Goal: Task Accomplishment & Management: Manage account settings

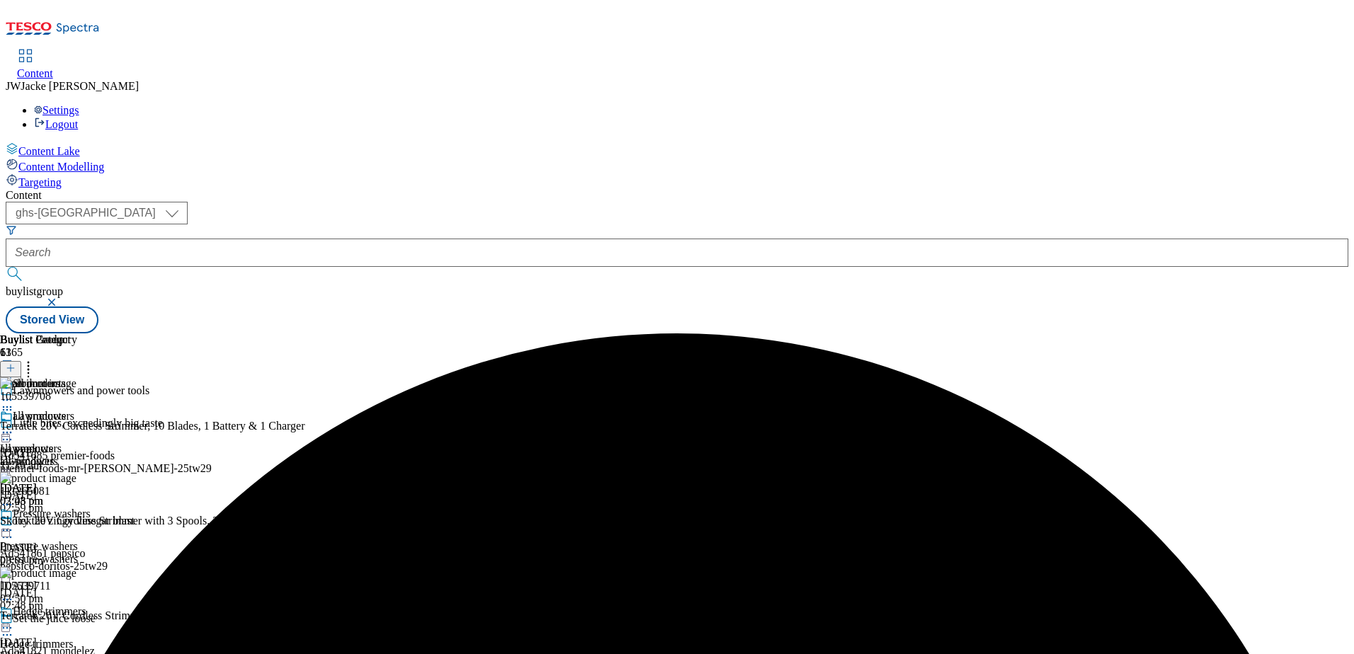
scroll to position [431, 0]
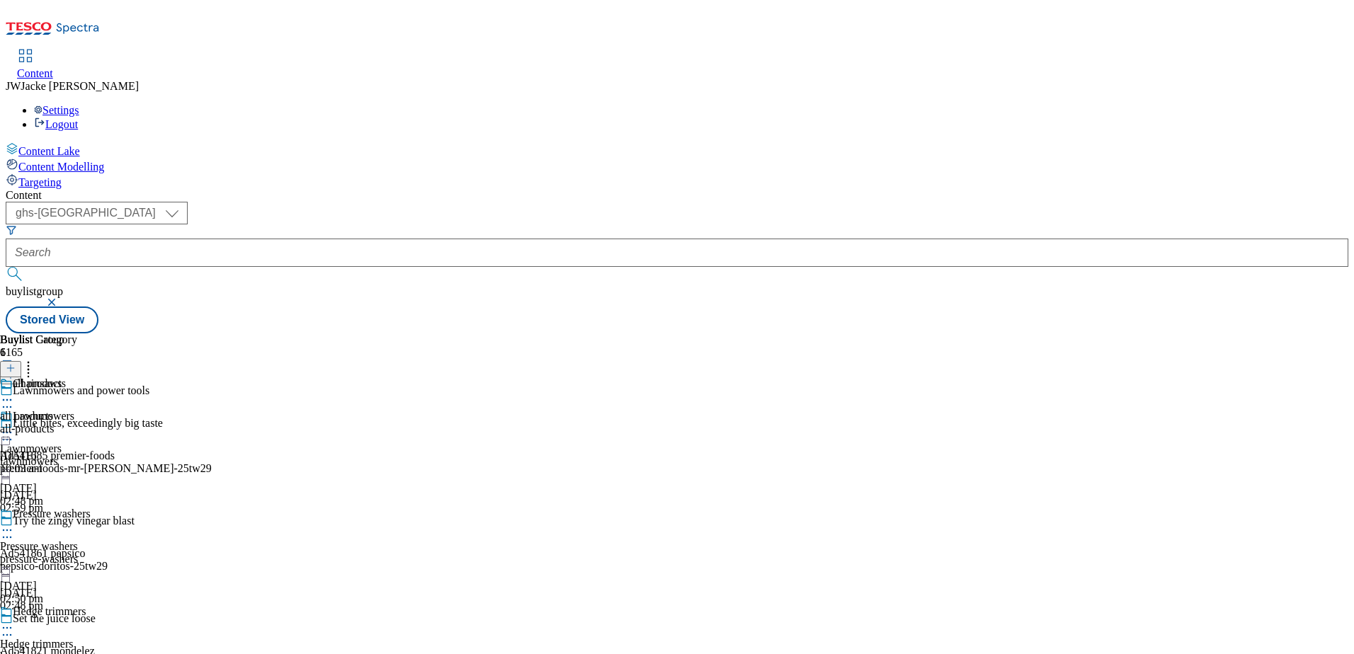
click at [14, 393] on icon at bounding box center [7, 400] width 14 height 14
click at [89, 555] on span "Un-publish" at bounding box center [66, 560] width 45 height 11
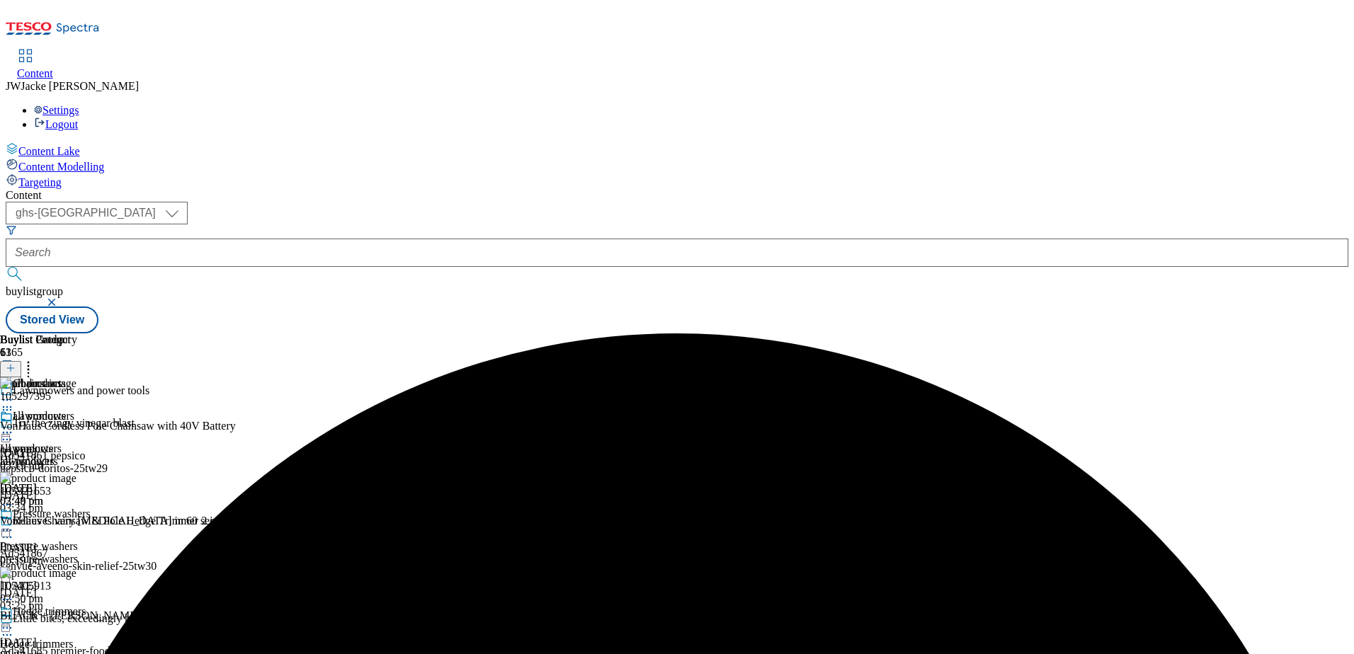
click at [14, 426] on icon at bounding box center [7, 433] width 14 height 14
click at [1242, 334] on div "Buylist Group 6165 Lawnmowers and power tools Try the zingy vinegar blast Ad541…" at bounding box center [677, 334] width 1343 height 0
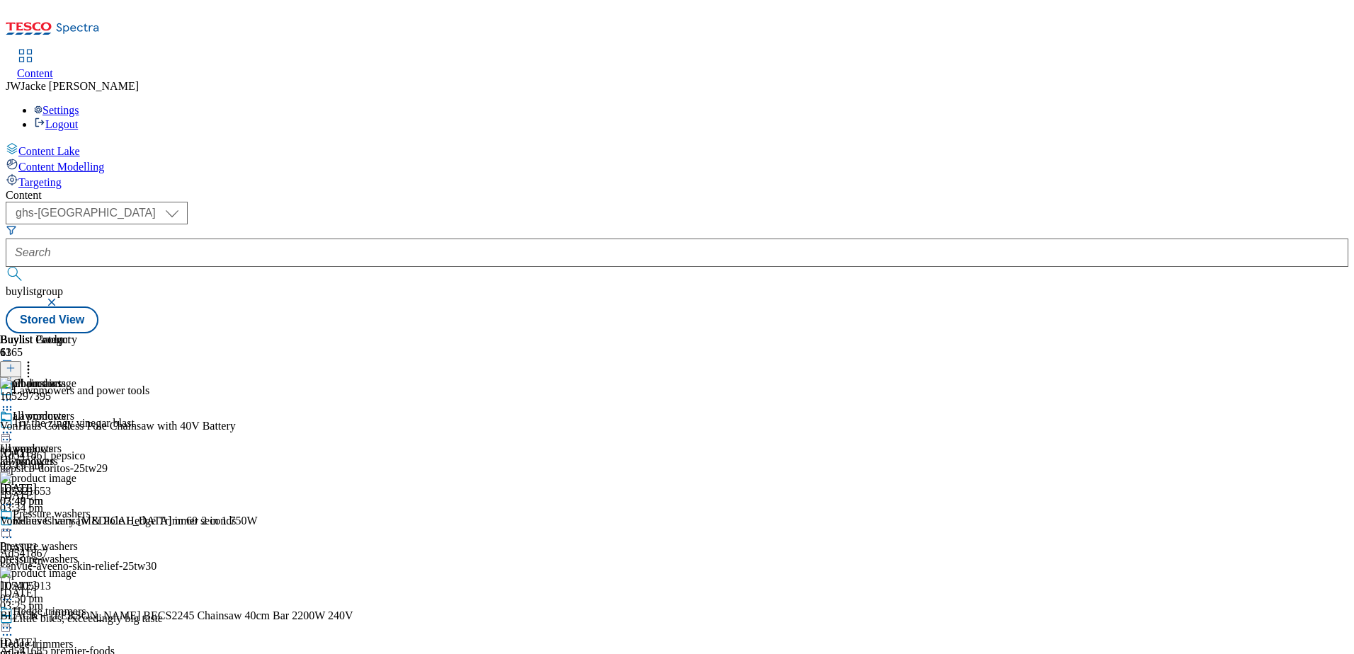
scroll to position [120, 0]
click at [30, 365] on circle at bounding box center [29, 366] width 2 height 2
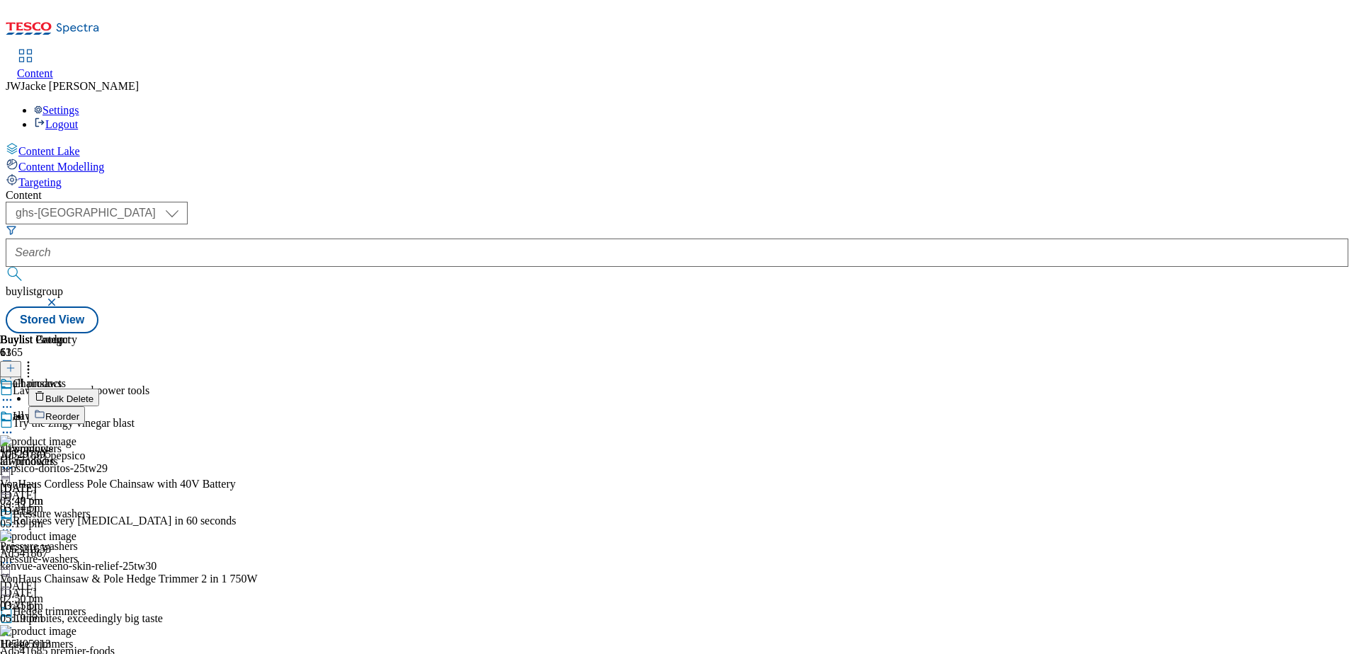
click at [79, 412] on span "Reorder" at bounding box center [62, 417] width 34 height 11
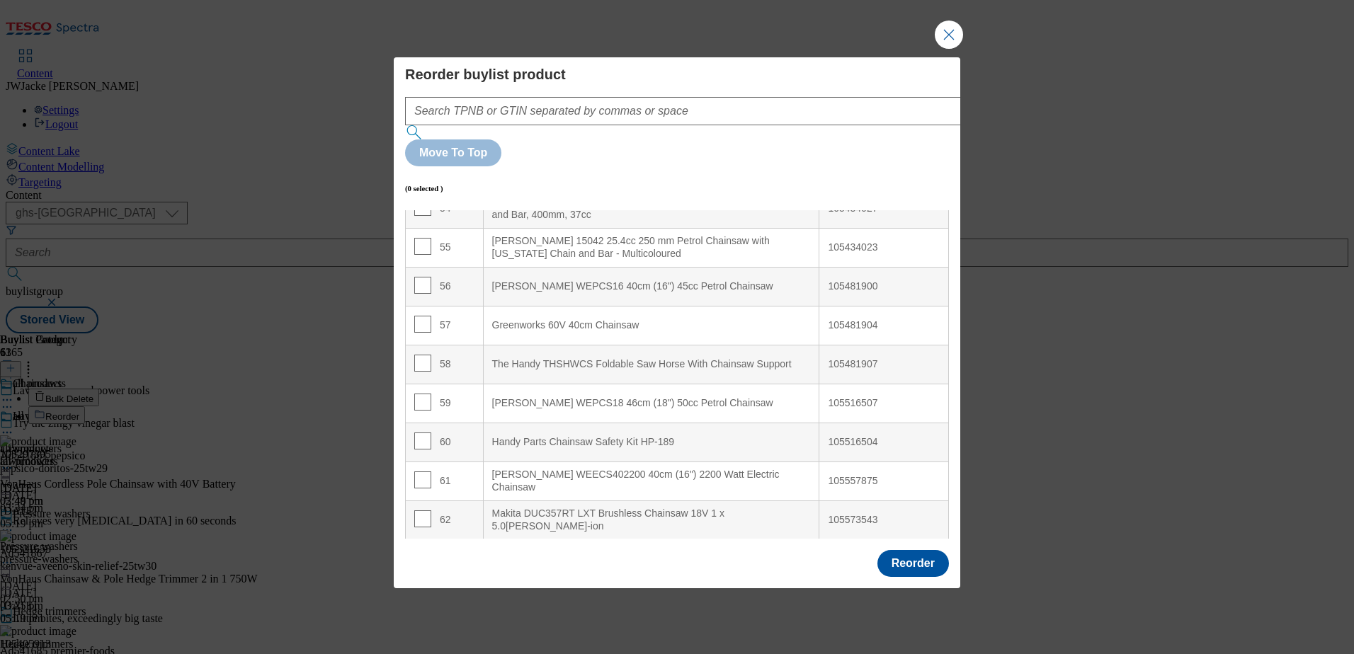
scroll to position [2165, 0]
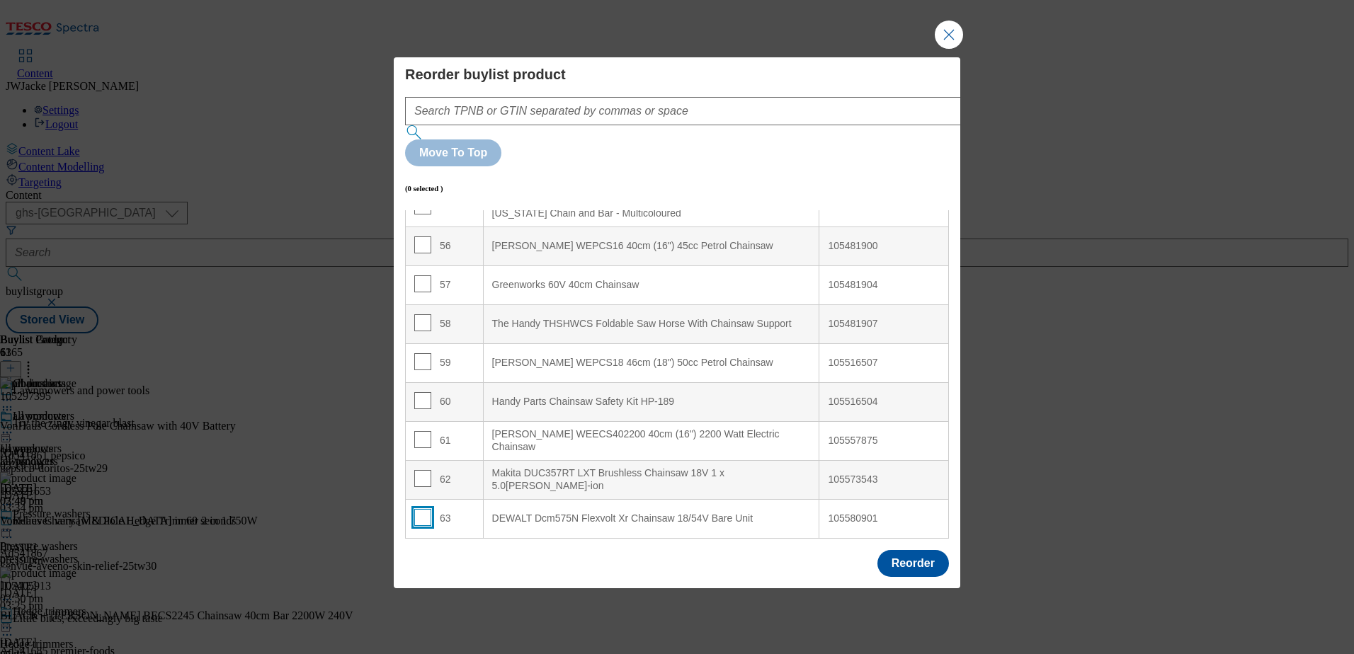
click at [427, 509] on input "Modal" at bounding box center [422, 517] width 17 height 17
checkbox input "true"
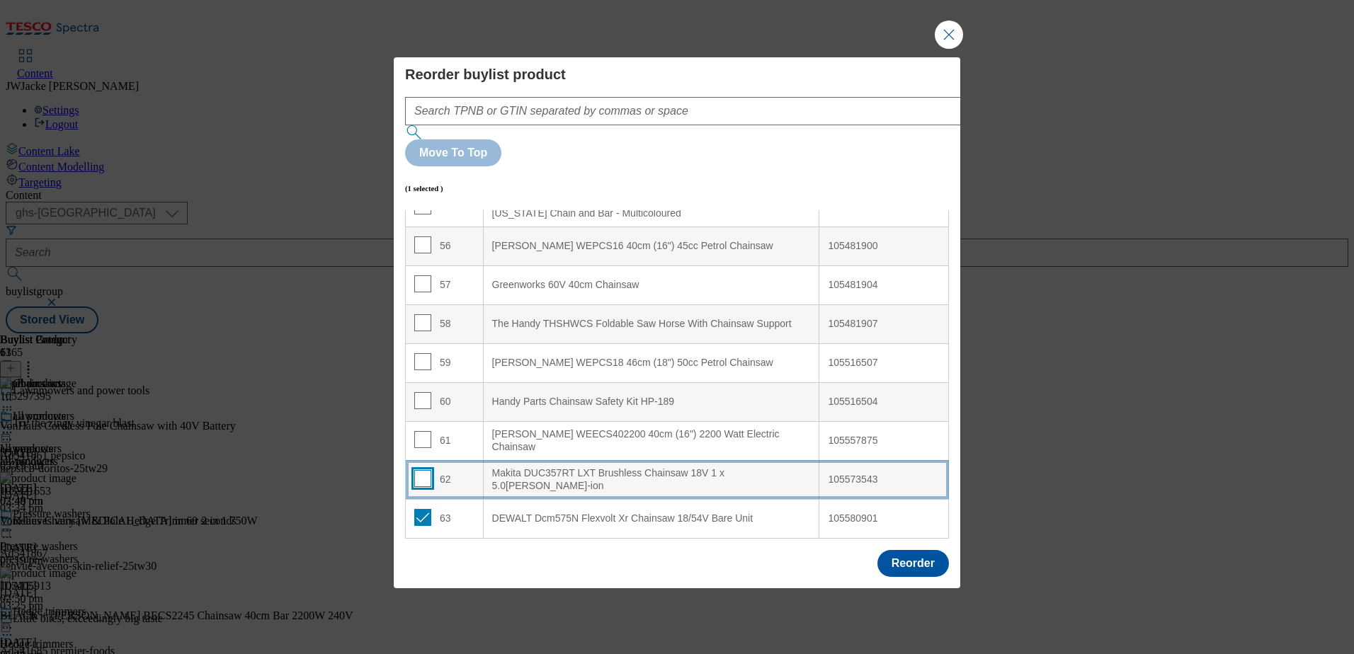
click at [428, 470] on input "Modal" at bounding box center [422, 478] width 17 height 17
checkbox input "true"
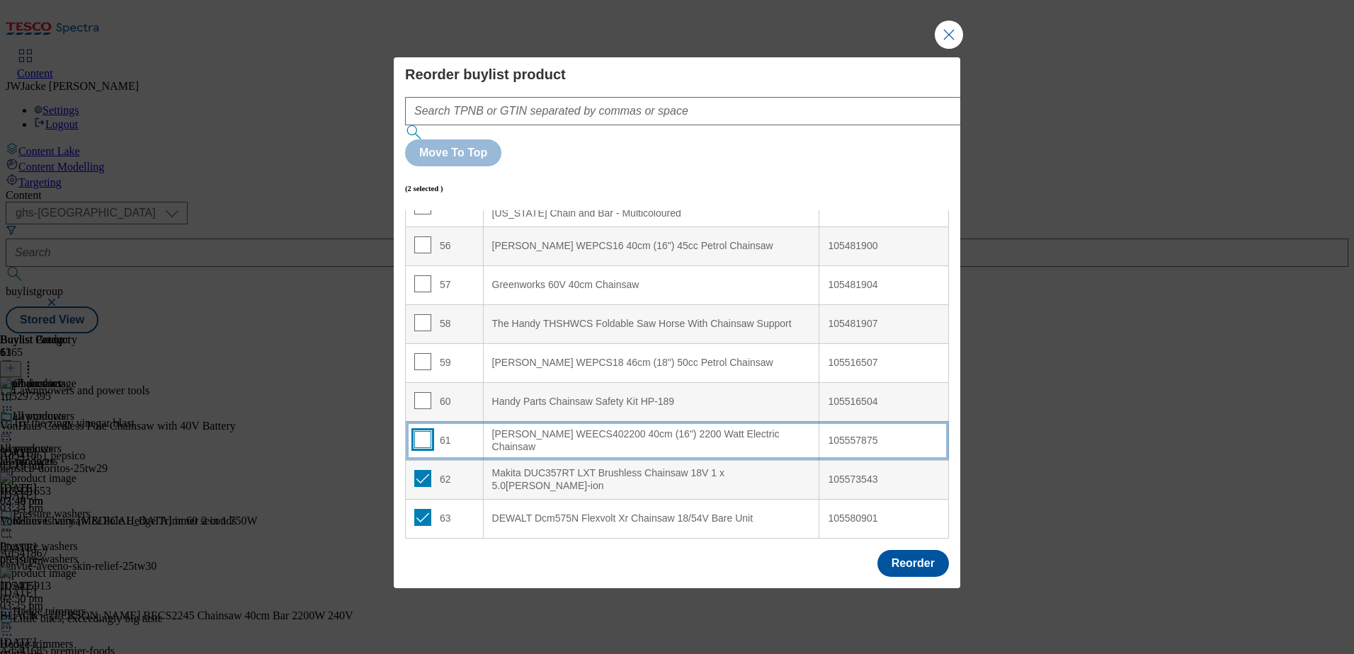
click at [425, 431] on input "Modal" at bounding box center [422, 439] width 17 height 17
checkbox input "true"
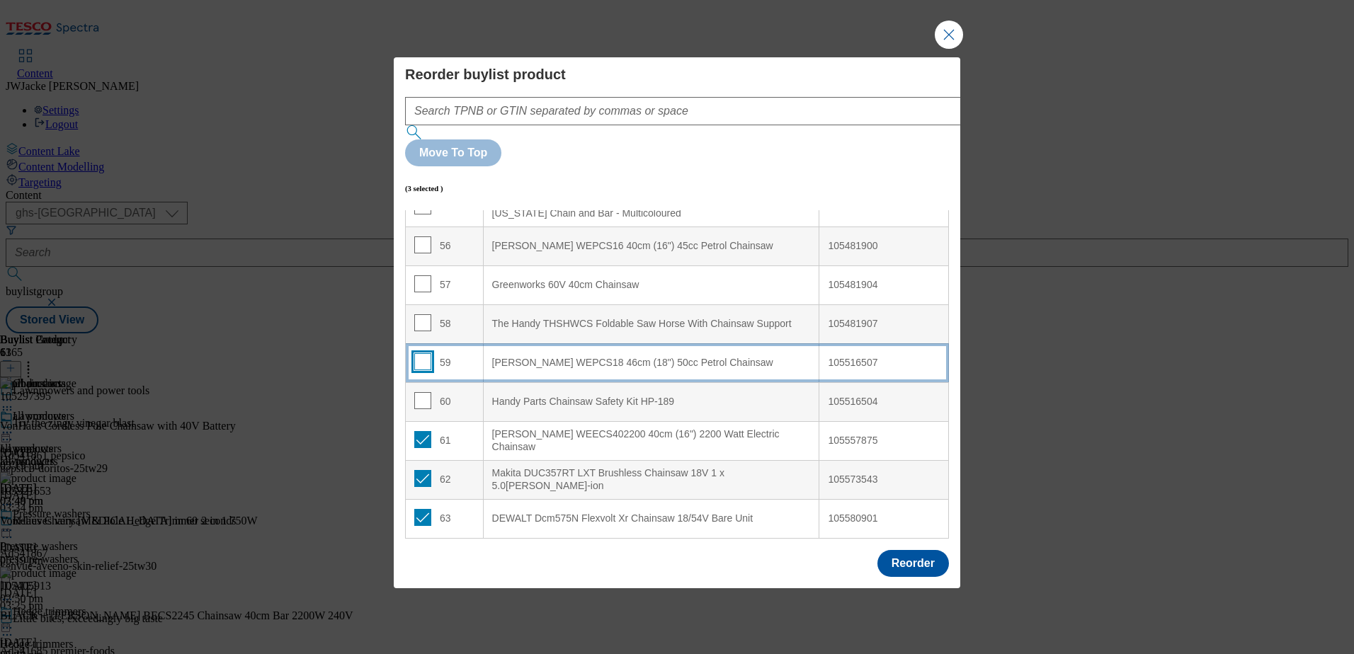
click at [424, 353] on input "Modal" at bounding box center [422, 361] width 17 height 17
checkbox input "true"
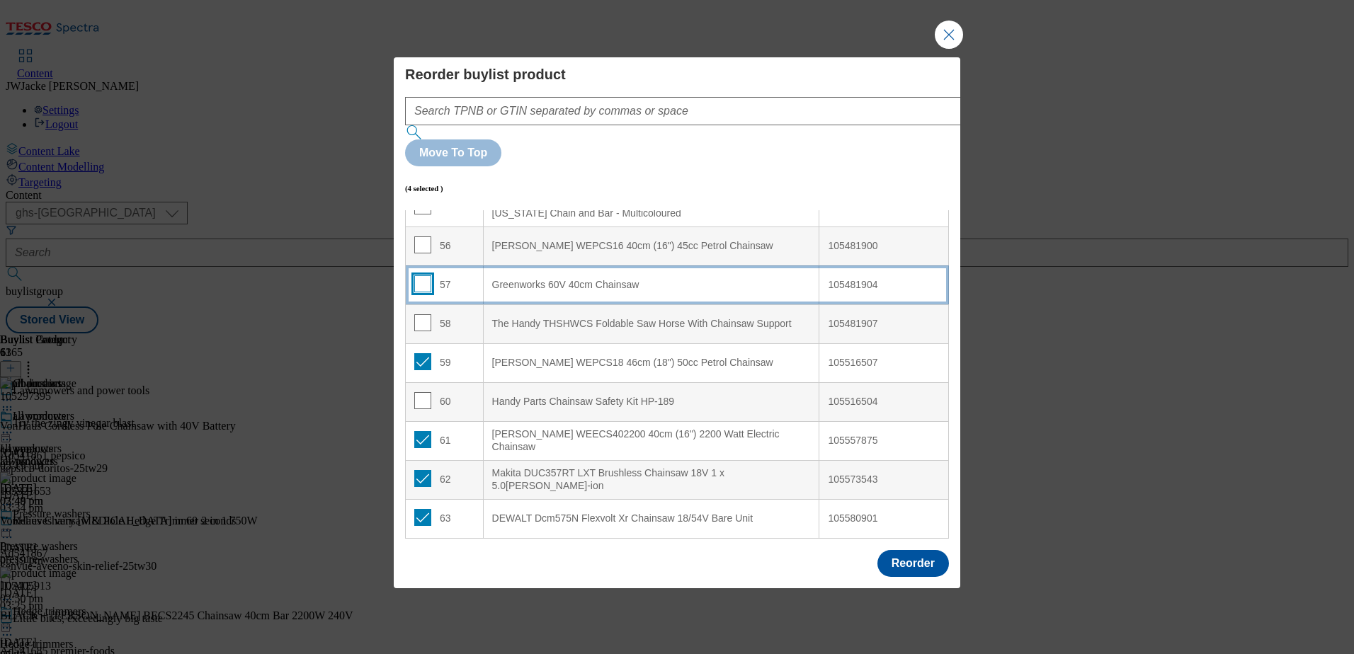
click at [421, 276] on input "Modal" at bounding box center [422, 284] width 17 height 17
checkbox input "true"
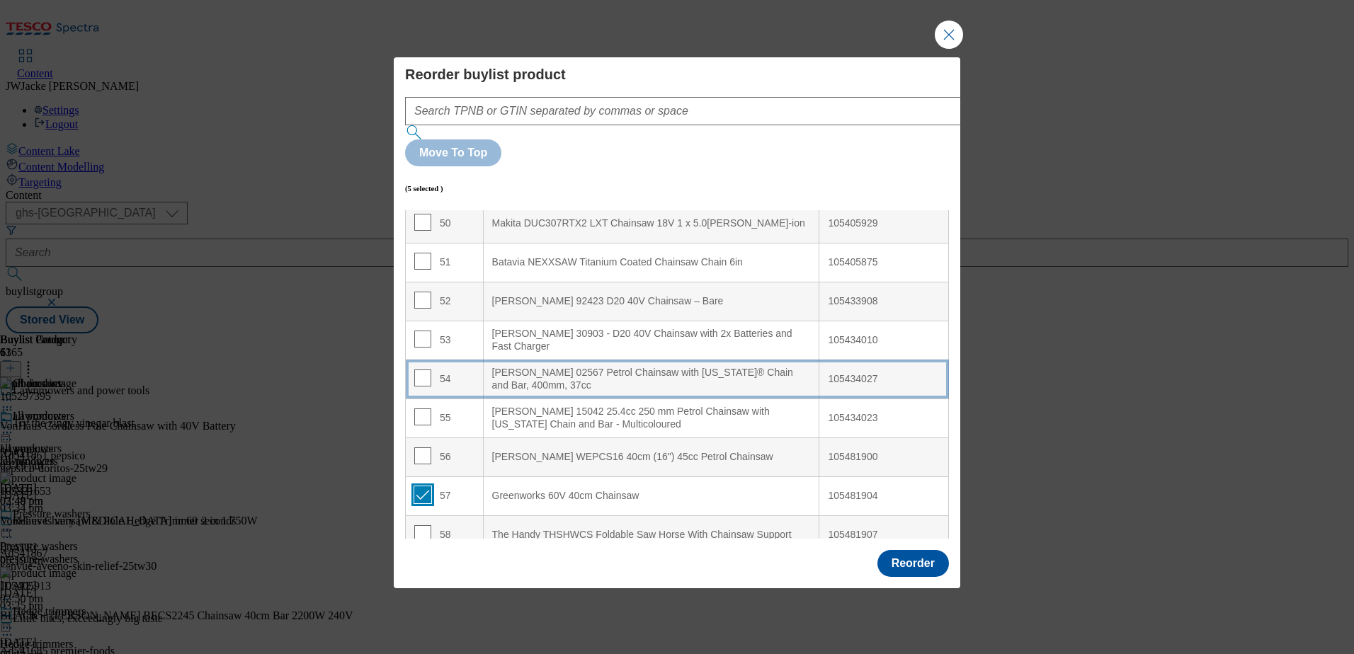
scroll to position [1953, 0]
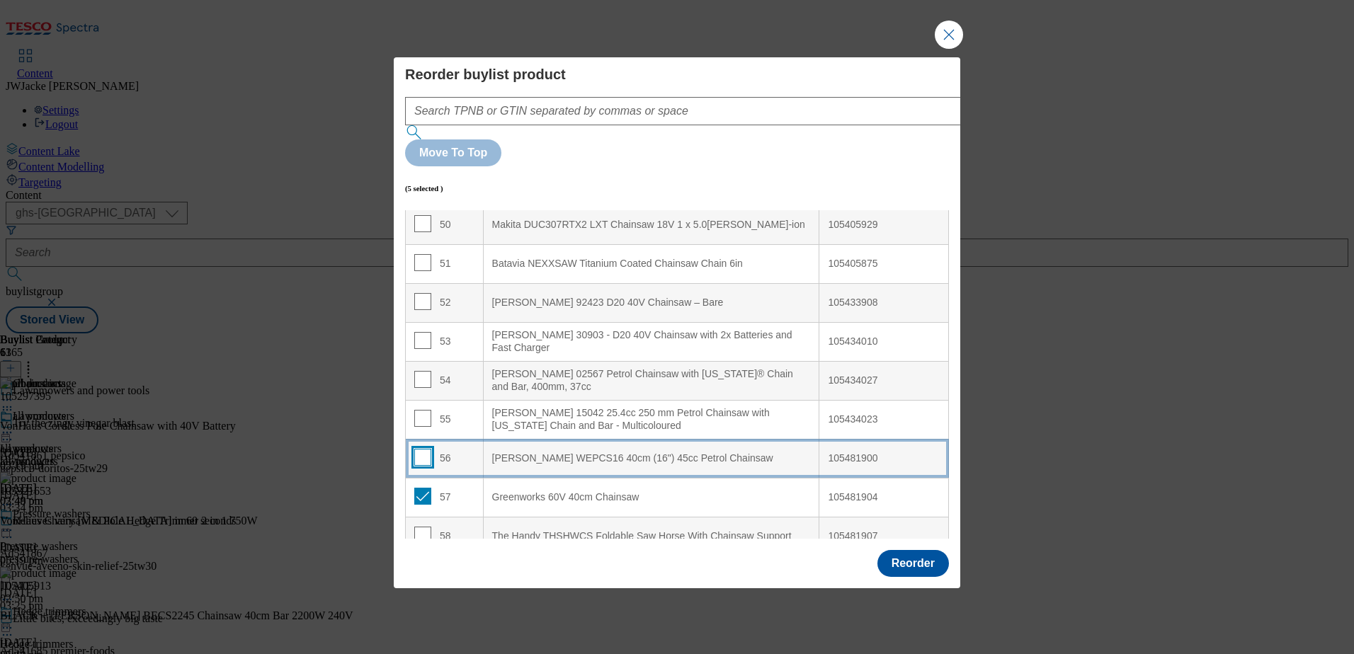
click at [424, 449] on input "Modal" at bounding box center [422, 457] width 17 height 17
checkbox input "true"
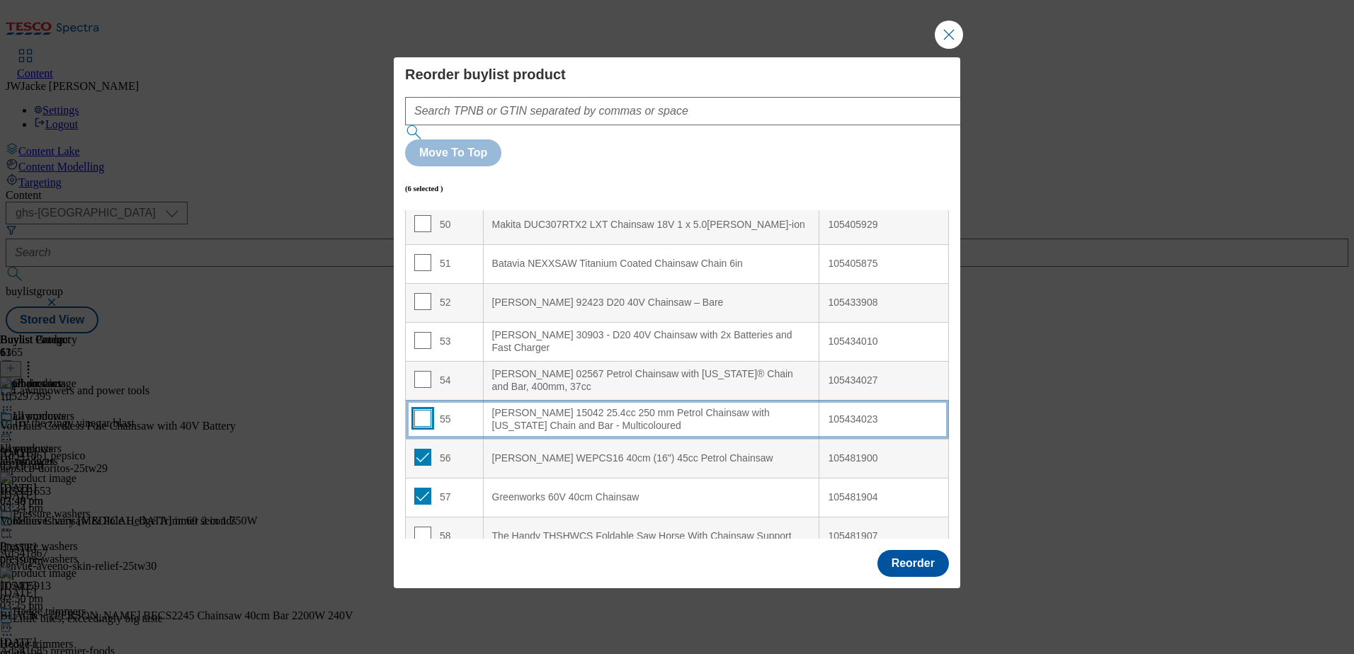
click at [416, 410] on input "Modal" at bounding box center [422, 418] width 17 height 17
checkbox input "true"
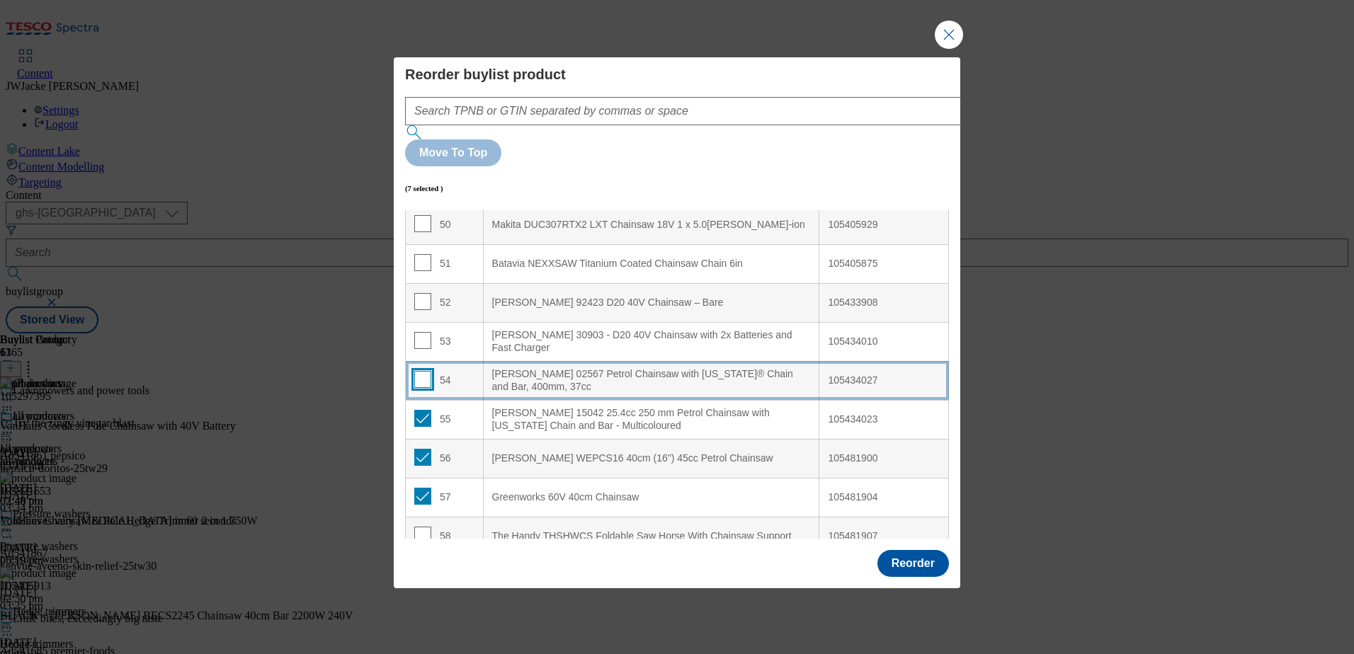
click at [424, 371] on input "Modal" at bounding box center [422, 379] width 17 height 17
checkbox input "true"
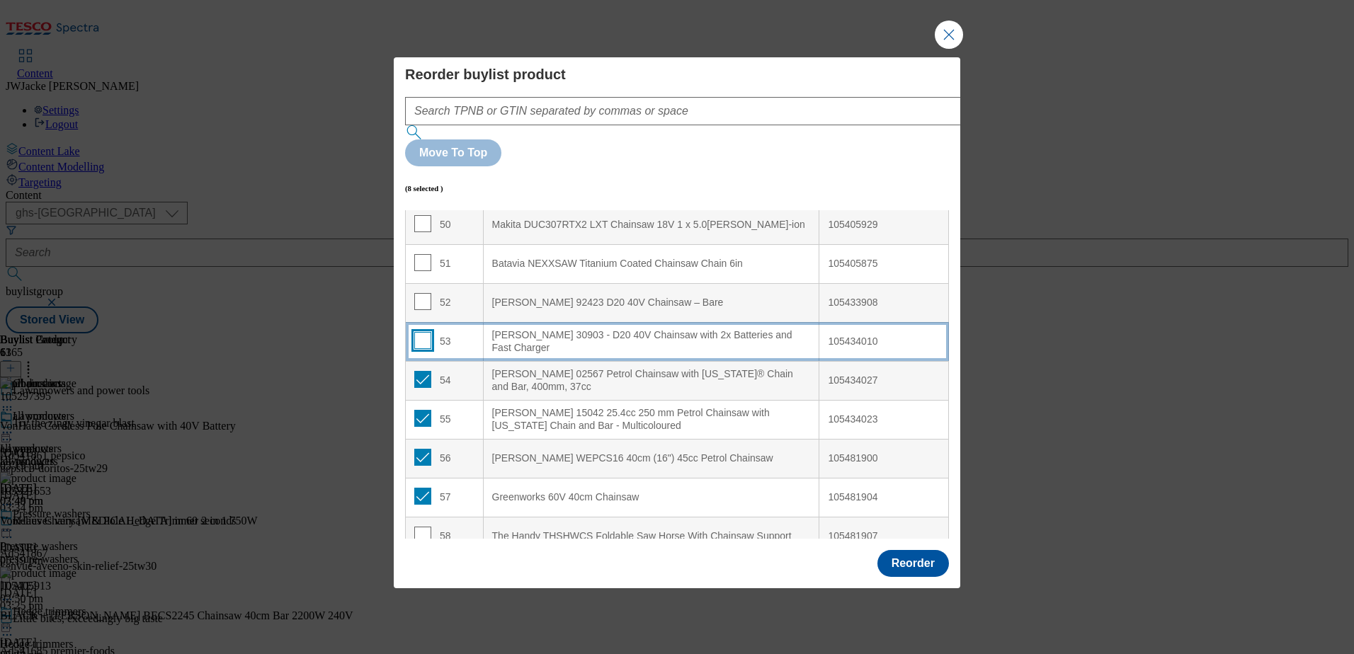
click at [425, 332] on input "Modal" at bounding box center [422, 340] width 17 height 17
checkbox input "true"
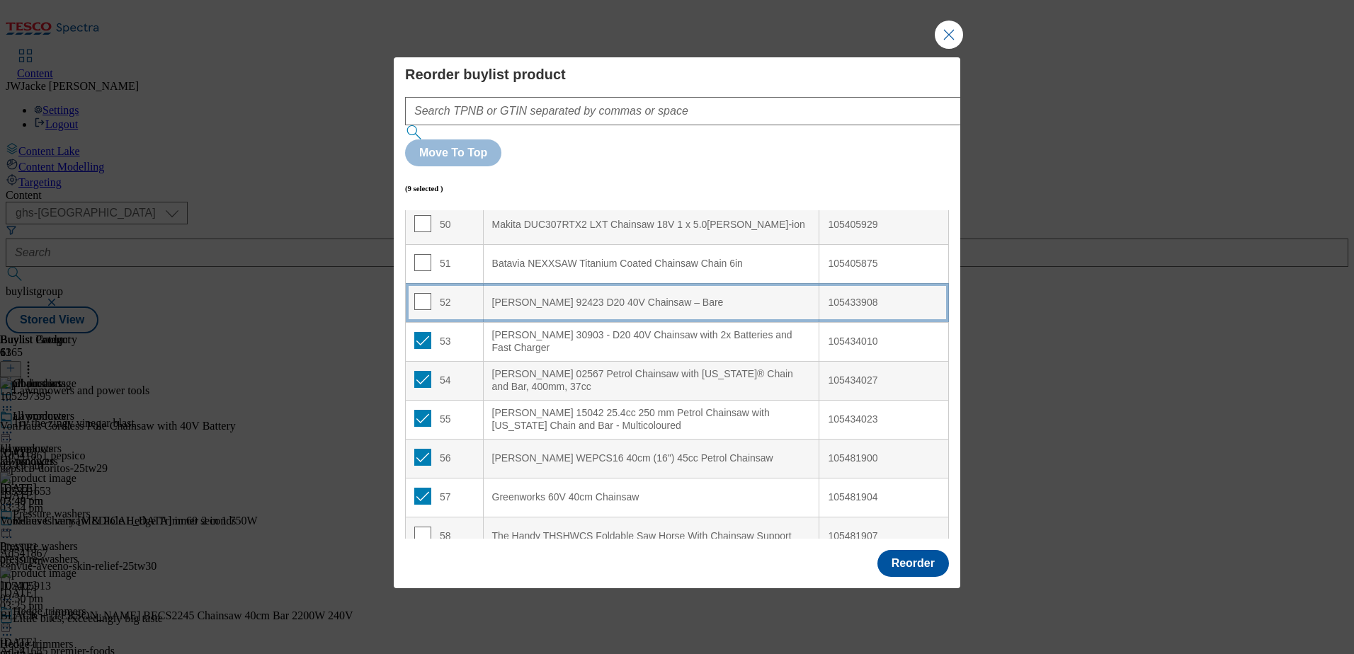
click at [423, 283] on td "52" at bounding box center [445, 302] width 78 height 39
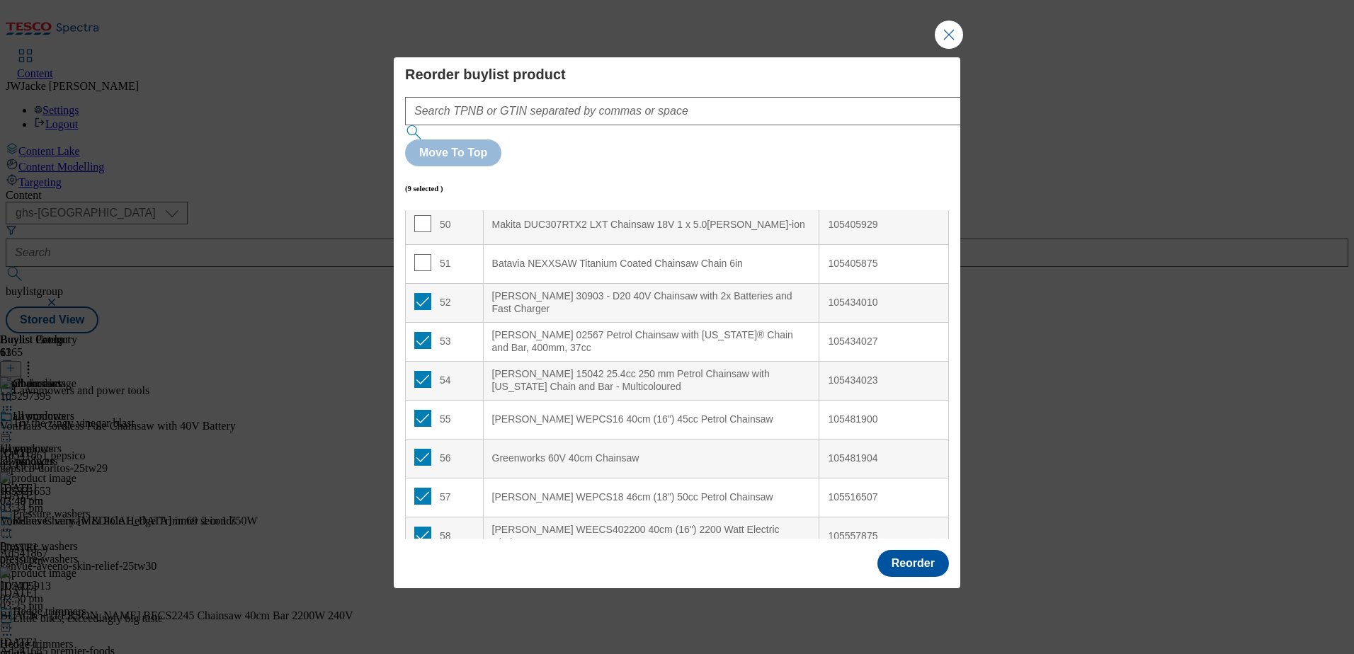
scroll to position [1811, 0]
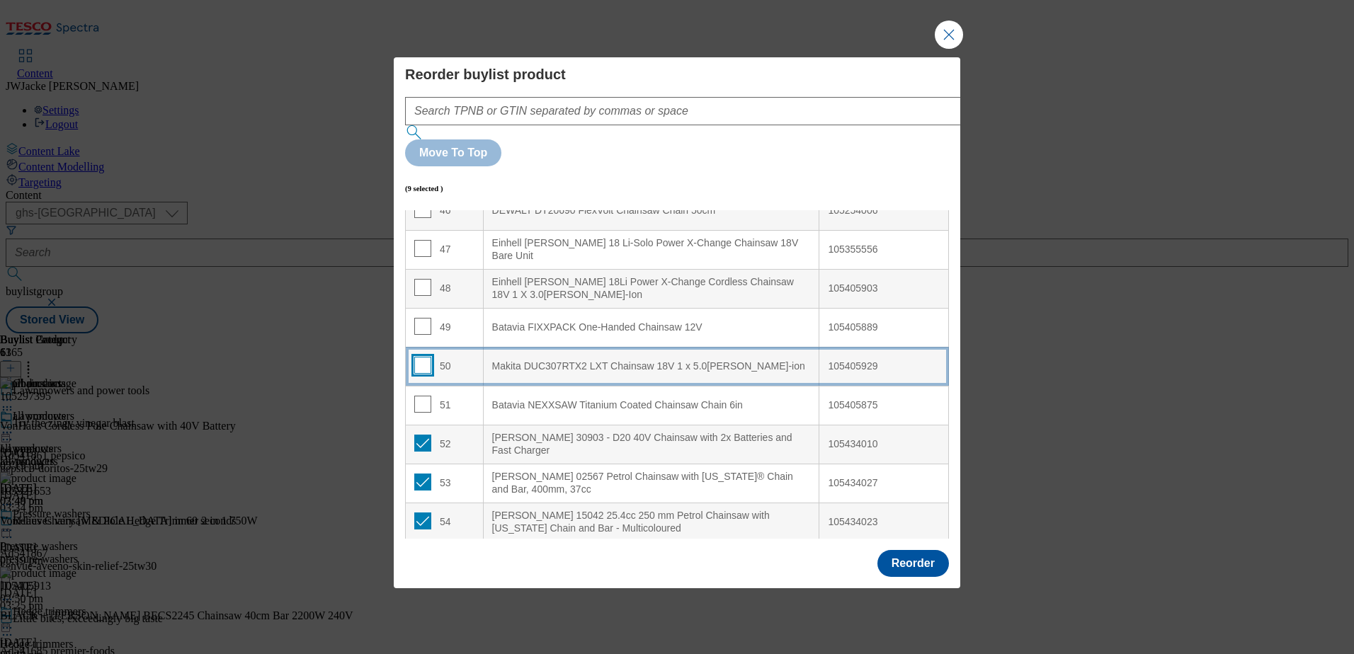
click at [424, 357] on input "Modal" at bounding box center [422, 365] width 17 height 17
checkbox input "true"
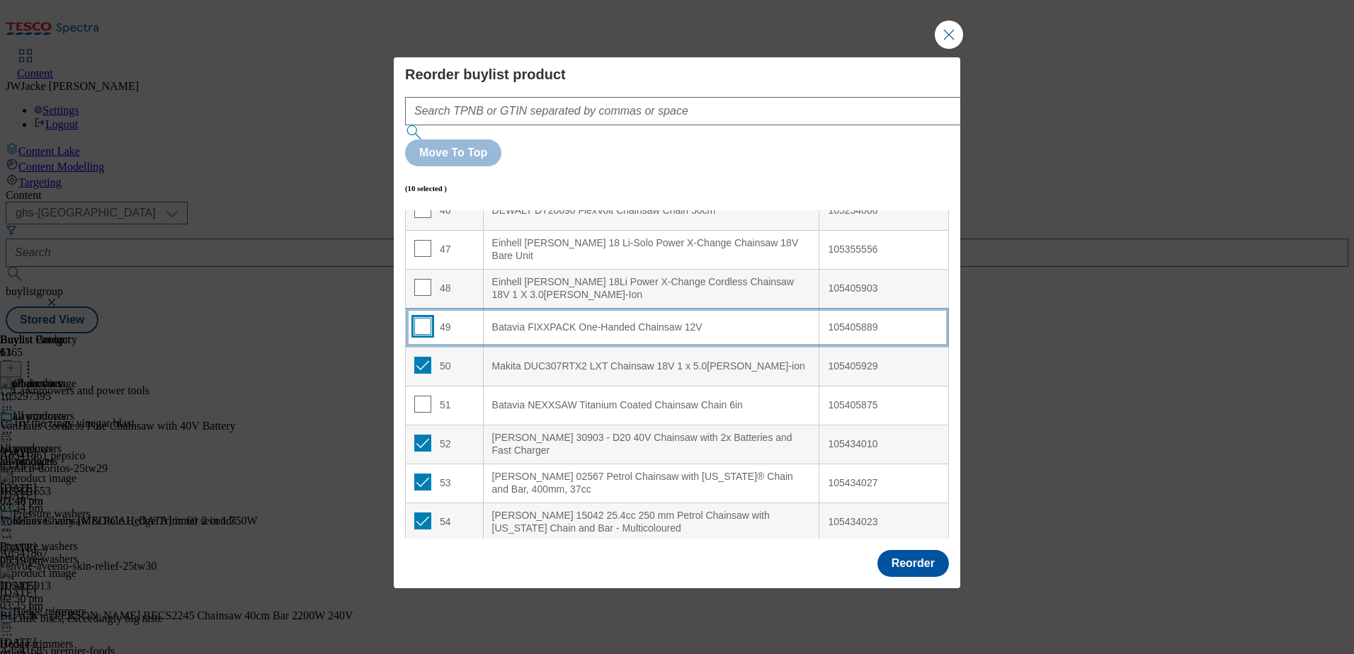
click at [422, 318] on input "Modal" at bounding box center [422, 326] width 17 height 17
checkbox input "true"
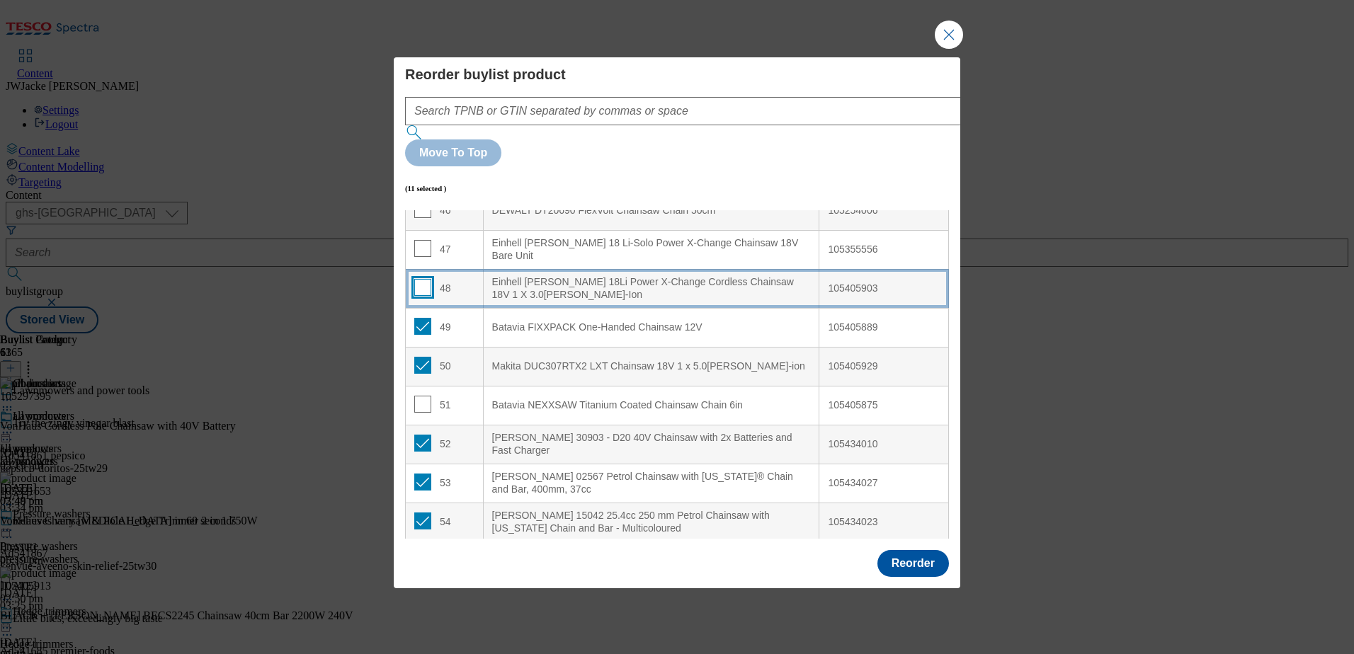
click at [421, 279] on input "Modal" at bounding box center [422, 287] width 17 height 17
checkbox input "true"
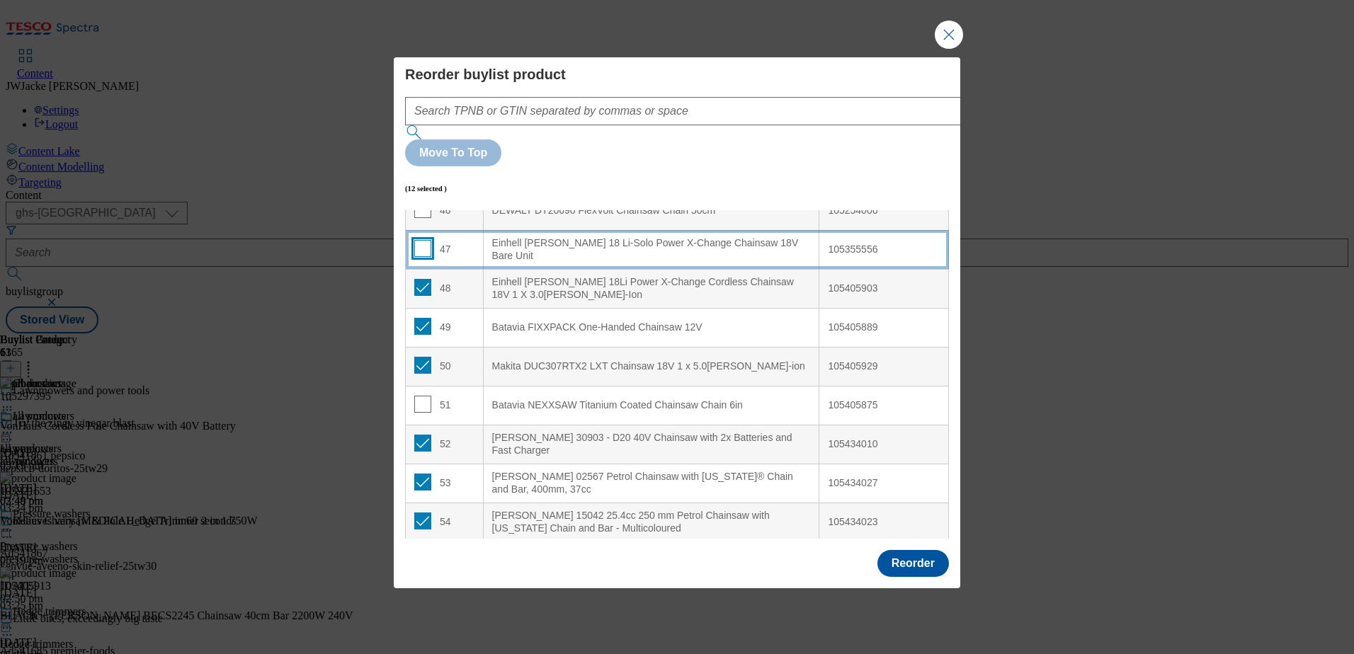
click at [425, 240] on input "Modal" at bounding box center [422, 248] width 17 height 17
checkbox input "true"
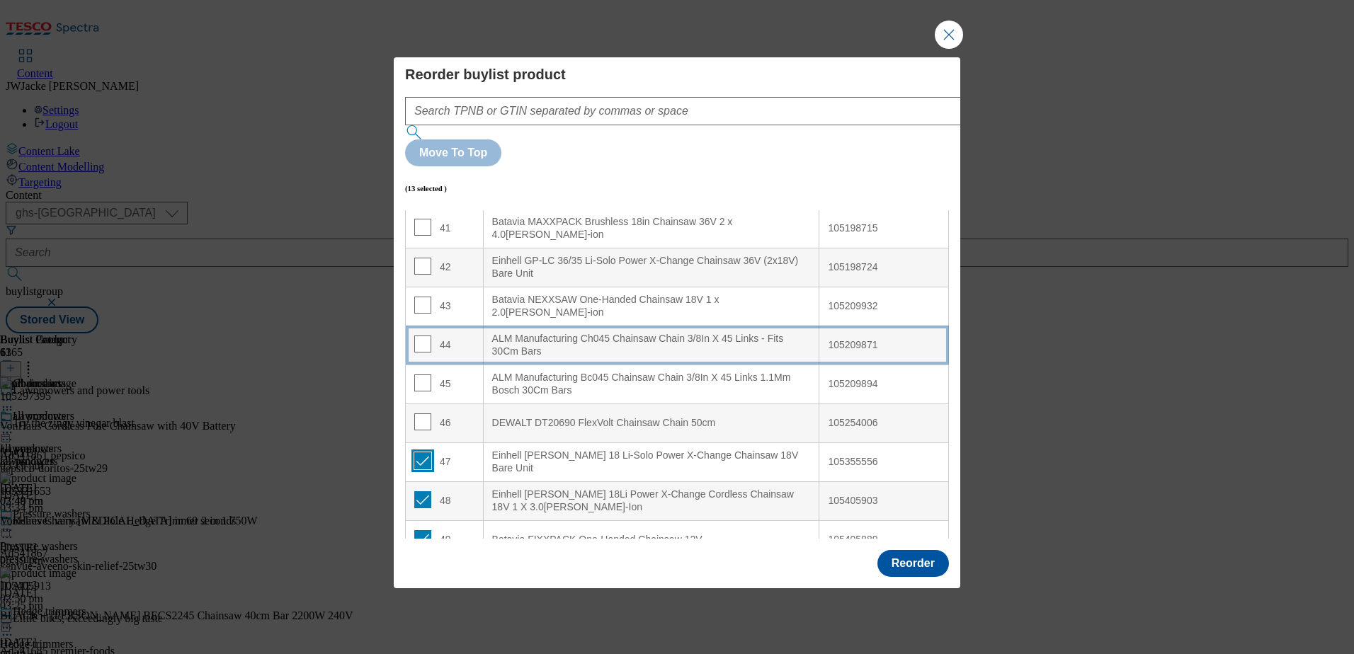
scroll to position [1528, 0]
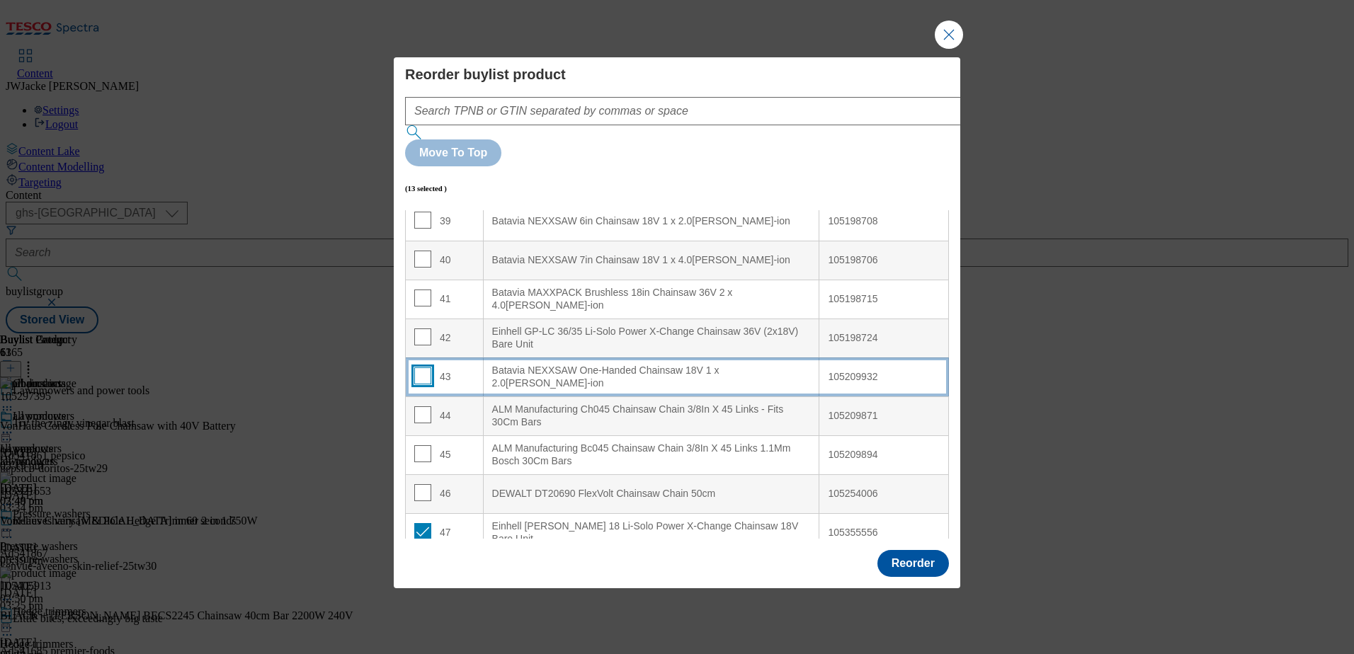
click at [427, 368] on input "Modal" at bounding box center [422, 376] width 17 height 17
checkbox input "true"
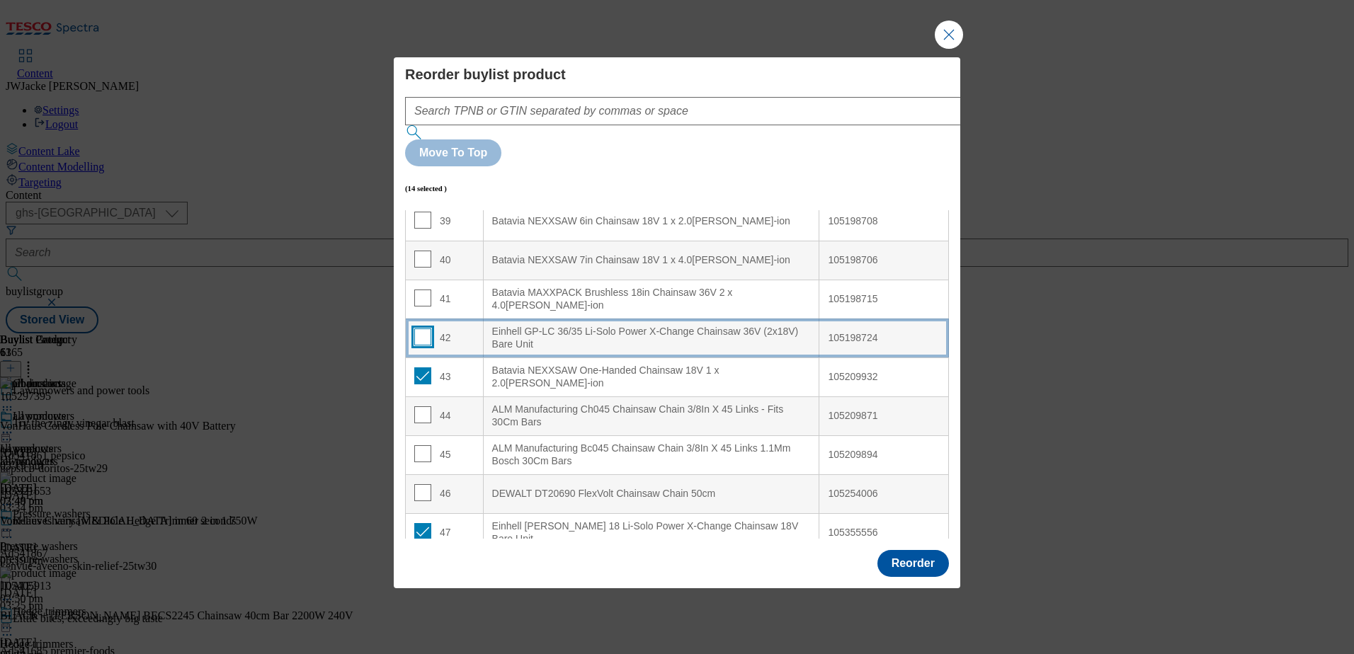
click at [419, 329] on input "Modal" at bounding box center [422, 337] width 17 height 17
checkbox input "true"
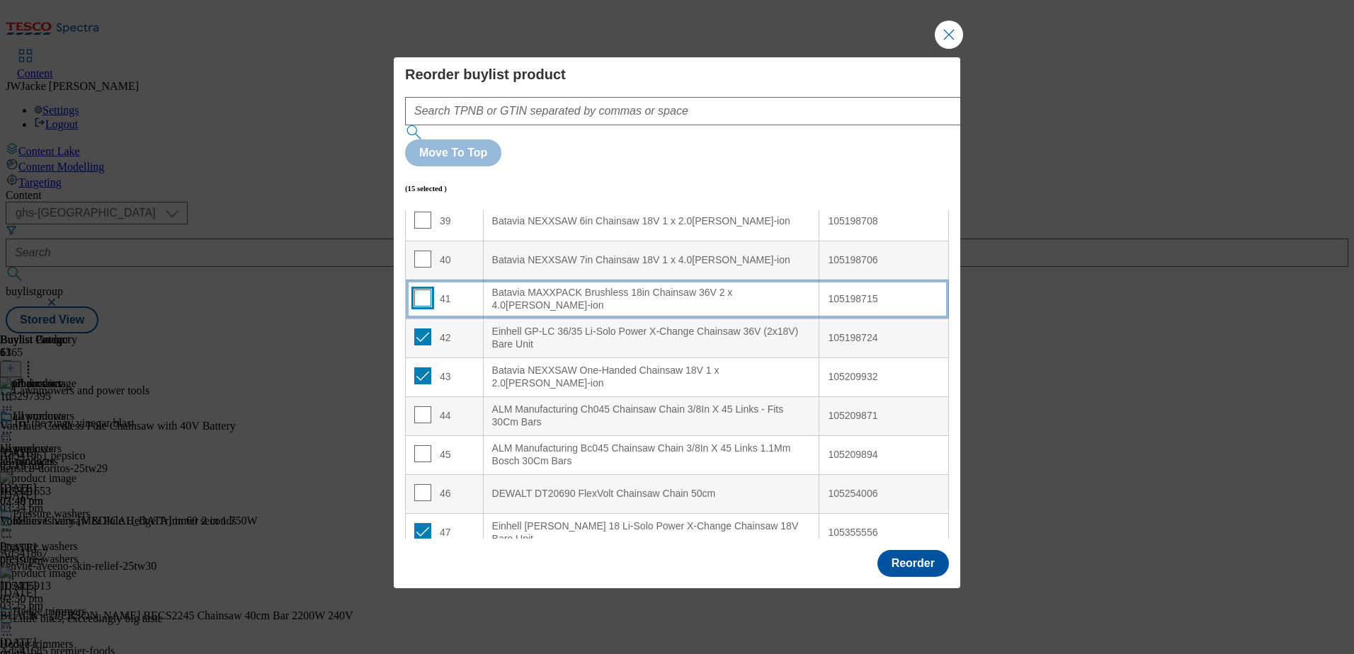
click at [421, 290] on input "Modal" at bounding box center [422, 298] width 17 height 17
checkbox input "true"
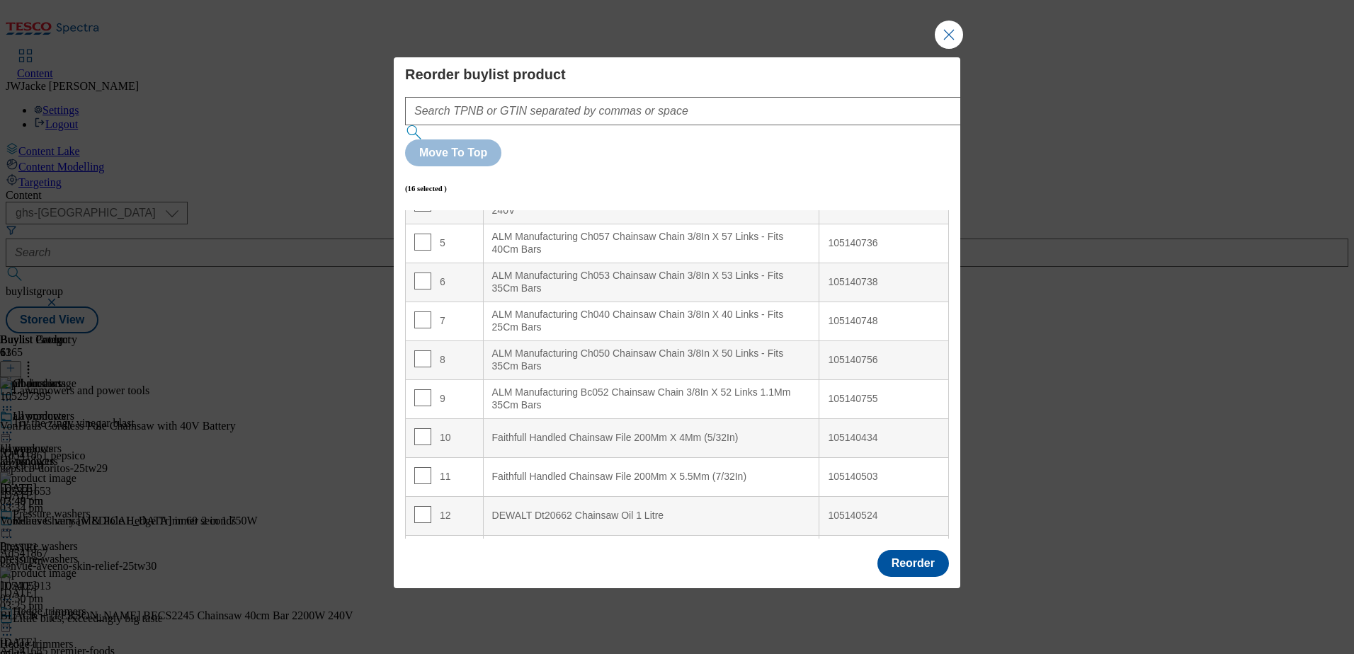
scroll to position [0, 0]
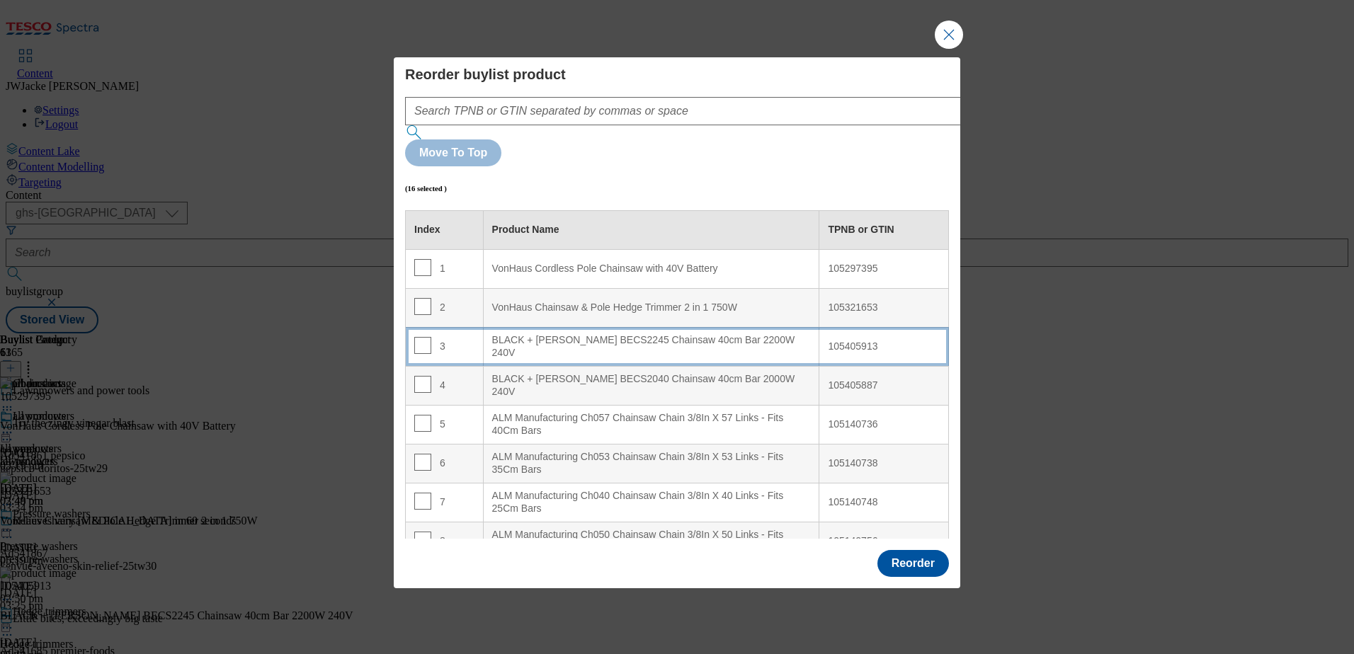
click at [681, 327] on 240V "BLACK + [PERSON_NAME] BECS2245 Chainsaw 40cm Bar 2200W 240V" at bounding box center [651, 346] width 336 height 39
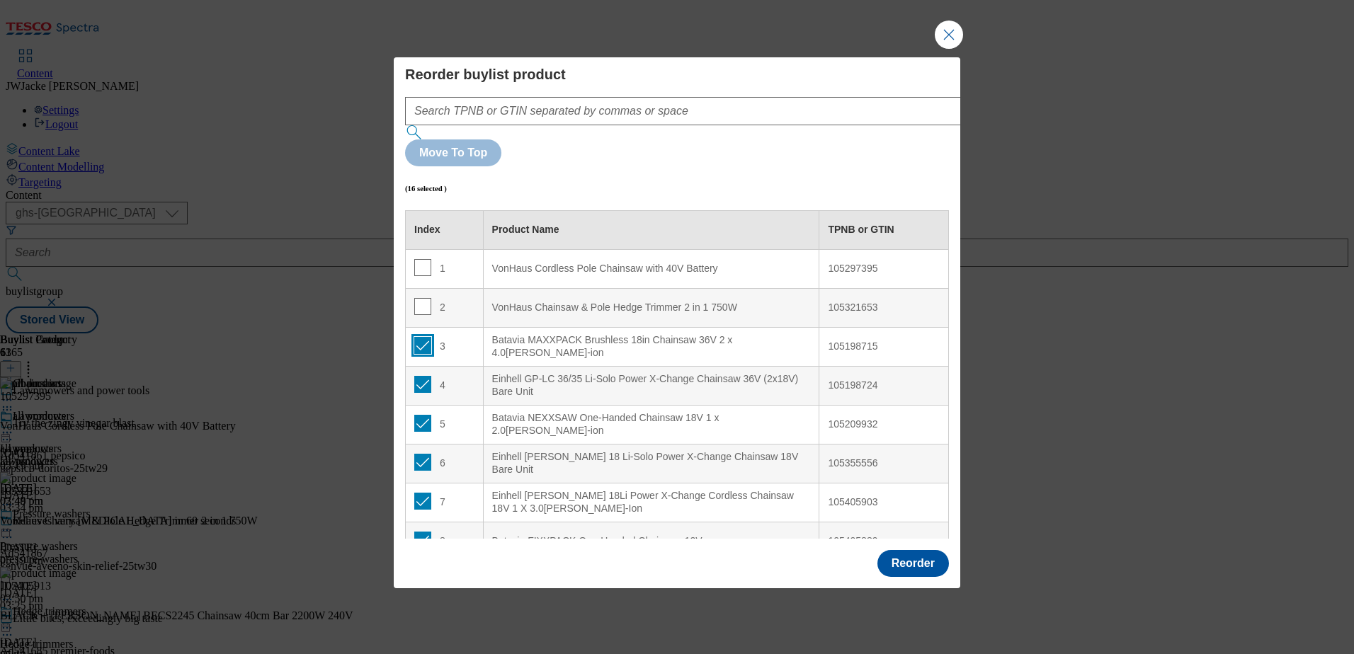
click at [422, 337] on input "Modal" at bounding box center [422, 345] width 17 height 17
checkbox input "false"
click at [426, 376] on input "Modal" at bounding box center [422, 384] width 17 height 17
checkbox input "false"
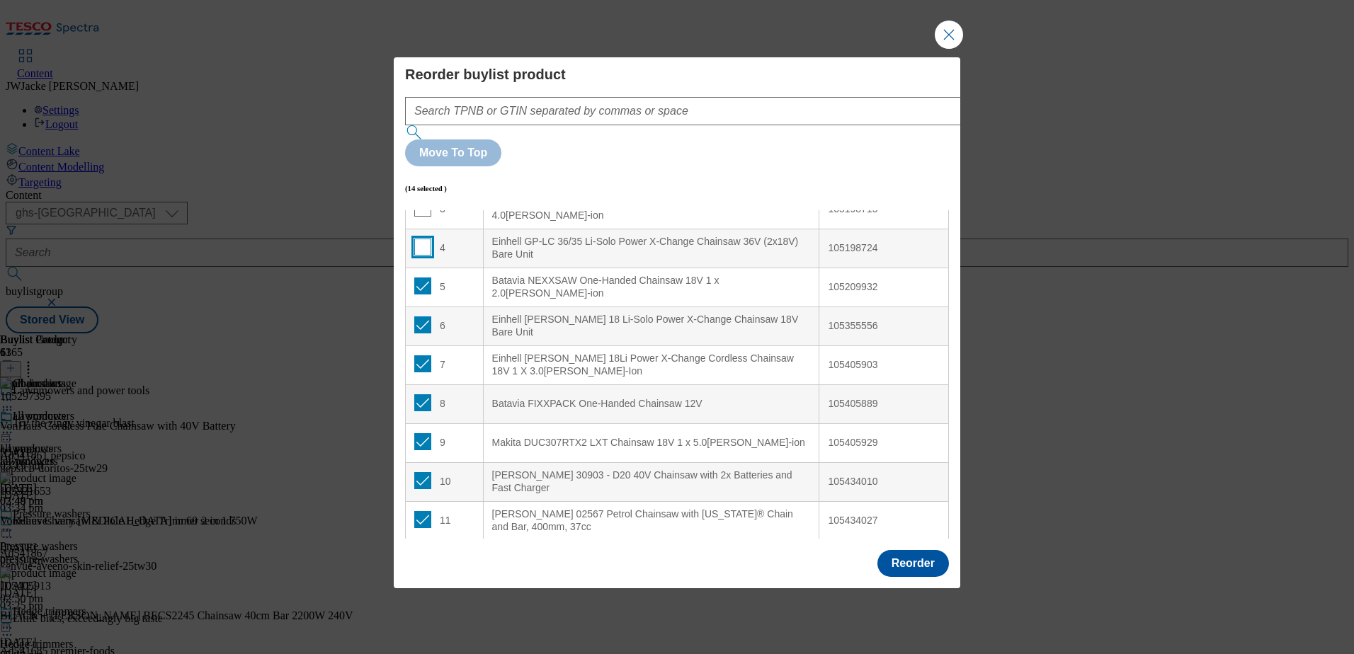
scroll to position [142, 0]
click at [426, 312] on input "Modal" at bounding box center [422, 320] width 17 height 17
checkbox input "false"
click at [421, 273] on input "Modal" at bounding box center [422, 281] width 17 height 17
checkbox input "false"
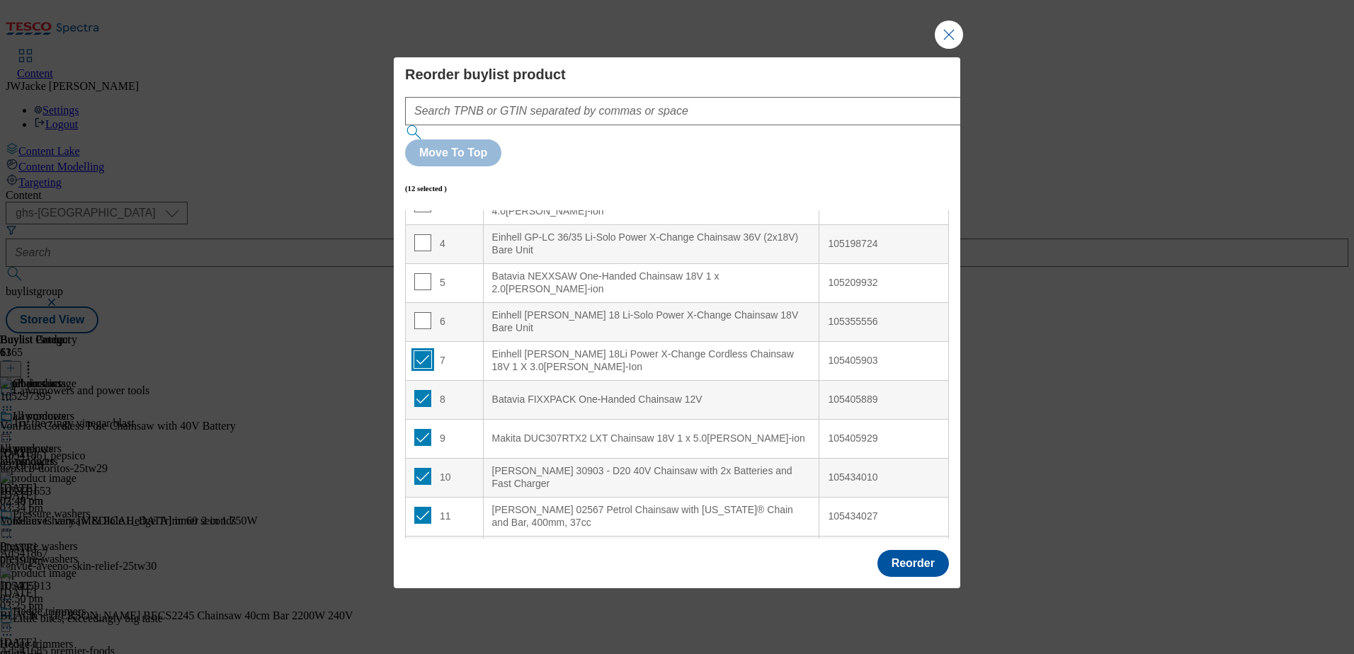
click at [420, 351] on input "Modal" at bounding box center [422, 359] width 17 height 17
checkbox input "false"
click at [423, 380] on td "8" at bounding box center [445, 399] width 78 height 39
click at [423, 390] on input "Modal" at bounding box center [422, 398] width 17 height 17
checkbox input "false"
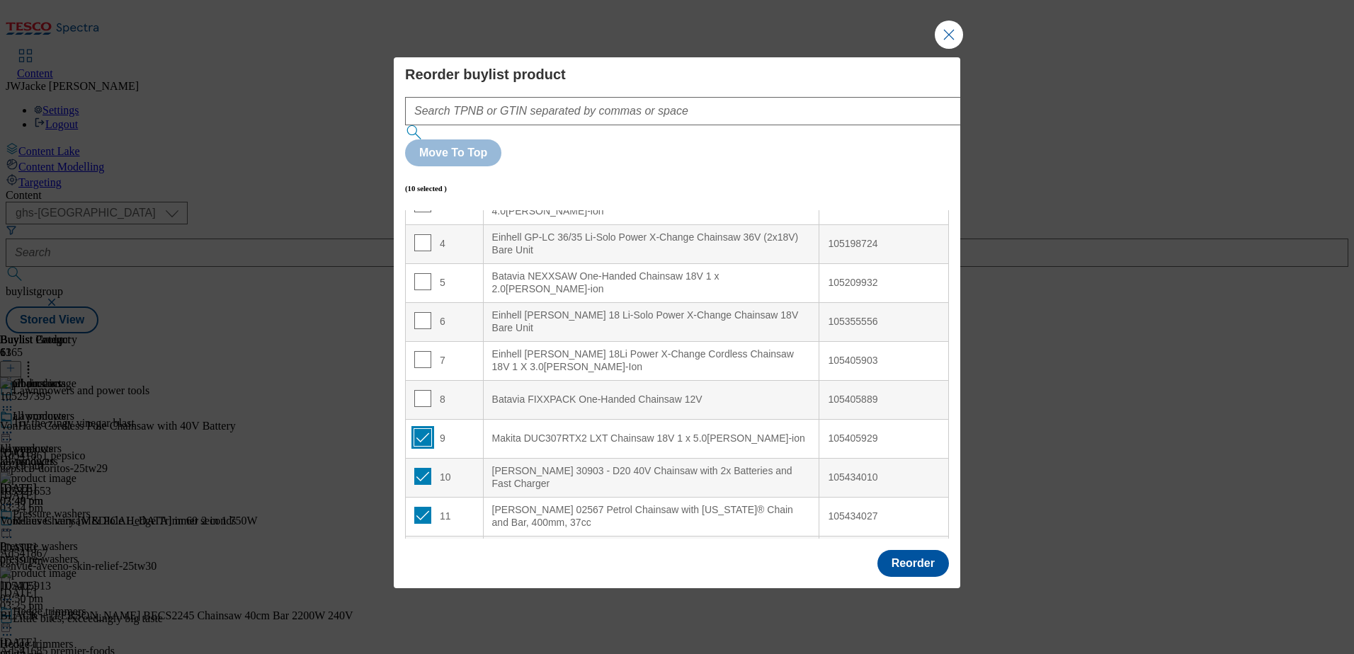
click at [422, 429] on input "Modal" at bounding box center [422, 437] width 17 height 17
checkbox input "false"
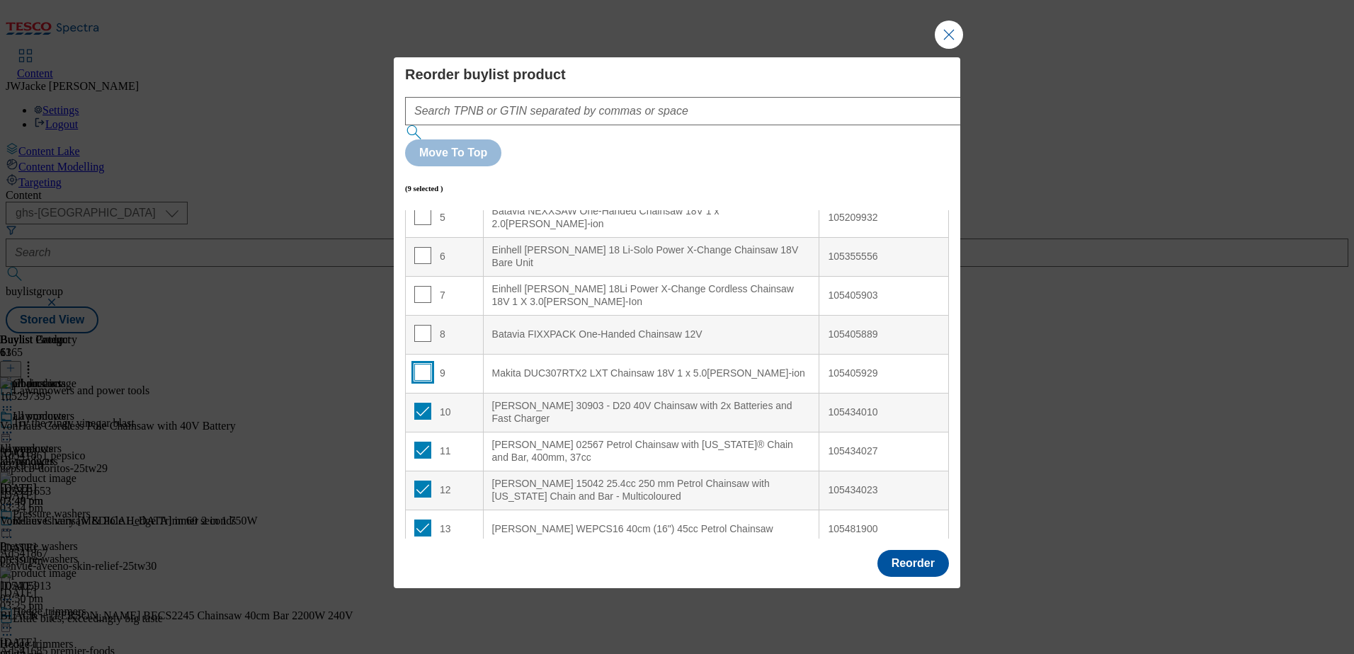
scroll to position [283, 0]
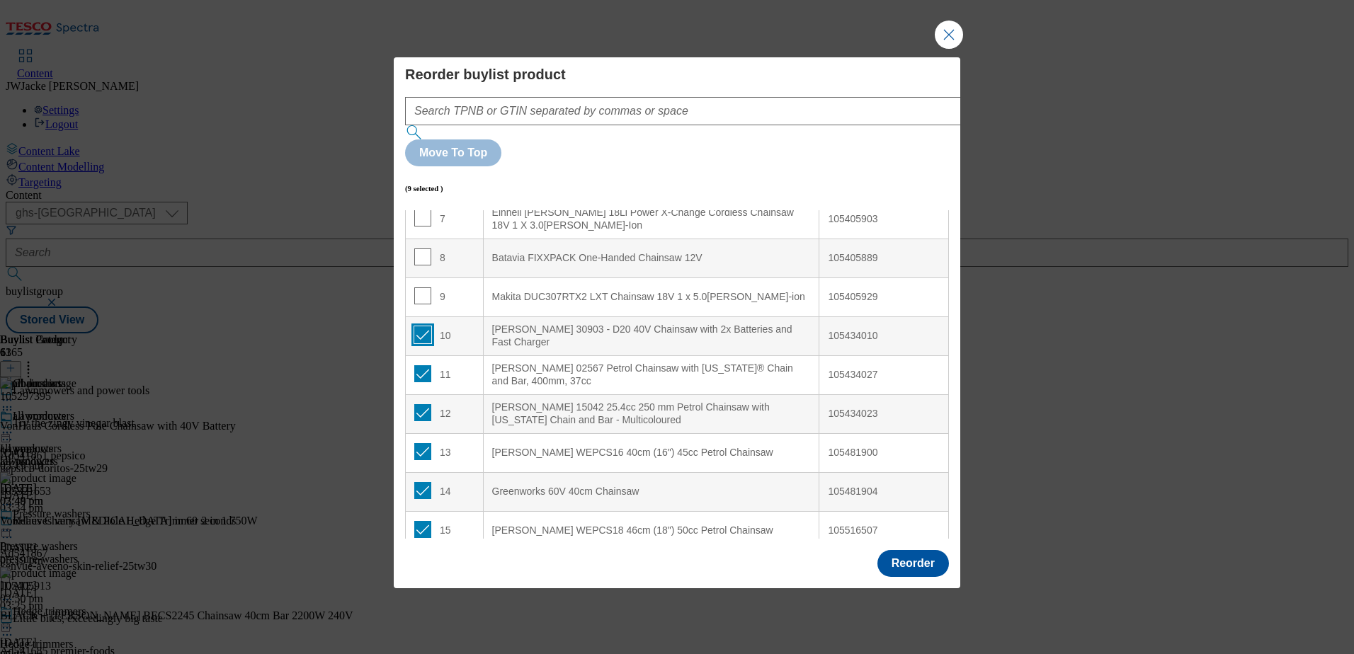
click at [421, 327] on input "Modal" at bounding box center [422, 335] width 17 height 17
checkbox input "false"
click at [426, 365] on input "Modal" at bounding box center [422, 373] width 17 height 17
checkbox input "false"
click at [420, 404] on input "Modal" at bounding box center [422, 412] width 17 height 17
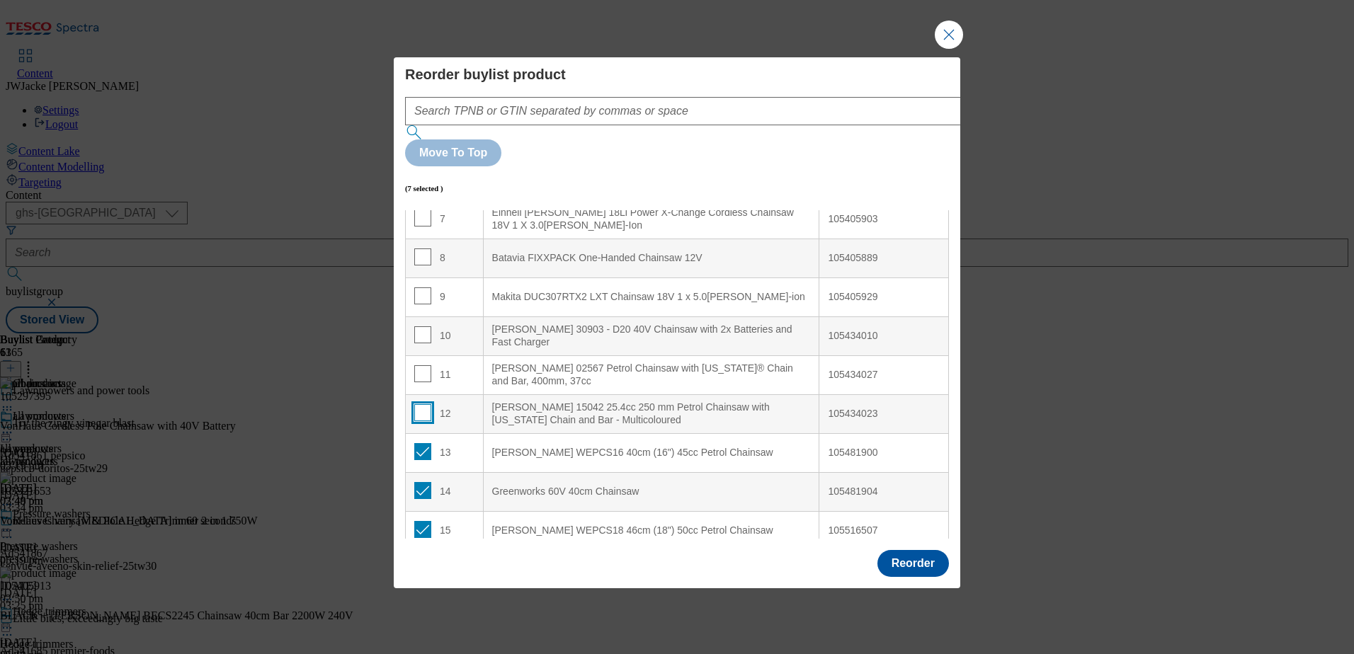
checkbox input "false"
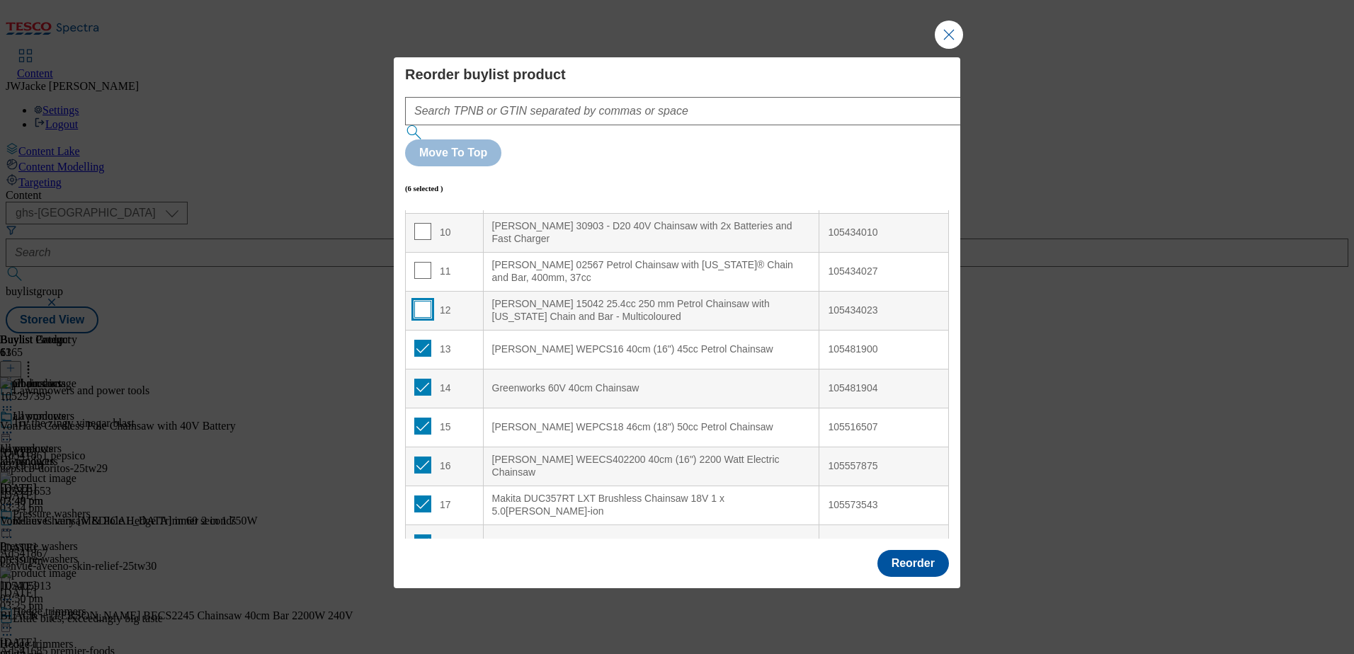
scroll to position [496, 0]
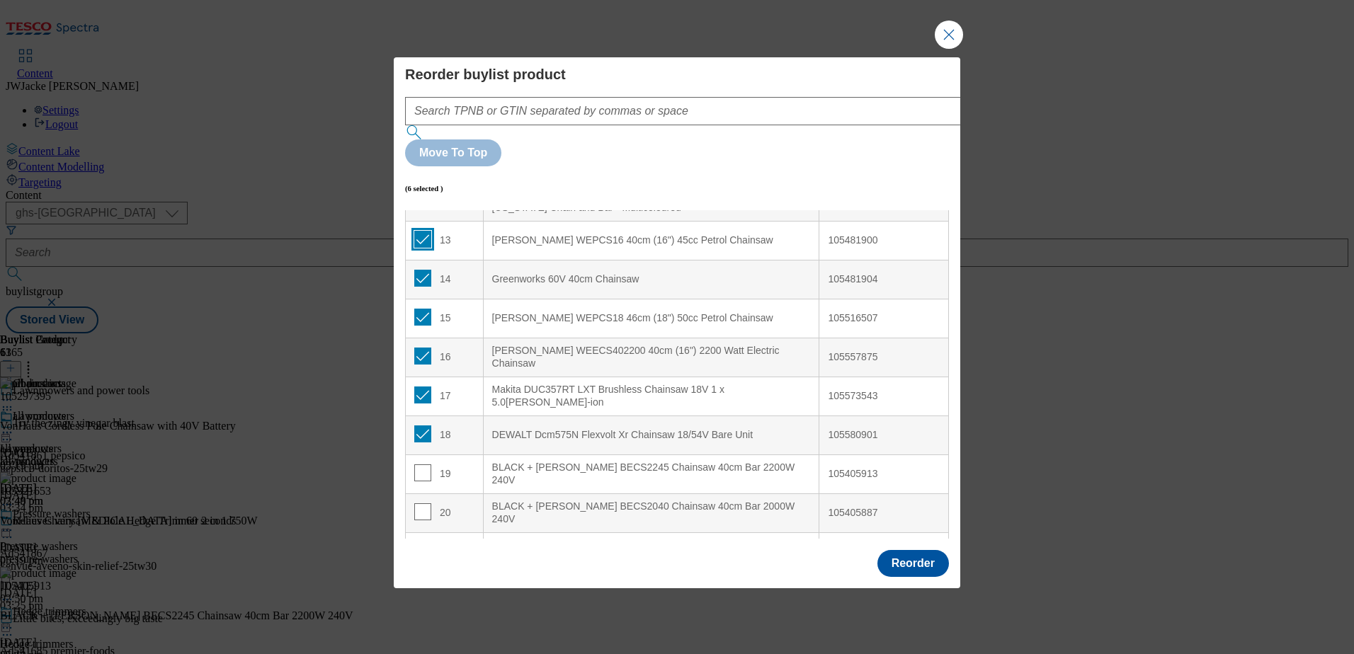
click at [422, 231] on input "Modal" at bounding box center [422, 239] width 17 height 17
checkbox input "false"
click at [419, 270] on input "Modal" at bounding box center [422, 278] width 17 height 17
checkbox input "false"
click at [419, 309] on input "Modal" at bounding box center [422, 317] width 17 height 17
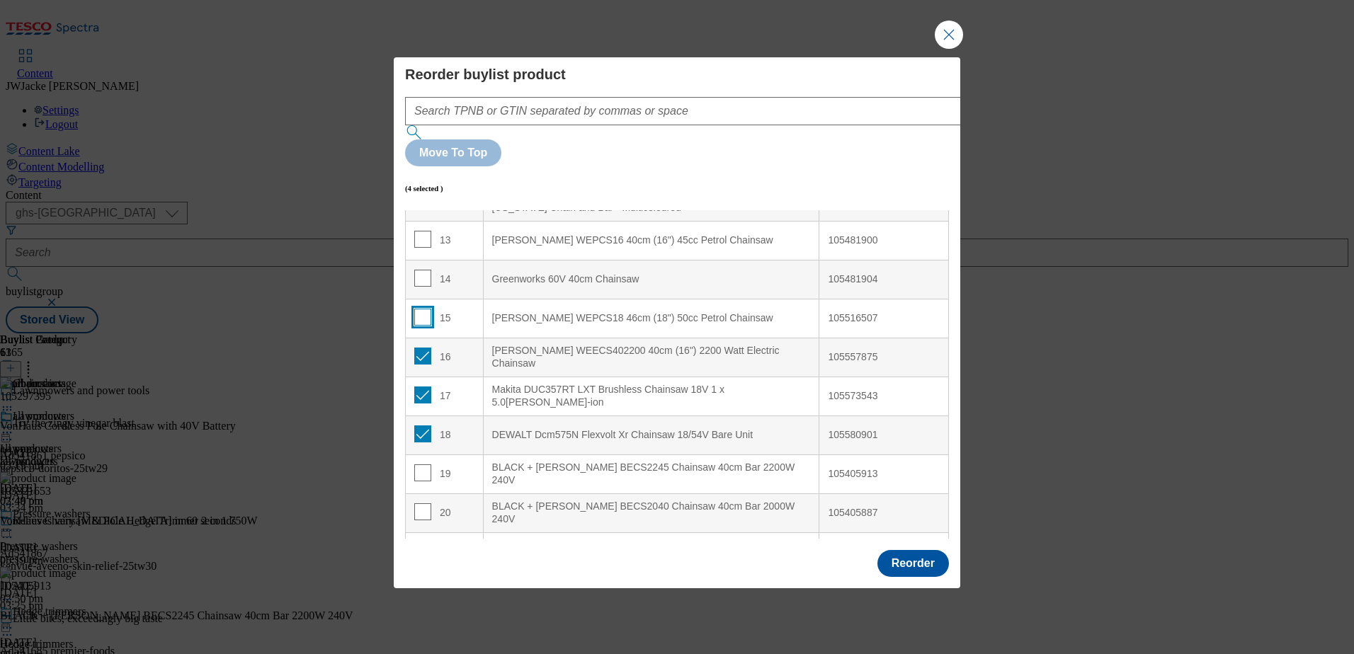
checkbox input "false"
click at [420, 348] on input "Modal" at bounding box center [422, 356] width 17 height 17
checkbox input "false"
click at [421, 387] on input "Modal" at bounding box center [422, 395] width 17 height 17
checkbox input "false"
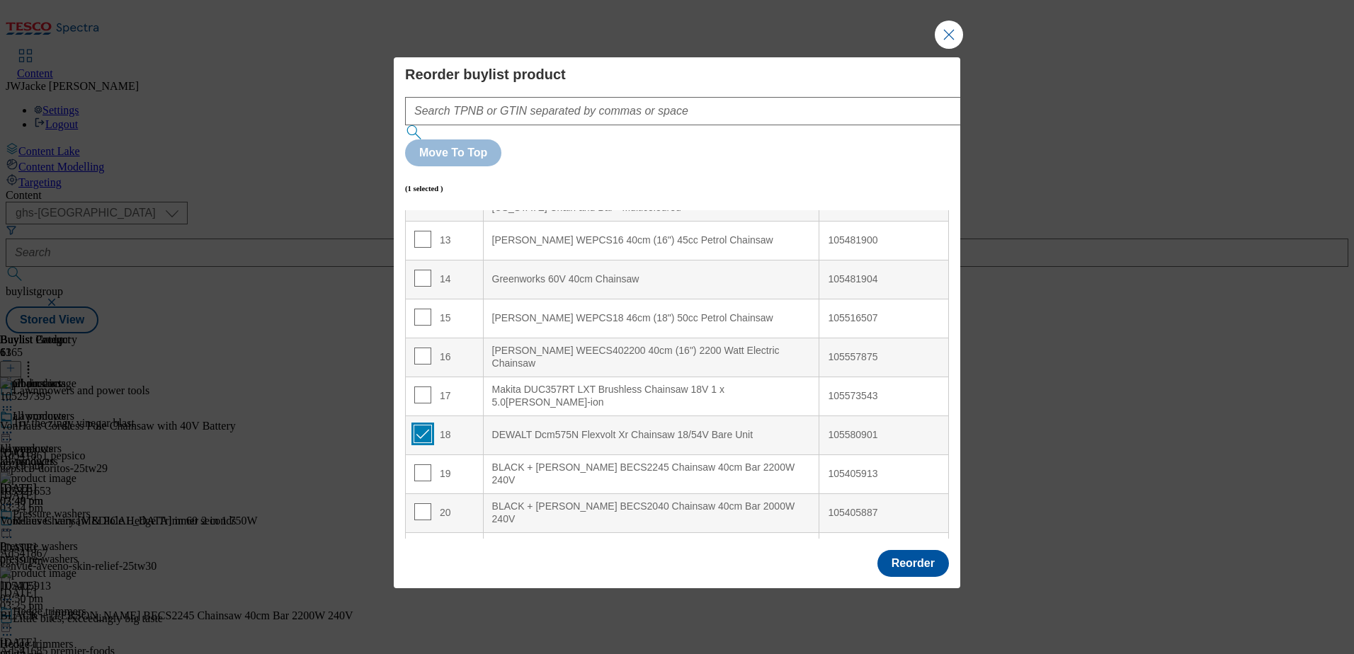
click at [421, 426] on input "Modal" at bounding box center [422, 434] width 17 height 17
checkbox input "false"
click at [915, 550] on button "Reorder" at bounding box center [914, 563] width 72 height 27
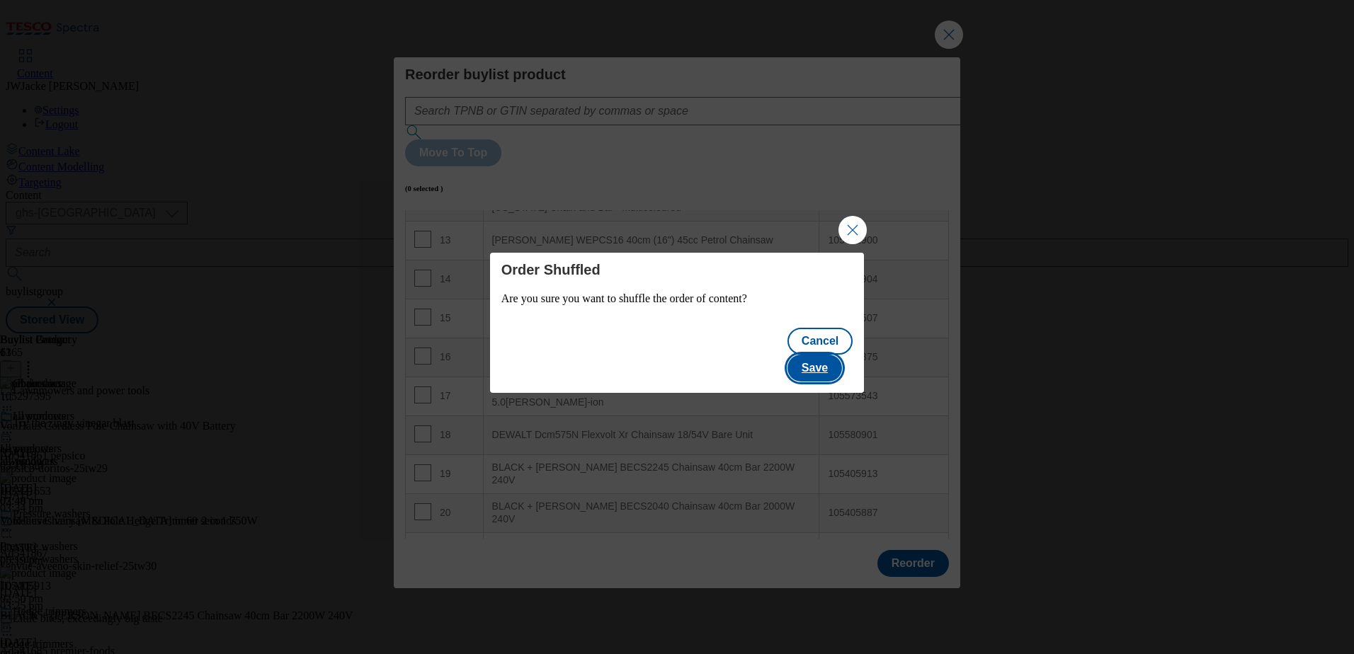
click at [820, 362] on button "Save" at bounding box center [815, 368] width 55 height 27
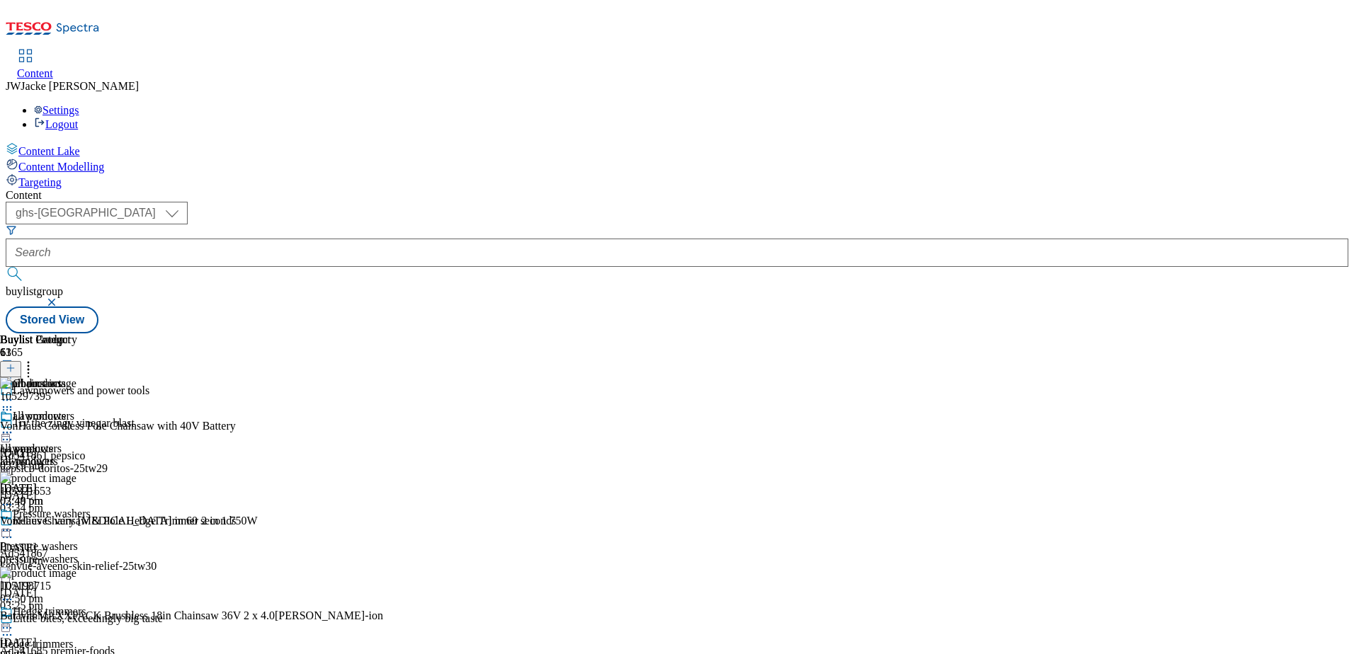
scroll to position [0, 0]
click at [35, 359] on icon at bounding box center [28, 366] width 14 height 14
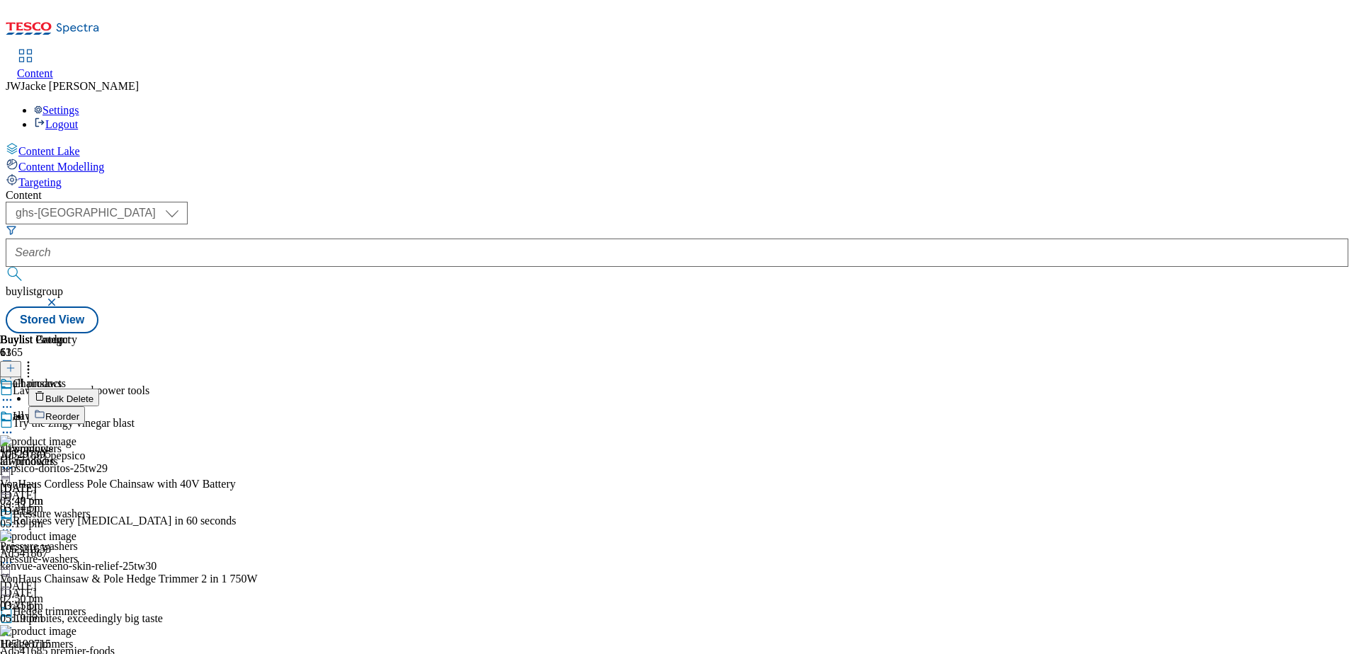
click at [85, 407] on button "Reorder" at bounding box center [56, 416] width 57 height 18
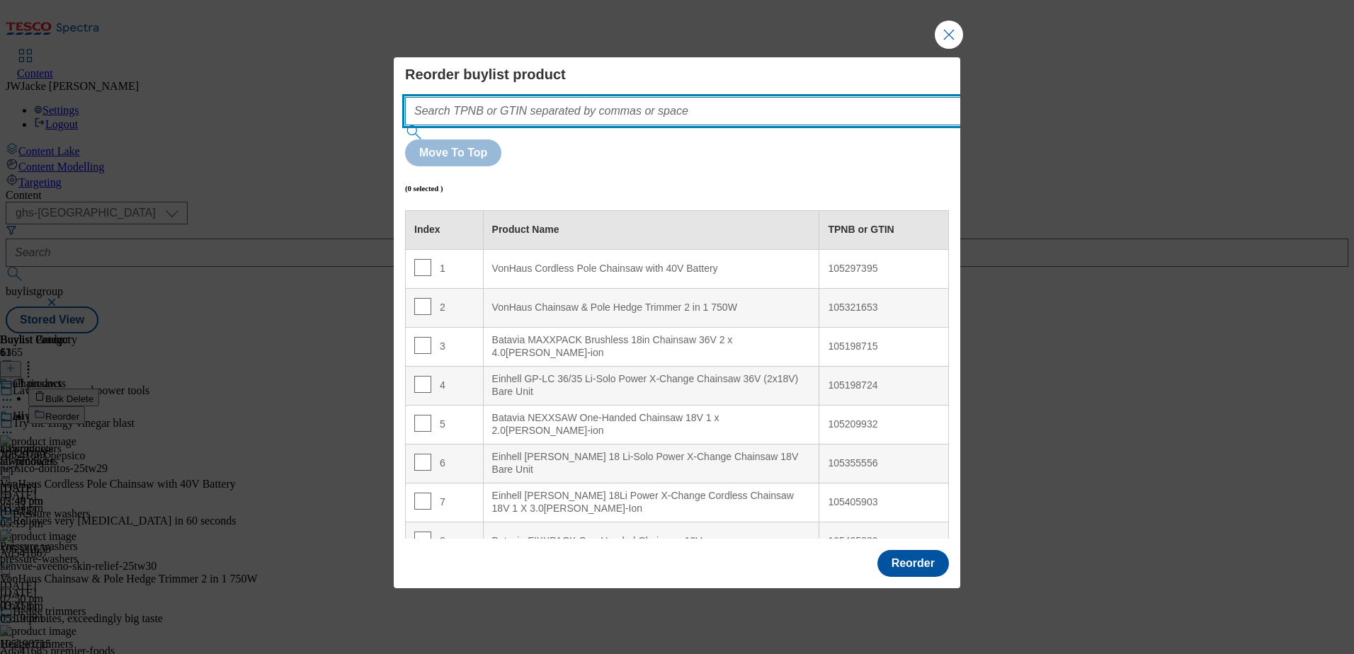
click at [593, 125] on input "Modal" at bounding box center [704, 111] width 599 height 28
paste input "105966642"
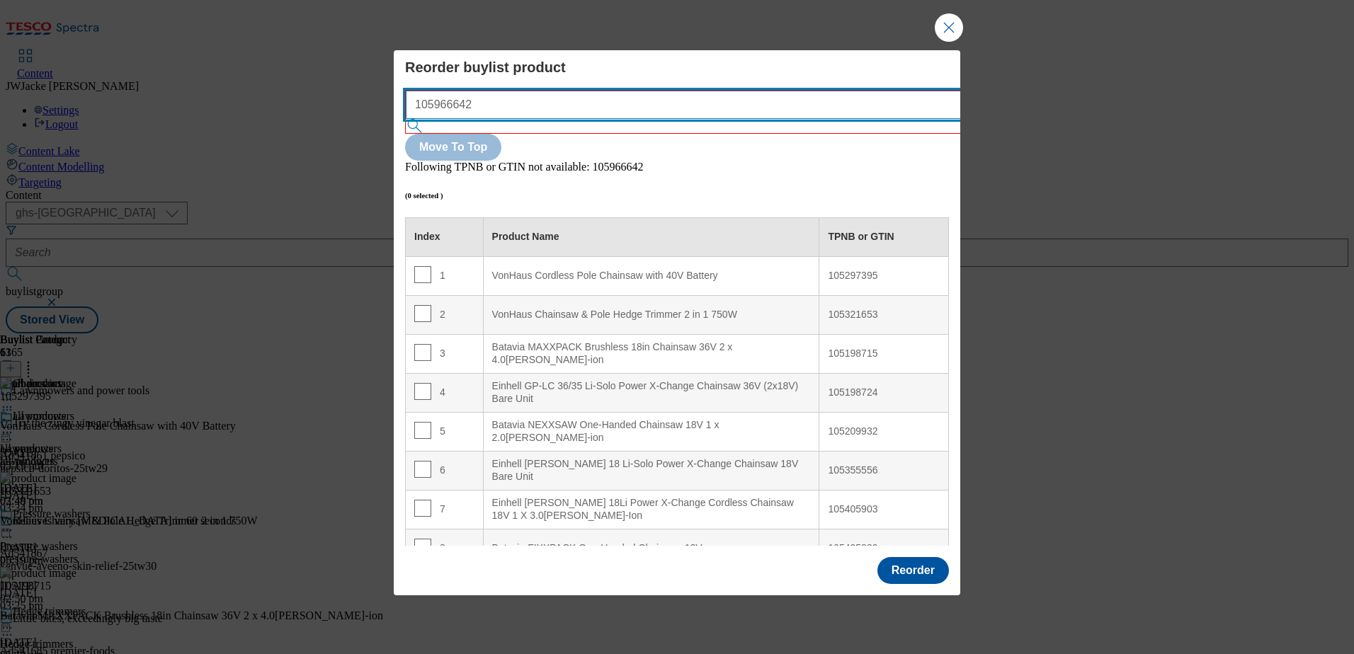
drag, startPoint x: 623, startPoint y: 123, endPoint x: 307, endPoint y: 118, distance: 315.2
click at [307, 118] on div "Reorder buylist product 105966642 Move To Top Following TPNB or GTIN not availa…" at bounding box center [677, 327] width 1354 height 654
paste input "321653"
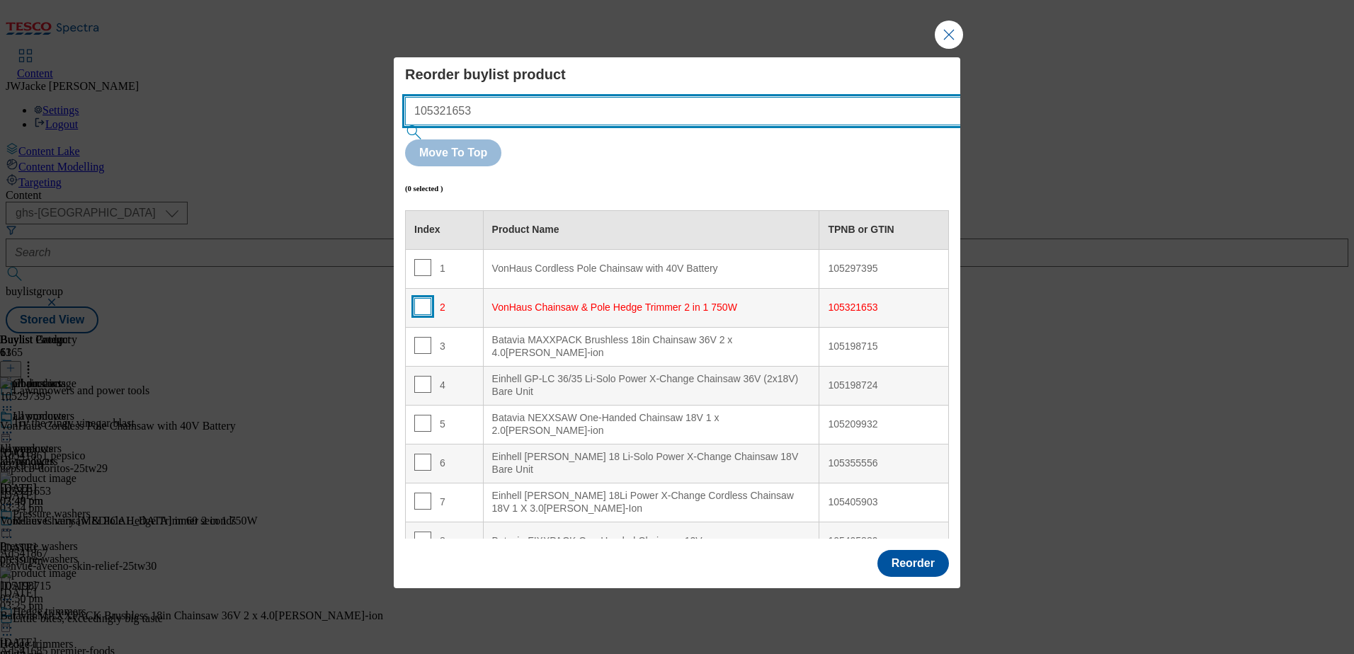
type input "105321653"
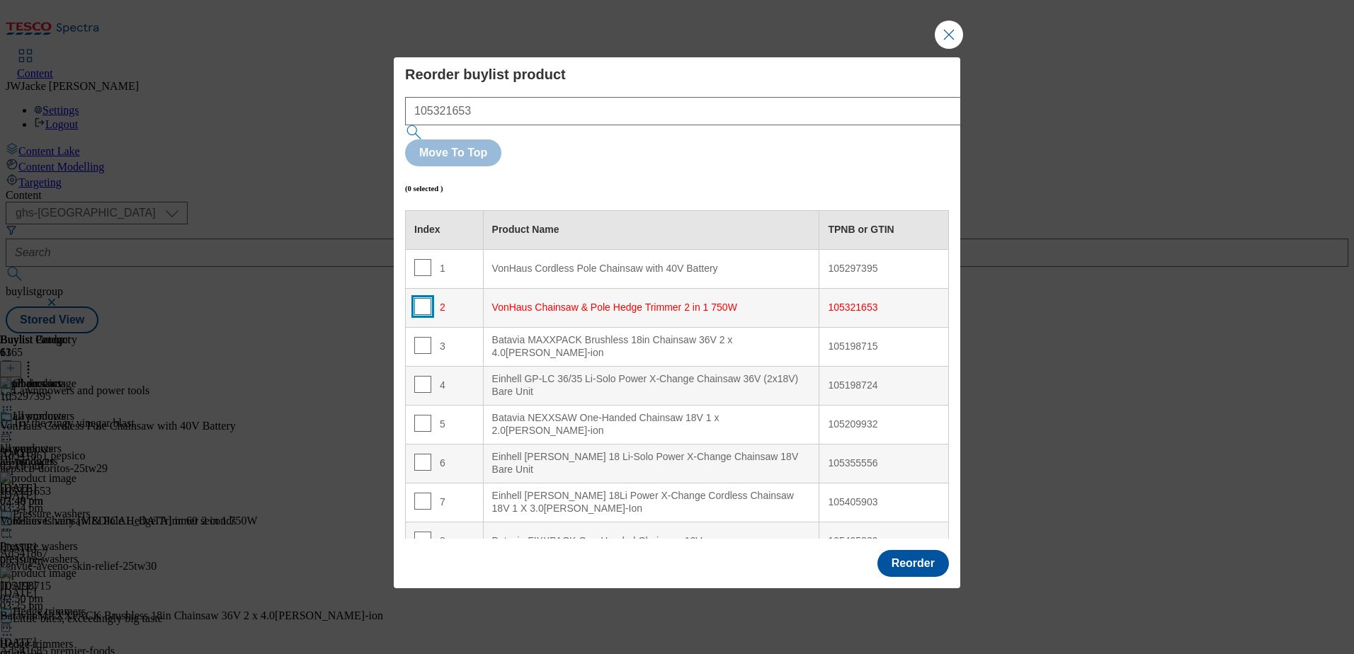
click at [425, 298] on input "Modal" at bounding box center [422, 306] width 17 height 17
checkbox input "true"
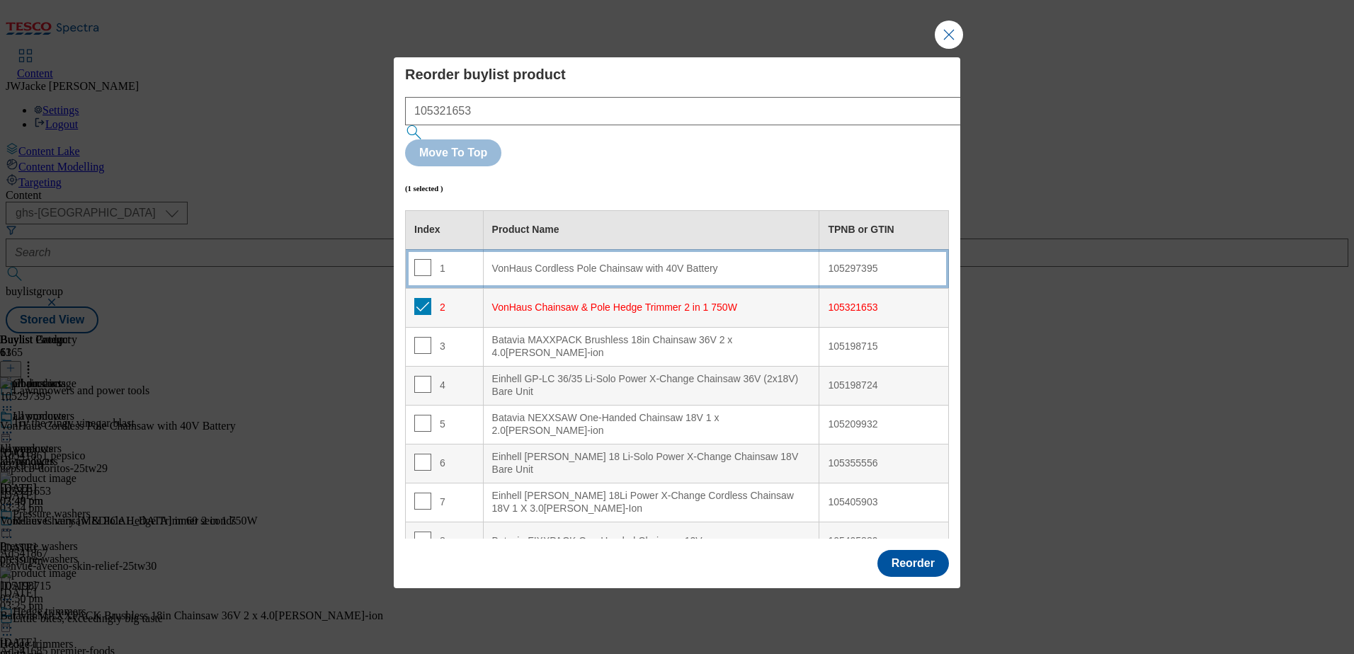
click at [442, 259] on div "1" at bounding box center [444, 269] width 60 height 21
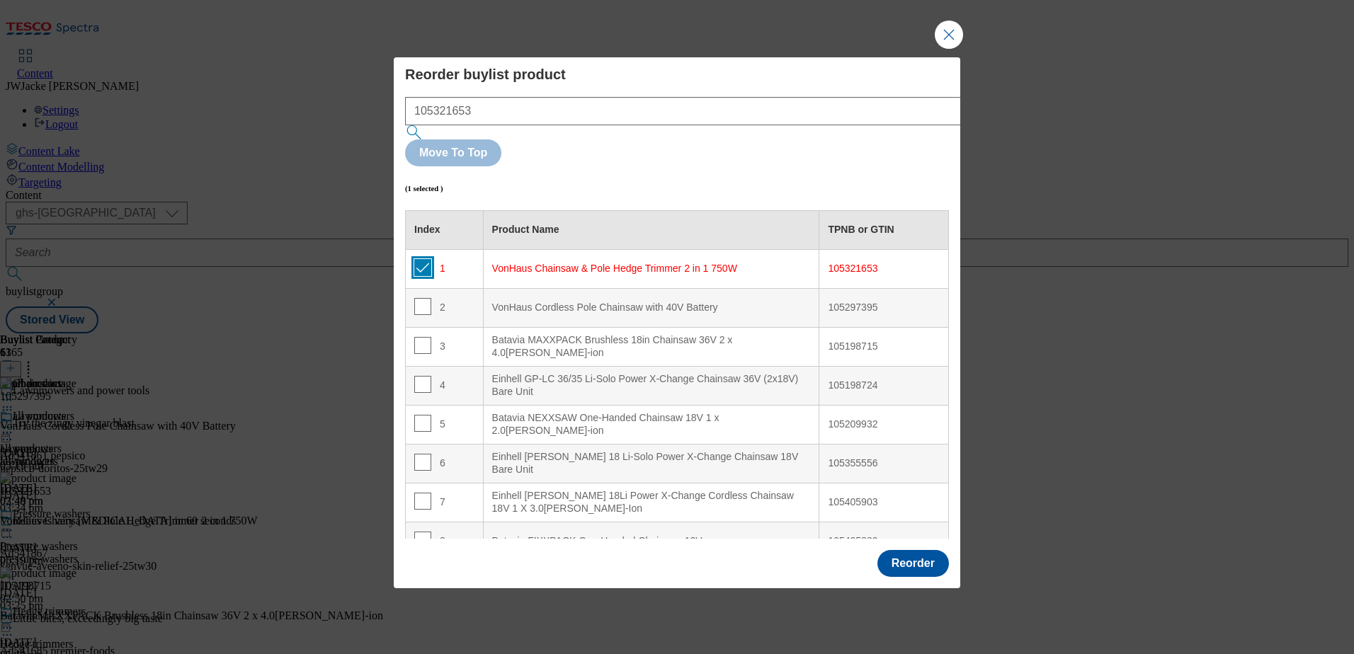
click at [425, 259] on input "Modal" at bounding box center [422, 267] width 17 height 17
checkbox input "false"
click at [923, 550] on button "Reorder" at bounding box center [914, 563] width 72 height 27
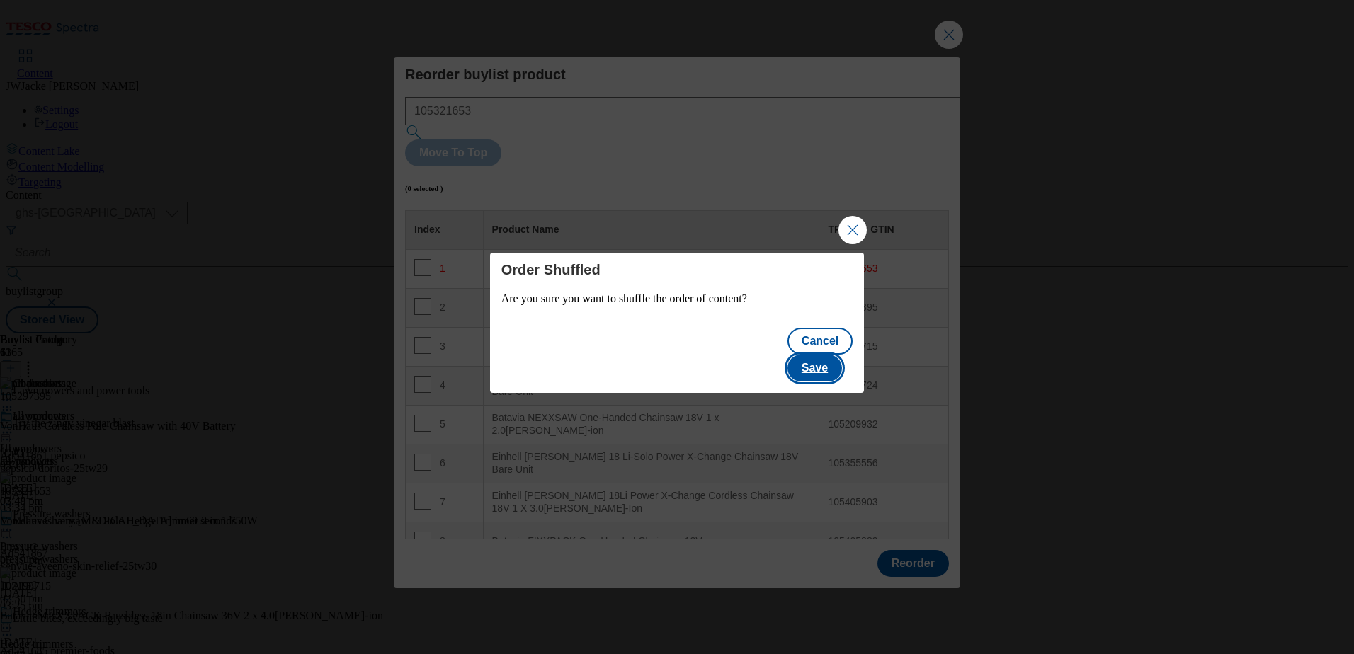
click at [838, 355] on button "Save" at bounding box center [815, 368] width 55 height 27
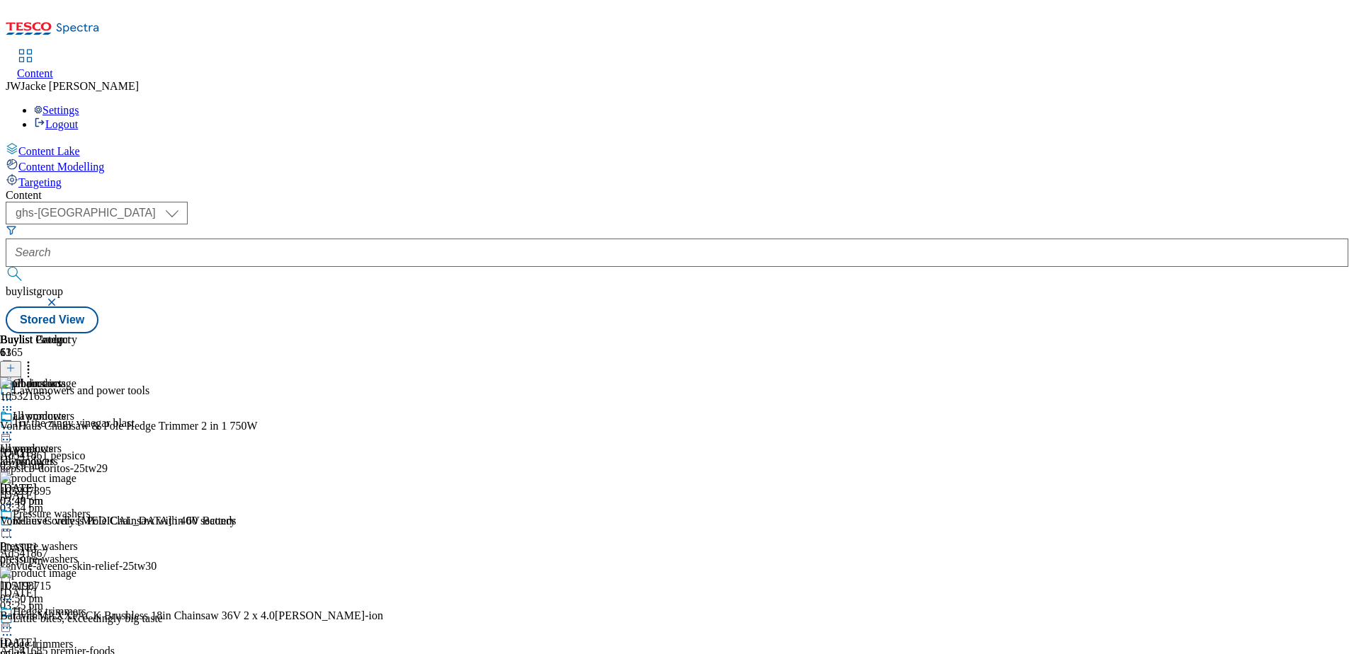
scroll to position [8812, 0]
click at [35, 359] on icon at bounding box center [28, 366] width 14 height 14
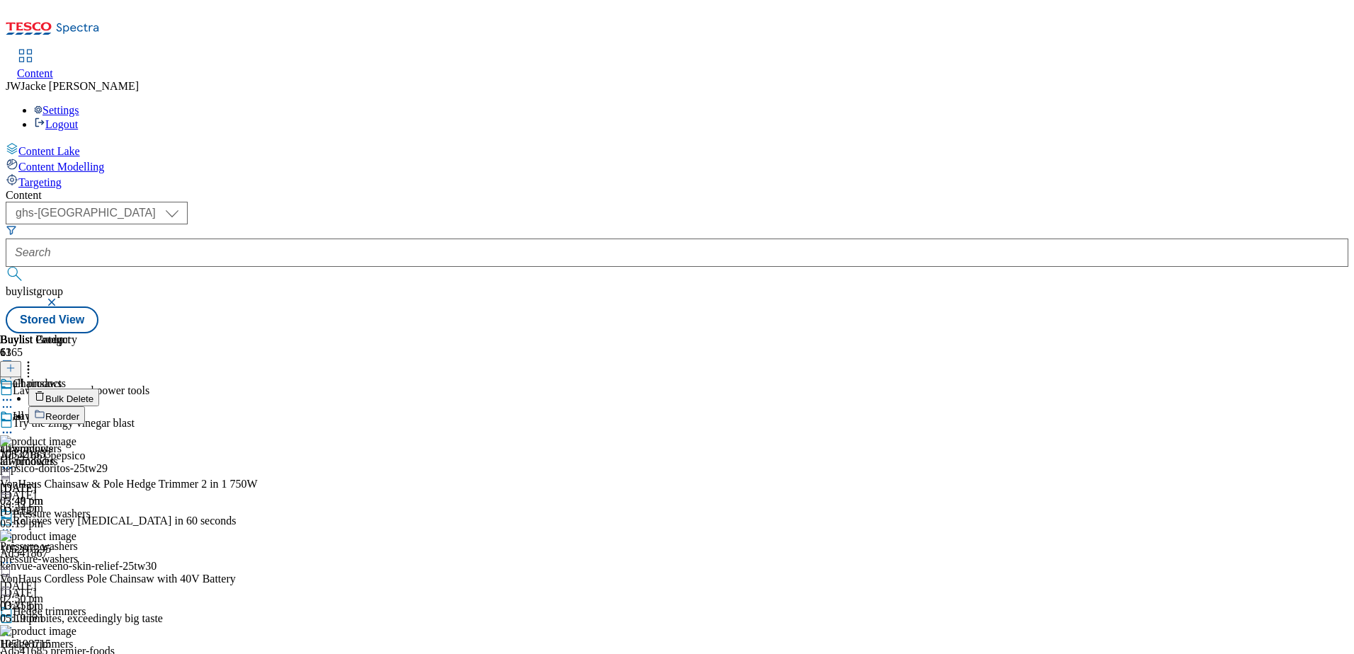
click at [79, 412] on span "Reorder" at bounding box center [62, 417] width 34 height 11
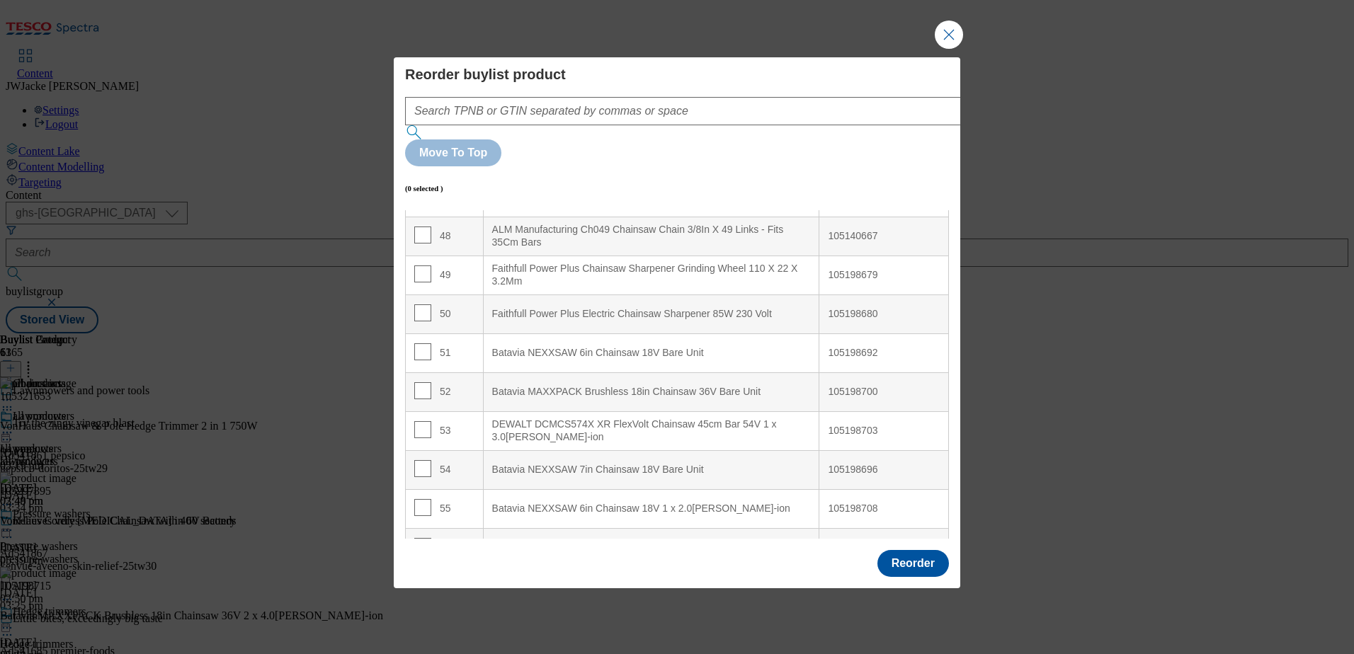
scroll to position [2165, 0]
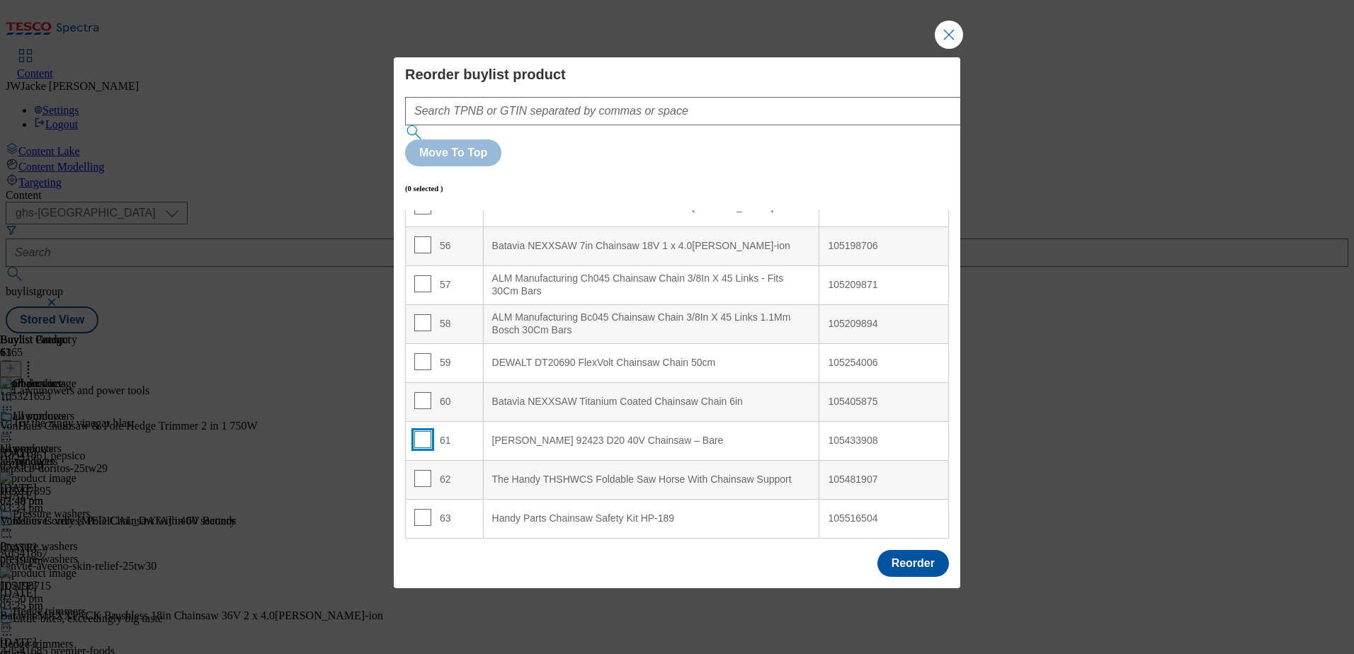
click at [422, 431] on input "Modal" at bounding box center [422, 439] width 17 height 17
checkbox input "true"
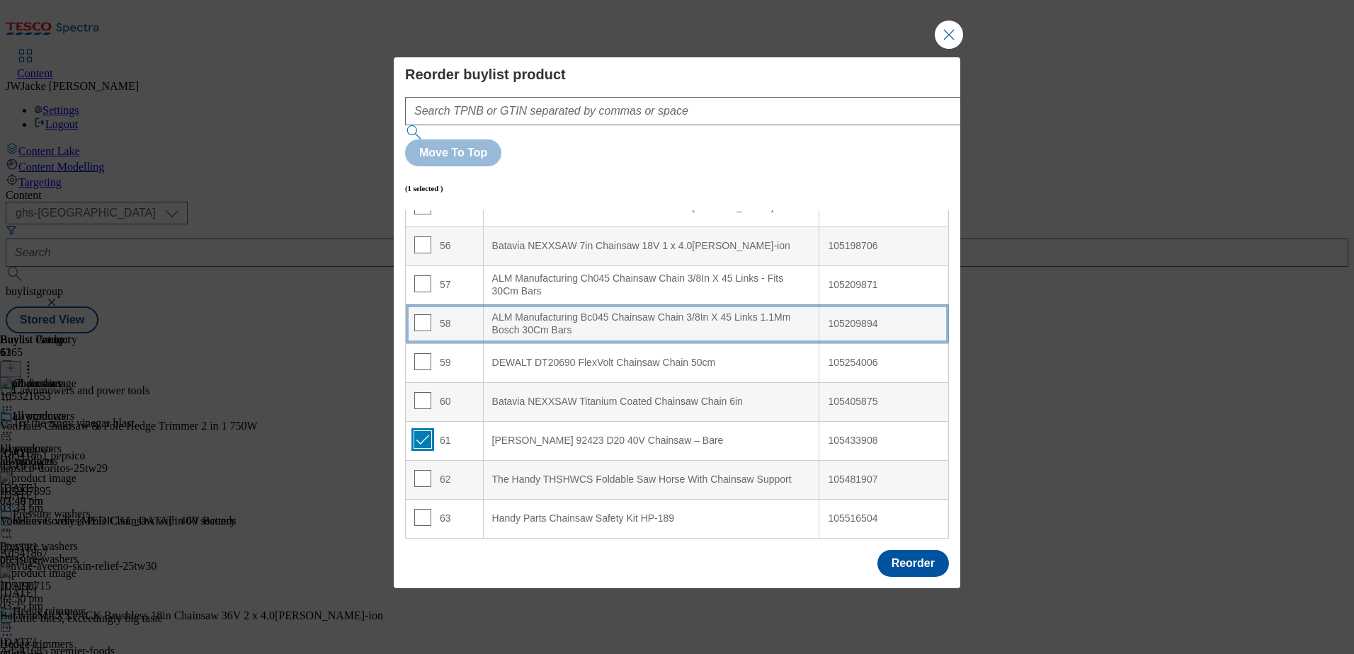
scroll to position [2095, 0]
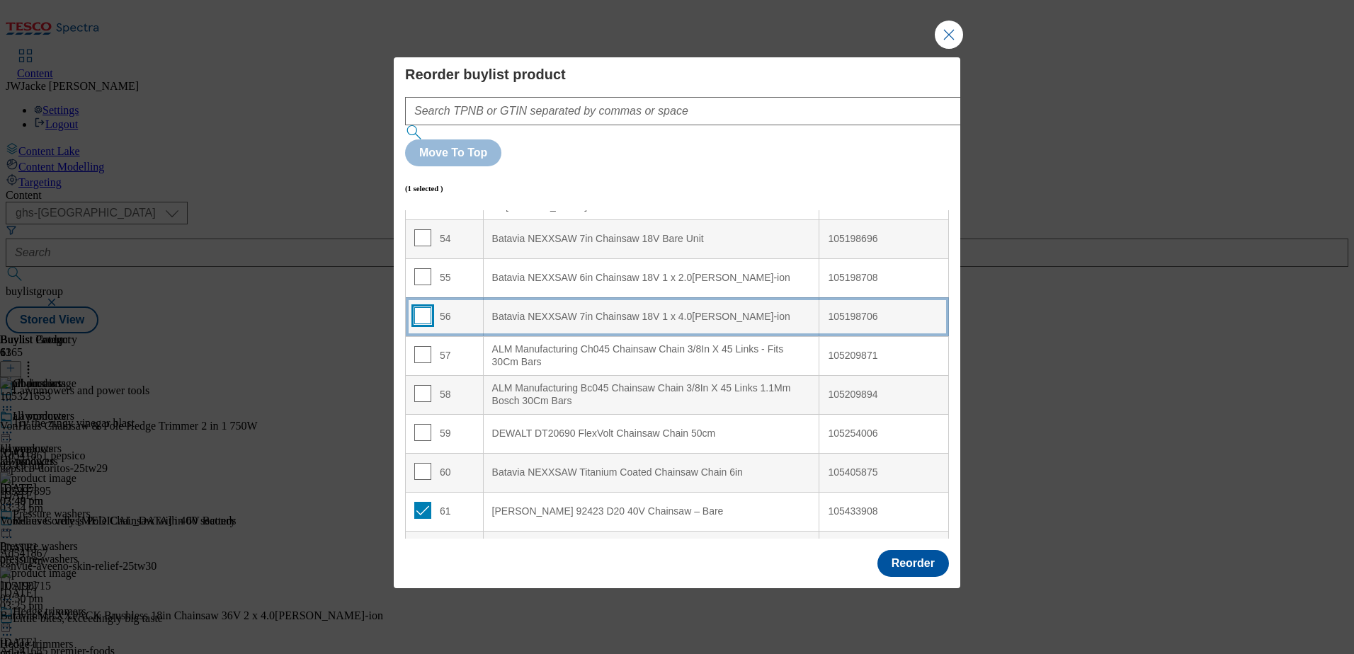
click at [421, 307] on input "Modal" at bounding box center [422, 315] width 17 height 17
checkbox input "true"
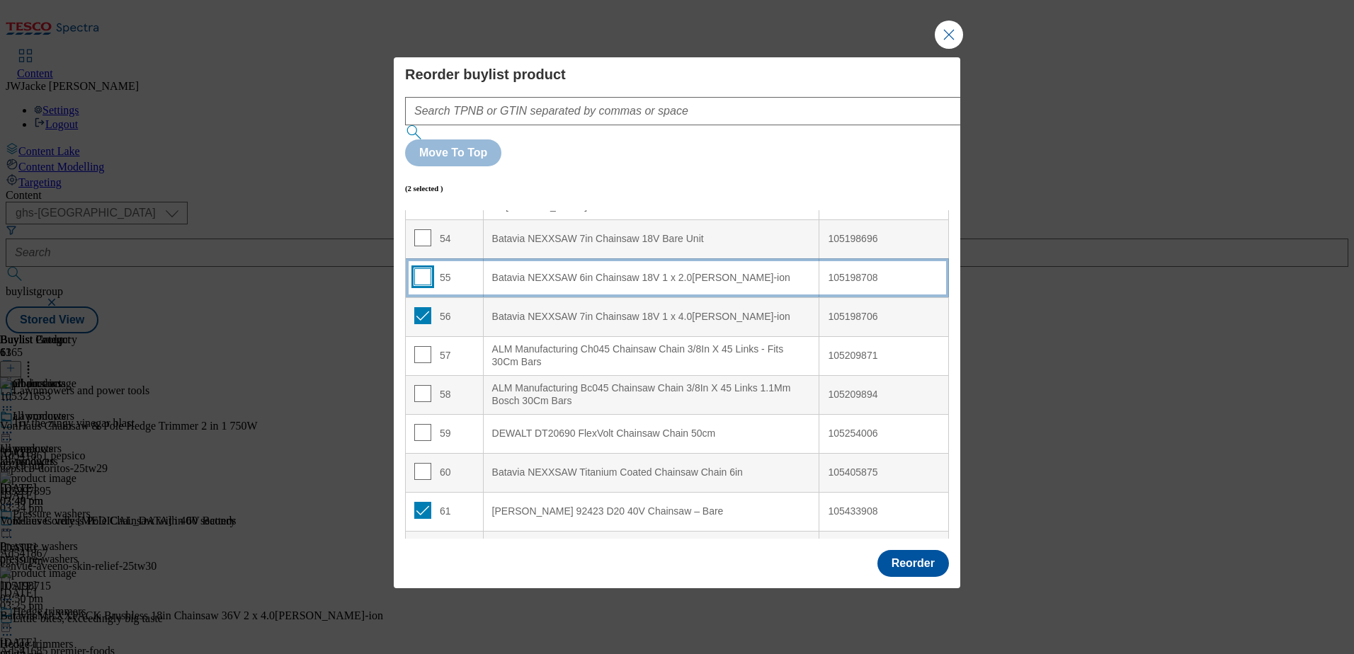
click at [420, 268] on input "Modal" at bounding box center [422, 276] width 17 height 17
checkbox input "true"
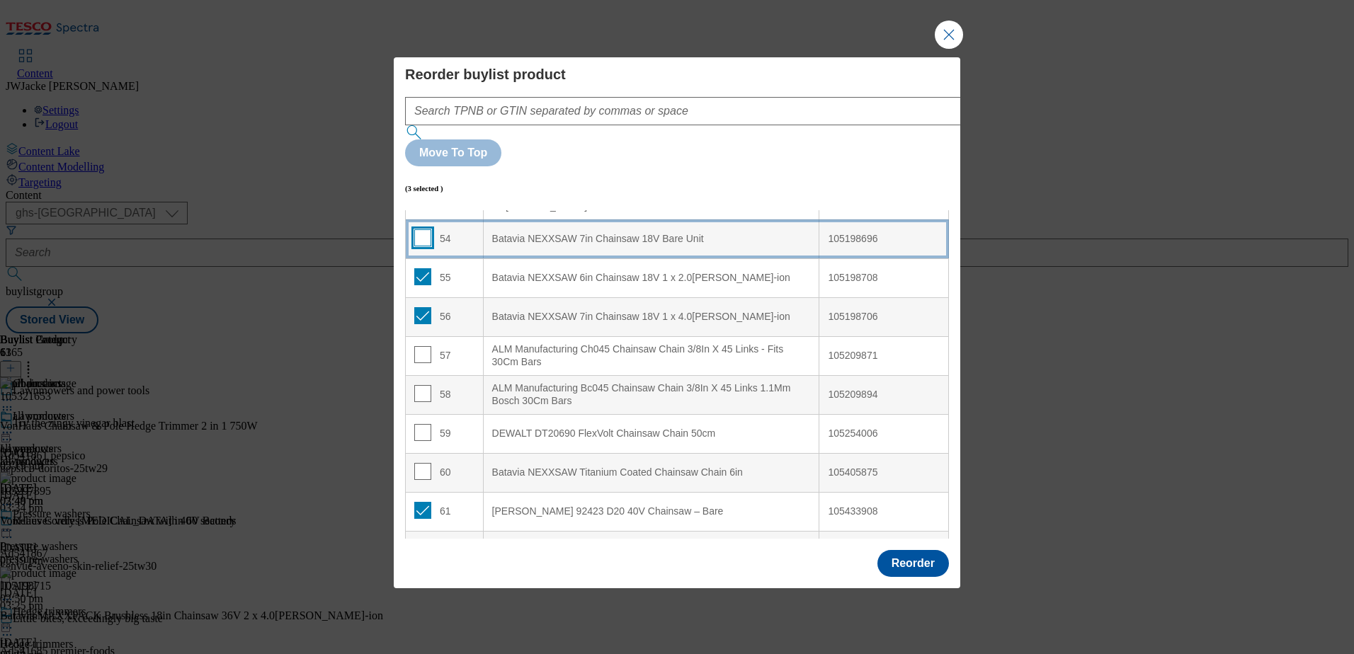
click at [423, 229] on input "Modal" at bounding box center [422, 237] width 17 height 17
checkbox input "true"
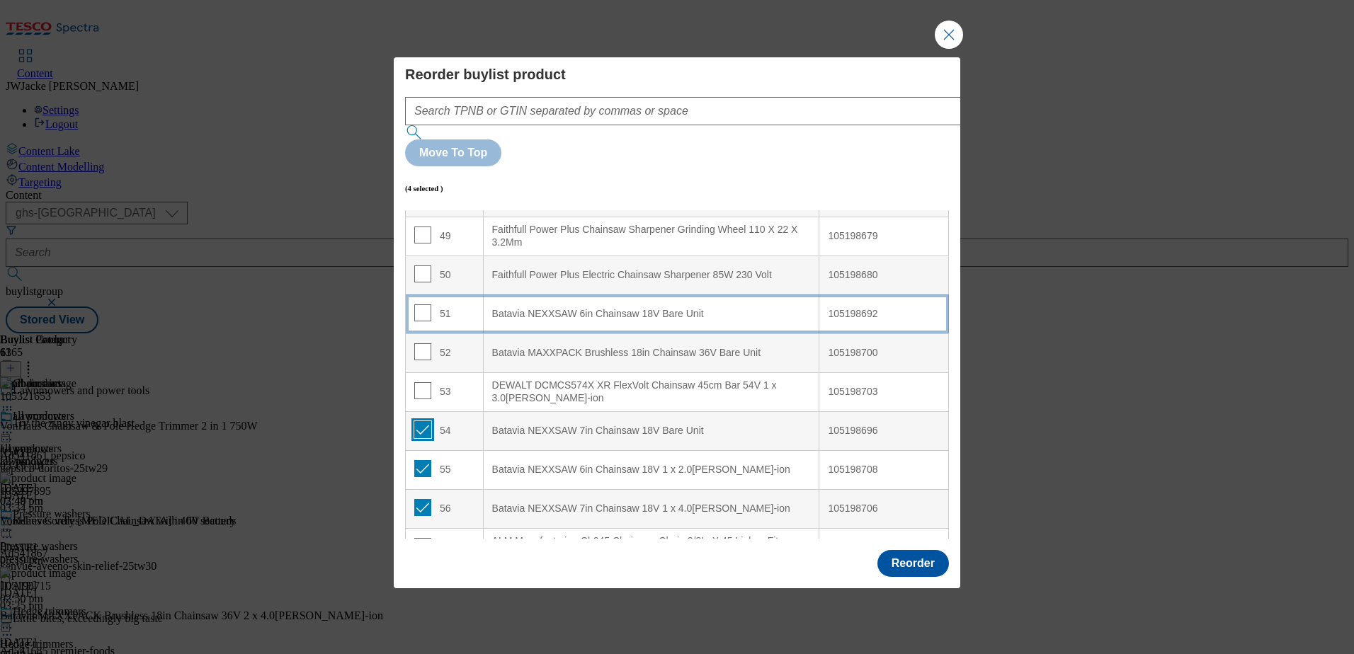
scroll to position [1882, 0]
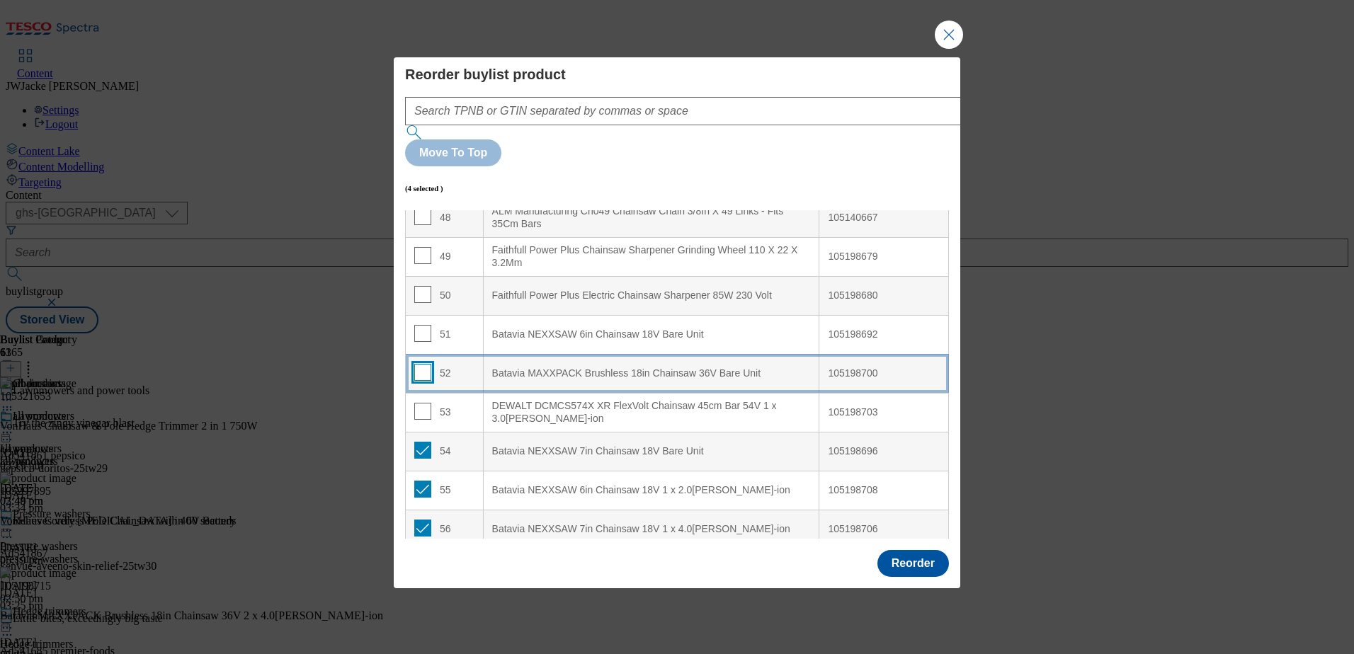
click at [424, 364] on input "Modal" at bounding box center [422, 372] width 17 height 17
checkbox input "true"
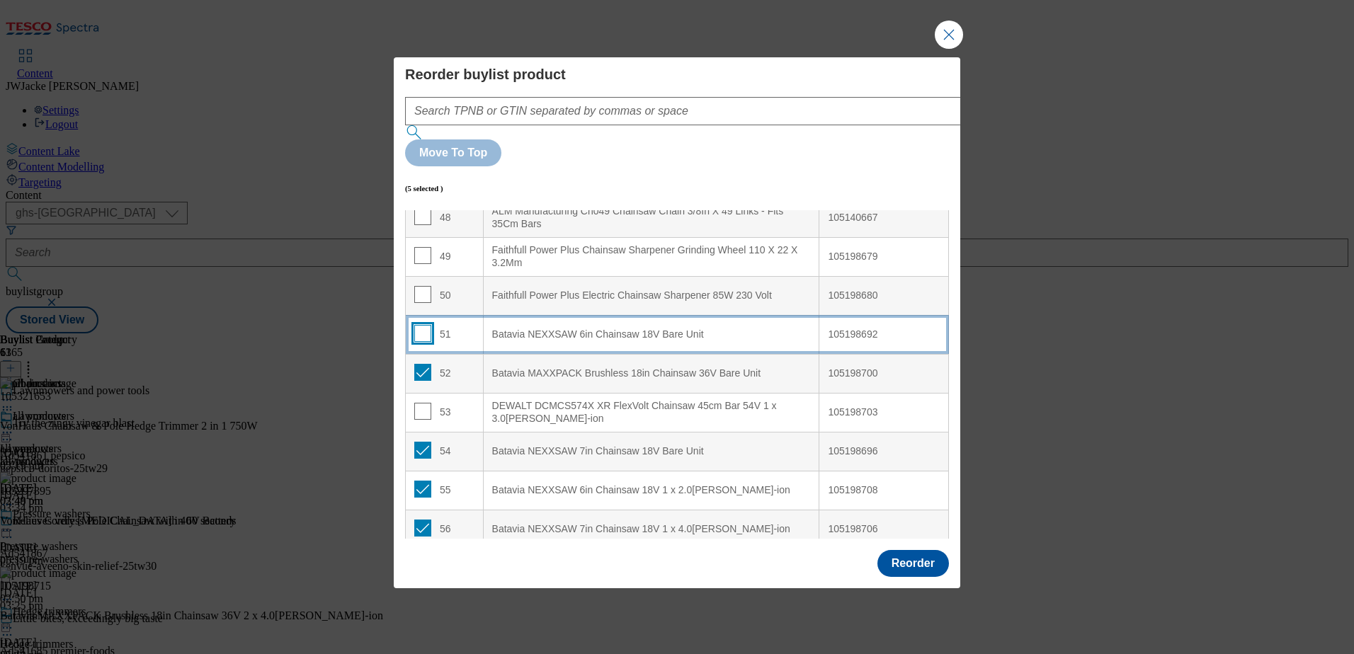
click at [426, 325] on input "Modal" at bounding box center [422, 333] width 17 height 17
checkbox input "true"
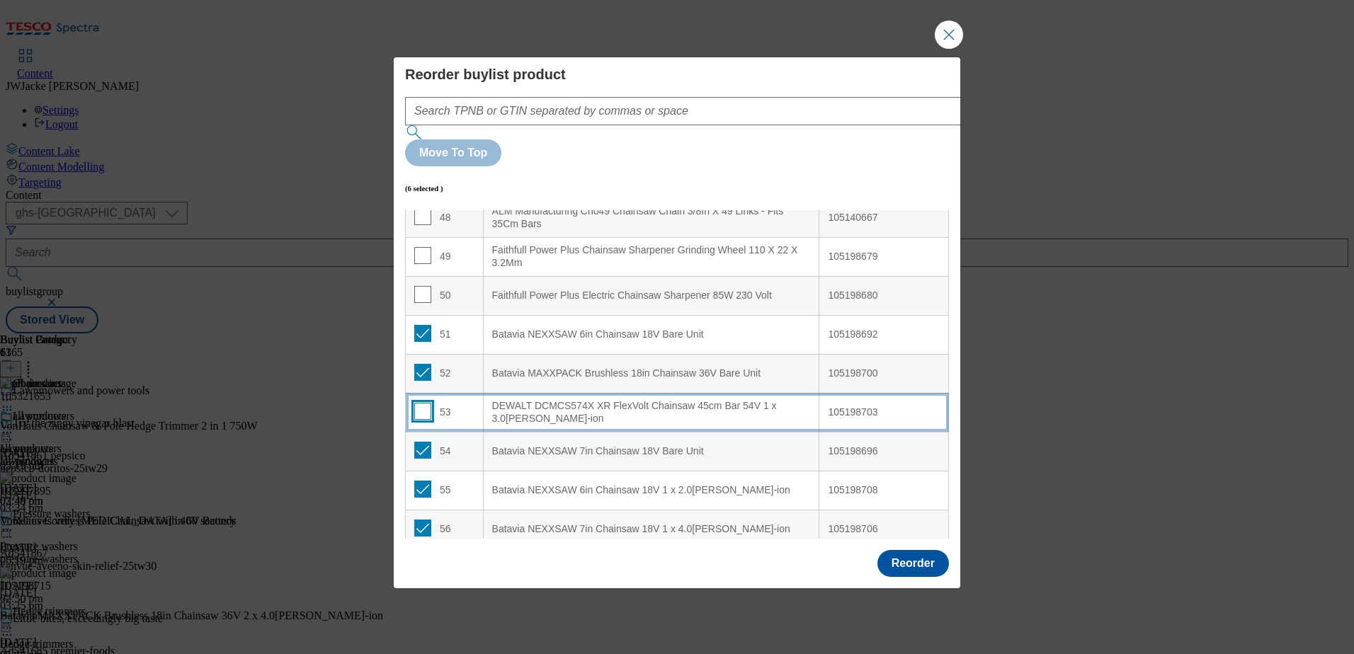
click at [417, 403] on input "Modal" at bounding box center [422, 411] width 17 height 17
checkbox input "true"
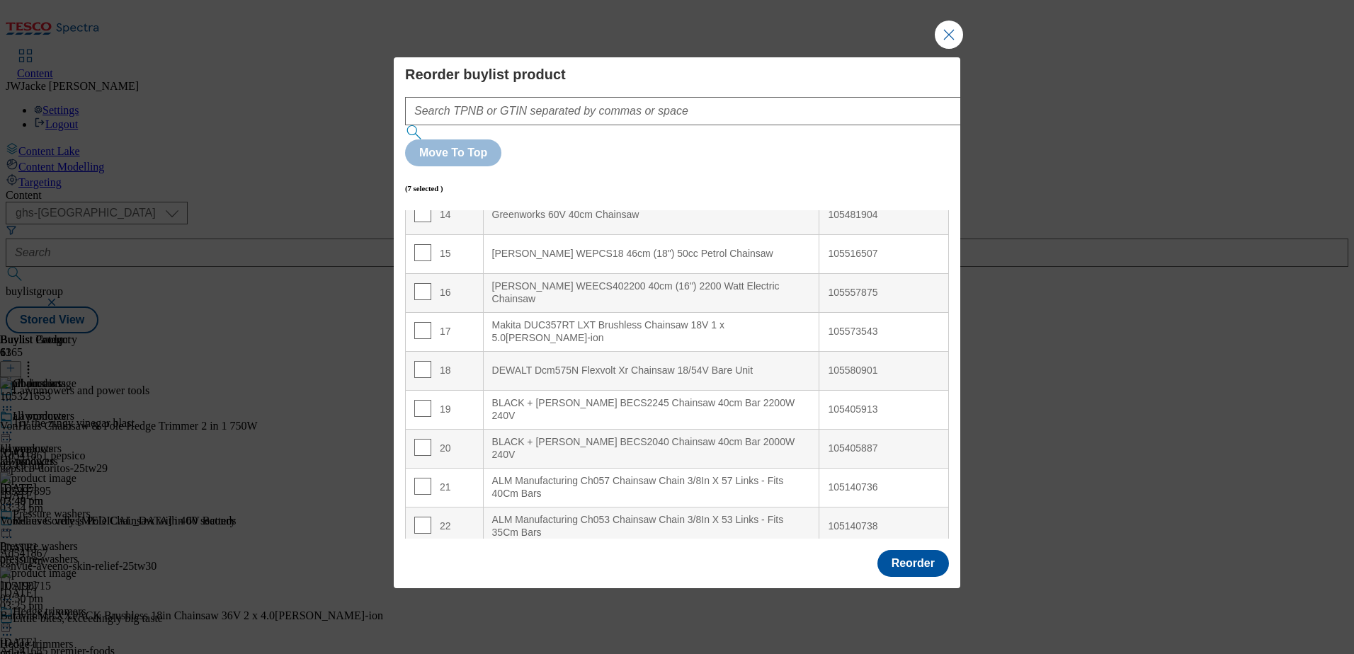
scroll to position [536, 0]
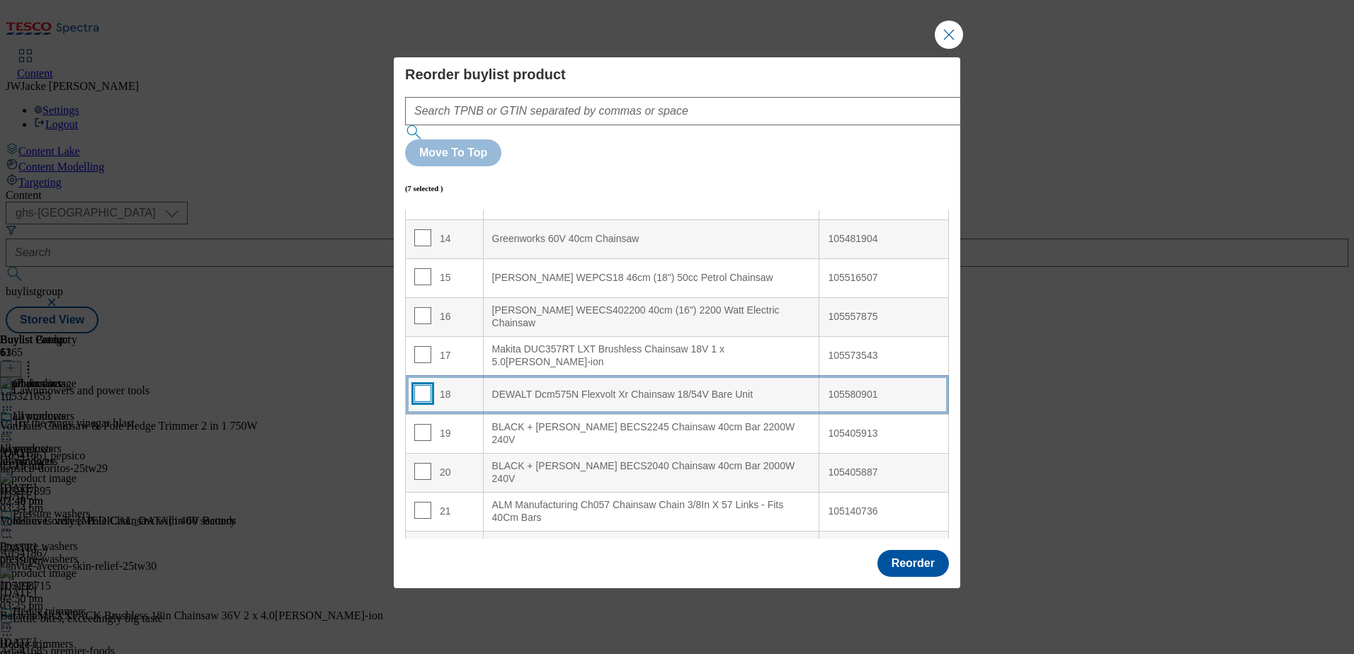
click at [420, 385] on input "Modal" at bounding box center [422, 393] width 17 height 17
checkbox input "true"
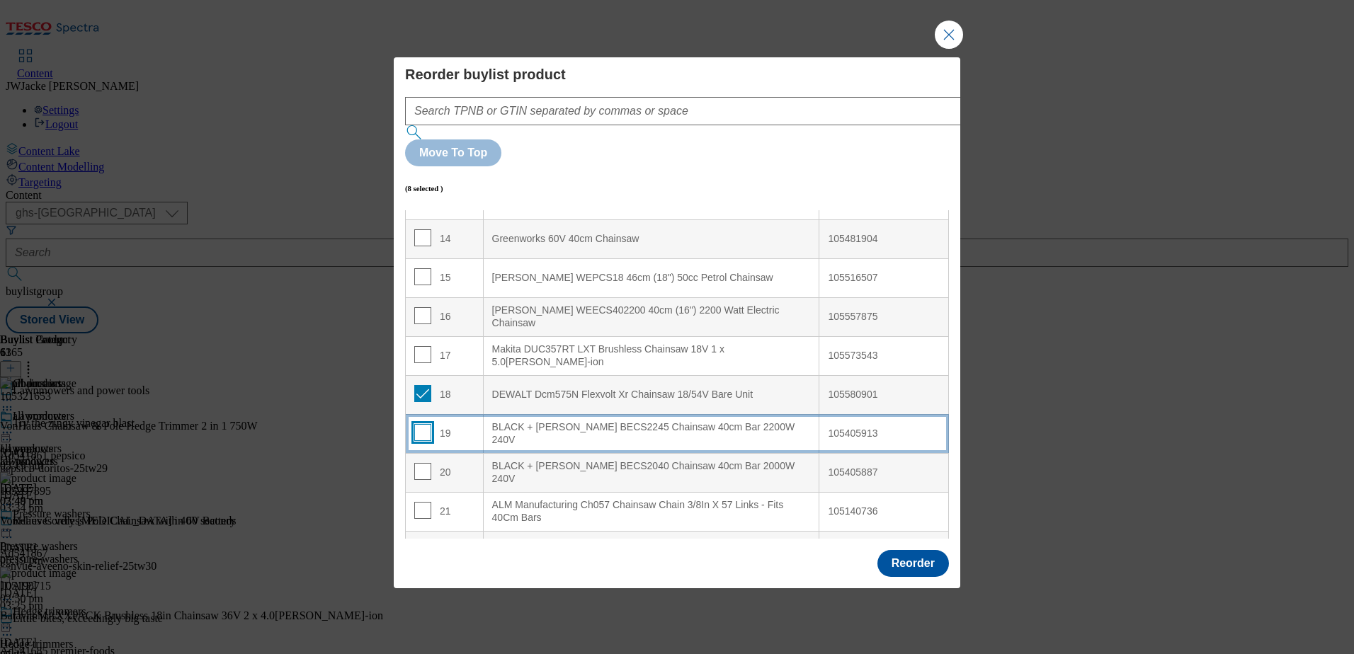
click at [419, 424] on input "Modal" at bounding box center [422, 432] width 17 height 17
checkbox input "true"
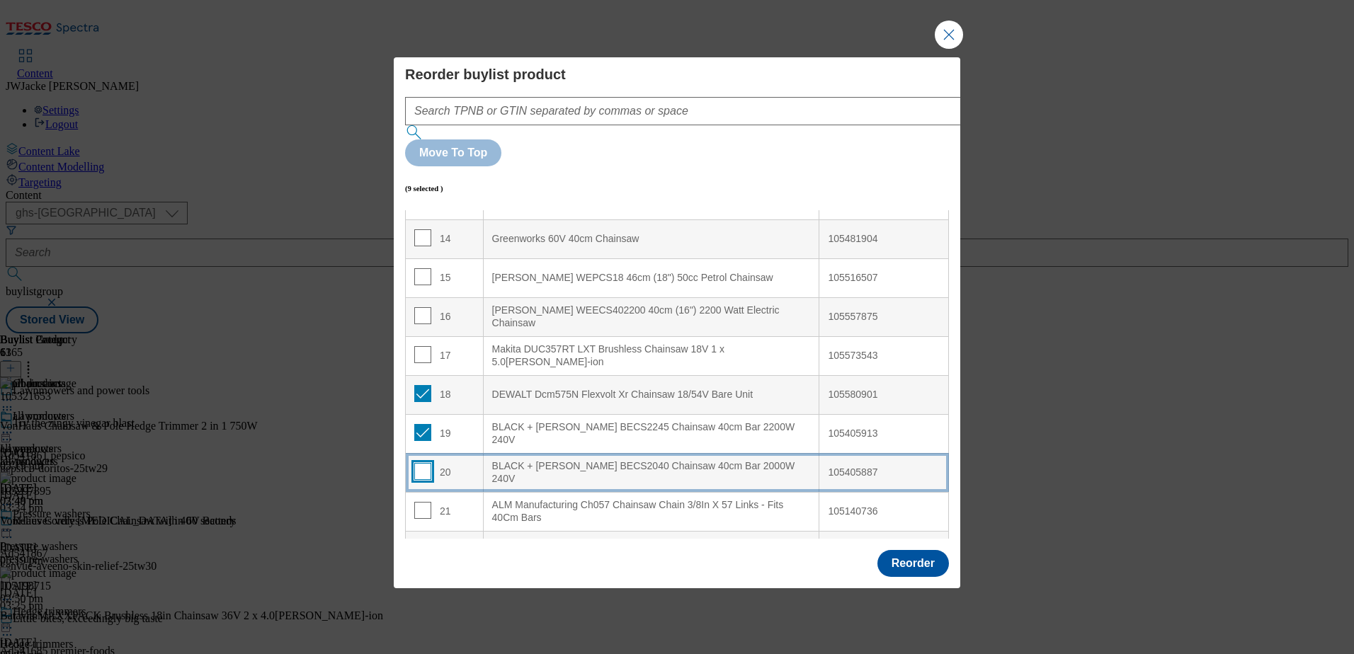
click at [424, 463] on input "Modal" at bounding box center [422, 471] width 17 height 17
checkbox input "true"
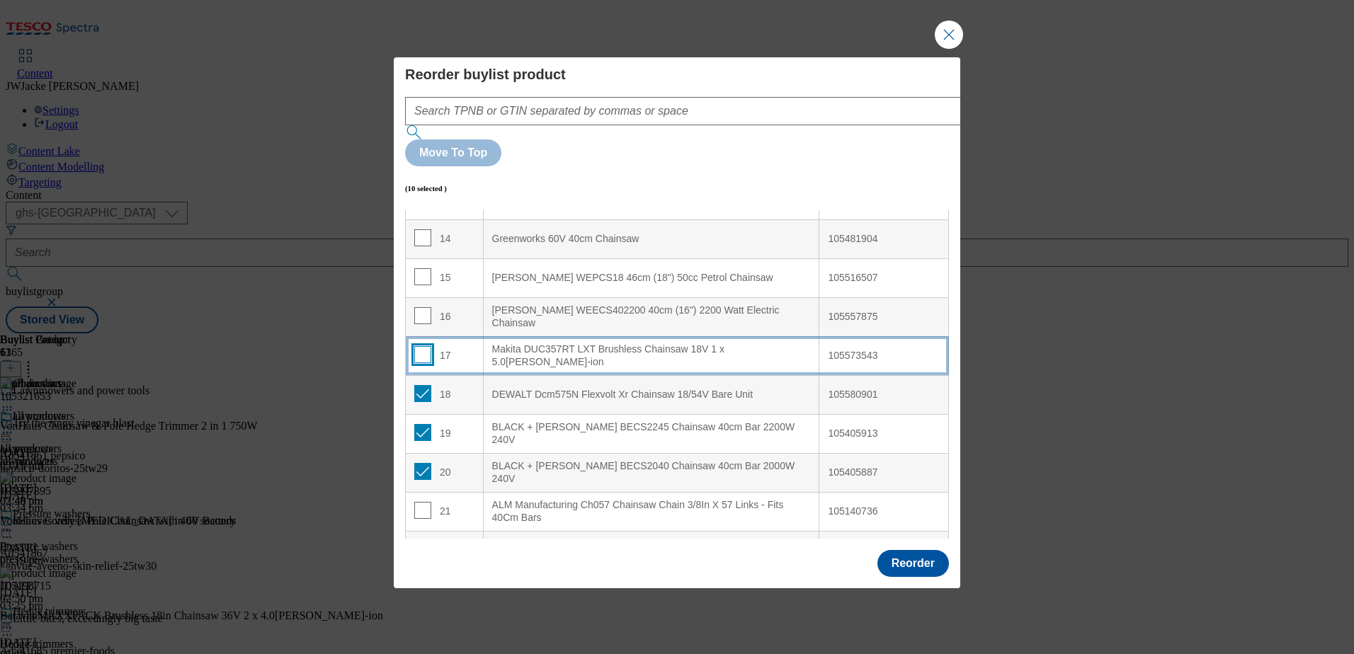
click at [420, 346] on input "Modal" at bounding box center [422, 354] width 17 height 17
checkbox input "true"
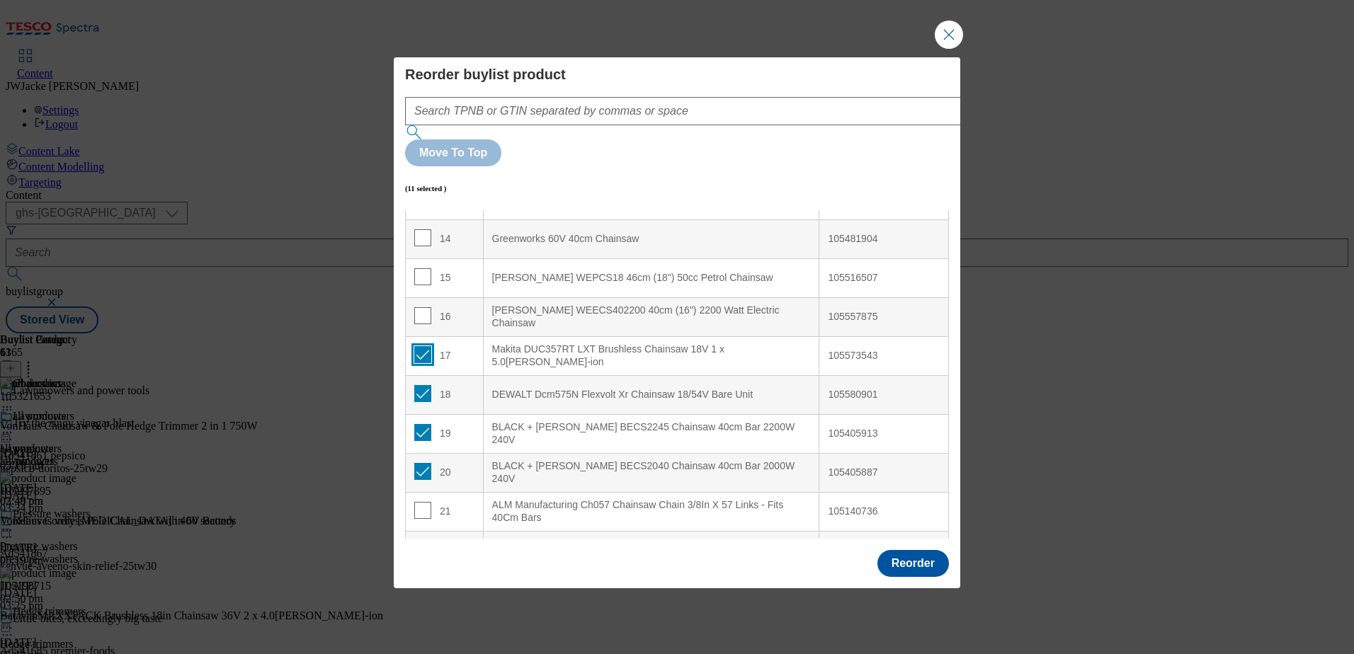
scroll to position [465, 0]
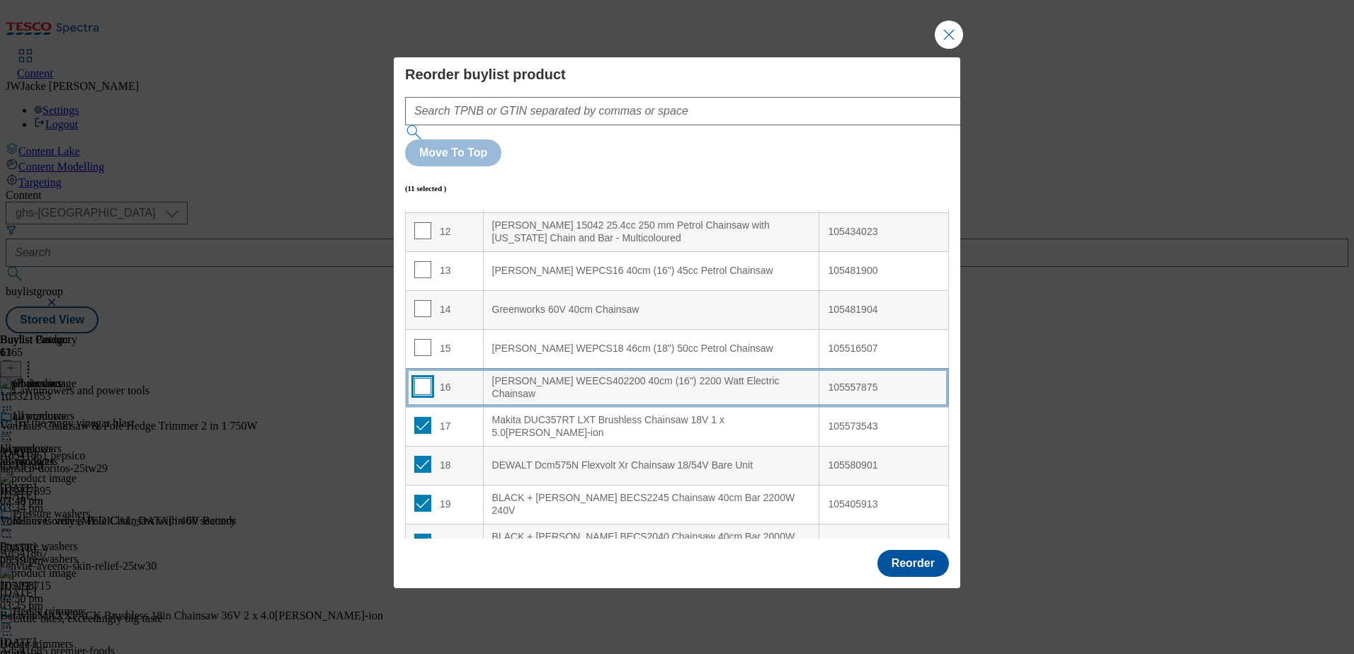
click at [422, 378] on input "Modal" at bounding box center [422, 386] width 17 height 17
checkbox input "true"
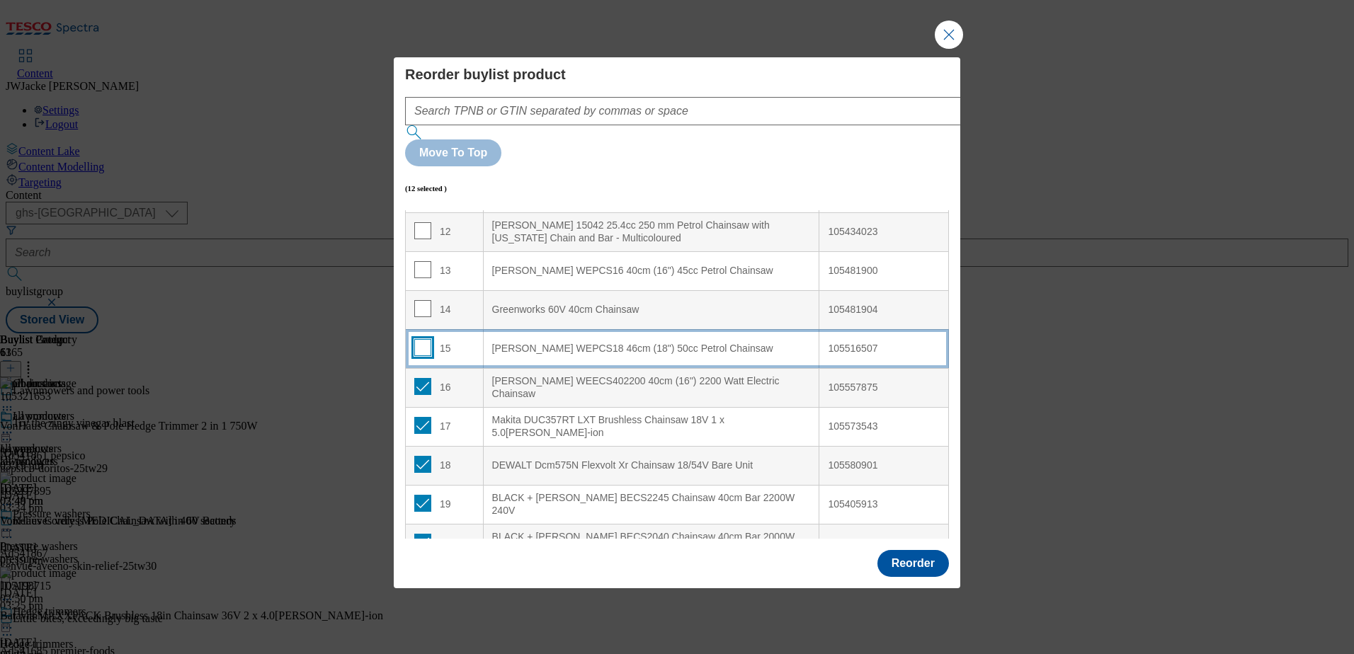
click at [422, 339] on input "Modal" at bounding box center [422, 347] width 17 height 17
checkbox input "true"
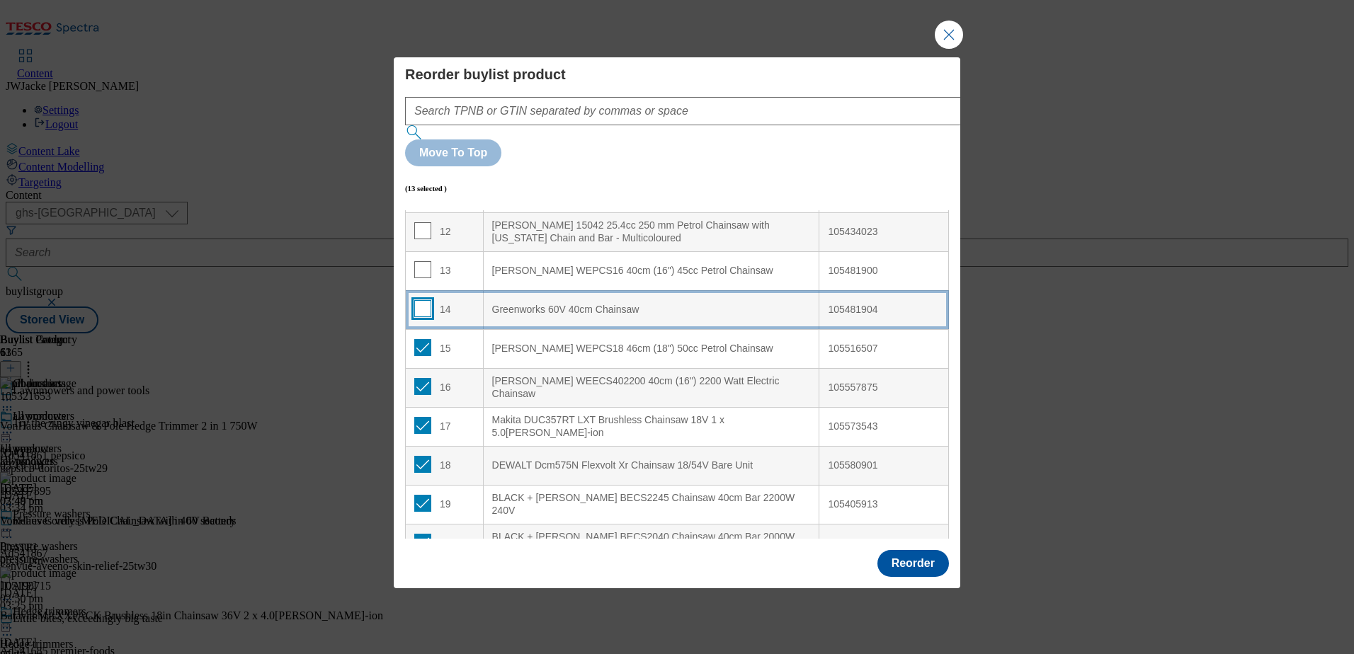
click at [419, 300] on input "Modal" at bounding box center [422, 308] width 17 height 17
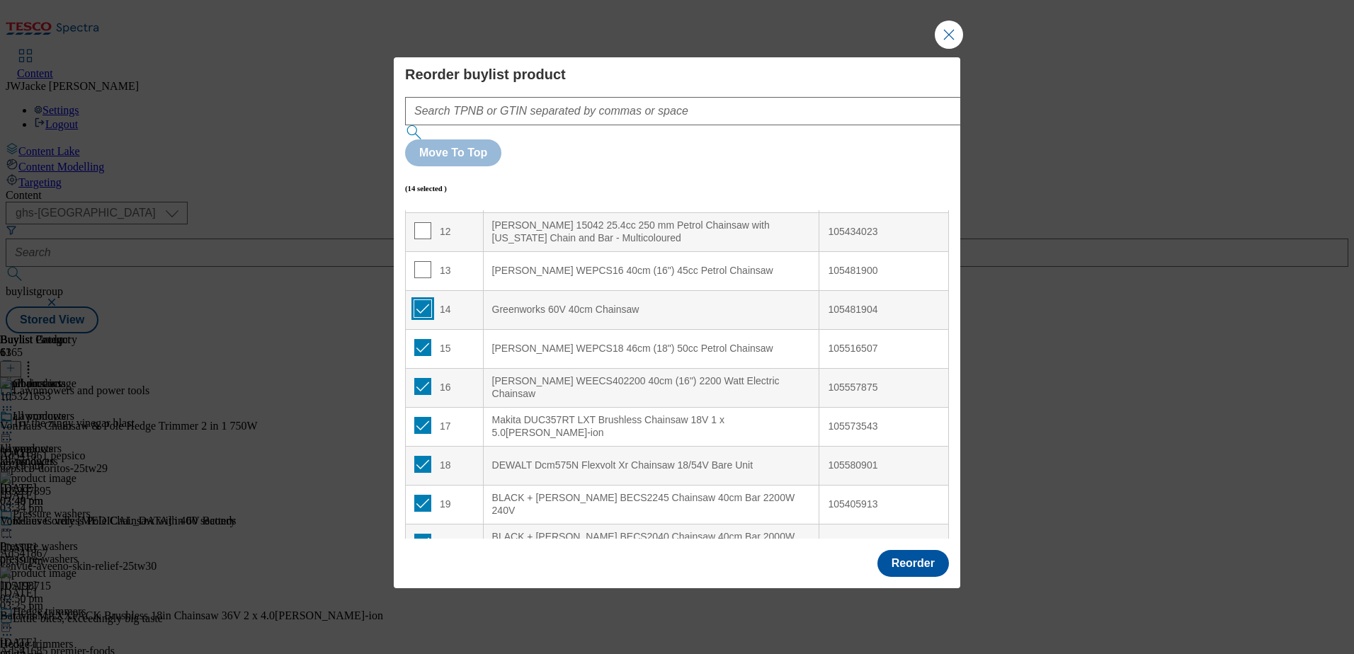
click at [424, 300] on input "Modal" at bounding box center [422, 308] width 17 height 17
checkbox input "false"
click at [419, 339] on input "Modal" at bounding box center [422, 347] width 17 height 17
checkbox input "false"
click at [420, 378] on input "Modal" at bounding box center [422, 386] width 17 height 17
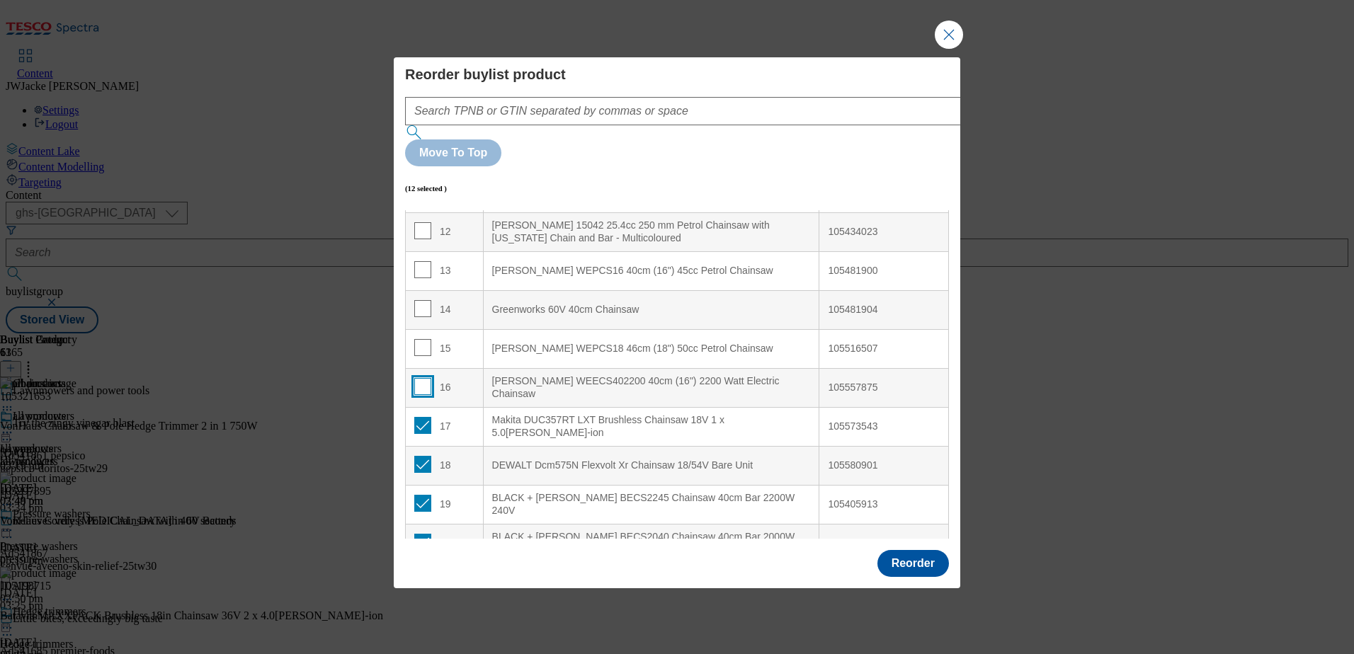
checkbox input "false"
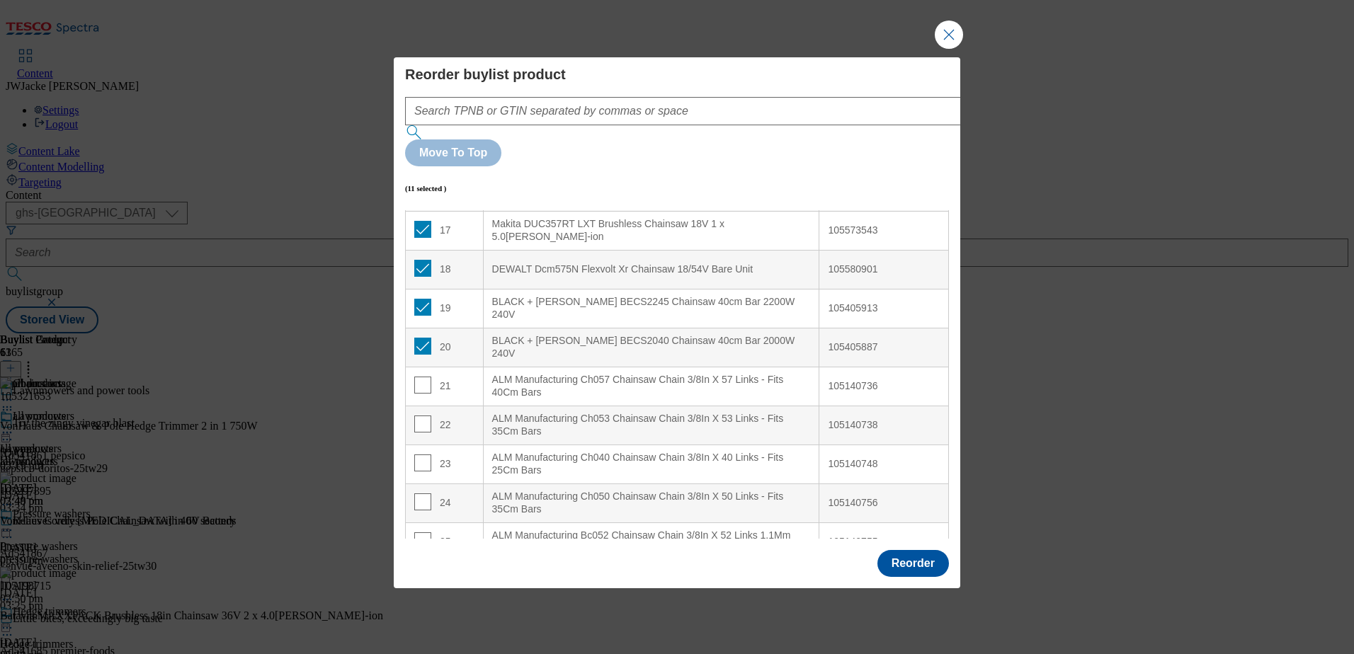
scroll to position [678, 0]
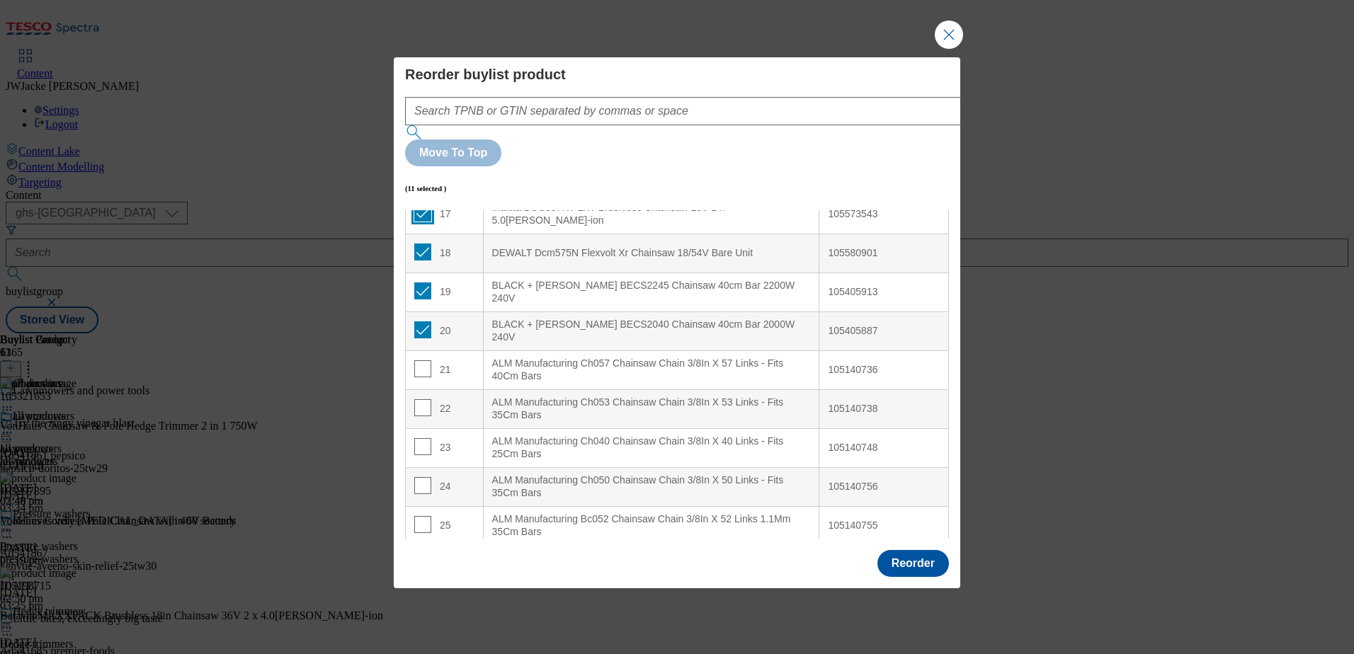
click at [421, 205] on input "Modal" at bounding box center [422, 213] width 17 height 17
checkbox input "false"
click at [423, 244] on input "Modal" at bounding box center [422, 252] width 17 height 17
checkbox input "false"
click at [423, 283] on input "Modal" at bounding box center [422, 291] width 17 height 17
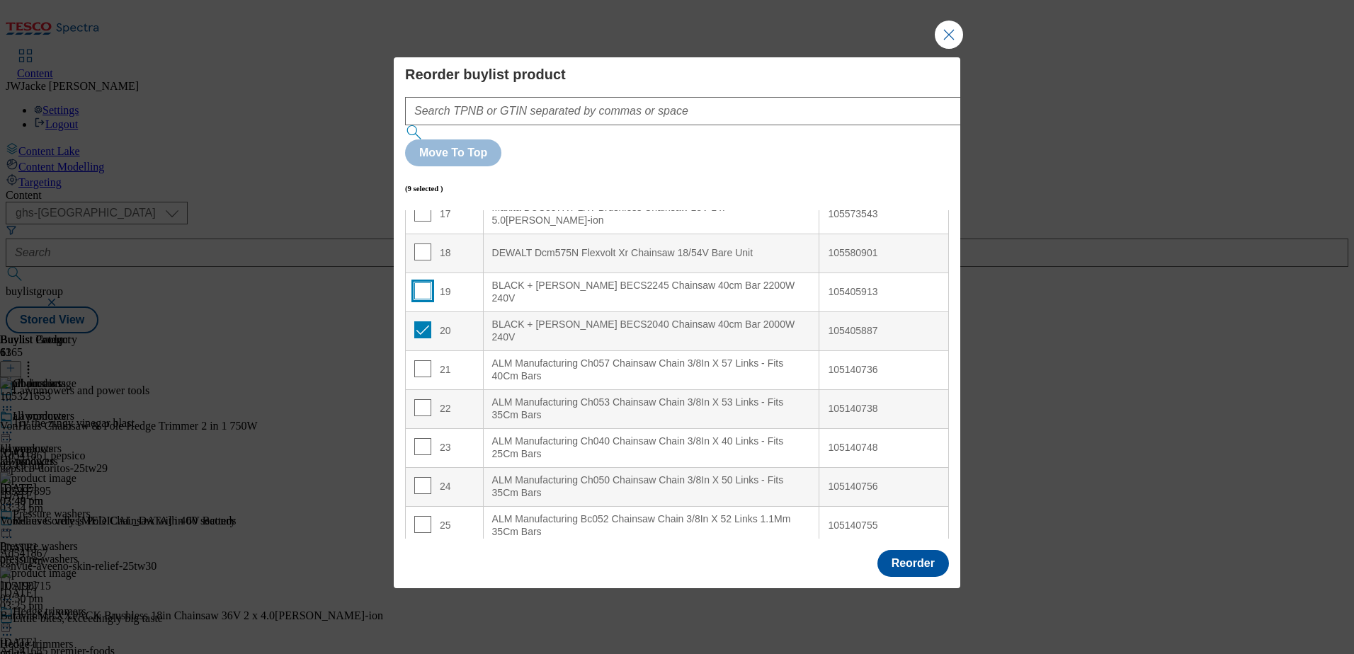
checkbox input "false"
click at [422, 312] on td "20" at bounding box center [445, 331] width 78 height 39
click at [421, 322] on input "Modal" at bounding box center [422, 330] width 17 height 17
checkbox input "false"
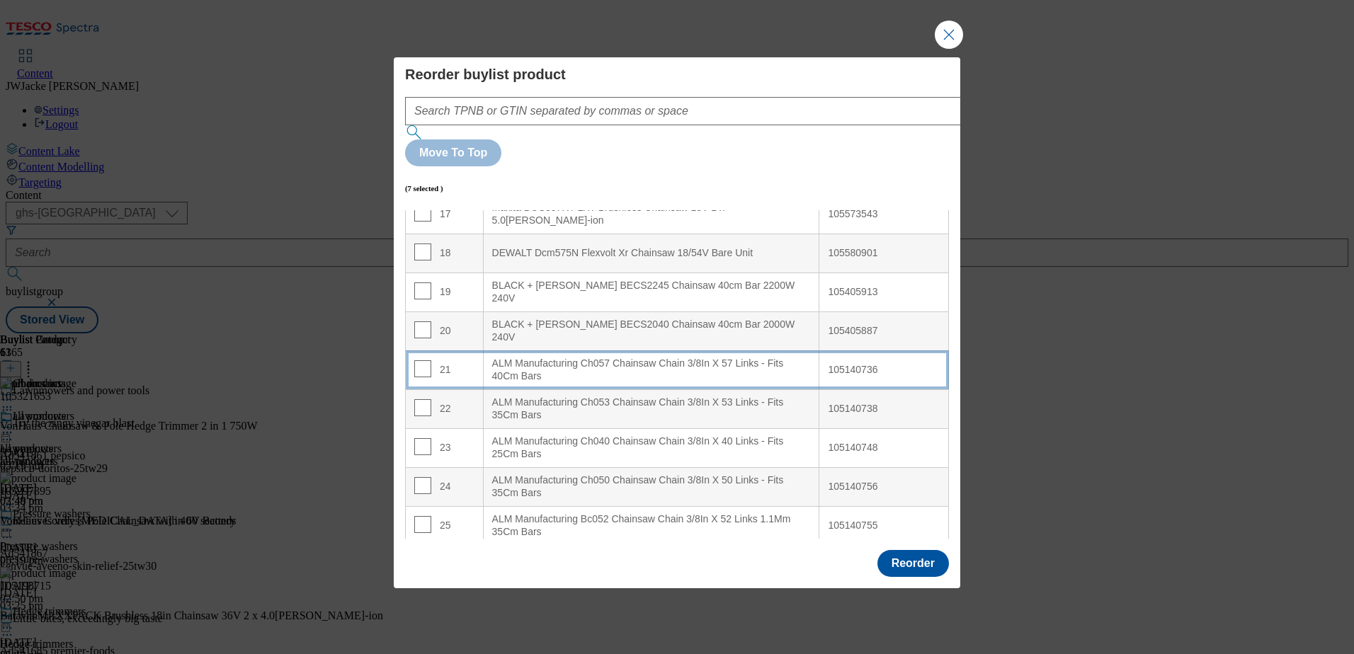
click at [590, 358] on div "ALM Manufacturing Ch057 Chainsaw Chain 3/8In X 57 Links - Fits 40Cm Bars" at bounding box center [651, 370] width 319 height 25
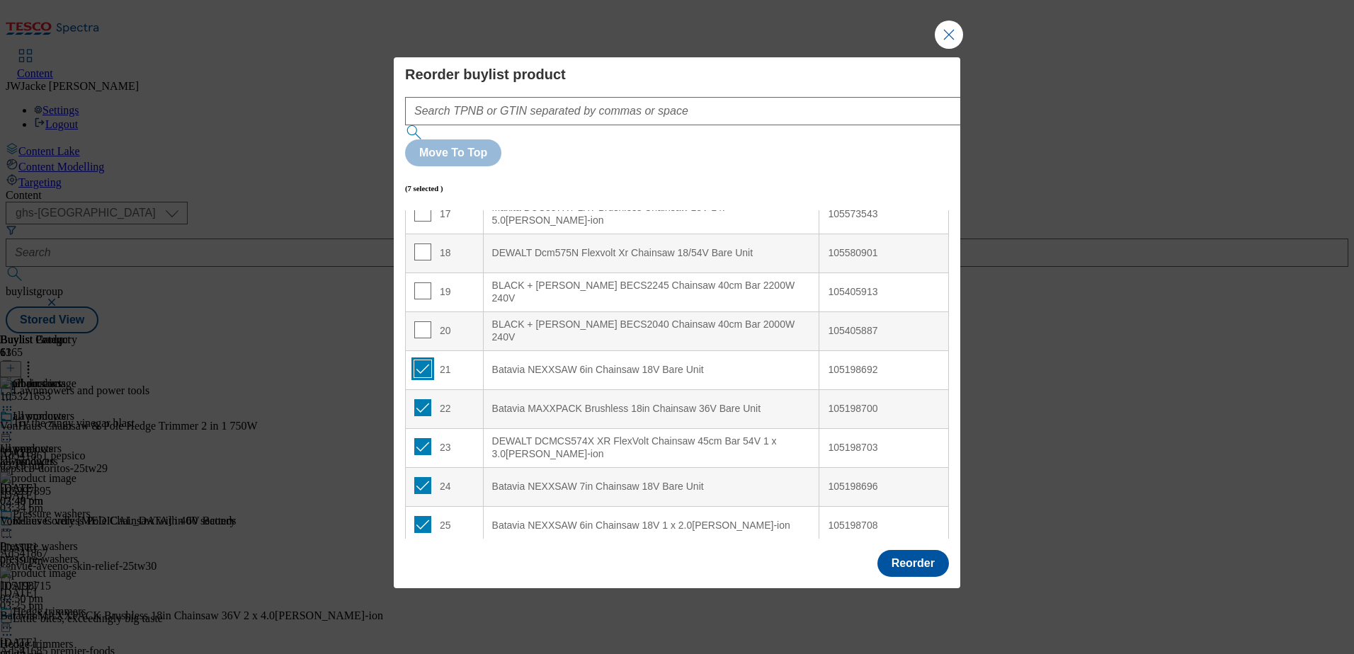
click at [424, 361] on input "Modal" at bounding box center [422, 369] width 17 height 17
checkbox input "false"
click at [424, 399] on input "Modal" at bounding box center [422, 407] width 17 height 17
checkbox input "false"
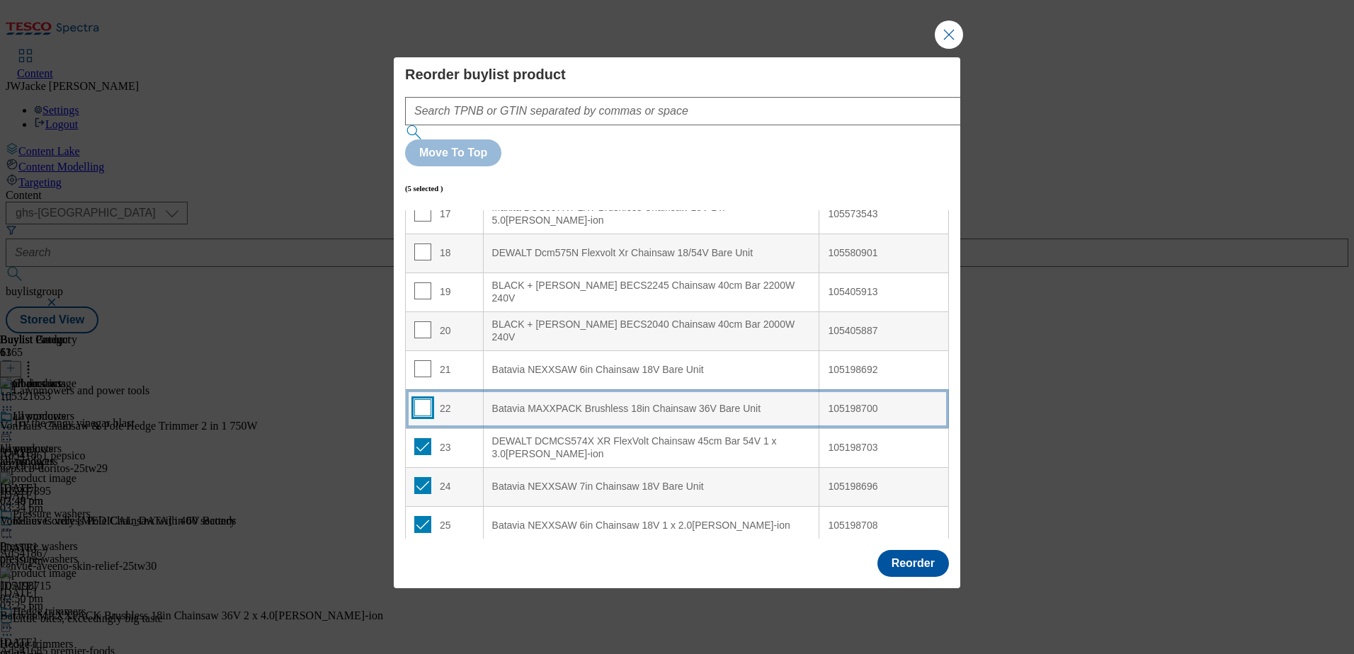
scroll to position [890, 0]
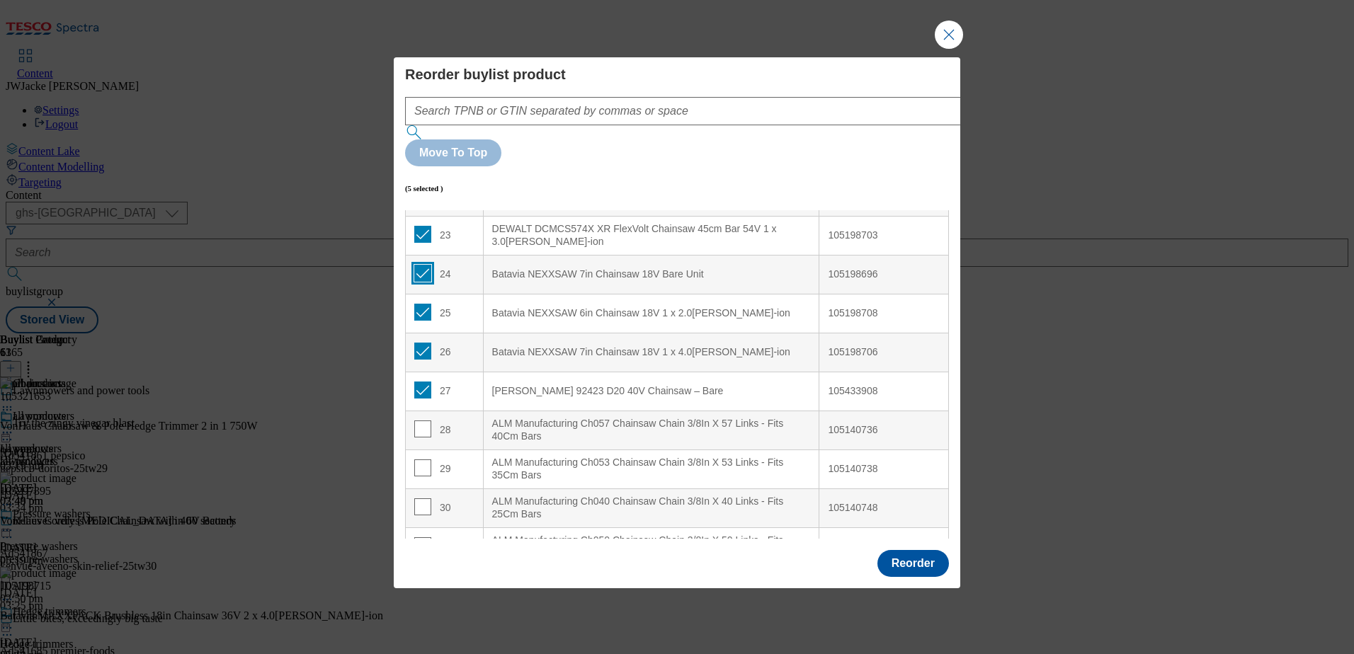
click at [425, 265] on input "Modal" at bounding box center [422, 273] width 17 height 17
checkbox input "false"
click at [419, 226] on input "Modal" at bounding box center [422, 234] width 17 height 17
checkbox input "false"
click at [421, 304] on input "Modal" at bounding box center [422, 312] width 17 height 17
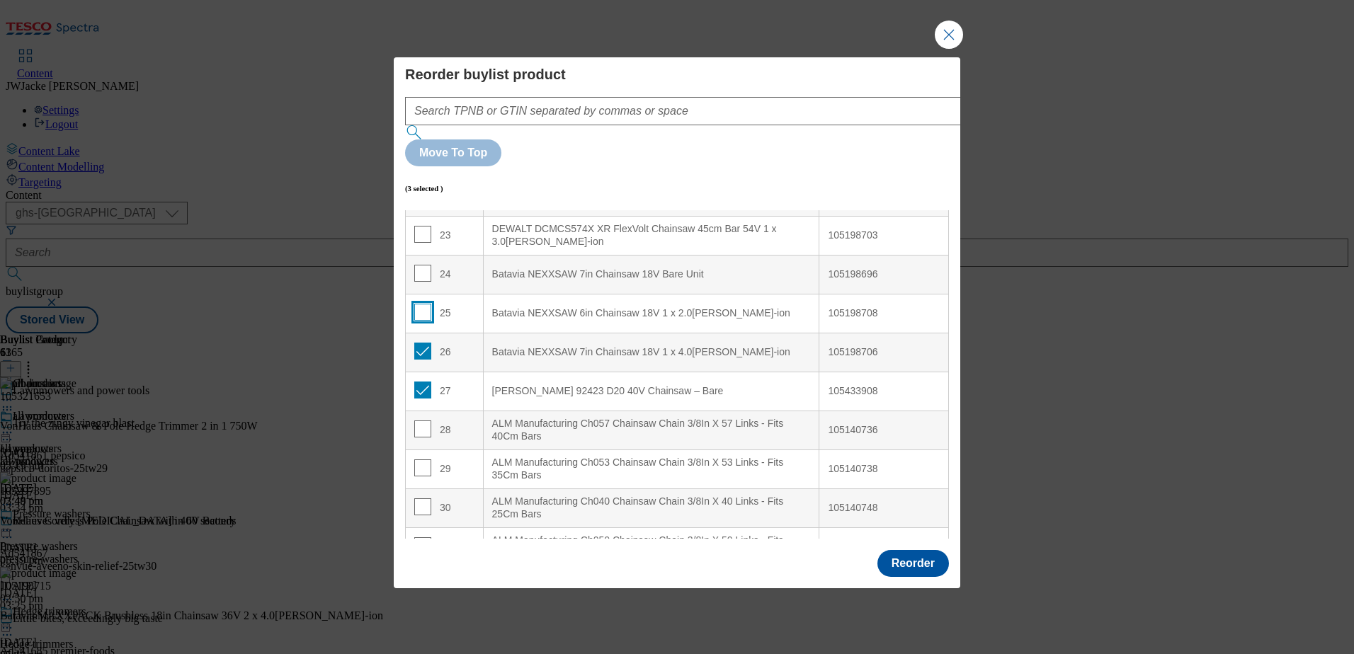
checkbox input "false"
click at [423, 343] on input "Modal" at bounding box center [422, 351] width 17 height 17
checkbox input "false"
click at [424, 382] on input "Modal" at bounding box center [422, 390] width 17 height 17
checkbox input "false"
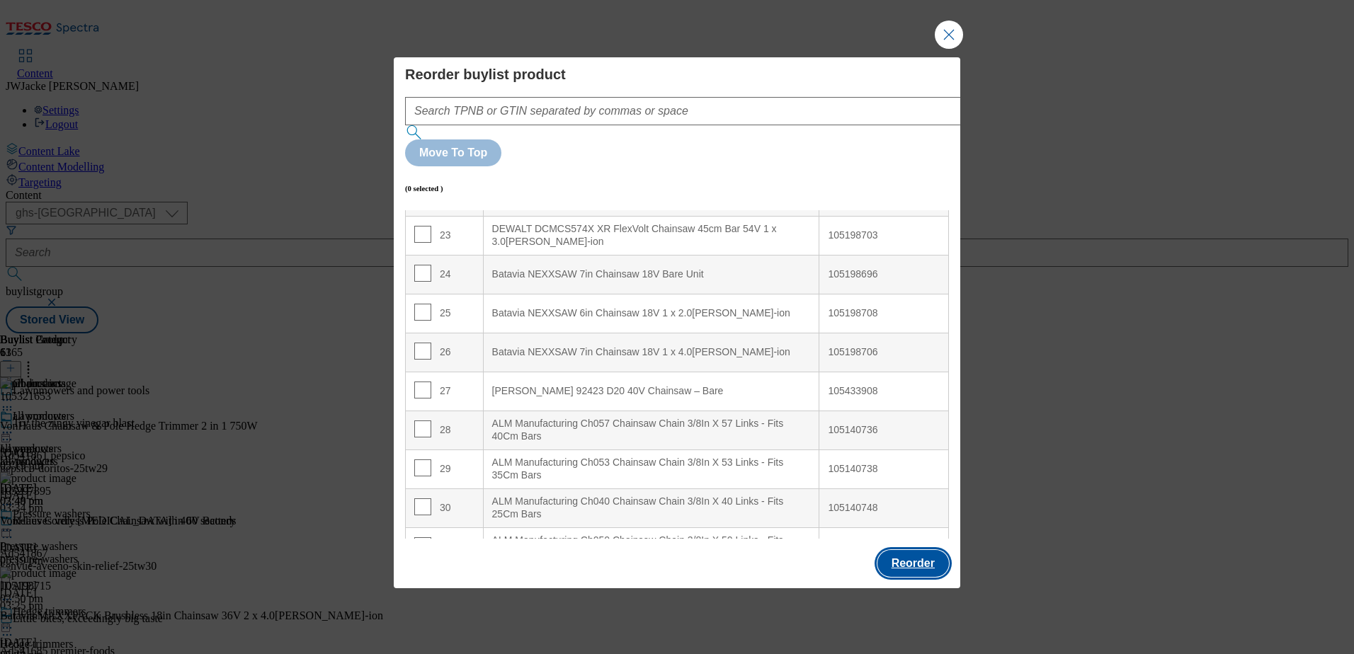
click at [911, 550] on button "Reorder" at bounding box center [914, 563] width 72 height 27
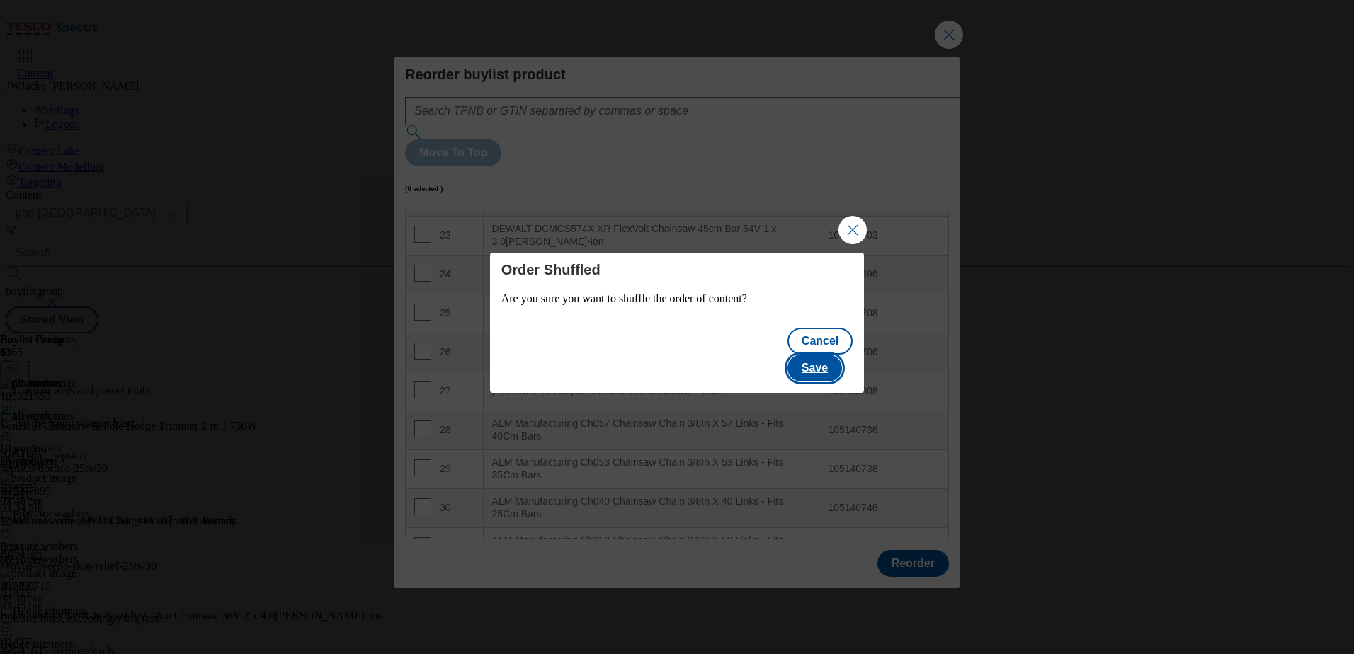
click at [837, 362] on button "Save" at bounding box center [815, 368] width 55 height 27
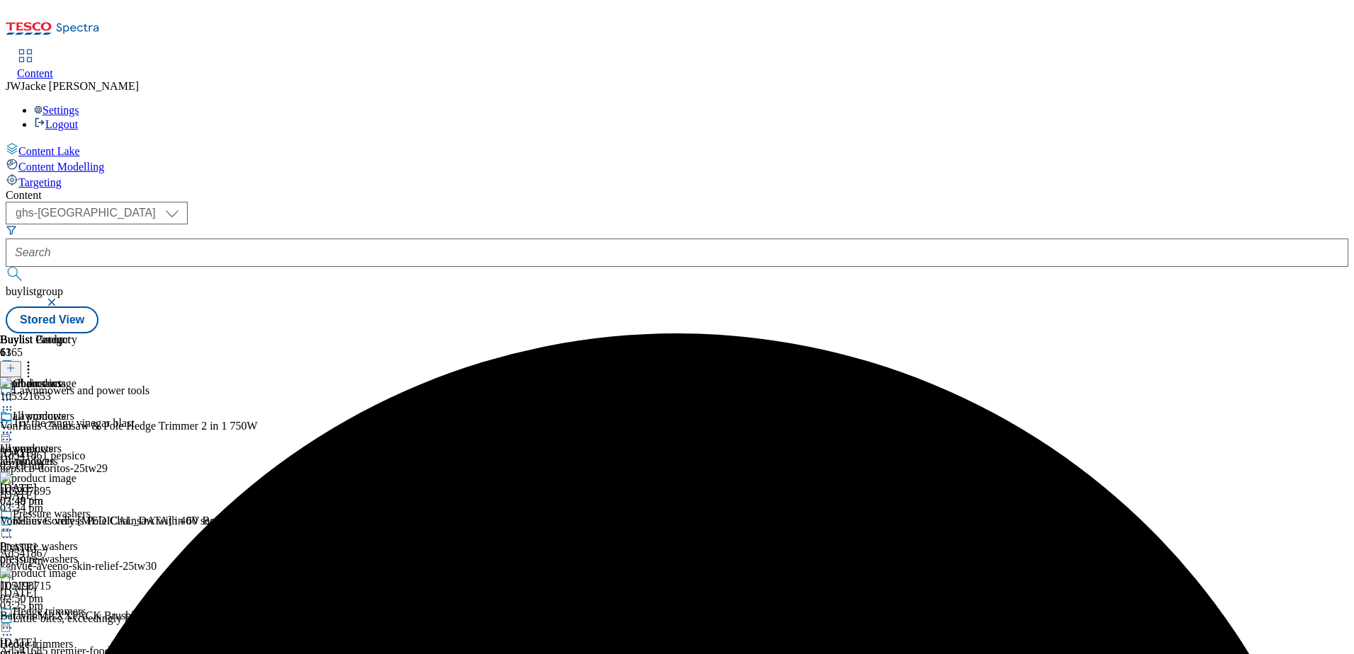
scroll to position [3096, 0]
click at [14, 426] on icon at bounding box center [7, 433] width 14 height 14
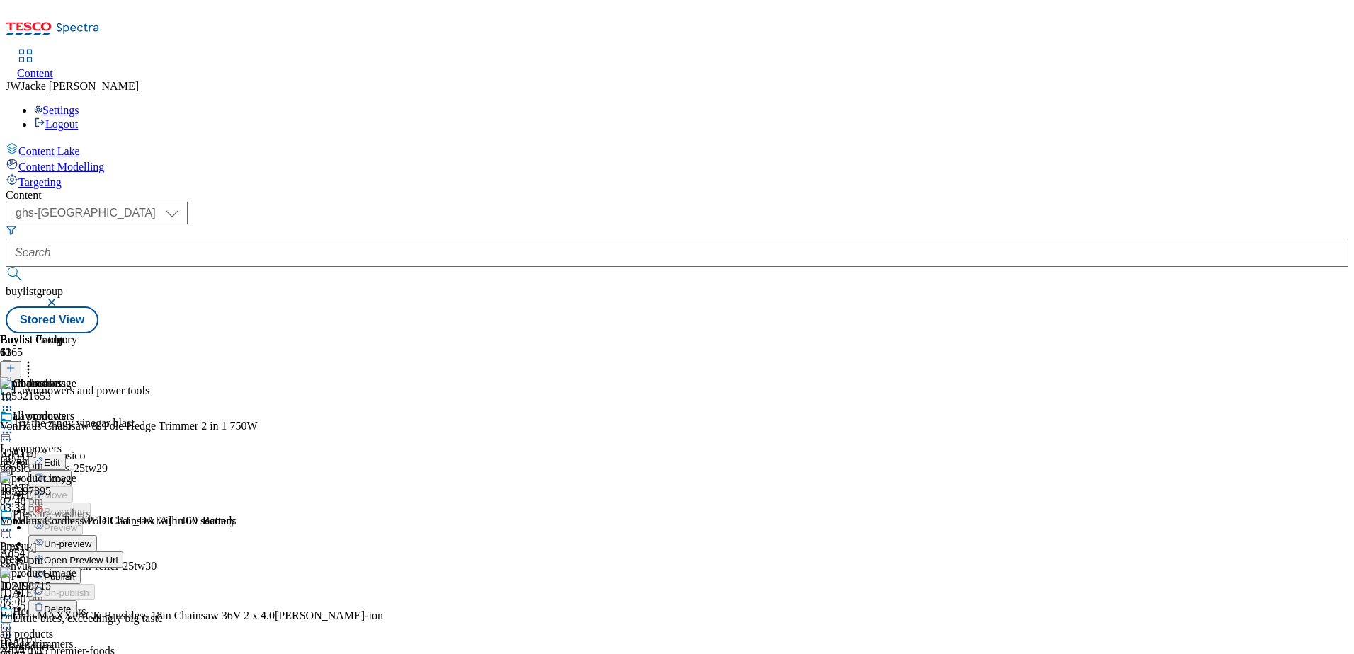
click at [75, 572] on span "Publish" at bounding box center [59, 577] width 31 height 11
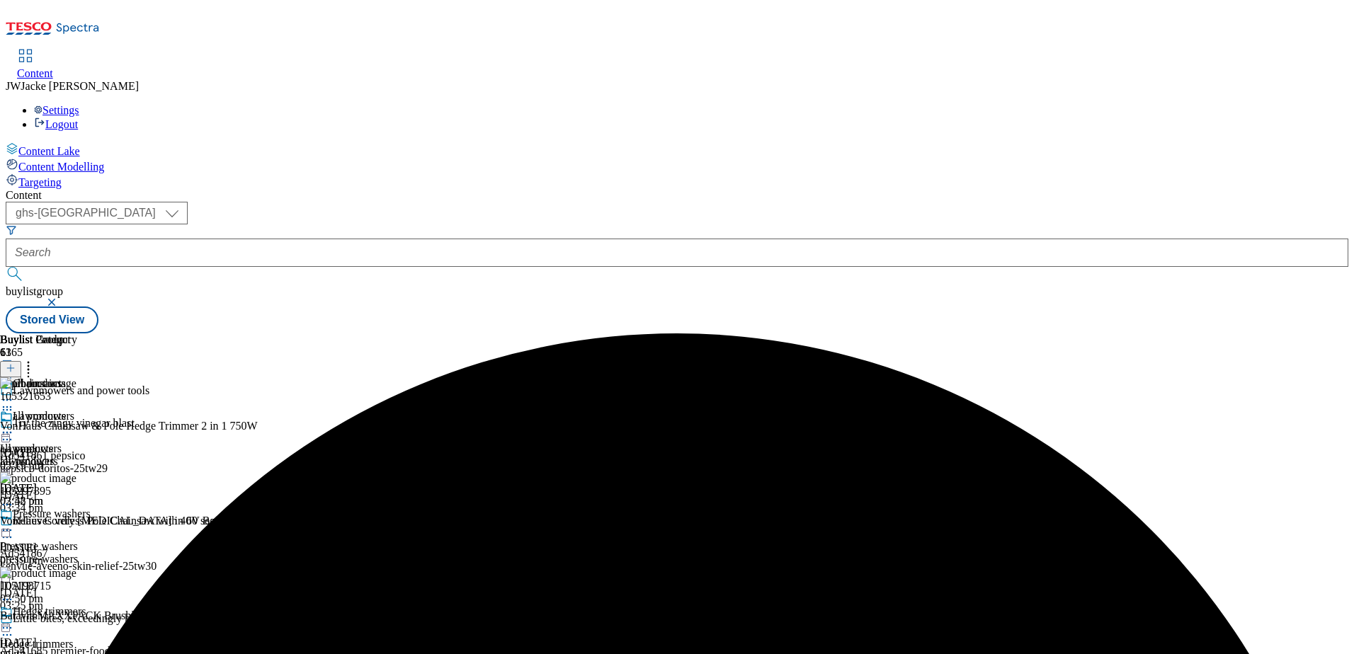
scroll to position [0, 0]
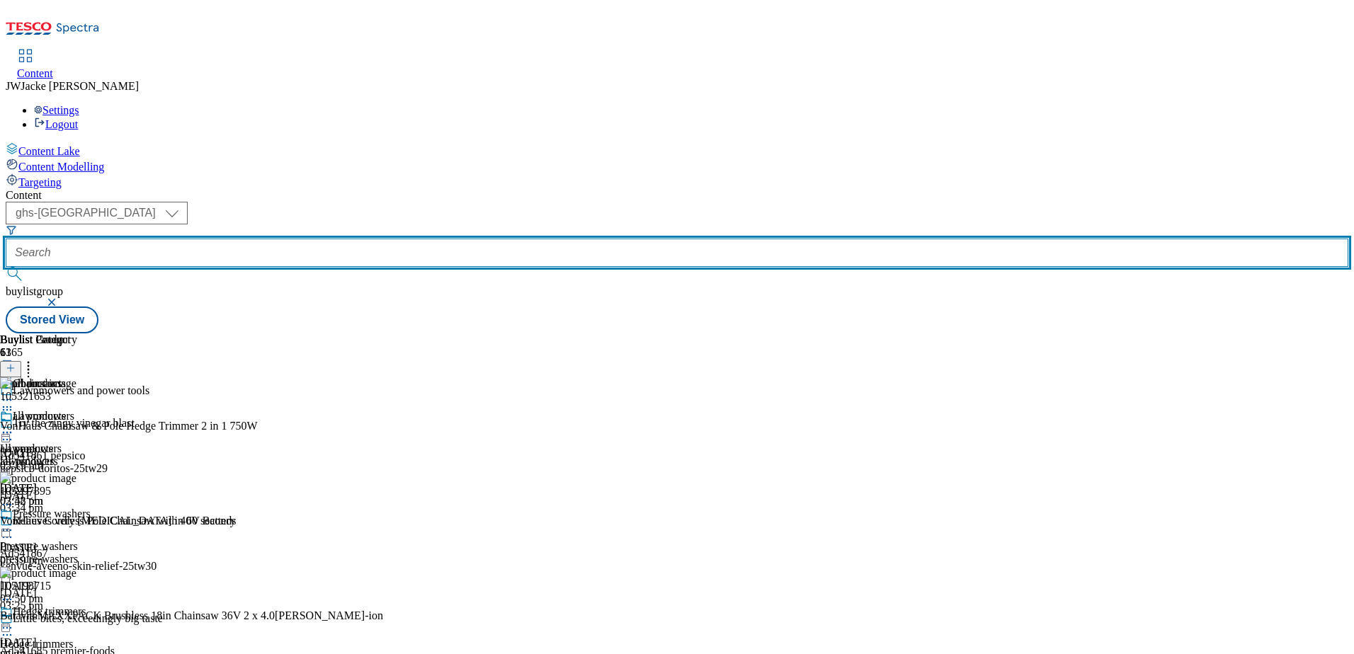
click at [394, 239] on input "text" at bounding box center [677, 253] width 1343 height 28
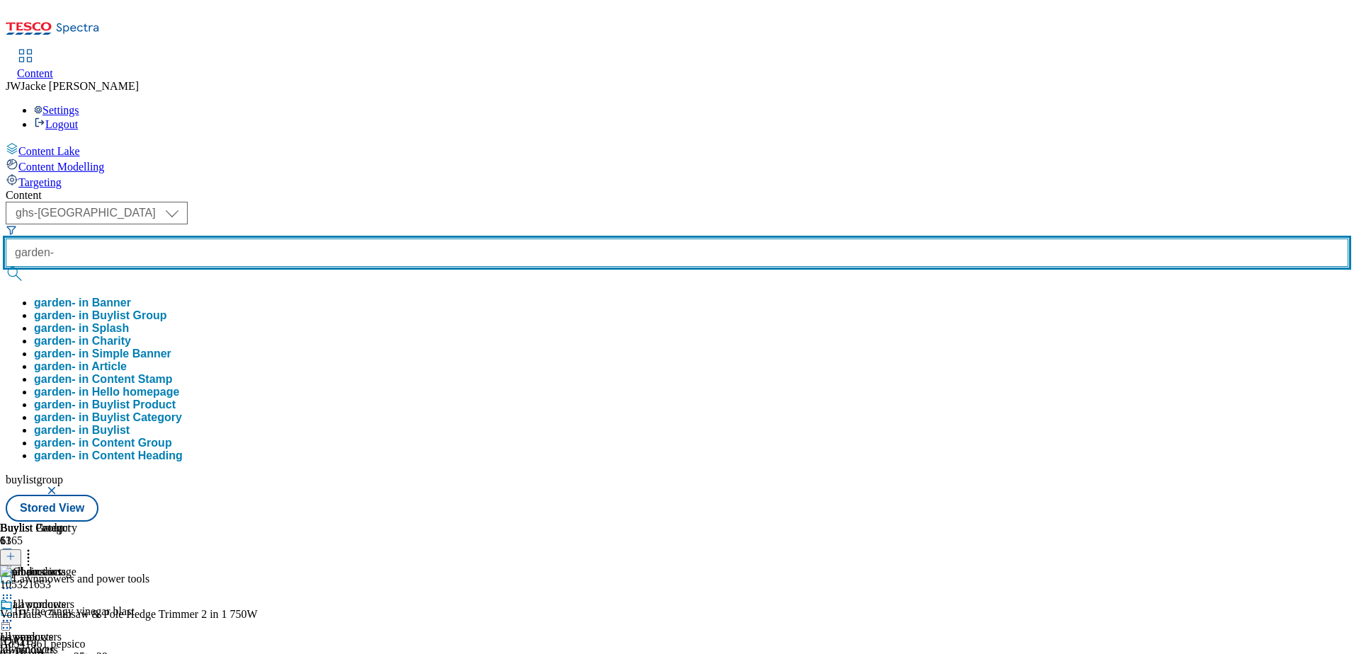
paste input "garden-hand-tools-and-accessories"
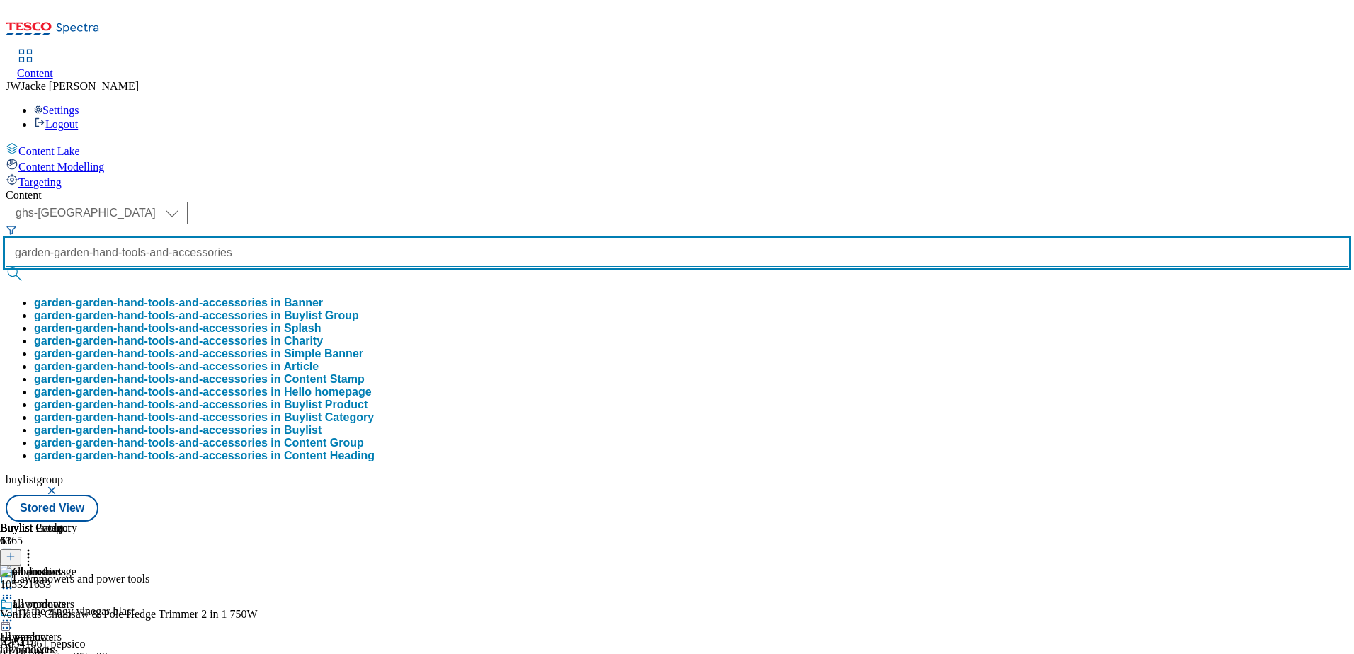
type input "garden-garden-hand-tools-and-accessories"
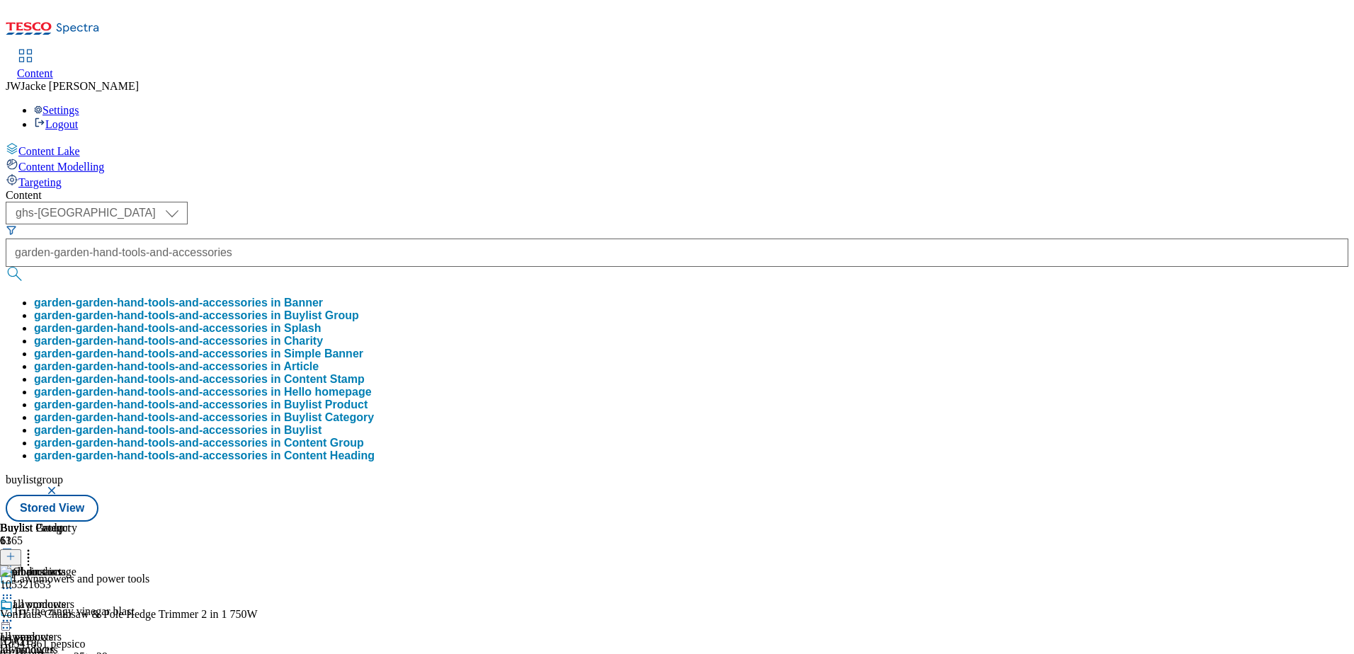
click at [359, 310] on button "garden-garden-hand-tools-and-accessories in Buylist Group" at bounding box center [196, 316] width 325 height 13
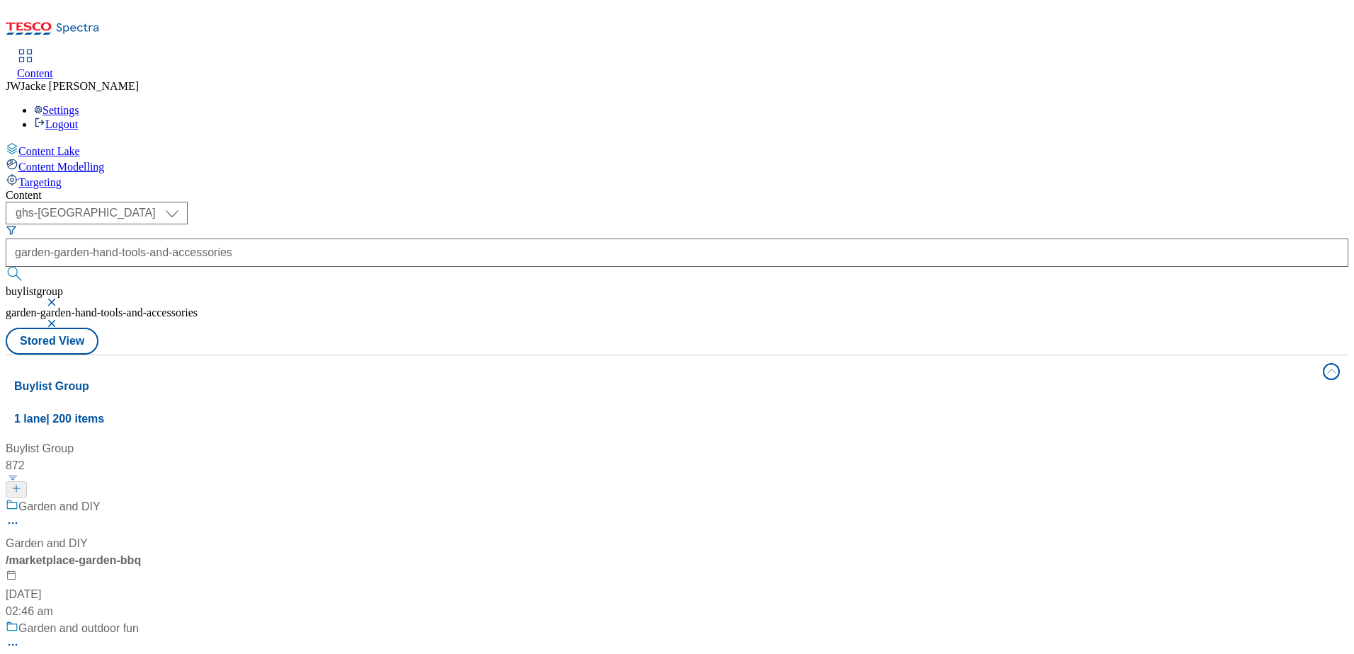
click at [183, 499] on div "Garden and DIY Garden and DIY / marketplace-garden-bbq [DATE] 02:46 am" at bounding box center [94, 560] width 177 height 122
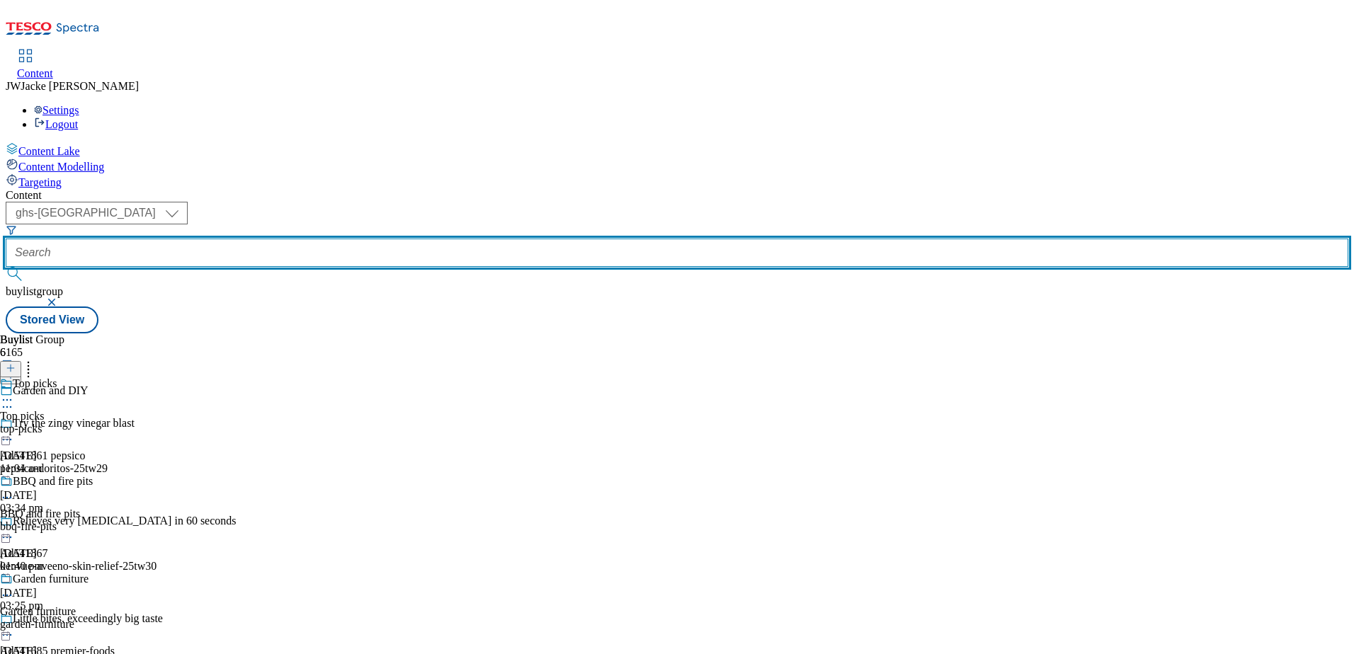
click at [403, 239] on input "text" at bounding box center [677, 253] width 1343 height 28
paste input "garden-hand-tools-and-accessories"
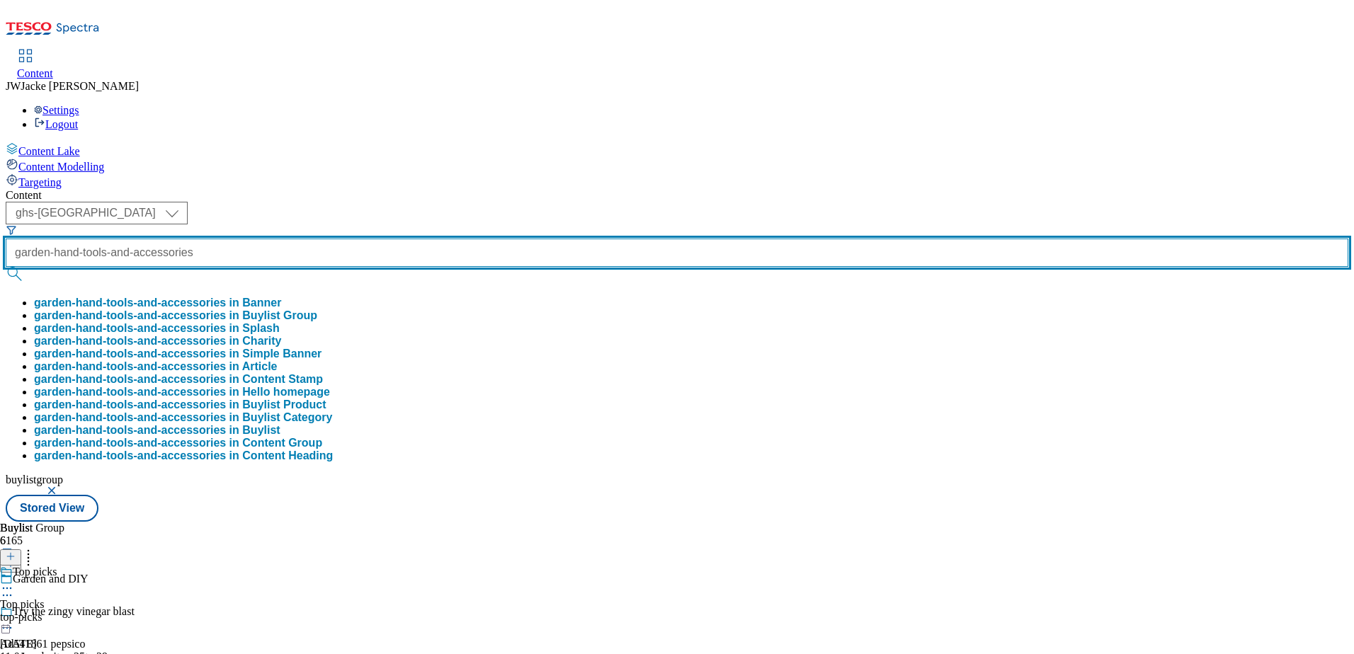
scroll to position [0, 55]
click at [351, 239] on input "garden-hand-tools-and-accessories" at bounding box center [677, 253] width 1343 height 28
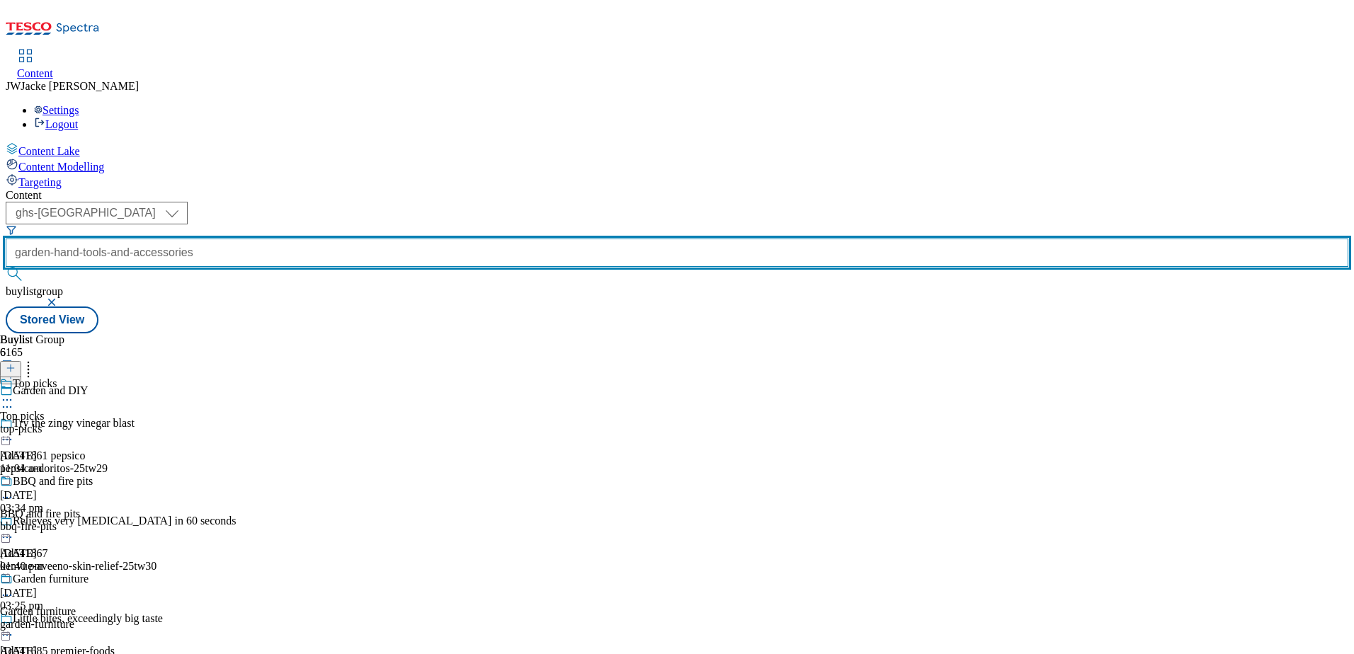
scroll to position [0, 0]
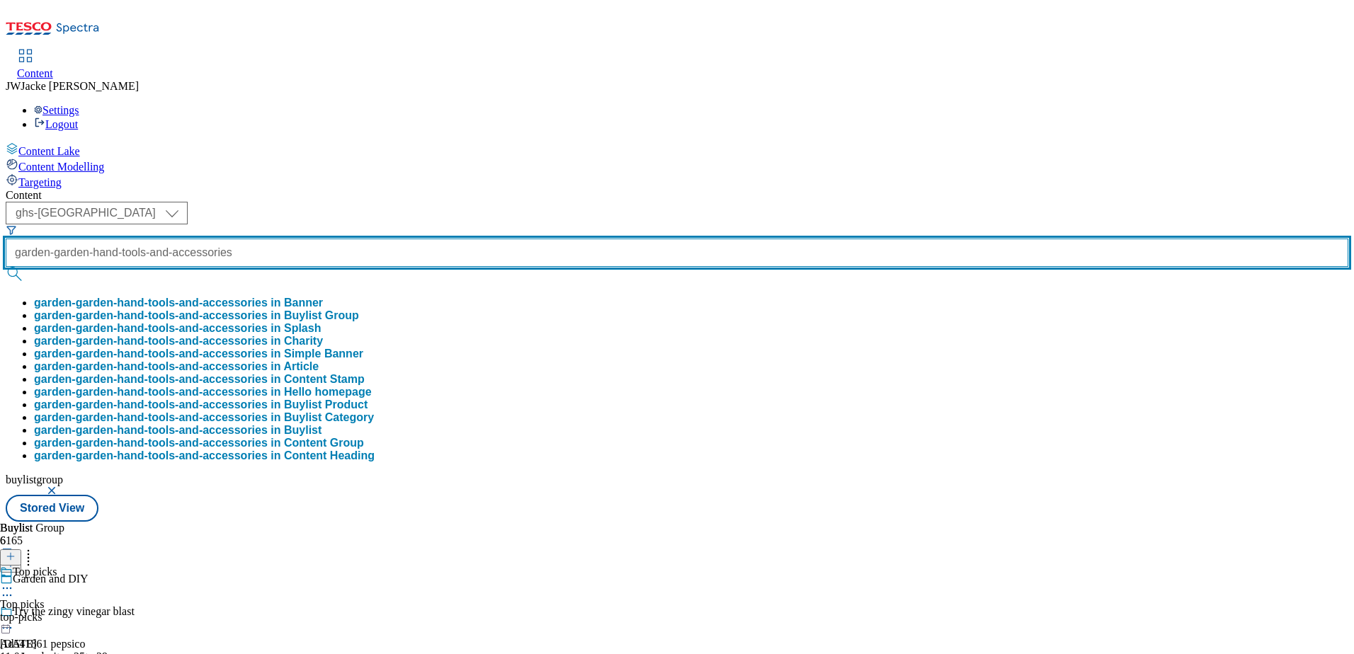
click at [6, 267] on button "submit" at bounding box center [16, 274] width 20 height 14
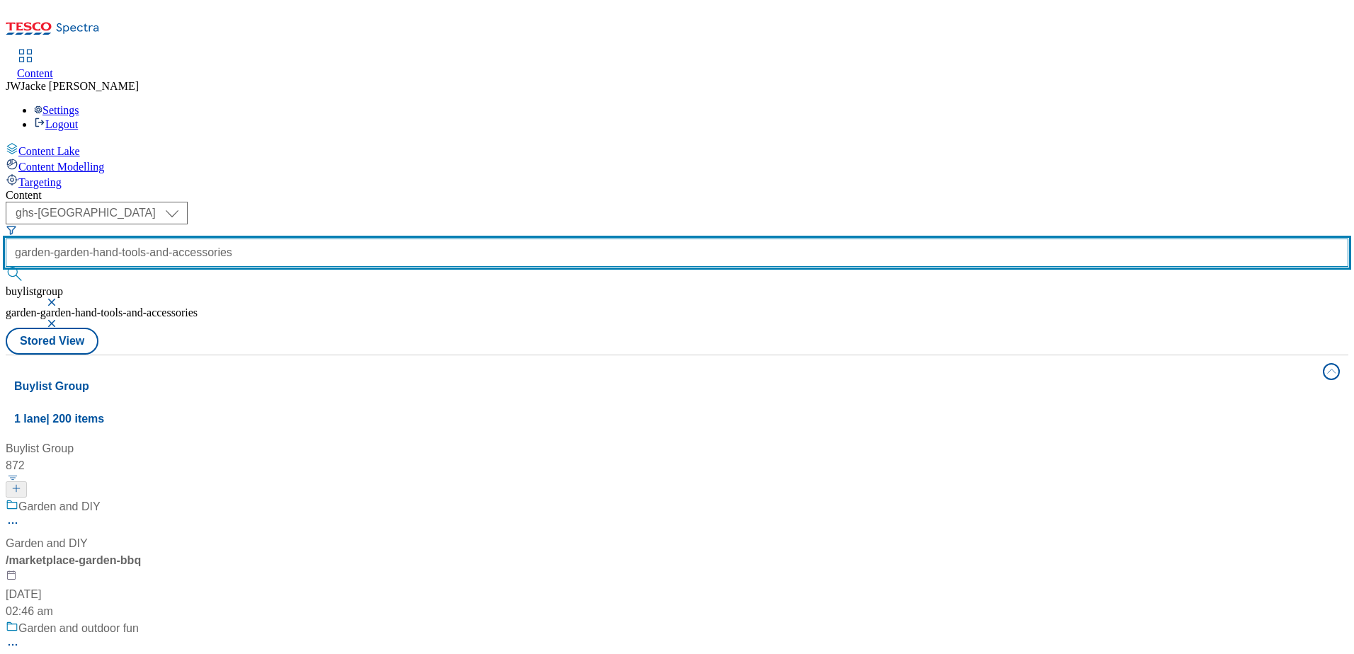
scroll to position [1062, 0]
drag, startPoint x: 378, startPoint y: 111, endPoint x: 291, endPoint y: 110, distance: 87.1
click at [290, 202] on div "( optional ) ghs-uk group-comms ghs-uk garden-garden-hand-tools-and-accessories…" at bounding box center [677, 265] width 1343 height 126
type input "garden-hand-tools-and-accessories"
click at [6, 267] on button "submit" at bounding box center [16, 274] width 20 height 14
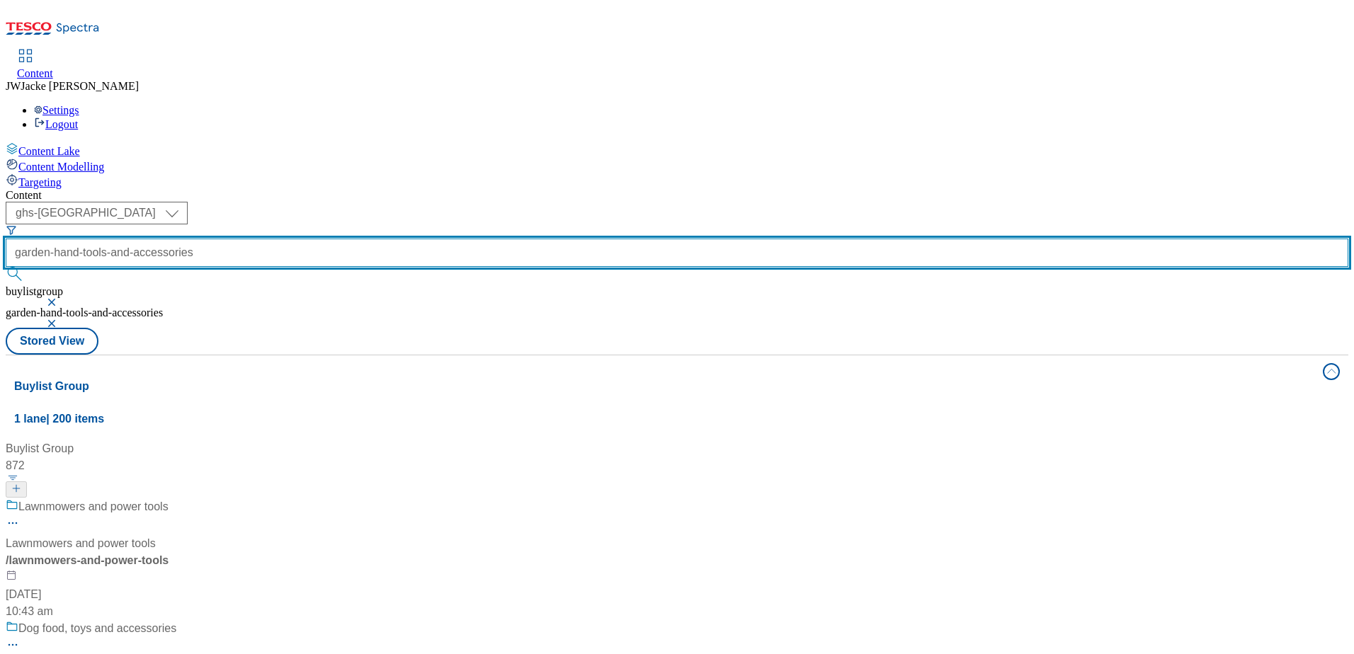
click at [378, 239] on input "garden-hand-tools-and-accessories" at bounding box center [677, 253] width 1343 height 28
drag, startPoint x: 344, startPoint y: 109, endPoint x: 518, endPoint y: 108, distance: 173.5
click at [518, 202] on div "( optional ) ghs-uk group-comms ghs-uk garden-hand-tools-and-accessories buylis…" at bounding box center [677, 265] width 1343 height 126
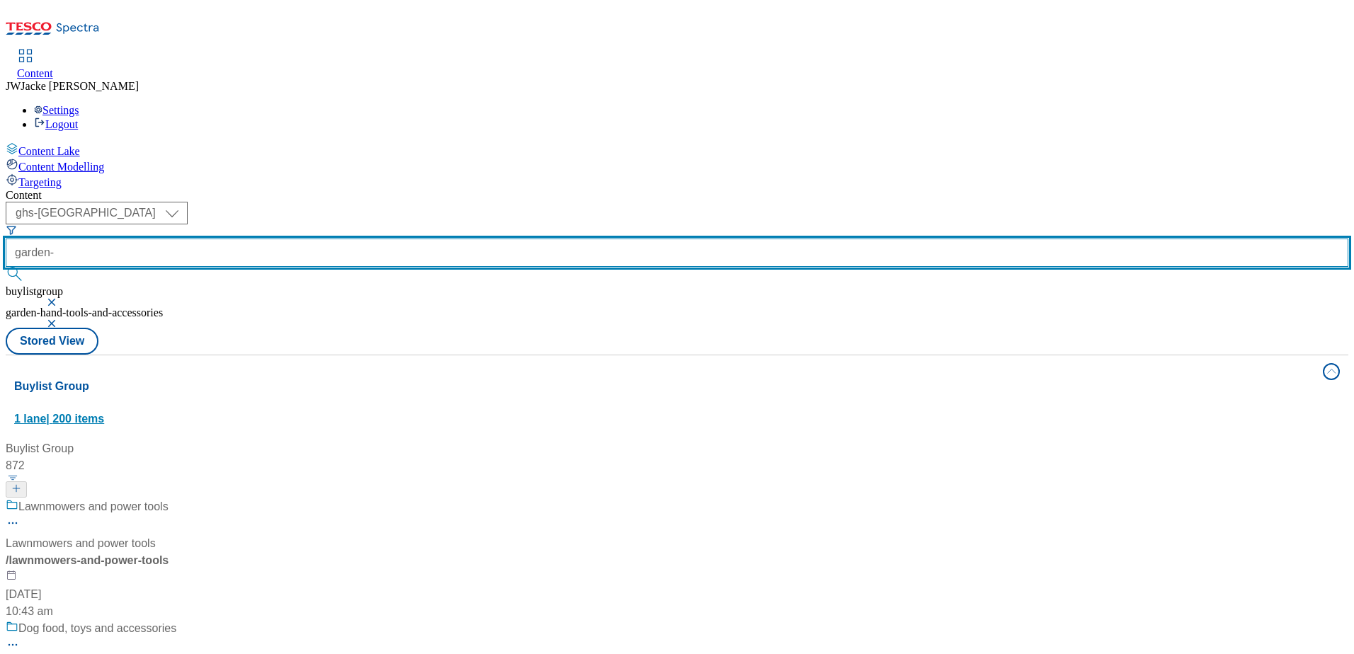
paste input "garden-essentials"
type input "garden-garden-essentials"
click at [6, 267] on button "submit" at bounding box center [16, 274] width 20 height 14
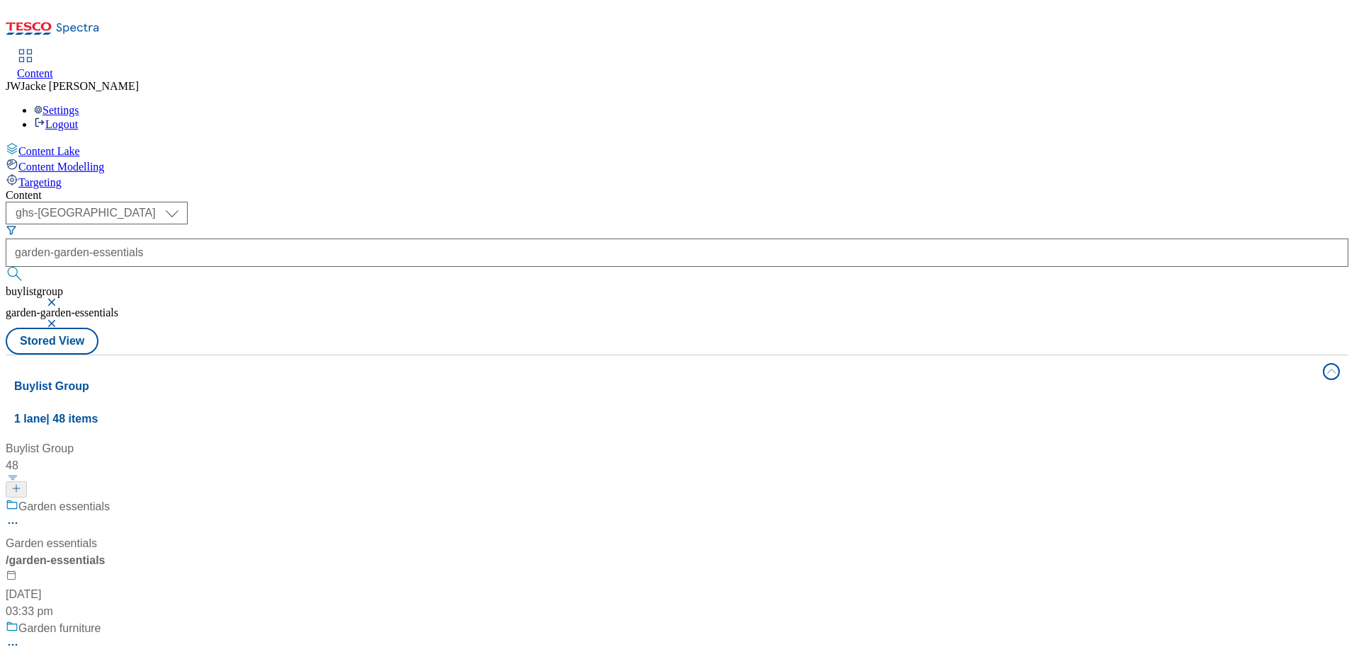
click at [326, 499] on div "Garden essentials Garden essentials / garden-essentials [DATE] 03:33 pm" at bounding box center [166, 560] width 320 height 122
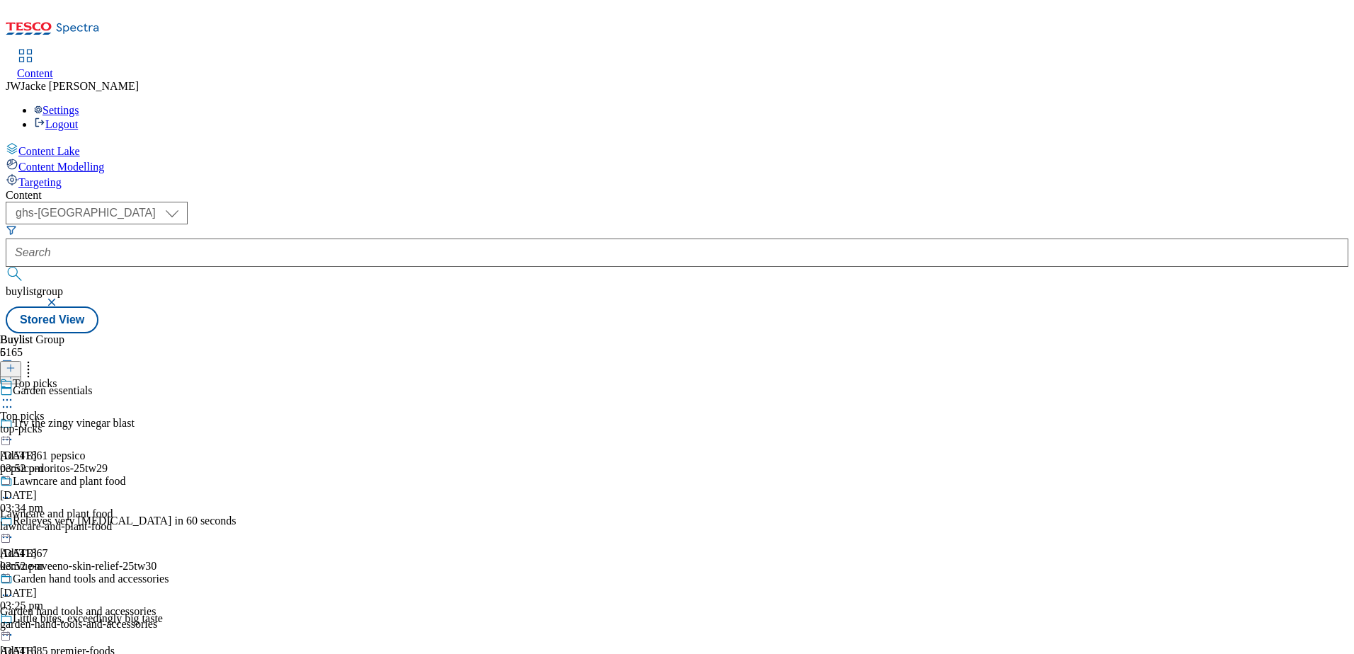
scroll to position [72, 0]
click at [169, 475] on div "Lawncare and plant food Lawncare and plant food lawncare-and-plant-food [DATE] …" at bounding box center [84, 524] width 169 height 98
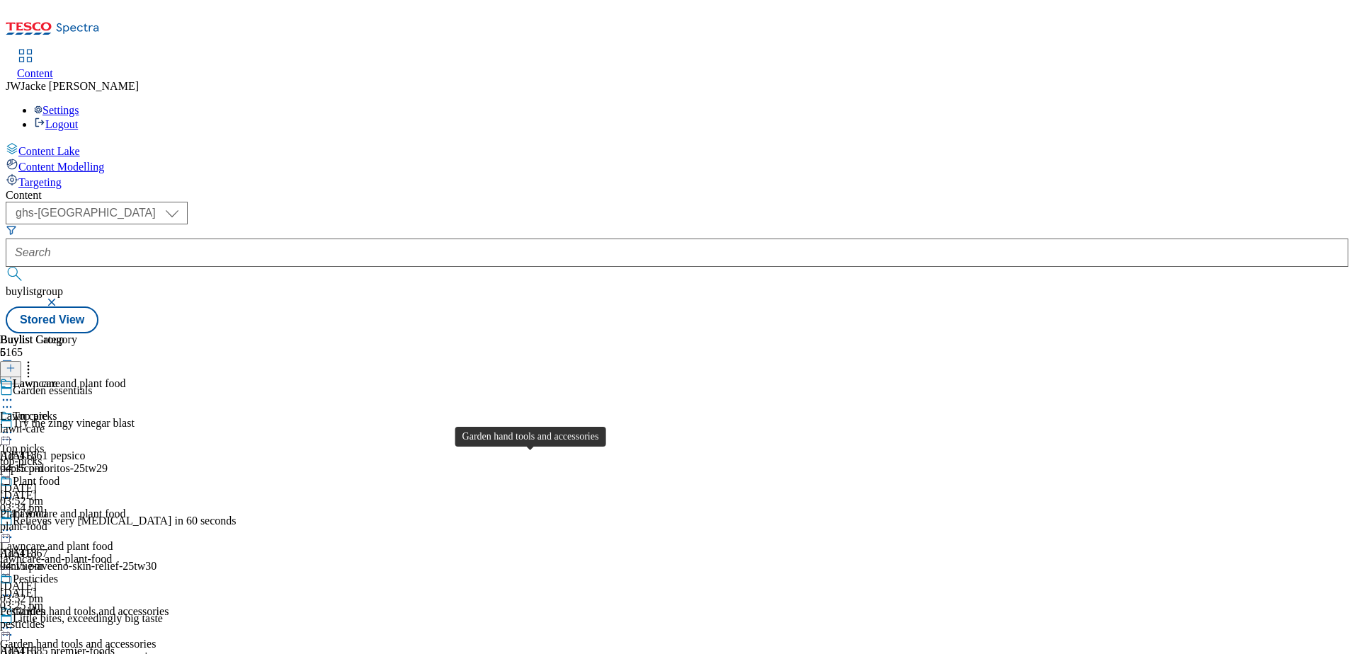
click at [156, 638] on div "Garden hand tools and accessories" at bounding box center [78, 644] width 156 height 13
click at [14, 393] on icon at bounding box center [7, 400] width 14 height 14
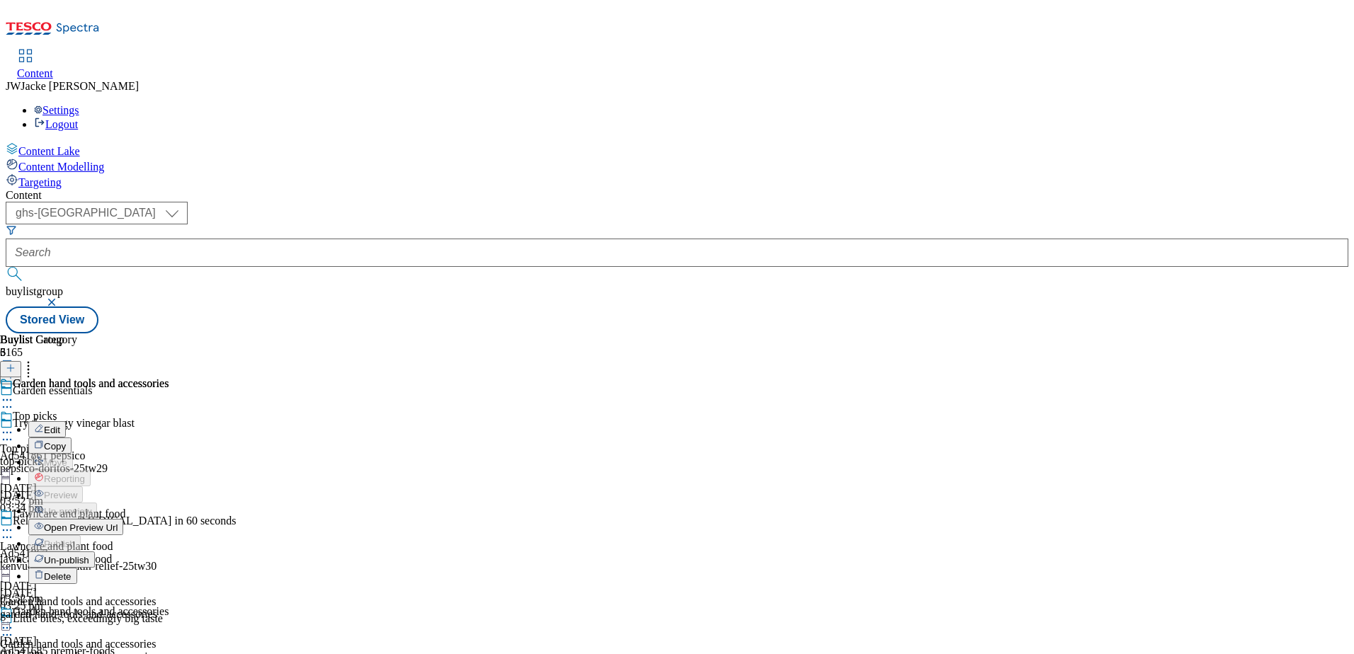
click at [89, 555] on span "Un-publish" at bounding box center [66, 560] width 45 height 11
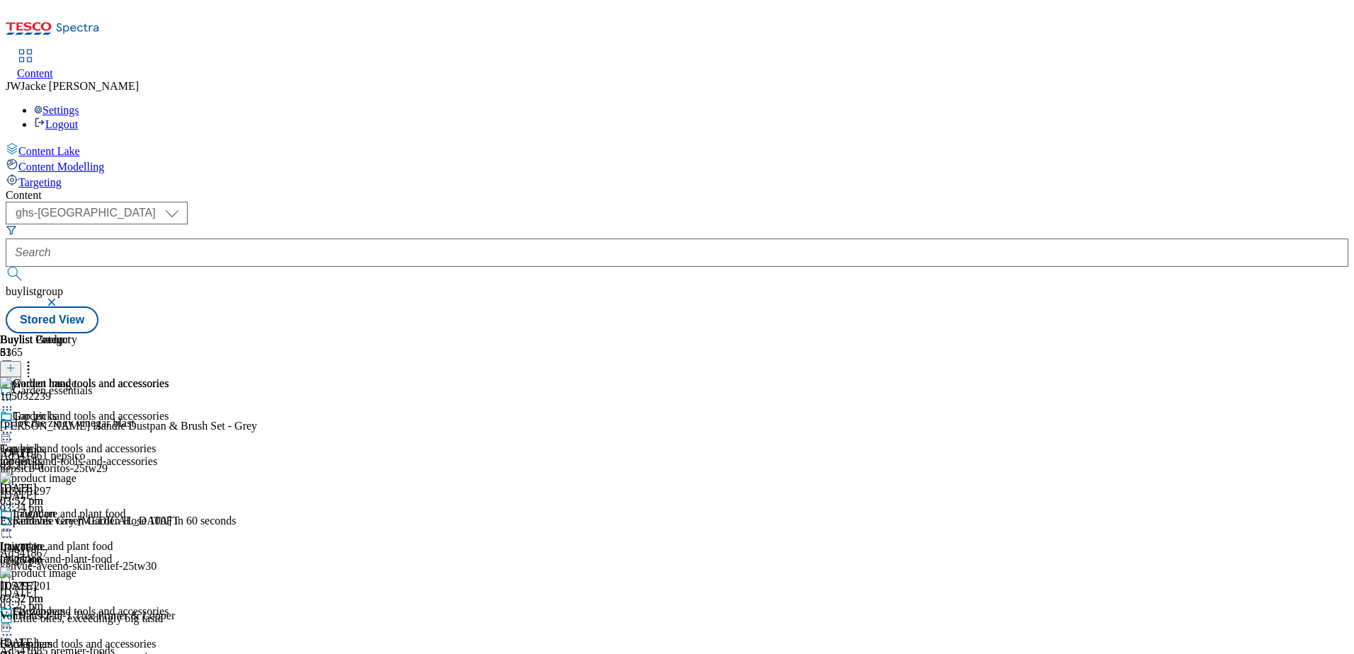
click at [16, 363] on icon at bounding box center [11, 368] width 10 height 10
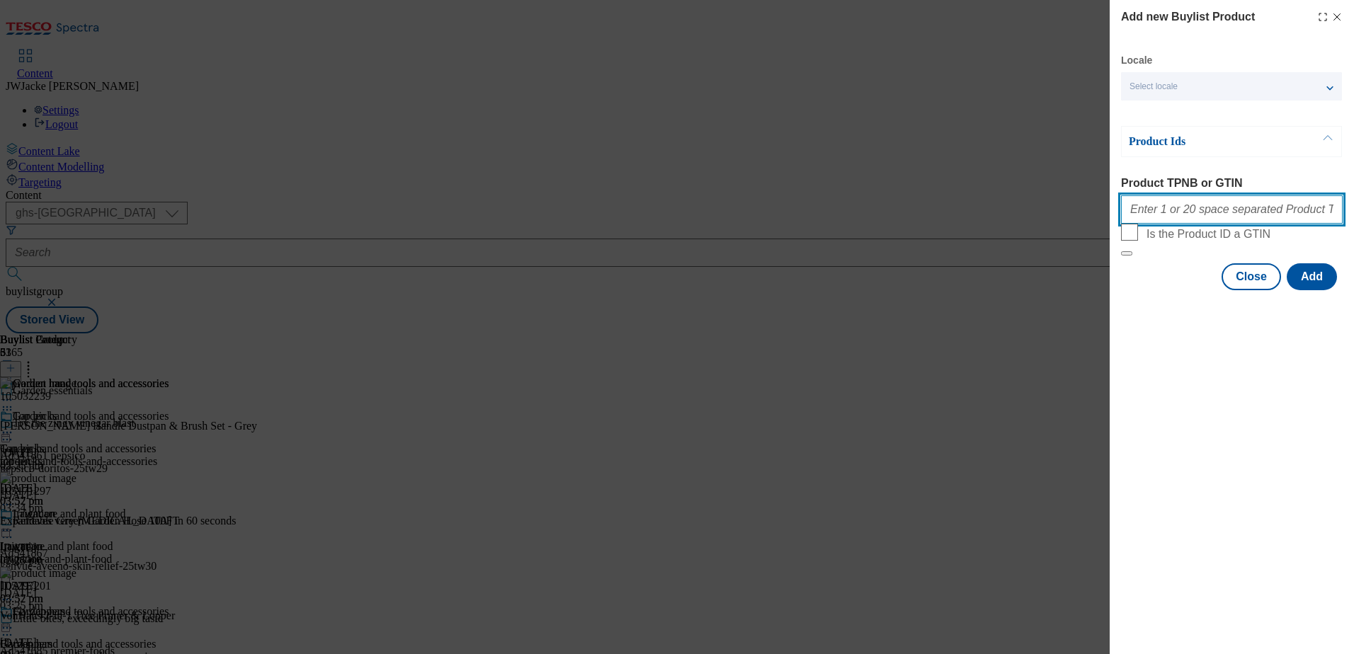
drag, startPoint x: 1167, startPoint y: 209, endPoint x: 1174, endPoint y: 216, distance: 9.5
click at [1167, 209] on input "Product TPNB or GTIN" at bounding box center [1232, 209] width 222 height 28
paste input "105425328"
type input "105425328"
click at [1308, 290] on button "Add" at bounding box center [1312, 276] width 50 height 27
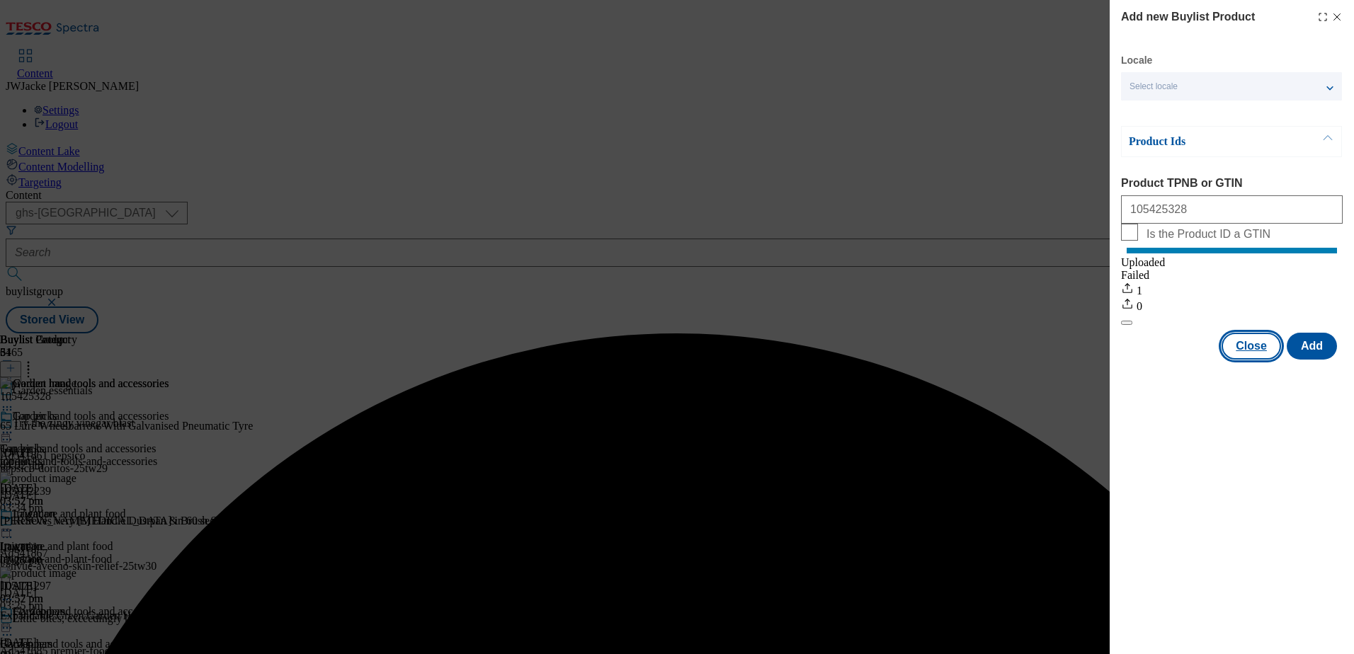
click at [1257, 360] on button "Close" at bounding box center [1251, 346] width 59 height 27
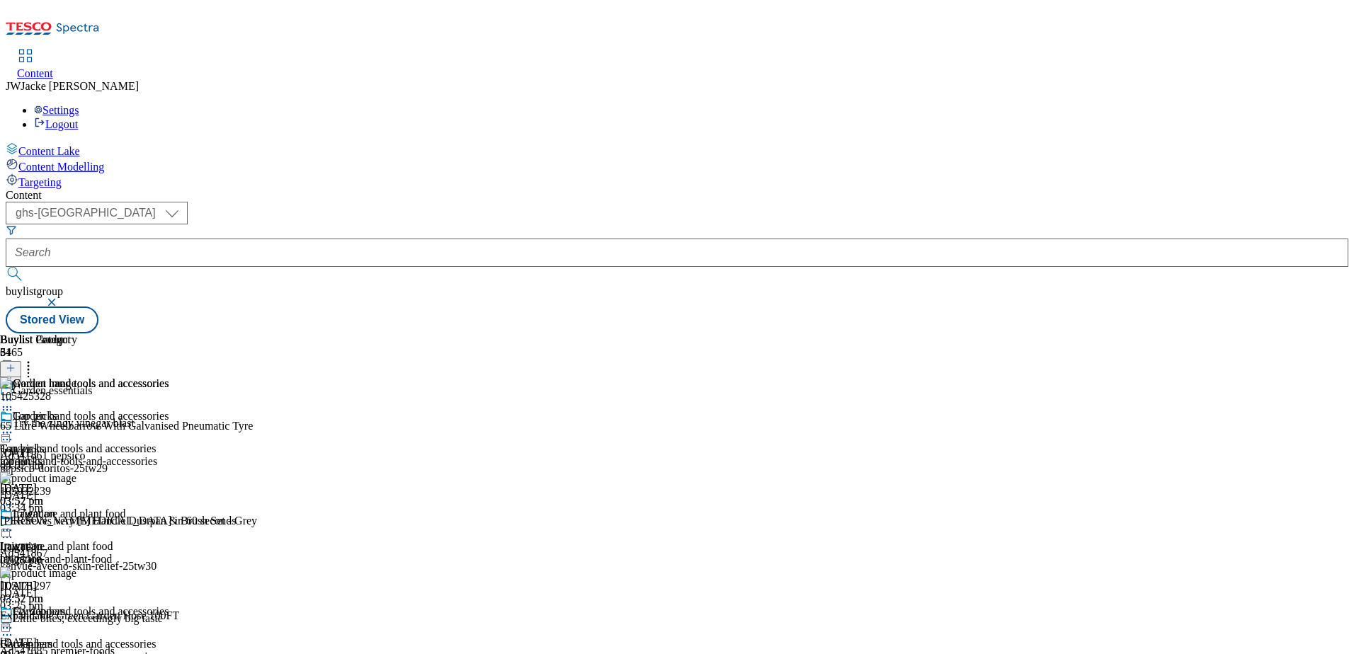
click at [16, 363] on icon at bounding box center [11, 368] width 10 height 10
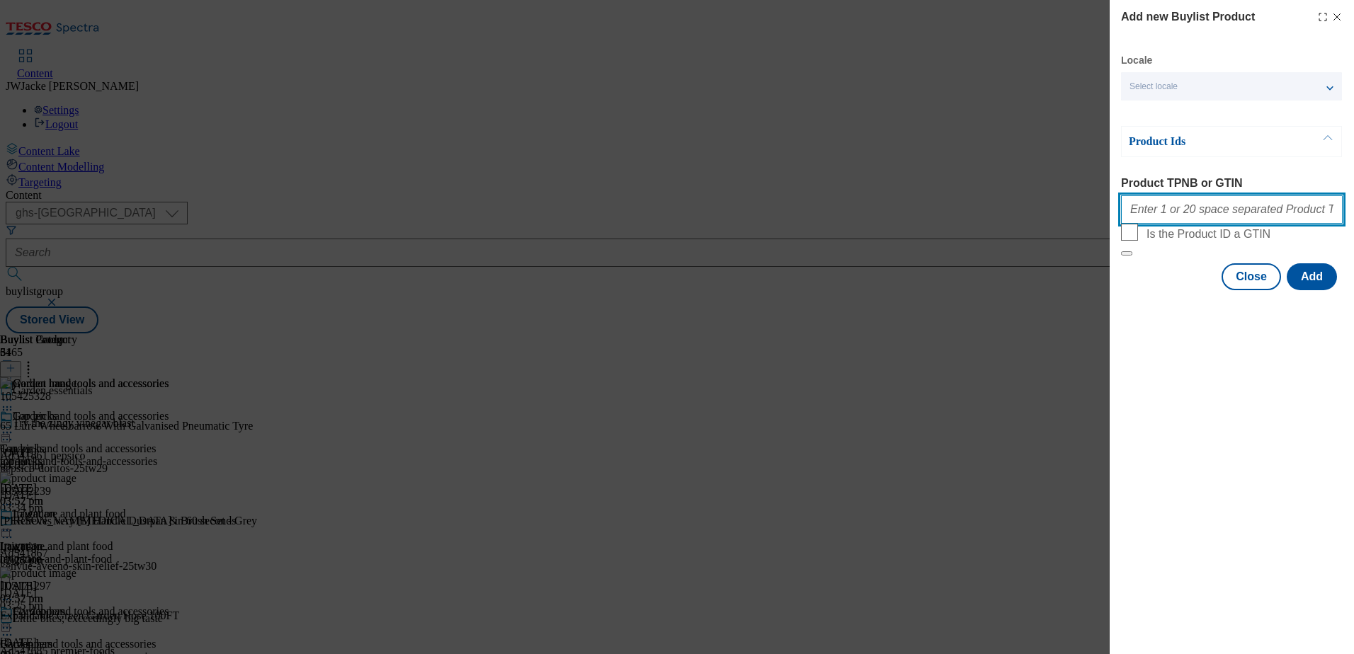
click at [1196, 222] on input "Product TPNB or GTIN" at bounding box center [1232, 209] width 222 height 28
click at [1303, 290] on button "Add" at bounding box center [1312, 276] width 50 height 27
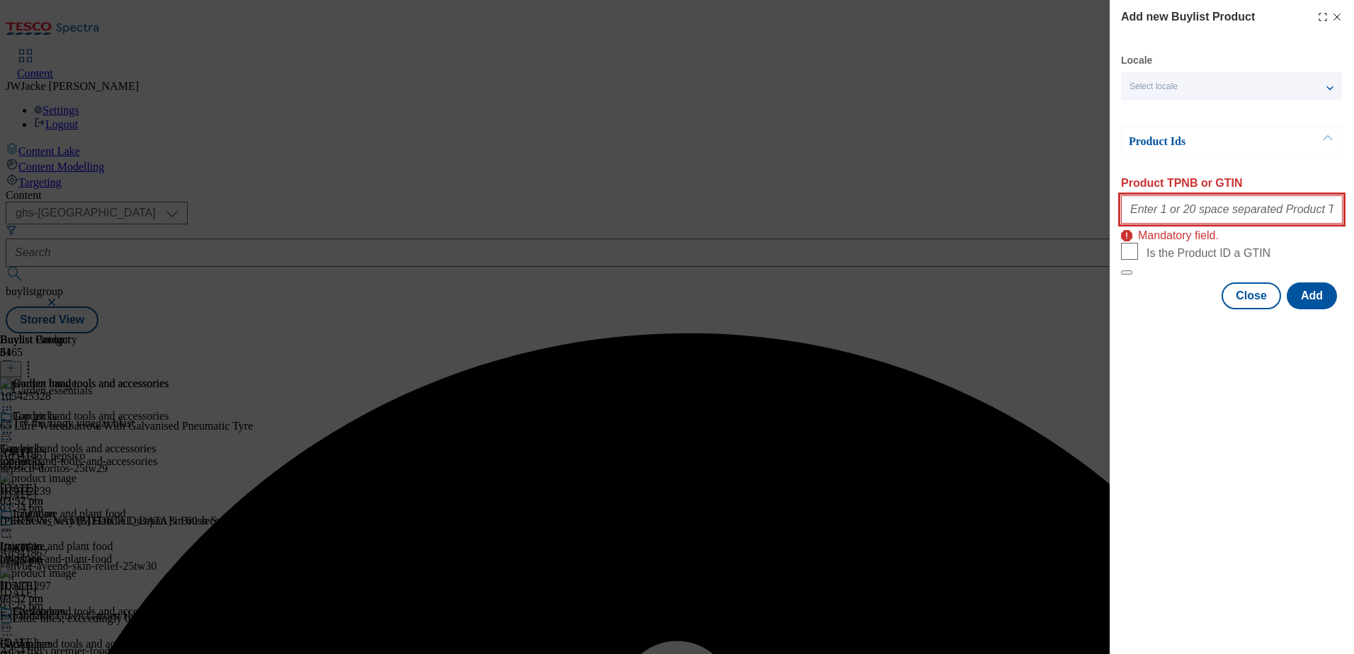
click at [1230, 210] on input "Product TPNB or GTIN" at bounding box center [1232, 209] width 222 height 28
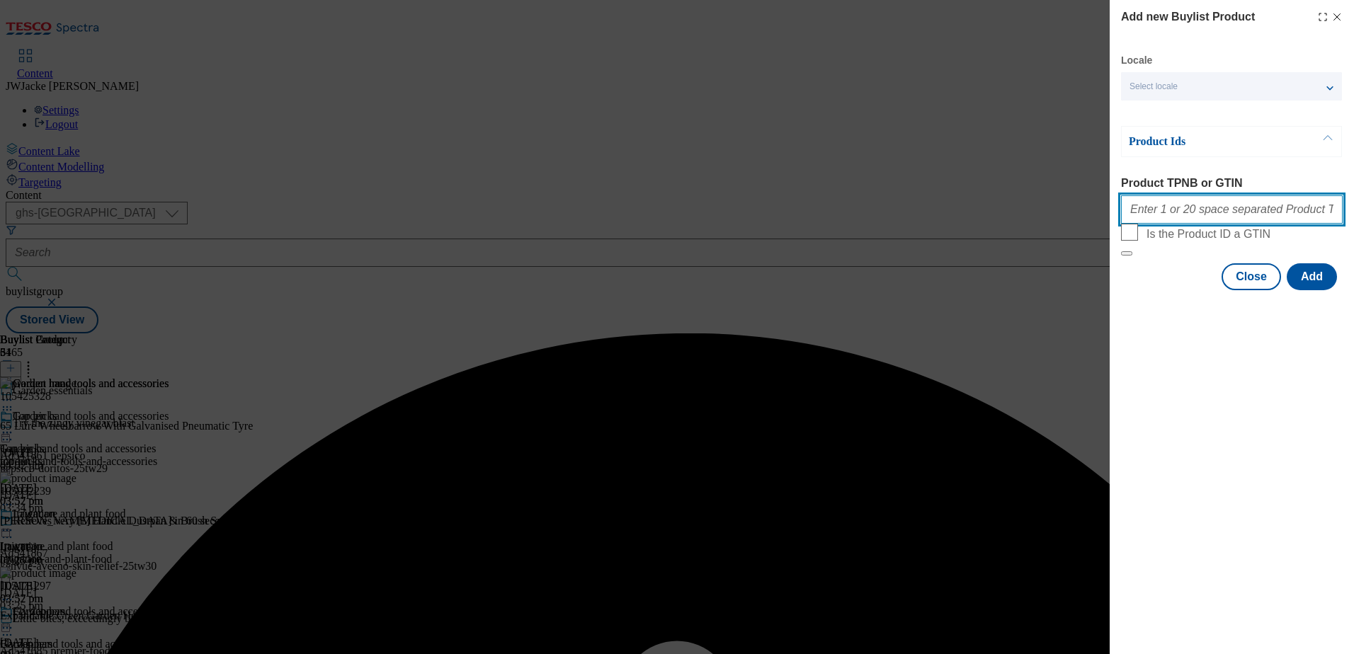
drag, startPoint x: 1247, startPoint y: 209, endPoint x: 1247, endPoint y: 218, distance: 9.2
click at [1247, 209] on input "Product TPNB or GTIN" at bounding box center [1232, 209] width 222 height 28
paste input "105032253"
type input "105032253"
click at [1287, 443] on div "Add new Buylist Product Locale Select locale English Welsh Product Ids Product …" at bounding box center [1232, 327] width 244 height 654
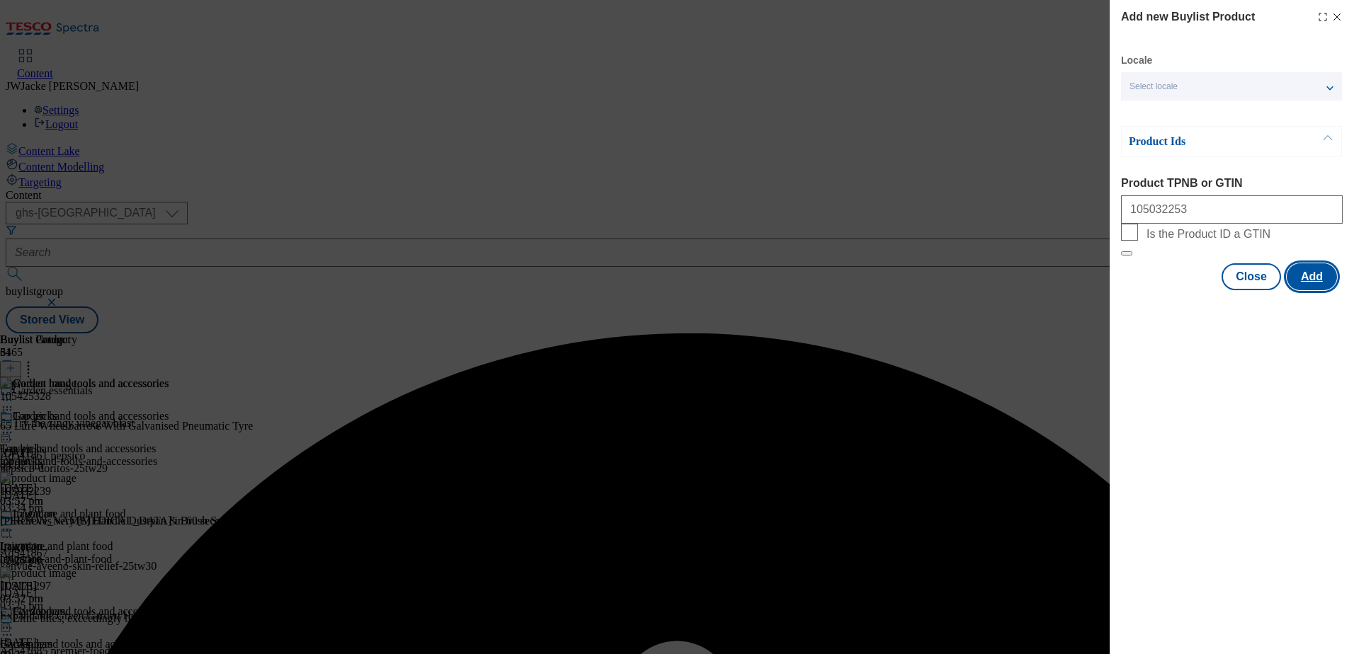
click at [1309, 290] on button "Add" at bounding box center [1312, 276] width 50 height 27
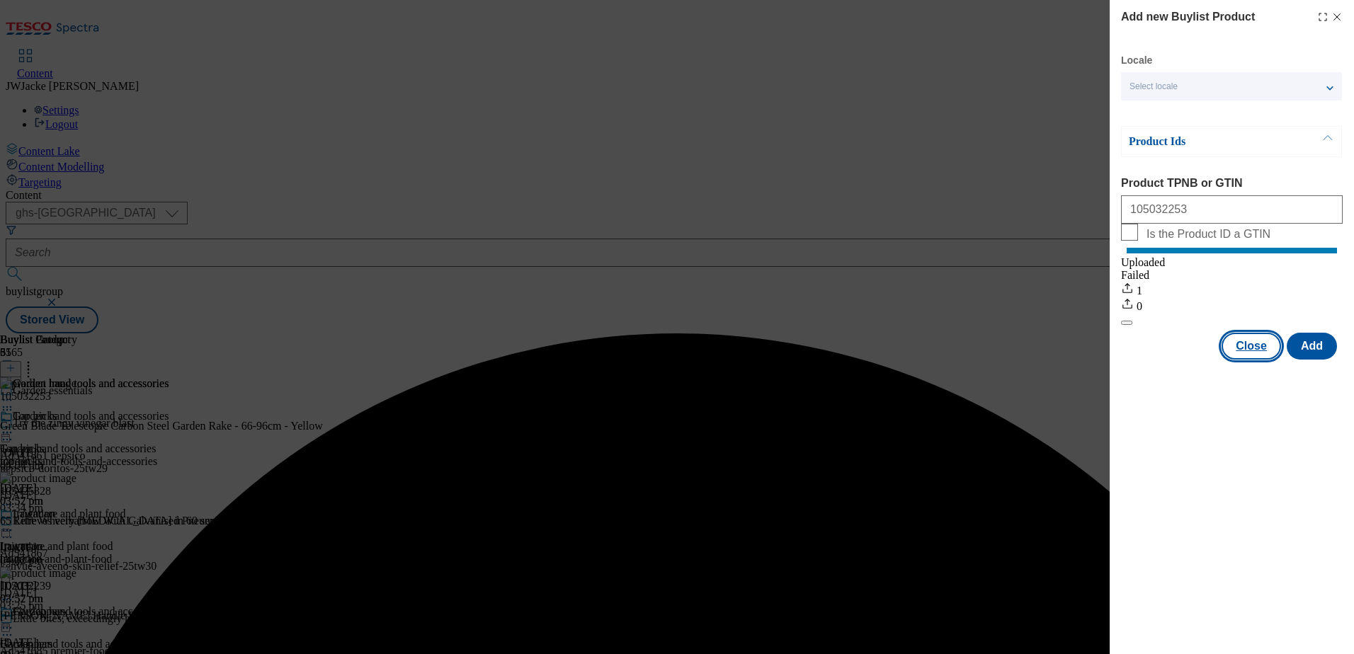
click at [1249, 360] on button "Close" at bounding box center [1251, 346] width 59 height 27
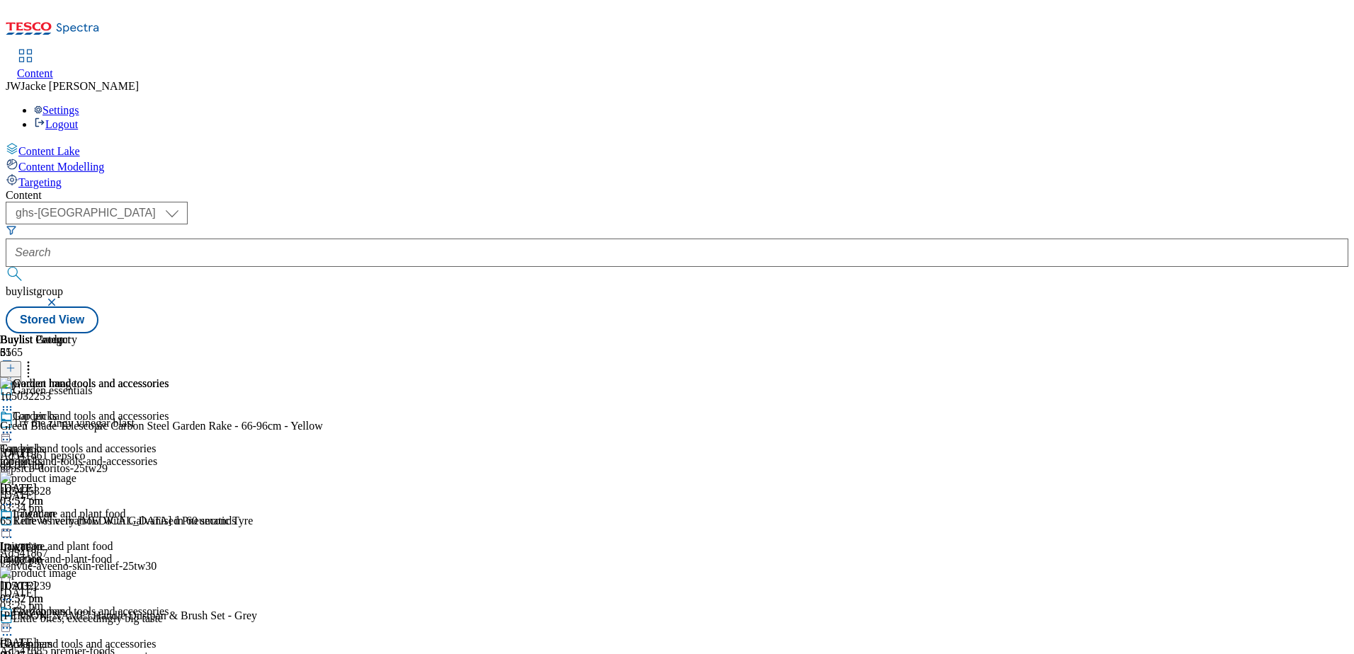
click at [14, 368] on line at bounding box center [10, 368] width 7 height 0
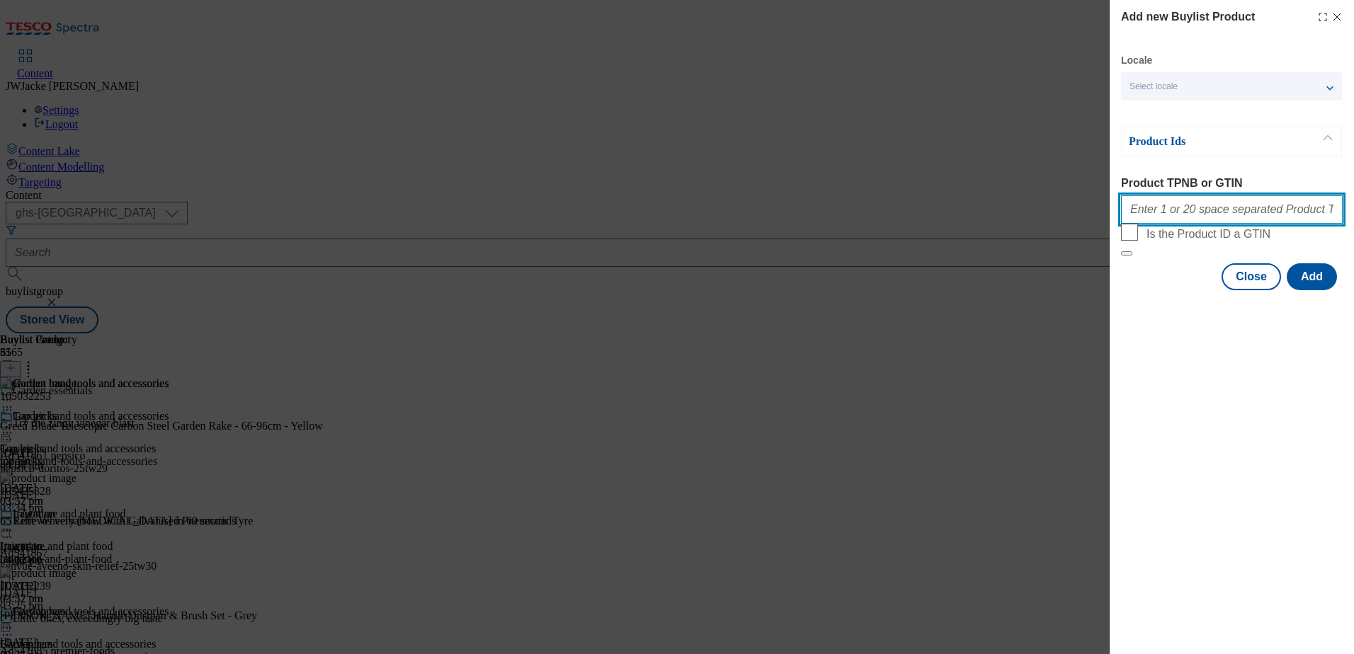
click at [1189, 213] on input "Product TPNB or GTIN" at bounding box center [1232, 209] width 222 height 28
paste input "105758566 105621118 105544971 105503884 105758382 105140422 105758553 105032221…"
type input "105758566 105621118 105544971 105503884 105758382 105140422 105758553 105032221…"
click at [1324, 290] on button "Add" at bounding box center [1312, 276] width 50 height 27
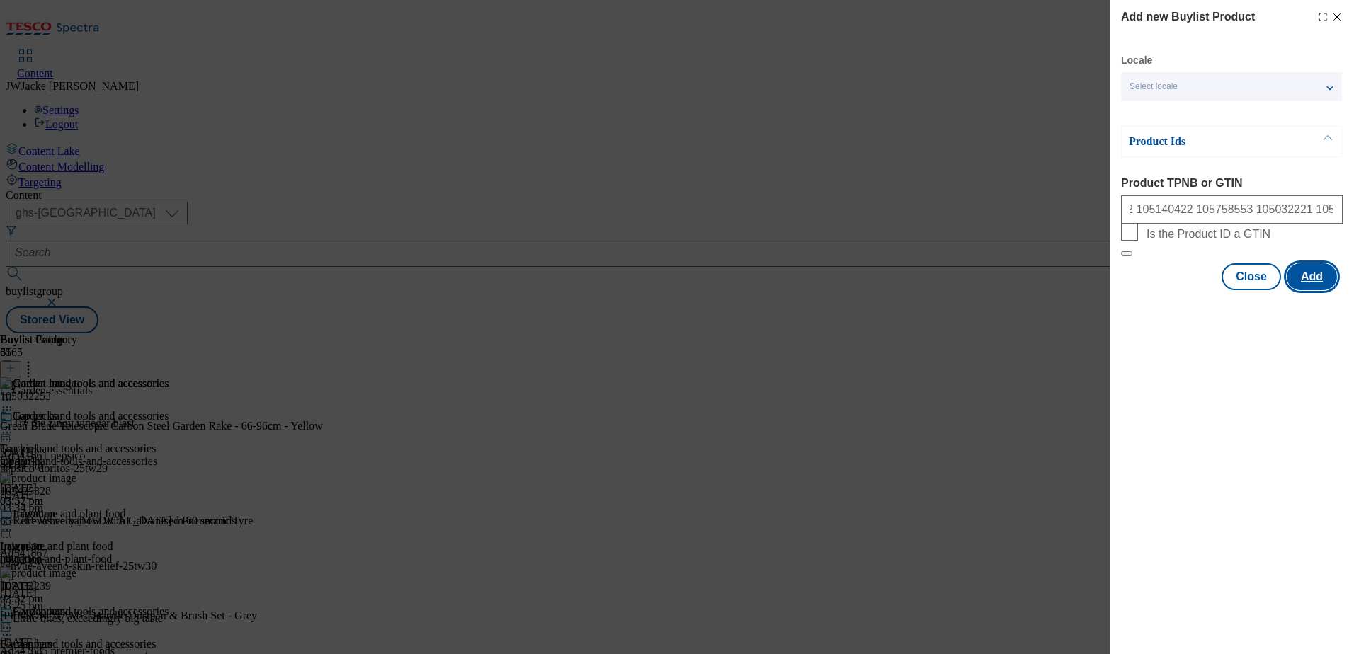
scroll to position [0, 0]
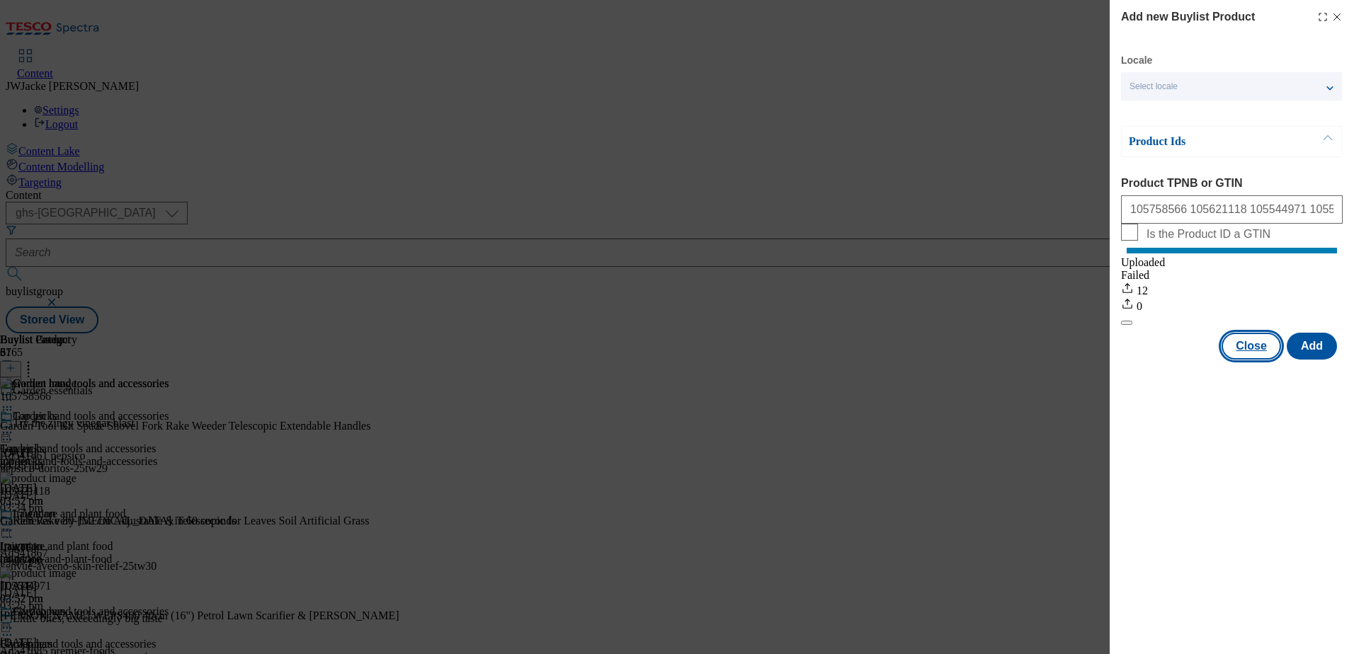
click at [1248, 360] on button "Close" at bounding box center [1251, 346] width 59 height 27
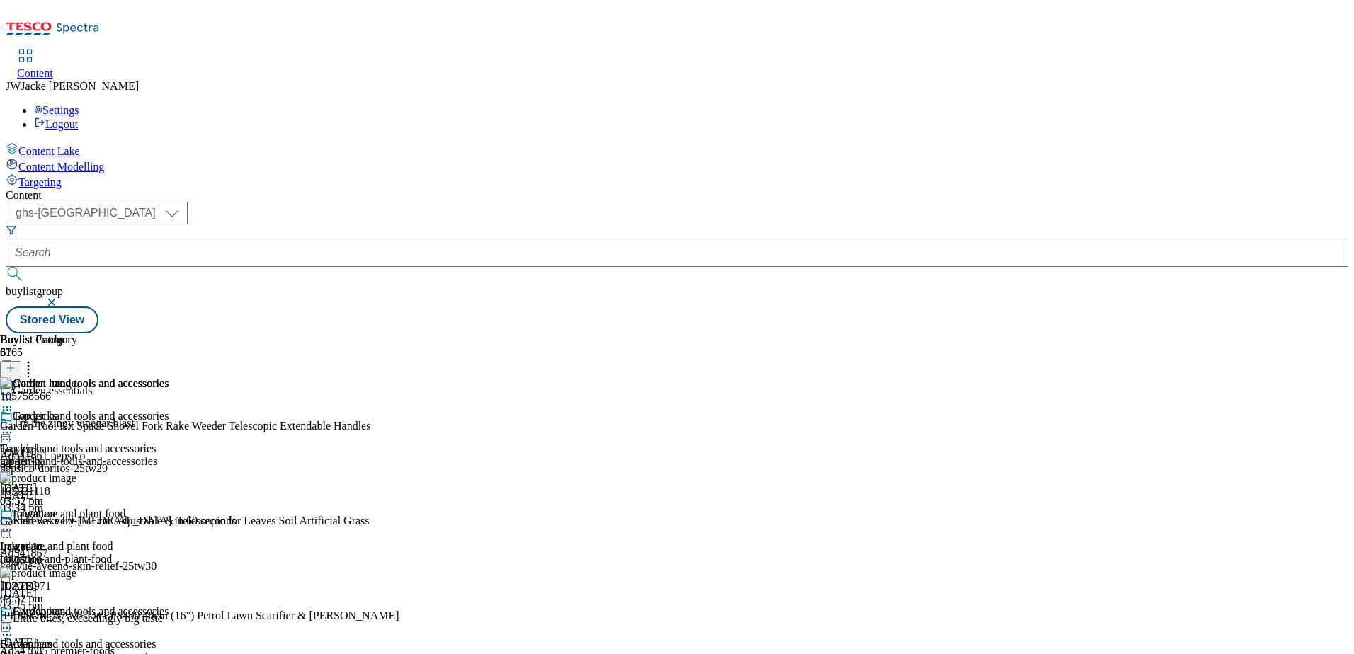
scroll to position [212, 0]
click at [35, 359] on icon at bounding box center [28, 366] width 14 height 14
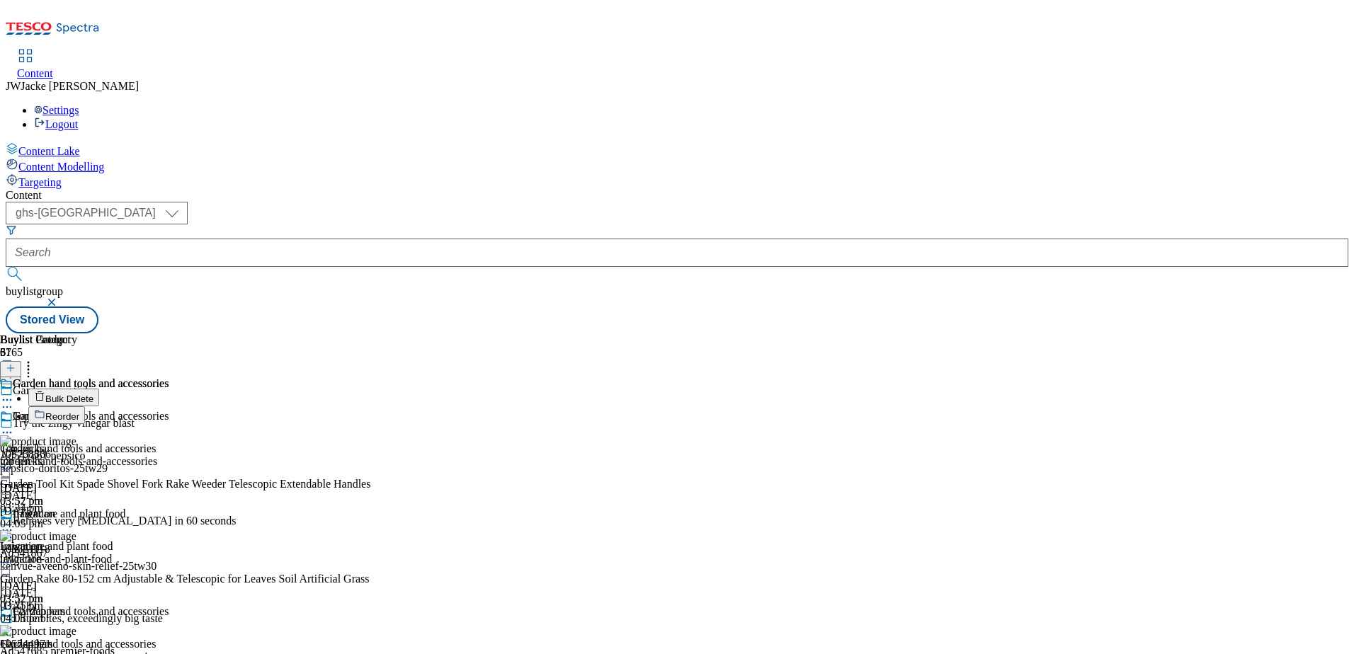
click at [1233, 334] on div "Buylist Group 6165 Garden essentials Try the zingy vinegar blast Ad541861 pepsi…" at bounding box center [677, 334] width 1343 height 0
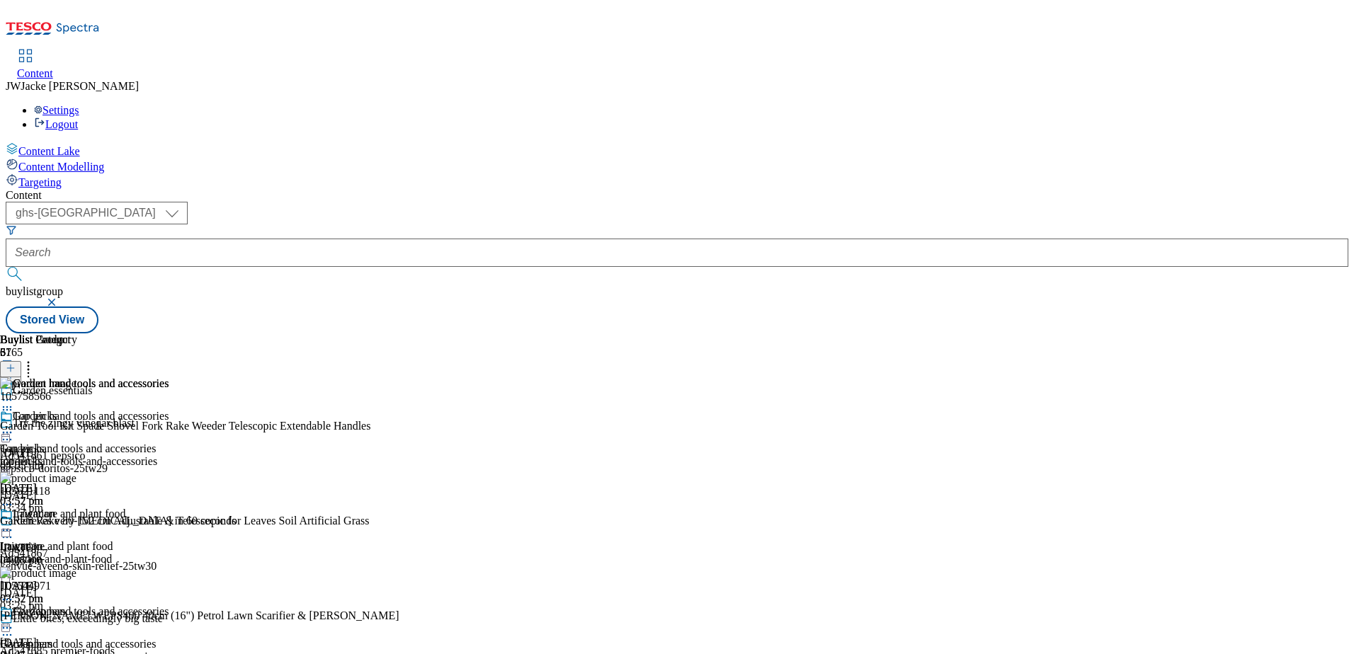
click at [14, 593] on icon at bounding box center [7, 600] width 14 height 14
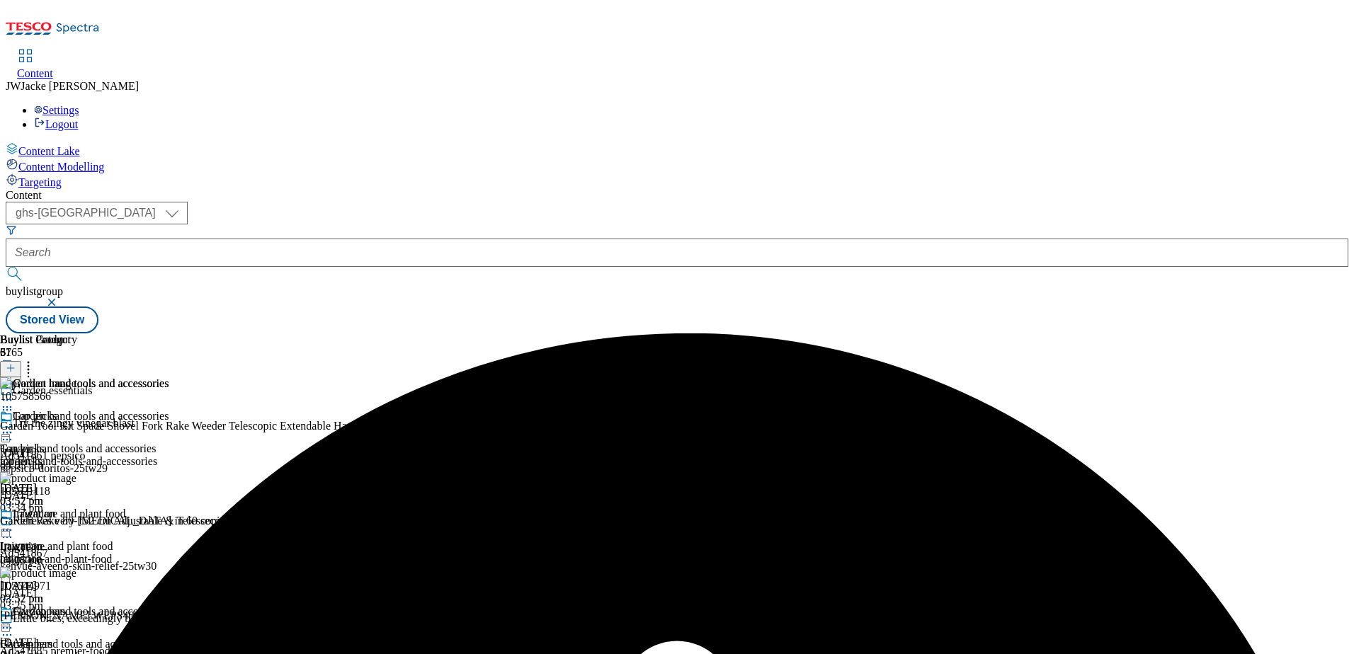
click at [14, 426] on icon at bounding box center [7, 433] width 14 height 14
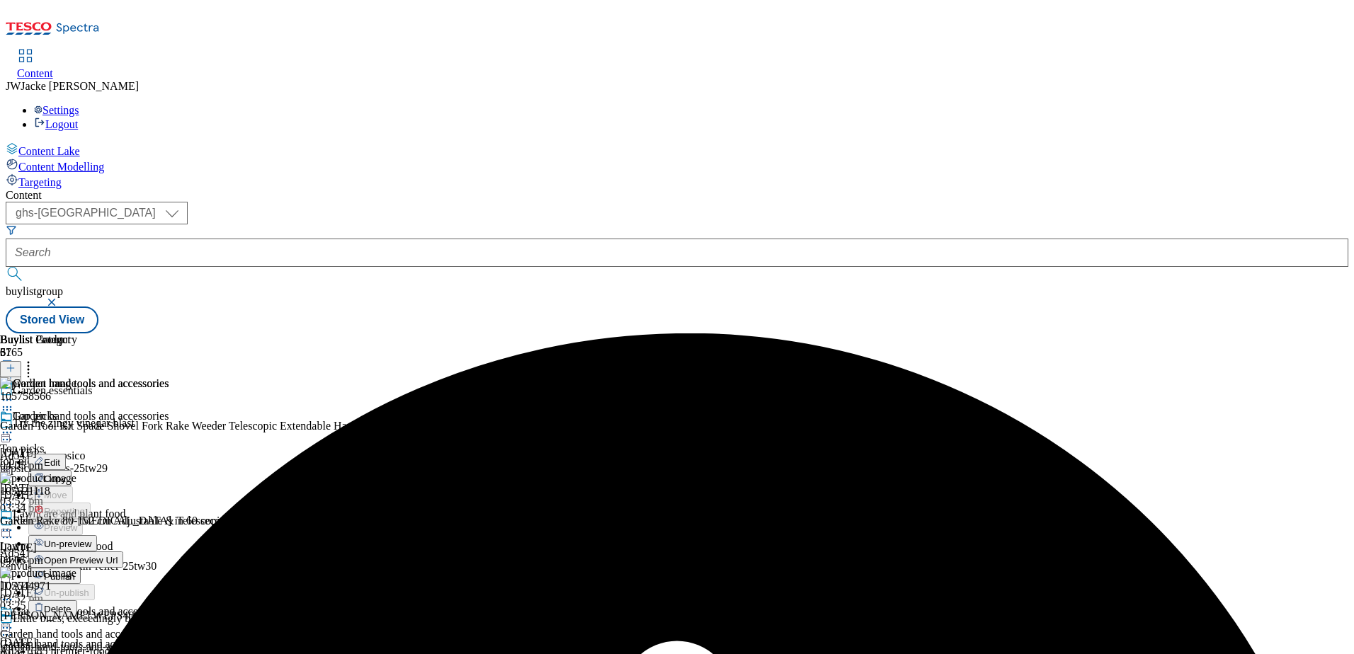
click at [91, 539] on span "Un-preview" at bounding box center [67, 544] width 47 height 11
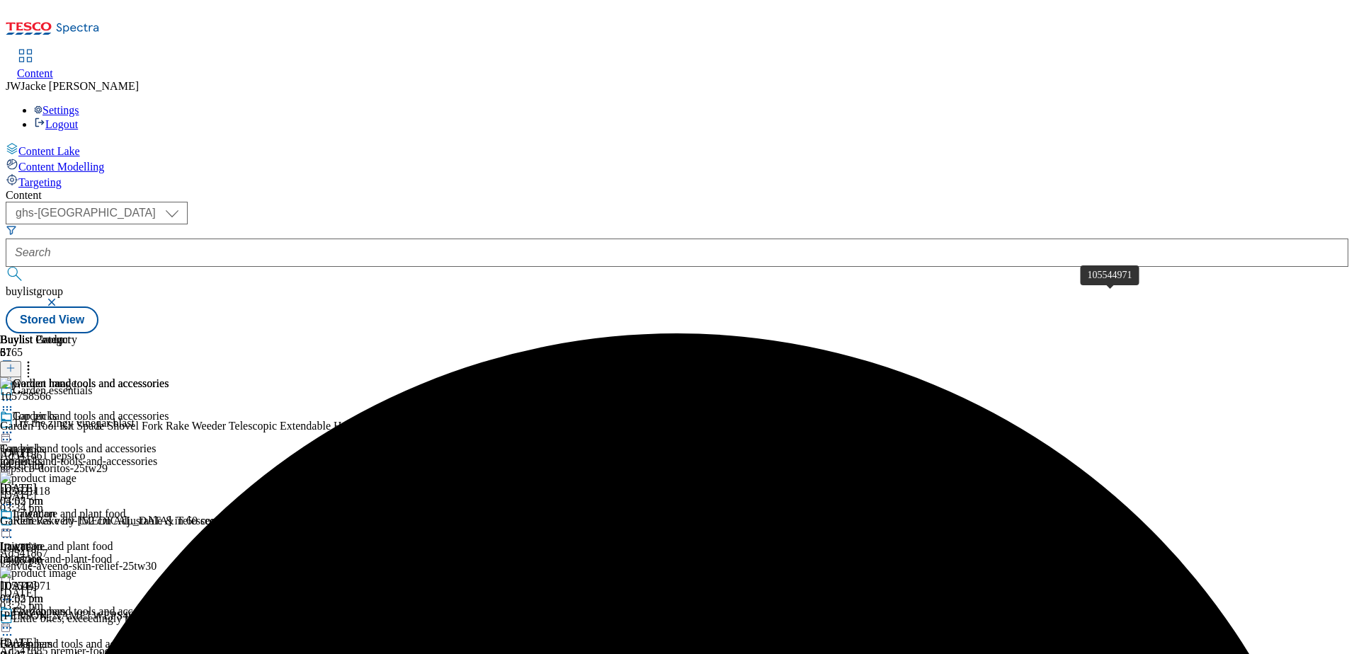
click at [14, 593] on icon at bounding box center [7, 600] width 14 height 14
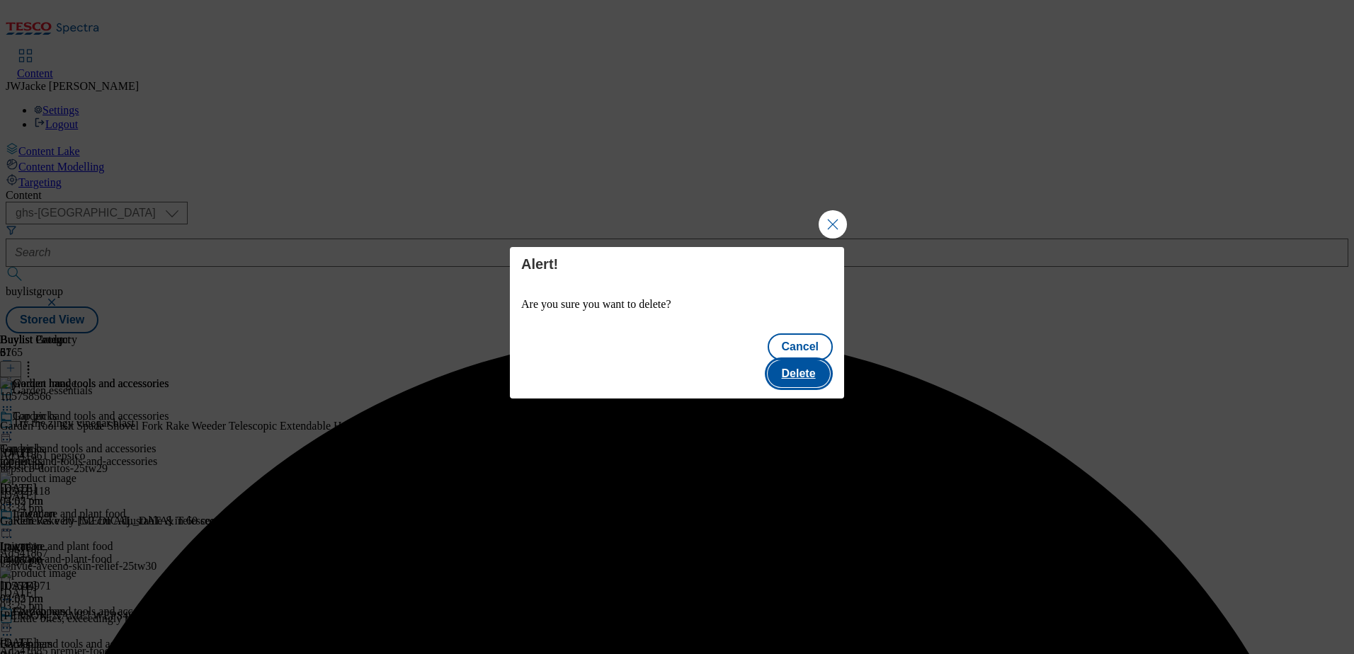
click at [794, 361] on button "Delete" at bounding box center [799, 374] width 62 height 27
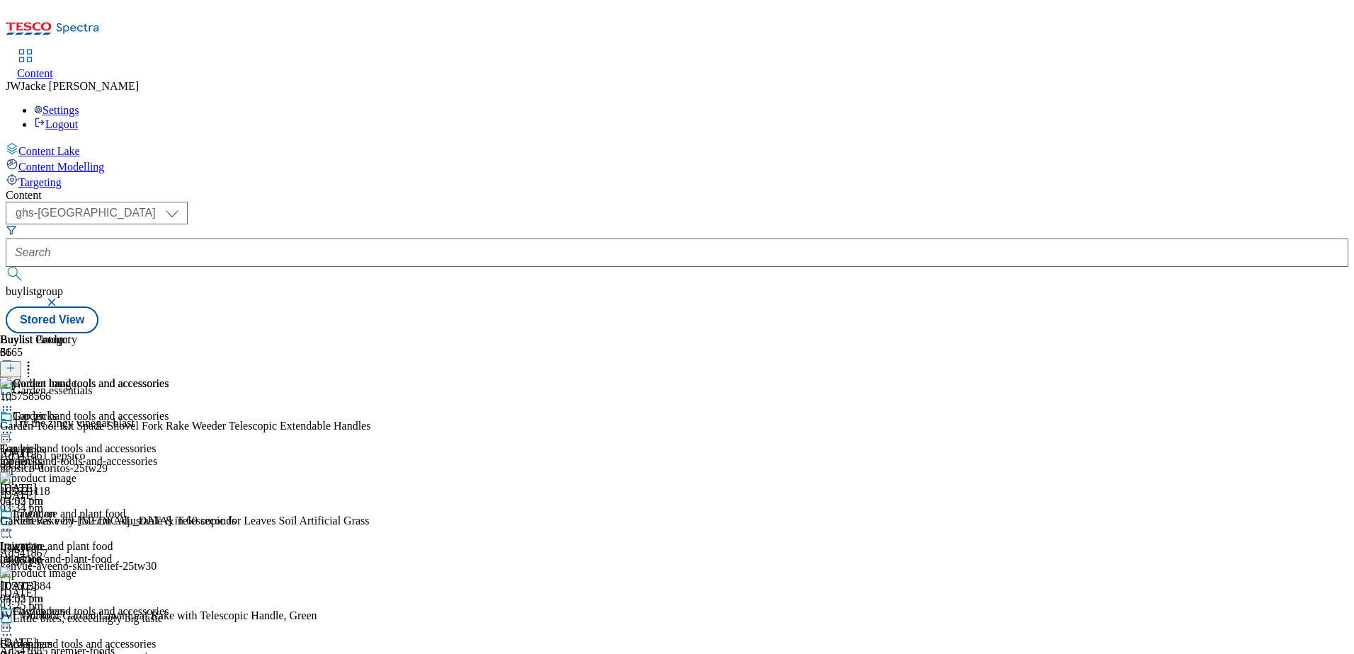
click at [16, 363] on icon at bounding box center [11, 368] width 10 height 10
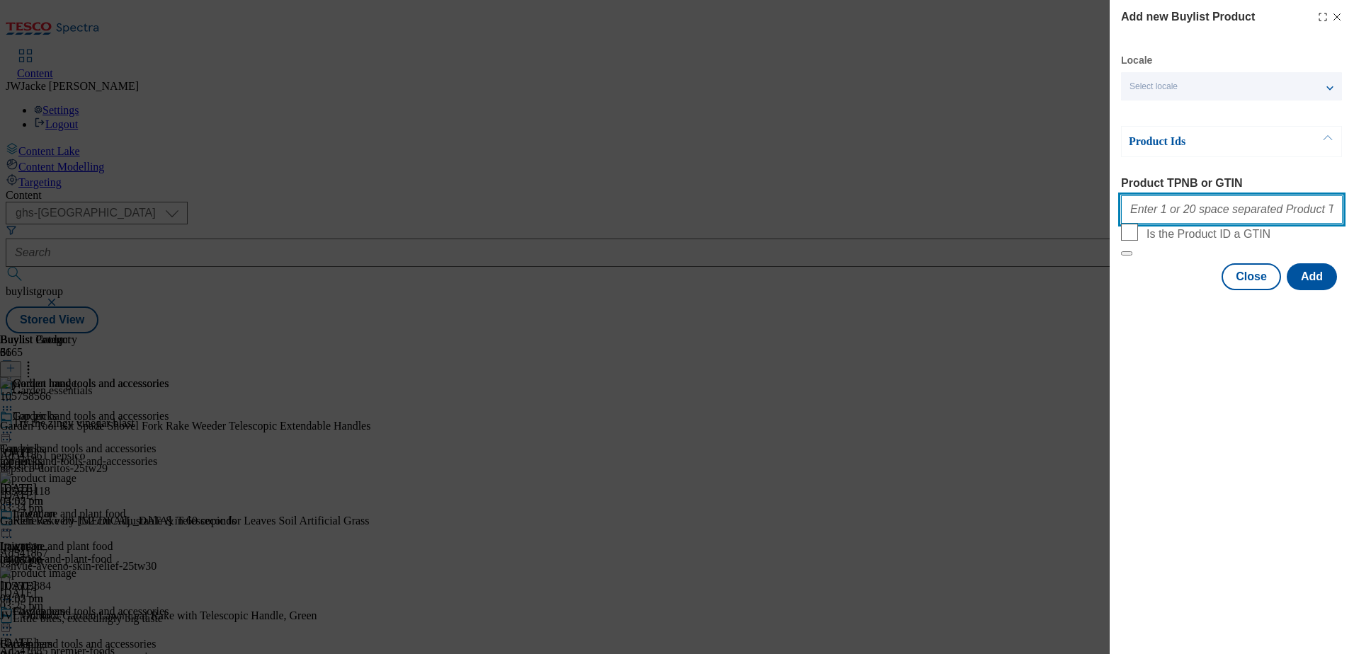
click at [1199, 218] on input "Product TPNB or GTIN" at bounding box center [1232, 209] width 222 height 28
paste input "105621112 105326802 105209997 105513487 105139927 105489568 105209909"
type input "105621112 105326802 105209997 105513487 105139927 105489568 105209909"
click at [1308, 290] on button "Add" at bounding box center [1312, 276] width 50 height 27
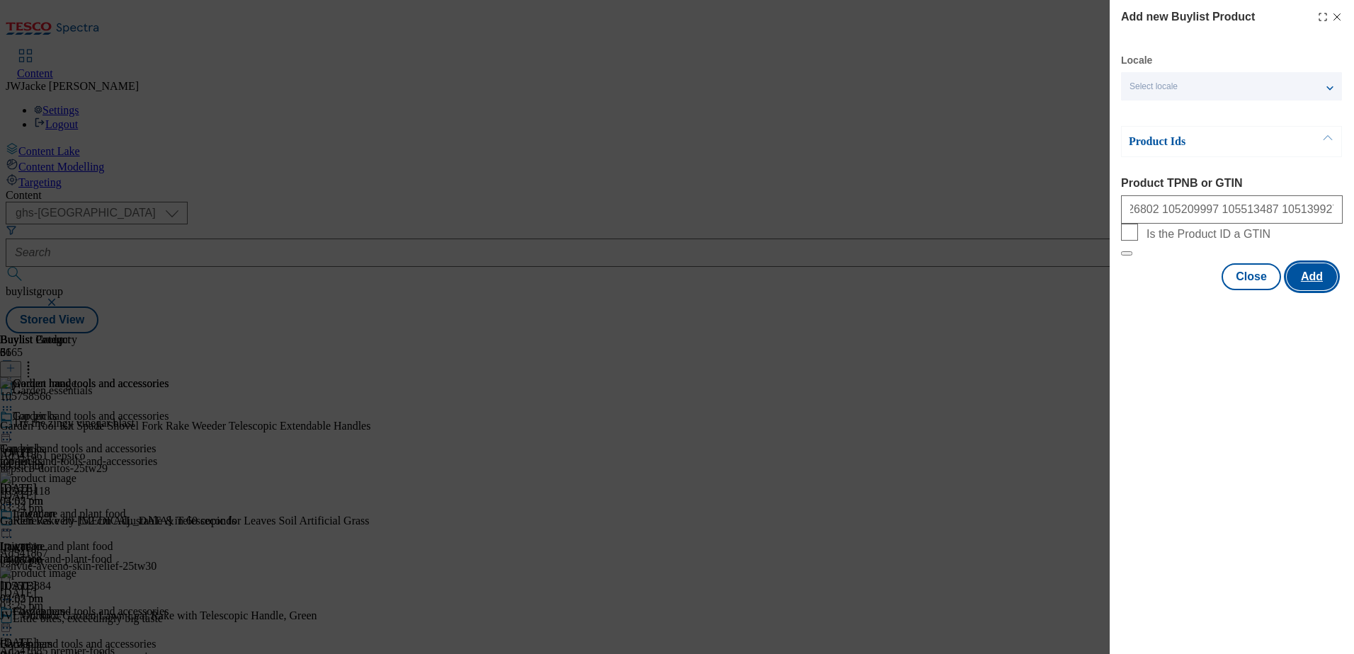
scroll to position [0, 0]
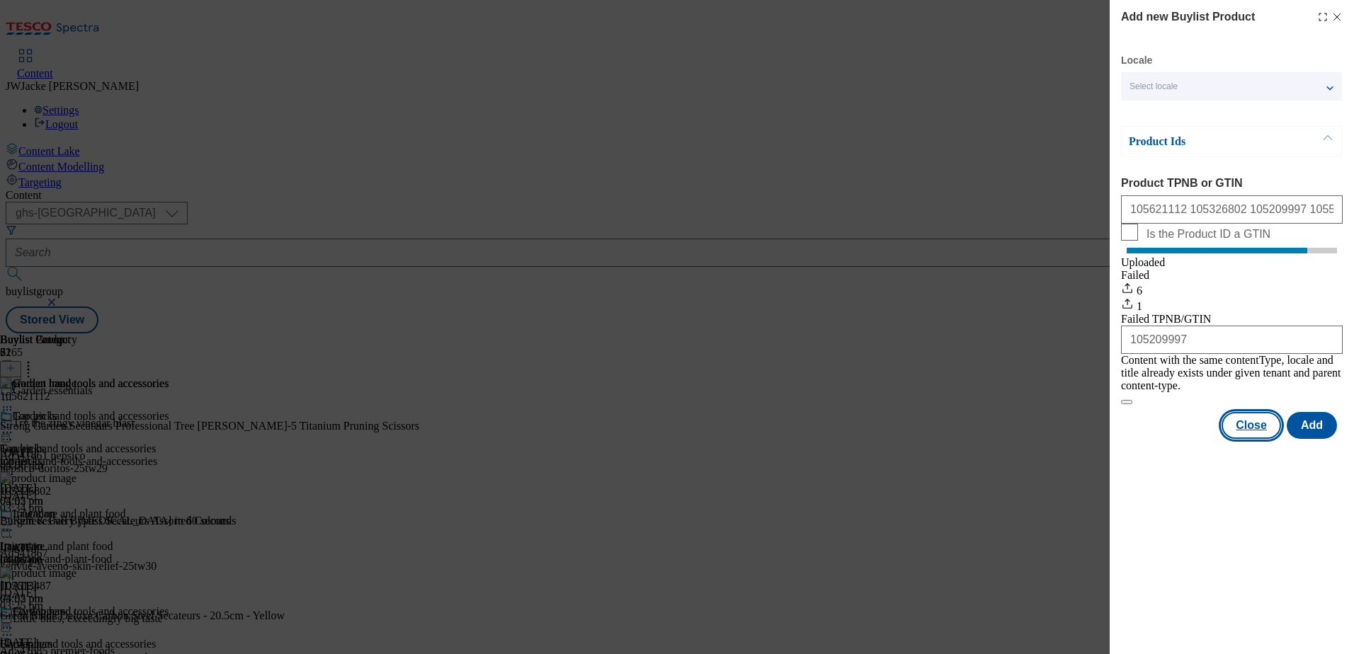
click at [1254, 432] on button "Close" at bounding box center [1251, 425] width 59 height 27
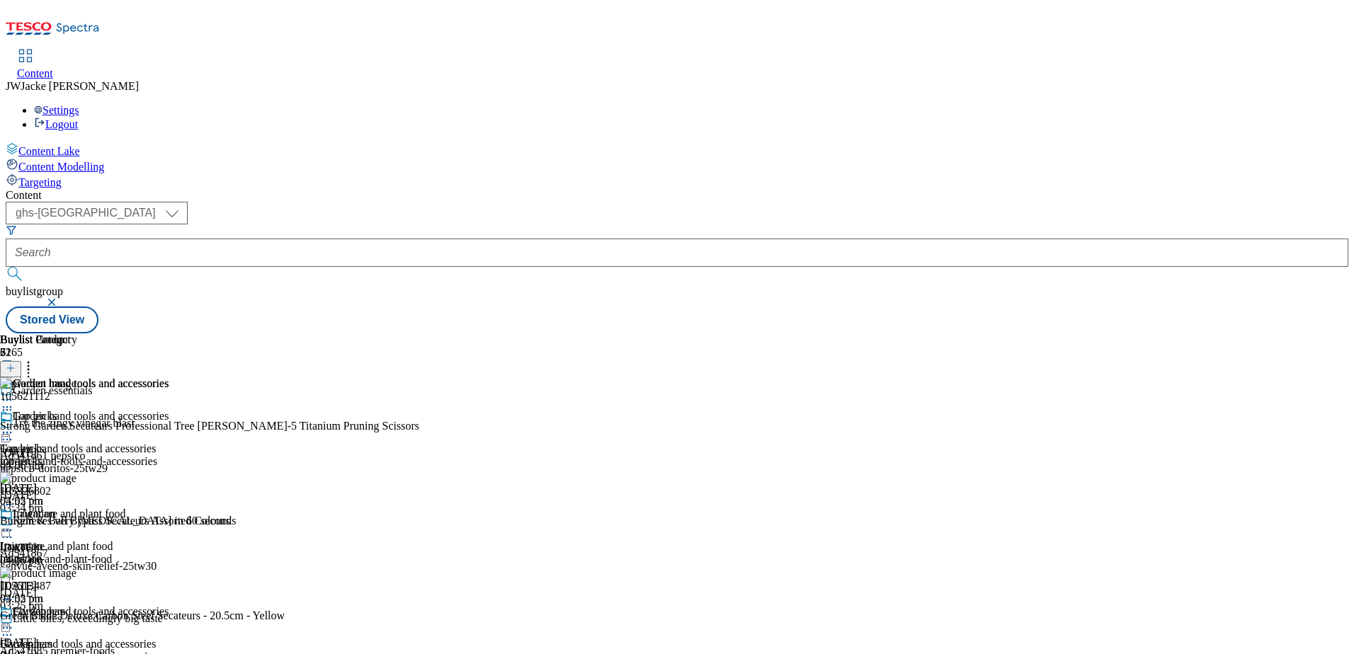
click at [11, 365] on line at bounding box center [11, 368] width 0 height 7
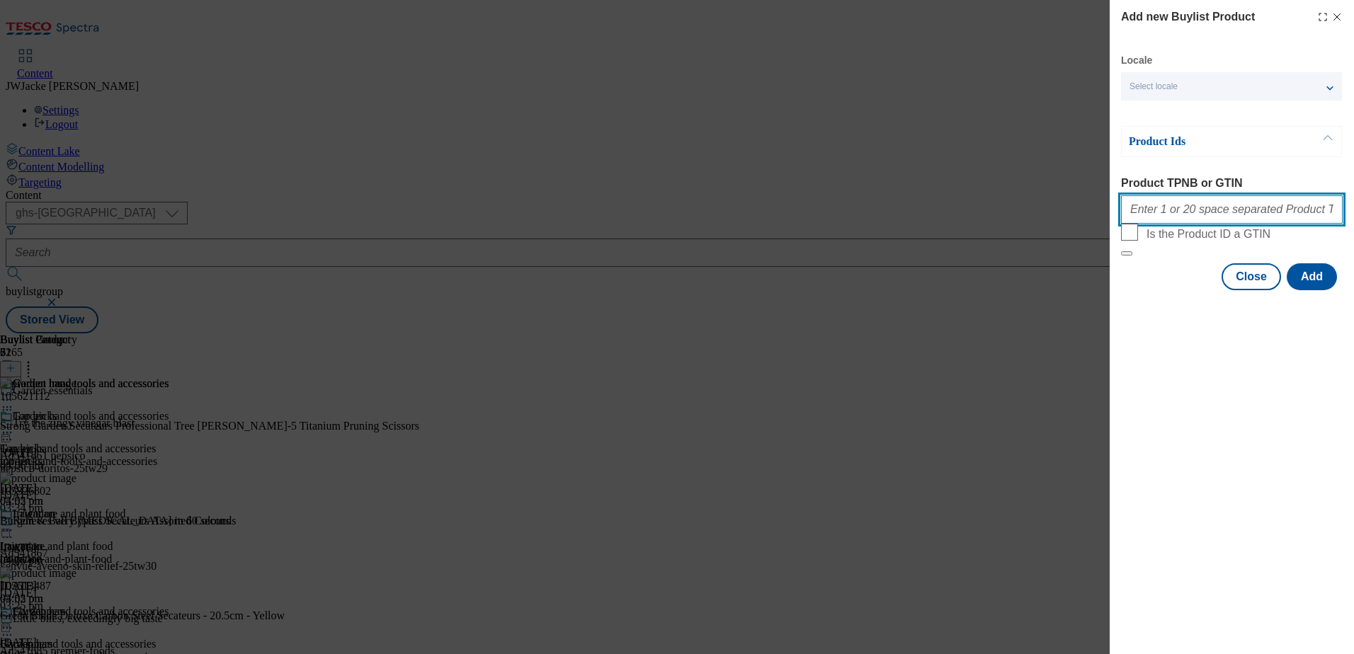
click at [1177, 205] on input "Product TPNB or GTIN" at bounding box center [1232, 209] width 222 height 28
paste input "105297273 105758468 105140028"
type input "105297273 105758468 105140028"
click at [1308, 290] on button "Add" at bounding box center [1312, 276] width 50 height 27
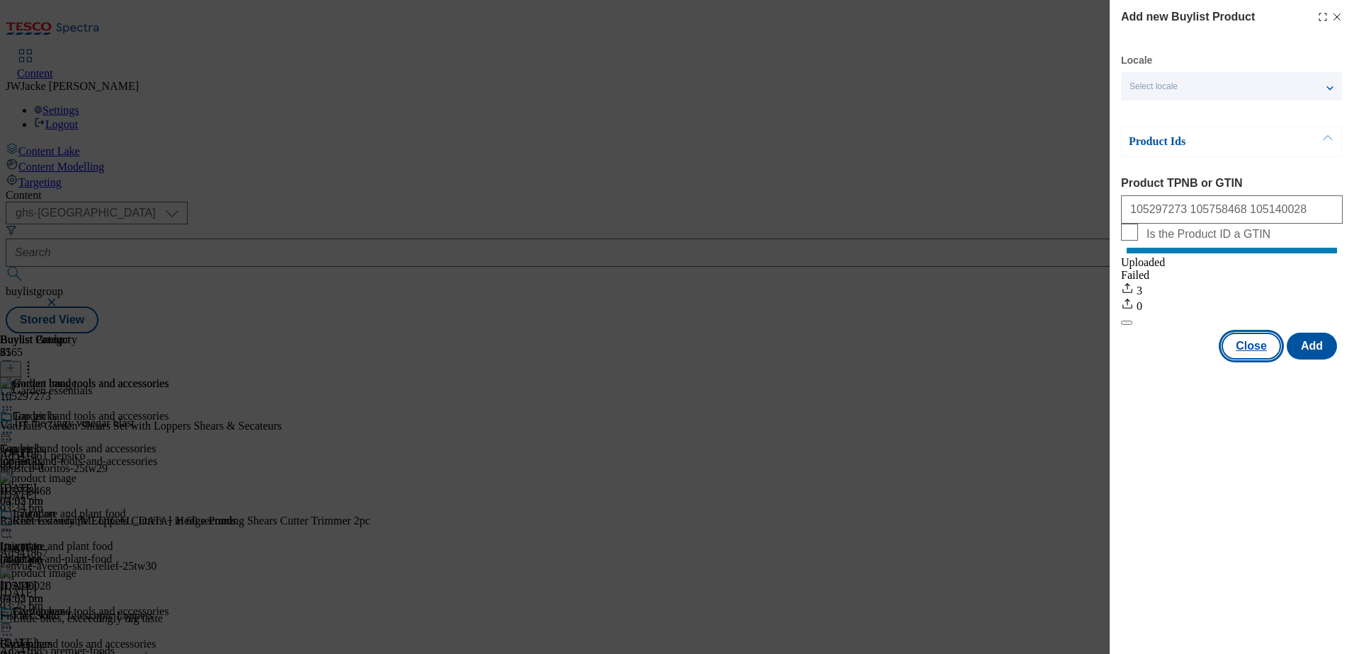
click at [1259, 360] on button "Close" at bounding box center [1251, 346] width 59 height 27
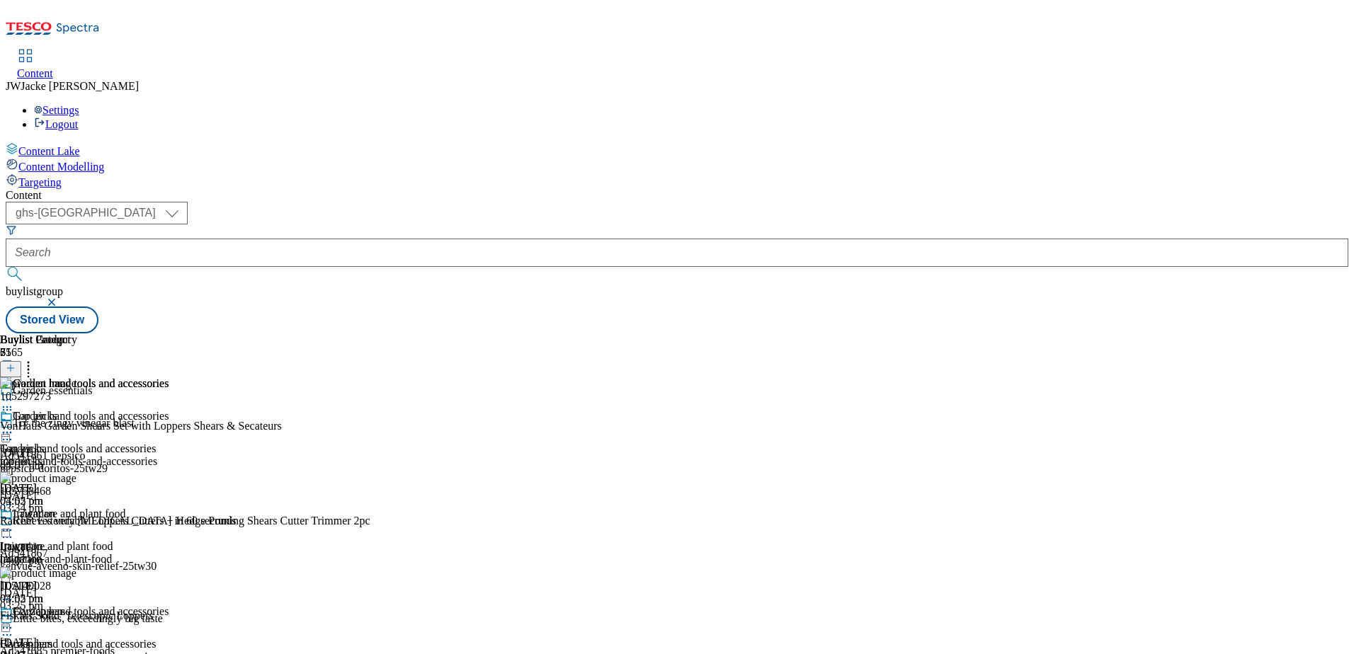
click at [16, 363] on icon at bounding box center [11, 368] width 10 height 10
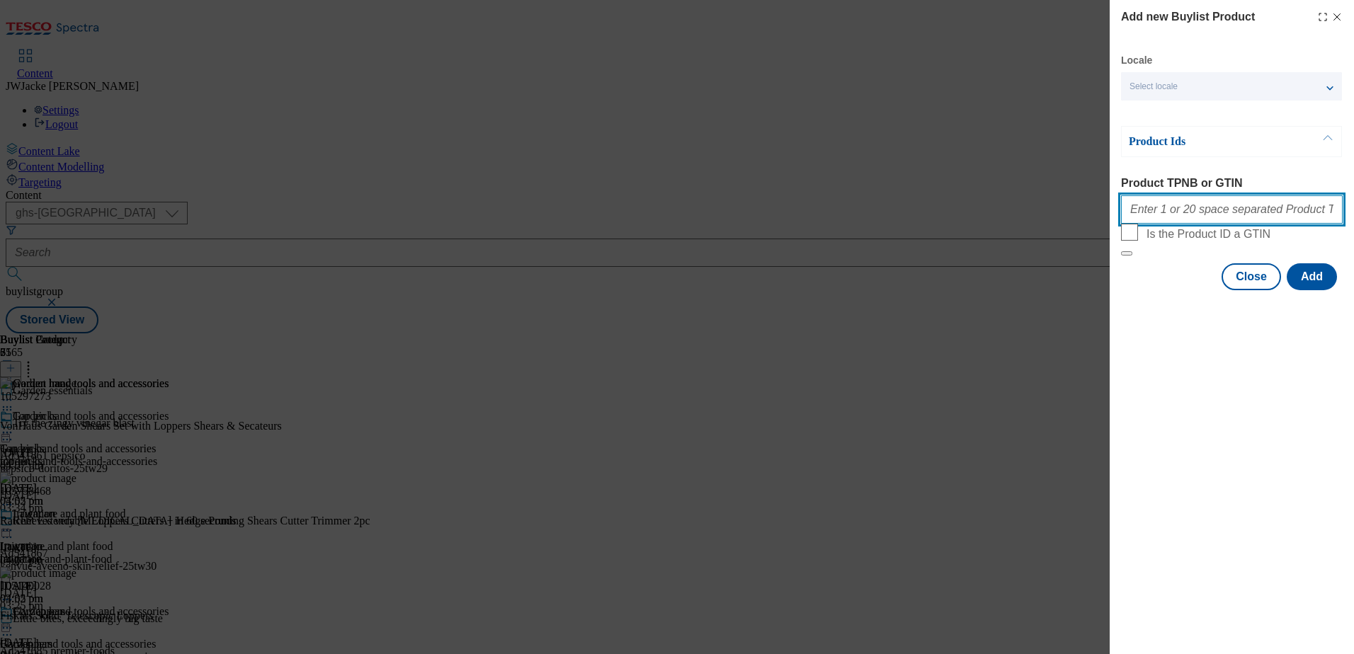
drag, startPoint x: 1172, startPoint y: 212, endPoint x: 1179, endPoint y: 217, distance: 8.9
click at [1172, 212] on input "Product TPNB or GTIN" at bounding box center [1232, 209] width 222 height 28
paste input "105040930 105040934 105040929"
type input "105040930 105040934 105040929"
click at [1310, 290] on button "Add" at bounding box center [1312, 276] width 50 height 27
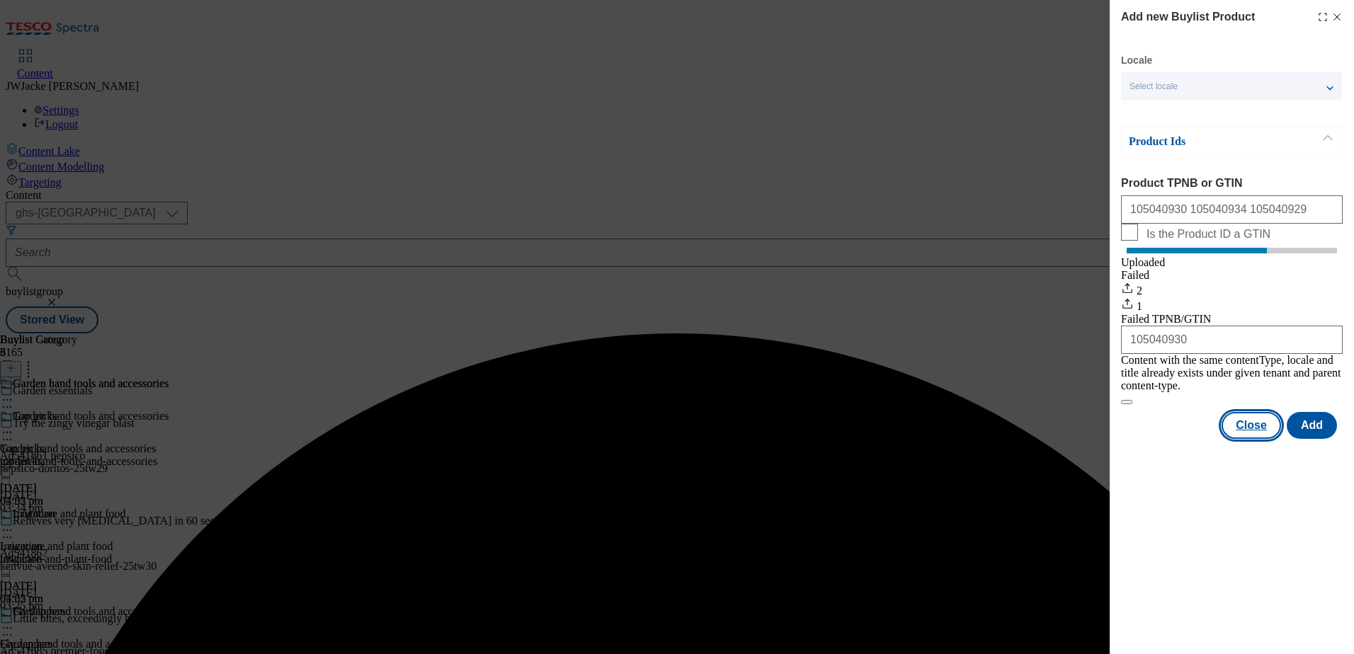
click at [1264, 439] on button "Close" at bounding box center [1251, 425] width 59 height 27
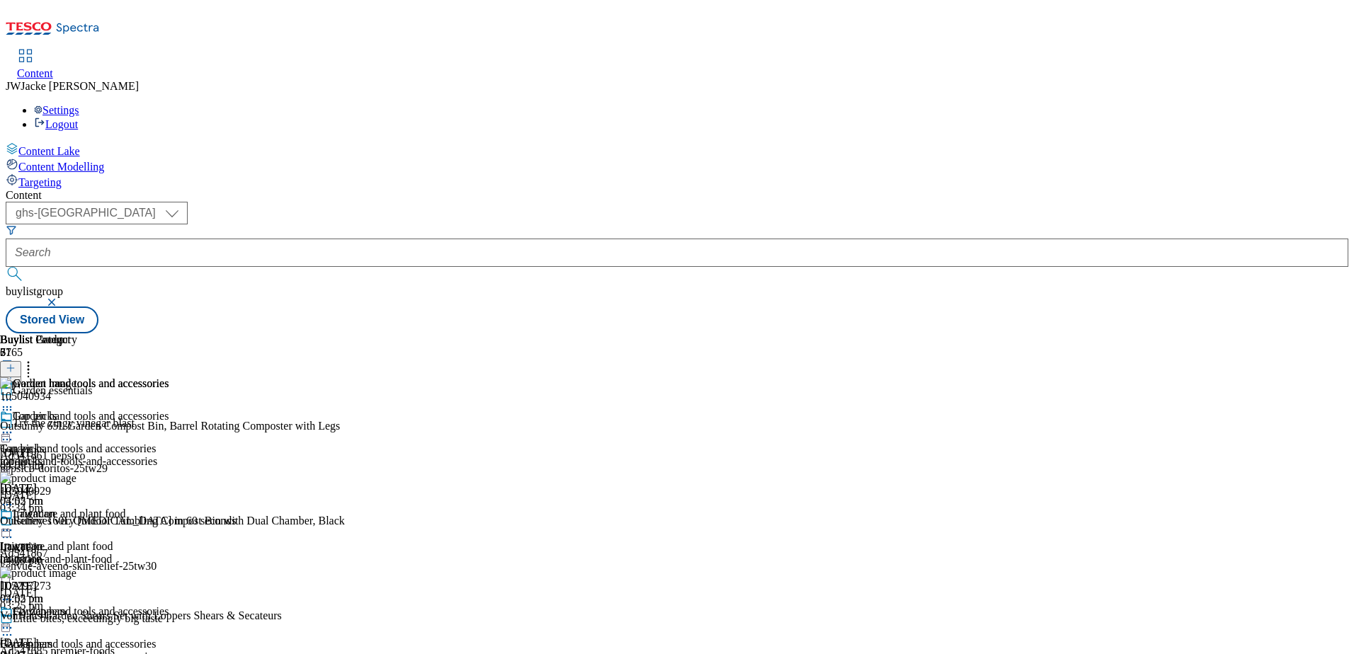
click at [16, 363] on icon at bounding box center [11, 368] width 10 height 10
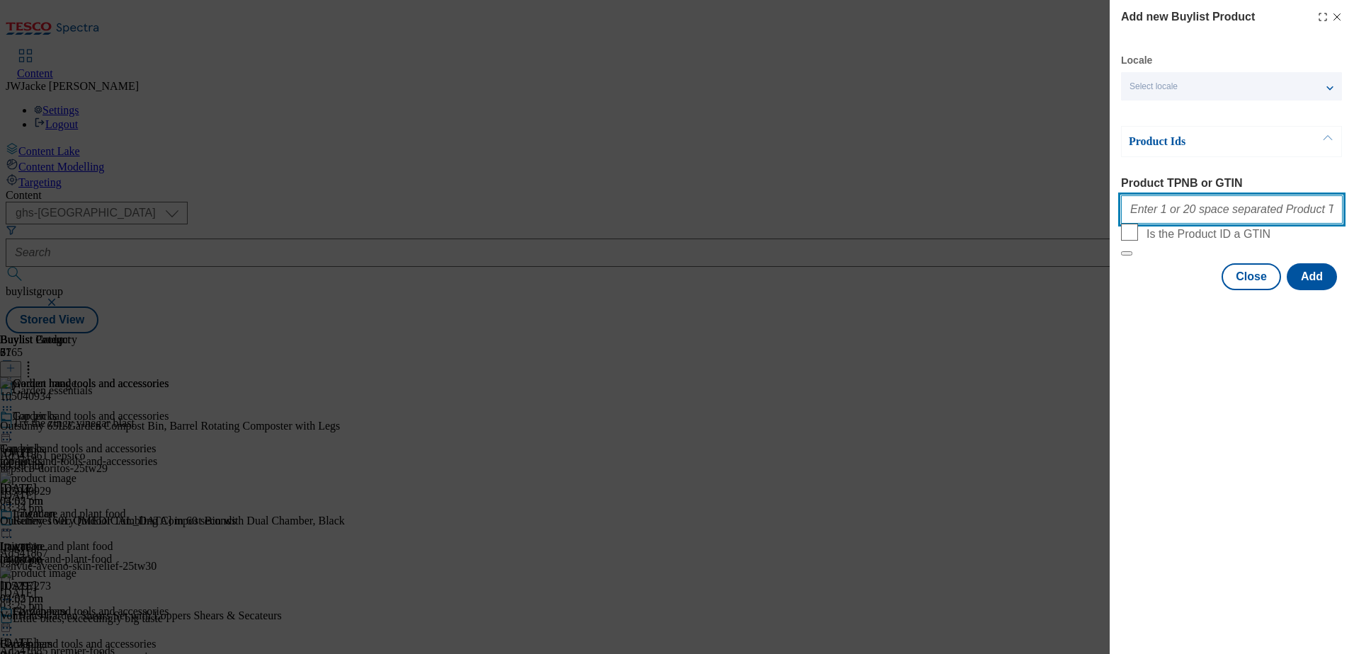
click at [1178, 212] on input "Product TPNB or GTIN" at bounding box center [1232, 209] width 222 height 28
paste input "105601787"
type input "105601787"
click at [1298, 290] on button "Add" at bounding box center [1312, 276] width 50 height 27
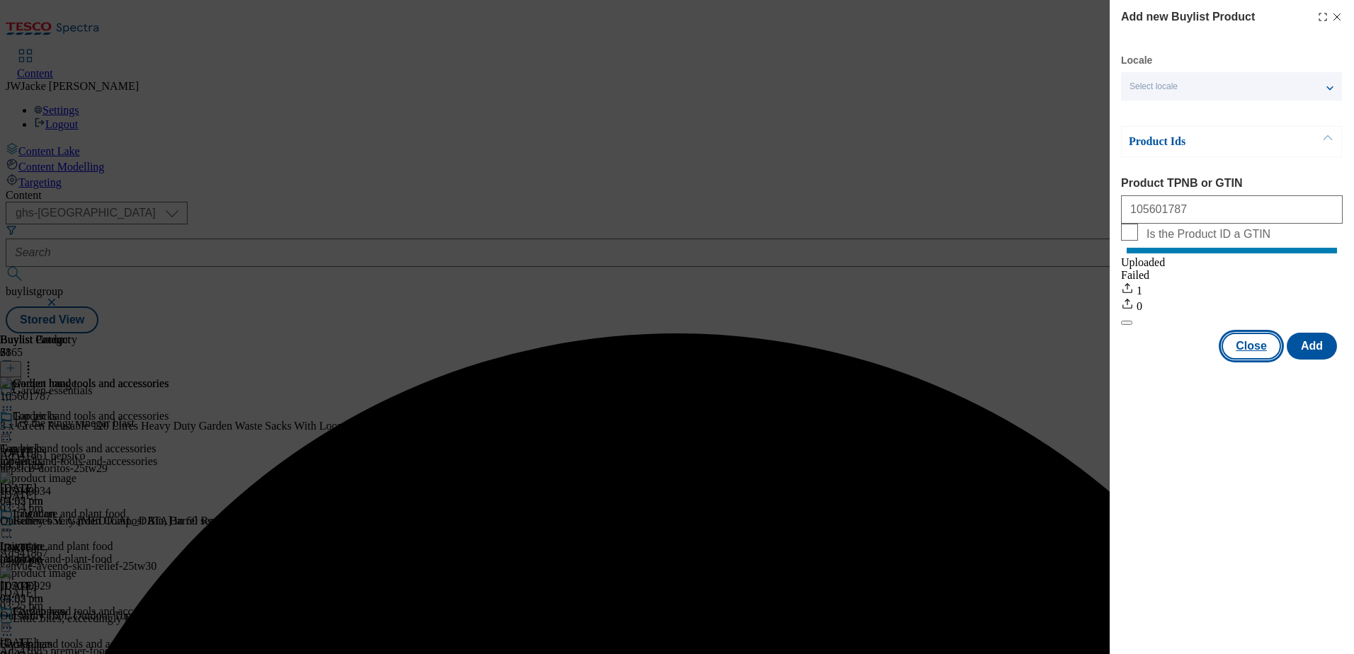
click at [1251, 359] on button "Close" at bounding box center [1251, 346] width 59 height 27
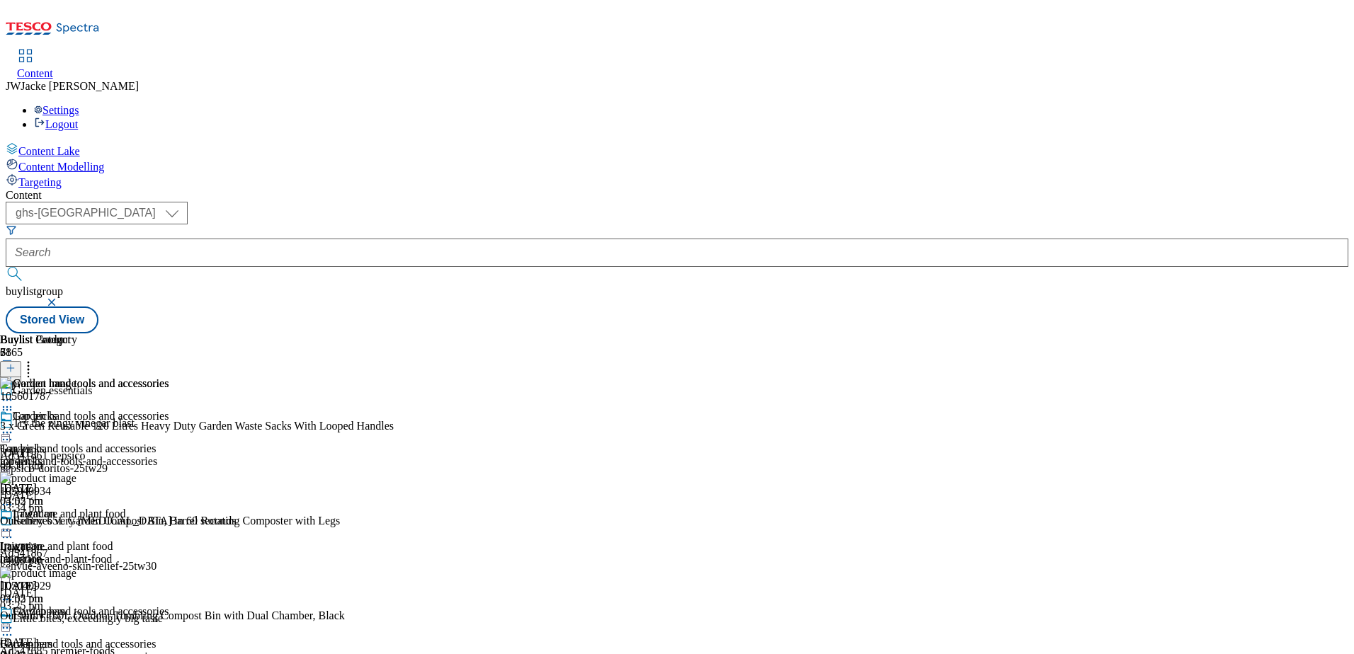
click at [35, 359] on icon at bounding box center [28, 366] width 14 height 14
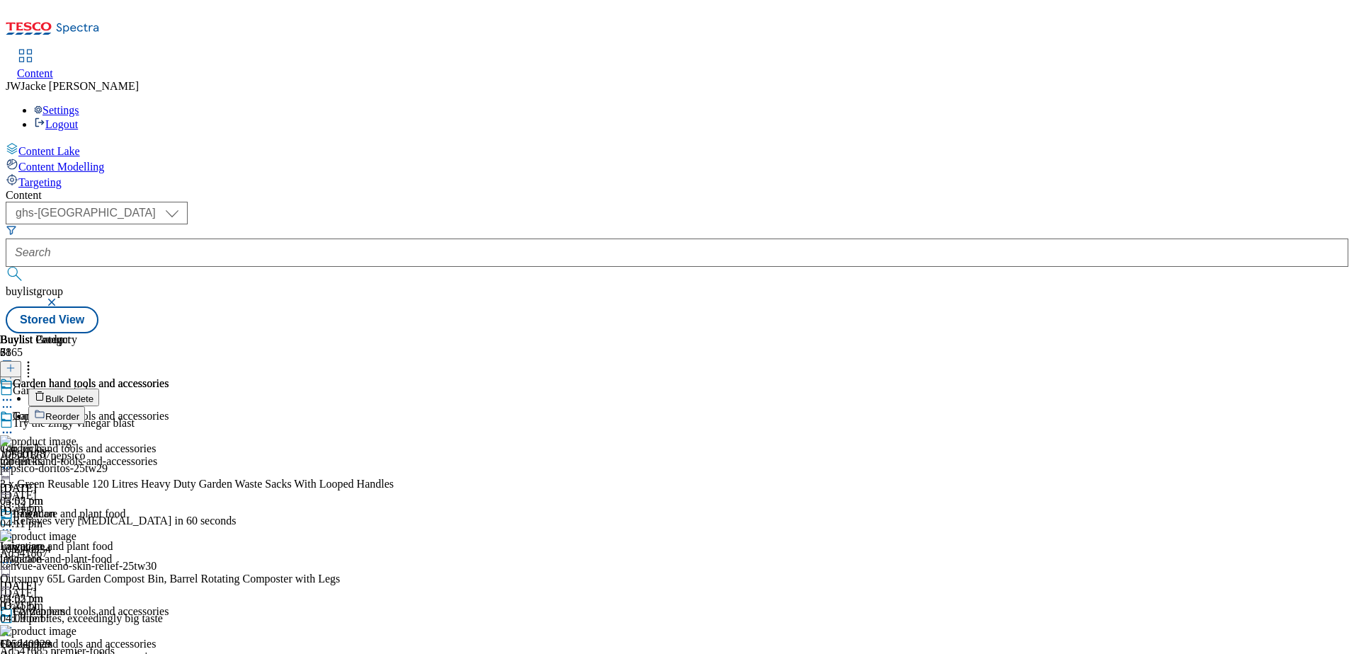
click at [85, 407] on button "Reorder" at bounding box center [56, 416] width 57 height 18
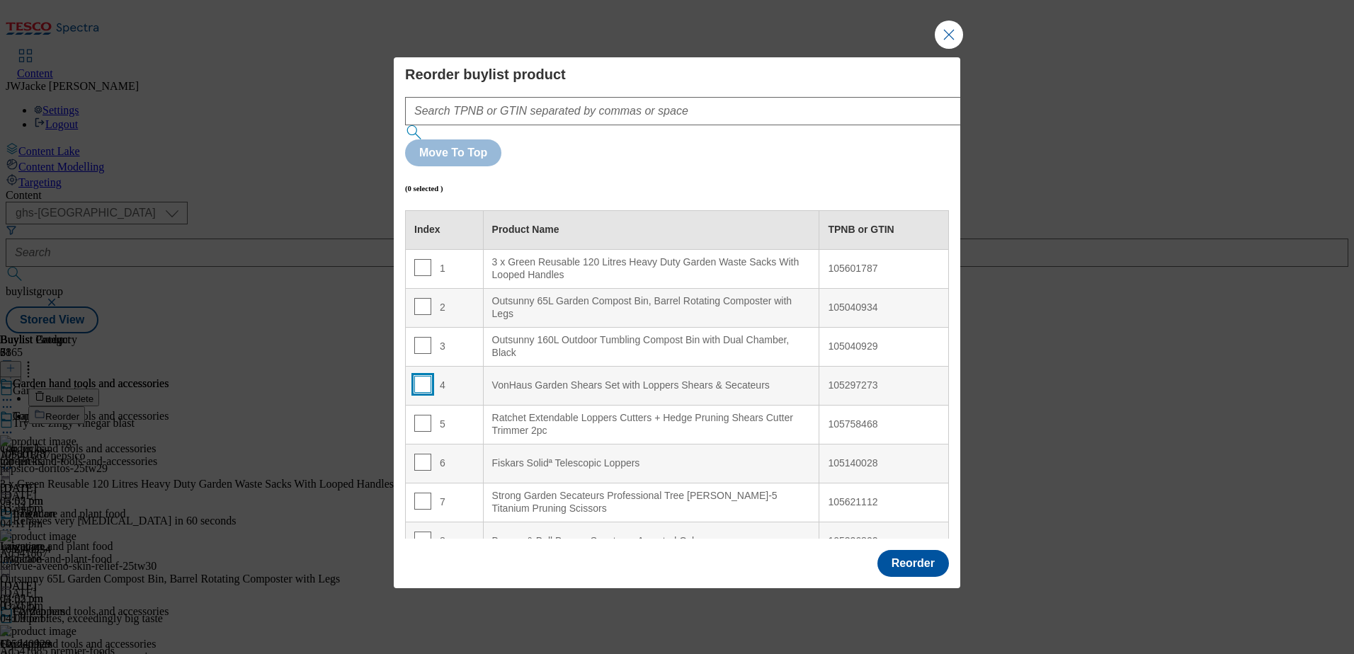
click at [424, 376] on input "Modal" at bounding box center [422, 384] width 17 height 17
checkbox input "true"
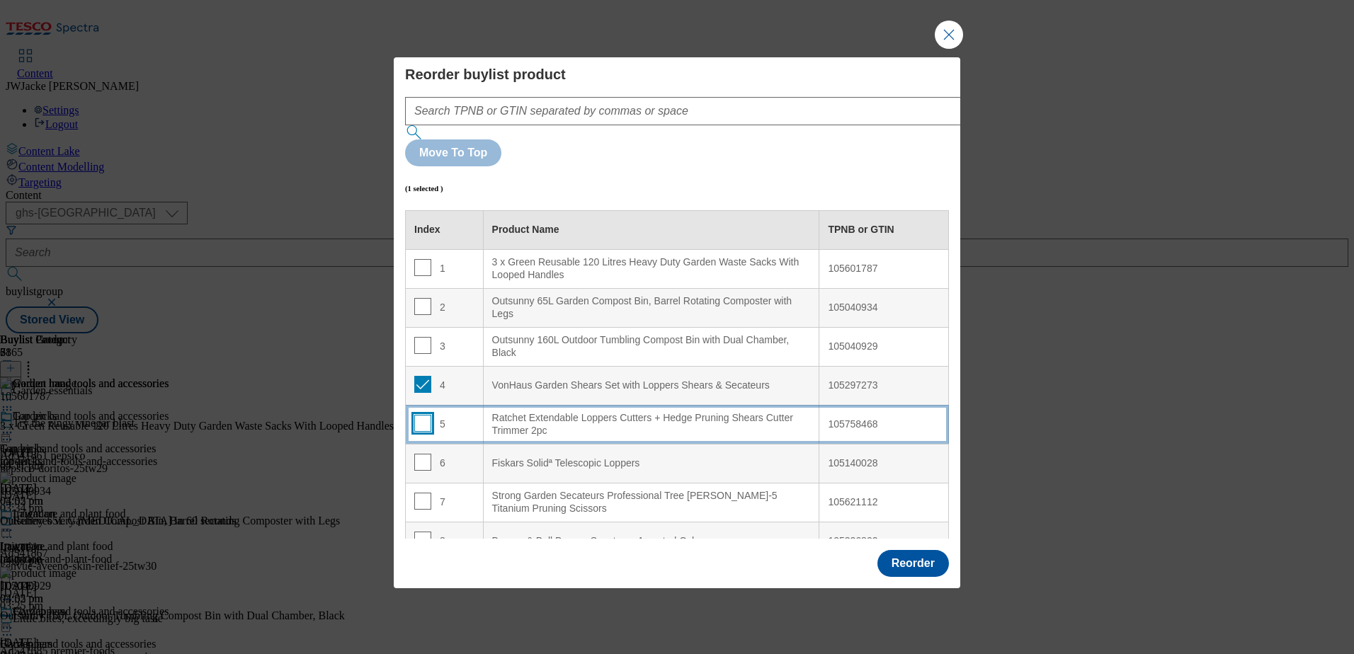
click at [419, 415] on input "Modal" at bounding box center [422, 423] width 17 height 17
checkbox input "true"
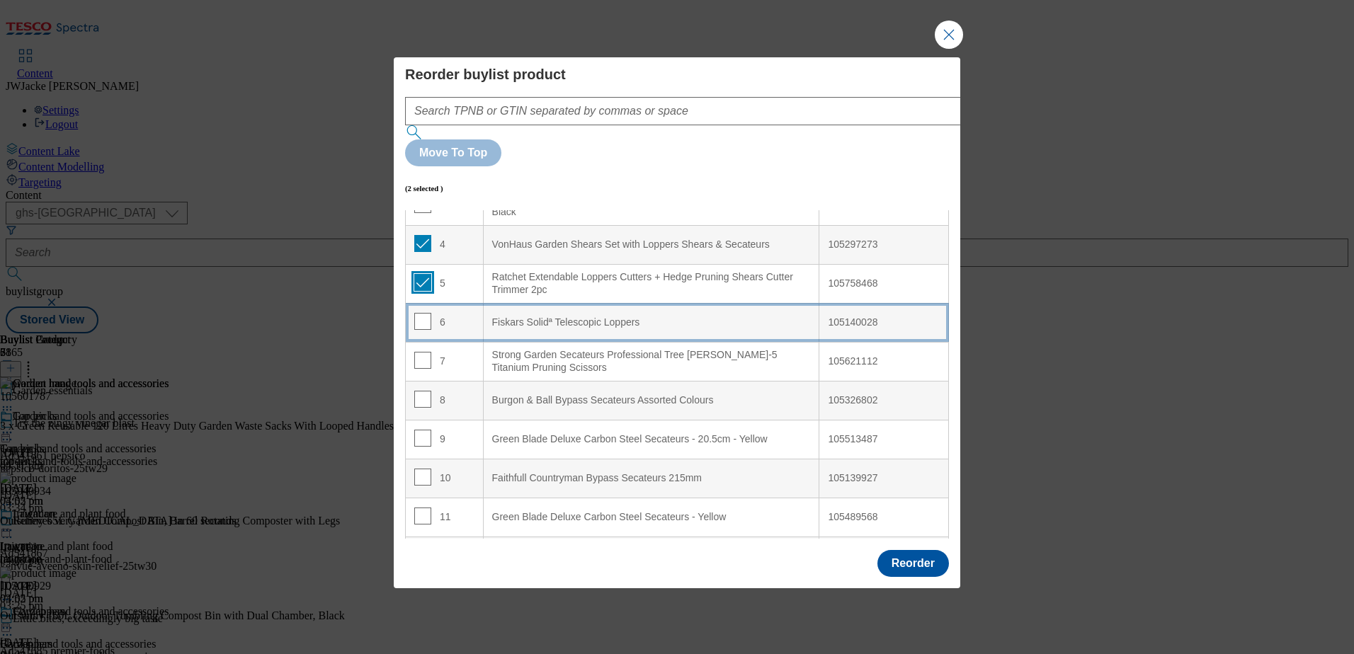
scroll to position [142, 0]
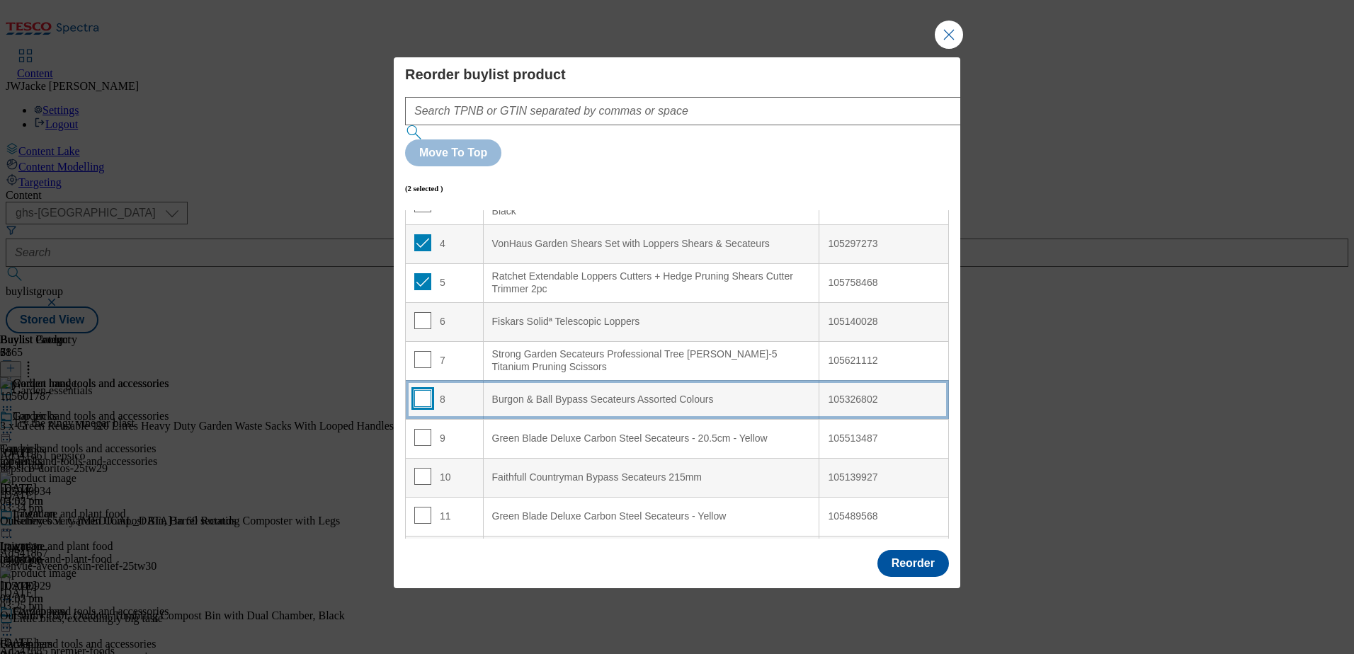
click at [422, 390] on input "Modal" at bounding box center [422, 398] width 17 height 17
checkbox input "true"
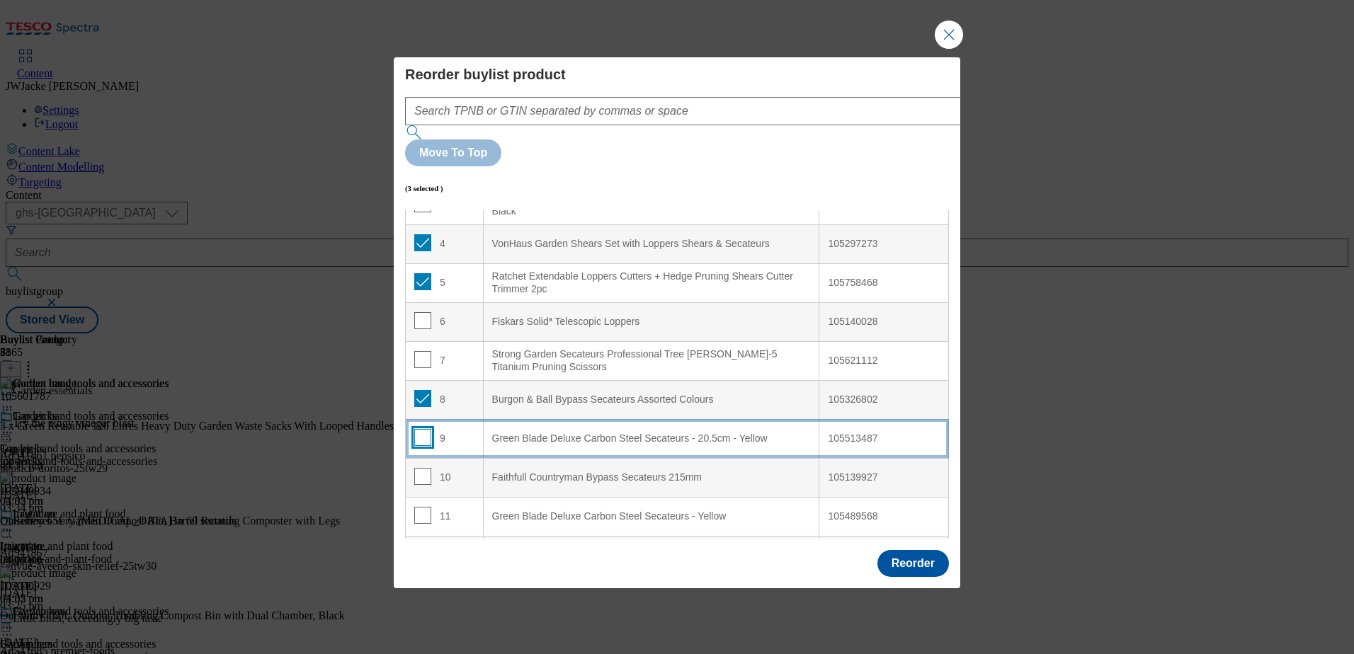
click at [419, 429] on input "Modal" at bounding box center [422, 437] width 17 height 17
checkbox input "true"
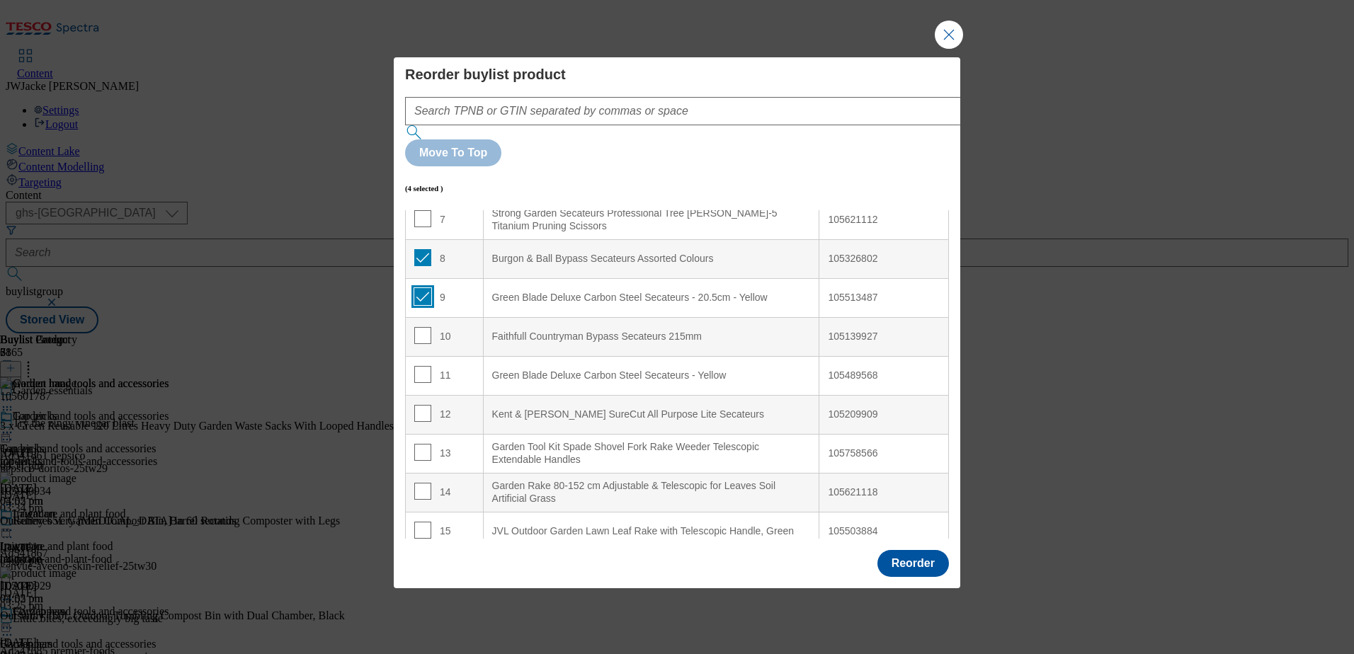
scroll to position [283, 0]
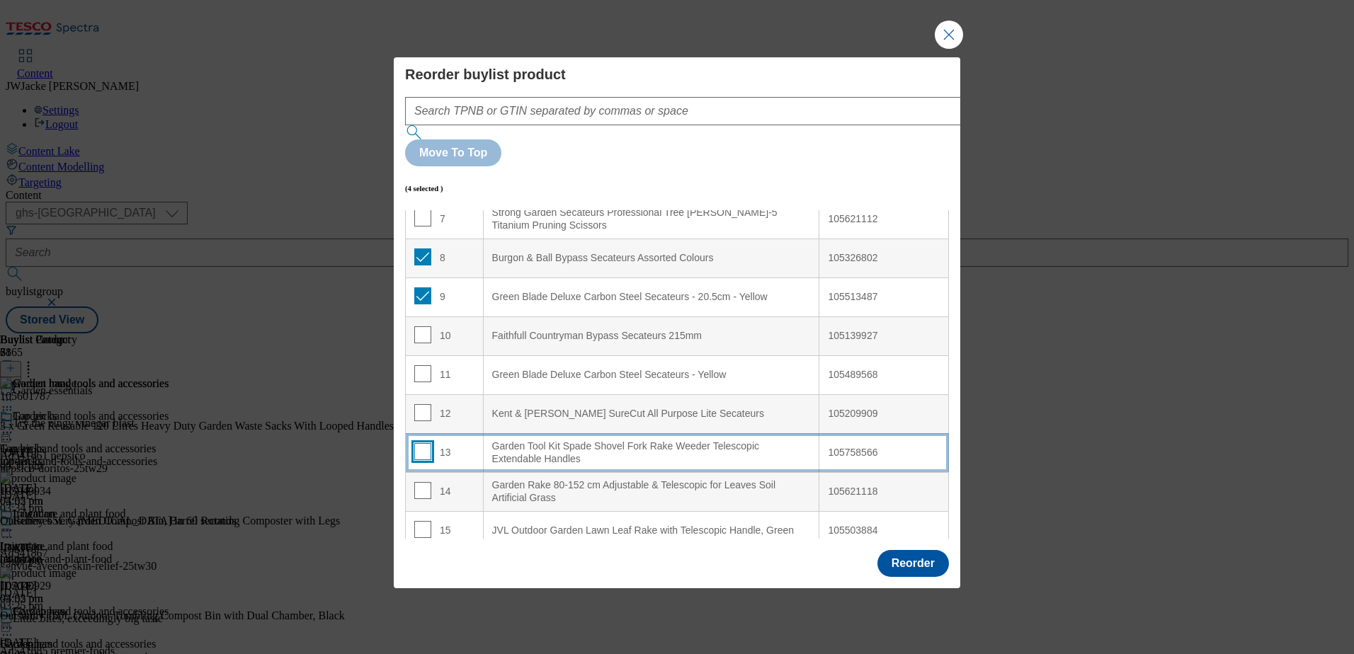
click at [415, 443] on input "Modal" at bounding box center [422, 451] width 17 height 17
checkbox input "true"
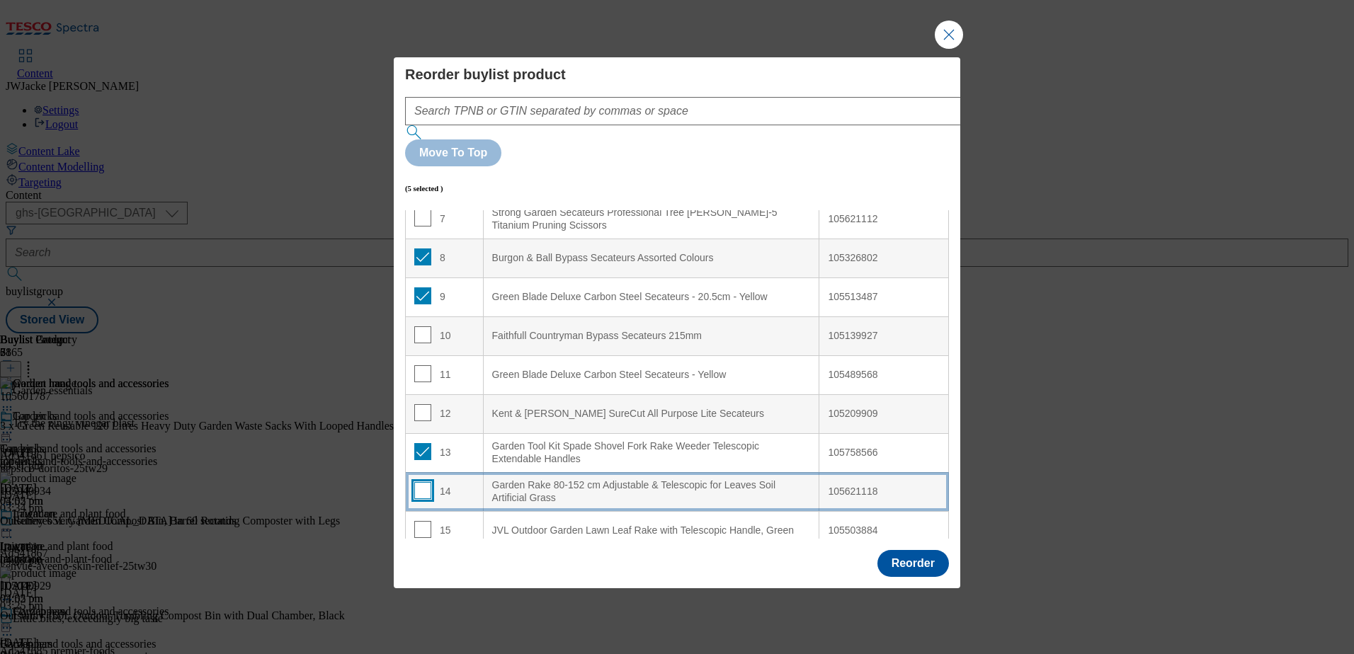
click at [419, 482] on input "Modal" at bounding box center [422, 490] width 17 height 17
checkbox input "true"
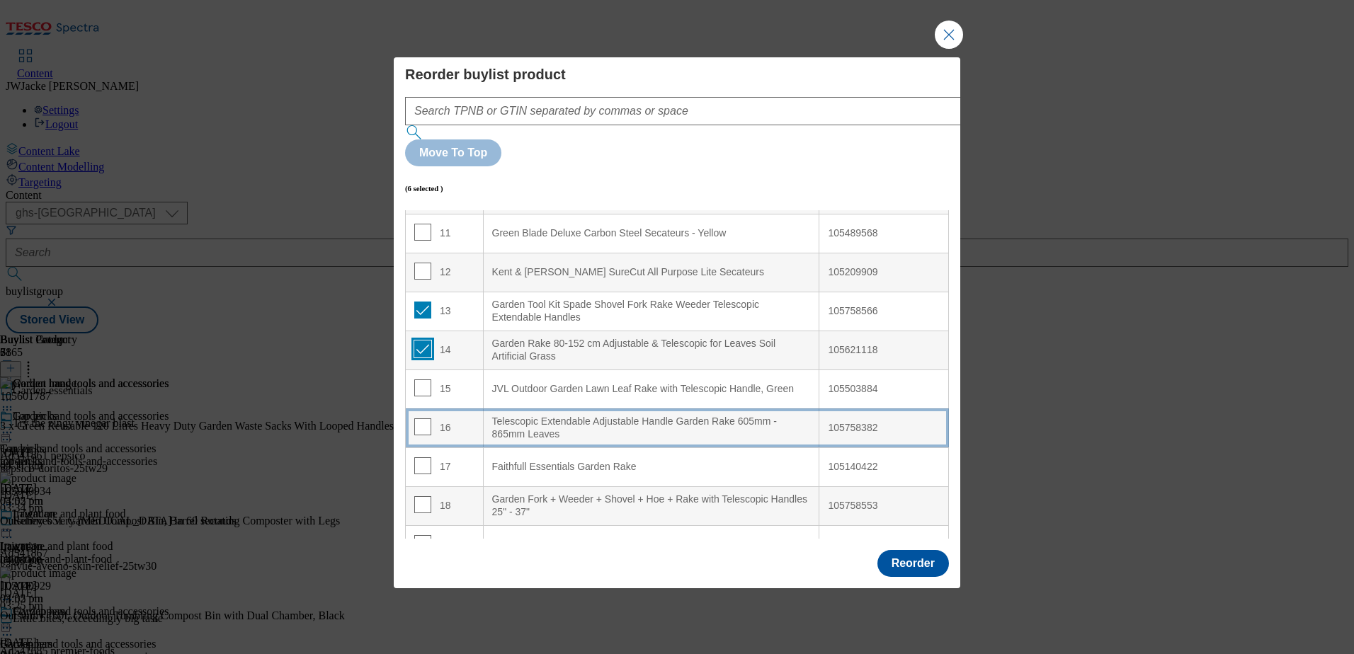
scroll to position [496, 0]
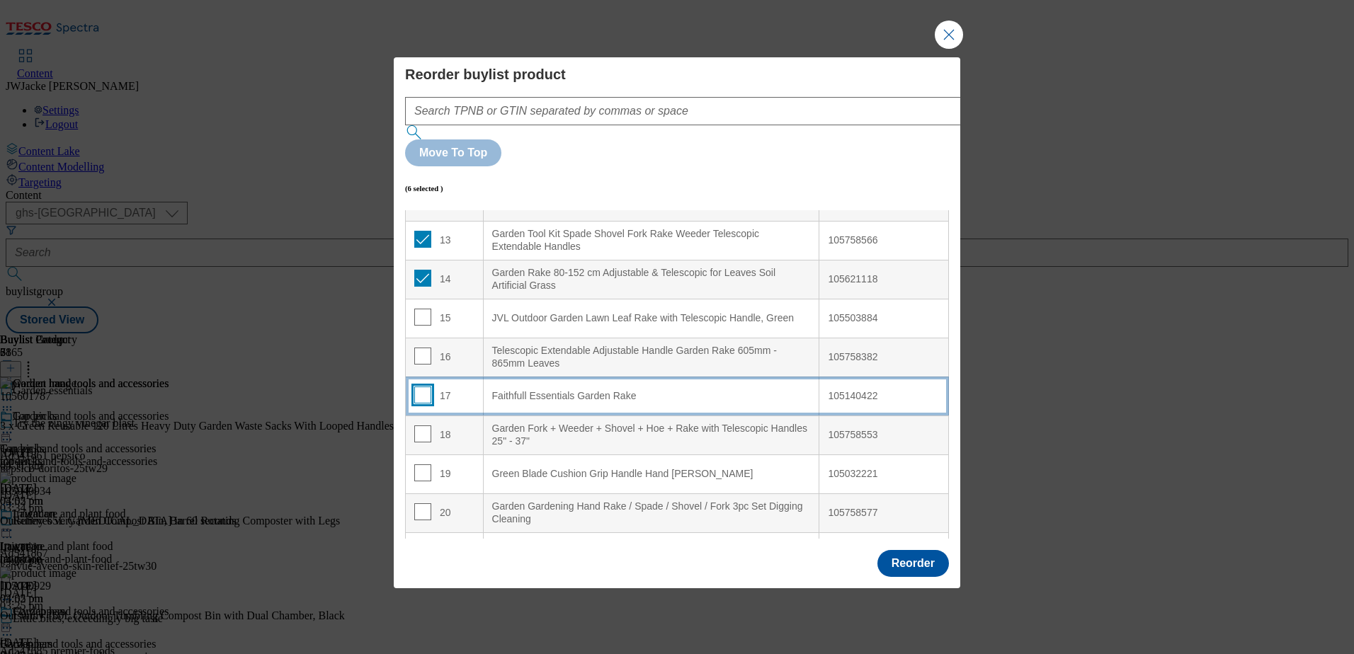
click at [425, 387] on input "Modal" at bounding box center [422, 395] width 17 height 17
checkbox input "true"
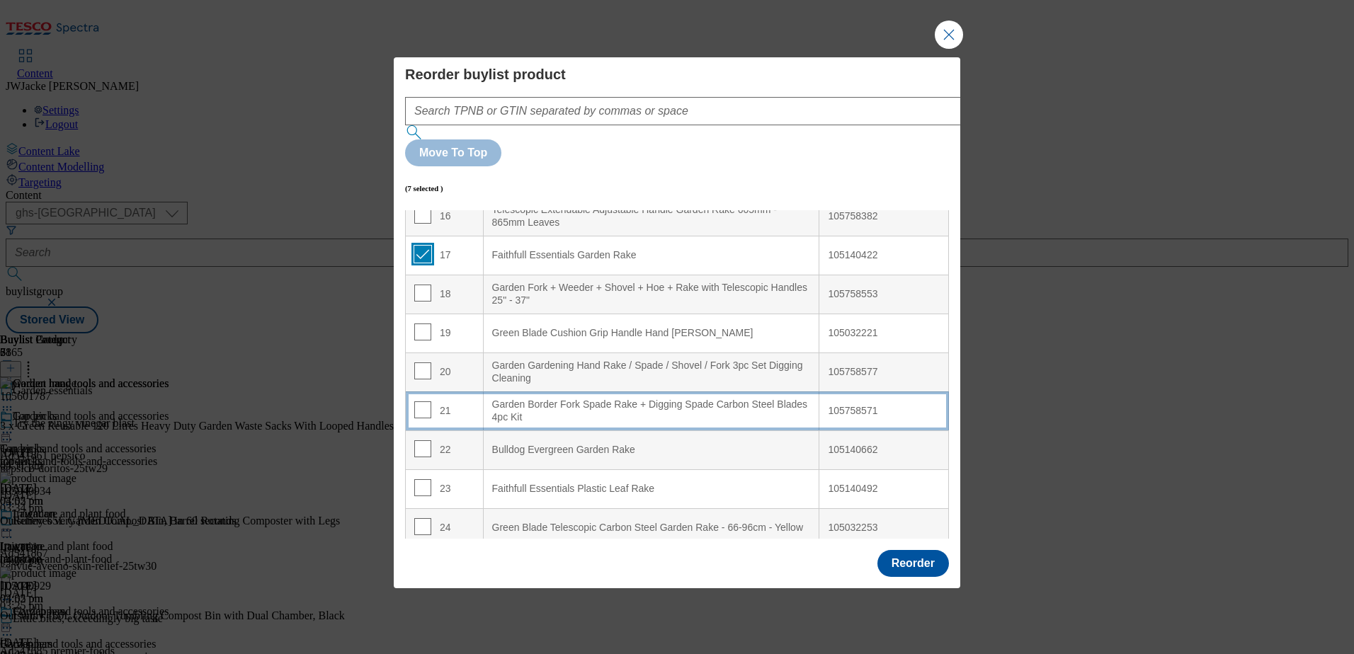
scroll to position [637, 0]
click at [424, 401] on input "Modal" at bounding box center [422, 409] width 17 height 17
checkbox input "true"
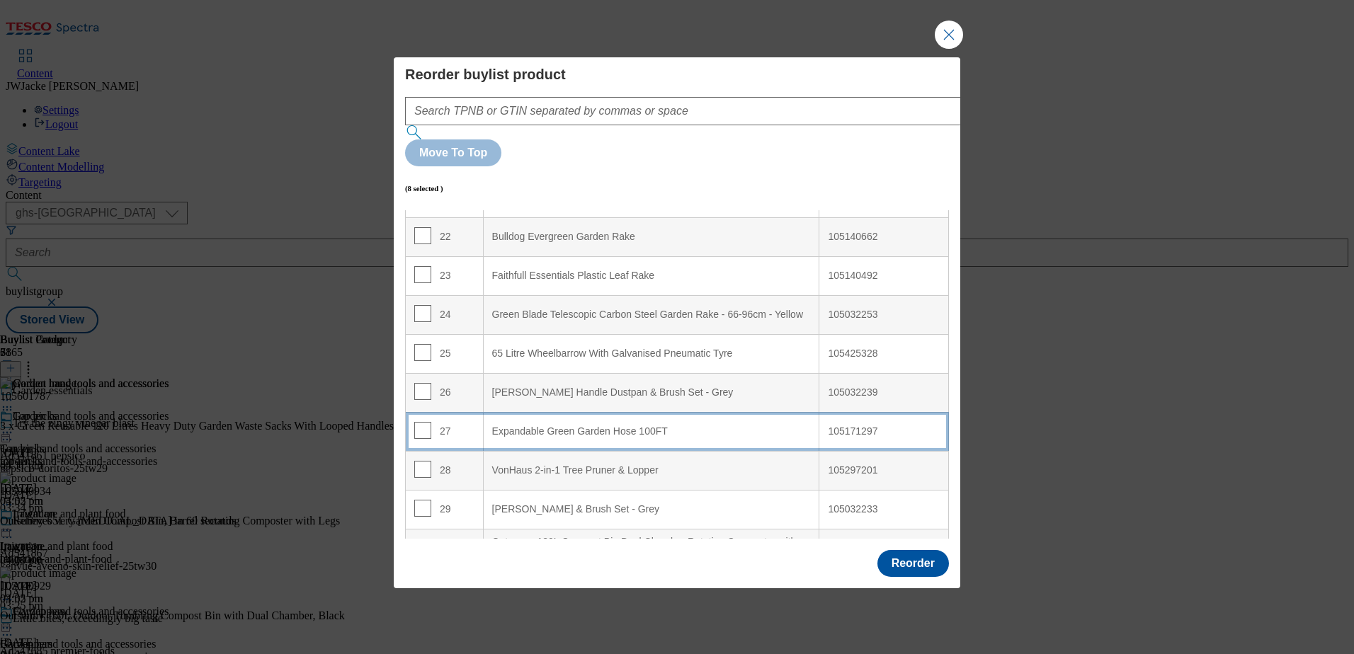
scroll to position [921, 0]
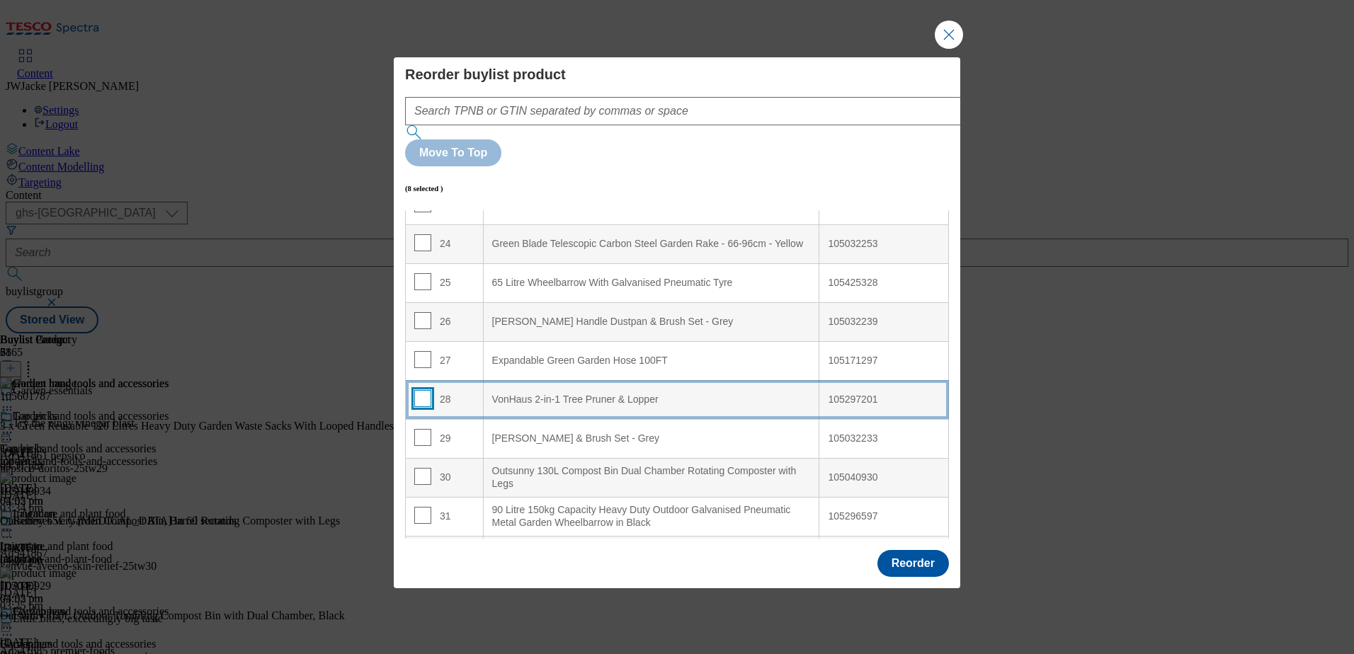
click at [423, 390] on input "Modal" at bounding box center [422, 398] width 17 height 17
checkbox input "true"
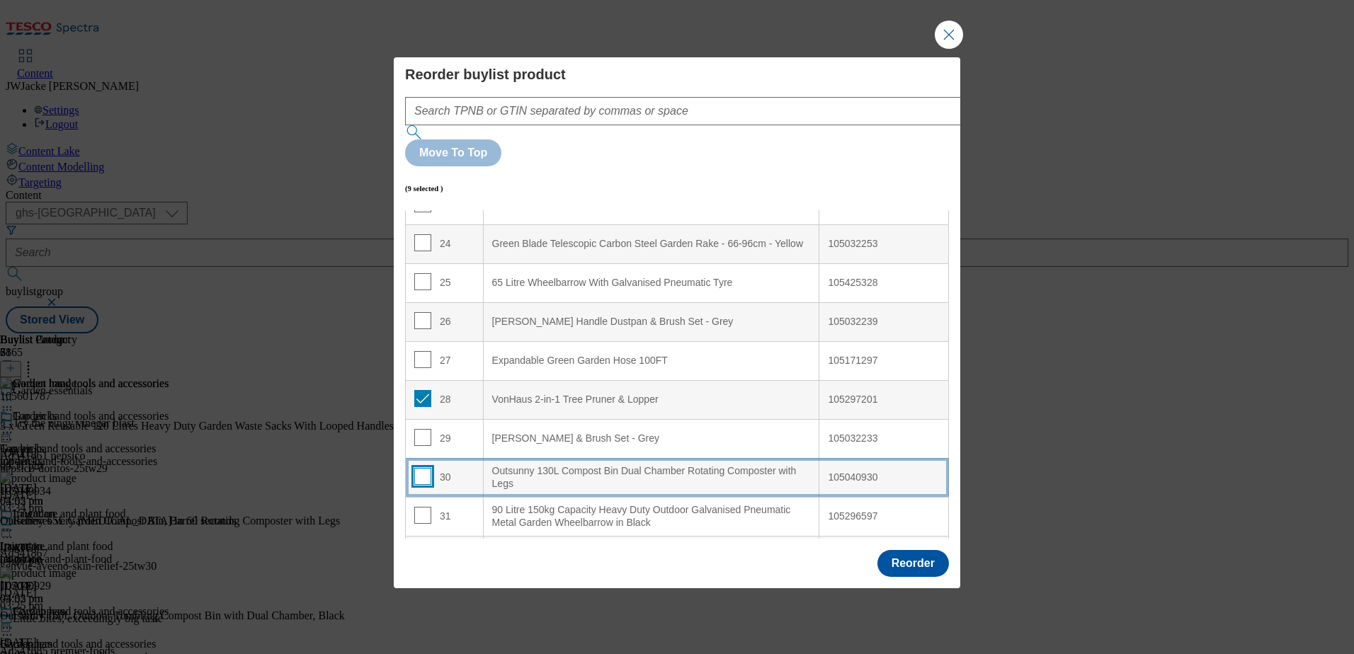
click at [418, 468] on input "Modal" at bounding box center [422, 476] width 17 height 17
checkbox input "true"
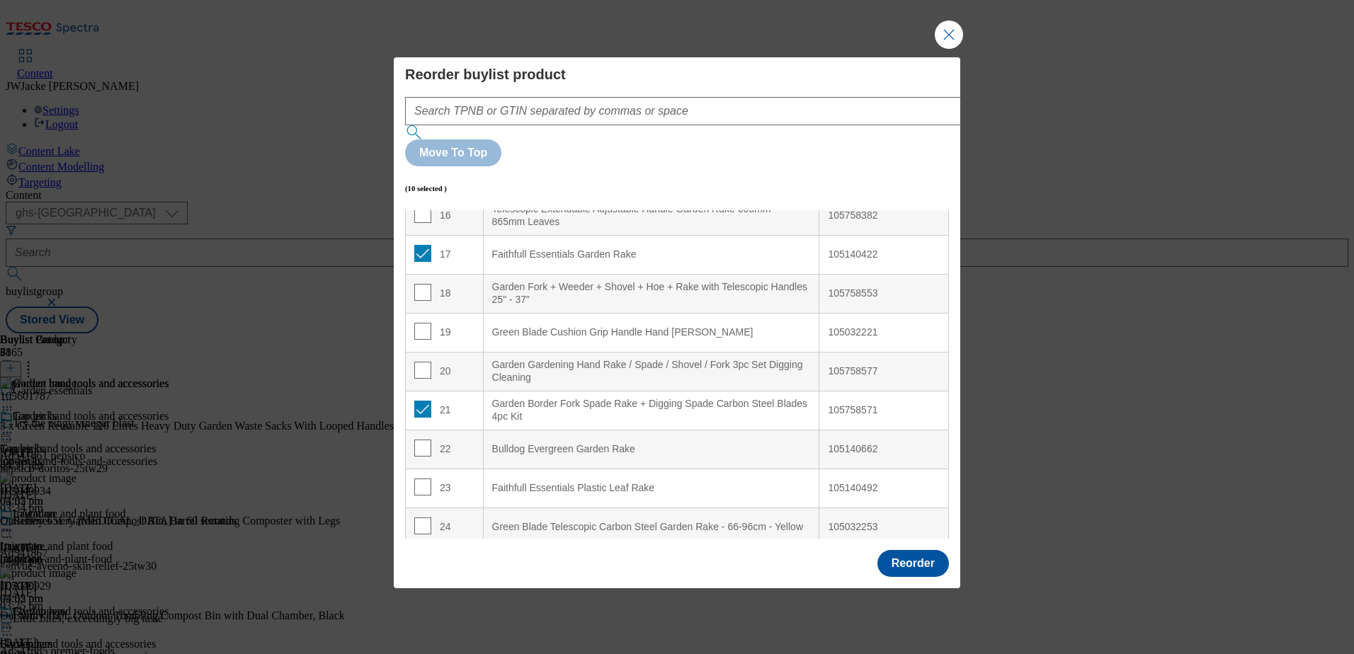
scroll to position [142, 0]
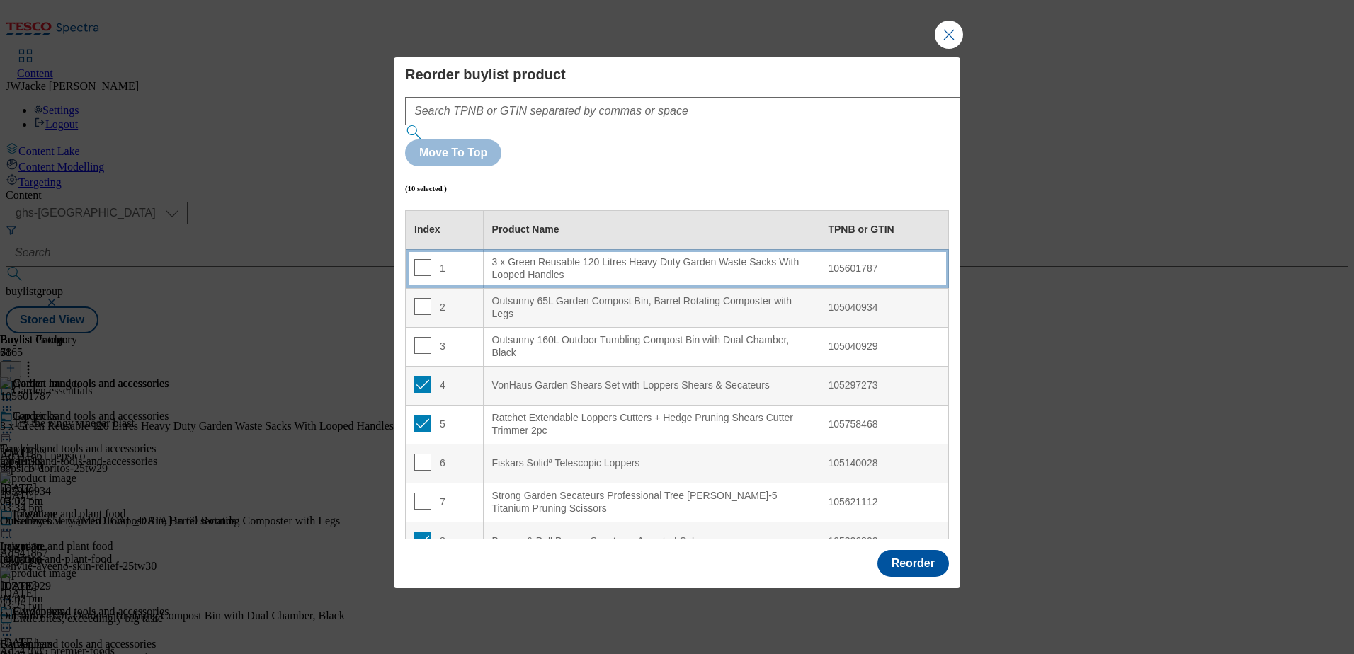
click at [560, 256] on div "3 x Green Reusable 120 Litres Heavy Duty Garden Waste Sacks With Looped Handles" at bounding box center [651, 268] width 319 height 25
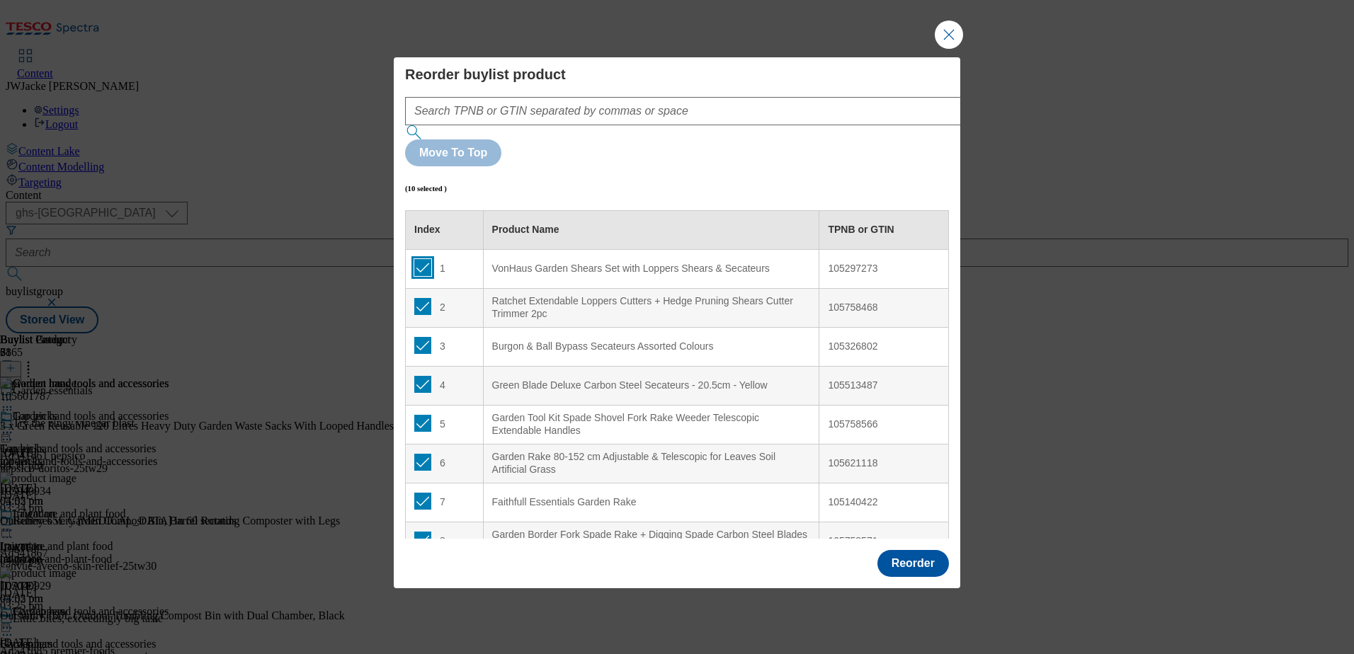
click at [422, 259] on input "Modal" at bounding box center [422, 267] width 17 height 17
checkbox input "false"
click at [419, 298] on input "Modal" at bounding box center [422, 306] width 17 height 17
checkbox input "false"
click at [420, 337] on input "Modal" at bounding box center [422, 345] width 17 height 17
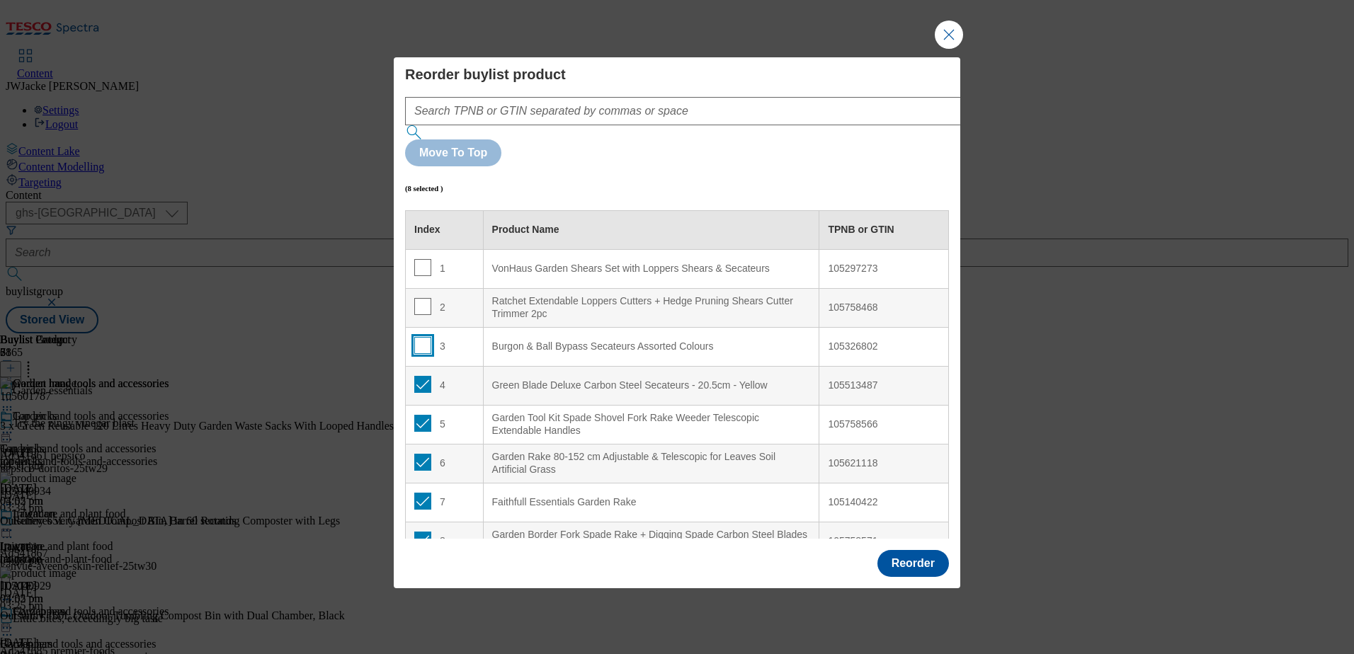
checkbox input "false"
click at [421, 376] on input "Modal" at bounding box center [422, 384] width 17 height 17
checkbox input "false"
click at [422, 415] on input "Modal" at bounding box center [422, 423] width 17 height 17
checkbox input "false"
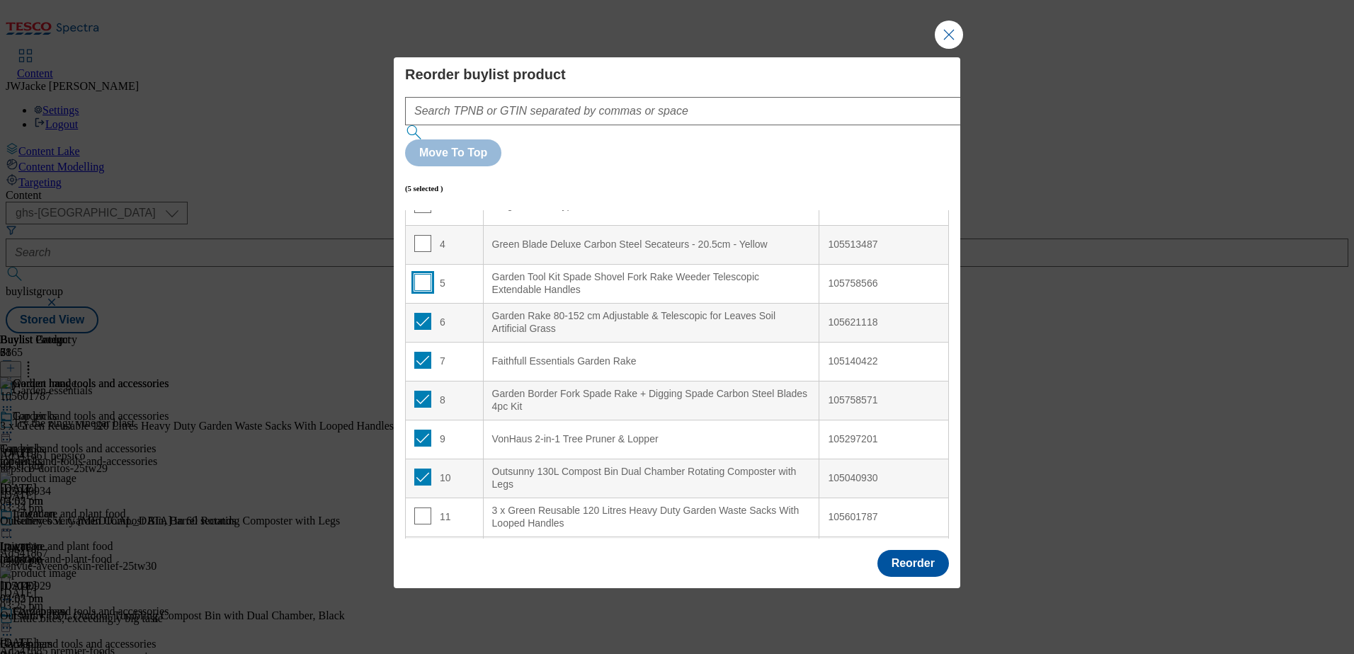
scroll to position [142, 0]
click at [420, 312] on input "Modal" at bounding box center [422, 320] width 17 height 17
checkbox input "false"
click at [423, 351] on input "Modal" at bounding box center [422, 359] width 17 height 17
checkbox input "false"
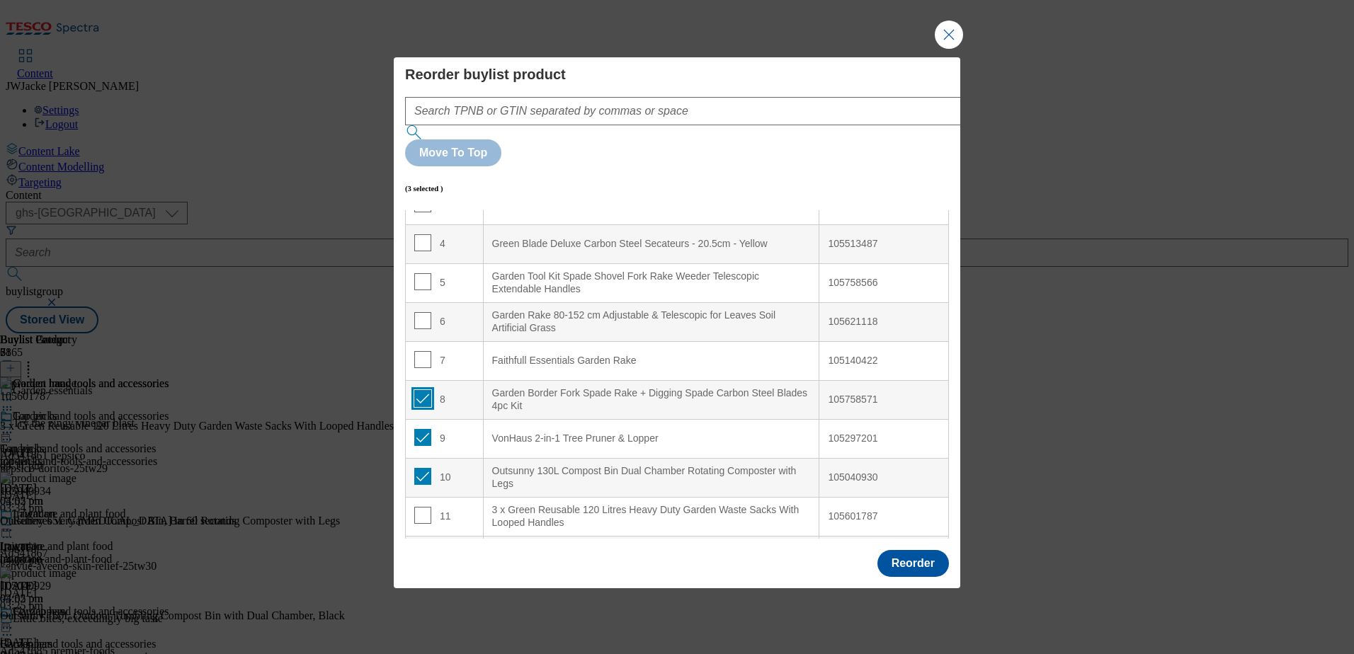
click at [422, 390] on input "Modal" at bounding box center [422, 398] width 17 height 17
checkbox input "false"
click at [418, 429] on input "Modal" at bounding box center [422, 437] width 17 height 17
checkbox input "false"
click at [424, 468] on input "Modal" at bounding box center [422, 476] width 17 height 17
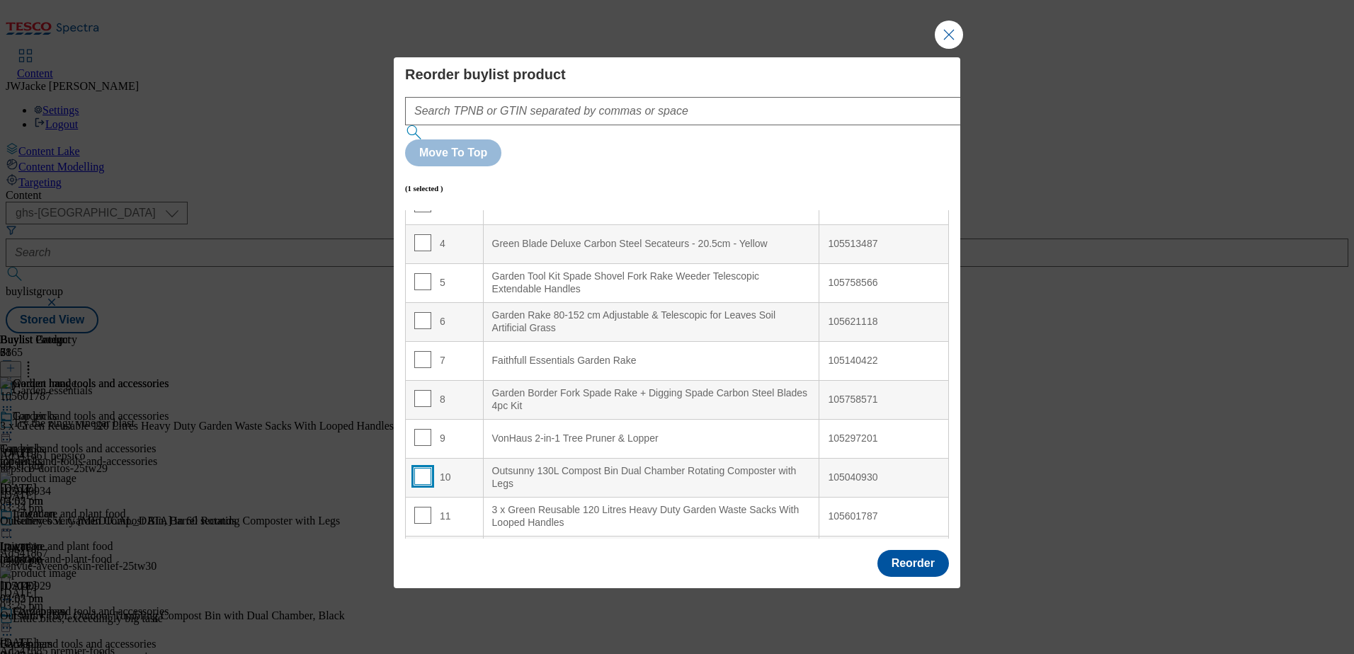
checkbox input "false"
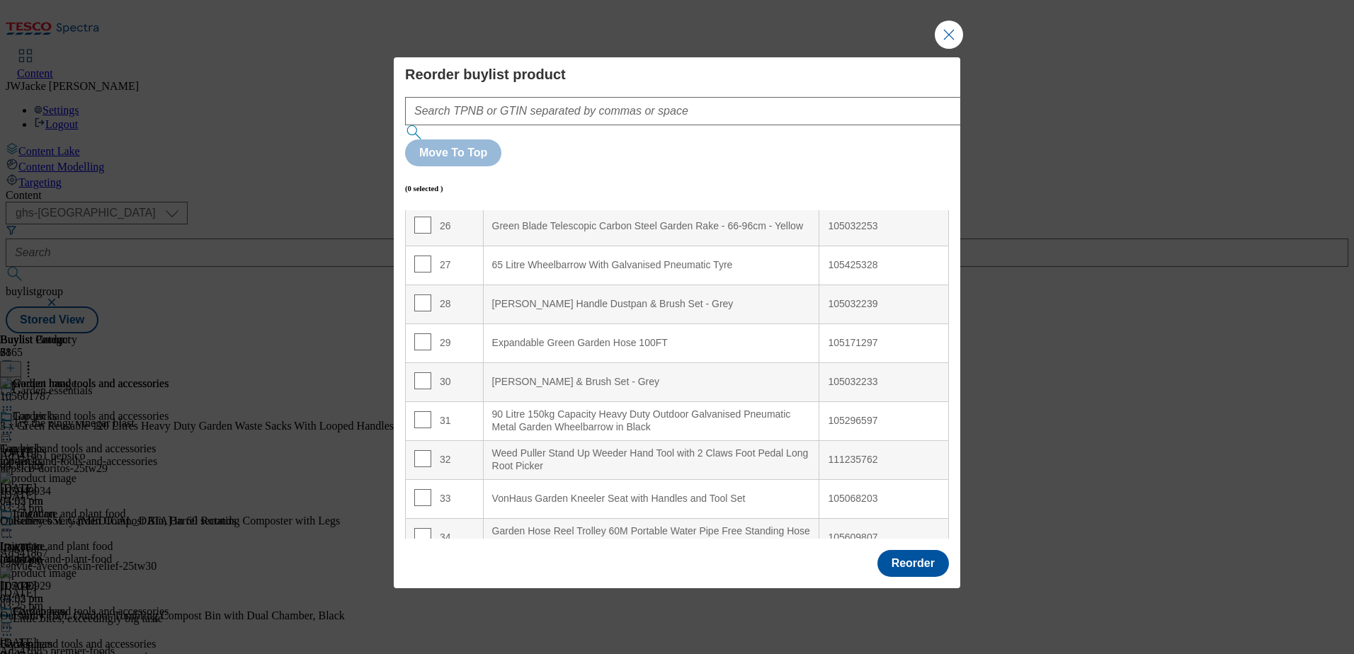
scroll to position [992, 0]
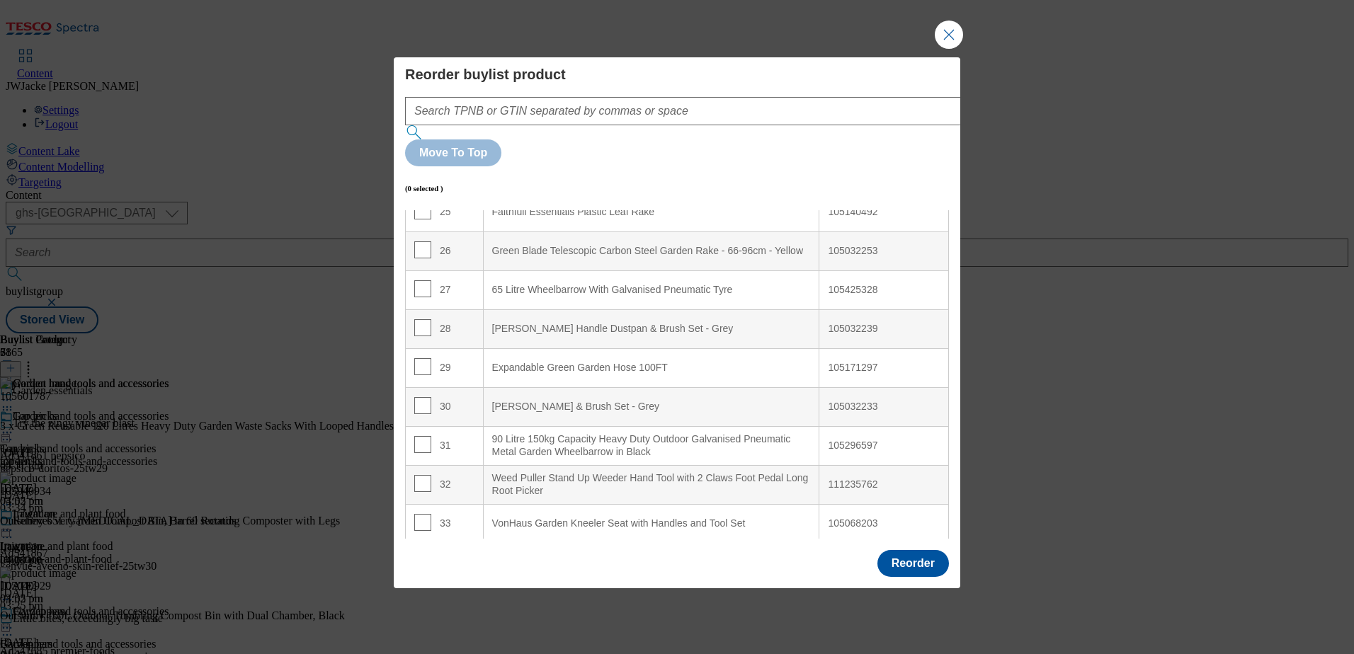
click at [836, 284] on div "105425328" at bounding box center [884, 290] width 112 height 13
click at [686, 284] on div "65 Litre Wheelbarrow With Galvanised Pneumatic Tyre" at bounding box center [651, 290] width 319 height 13
click at [905, 550] on button "Reorder" at bounding box center [914, 563] width 72 height 27
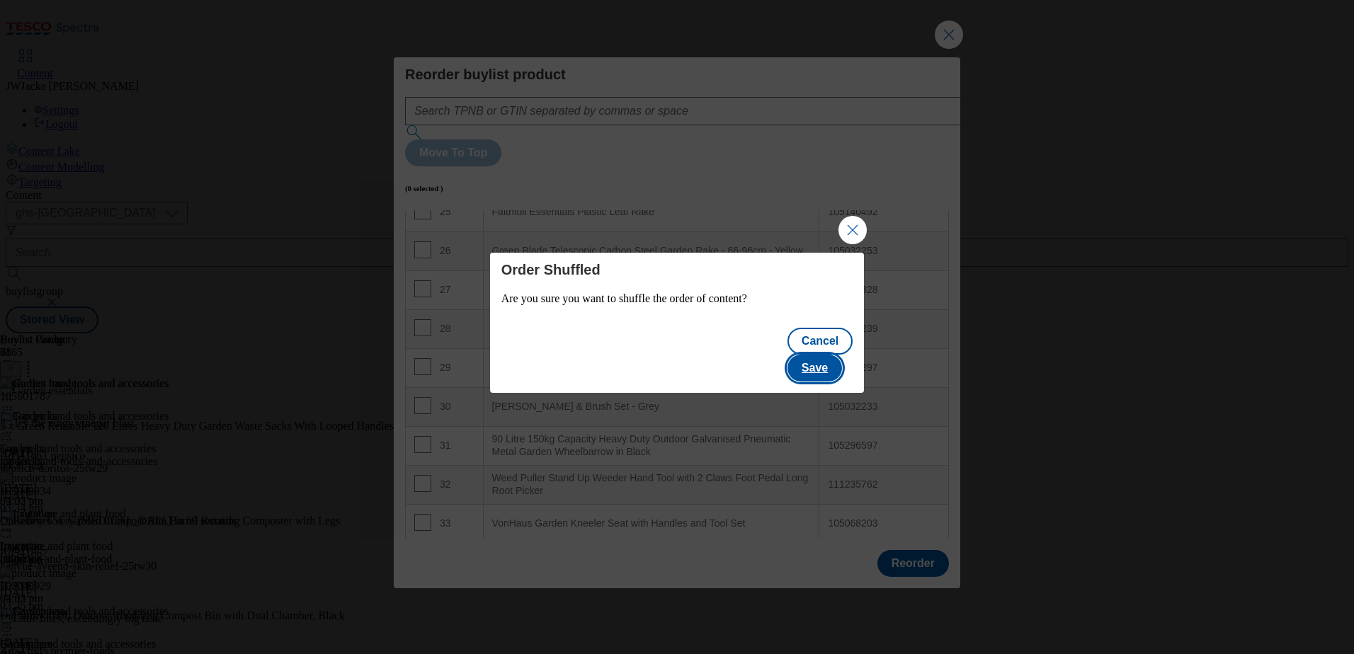
click at [821, 355] on button "Save" at bounding box center [815, 368] width 55 height 27
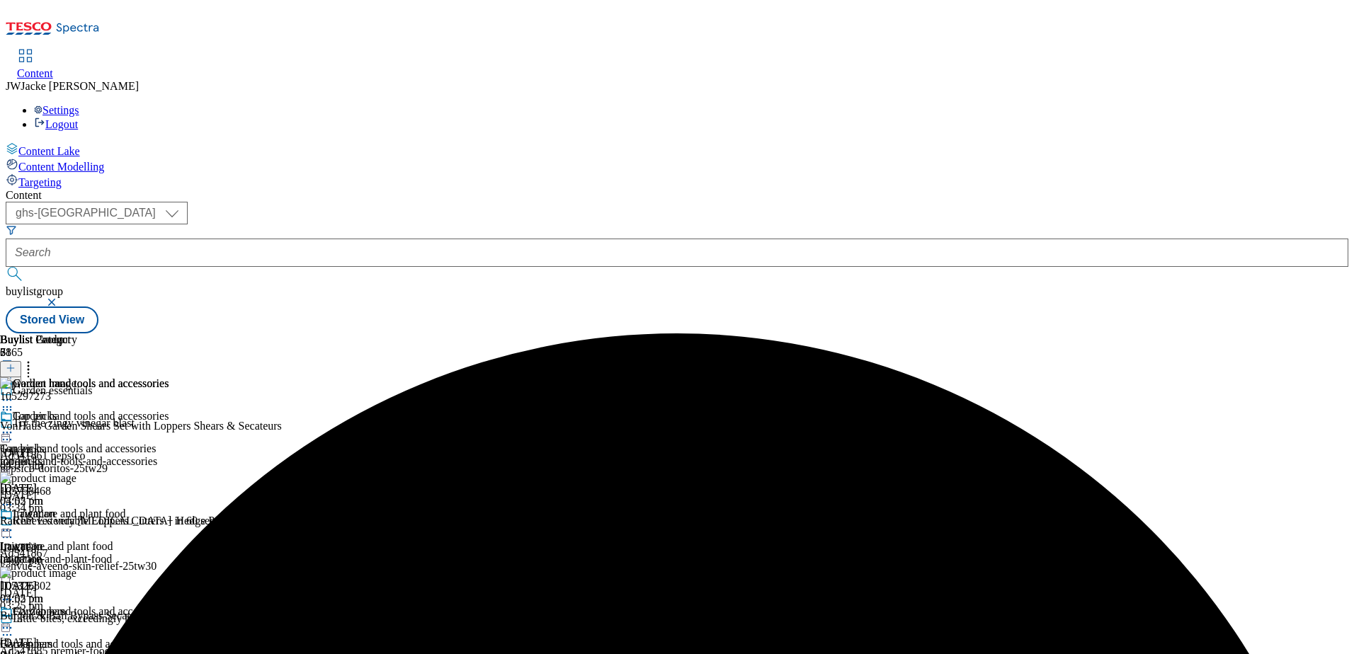
click at [16, 363] on icon at bounding box center [11, 368] width 10 height 10
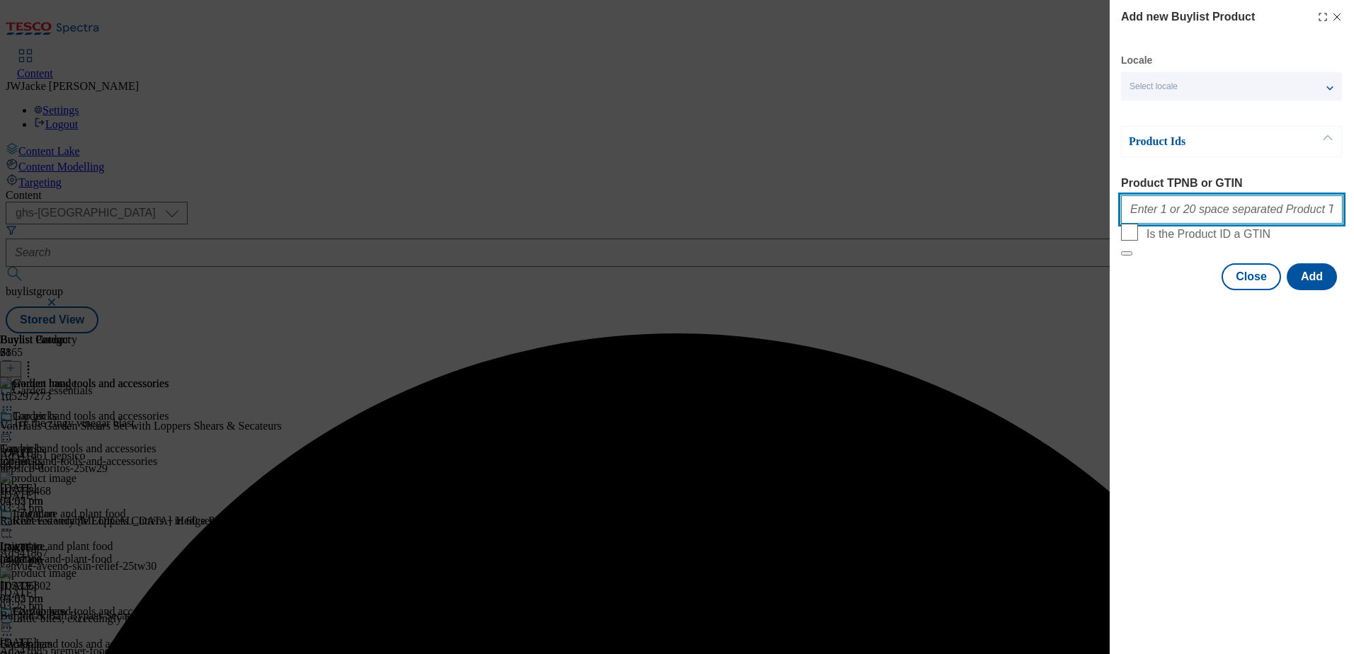
click at [1186, 205] on input "Product TPNB or GTIN" at bounding box center [1232, 209] width 222 height 28
paste input "105296598"
type input "105296598"
click at [1325, 290] on button "Add" at bounding box center [1312, 276] width 50 height 27
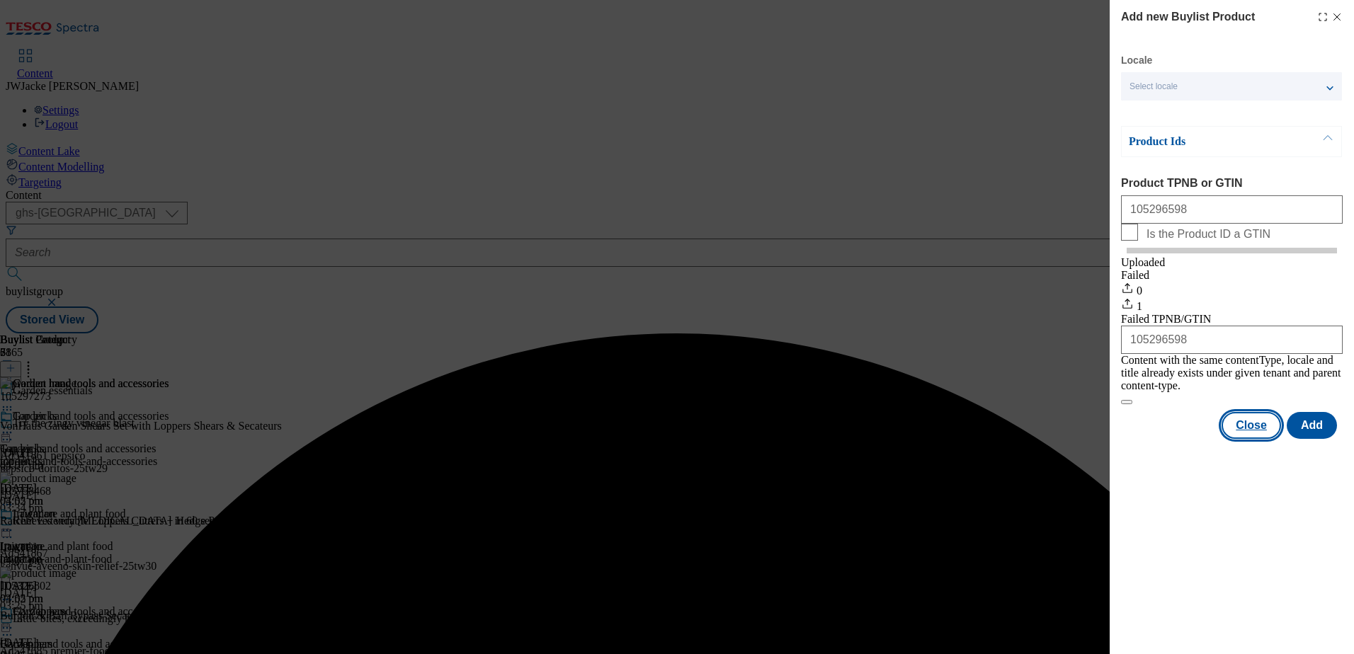
click at [1243, 430] on button "Close" at bounding box center [1251, 425] width 59 height 27
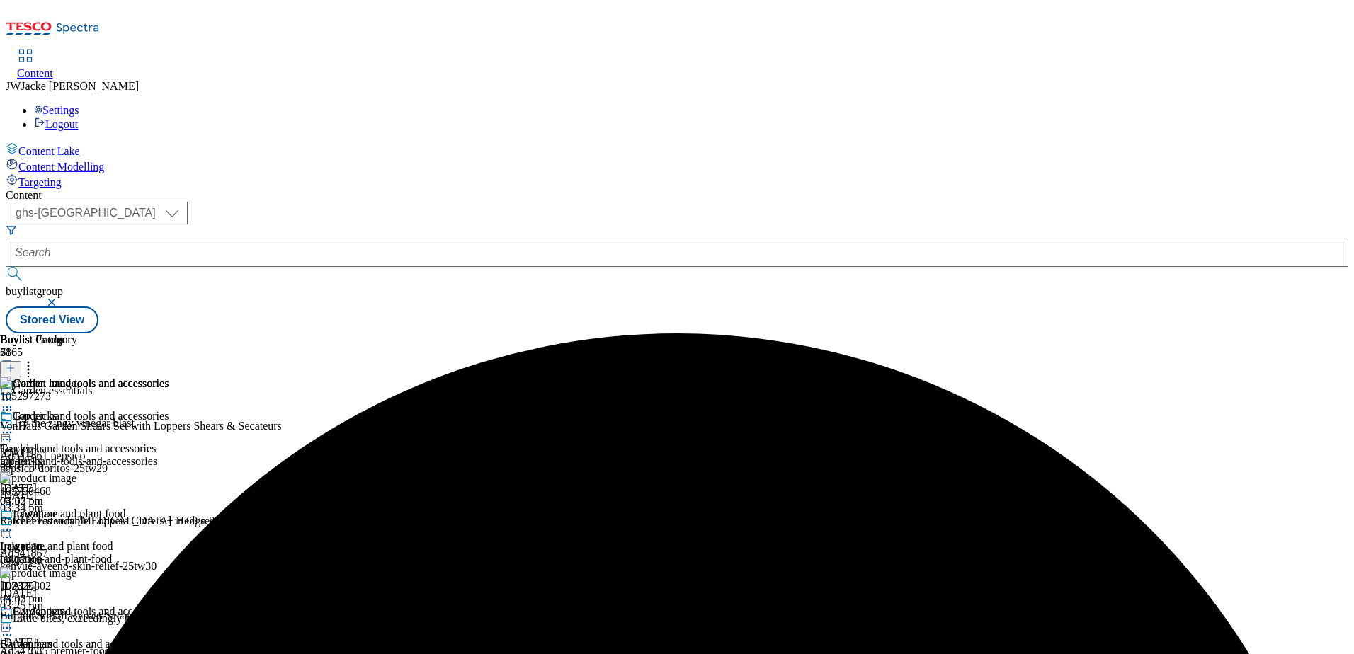
click at [35, 359] on icon at bounding box center [28, 366] width 14 height 14
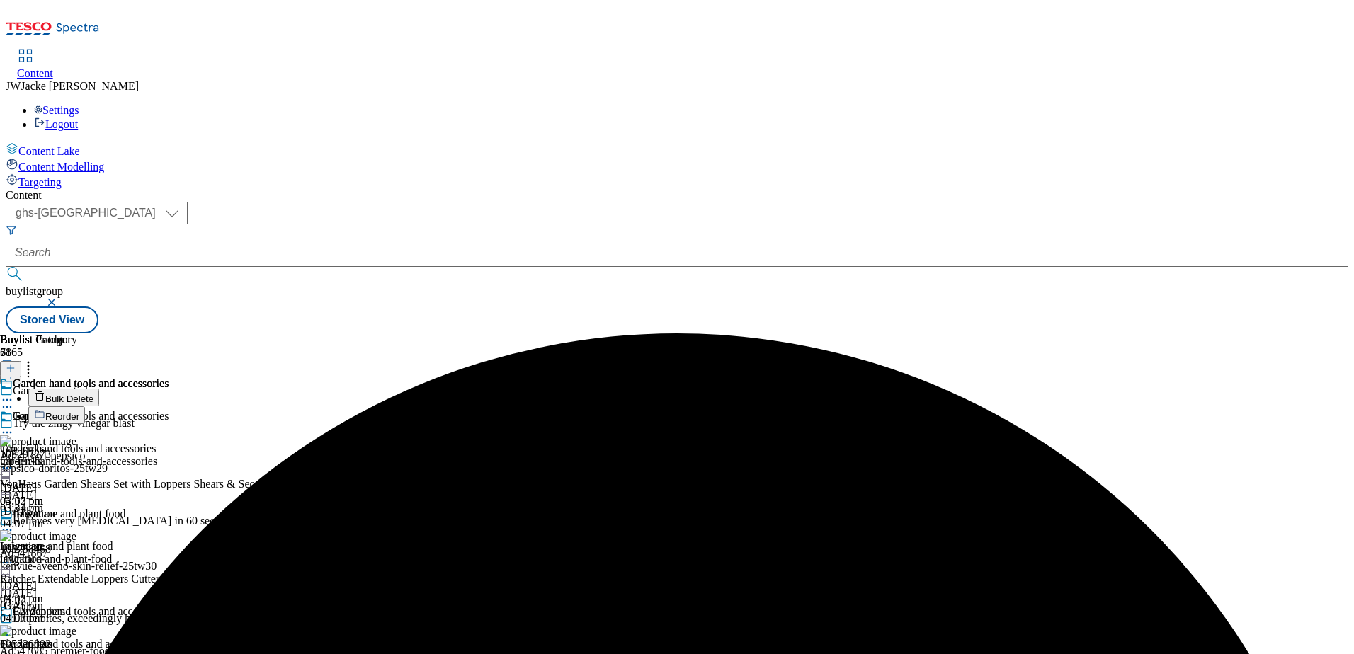
click at [79, 412] on span "Reorder" at bounding box center [62, 417] width 34 height 11
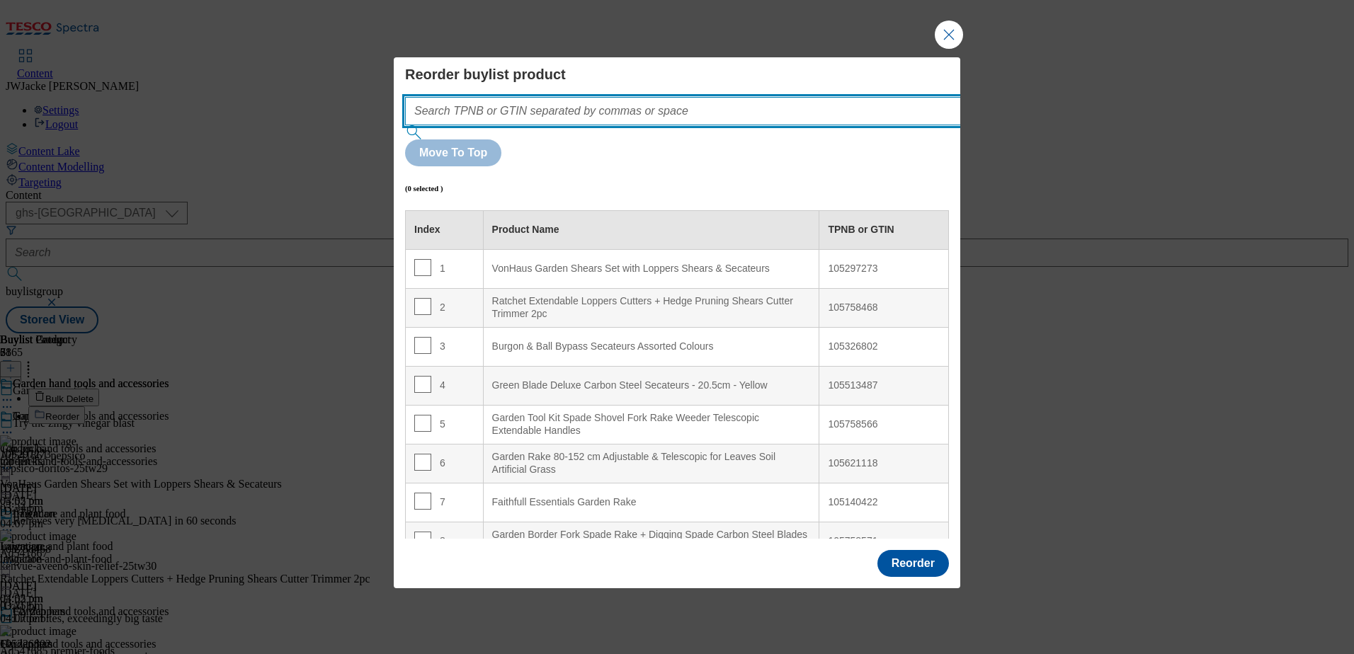
click at [560, 125] on input "Modal" at bounding box center [704, 111] width 599 height 28
paste input "105296598"
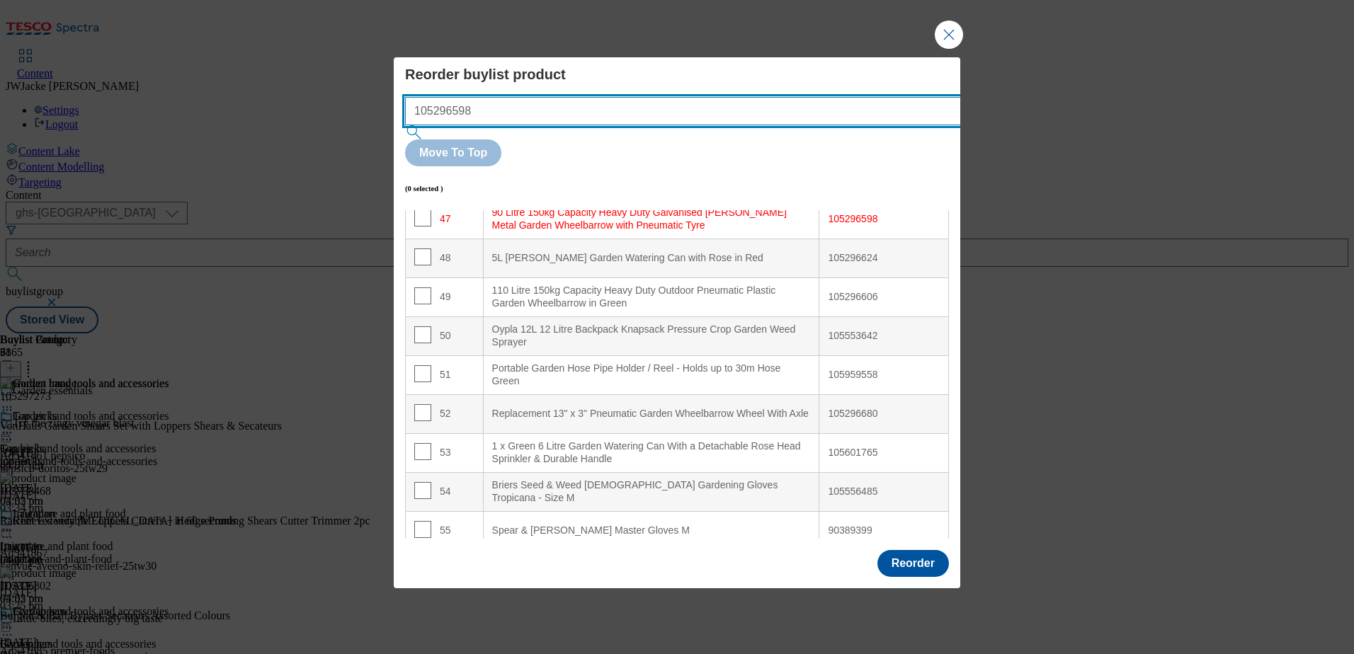
scroll to position [1844, 0]
type input "105296598"
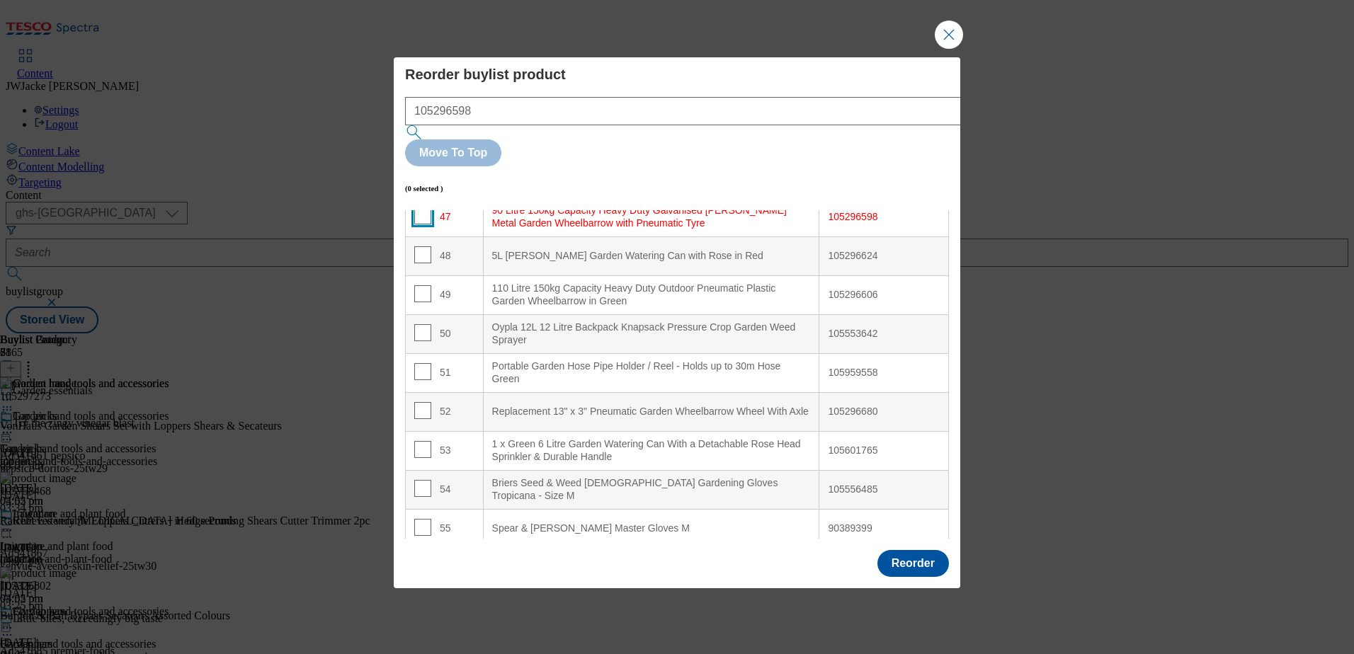
click at [420, 208] on input "Modal" at bounding box center [422, 216] width 17 height 17
checkbox input "true"
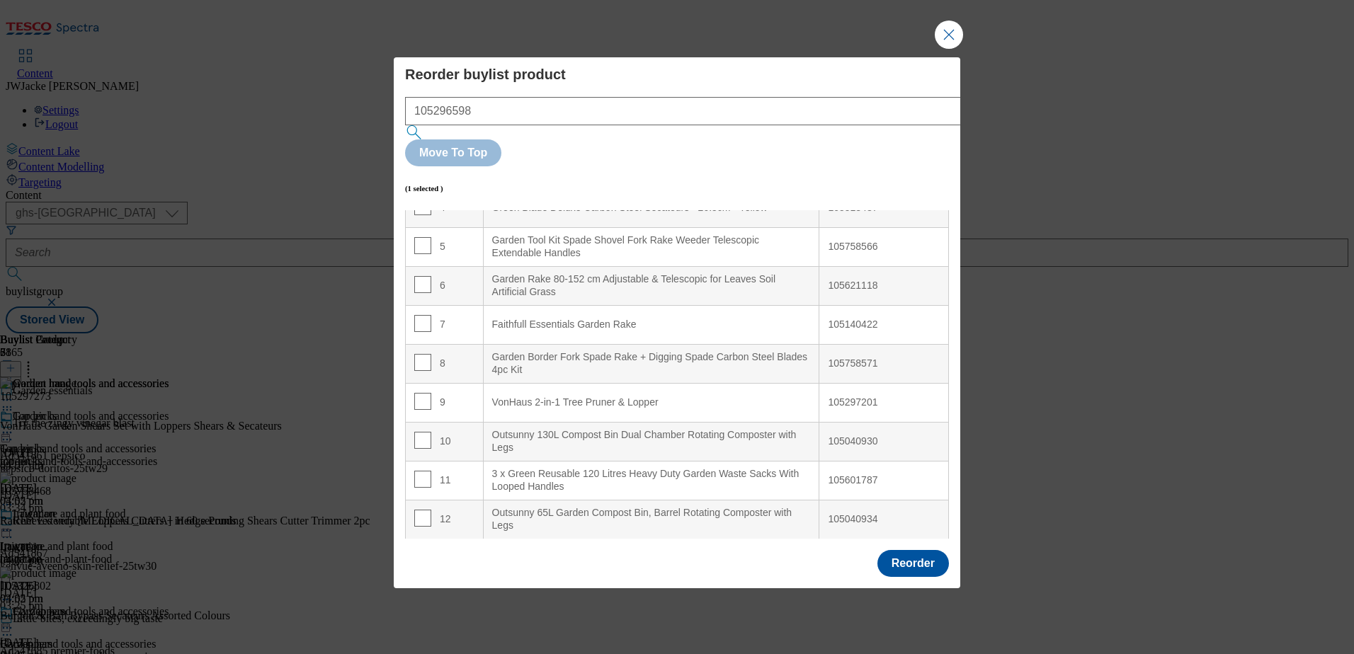
scroll to position [0, 0]
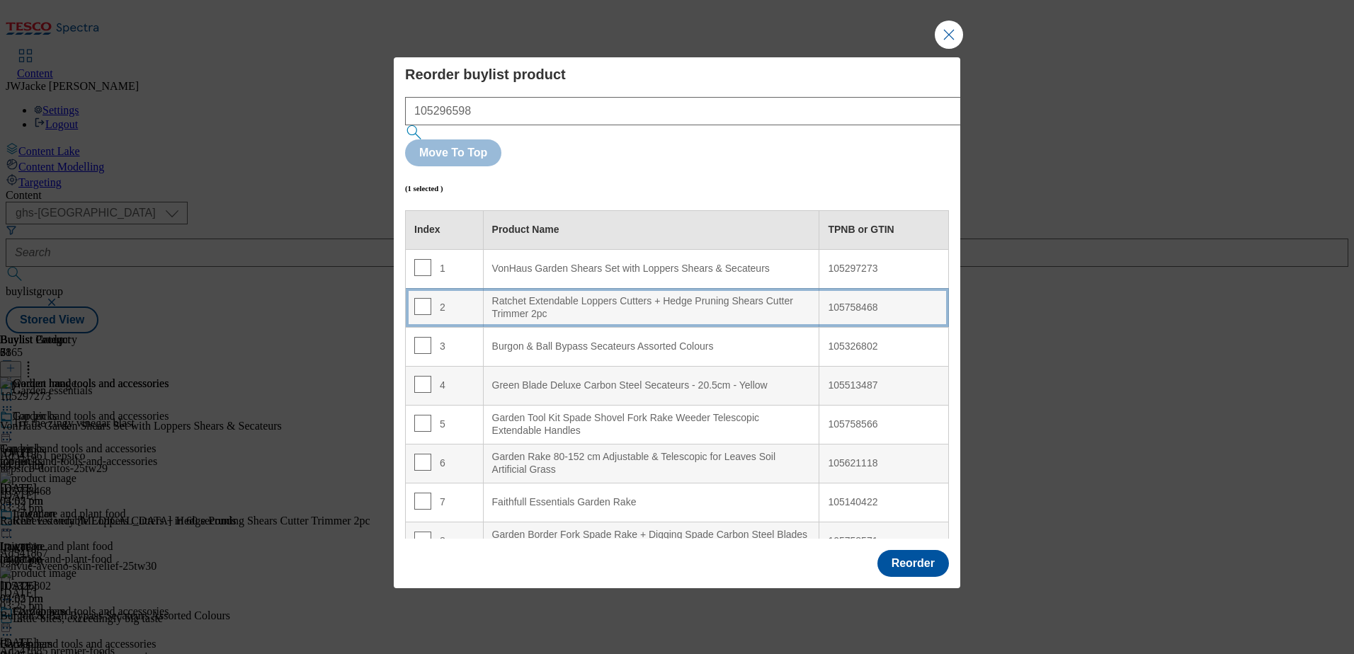
click at [543, 295] on div "Ratchet Extendable Loppers Cutters + Hedge Pruning Shears Cutter Trimmer 2pc" at bounding box center [651, 307] width 319 height 25
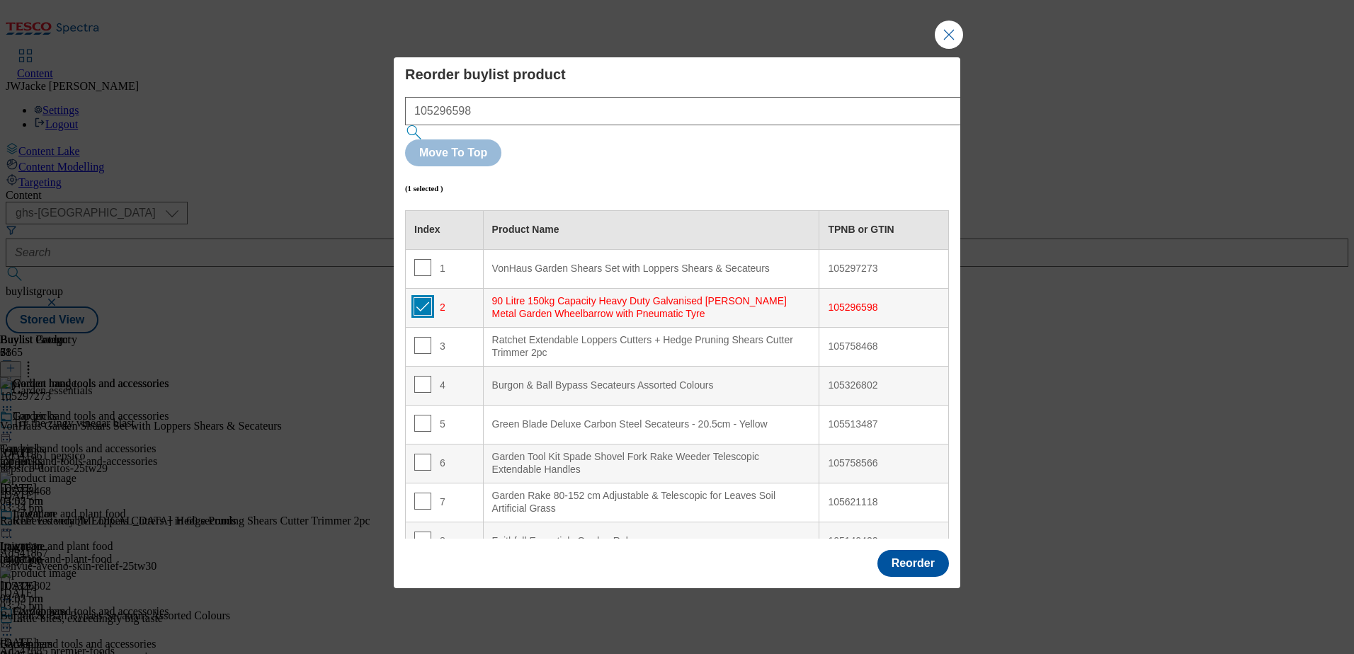
click at [421, 298] on input "Modal" at bounding box center [422, 306] width 17 height 17
checkbox input "false"
click at [915, 550] on button "Reorder" at bounding box center [914, 563] width 72 height 27
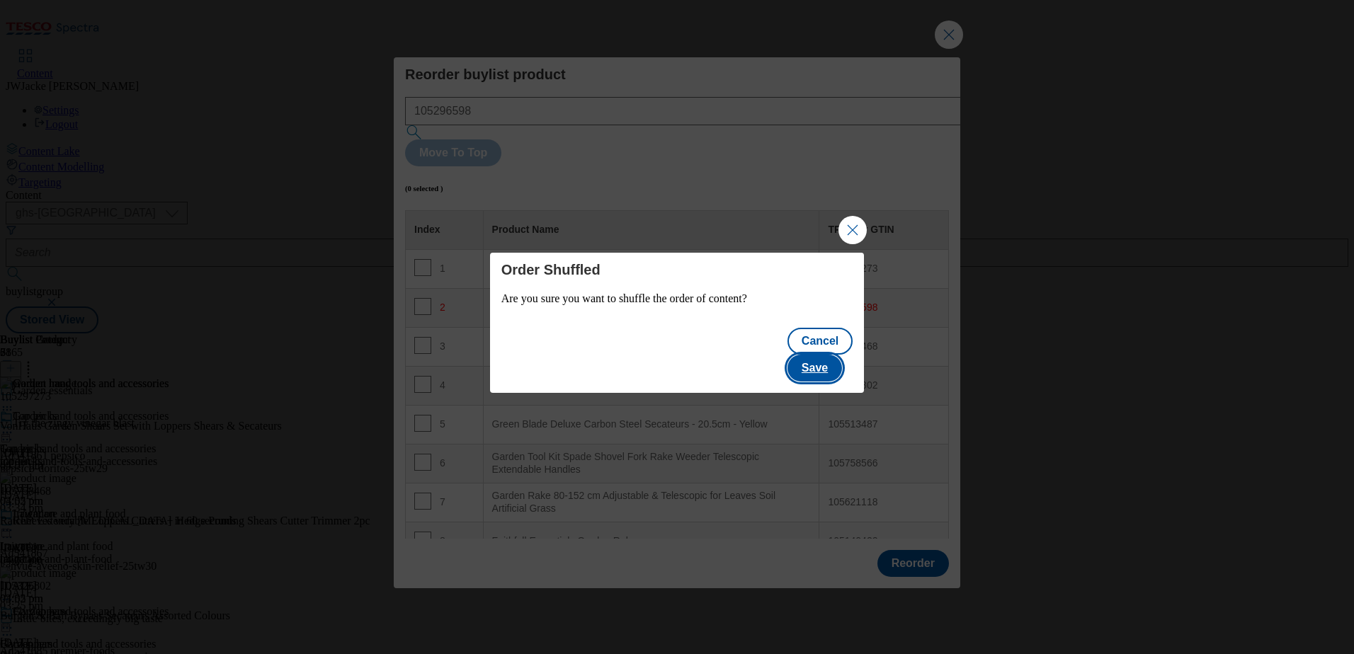
click at [829, 355] on button "Save" at bounding box center [815, 368] width 55 height 27
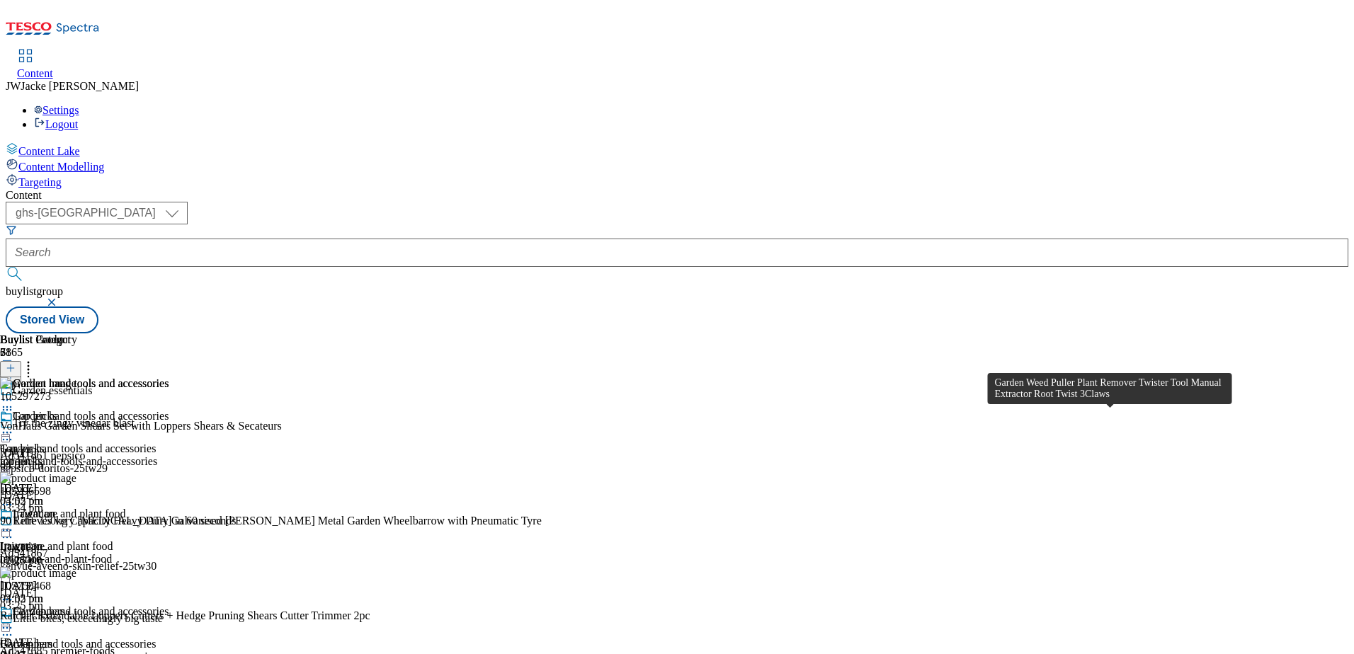
scroll to position [5268, 0]
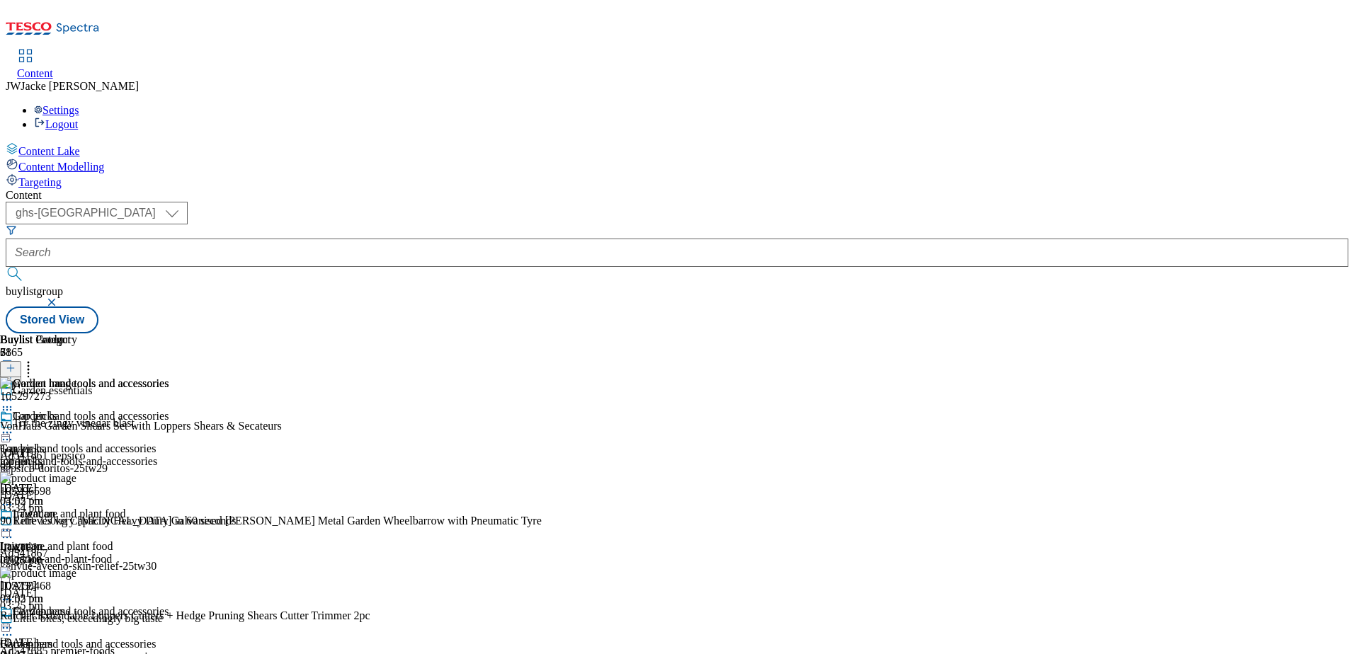
click at [14, 426] on icon at bounding box center [7, 433] width 14 height 14
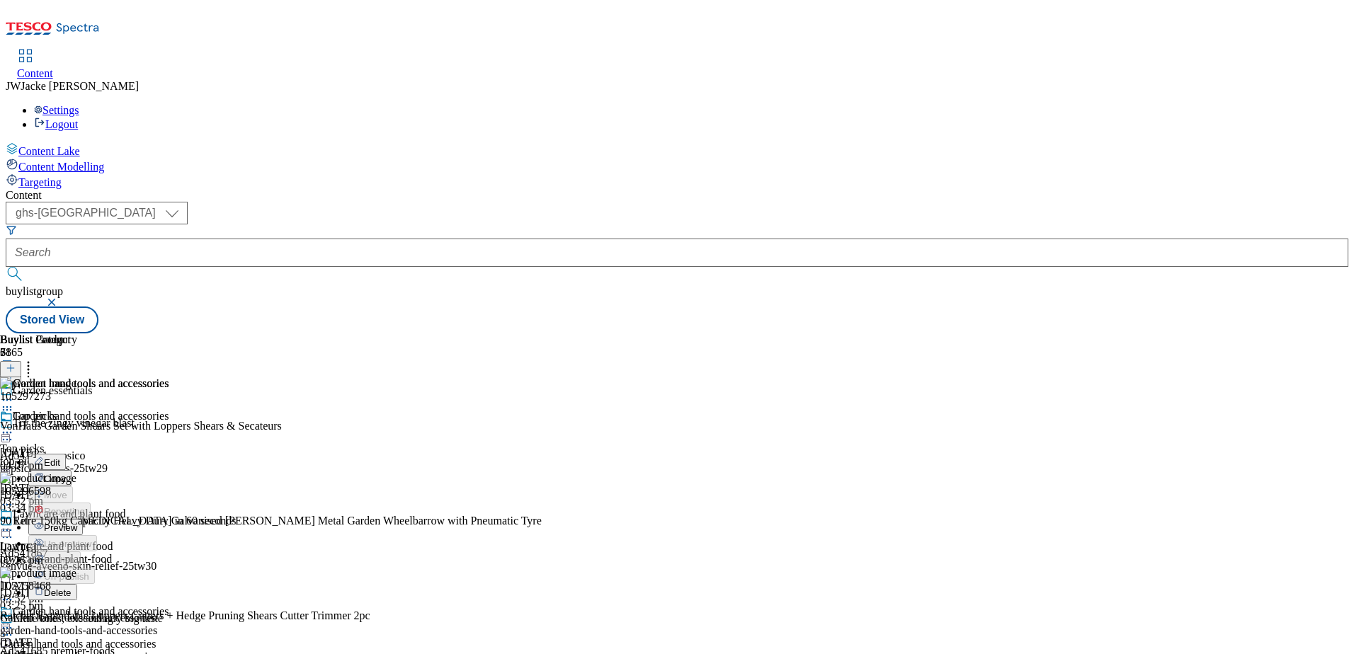
click at [77, 523] on span "Preview" at bounding box center [60, 528] width 33 height 11
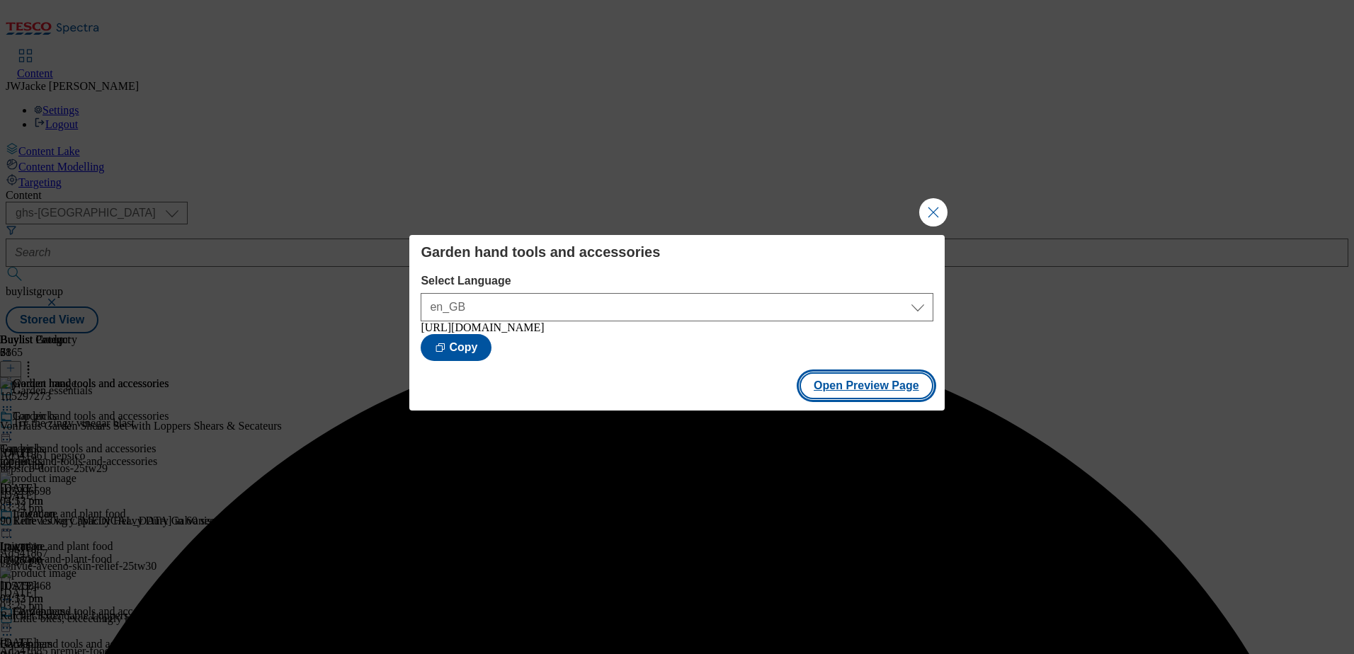
click at [860, 390] on button "Open Preview Page" at bounding box center [867, 386] width 134 height 27
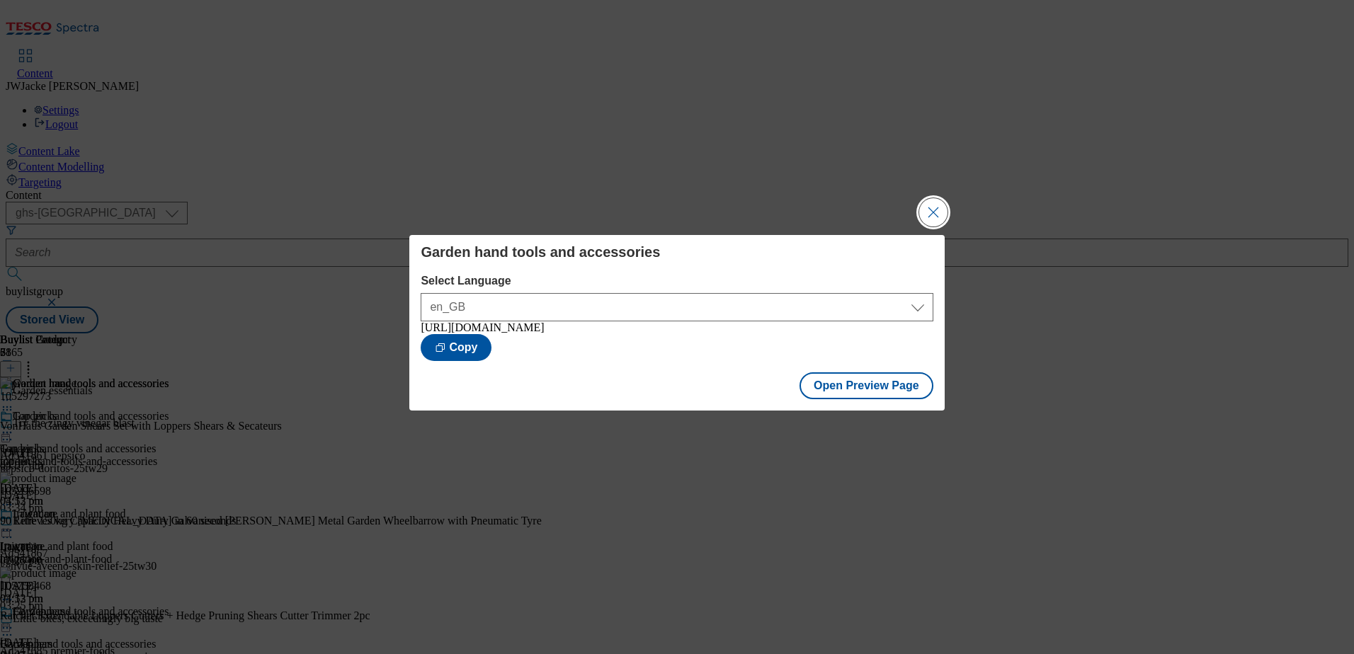
click at [926, 211] on button "Close Modal" at bounding box center [933, 212] width 28 height 28
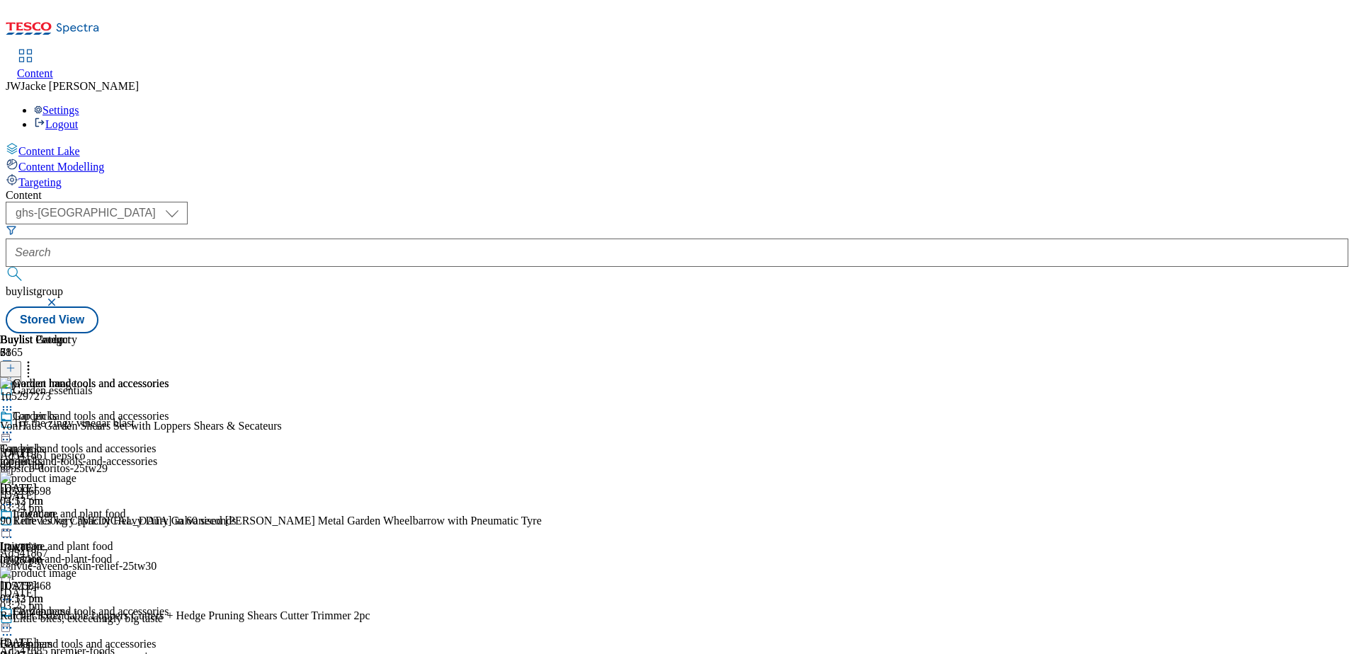
click at [35, 359] on icon at bounding box center [28, 366] width 14 height 14
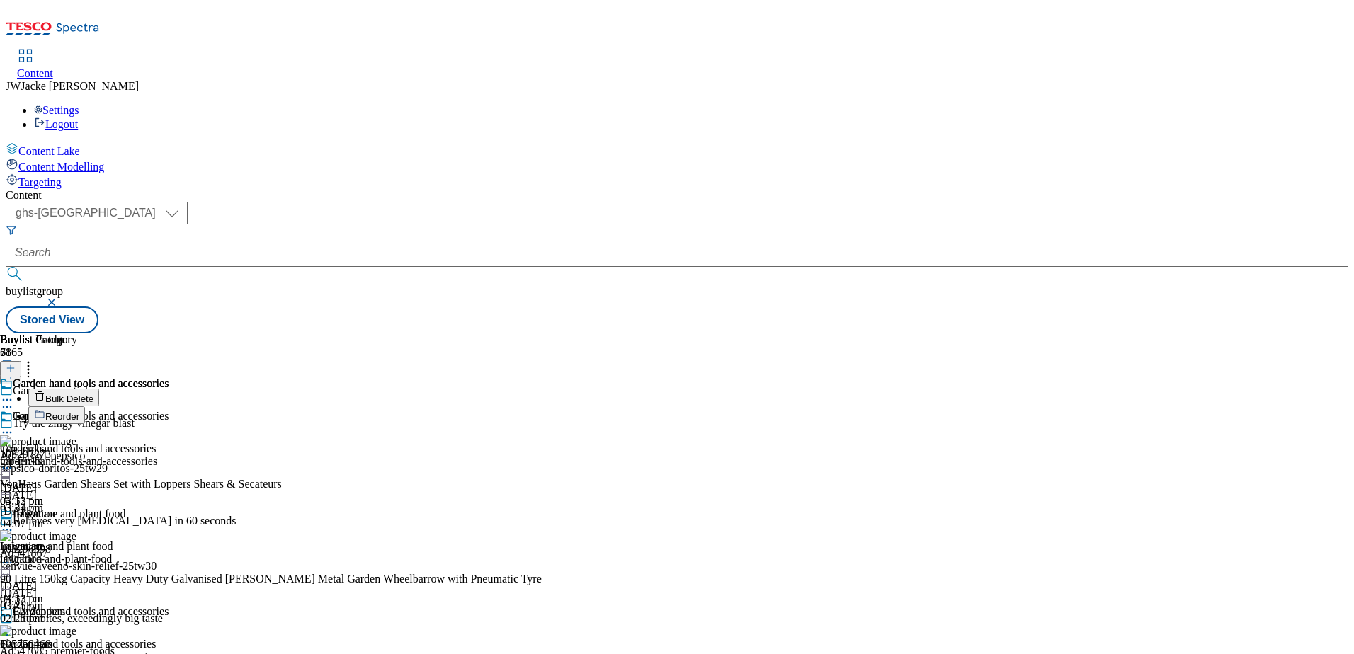
click at [85, 407] on button "Reorder" at bounding box center [56, 416] width 57 height 18
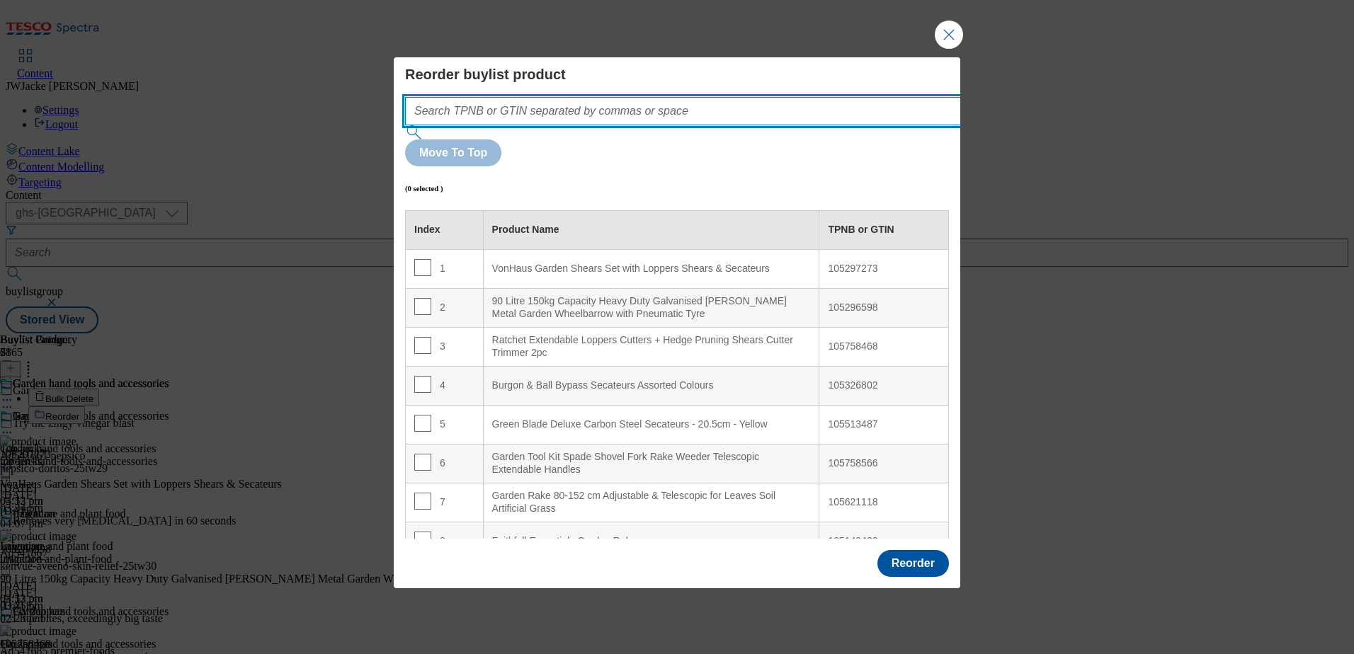
click at [620, 125] on input "Modal" at bounding box center [704, 111] width 599 height 28
paste input "105328407"
type input "105328407"
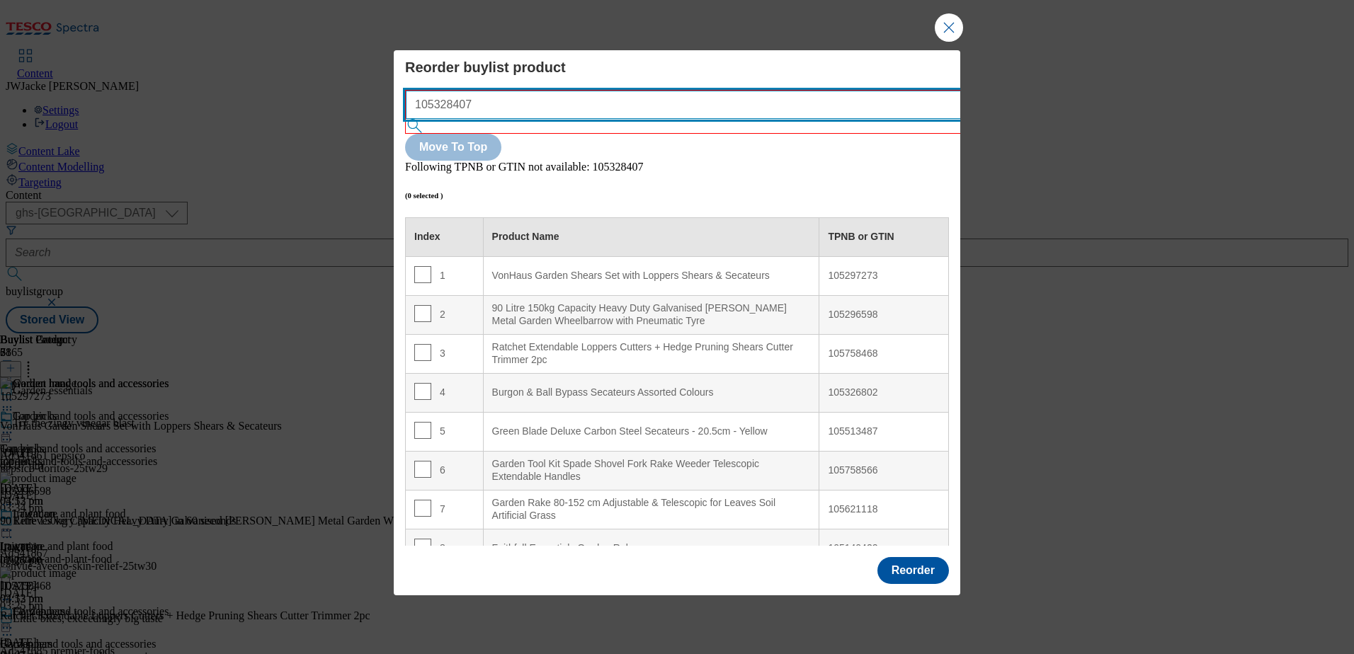
drag, startPoint x: 431, startPoint y: 125, endPoint x: 395, endPoint y: 125, distance: 35.4
click at [395, 125] on div "Reorder buylist product 105328407 Move To Top Following TPNB or GTIN not availa…" at bounding box center [677, 299] width 567 height 499
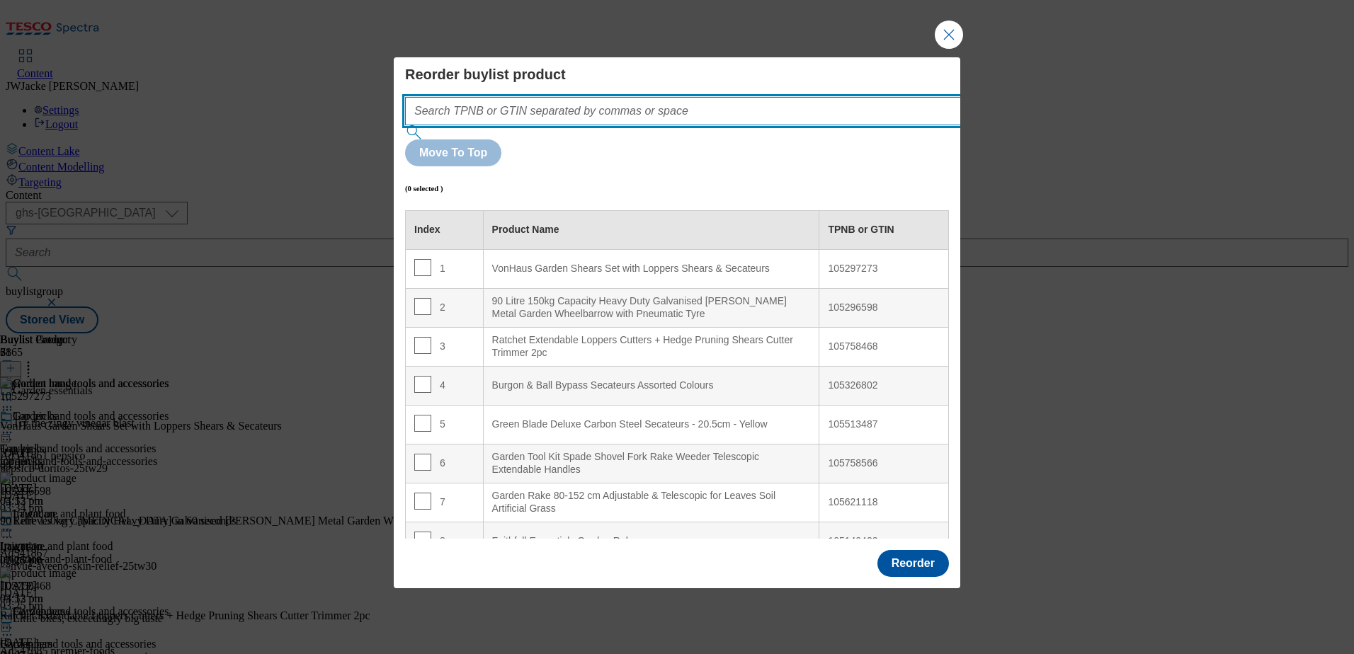
paste input "105425328"
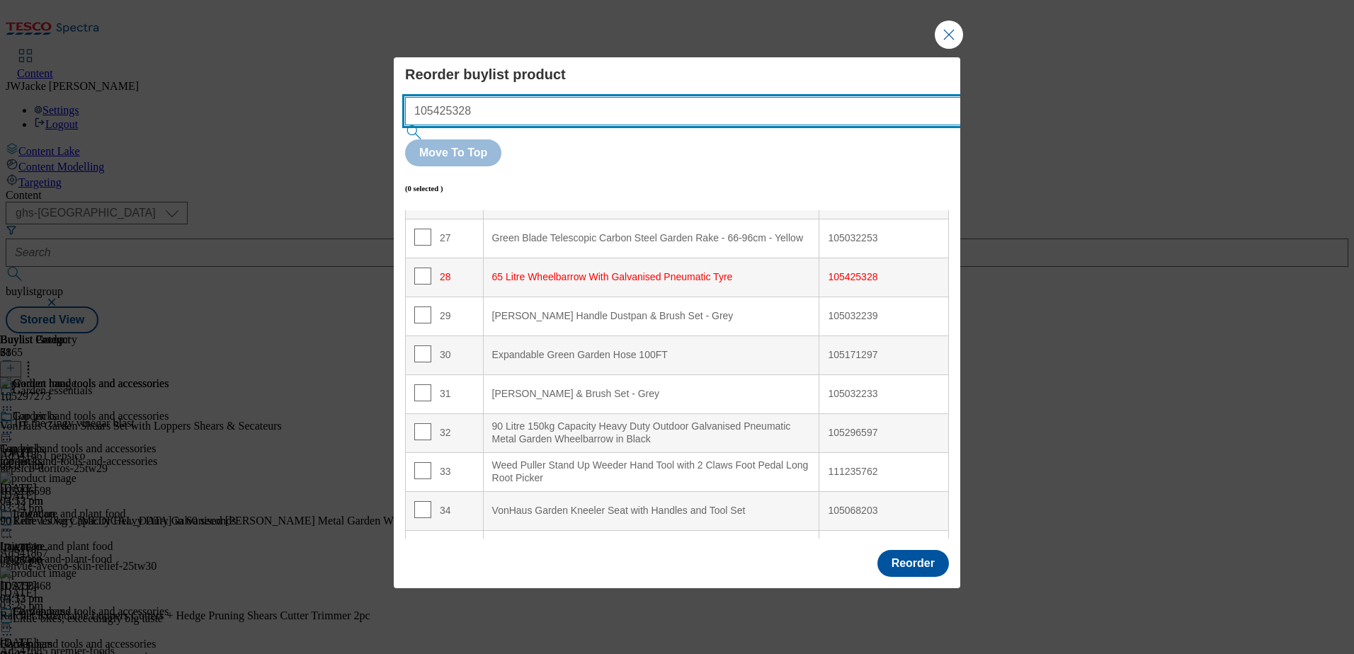
scroll to position [1104, 0]
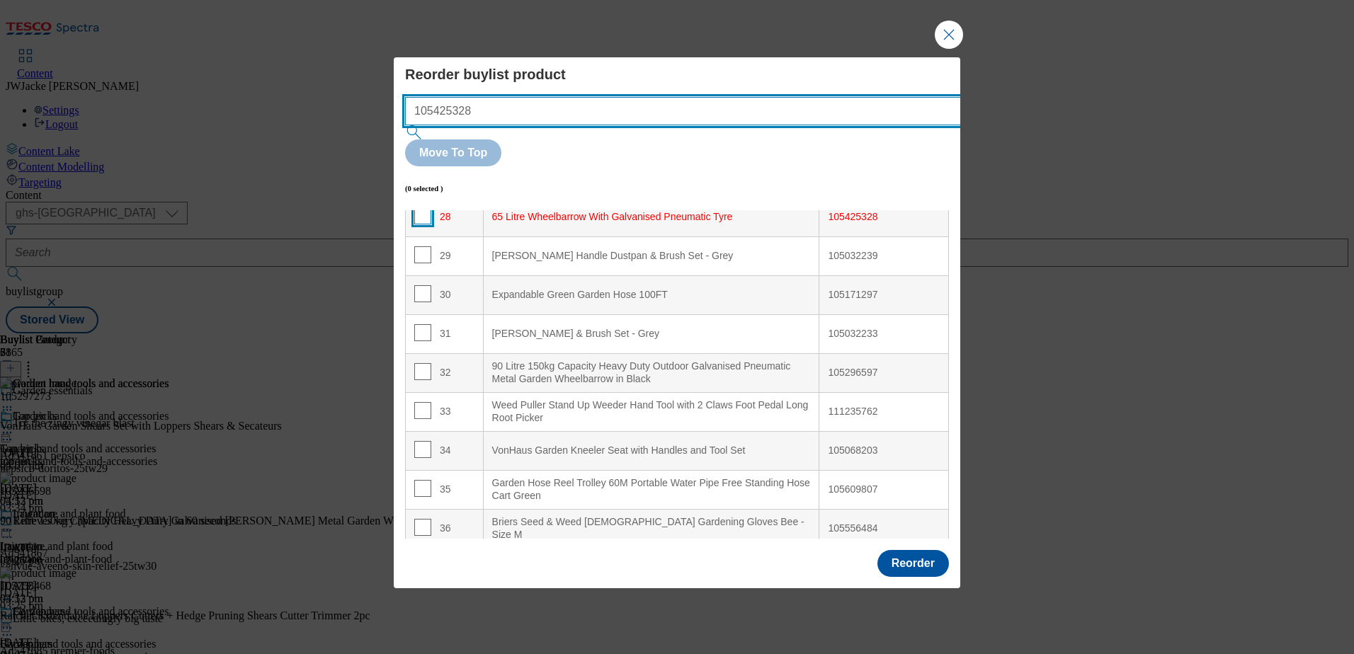
type input "105425328"
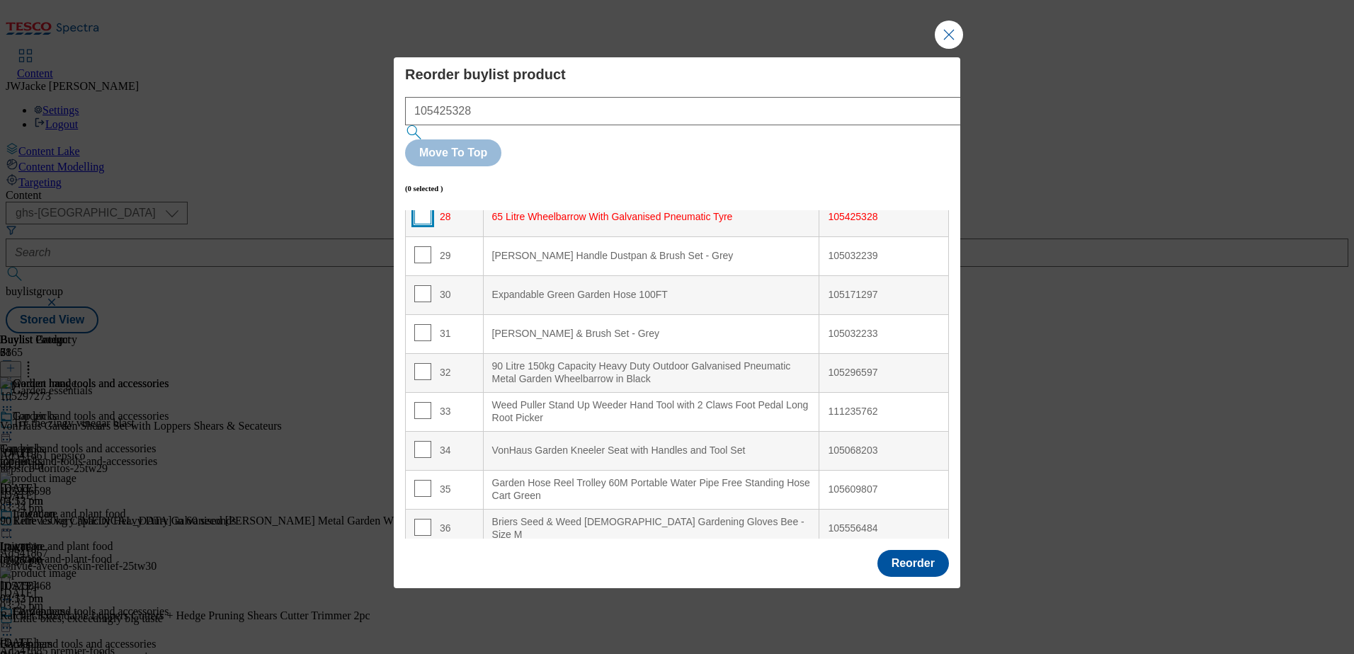
click at [423, 208] on input "Modal" at bounding box center [422, 216] width 17 height 17
checkbox input "true"
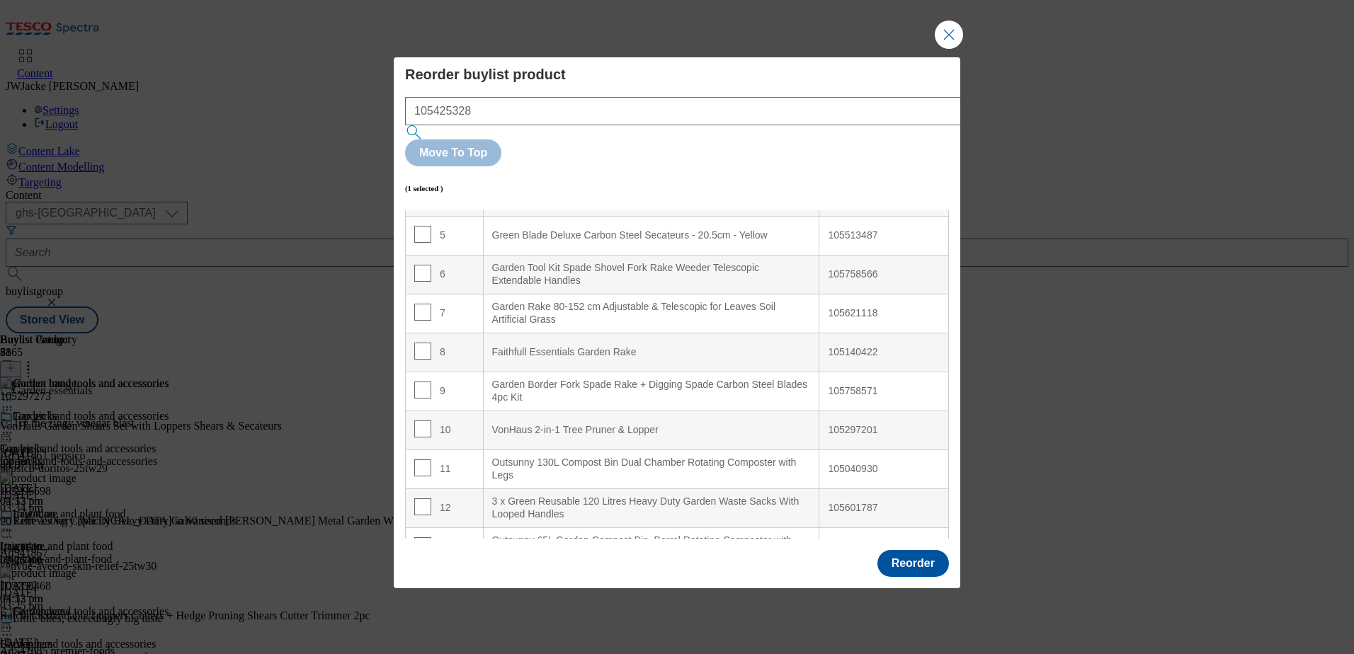
scroll to position [0, 0]
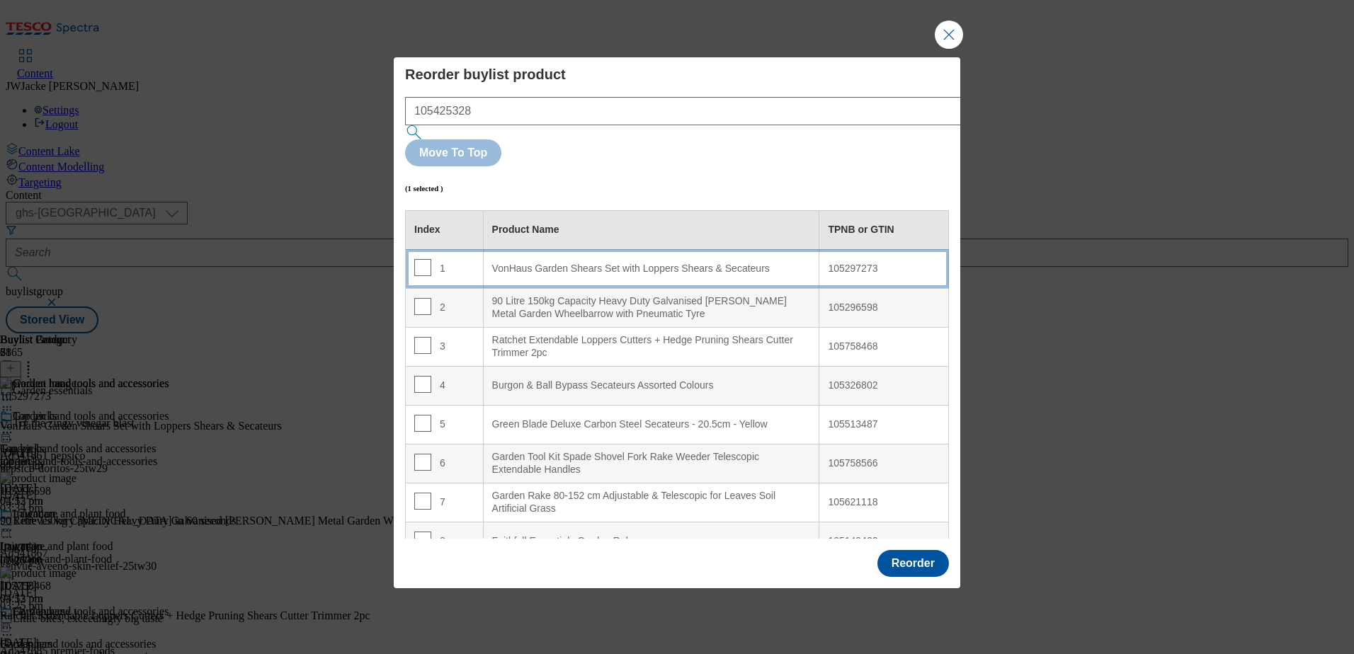
click at [589, 249] on Secateurs "VonHaus Garden Shears Set with Loppers Shears & Secateurs" at bounding box center [651, 268] width 336 height 39
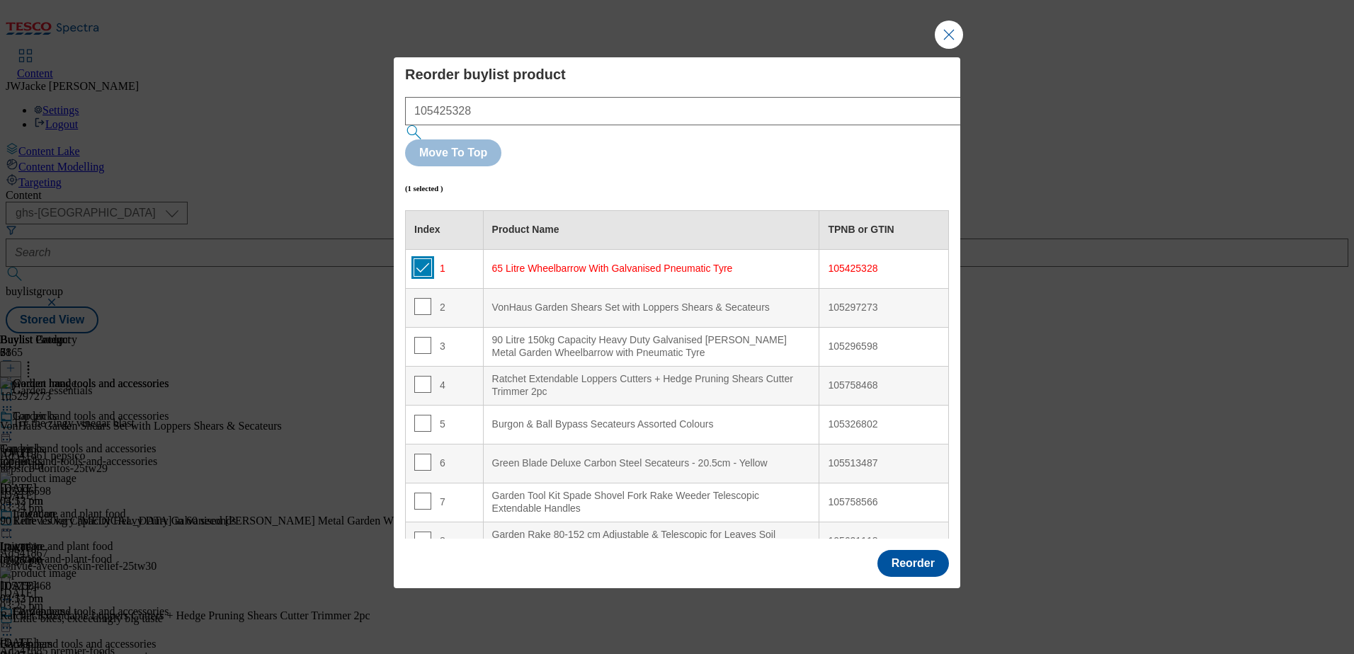
click at [419, 259] on input "Modal" at bounding box center [422, 267] width 17 height 17
checkbox input "false"
click at [922, 550] on button "Reorder" at bounding box center [914, 563] width 72 height 27
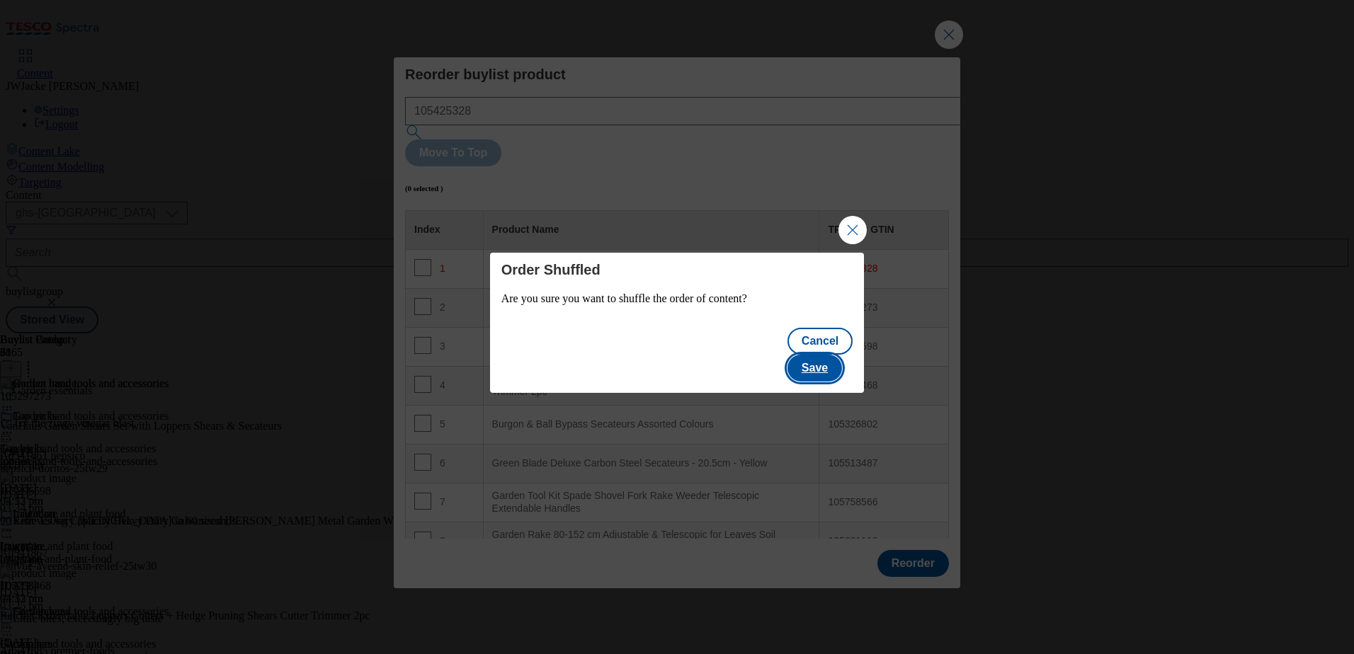
click at [824, 356] on button "Save" at bounding box center [815, 368] width 55 height 27
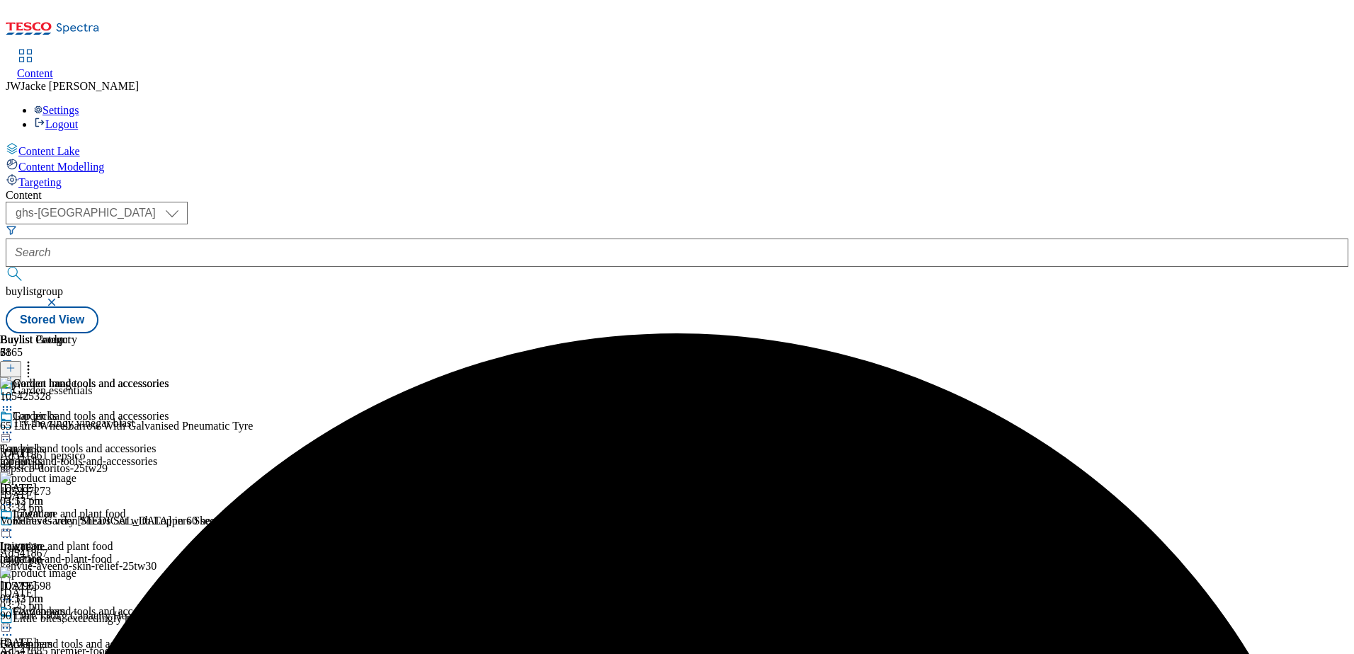
click at [14, 426] on icon at bounding box center [7, 433] width 14 height 14
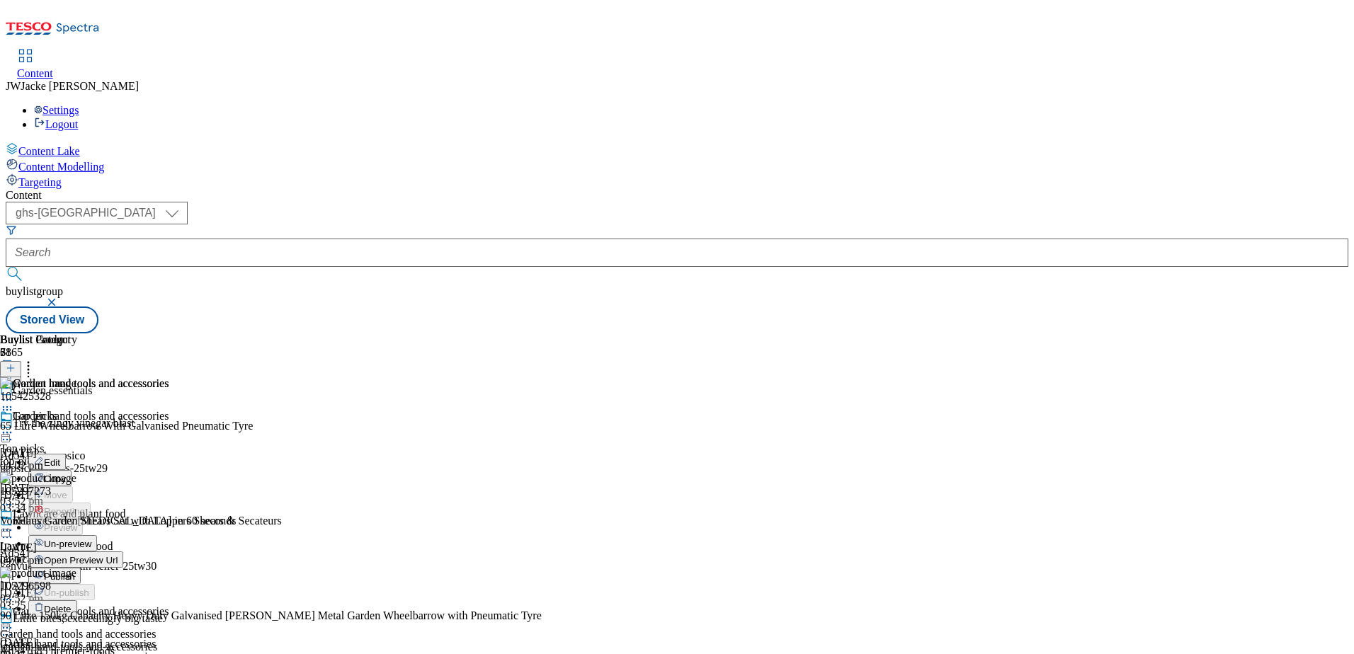
click at [118, 555] on span "Open Preview Url" at bounding box center [81, 560] width 74 height 11
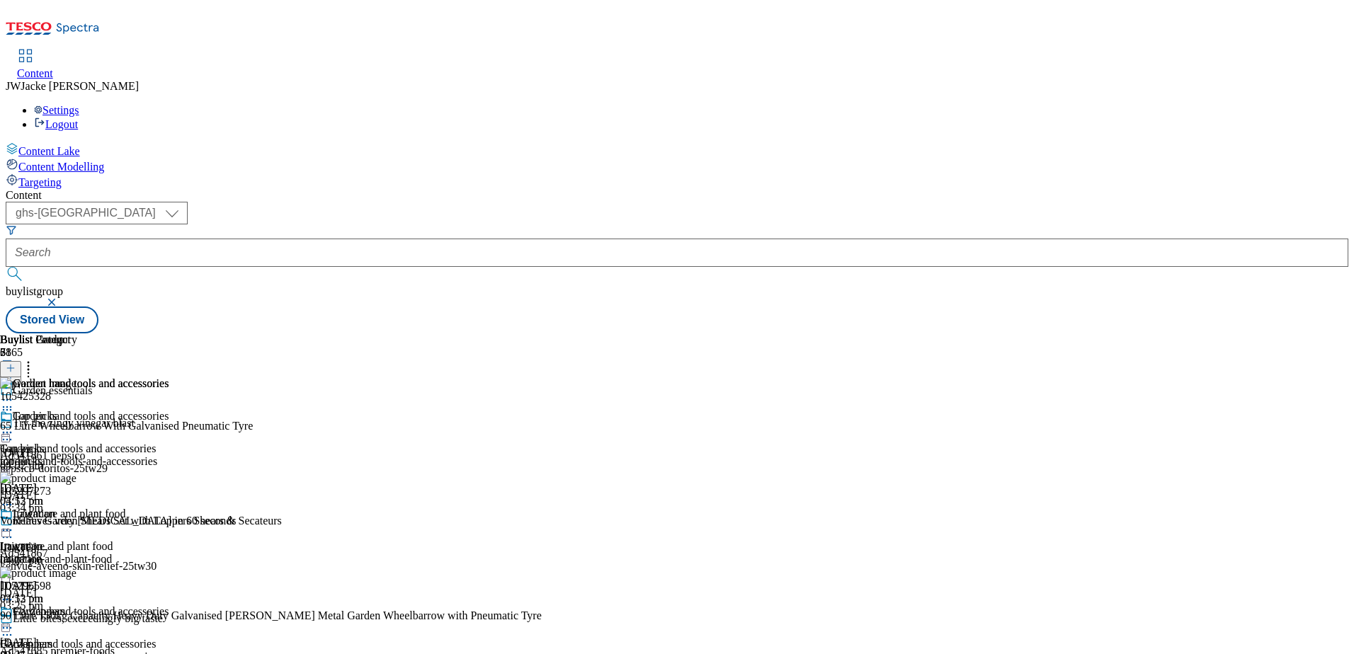
click at [14, 426] on icon at bounding box center [7, 433] width 14 height 14
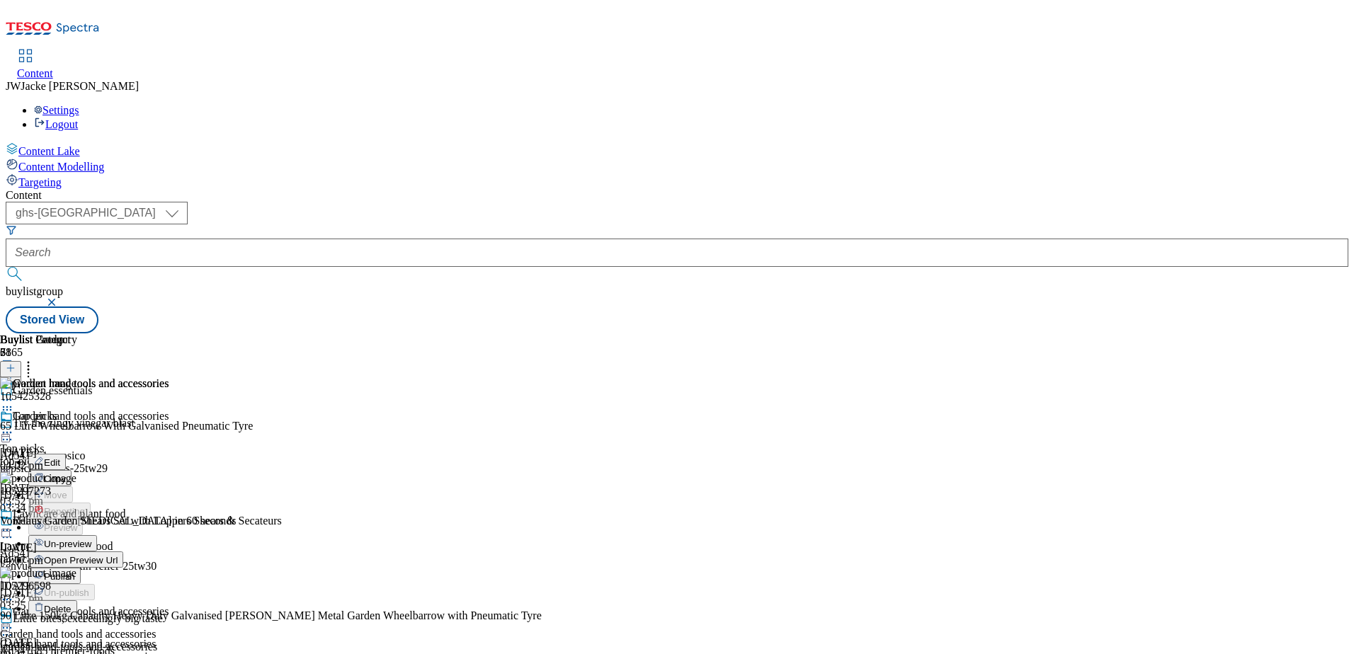
click at [91, 539] on span "Un-preview" at bounding box center [67, 544] width 47 height 11
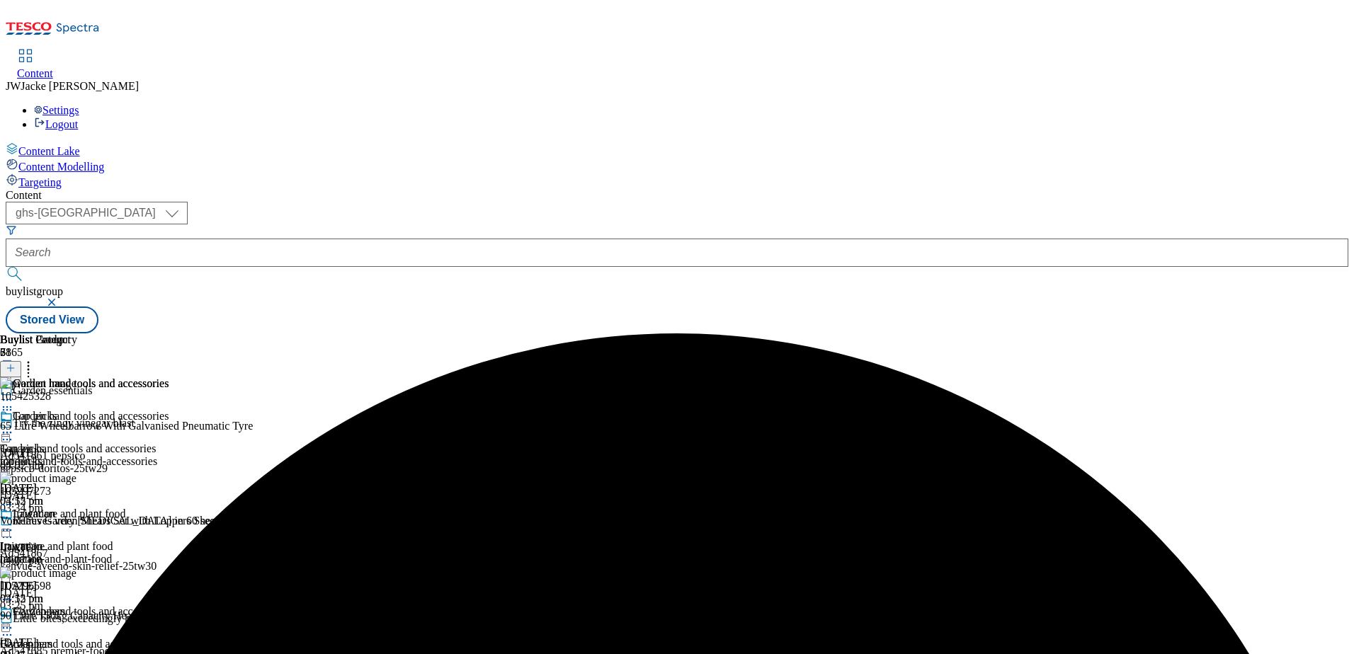
click at [14, 426] on icon at bounding box center [7, 433] width 14 height 14
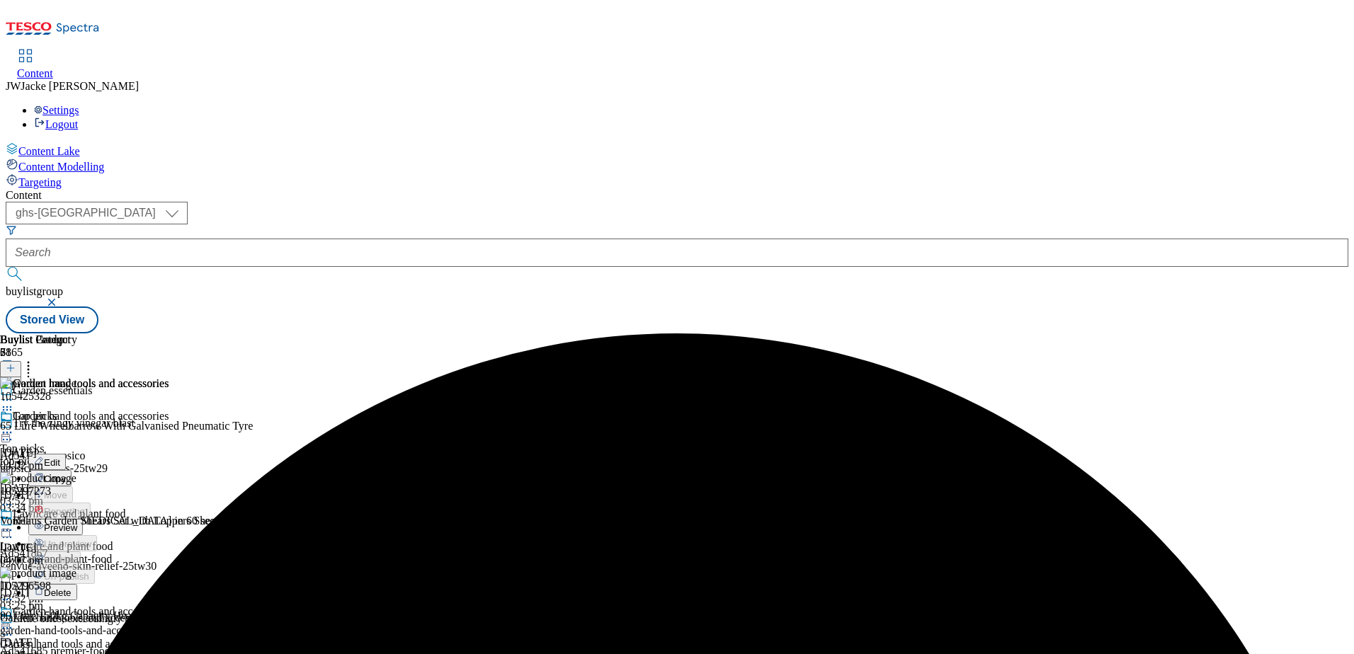
click at [77, 523] on span "Preview" at bounding box center [60, 528] width 33 height 11
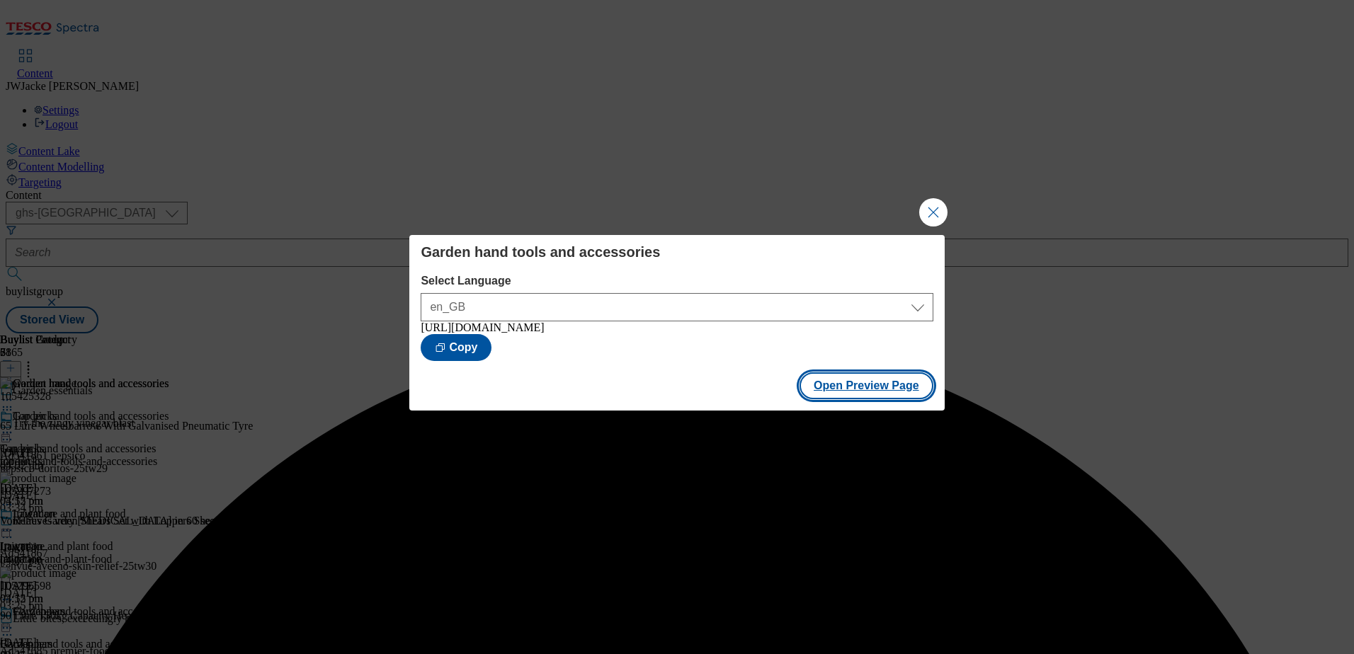
click at [884, 387] on button "Open Preview Page" at bounding box center [867, 386] width 134 height 27
click at [931, 212] on button "Close Modal" at bounding box center [933, 212] width 28 height 28
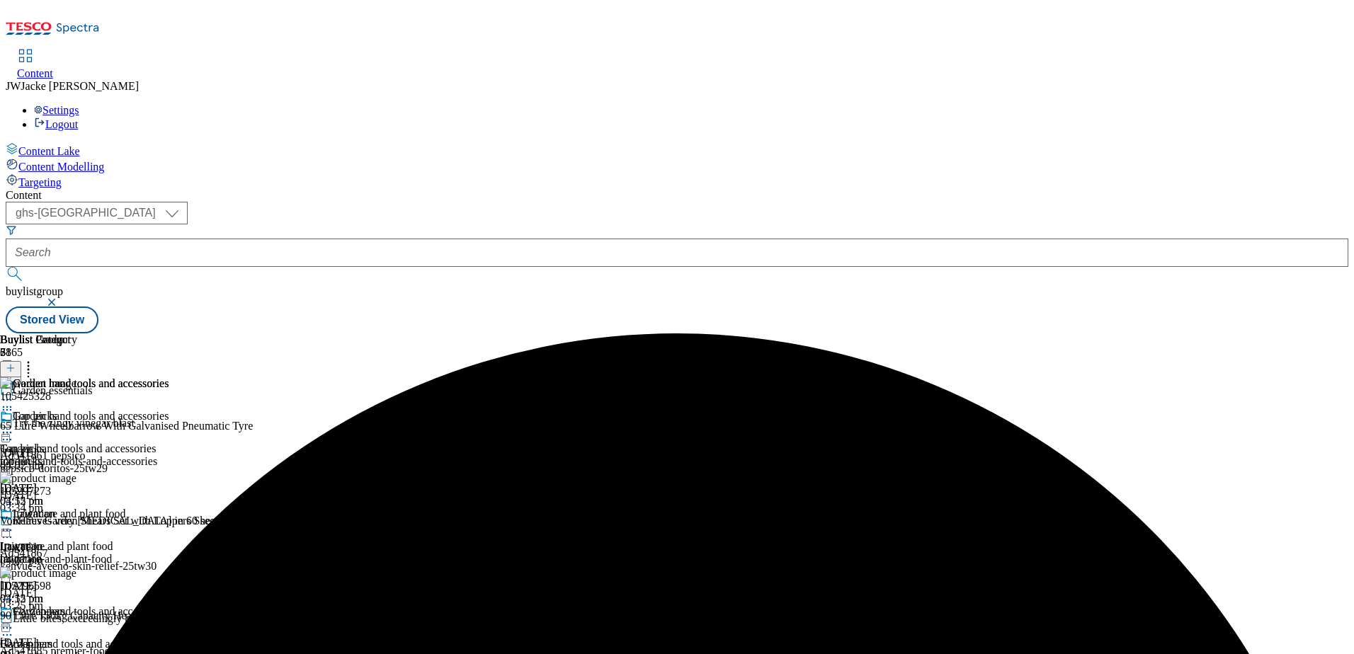
click at [14, 426] on icon at bounding box center [7, 433] width 14 height 14
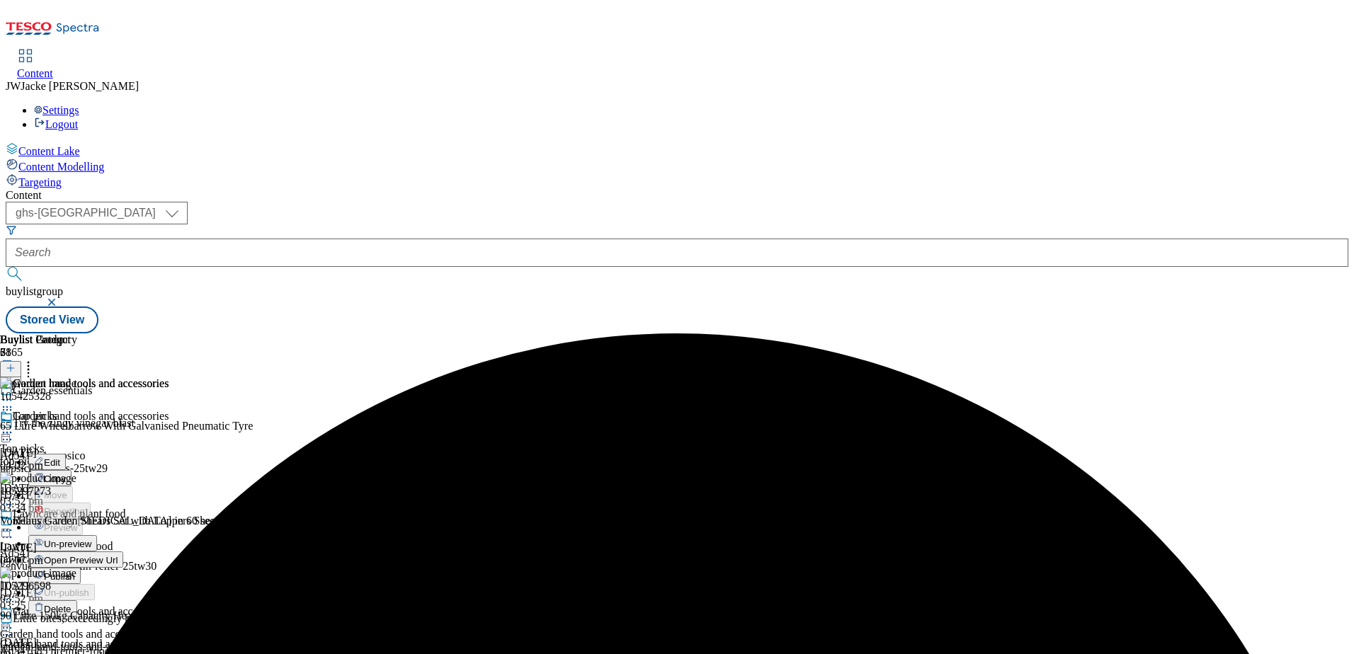
click at [75, 572] on span "Publish" at bounding box center [59, 577] width 31 height 11
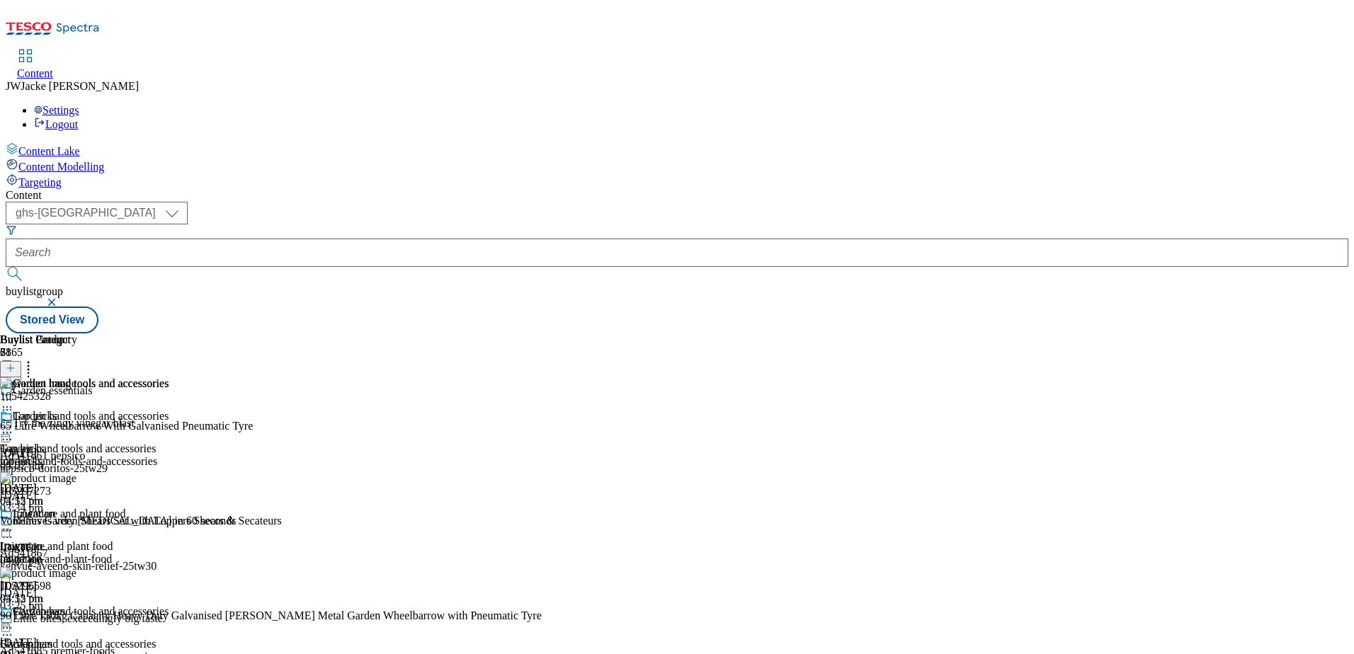
click at [169, 508] on div "Lawncare and plant food Lawncare and plant food lawncare-and-plant-food [DATE] …" at bounding box center [84, 557] width 169 height 98
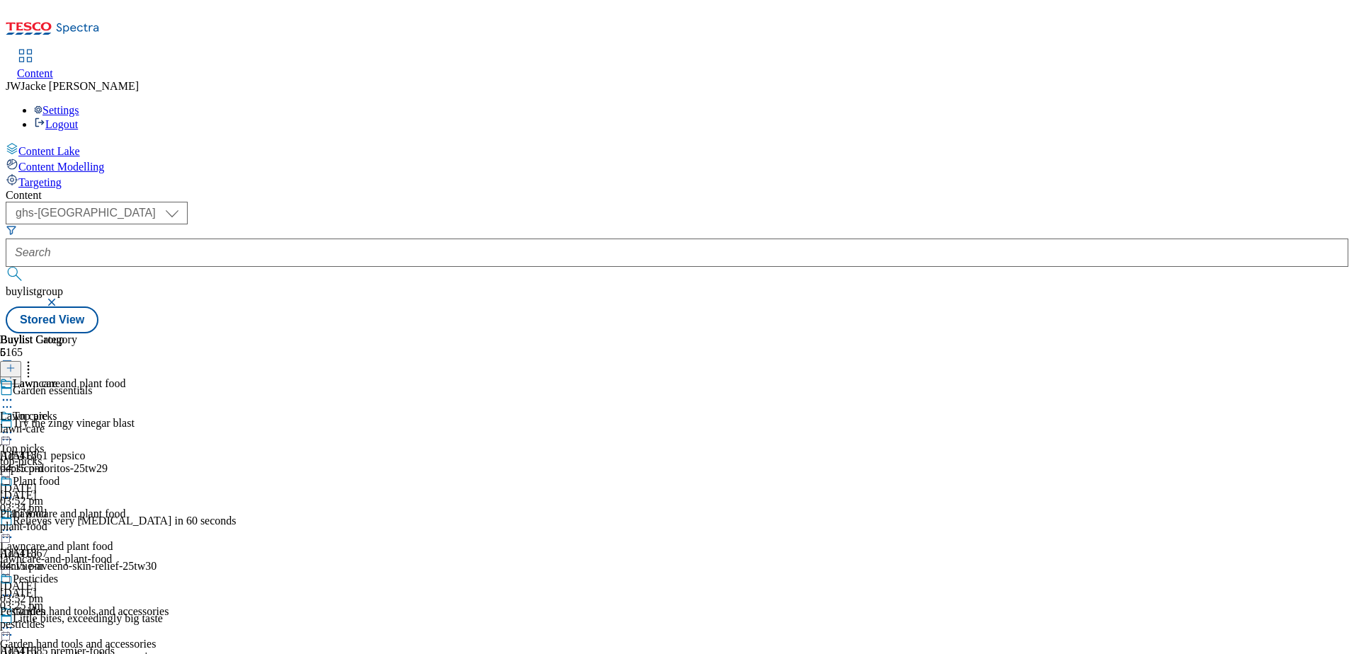
scroll to position [142, 0]
click at [77, 475] on div "Plant food Plant food plant-food [DATE] 04:15 pm" at bounding box center [38, 524] width 77 height 98
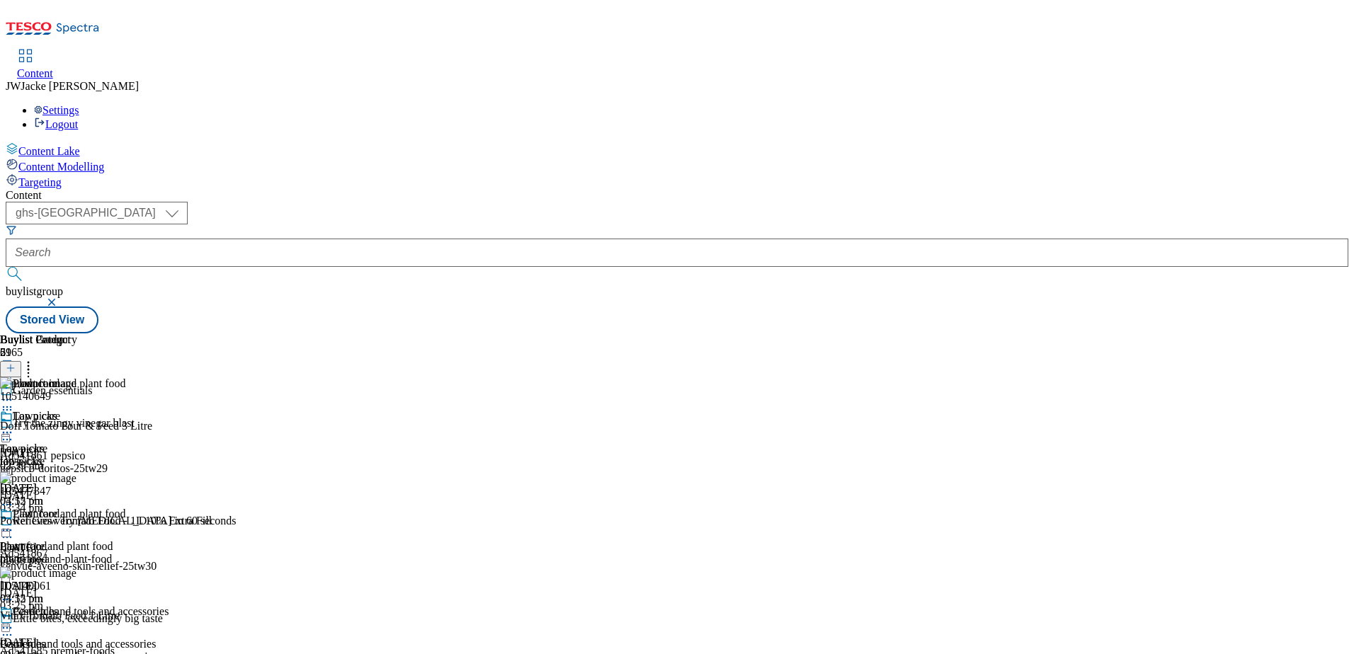
click at [14, 523] on icon at bounding box center [7, 530] width 14 height 14
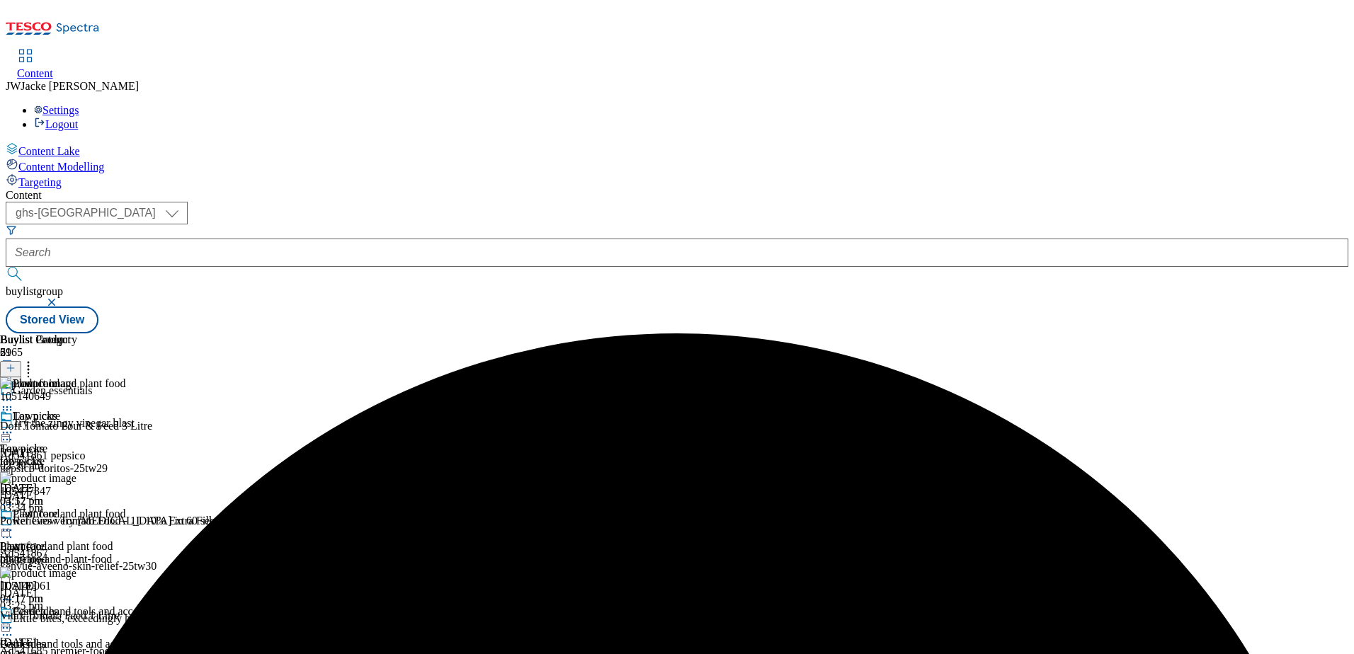
click at [16, 363] on icon at bounding box center [11, 368] width 10 height 10
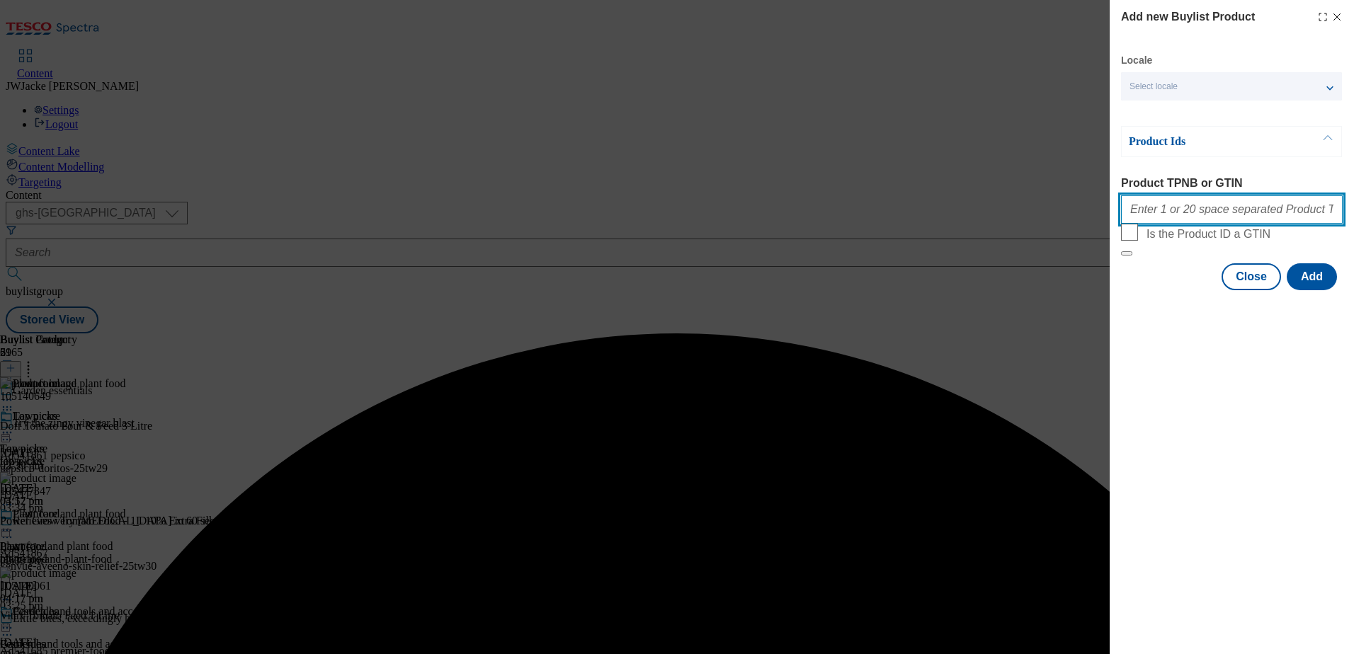
drag, startPoint x: 1230, startPoint y: 202, endPoint x: 1230, endPoint y: 211, distance: 9.2
click at [1230, 202] on input "Product TPNB or GTIN" at bounding box center [1232, 209] width 222 height 28
paste input "105477270"
type input "105477270"
click at [1312, 290] on button "Add" at bounding box center [1312, 276] width 50 height 27
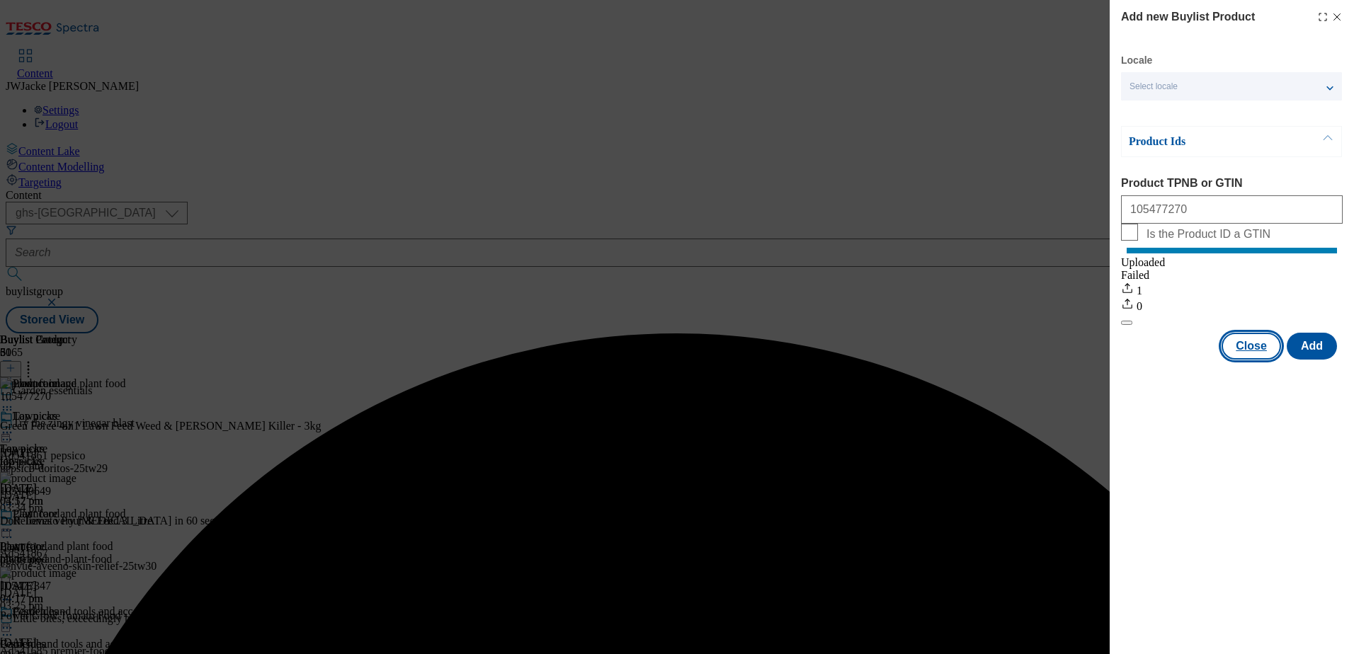
click at [1249, 360] on button "Close" at bounding box center [1251, 346] width 59 height 27
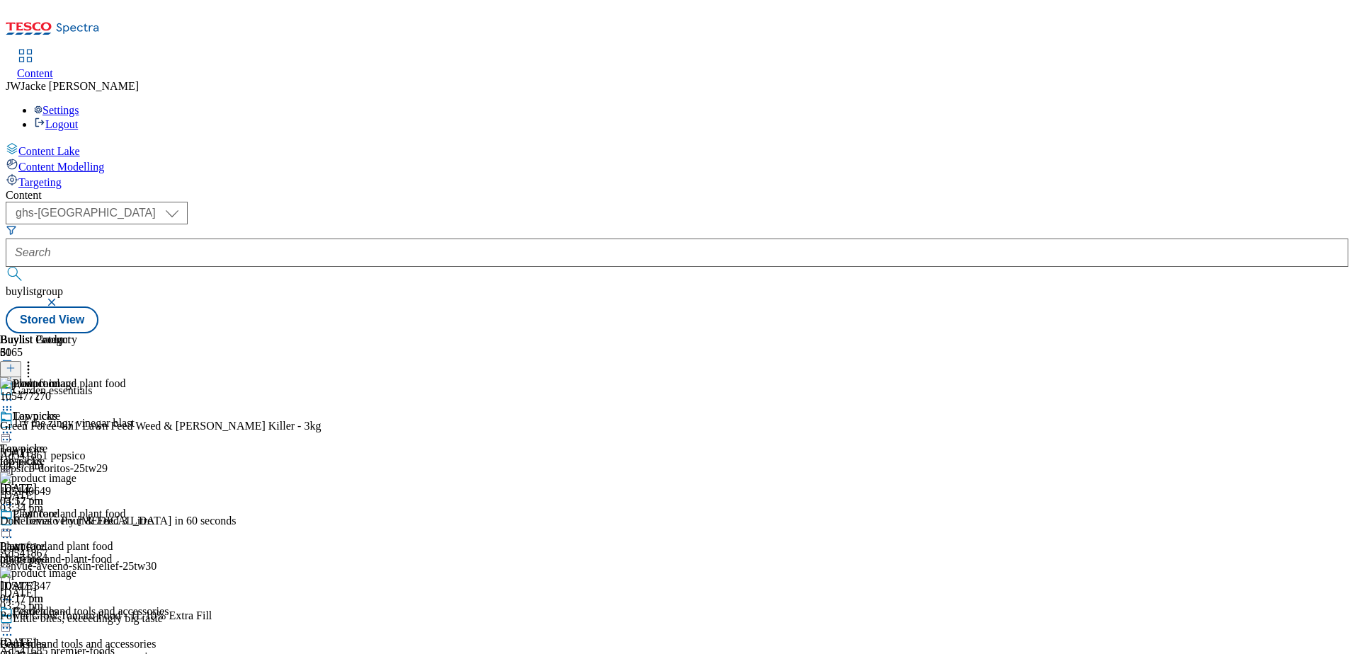
click at [16, 363] on icon at bounding box center [11, 368] width 10 height 10
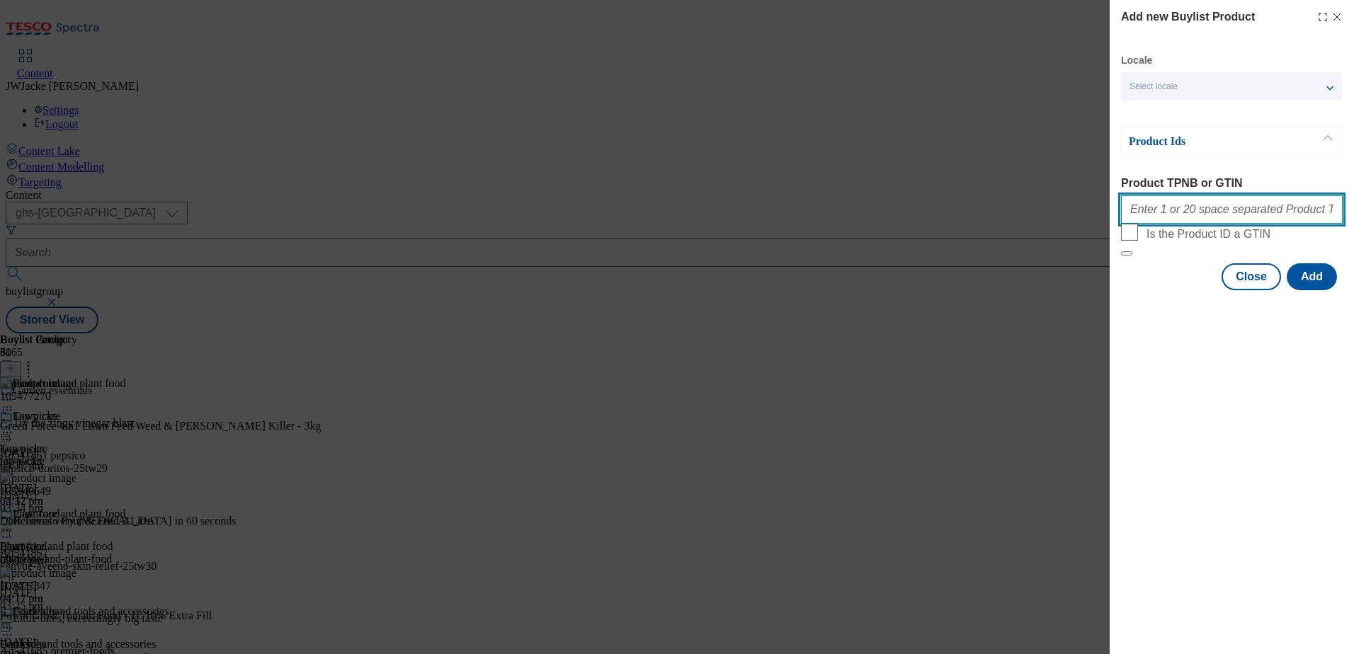
drag, startPoint x: 1189, startPoint y: 212, endPoint x: 1200, endPoint y: 223, distance: 16.0
click at [1189, 212] on input "Product TPNB or GTIN" at bounding box center [1232, 209] width 222 height 28
paste input "105477418"
type input "105477418"
drag, startPoint x: 1315, startPoint y: 310, endPoint x: 1303, endPoint y: 320, distance: 16.1
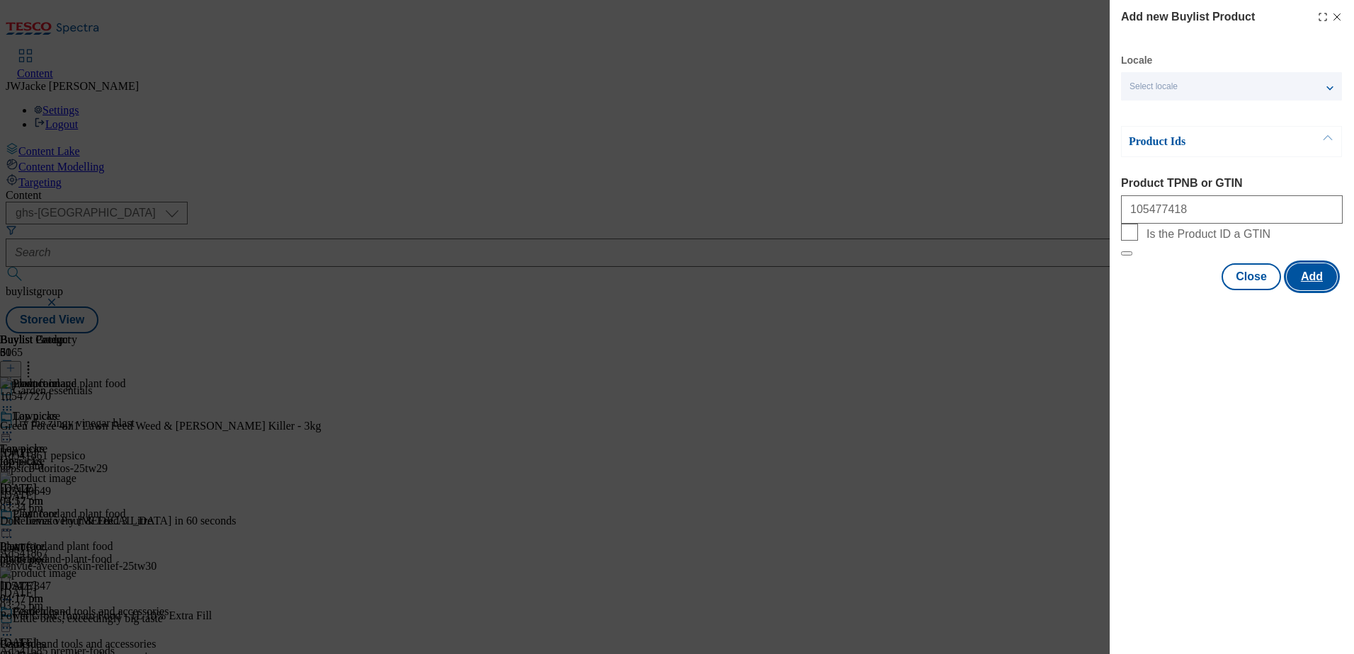
click at [1315, 290] on button "Add" at bounding box center [1312, 276] width 50 height 27
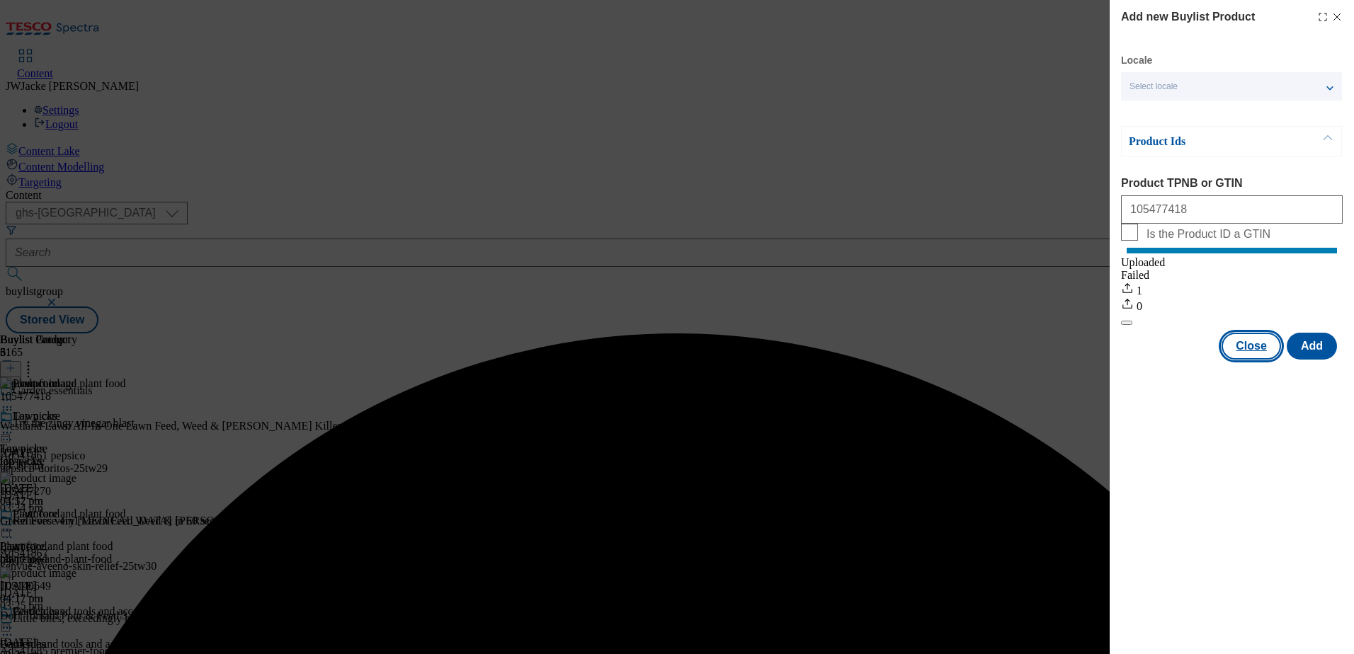
click at [1269, 355] on button "Close" at bounding box center [1251, 346] width 59 height 27
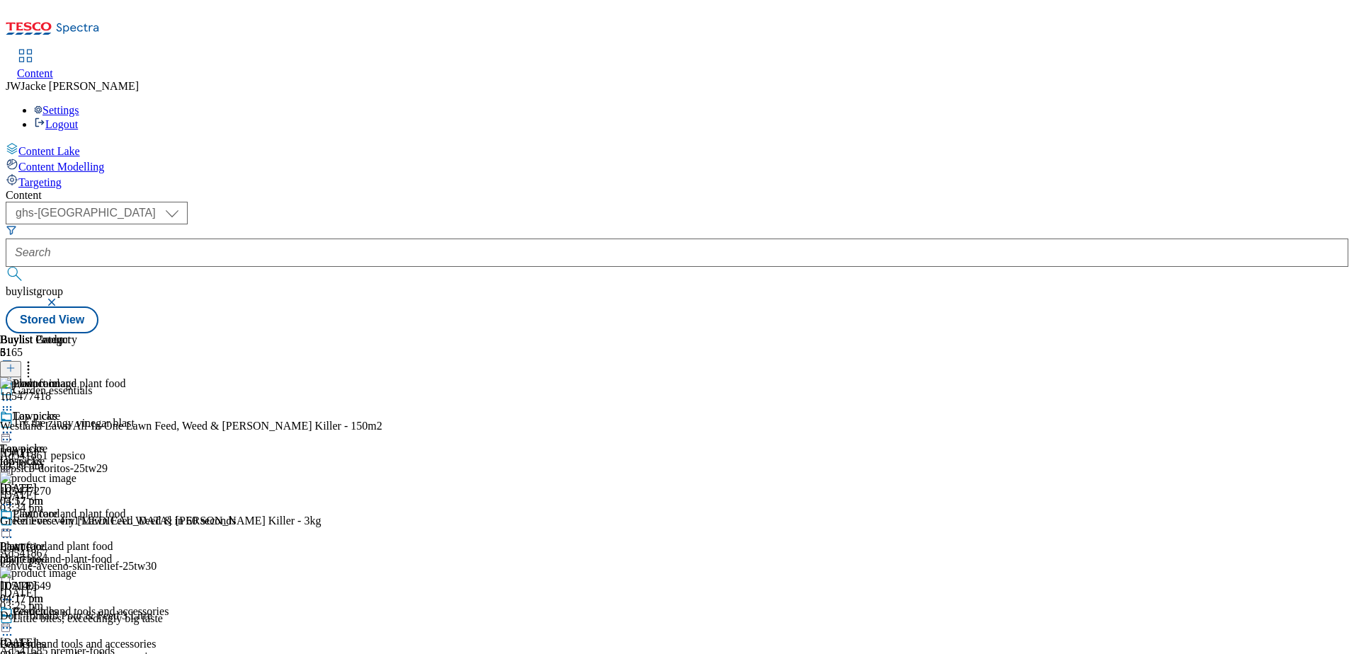
click at [16, 363] on icon at bounding box center [11, 368] width 10 height 10
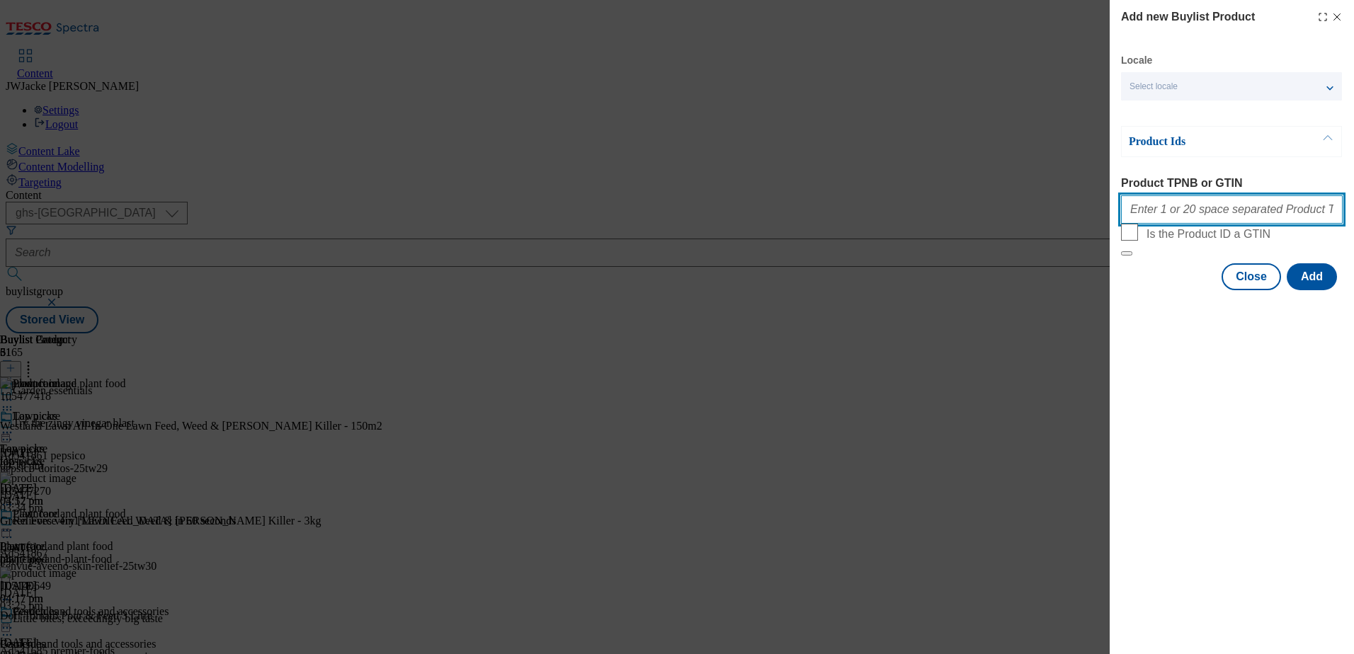
click at [1198, 208] on input "Product TPNB or GTIN" at bounding box center [1232, 209] width 222 height 28
paste input "105140532"
type input "105140532"
click at [1310, 290] on button "Add" at bounding box center [1312, 276] width 50 height 27
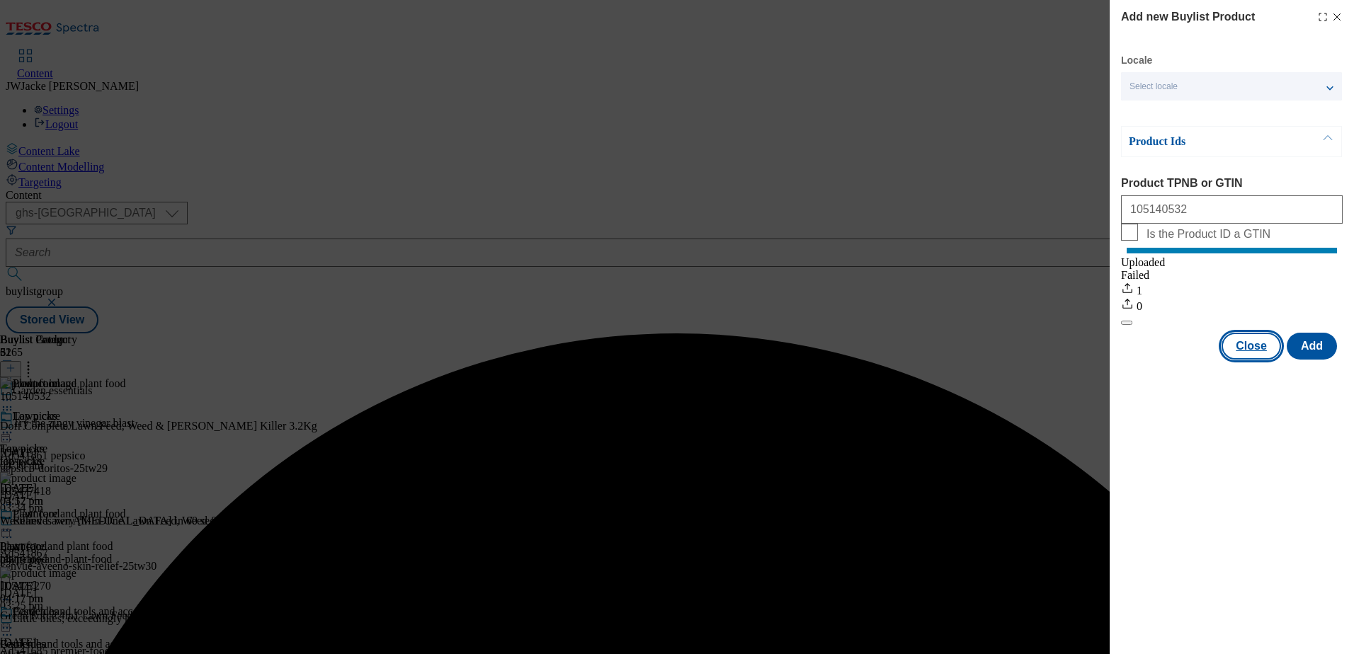
click at [1251, 357] on button "Close" at bounding box center [1251, 346] width 59 height 27
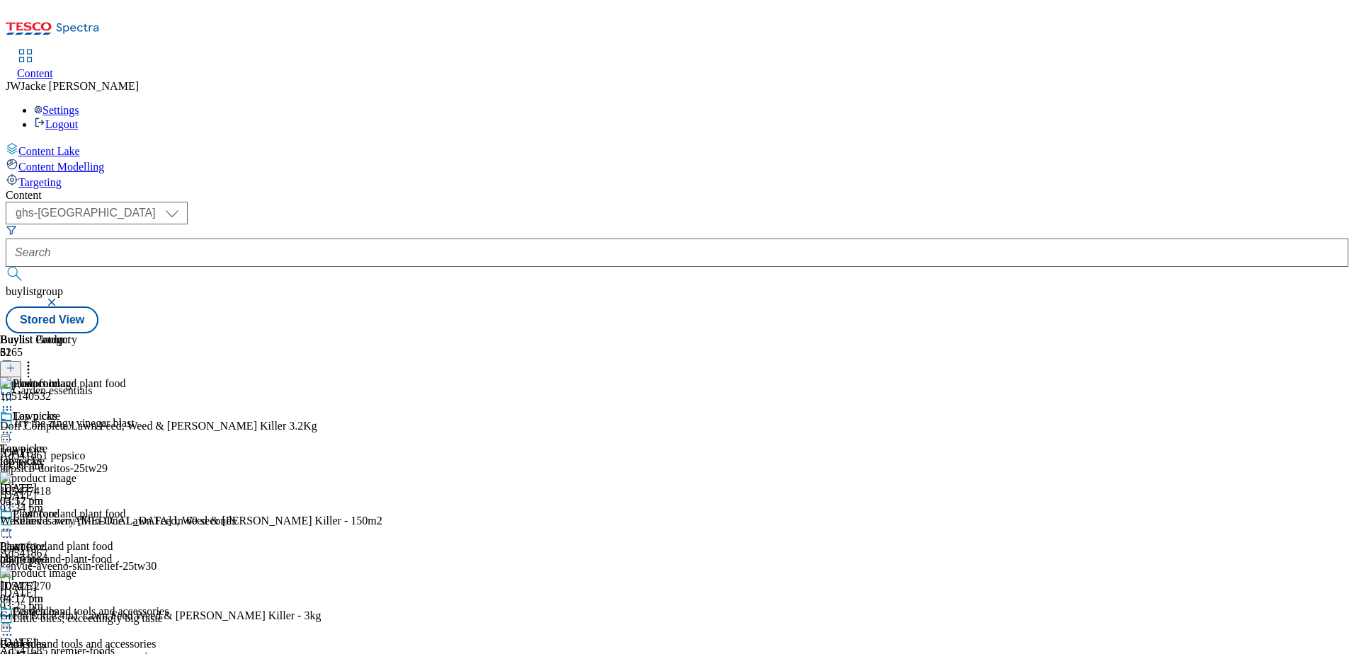
click at [16, 363] on icon at bounding box center [11, 368] width 10 height 10
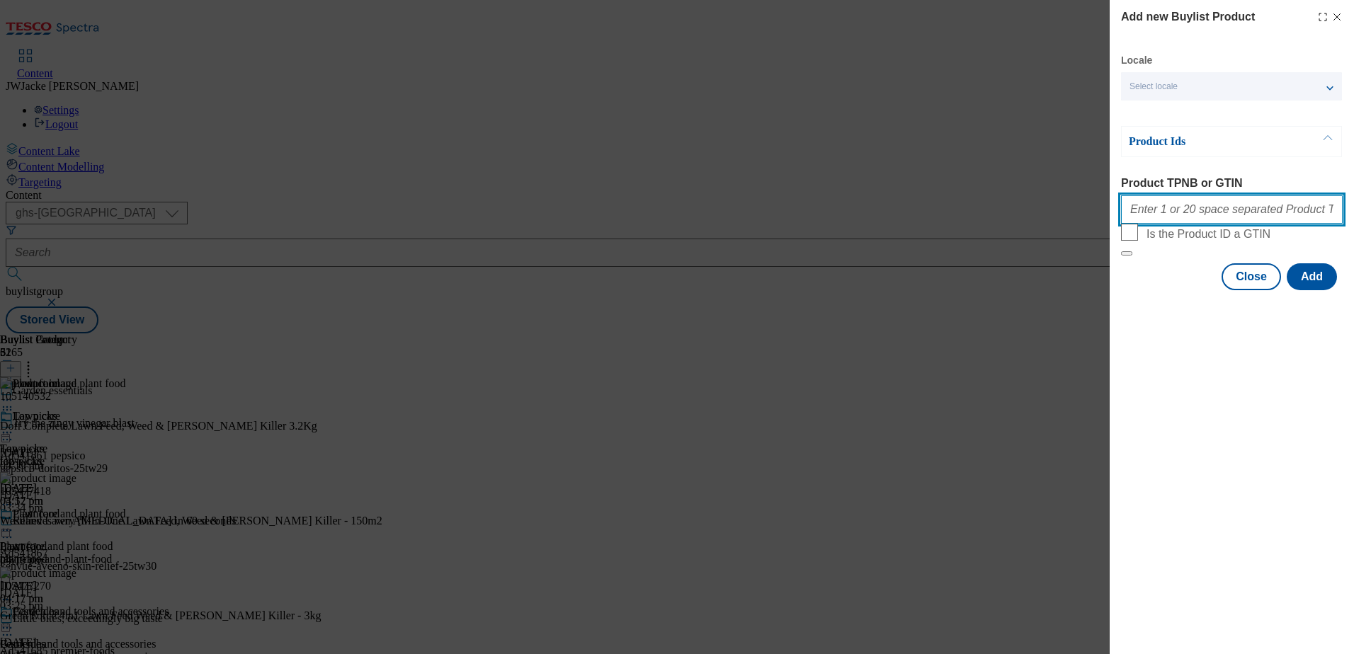
click at [1179, 211] on input "Product TPNB or GTIN" at bounding box center [1232, 209] width 222 height 28
paste input "105477418 105140532 105140500 105477349 105477291 105477270 105477319 105752587…"
type input "105477418 105140532 105140500 105477349 105477291 105477270 105477319 105752587…"
click at [1318, 290] on button "Add" at bounding box center [1312, 276] width 50 height 27
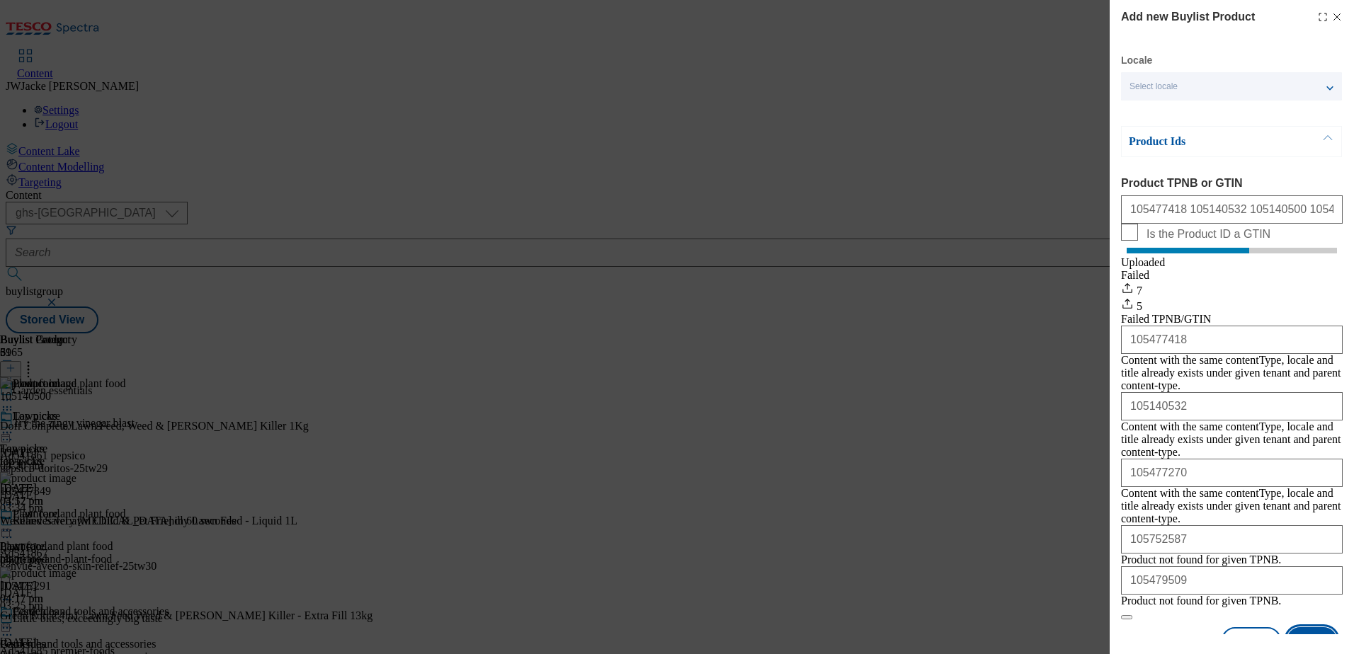
scroll to position [37, 0]
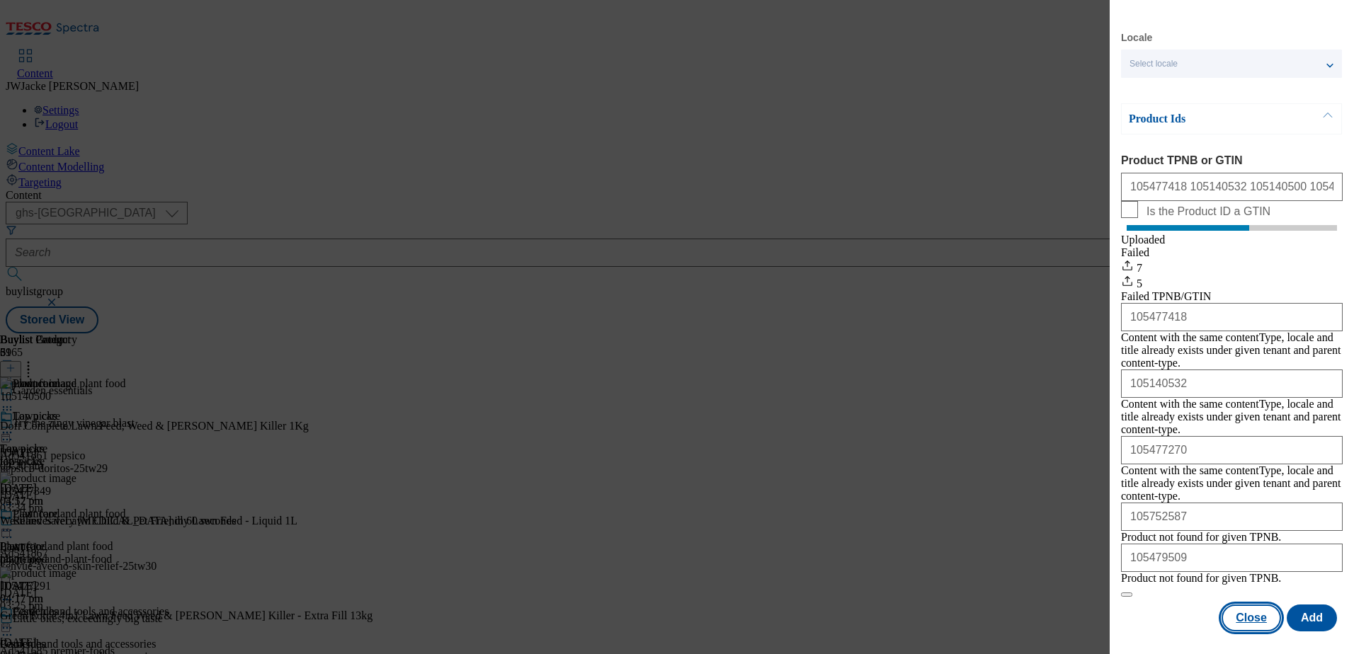
click at [1230, 623] on button "Close" at bounding box center [1251, 618] width 59 height 27
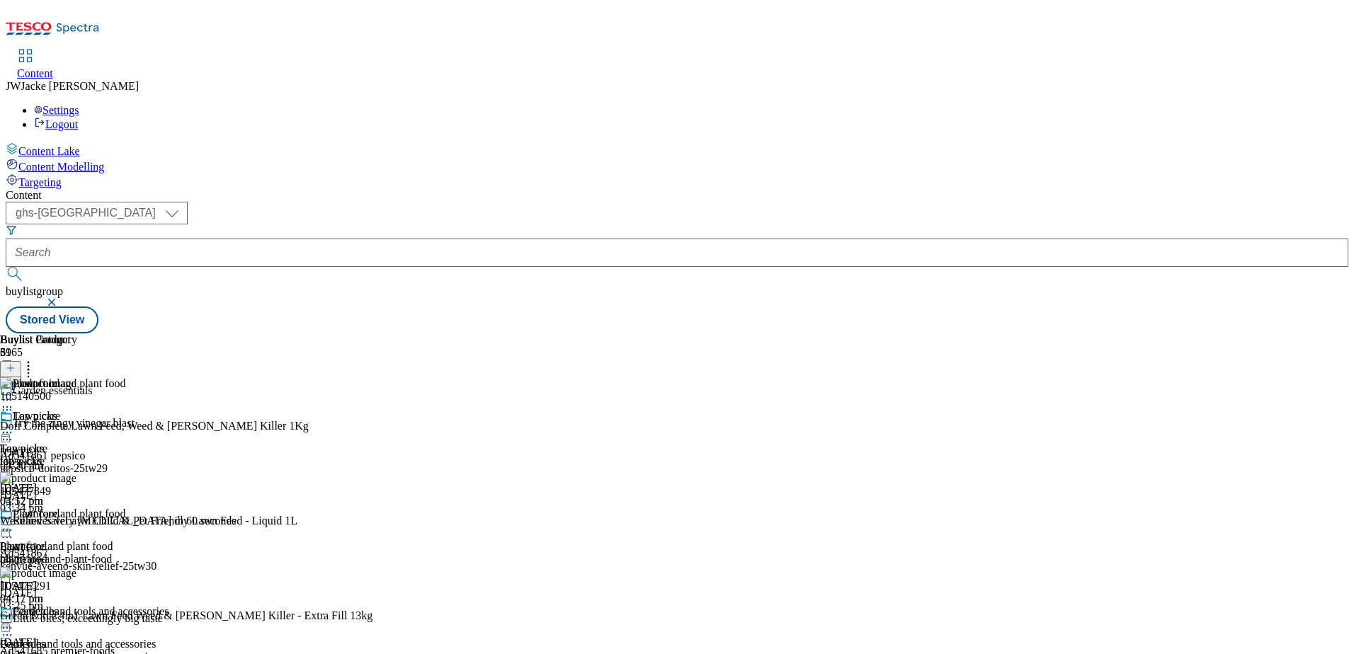
scroll to position [0, 0]
click at [35, 359] on icon at bounding box center [28, 366] width 14 height 14
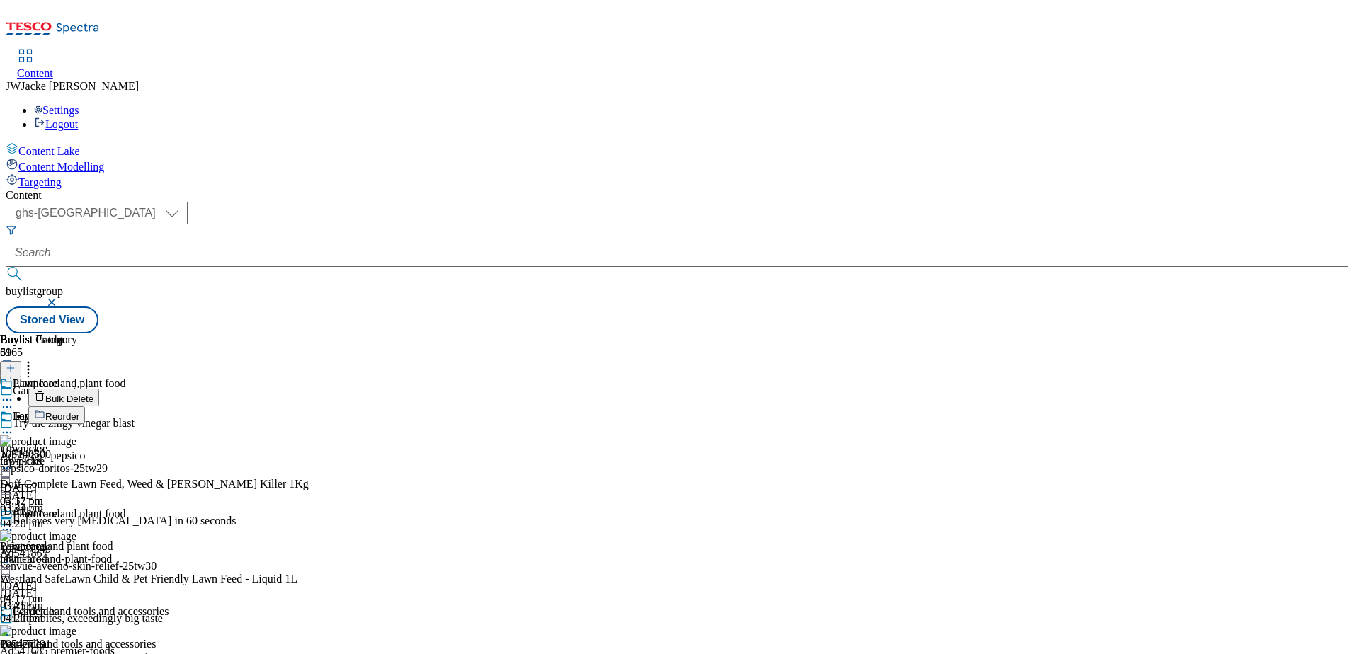
click at [79, 412] on span "Reorder" at bounding box center [62, 417] width 34 height 11
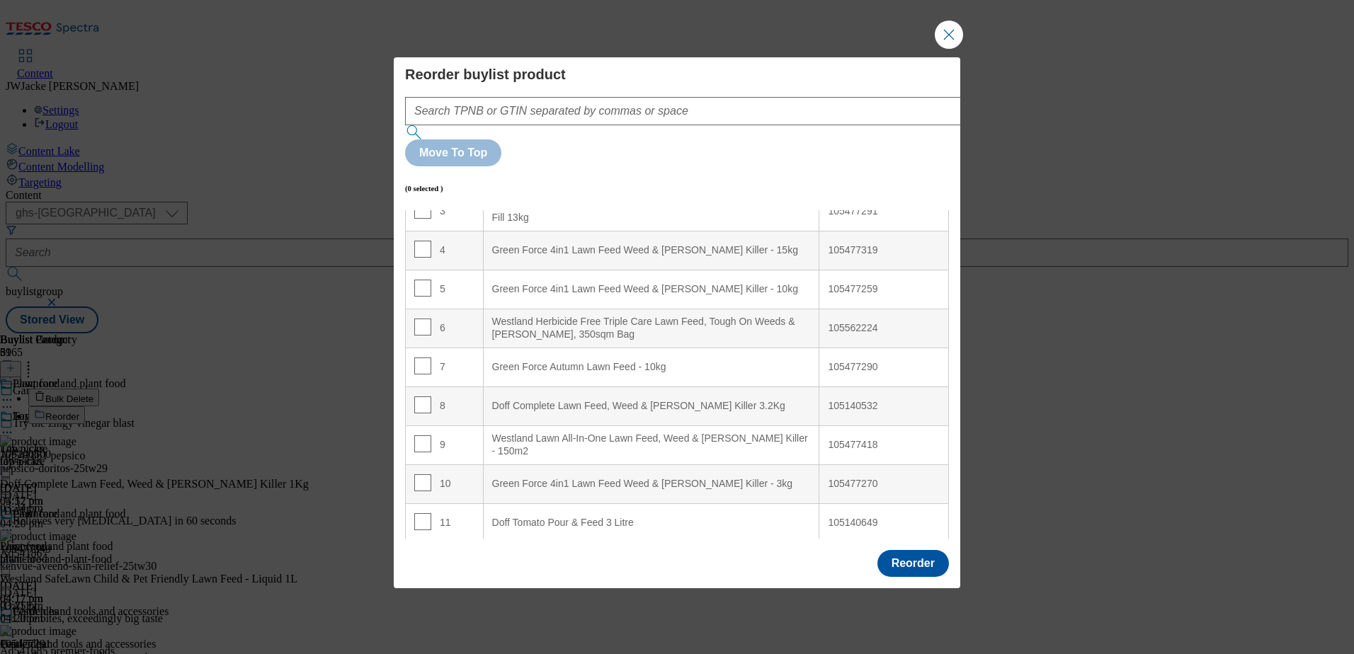
scroll to position [142, 0]
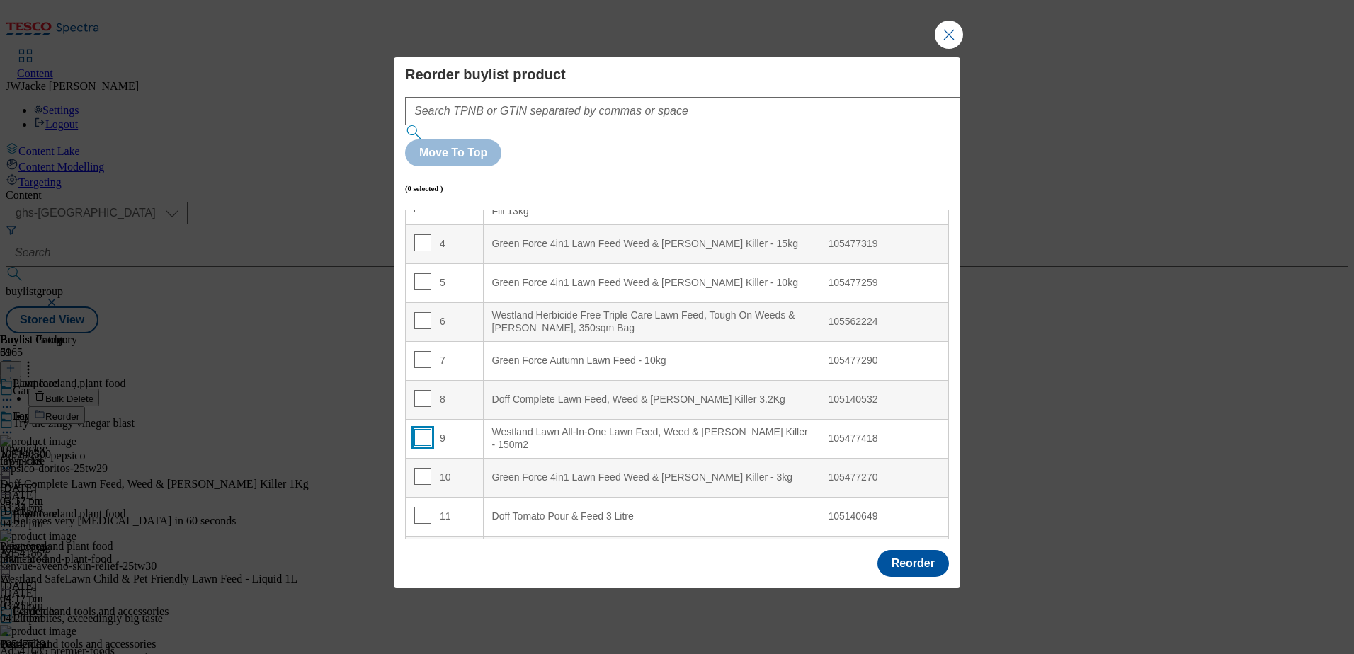
click at [419, 429] on input "Modal" at bounding box center [422, 437] width 17 height 17
checkbox input "true"
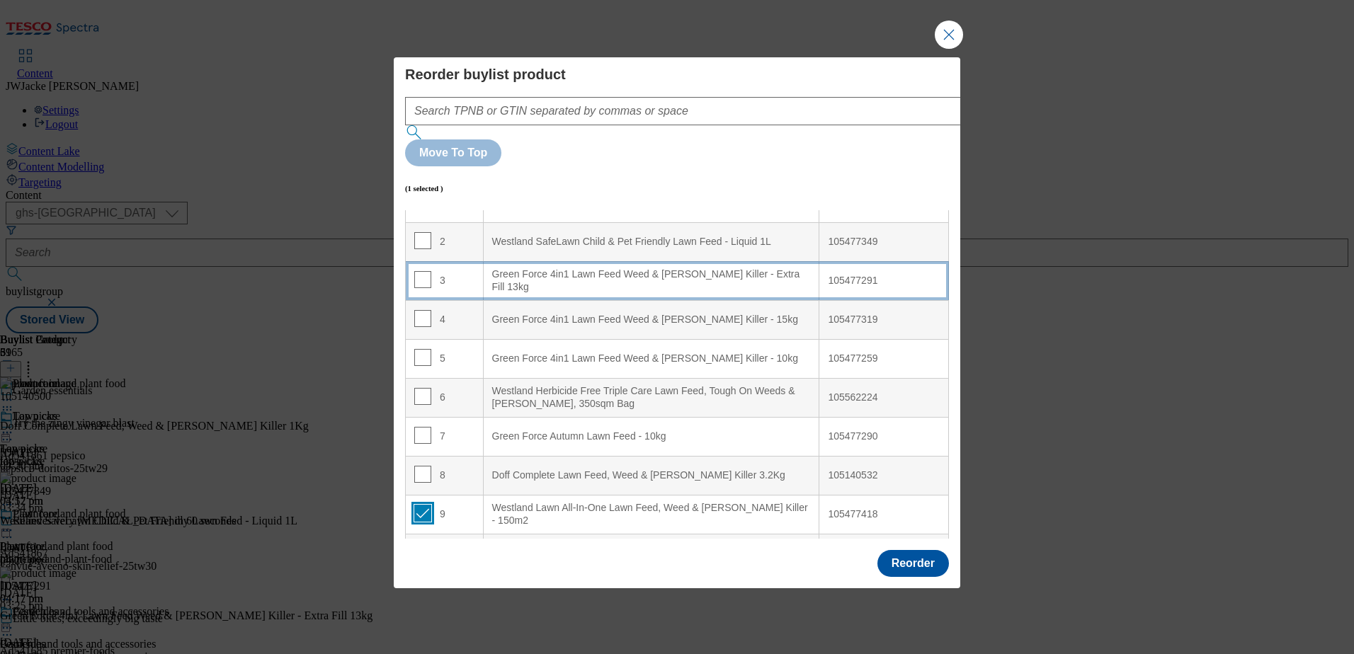
scroll to position [0, 0]
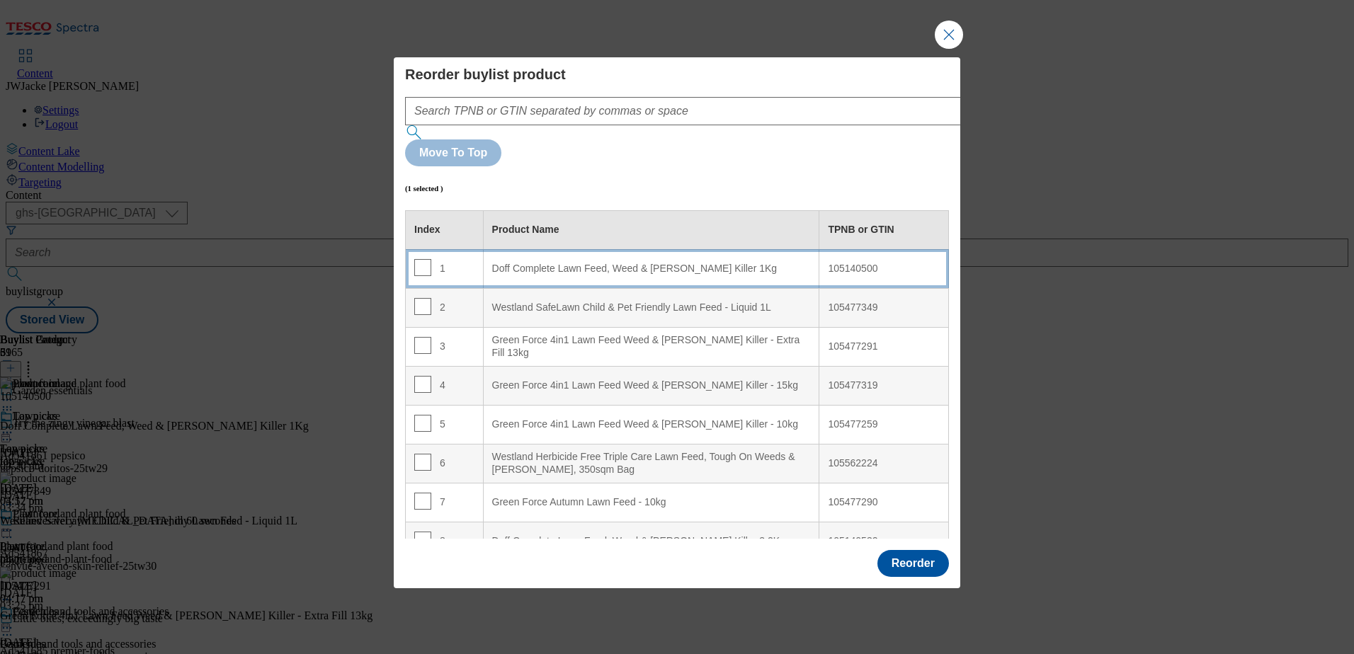
click at [545, 263] on div "Doff Complete Lawn Feed, Weed & [PERSON_NAME] Killer 1Kg" at bounding box center [651, 269] width 319 height 13
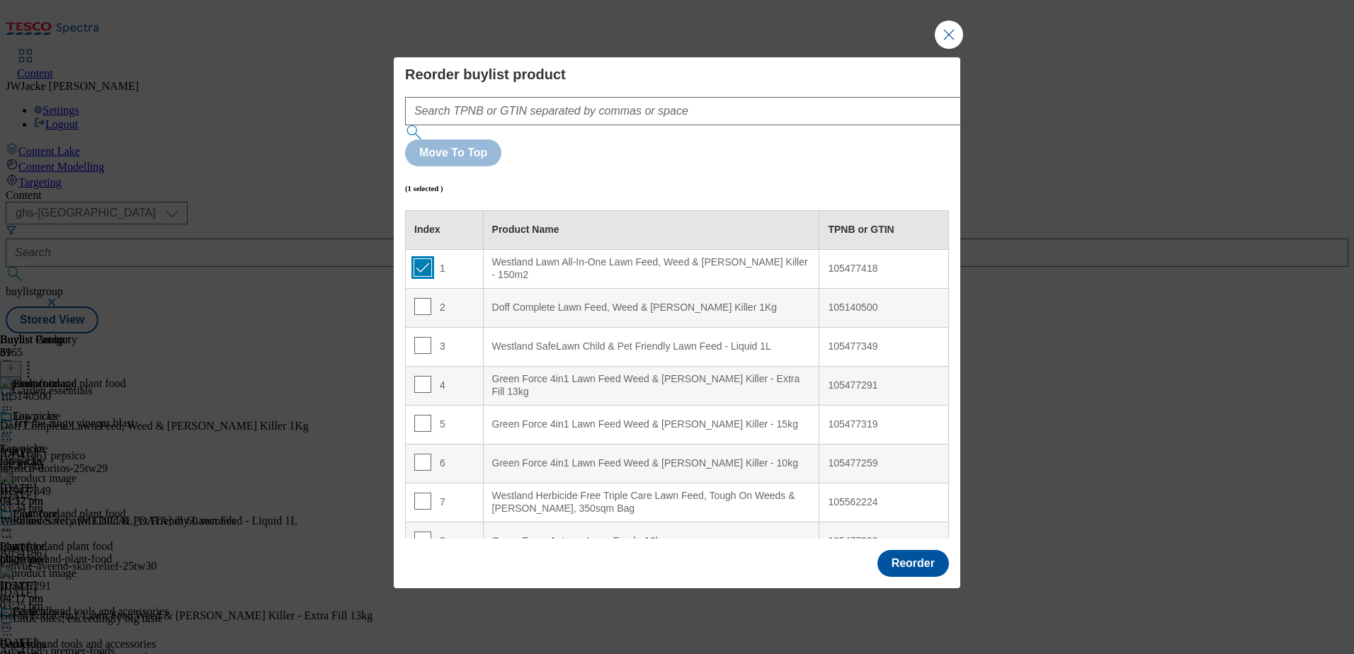
click at [421, 259] on input "Modal" at bounding box center [422, 267] width 17 height 17
checkbox input "false"
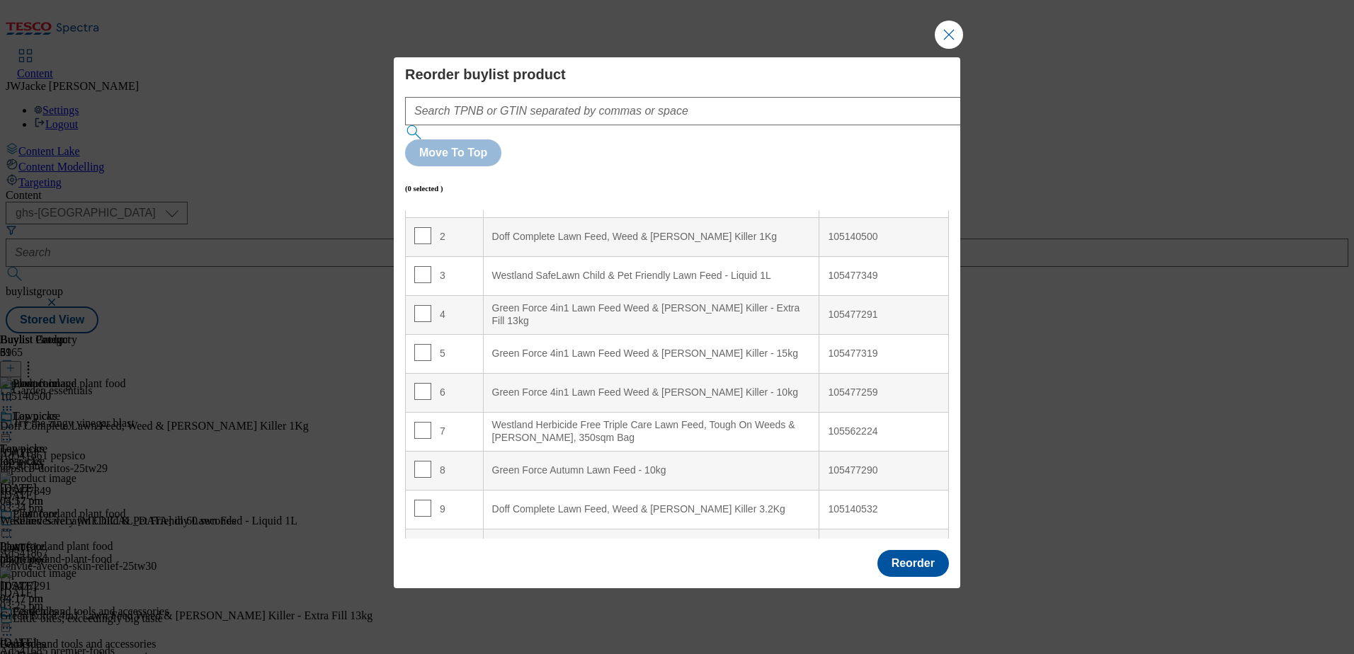
scroll to position [142, 0]
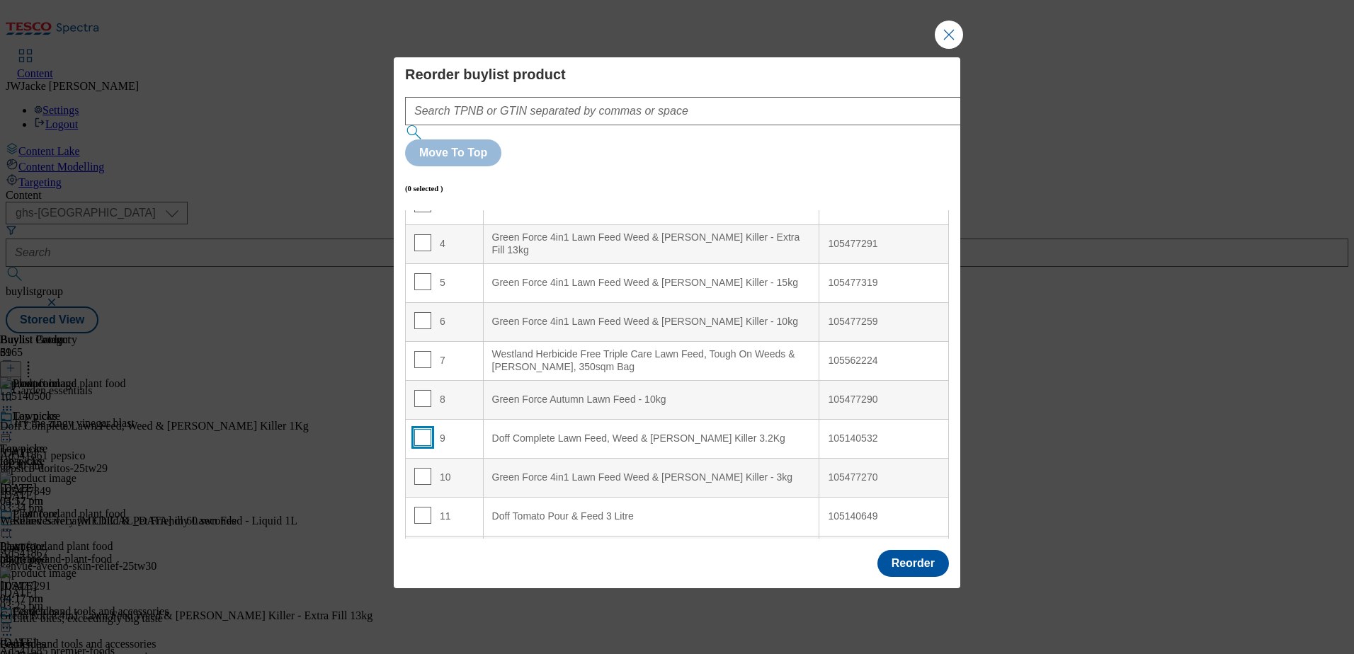
click at [418, 429] on input "Modal" at bounding box center [422, 437] width 17 height 17
checkbox input "true"
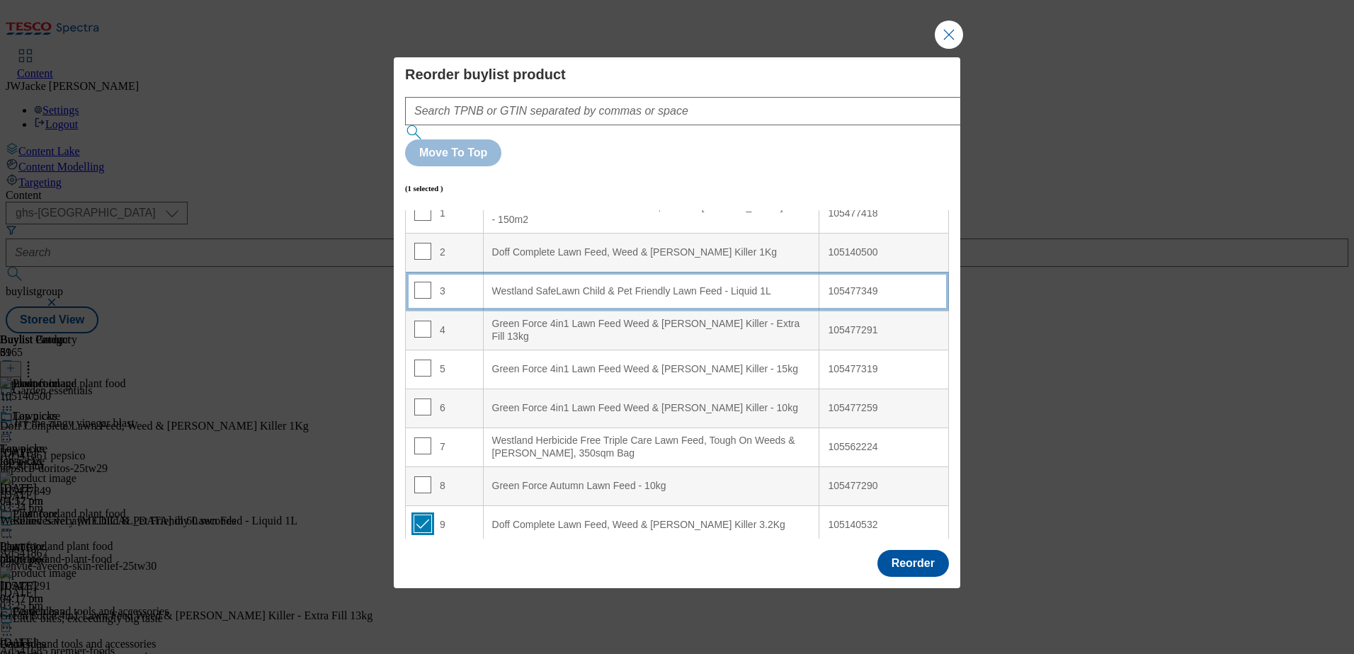
scroll to position [0, 0]
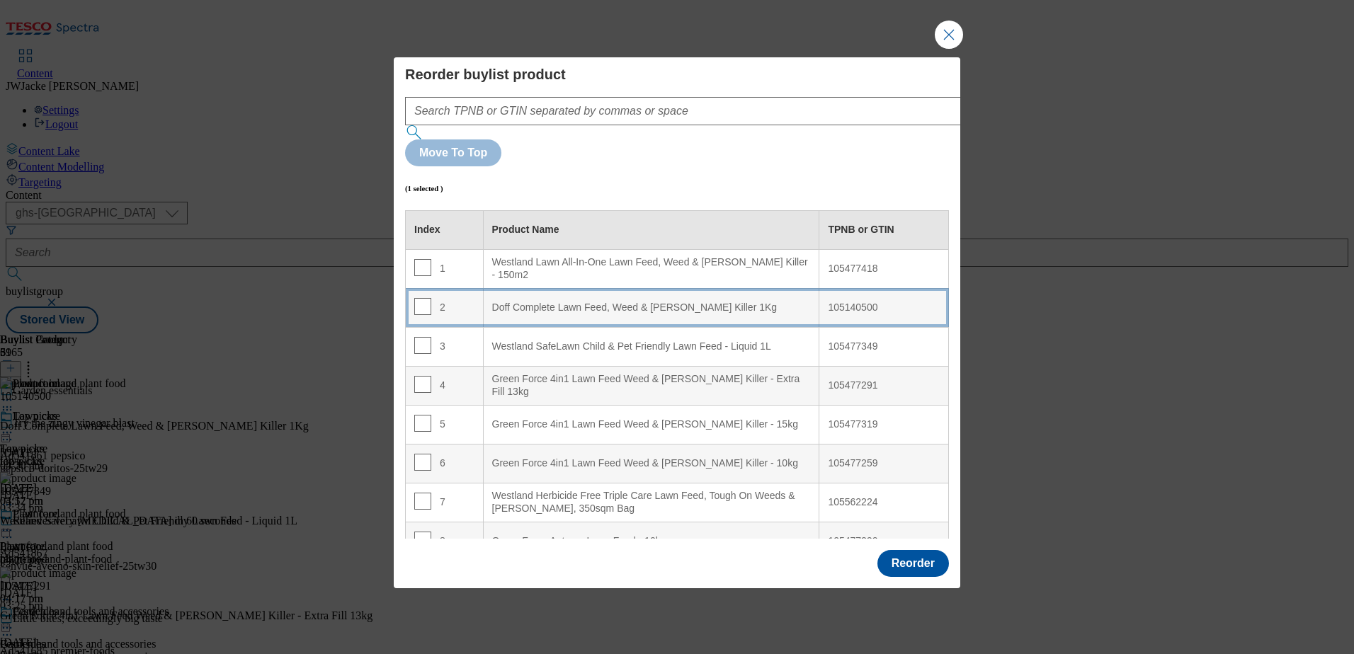
click at [538, 288] on 1Kg "Doff Complete Lawn Feed, Weed & [PERSON_NAME] Killer 1Kg" at bounding box center [651, 307] width 336 height 39
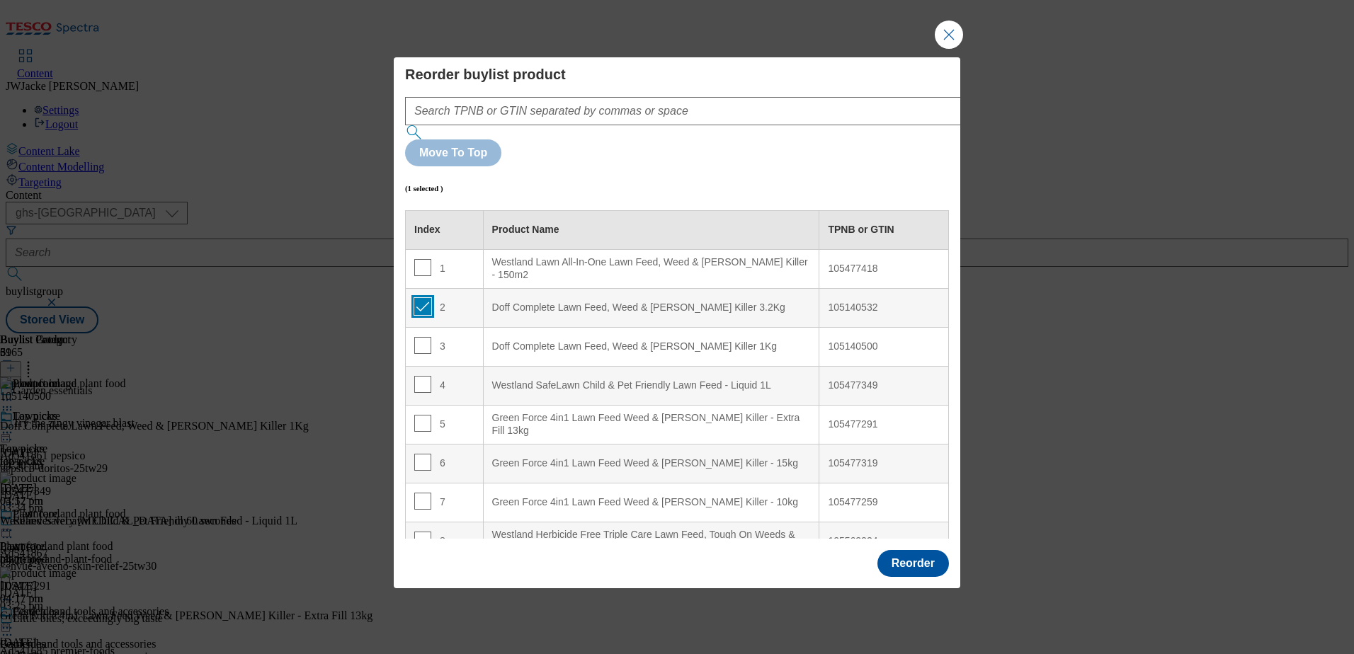
click at [419, 298] on input "Modal" at bounding box center [422, 306] width 17 height 17
checkbox input "false"
click at [907, 550] on button "Reorder" at bounding box center [914, 563] width 72 height 27
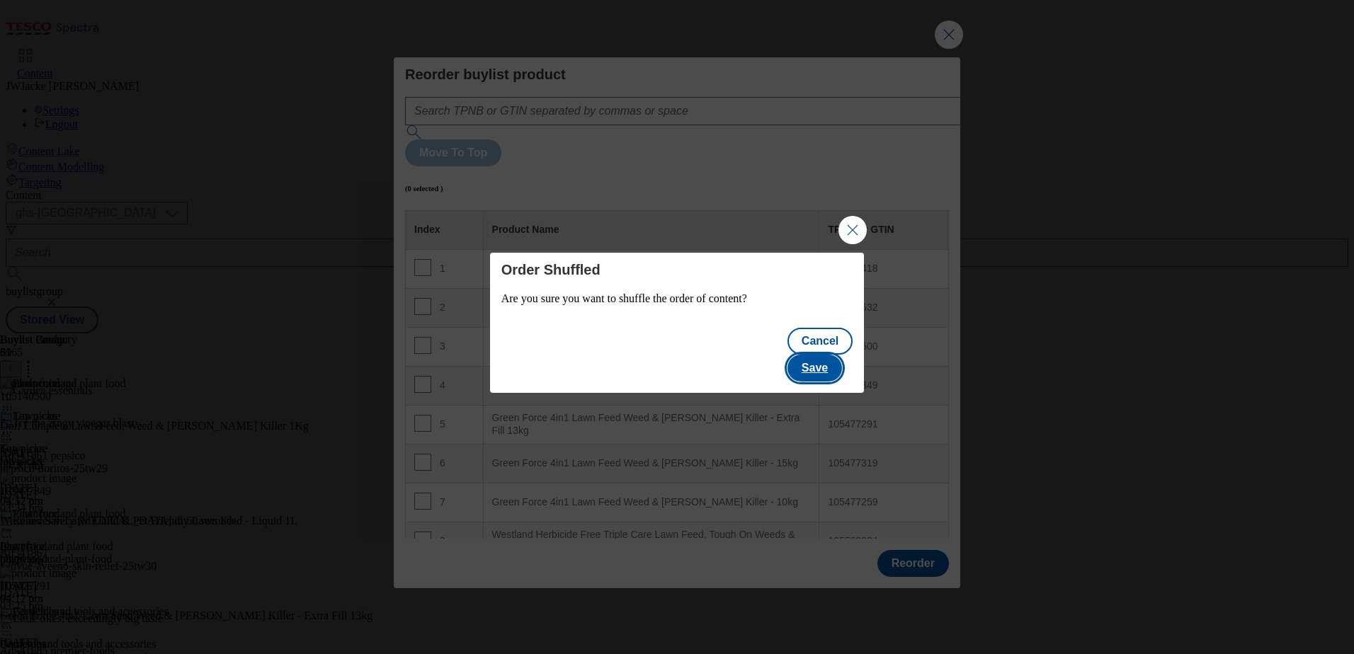
click at [822, 355] on button "Save" at bounding box center [815, 368] width 55 height 27
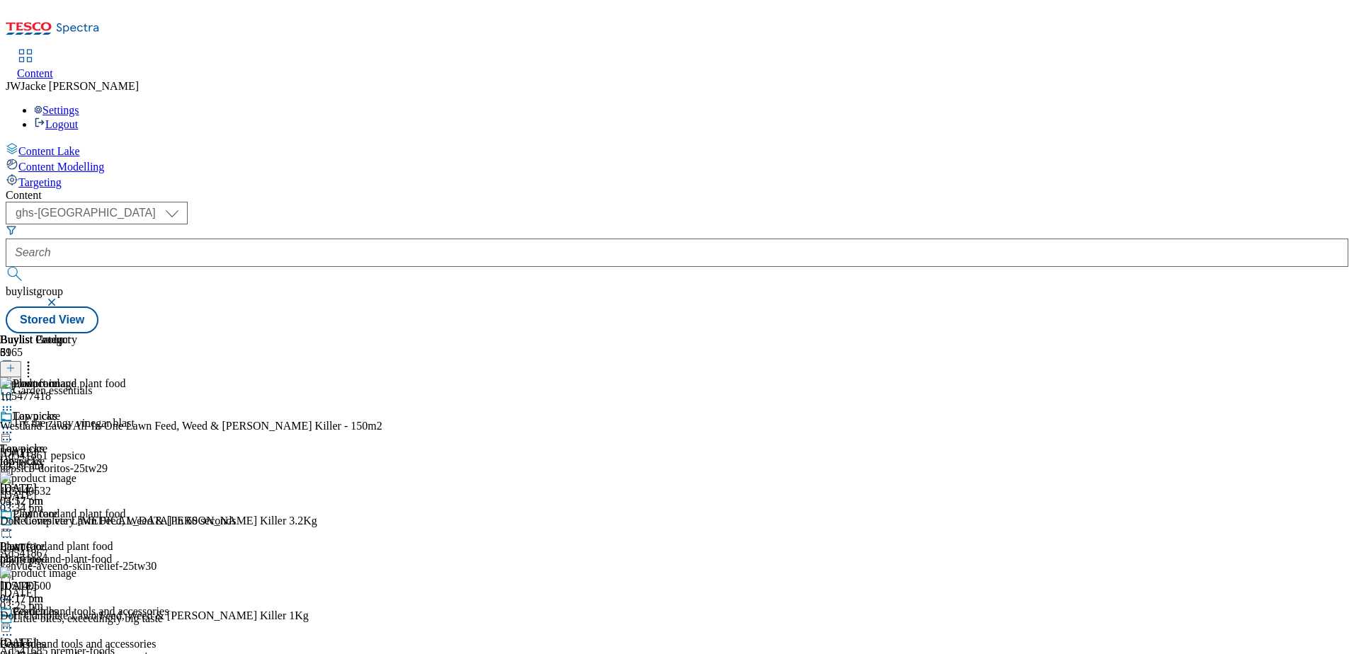
click at [35, 359] on icon at bounding box center [28, 366] width 14 height 14
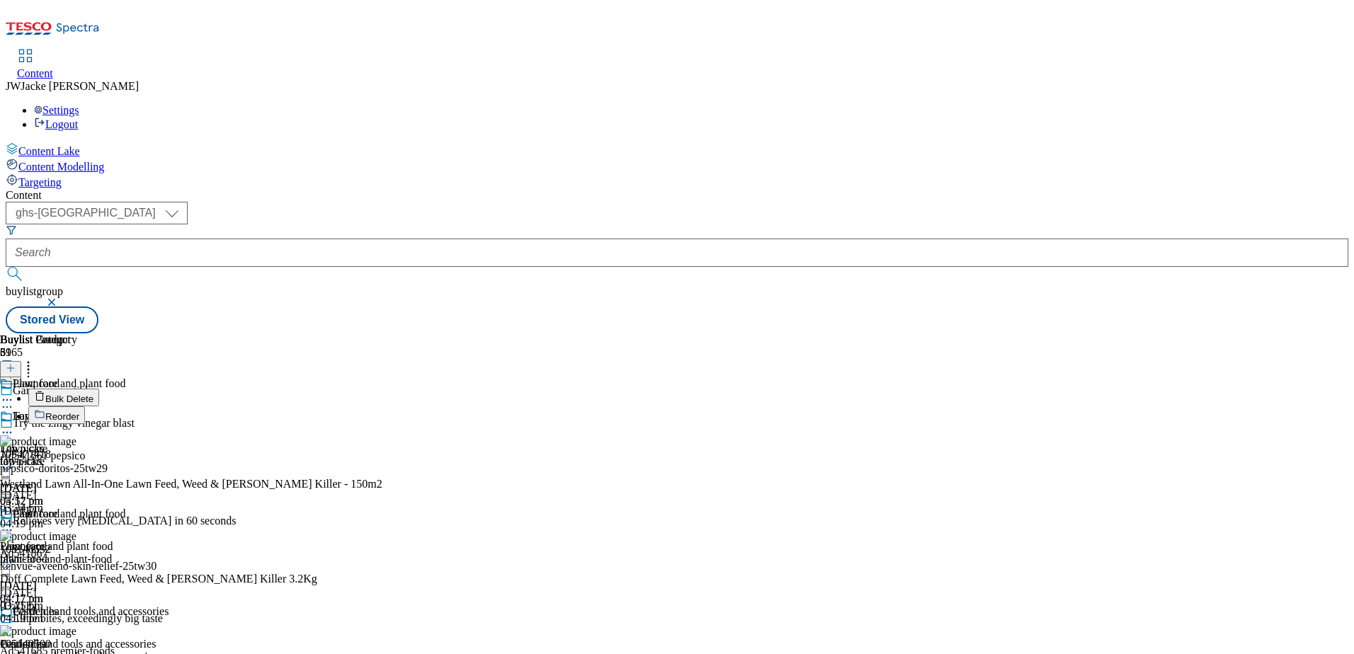
click at [93, 394] on span "Bulk Delete" at bounding box center [69, 399] width 48 height 11
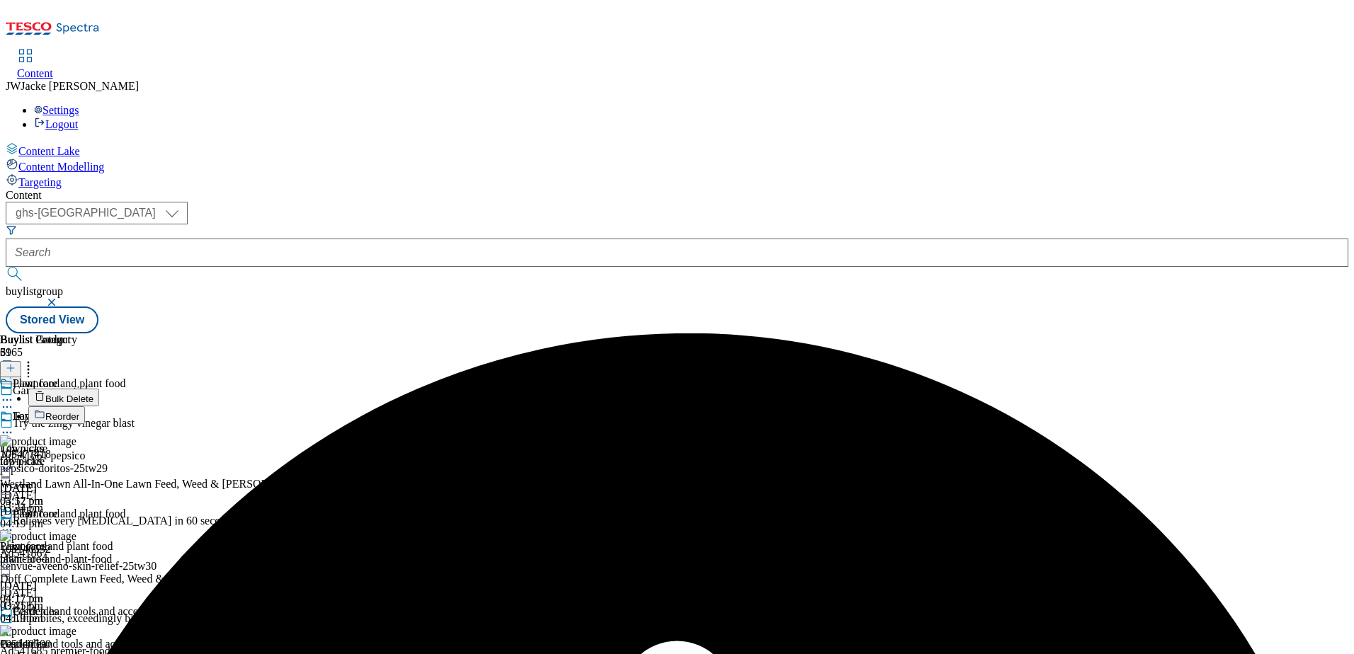
click at [14, 523] on icon at bounding box center [7, 530] width 14 height 14
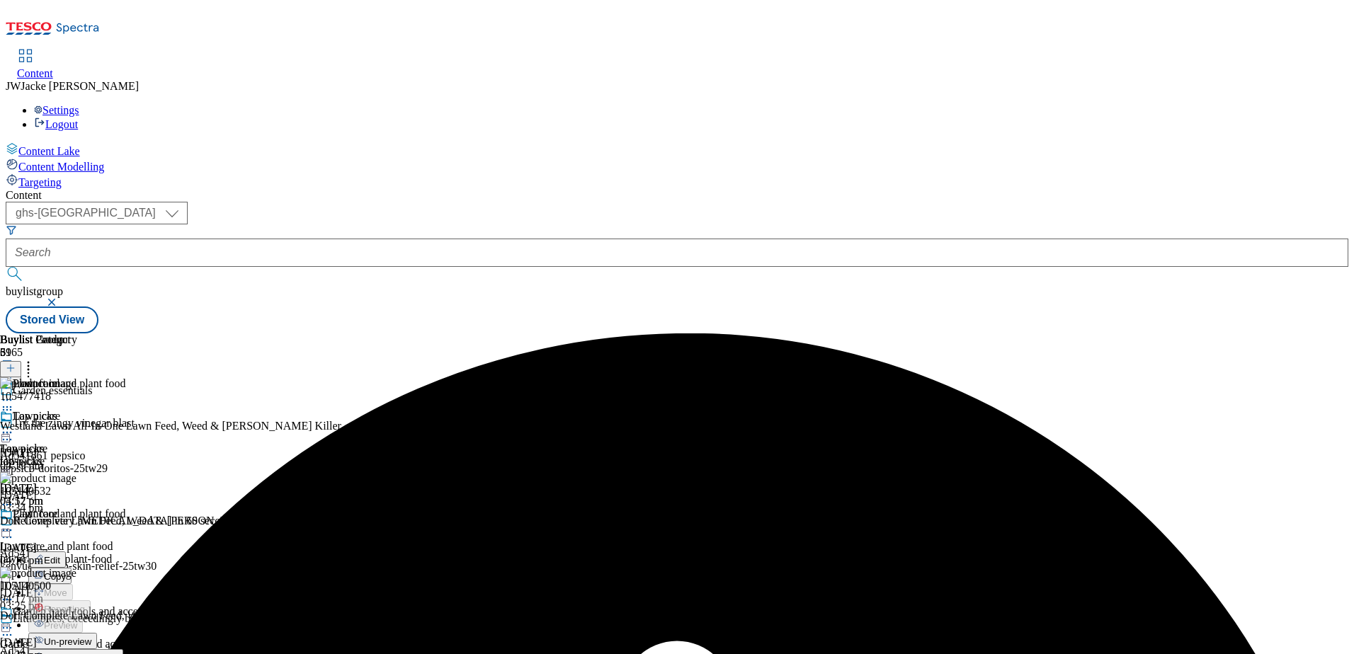
click at [91, 637] on span "Un-preview" at bounding box center [67, 642] width 47 height 11
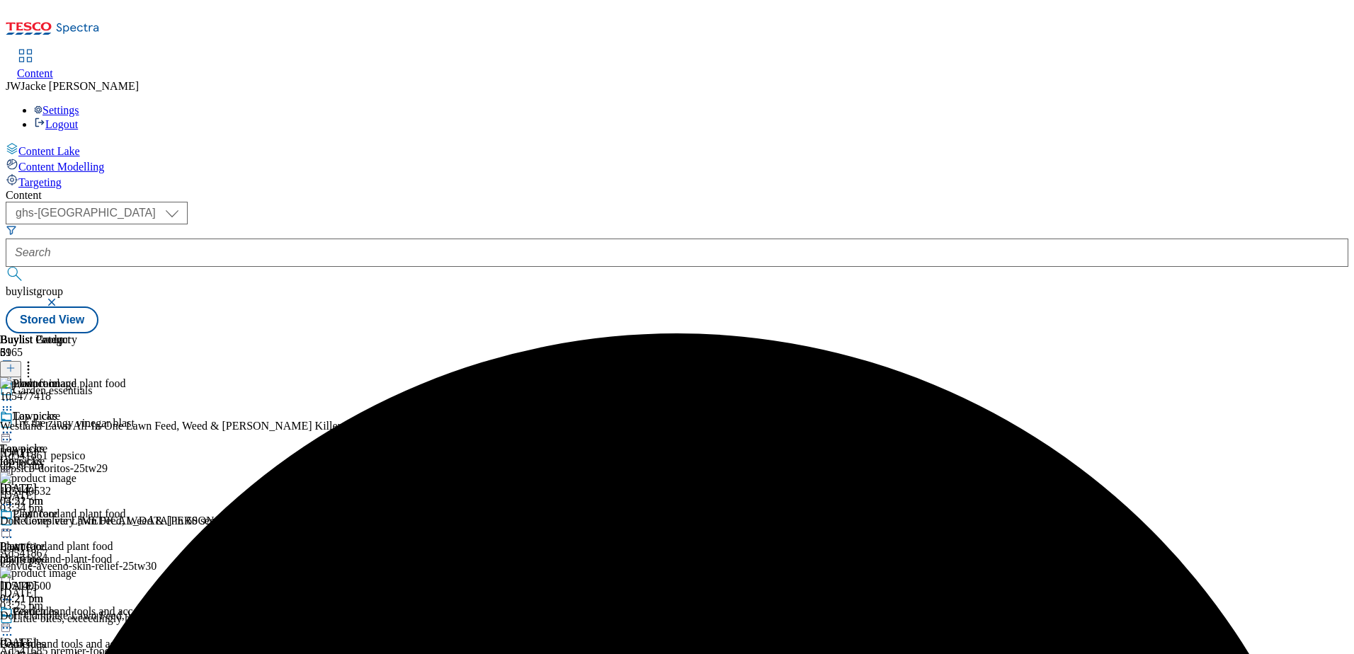
click at [30, 362] on circle at bounding box center [29, 363] width 2 height 2
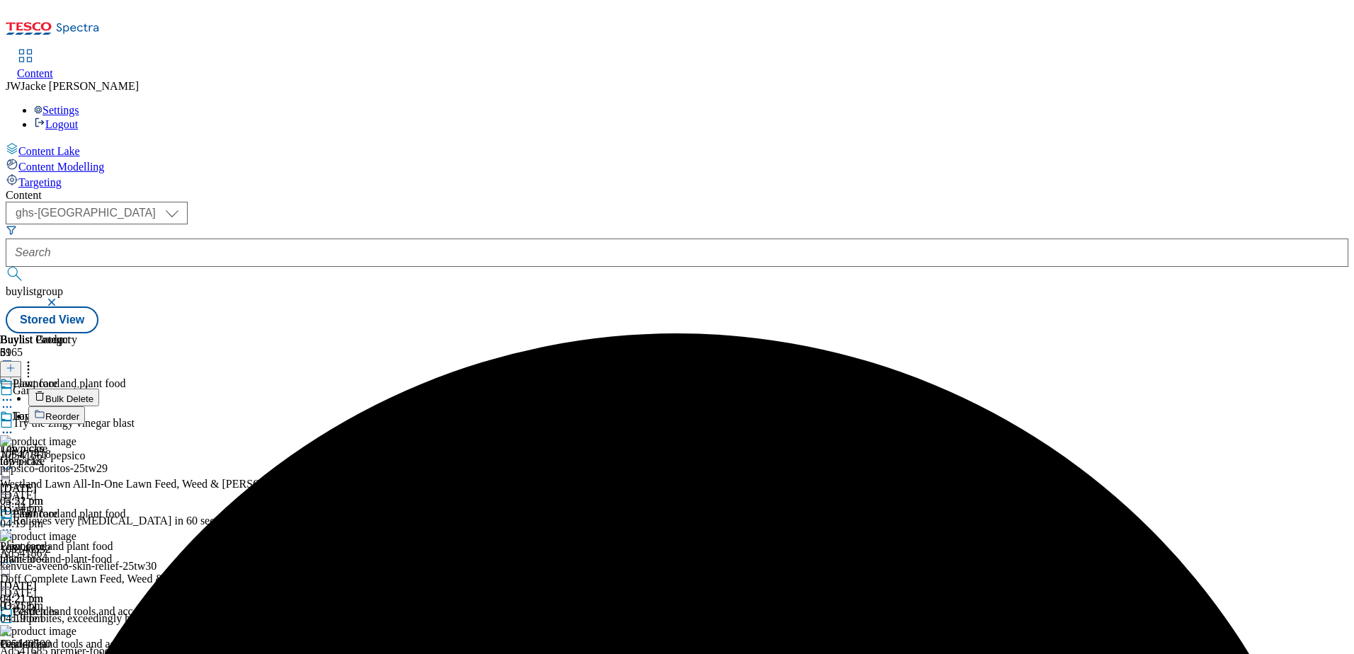
click at [93, 394] on span "Bulk Delete" at bounding box center [69, 399] width 48 height 11
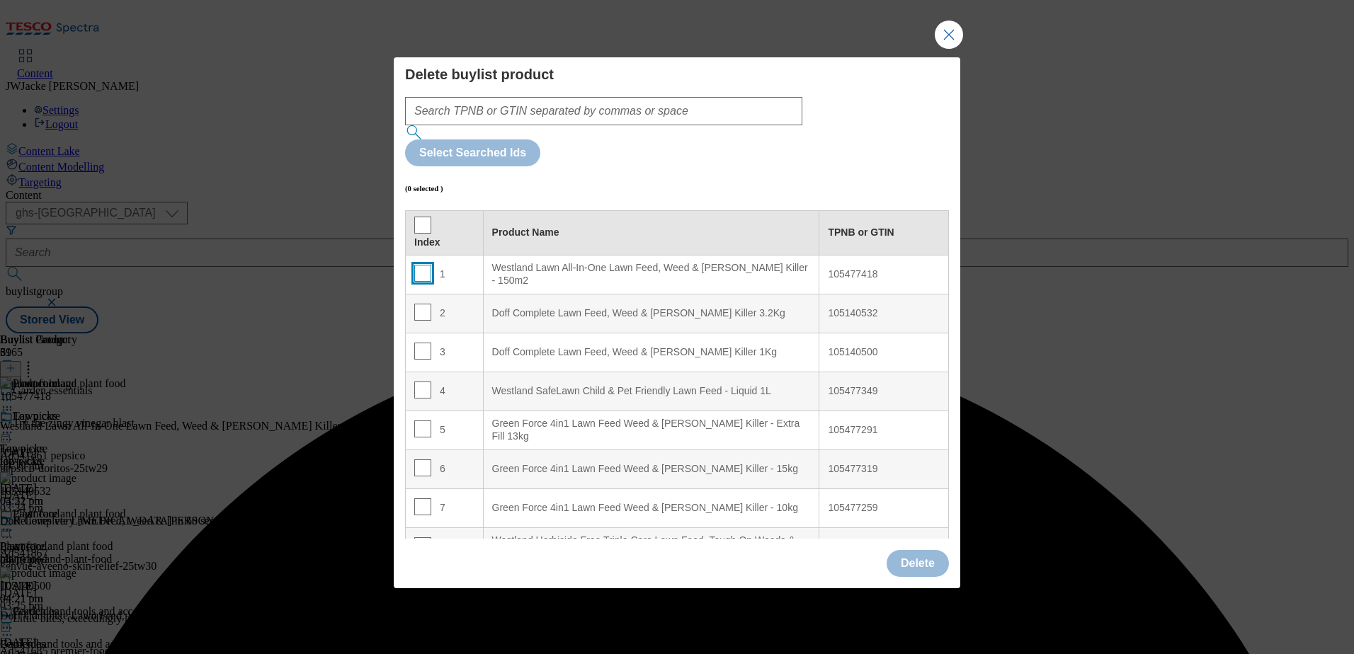
click at [422, 265] on input "Modal" at bounding box center [422, 273] width 17 height 17
checkbox input "true"
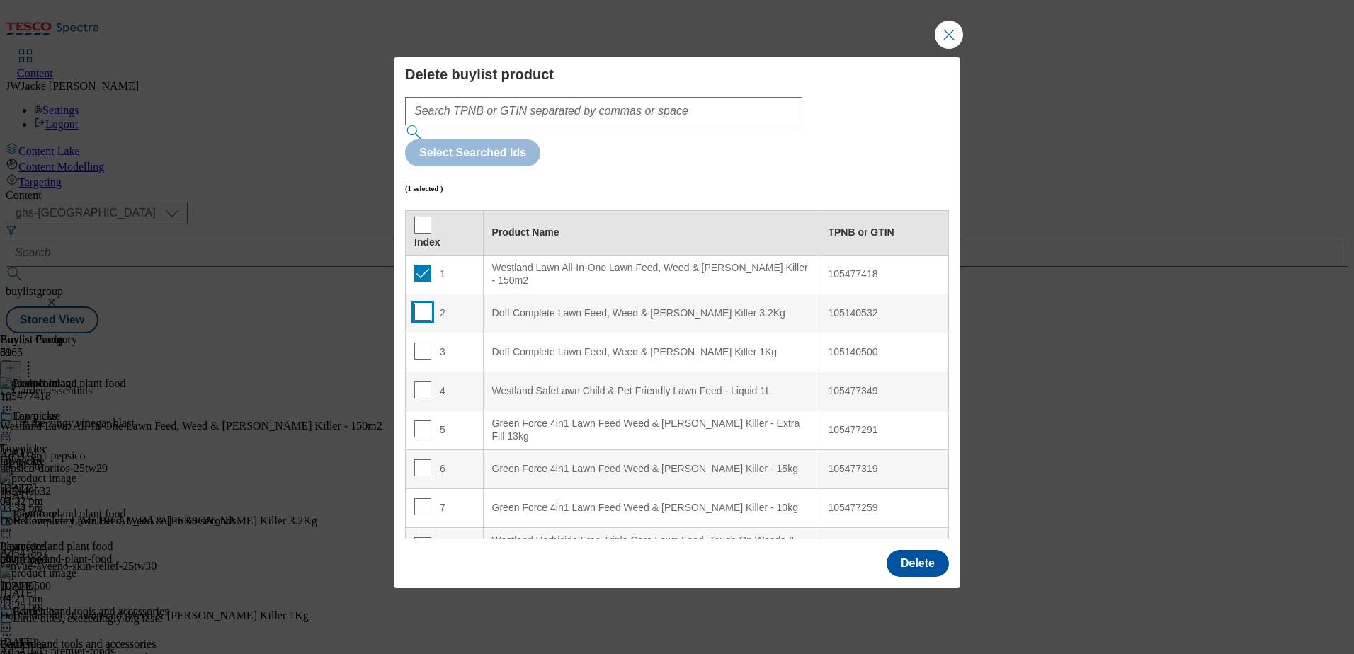
click at [416, 304] on input "Modal" at bounding box center [422, 312] width 17 height 17
checkbox input "true"
click at [425, 343] on input "Modal" at bounding box center [422, 351] width 17 height 17
checkbox input "true"
click at [414, 372] on td "4" at bounding box center [445, 391] width 78 height 39
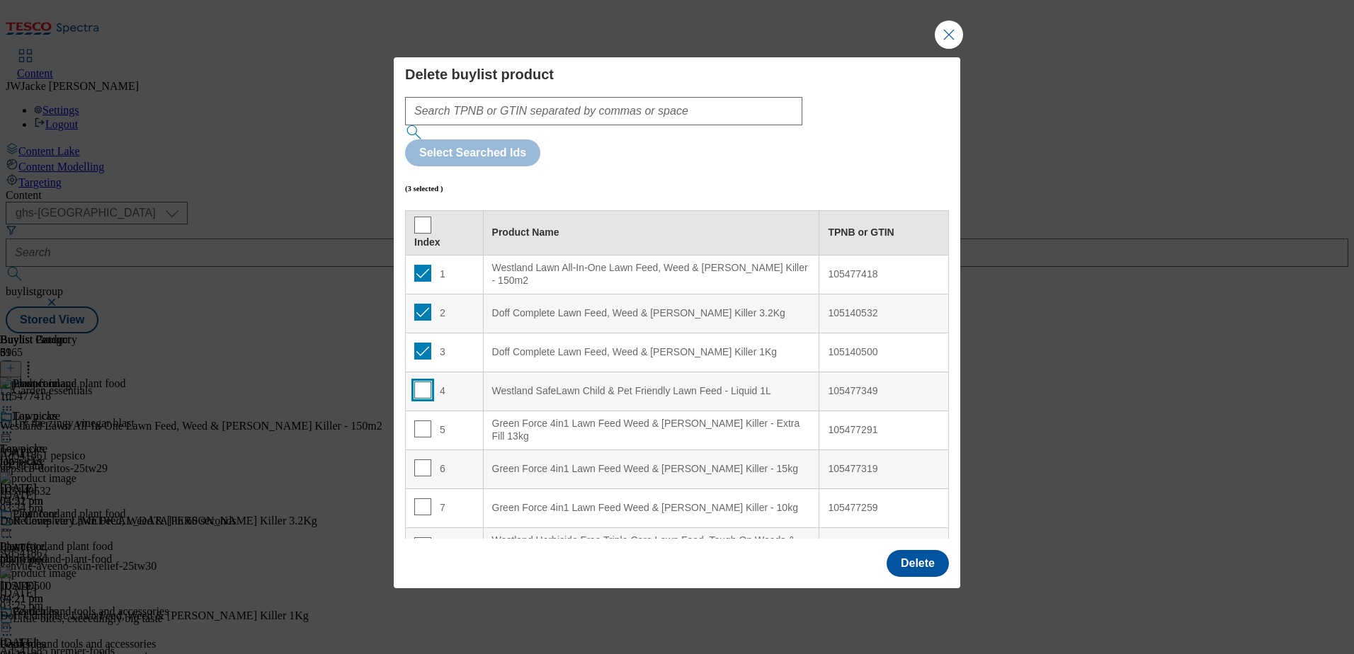
click at [419, 382] on input "Modal" at bounding box center [422, 390] width 17 height 17
checkbox input "true"
click at [428, 421] on input "Modal" at bounding box center [422, 429] width 17 height 17
checkbox input "true"
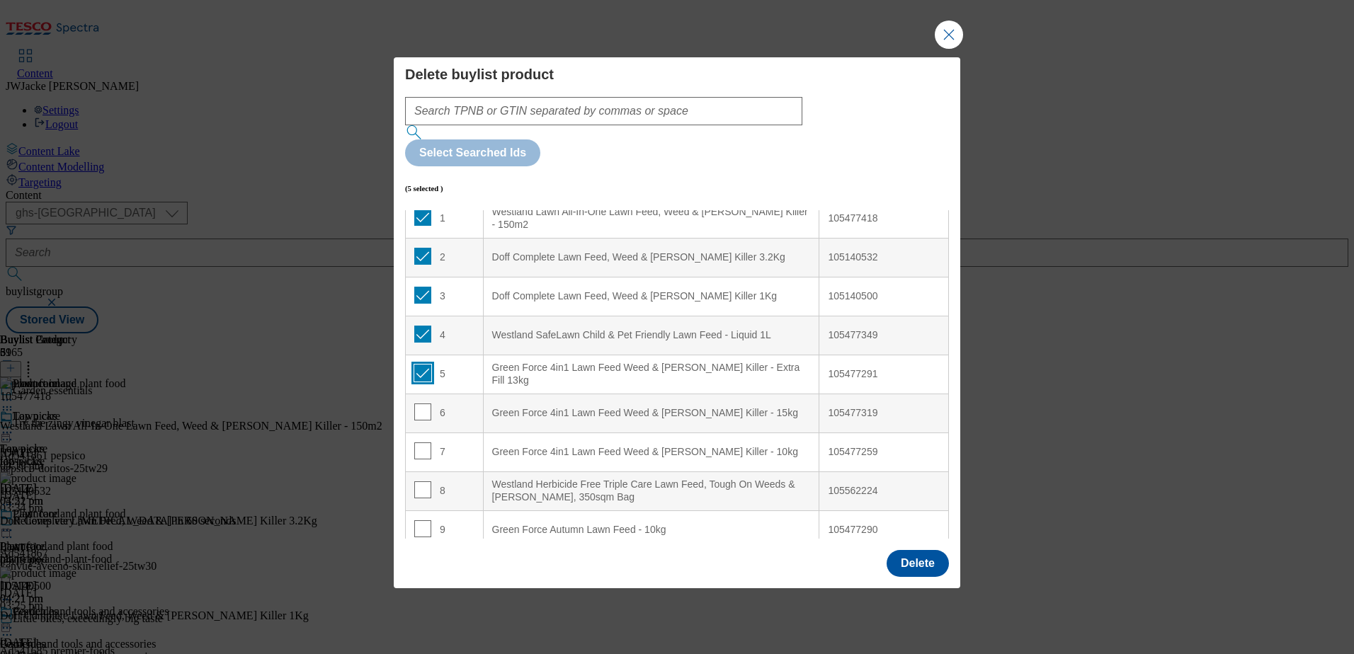
scroll to position [142, 0]
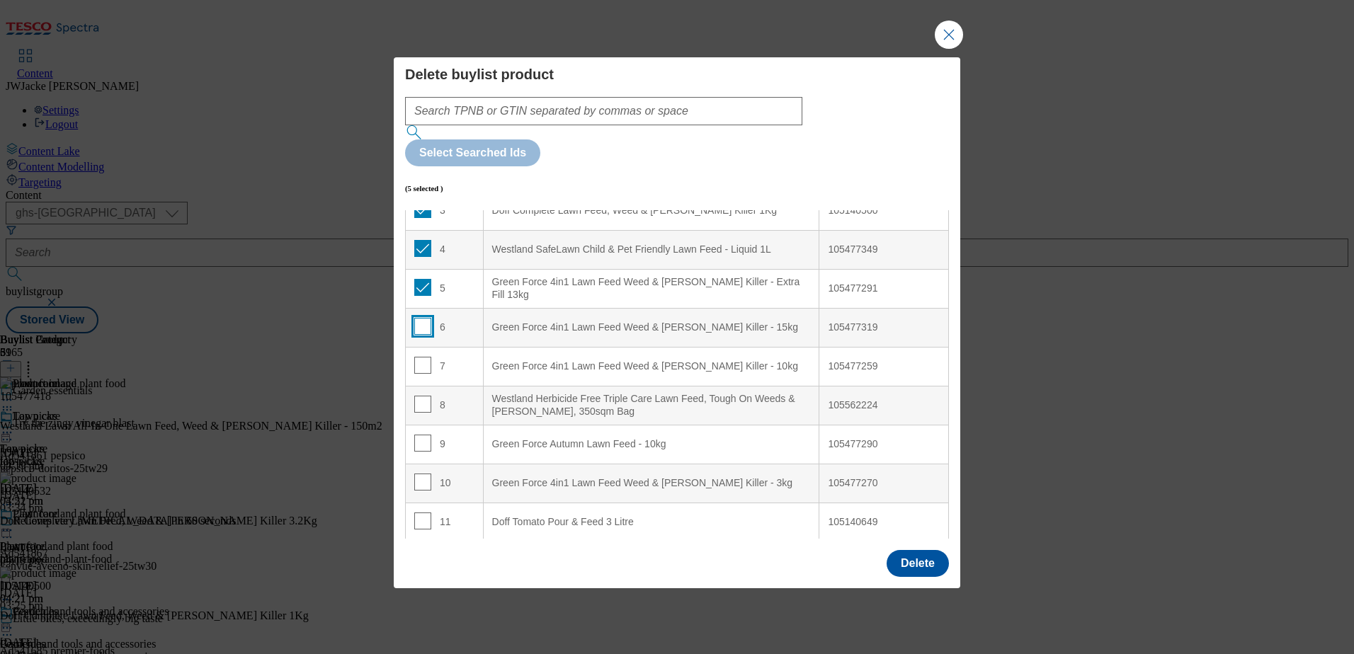
click at [416, 318] on input "Modal" at bounding box center [422, 326] width 17 height 17
checkbox input "true"
click at [422, 357] on input "Modal" at bounding box center [422, 365] width 17 height 17
checkbox input "true"
click at [419, 396] on input "Modal" at bounding box center [422, 404] width 17 height 17
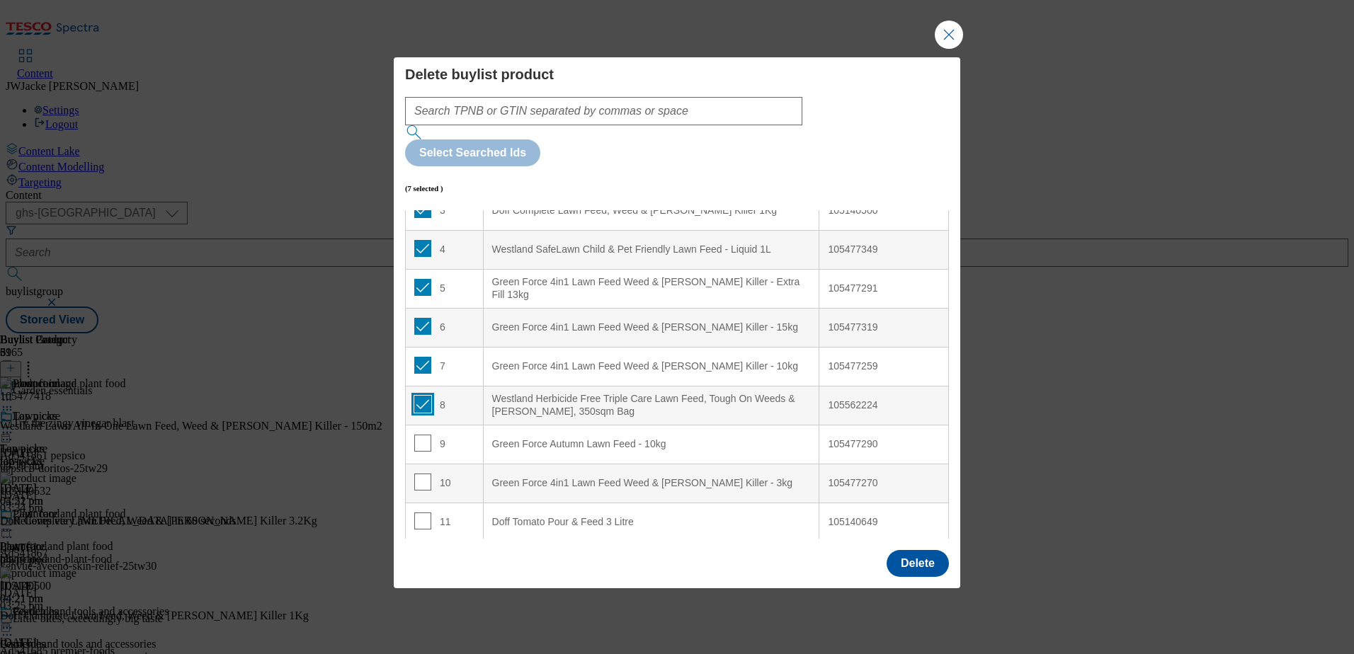
checkbox input "true"
click at [420, 435] on input "Modal" at bounding box center [422, 443] width 17 height 17
checkbox input "true"
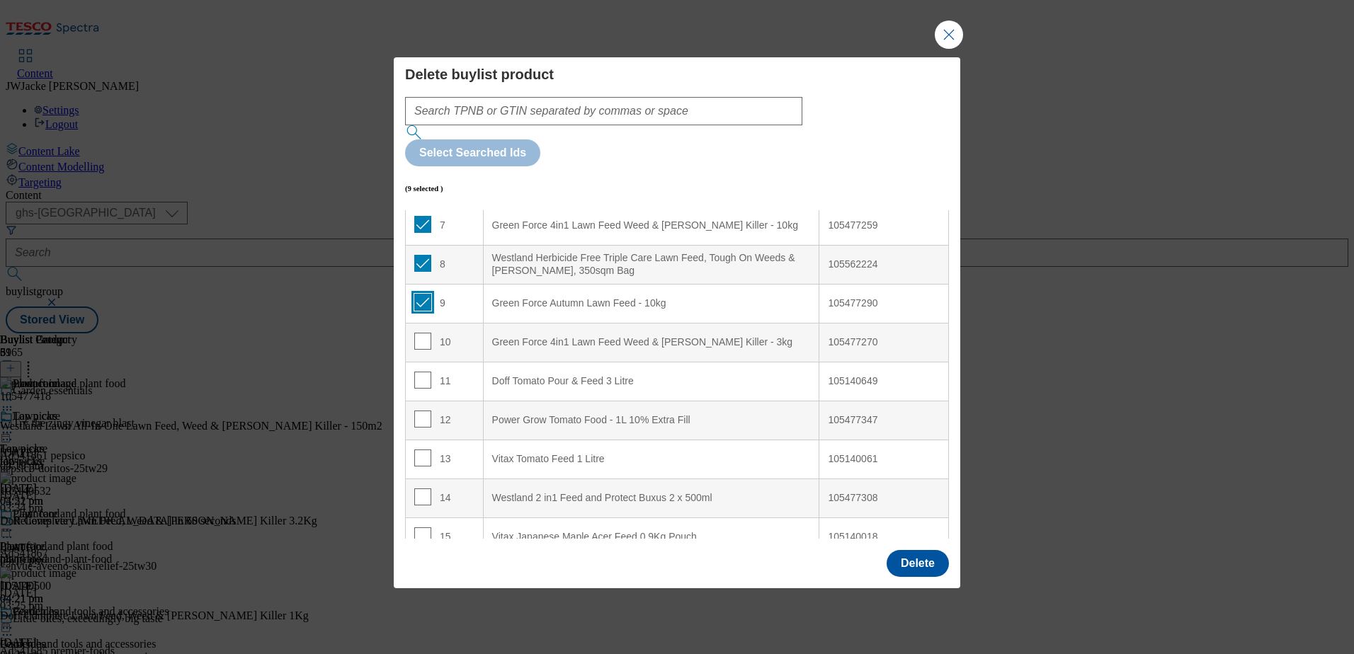
scroll to position [283, 0]
click at [422, 332] on input "Modal" at bounding box center [422, 340] width 17 height 17
checkbox input "true"
click at [907, 550] on button "Delete" at bounding box center [918, 563] width 62 height 27
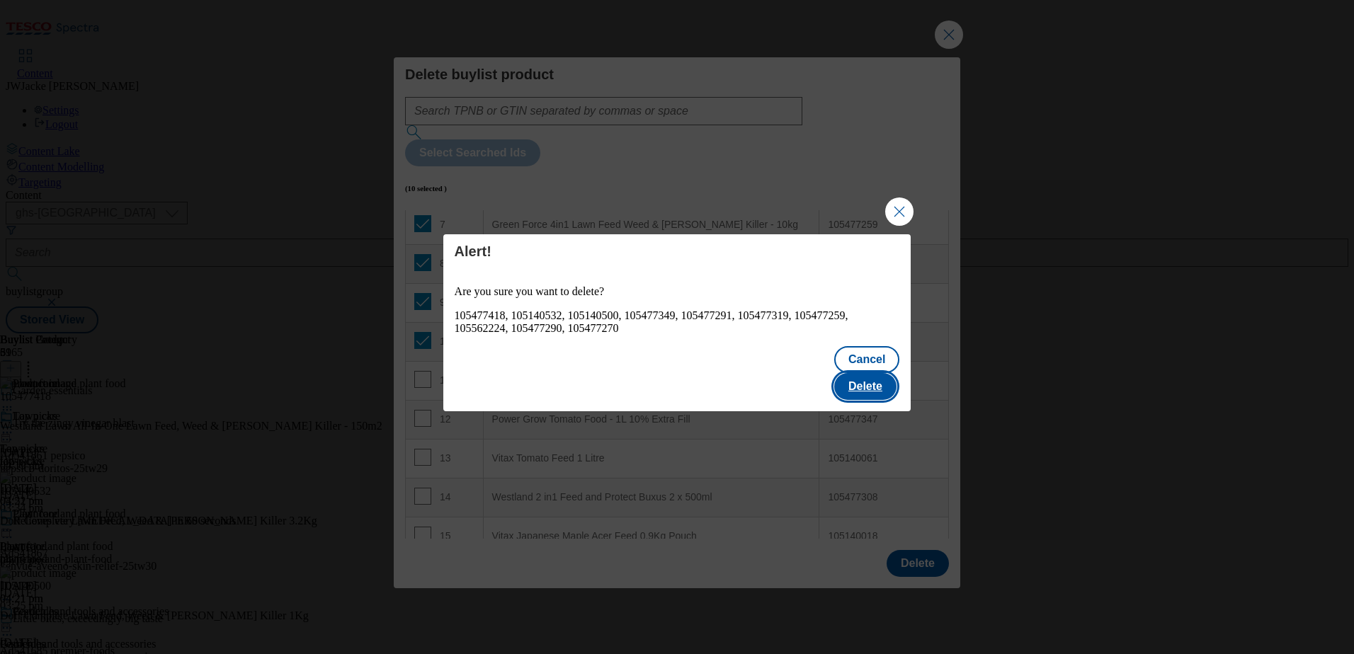
click at [867, 385] on button "Delete" at bounding box center [865, 386] width 62 height 27
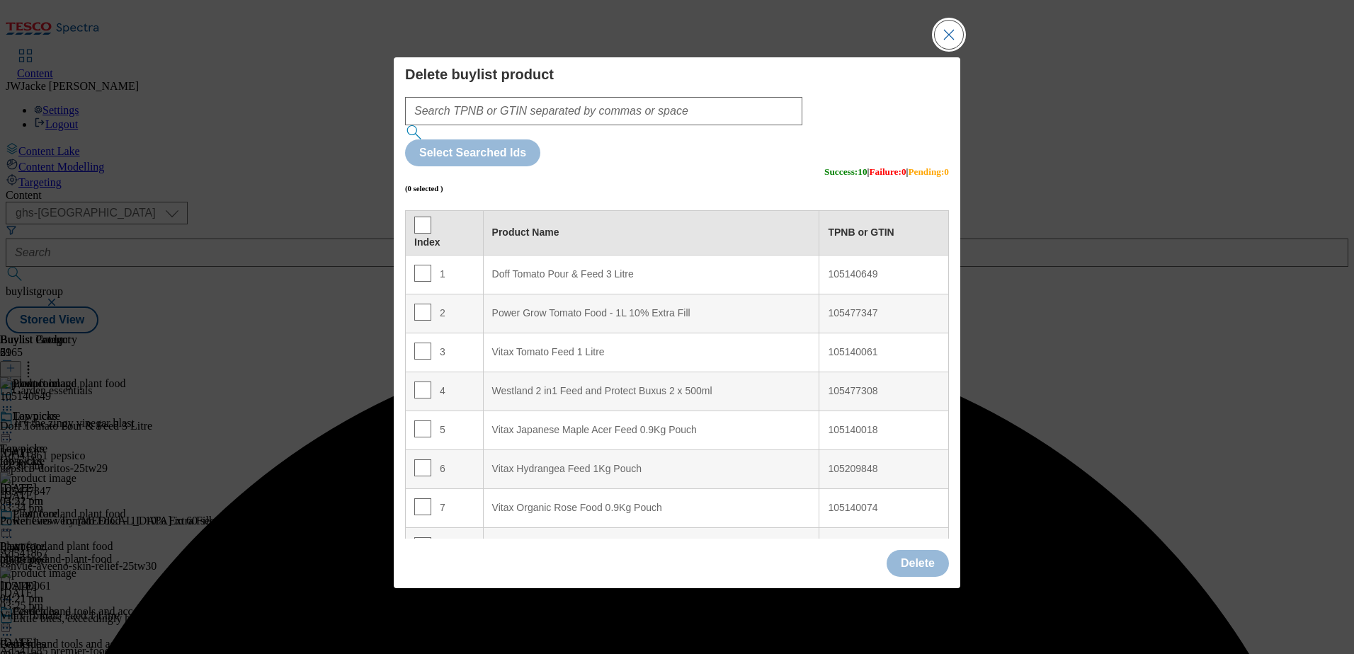
click at [943, 49] on button "Close Modal" at bounding box center [949, 35] width 28 height 28
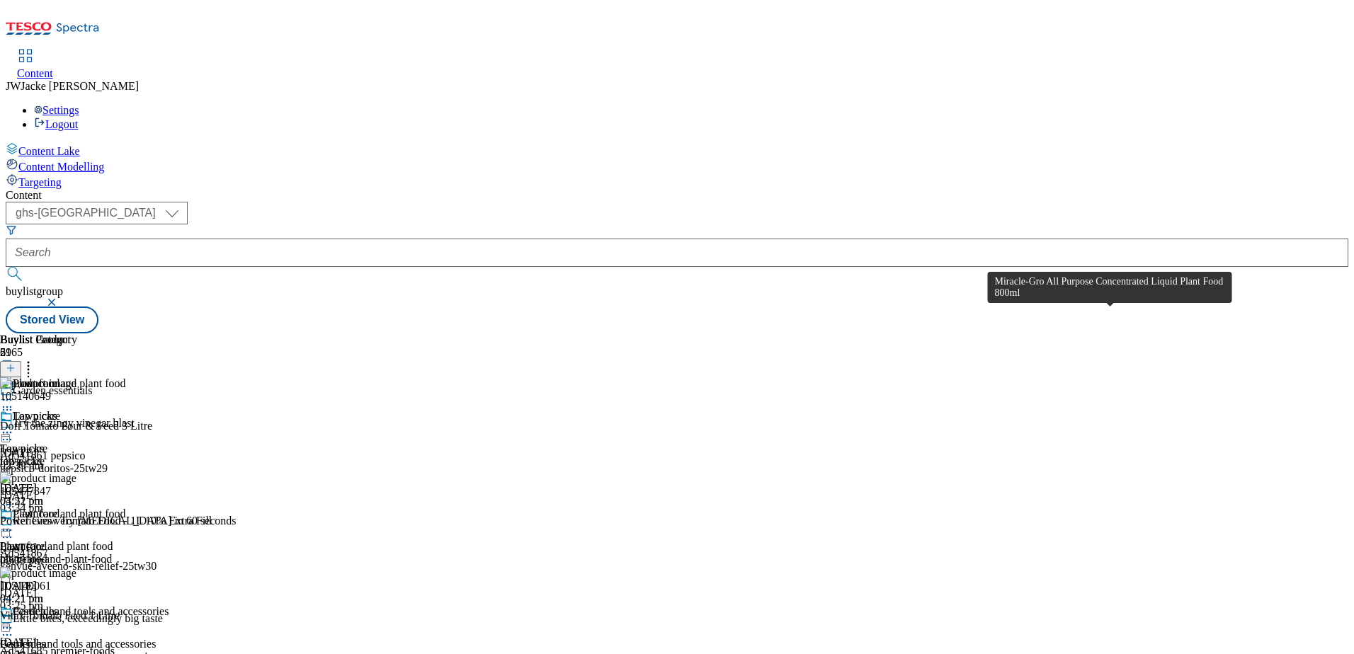
scroll to position [2034, 0]
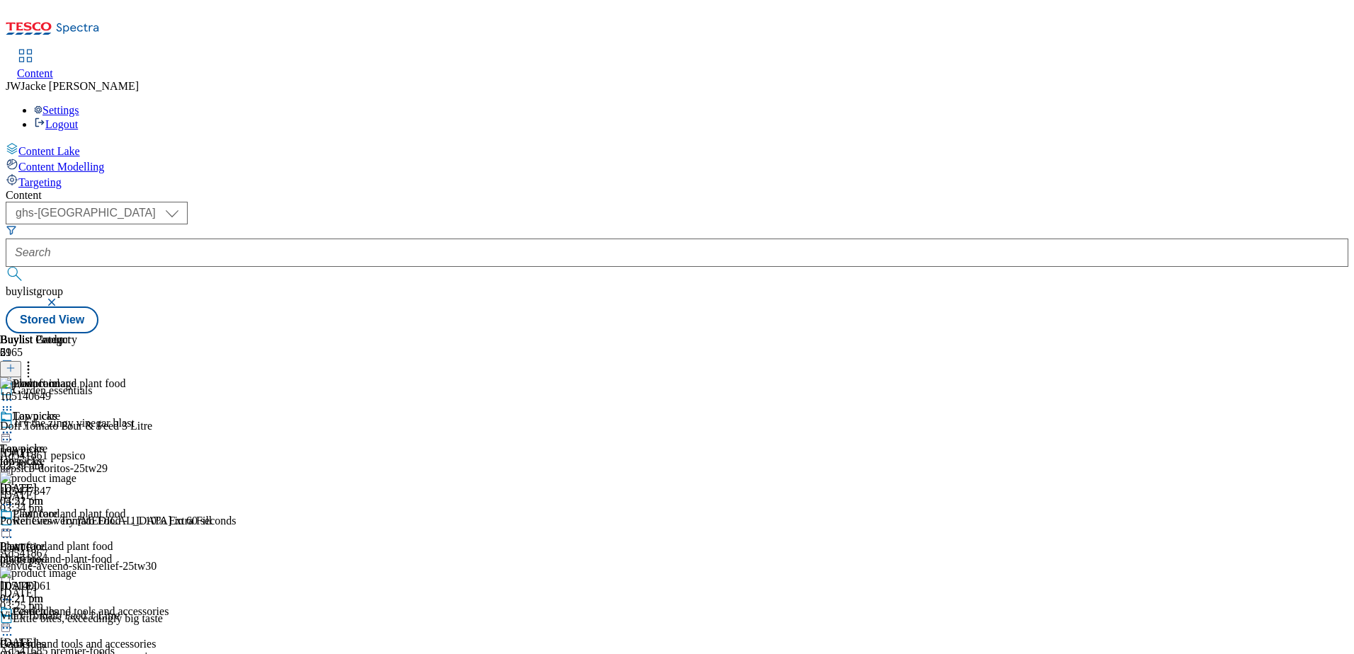
click at [14, 523] on icon at bounding box center [7, 530] width 14 height 14
click at [77, 620] on span "Preview" at bounding box center [60, 625] width 33 height 11
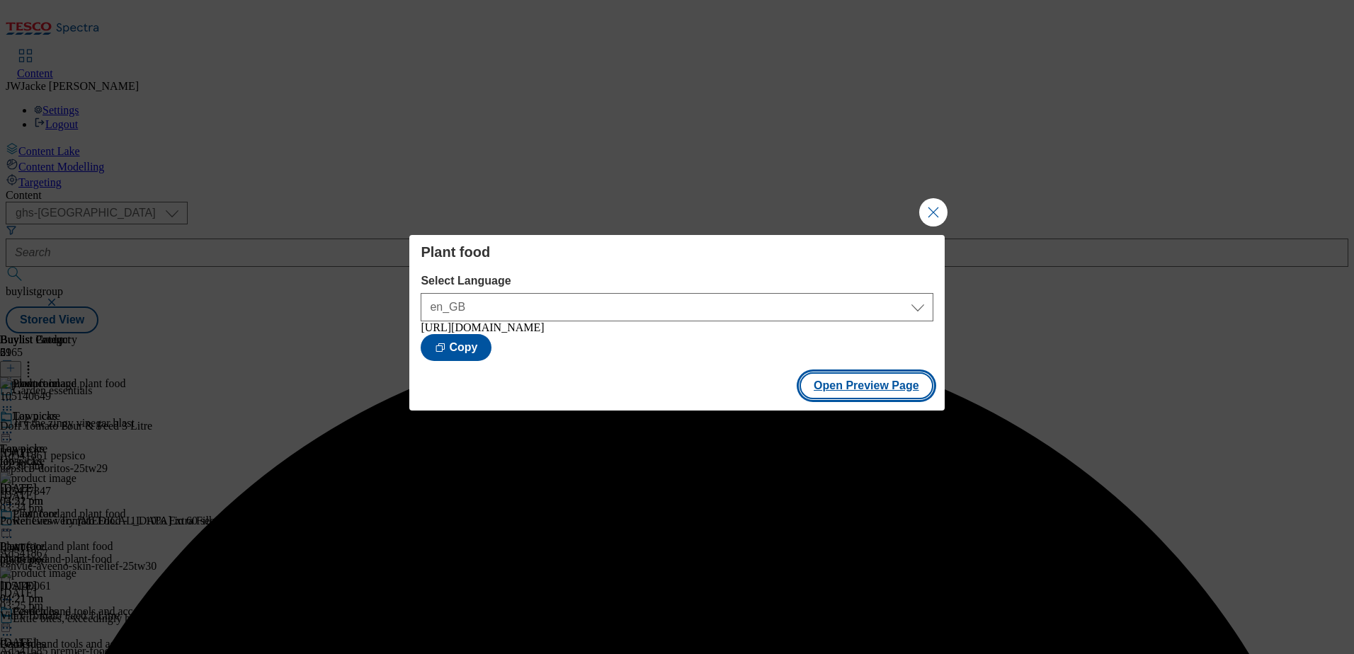
click at [869, 394] on button "Open Preview Page" at bounding box center [867, 386] width 134 height 27
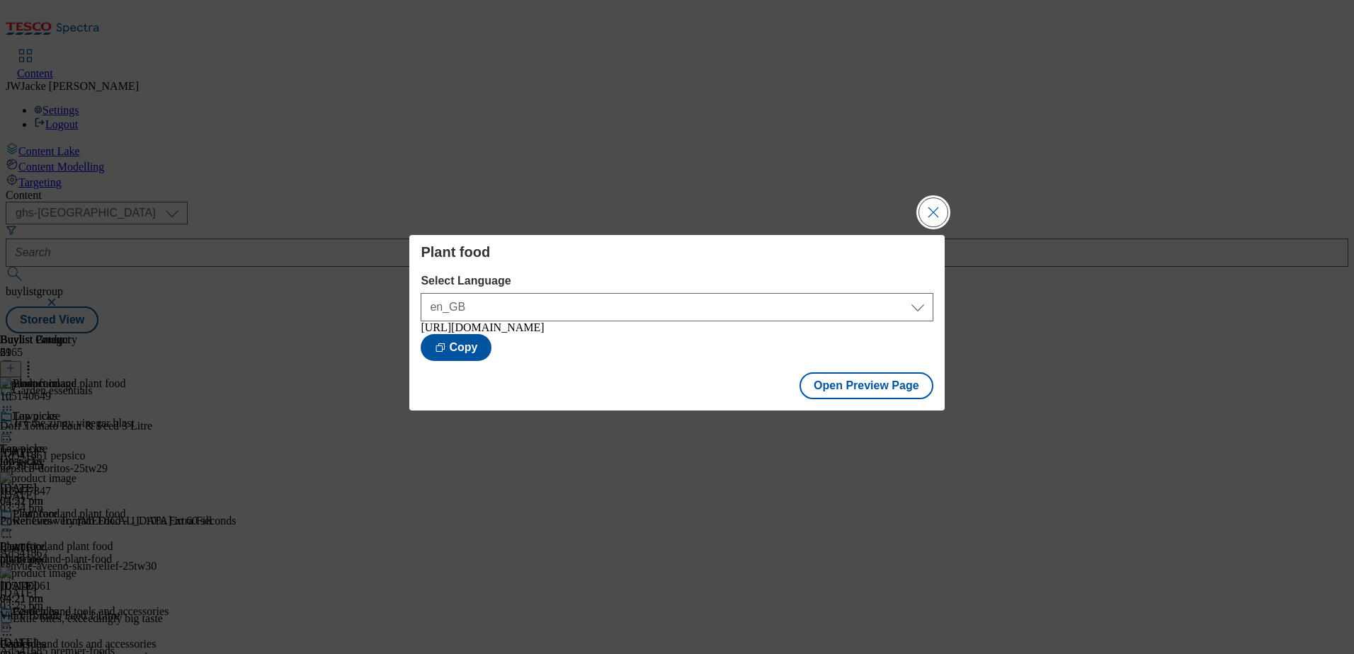
click at [929, 207] on button "Close Modal" at bounding box center [933, 212] width 28 height 28
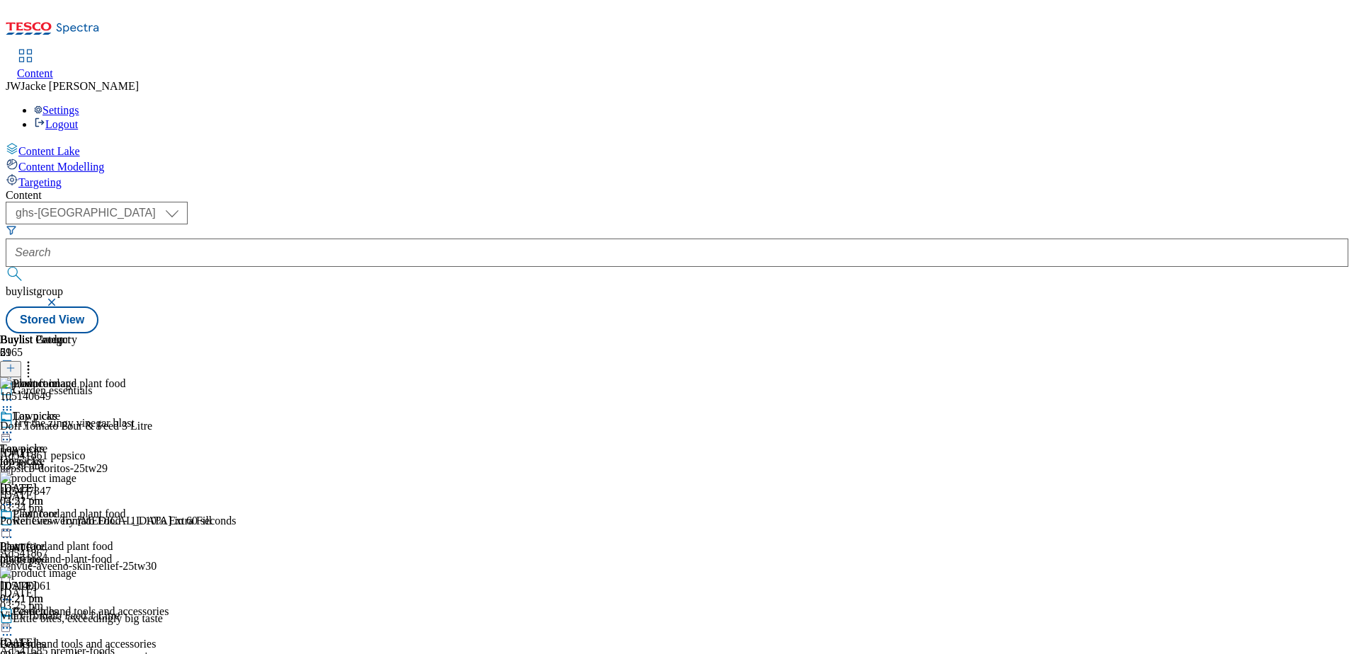
click at [14, 523] on icon at bounding box center [7, 530] width 14 height 14
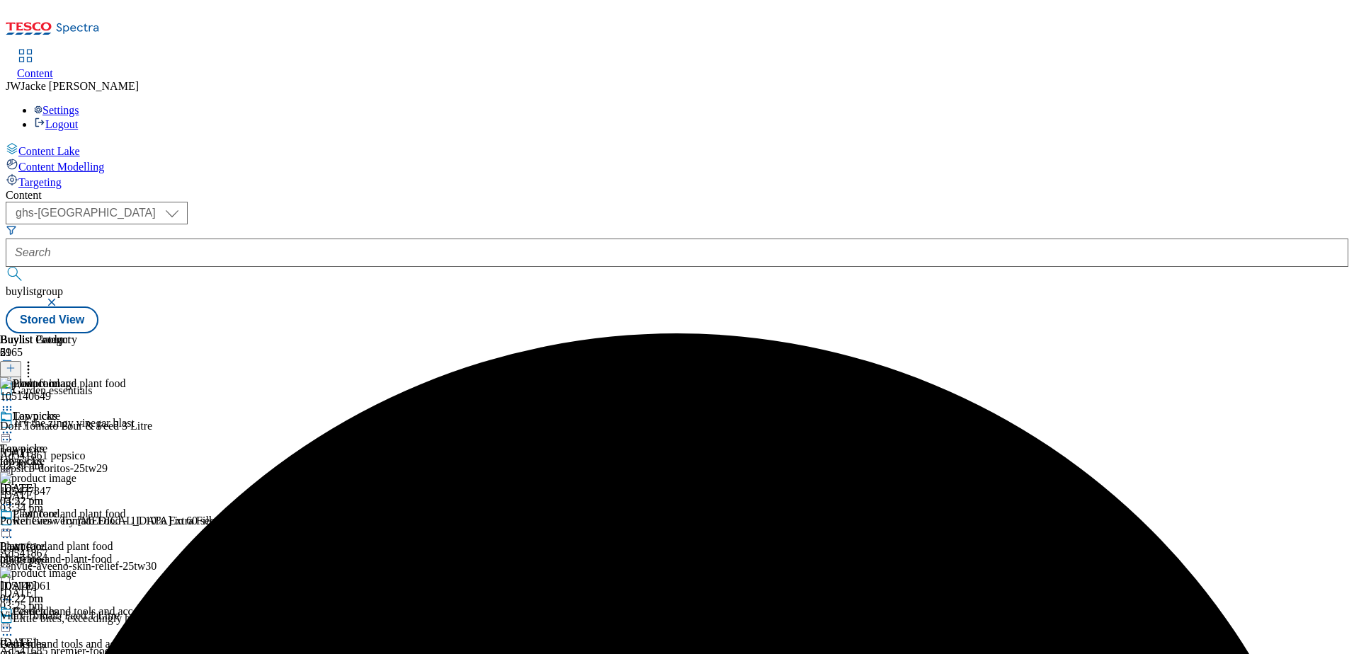
click at [14, 426] on icon at bounding box center [7, 433] width 14 height 14
click at [89, 588] on span "Un-publish" at bounding box center [66, 593] width 45 height 11
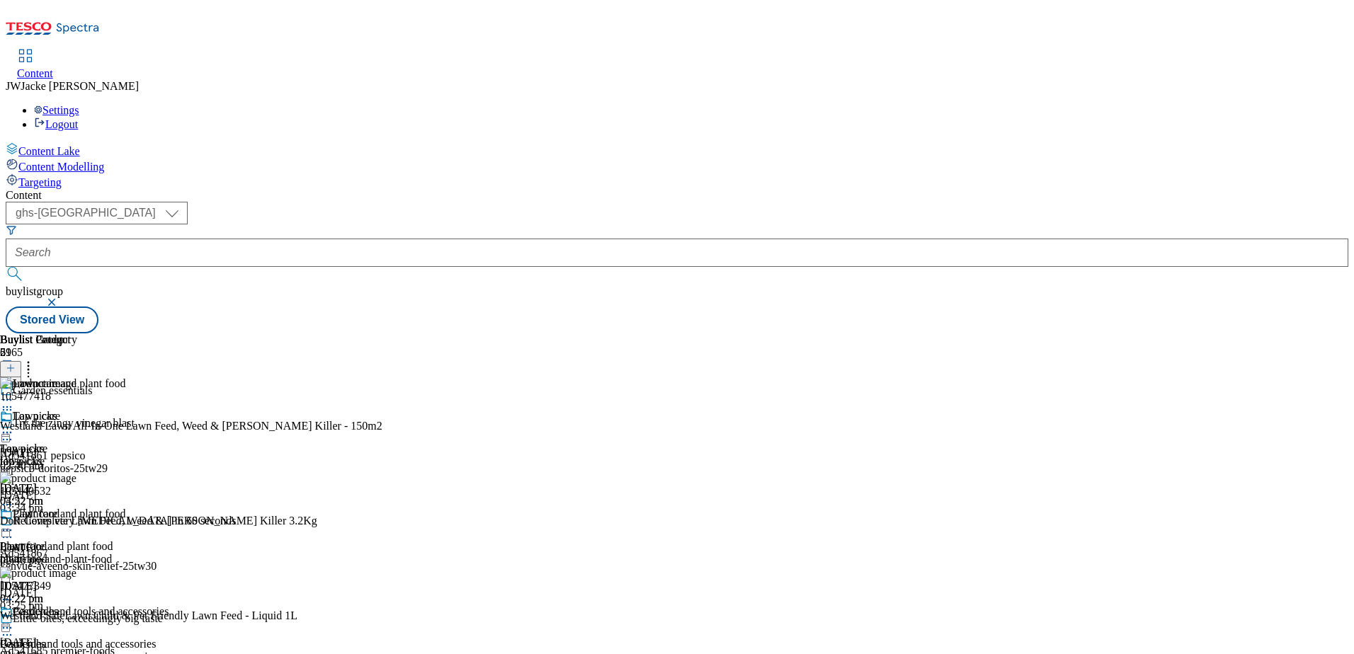
click at [16, 363] on icon at bounding box center [11, 368] width 10 height 10
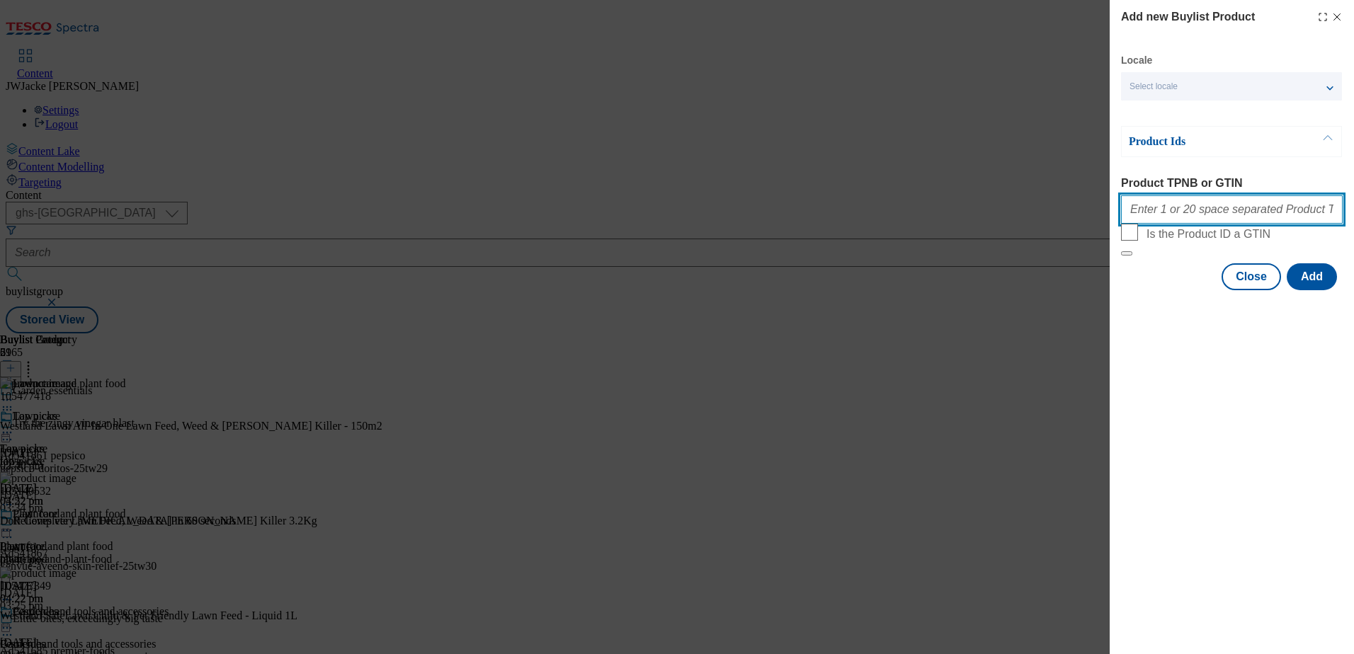
click at [1218, 213] on input "Product TPNB or GTIN" at bounding box center [1232, 209] width 222 height 28
paste input "105477418 105140532 105140500 105477349 105477291 105477270 105477319 105752587…"
type input "105477418 105140532 105140500 105477349 105477291 105477270 105477319 105752587…"
click at [1306, 290] on button "Add" at bounding box center [1312, 276] width 50 height 27
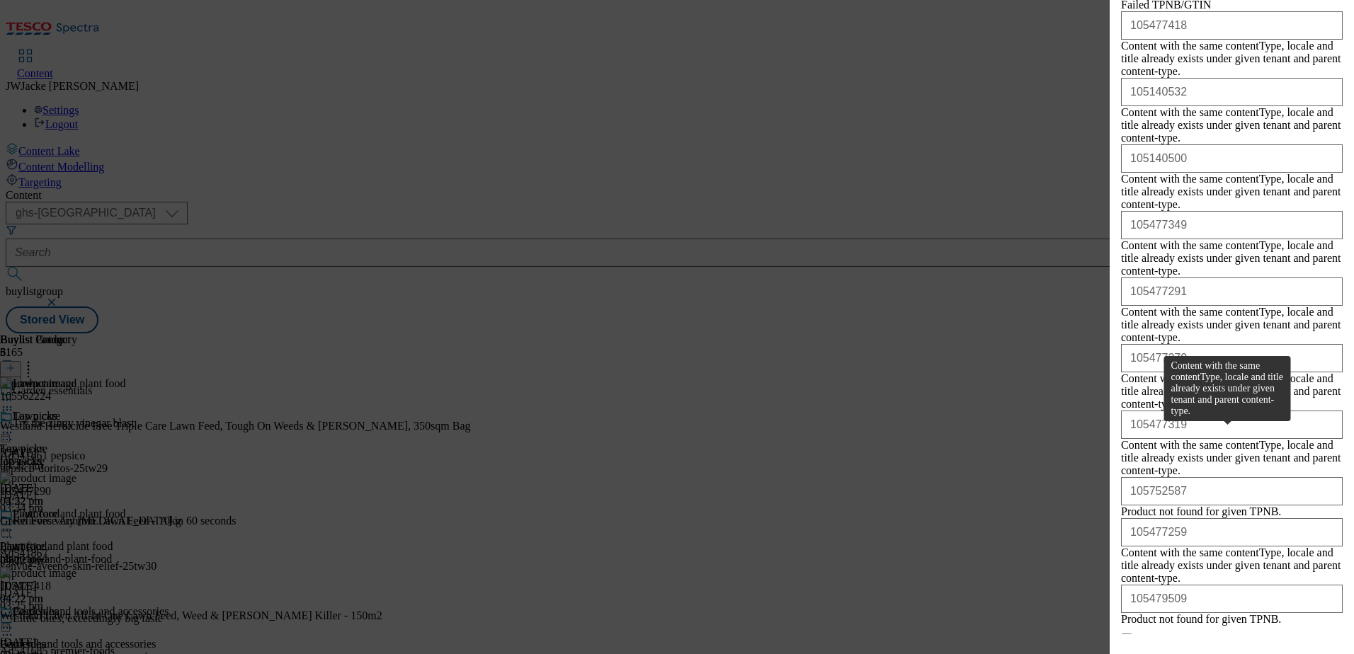
scroll to position [318, 0]
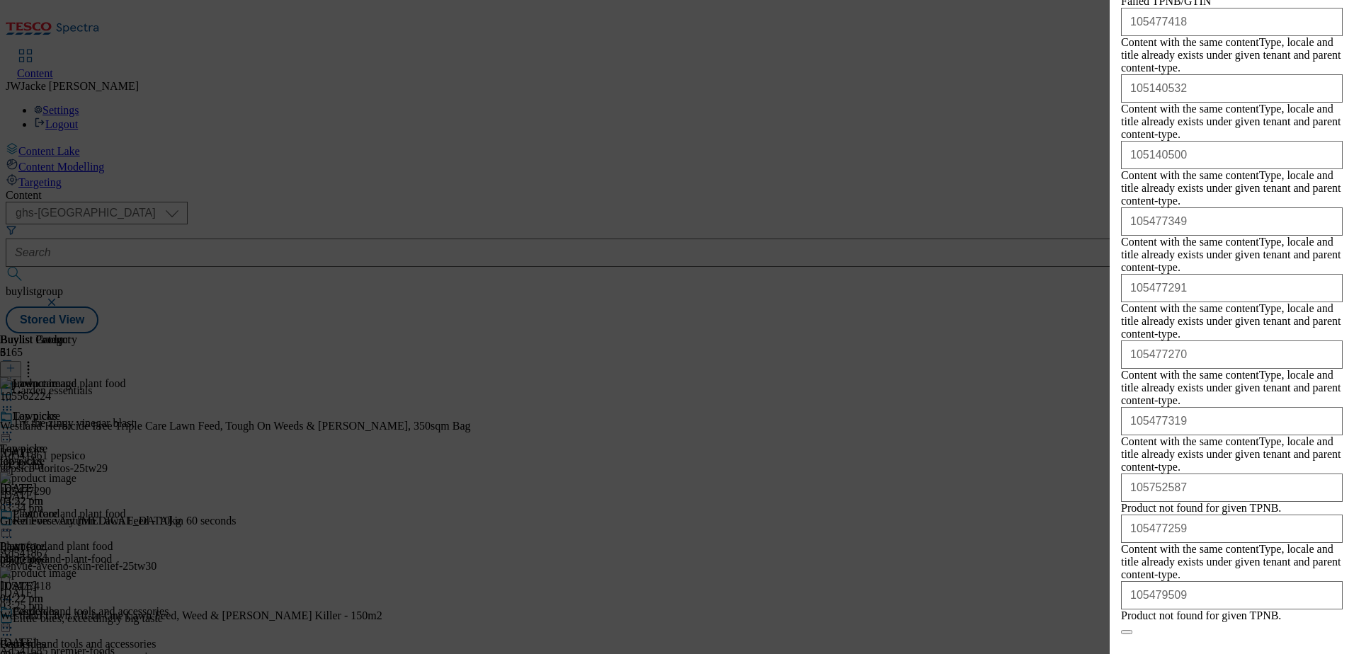
click at [1252, 642] on button "Close" at bounding box center [1251, 655] width 59 height 27
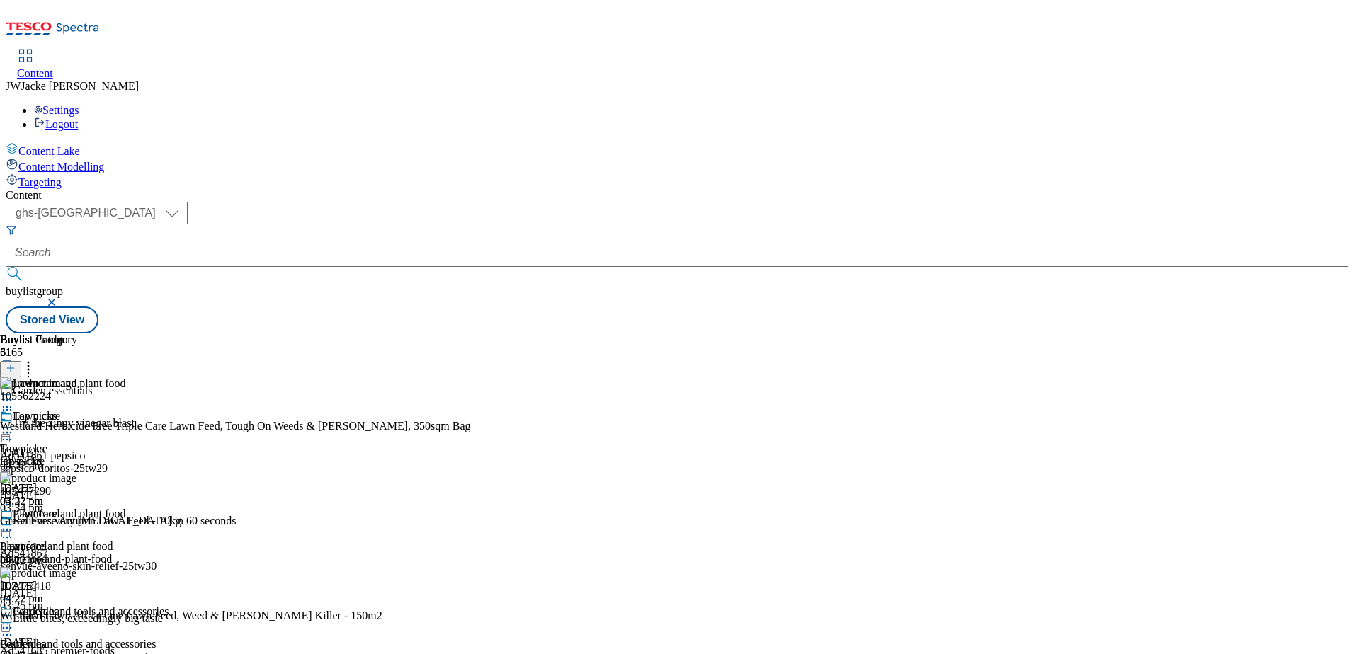
scroll to position [0, 0]
click at [35, 359] on icon at bounding box center [28, 366] width 14 height 14
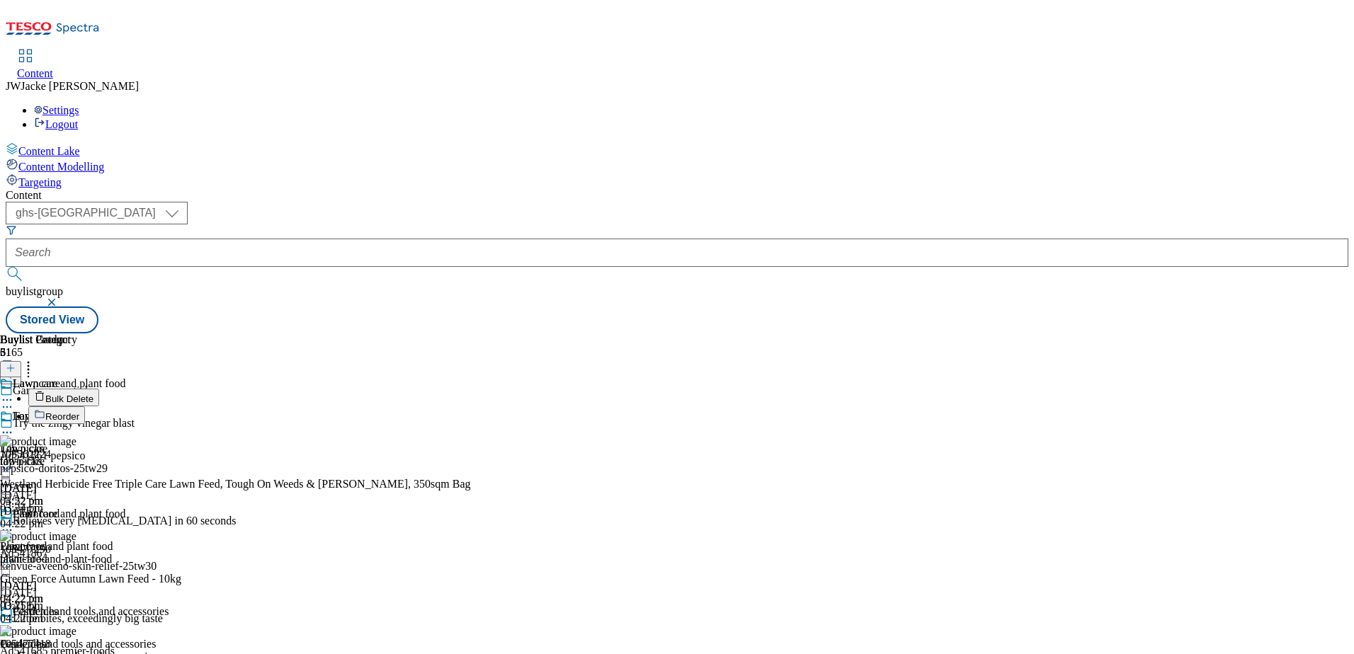
click at [85, 407] on button "Reorder" at bounding box center [56, 416] width 57 height 18
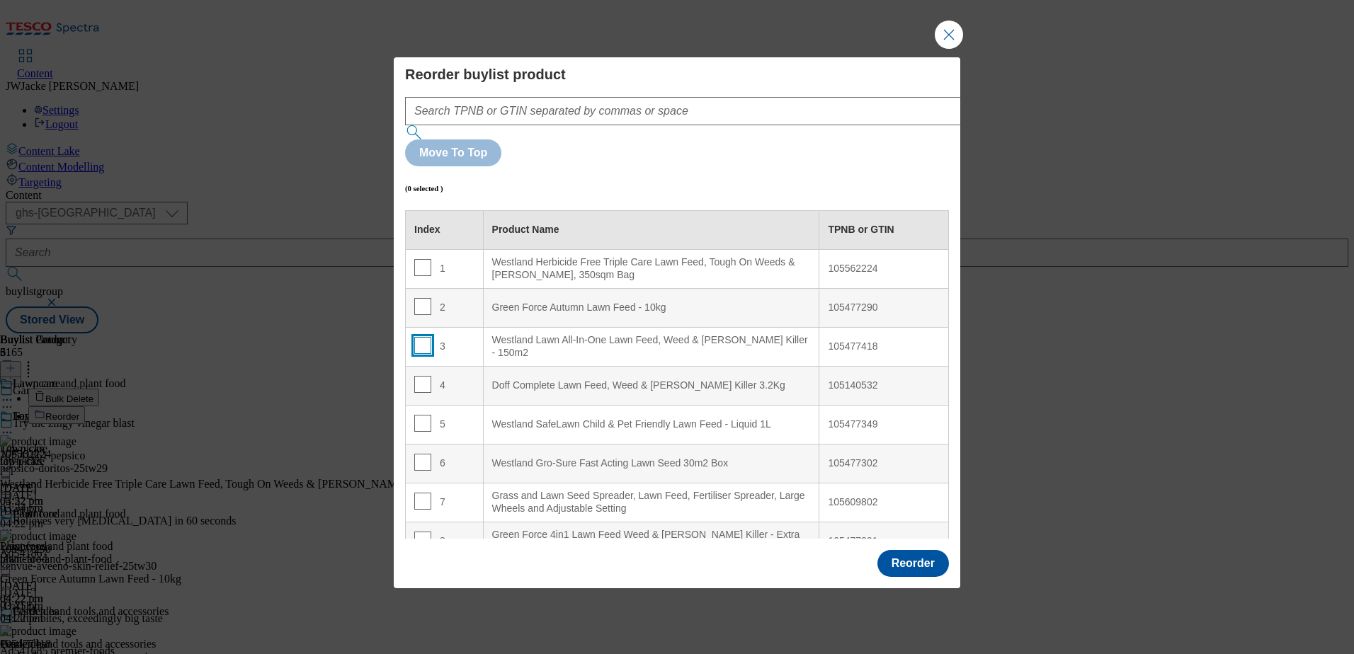
click at [417, 337] on input "Modal" at bounding box center [422, 345] width 17 height 17
checkbox input "true"
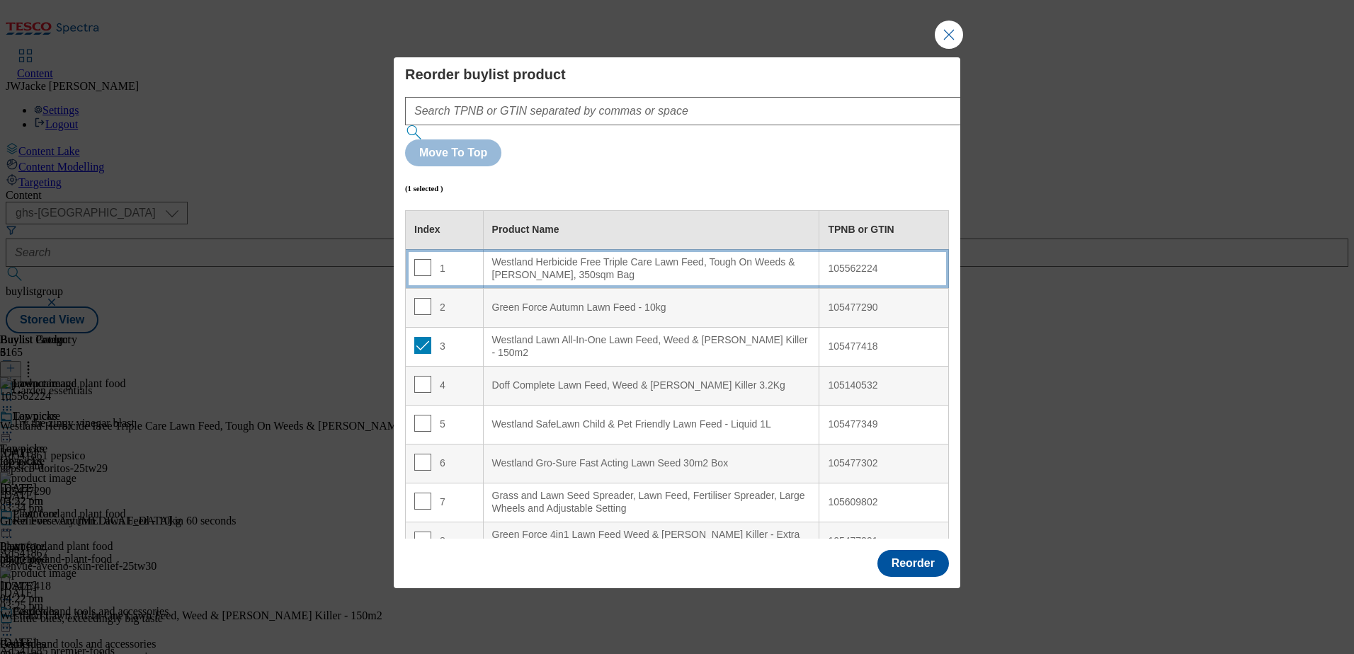
click at [543, 256] on div "Westland Herbicide Free Triple Care Lawn Feed, Tough On Weeds & [PERSON_NAME], …" at bounding box center [651, 268] width 319 height 25
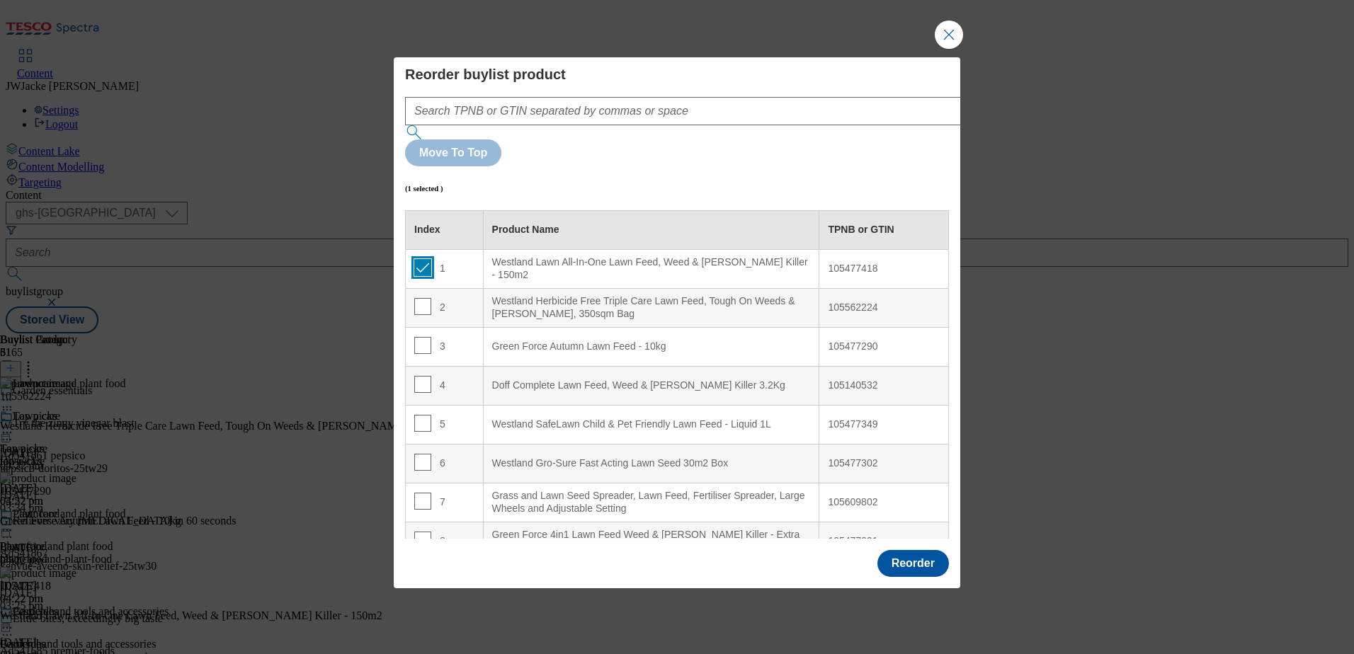
click at [426, 259] on input "Modal" at bounding box center [422, 267] width 17 height 17
checkbox input "false"
click at [419, 376] on input "Modal" at bounding box center [422, 384] width 17 height 17
checkbox input "true"
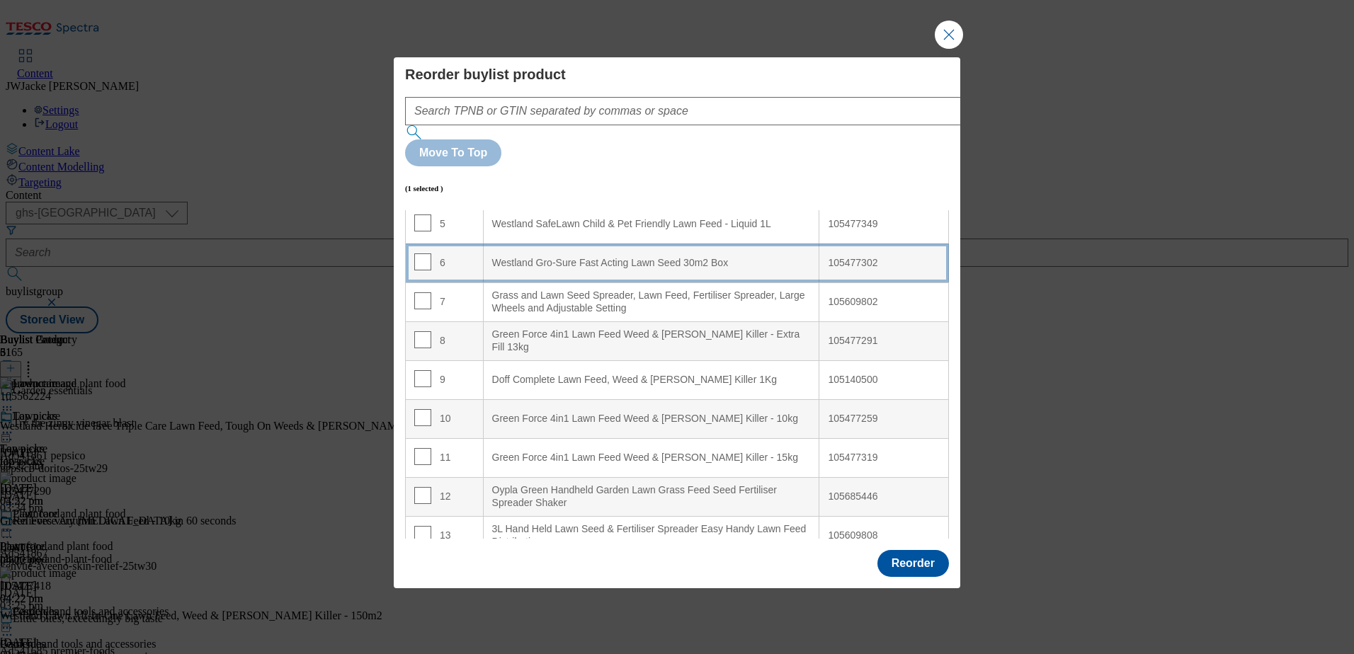
scroll to position [212, 0]
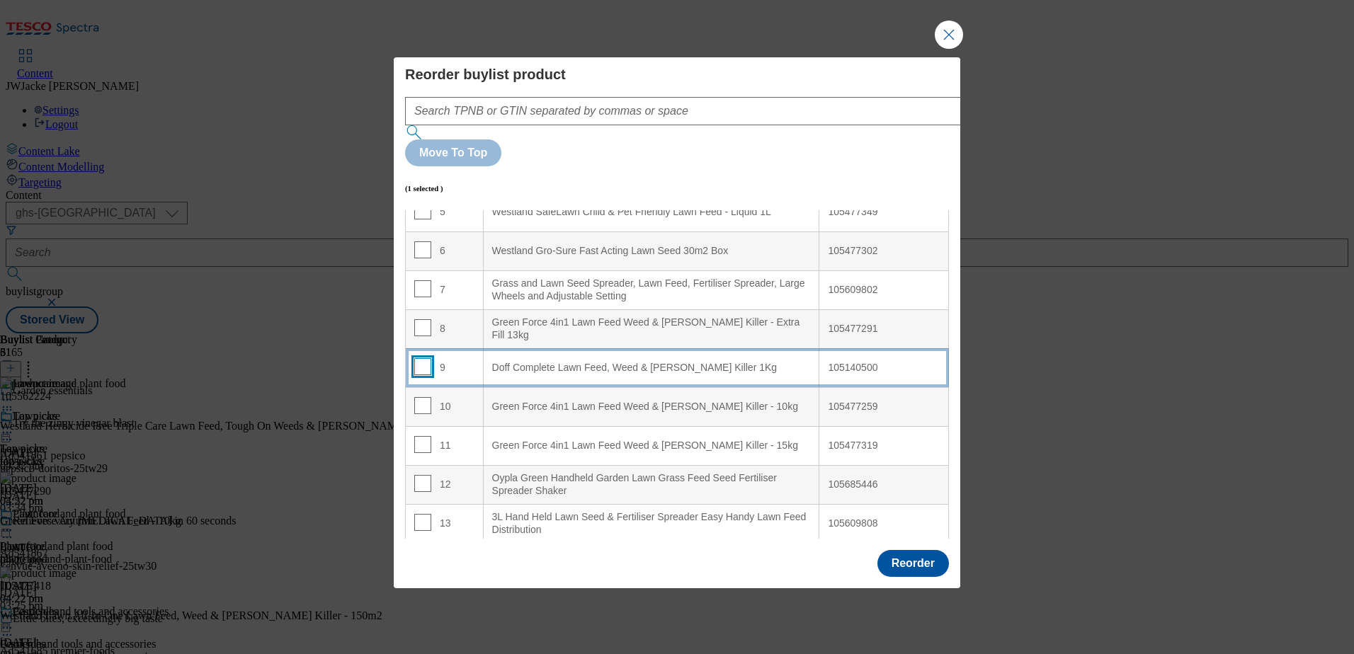
click at [421, 358] on input "Modal" at bounding box center [422, 366] width 17 height 17
checkbox input "true"
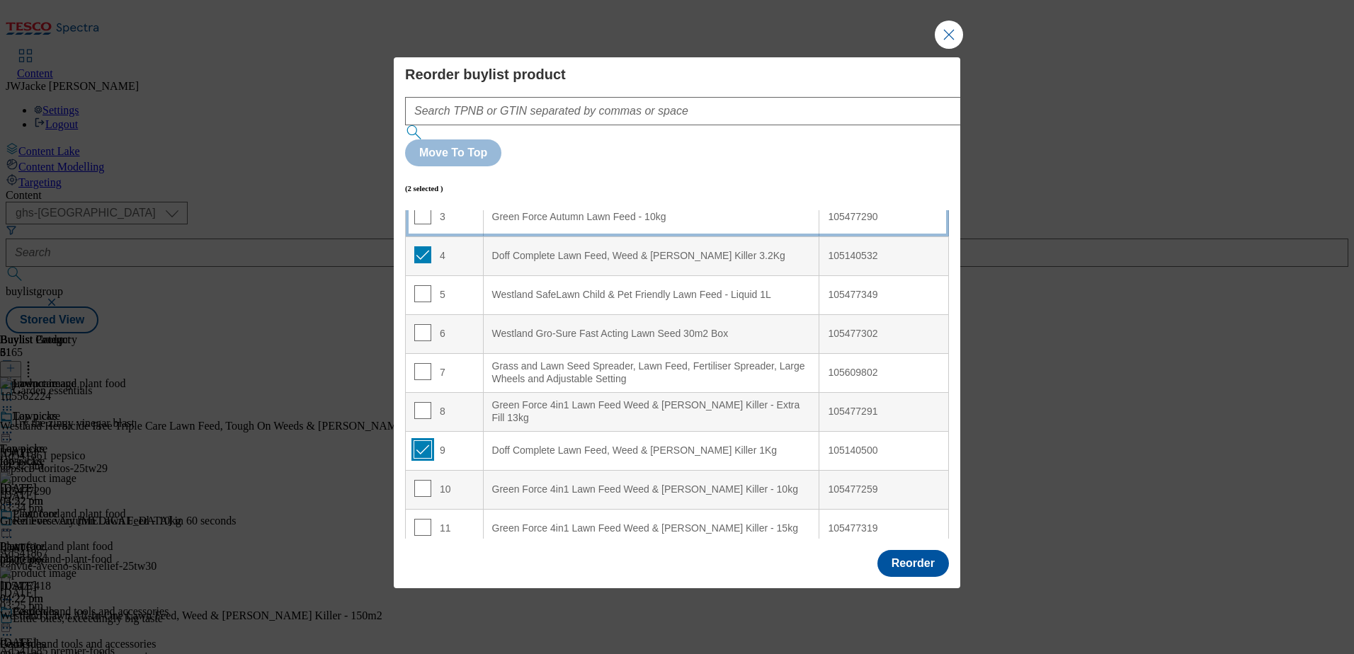
scroll to position [0, 0]
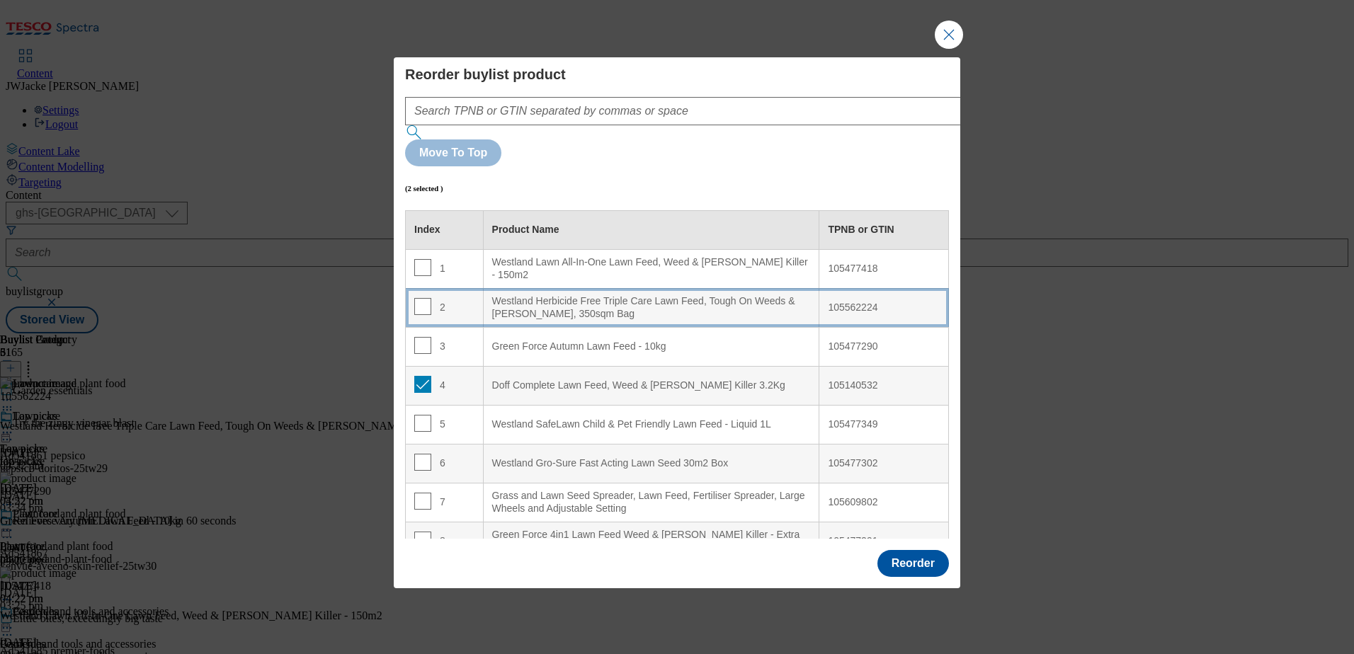
click at [550, 295] on div "Westland Herbicide Free Triple Care Lawn Feed, Tough On Weeds & [PERSON_NAME], …" at bounding box center [651, 307] width 319 height 25
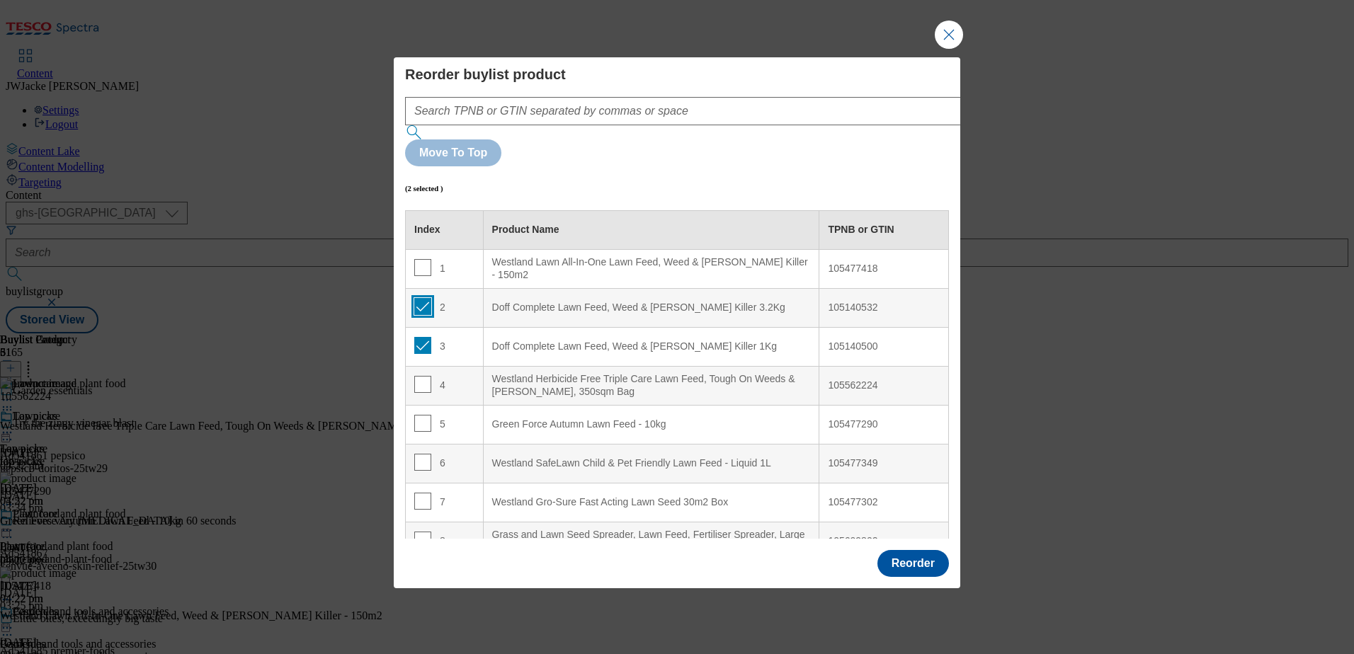
click at [422, 298] on input "Modal" at bounding box center [422, 306] width 17 height 17
checkbox input "false"
click at [420, 337] on input "Modal" at bounding box center [422, 345] width 17 height 17
checkbox input "false"
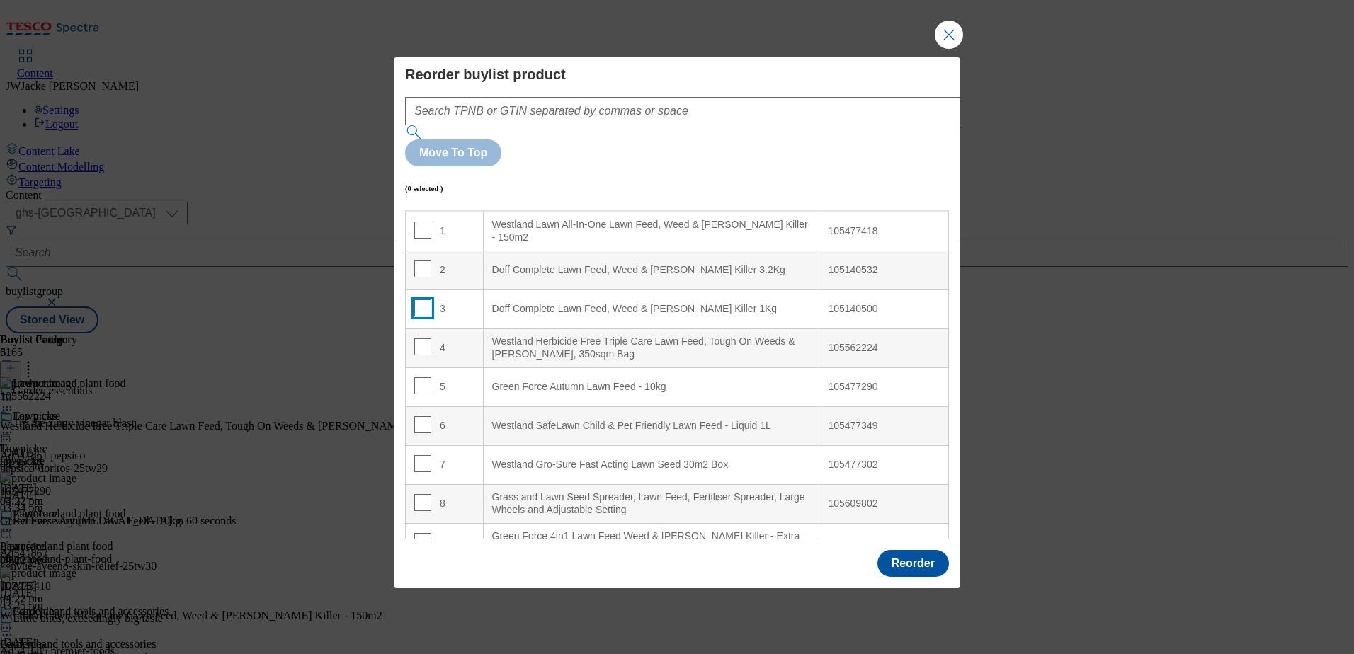
scroll to position [71, 0]
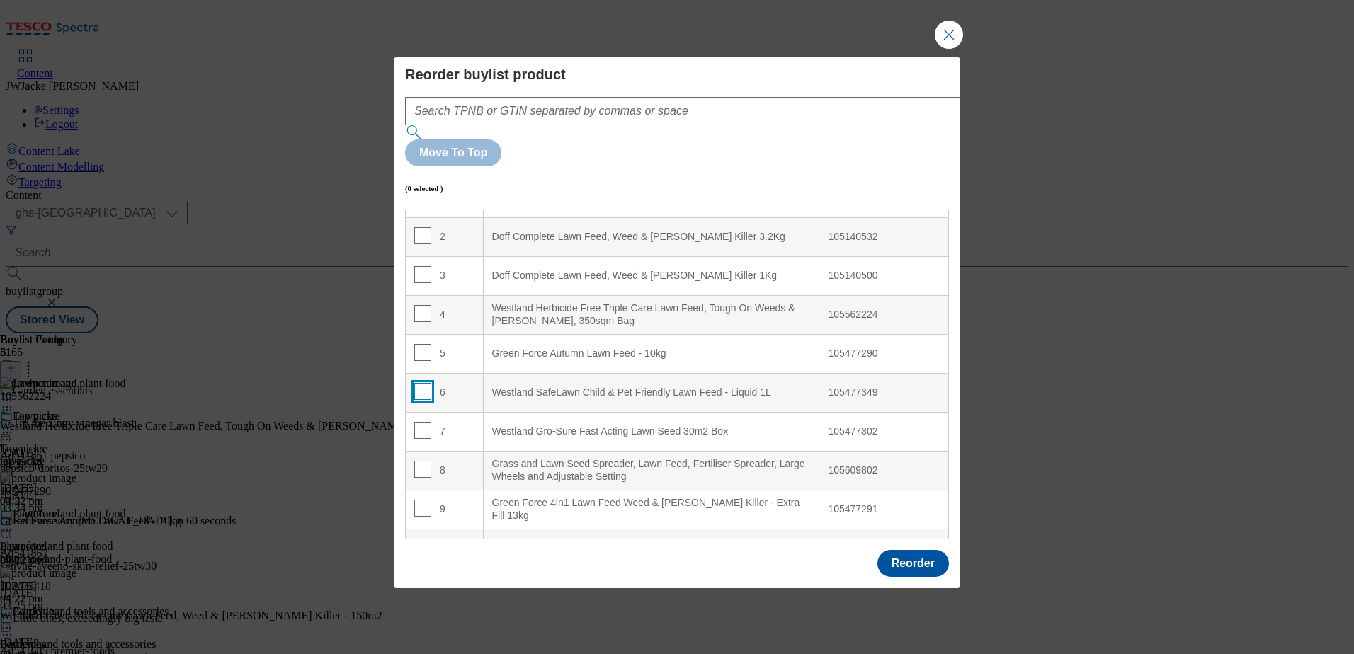
click at [419, 383] on input "Modal" at bounding box center [422, 391] width 17 height 17
checkbox input "true"
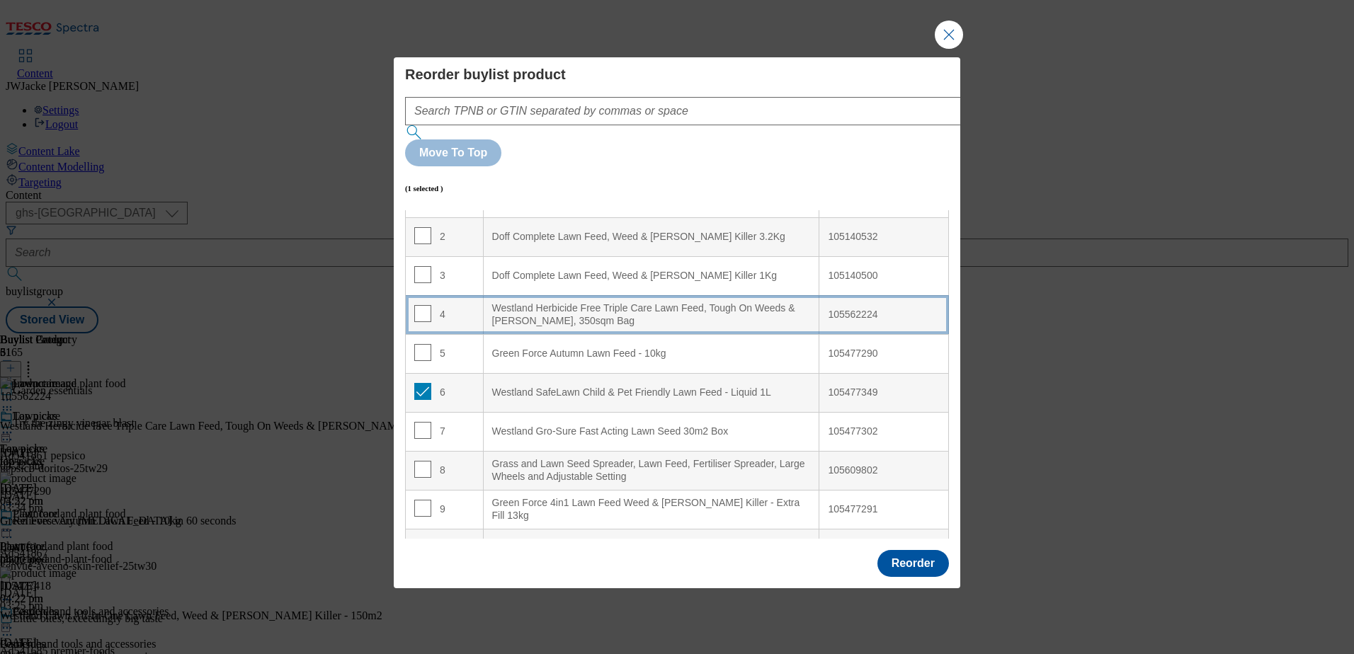
click at [509, 302] on div "Westland Herbicide Free Triple Care Lawn Feed, Tough On Weeds & [PERSON_NAME], …" at bounding box center [651, 314] width 319 height 25
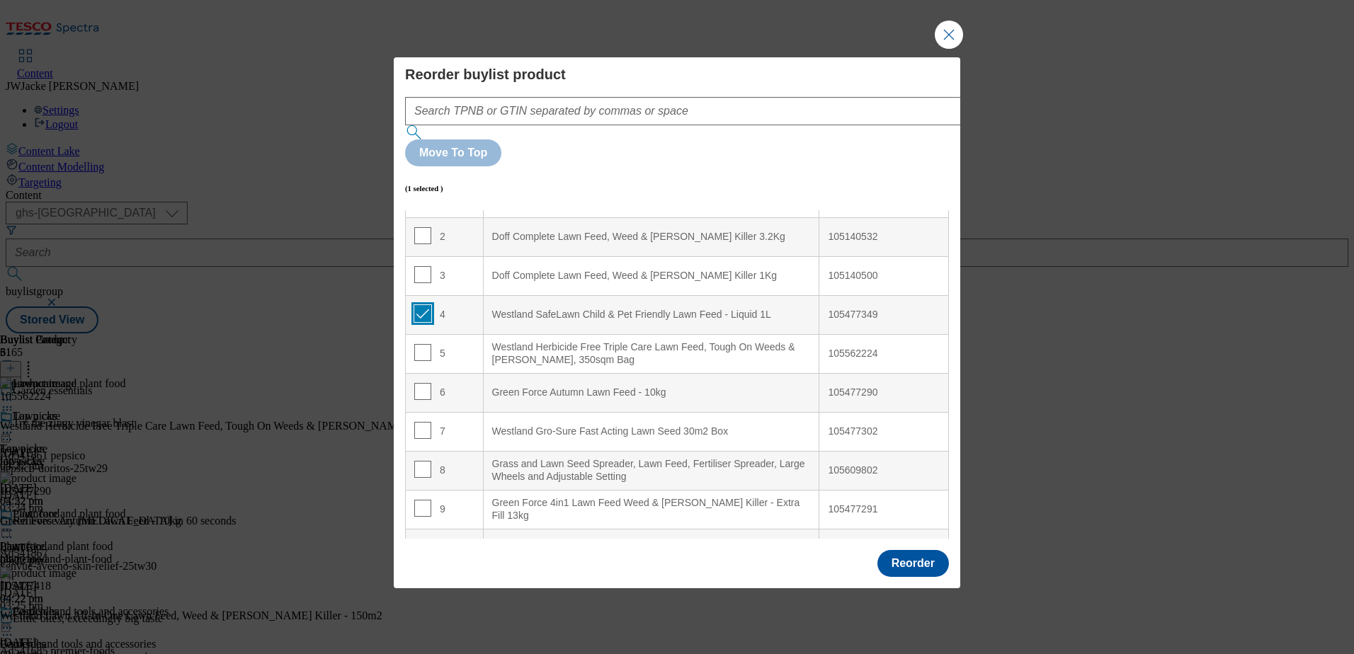
click at [424, 305] on input "Modal" at bounding box center [422, 313] width 17 height 17
checkbox input "false"
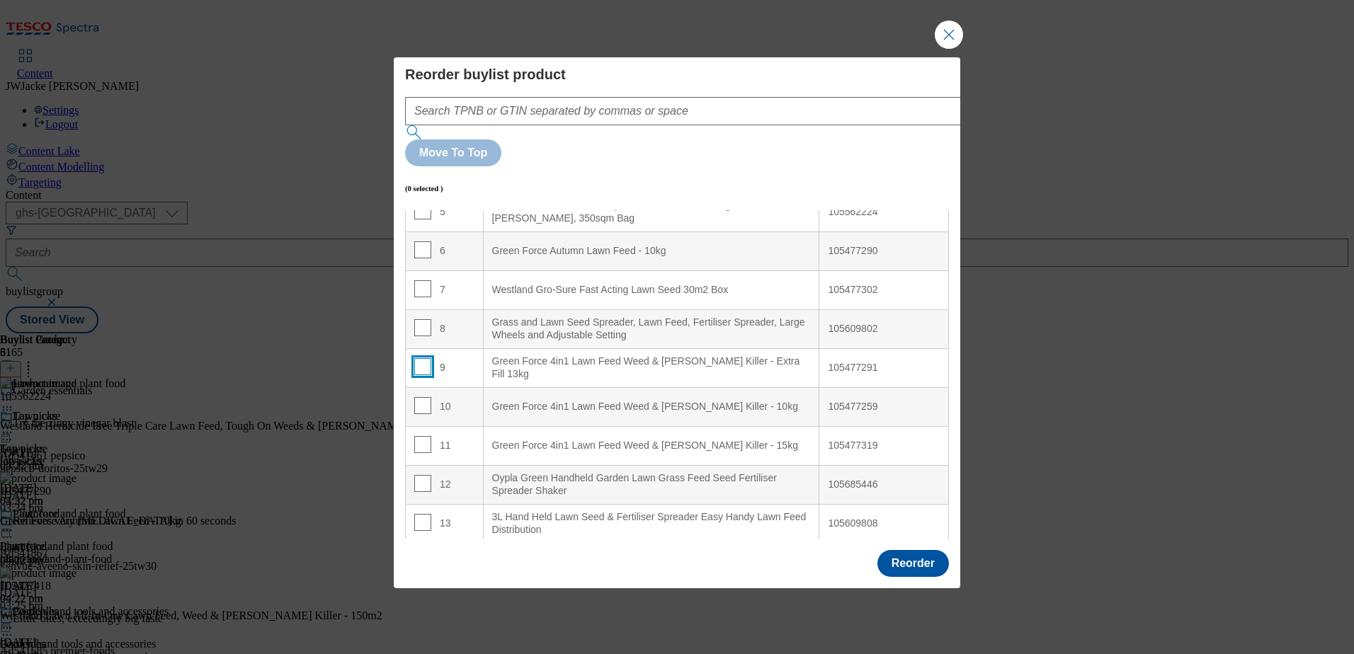
click at [426, 358] on input "Modal" at bounding box center [422, 366] width 17 height 17
checkbox input "true"
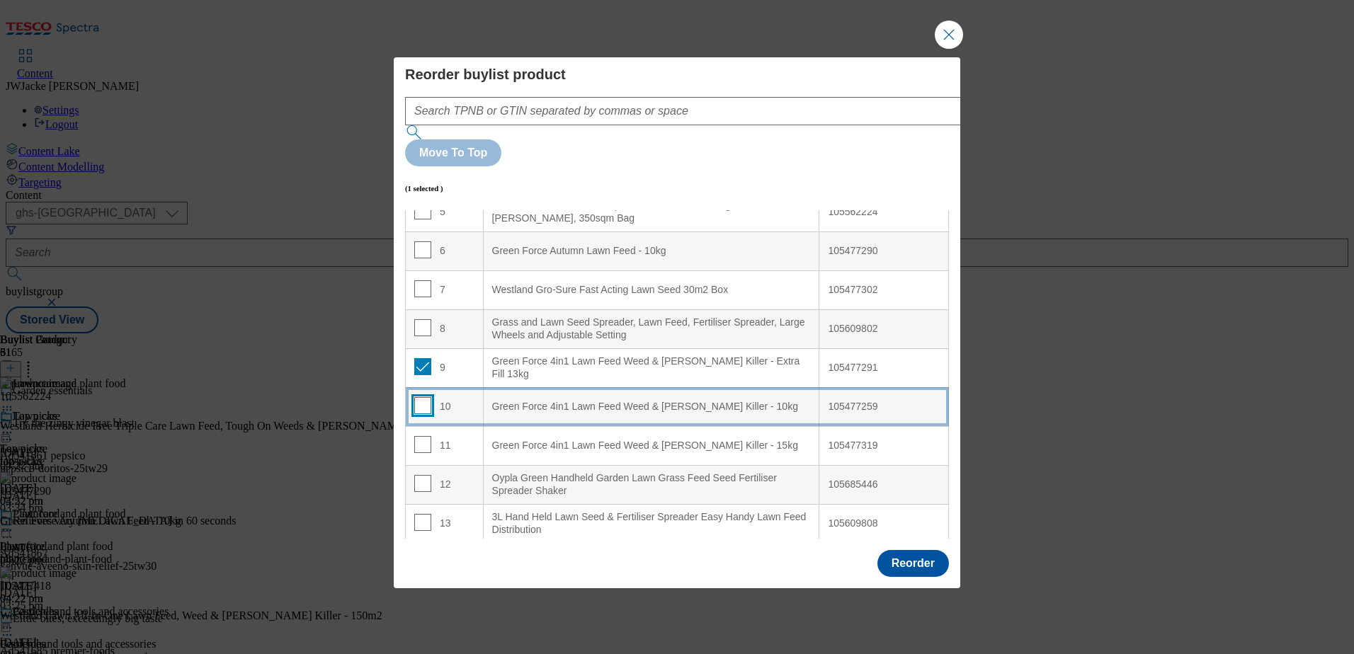
click at [421, 397] on input "Modal" at bounding box center [422, 405] width 17 height 17
checkbox input "true"
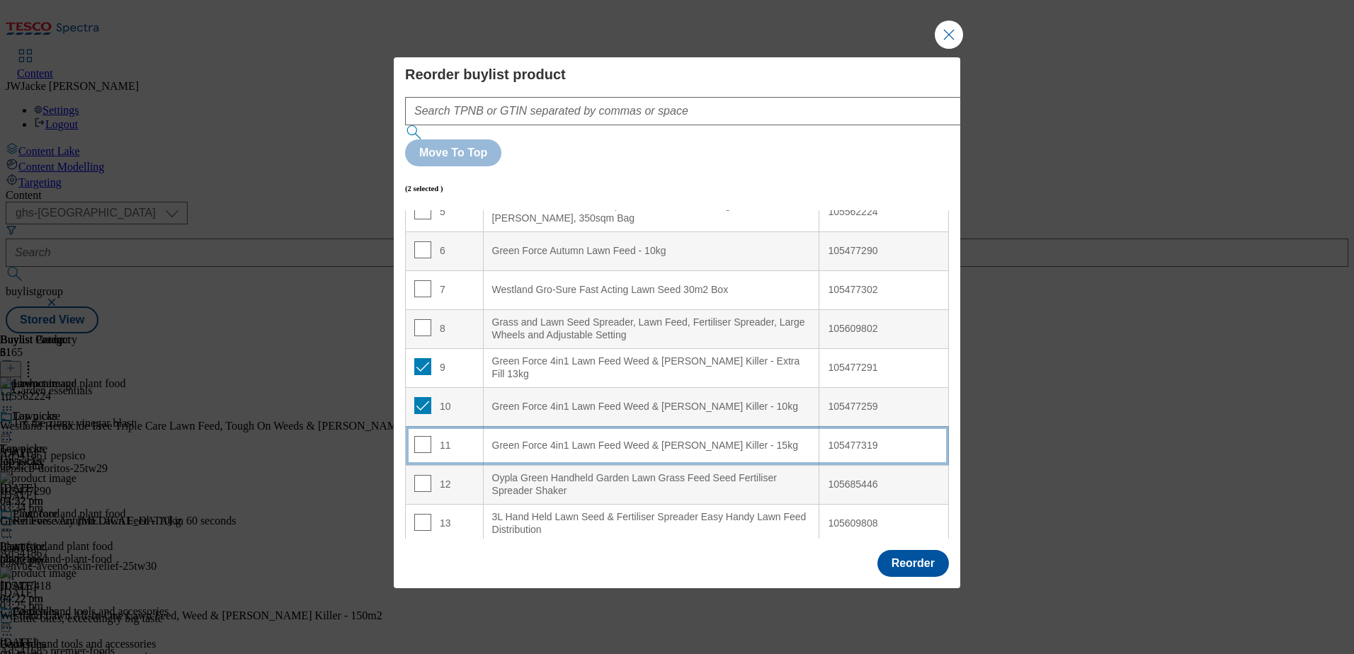
click at [419, 426] on td "11" at bounding box center [445, 445] width 78 height 39
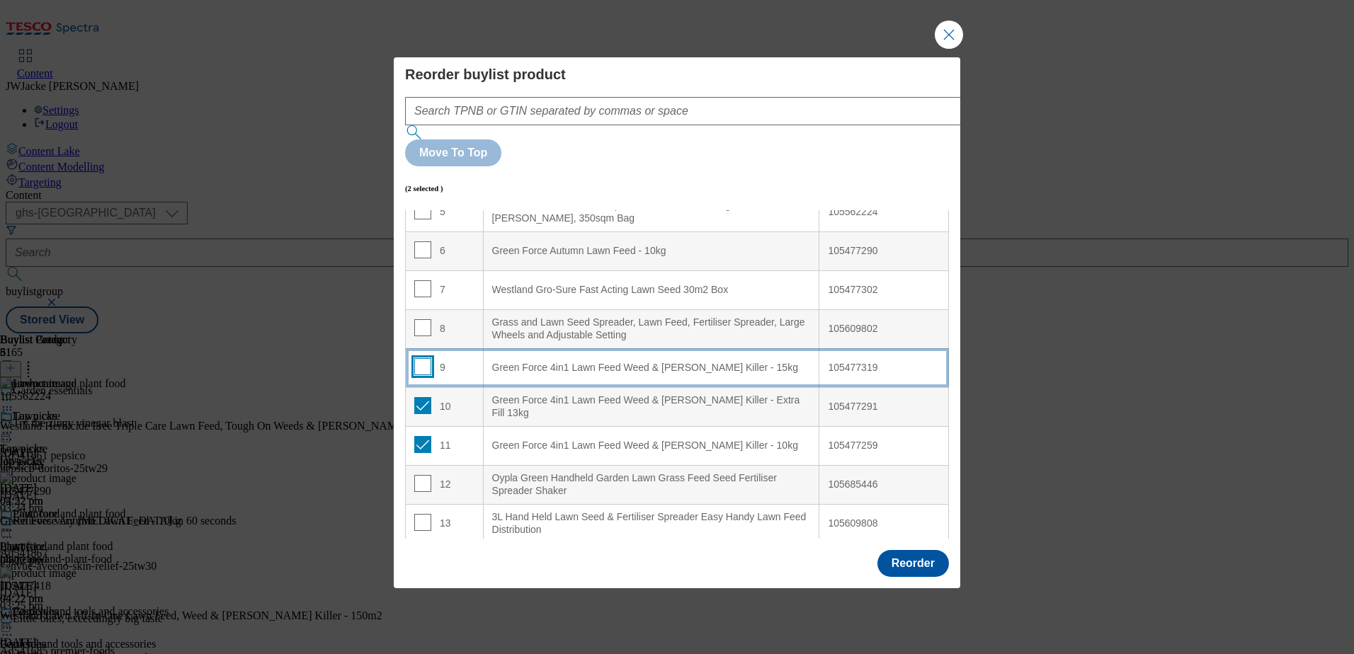
click at [420, 358] on input "Modal" at bounding box center [422, 366] width 17 height 17
checkbox input "true"
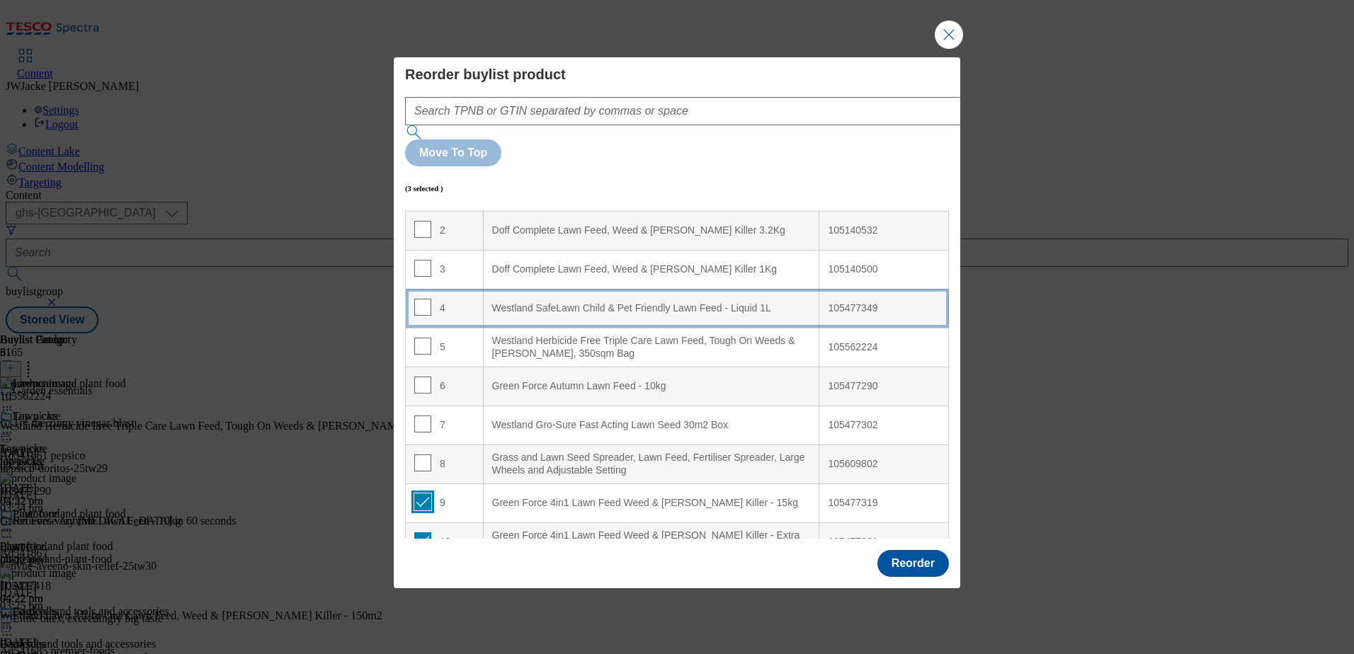
scroll to position [0, 0]
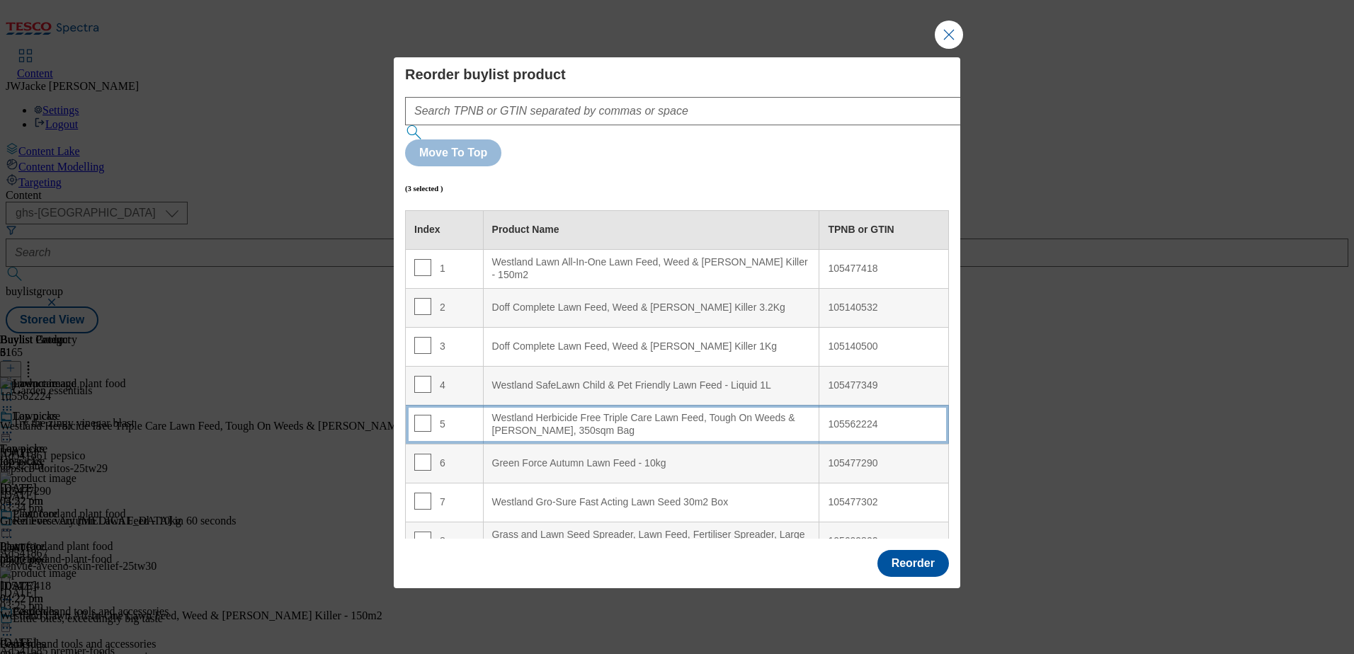
click at [608, 412] on div "Westland Herbicide Free Triple Care Lawn Feed, Tough On Weeds & [PERSON_NAME], …" at bounding box center [651, 424] width 319 height 25
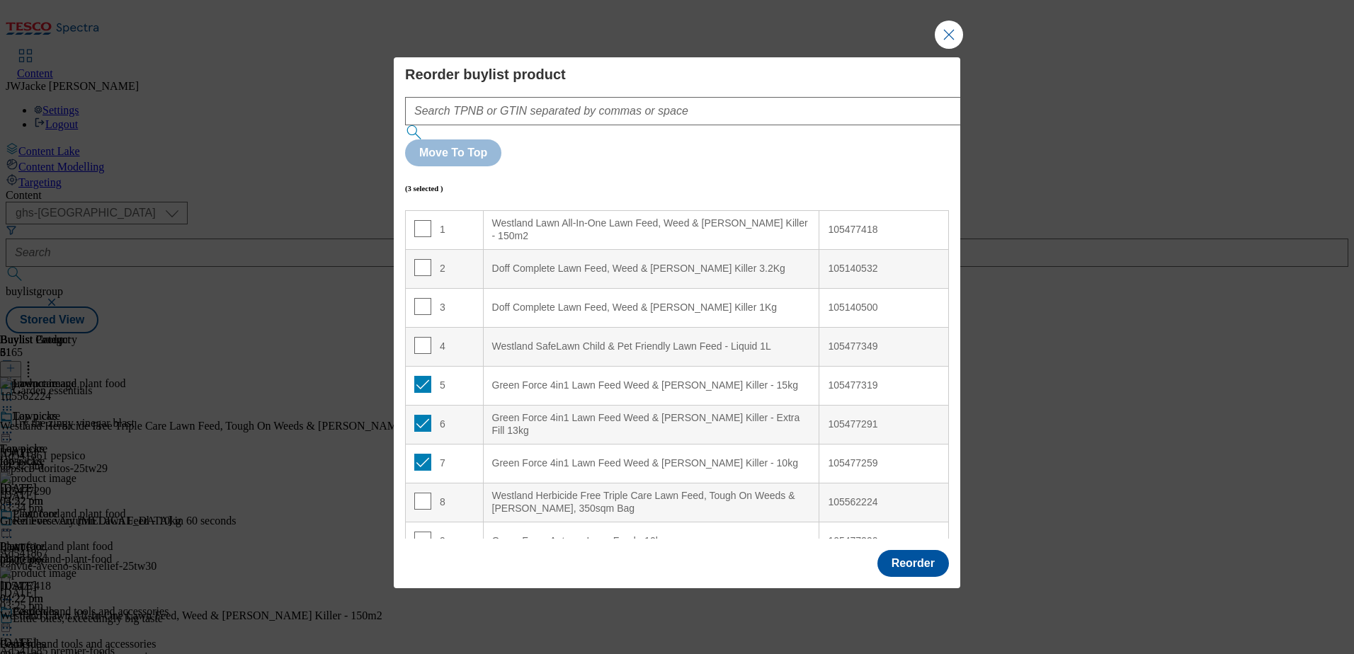
scroll to position [71, 0]
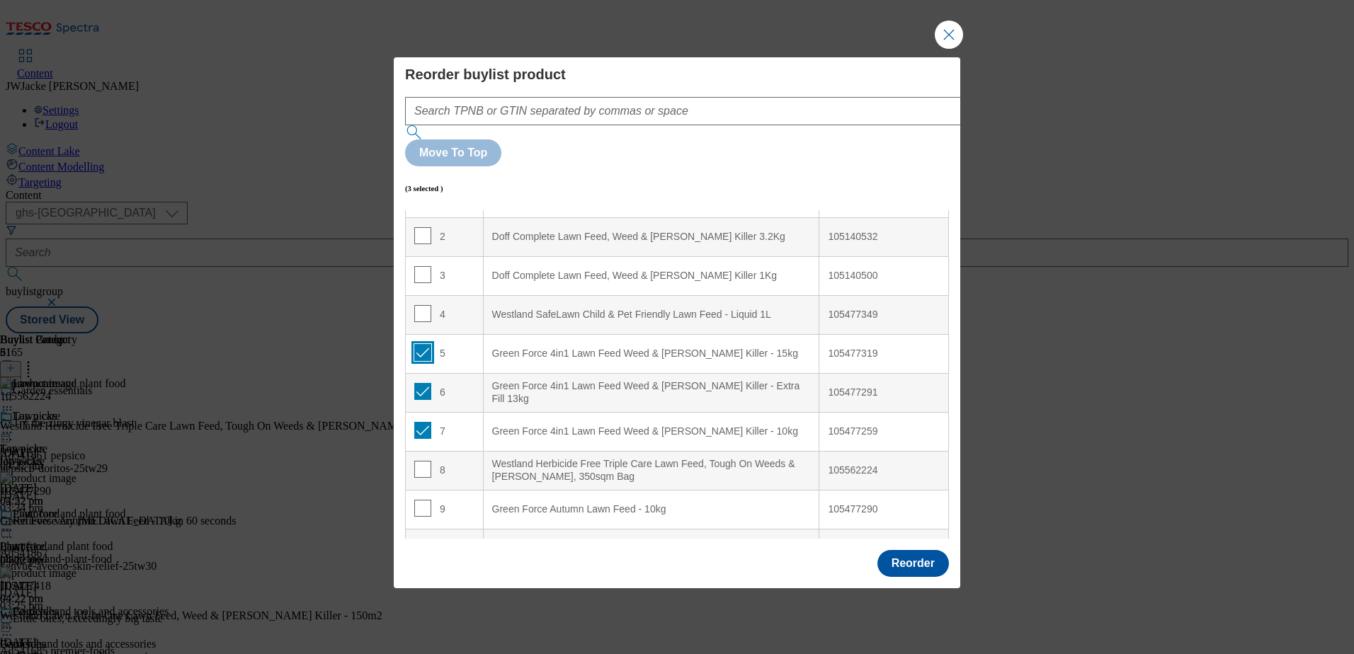
click at [425, 344] on input "Modal" at bounding box center [422, 352] width 17 height 17
checkbox input "false"
click at [424, 383] on input "Modal" at bounding box center [422, 391] width 17 height 17
checkbox input "false"
click at [419, 412] on td "7" at bounding box center [445, 431] width 78 height 39
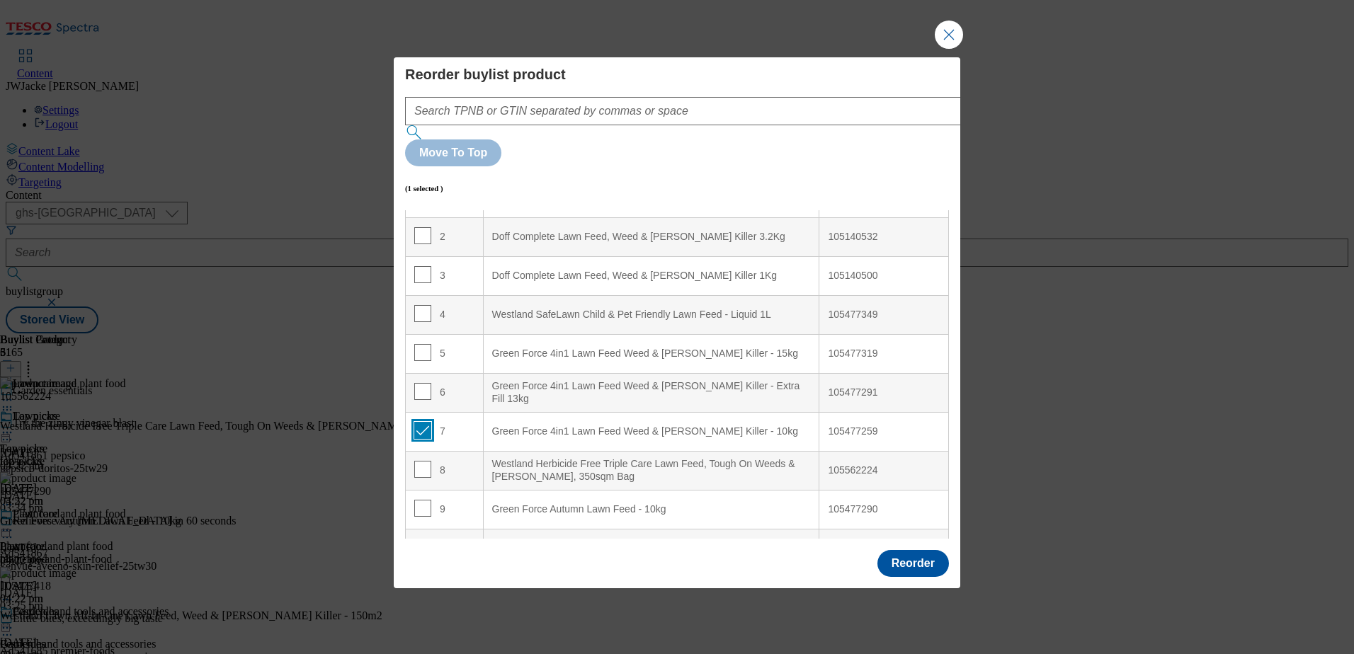
click at [421, 422] on input "Modal" at bounding box center [422, 430] width 17 height 17
checkbox input "false"
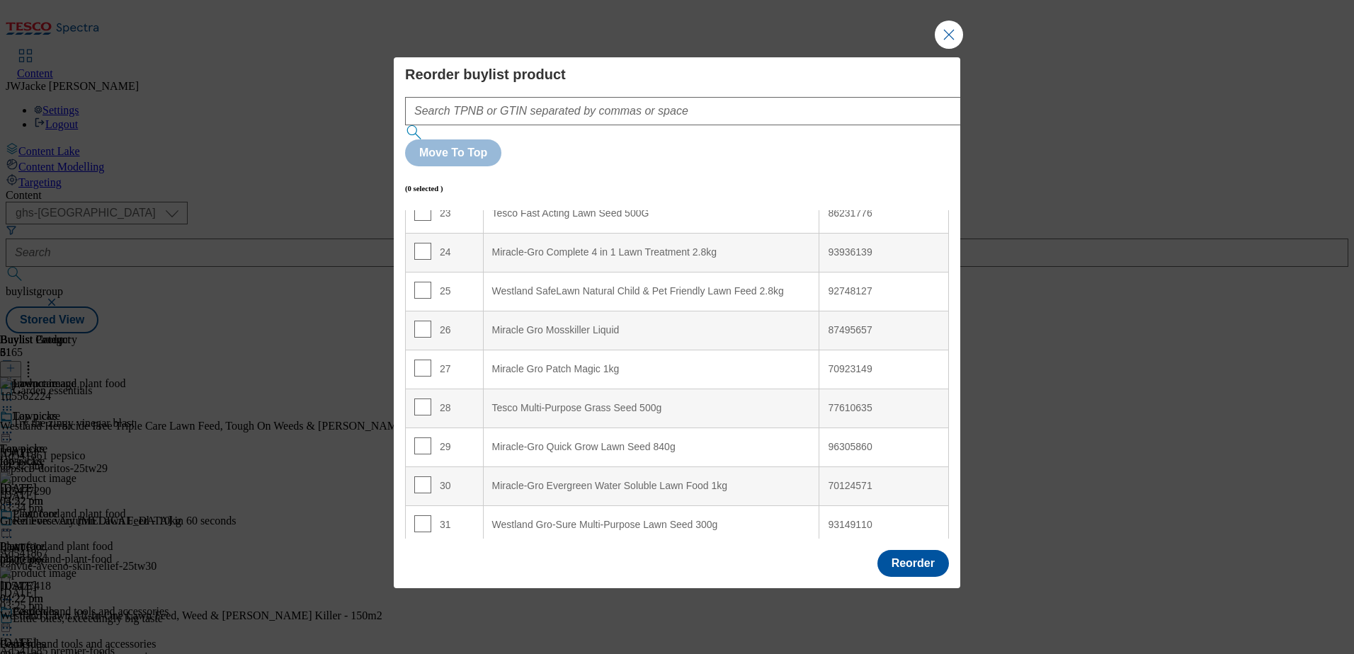
scroll to position [919, 0]
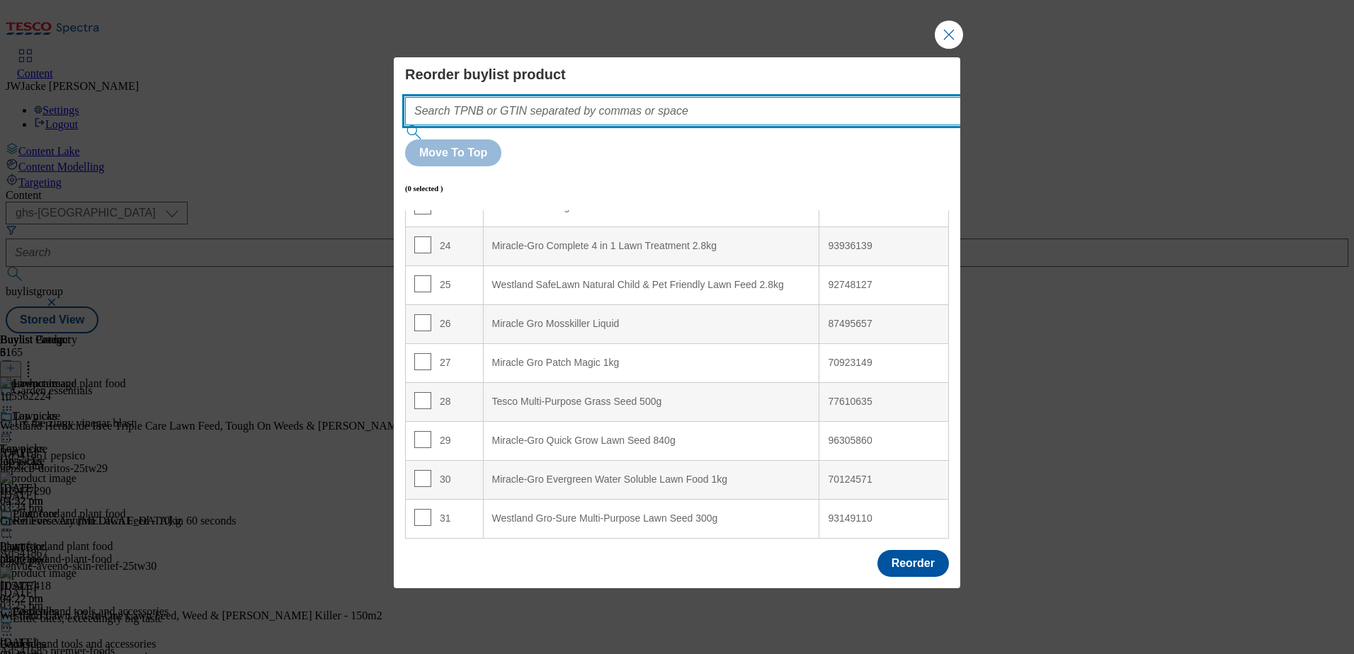
click at [680, 125] on input "Modal" at bounding box center [704, 111] width 599 height 28
paste input "105752587"
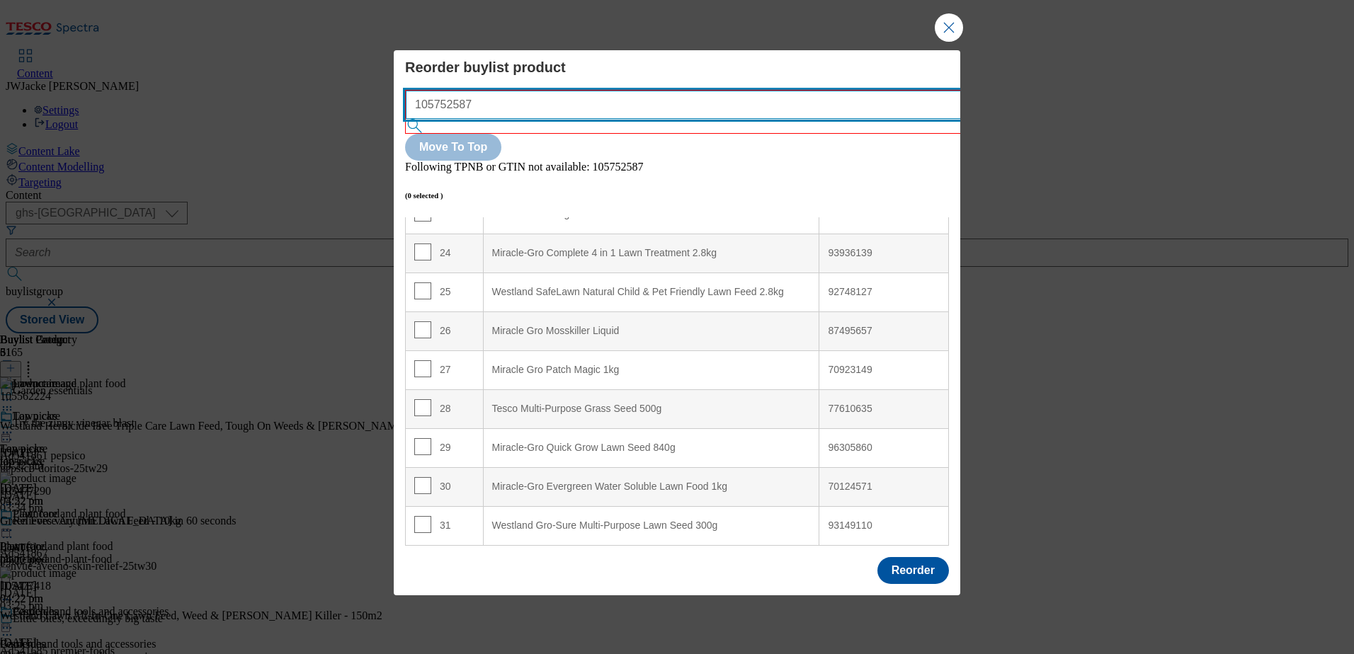
drag, startPoint x: 590, startPoint y: 125, endPoint x: 373, endPoint y: 130, distance: 216.8
click at [373, 130] on div "Reorder buylist product 105752587 Move To Top Following TPNB or GTIN not availa…" at bounding box center [677, 327] width 1354 height 654
paste input "477259"
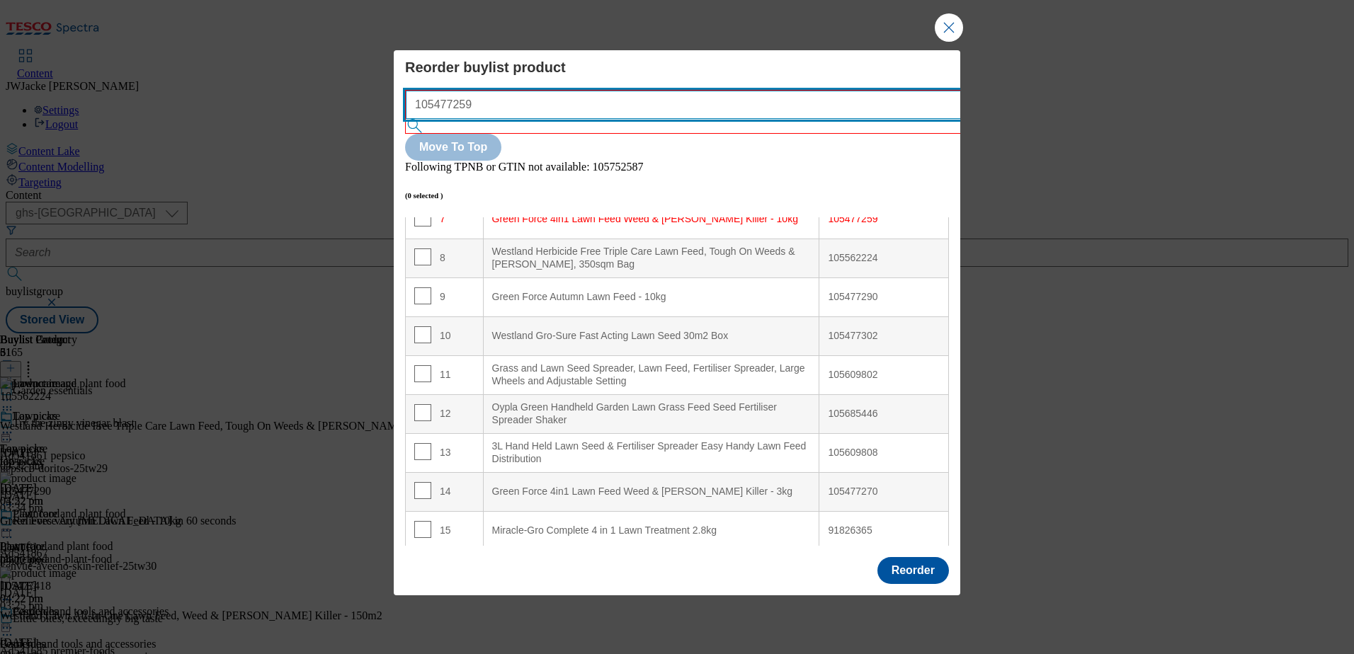
scroll to position [285, 0]
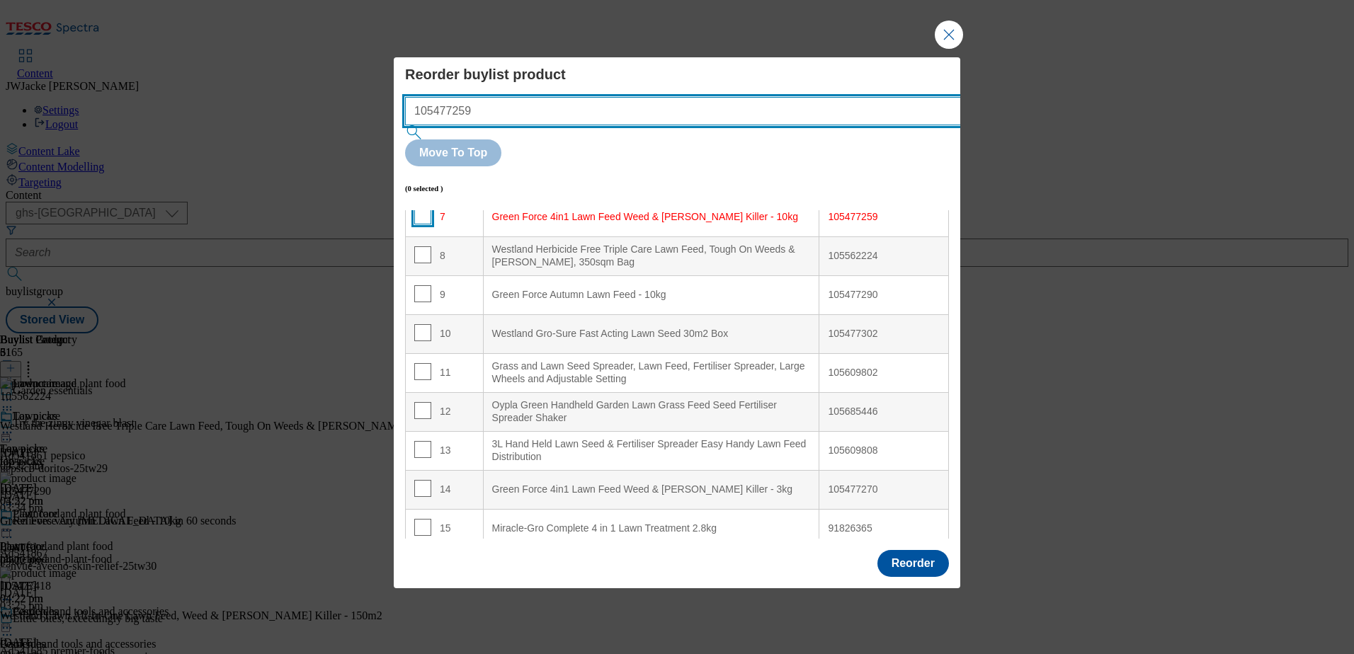
type input "105477259"
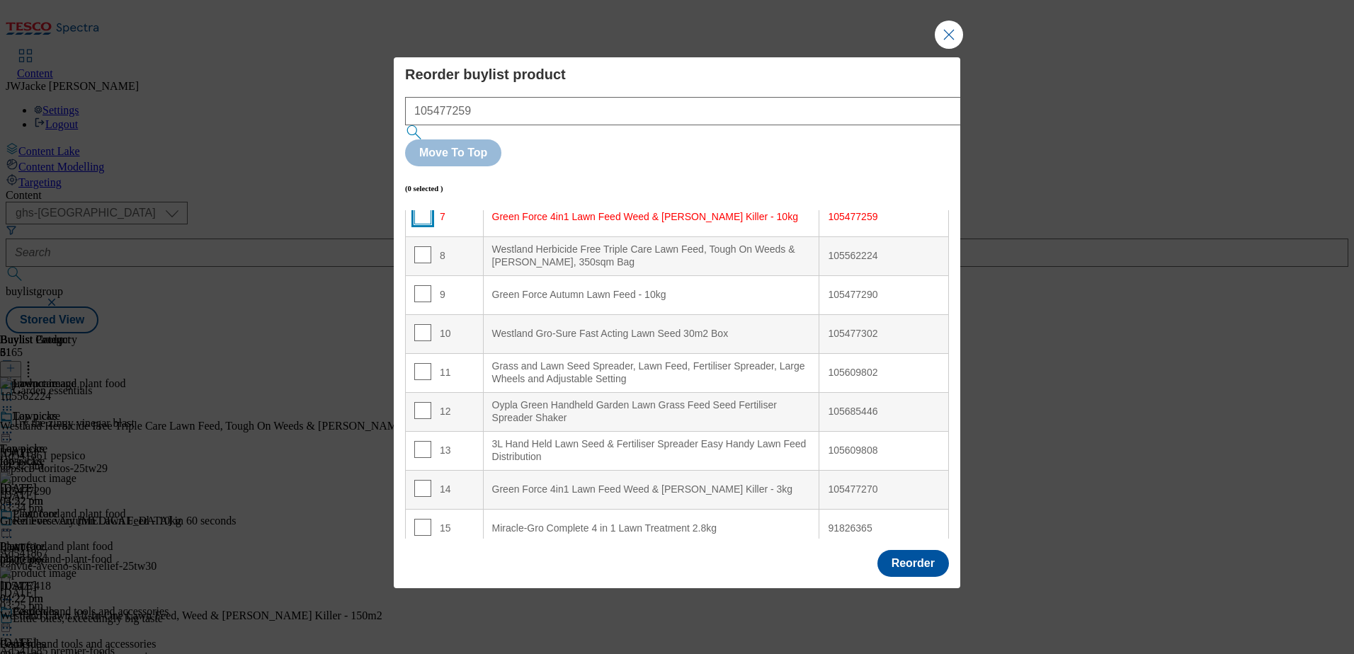
click at [422, 208] on input "Modal" at bounding box center [422, 216] width 17 height 17
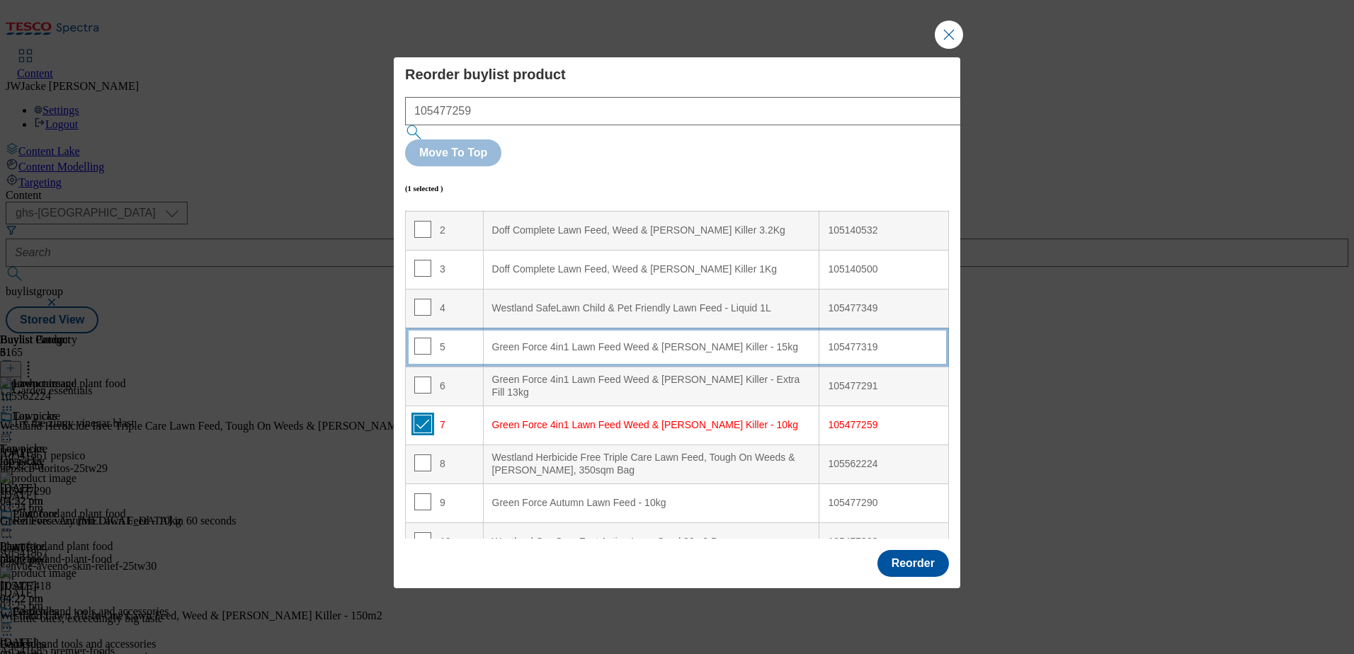
scroll to position [73, 0]
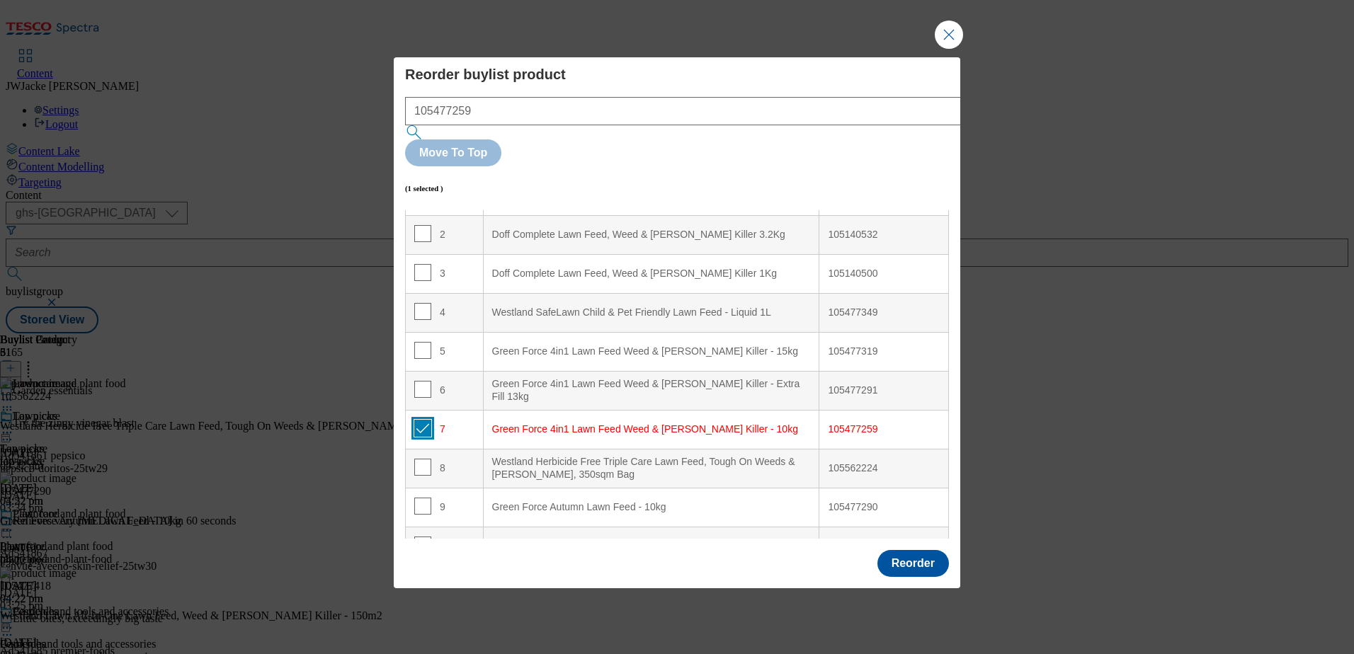
click at [419, 420] on input "Modal" at bounding box center [422, 428] width 17 height 17
checkbox input "false"
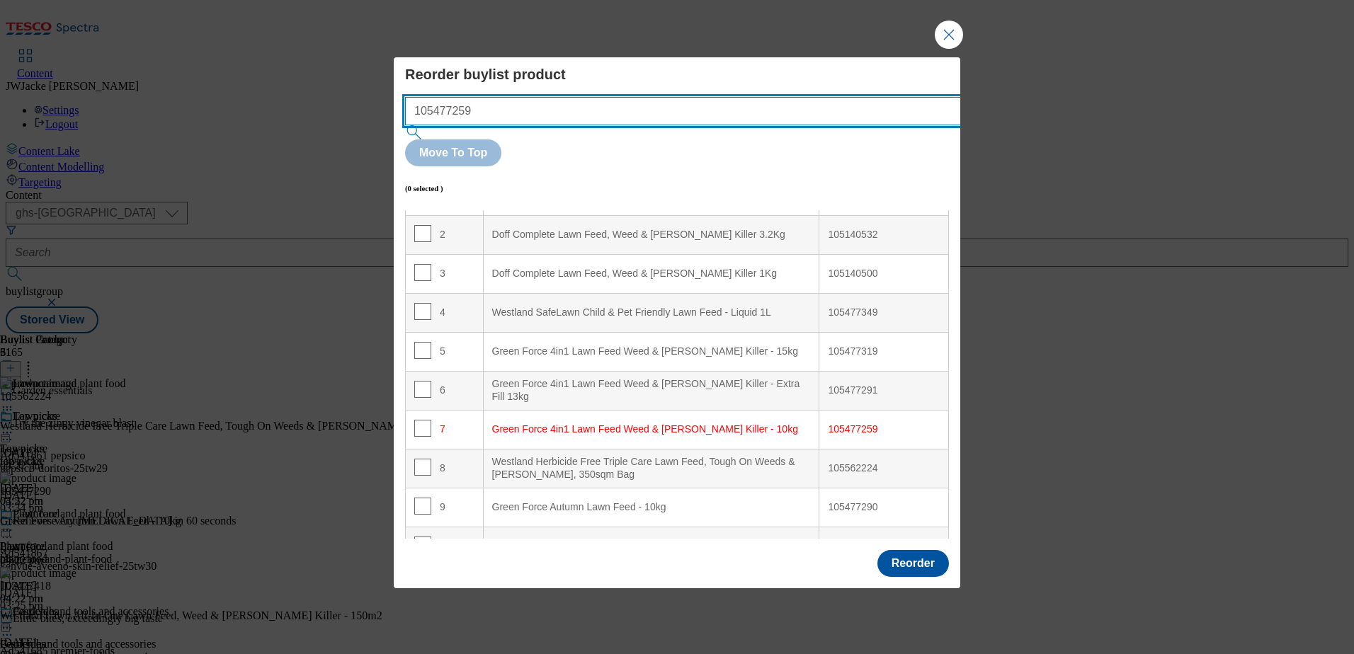
drag, startPoint x: 568, startPoint y: 135, endPoint x: 307, endPoint y: 120, distance: 261.1
click at [307, 120] on div "Reorder buylist product 105477259 Move To Top (0 selected ) Index Product Name …" at bounding box center [677, 327] width 1354 height 654
paste input "562224"
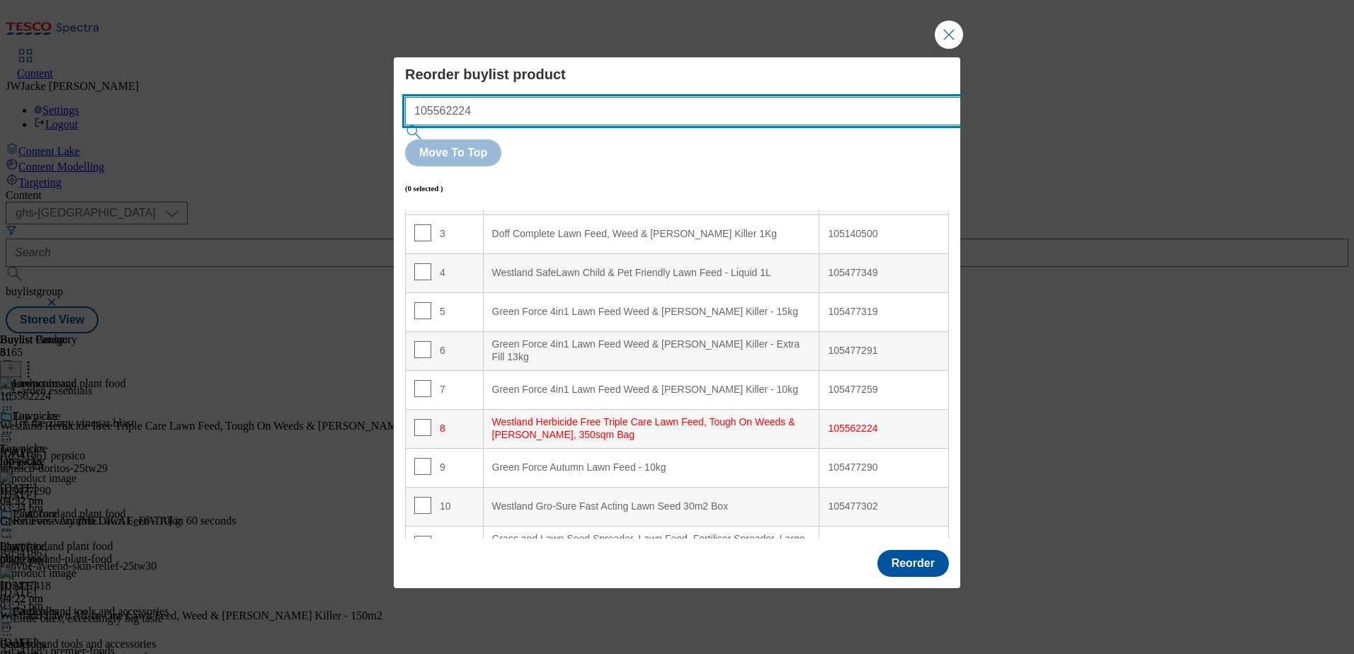
scroll to position [112, 0]
type input "105562224"
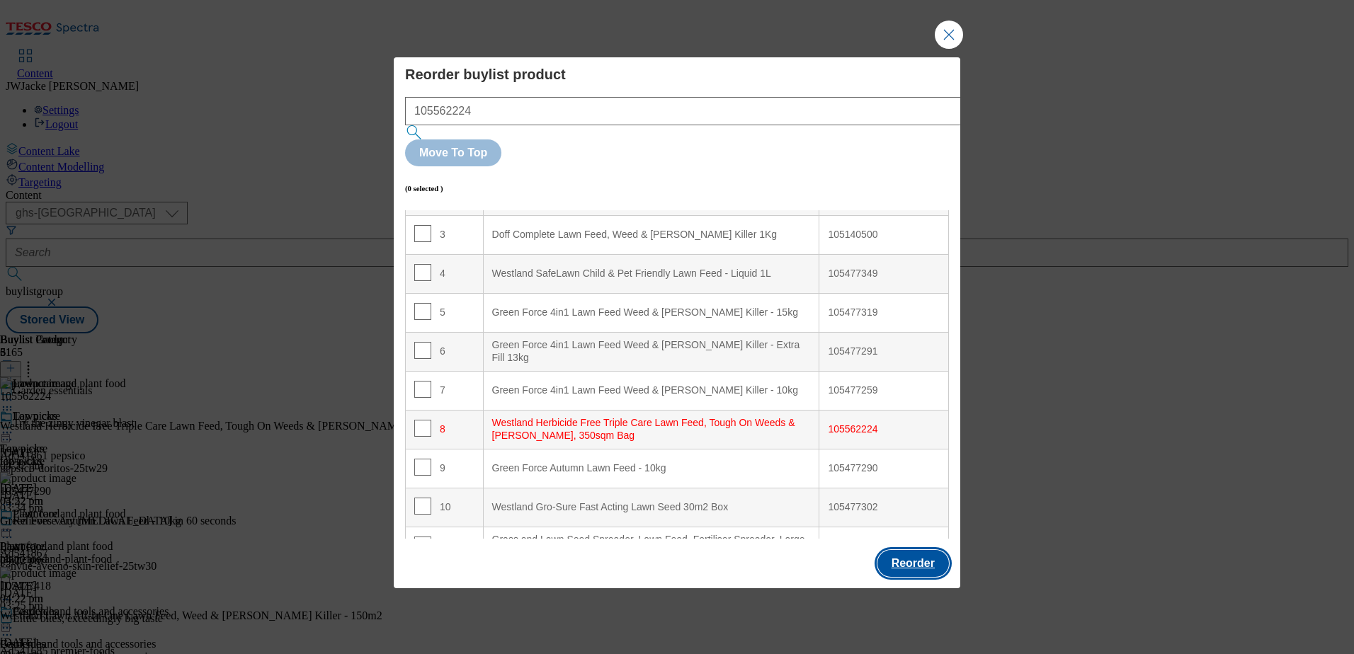
click at [911, 550] on button "Reorder" at bounding box center [914, 563] width 72 height 27
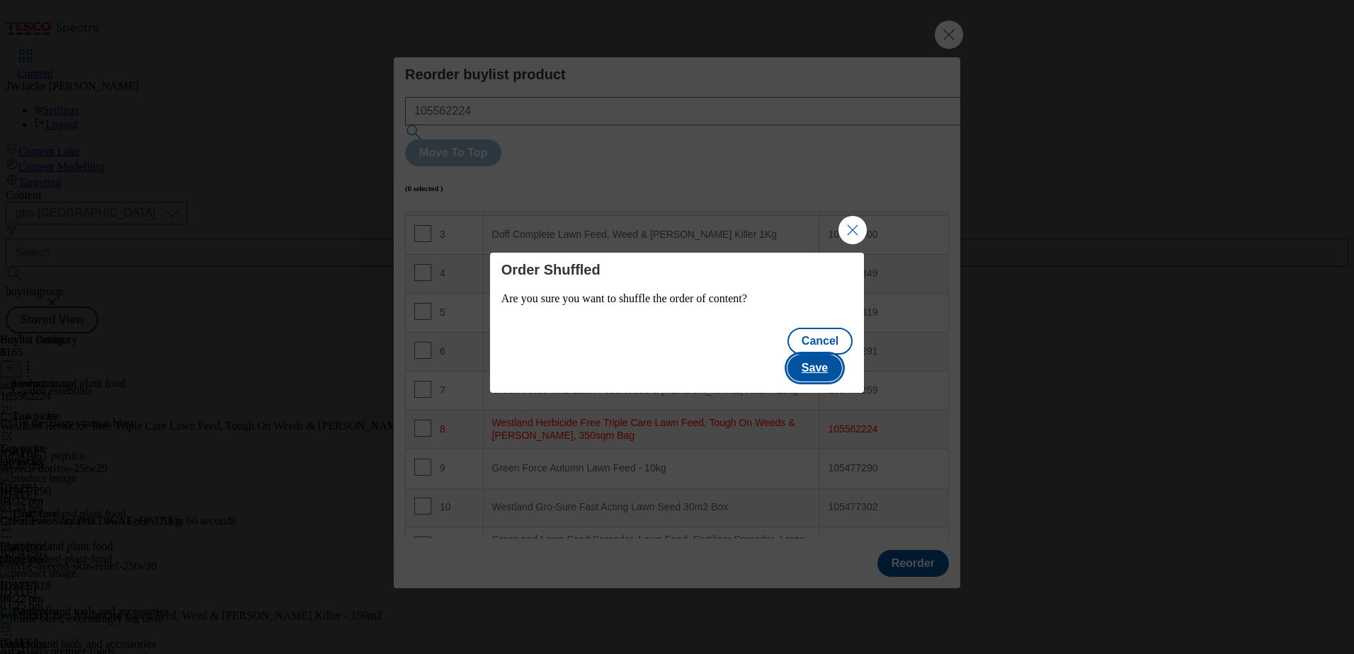
click at [840, 355] on button "Save" at bounding box center [815, 368] width 55 height 27
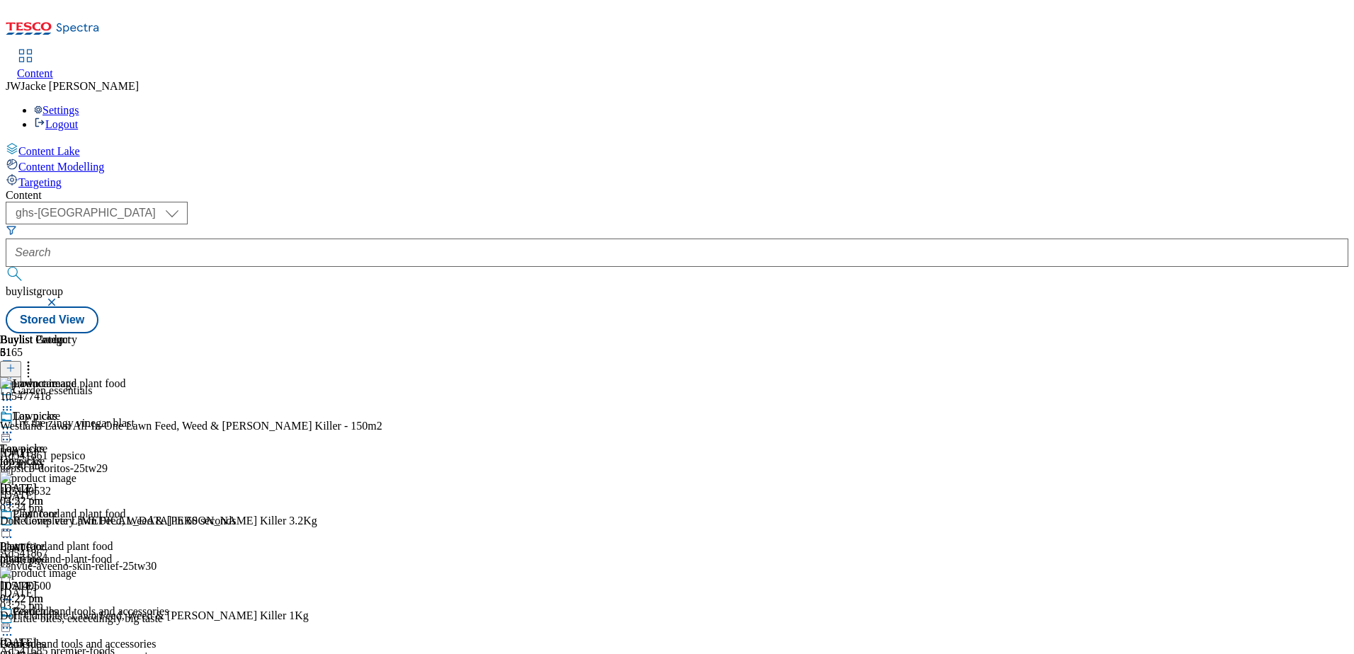
scroll to position [2813, 0]
click at [14, 426] on icon at bounding box center [7, 433] width 14 height 14
click at [75, 572] on span "Publish" at bounding box center [59, 577] width 31 height 11
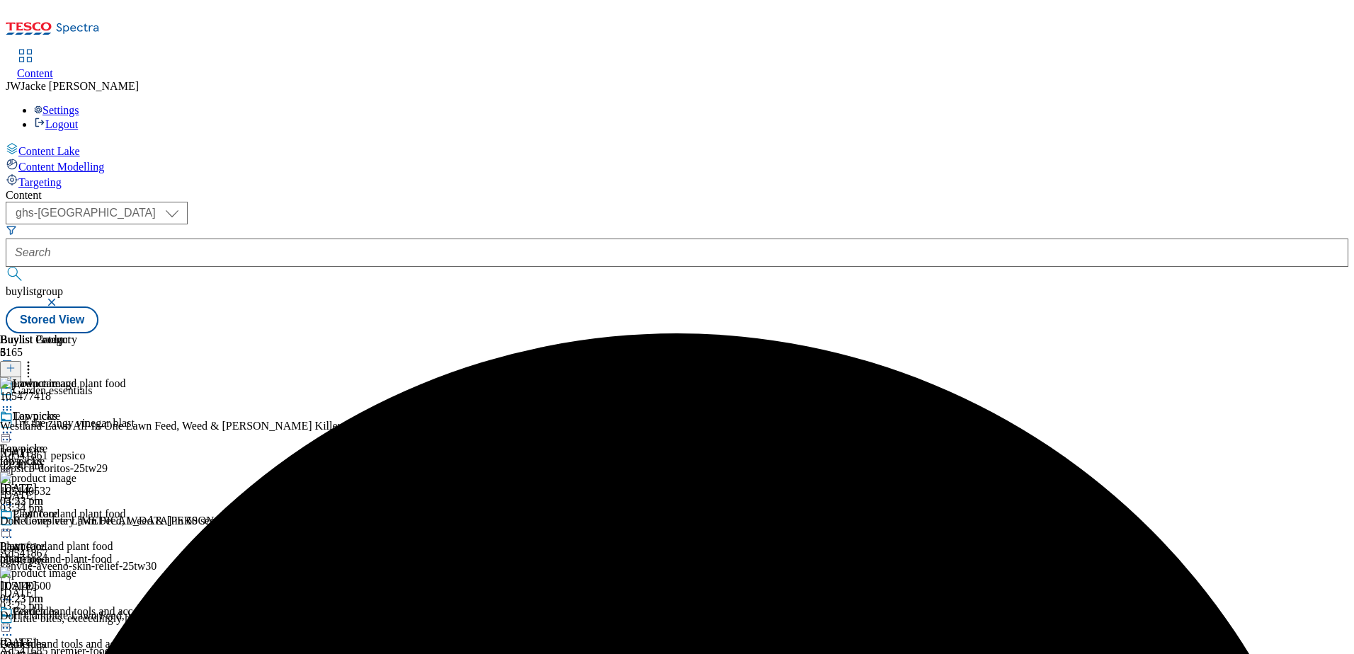
scroll to position [0, 0]
click at [16, 363] on icon at bounding box center [11, 368] width 10 height 10
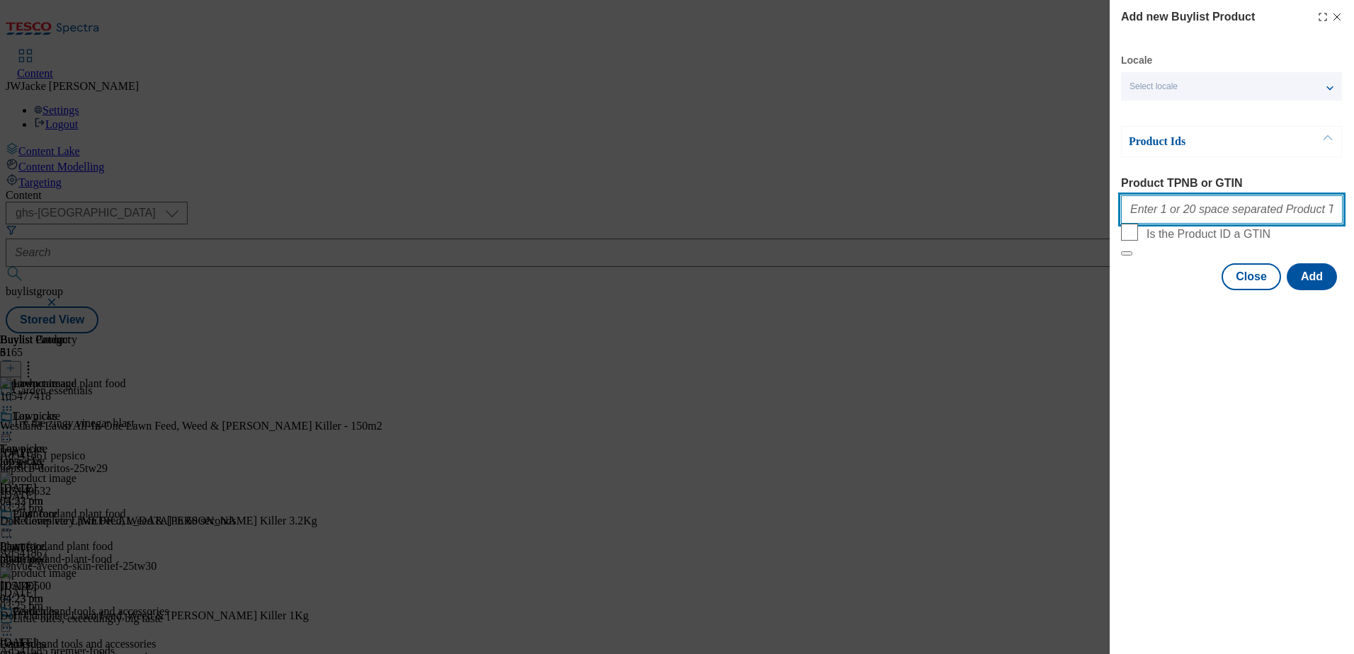
drag, startPoint x: 1175, startPoint y: 212, endPoint x: 1187, endPoint y: 217, distance: 13.0
click at [1175, 212] on input "Product TPNB or GTIN" at bounding box center [1232, 209] width 222 height 28
paste input "105962770 106086613 105562217"
type input "105962770 106086613 105562217"
click at [1318, 290] on button "Add" at bounding box center [1312, 276] width 50 height 27
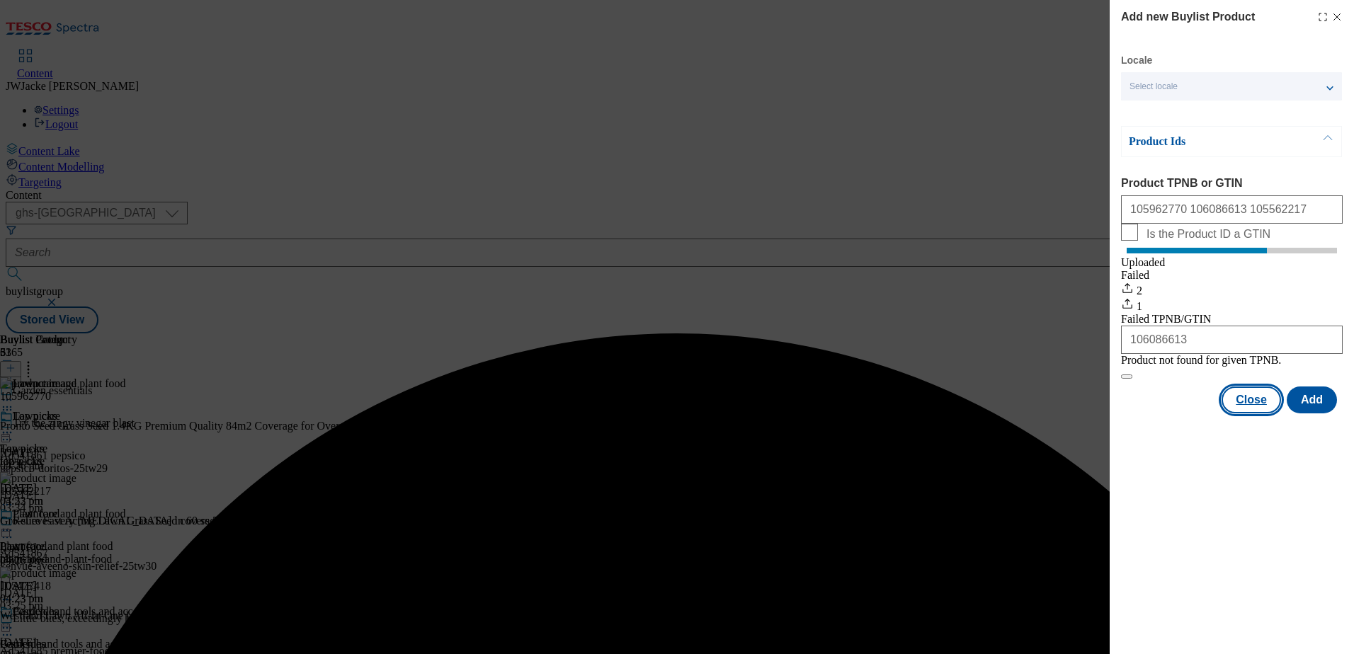
click at [1255, 414] on button "Close" at bounding box center [1251, 400] width 59 height 27
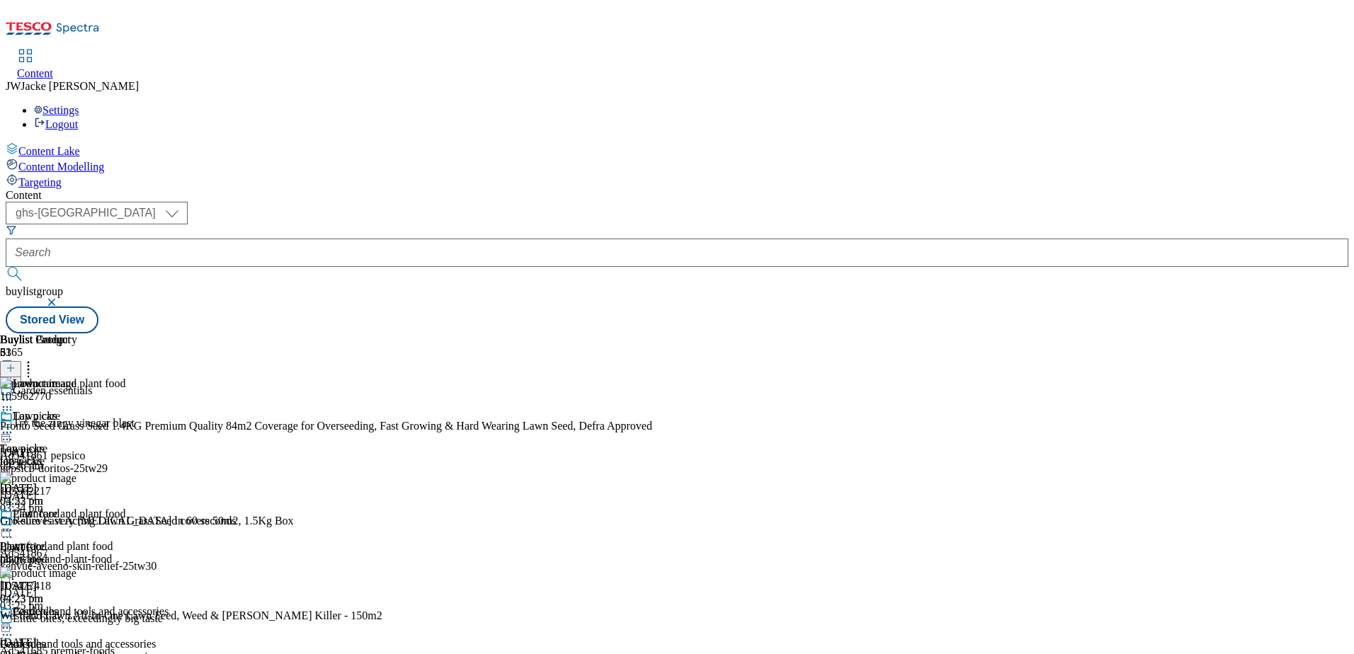
click at [35, 359] on icon at bounding box center [28, 366] width 14 height 14
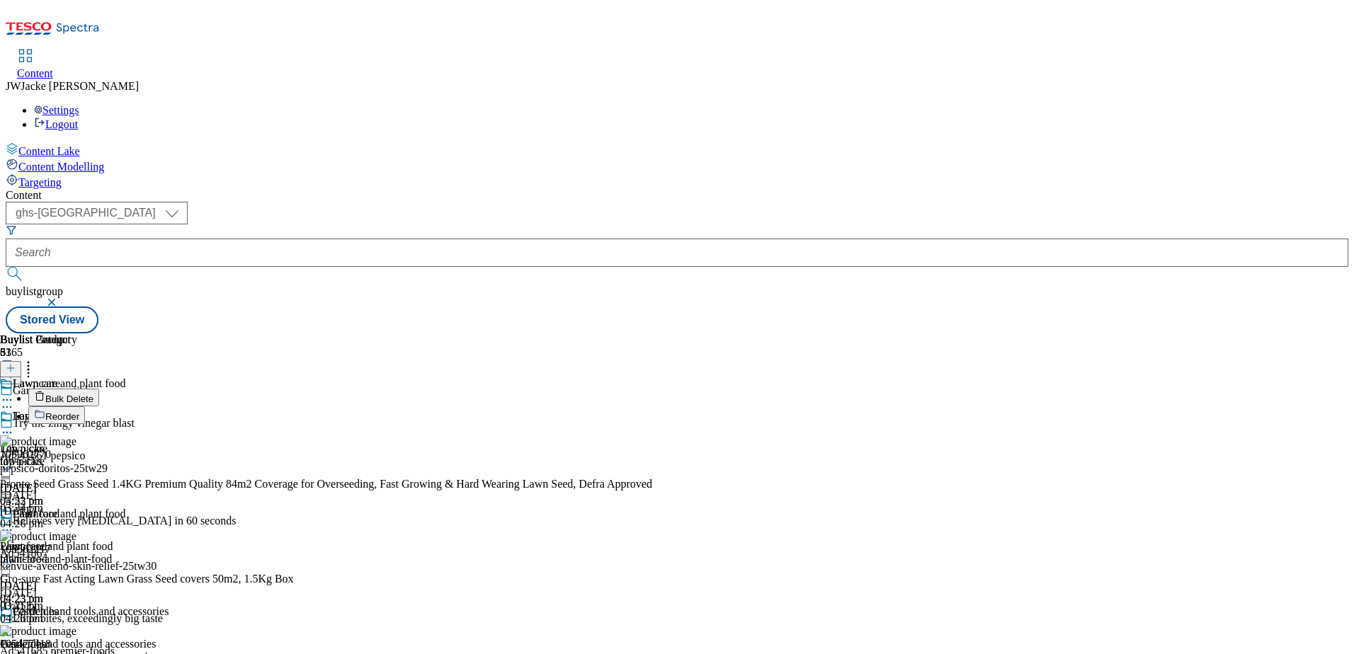
click at [79, 412] on span "Reorder" at bounding box center [62, 417] width 34 height 11
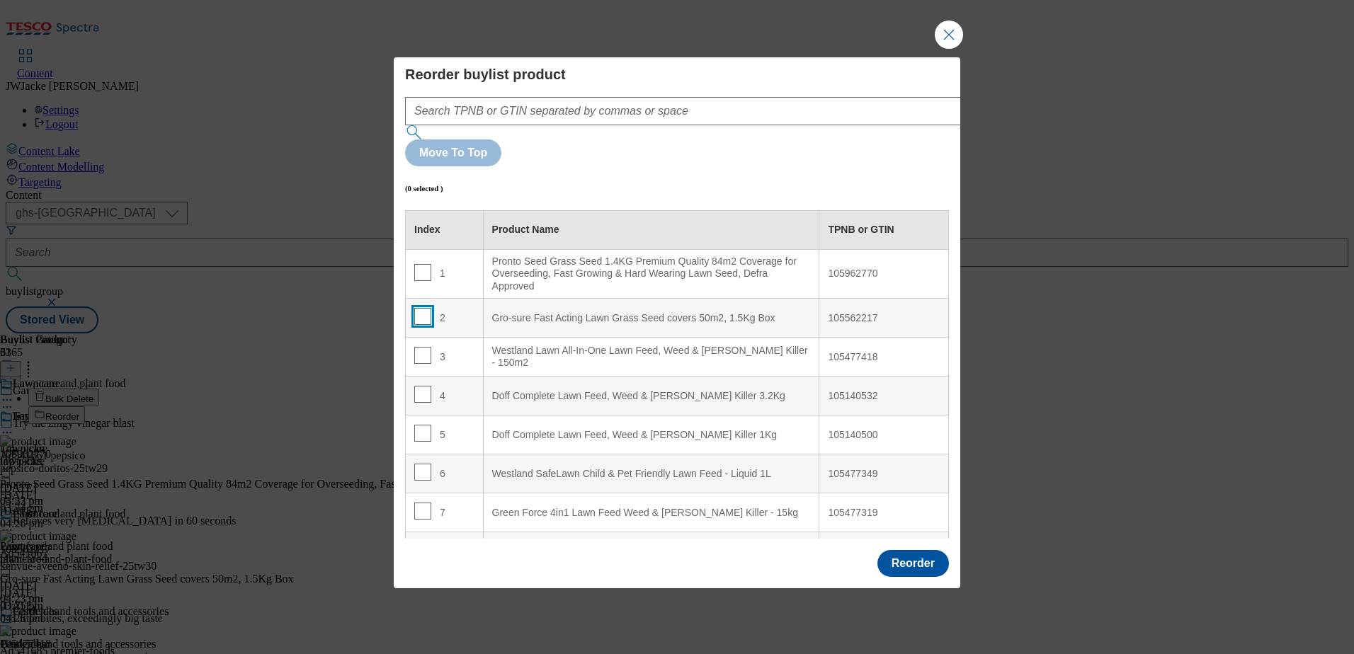
click at [422, 308] on input "Modal" at bounding box center [422, 316] width 17 height 17
checkbox input "true"
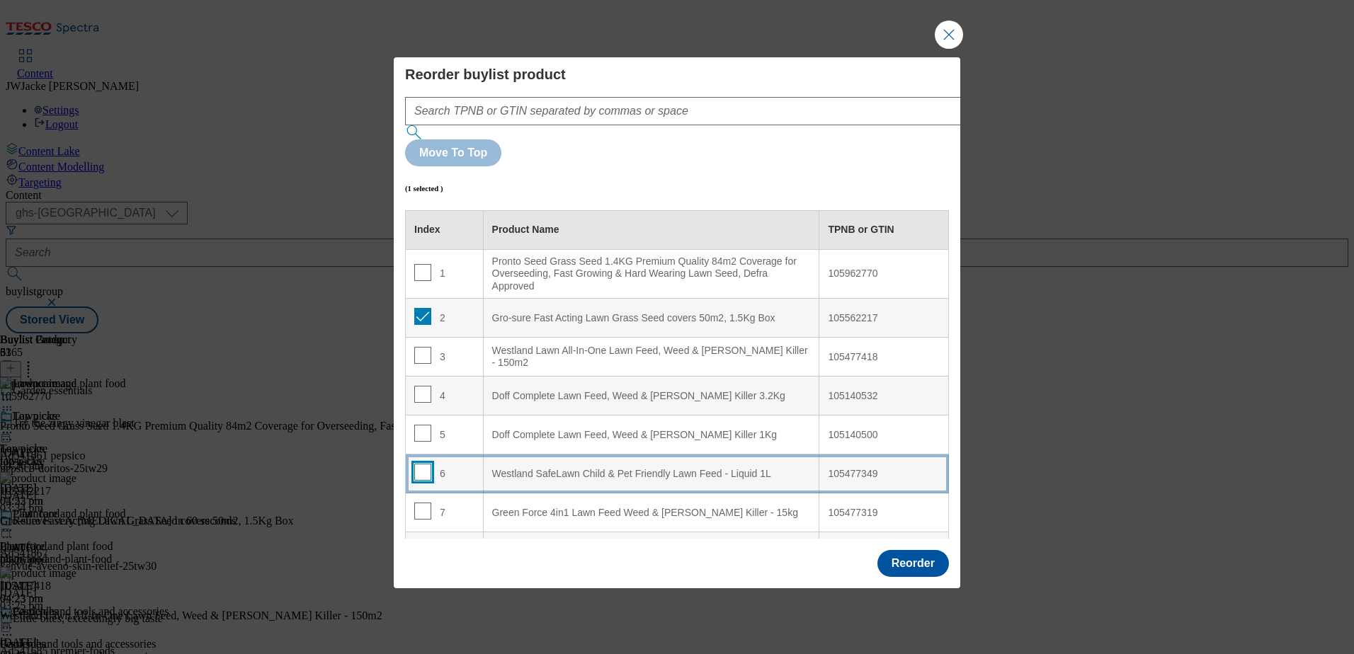
click at [418, 464] on input "Modal" at bounding box center [422, 472] width 17 height 17
checkbox input "true"
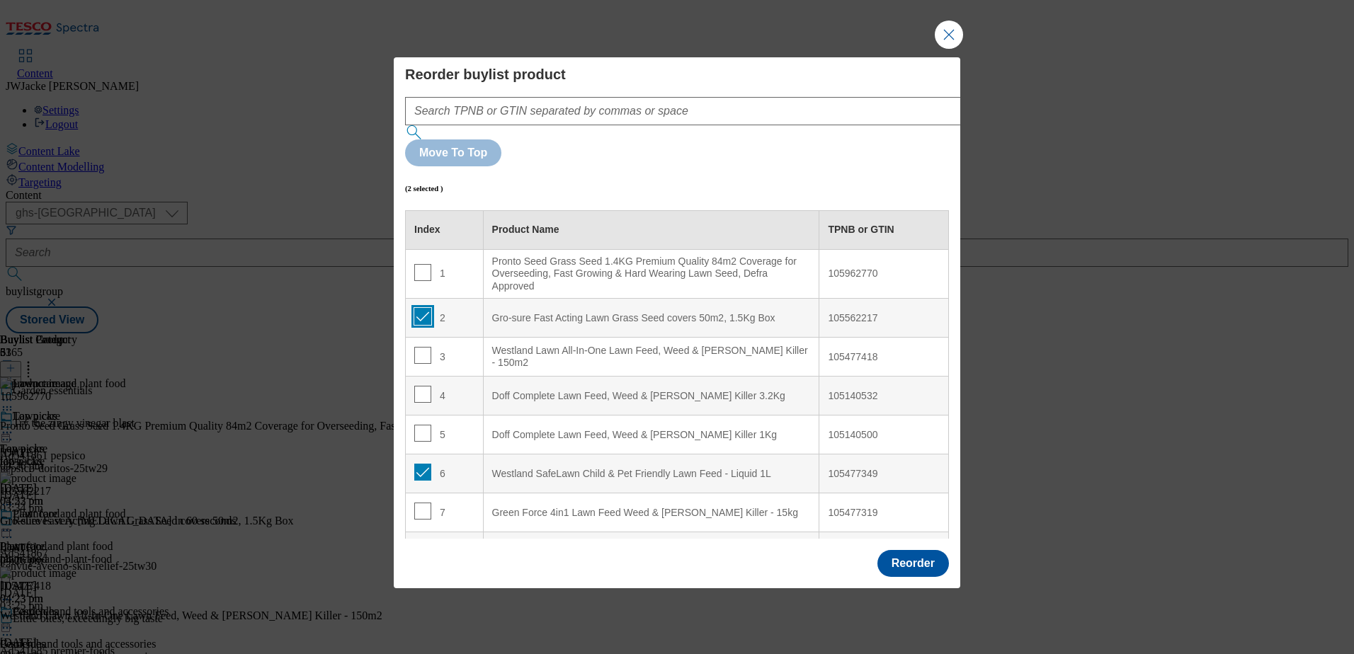
click at [421, 308] on input "Modal" at bounding box center [422, 316] width 17 height 17
checkbox input "false"
click at [418, 464] on input "Modal" at bounding box center [422, 472] width 17 height 17
checkbox input "false"
click at [409, 299] on td "2" at bounding box center [445, 318] width 78 height 39
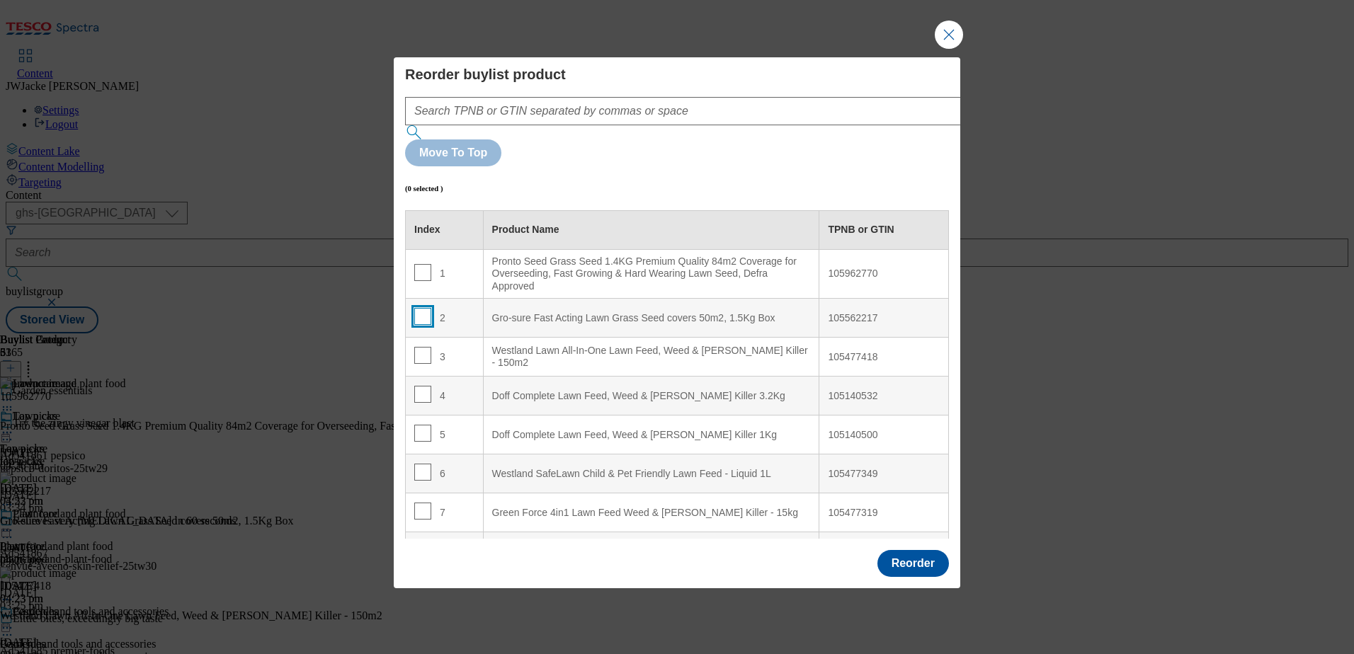
click at [416, 308] on input "Modal" at bounding box center [422, 316] width 17 height 17
checkbox input "true"
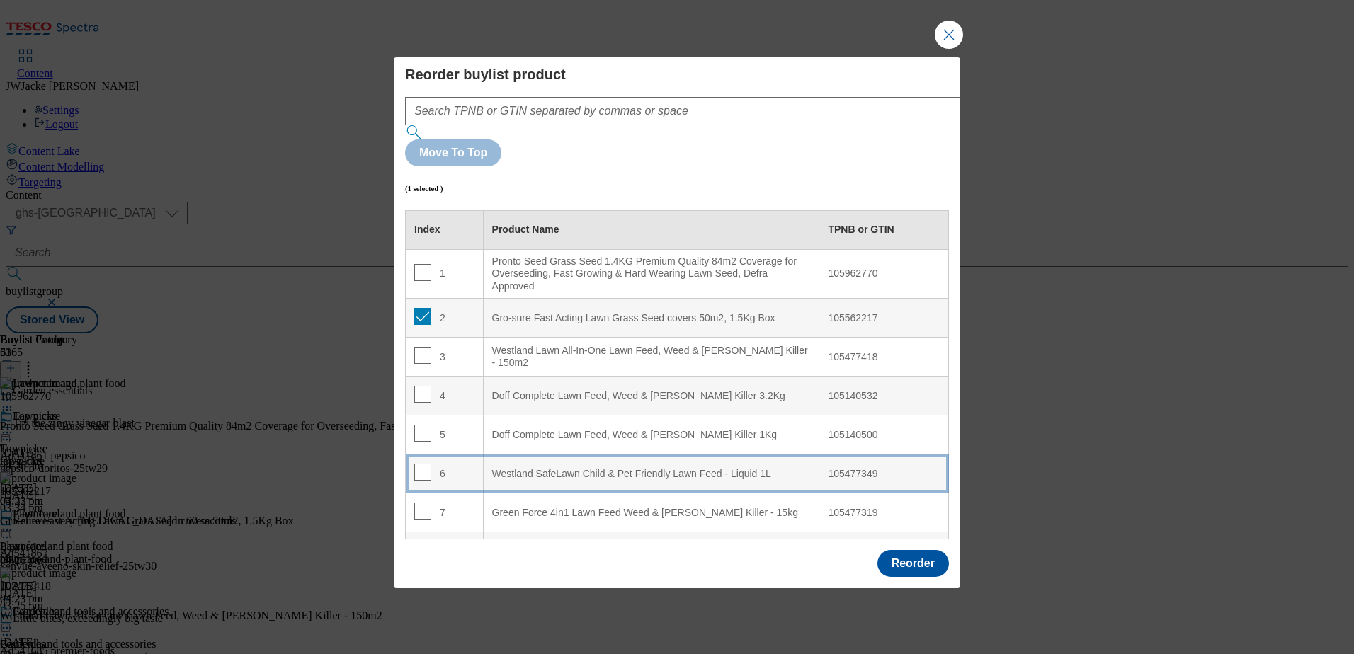
click at [554, 468] on div "Westland SafeLawn Child & Pet Friendly Lawn Feed - Liquid 1L" at bounding box center [651, 474] width 319 height 13
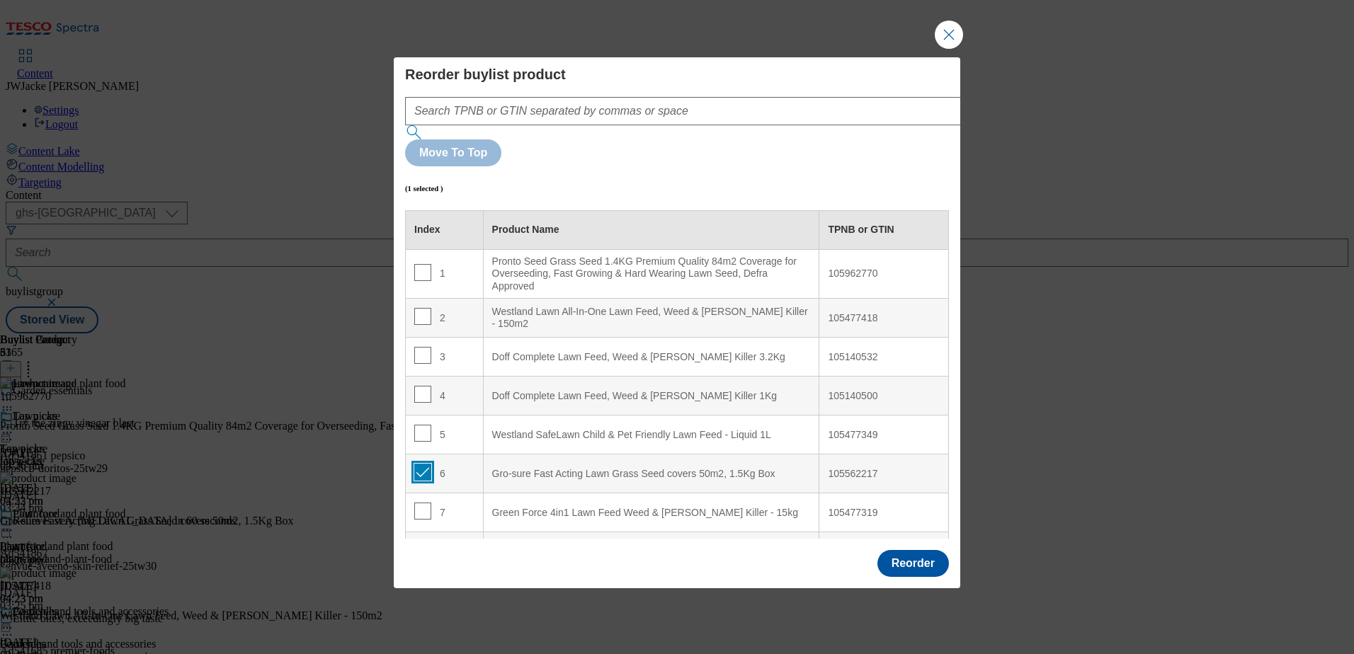
click at [423, 464] on input "Modal" at bounding box center [422, 472] width 17 height 17
checkbox input "false"
click at [897, 550] on button "Reorder" at bounding box center [914, 563] width 72 height 27
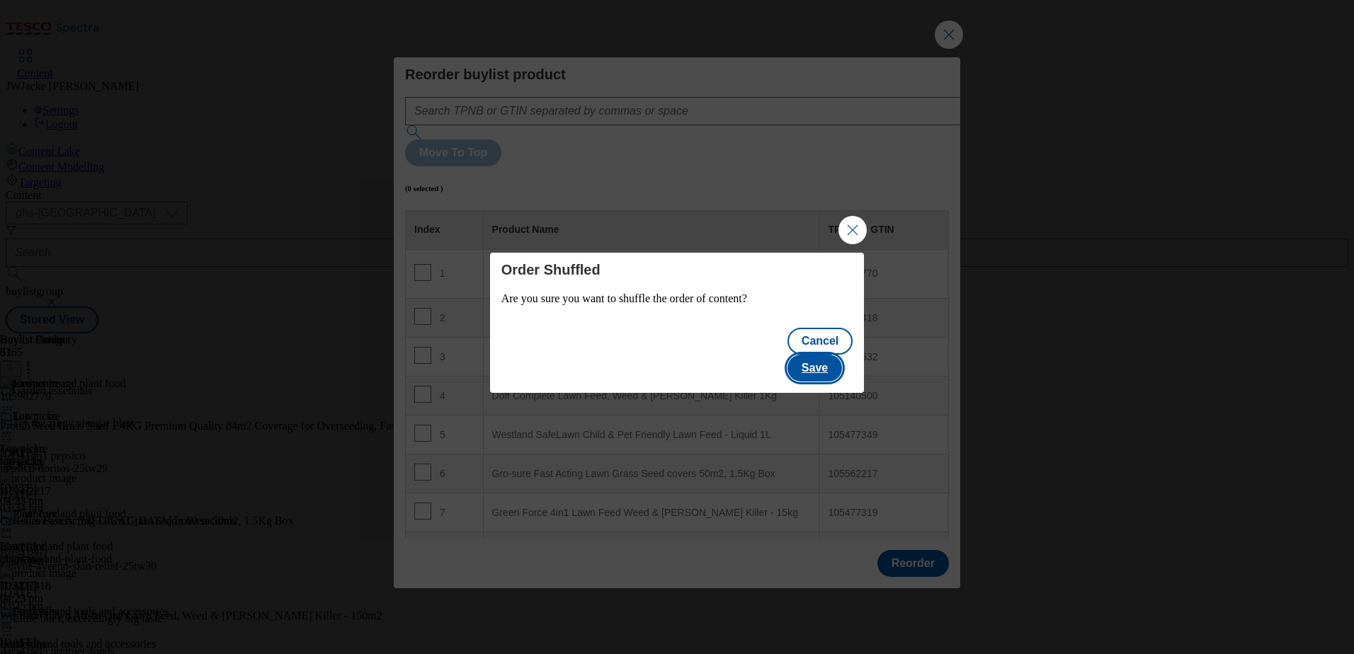
click at [812, 355] on button "Save" at bounding box center [815, 368] width 55 height 27
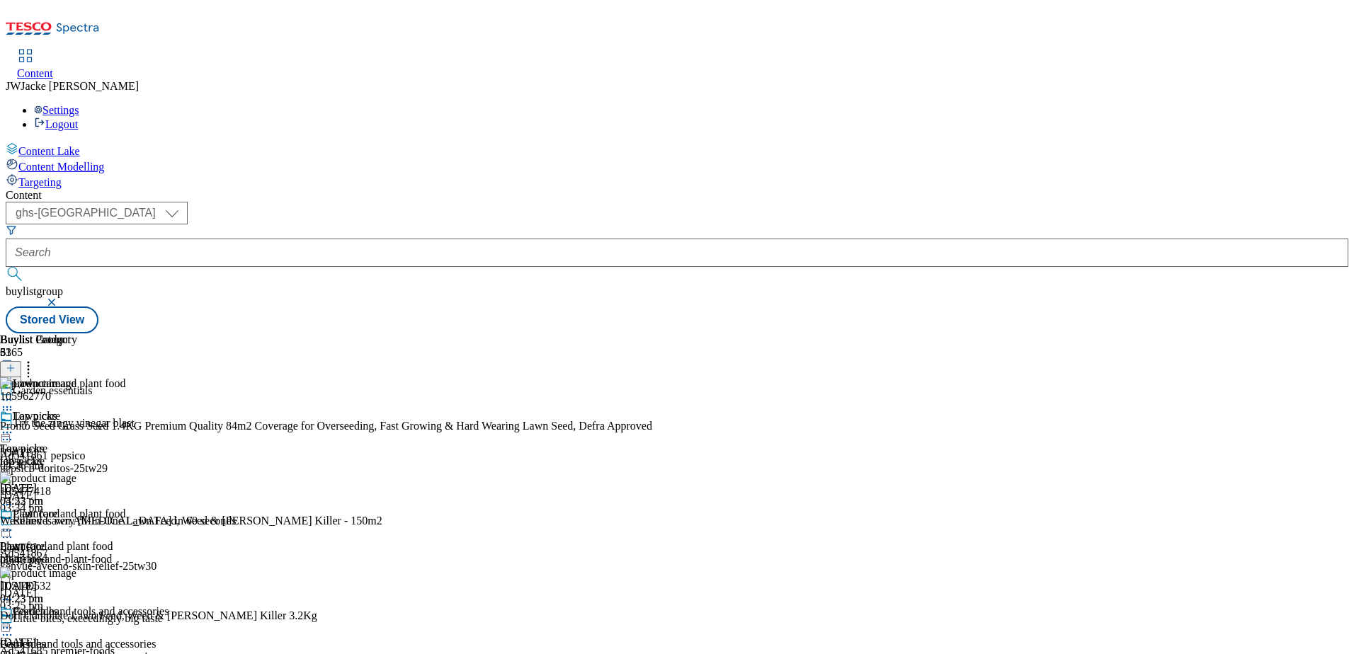
click at [8, 432] on circle at bounding box center [7, 433] width 2 height 2
click at [89, 588] on span "Un-publish" at bounding box center [66, 593] width 45 height 11
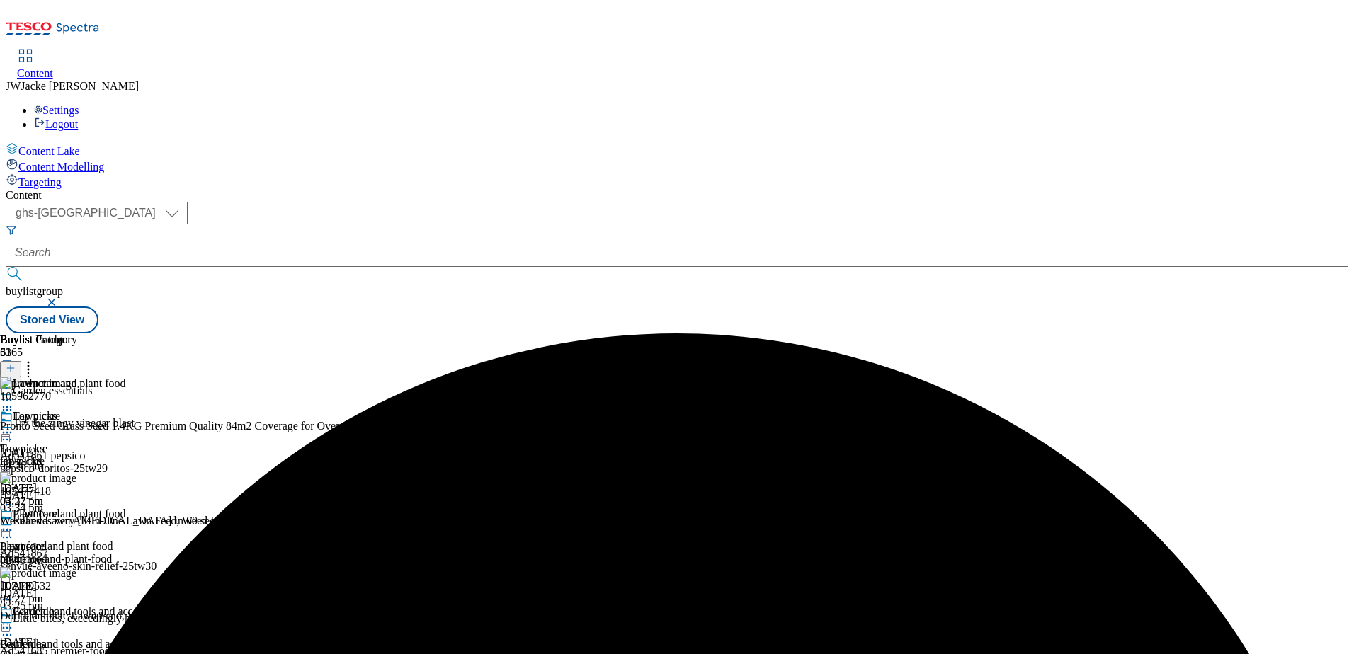
click at [14, 426] on icon at bounding box center [7, 433] width 14 height 14
click at [75, 572] on span "Publish" at bounding box center [59, 577] width 31 height 11
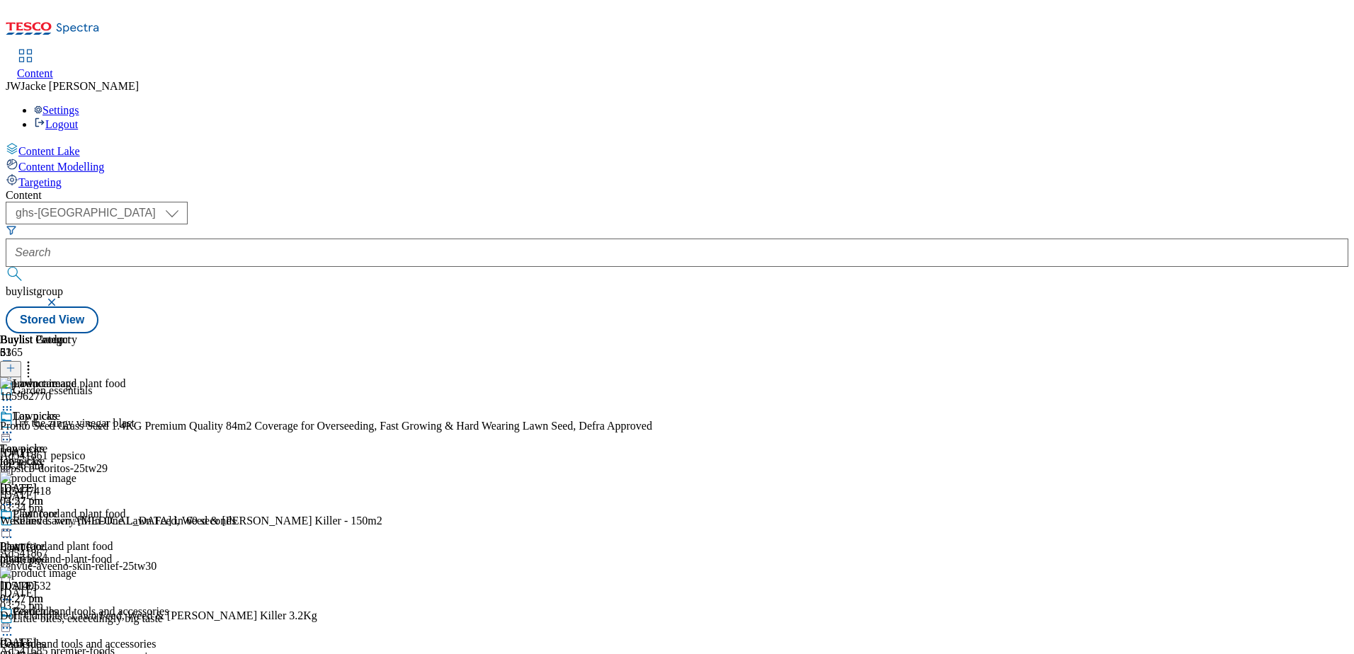
click at [16, 363] on icon at bounding box center [11, 368] width 10 height 10
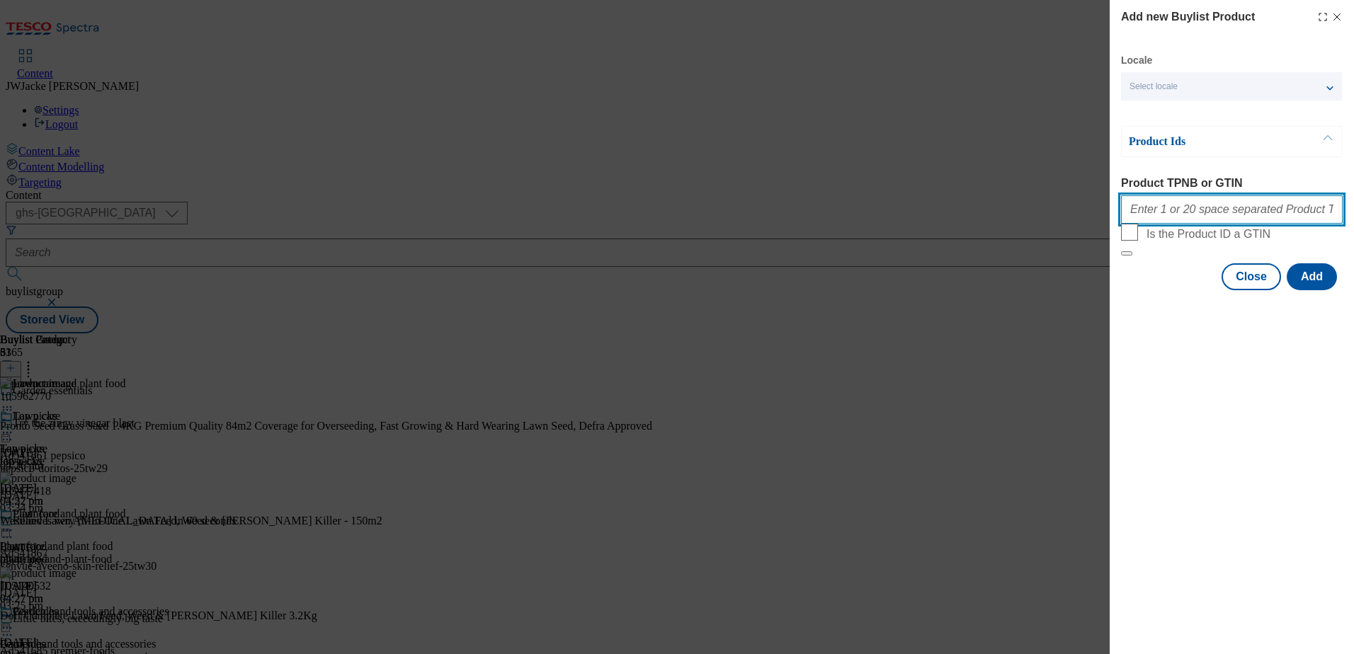
click at [1168, 208] on input "Product TPNB or GTIN" at bounding box center [1232, 209] width 222 height 28
paste input "105771734 105771763"
type input "105771734 105771763"
click at [1306, 290] on button "Add" at bounding box center [1312, 276] width 50 height 27
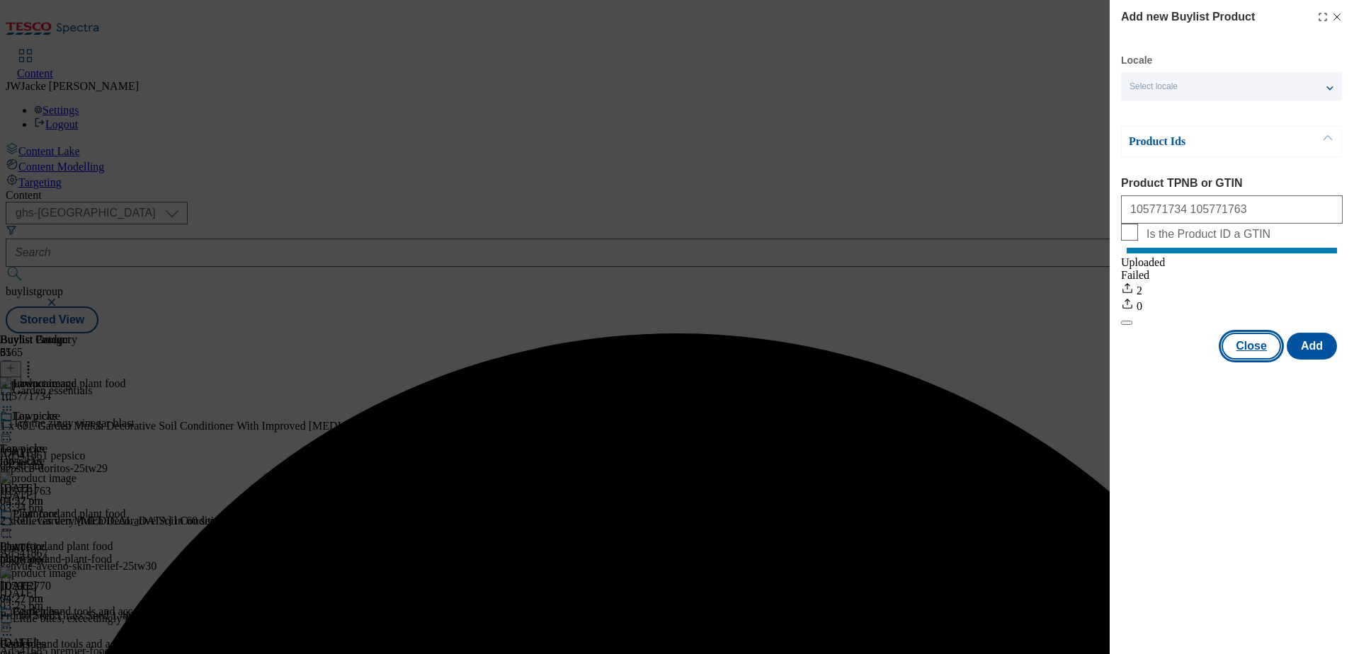
click at [1250, 360] on button "Close" at bounding box center [1251, 346] width 59 height 27
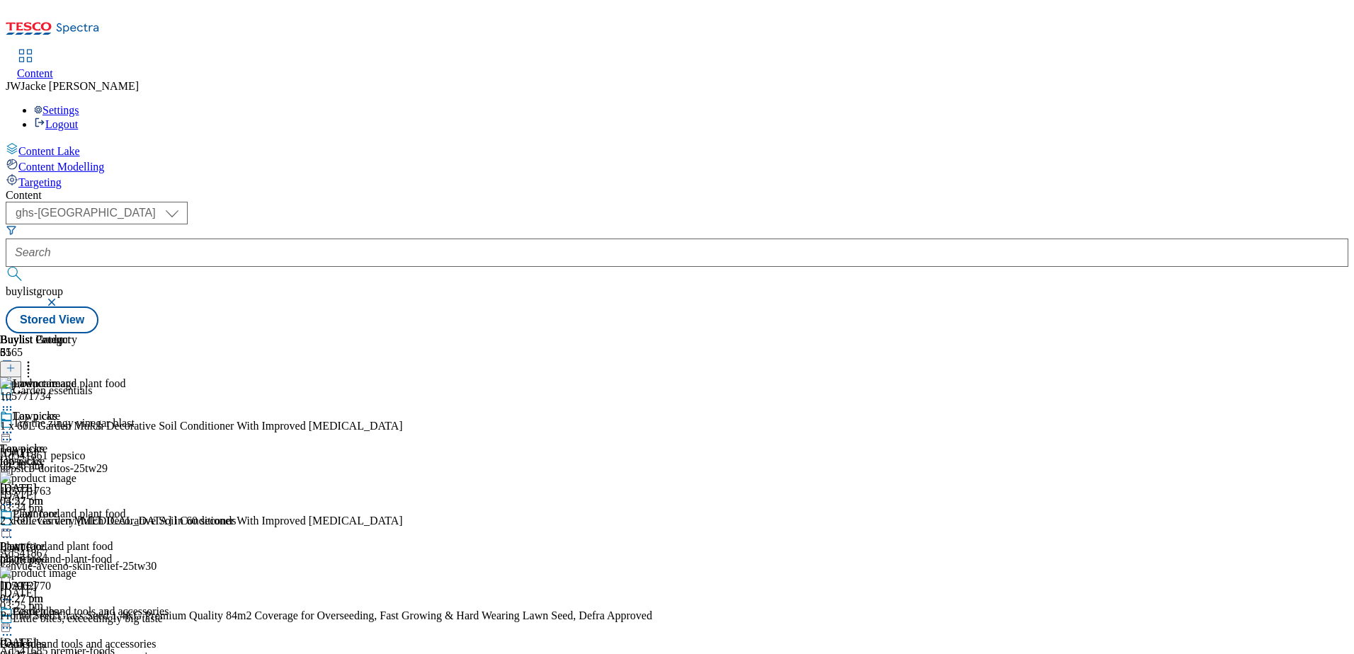
click at [35, 359] on icon at bounding box center [28, 366] width 14 height 14
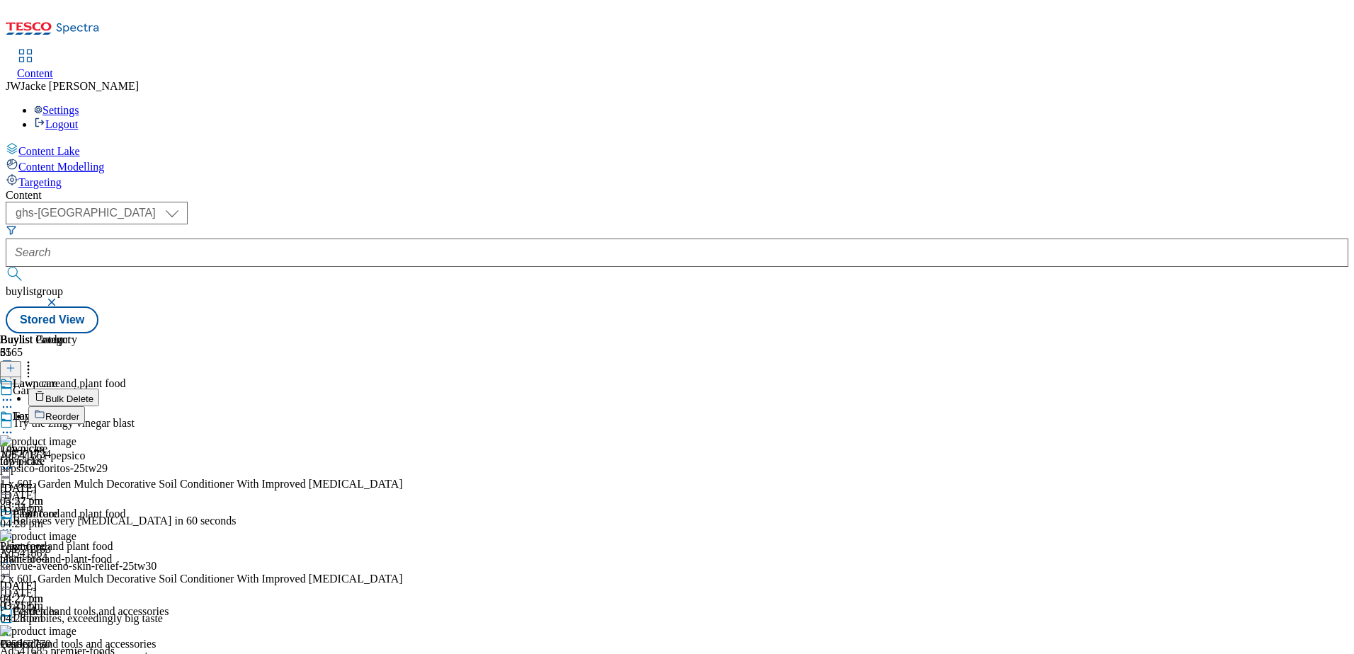
drag, startPoint x: 912, startPoint y: 220, endPoint x: 907, endPoint y: 229, distance: 10.5
click at [14, 426] on icon at bounding box center [7, 433] width 14 height 14
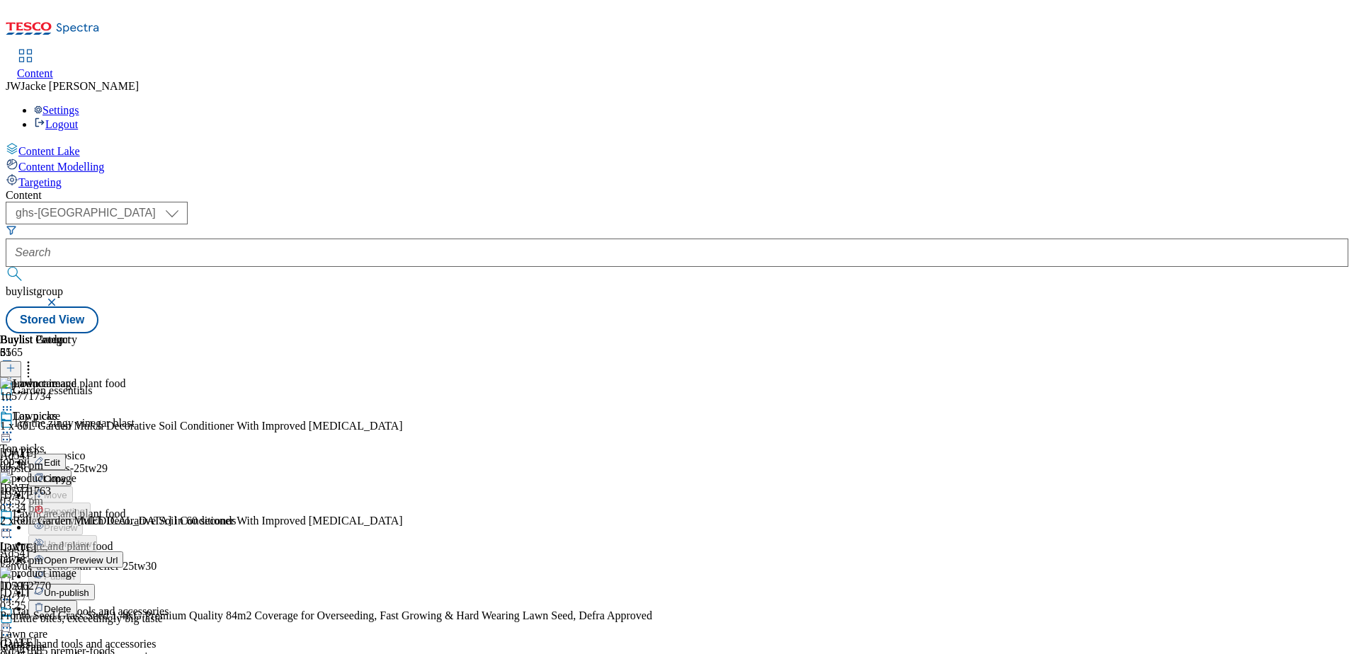
click at [89, 588] on span "Un-publish" at bounding box center [66, 593] width 45 height 11
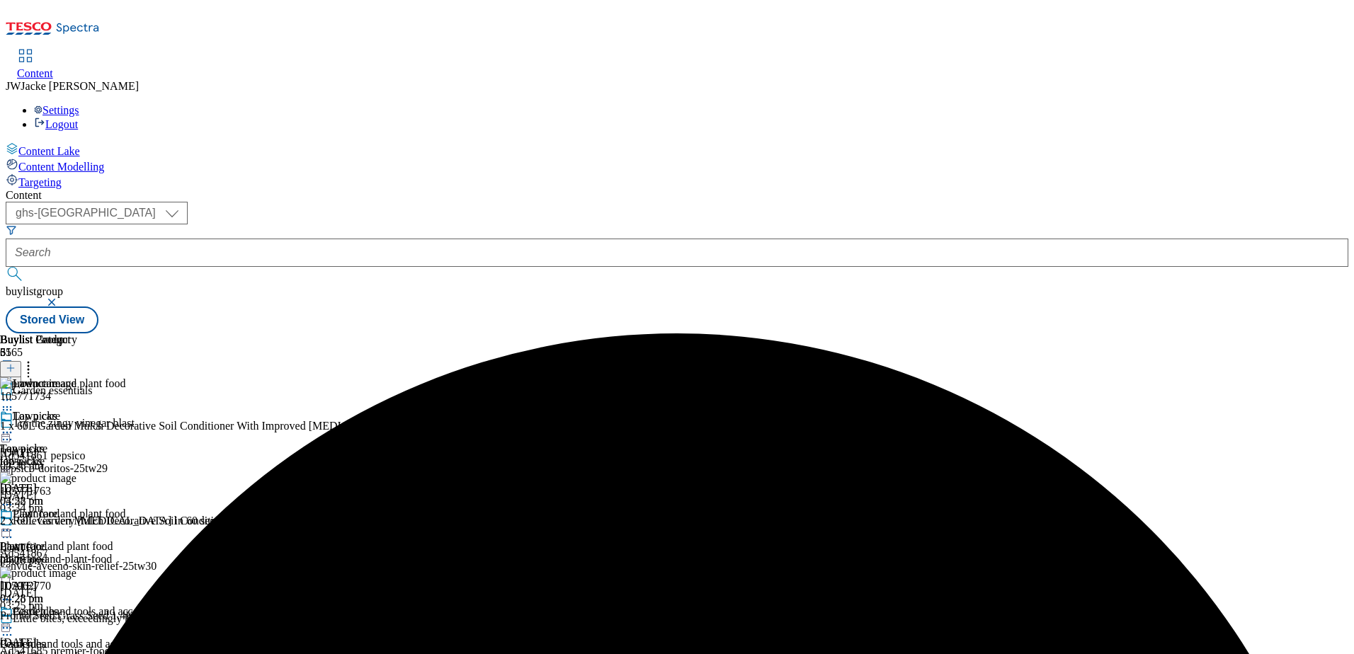
click at [35, 359] on icon at bounding box center [28, 366] width 14 height 14
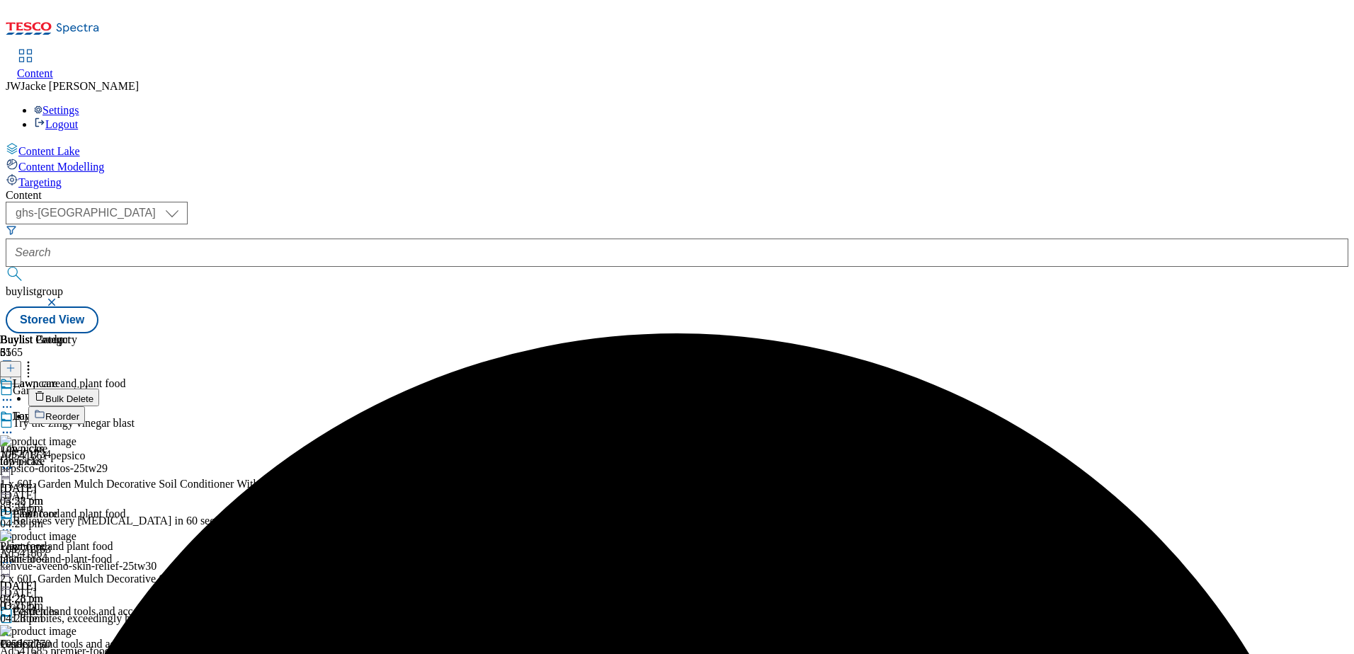
click at [79, 412] on span "Reorder" at bounding box center [62, 417] width 34 height 11
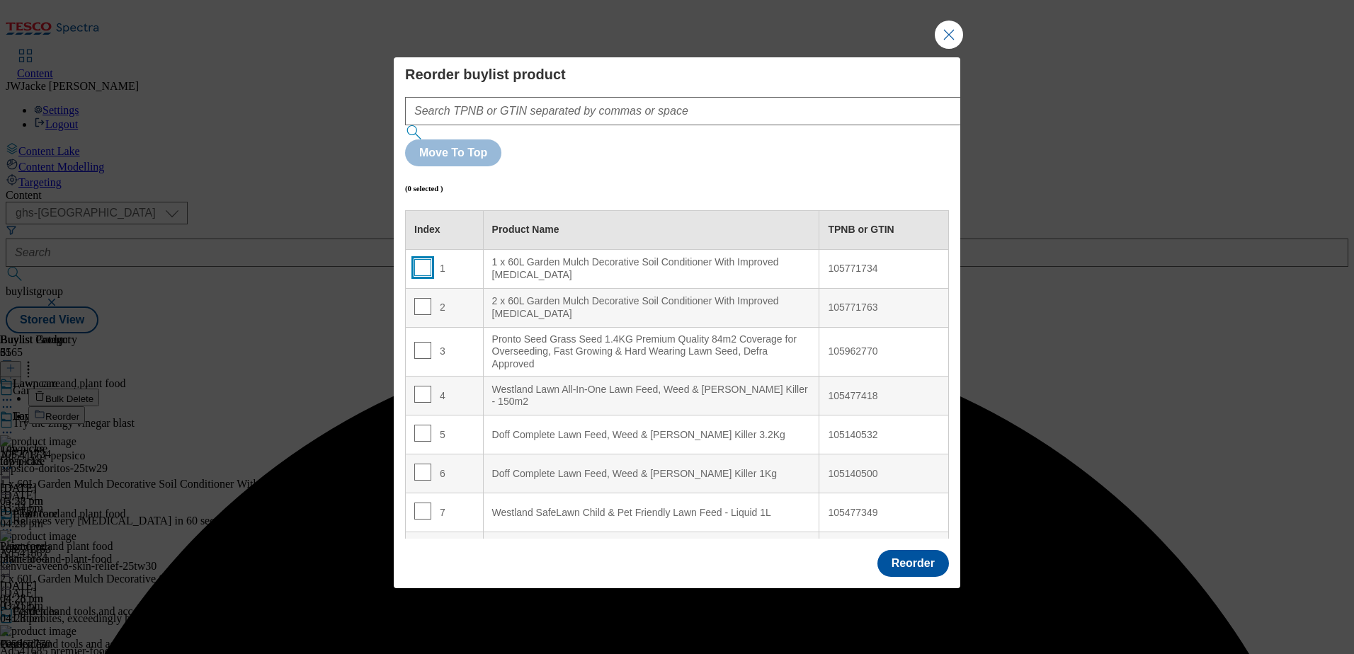
click at [426, 259] on input "Modal" at bounding box center [422, 267] width 17 height 17
checkbox input "true"
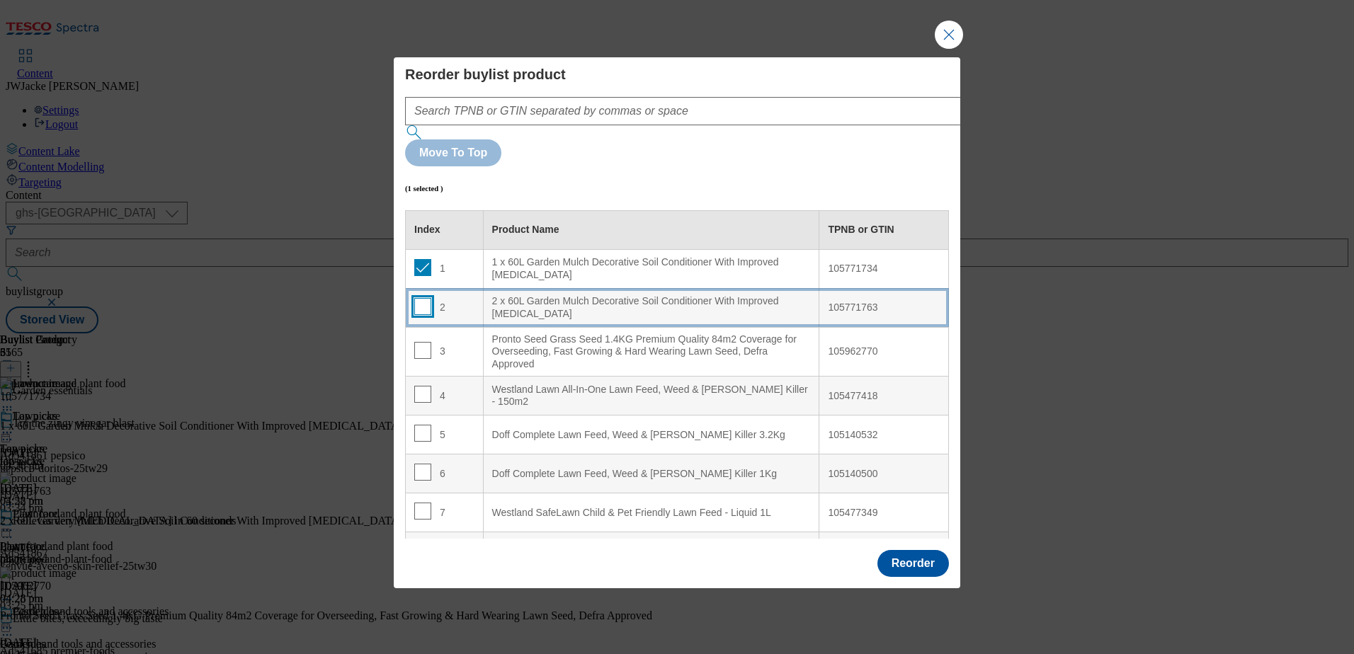
click at [426, 298] on input "Modal" at bounding box center [422, 306] width 17 height 17
checkbox input "true"
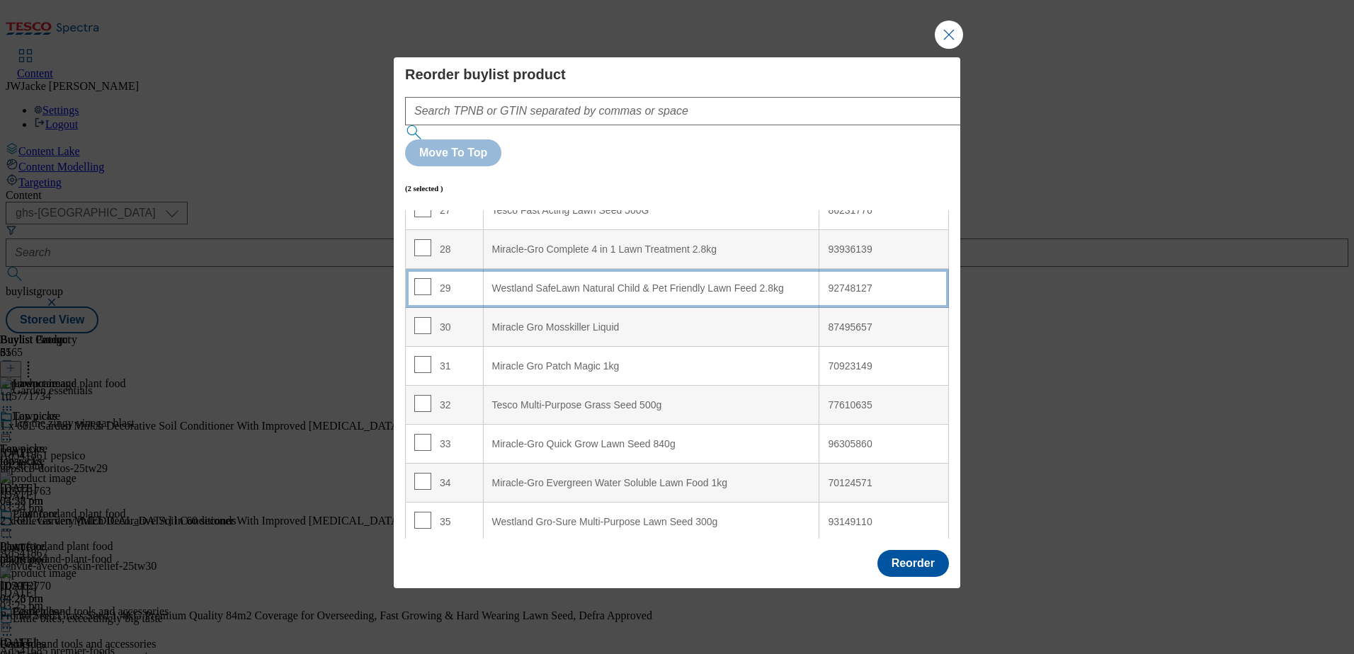
scroll to position [1084, 0]
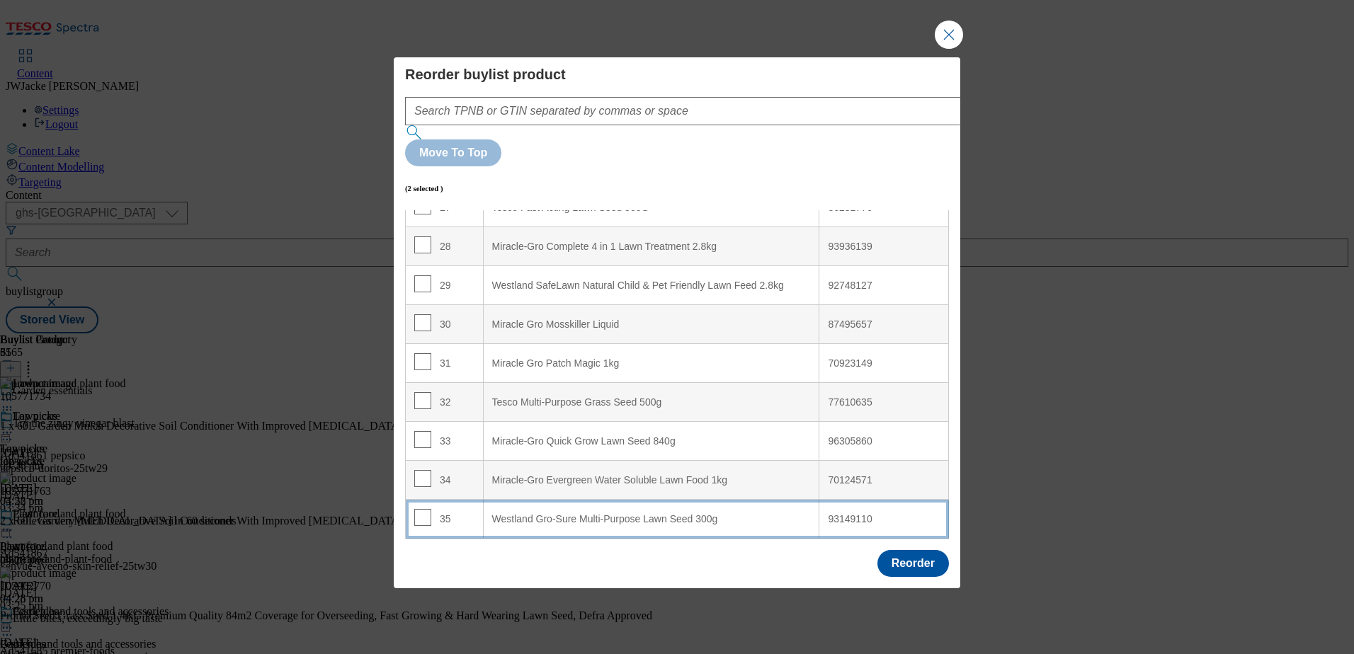
click at [523, 514] on div "Westland Gro-Sure Multi-Purpose Lawn Seed 300g" at bounding box center [651, 520] width 319 height 13
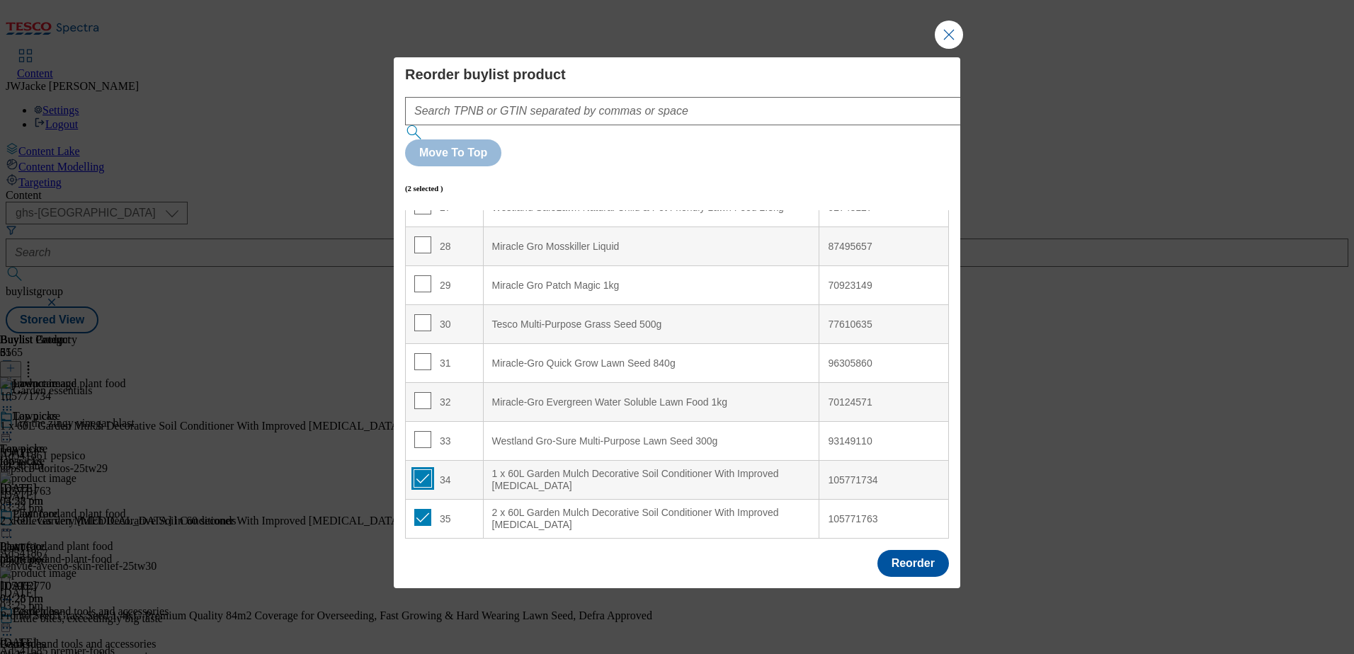
click at [424, 470] on input "Modal" at bounding box center [422, 478] width 17 height 17
checkbox input "false"
click at [424, 509] on input "Modal" at bounding box center [422, 517] width 17 height 17
checkbox input "false"
click at [423, 470] on input "Modal" at bounding box center [422, 478] width 17 height 17
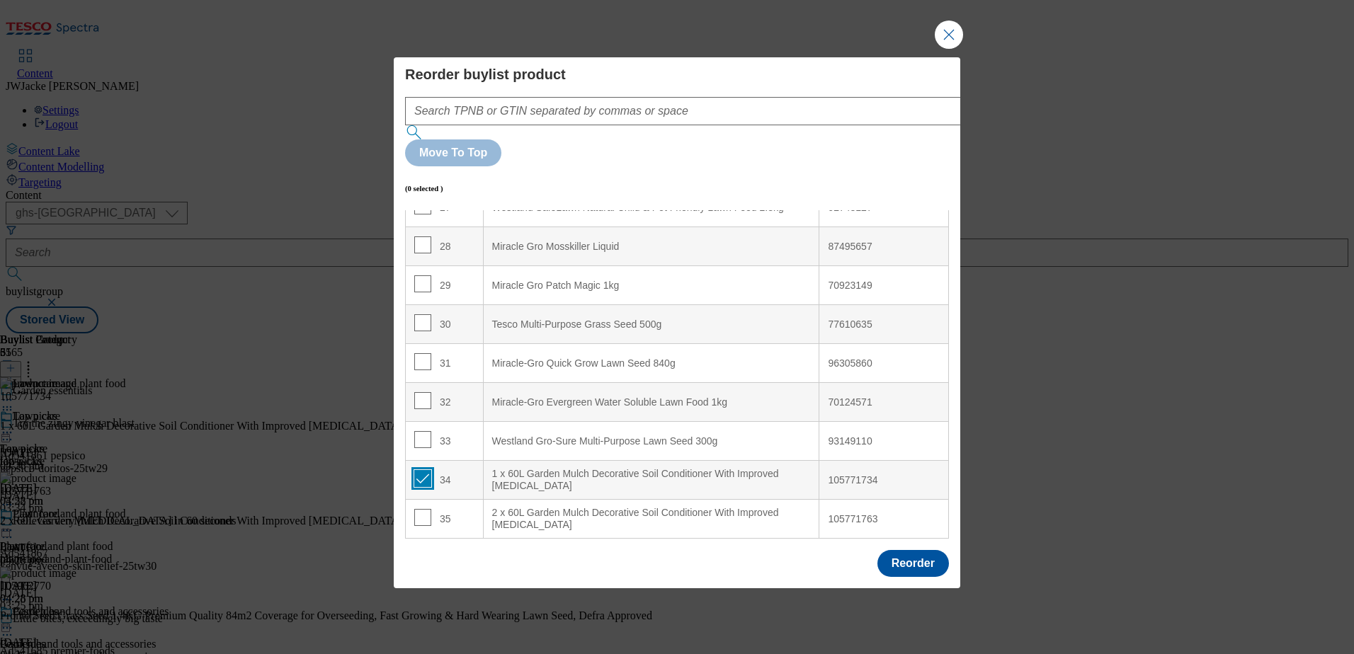
checkbox input "true"
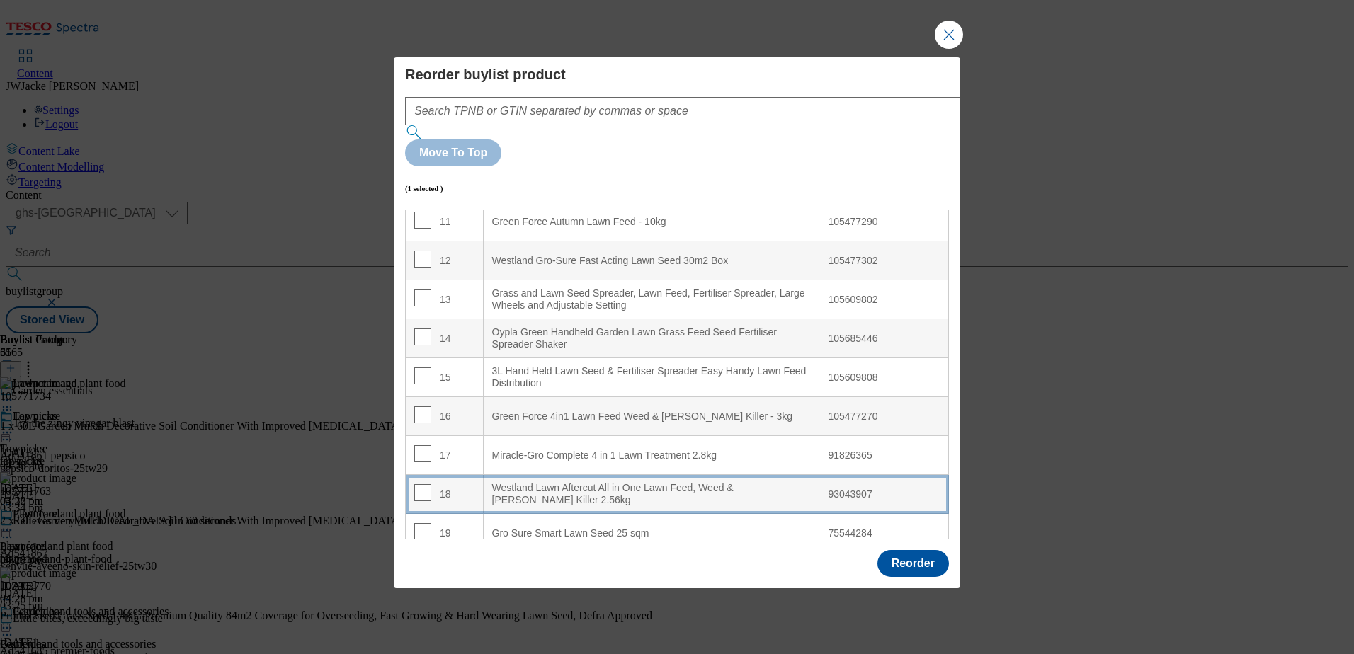
scroll to position [659, 0]
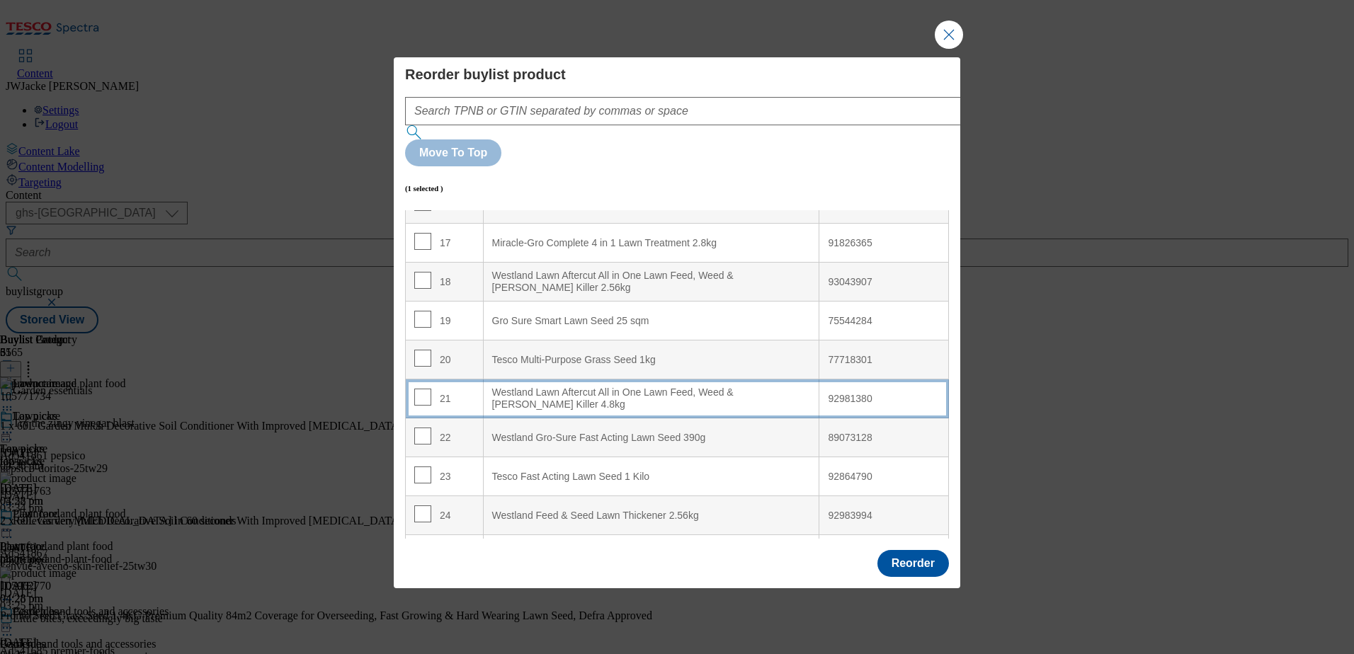
click at [564, 387] on div "Westland Lawn Aftercut All in One Lawn Feed, Weed & [PERSON_NAME] Killer 4.8kg" at bounding box center [651, 399] width 319 height 25
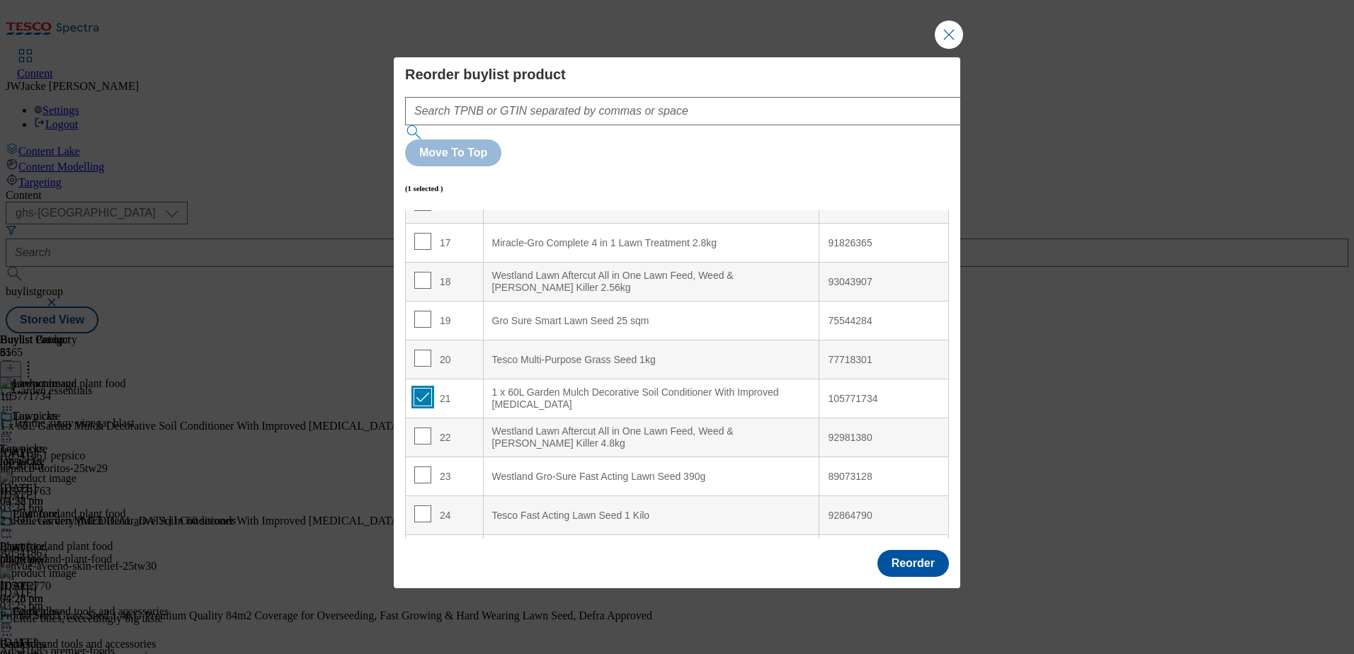
click at [426, 389] on input "Modal" at bounding box center [422, 397] width 17 height 17
checkbox input "false"
click at [909, 550] on button "Reorder" at bounding box center [914, 563] width 72 height 27
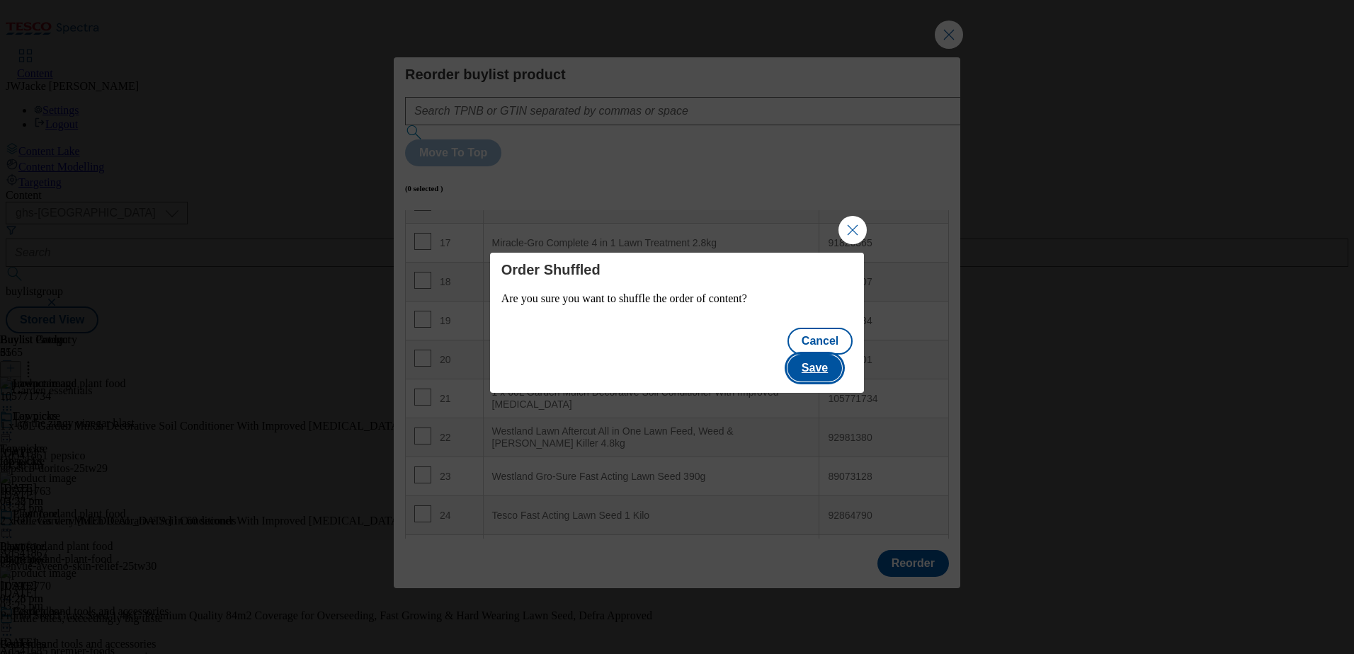
click at [820, 355] on button "Save" at bounding box center [815, 368] width 55 height 27
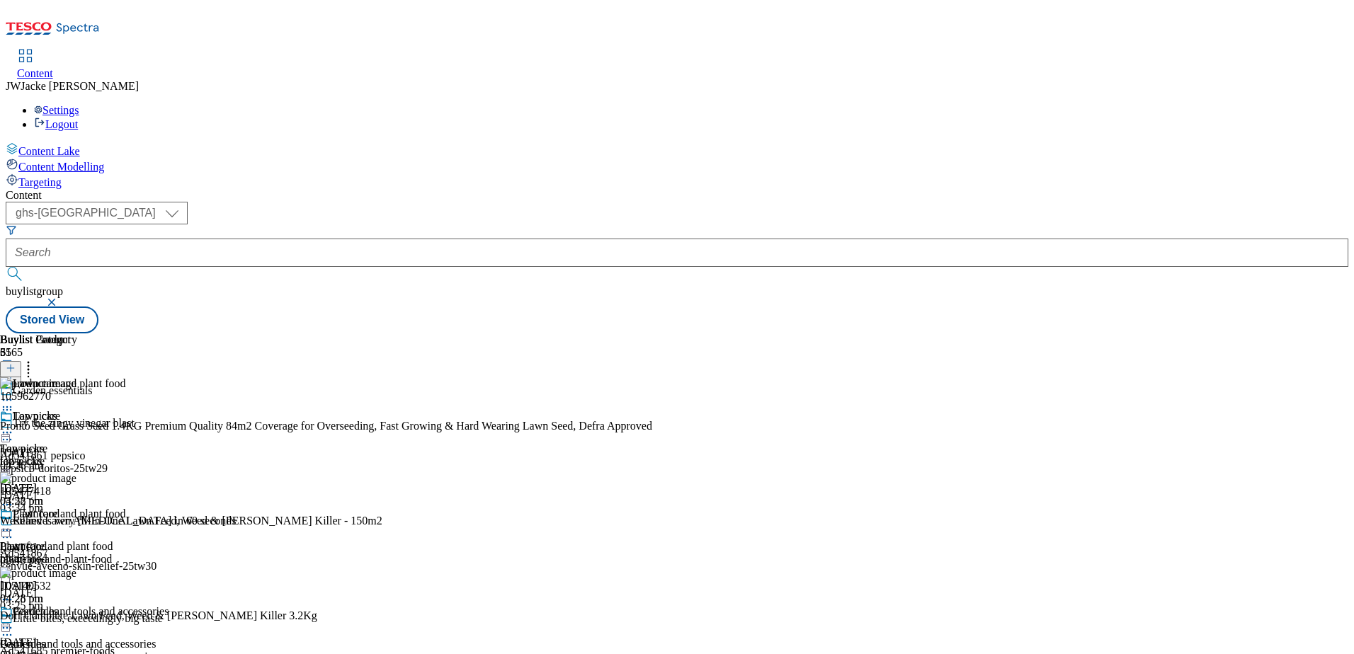
scroll to position [0, 0]
click at [77, 410] on div "Lawn care Lawn care lawn-care [DATE] 04:28 pm" at bounding box center [38, 459] width 77 height 98
click at [14, 426] on icon at bounding box center [7, 433] width 14 height 14
click at [75, 572] on span "Publish" at bounding box center [59, 577] width 31 height 11
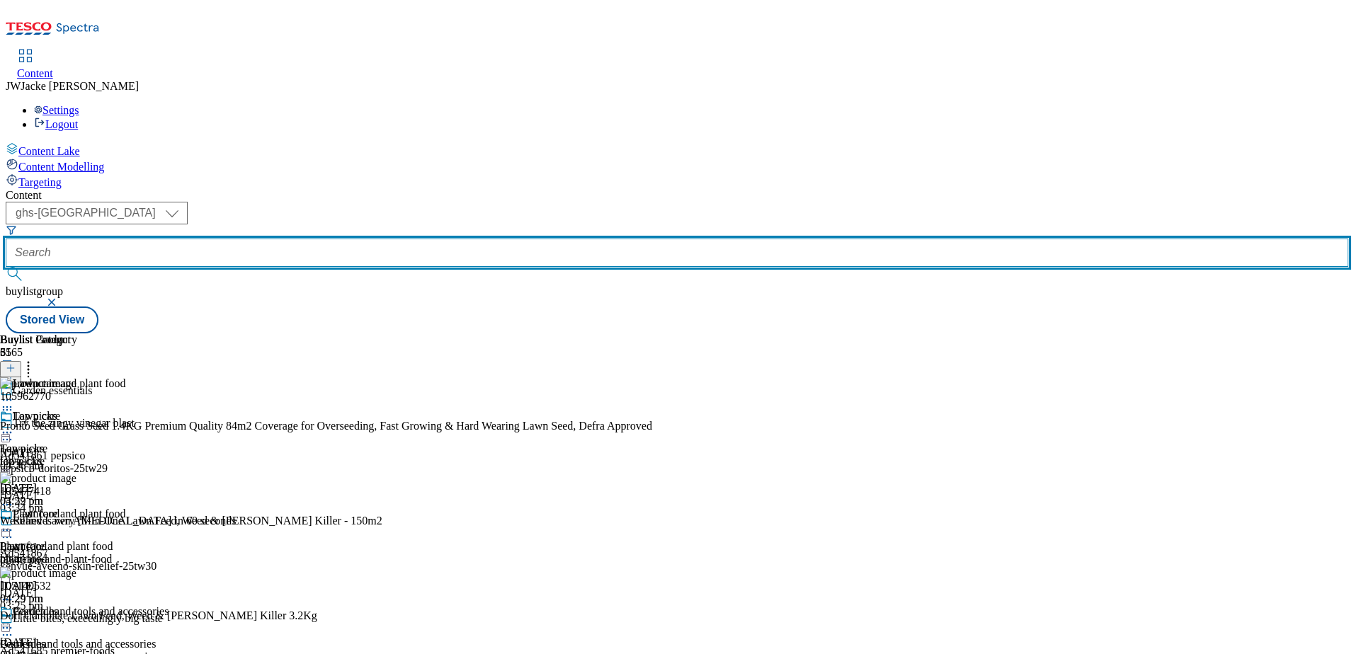
click at [362, 239] on input "text" at bounding box center [677, 253] width 1343 height 28
paste input "garden-buildings-and-storage"
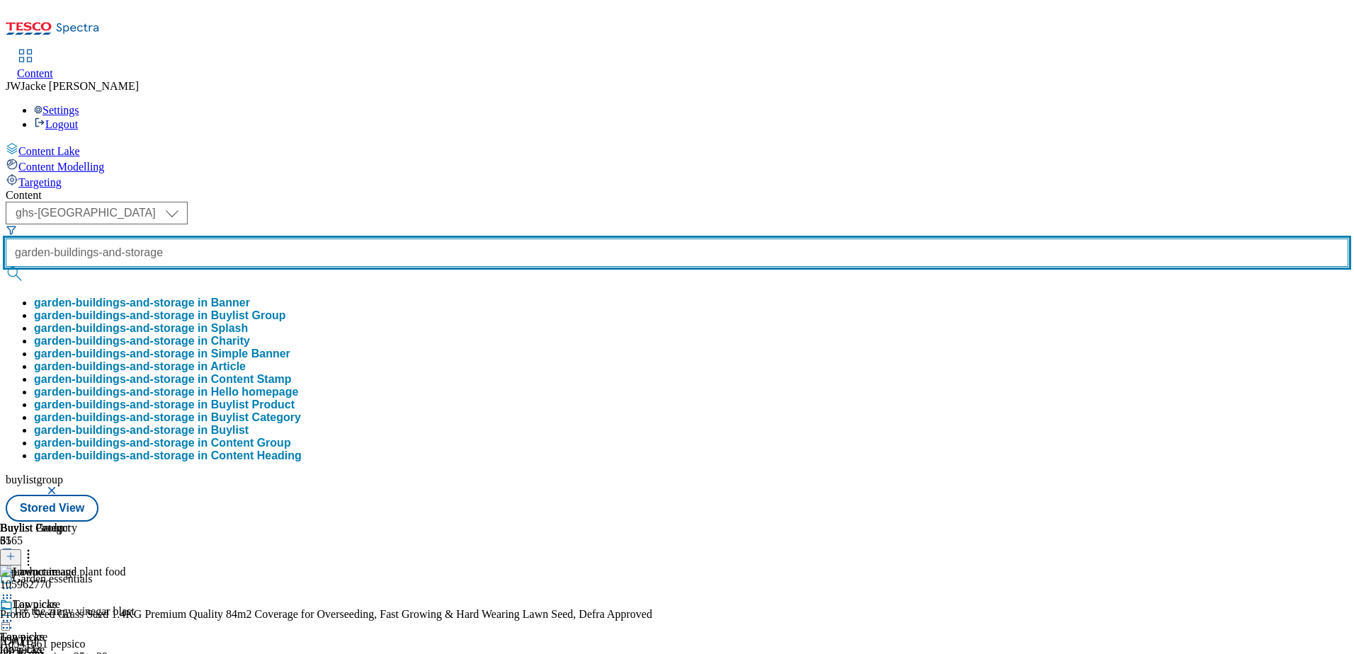
scroll to position [0, 27]
type input "garden-buildings-and-storage"
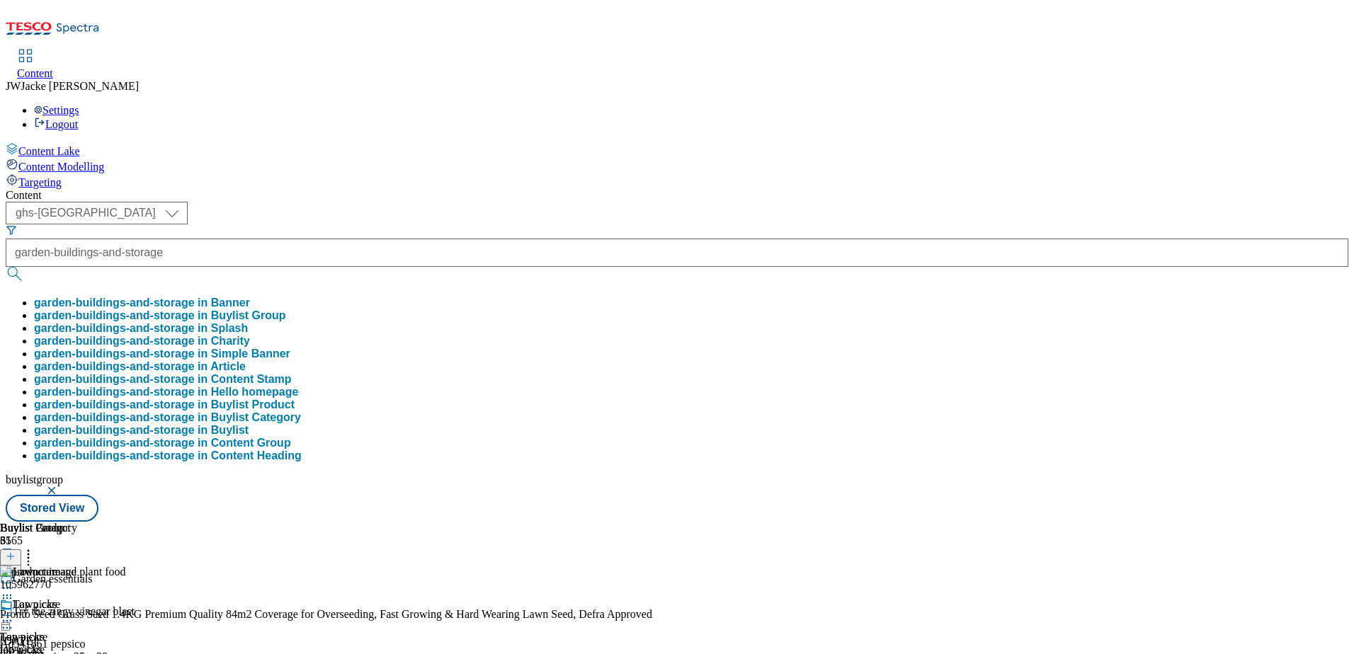
click at [286, 310] on button "garden-buildings-and-storage in Buylist Group" at bounding box center [160, 316] width 252 height 13
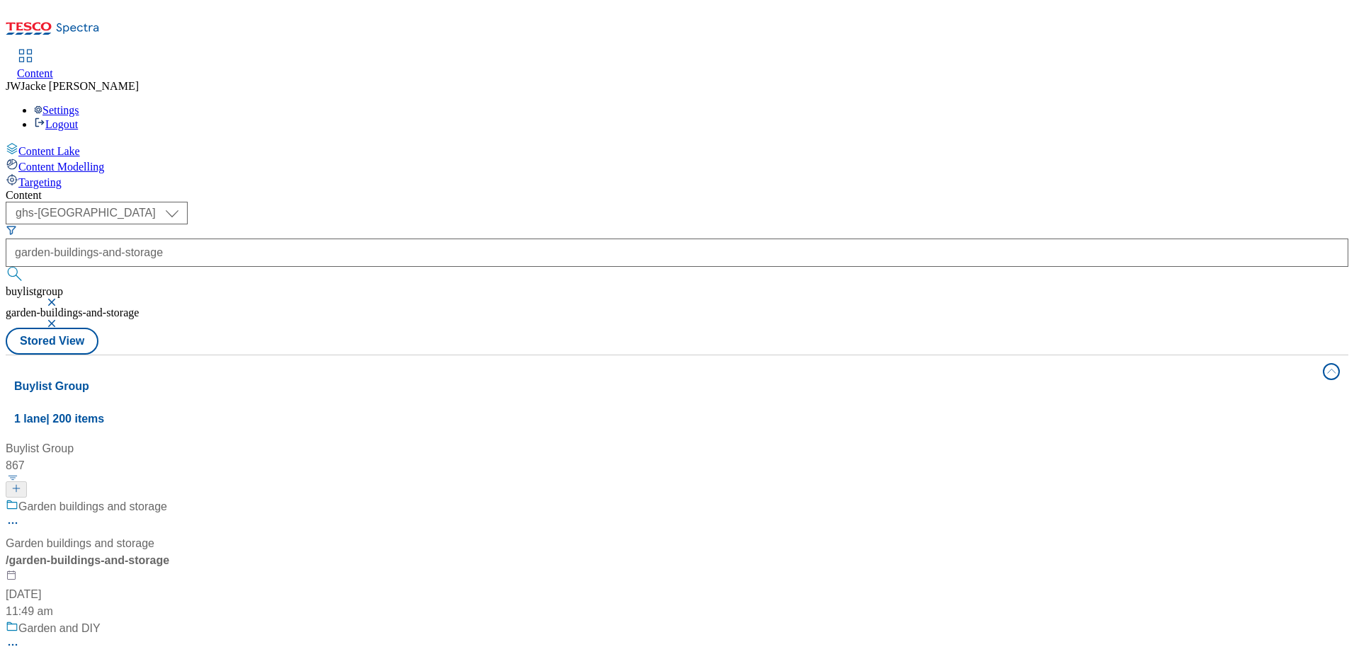
click at [183, 552] on div "/ garden-buildings-and-storage" at bounding box center [94, 560] width 177 height 17
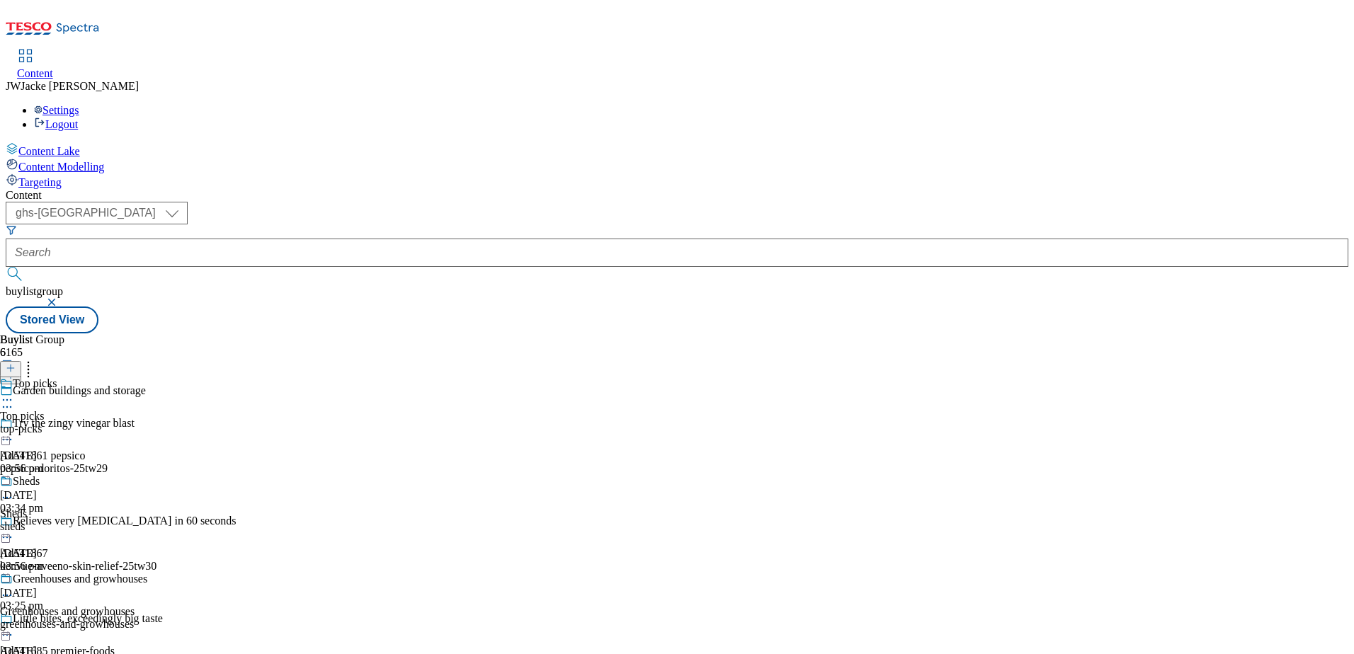
scroll to position [212, 0]
click at [147, 573] on div "Greenhouses and growhouses" at bounding box center [73, 589] width 147 height 33
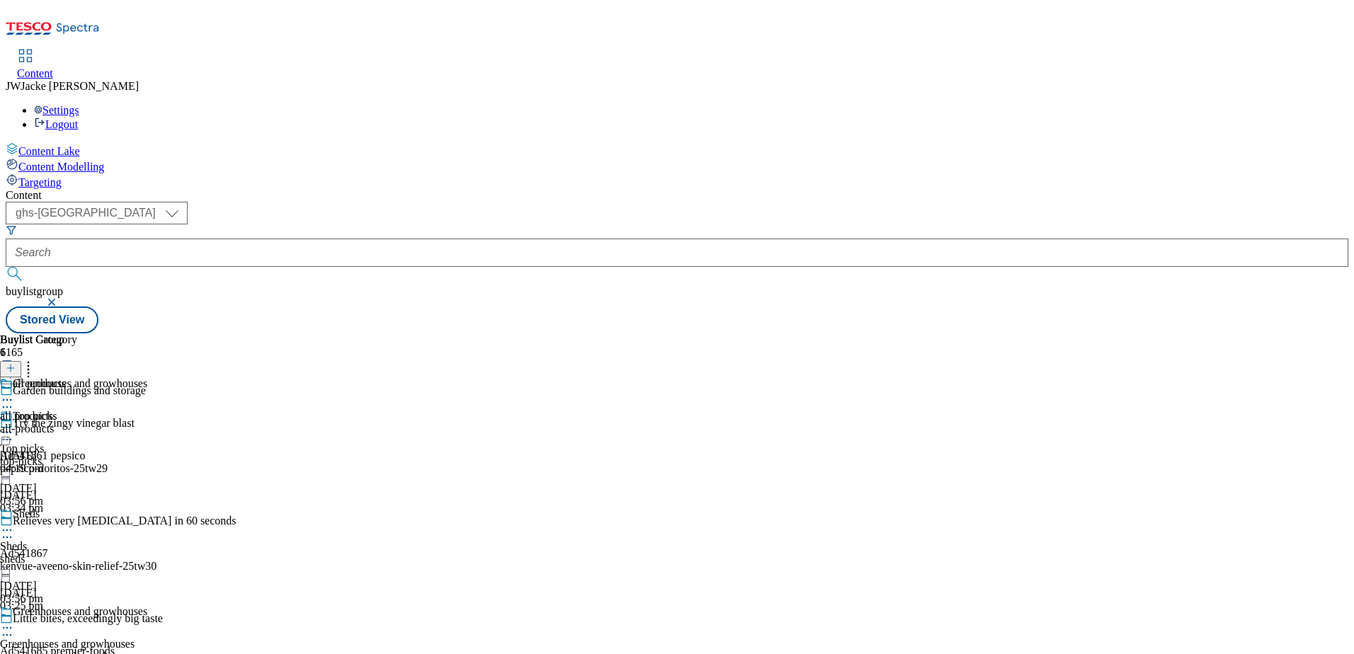
click at [77, 378] on div "all products" at bounding box center [38, 394] width 77 height 33
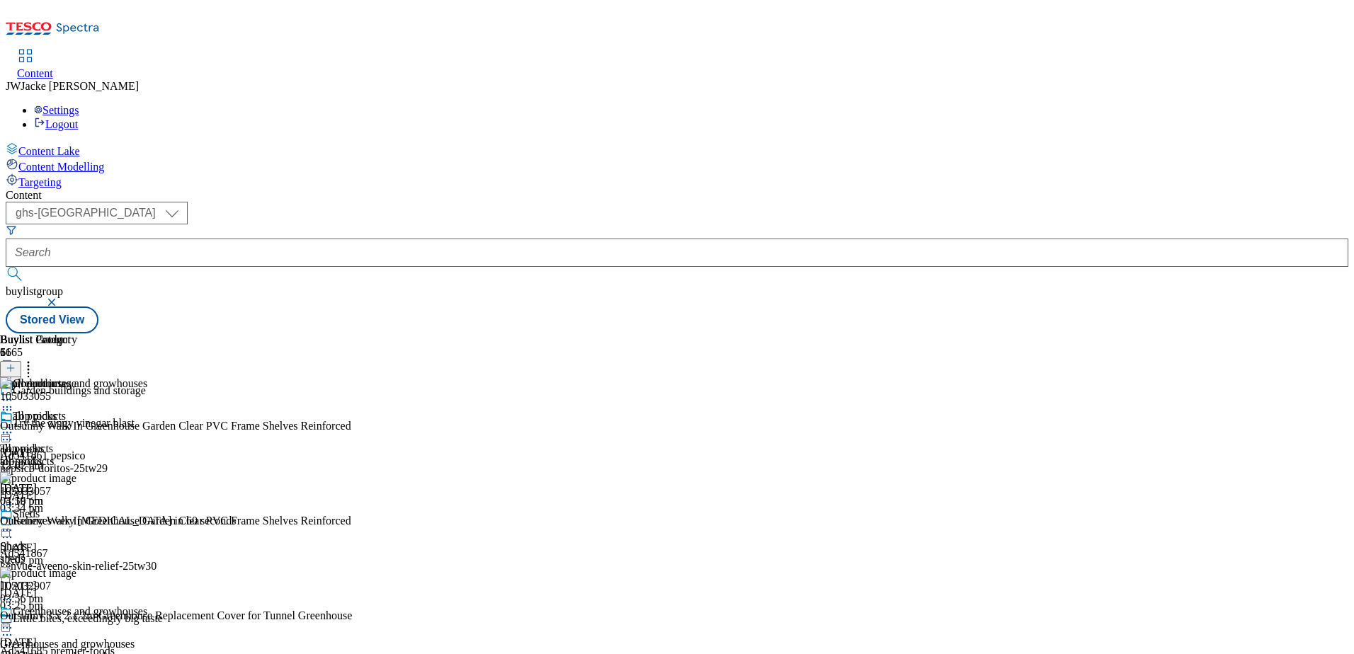
click at [12, 432] on circle at bounding box center [11, 433] width 2 height 2
click at [89, 588] on span "Un-publish" at bounding box center [66, 593] width 45 height 11
click at [21, 361] on button at bounding box center [10, 369] width 21 height 16
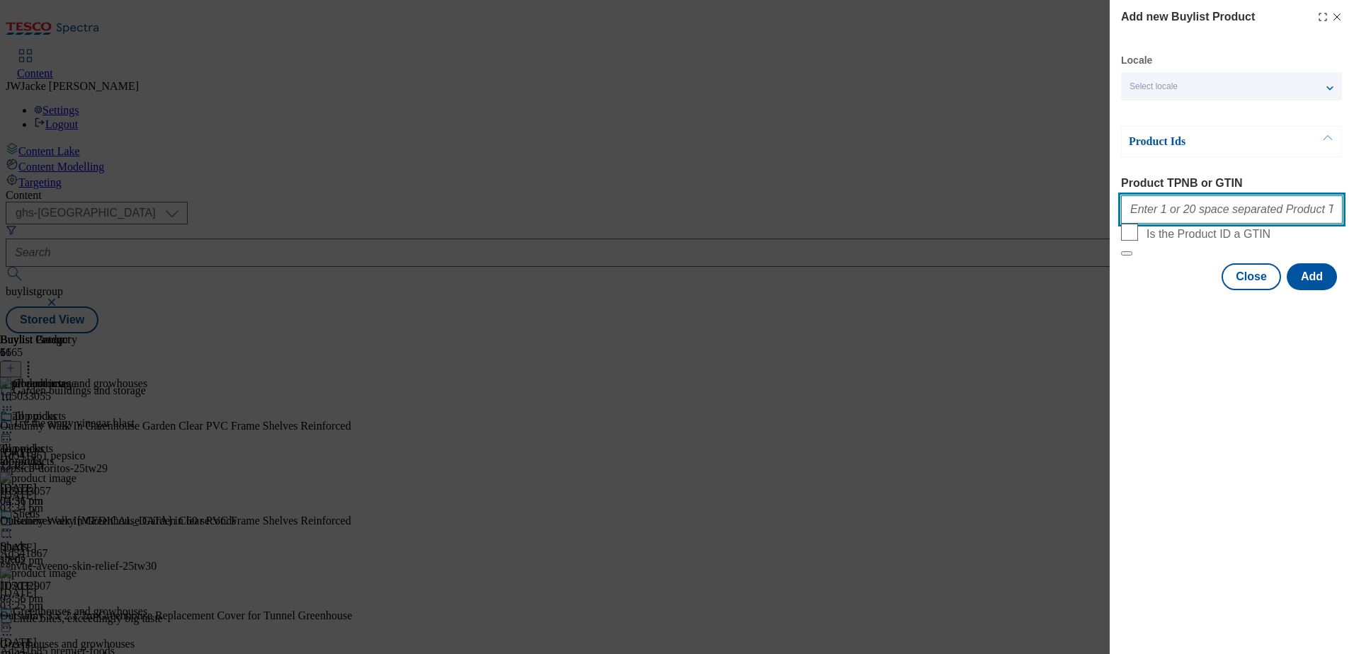
click at [1197, 214] on input "Product TPNB or GTIN" at bounding box center [1232, 209] width 222 height 28
paste input "105296628 105296644"
type input "105296628 105296644"
click at [1311, 290] on button "Add" at bounding box center [1312, 276] width 50 height 27
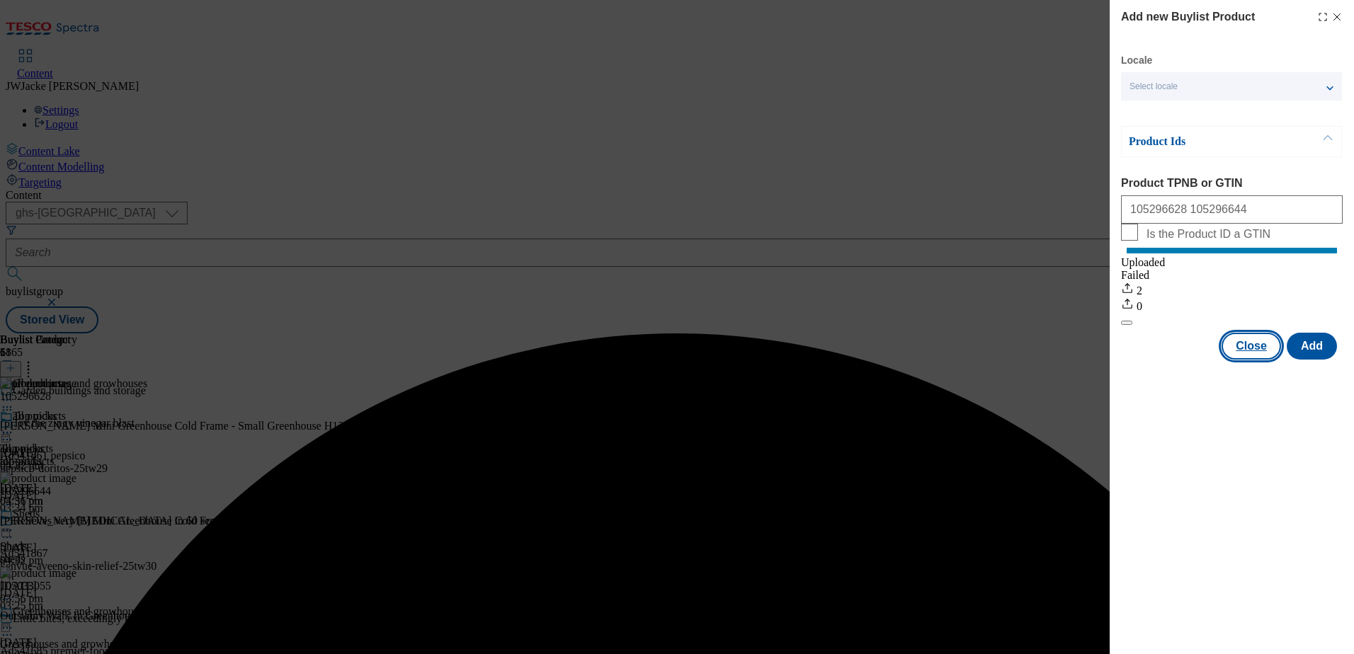
click at [1257, 358] on button "Close" at bounding box center [1251, 346] width 59 height 27
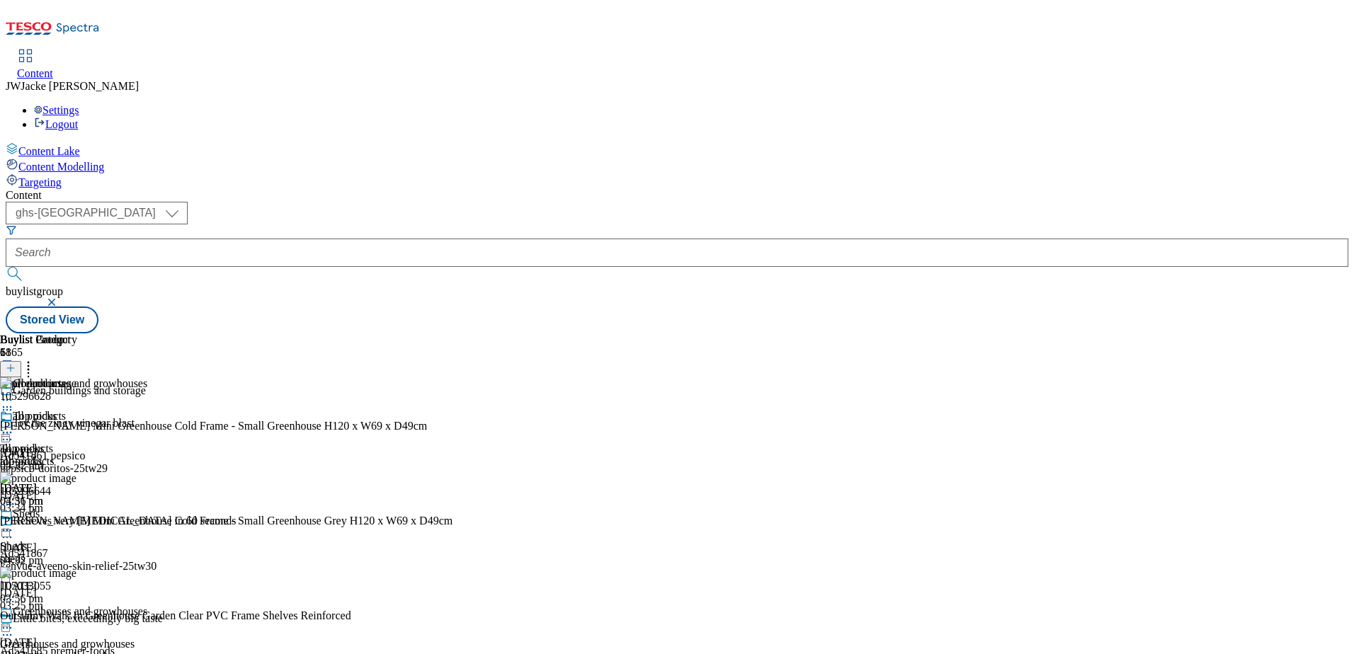
click at [21, 361] on button at bounding box center [10, 369] width 21 height 16
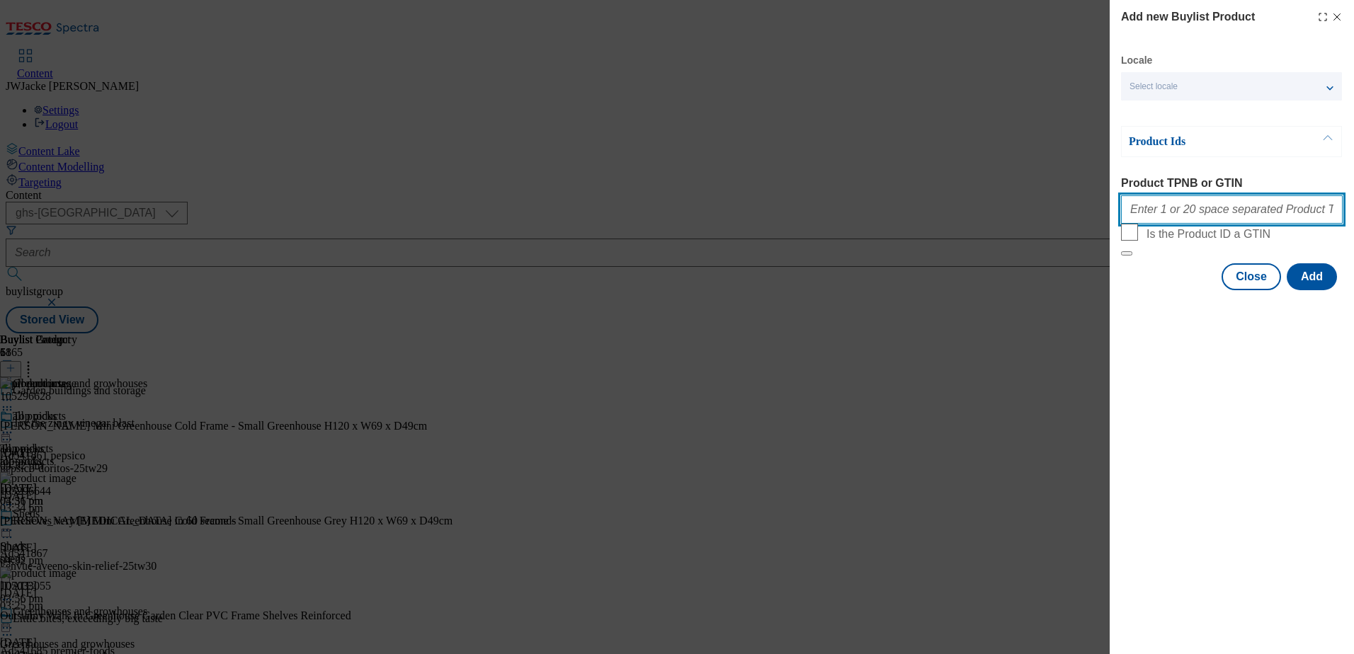
click at [1208, 209] on input "Product TPNB or GTIN" at bounding box center [1232, 209] width 222 height 28
paste input "105033057"
type input "105033057"
click at [1293, 290] on button "Add" at bounding box center [1312, 276] width 50 height 27
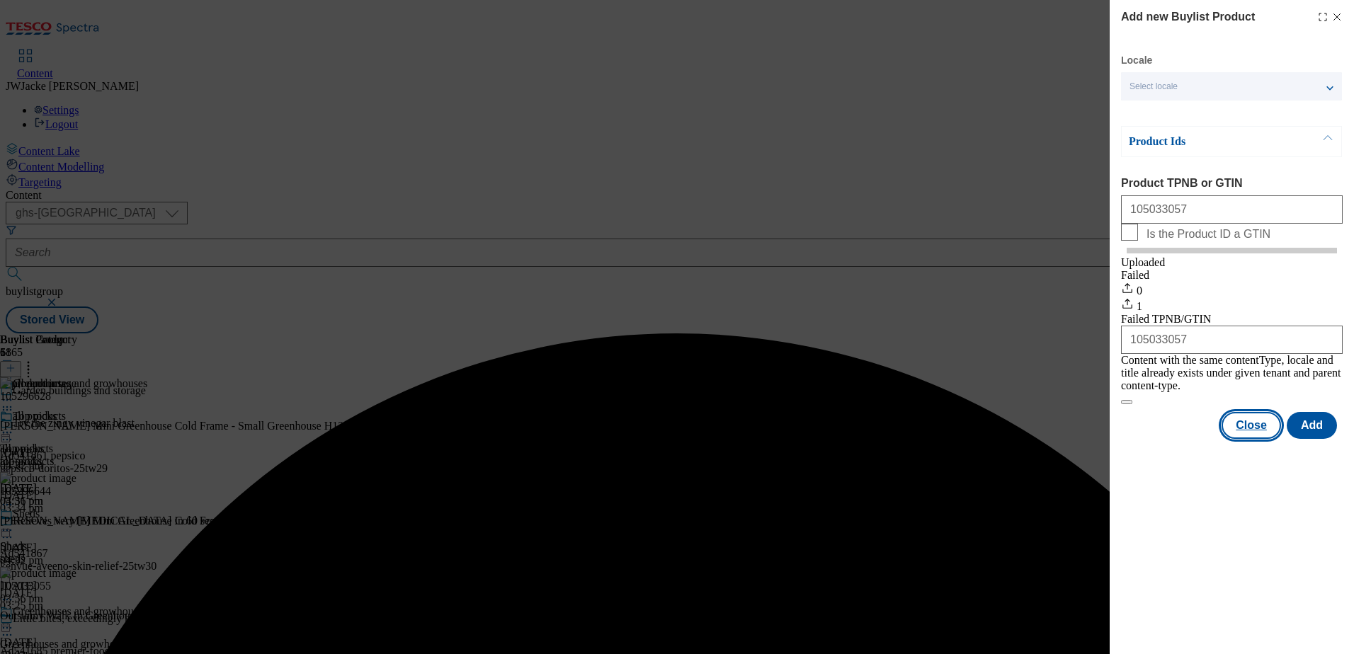
click at [1247, 433] on button "Close" at bounding box center [1251, 425] width 59 height 27
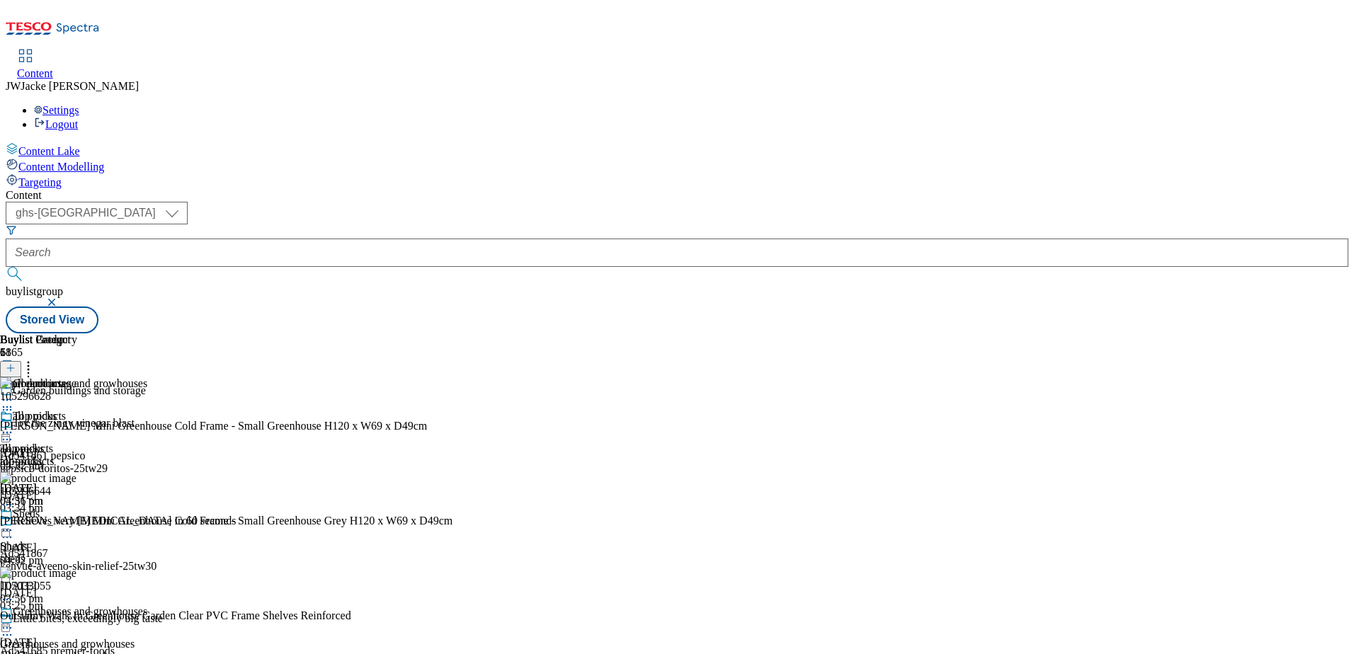
click at [16, 363] on icon at bounding box center [11, 368] width 10 height 10
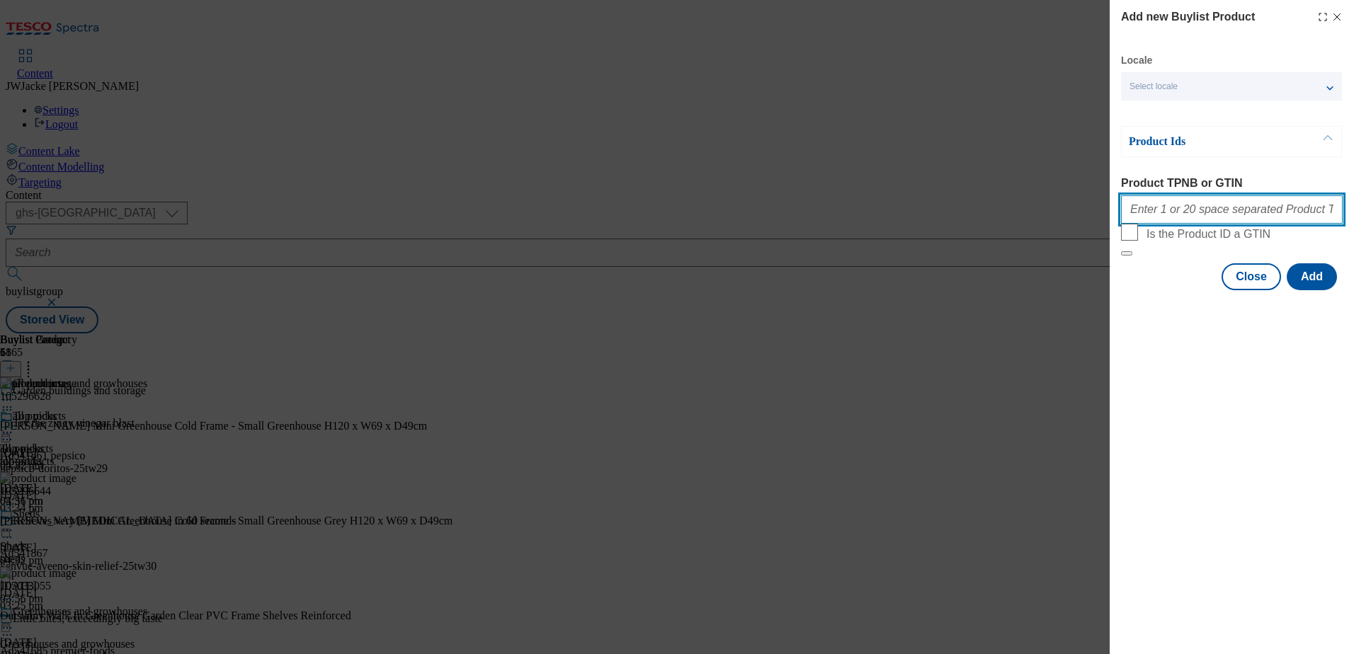
drag, startPoint x: 1177, startPoint y: 215, endPoint x: 1185, endPoint y: 222, distance: 11.1
click at [1177, 215] on input "Product TPNB or GTIN" at bounding box center [1232, 209] width 222 height 28
paste input "105032924 105032963"
type input "105032924 105032963"
click at [1305, 290] on button "Add" at bounding box center [1312, 276] width 50 height 27
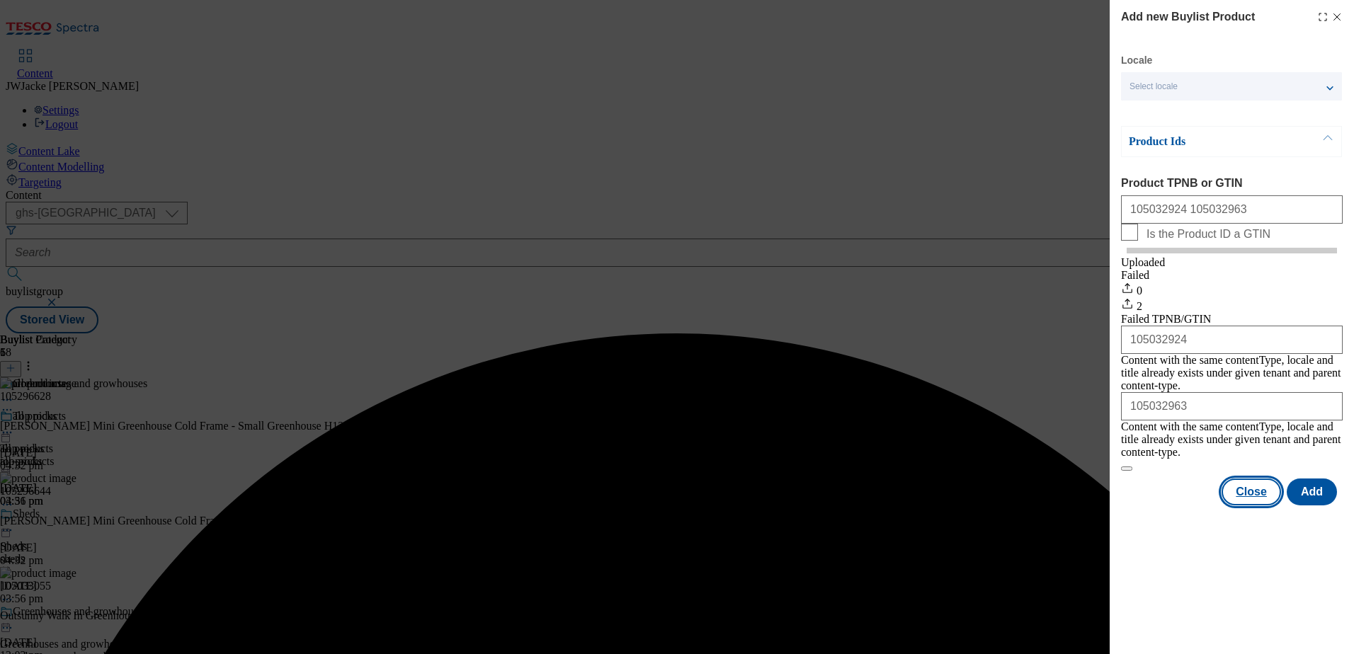
click at [1259, 487] on button "Close" at bounding box center [1251, 492] width 59 height 27
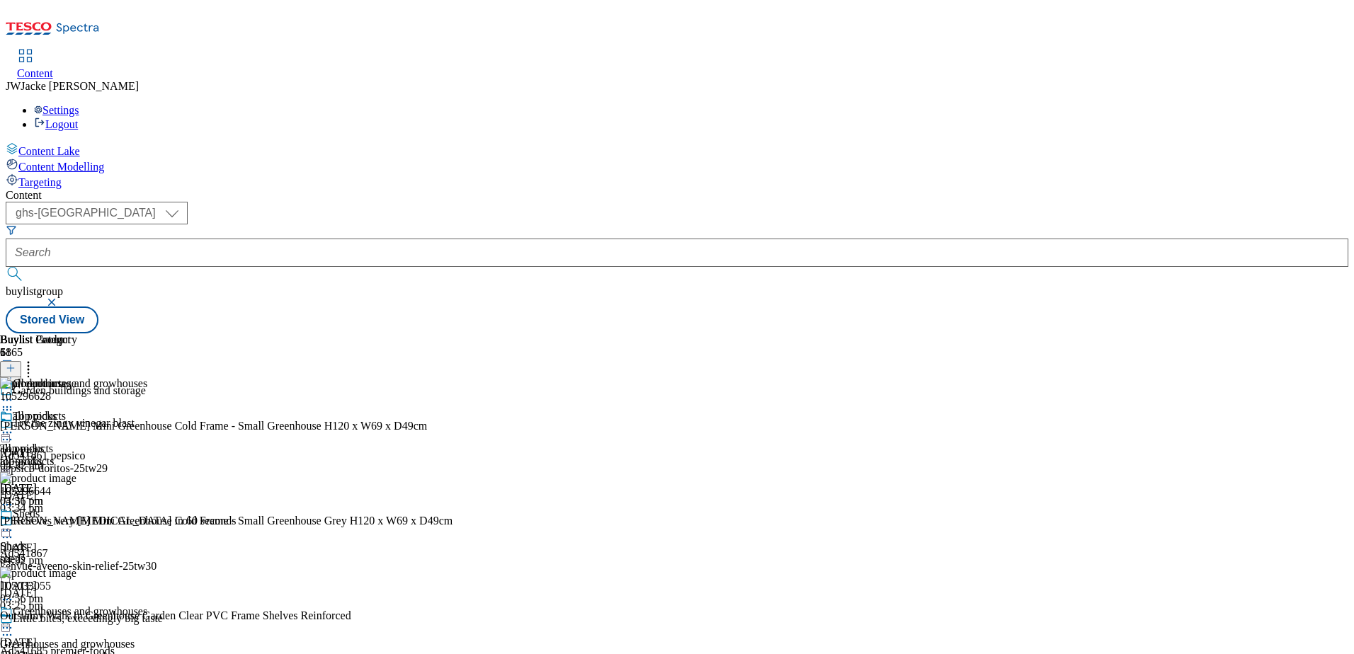
click at [16, 363] on icon at bounding box center [11, 368] width 10 height 10
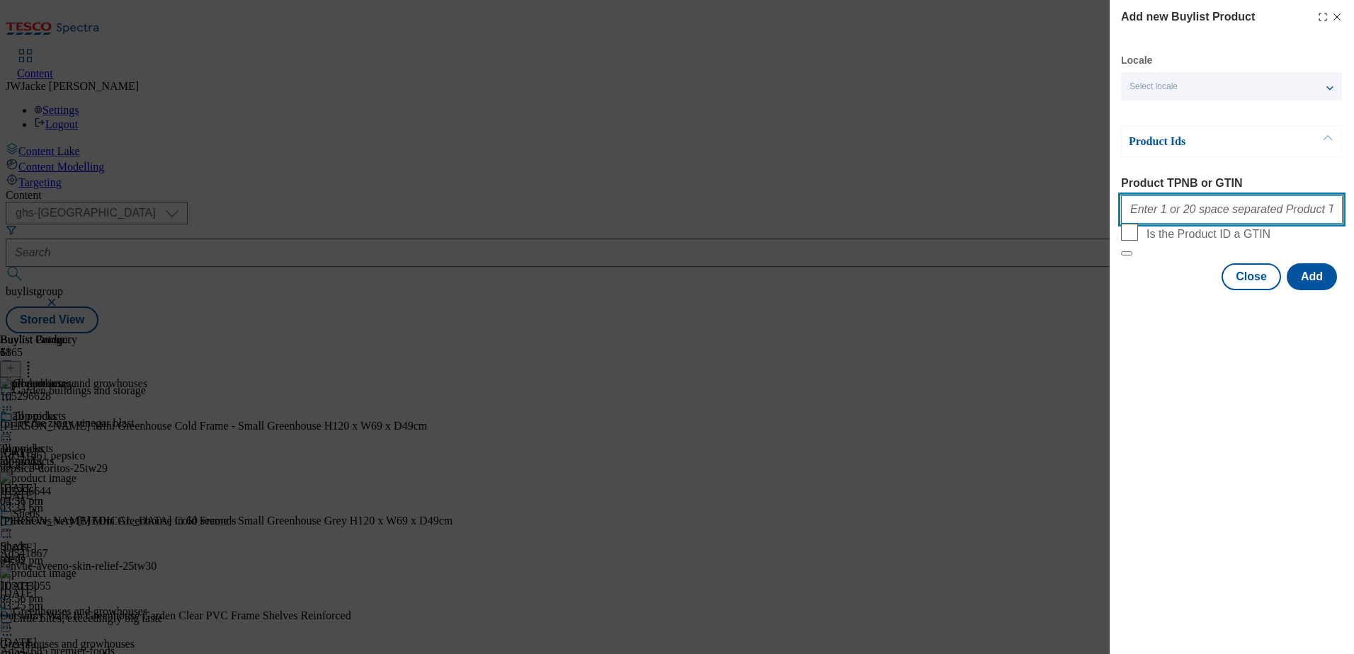
click at [1183, 203] on input "Product TPNB or GTIN" at bounding box center [1232, 209] width 222 height 28
paste input "105490328"
type input "105490328"
click at [1315, 290] on button "Add" at bounding box center [1312, 276] width 50 height 27
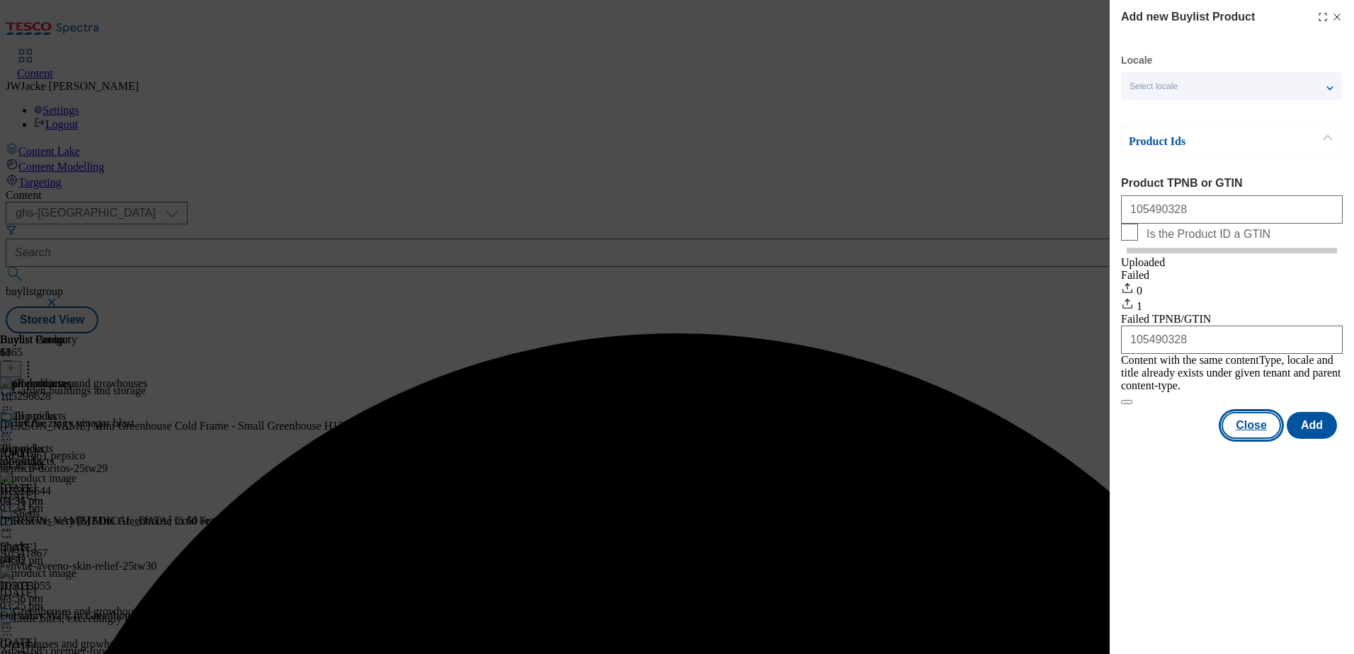
click at [1249, 433] on button "Close" at bounding box center [1251, 425] width 59 height 27
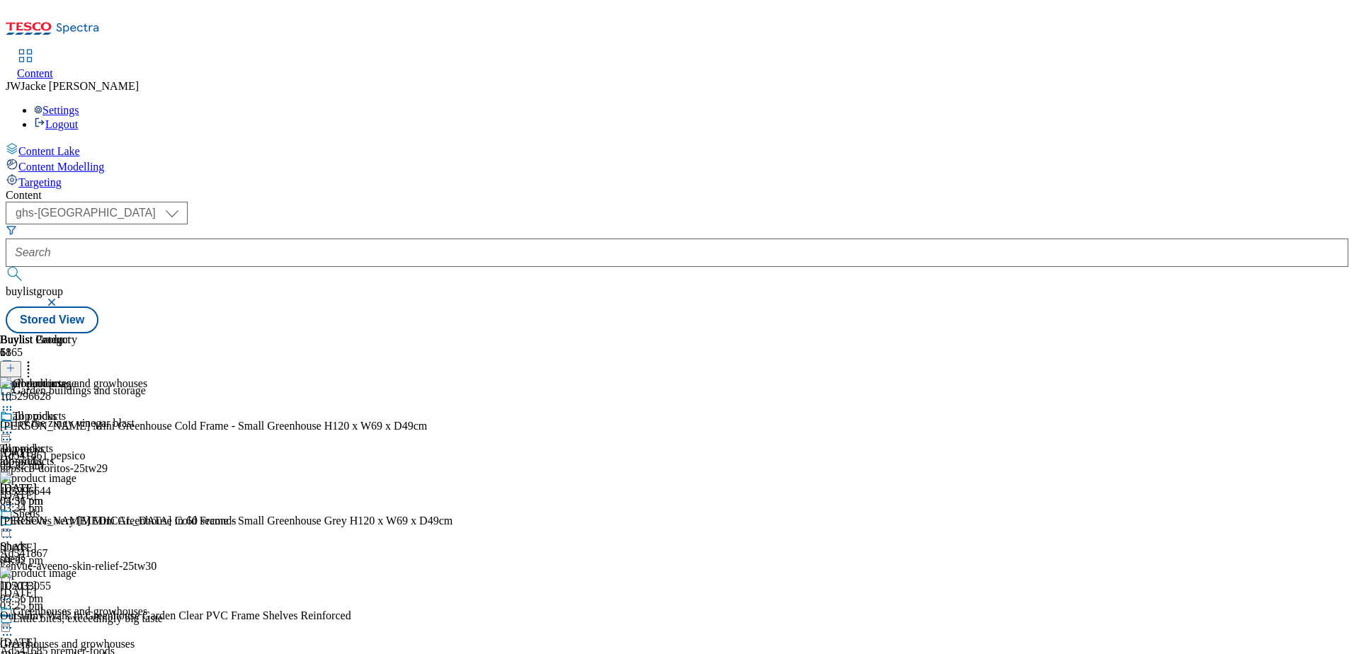
click at [16, 363] on icon at bounding box center [11, 368] width 10 height 10
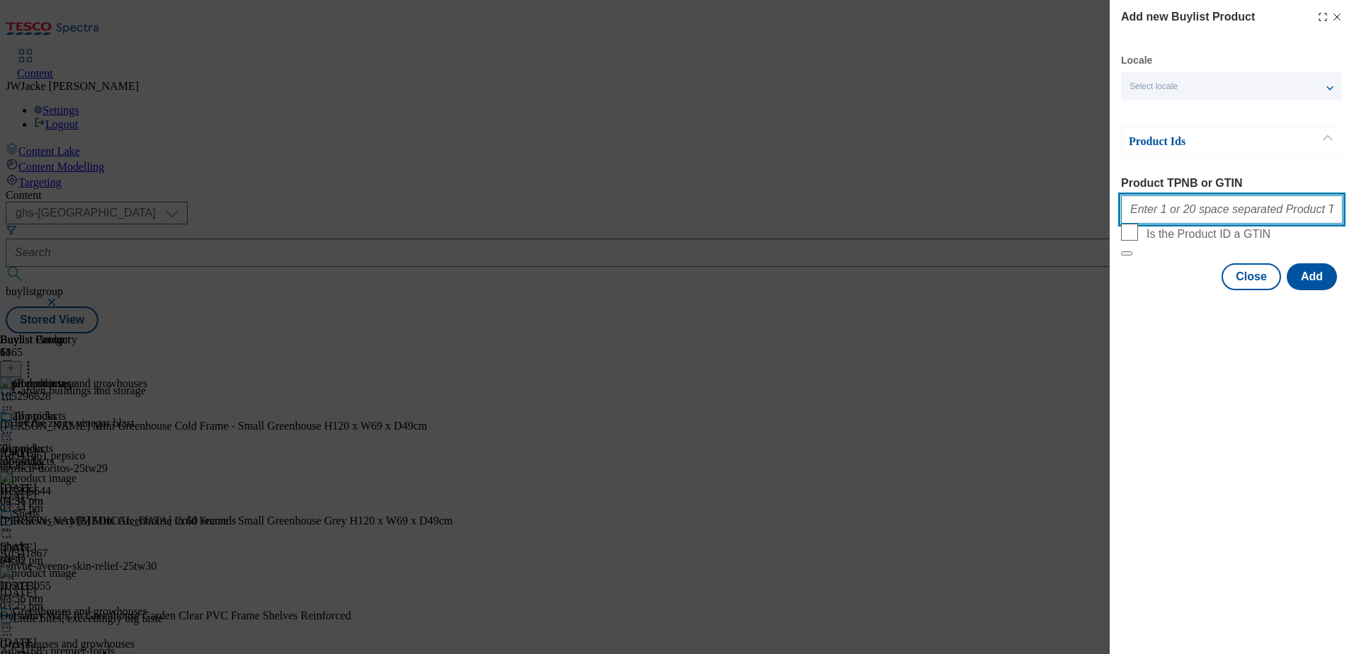
click at [1206, 205] on input "Product TPNB or GTIN" at bounding box center [1232, 209] width 222 height 28
paste input "105033038 105297449 105032938 105032928"
type input "105033038 105297449 105032938 105032928"
click at [1305, 290] on button "Add" at bounding box center [1312, 276] width 50 height 27
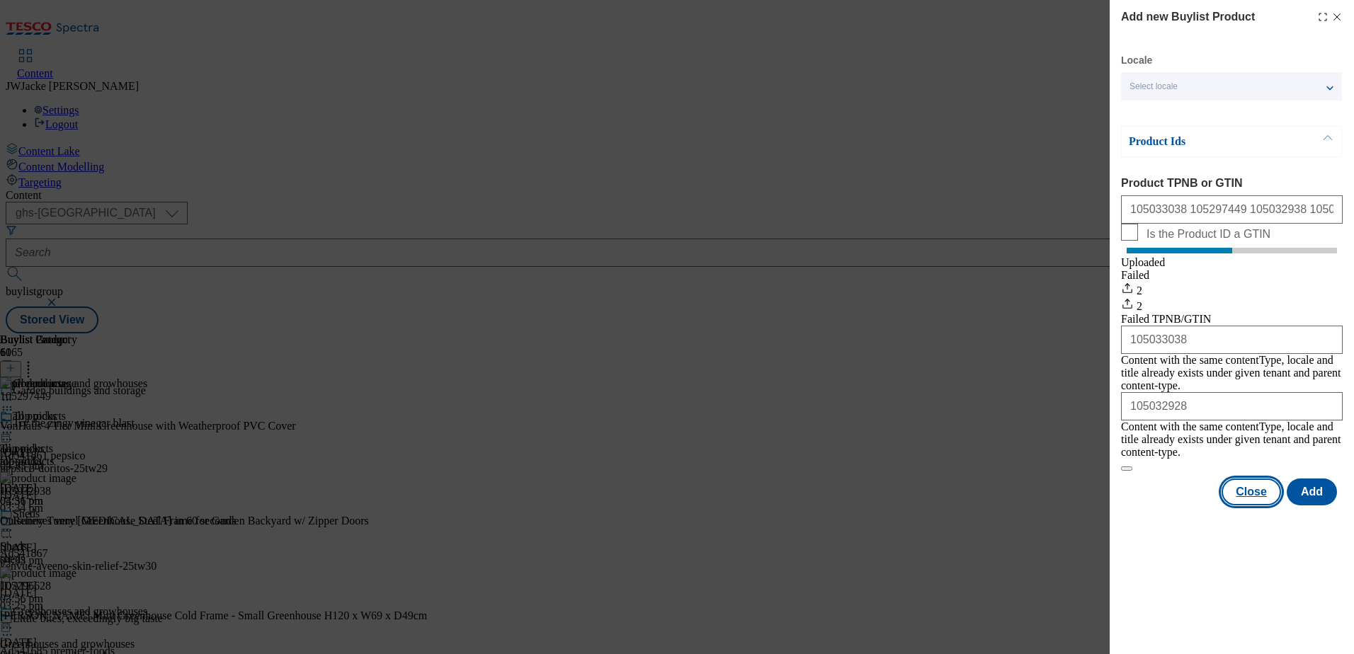
click at [1257, 482] on button "Close" at bounding box center [1251, 492] width 59 height 27
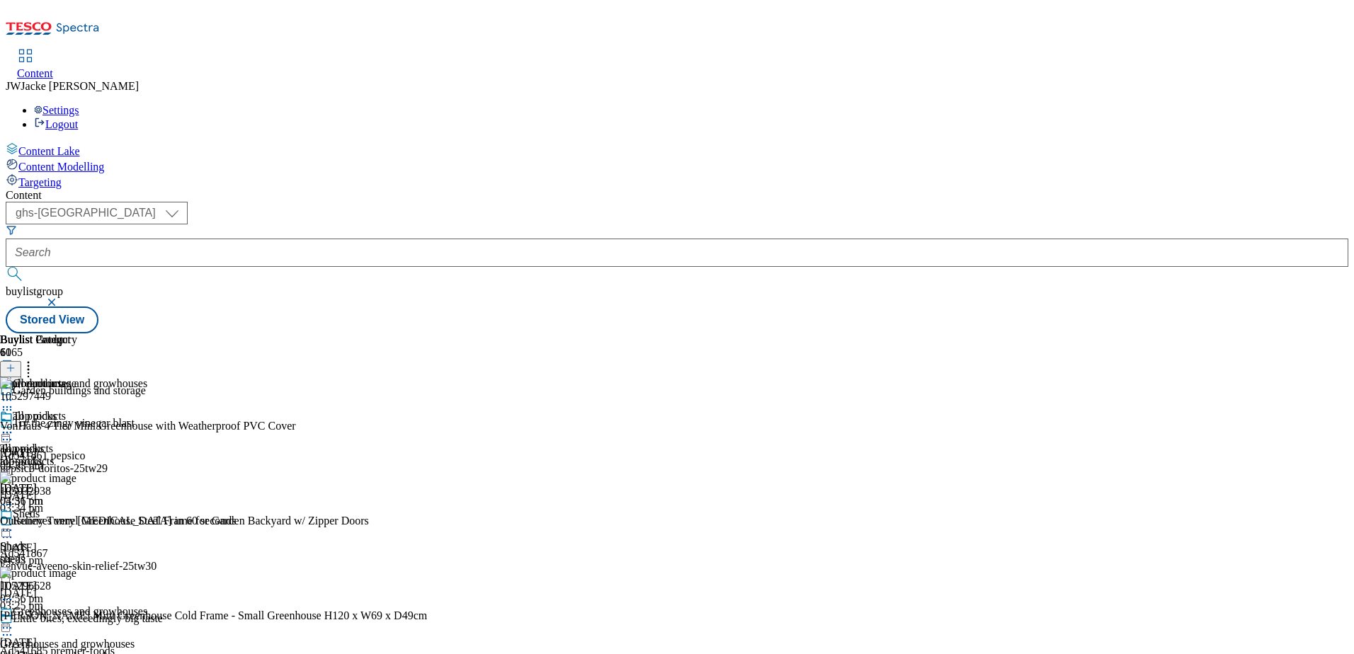
click at [16, 363] on icon at bounding box center [11, 368] width 10 height 10
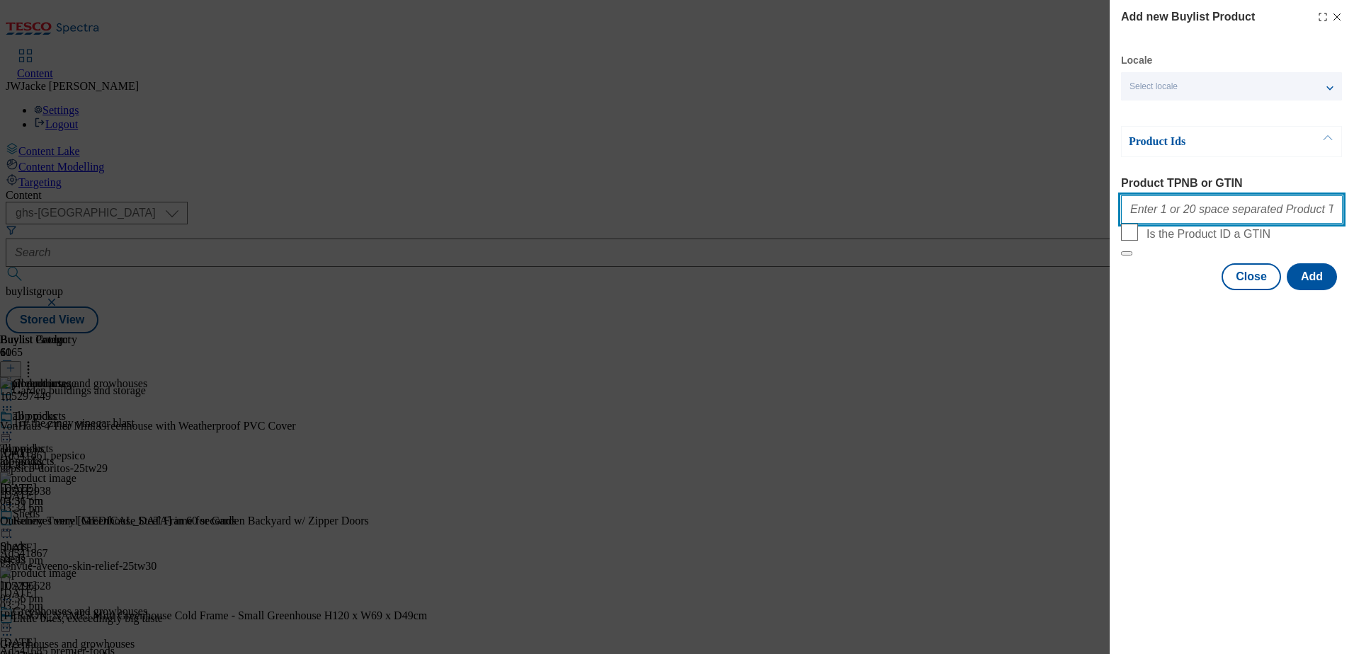
click at [1216, 220] on input "Product TPNB or GTIN" at bounding box center [1232, 209] width 222 height 28
paste input "105032950 105297456 105041817 105033049 105296659 105033017 105539399"
type input "105032950 105297456 105041817 105033049 105296659 105033017 105539399"
click at [1306, 290] on button "Add" at bounding box center [1312, 276] width 50 height 27
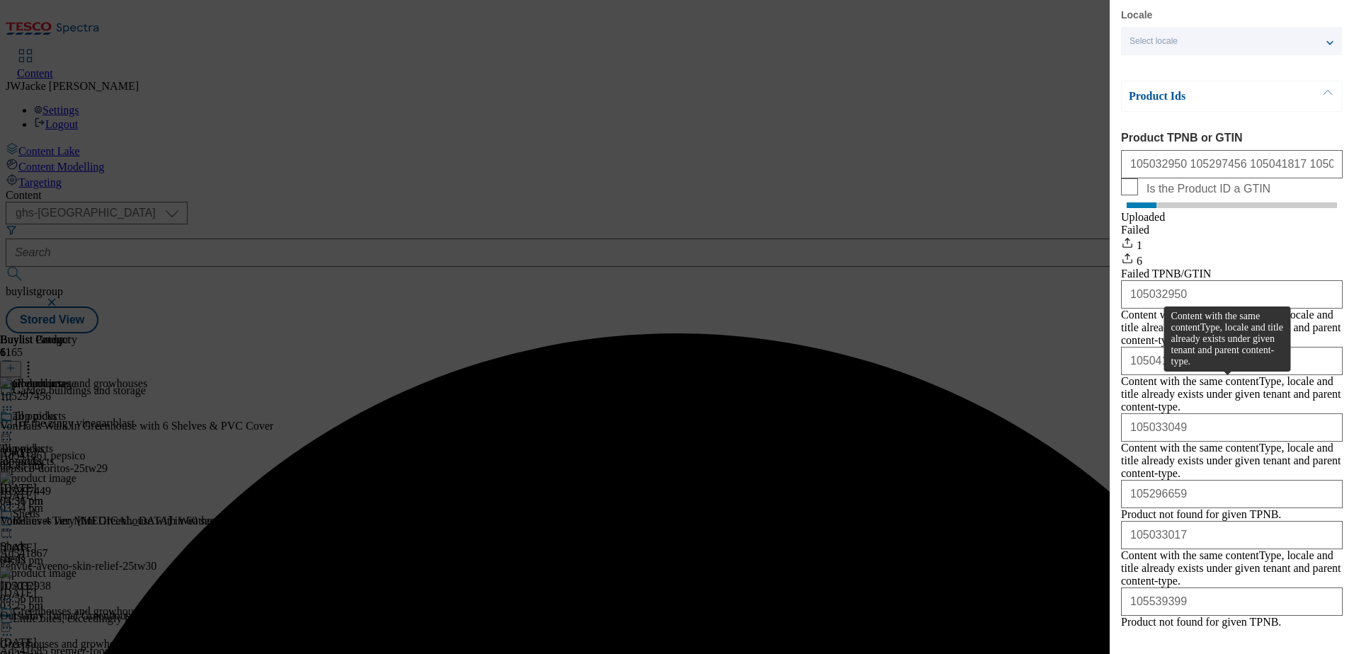
scroll to position [93, 0]
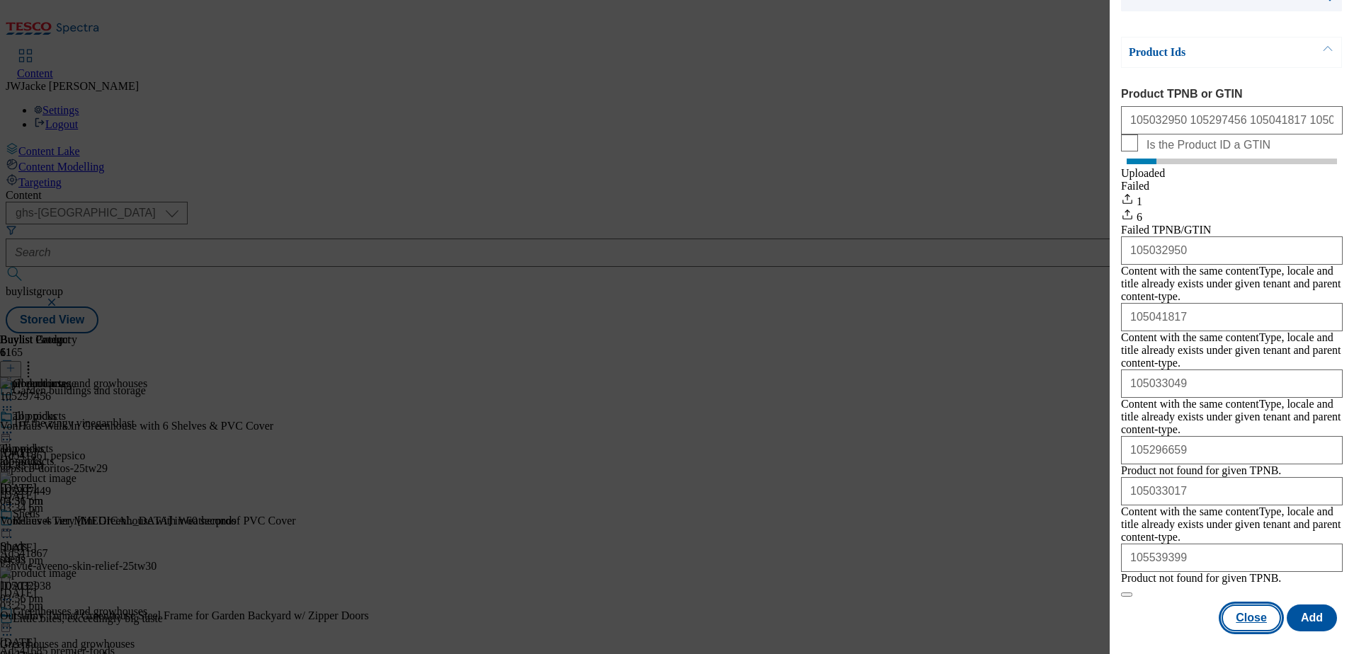
click at [1257, 625] on button "Close" at bounding box center [1251, 618] width 59 height 27
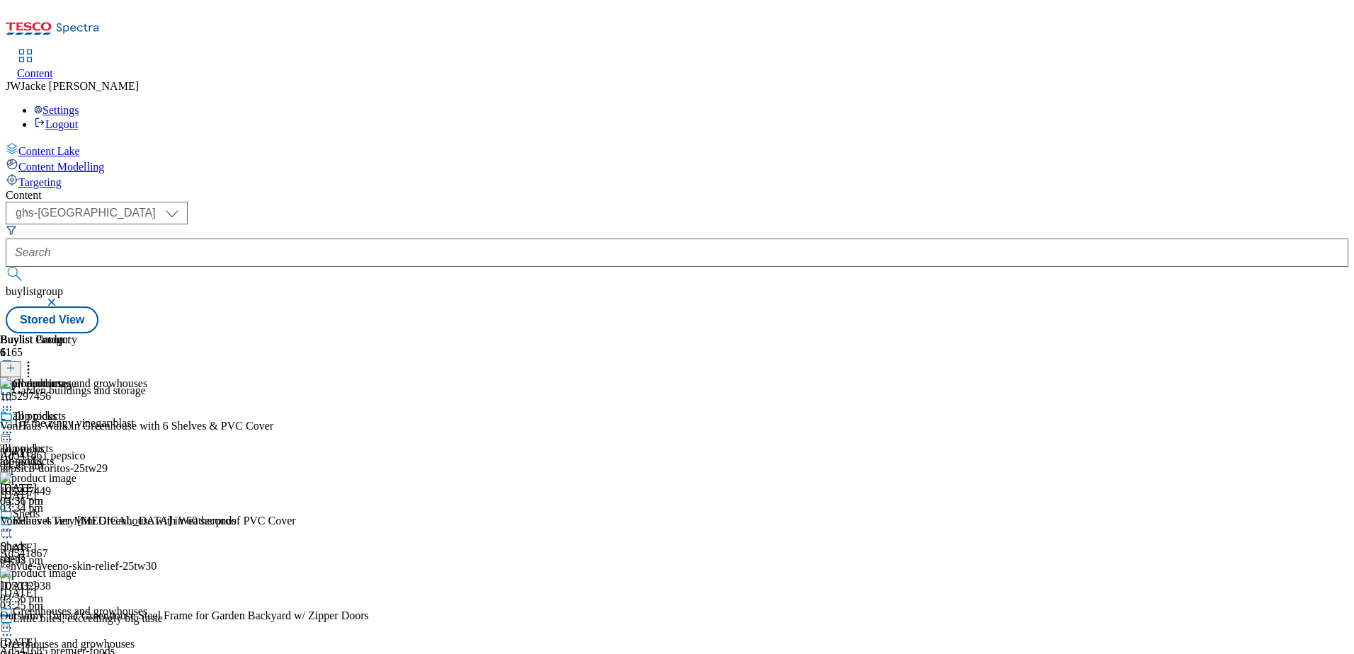
scroll to position [0, 0]
click at [35, 359] on icon at bounding box center [28, 366] width 14 height 14
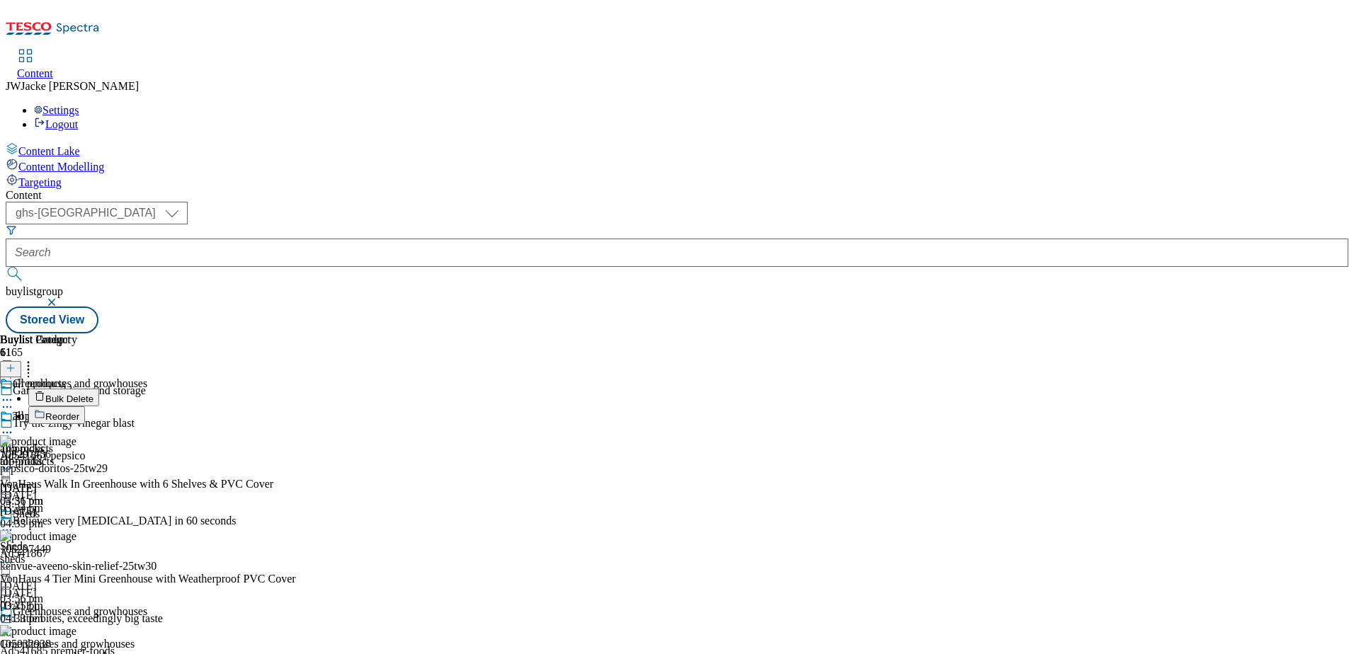
click at [1247, 334] on div "Buylist Group 6165 Garden buildings and storage Try the zingy vinegar blast Ad5…" at bounding box center [677, 334] width 1343 height 0
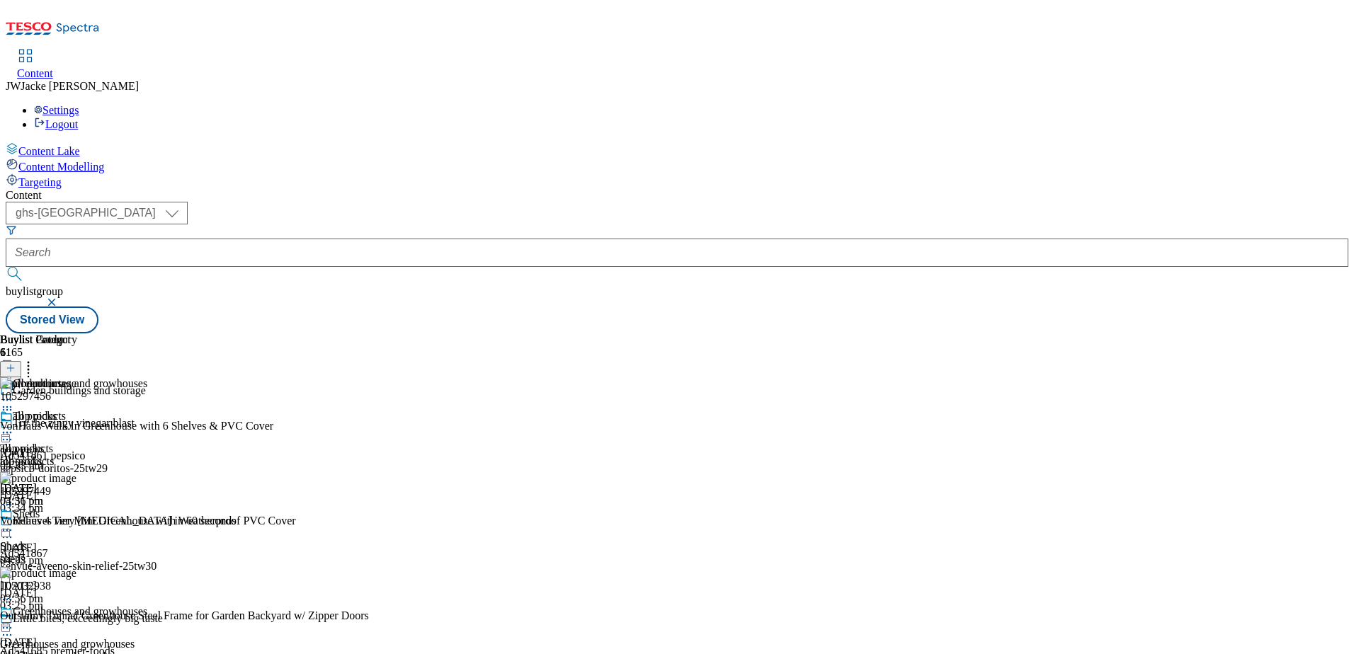
click at [11, 365] on line at bounding box center [11, 368] width 0 height 7
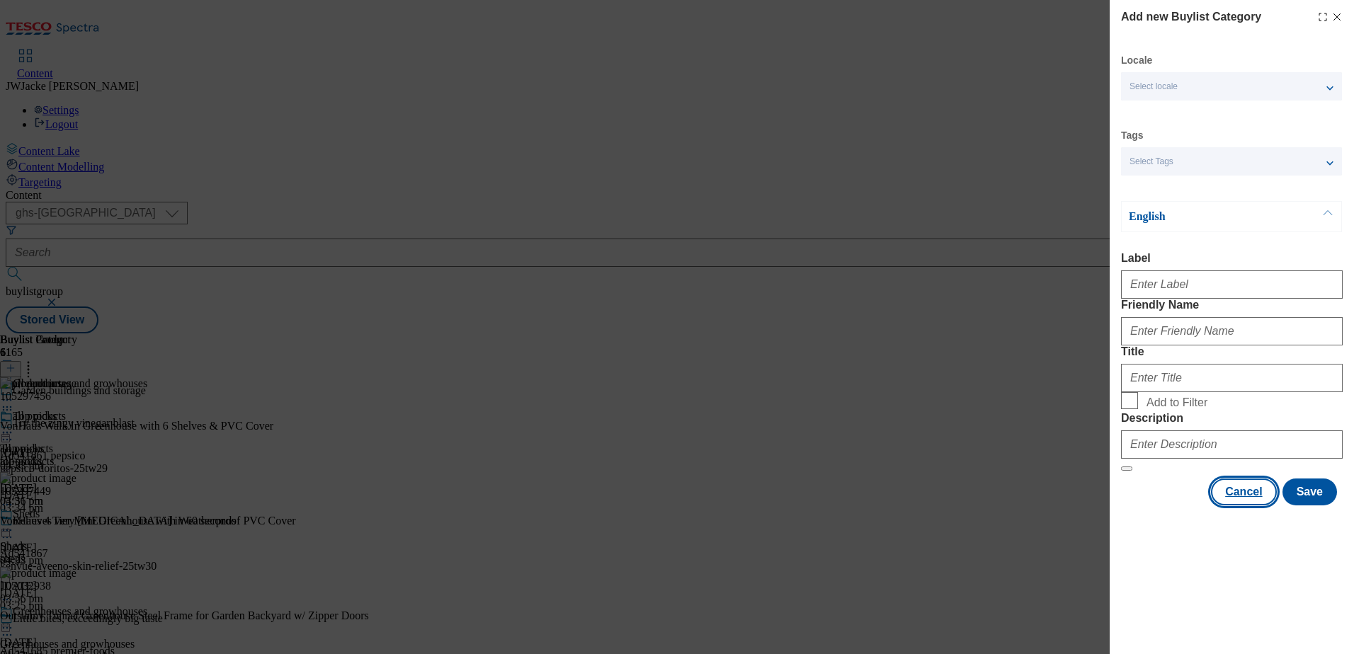
click at [1257, 506] on button "Cancel" at bounding box center [1243, 492] width 65 height 27
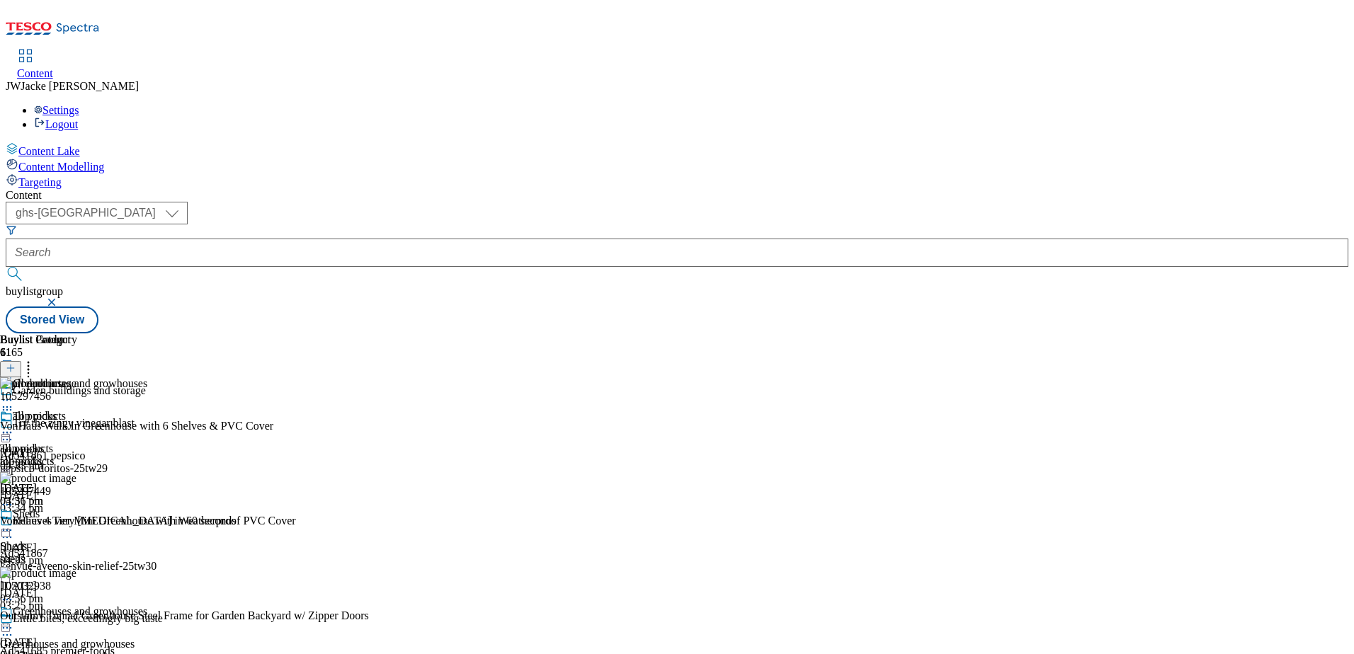
click at [35, 359] on icon at bounding box center [28, 366] width 14 height 14
click at [99, 468] on div "all products all products all-products [DATE] 04:31 pm" at bounding box center [49, 517] width 99 height 98
click at [14, 426] on icon at bounding box center [7, 433] width 14 height 14
click at [118, 555] on span "Open Preview Url" at bounding box center [81, 560] width 74 height 11
click at [14, 426] on icon at bounding box center [7, 433] width 14 height 14
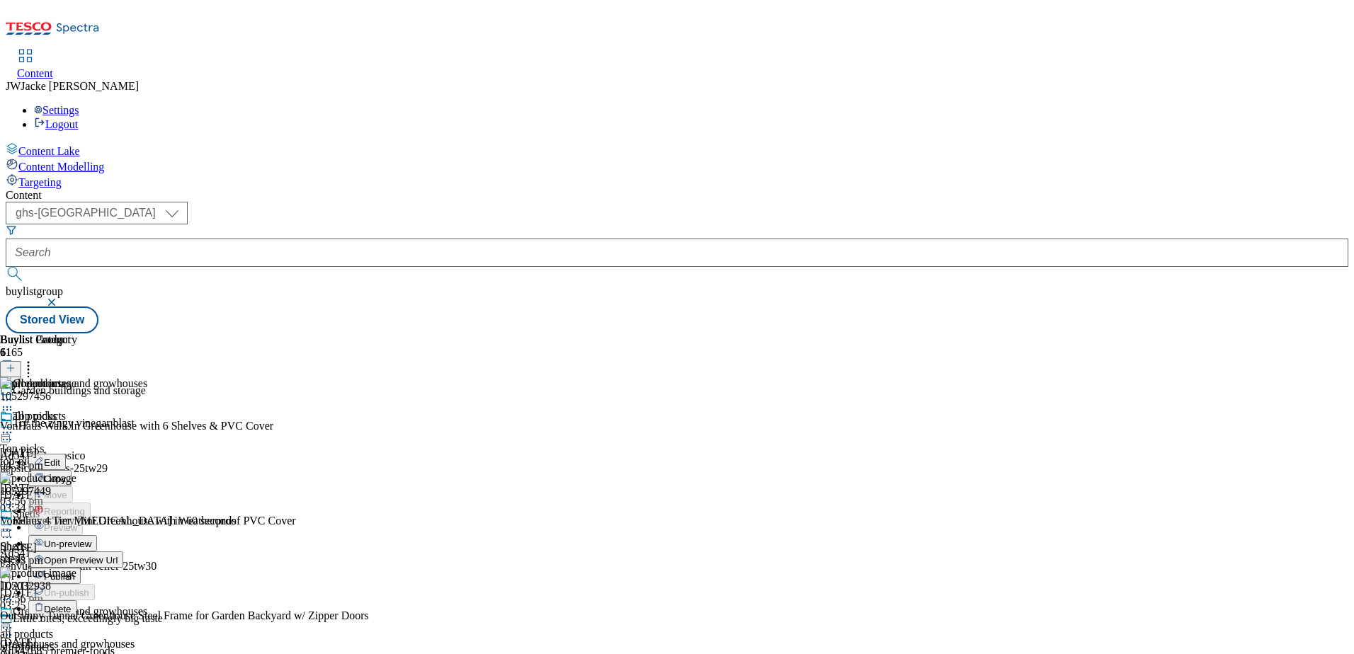
click at [91, 539] on span "Un-preview" at bounding box center [67, 544] width 47 height 11
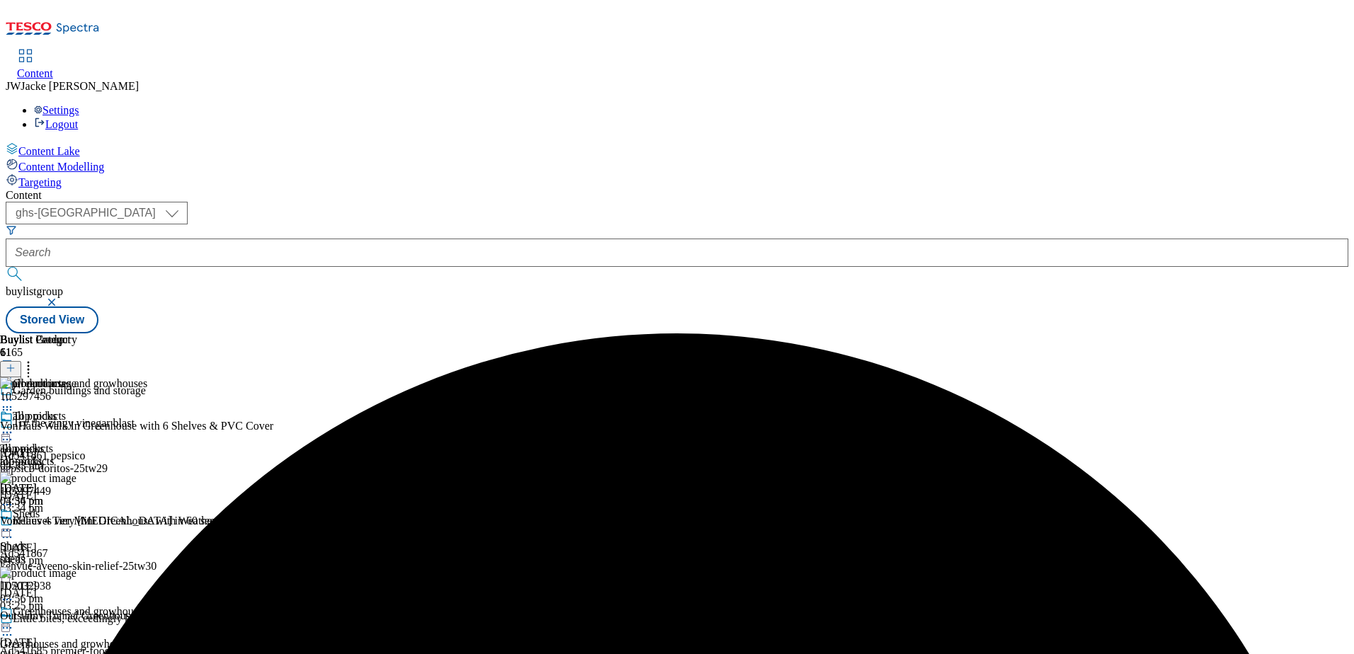
click at [14, 426] on icon at bounding box center [7, 433] width 14 height 14
click at [77, 523] on span "Preview" at bounding box center [60, 528] width 33 height 11
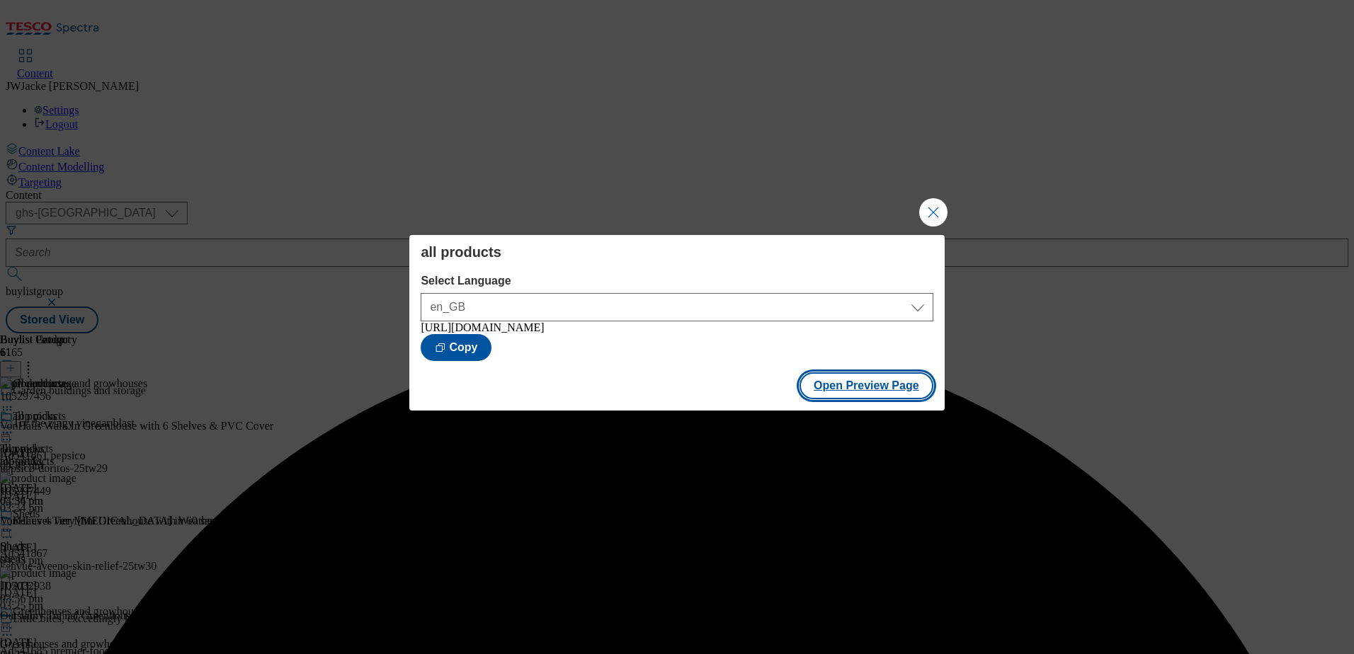
click at [881, 392] on button "Open Preview Page" at bounding box center [867, 386] width 134 height 27
click at [930, 205] on button "Close Modal" at bounding box center [933, 212] width 28 height 28
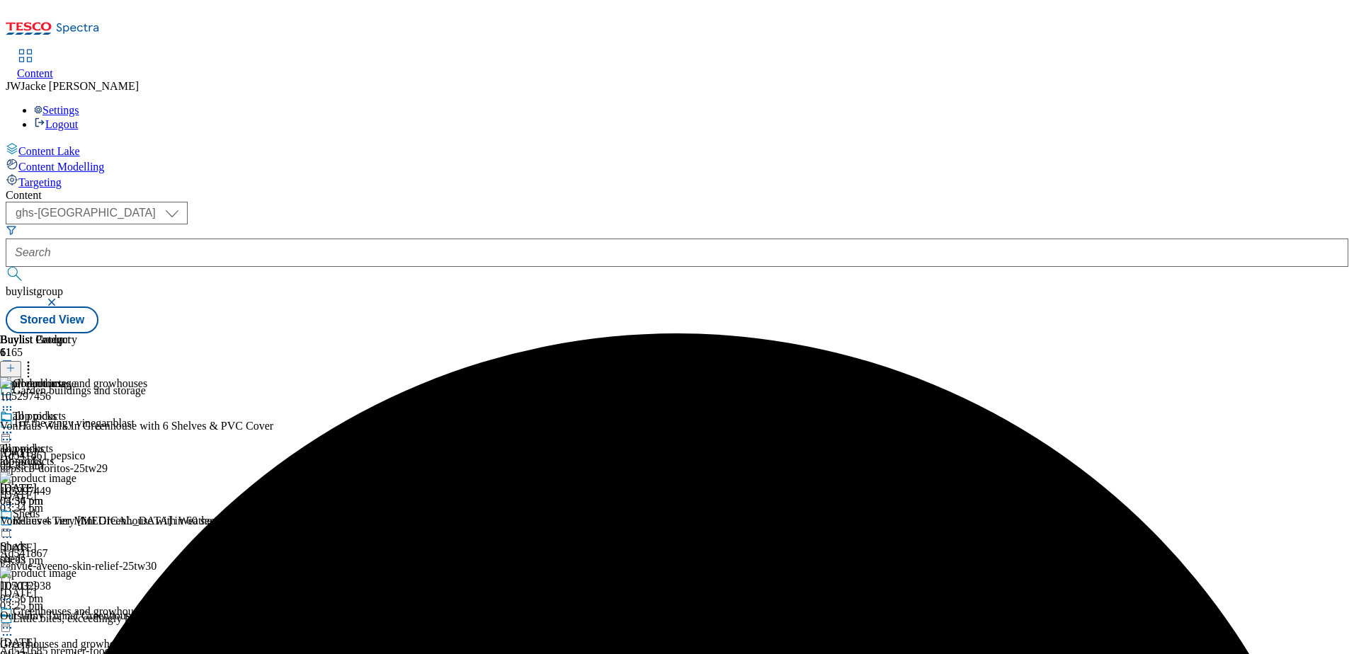
click at [35, 359] on icon at bounding box center [28, 366] width 14 height 14
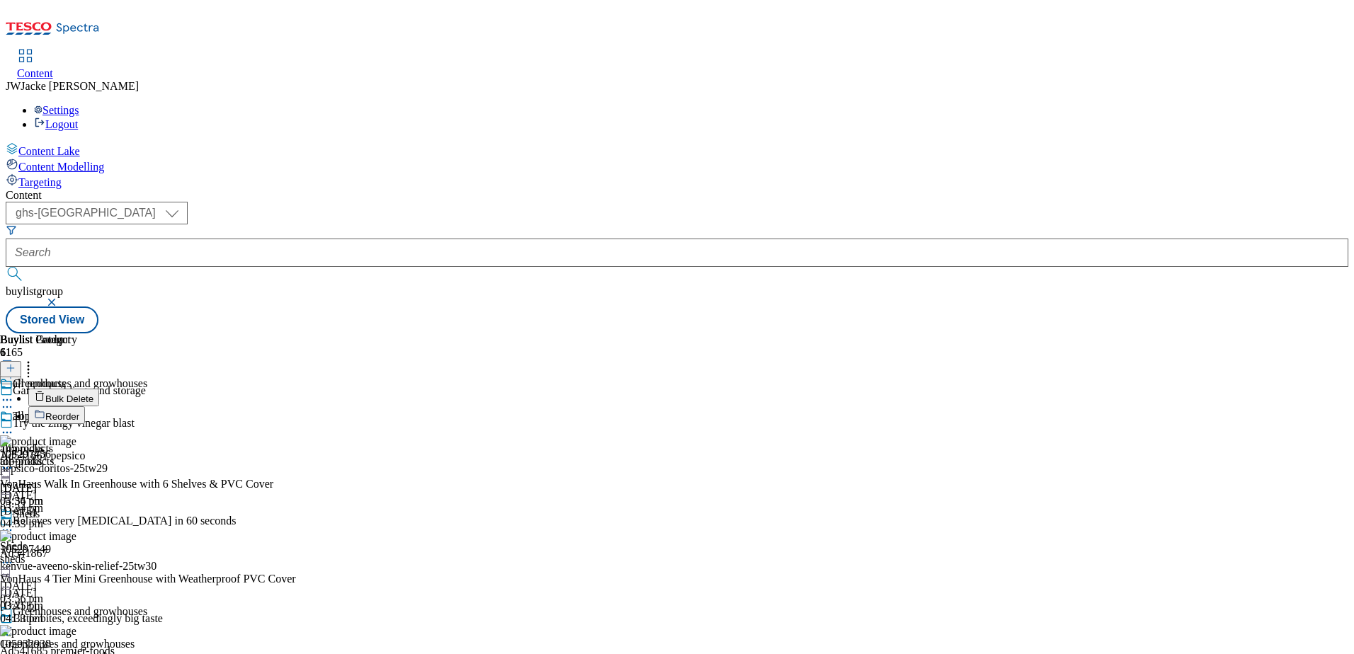
click at [453, 407] on li "Reorder" at bounding box center [240, 416] width 424 height 18
click at [79, 412] on span "Reorder" at bounding box center [62, 417] width 34 height 11
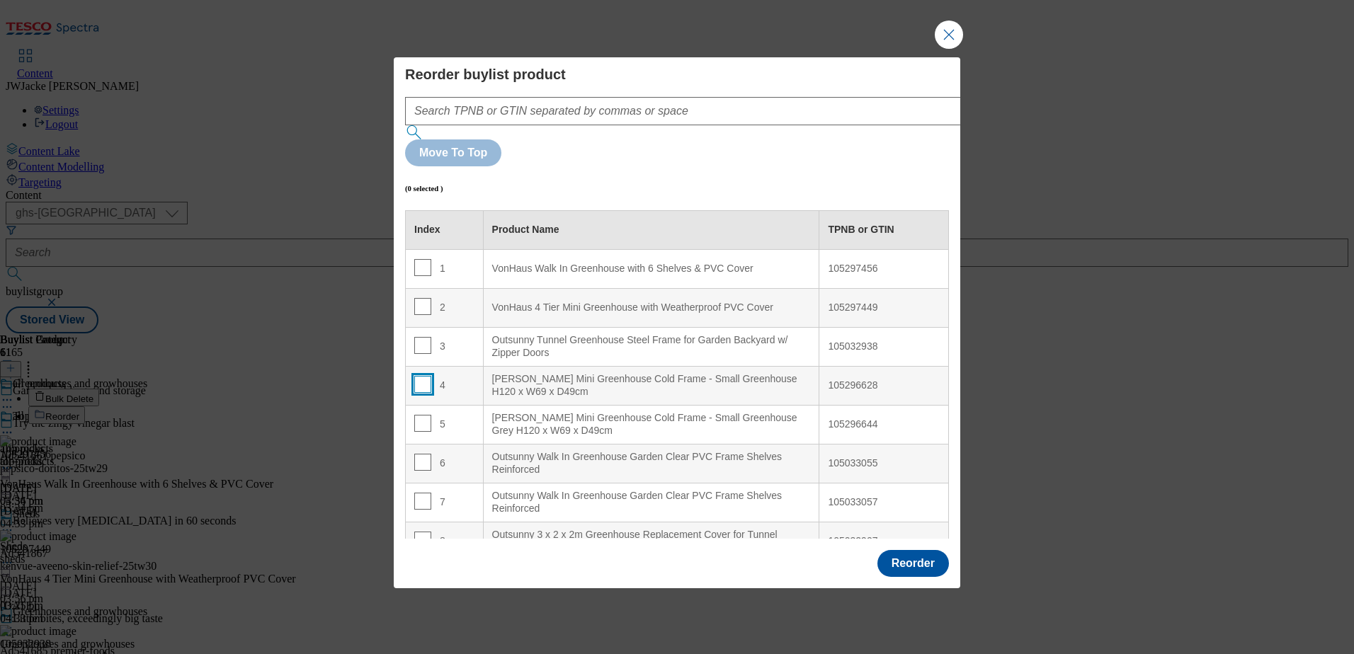
click at [422, 376] on input "Modal" at bounding box center [422, 384] width 17 height 17
checkbox input "true"
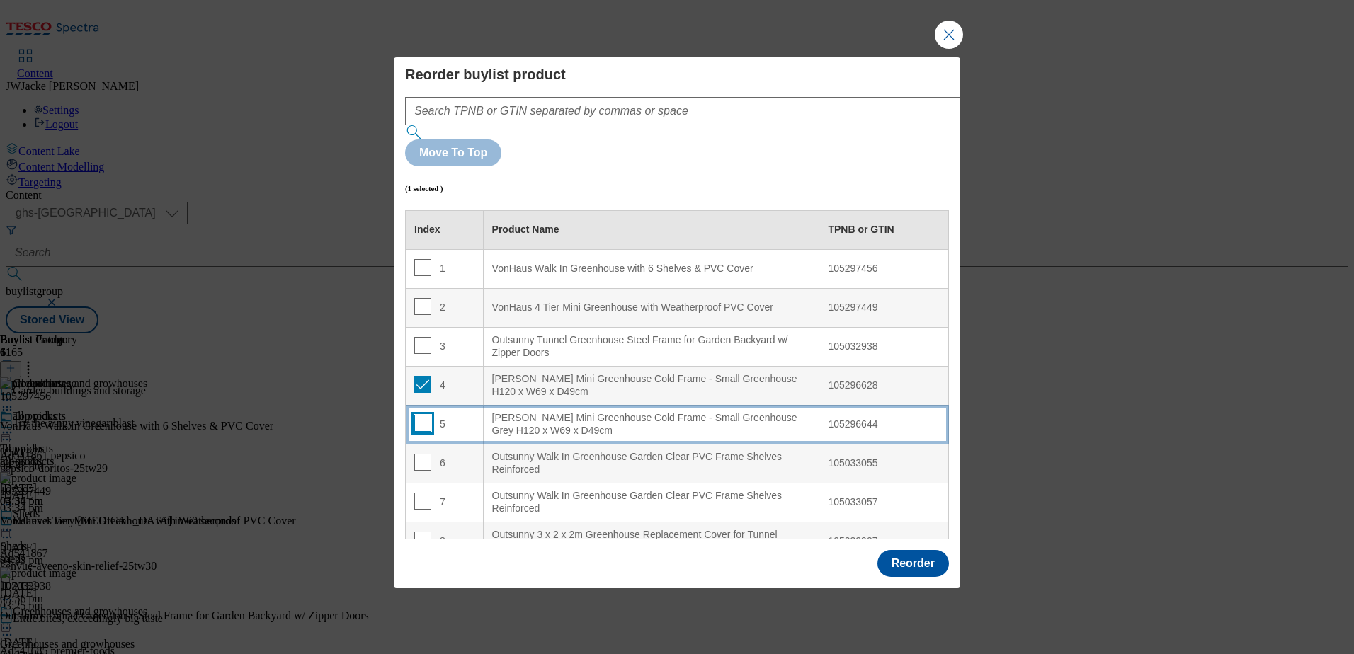
click at [419, 415] on input "Modal" at bounding box center [422, 423] width 17 height 17
checkbox input "true"
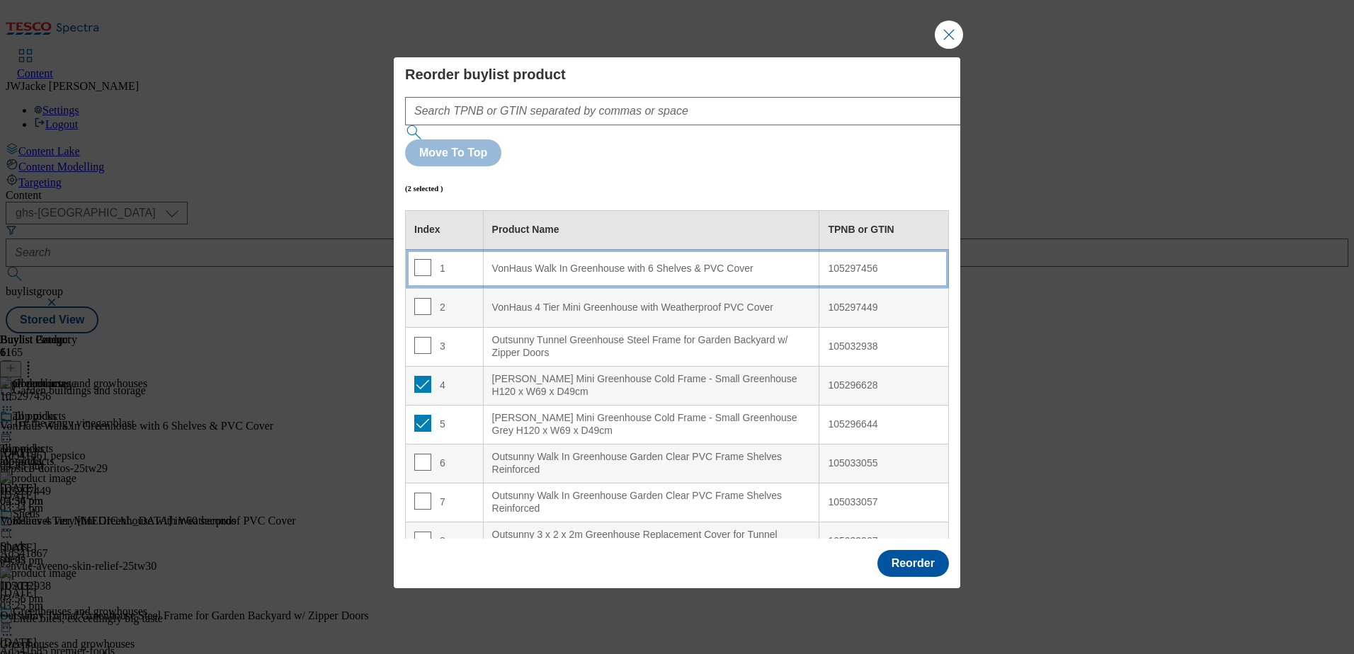
click at [572, 263] on div "VonHaus Walk In Greenhouse with 6 Shelves & PVC Cover" at bounding box center [651, 269] width 319 height 13
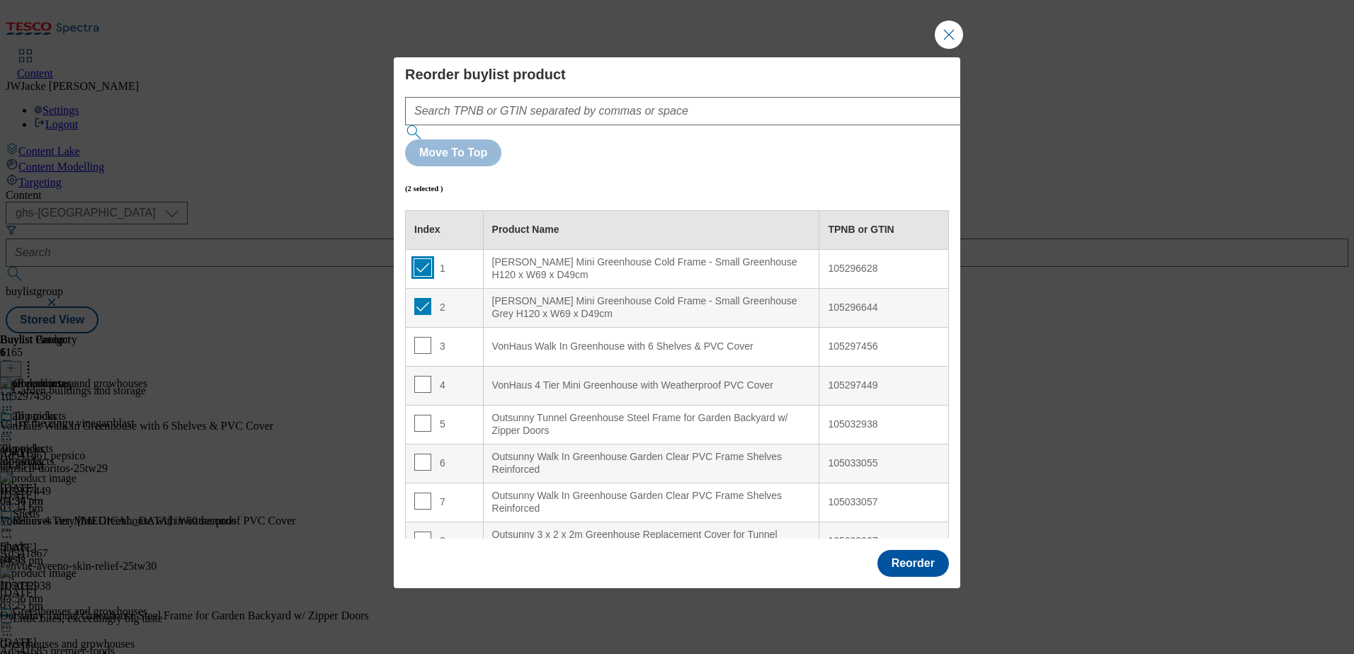
click at [421, 259] on input "Modal" at bounding box center [422, 267] width 17 height 17
checkbox input "false"
click at [421, 298] on input "Modal" at bounding box center [422, 306] width 17 height 17
checkbox input "false"
click at [928, 550] on button "Reorder" at bounding box center [914, 563] width 72 height 27
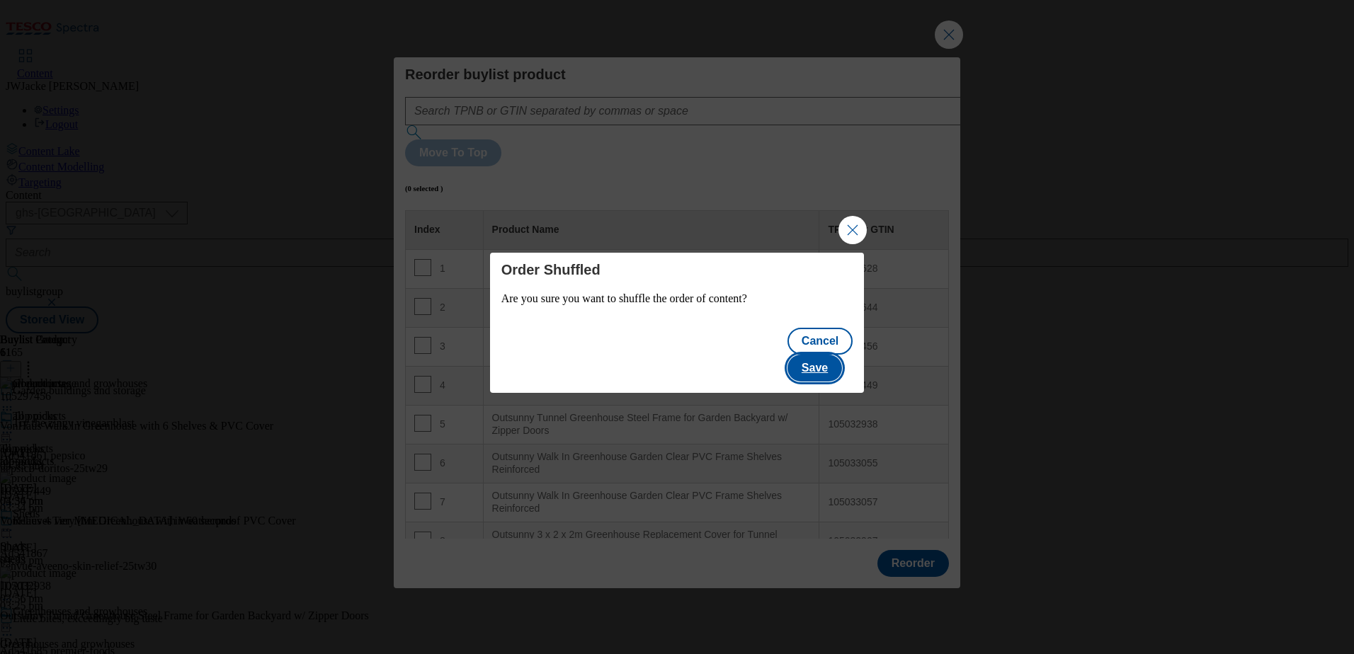
click at [831, 355] on button "Save" at bounding box center [815, 368] width 55 height 27
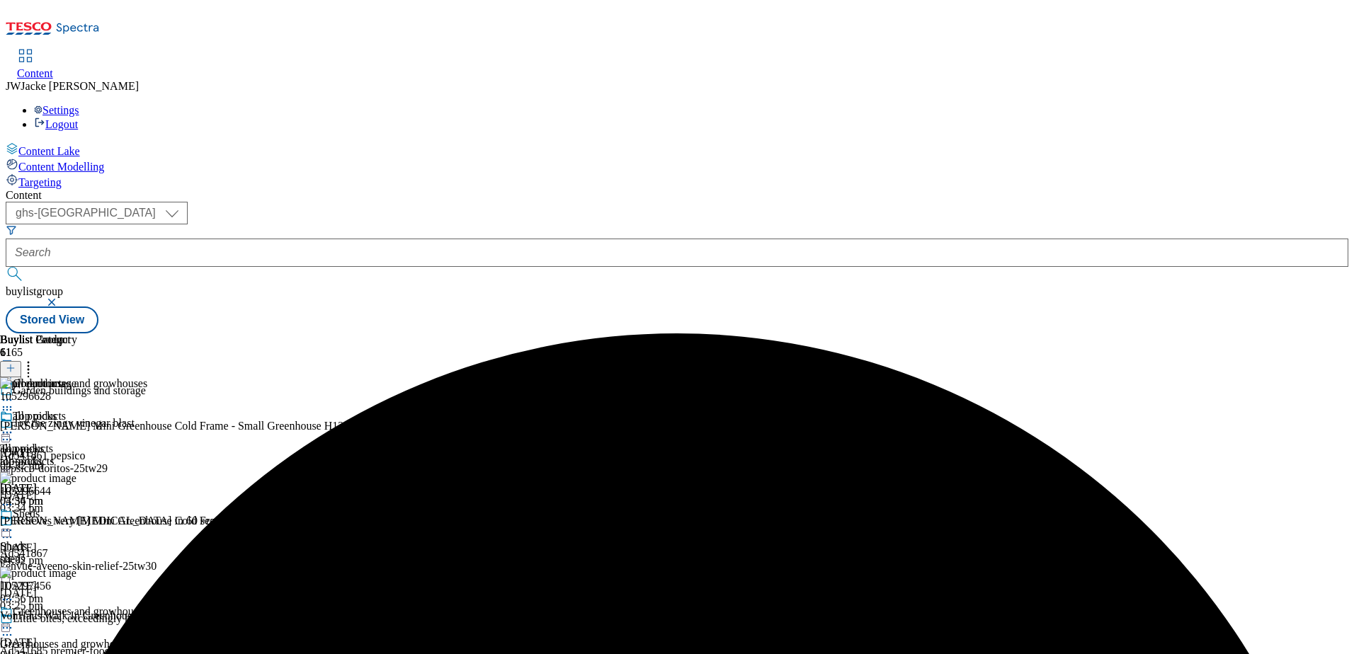
scroll to position [142, 0]
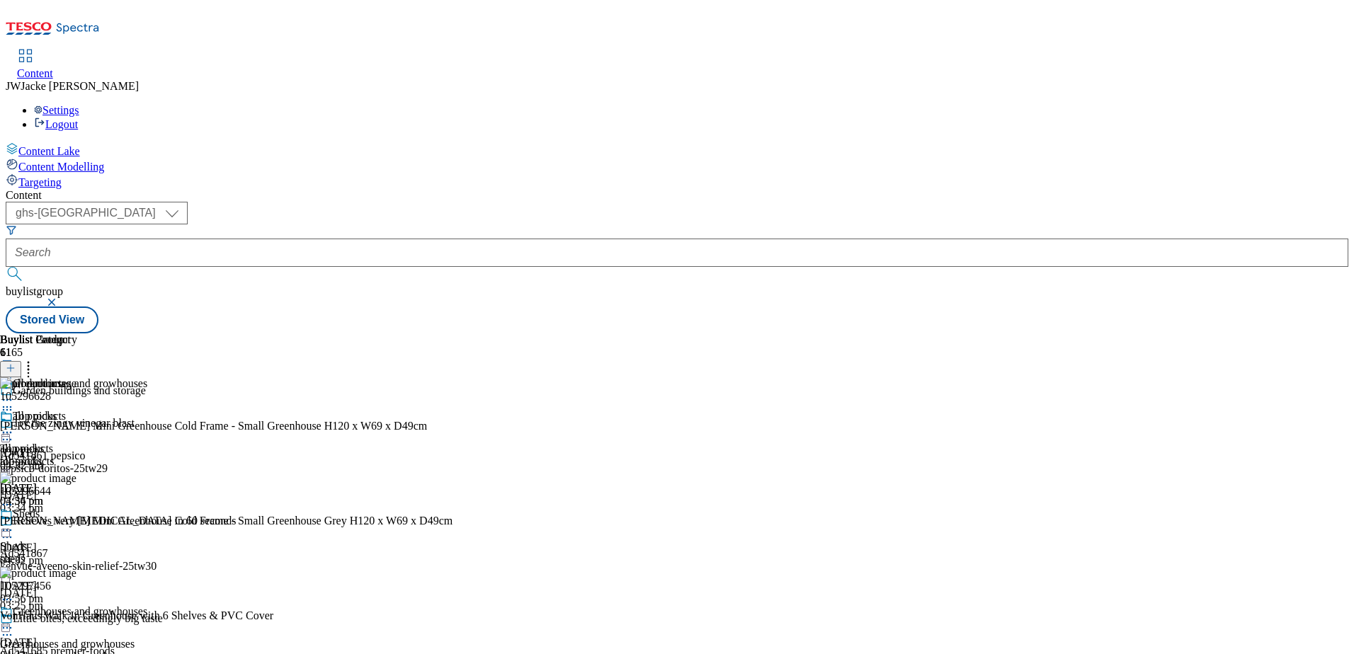
click at [14, 426] on icon at bounding box center [7, 433] width 14 height 14
click at [123, 568] on li "Publish" at bounding box center [75, 576] width 95 height 16
click at [77, 426] on div at bounding box center [38, 434] width 77 height 17
click at [75, 572] on span "Publish" at bounding box center [59, 577] width 31 height 11
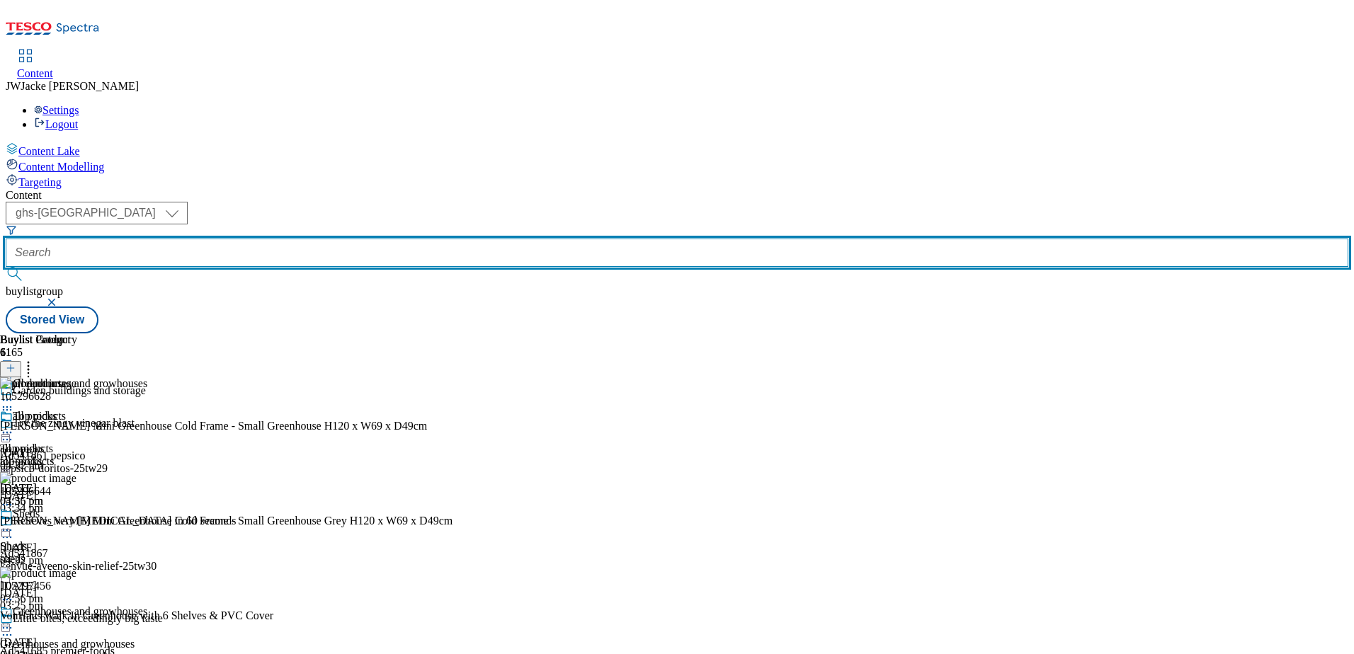
click at [374, 239] on input "text" at bounding box center [677, 253] width 1343 height 28
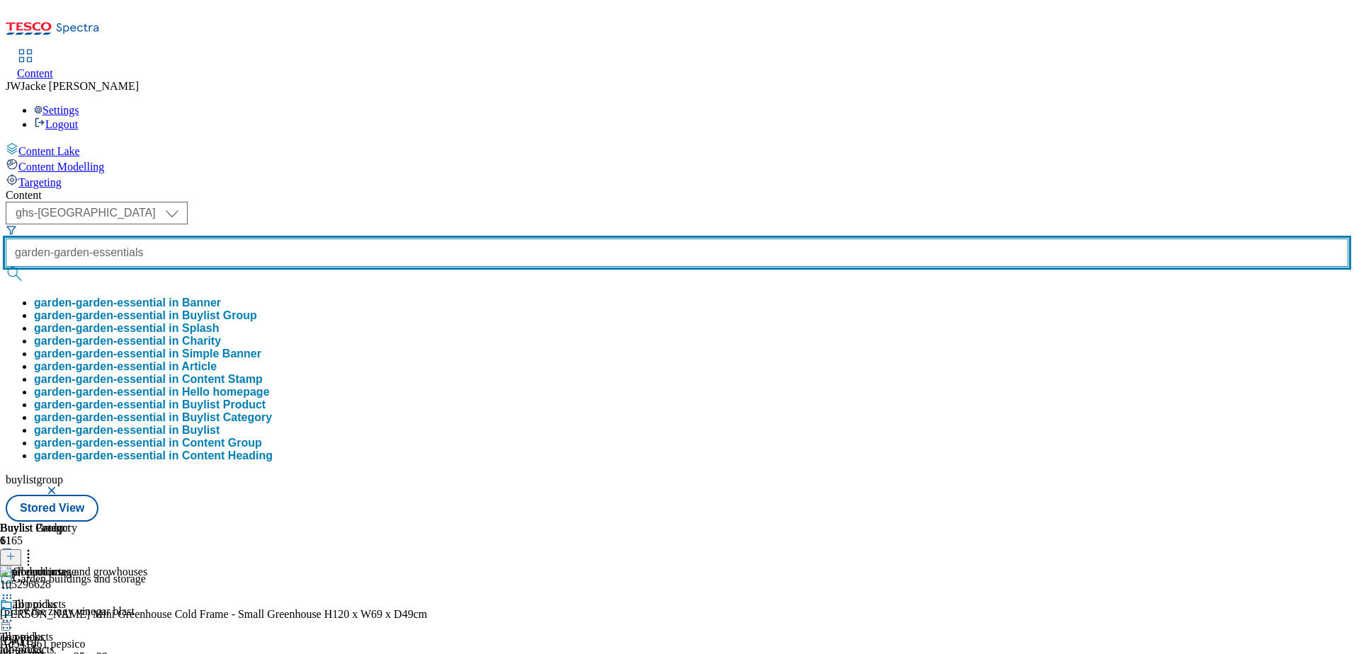
scroll to position [0, 8]
type input "garden-garden-essentials"
click at [6, 267] on button "submit" at bounding box center [16, 274] width 20 height 14
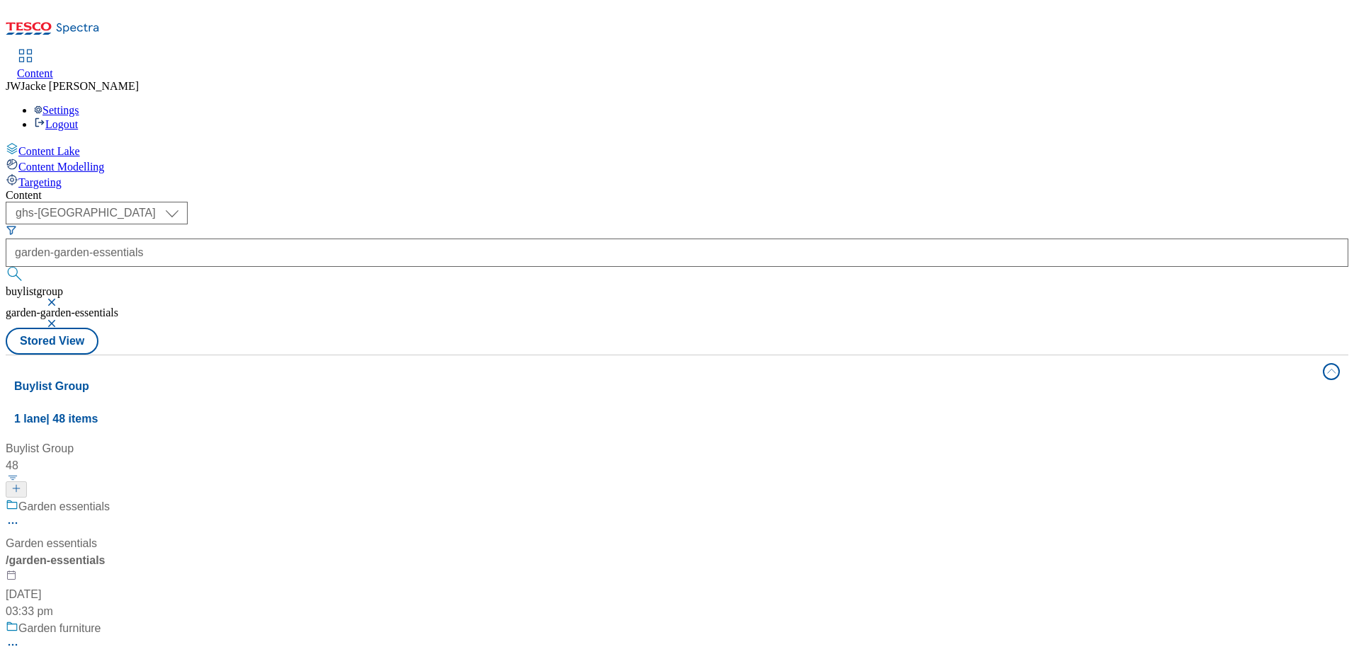
click at [183, 552] on div "/ garden-essentials" at bounding box center [94, 560] width 177 height 17
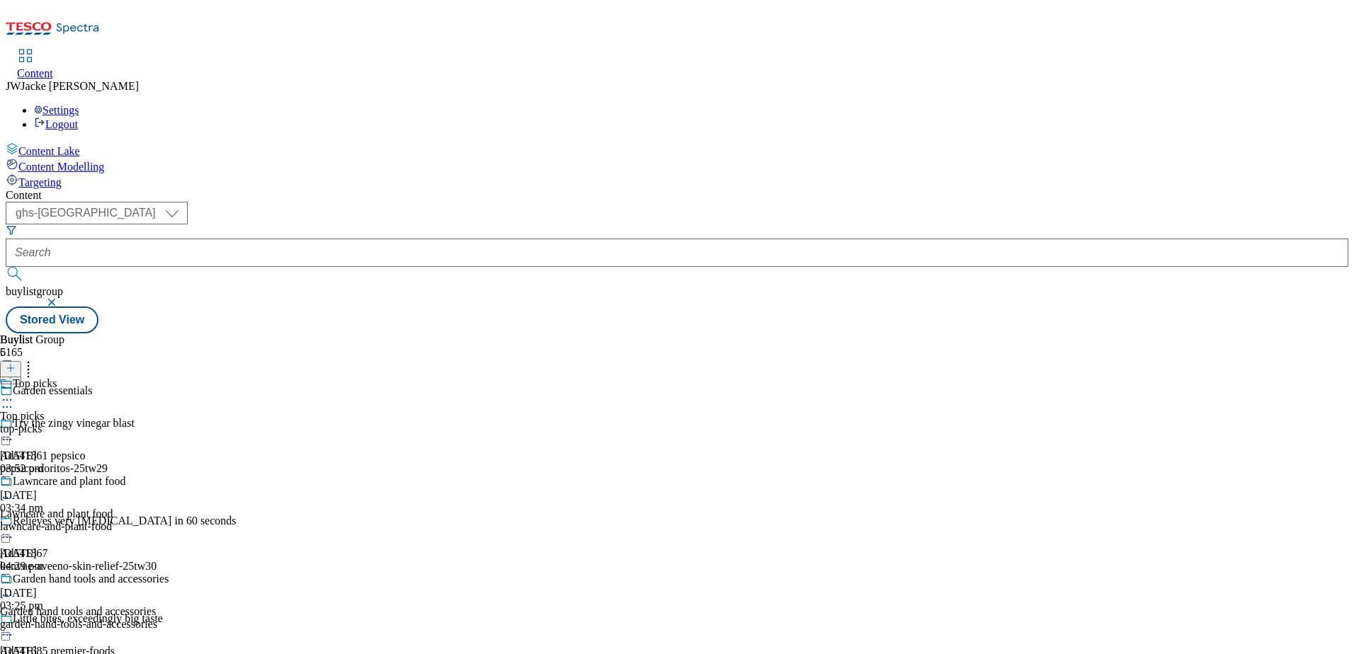
scroll to position [72, 0]
click at [169, 521] on div "lawncare-and-plant-food" at bounding box center [84, 527] width 169 height 13
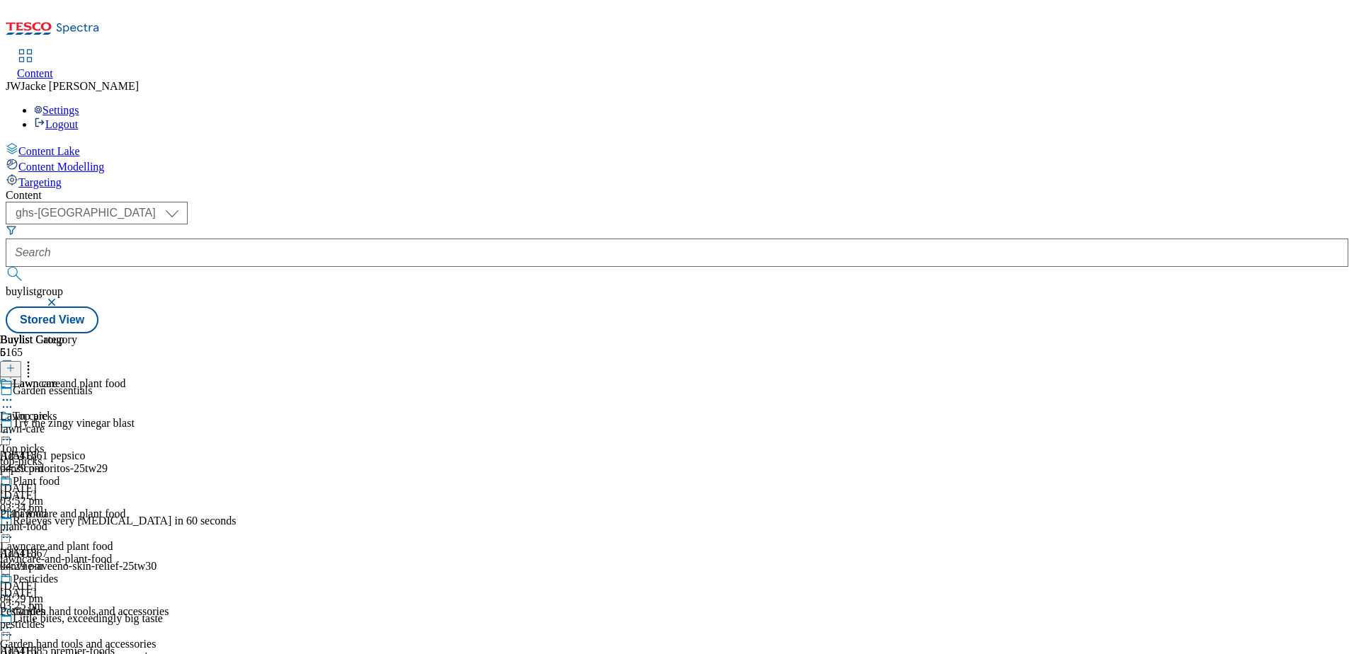
click at [14, 523] on icon at bounding box center [7, 530] width 14 height 14
click at [1099, 334] on div "Buylist Group 6165 Garden essentials Try the zingy vinegar blast Ad541861 pepsi…" at bounding box center [677, 334] width 1343 height 0
click at [14, 393] on icon at bounding box center [7, 400] width 14 height 14
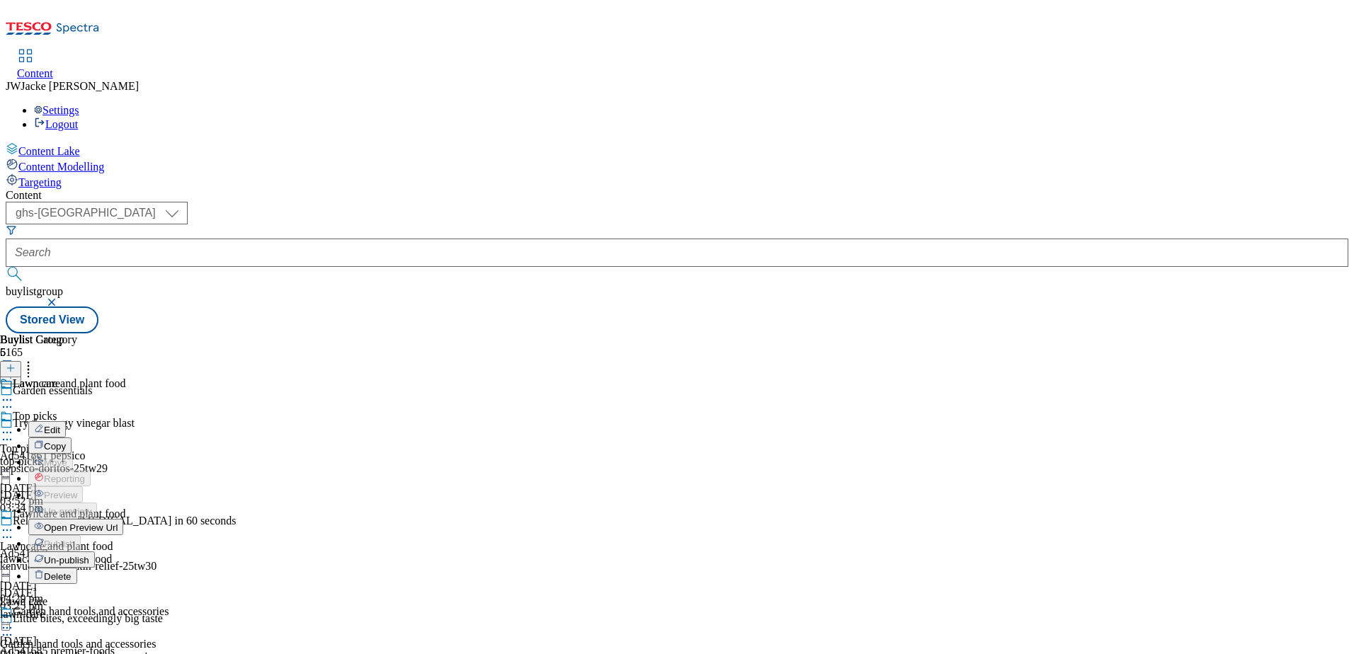
click at [1114, 334] on div "Buylist Group 6165 Garden essentials Try the zingy vinegar blast Ad541861 pepsi…" at bounding box center [677, 334] width 1343 height 0
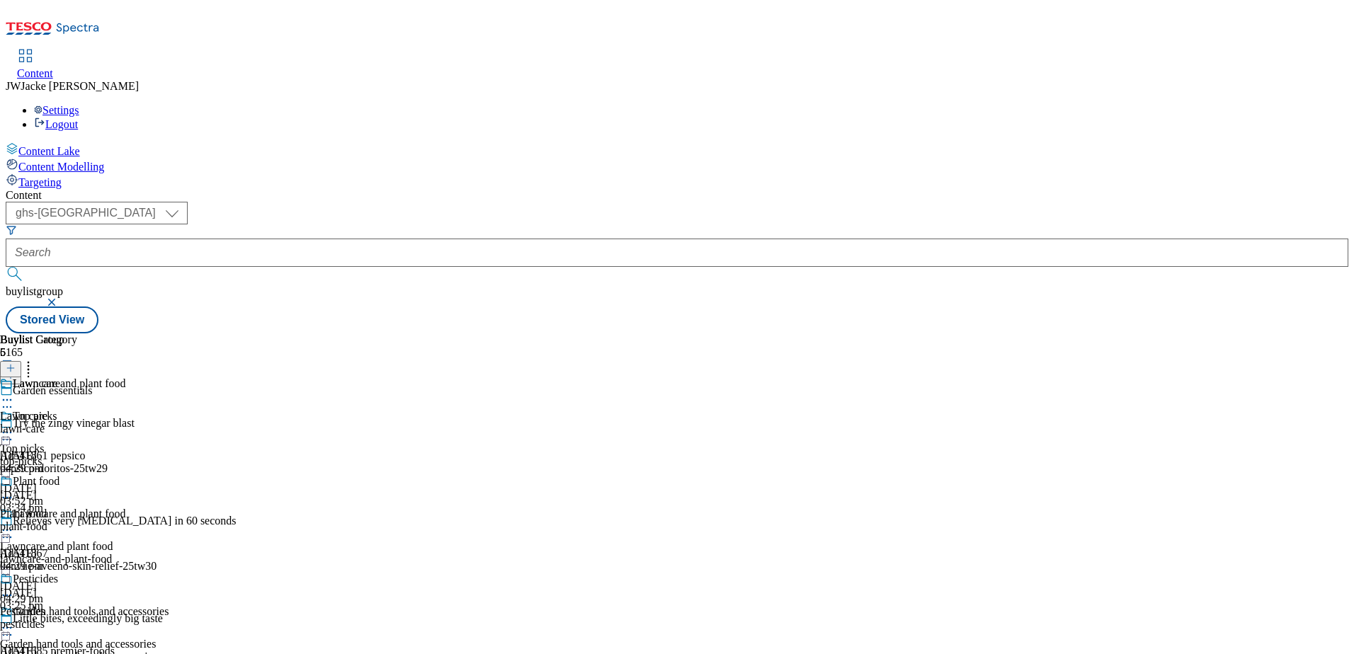
click at [14, 491] on icon at bounding box center [7, 498] width 14 height 14
click at [1034, 334] on div "Buylist Group 6165 Garden essentials Try the zingy vinegar blast Ad541861 pepsi…" at bounding box center [677, 334] width 1343 height 0
click at [14, 589] on icon at bounding box center [7, 596] width 14 height 14
click at [1057, 334] on div "Buylist Group 6165 Garden essentials Try the zingy vinegar blast Ad541861 pepsi…" at bounding box center [677, 334] width 1343 height 0
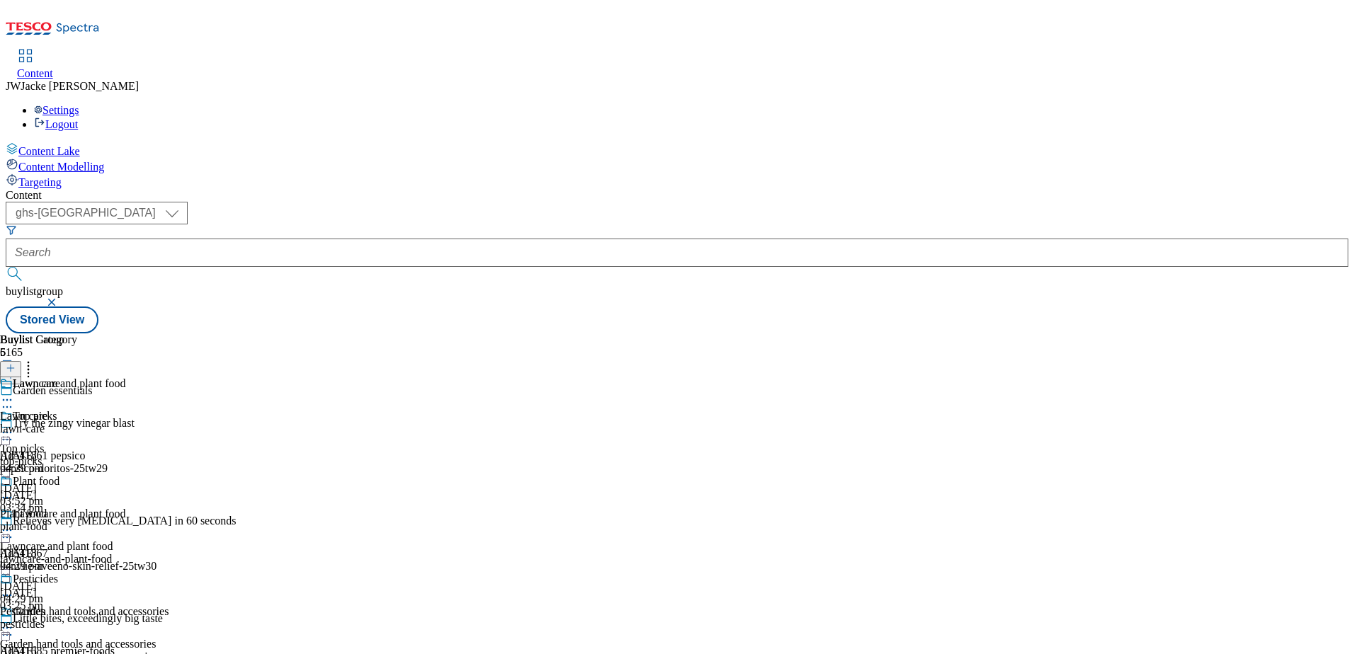
scroll to position [283, 0]
click at [1065, 334] on div "Buylist Group 6165 Garden essentials Try the zingy vinegar blast Ad541861 pepsi…" at bounding box center [677, 334] width 1343 height 0
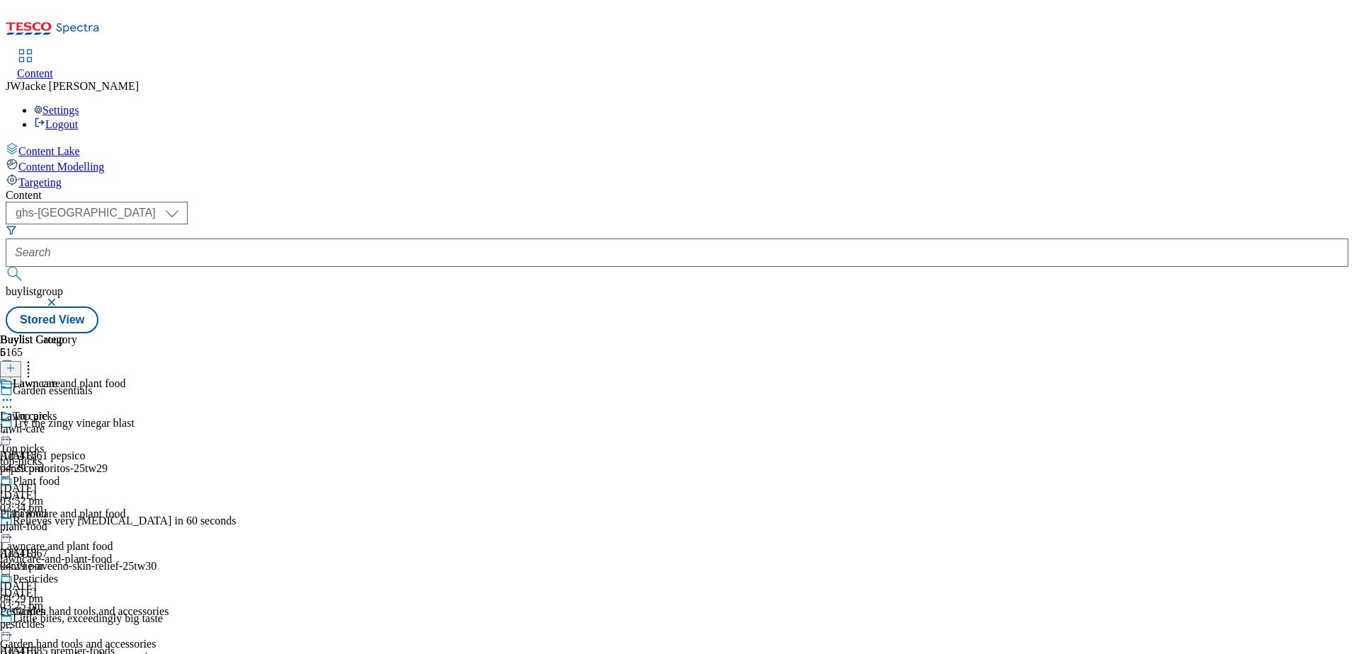
scroll to position [18, 0]
click at [1059, 334] on div "Buylist Group 6165 Garden essentials Try the zingy vinegar blast Ad541861 pepsi…" at bounding box center [677, 334] width 1343 height 0
click at [14, 523] on icon at bounding box center [7, 530] width 14 height 14
click at [1116, 334] on div "Buylist Group 6165 Garden essentials Try the zingy vinegar blast Ad541861 pepsi…" at bounding box center [677, 334] width 1343 height 0
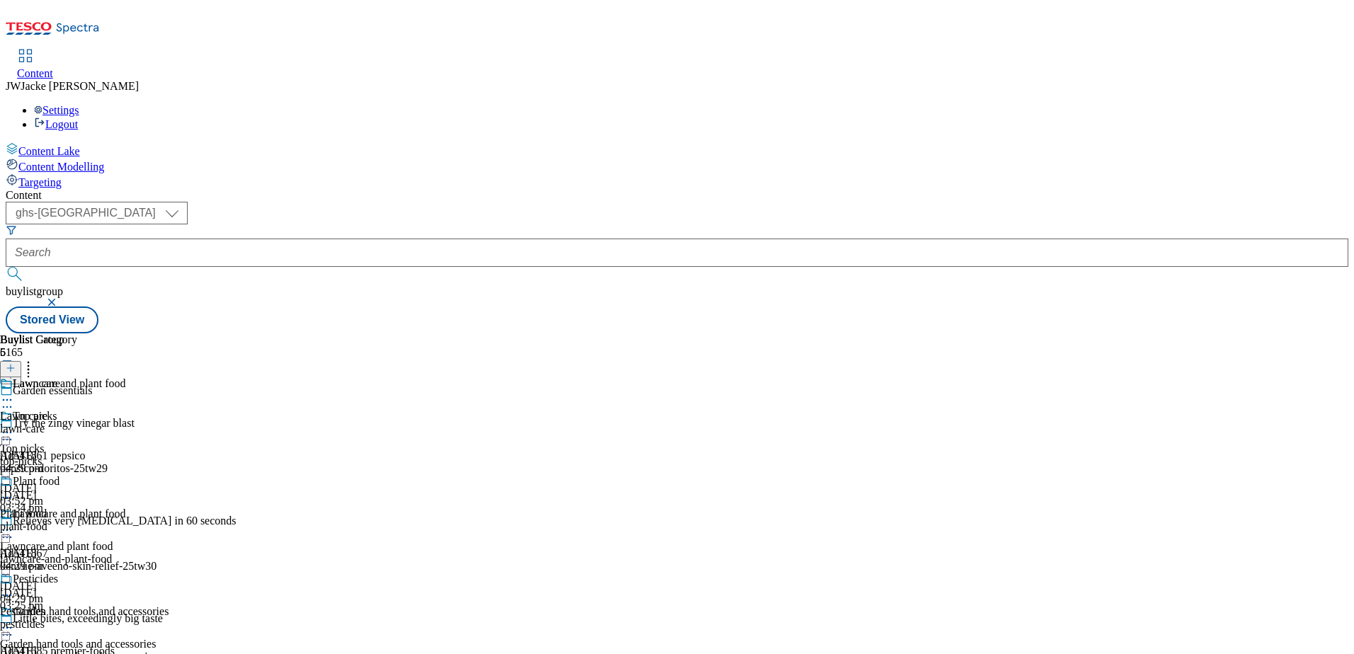
scroll to position [0, 0]
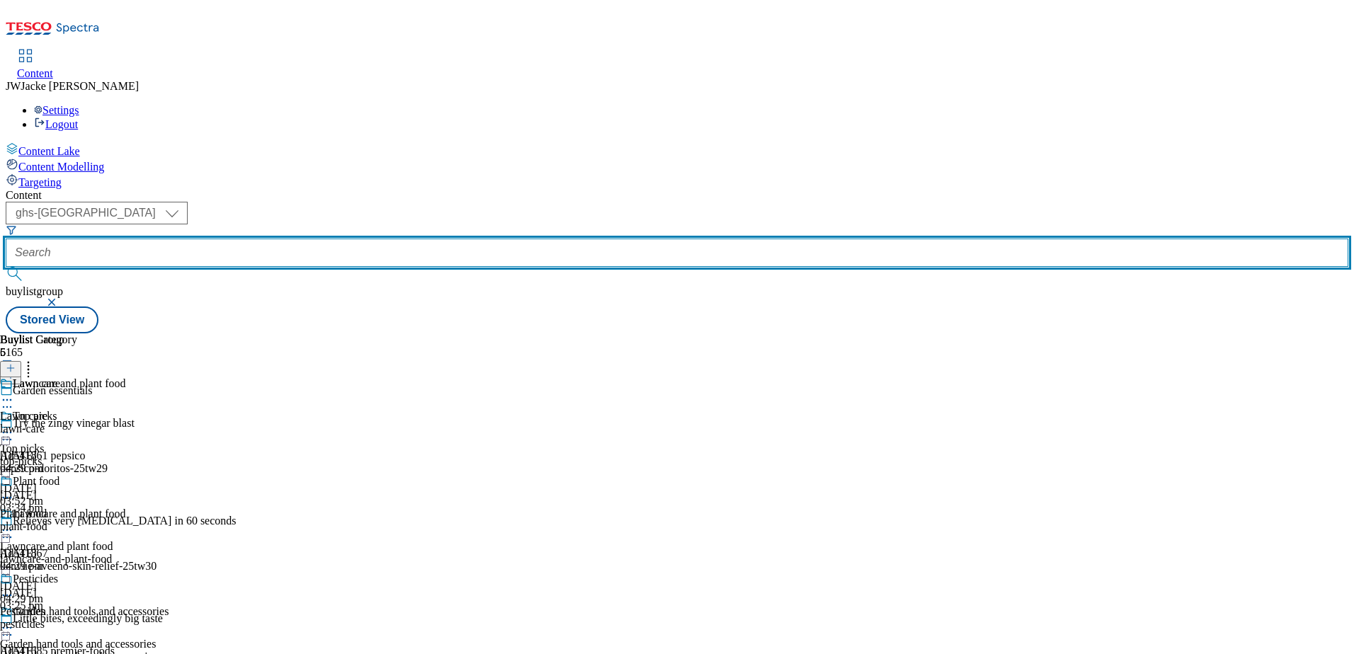
click at [413, 239] on input "text" at bounding box center [677, 253] width 1343 height 28
paste input "garden-buildings-and-storage"
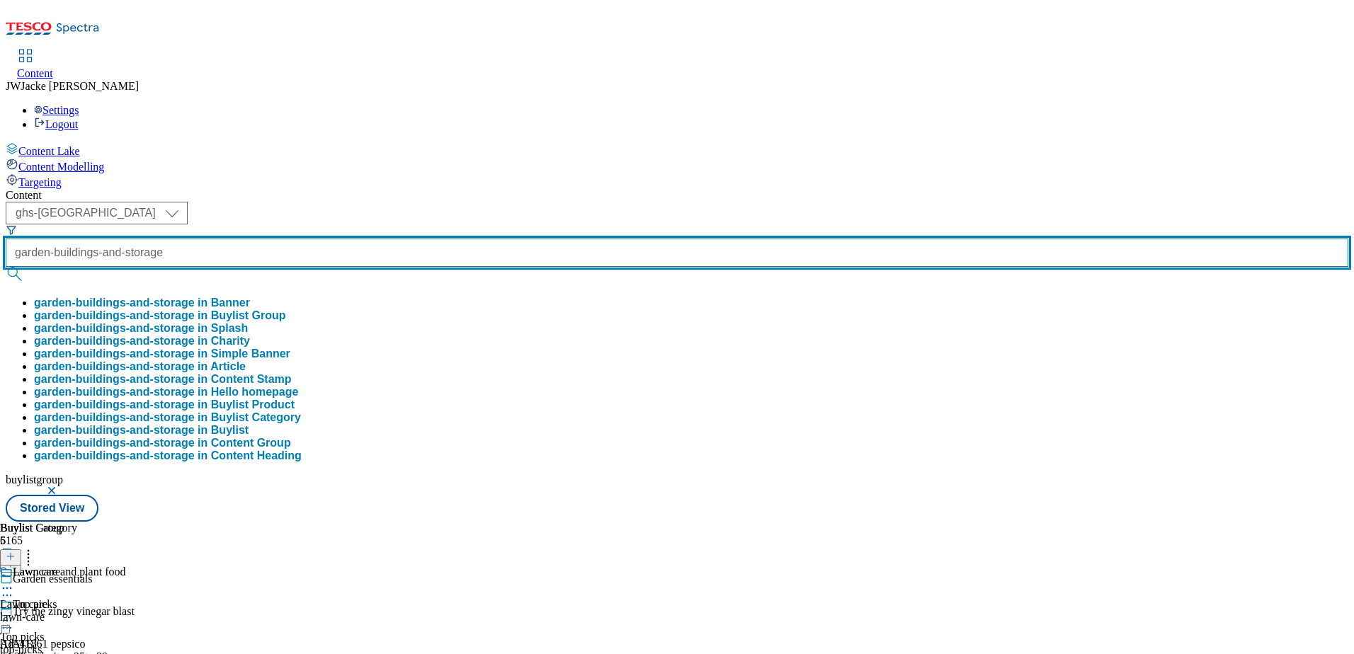
type input "garden-buildings-and-storage"
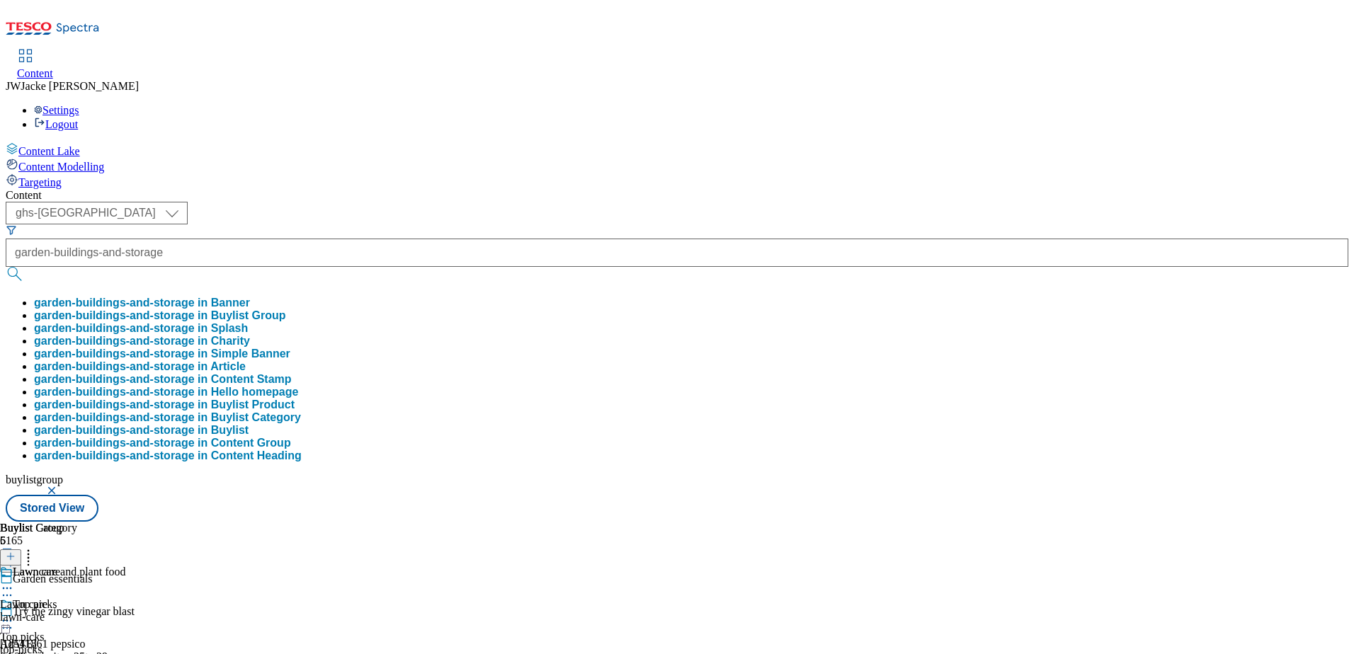
click at [286, 310] on button "garden-buildings-and-storage in Buylist Group" at bounding box center [160, 316] width 252 height 13
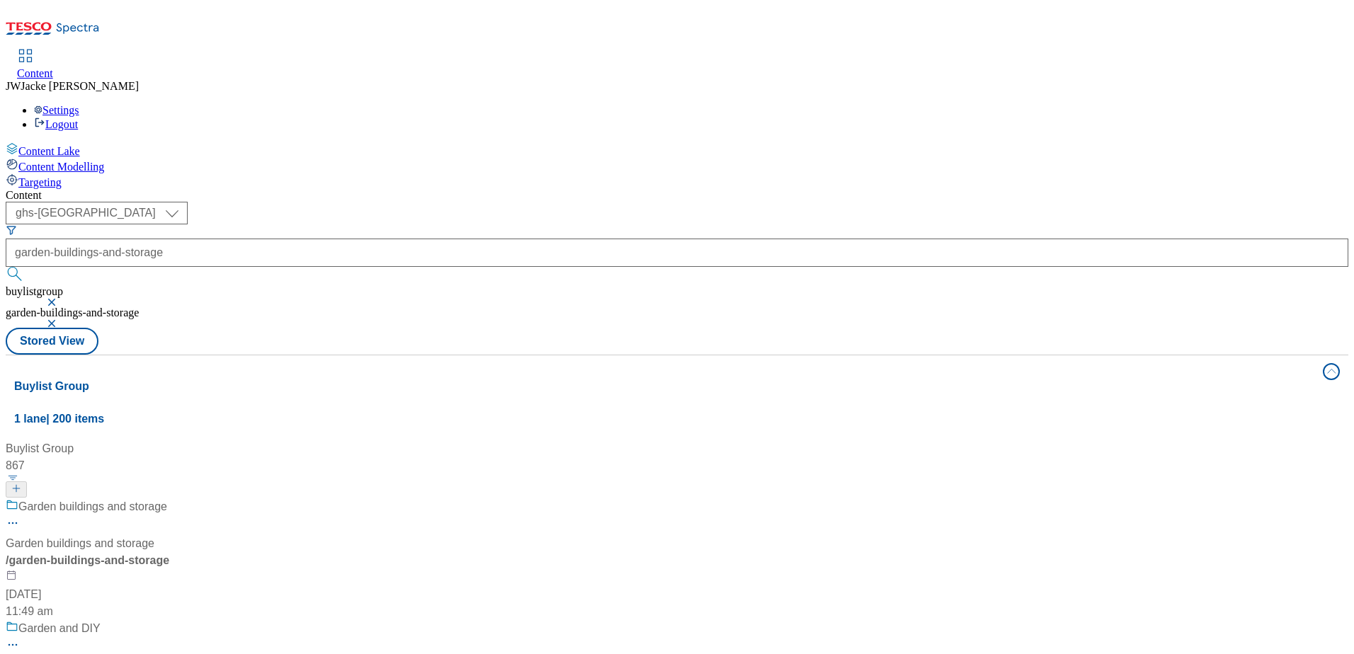
click at [215, 499] on div "Garden buildings and storage Garden buildings and storage / garden-buildings-an…" at bounding box center [110, 560] width 209 height 122
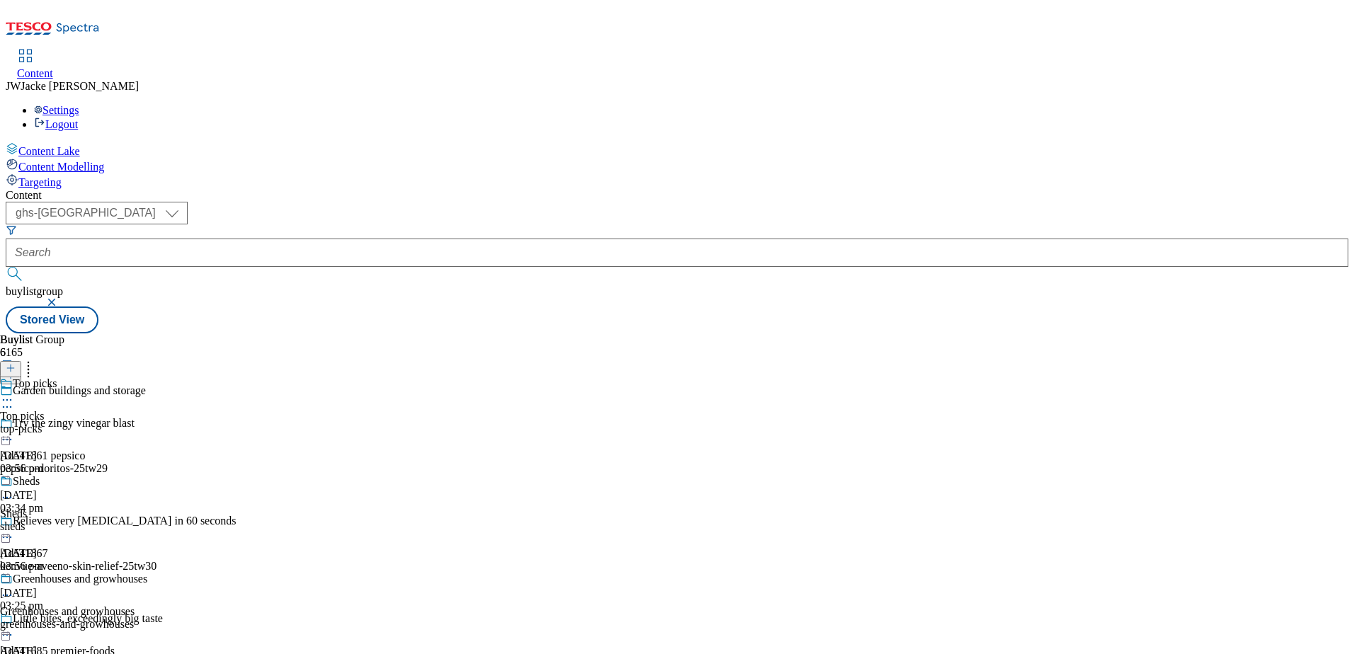
scroll to position [142, 0]
click at [147, 573] on div "Greenhouses and growhouses Greenhouses and growhouses greenhouses-and-growhouse…" at bounding box center [73, 622] width 147 height 98
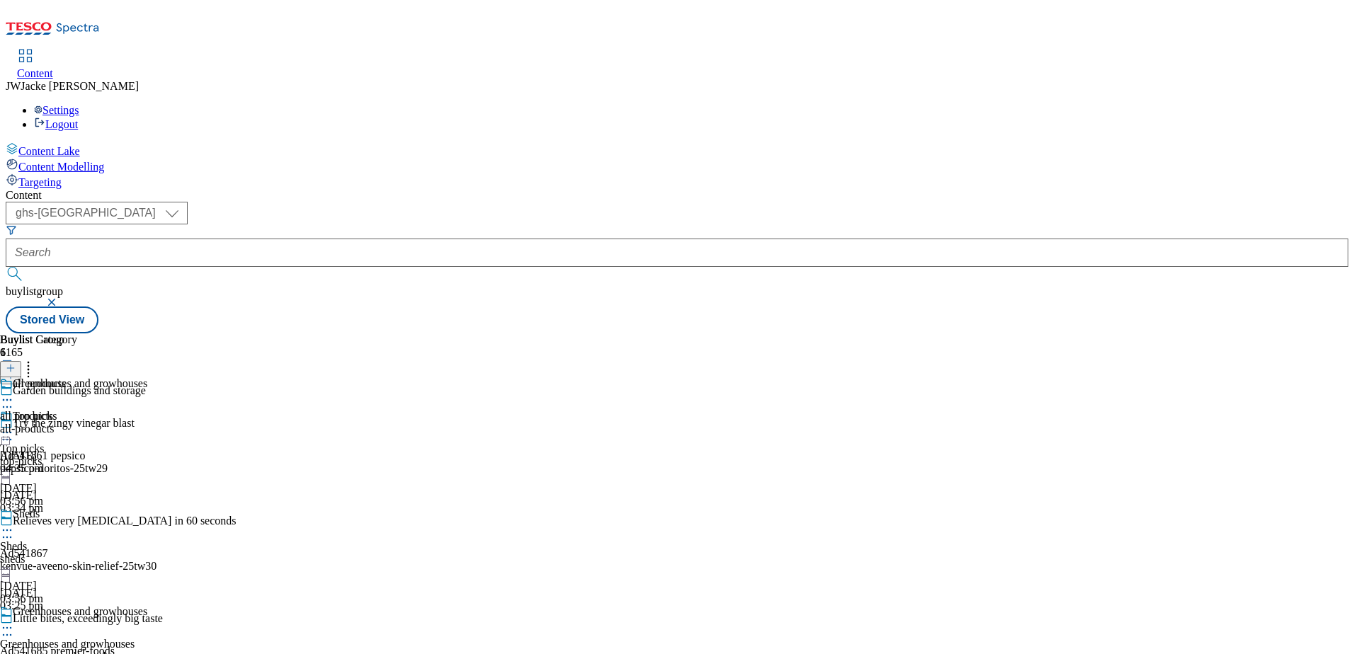
click at [14, 621] on icon at bounding box center [7, 628] width 14 height 14
click at [53, 410] on span "all products" at bounding box center [26, 416] width 53 height 13
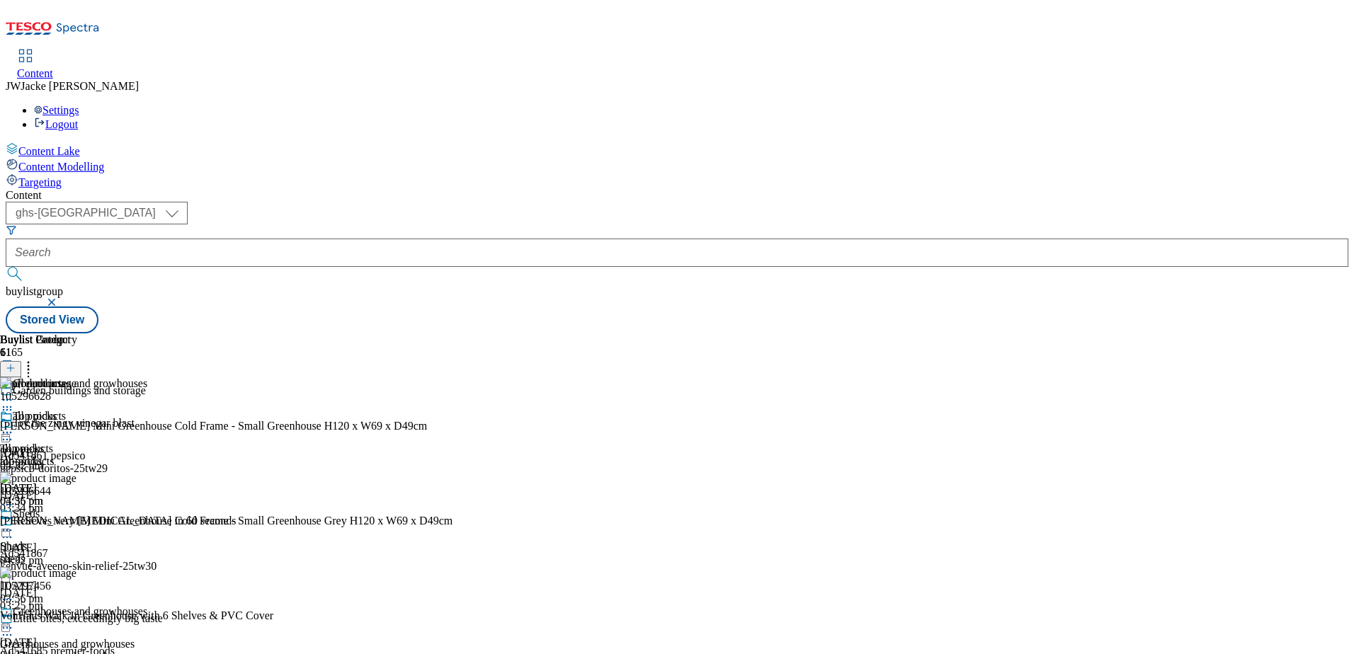
click at [14, 426] on icon at bounding box center [7, 433] width 14 height 14
click at [89, 588] on span "Un-publish" at bounding box center [66, 593] width 45 height 11
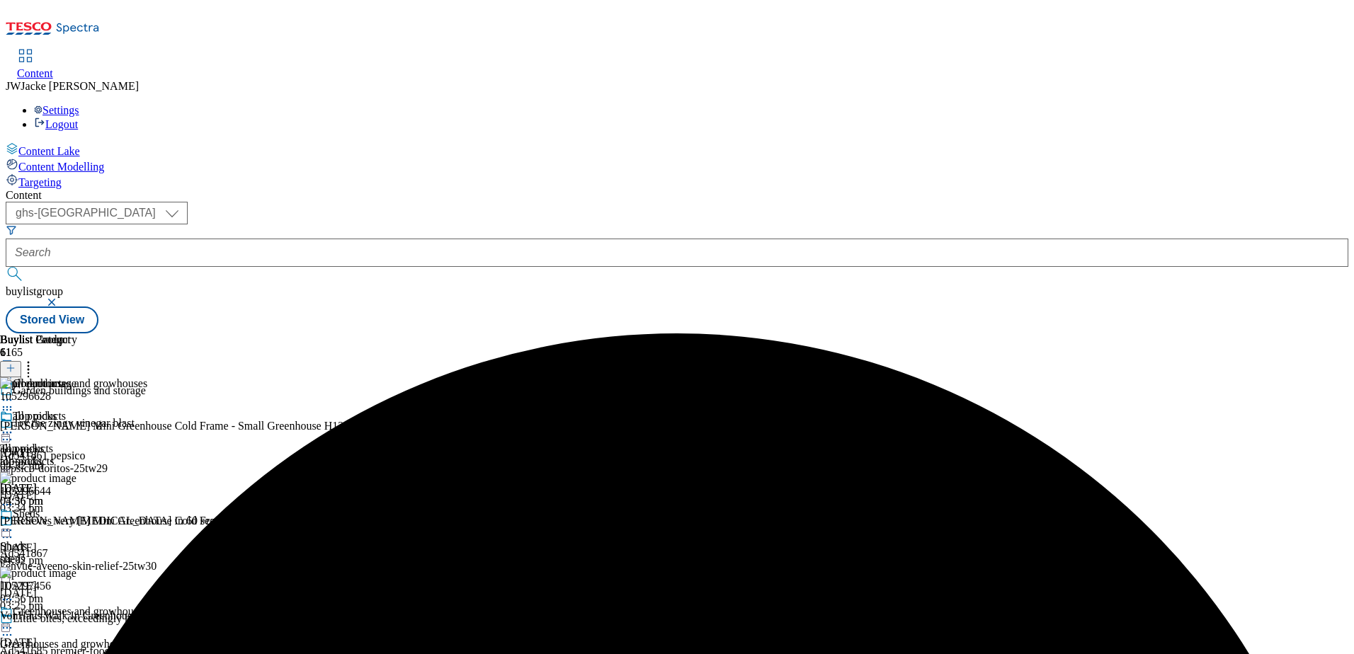
click at [16, 363] on icon at bounding box center [11, 368] width 10 height 10
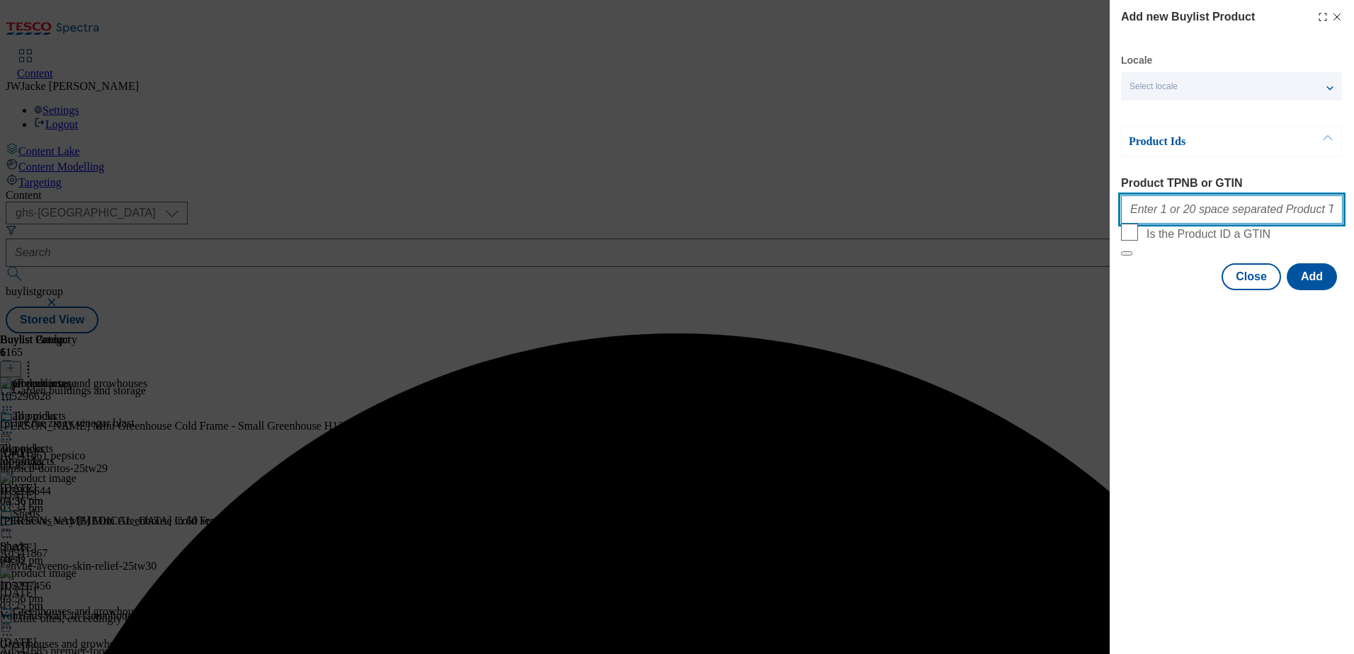
click at [1179, 215] on input "Product TPNB or GTIN" at bounding box center [1232, 209] width 222 height 28
paste input "105051328"
type input "105051328"
click at [1296, 290] on button "Add" at bounding box center [1312, 276] width 50 height 27
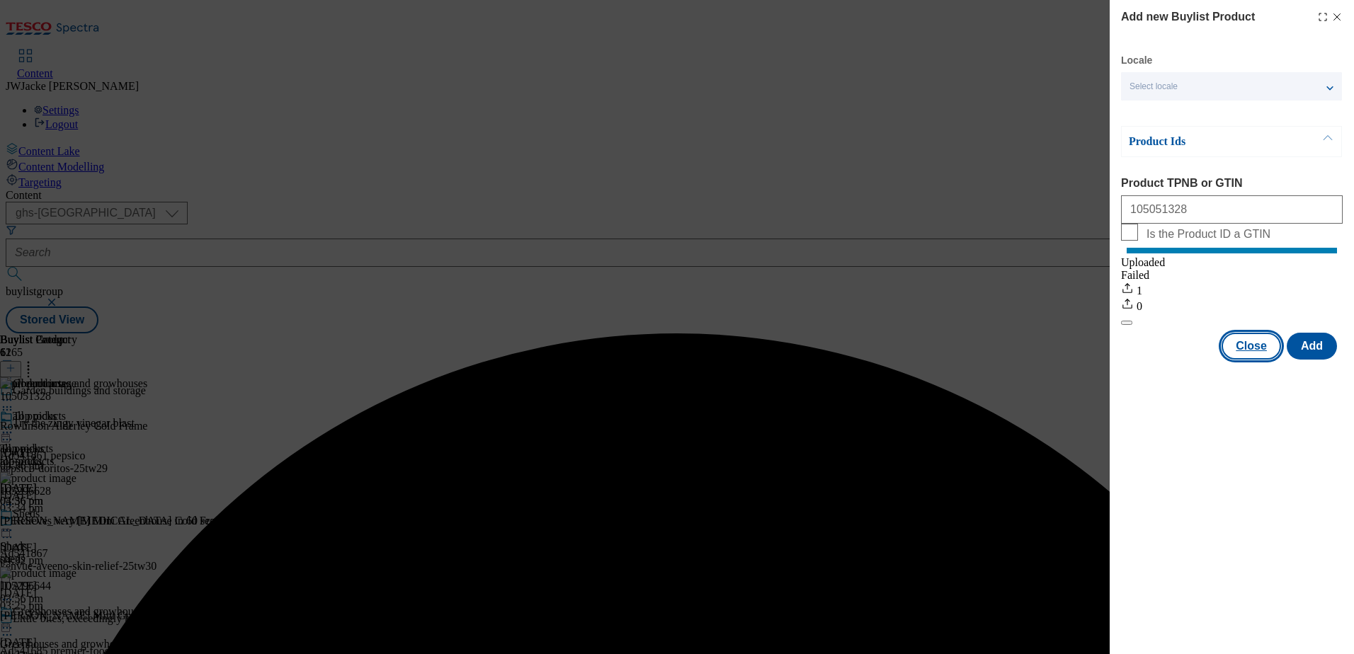
click at [1242, 360] on button "Close" at bounding box center [1251, 346] width 59 height 27
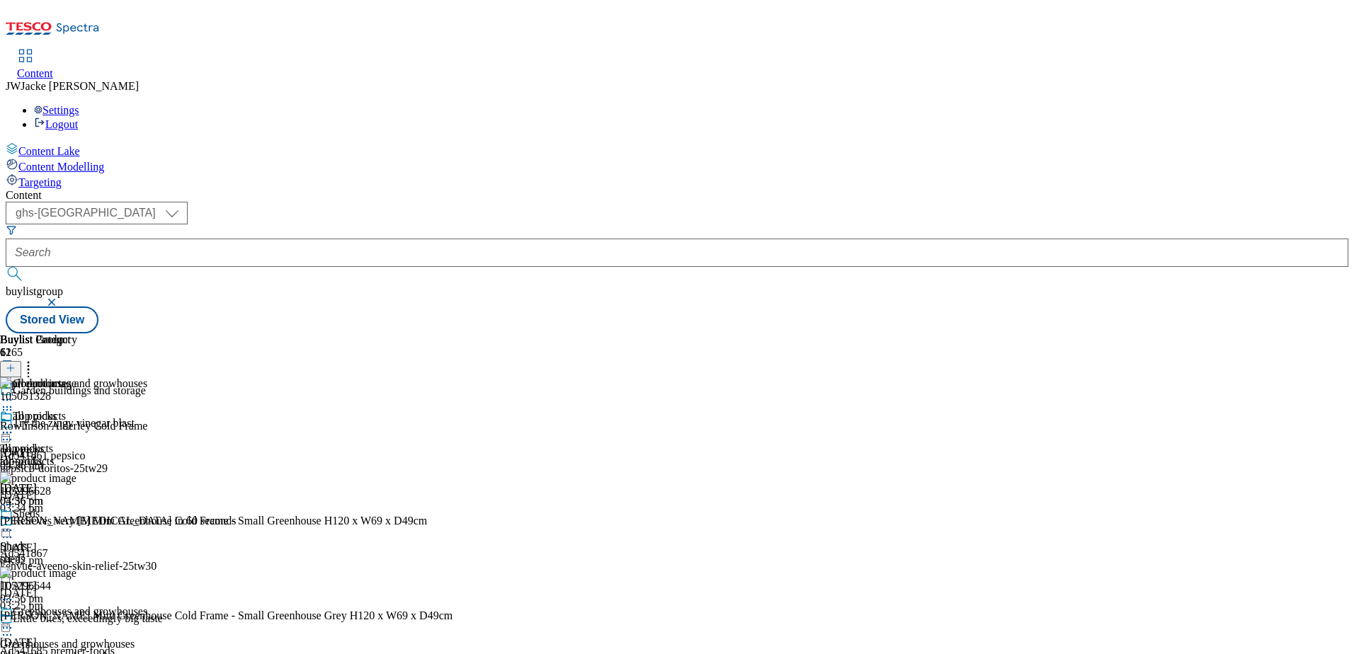
click at [14, 368] on line at bounding box center [10, 368] width 7 height 0
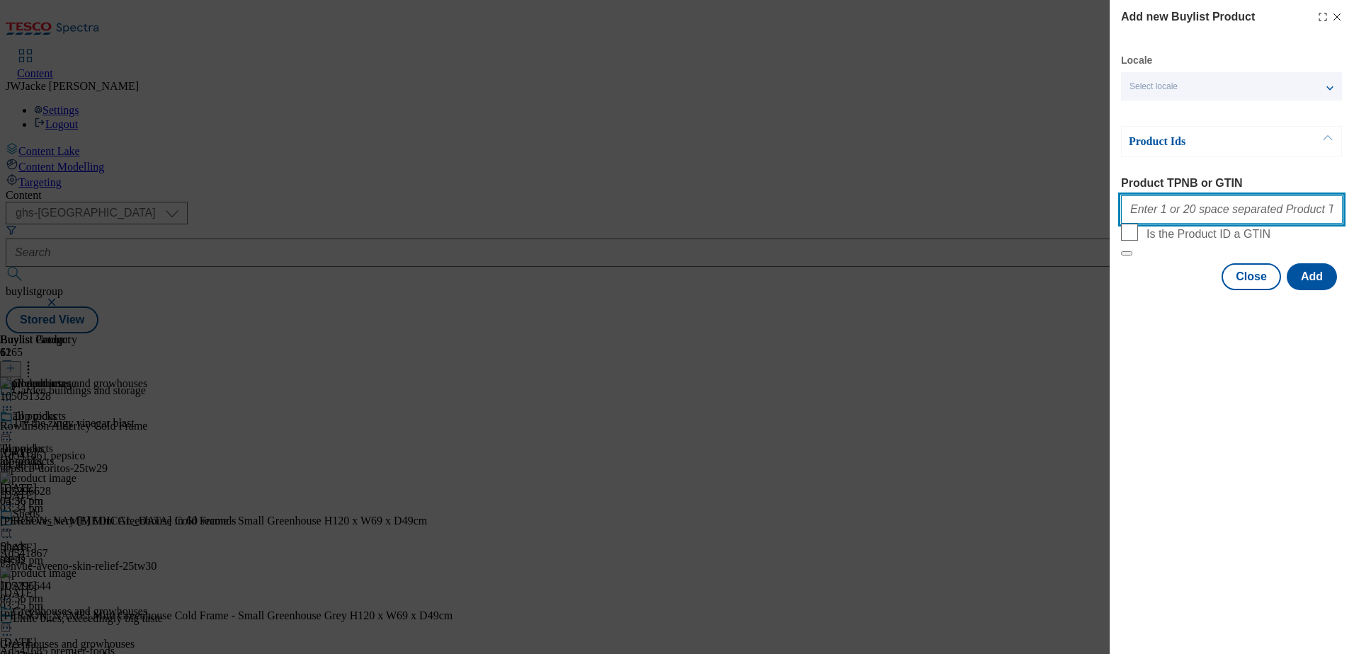
click at [1179, 205] on input "Product TPNB or GTIN" at bounding box center [1232, 209] width 222 height 28
paste input "105032949"
type input "105032949"
click at [1321, 290] on button "Add" at bounding box center [1312, 276] width 50 height 27
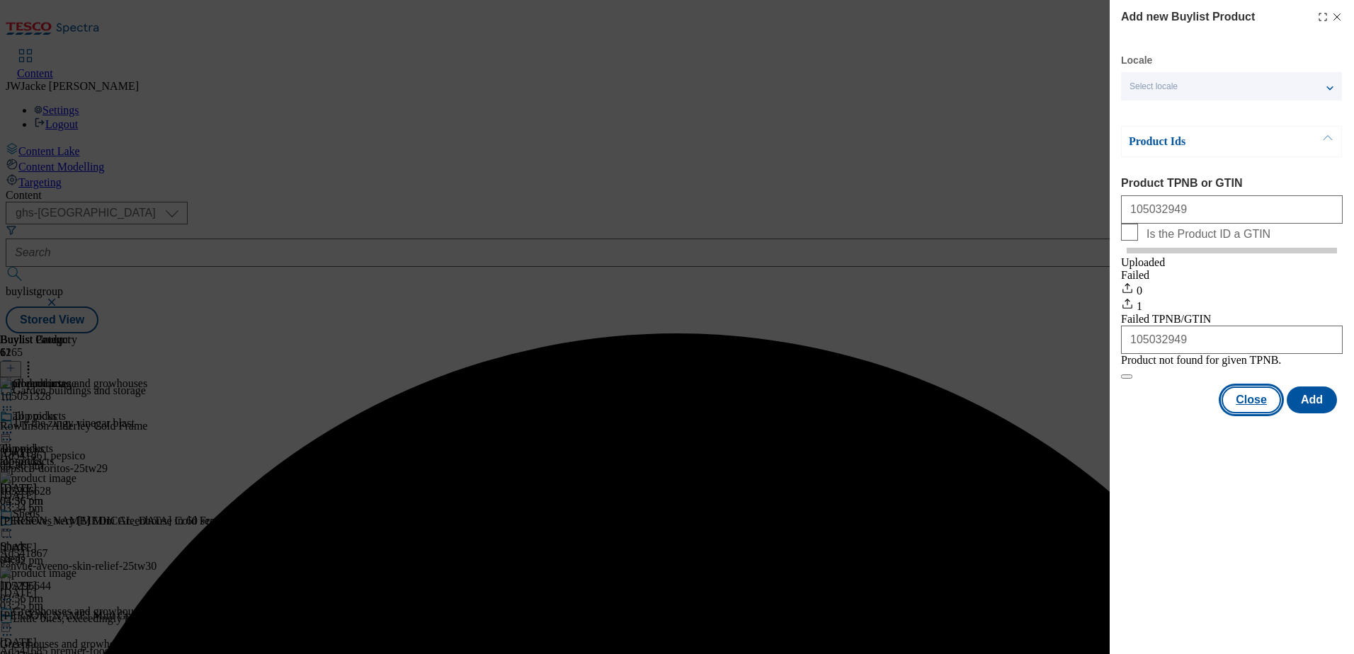
click at [1239, 414] on button "Close" at bounding box center [1251, 400] width 59 height 27
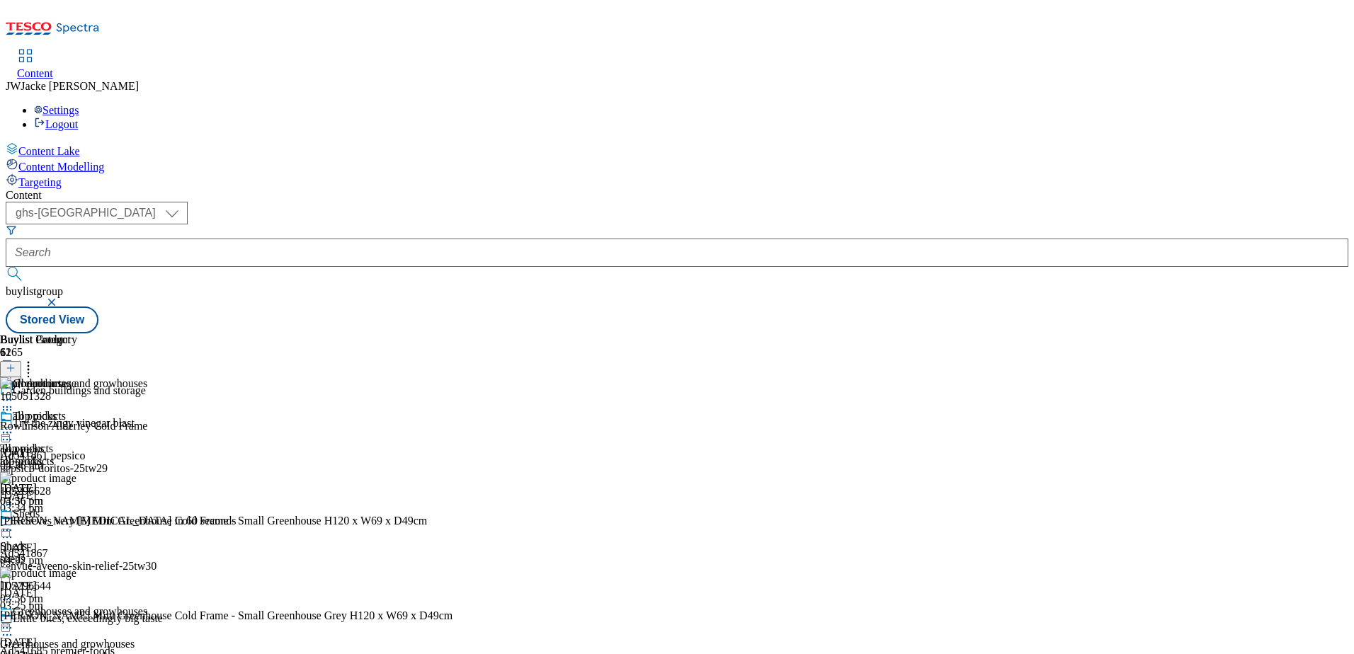
click at [21, 361] on button at bounding box center [10, 369] width 21 height 16
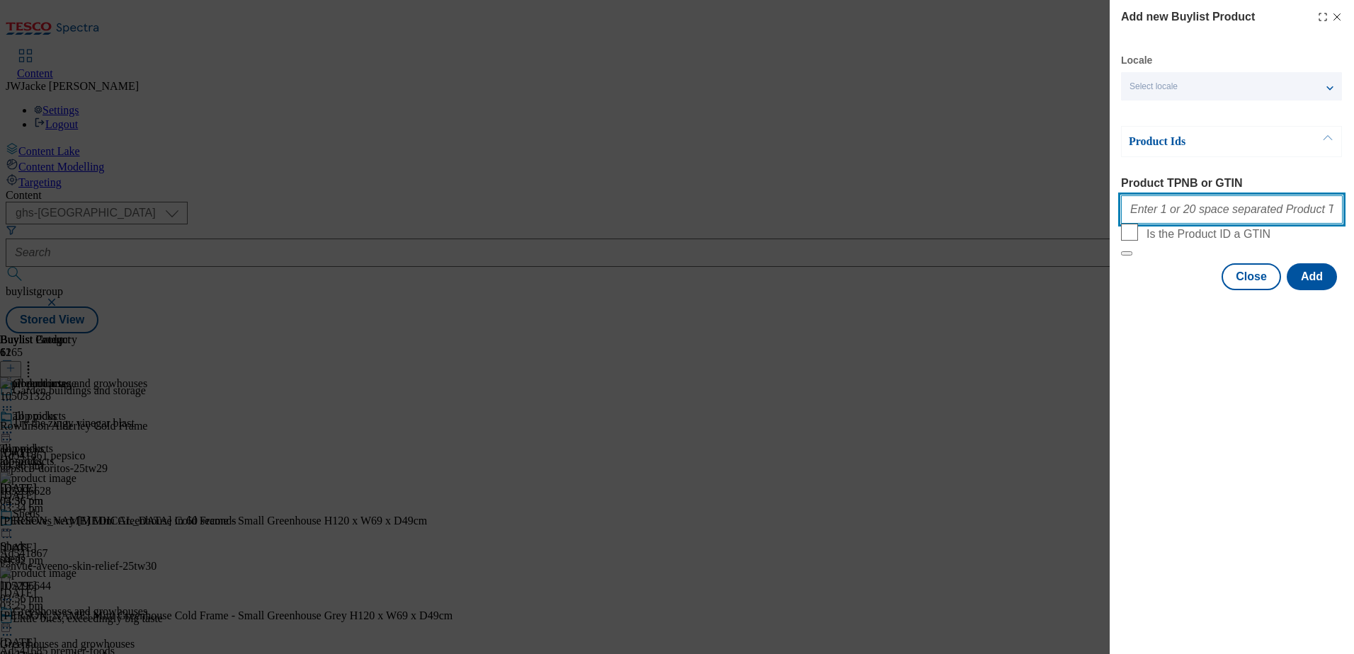
click at [1192, 221] on input "Product TPNB or GTIN" at bounding box center [1232, 209] width 222 height 28
paste input "105032940"
type input "105032940"
click at [1298, 290] on button "Add" at bounding box center [1312, 276] width 50 height 27
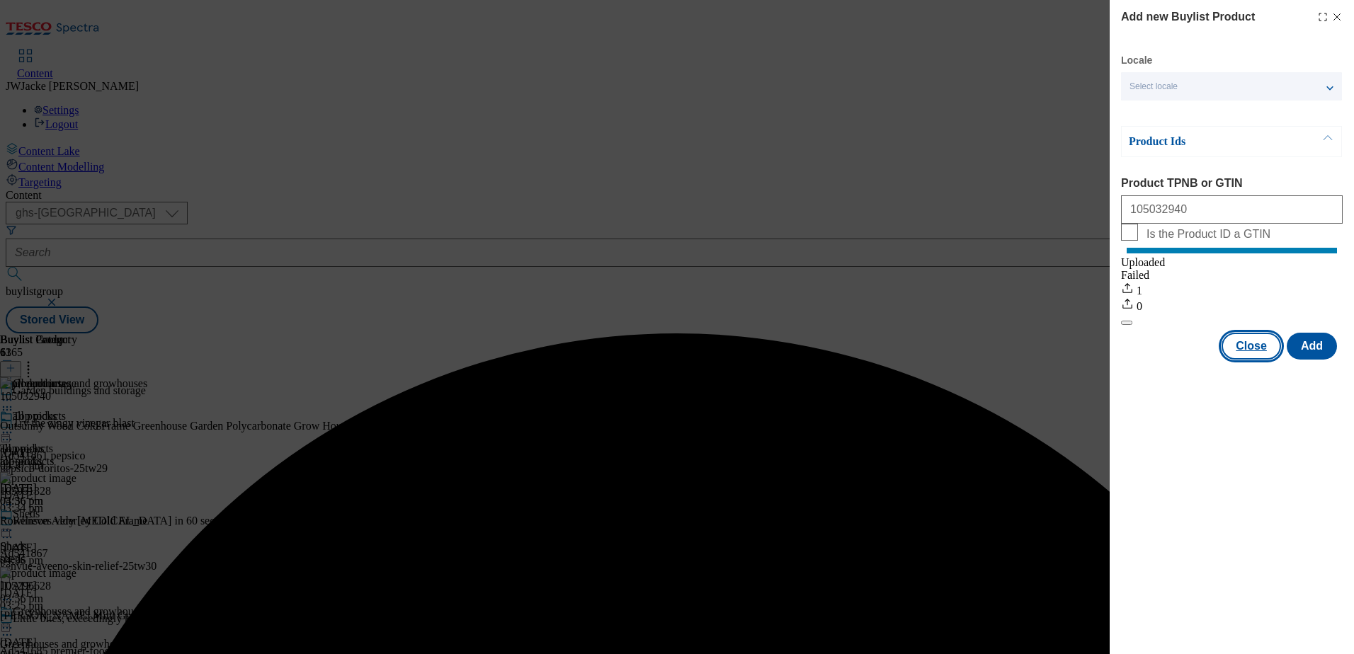
click at [1237, 360] on button "Close" at bounding box center [1251, 346] width 59 height 27
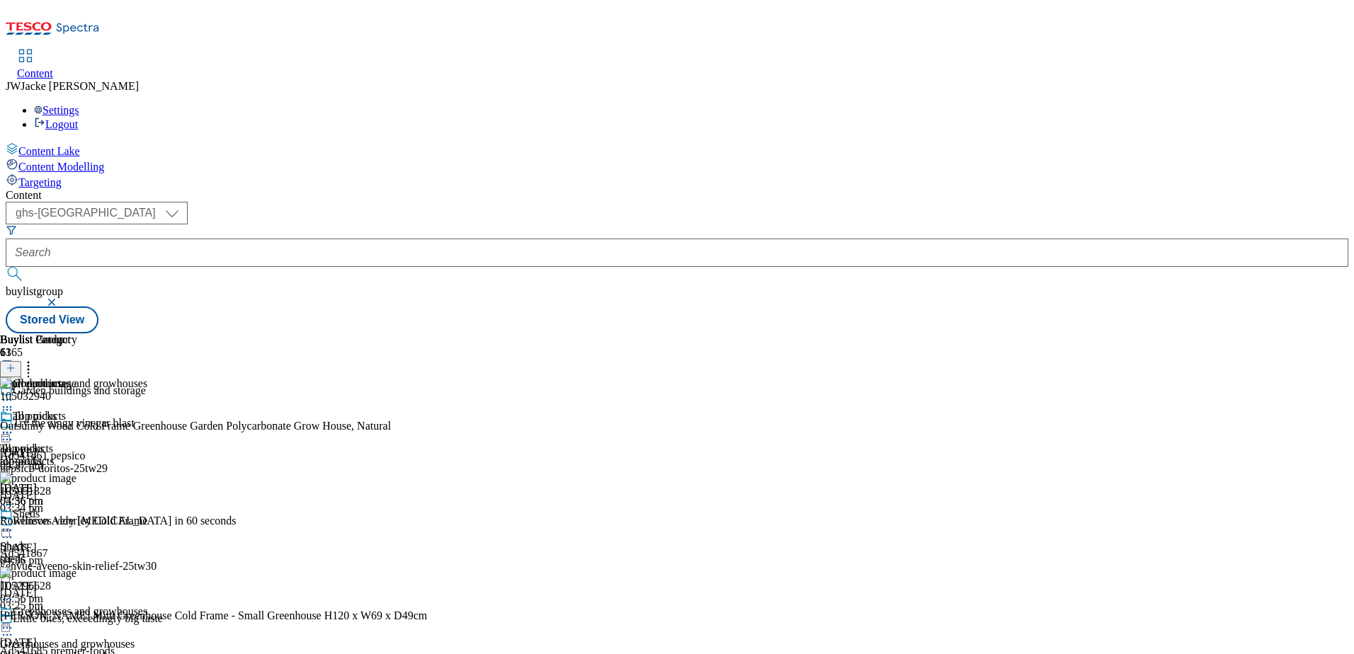
click at [16, 363] on icon at bounding box center [11, 368] width 10 height 10
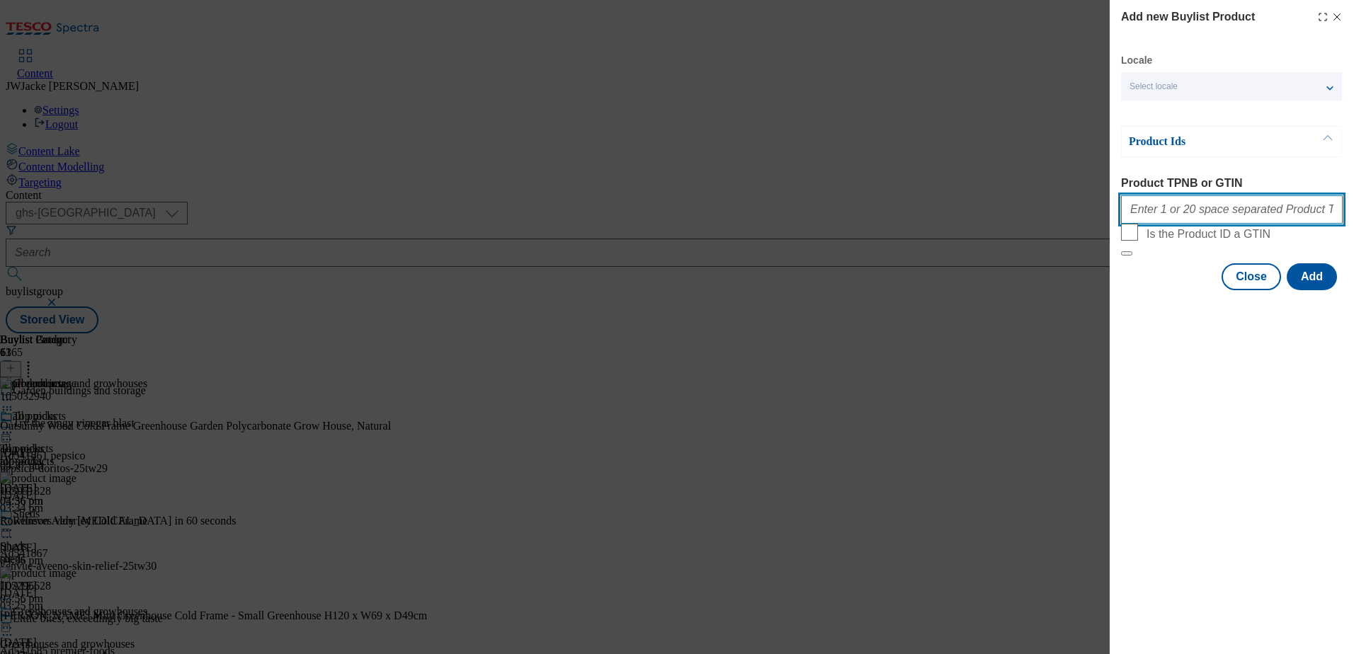
click at [1166, 218] on input "Product TPNB or GTIN" at bounding box center [1232, 209] width 222 height 28
paste input "105518277"
type input "105518277"
click at [1312, 290] on button "Add" at bounding box center [1312, 276] width 50 height 27
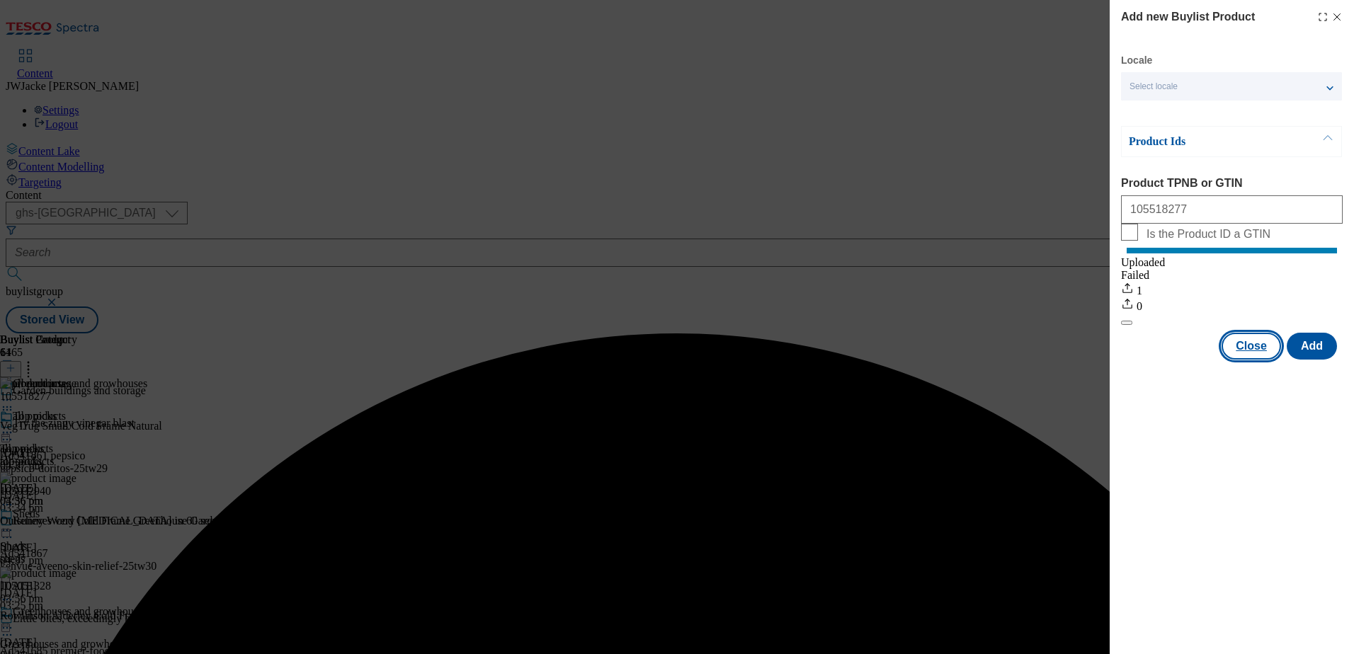
click at [1244, 360] on button "Close" at bounding box center [1251, 346] width 59 height 27
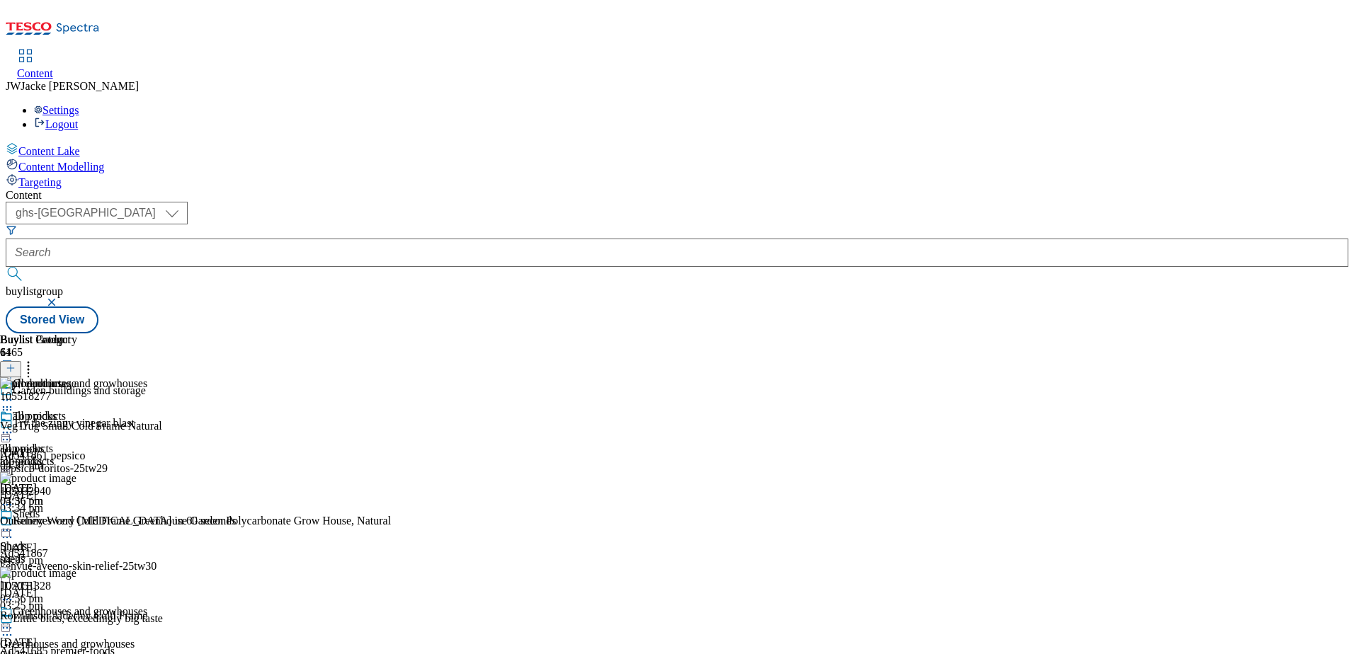
click at [16, 363] on icon at bounding box center [11, 368] width 10 height 10
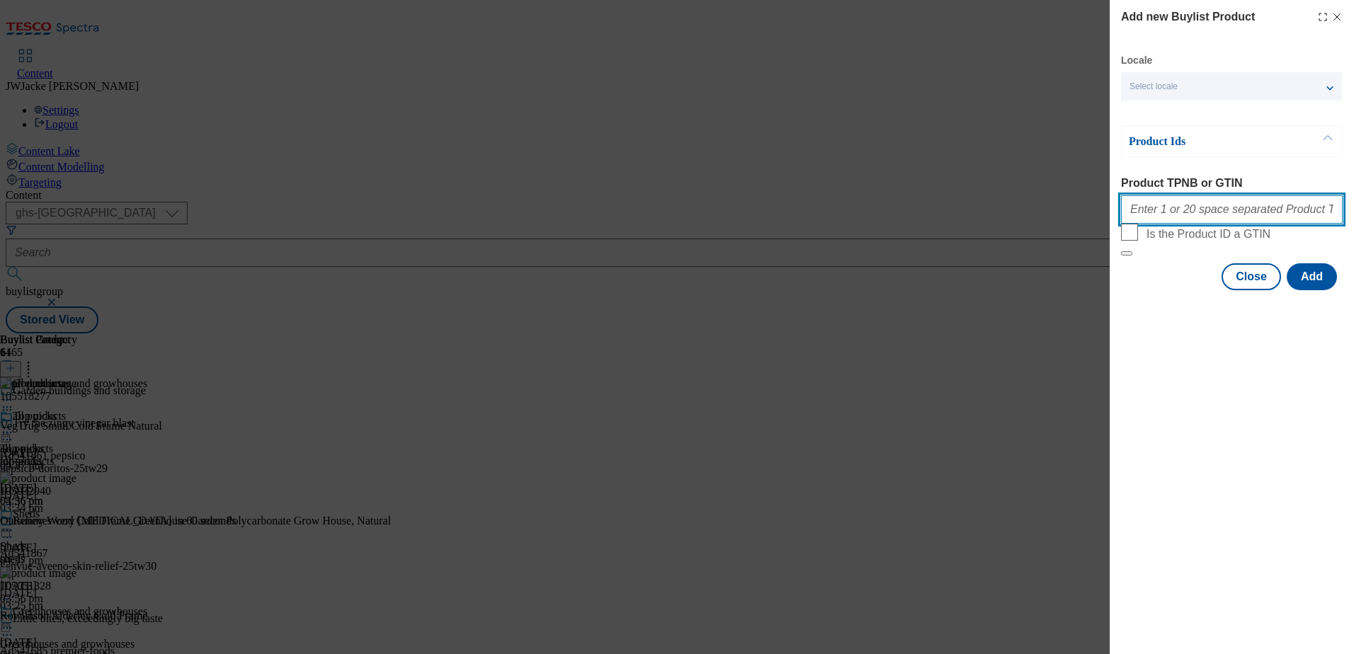
drag, startPoint x: 1170, startPoint y: 215, endPoint x: 1178, endPoint y: 222, distance: 10.5
click at [1170, 215] on input "Product TPNB or GTIN" at bounding box center [1232, 209] width 222 height 28
paste input "105297712"
type input "105297712"
click at [1302, 290] on button "Add" at bounding box center [1312, 276] width 50 height 27
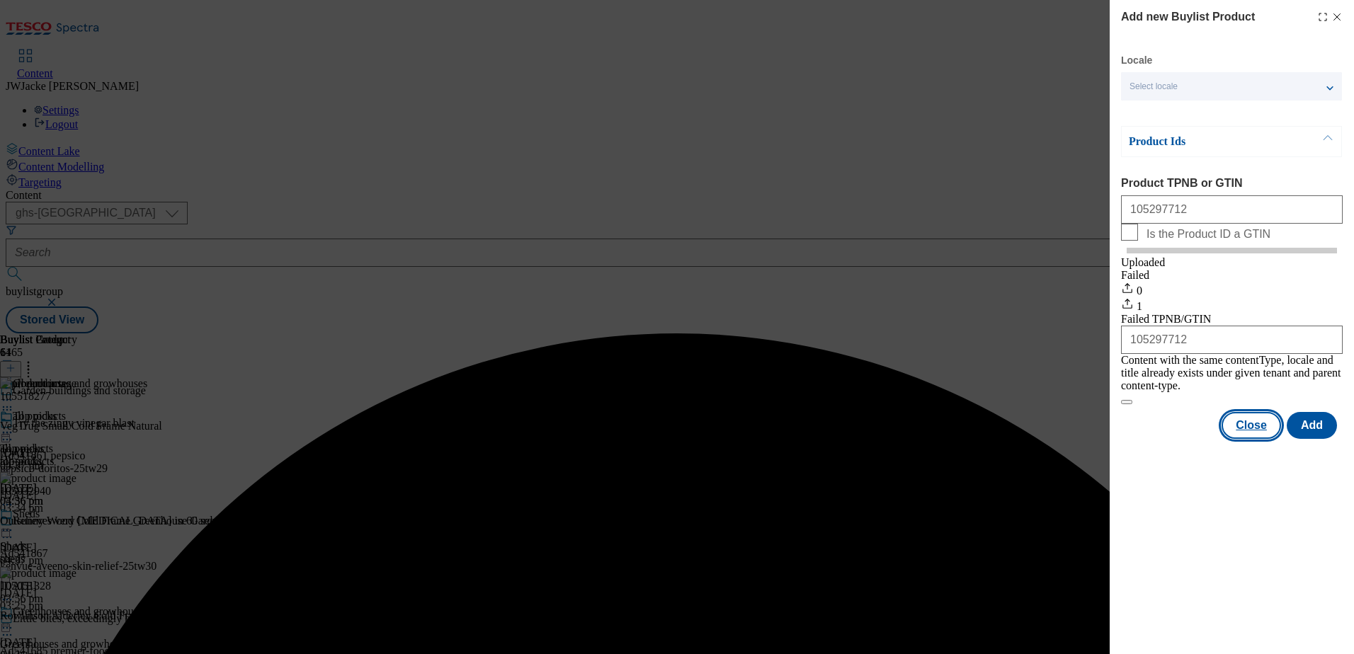
click at [1254, 432] on button "Close" at bounding box center [1251, 425] width 59 height 27
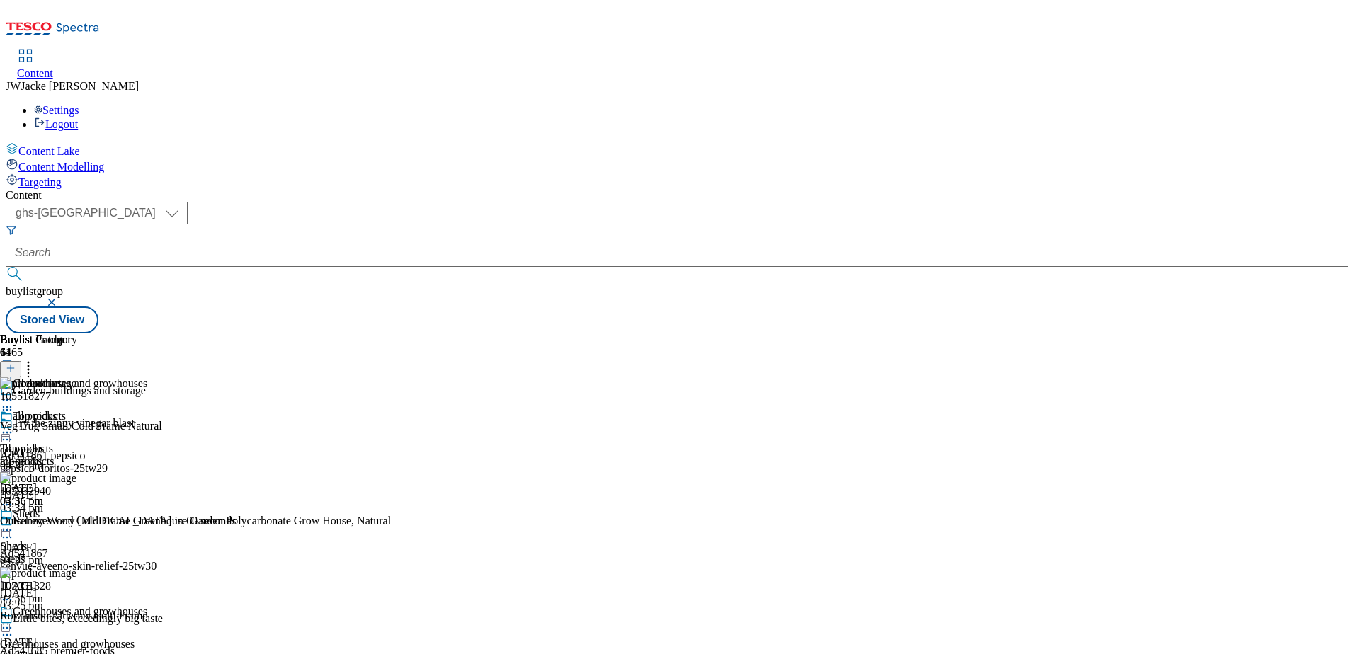
click at [16, 363] on icon at bounding box center [11, 368] width 10 height 10
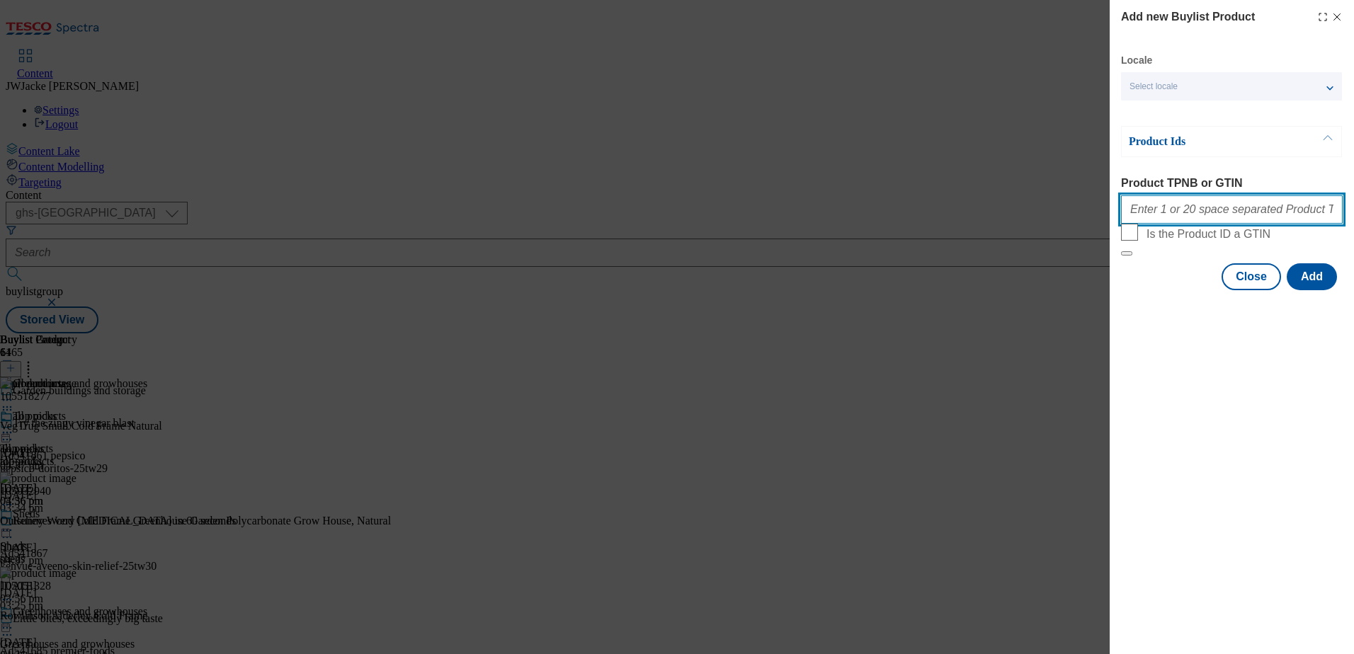
click at [1184, 224] on input "Product TPNB or GTIN" at bounding box center [1232, 209] width 222 height 28
paste input "105032996"
type input "105032996"
click at [1315, 290] on button "Add" at bounding box center [1312, 276] width 50 height 27
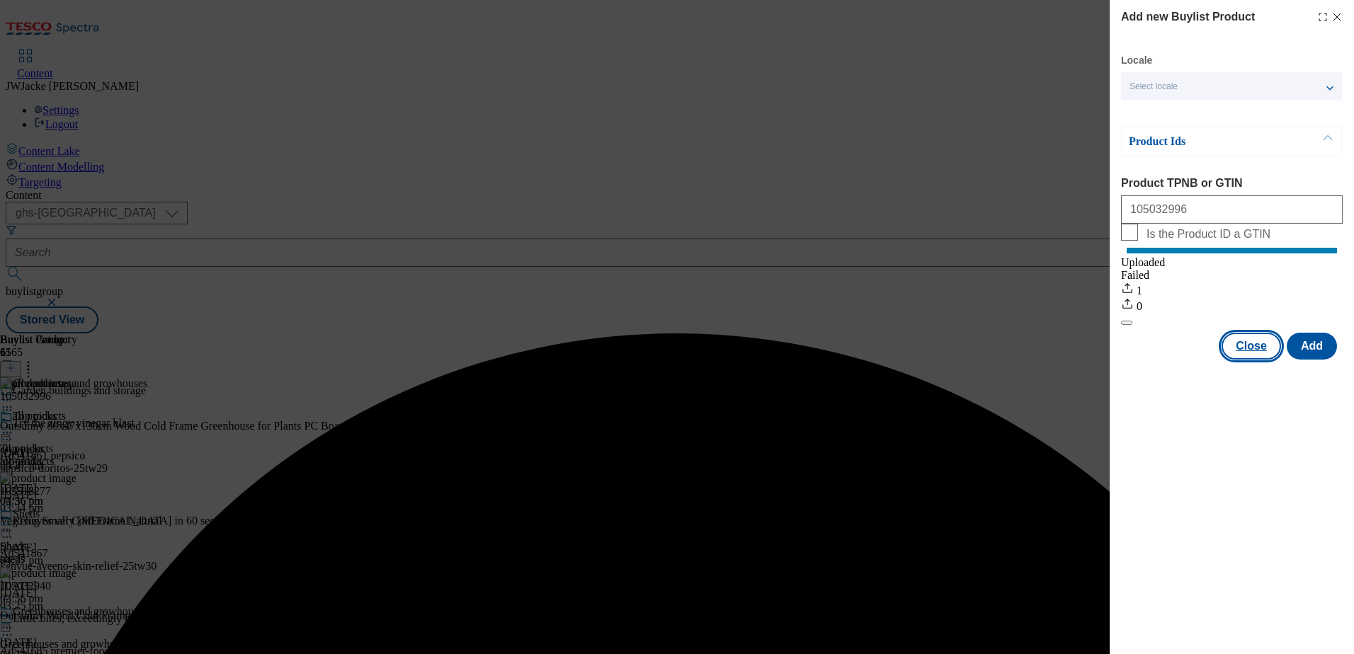
click at [1254, 360] on button "Close" at bounding box center [1251, 346] width 59 height 27
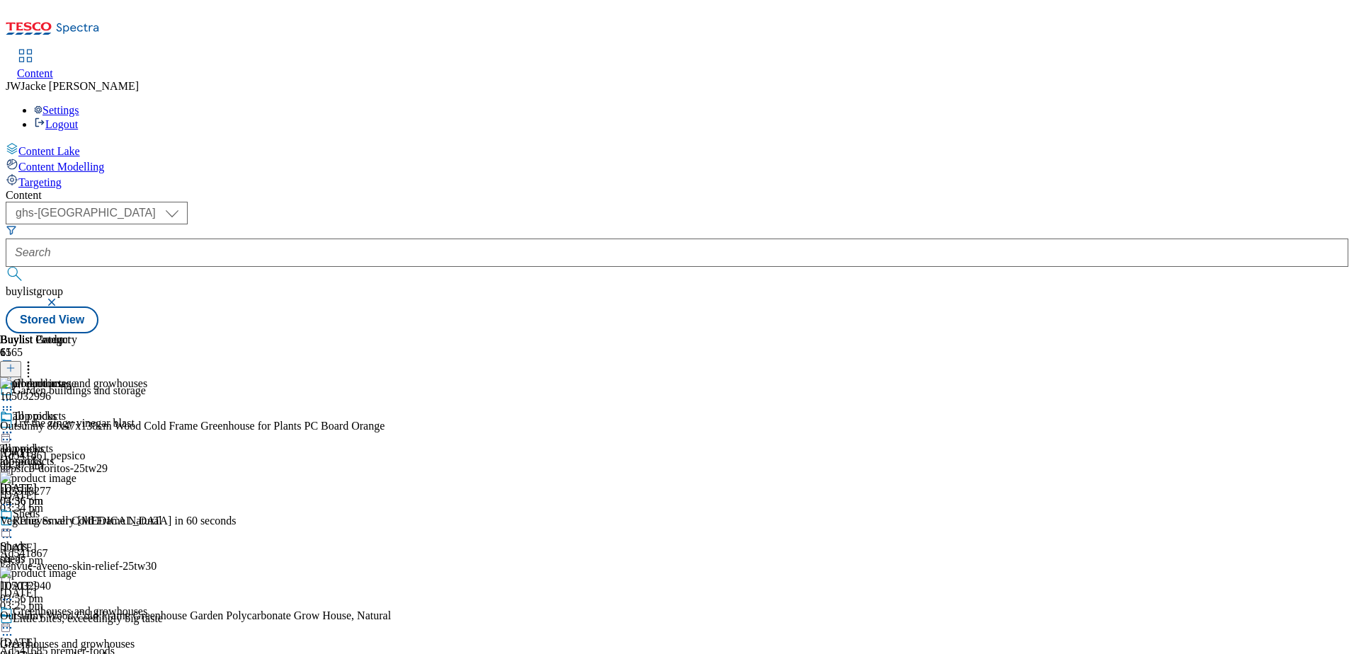
click at [35, 359] on icon at bounding box center [28, 366] width 14 height 14
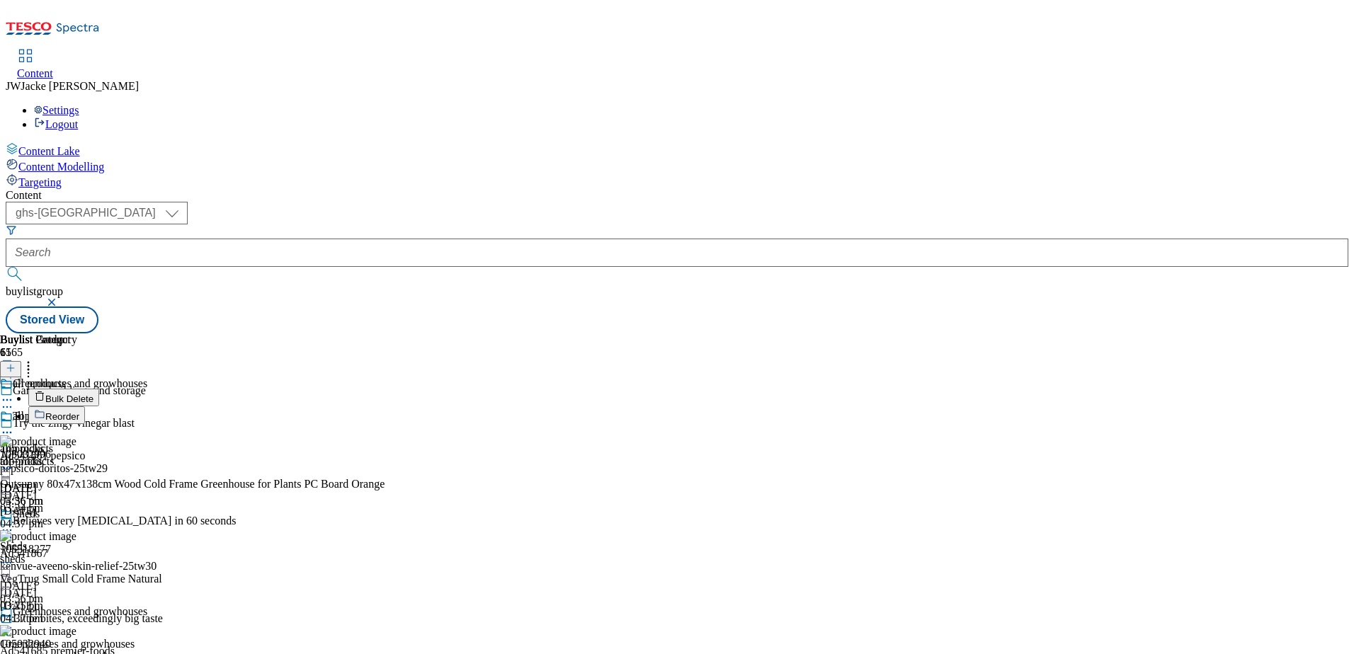
click at [79, 412] on span "Reorder" at bounding box center [62, 417] width 34 height 11
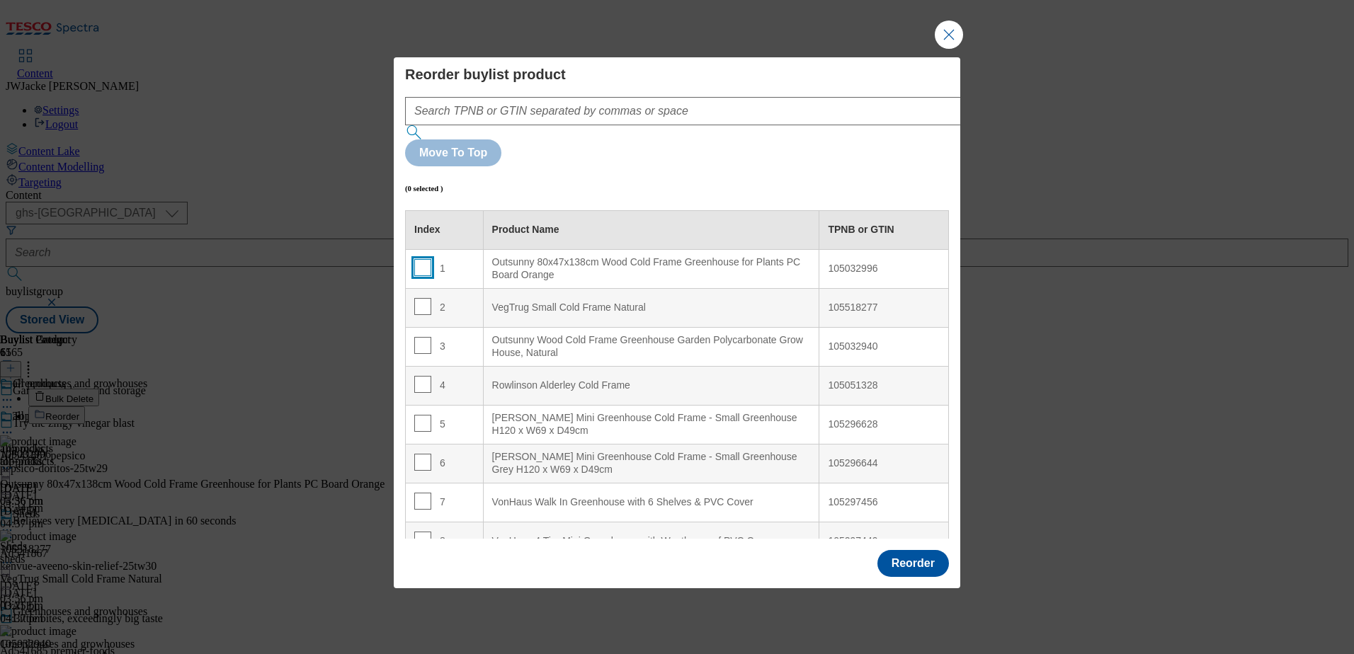
click at [423, 259] on input "Modal" at bounding box center [422, 267] width 17 height 17
checkbox input "true"
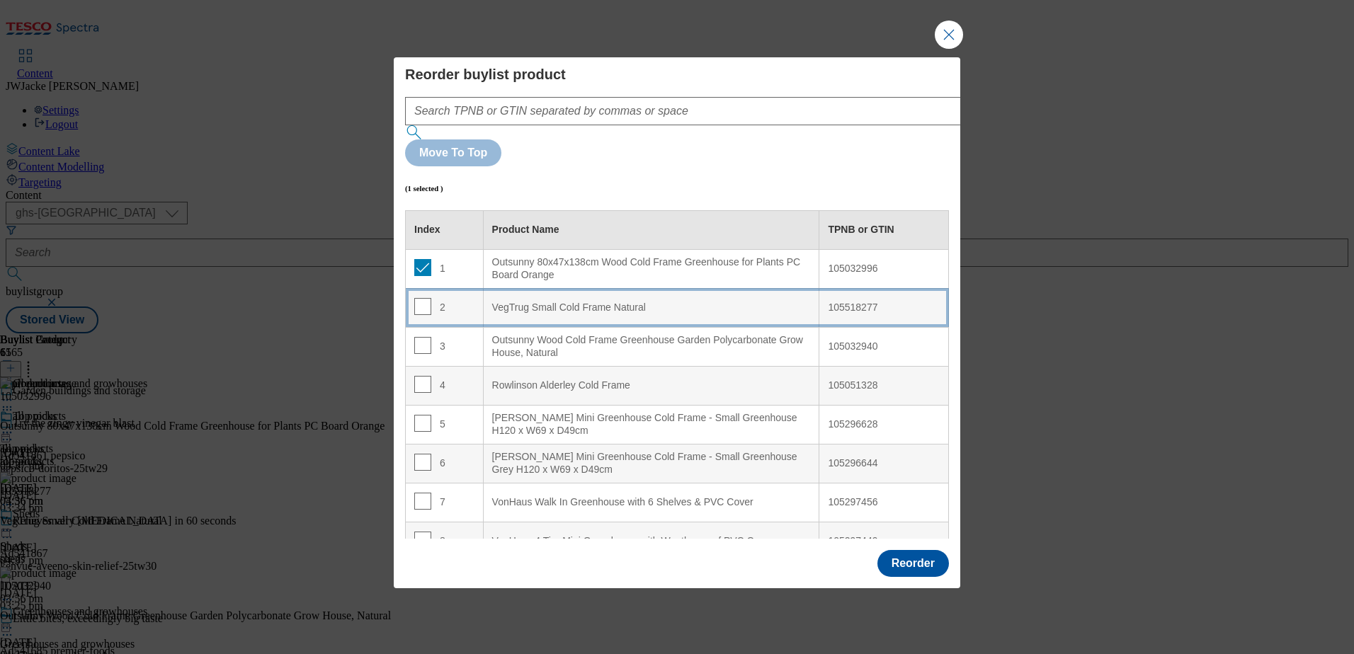
click at [426, 288] on td "2" at bounding box center [445, 307] width 78 height 39
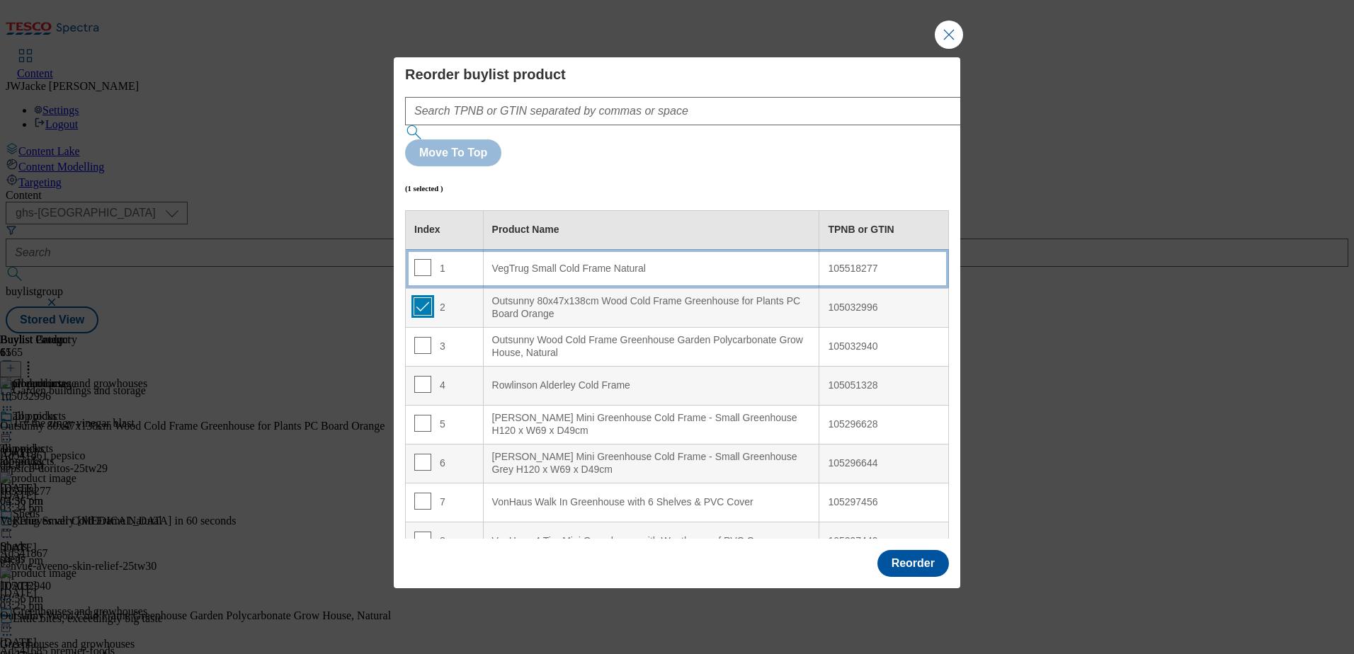
click at [421, 298] on input "Modal" at bounding box center [422, 306] width 17 height 17
checkbox input "false"
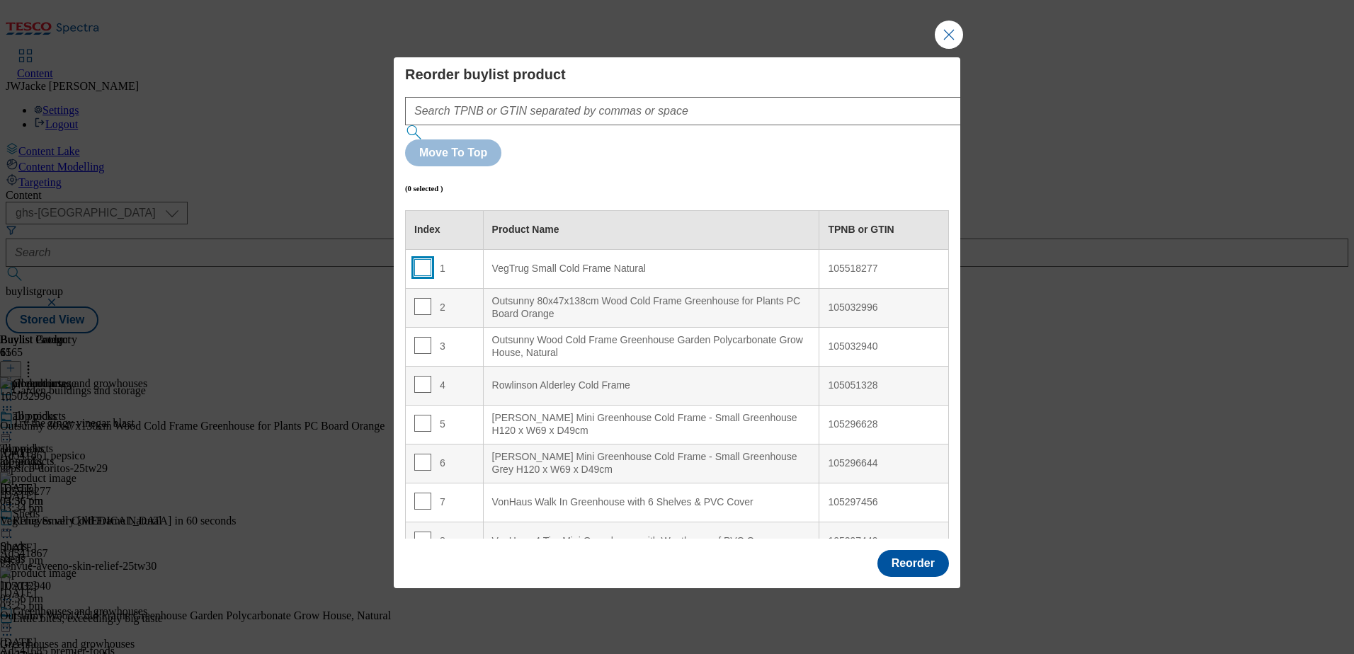
click at [426, 259] on input "Modal" at bounding box center [422, 267] width 17 height 17
checkbox input "true"
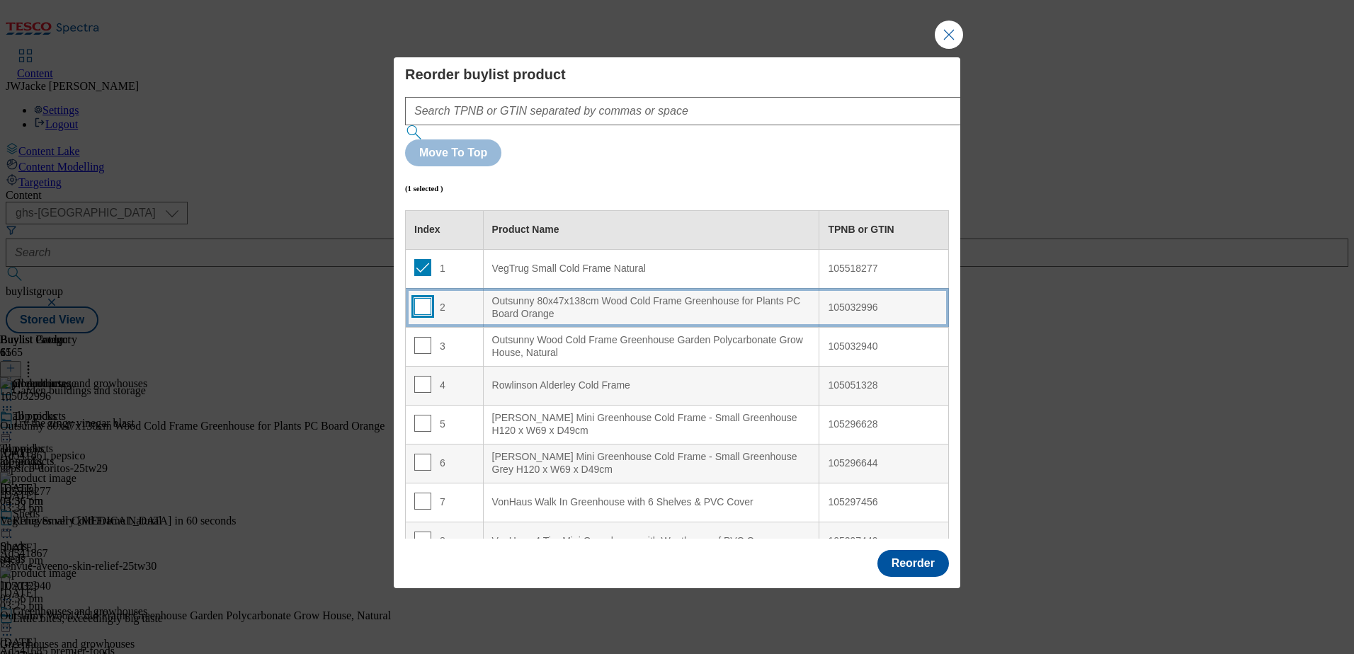
click at [421, 298] on input "Modal" at bounding box center [422, 306] width 17 height 17
checkbox input "true"
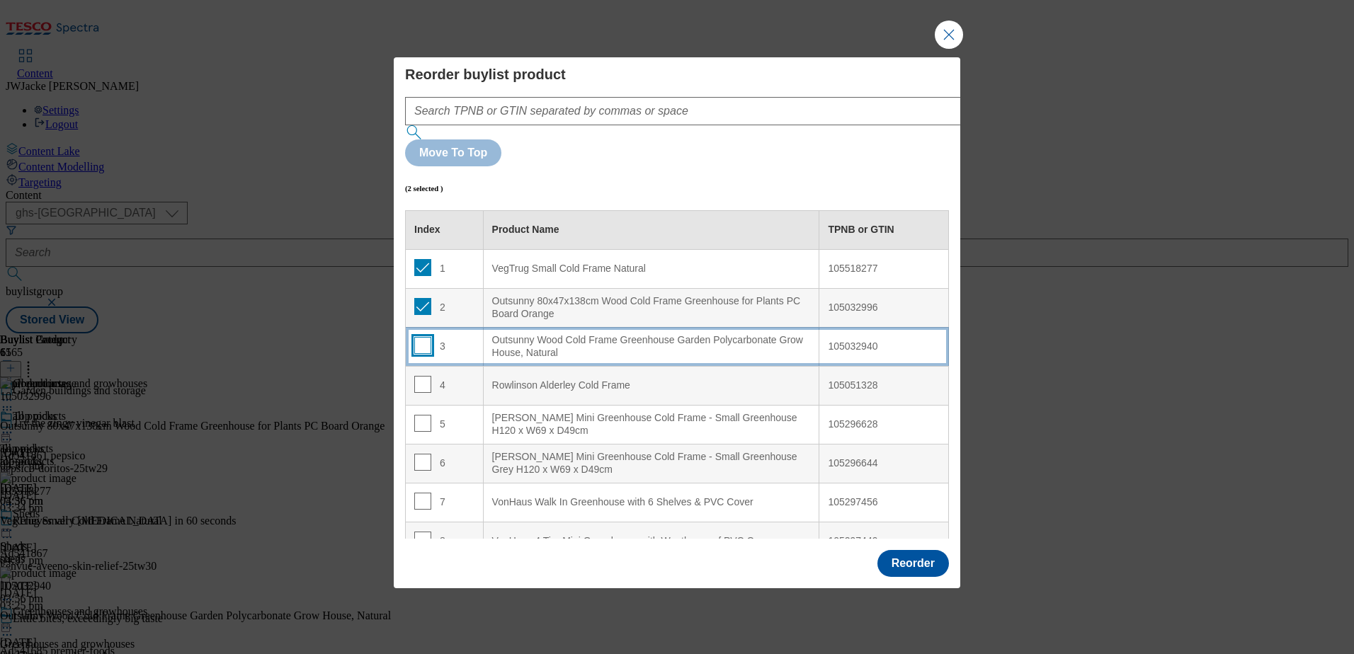
click at [420, 337] on input "Modal" at bounding box center [422, 345] width 17 height 17
checkbox input "true"
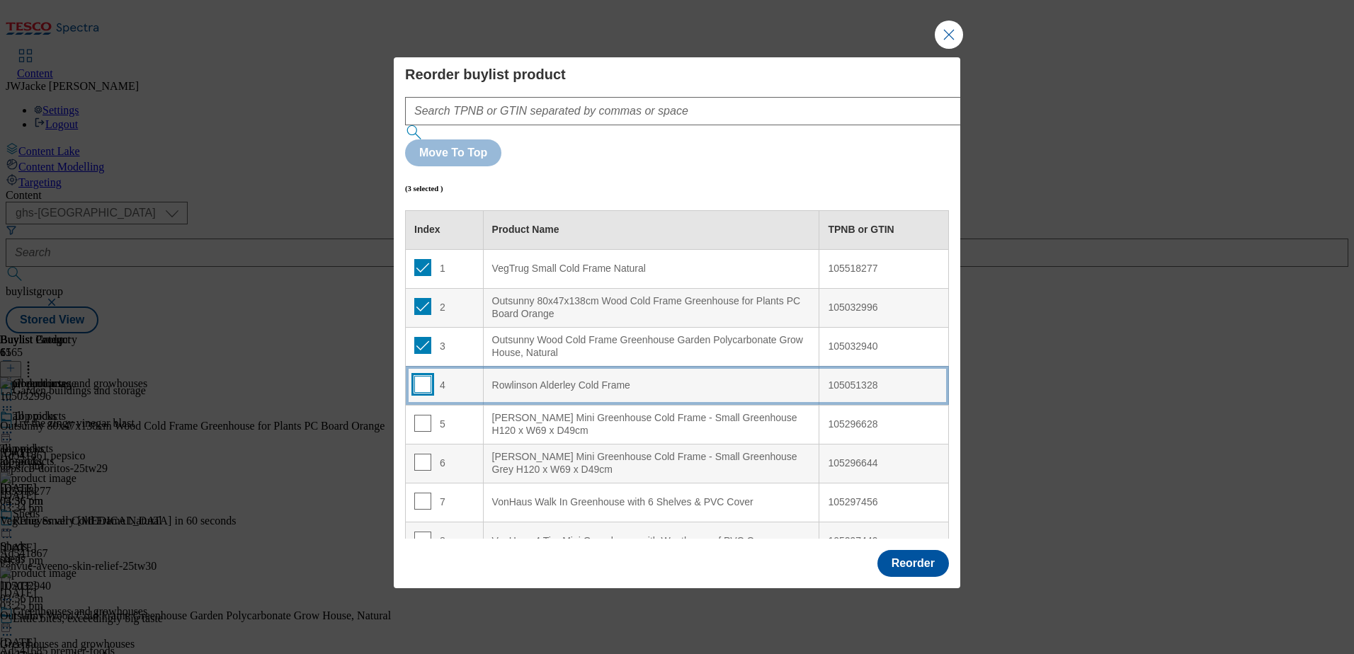
click at [419, 376] on input "Modal" at bounding box center [422, 384] width 17 height 17
checkbox input "true"
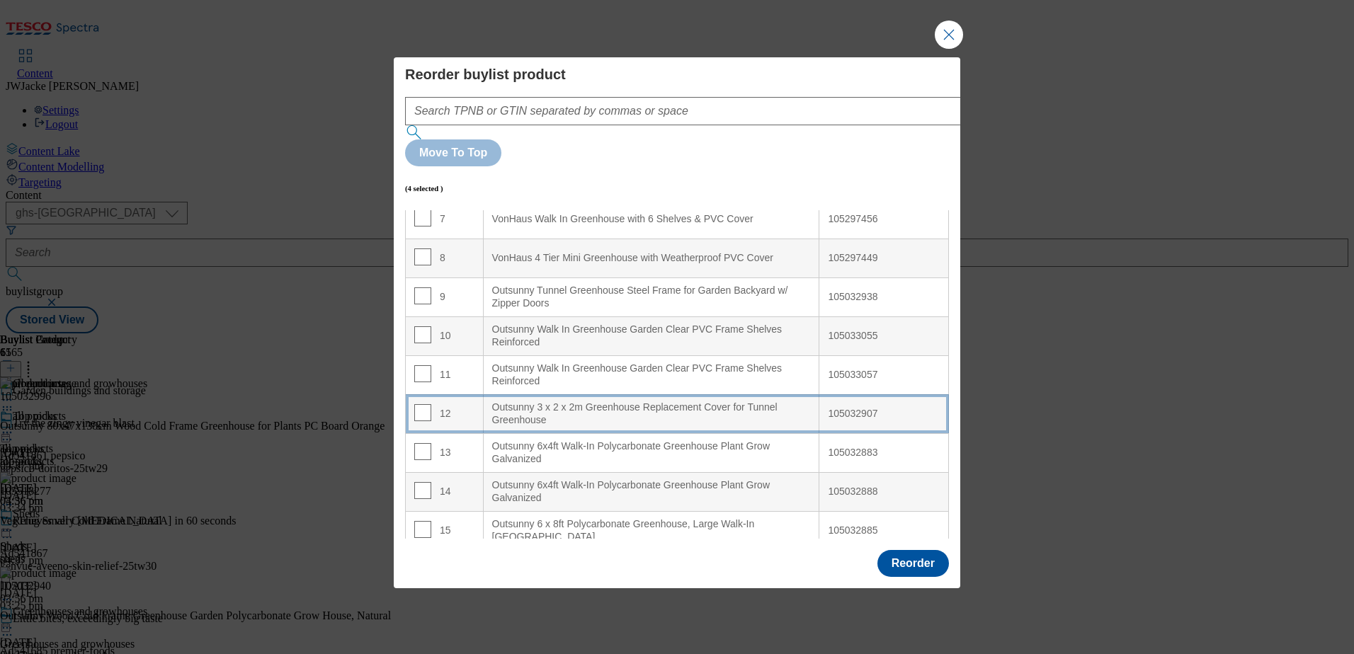
click at [498, 402] on div "Outsunny 3 x 2 x 2m Greenhouse Replacement Cover for Tunnel Greenhouse" at bounding box center [651, 414] width 319 height 25
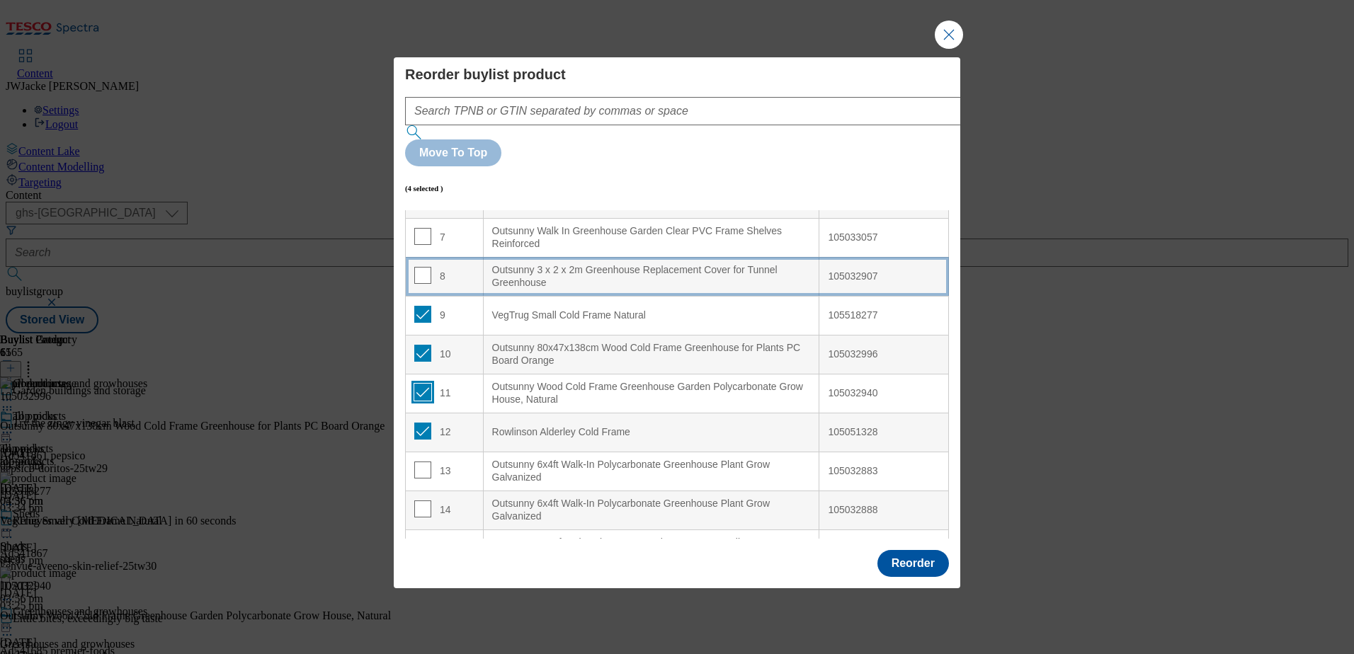
scroll to position [269, 0]
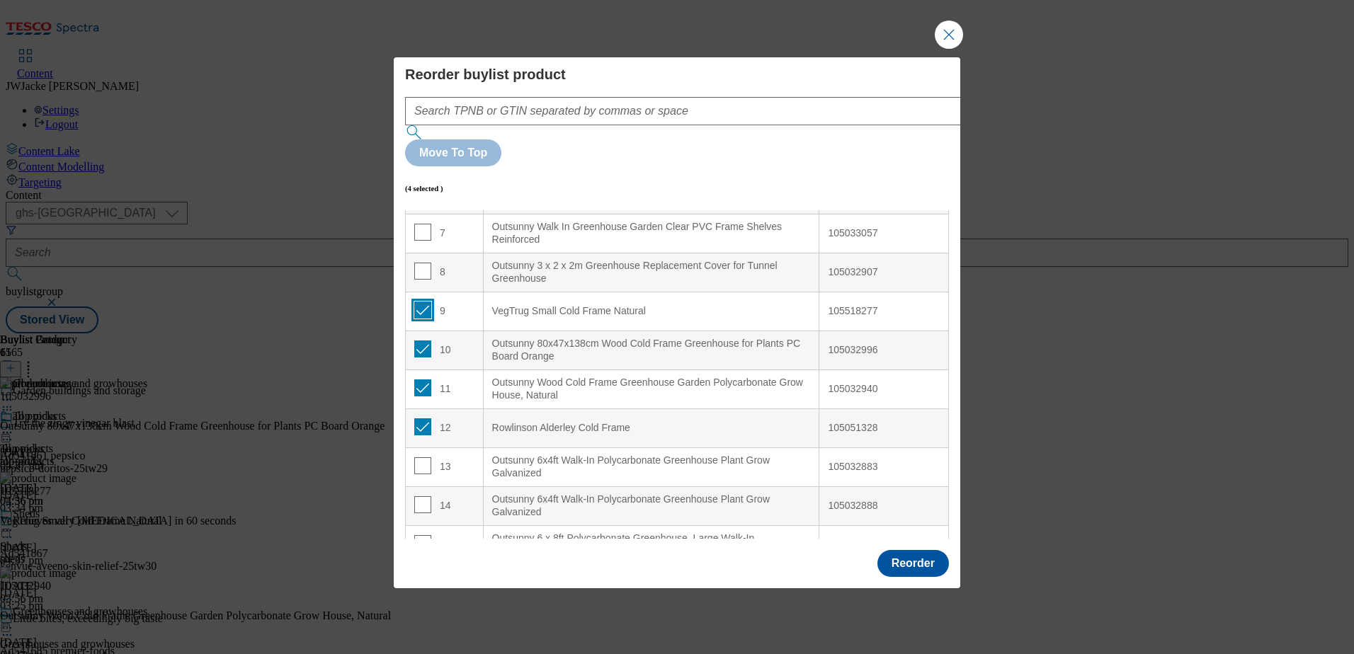
click at [419, 302] on input "Modal" at bounding box center [422, 310] width 17 height 17
checkbox input "false"
click at [422, 341] on input "Modal" at bounding box center [422, 349] width 17 height 17
checkbox input "false"
click at [424, 380] on input "Modal" at bounding box center [422, 388] width 17 height 17
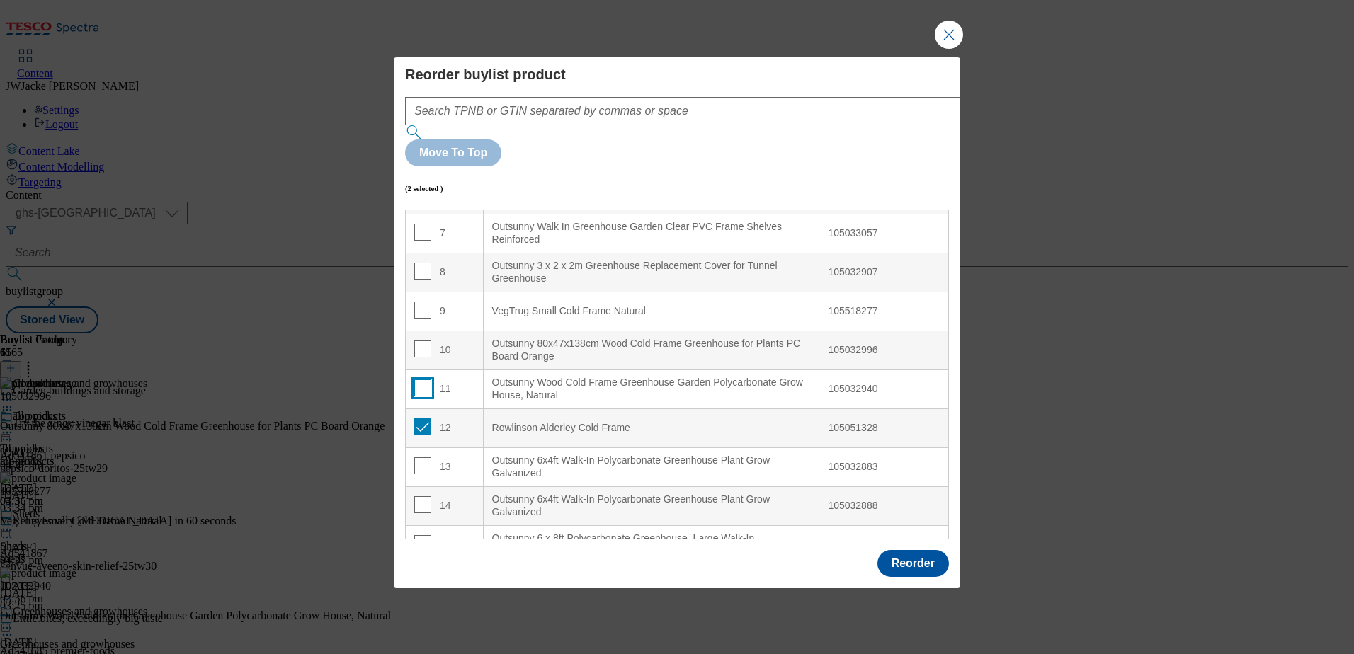
checkbox input "false"
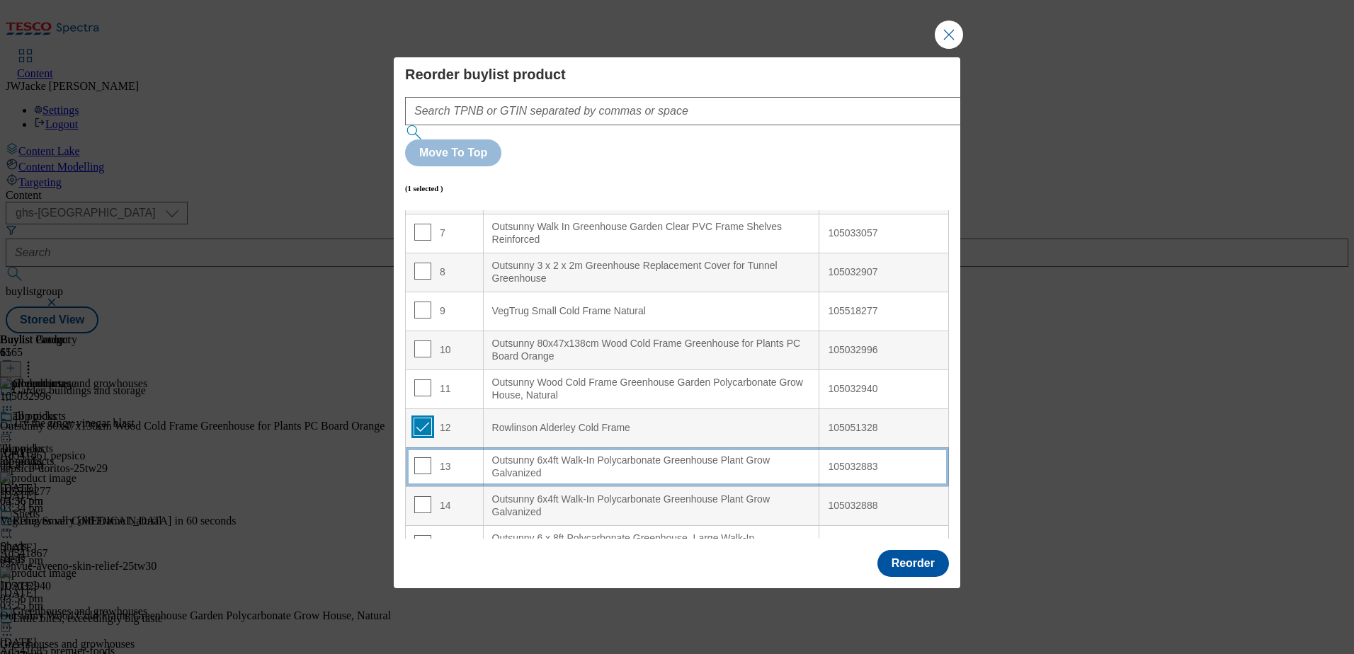
click at [420, 419] on input "Modal" at bounding box center [422, 427] width 17 height 17
checkbox input "false"
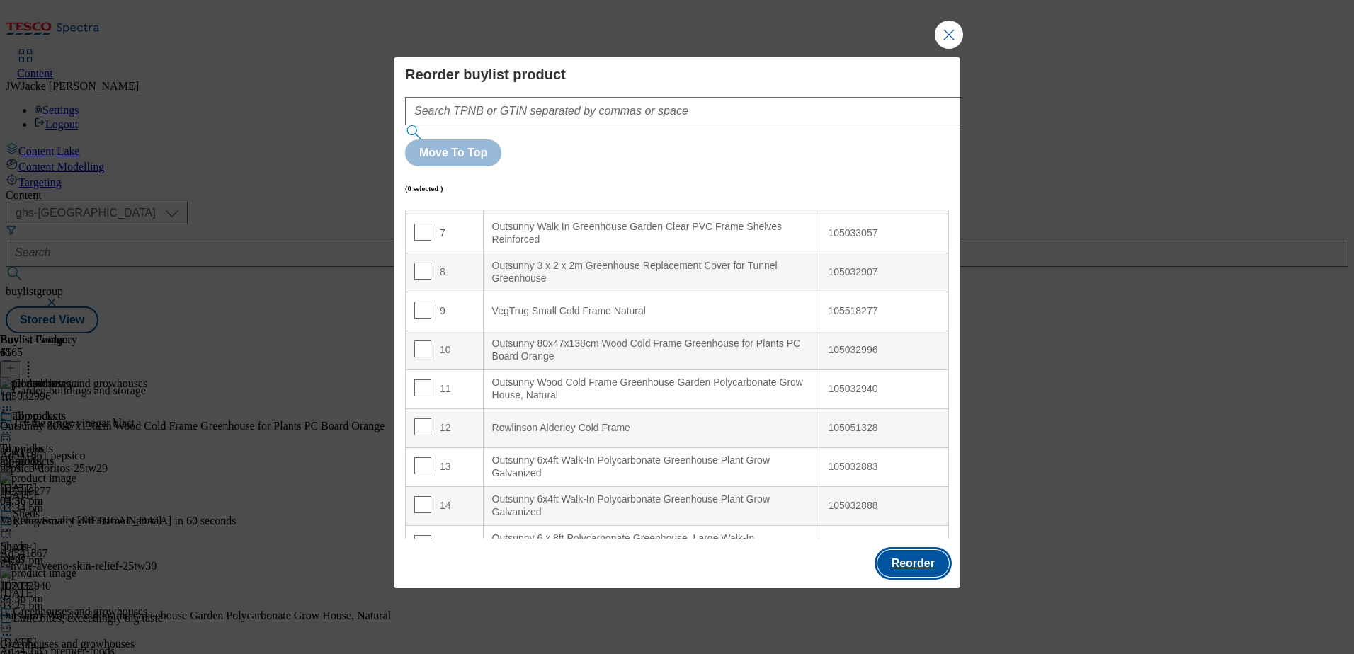
click at [902, 550] on button "Reorder" at bounding box center [914, 563] width 72 height 27
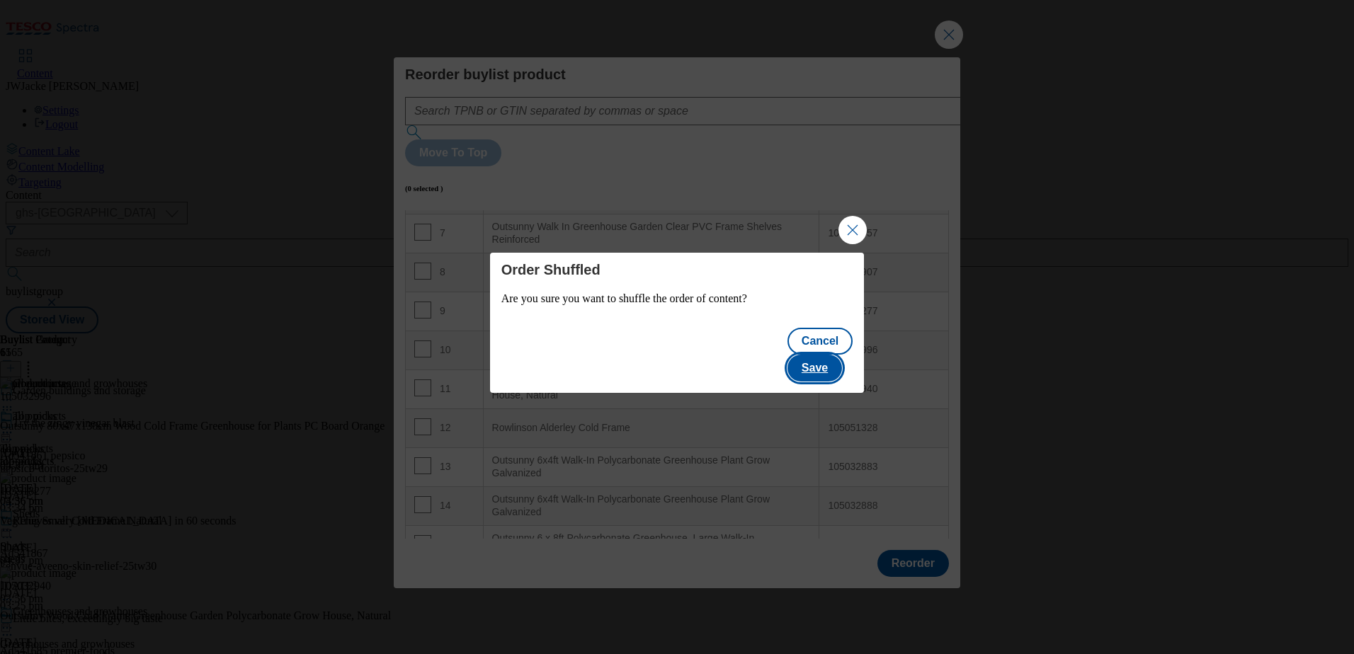
click at [820, 367] on button "Save" at bounding box center [815, 368] width 55 height 27
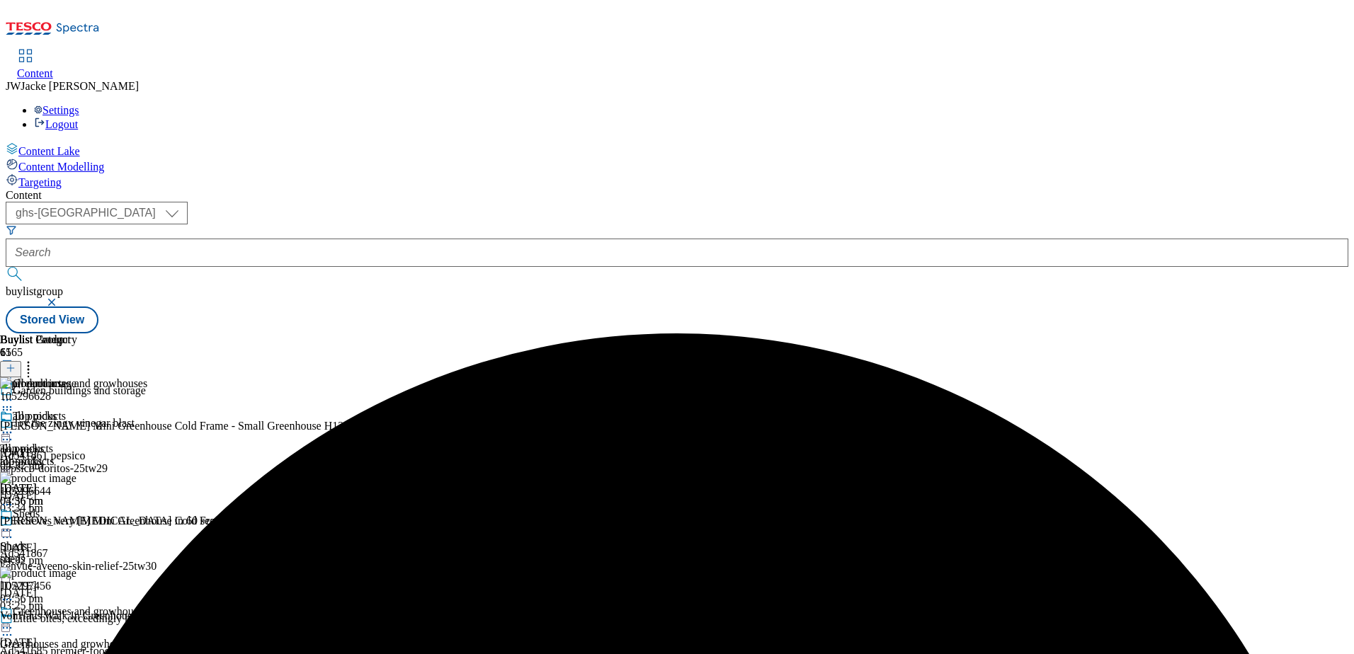
scroll to position [1346, 0]
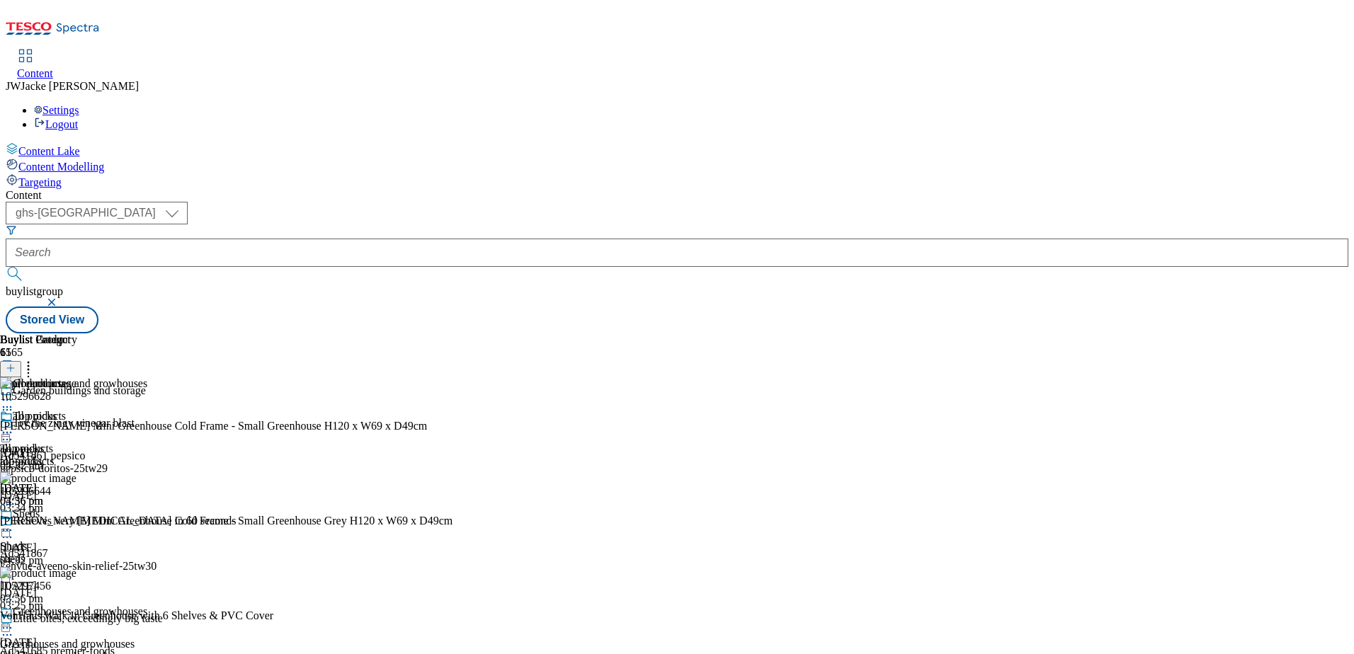
click at [14, 426] on icon at bounding box center [7, 433] width 14 height 14
click at [81, 568] on button "Publish" at bounding box center [54, 576] width 52 height 16
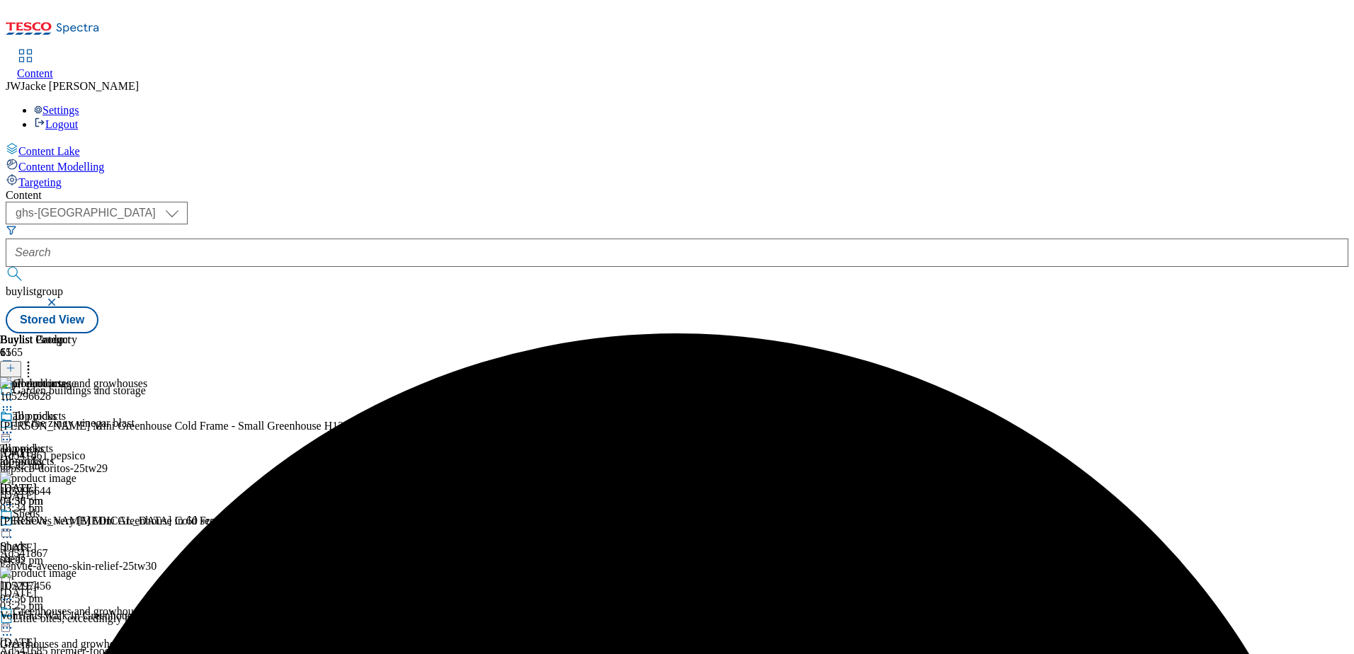
scroll to position [6, 0]
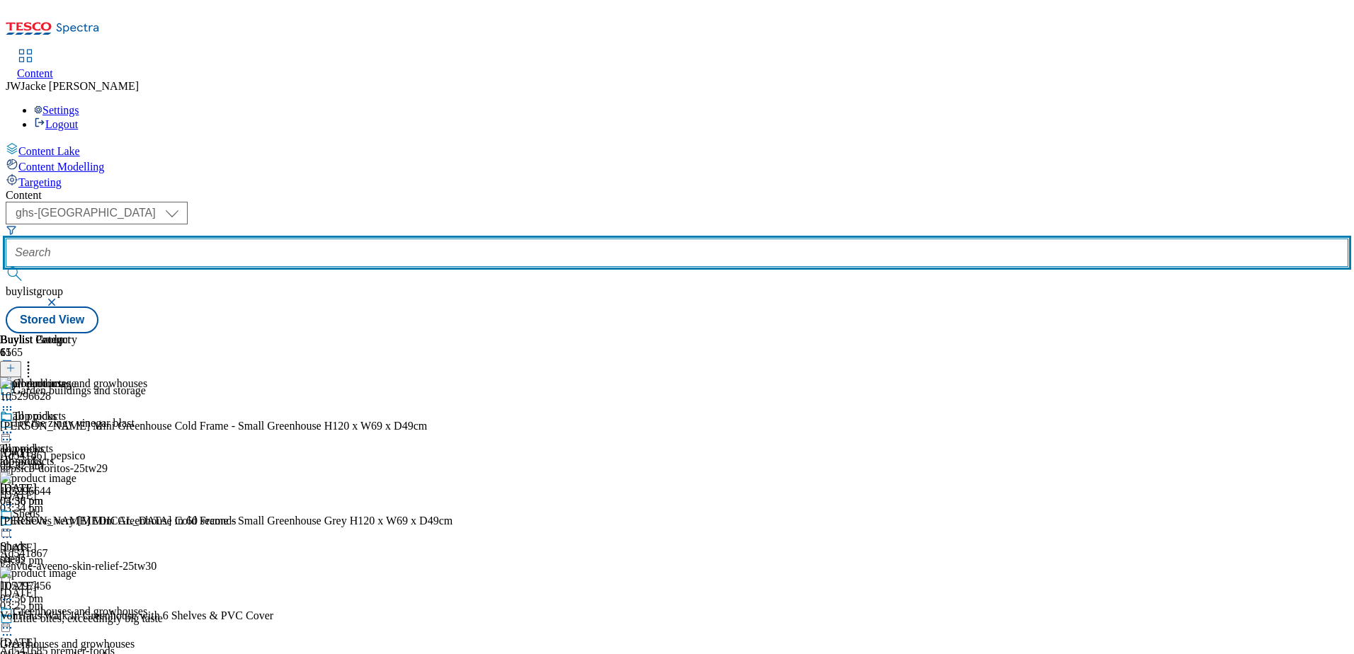
click at [363, 239] on input "text" at bounding box center [677, 253] width 1343 height 28
drag, startPoint x: 378, startPoint y: 108, endPoint x: 464, endPoint y: 116, distance: 86.1
click at [464, 225] on form "garden-garden-power" at bounding box center [677, 255] width 1343 height 61
paste input "lawnmowers-and-power-tools"
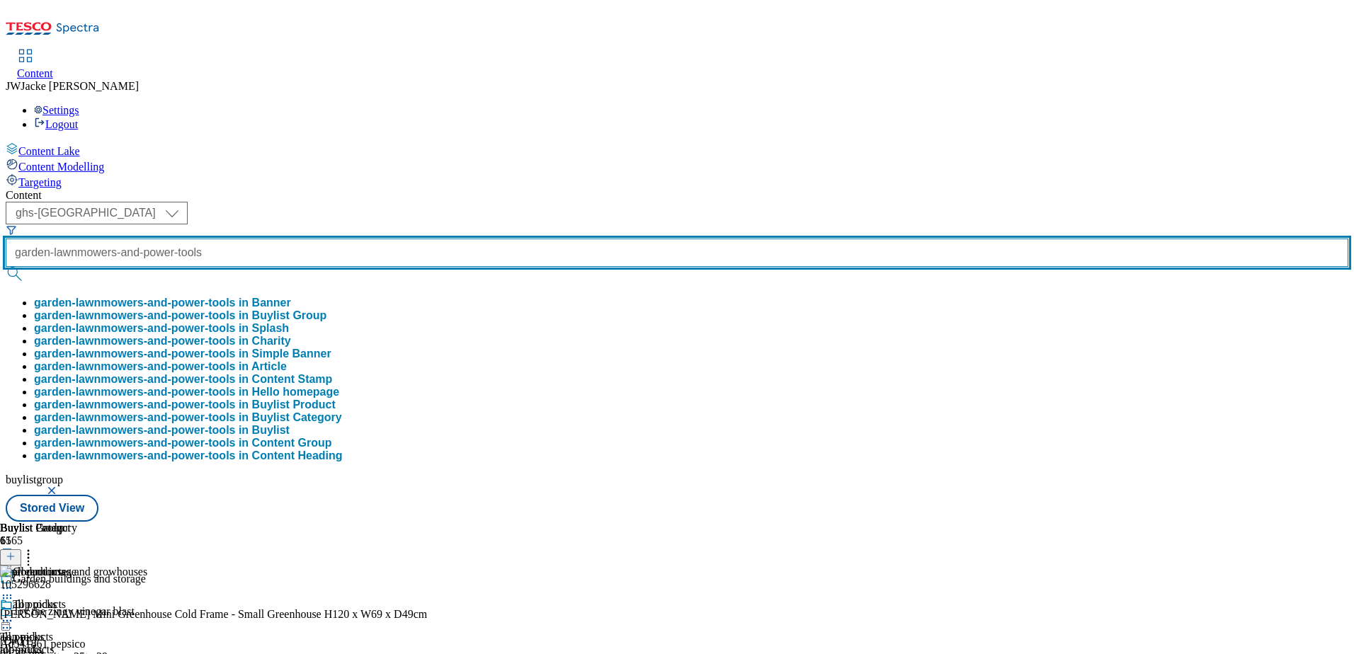
scroll to position [0, 63]
type input "garden-lawnmowers-and-power-tools"
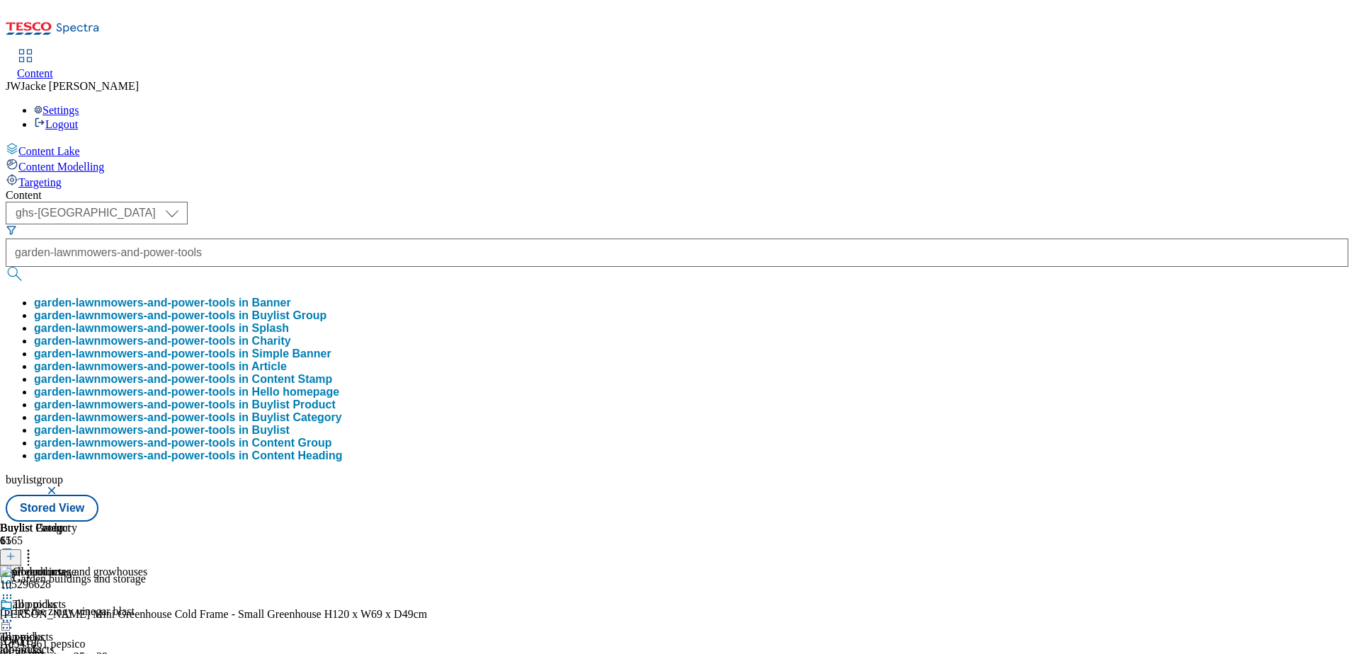
click at [327, 310] on button "garden-lawnmowers-and-power-tools in Buylist Group" at bounding box center [180, 316] width 293 height 13
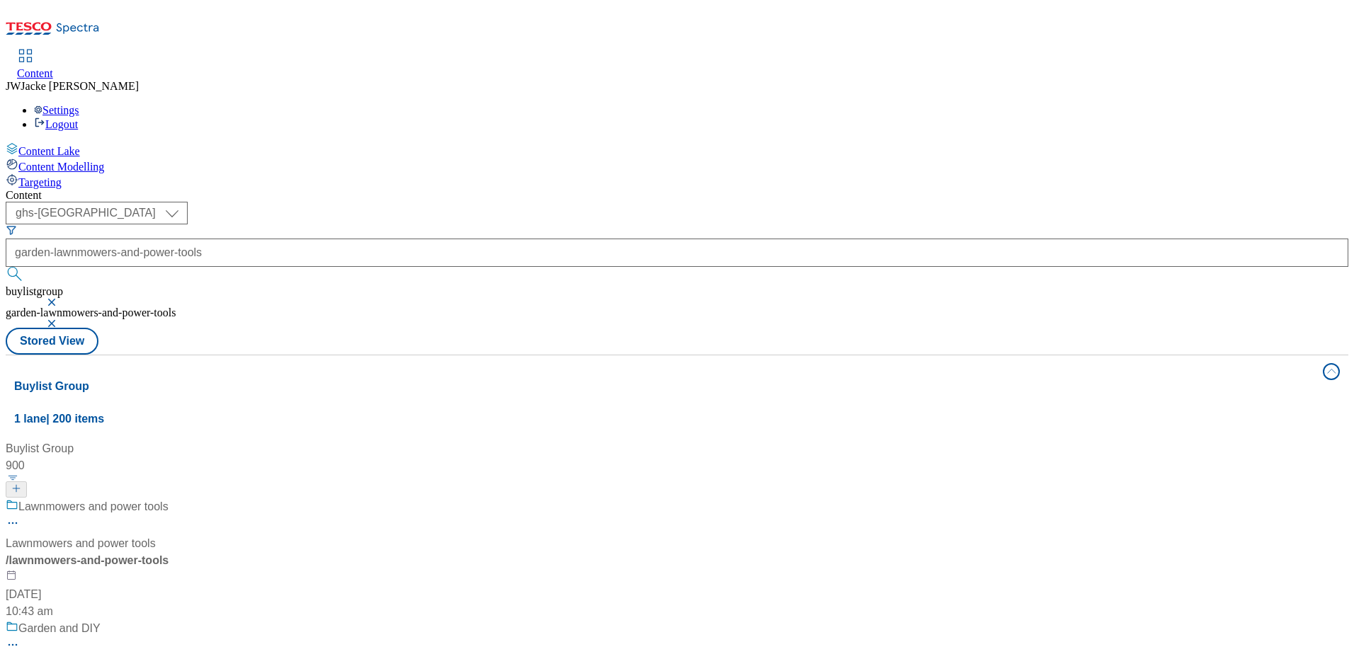
click at [183, 499] on div "Lawnmowers and power tools Lawnmowers and power tools / lawnmowers-and-power-to…" at bounding box center [94, 560] width 177 height 122
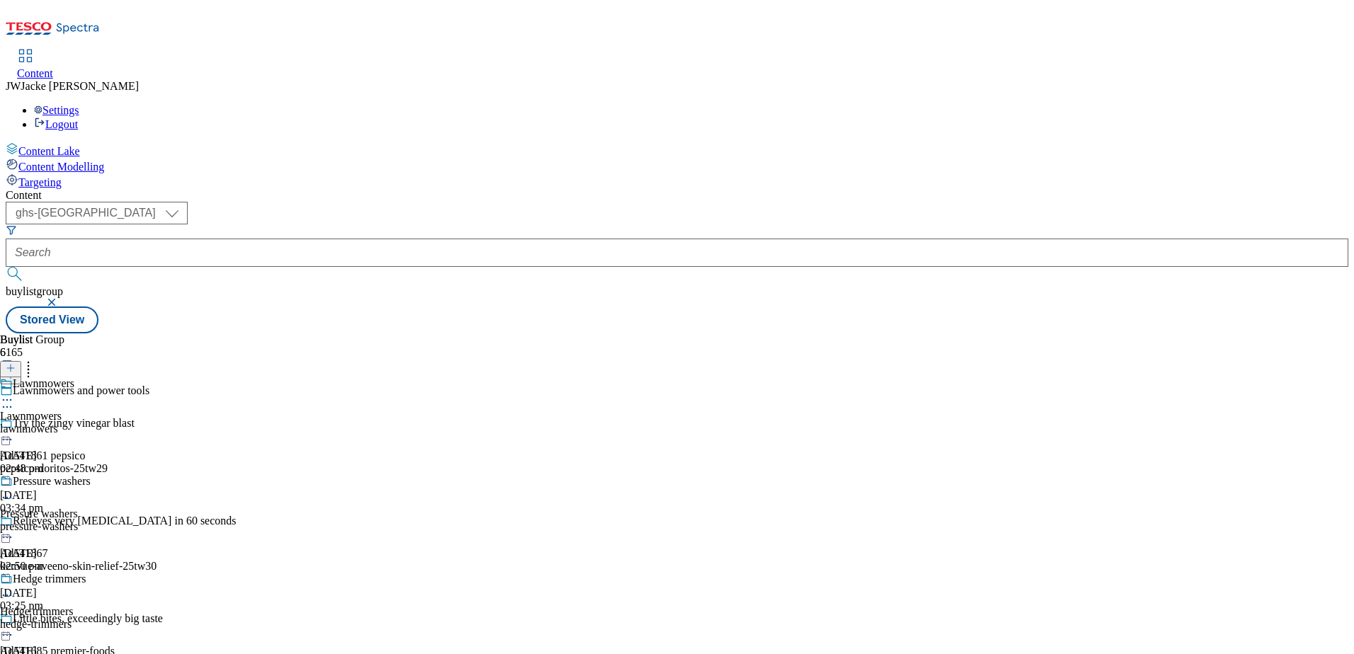
click at [91, 423] on div "lawnmowers" at bounding box center [45, 429] width 91 height 13
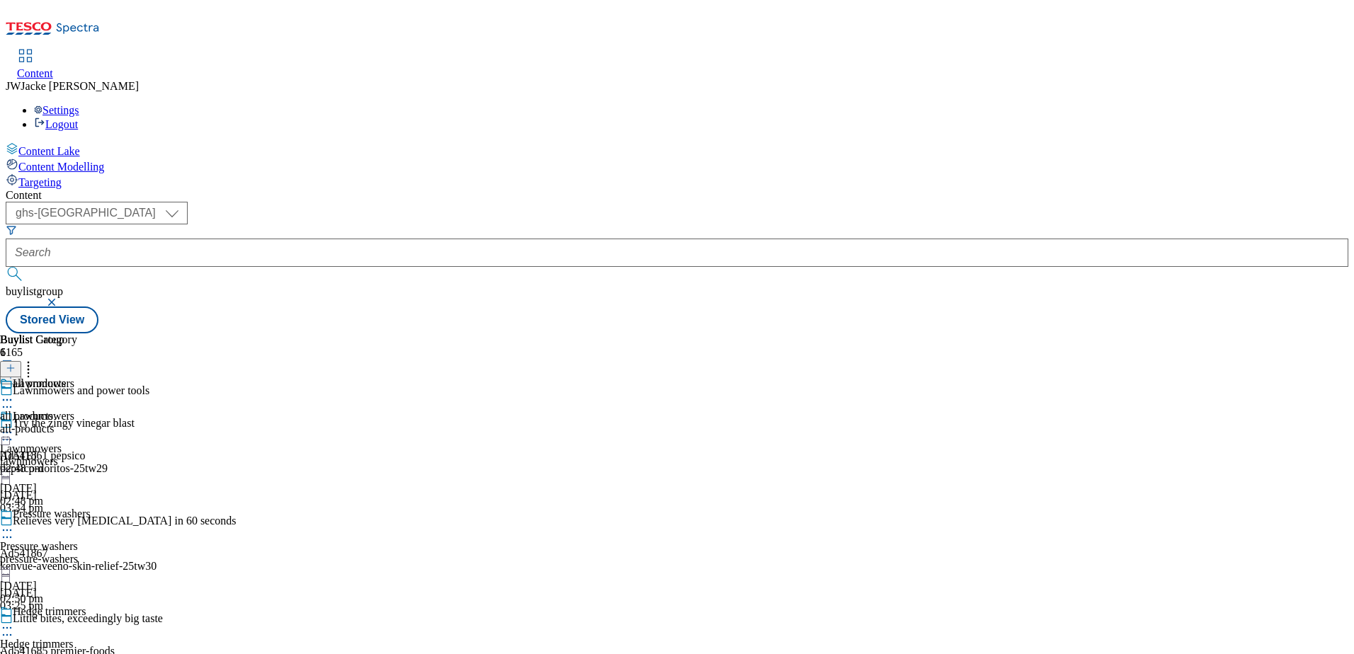
click at [14, 393] on icon at bounding box center [7, 400] width 14 height 14
click at [89, 555] on span "Un-publish" at bounding box center [66, 560] width 45 height 11
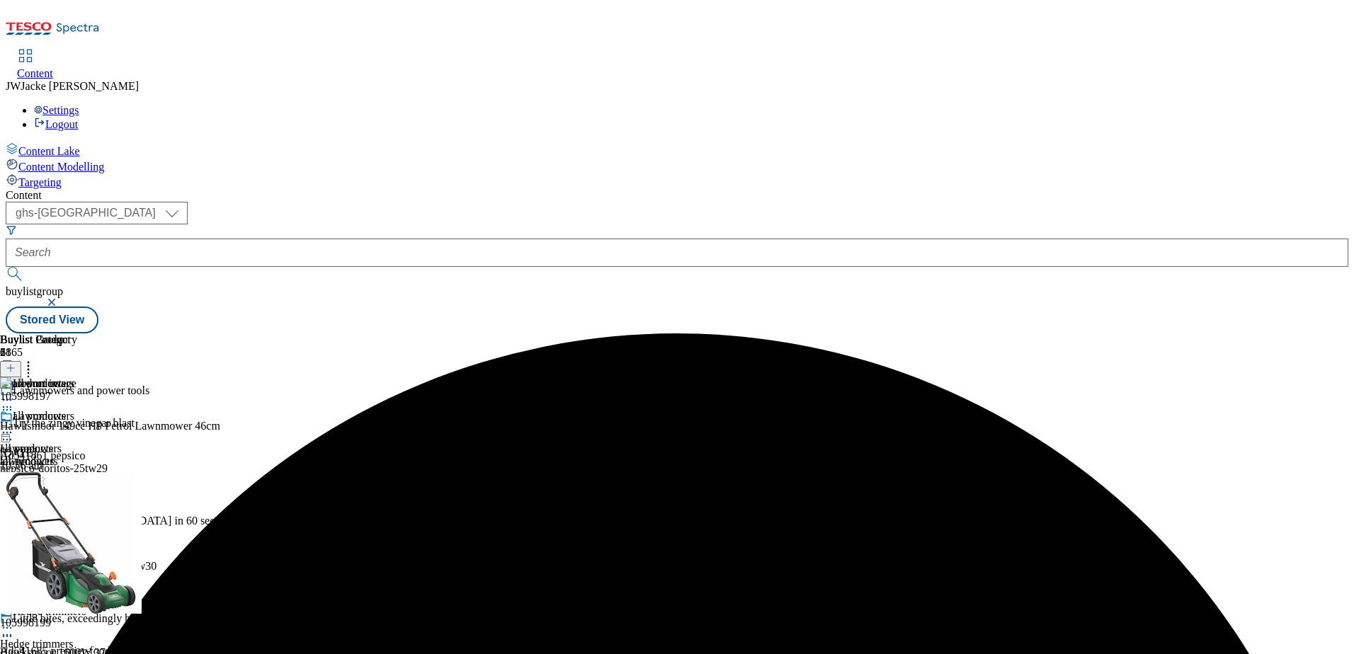
click at [21, 361] on button at bounding box center [10, 369] width 21 height 16
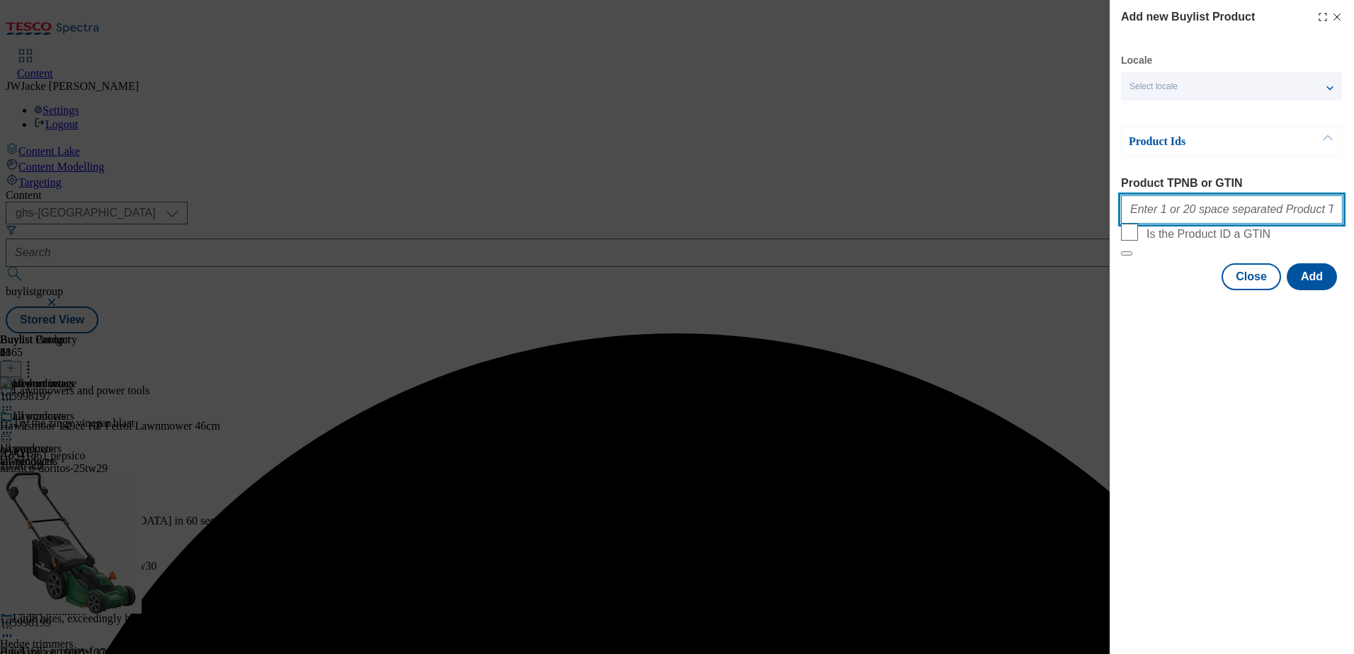
click at [1190, 210] on input "Product TPNB or GTIN" at bounding box center [1232, 209] width 222 height 28
paste input "105288578"
type input "105288578"
click at [1293, 290] on button "Add" at bounding box center [1312, 276] width 50 height 27
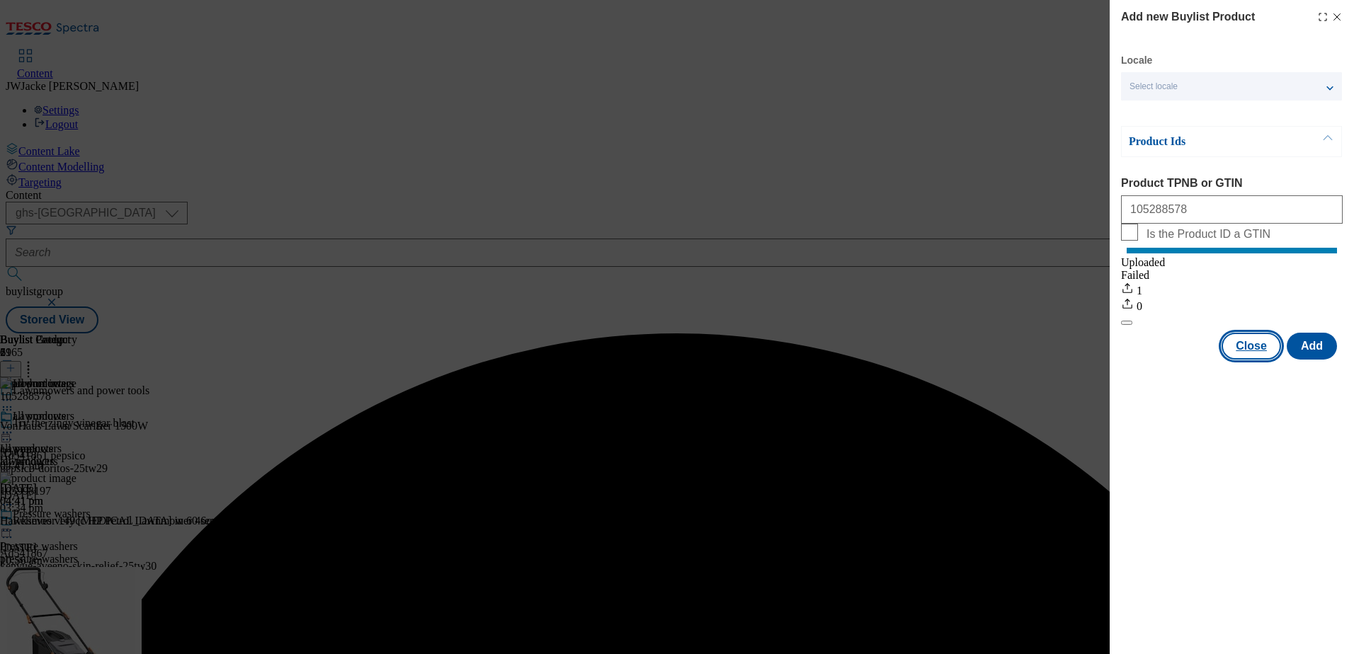
click at [1264, 360] on button "Close" at bounding box center [1251, 346] width 59 height 27
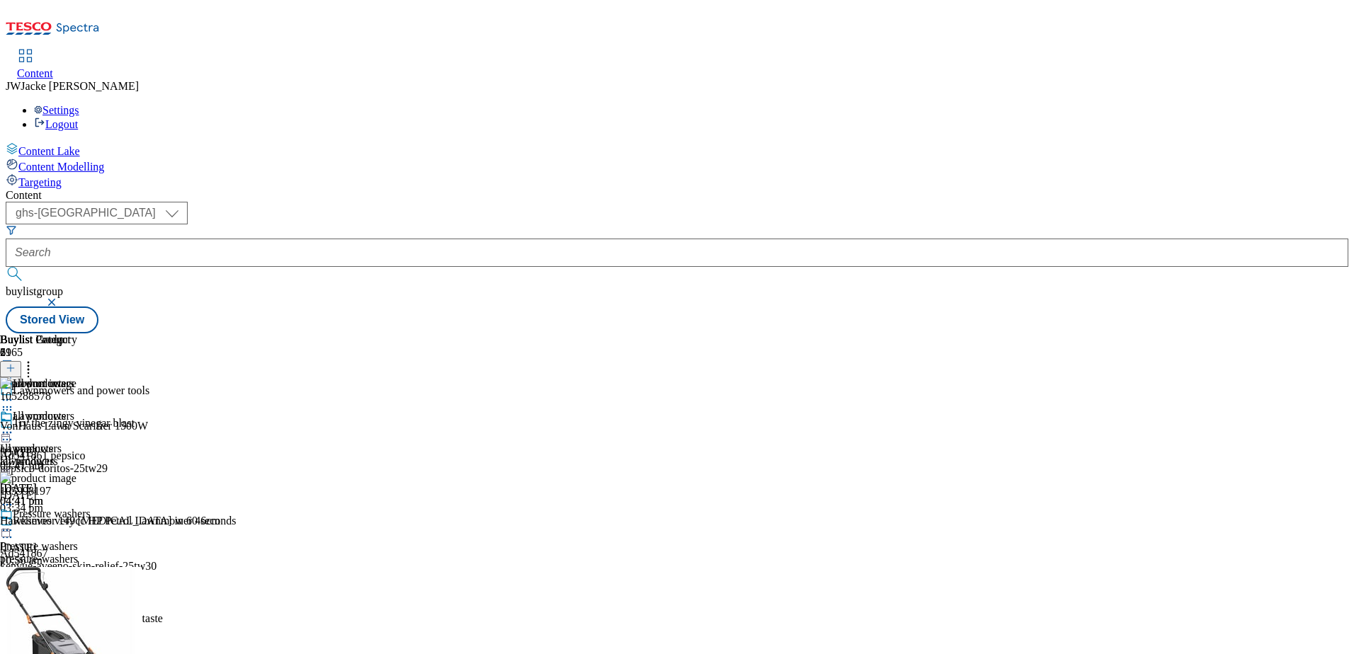
click at [16, 363] on icon at bounding box center [11, 368] width 10 height 10
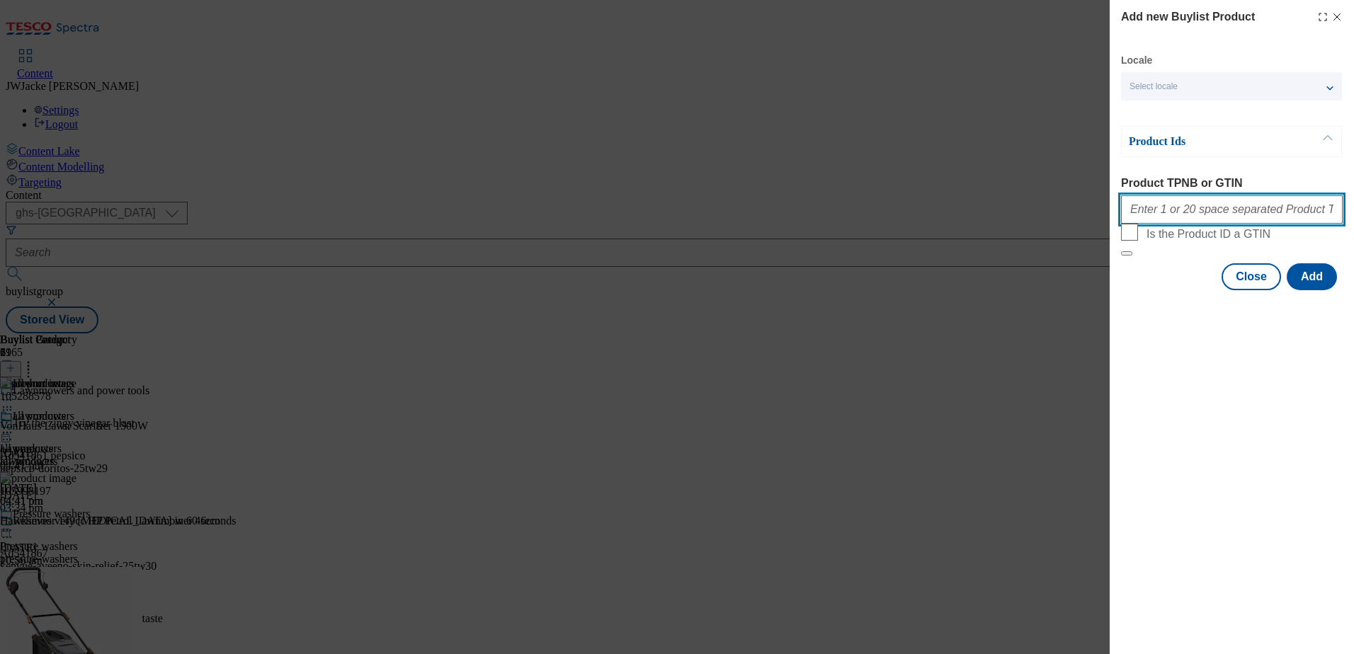
drag, startPoint x: 1179, startPoint y: 217, endPoint x: 1186, endPoint y: 222, distance: 8.6
click at [1179, 217] on input "Product TPNB or GTIN" at bounding box center [1232, 209] width 222 height 28
paste input "105288515"
type input "105288515"
click at [1302, 290] on button "Add" at bounding box center [1312, 276] width 50 height 27
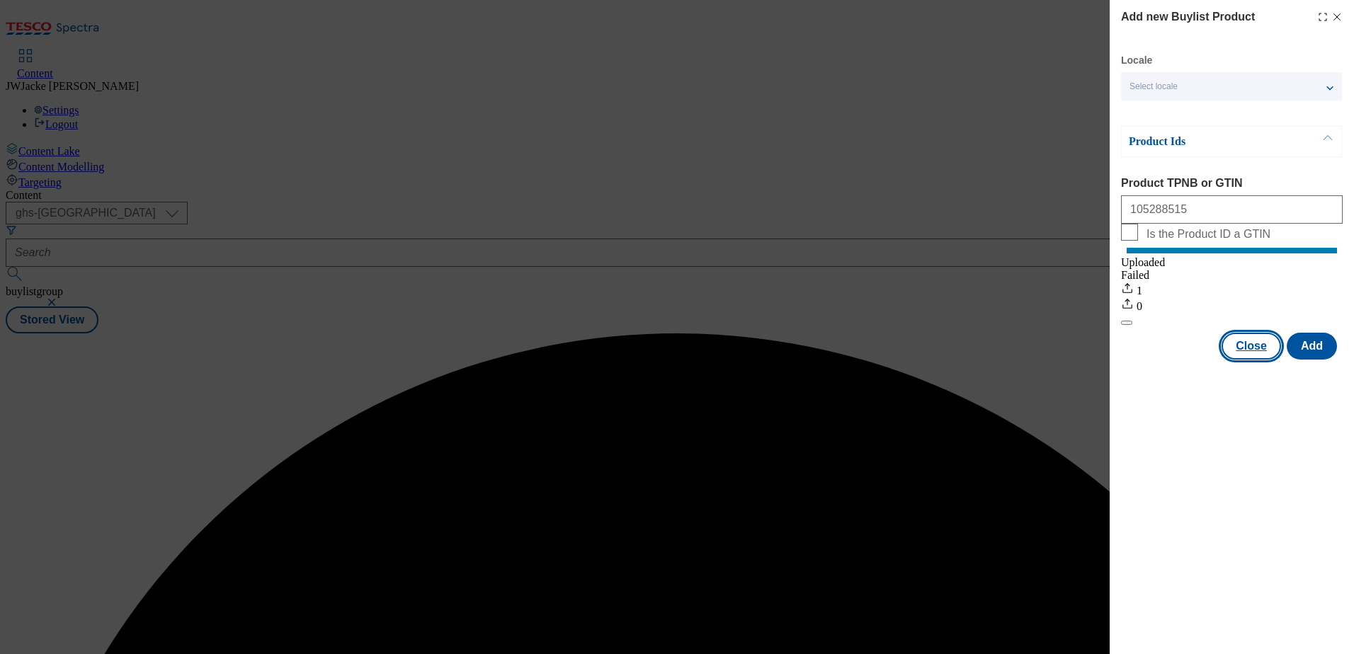
click at [1250, 360] on button "Close" at bounding box center [1251, 346] width 59 height 27
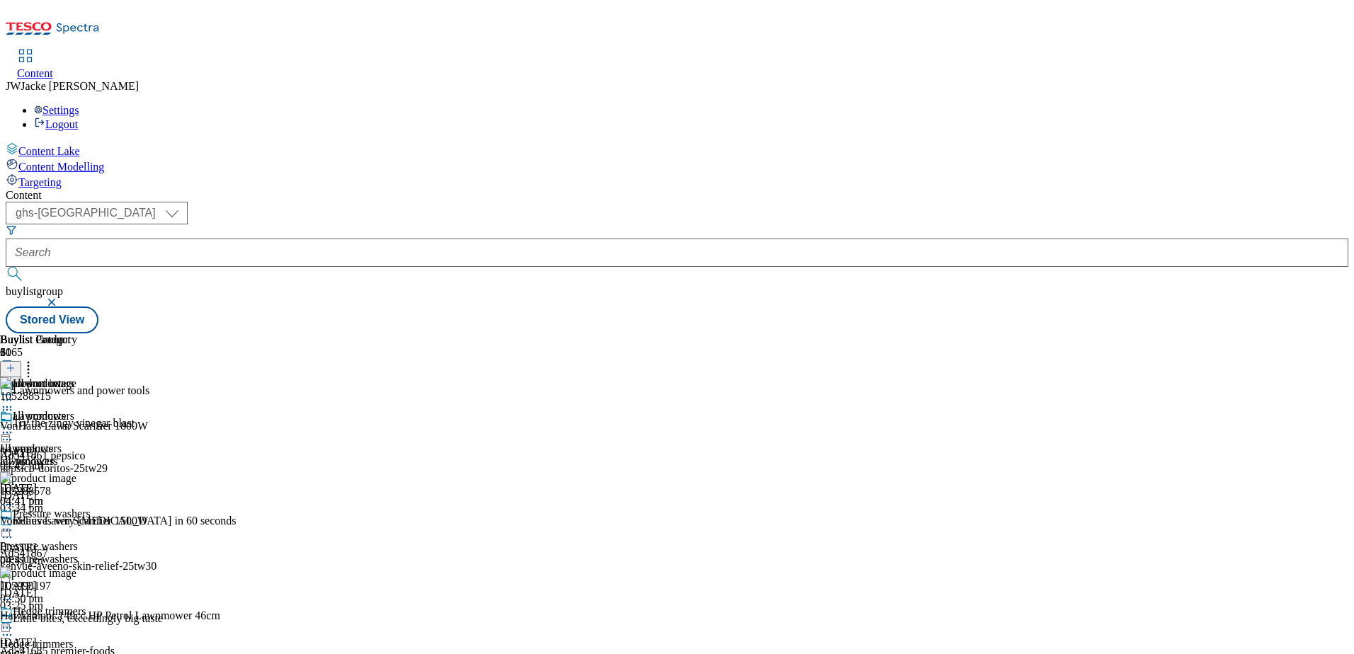
click at [21, 361] on button at bounding box center [10, 369] width 21 height 16
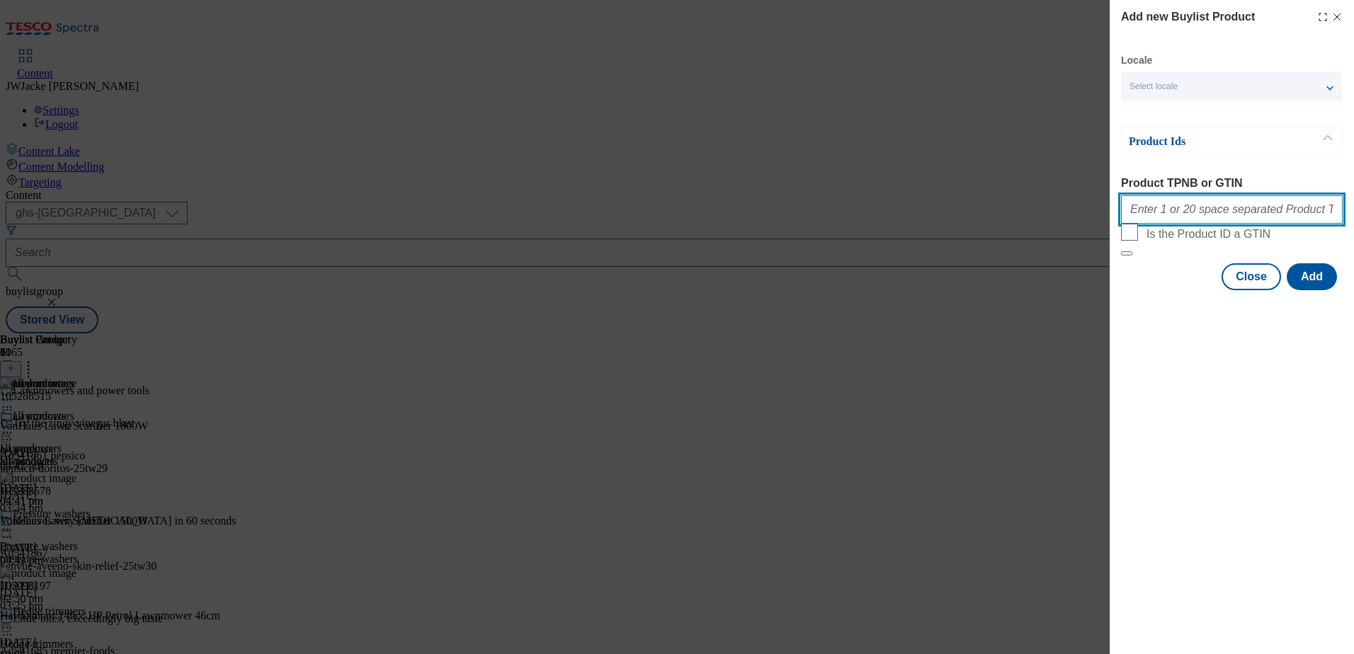
click at [1193, 215] on input "Product TPNB or GTIN" at bounding box center [1232, 209] width 222 height 28
paste input "106096981"
type input "106096981"
click at [1298, 290] on button "Add" at bounding box center [1312, 276] width 50 height 27
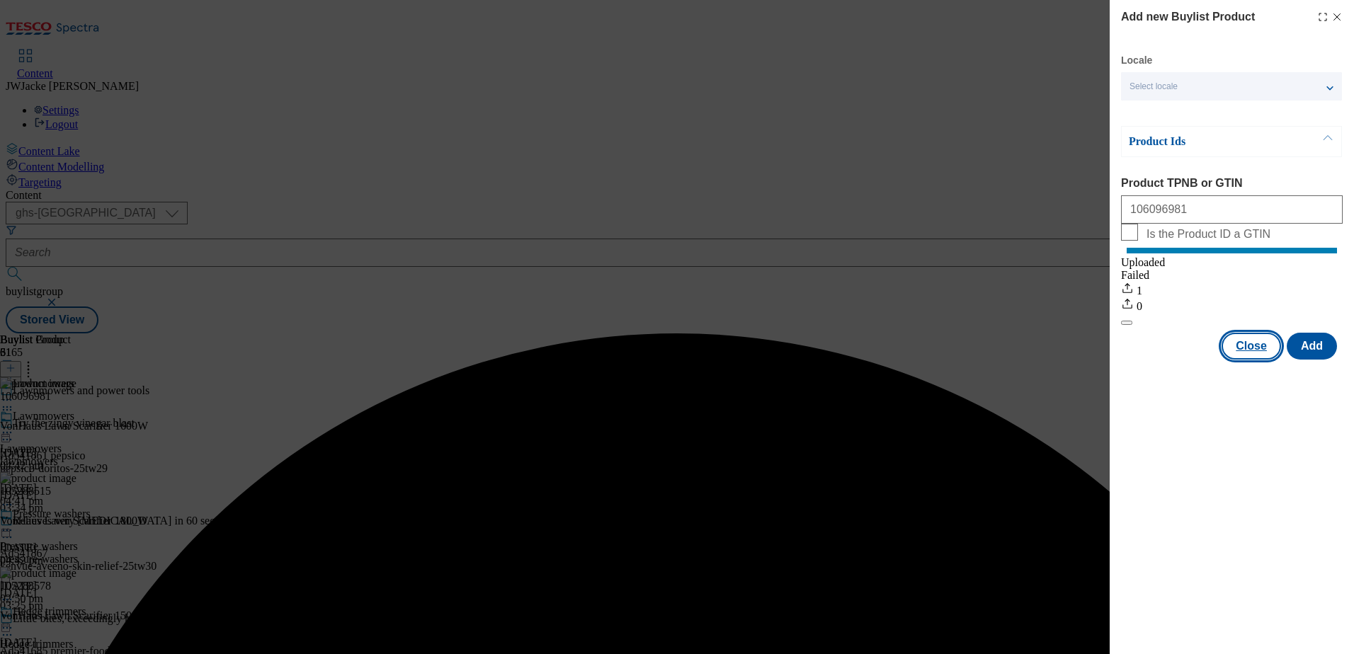
click at [1254, 360] on button "Close" at bounding box center [1251, 346] width 59 height 27
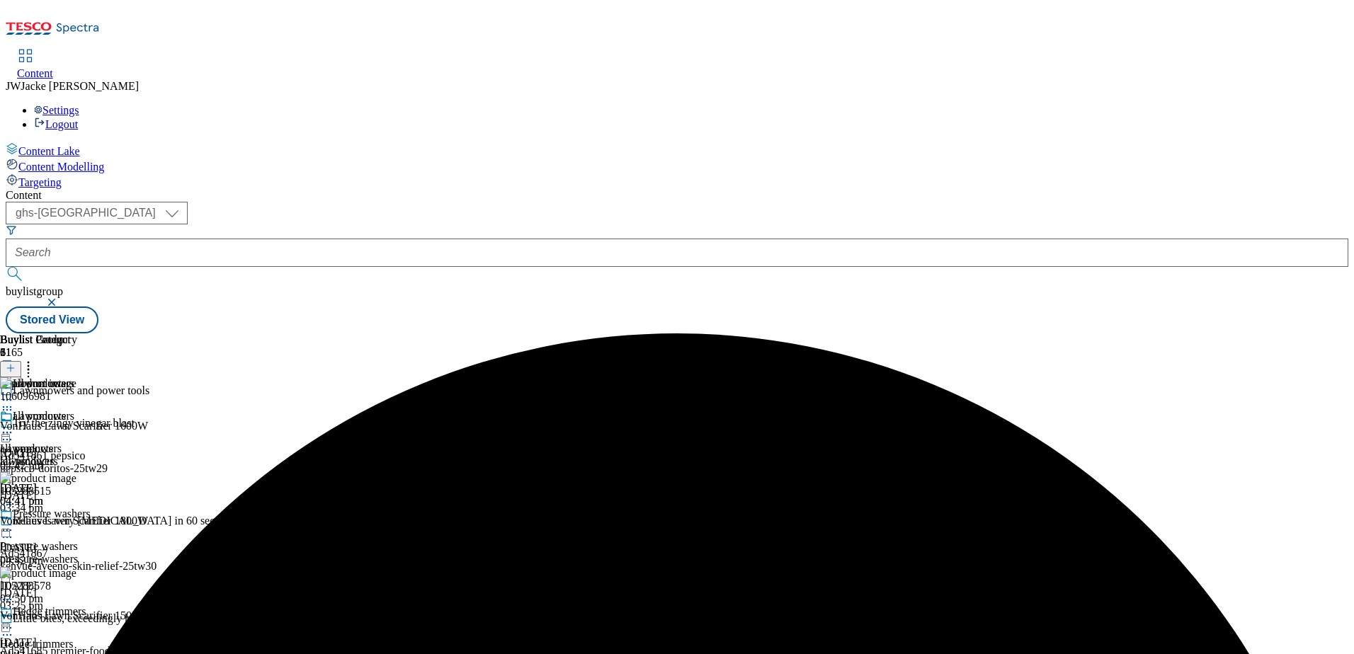
click at [35, 359] on icon at bounding box center [28, 366] width 14 height 14
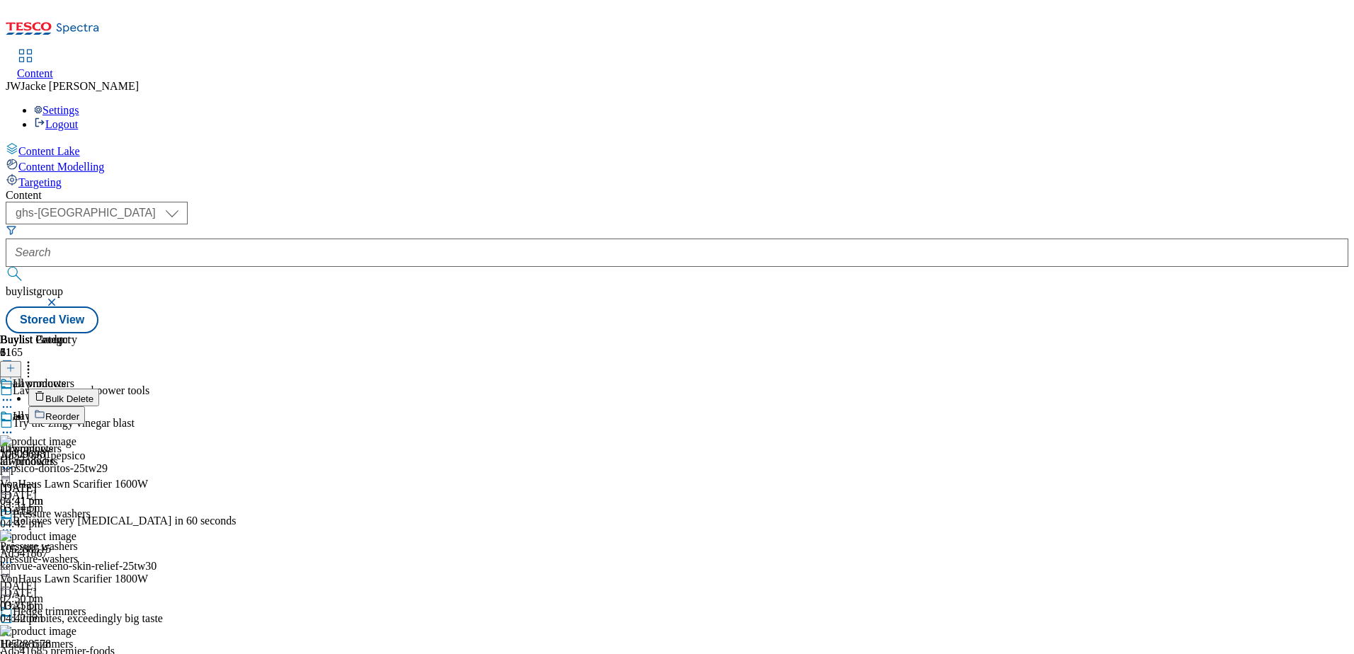
click at [79, 412] on span "Reorder" at bounding box center [62, 417] width 34 height 11
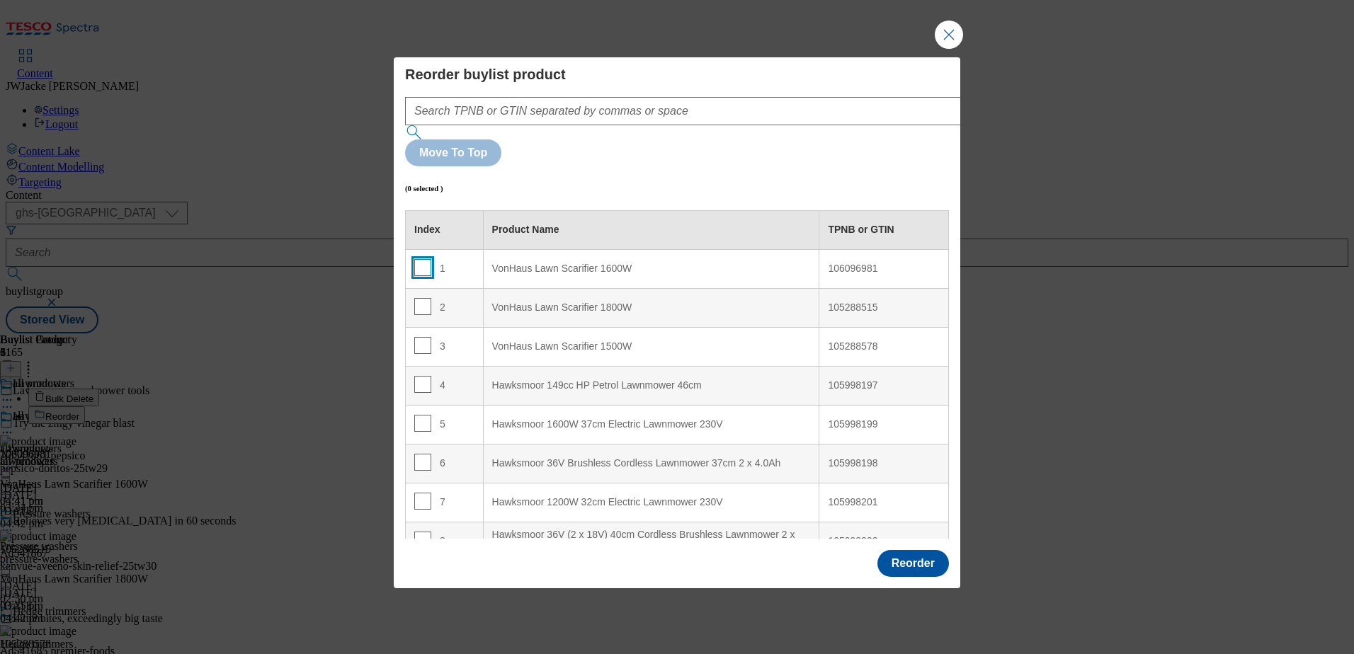
click at [421, 259] on input "Modal" at bounding box center [422, 267] width 17 height 17
checkbox input "true"
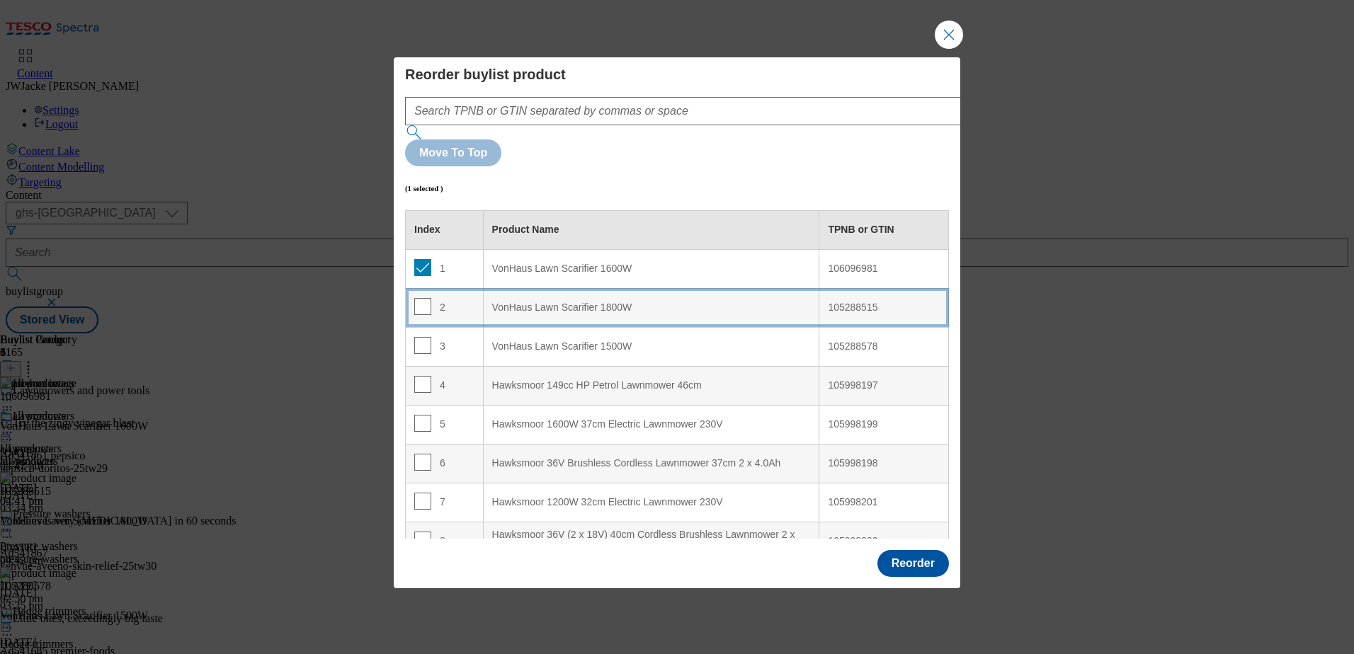
click at [421, 288] on td "2" at bounding box center [445, 307] width 78 height 39
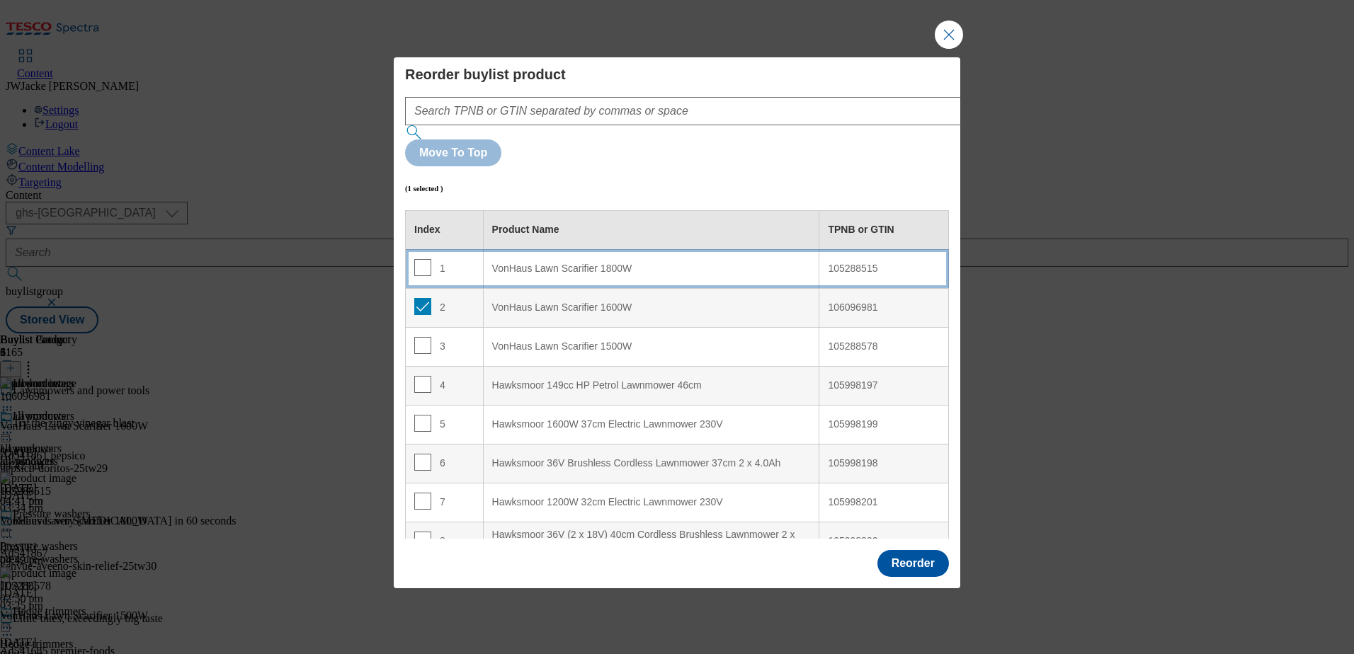
click at [424, 249] on td "1" at bounding box center [445, 268] width 78 height 39
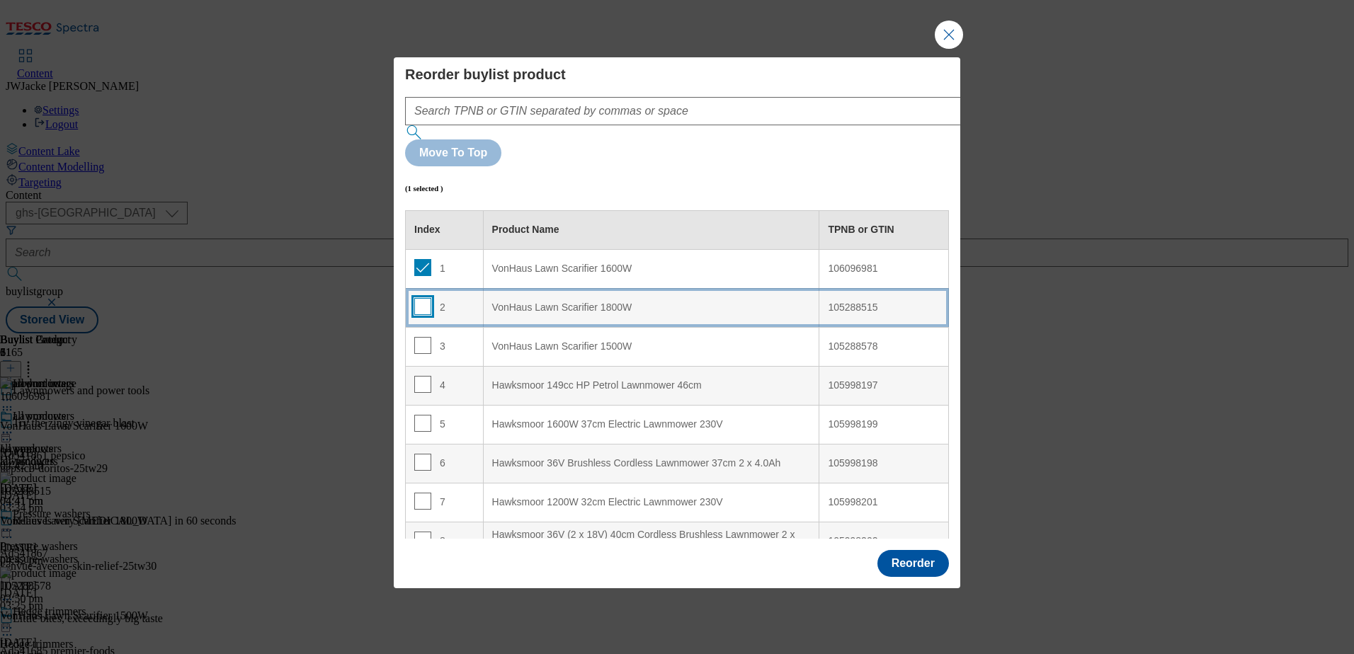
click at [424, 298] on input "Modal" at bounding box center [422, 306] width 17 height 17
checkbox input "true"
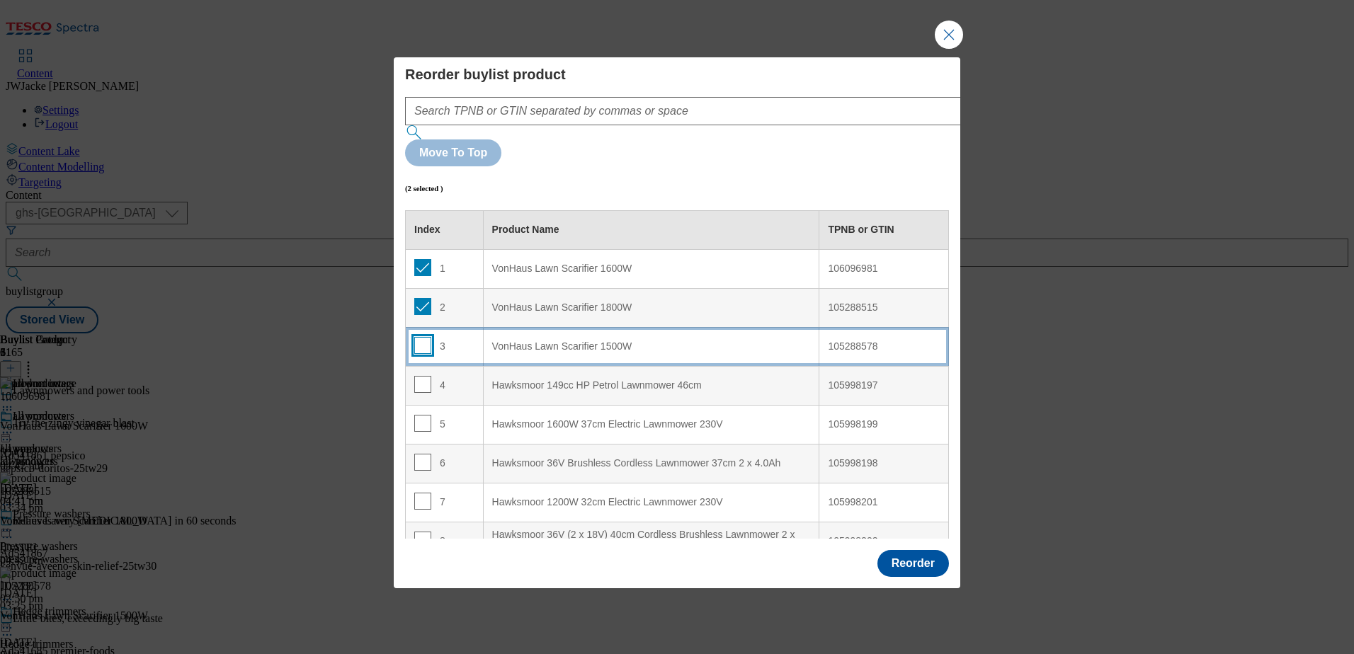
click at [425, 337] on input "Modal" at bounding box center [422, 345] width 17 height 17
checkbox input "true"
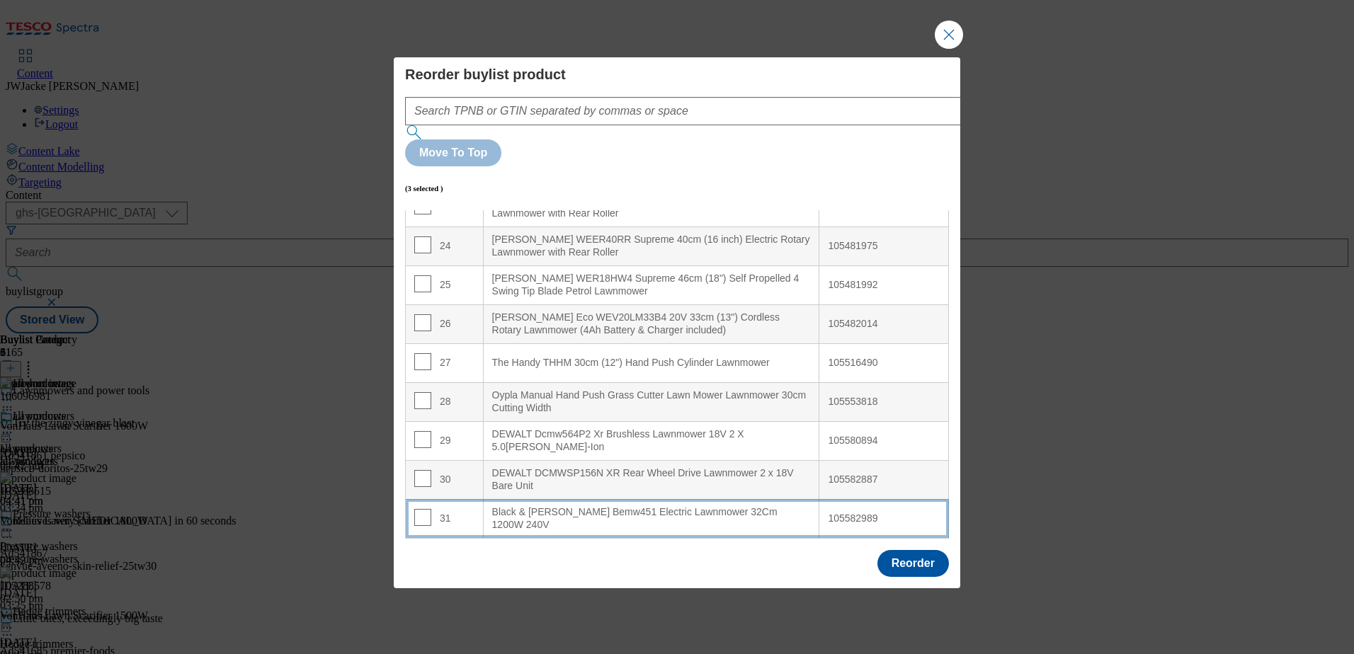
click at [615, 499] on 240V "Black & [PERSON_NAME] Bemw451 Electric Lawnmower 32Cm 1200W 240V" at bounding box center [651, 518] width 336 height 39
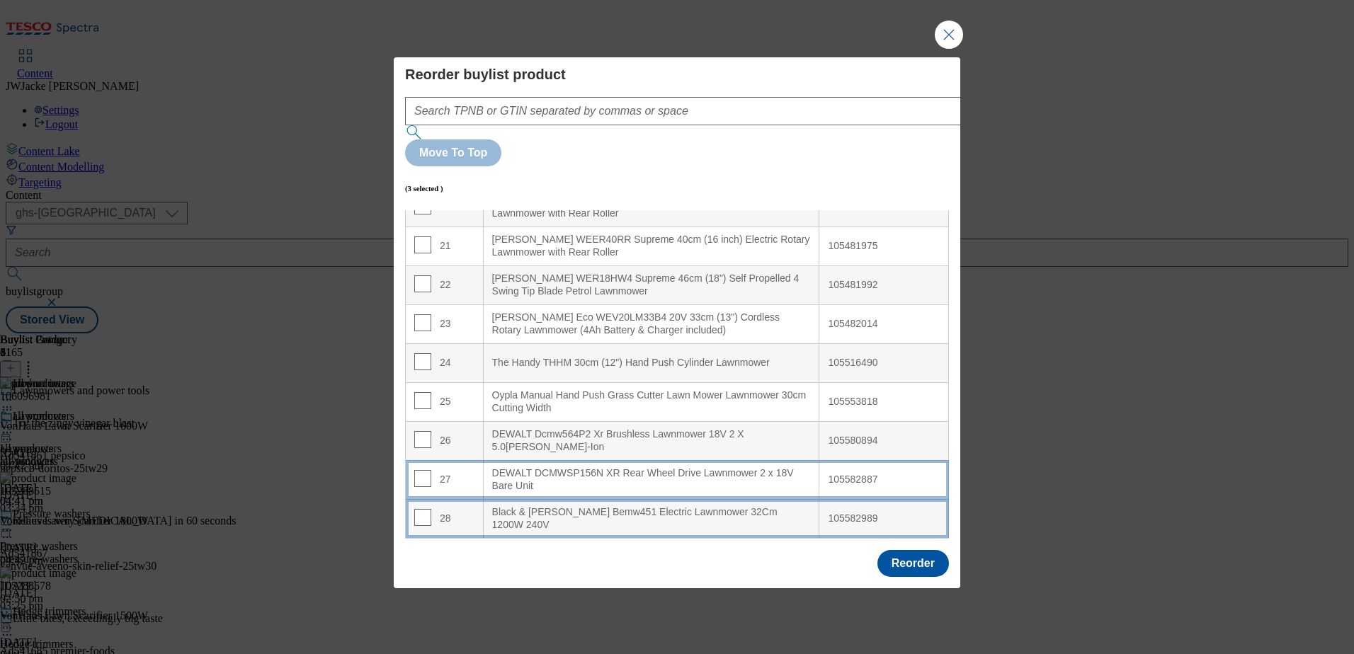
scroll to position [919, 0]
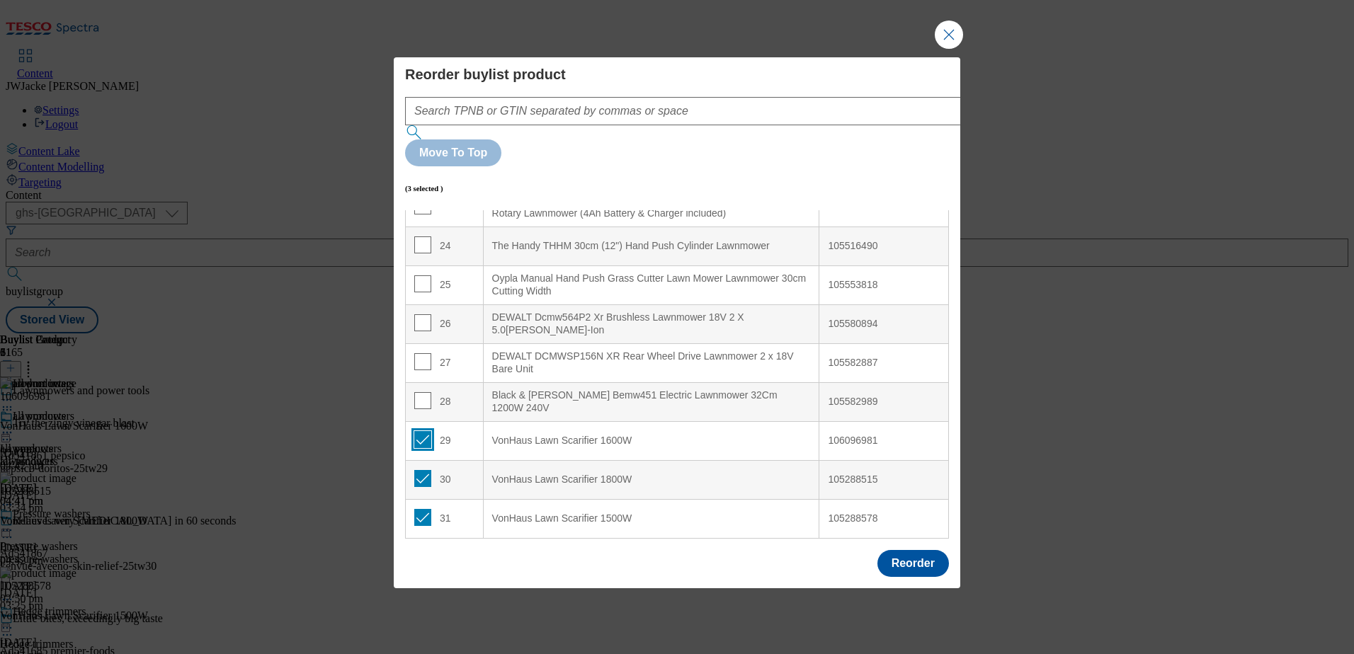
click at [424, 431] on input "Modal" at bounding box center [422, 439] width 17 height 17
checkbox input "false"
click at [425, 470] on input "Modal" at bounding box center [422, 478] width 17 height 17
checkbox input "false"
click at [424, 509] on input "Modal" at bounding box center [422, 517] width 17 height 17
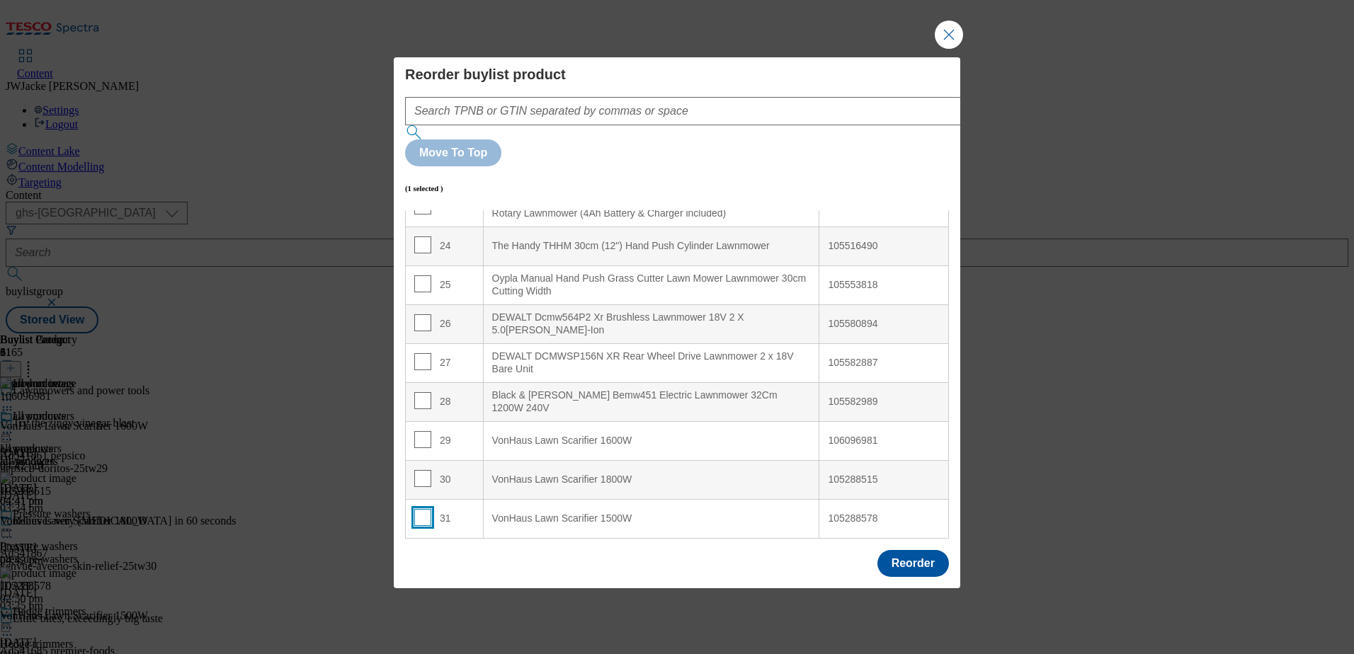
checkbox input "false"
click at [914, 550] on button "Reorder" at bounding box center [914, 563] width 72 height 27
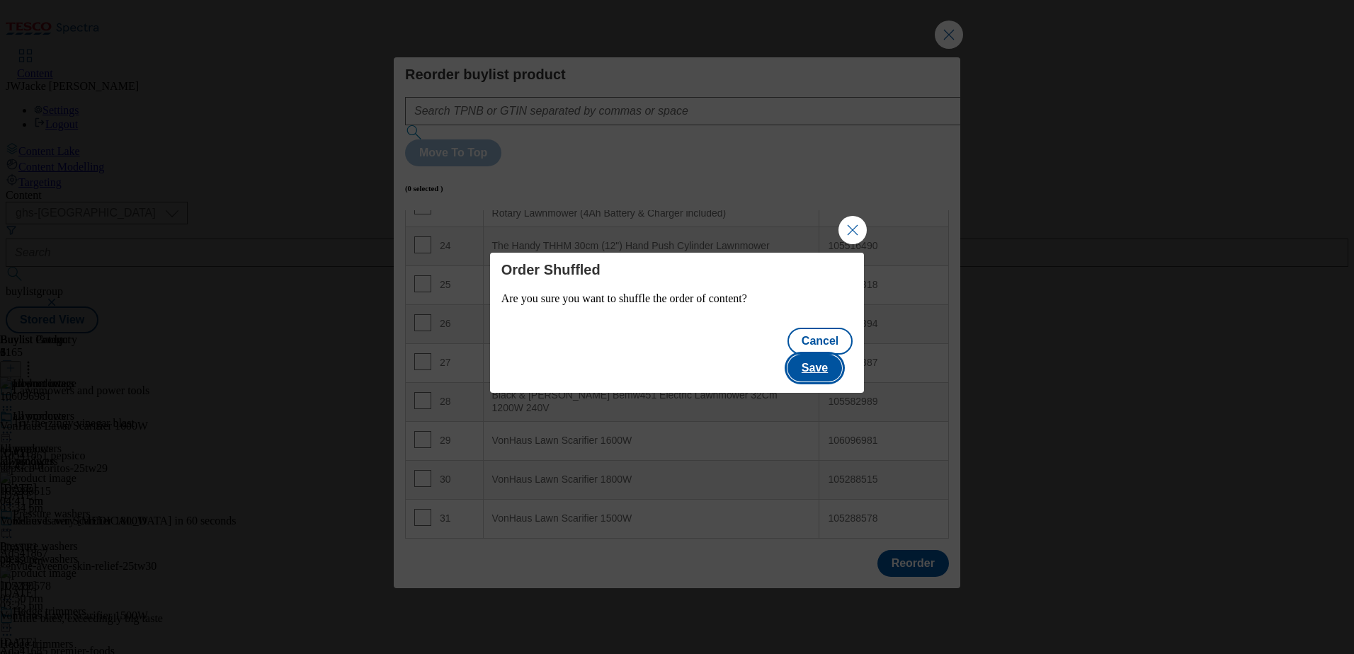
click at [818, 363] on button "Save" at bounding box center [815, 368] width 55 height 27
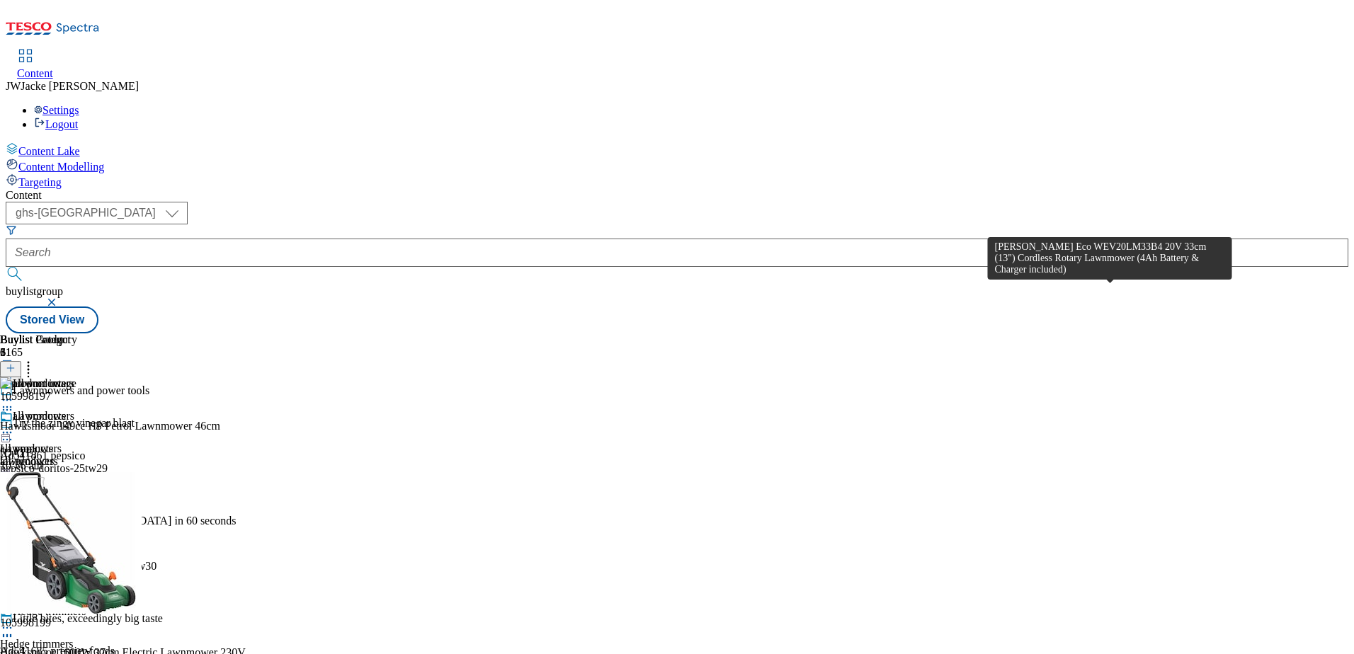
scroll to position [3968, 0]
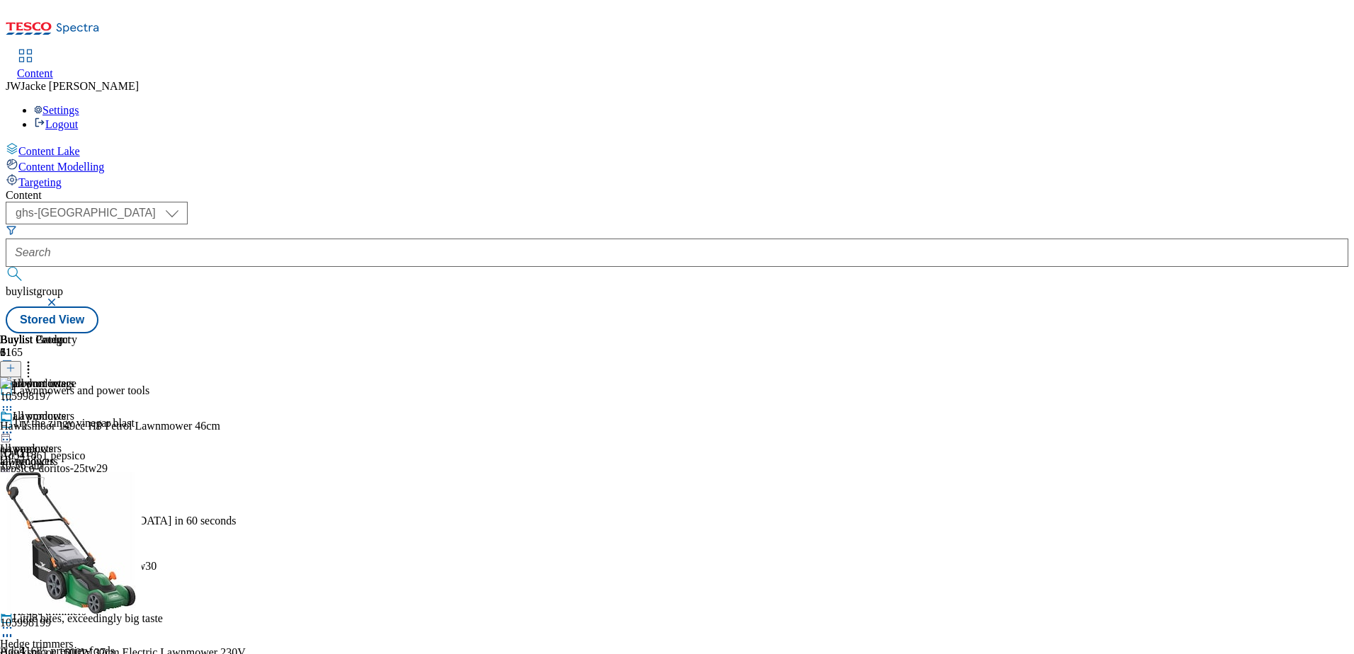
click at [77, 426] on div at bounding box center [38, 434] width 77 height 17
click at [75, 572] on span "Publish" at bounding box center [59, 577] width 31 height 11
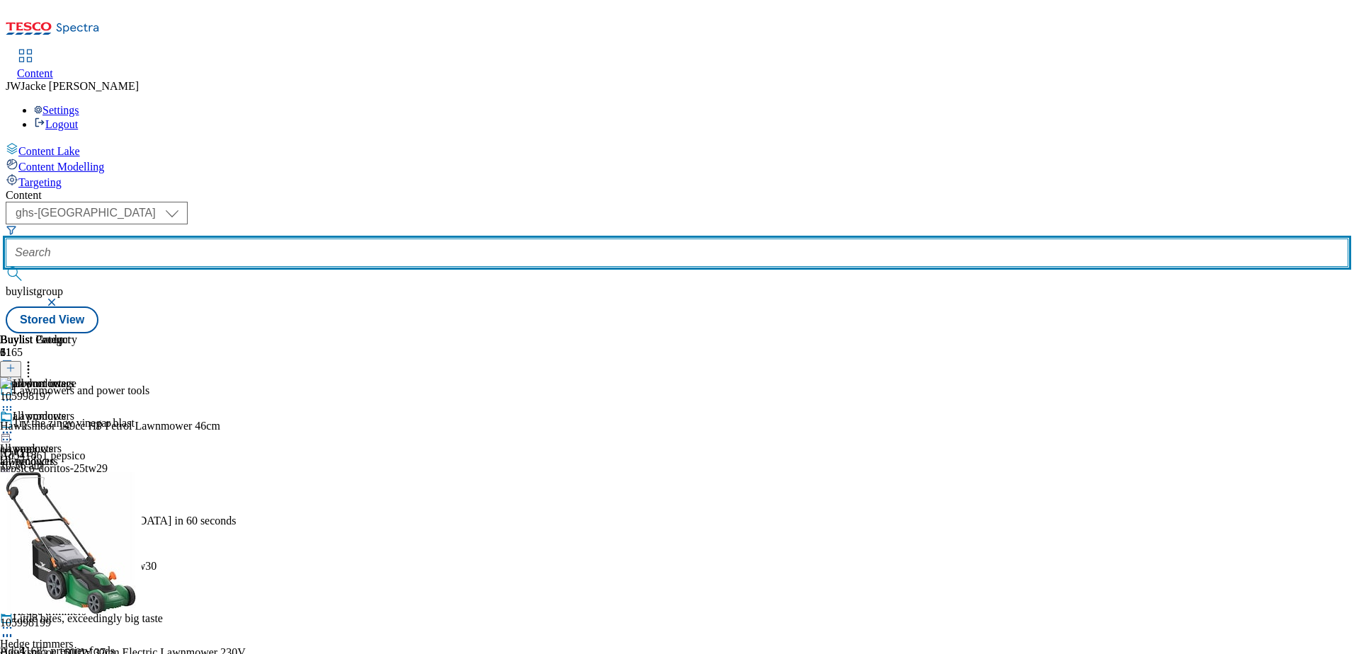
click at [396, 239] on input "text" at bounding box center [677, 253] width 1343 height 28
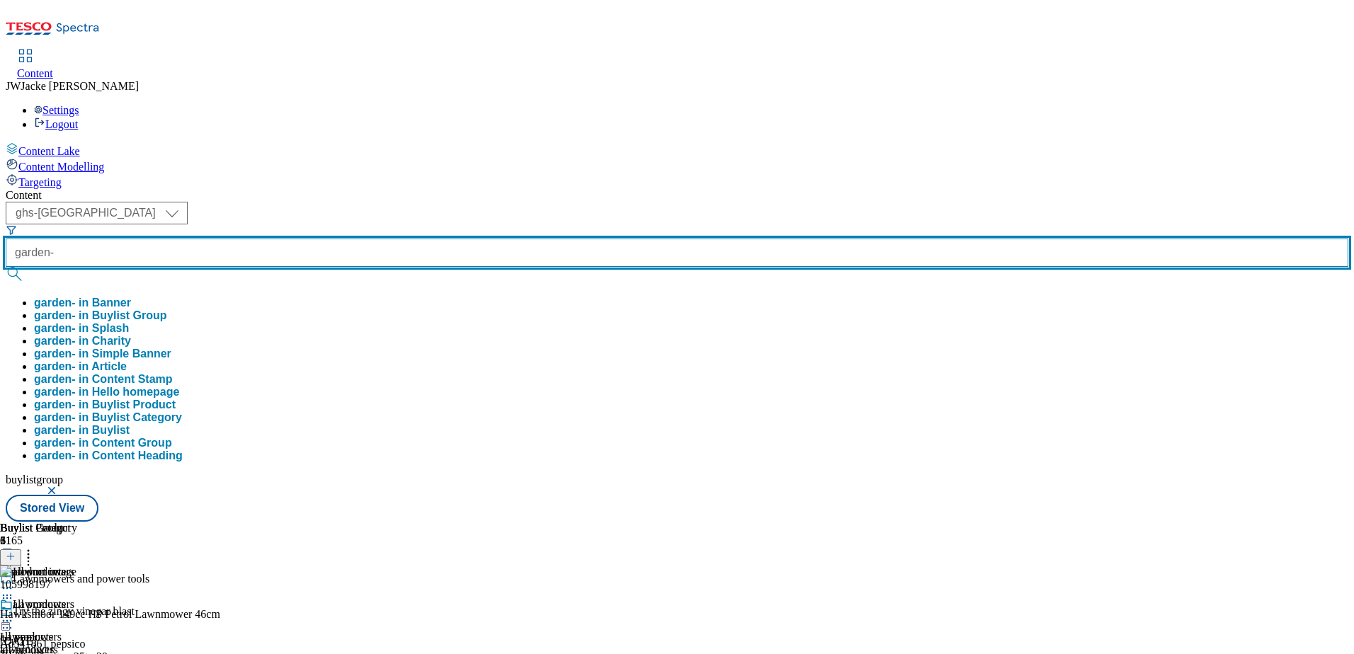
paste input "garden-essentials"
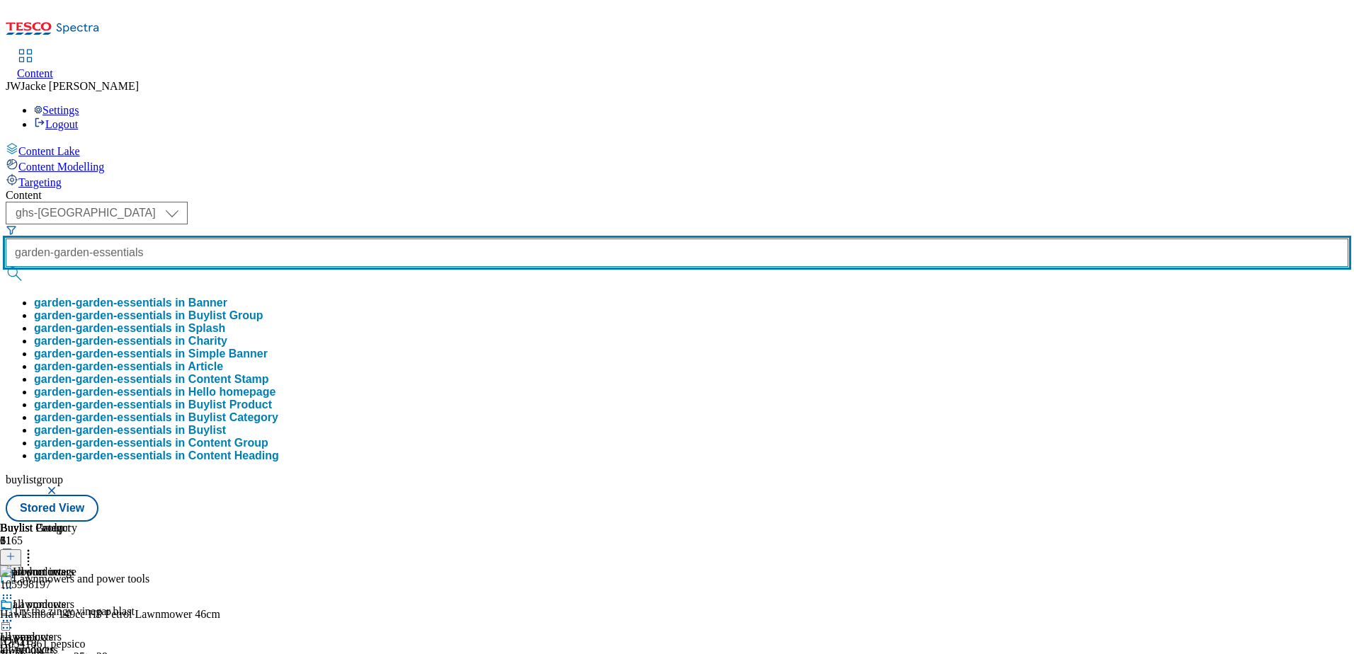
scroll to position [0, 8]
type input "garden-garden-essentials"
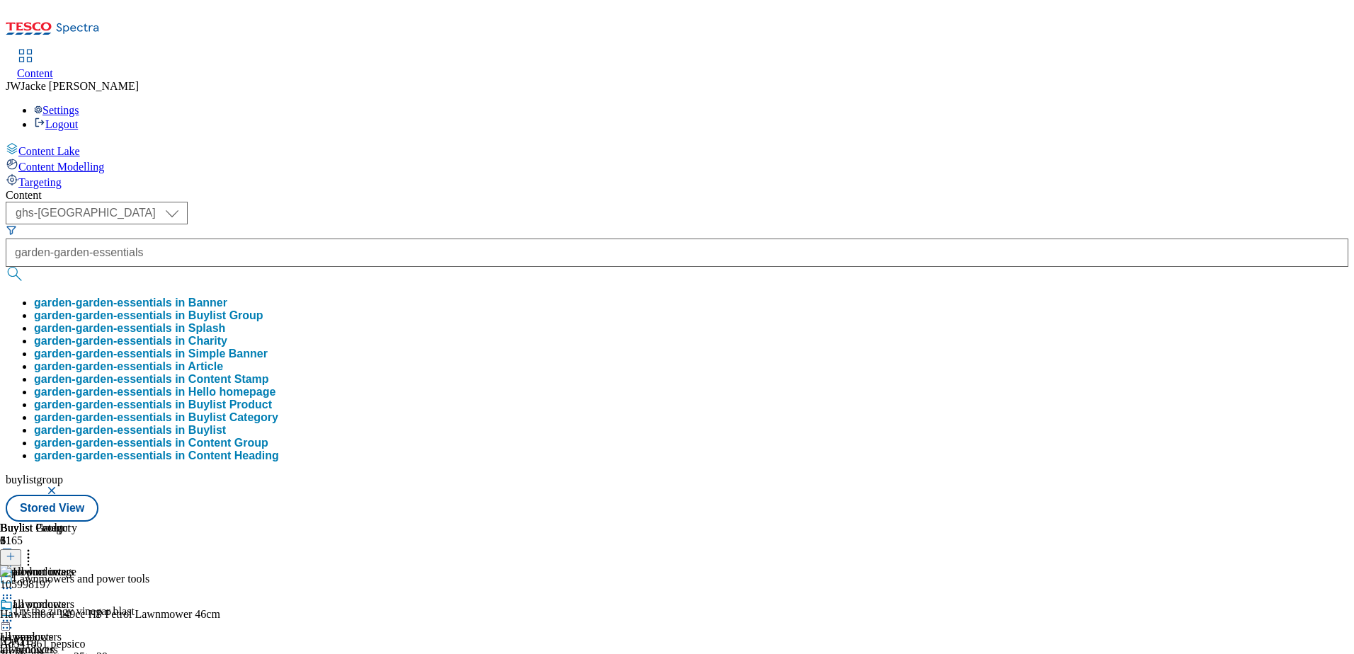
click at [263, 310] on button "garden-garden-essentials in Buylist Group" at bounding box center [148, 316] width 229 height 13
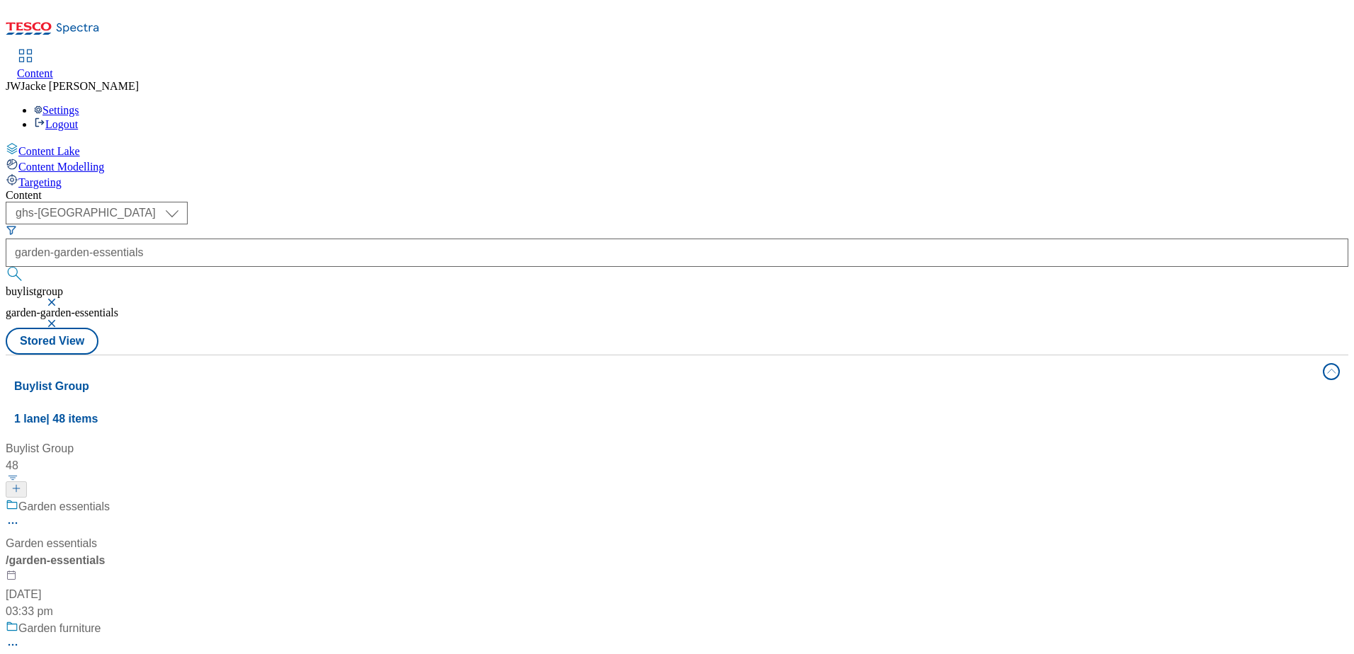
click at [326, 499] on div "Garden essentials Garden essentials / garden-essentials [DATE] 03:33 pm" at bounding box center [166, 560] width 320 height 122
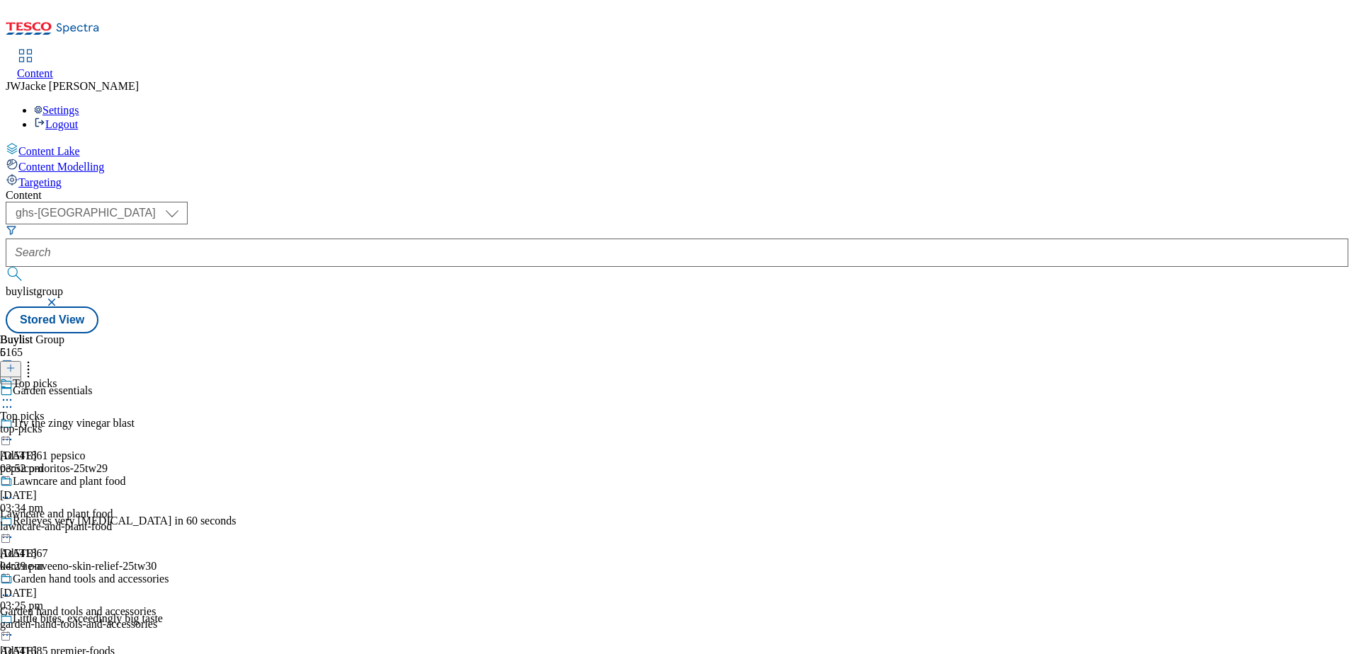
click at [14, 400] on icon at bounding box center [7, 407] width 14 height 14
click at [169, 618] on div "garden-hand-tools-and-accessories" at bounding box center [84, 624] width 169 height 13
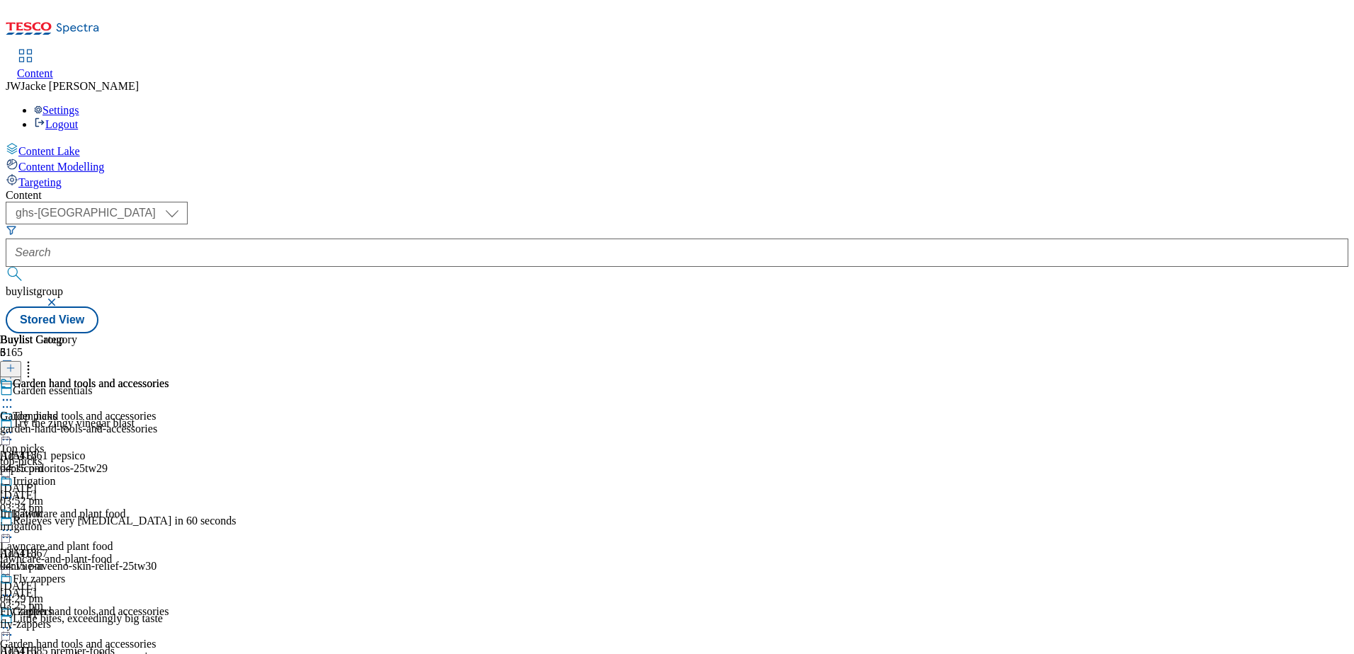
click at [169, 423] on div "garden-hand-tools-and-accessories" at bounding box center [84, 429] width 169 height 13
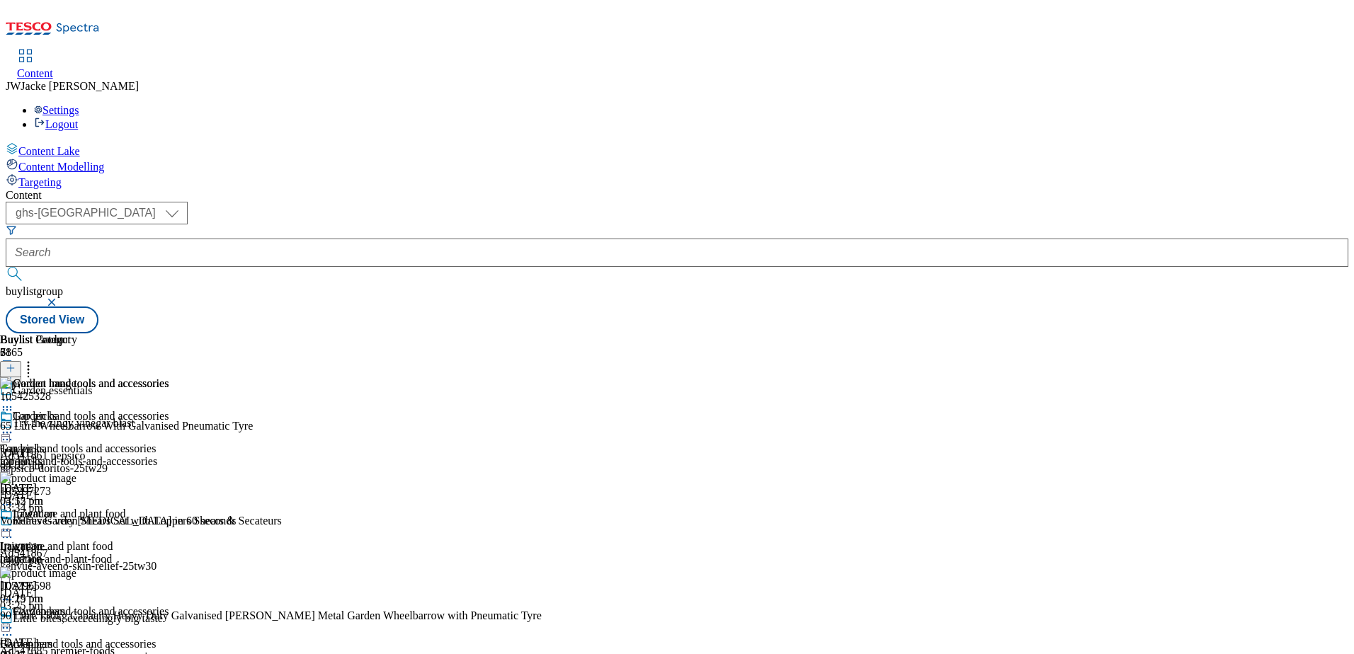
click at [14, 426] on icon at bounding box center [7, 433] width 14 height 14
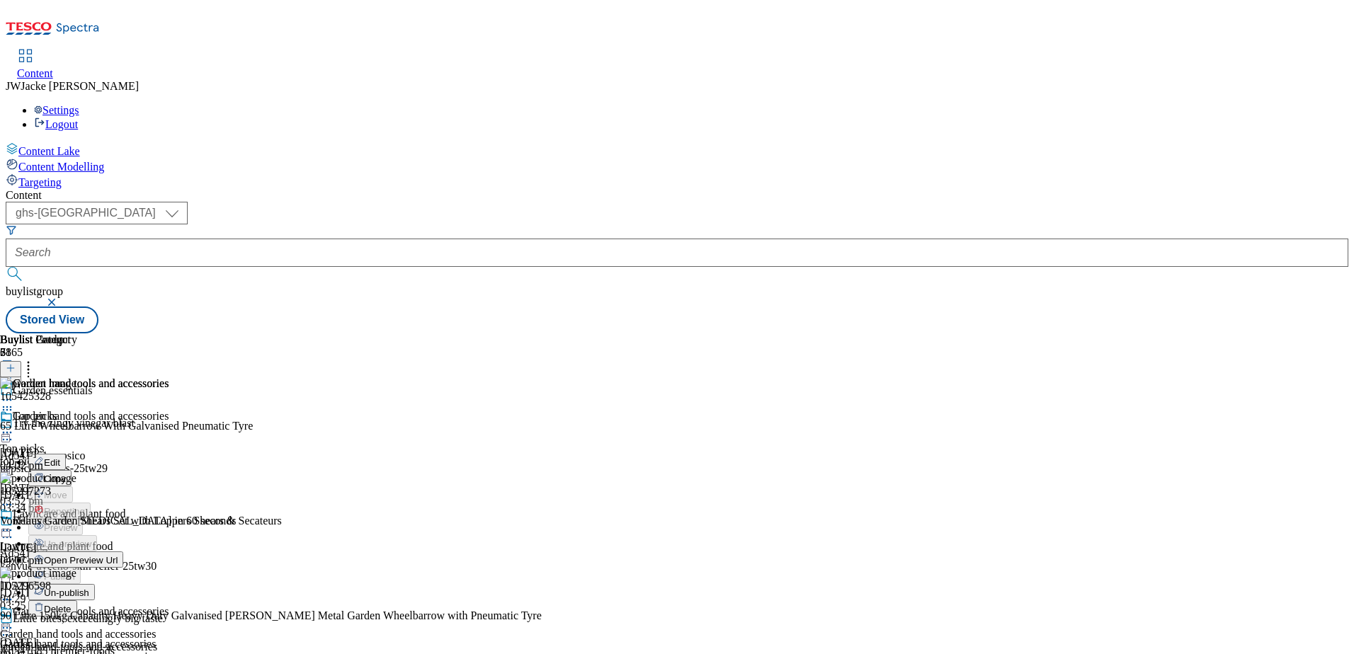
click at [89, 588] on span "Un-publish" at bounding box center [66, 593] width 45 height 11
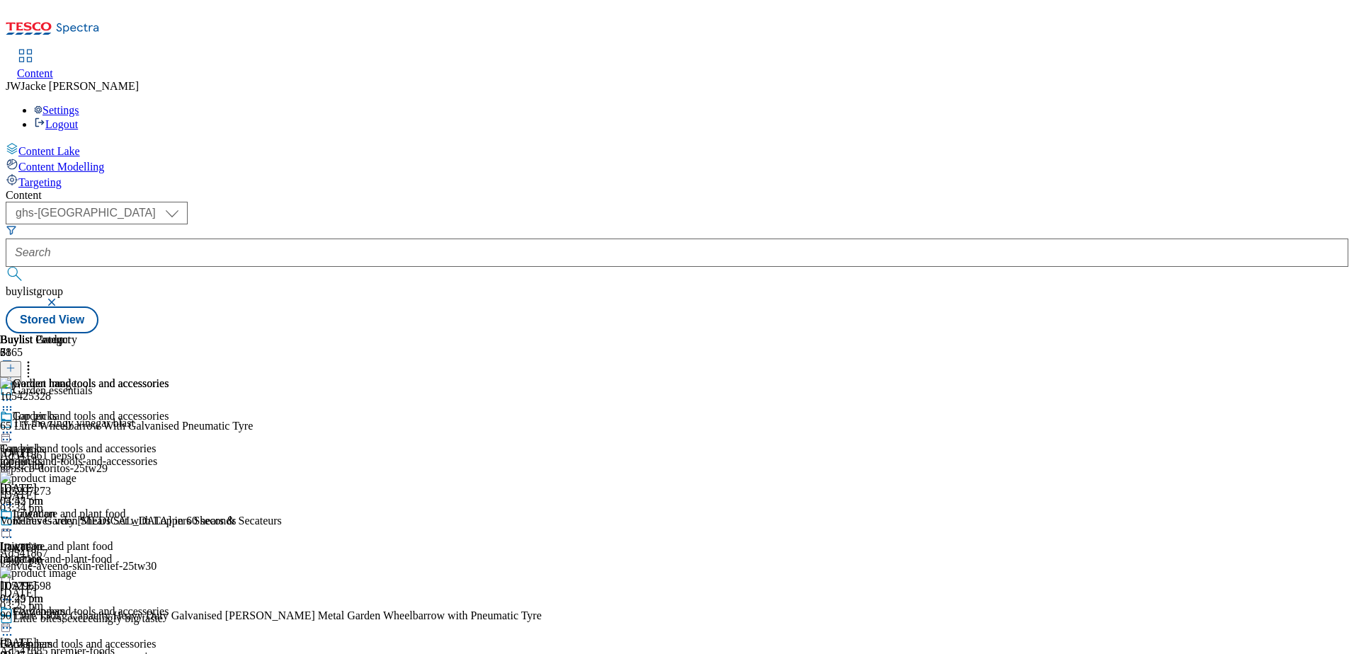
click at [11, 365] on line at bounding box center [11, 368] width 0 height 7
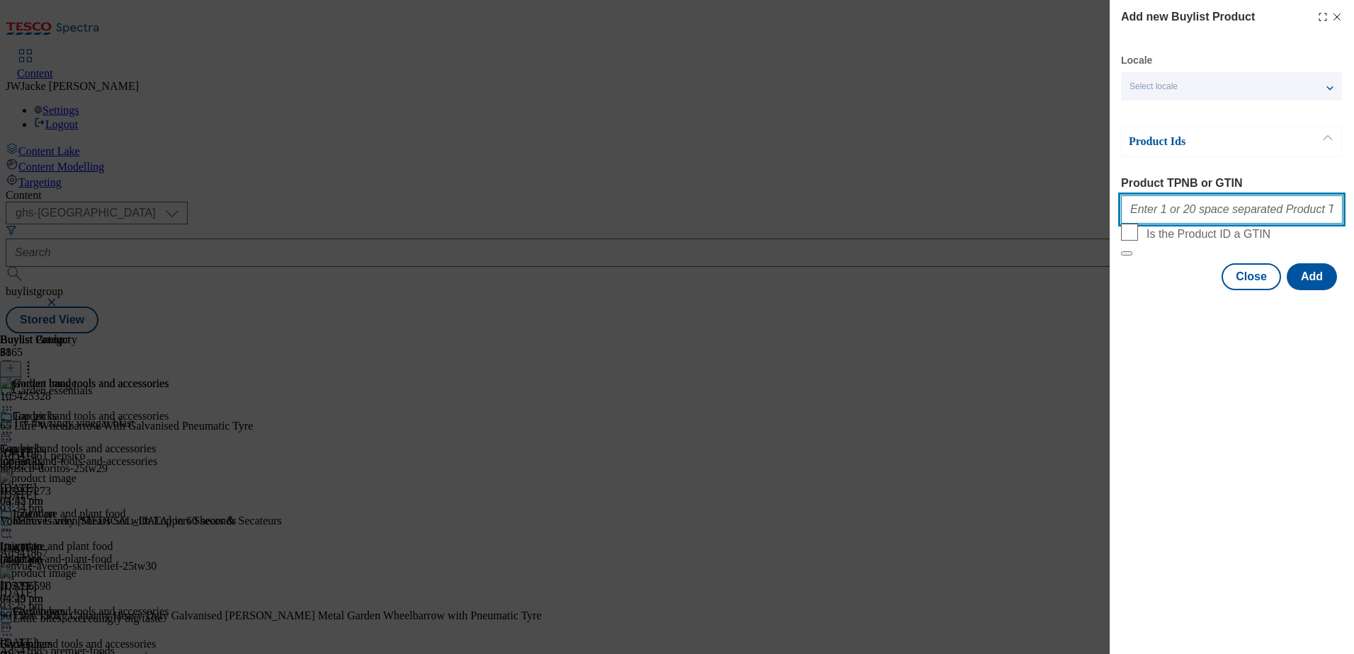
click at [1187, 218] on input "Product TPNB or GTIN" at bounding box center [1232, 209] width 222 height 28
paste input "105958962"
type input "105958962"
click at [1327, 290] on button "Add" at bounding box center [1312, 276] width 50 height 27
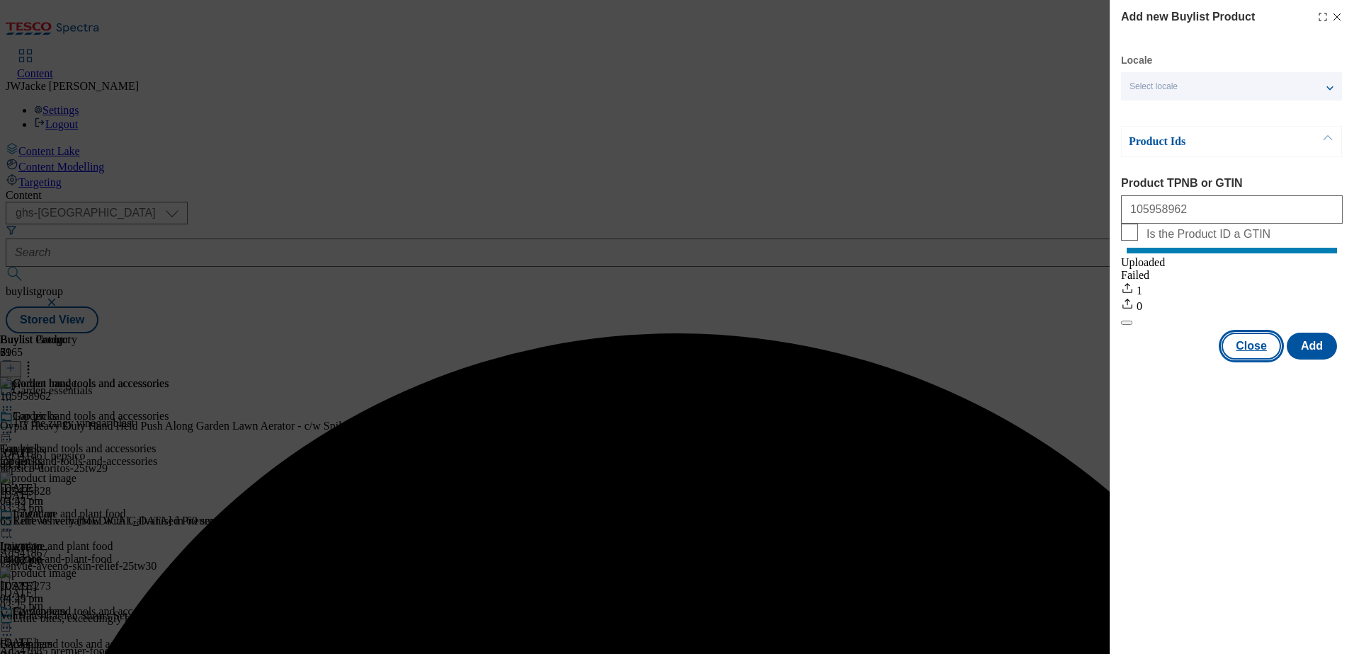
click at [1256, 359] on button "Close" at bounding box center [1251, 346] width 59 height 27
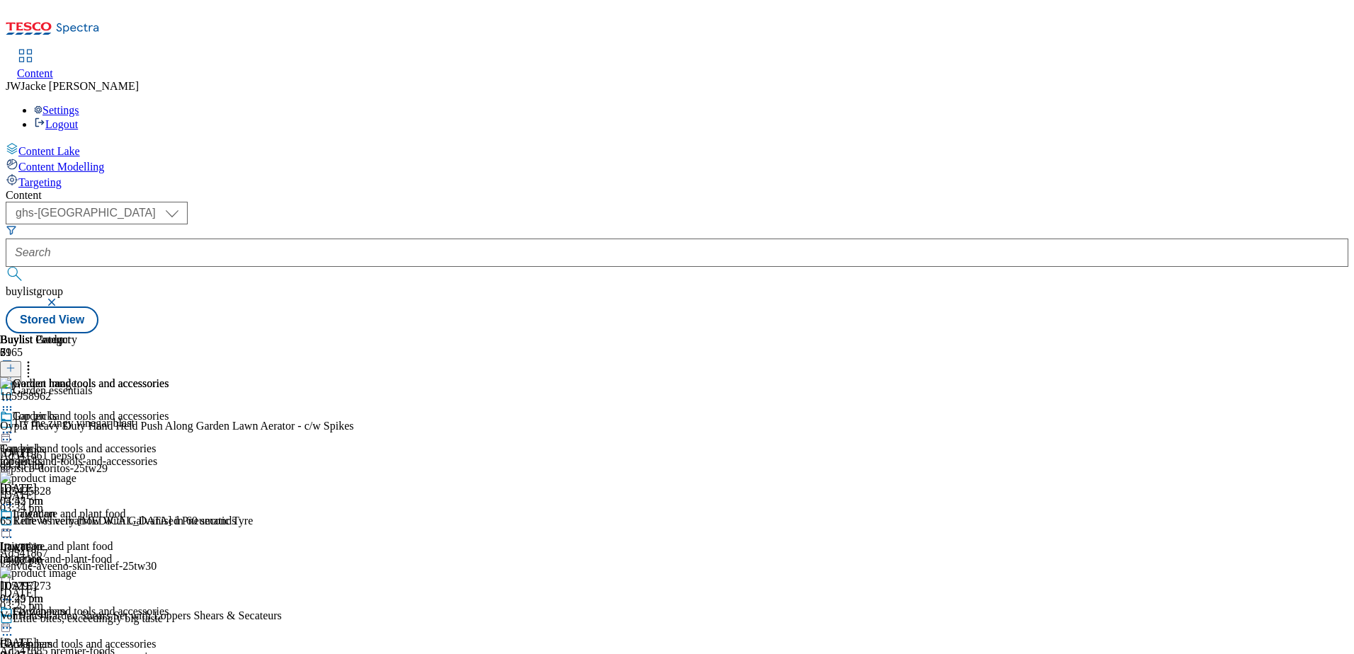
click at [21, 361] on button at bounding box center [10, 369] width 21 height 16
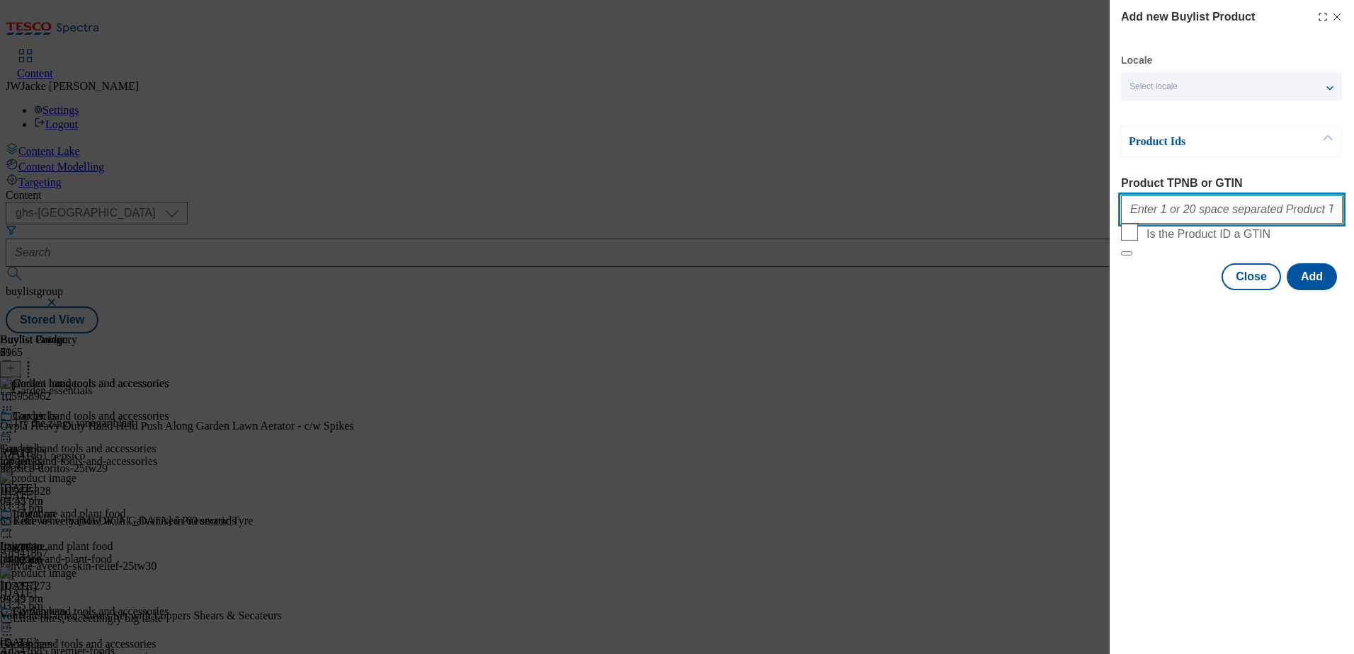
click at [1185, 207] on input "Product TPNB or GTIN" at bounding box center [1232, 209] width 222 height 28
paste input "105802516"
type input "105802516"
click at [1317, 290] on button "Add" at bounding box center [1312, 276] width 50 height 27
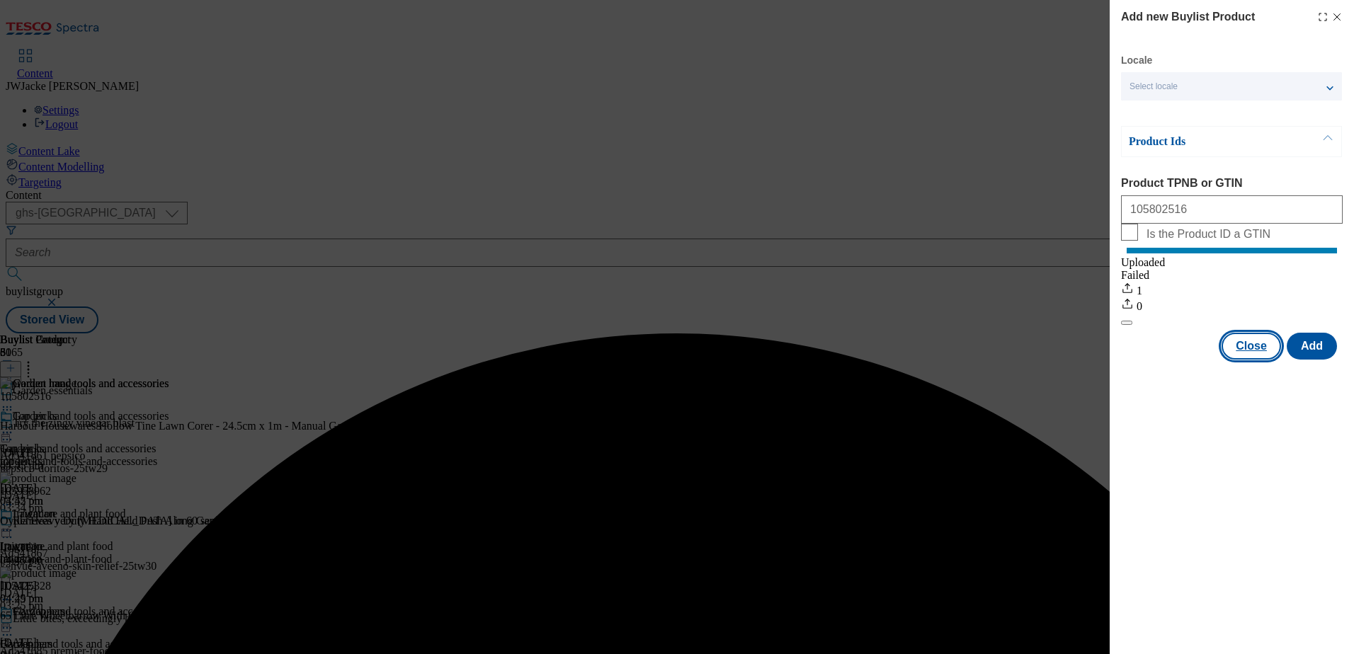
click at [1247, 359] on button "Close" at bounding box center [1251, 346] width 59 height 27
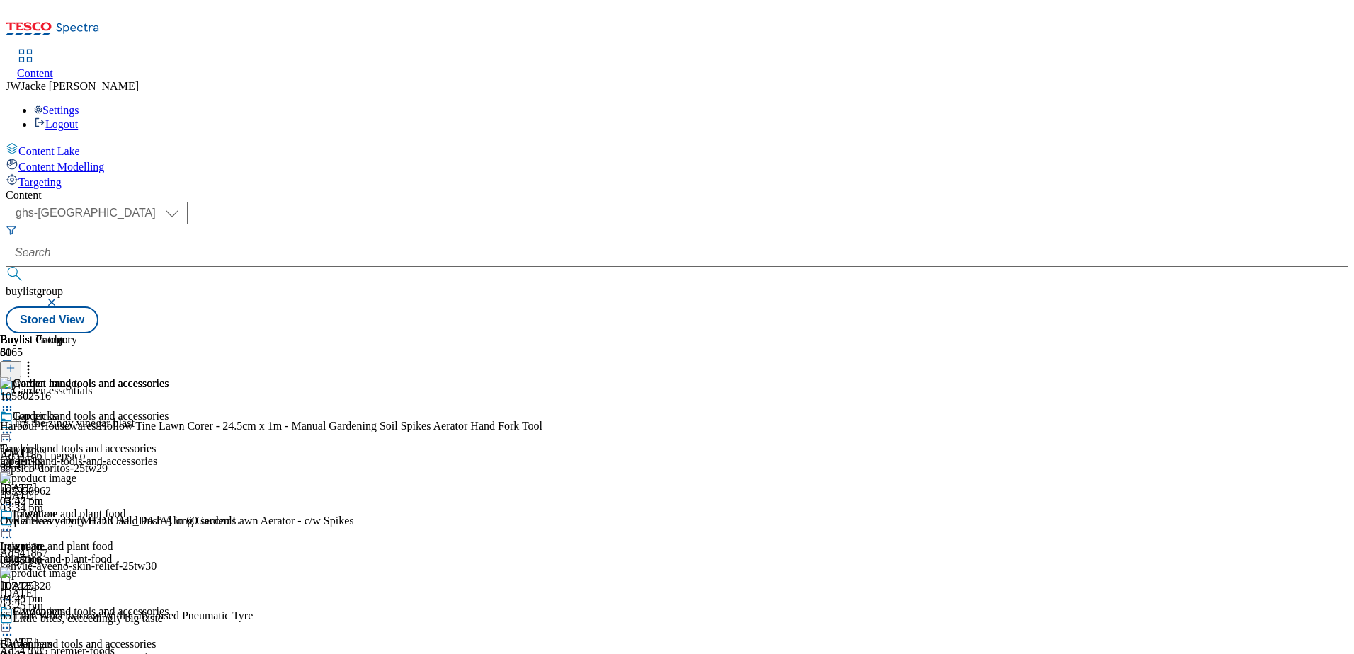
click at [21, 361] on button at bounding box center [10, 369] width 21 height 16
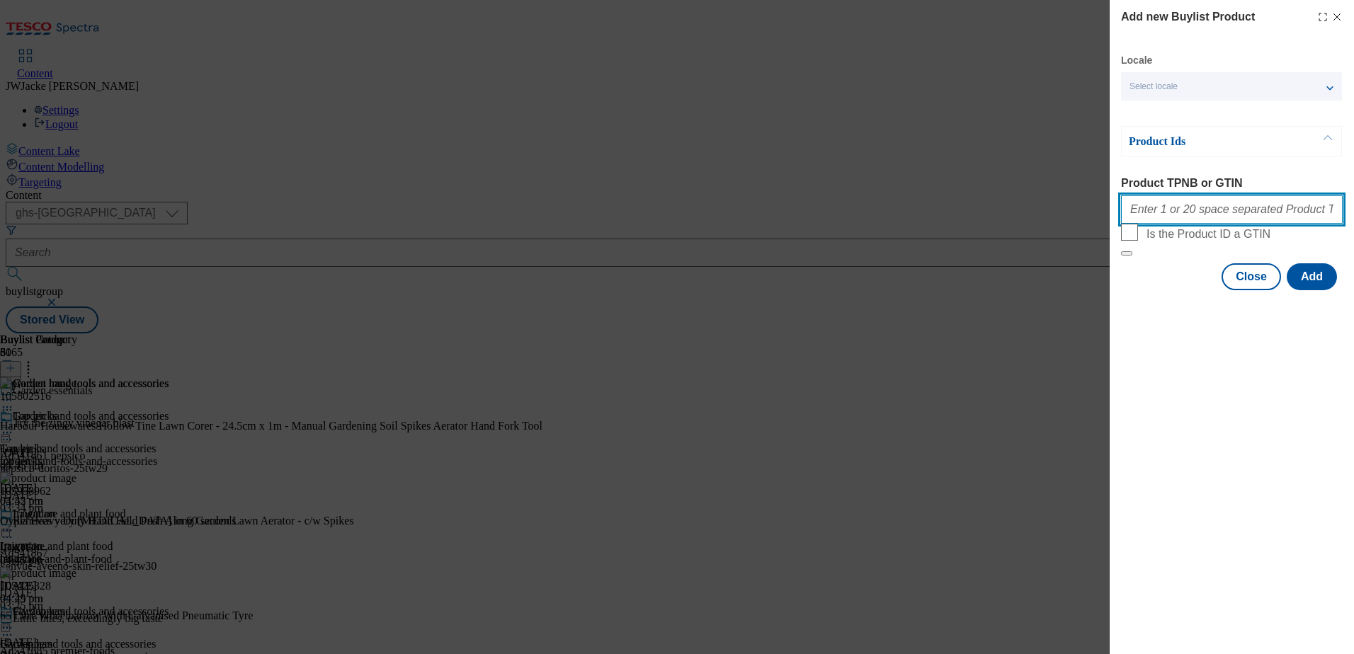
click at [1201, 217] on input "Product TPNB or GTIN" at bounding box center [1232, 209] width 222 height 28
paste input "111263213"
type input "111263213"
click at [1310, 290] on button "Add" at bounding box center [1312, 276] width 50 height 27
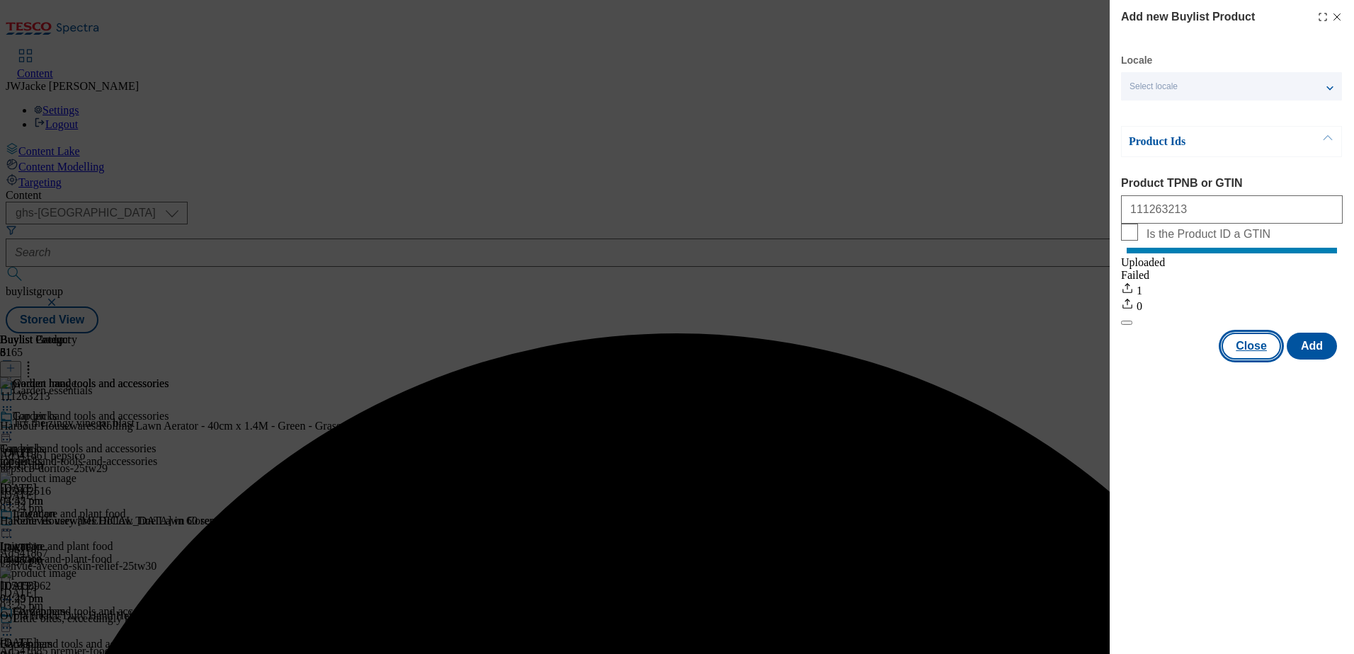
click at [1247, 360] on button "Close" at bounding box center [1251, 346] width 59 height 27
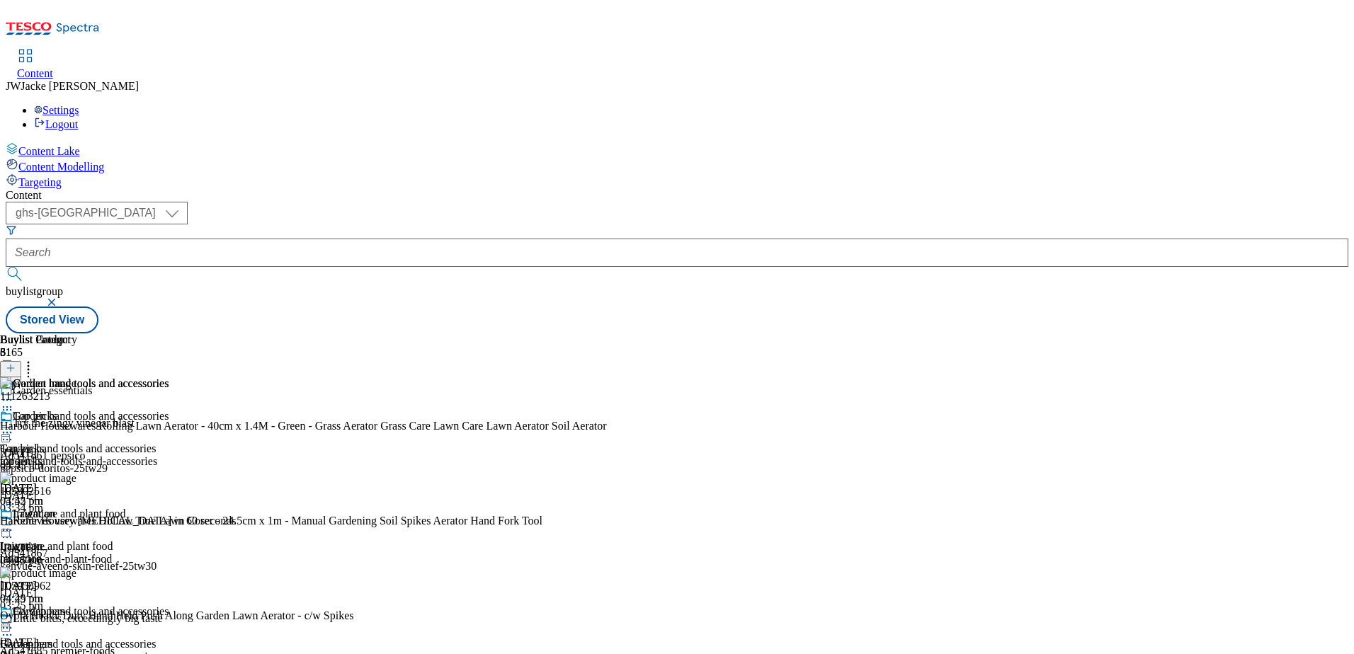
click at [16, 363] on icon at bounding box center [11, 368] width 10 height 10
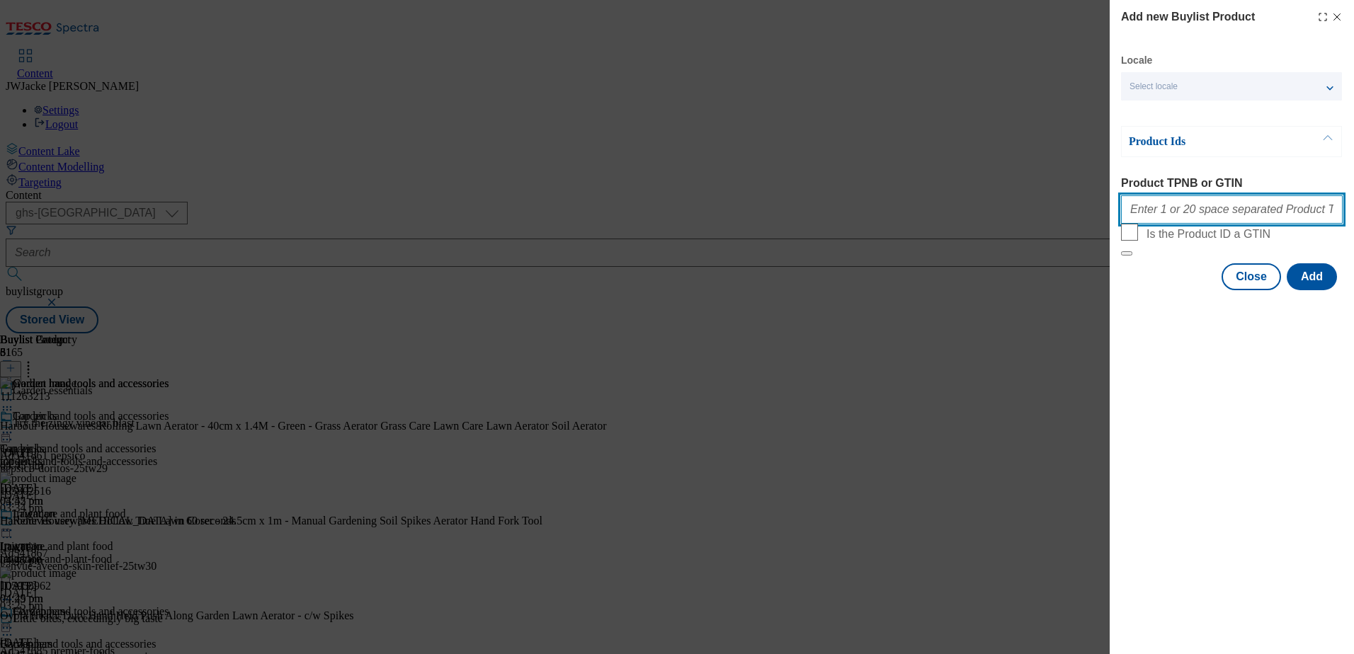
click at [1171, 212] on input "Product TPNB or GTIN" at bounding box center [1232, 209] width 222 height 28
paste input "105140624"
type input "105140624"
click at [1318, 290] on button "Add" at bounding box center [1312, 276] width 50 height 27
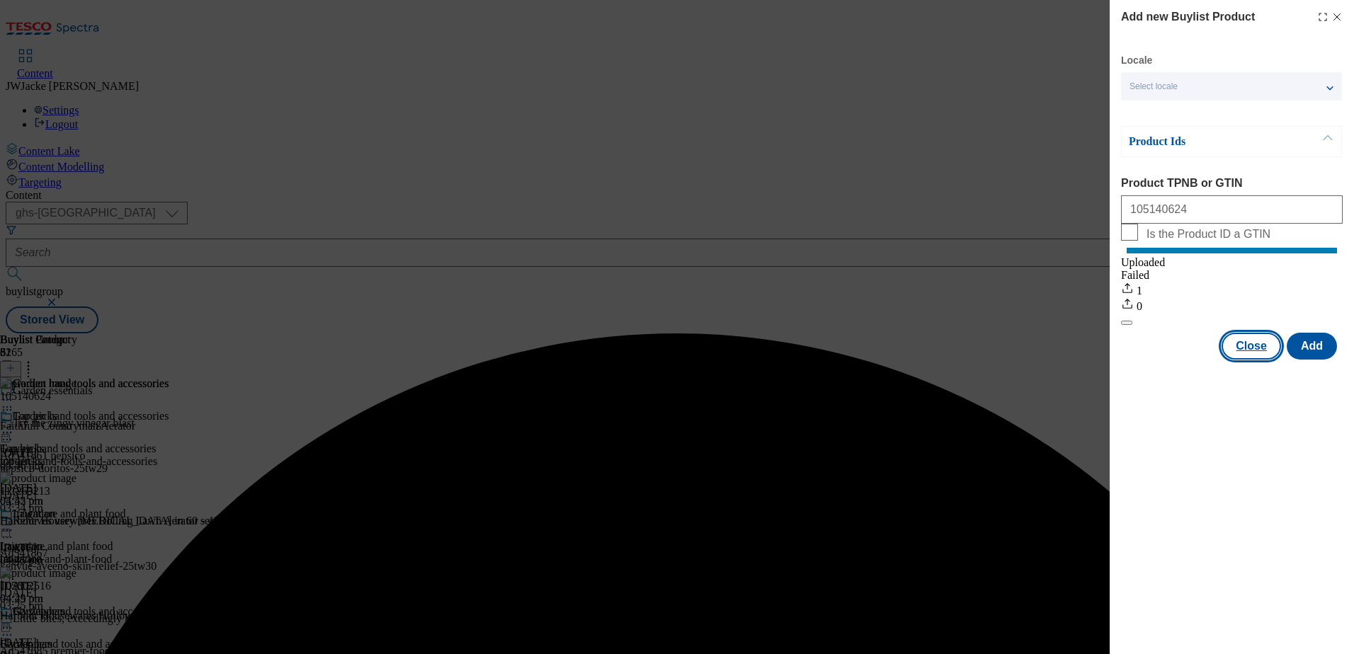
click at [1249, 360] on button "Close" at bounding box center [1251, 346] width 59 height 27
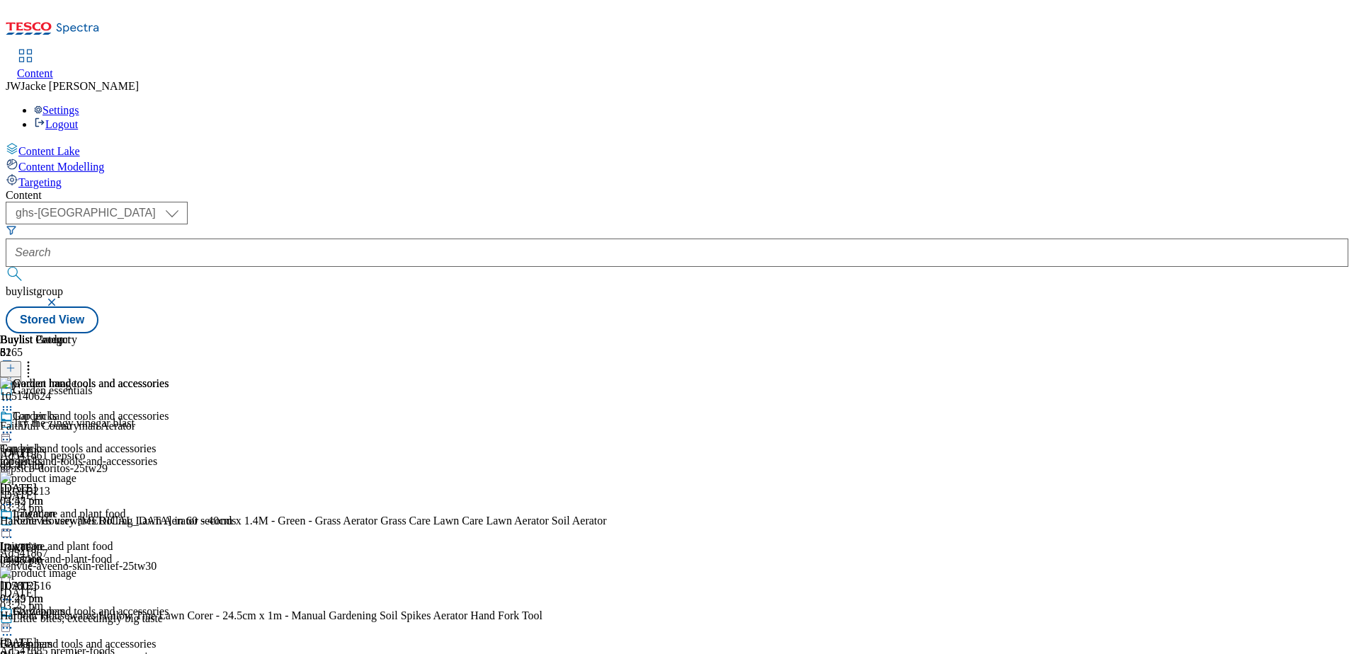
click at [16, 363] on icon at bounding box center [11, 368] width 10 height 10
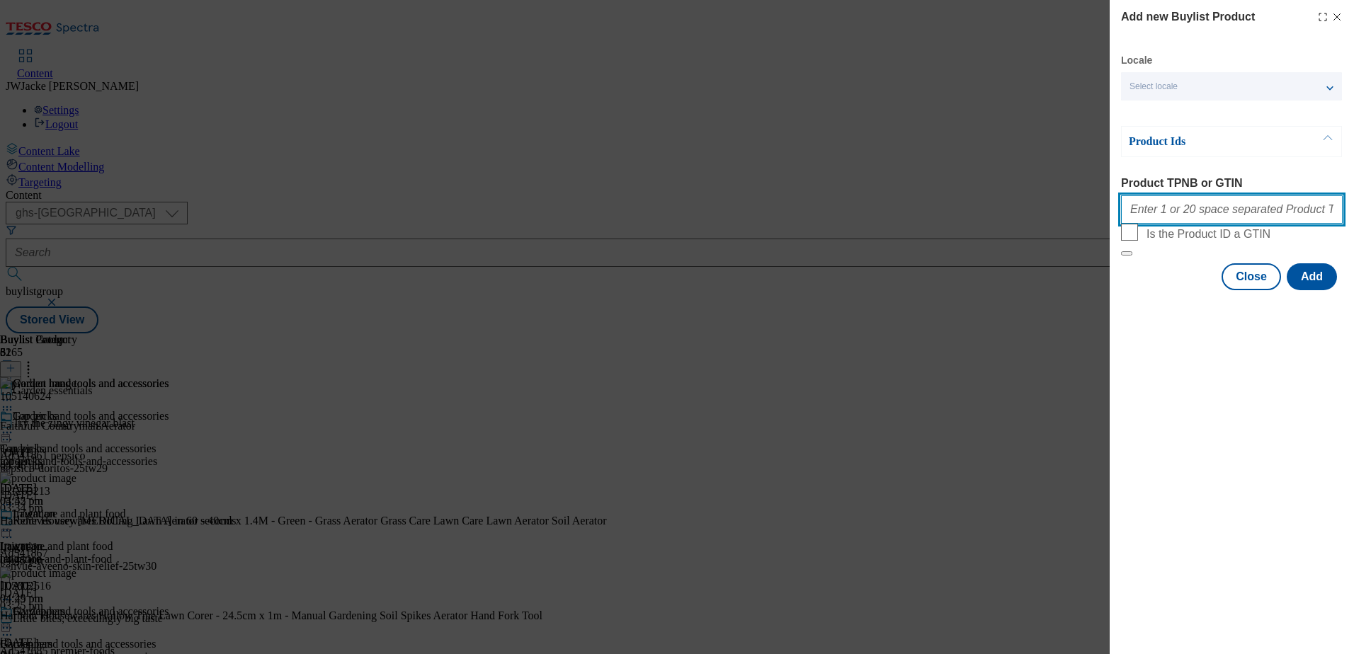
click at [1230, 216] on input "Product TPNB or GTIN" at bounding box center [1232, 209] width 222 height 28
paste input "106033972"
type input "106033972"
click at [1317, 290] on button "Add" at bounding box center [1312, 276] width 50 height 27
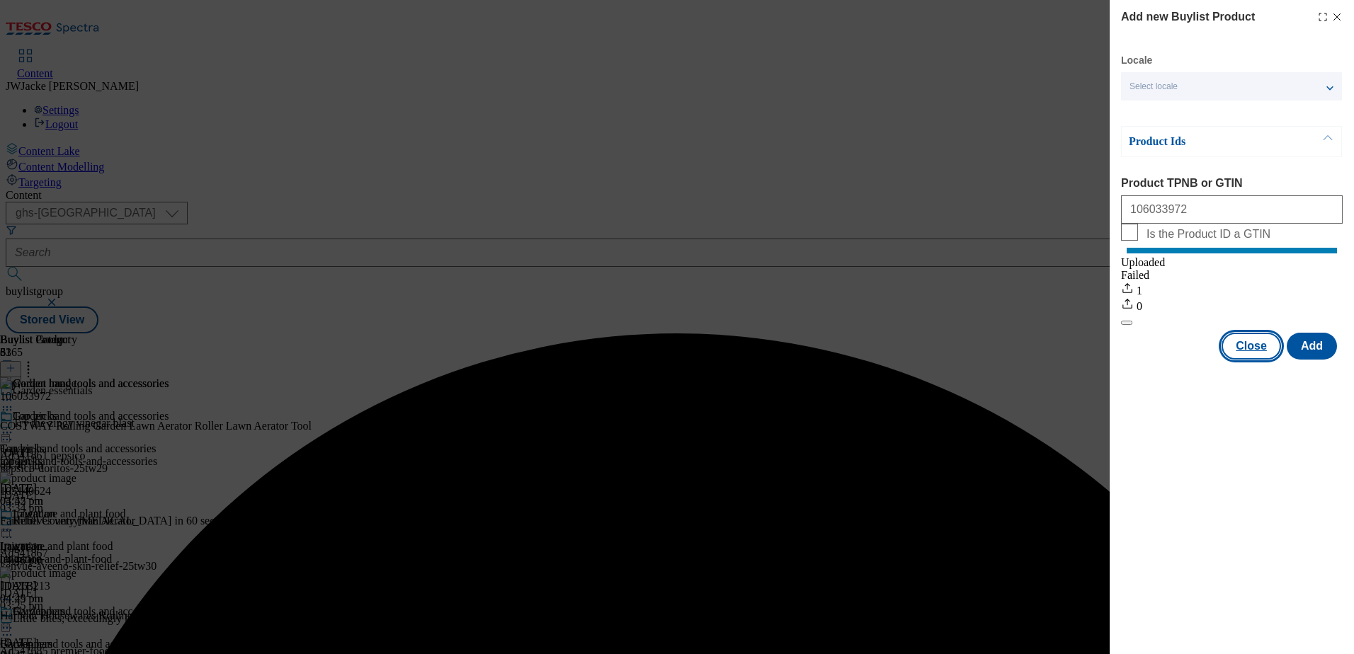
click at [1242, 360] on button "Close" at bounding box center [1251, 346] width 59 height 27
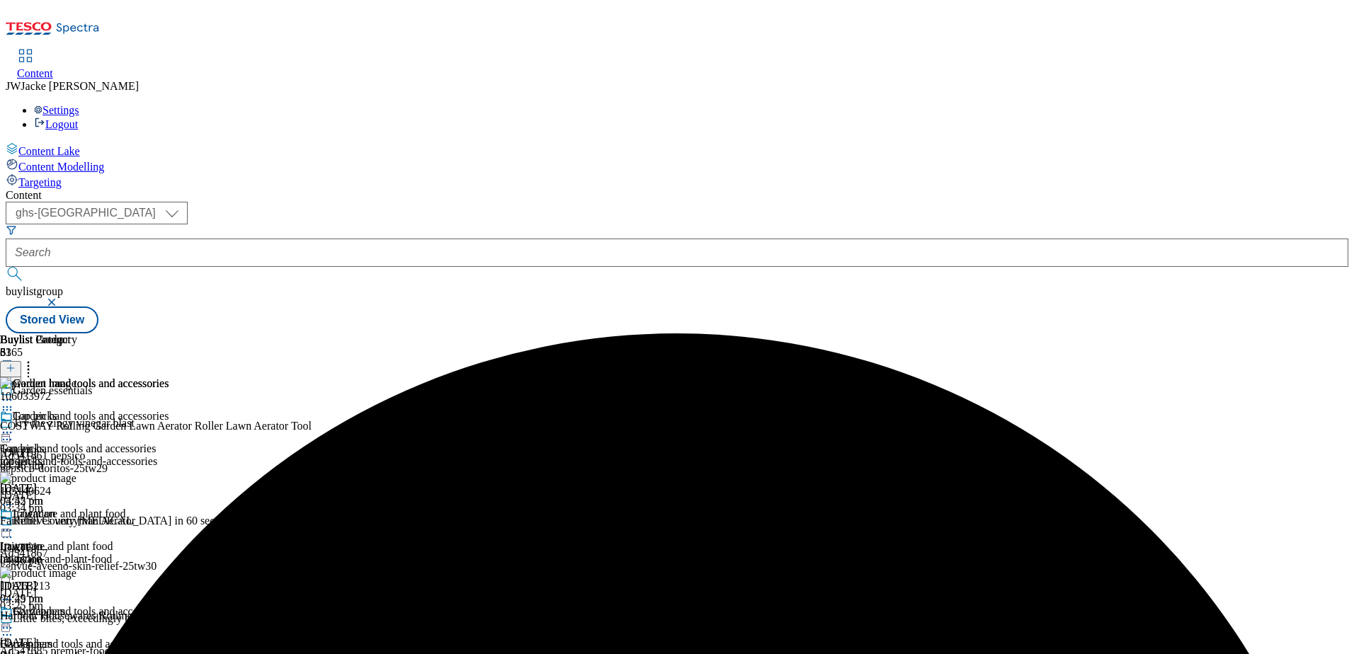
click at [35, 359] on icon at bounding box center [28, 366] width 14 height 14
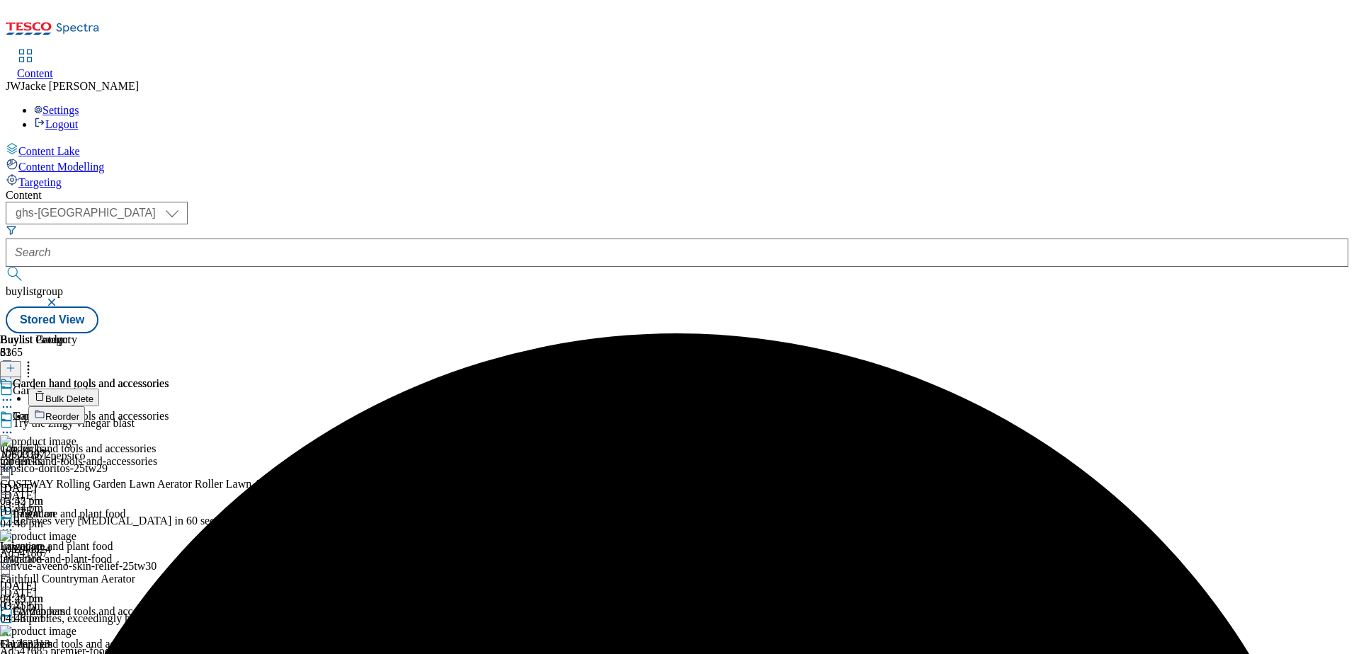
click at [79, 412] on span "Reorder" at bounding box center [62, 417] width 34 height 11
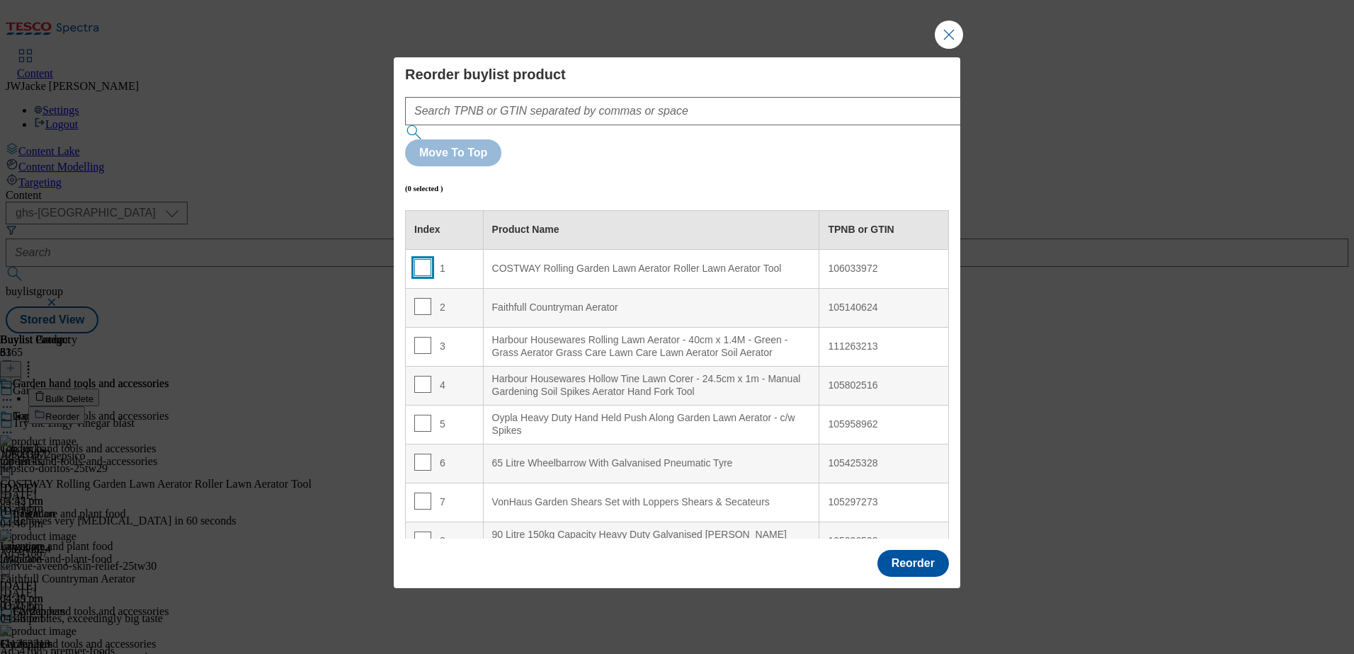
click at [415, 259] on input "Modal" at bounding box center [422, 267] width 17 height 17
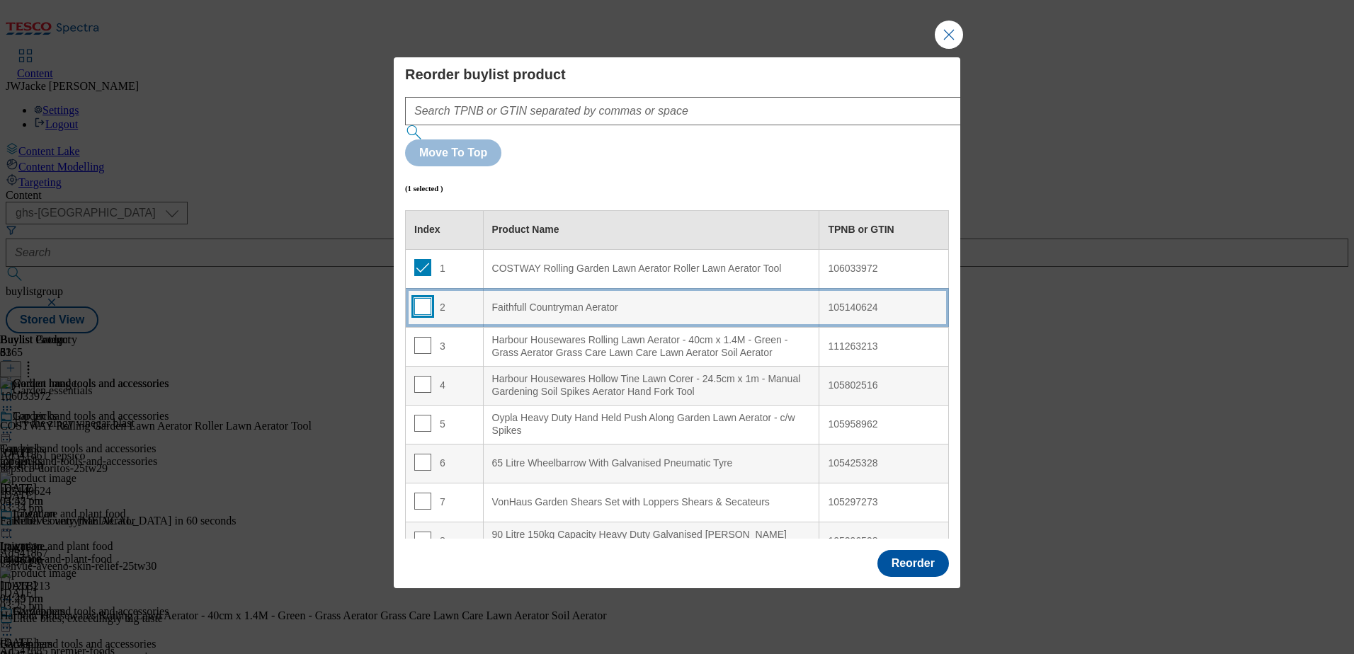
click at [421, 298] on input "Modal" at bounding box center [422, 306] width 17 height 17
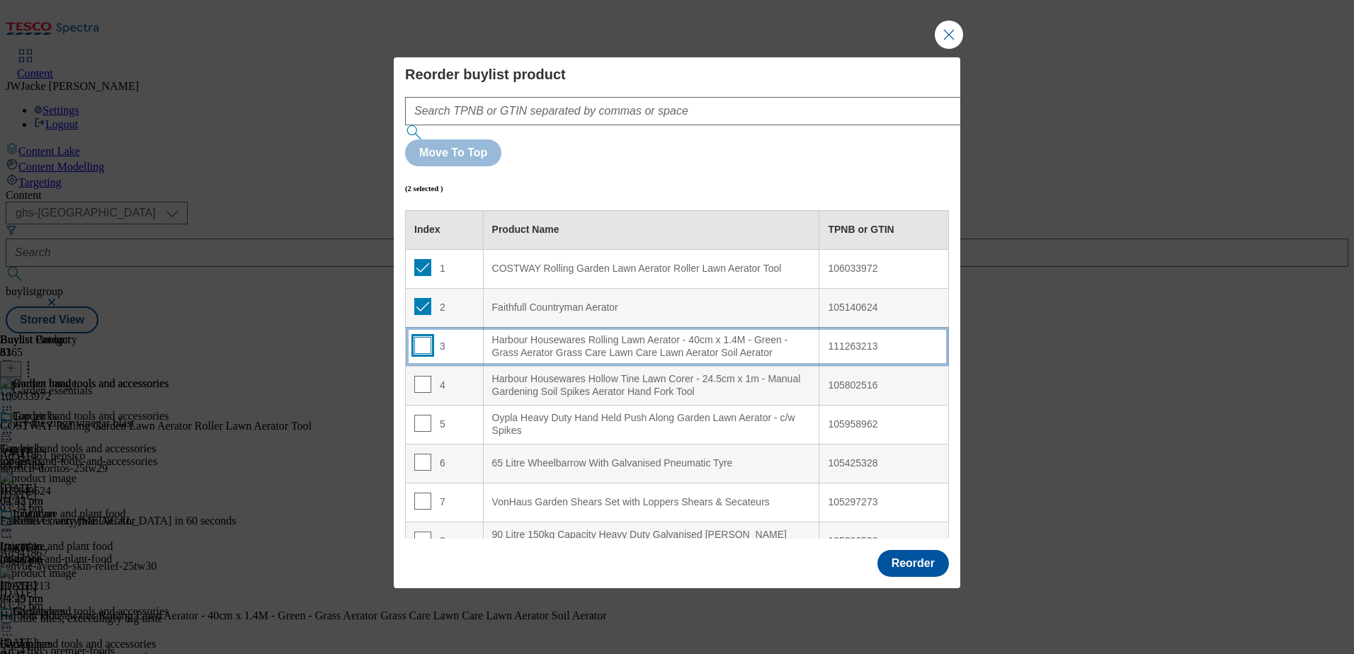
click at [421, 337] on input "Modal" at bounding box center [422, 345] width 17 height 17
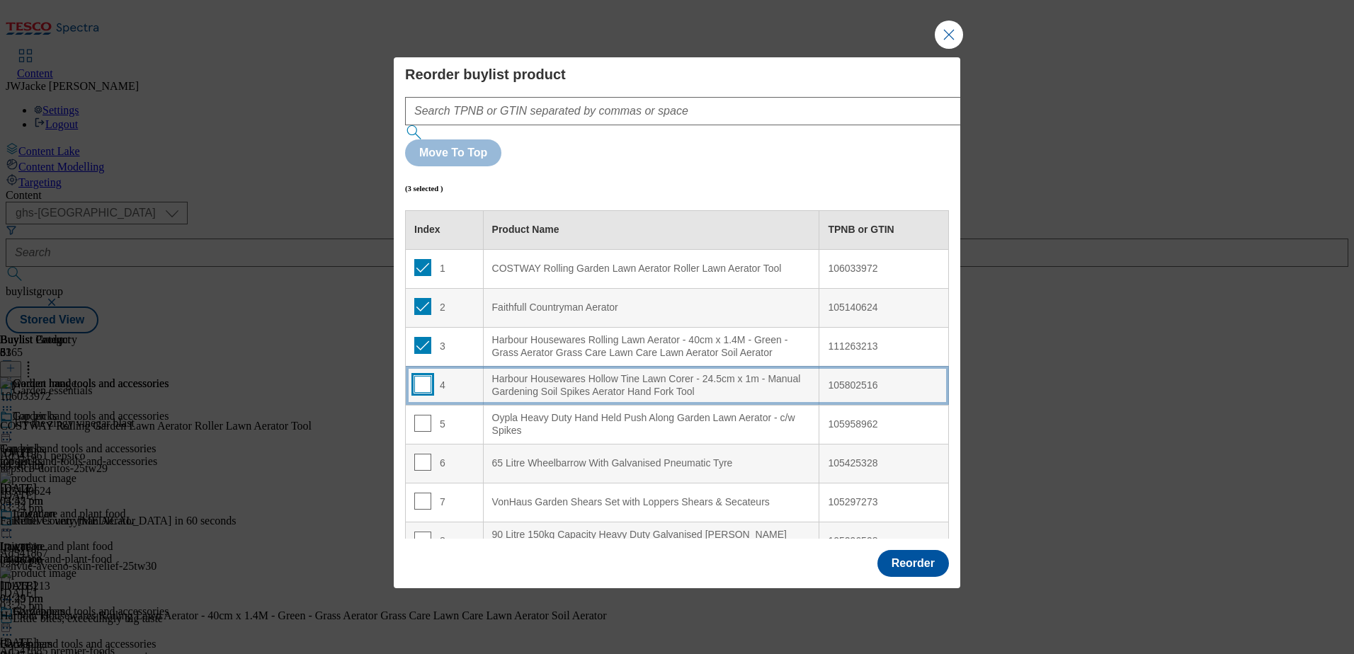
click at [418, 376] on input "Modal" at bounding box center [422, 384] width 17 height 17
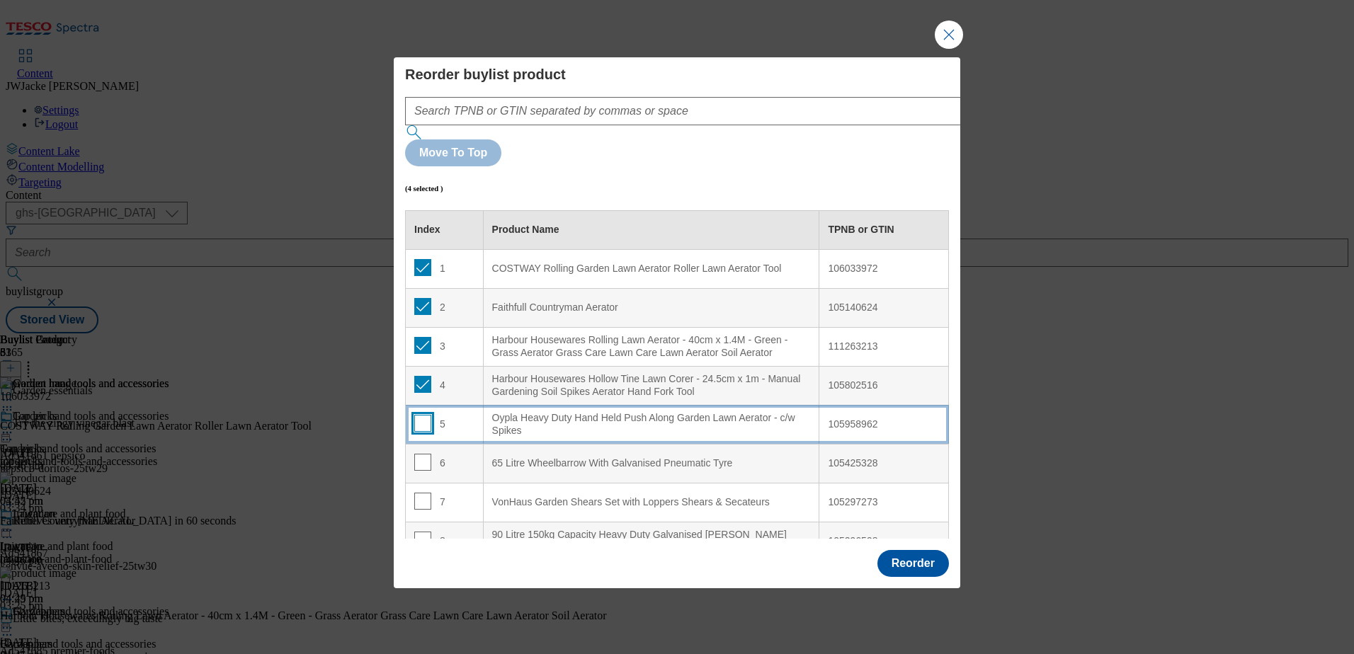
click at [421, 415] on input "Modal" at bounding box center [422, 423] width 17 height 17
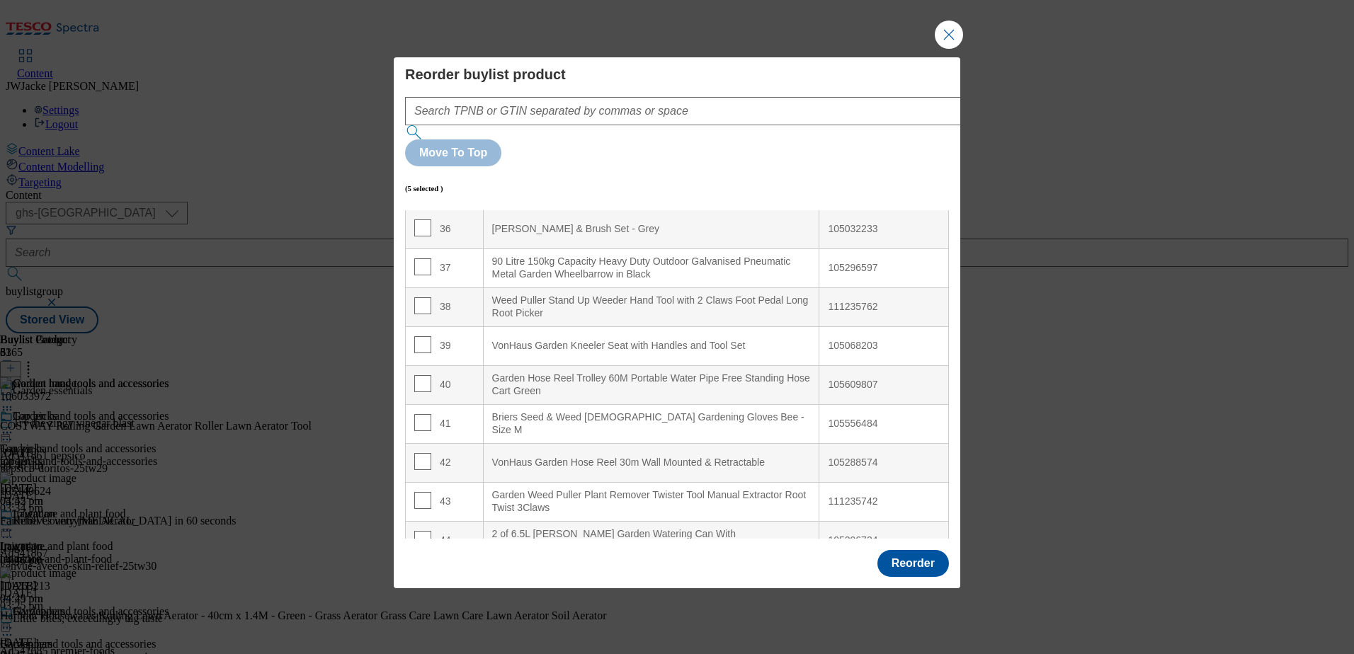
scroll to position [1558, 0]
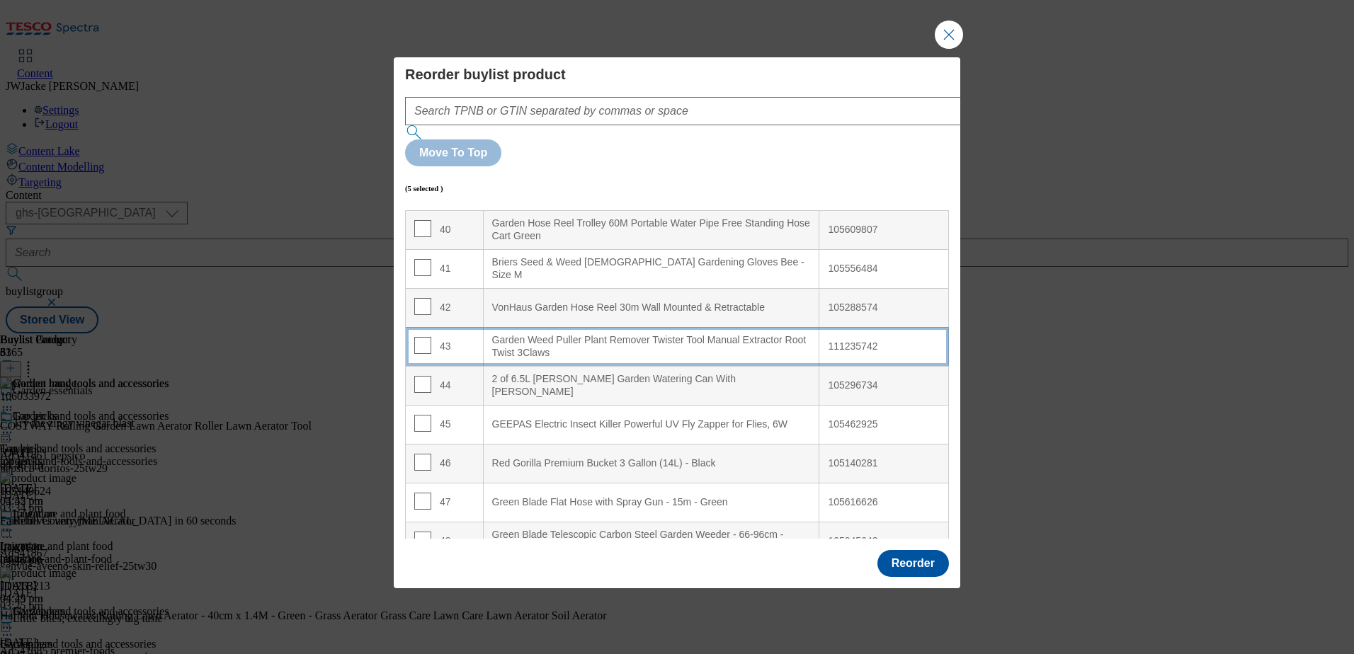
click at [518, 334] on div "Garden Weed Puller Plant Remover Twister Tool Manual Extractor Root Twist 3Claws" at bounding box center [651, 346] width 319 height 25
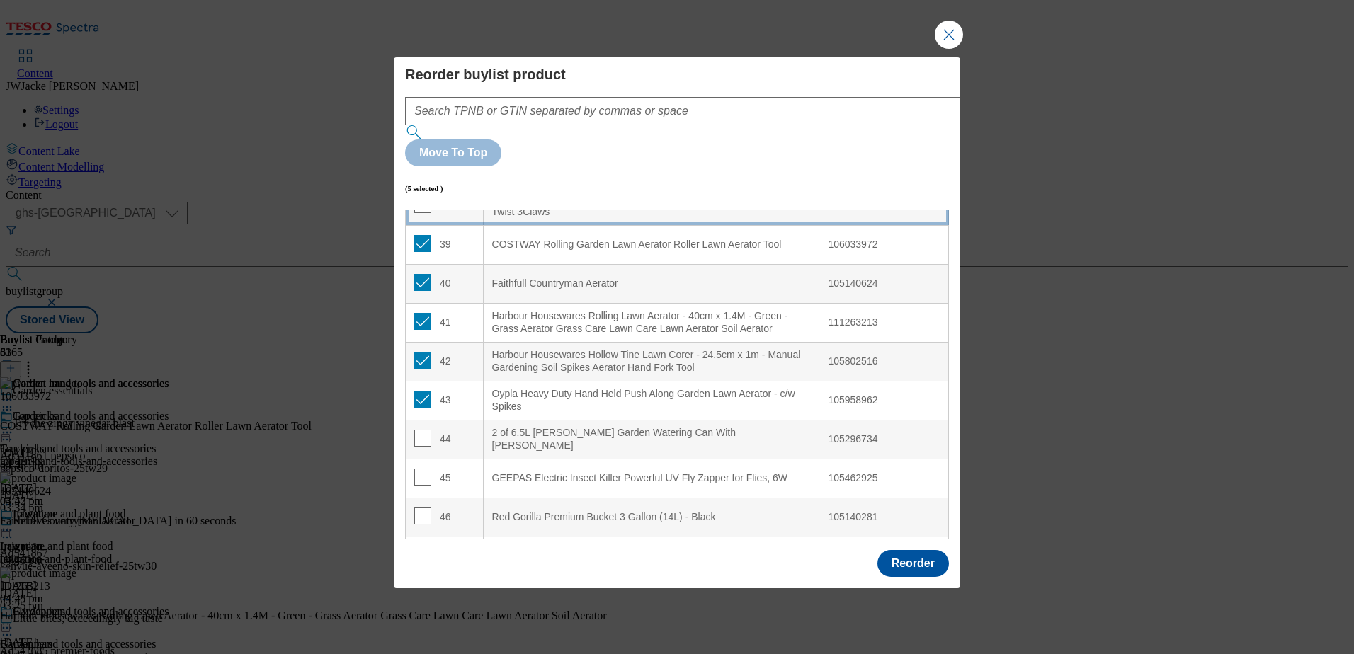
scroll to position [1505, 0]
click at [424, 225] on td "39" at bounding box center [445, 244] width 78 height 39
click at [421, 234] on input "Modal" at bounding box center [422, 242] width 17 height 17
click at [424, 273] on input "Modal" at bounding box center [422, 281] width 17 height 17
click at [424, 312] on input "Modal" at bounding box center [422, 320] width 17 height 17
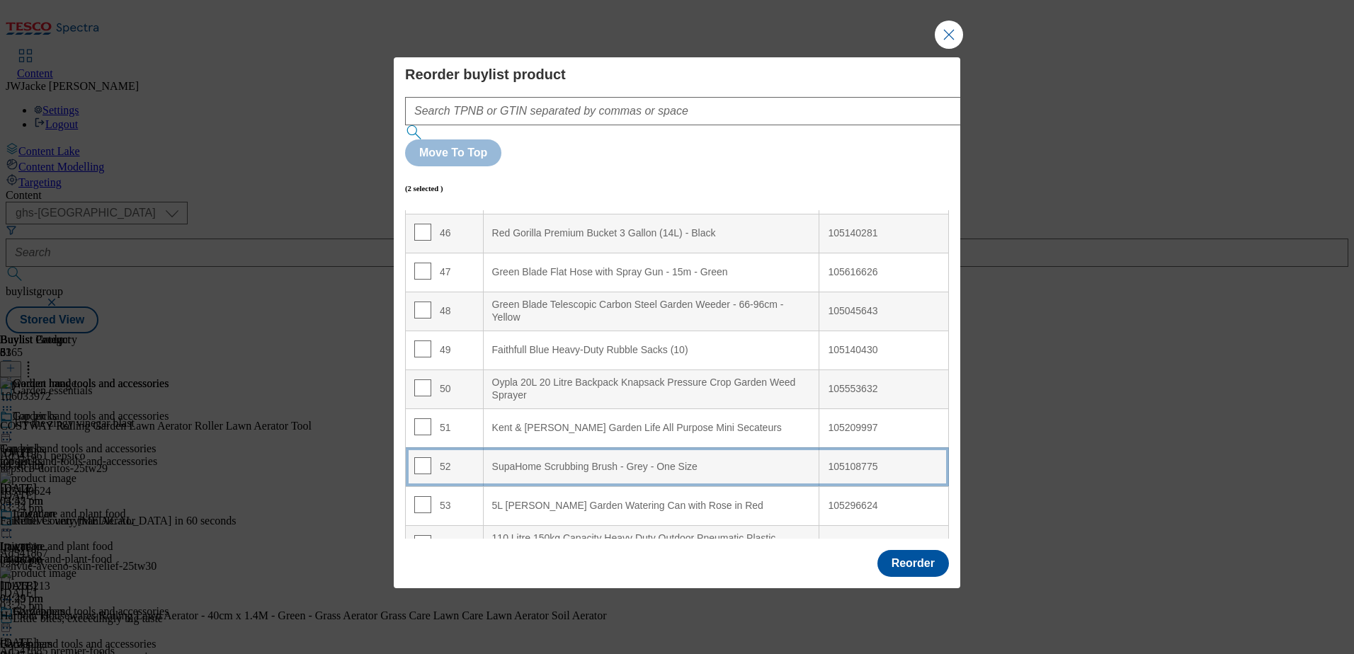
click at [585, 461] on div "SupaHome Scrubbing Brush - Grey - One Size" at bounding box center [651, 467] width 319 height 13
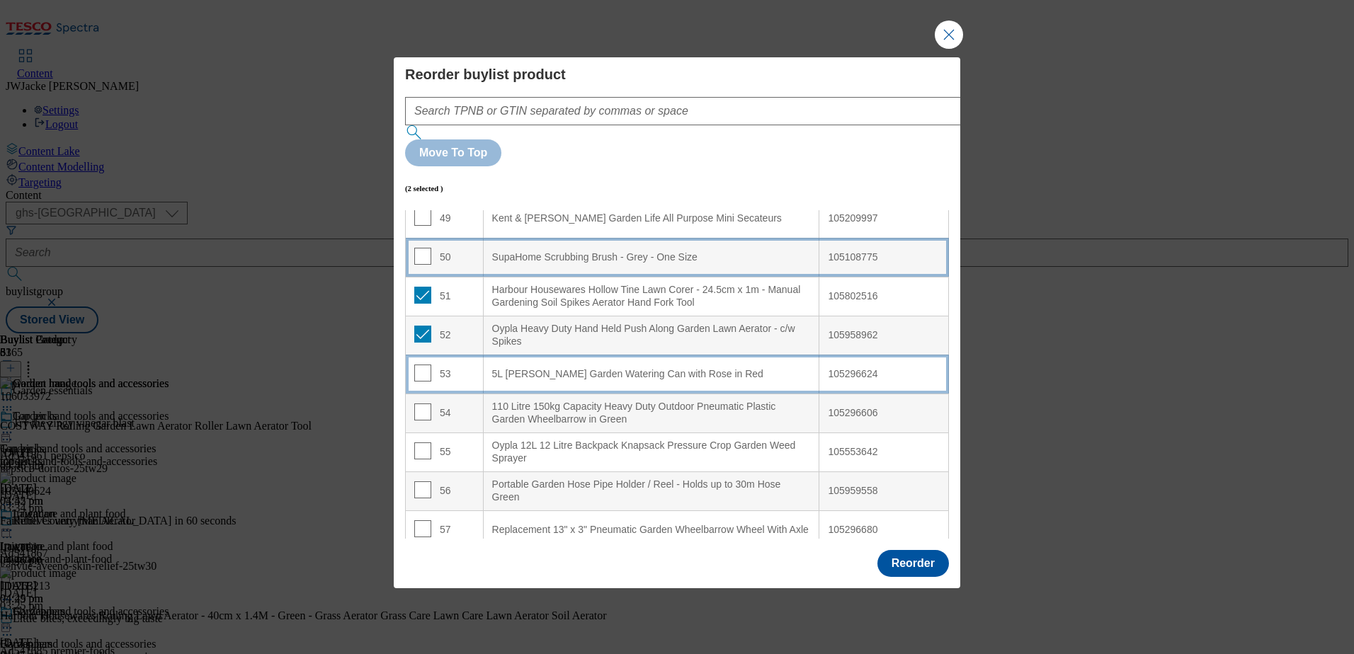
scroll to position [1923, 0]
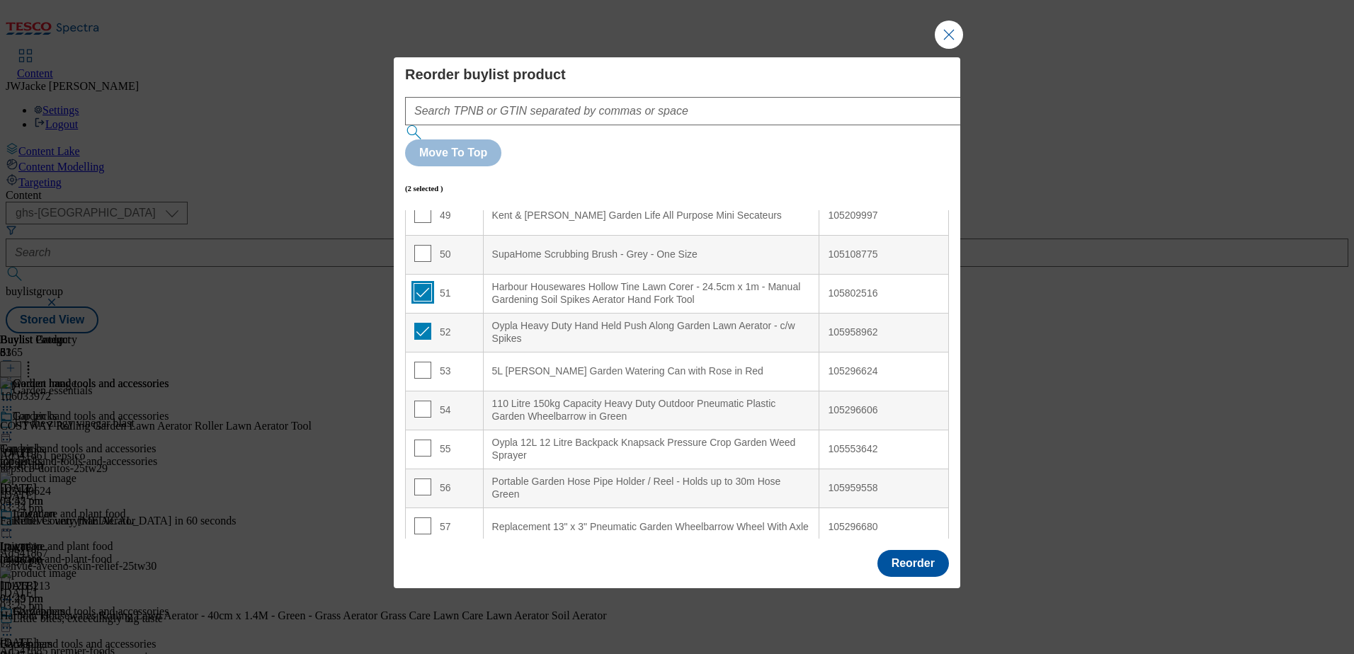
click at [422, 284] on input "Modal" at bounding box center [422, 292] width 17 height 17
click at [417, 323] on input "Modal" at bounding box center [422, 331] width 17 height 17
click at [909, 550] on button "Reorder" at bounding box center [914, 563] width 72 height 27
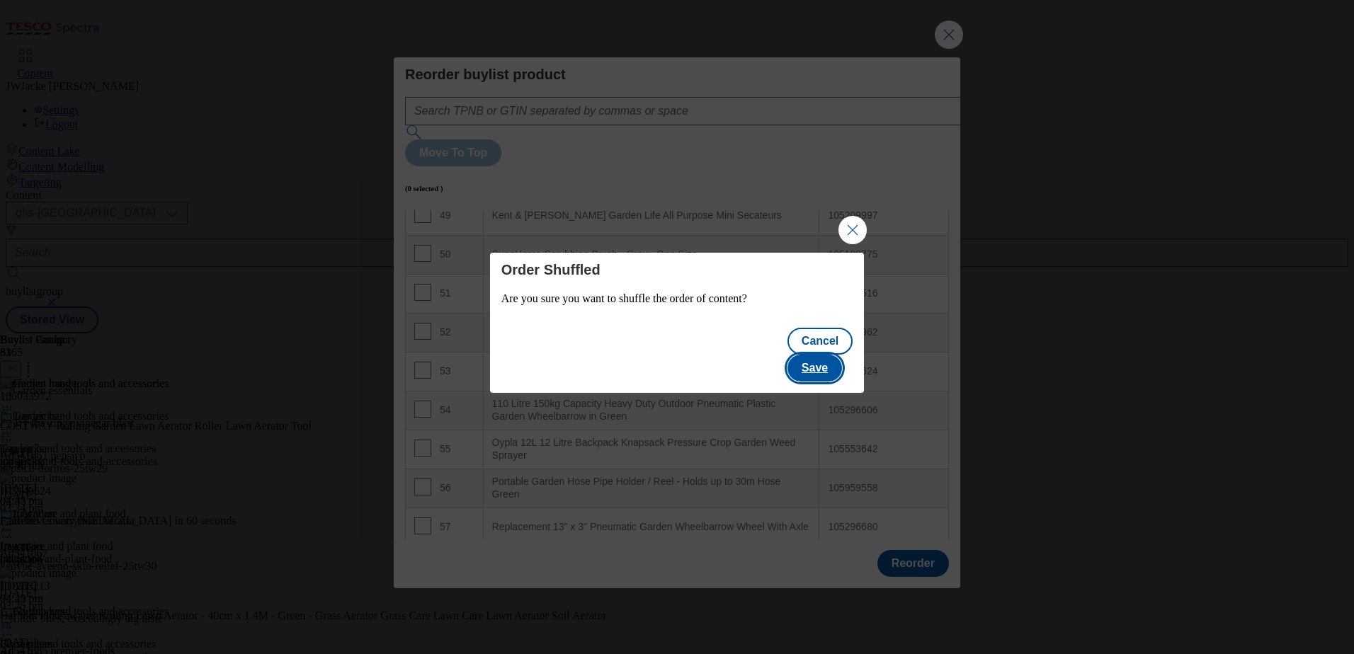
click at [822, 355] on button "Save" at bounding box center [815, 368] width 55 height 27
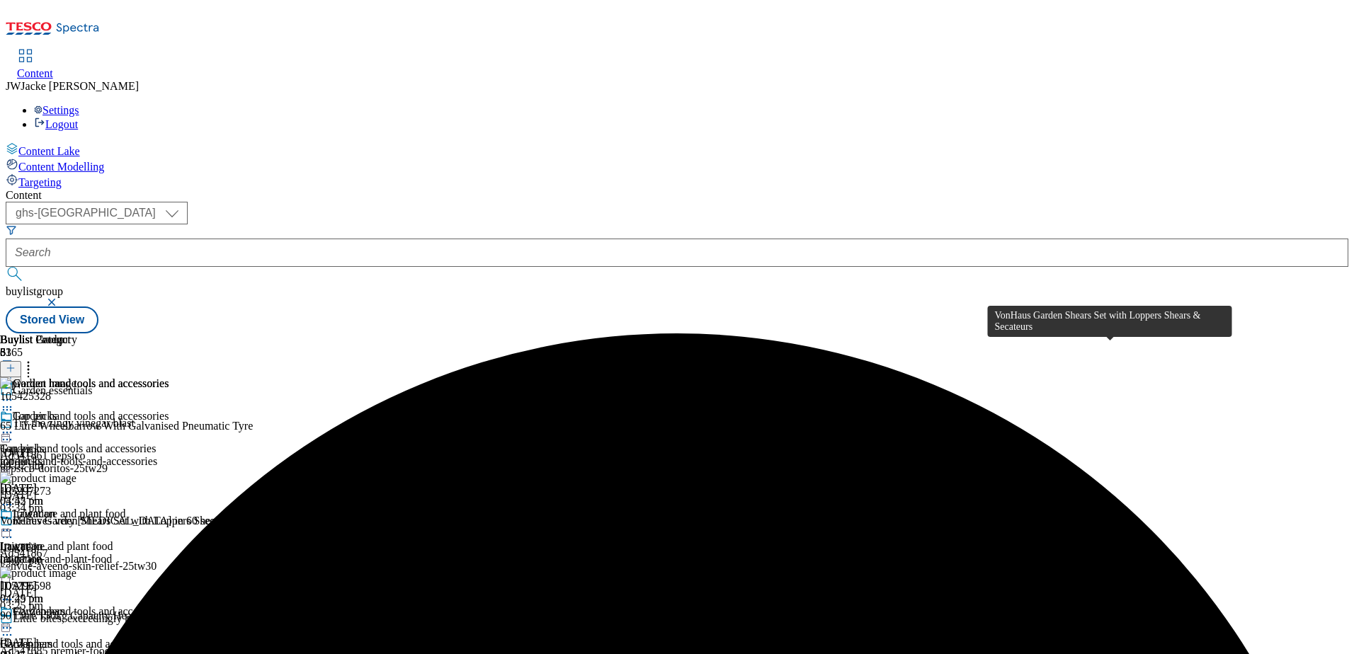
scroll to position [496, 0]
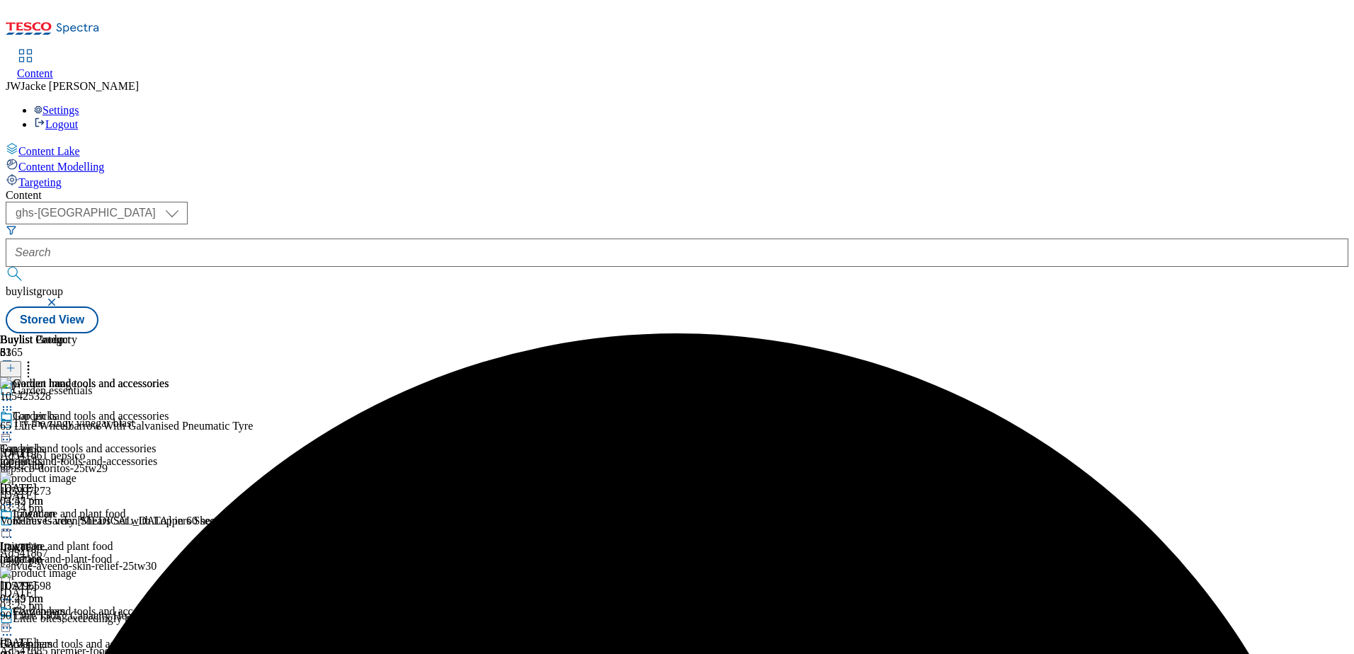
click at [14, 426] on icon at bounding box center [7, 433] width 14 height 14
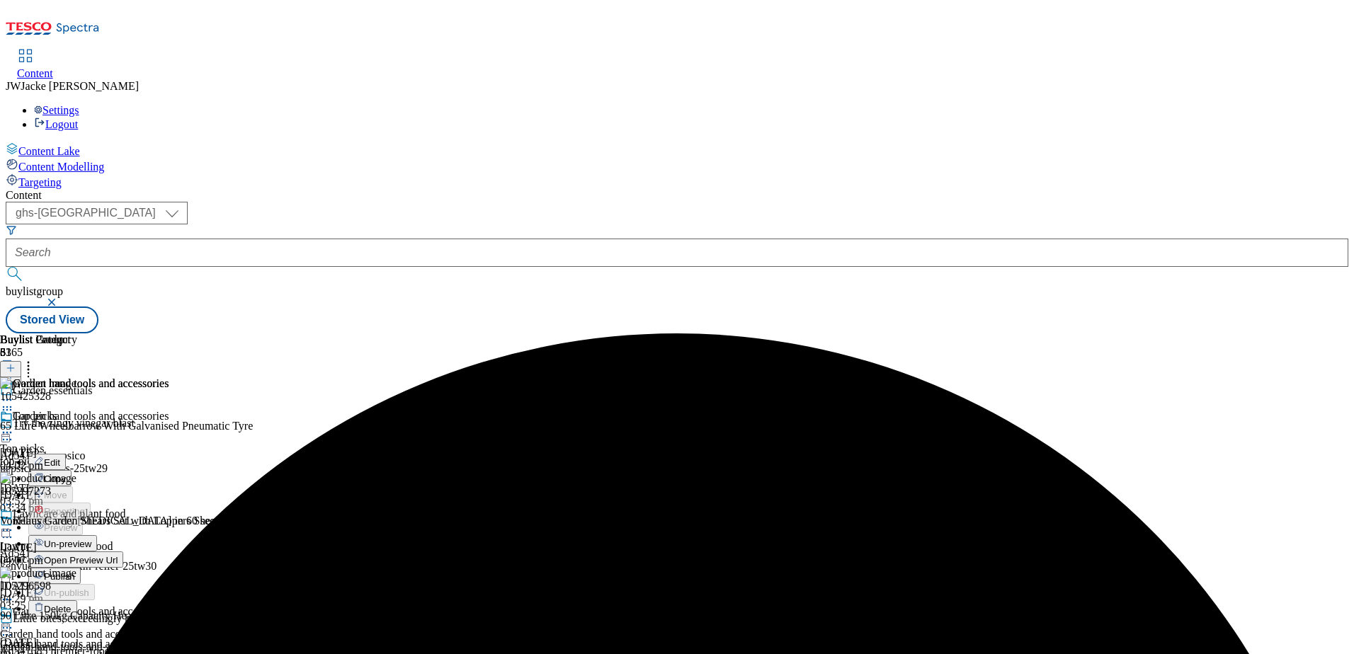
click at [75, 572] on span "Publish" at bounding box center [59, 577] width 31 height 11
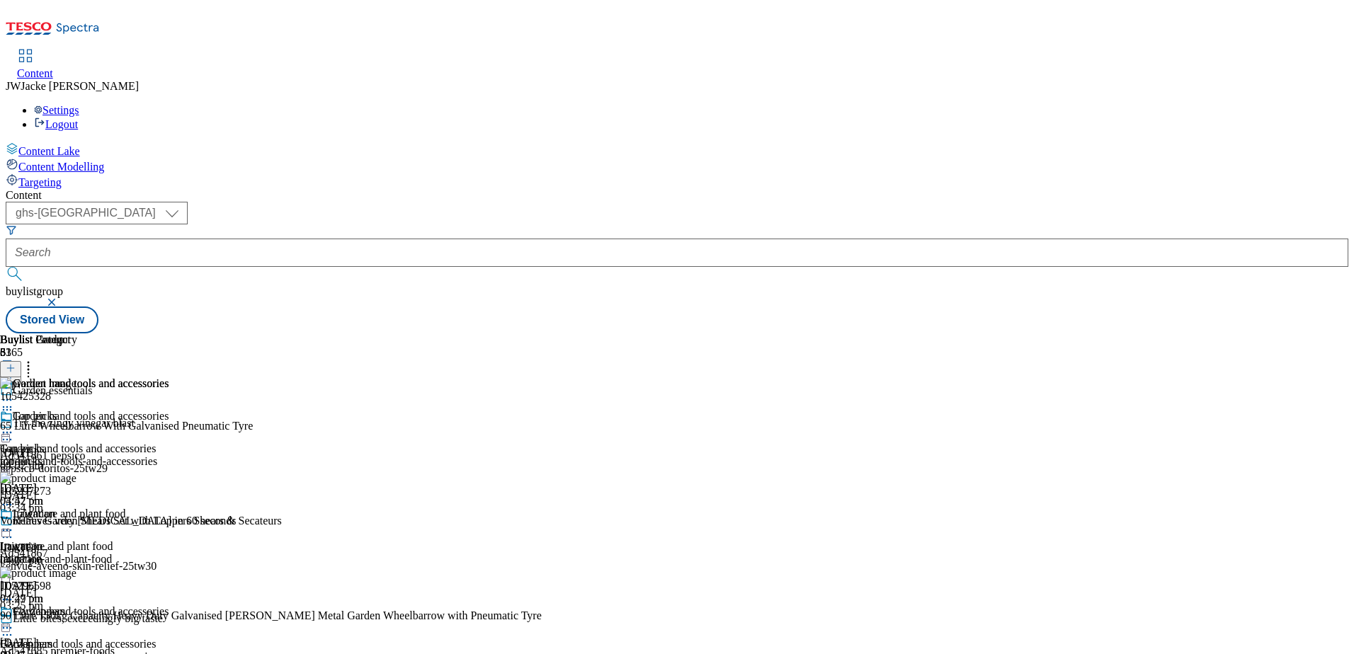
click at [169, 508] on div "Lawncare and plant food Lawncare and plant food lawncare-and-plant-food [DATE] …" at bounding box center [84, 557] width 169 height 98
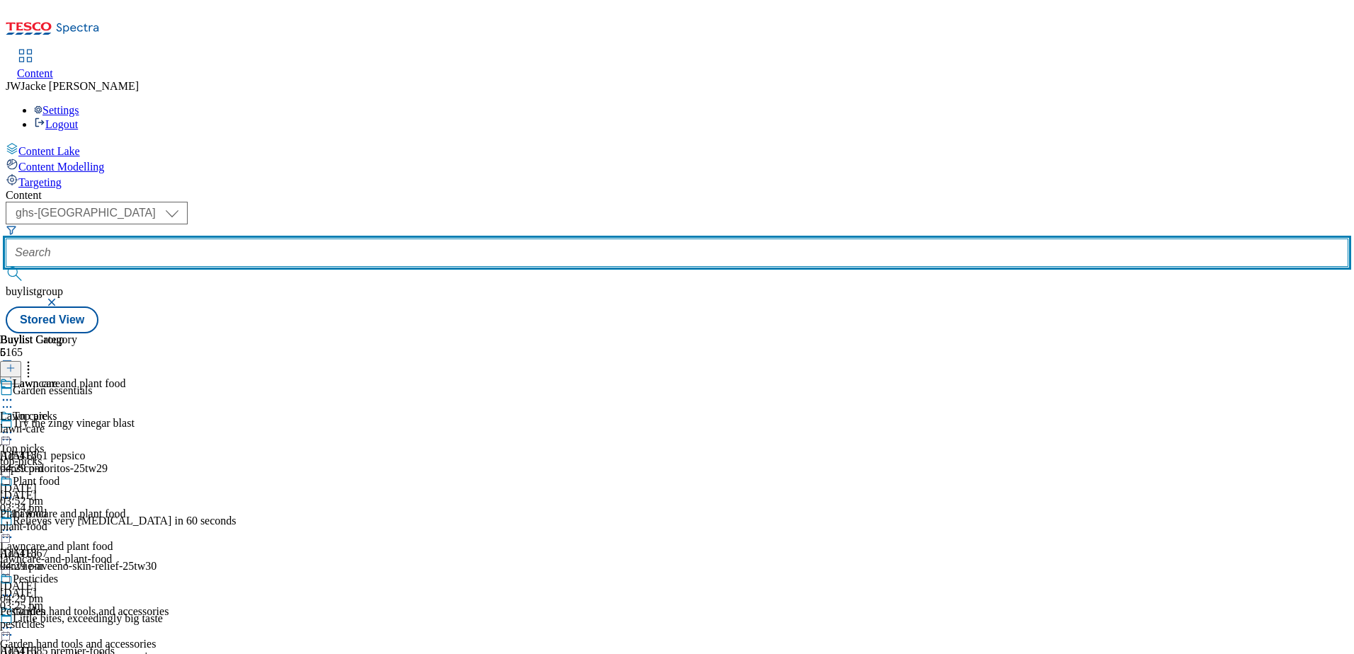
click at [371, 239] on input "text" at bounding box center [677, 253] width 1343 height 28
paste input "garden-essentials/lawncare-and-plant-food"
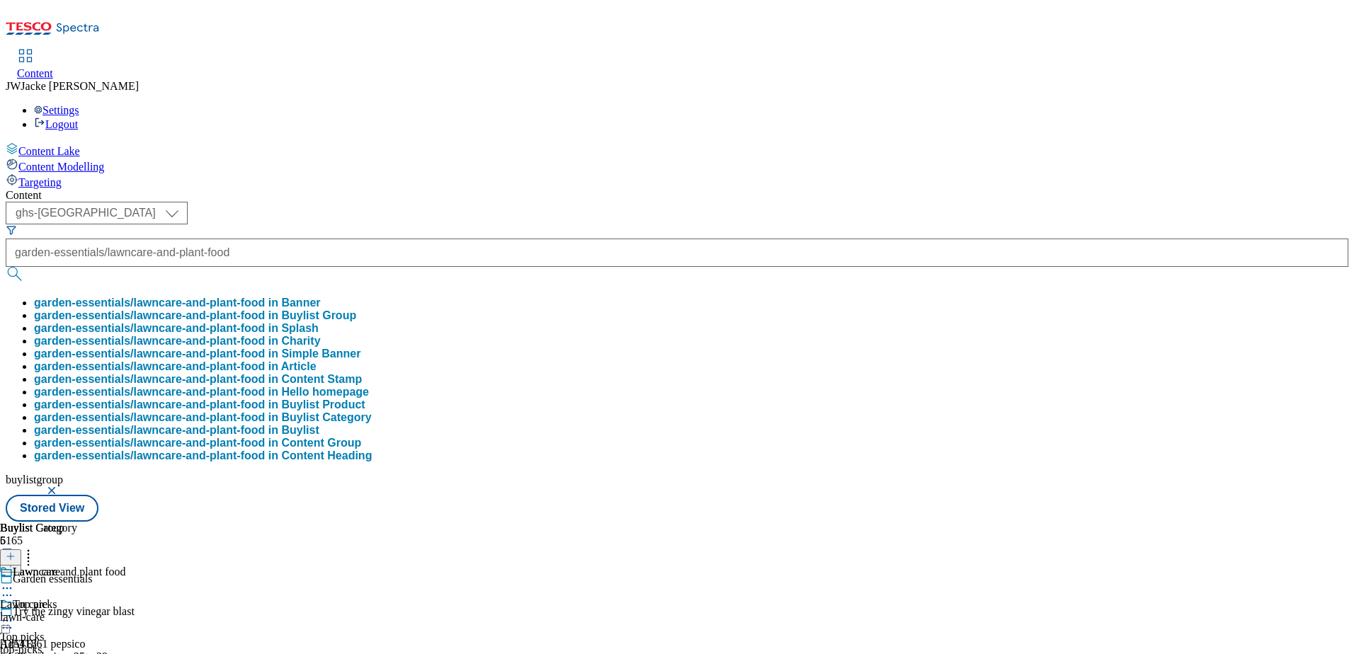
click at [356, 310] on button "garden-essentials/lawncare-and-plant-food in Buylist Group" at bounding box center [195, 316] width 322 height 13
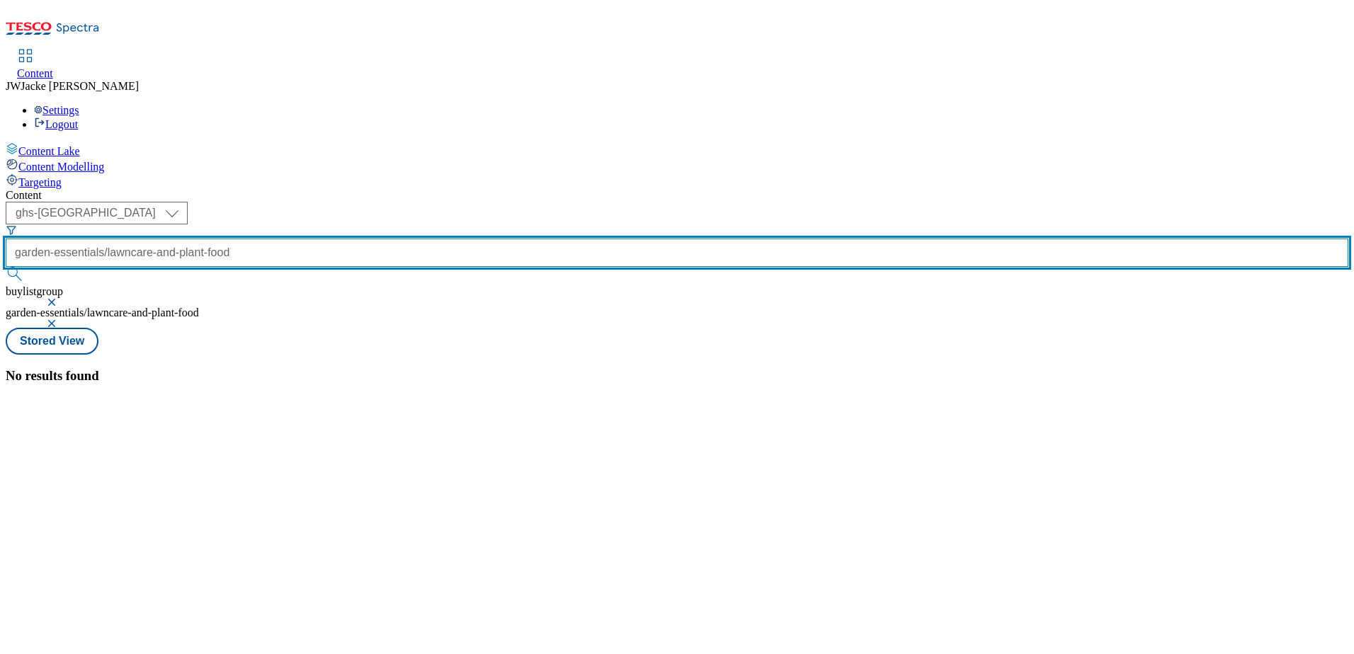
click at [370, 239] on input "garden-essentials/lawncare-and-plant-food" at bounding box center [677, 253] width 1343 height 28
drag, startPoint x: 419, startPoint y: 108, endPoint x: 307, endPoint y: 101, distance: 112.1
click at [307, 202] on div "( optional ) ghs-uk group-comms ghs-uk garden-essentials/lawncare-and-plant-foo…" at bounding box center [677, 265] width 1343 height 126
click at [373, 239] on input "garden-essentials/lawncare-and-plant-food" at bounding box center [677, 253] width 1343 height 28
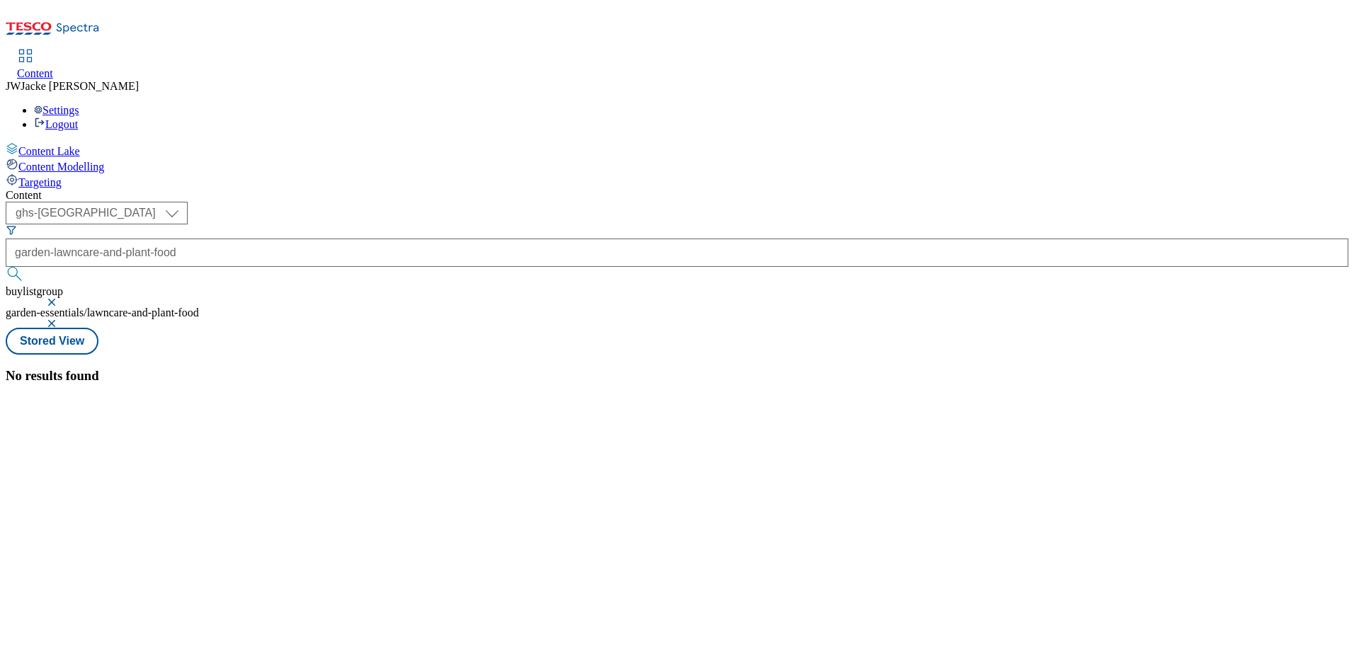
click at [25, 267] on button "submit" at bounding box center [16, 274] width 20 height 14
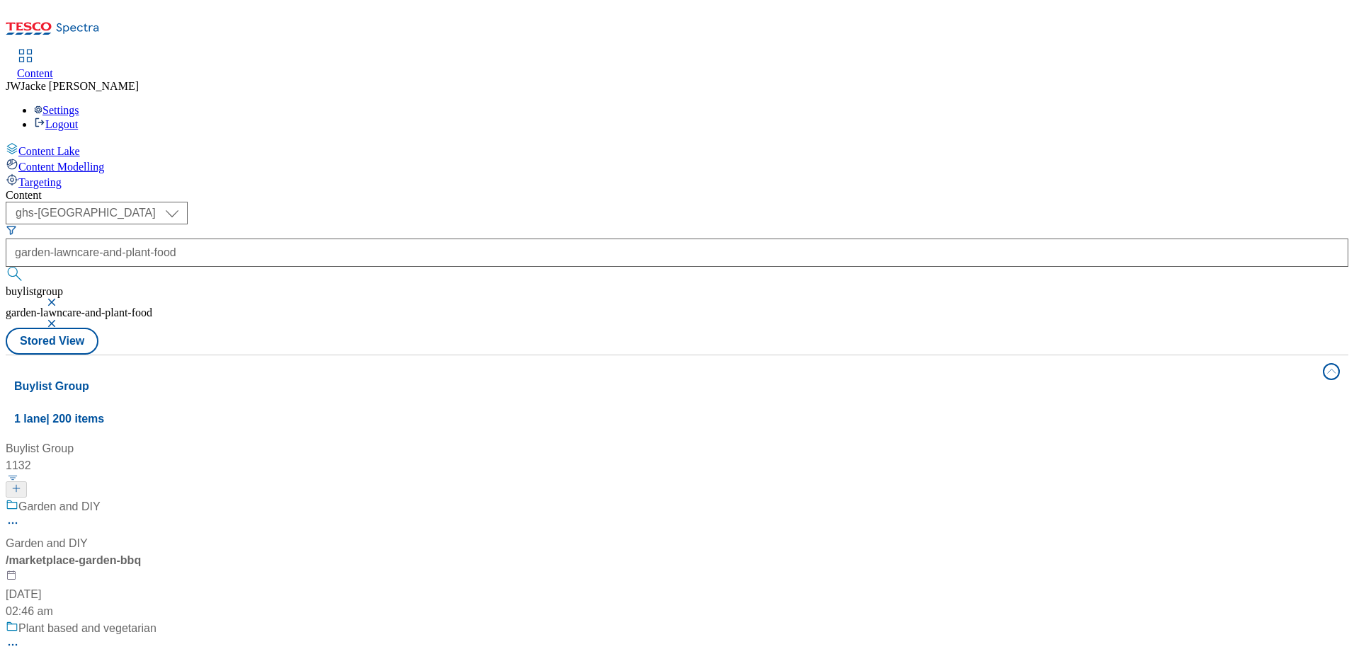
click at [588, 441] on div "Buylist Group 1132 Garden and DIY Garden and DIY / marketplace-garden-bbq [DATE…" at bounding box center [677, 441] width 1326 height 0
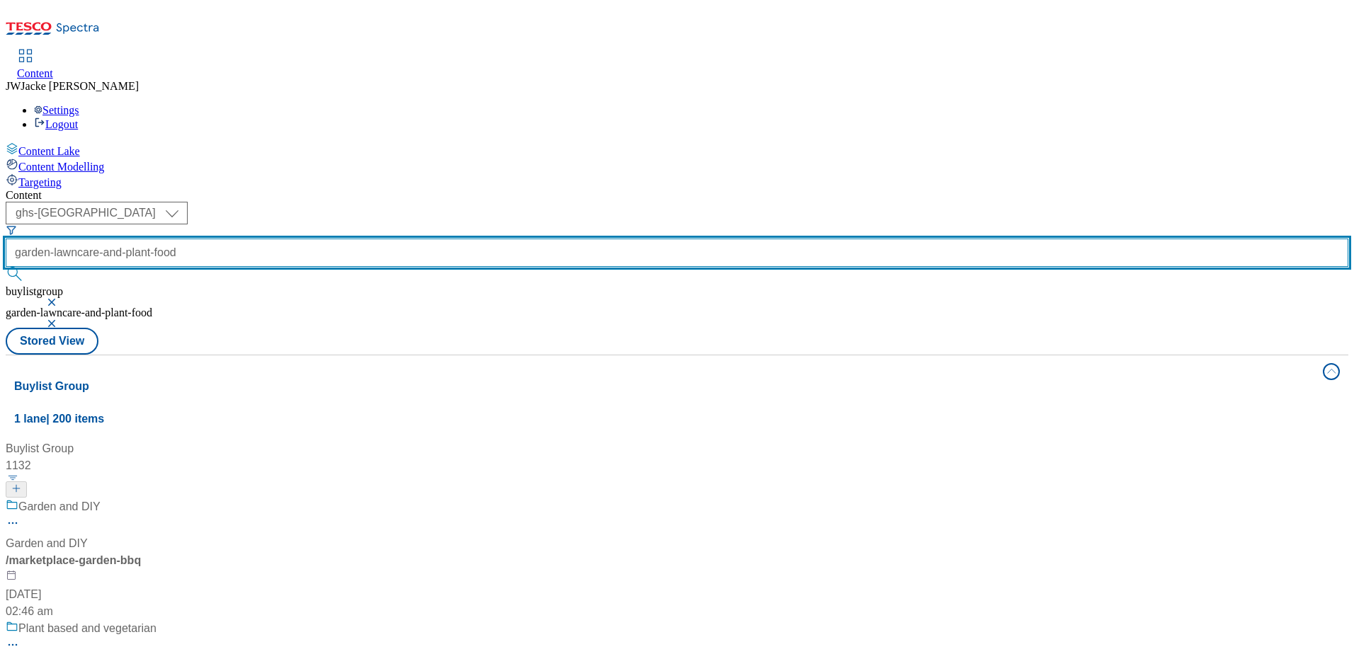
click at [387, 239] on input "garden-lawncare-and-plant-food" at bounding box center [677, 253] width 1343 height 28
drag, startPoint x: 345, startPoint y: 109, endPoint x: 480, endPoint y: 133, distance: 136.7
click at [480, 189] on div "Content ( optional ) ghs-uk group-comms ghs-uk garden-lawncare-and-plant-food b…" at bounding box center [677, 580] width 1343 height 783
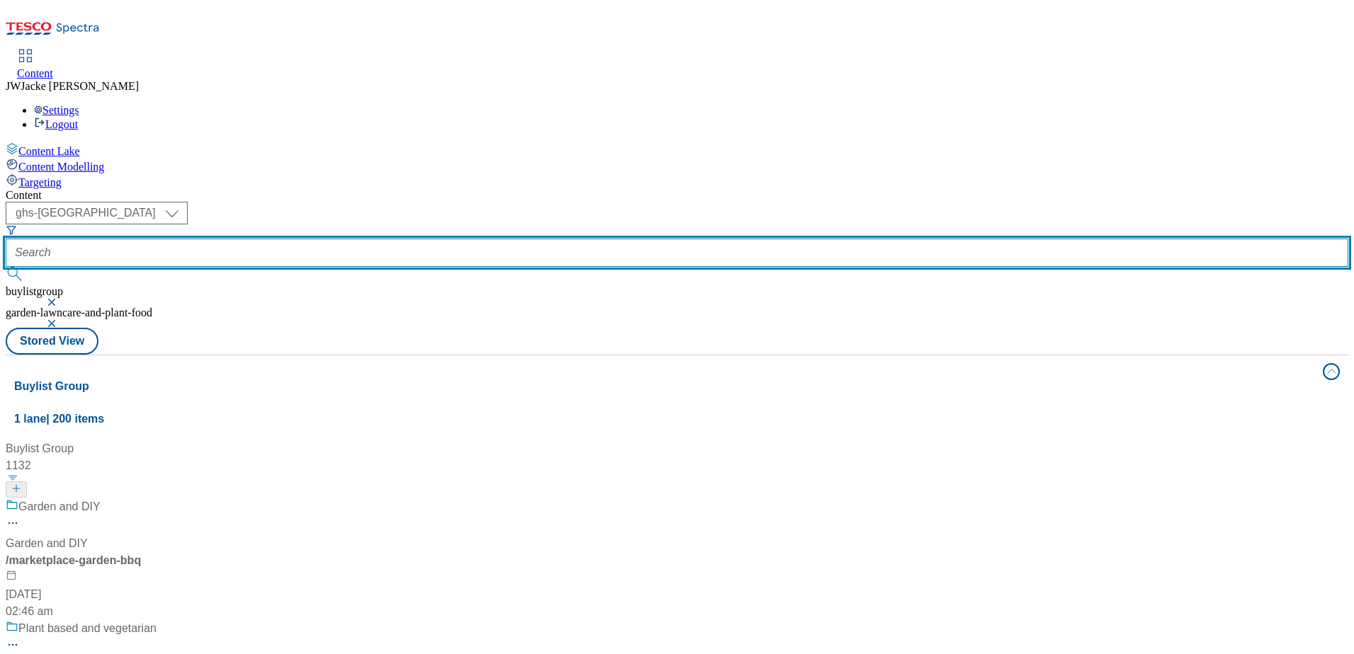
click at [378, 239] on input "text" at bounding box center [677, 253] width 1343 height 28
paste input "garden-essentials"
click at [6, 267] on button "submit" at bounding box center [16, 274] width 20 height 14
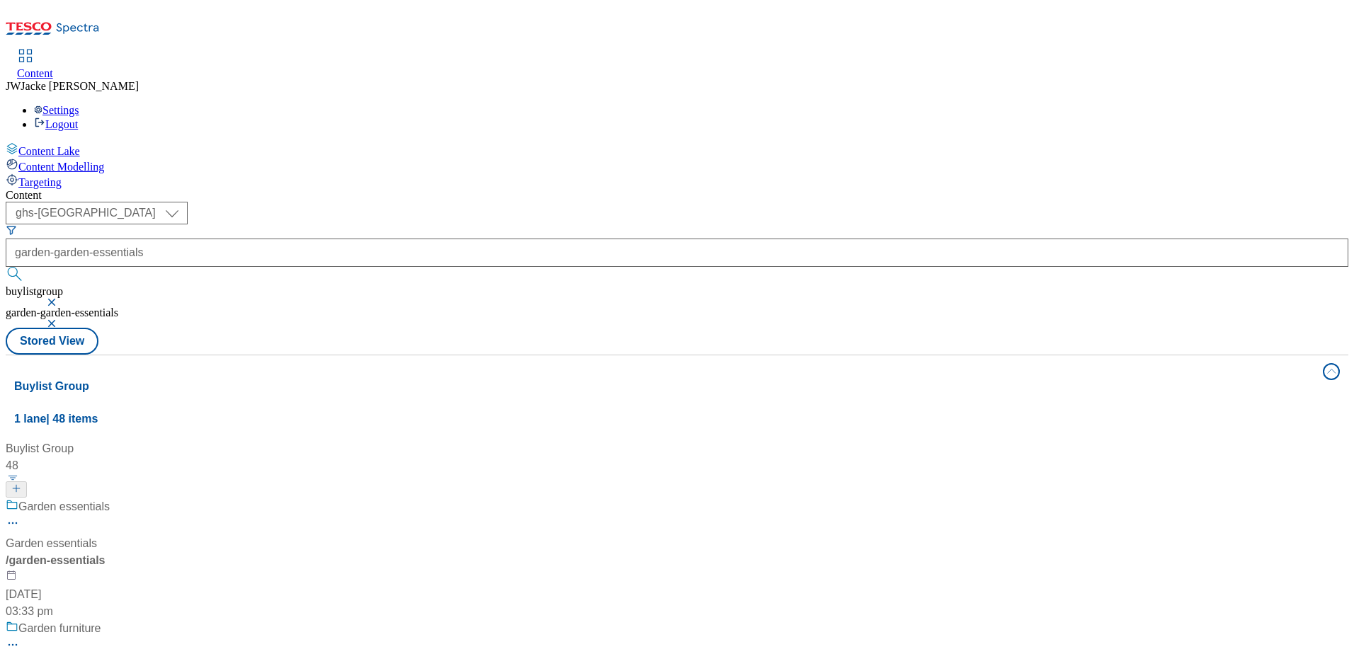
click at [326, 499] on div "Garden essentials" at bounding box center [166, 517] width 320 height 37
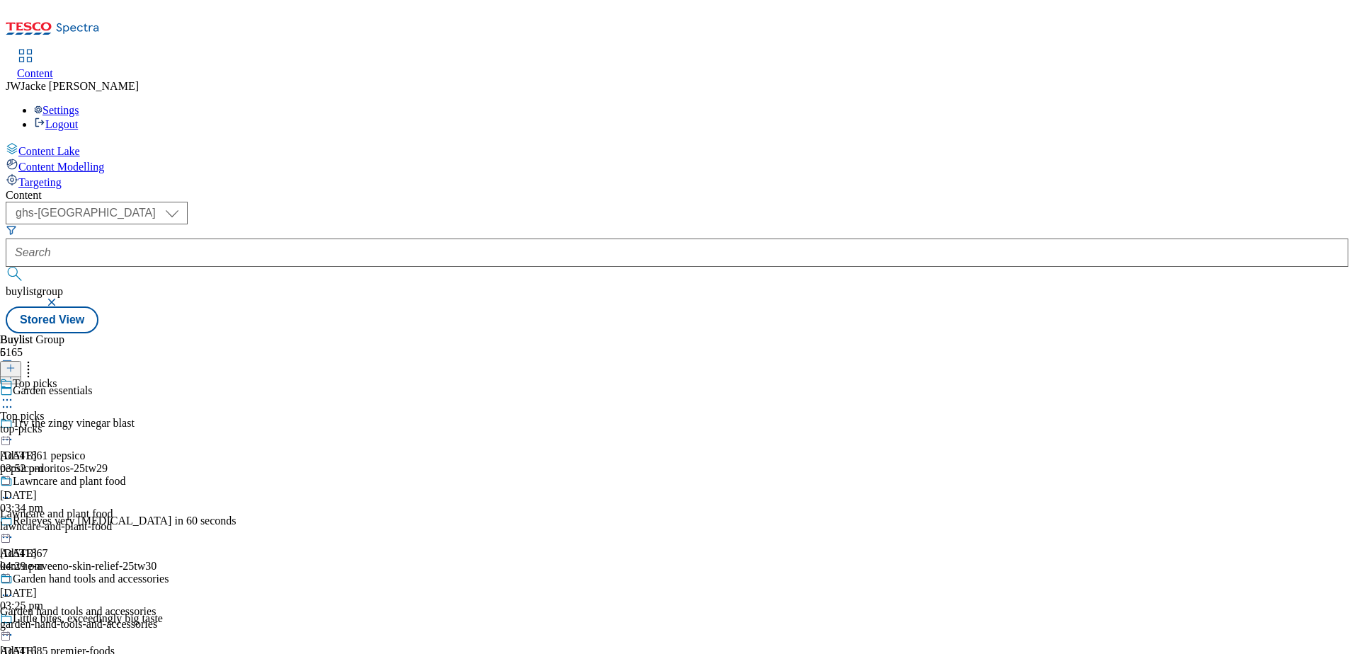
click at [14, 400] on icon at bounding box center [7, 407] width 14 height 14
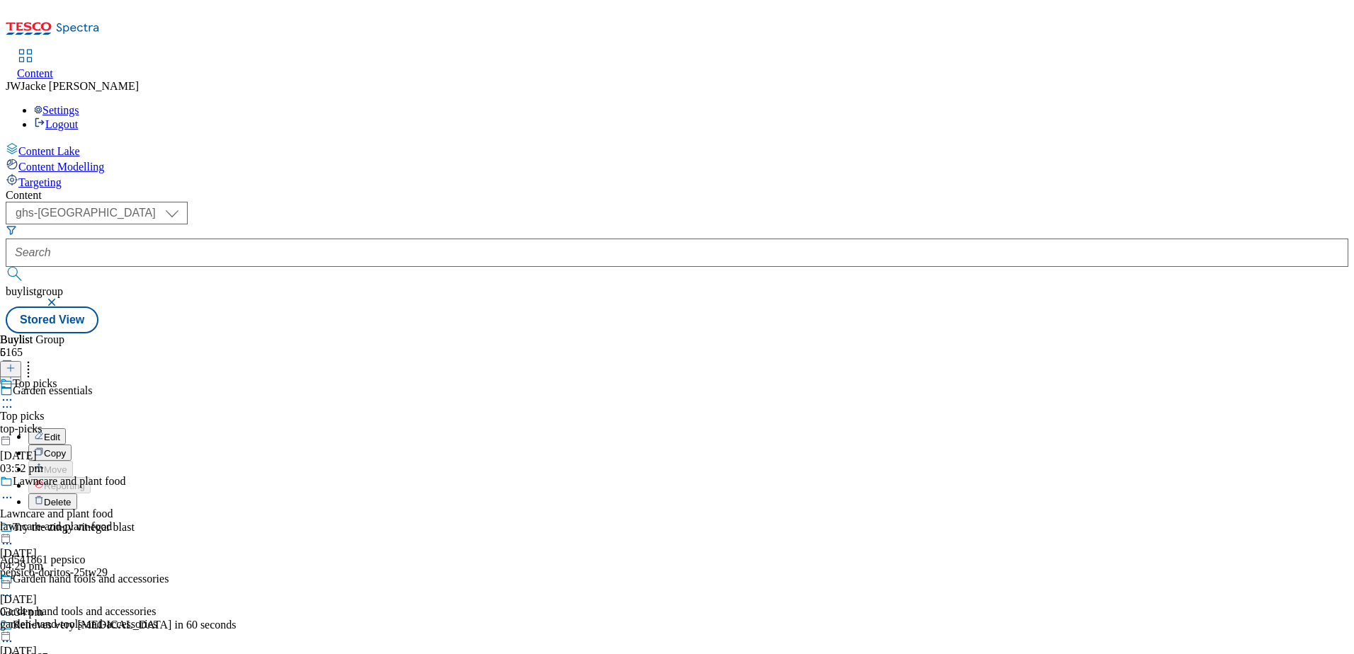
click at [815, 334] on div "Buylist Group 6165 Garden essentials Edit Copy Move Reporting Delete Try the zi…" at bounding box center [677, 334] width 1343 height 0
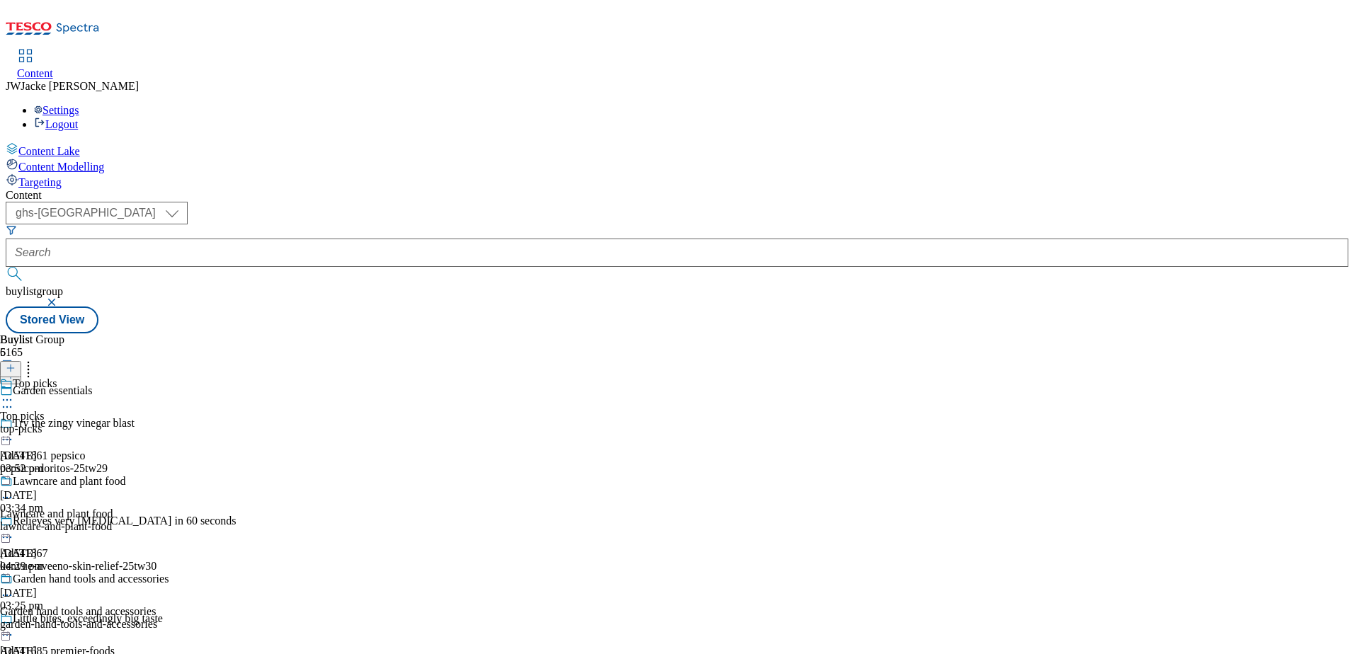
click at [169, 423] on div "top-picks" at bounding box center [84, 429] width 169 height 13
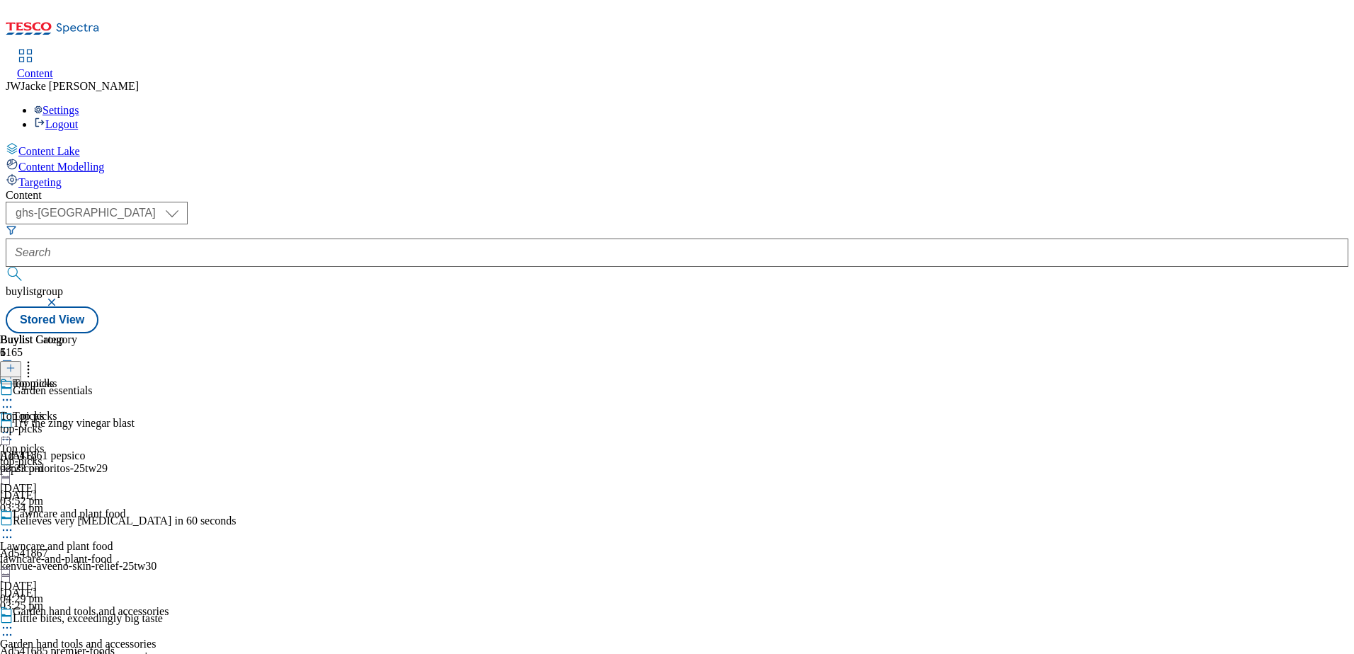
click at [169, 508] on div "Lawncare and plant food" at bounding box center [84, 524] width 169 height 33
click at [169, 606] on div "Garden hand tools and accessories Garden hand tools and accessories garden-hand…" at bounding box center [84, 655] width 169 height 98
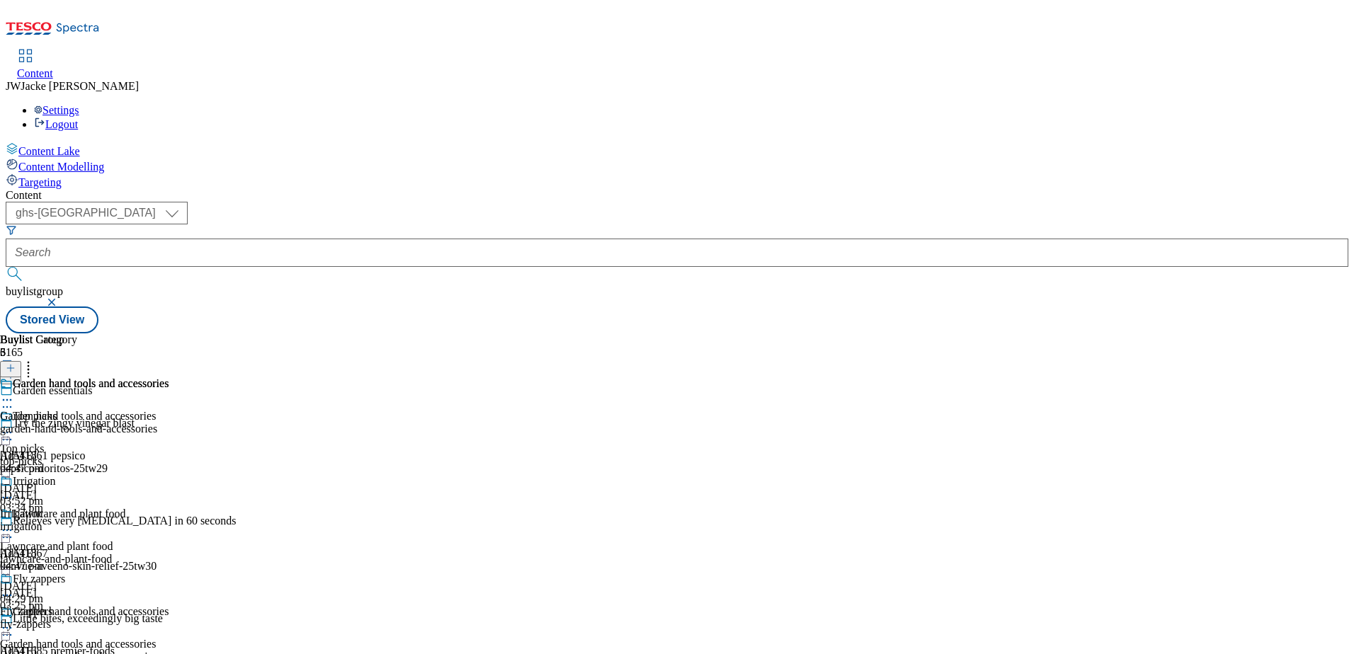
scroll to position [18, 0]
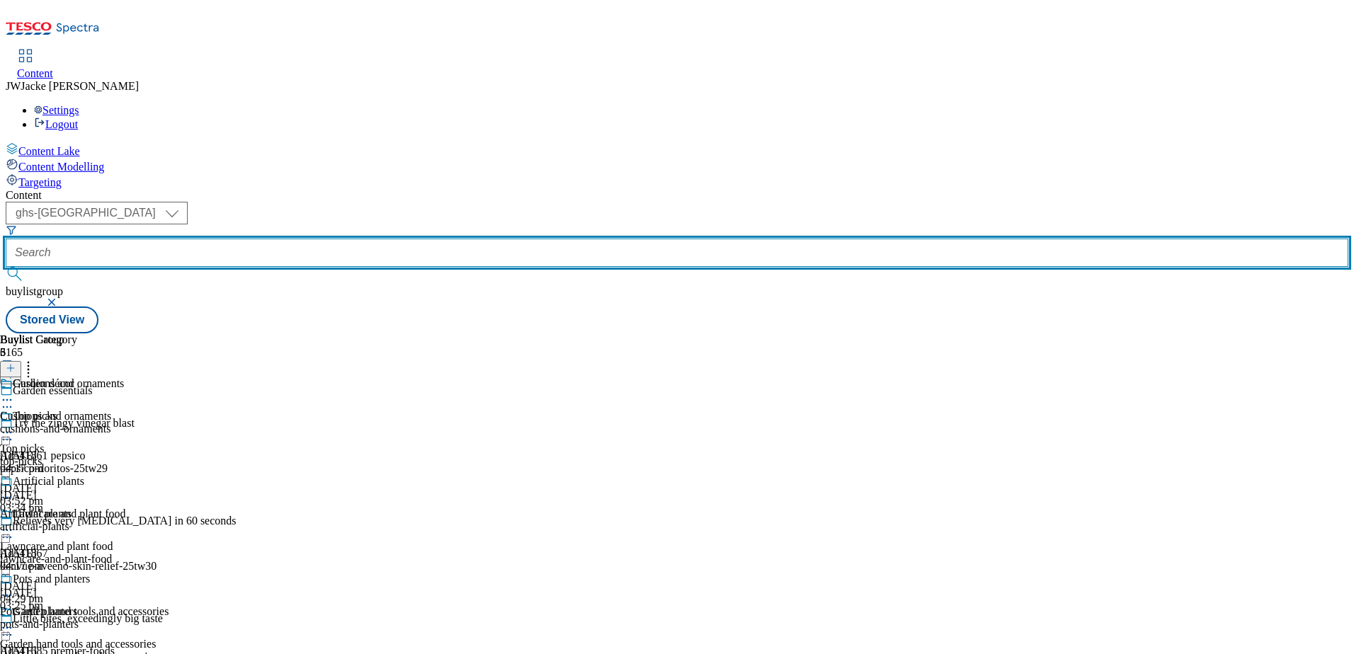
drag, startPoint x: 351, startPoint y: 113, endPoint x: 394, endPoint y: 124, distance: 43.8
click at [351, 239] on input "text" at bounding box center [677, 253] width 1343 height 28
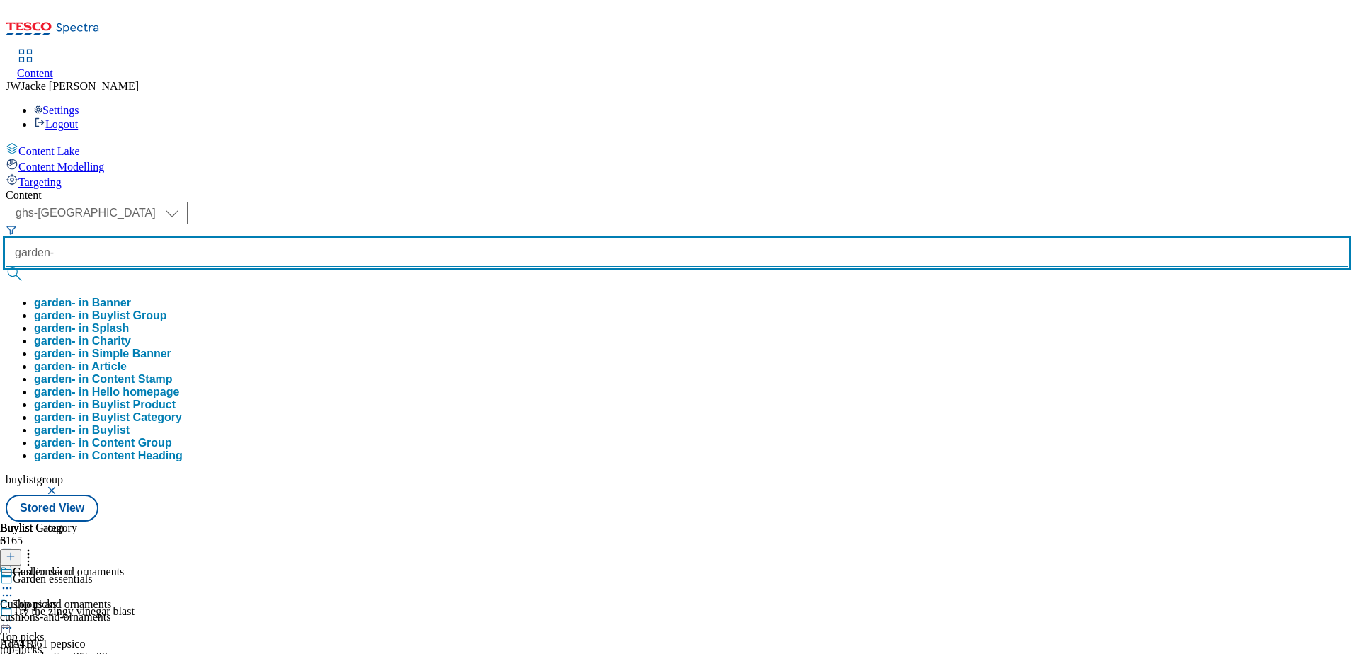
paste input "garden-hand-tools-and-accessories"
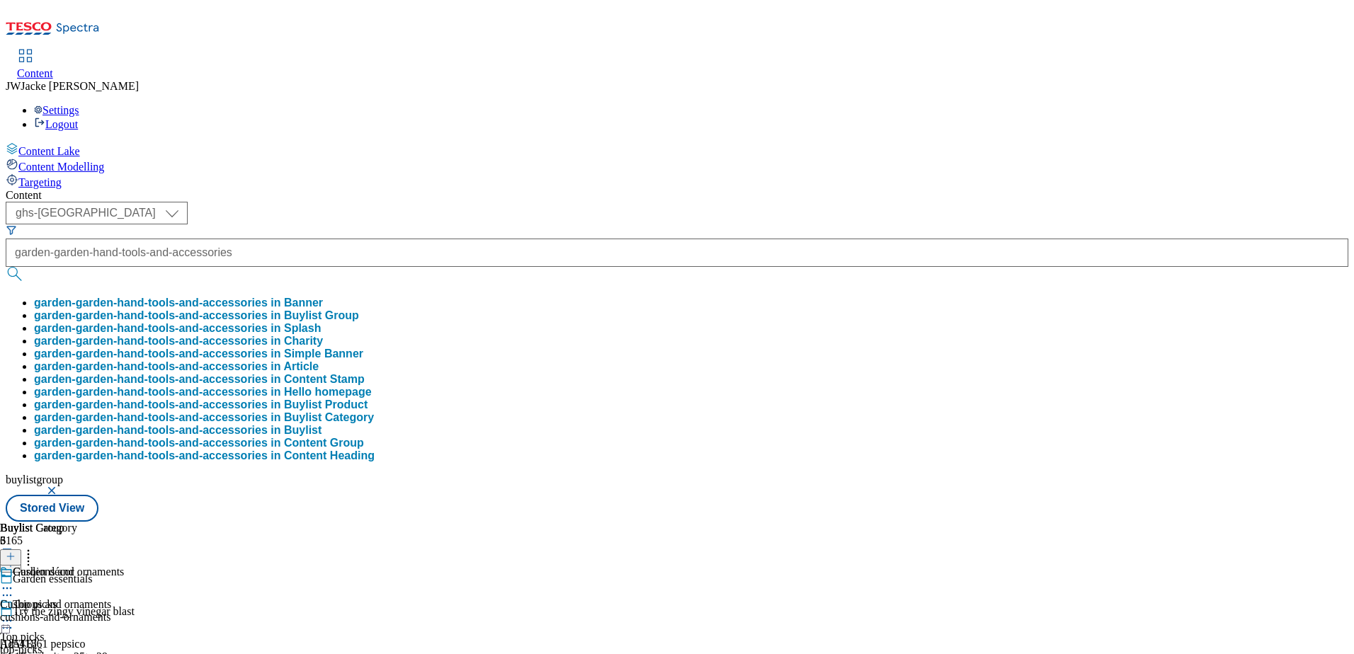
click at [359, 310] on button "garden-garden-hand-tools-and-accessories in Buylist Group" at bounding box center [196, 316] width 325 height 13
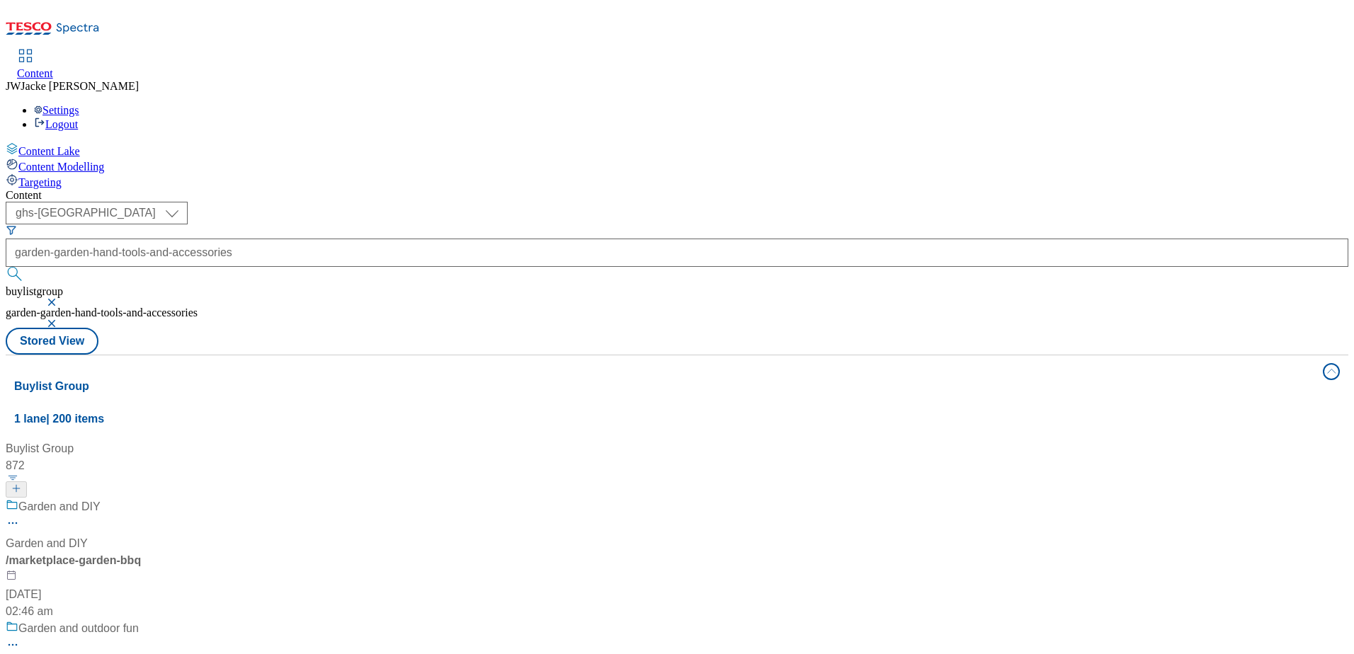
click at [183, 552] on div "/ marketplace-garden-bbq" at bounding box center [94, 560] width 177 height 17
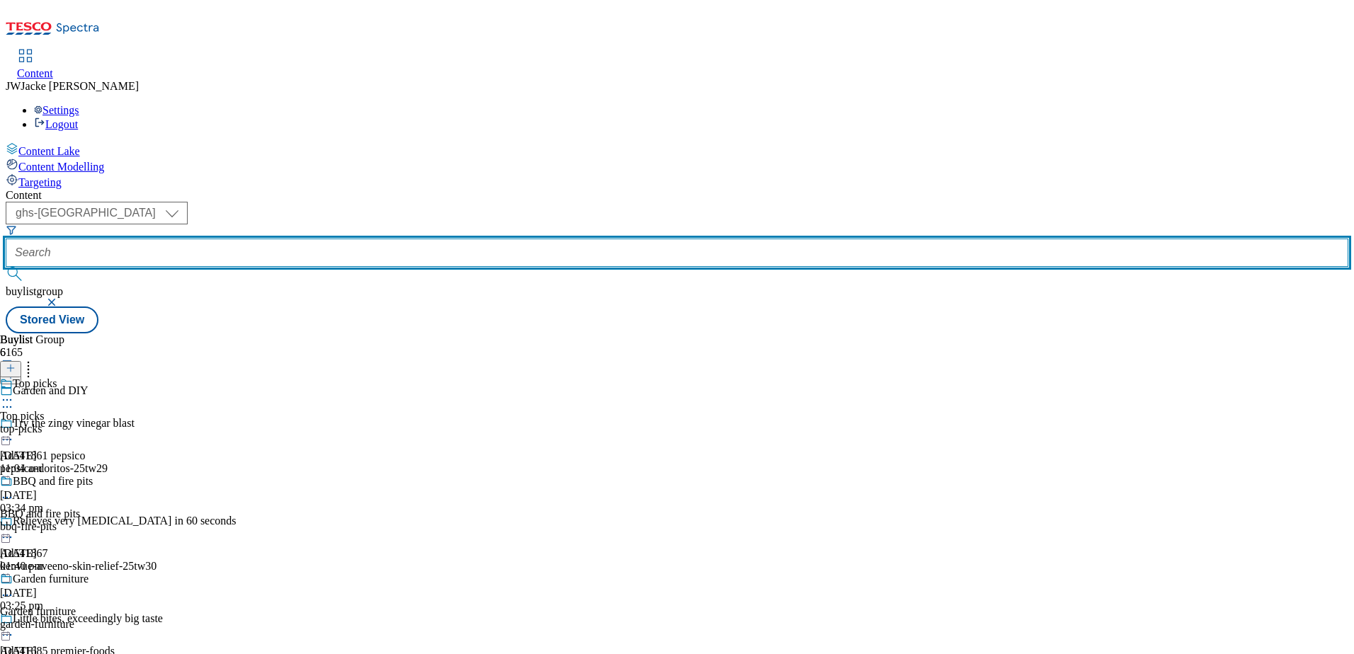
click at [373, 239] on input "text" at bounding box center [677, 253] width 1343 height 28
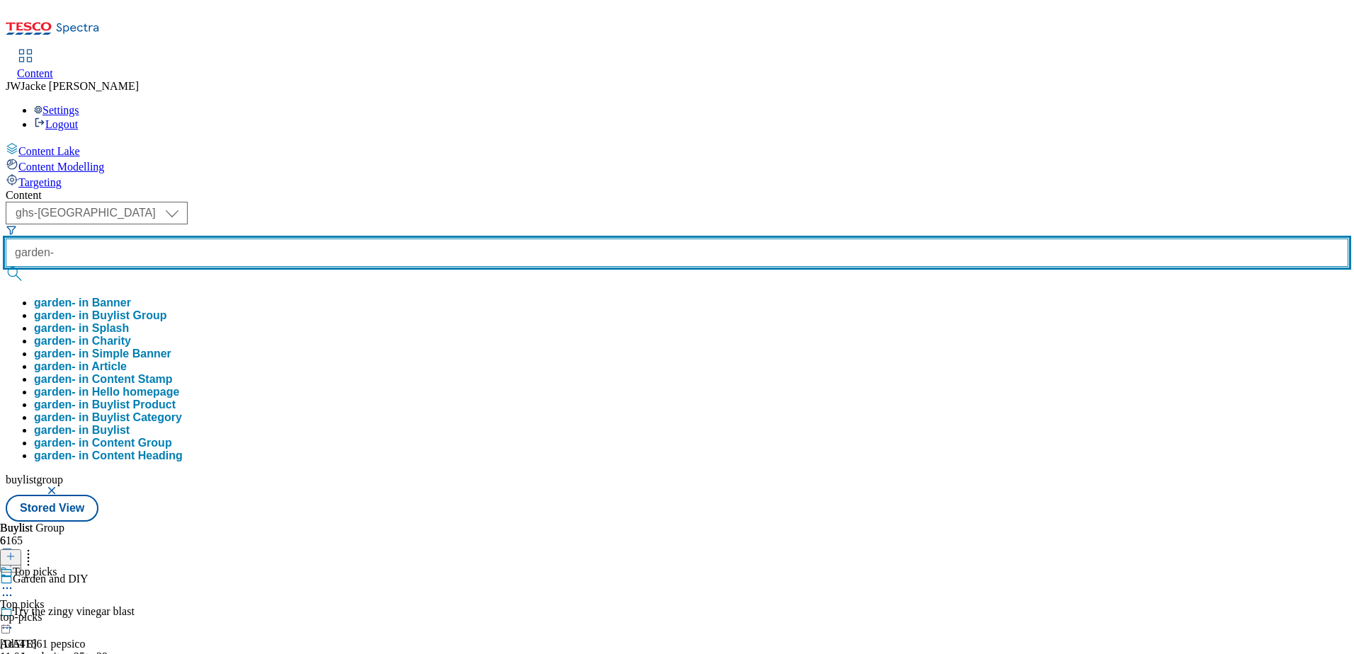
paste input "garden-essentials"
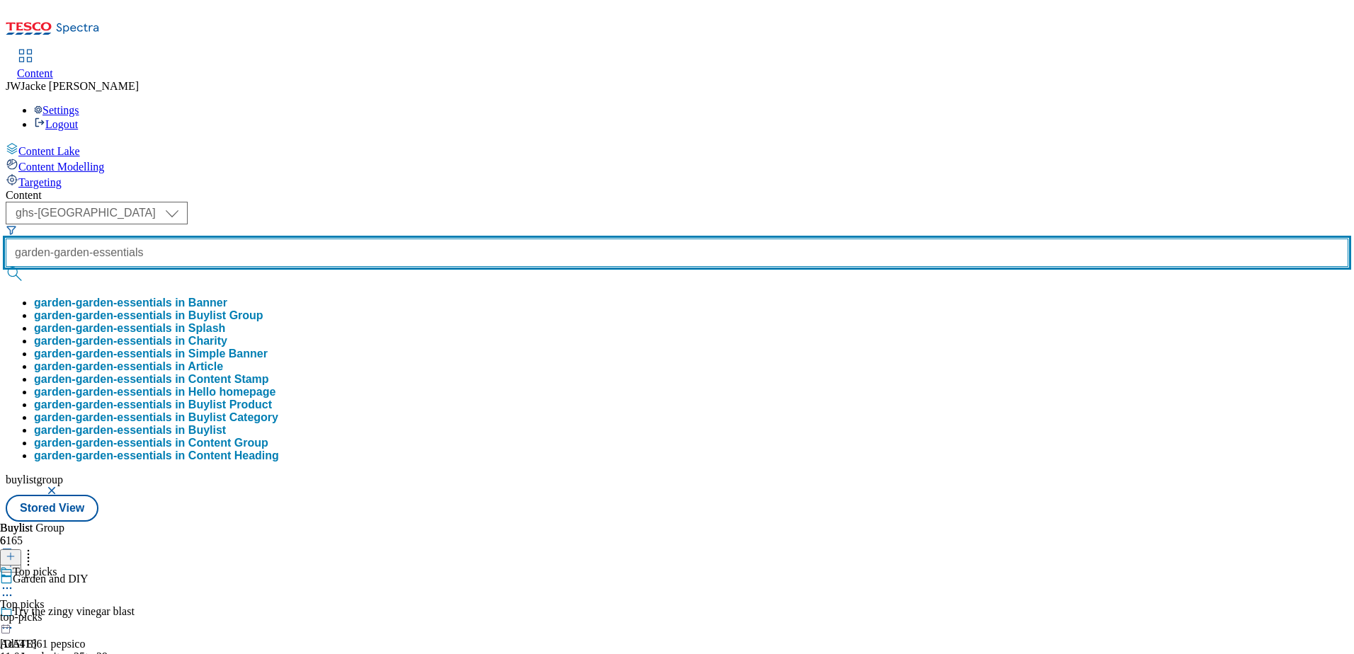
scroll to position [0, 8]
type input "garden-garden-essentials"
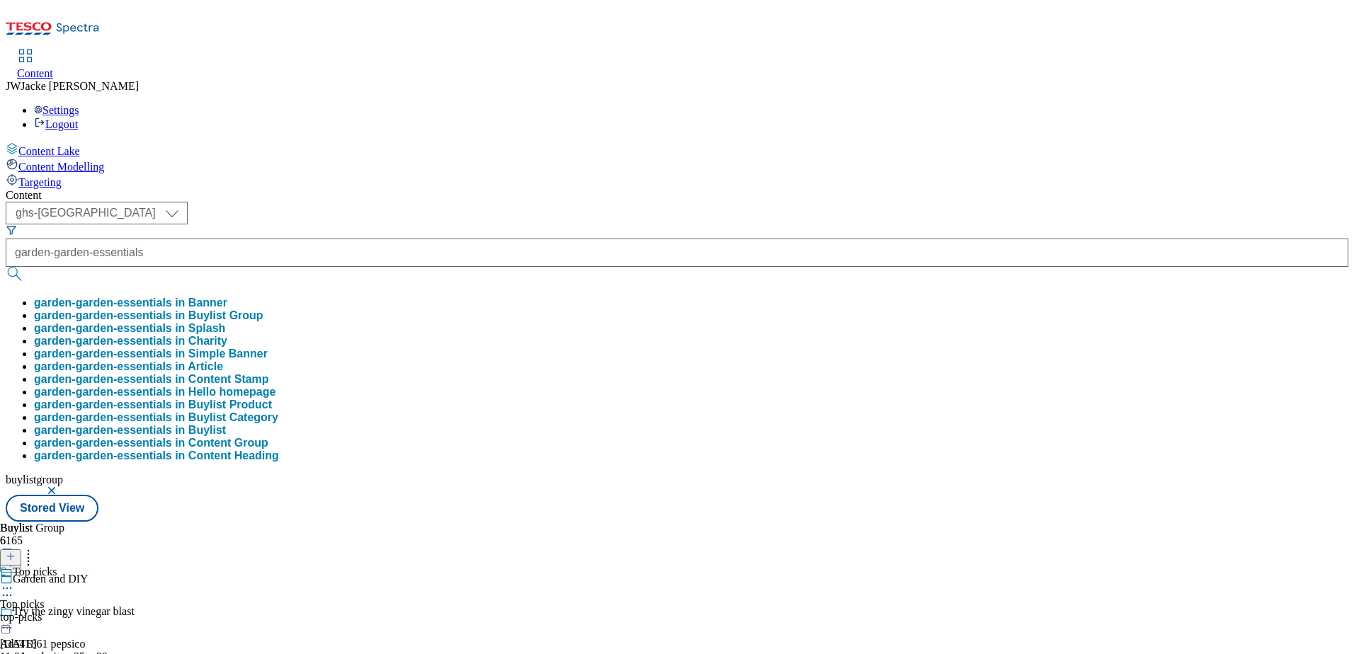
click at [263, 310] on button "garden-garden-essentials in Buylist Group" at bounding box center [148, 316] width 229 height 13
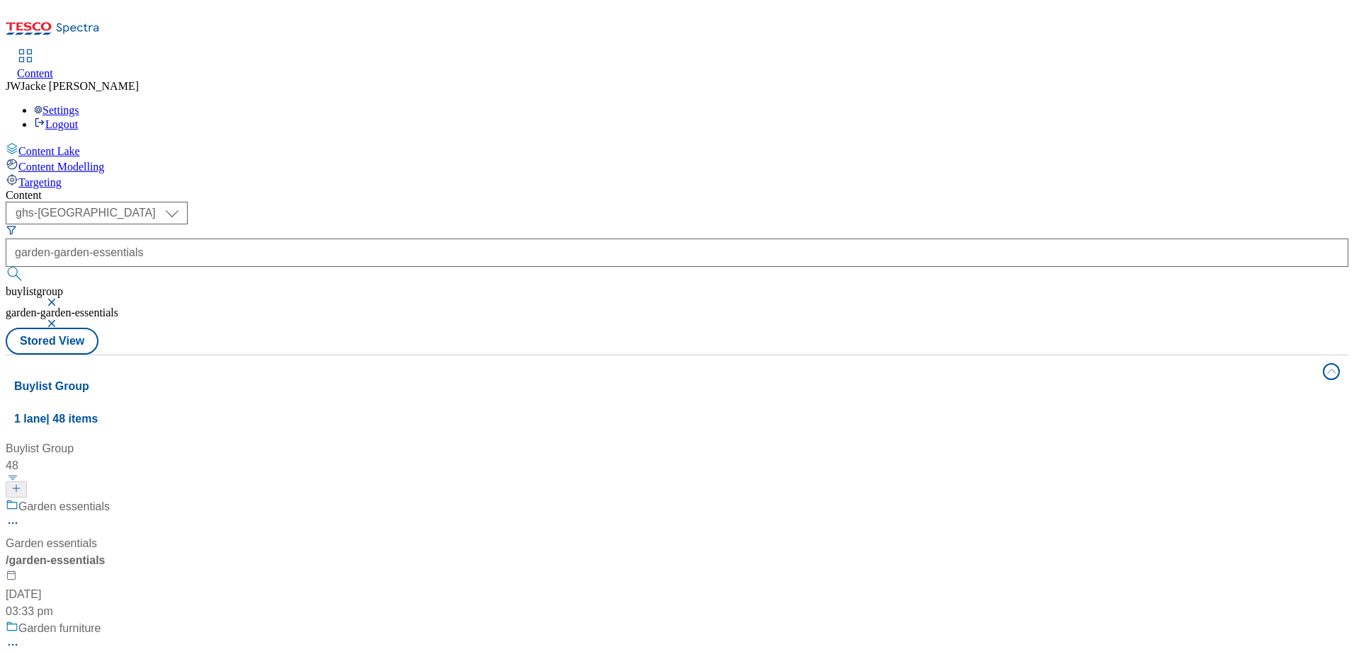
click at [326, 552] on div "/ garden-essentials" at bounding box center [166, 560] width 320 height 17
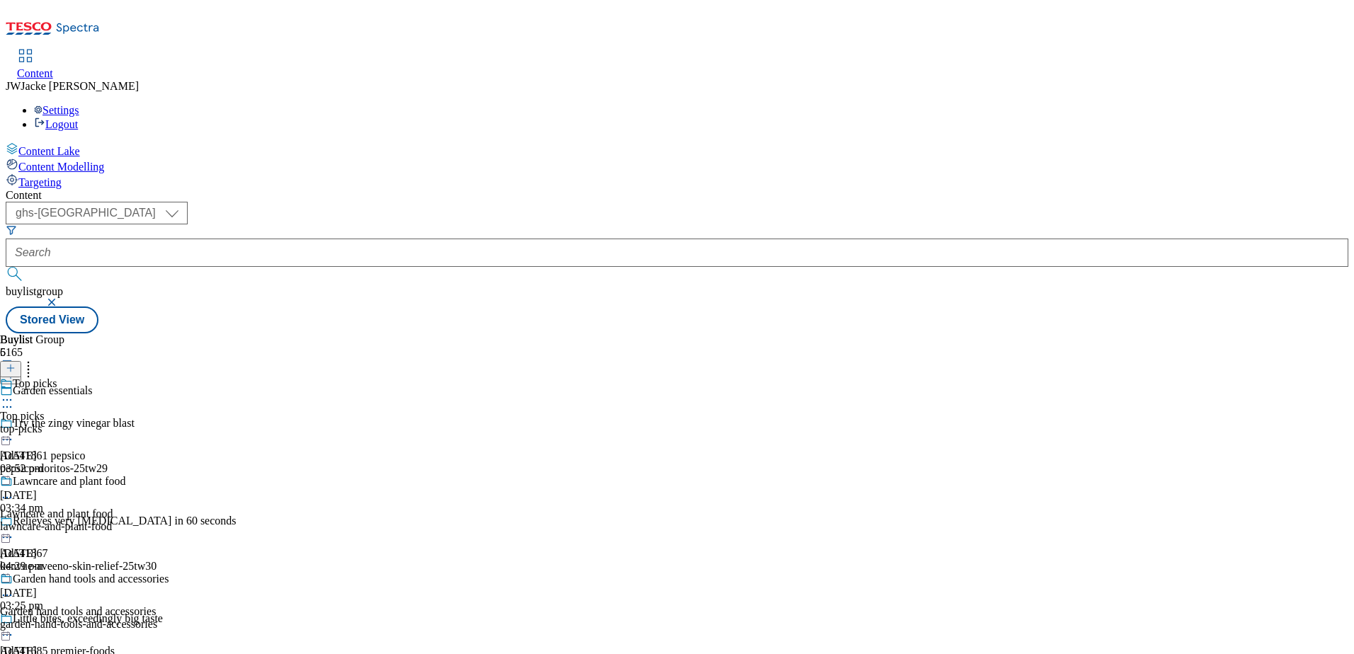
scroll to position [283, 0]
click at [169, 618] on div "garden-hand-tools-and-accessories" at bounding box center [84, 624] width 169 height 13
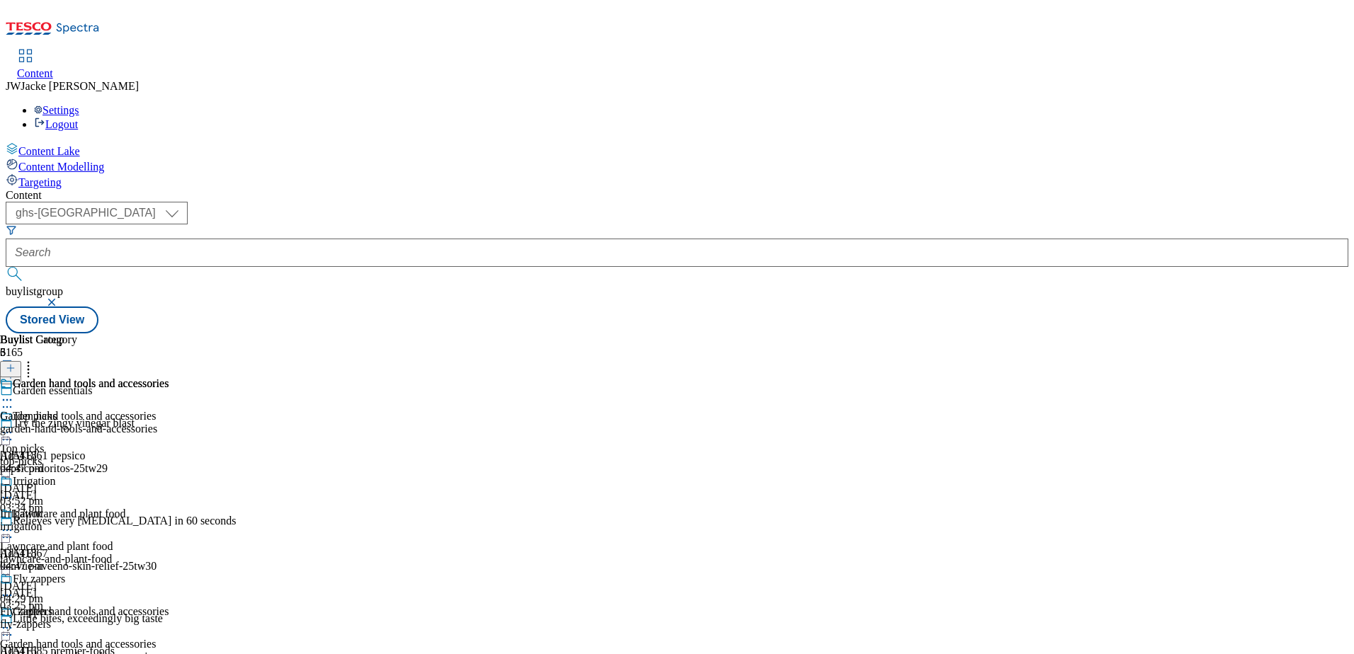
click at [169, 378] on div "Garden hand tools and accessories Garden hand tools and accessories garden-hand…" at bounding box center [84, 427] width 169 height 98
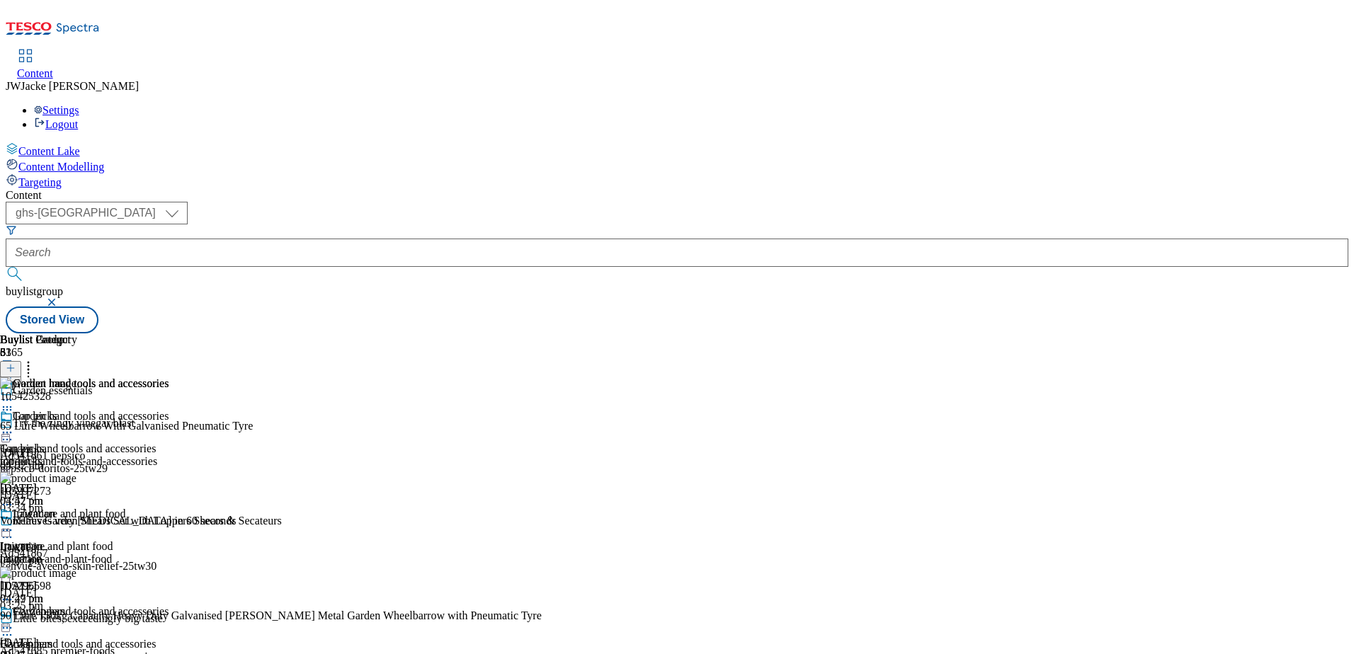
click at [14, 426] on icon at bounding box center [7, 433] width 14 height 14
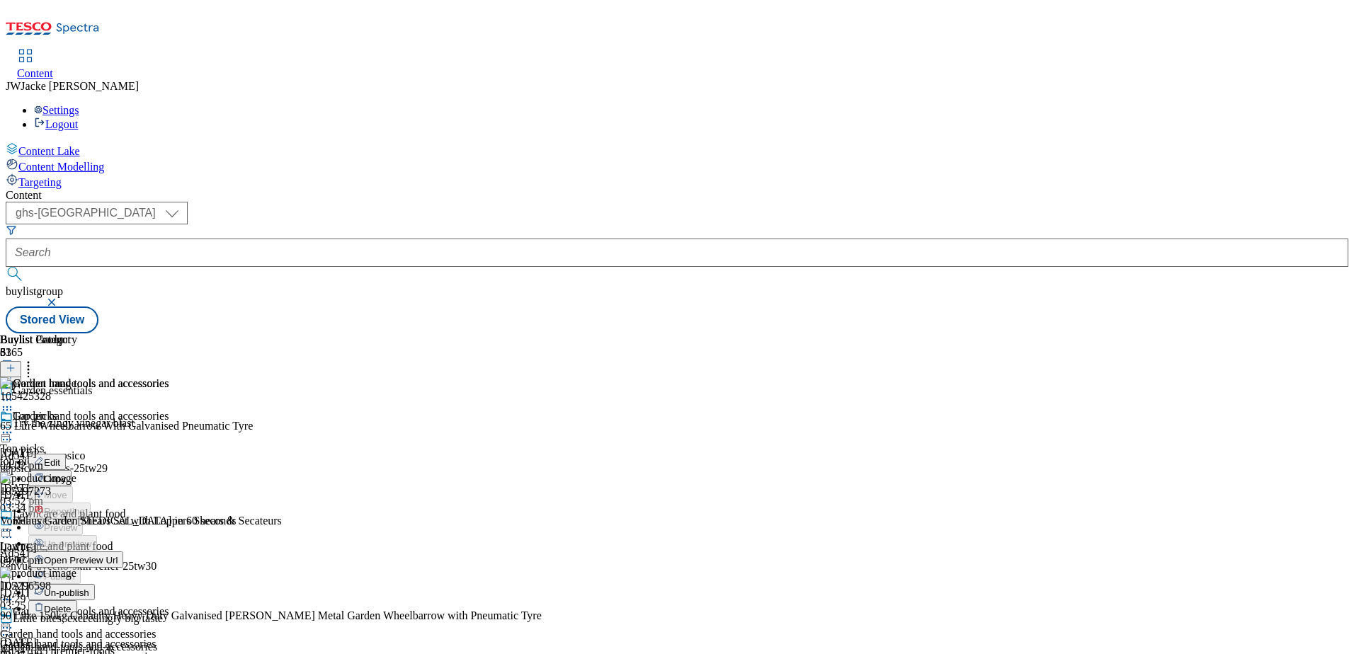
click at [89, 588] on span "Un-publish" at bounding box center [66, 593] width 45 height 11
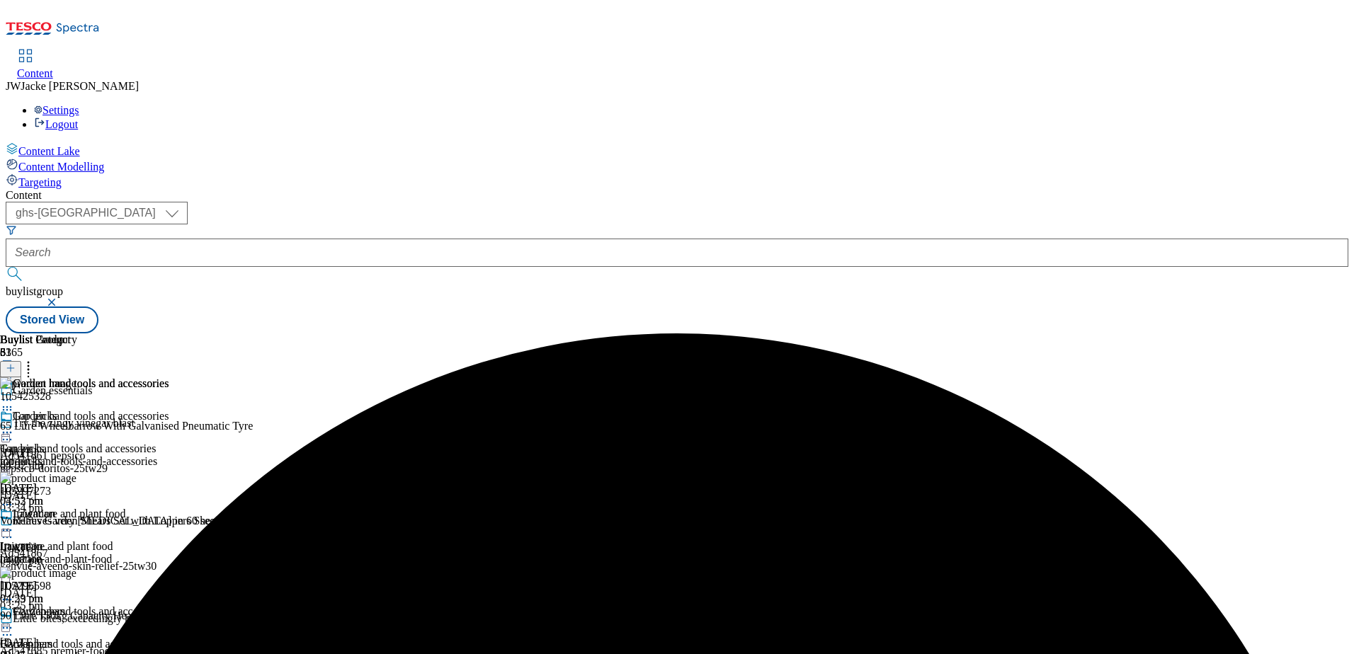
click at [16, 363] on icon at bounding box center [11, 368] width 10 height 10
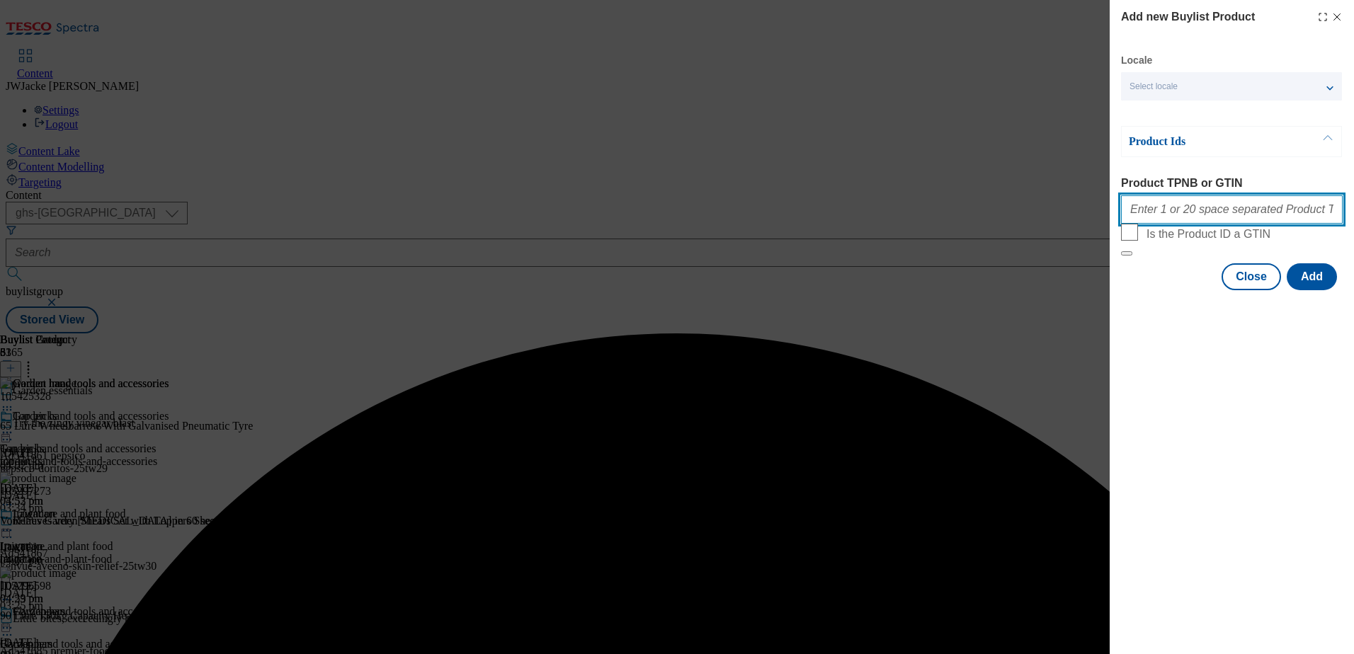
click at [1223, 217] on input "Product TPNB or GTIN" at bounding box center [1232, 209] width 222 height 28
paste input "105250653 105339141 105477303 105802557"
type input "105250653 105339141 105477303 105802557"
click at [1322, 290] on button "Add" at bounding box center [1312, 276] width 50 height 27
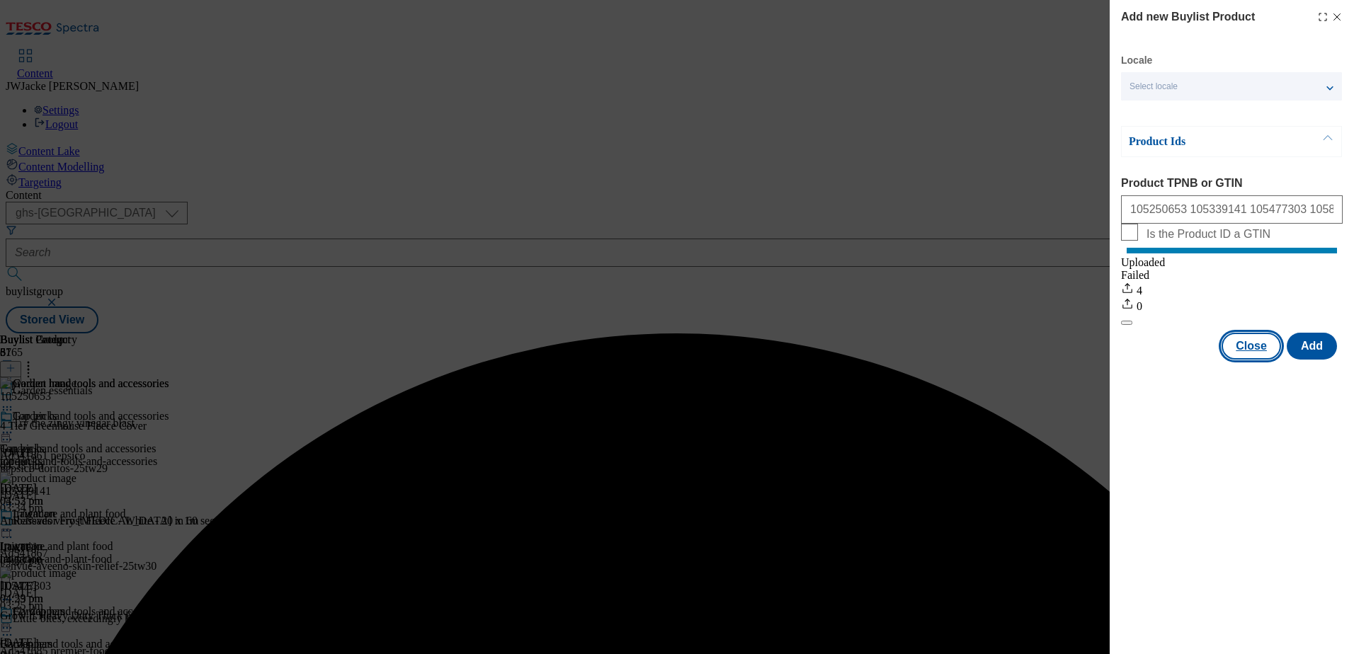
click at [1249, 360] on button "Close" at bounding box center [1251, 346] width 59 height 27
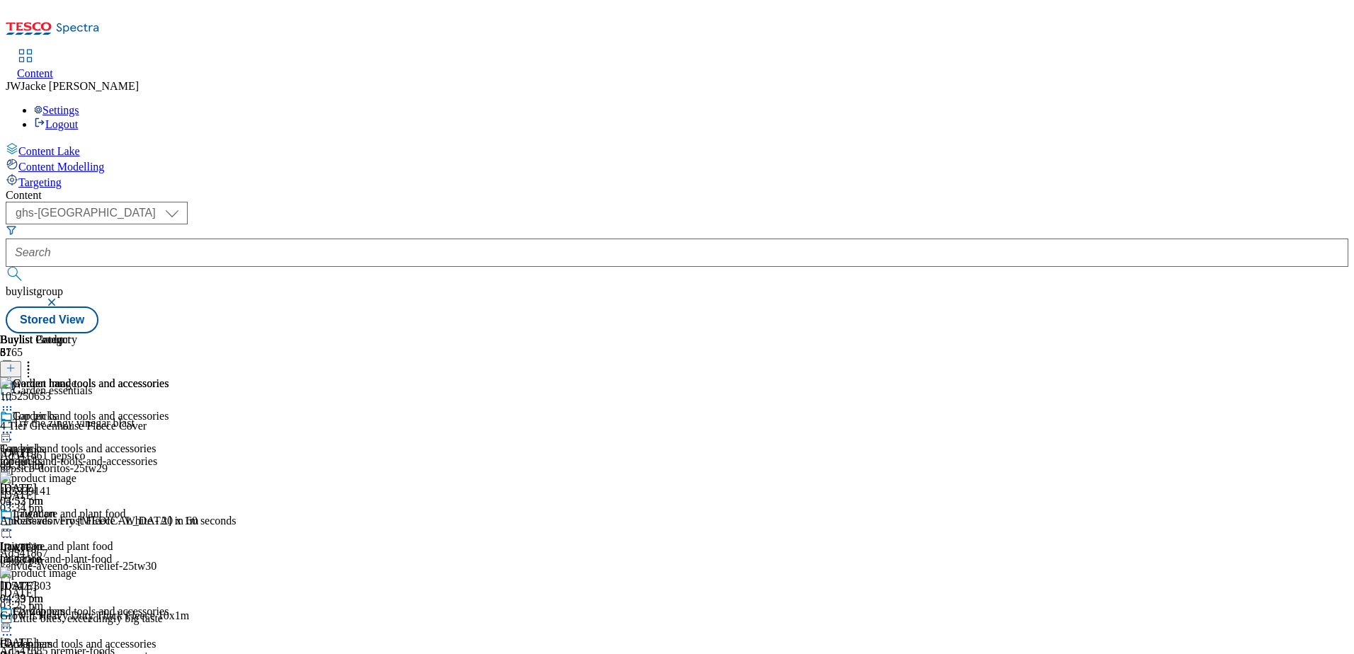
click at [35, 359] on icon at bounding box center [28, 366] width 14 height 14
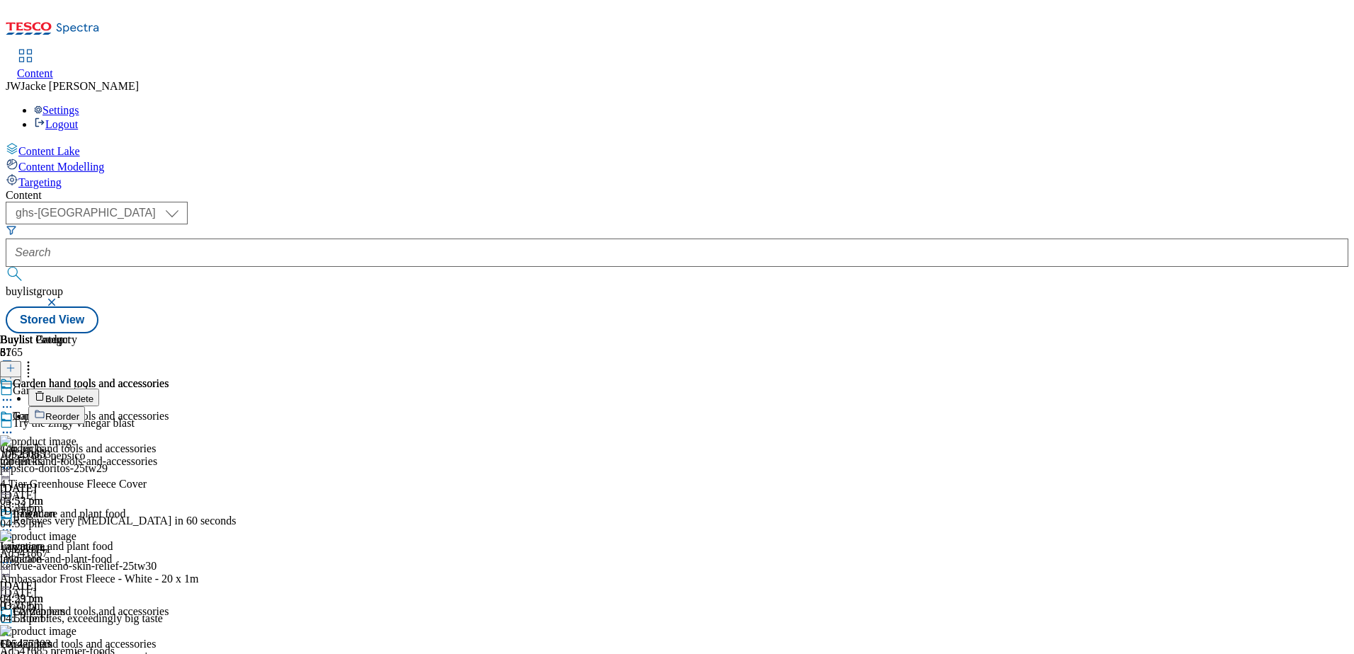
click at [79, 412] on span "Reorder" at bounding box center [62, 417] width 34 height 11
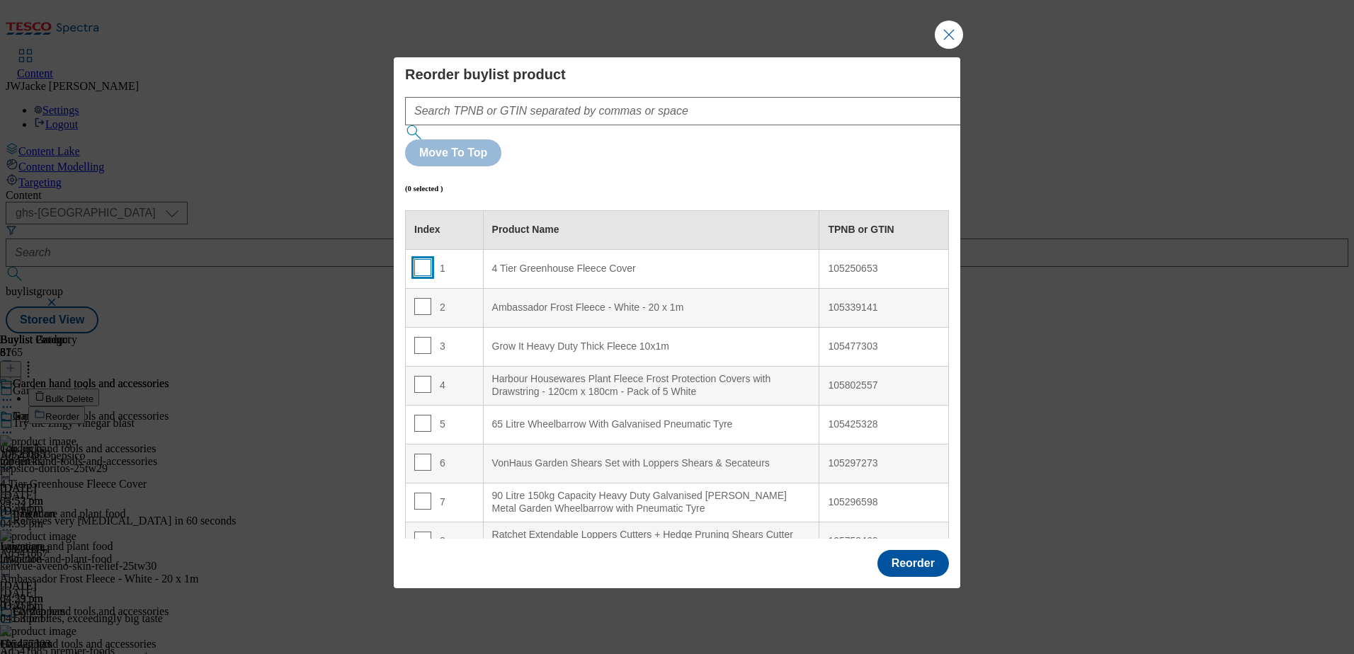
click at [416, 259] on input "Modal" at bounding box center [422, 267] width 17 height 17
checkbox input "true"
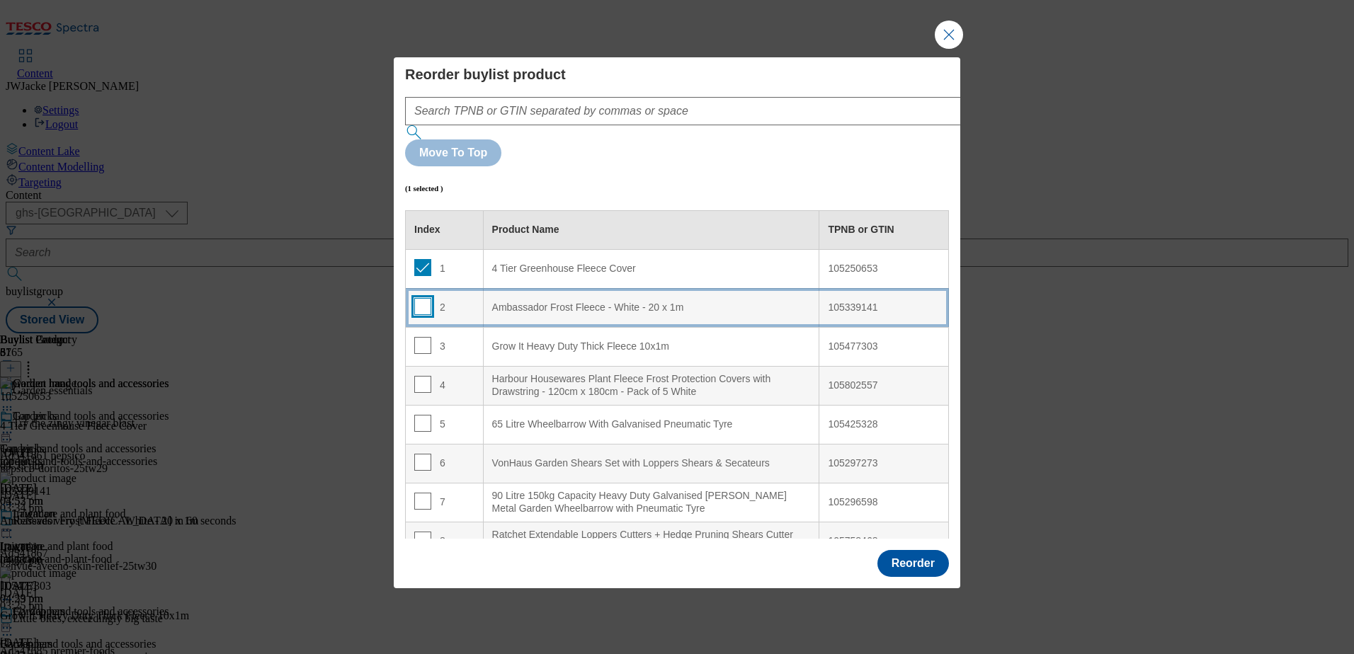
click at [422, 298] on input "Modal" at bounding box center [422, 306] width 17 height 17
checkbox input "true"
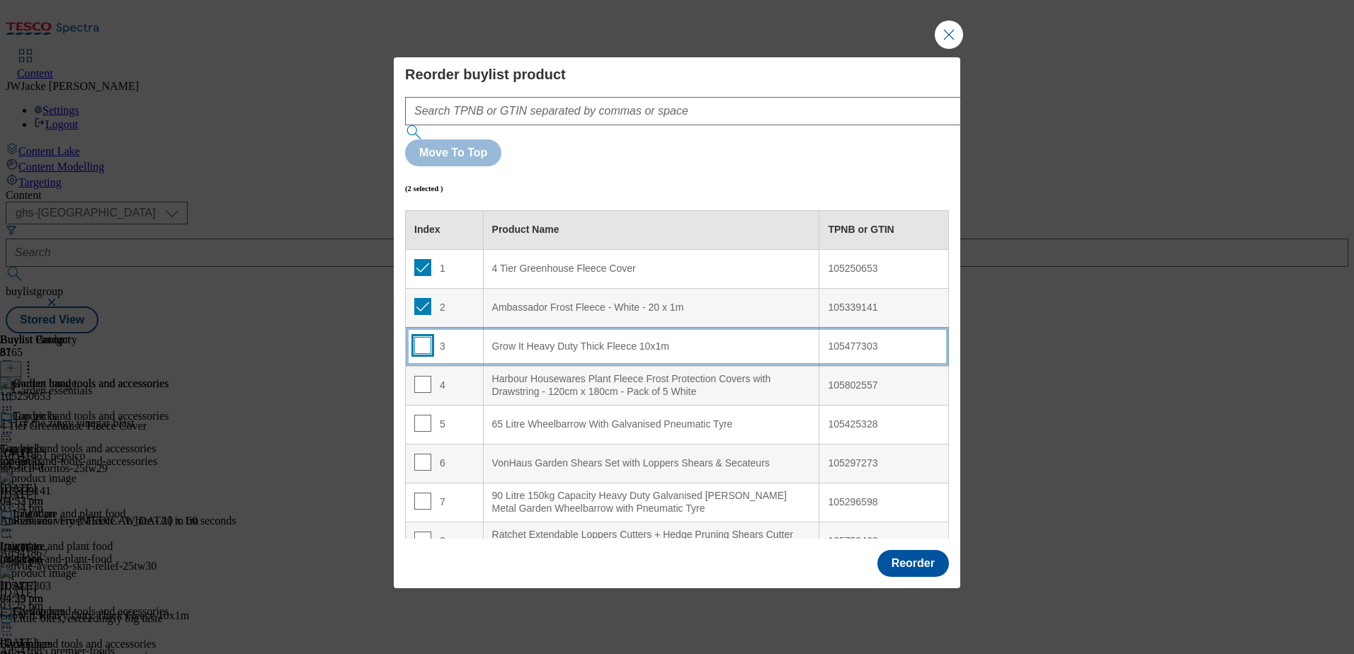
click at [417, 337] on input "Modal" at bounding box center [422, 345] width 17 height 17
checkbox input "true"
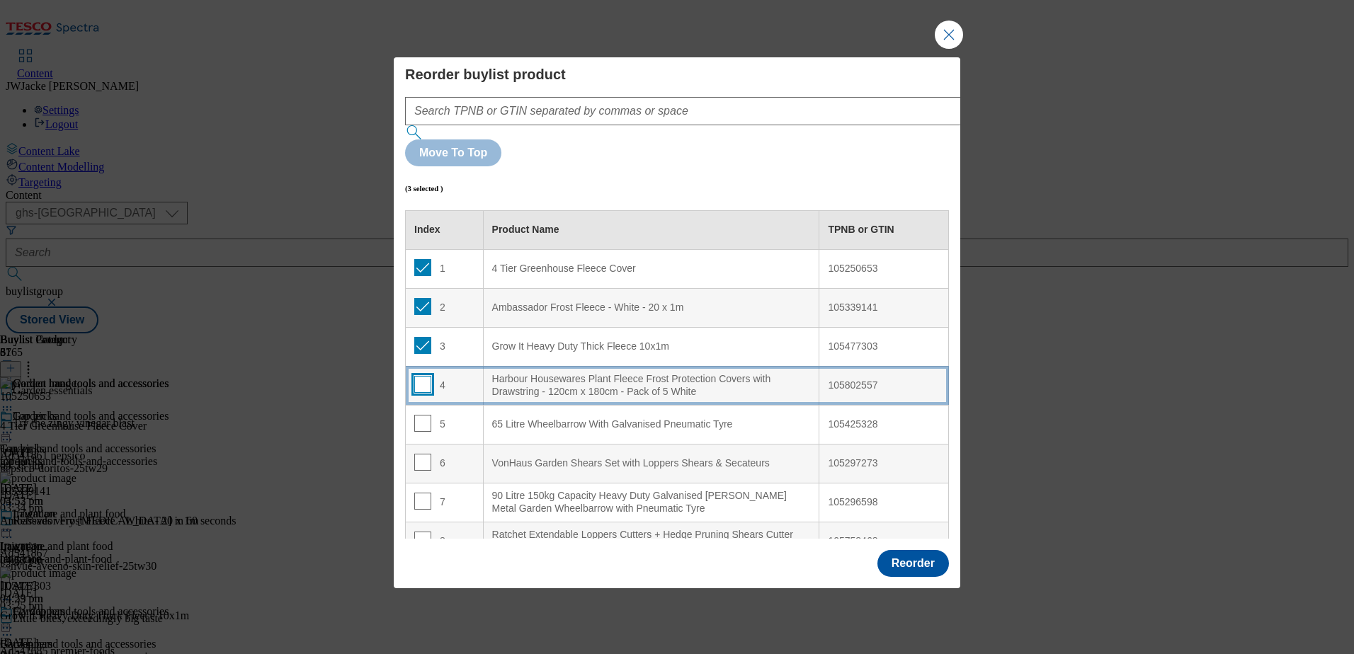
click at [416, 376] on input "Modal" at bounding box center [422, 384] width 17 height 17
checkbox input "true"
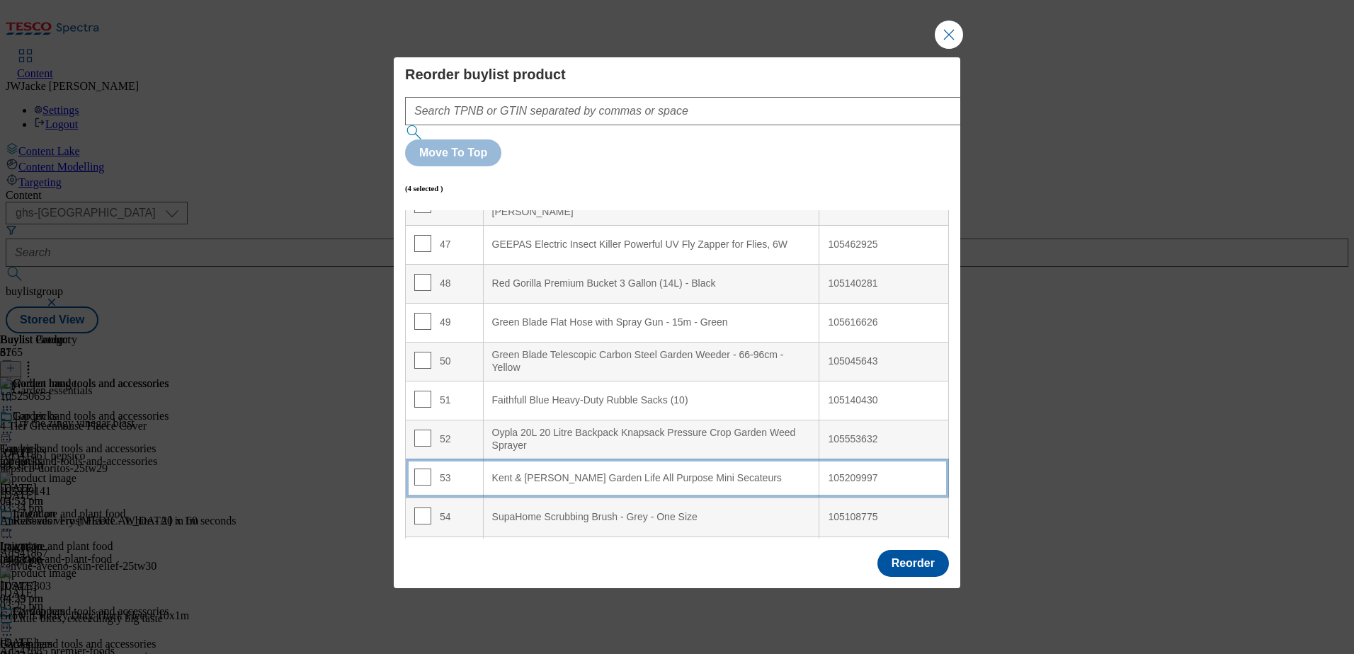
scroll to position [1842, 0]
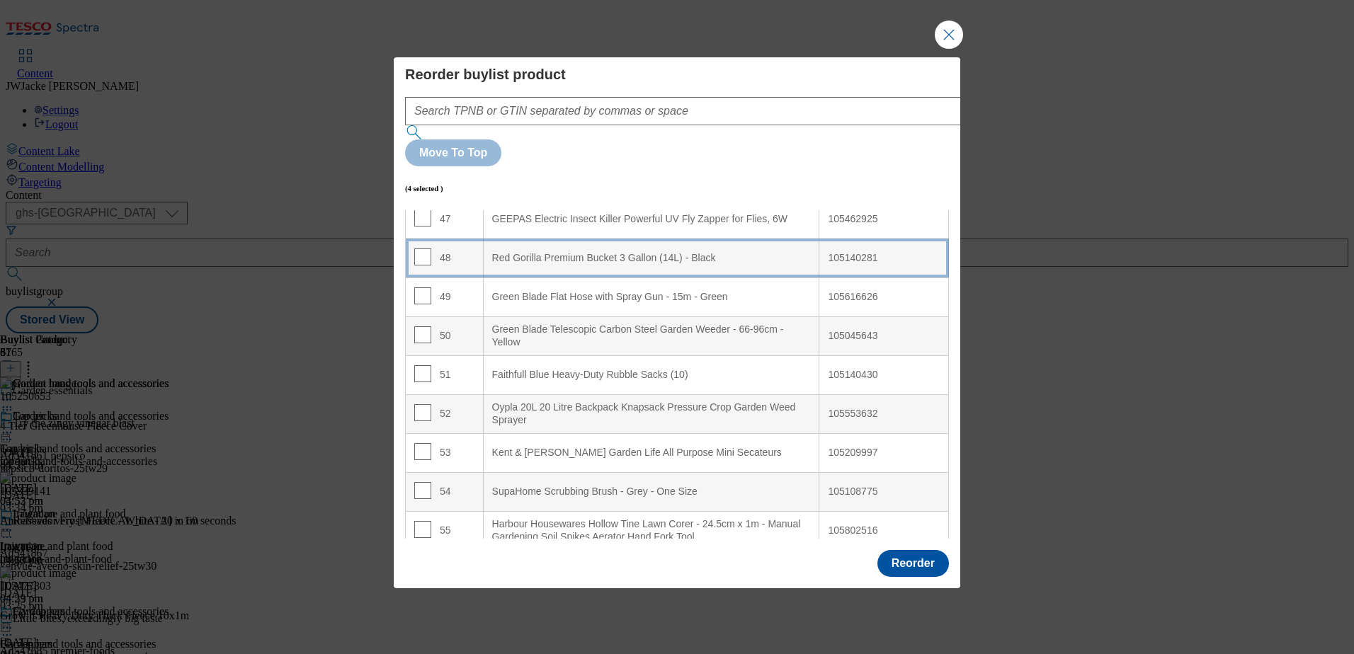
click at [539, 252] on div "Red Gorilla Premium Bucket 3 Gallon (14L) - Black" at bounding box center [651, 258] width 319 height 13
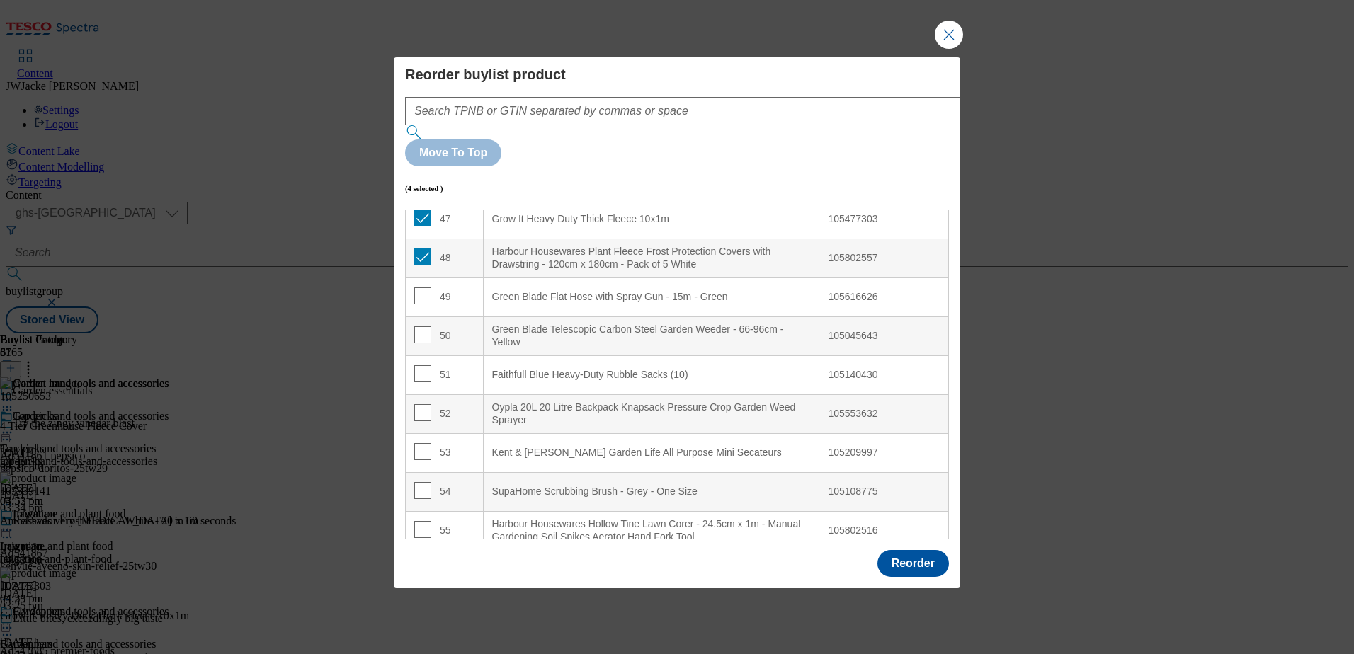
scroll to position [1686, 0]
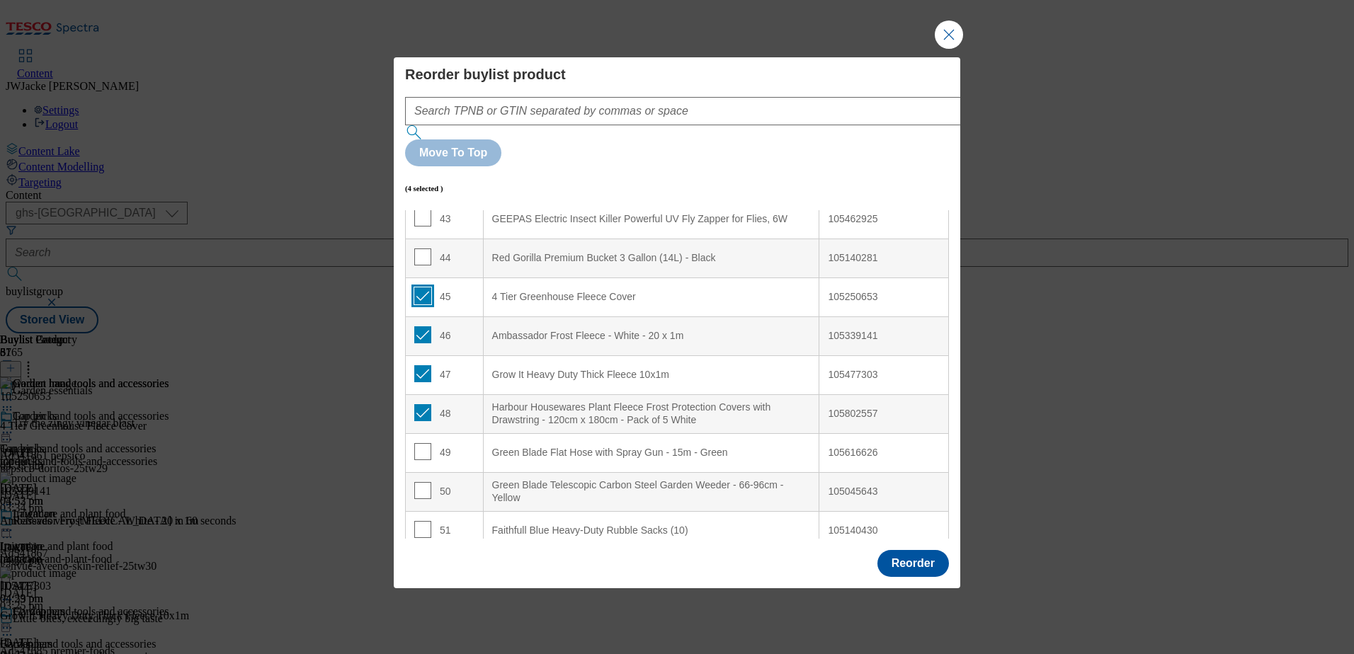
click at [422, 288] on input "Modal" at bounding box center [422, 296] width 17 height 17
checkbox input "false"
click at [423, 327] on input "Modal" at bounding box center [422, 335] width 17 height 17
checkbox input "false"
click at [419, 365] on input "Modal" at bounding box center [422, 373] width 17 height 17
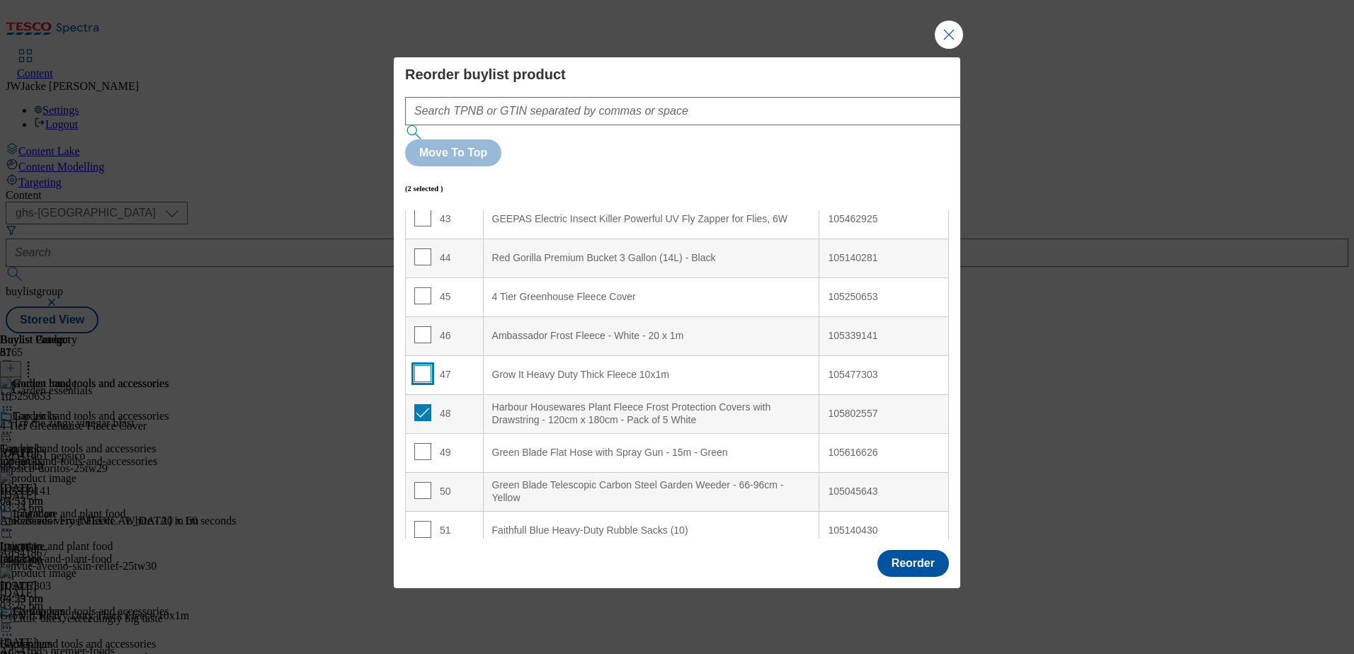
checkbox input "false"
click at [420, 404] on input "Modal" at bounding box center [422, 412] width 17 height 17
checkbox input "false"
click at [425, 327] on input "Modal" at bounding box center [422, 335] width 17 height 17
checkbox input "true"
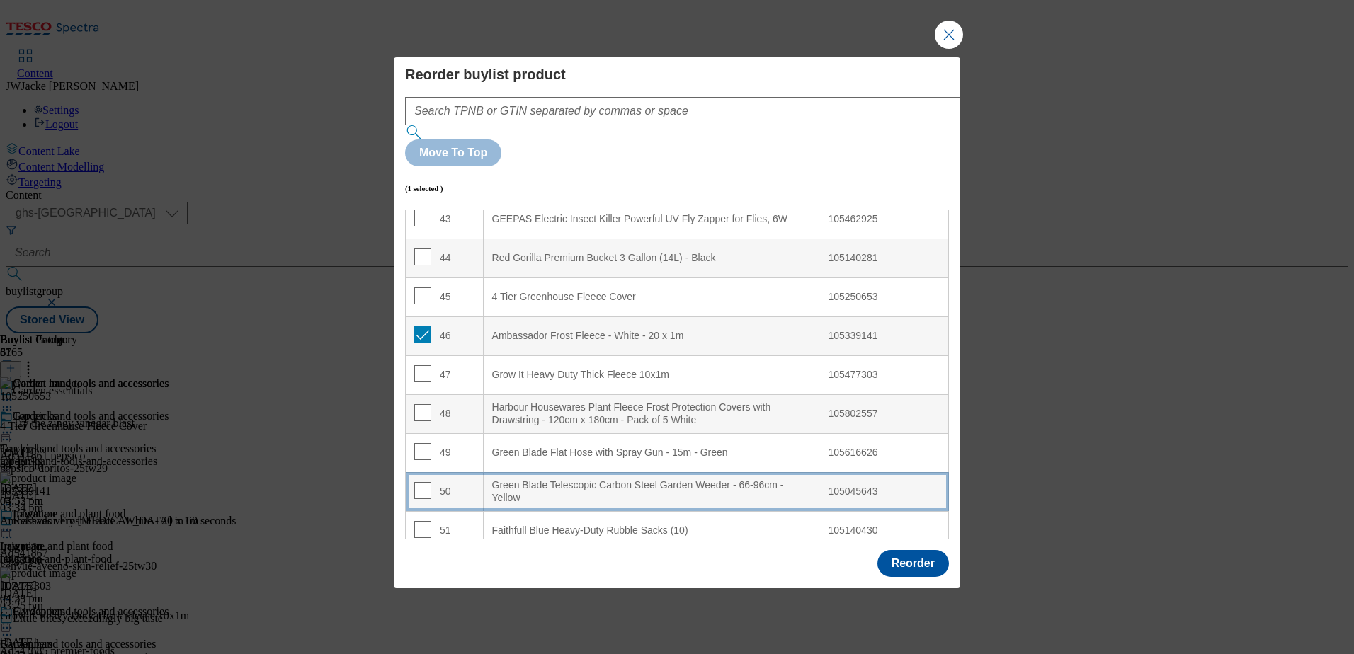
click at [518, 480] on div "Green Blade Telescopic Carbon Steel Garden Weeder - 66-96cm - Yellow" at bounding box center [651, 492] width 319 height 25
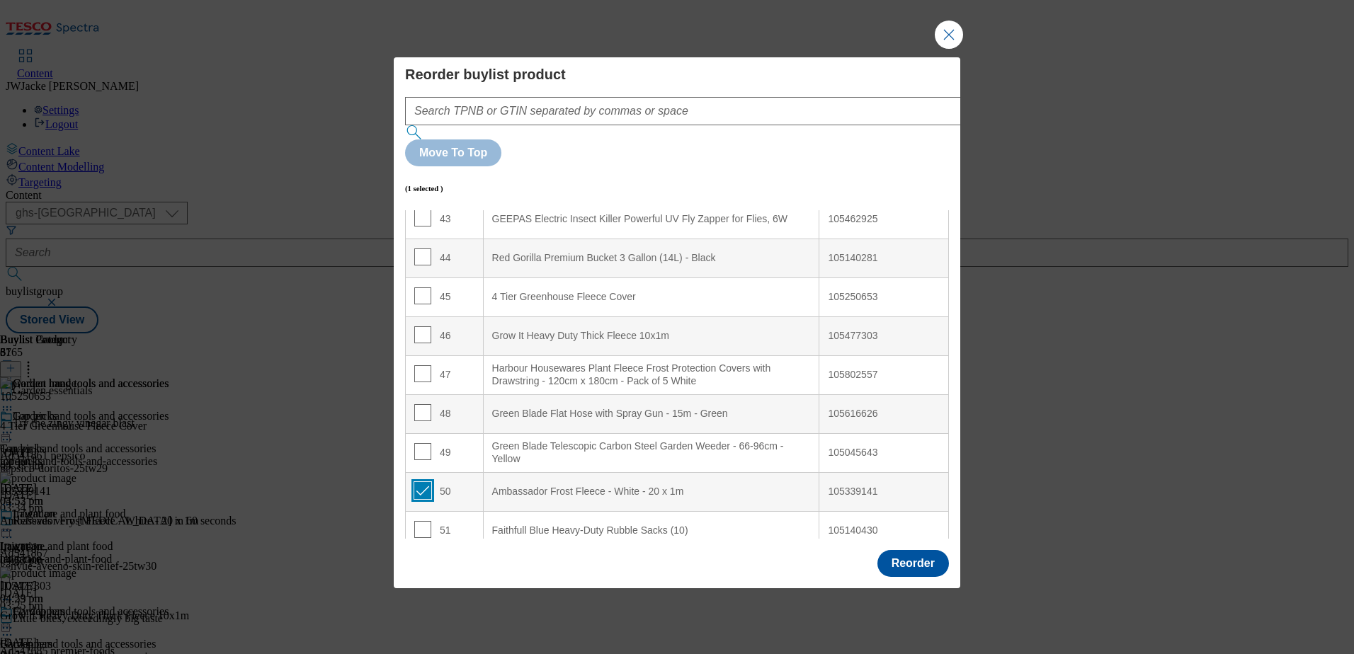
click at [417, 482] on input "Modal" at bounding box center [422, 490] width 17 height 17
checkbox input "false"
click at [424, 327] on input "Modal" at bounding box center [422, 335] width 17 height 17
checkbox input "true"
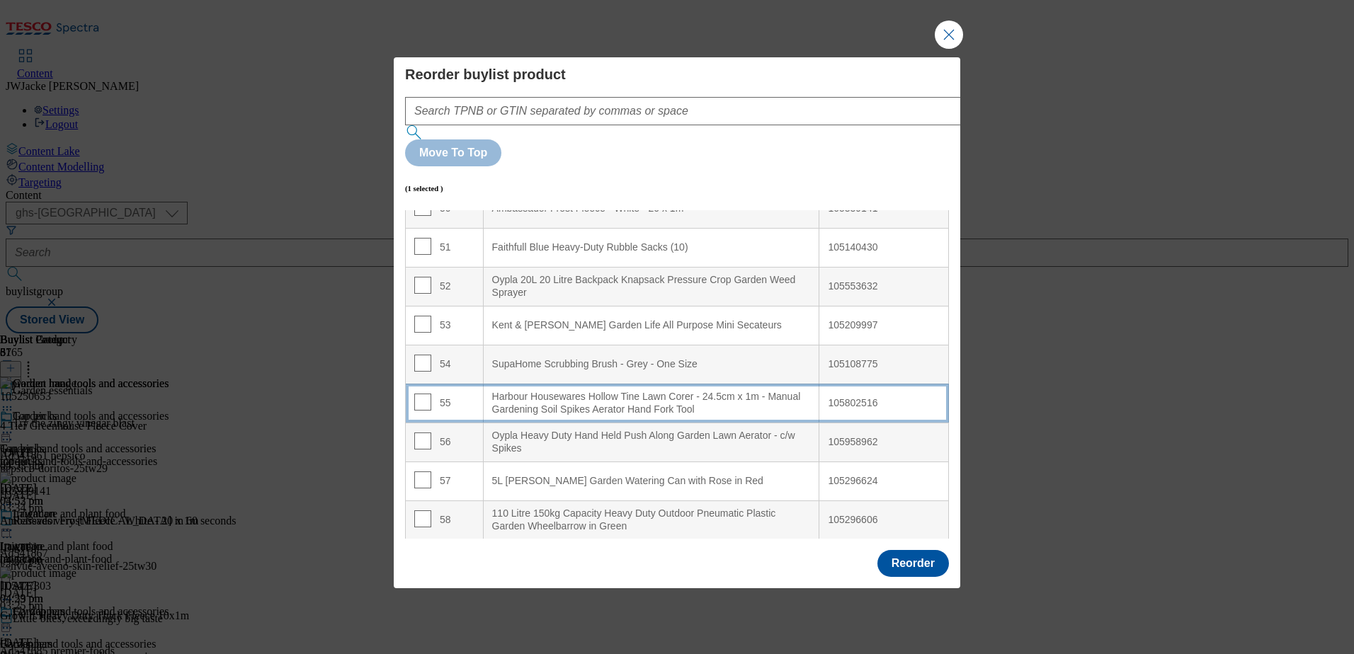
click at [523, 391] on div "Harbour Housewares Hollow Tine Lawn Corer - 24.5cm x 1m - Manual Gardening Soil…" at bounding box center [651, 403] width 319 height 25
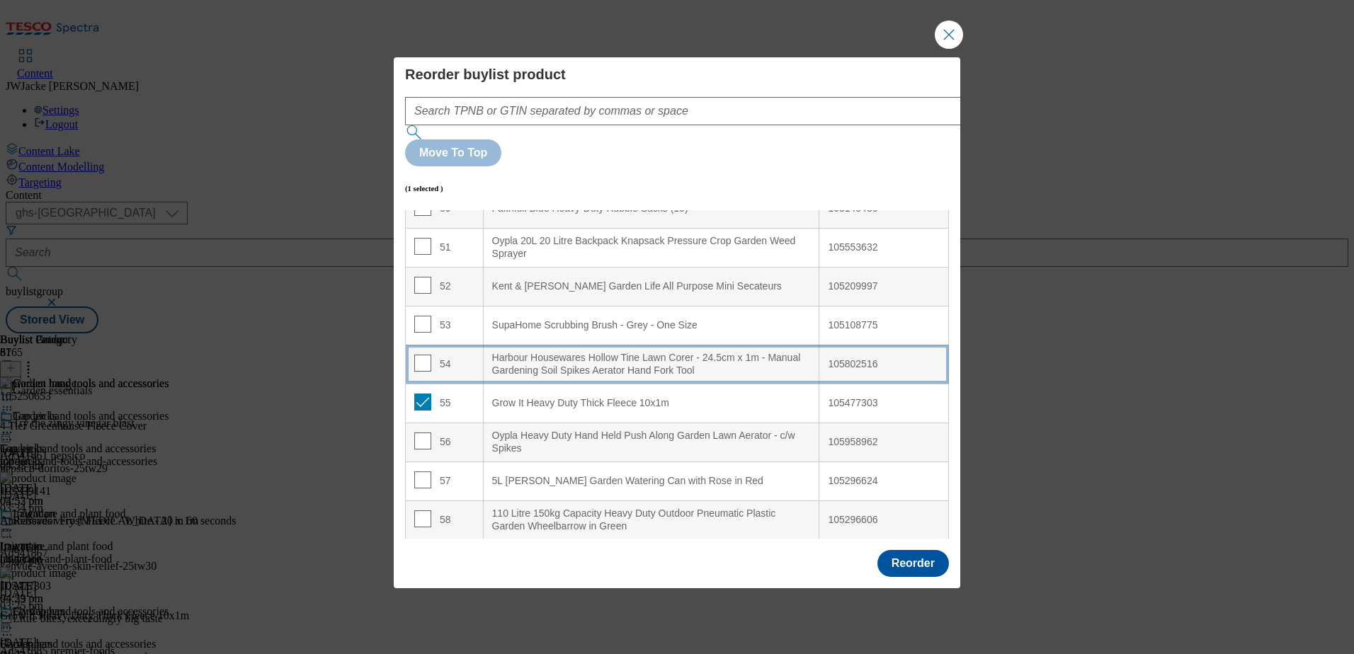
scroll to position [1930, 0]
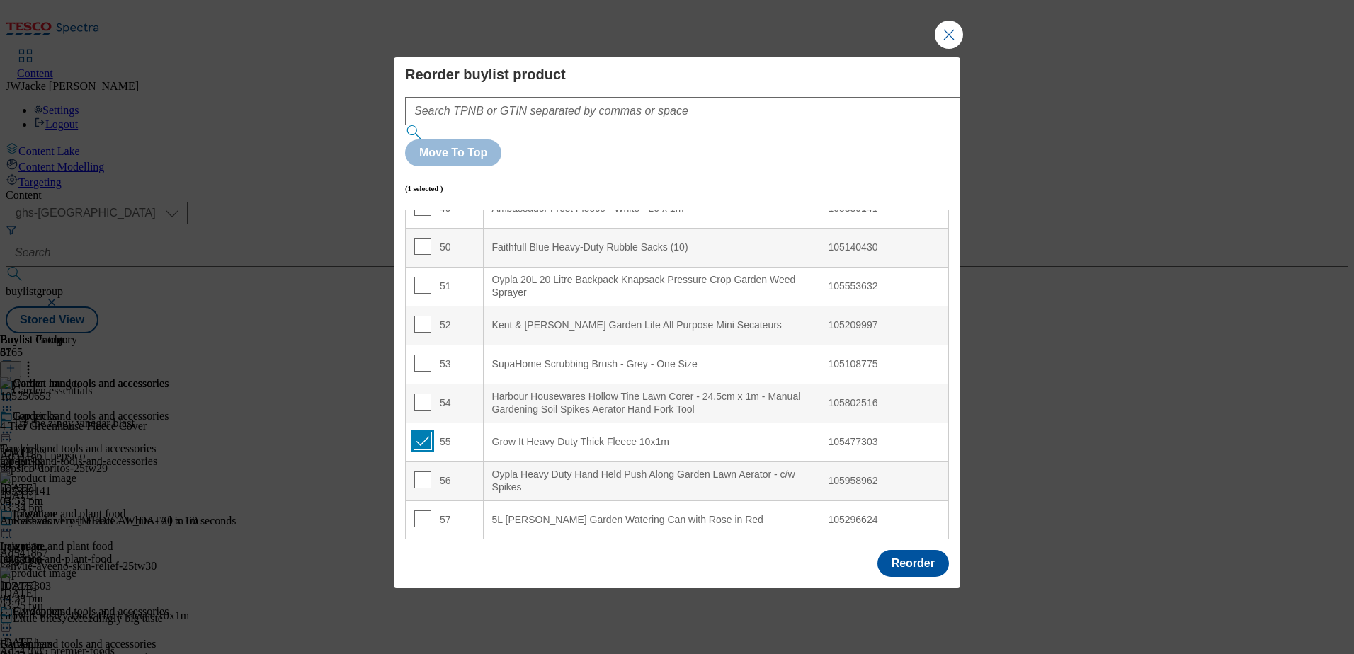
click at [424, 433] on input "Modal" at bounding box center [422, 441] width 17 height 17
checkbox input "false"
click at [917, 550] on button "Reorder" at bounding box center [914, 563] width 72 height 27
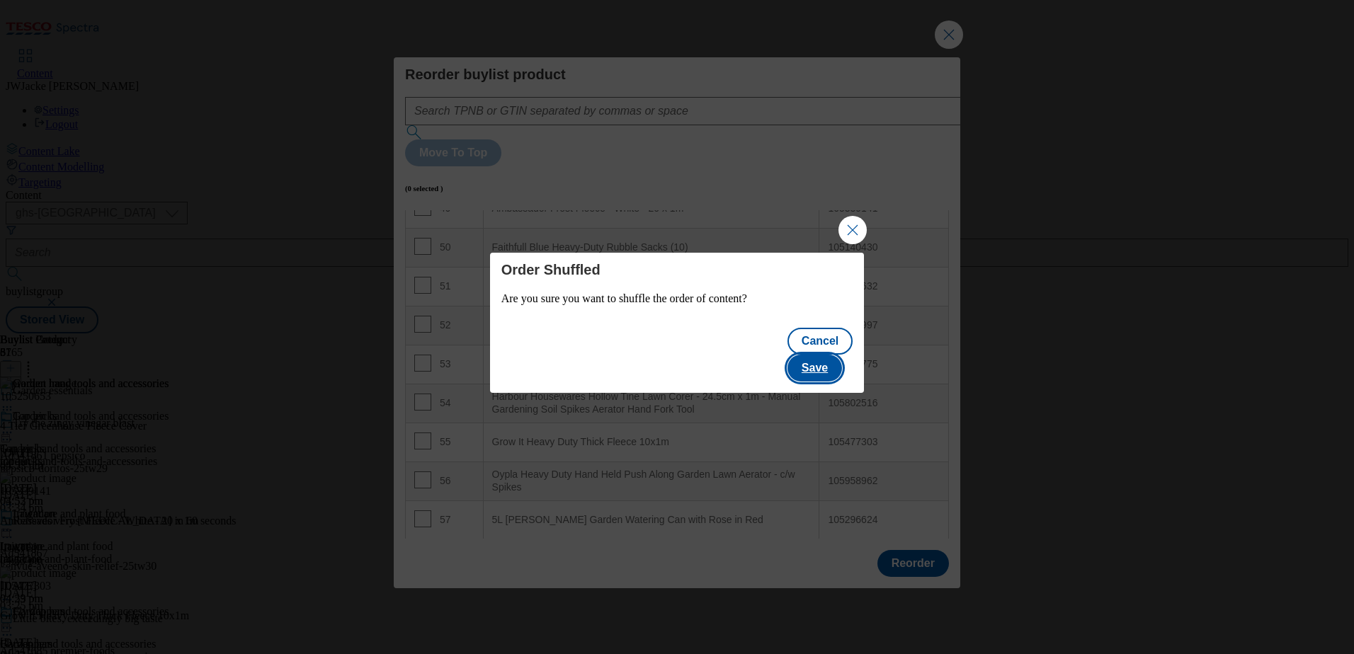
click at [825, 361] on button "Save" at bounding box center [815, 368] width 55 height 27
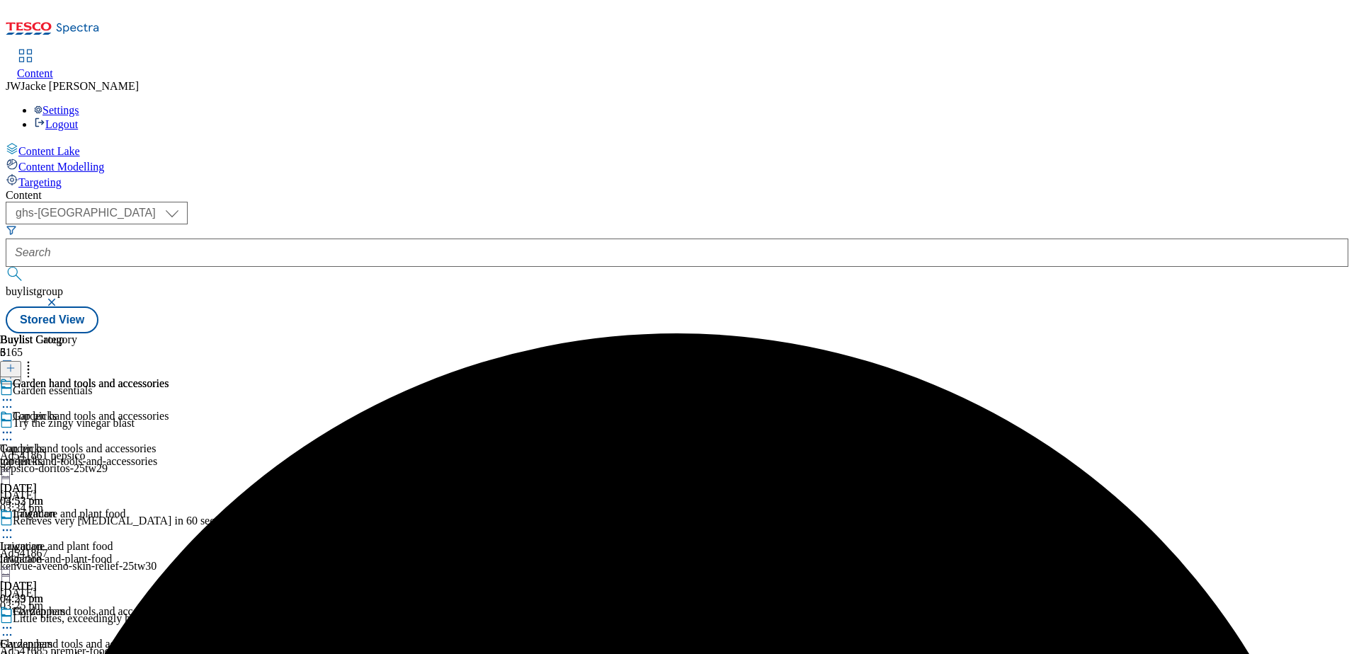
click at [14, 426] on icon at bounding box center [7, 433] width 14 height 14
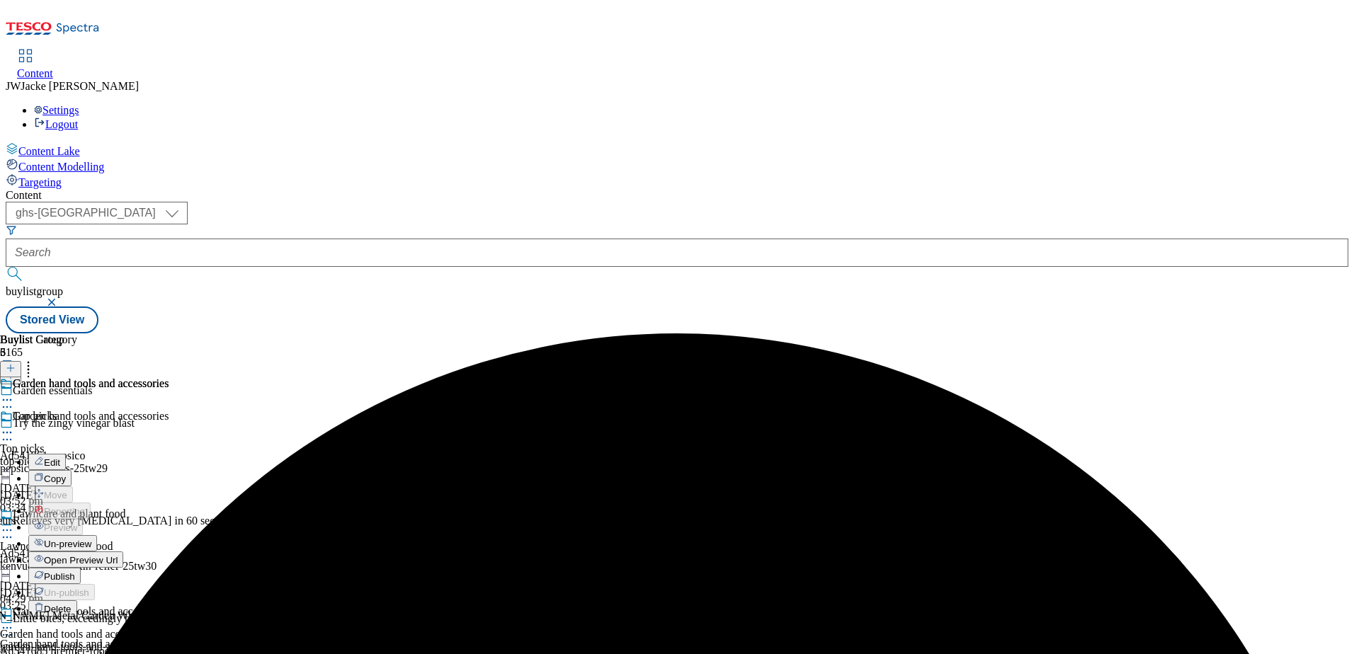
click at [75, 572] on span "Publish" at bounding box center [59, 577] width 31 height 11
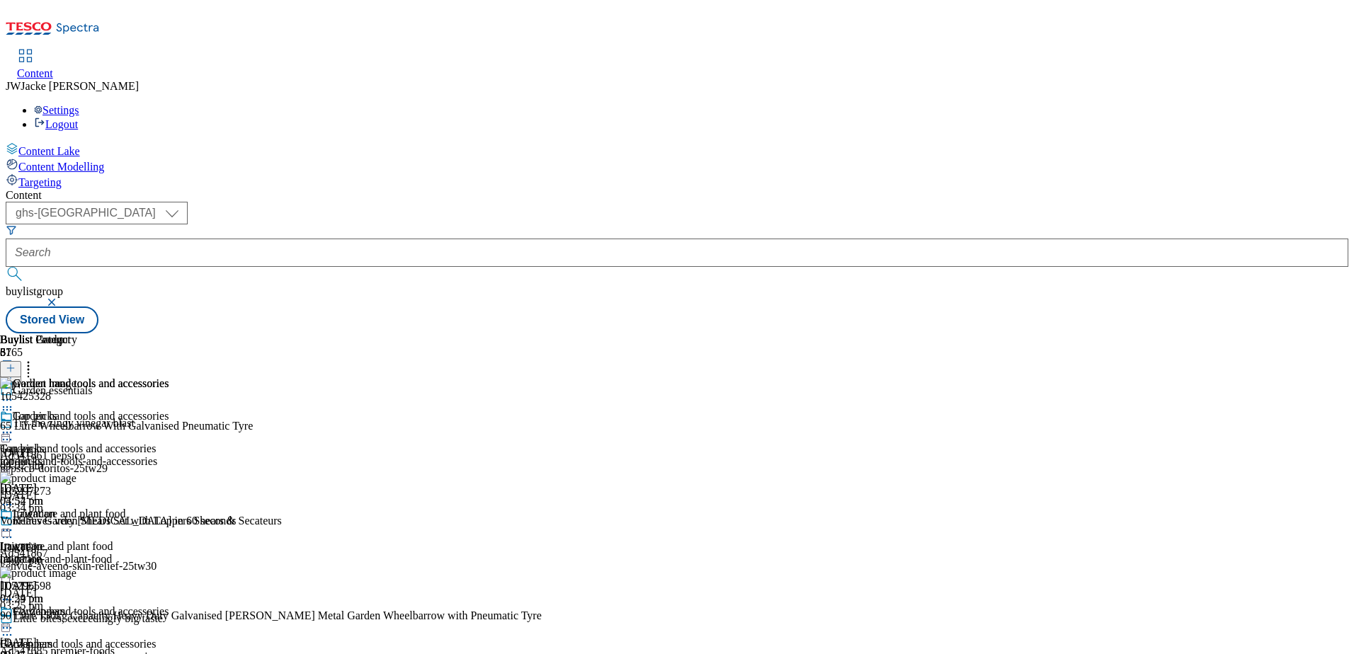
scroll to position [7842, 0]
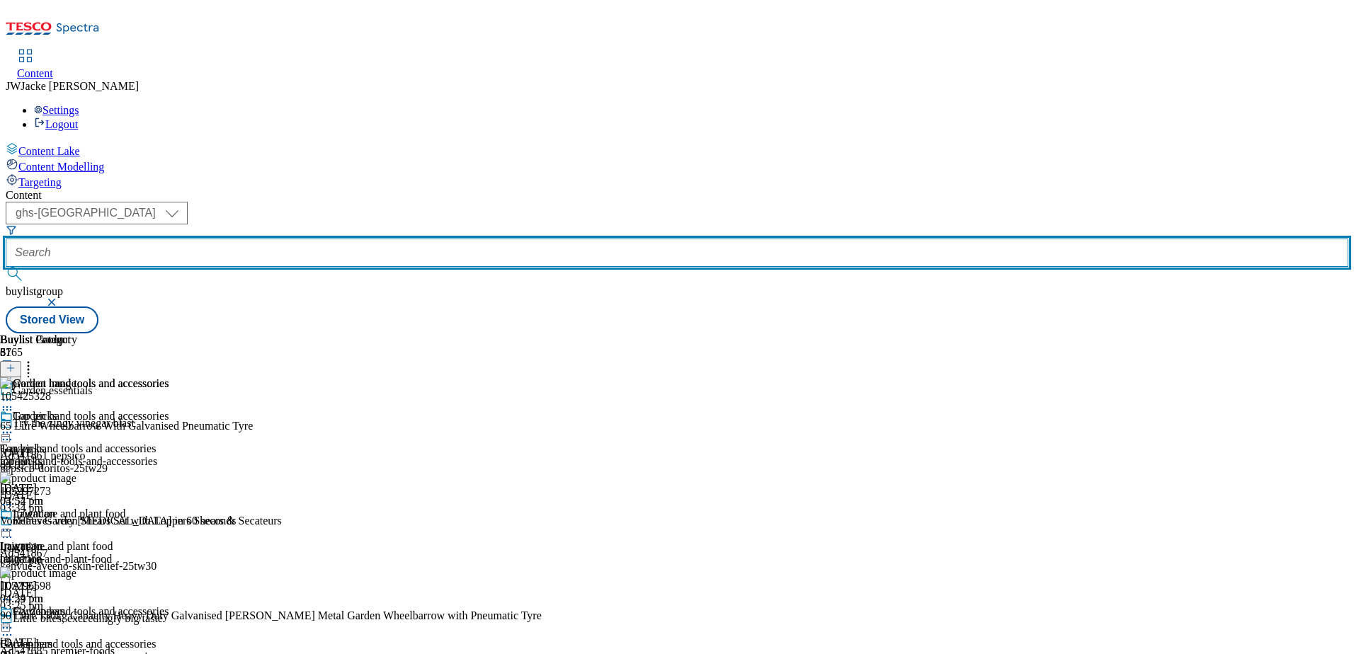
click at [382, 239] on input "text" at bounding box center [677, 253] width 1343 height 28
paste input "garden-buildings-and-storage"
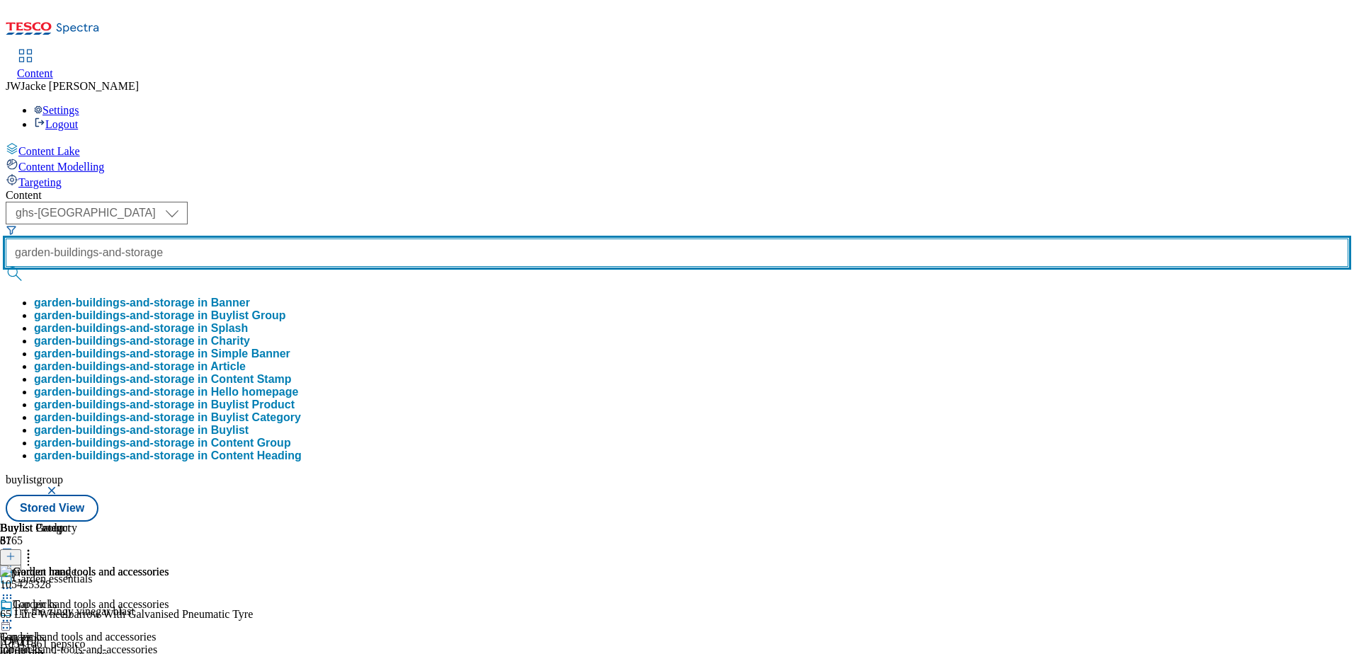
scroll to position [0, 27]
type input "garden-buildings-and-storage"
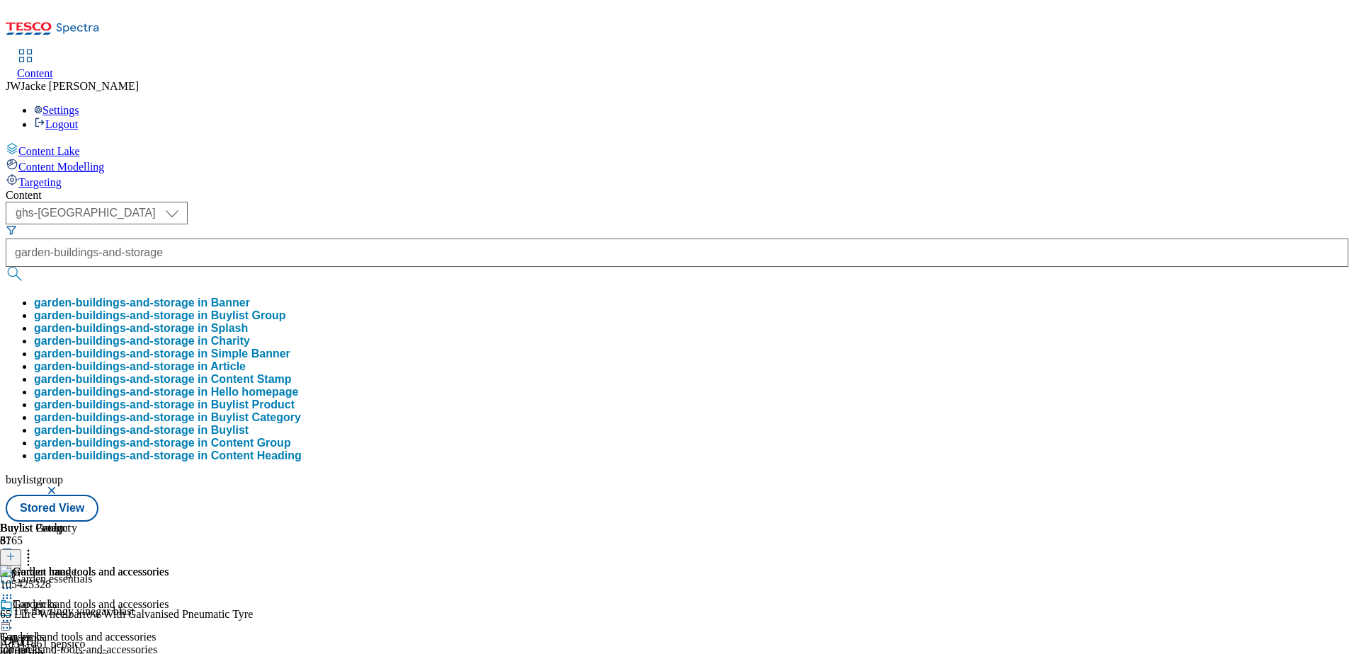
click at [286, 310] on button "garden-buildings-and-storage in Buylist Group" at bounding box center [160, 316] width 252 height 13
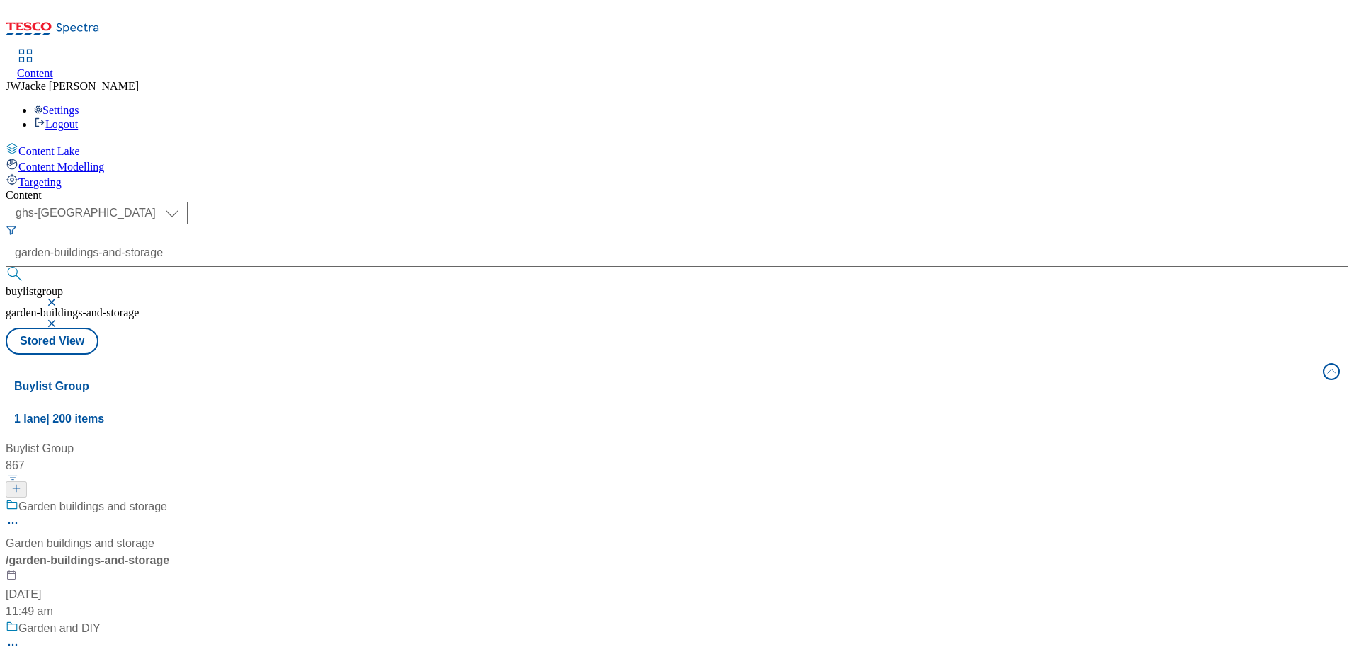
click at [215, 499] on div "Garden buildings and storage Garden buildings and storage / garden-buildings-an…" at bounding box center [110, 560] width 209 height 122
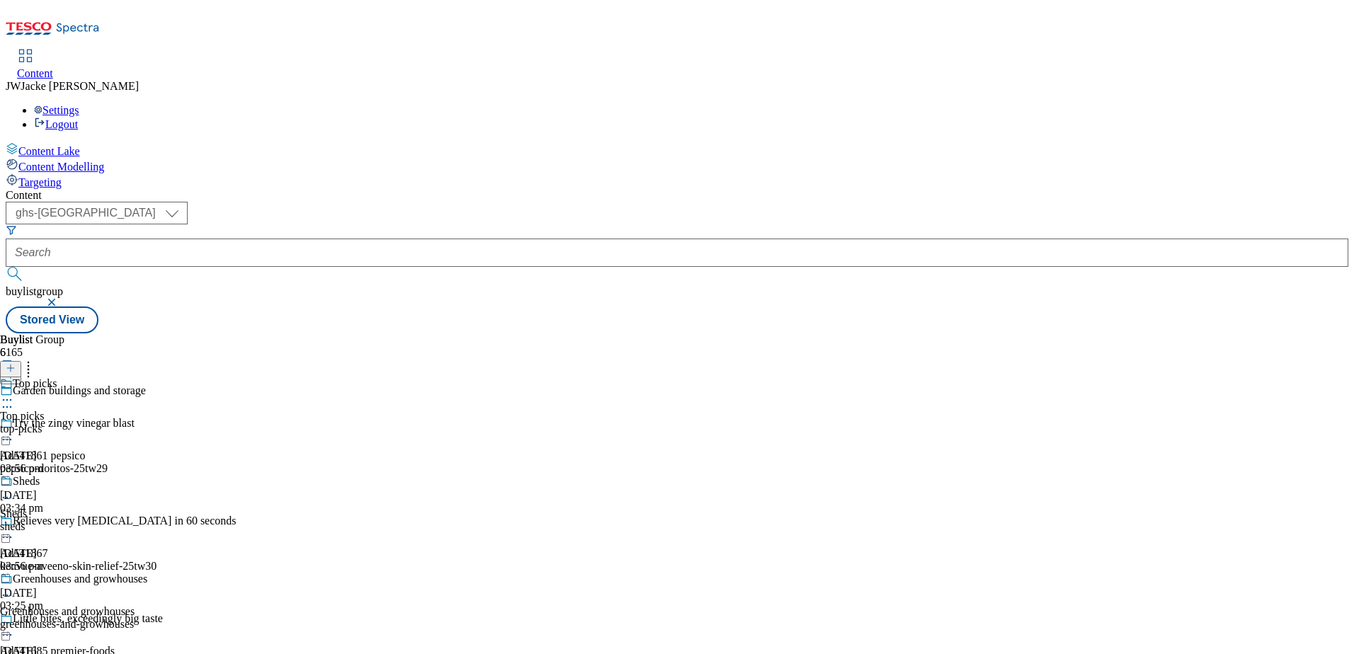
scroll to position [431, 0]
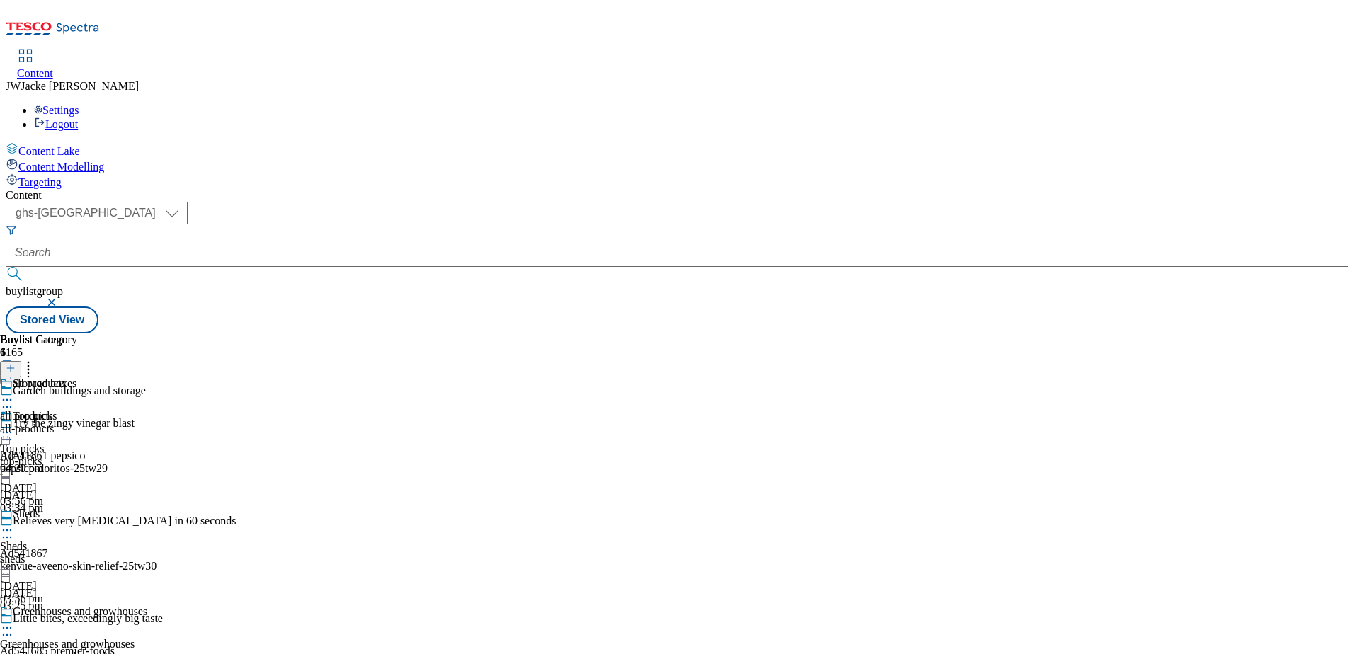
click at [14, 393] on icon at bounding box center [7, 400] width 14 height 14
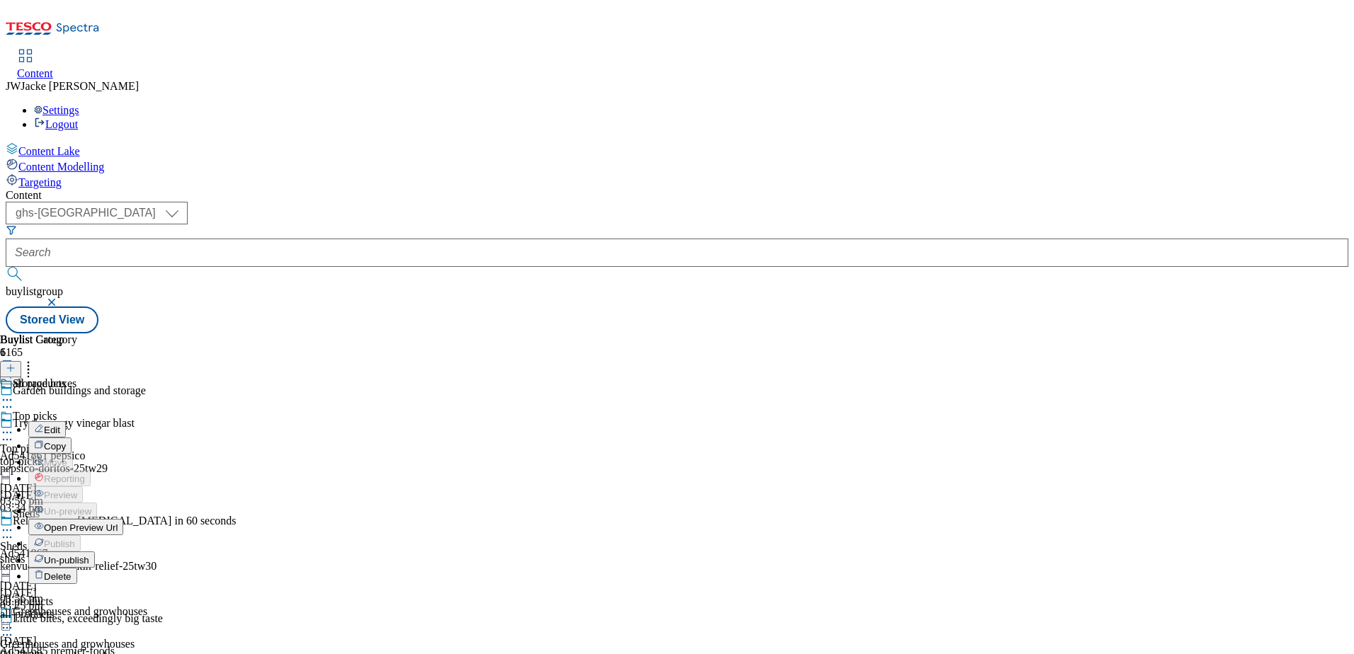
click at [89, 555] on span "Un-publish" at bounding box center [66, 560] width 45 height 11
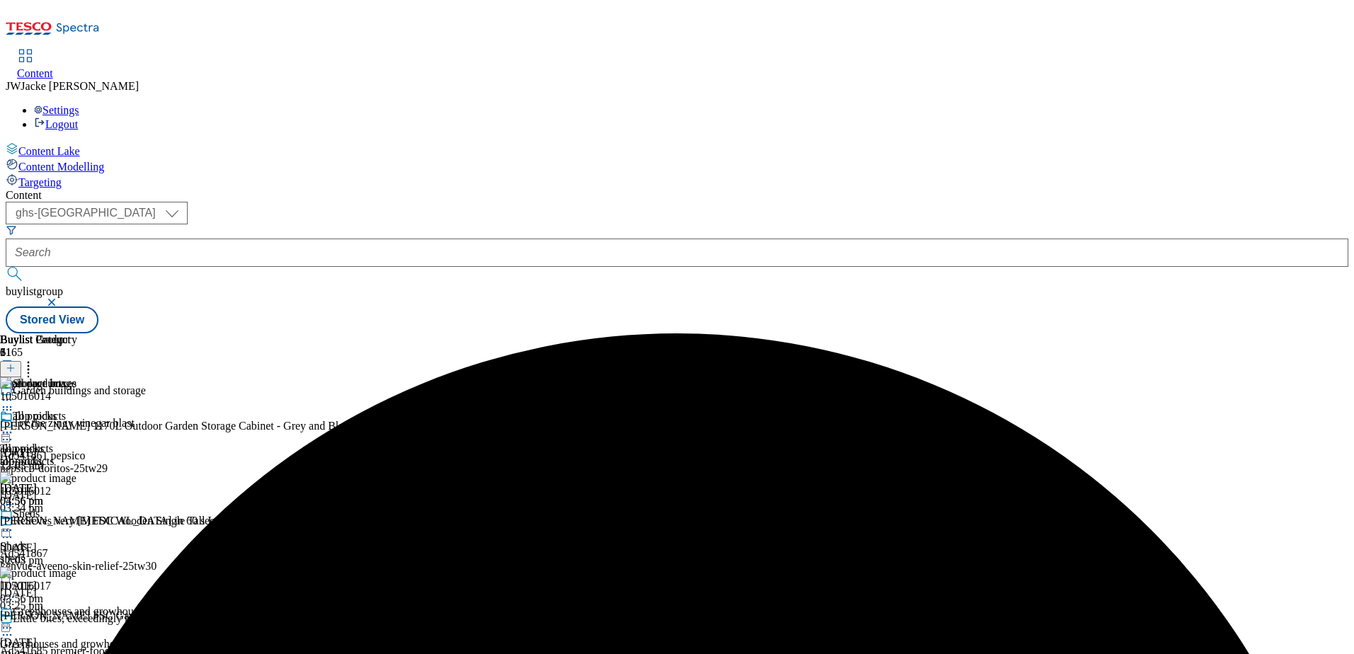
click at [21, 361] on button at bounding box center [10, 369] width 21 height 16
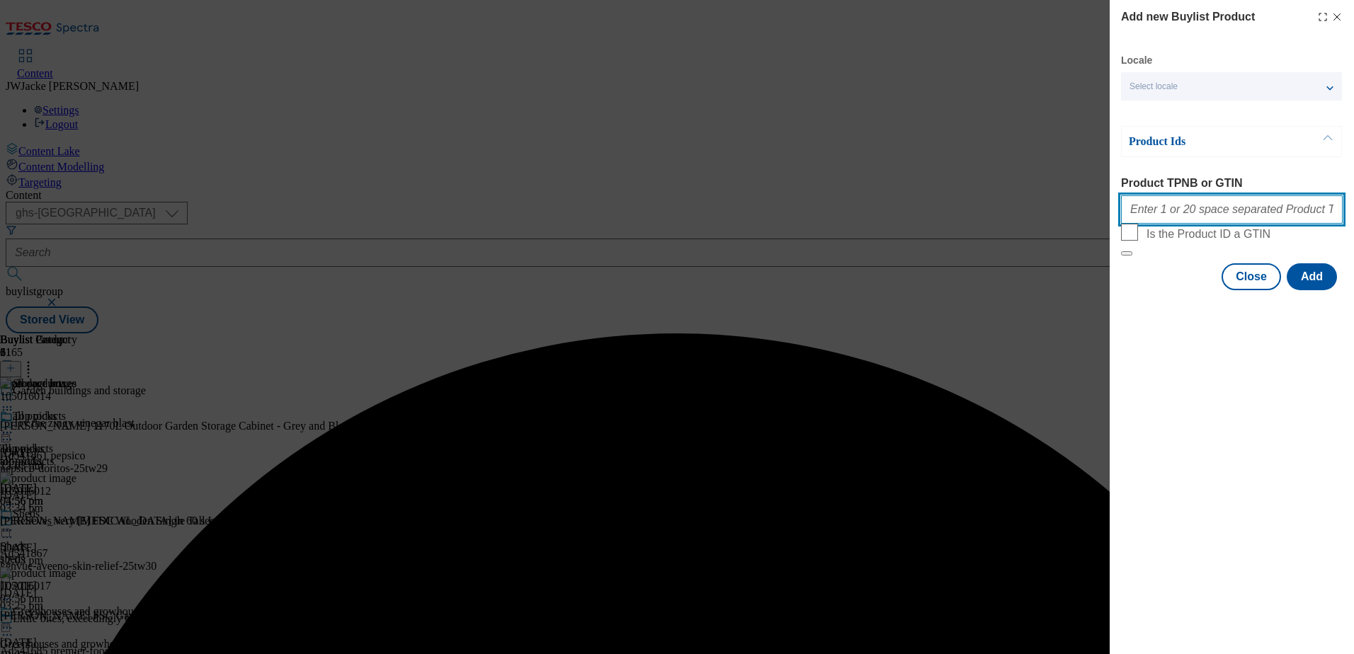
click at [1198, 208] on input "Product TPNB or GTIN" at bounding box center [1232, 209] width 222 height 28
paste input "105296611"
type input "105296611"
click at [1330, 290] on button "Add" at bounding box center [1312, 276] width 50 height 27
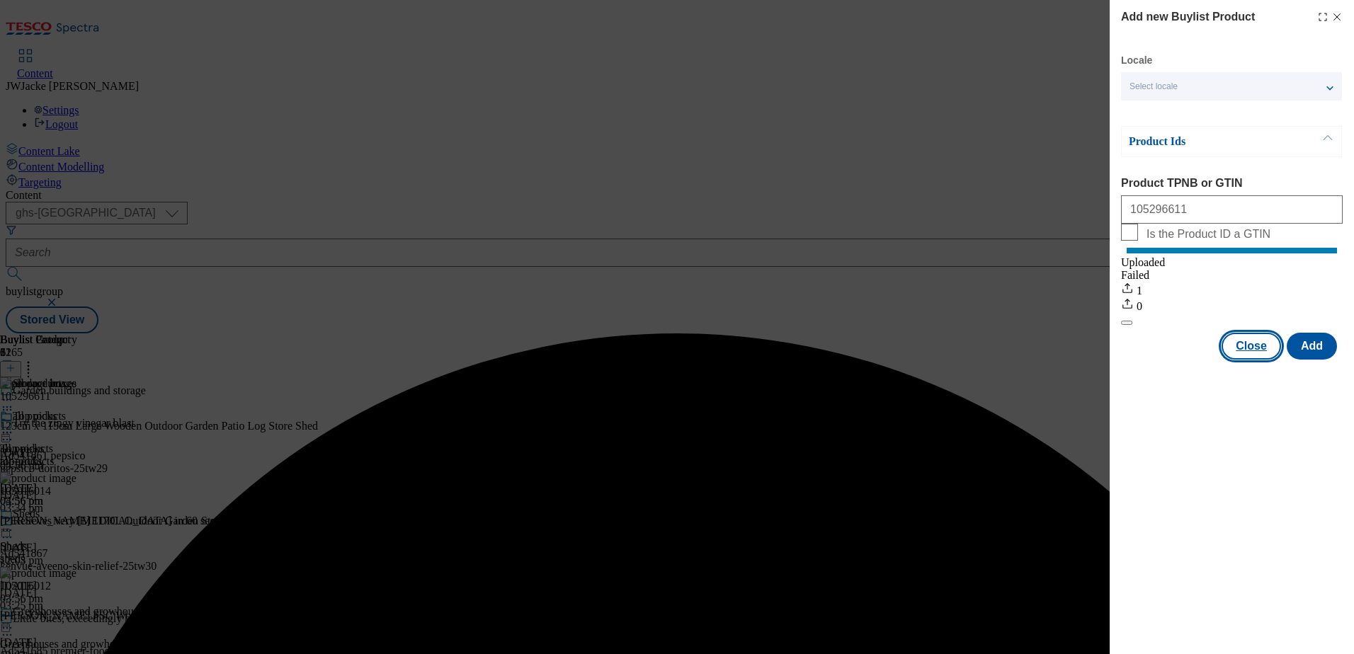
click at [1255, 360] on button "Close" at bounding box center [1251, 346] width 59 height 27
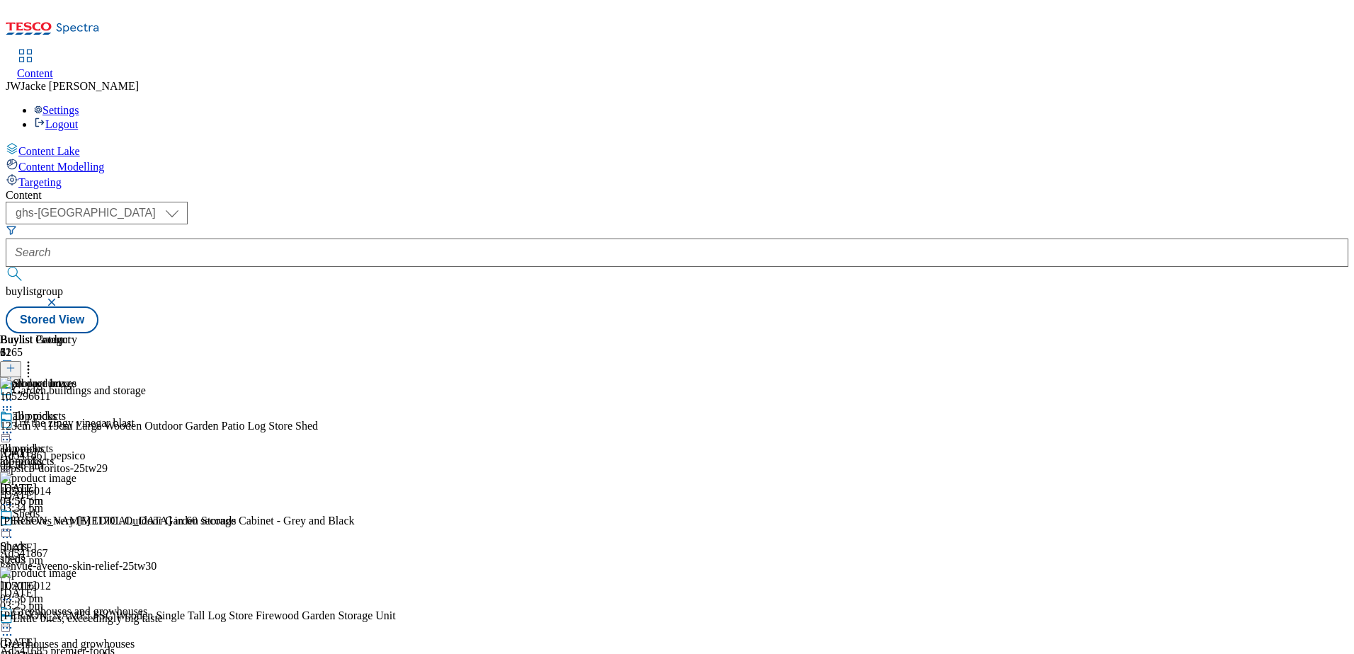
scroll to position [992, 0]
click at [12, 432] on circle at bounding box center [11, 433] width 2 height 2
click at [75, 572] on span "Publish" at bounding box center [59, 577] width 31 height 11
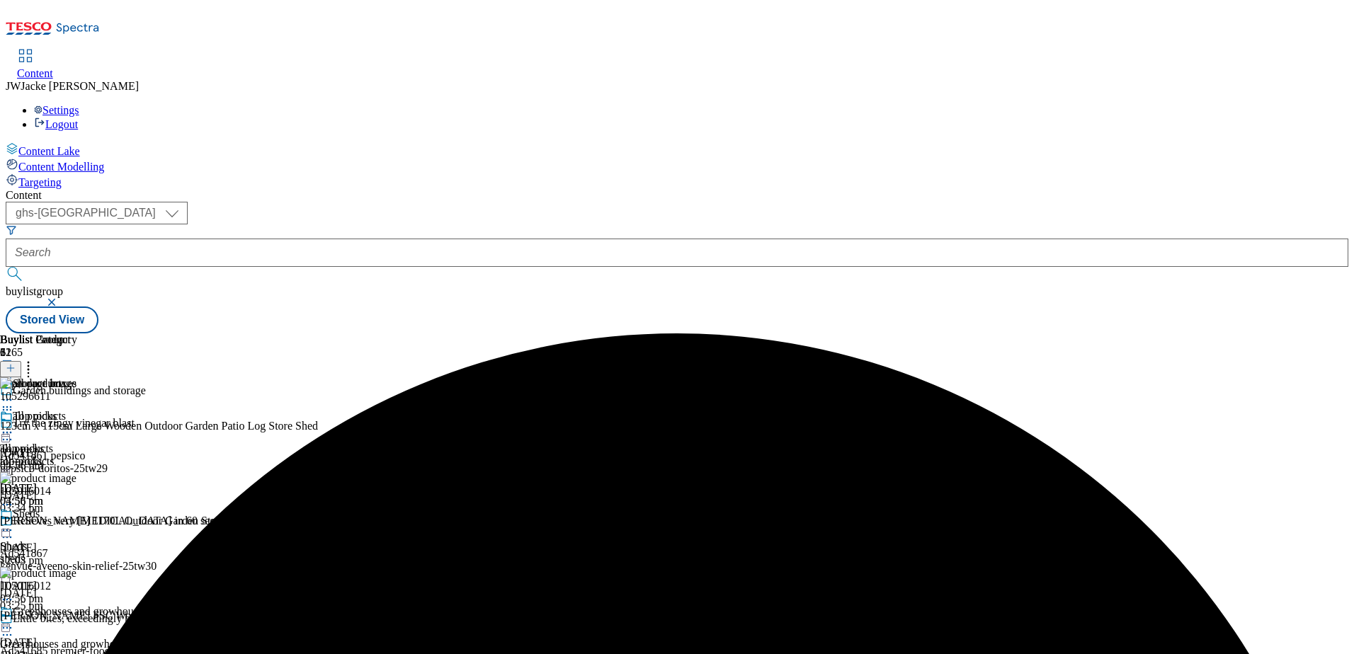
click at [147, 553] on div "sheds" at bounding box center [73, 559] width 147 height 13
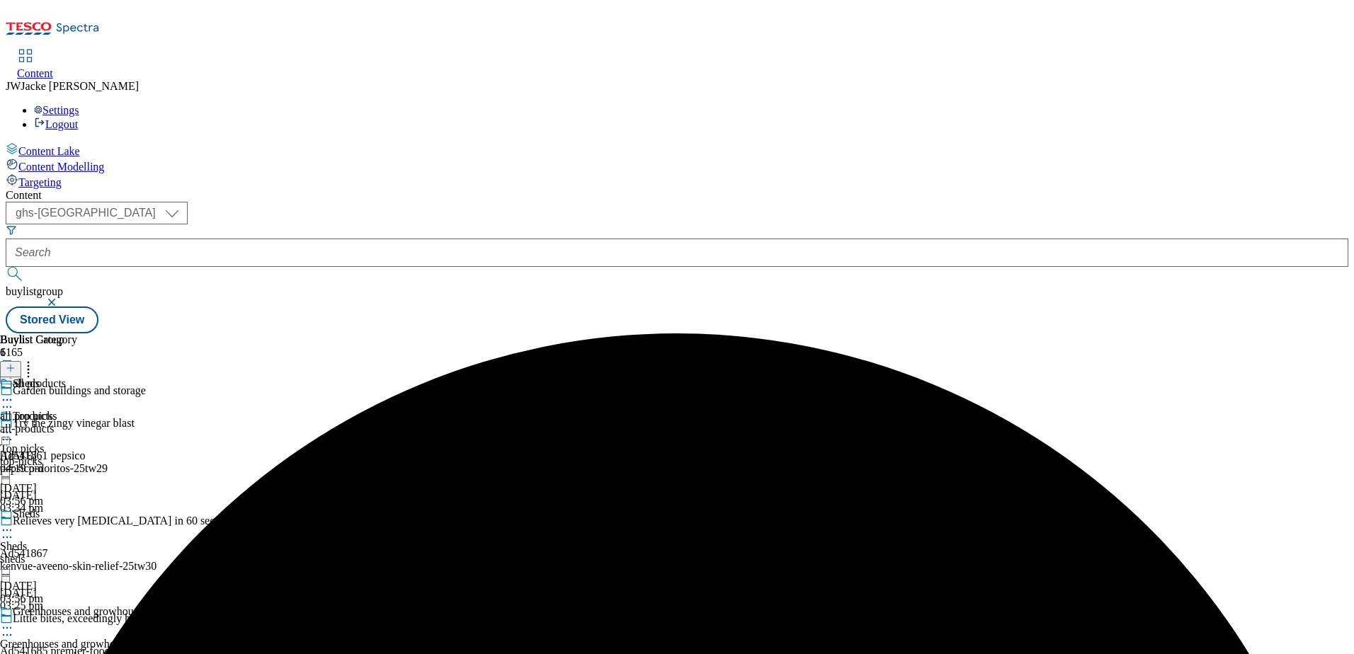
click at [14, 393] on icon at bounding box center [7, 400] width 14 height 14
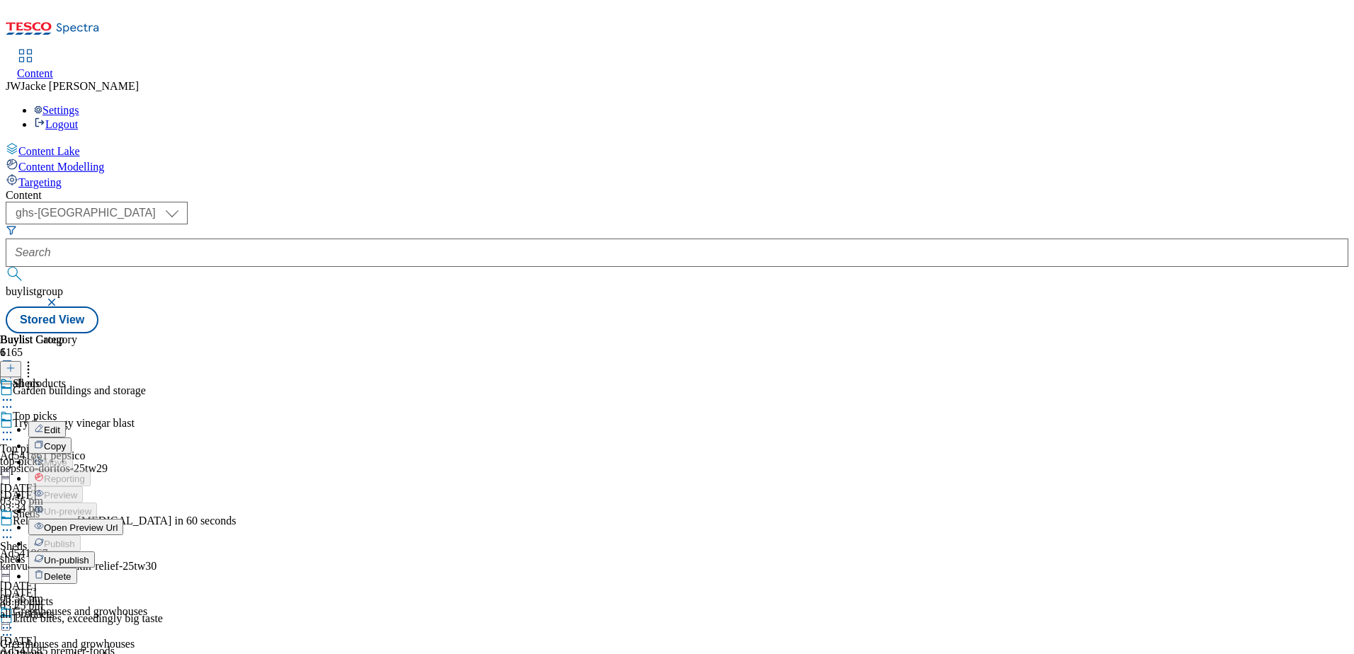
click at [89, 555] on span "Un-publish" at bounding box center [66, 560] width 45 height 11
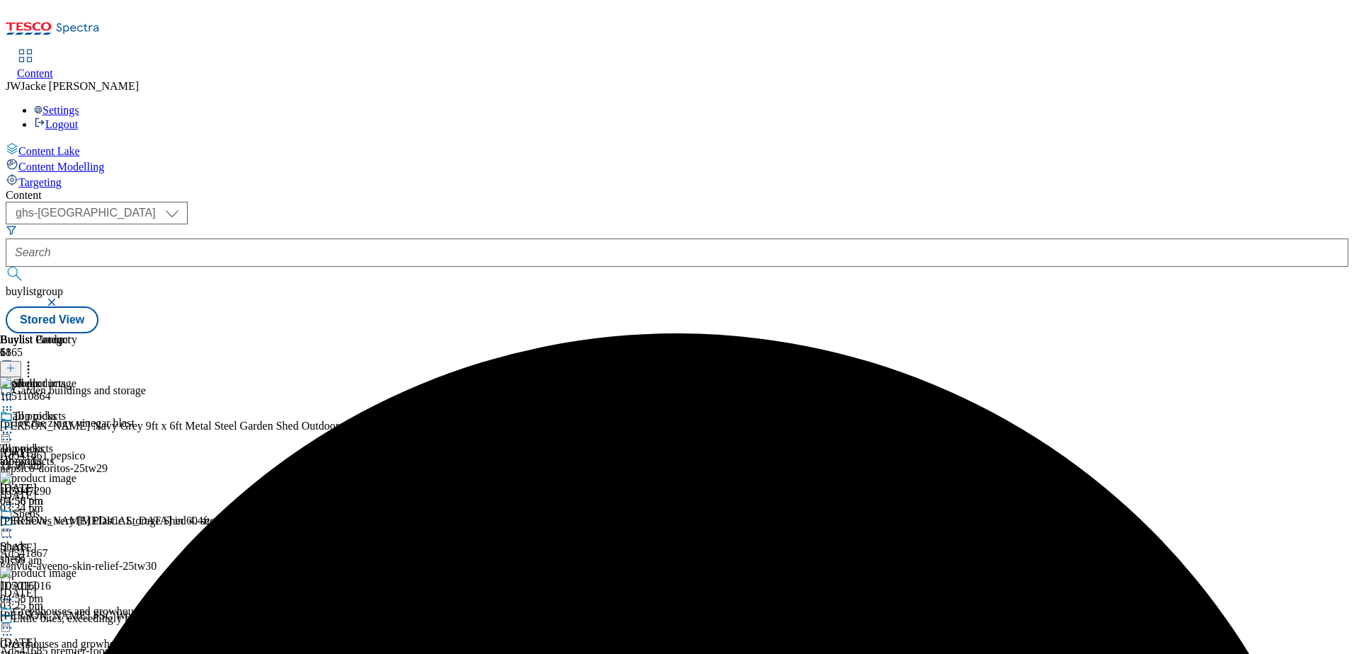
click at [16, 363] on icon at bounding box center [11, 368] width 10 height 10
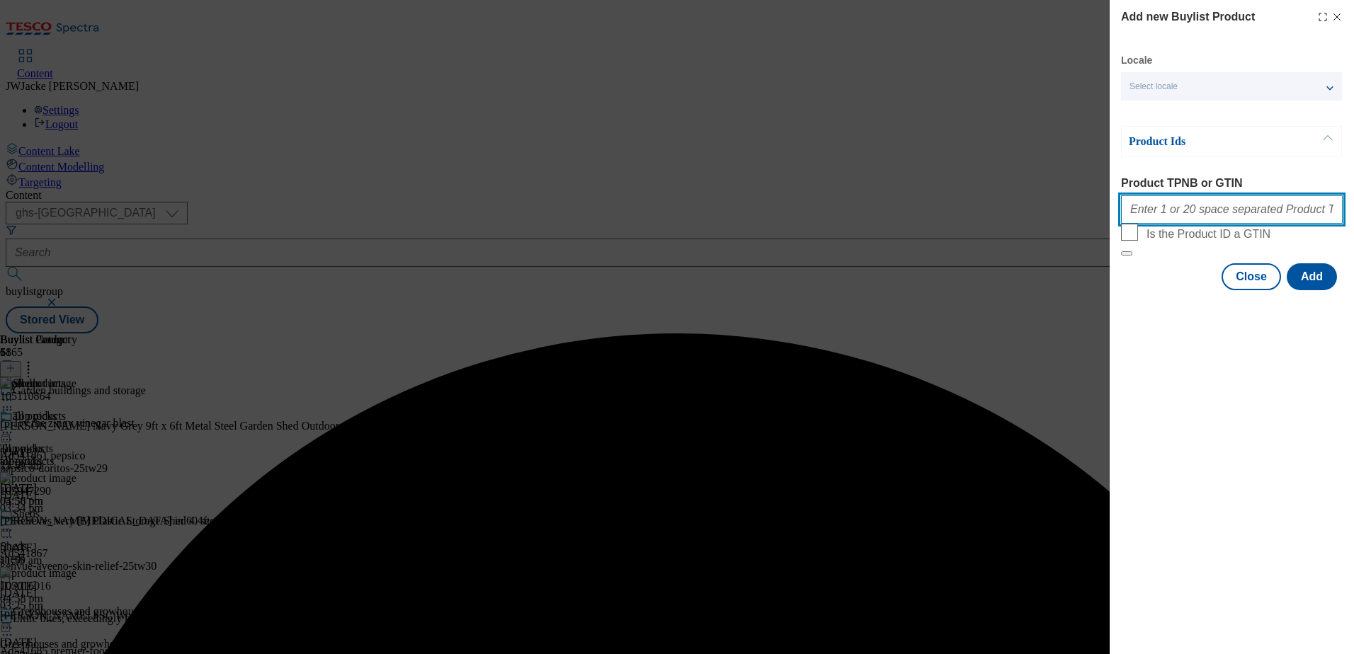
click at [1191, 209] on input "Product TPNB or GTIN" at bounding box center [1232, 209] width 222 height 28
paste input "105029617 105552439 111262795 105021497 105087706 105021473 105021485 105966327…"
type input "105029617 105552439 111262795 105021497 105087706 105021473 105021485 105966327…"
click at [1310, 290] on button "Add" at bounding box center [1312, 276] width 50 height 27
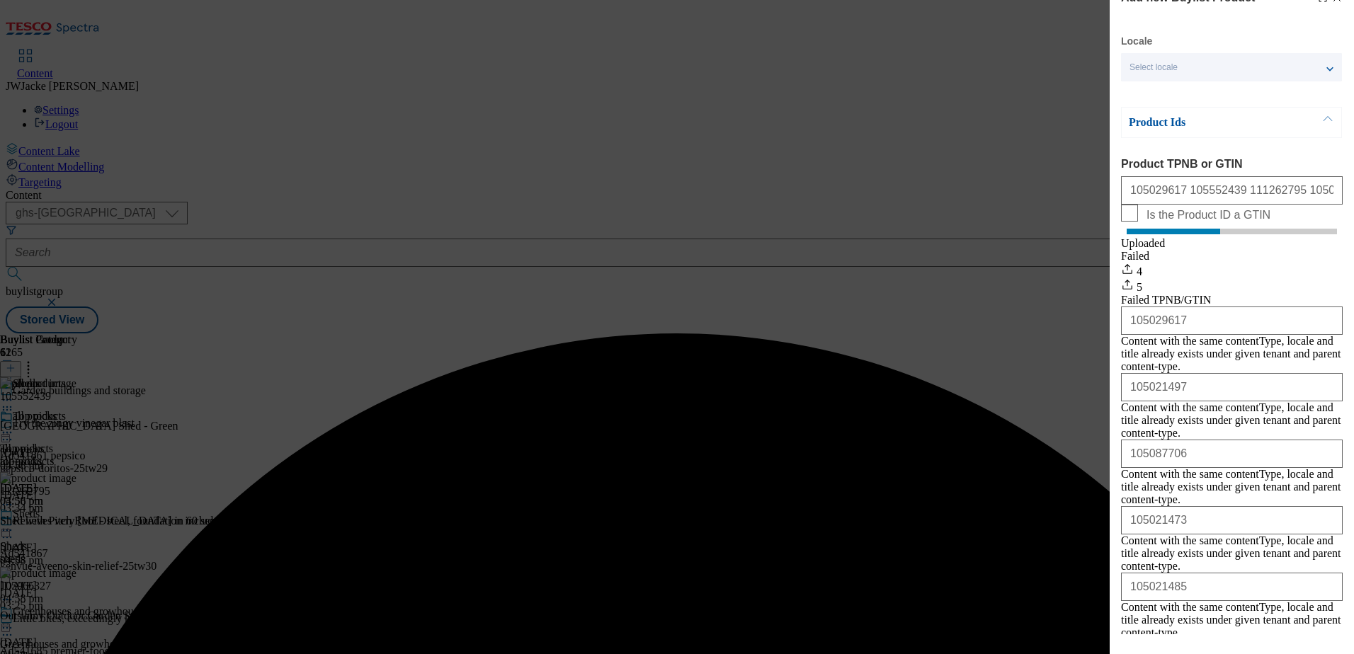
scroll to position [37, 0]
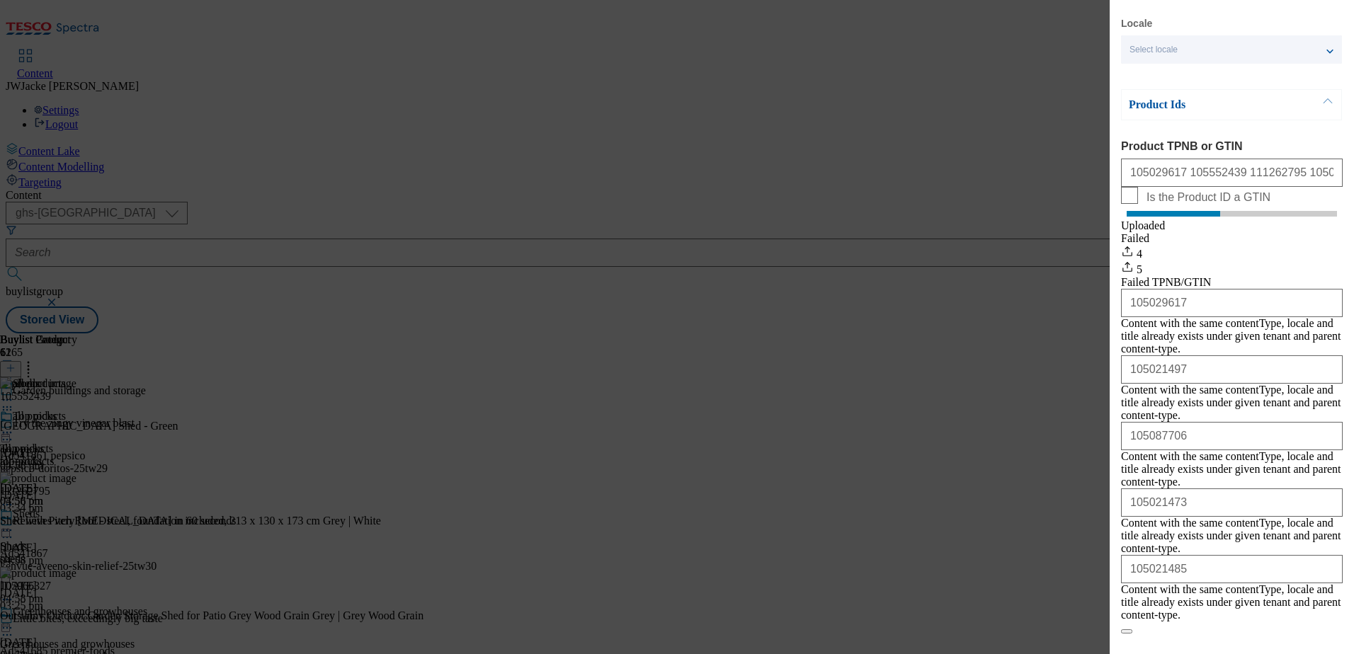
click at [1250, 642] on button "Close" at bounding box center [1251, 655] width 59 height 27
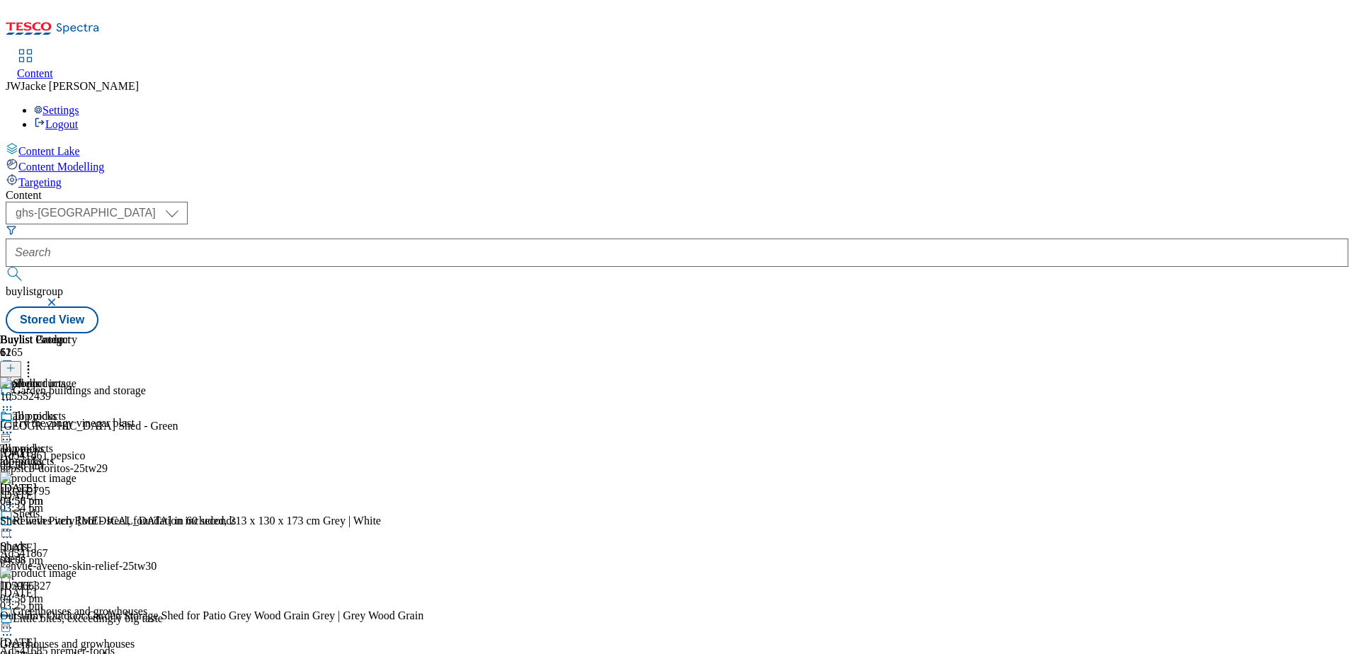
scroll to position [0, 0]
click at [21, 361] on button at bounding box center [10, 369] width 21 height 16
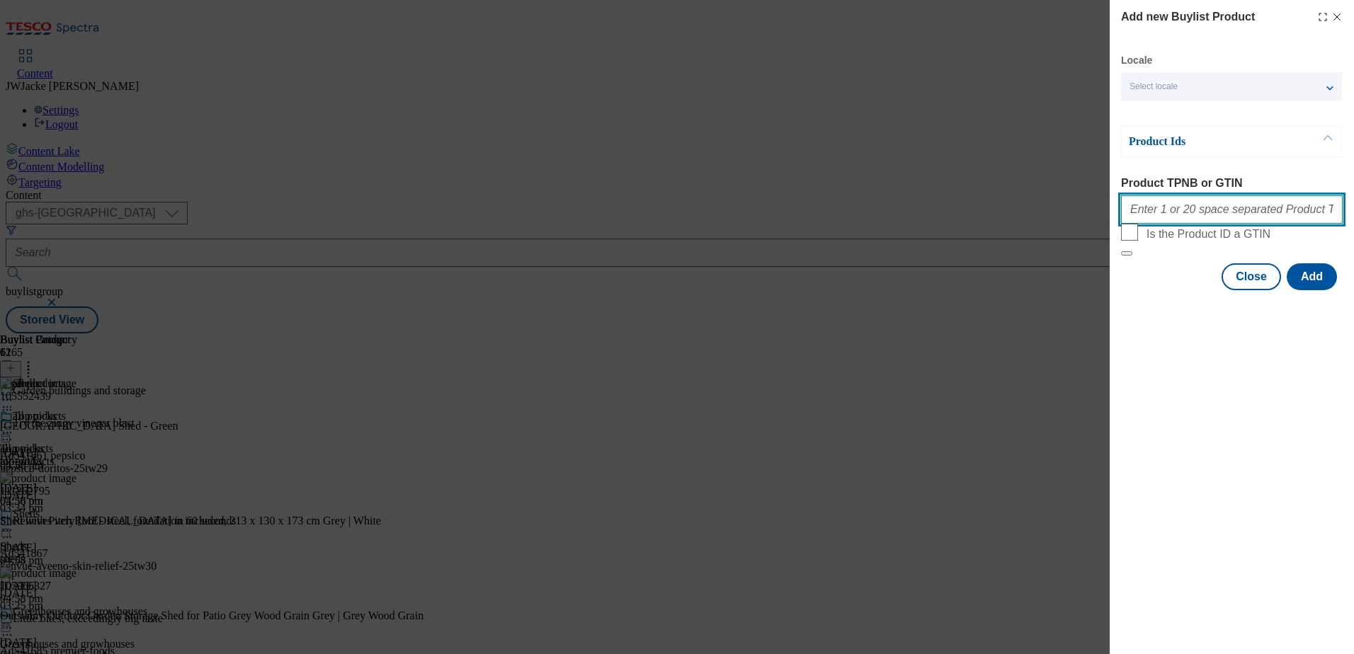
click at [1191, 209] on input "Product TPNB or GTIN" at bounding box center [1232, 209] width 222 height 28
paste input "105017532 105021479 105021493 105966719 105021480 105316858 105966727 105021472…"
type input "105017532 105021479 105021493 105966719 105021480 105316858 105966727 105021472…"
click at [1310, 290] on button "Add" at bounding box center [1312, 276] width 50 height 27
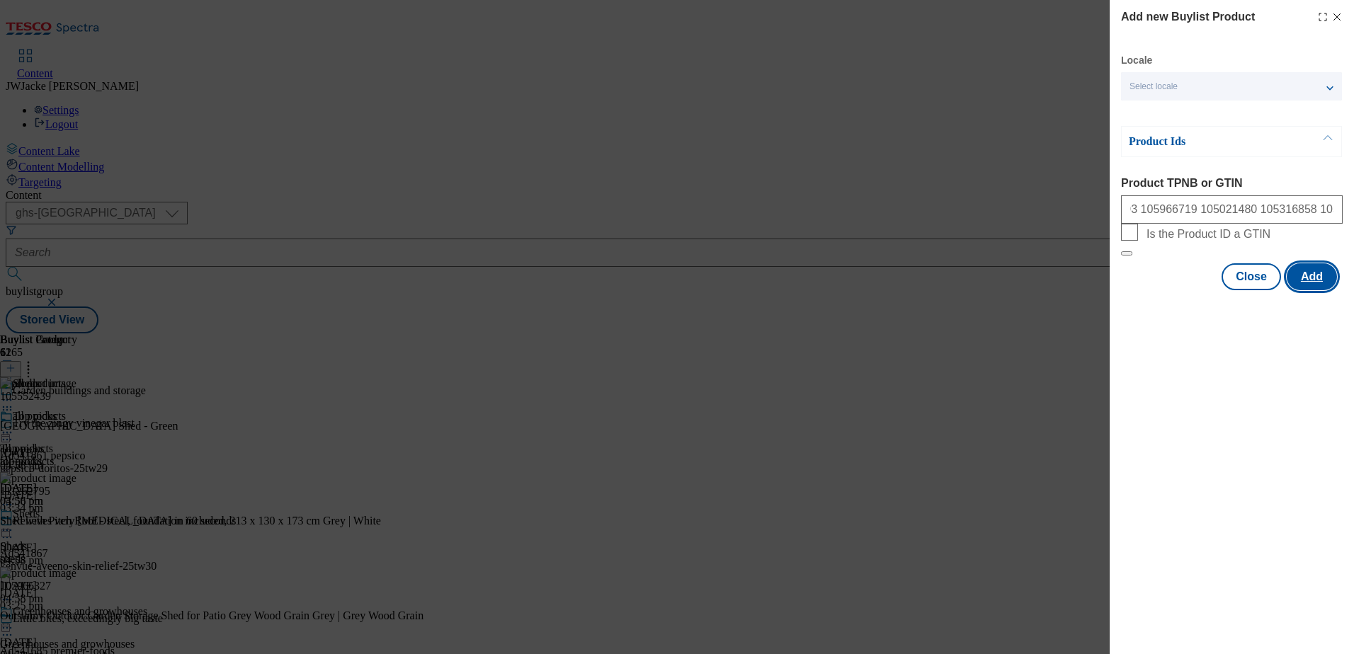
scroll to position [0, 0]
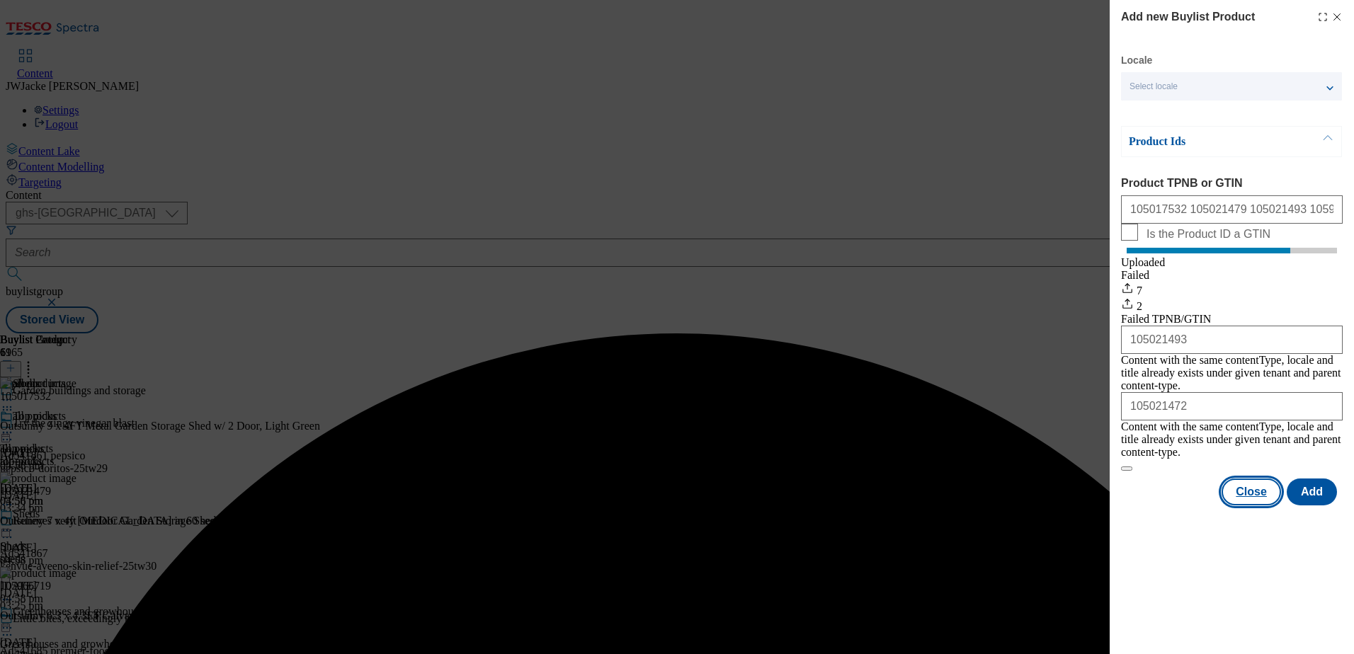
click at [1253, 489] on button "Close" at bounding box center [1251, 492] width 59 height 27
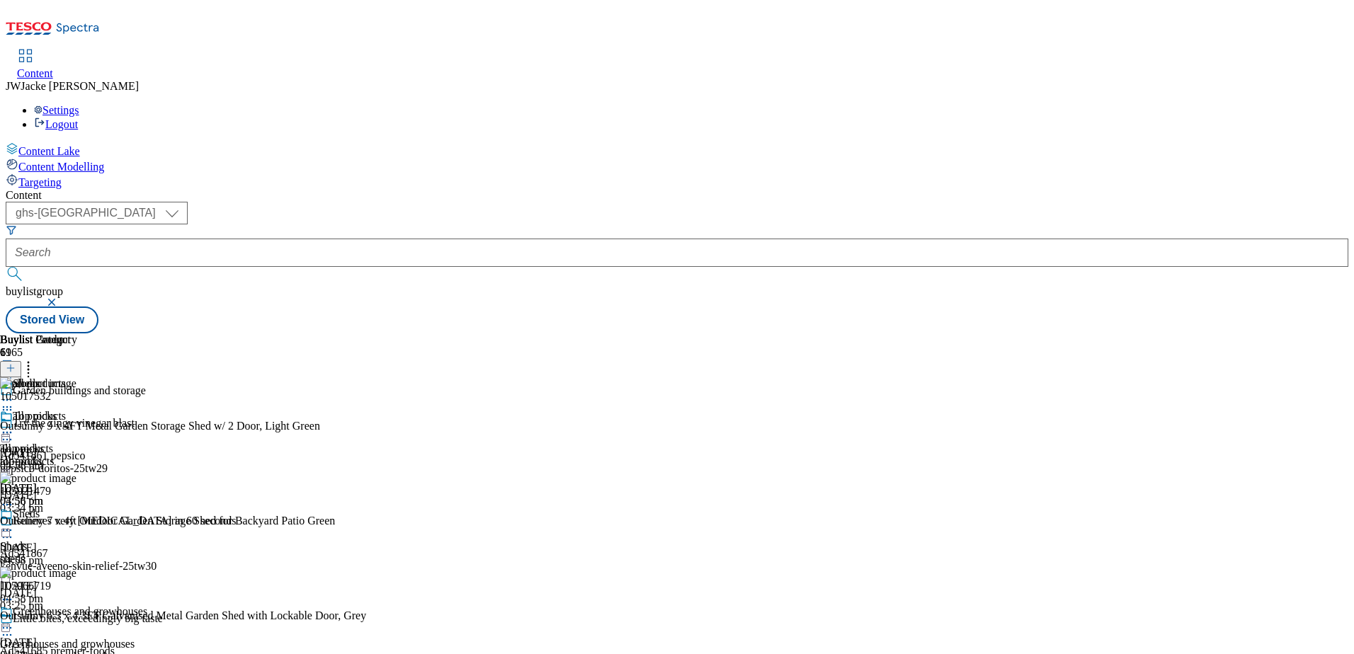
click at [16, 363] on icon at bounding box center [11, 368] width 10 height 10
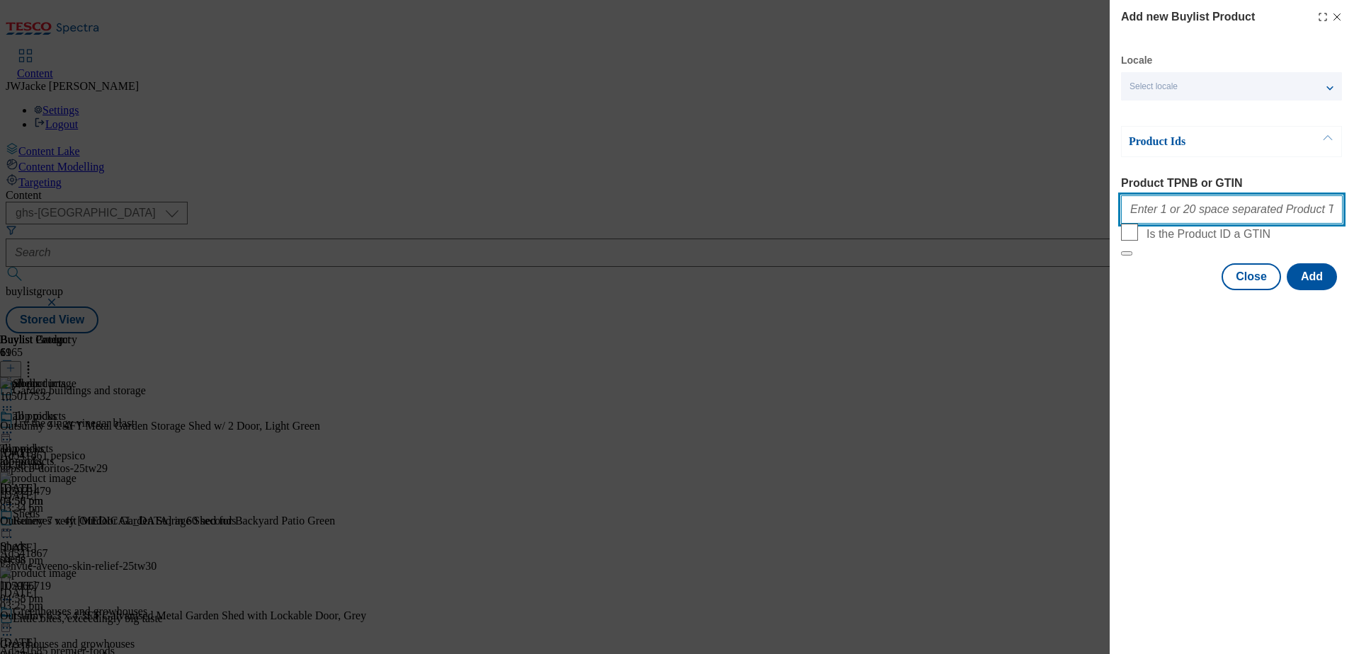
click at [1191, 213] on input "Product TPNB or GTIN" at bounding box center [1232, 209] width 222 height 28
paste input "105245269 105021481 105316787 105021515"
type input "105245269 105021481 105316787 105021515"
click at [1314, 290] on button "Add" at bounding box center [1312, 276] width 50 height 27
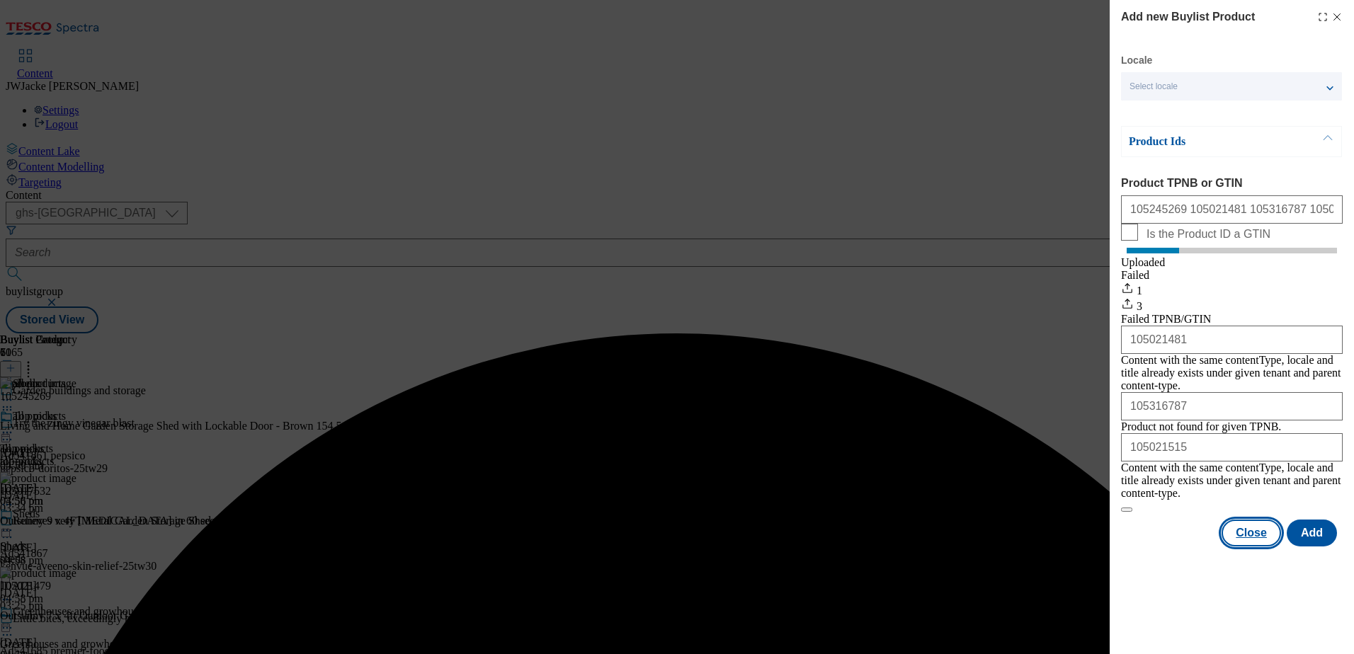
click at [1257, 545] on button "Close" at bounding box center [1251, 533] width 59 height 27
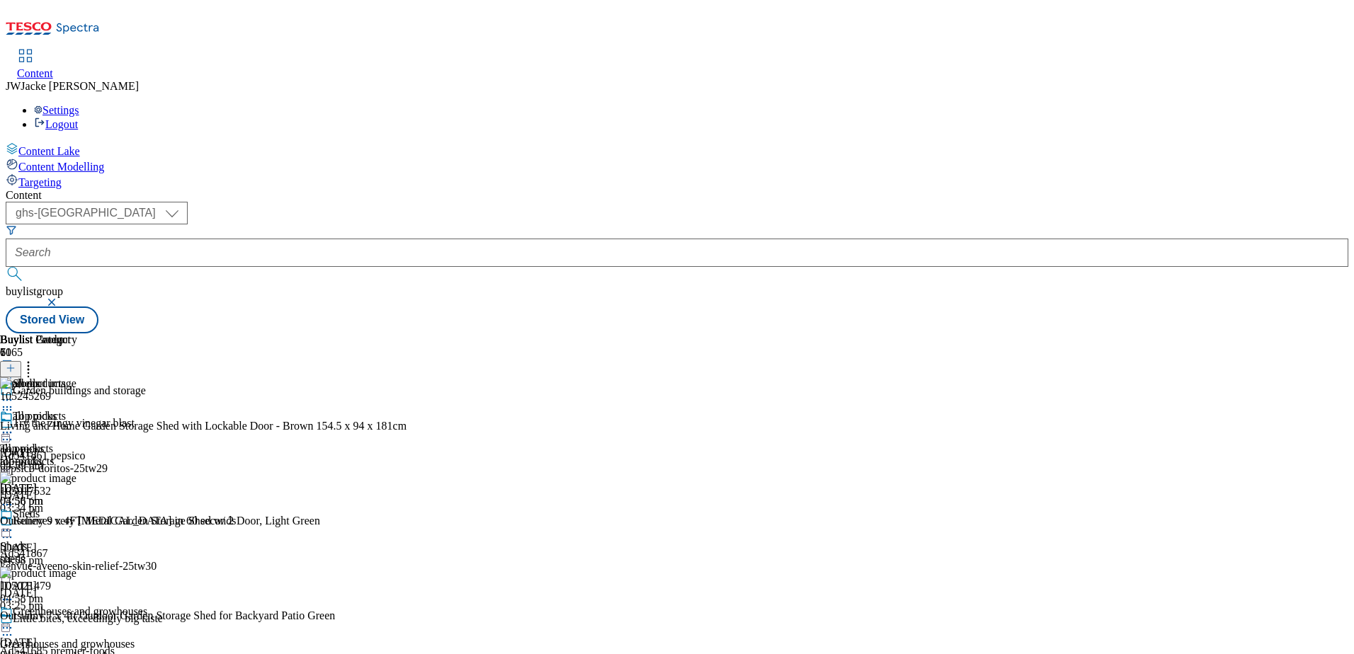
click at [21, 361] on button at bounding box center [10, 369] width 21 height 16
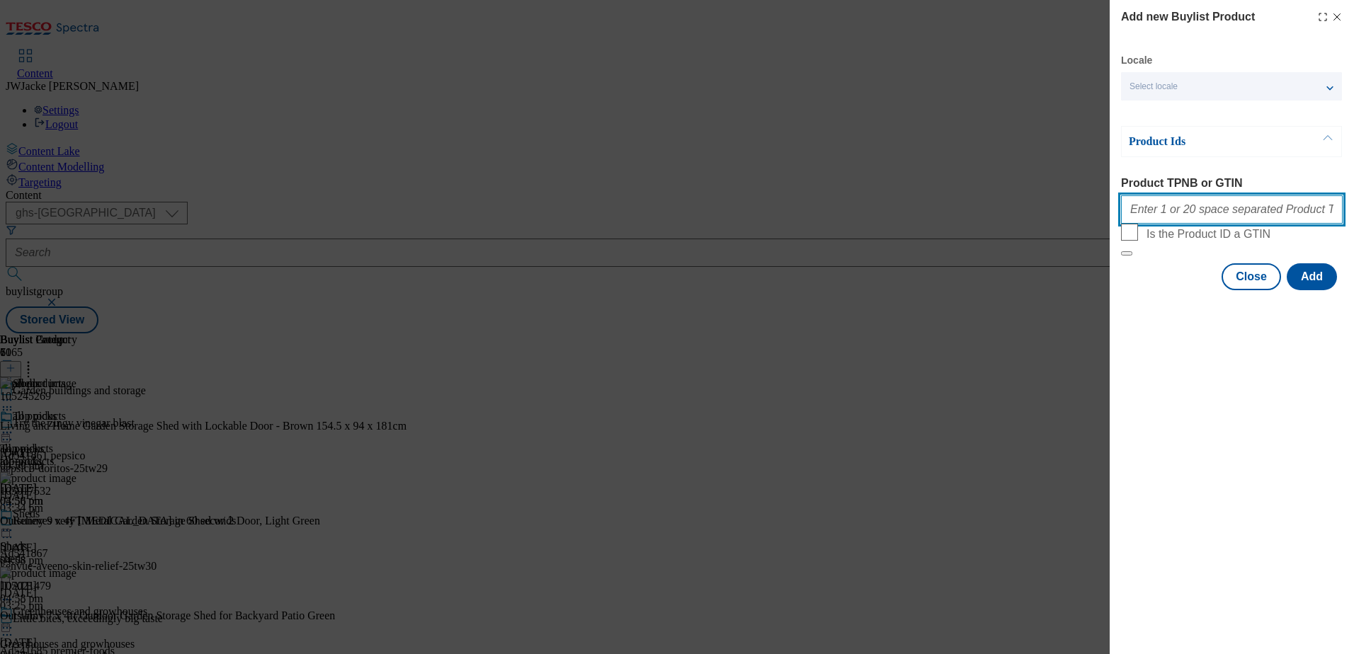
click at [1251, 210] on input "Product TPNB or GTIN" at bounding box center [1232, 209] width 222 height 28
paste input "105018123"
type input "105018123"
click at [1314, 290] on button "Add" at bounding box center [1312, 276] width 50 height 27
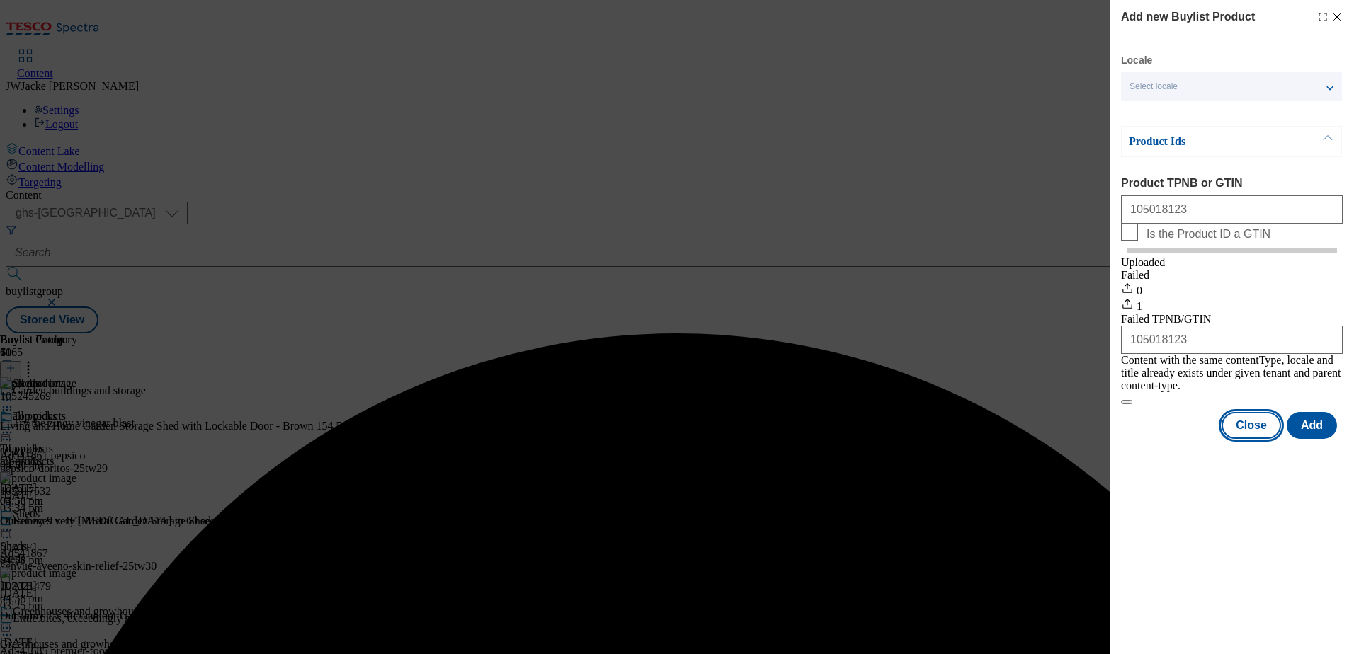
click at [1248, 424] on button "Close" at bounding box center [1251, 425] width 59 height 27
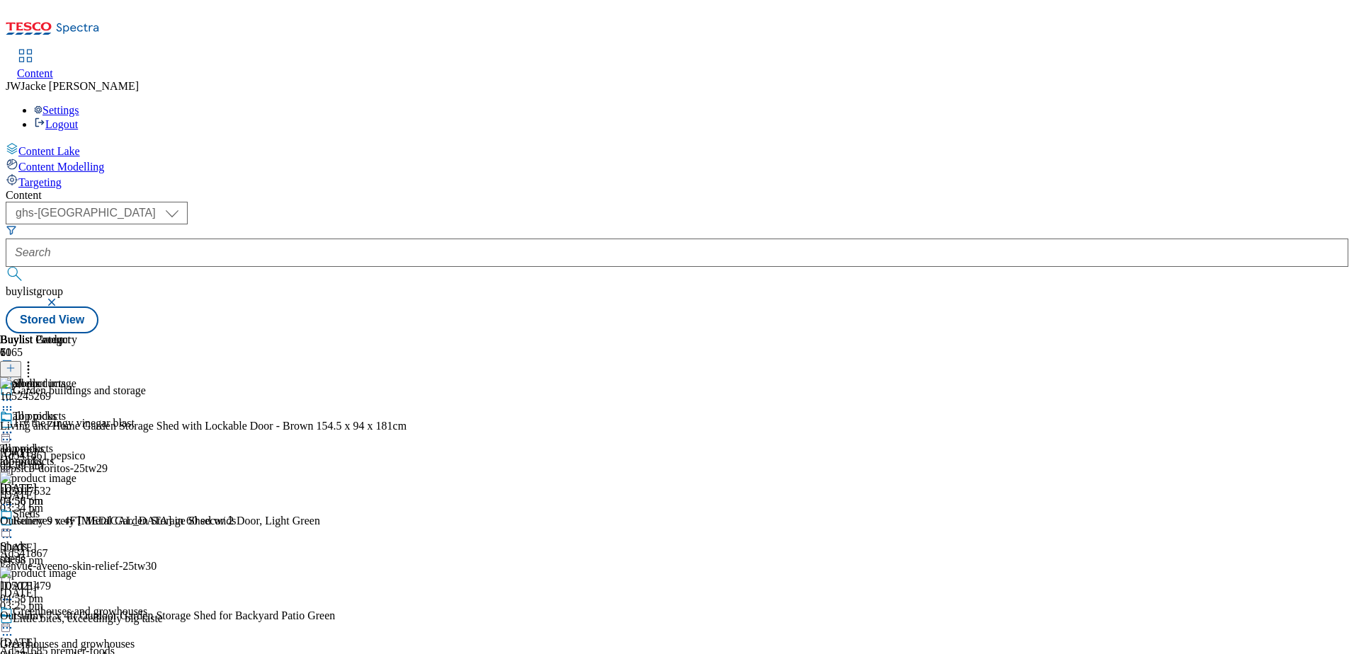
click at [16, 363] on icon at bounding box center [11, 368] width 10 height 10
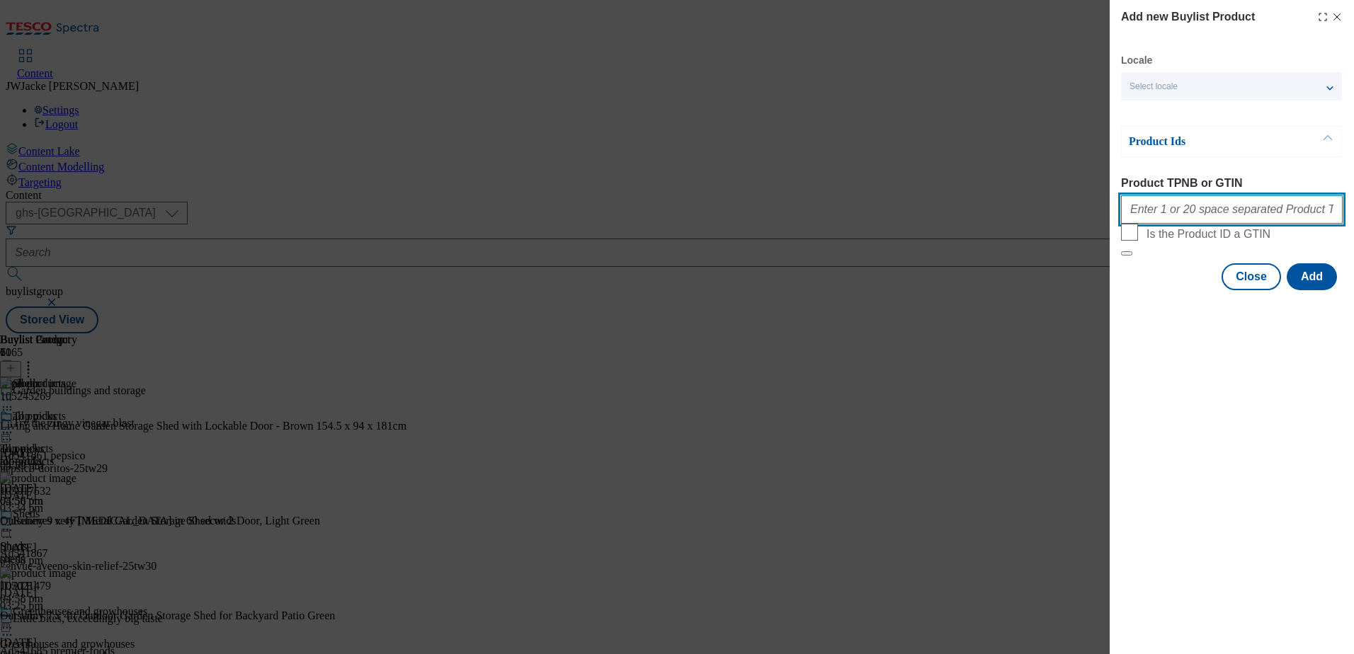
click at [1190, 212] on input "Product TPNB or GTIN" at bounding box center [1232, 209] width 222 height 28
paste input "105029622 105040971 105021478 105021486 105024988 105966329 105024993 105087709"
type input "105029622 105040971 105021478 105021486 105024988 105966329 105024993 105087709"
click at [1313, 290] on button "Add" at bounding box center [1312, 276] width 50 height 27
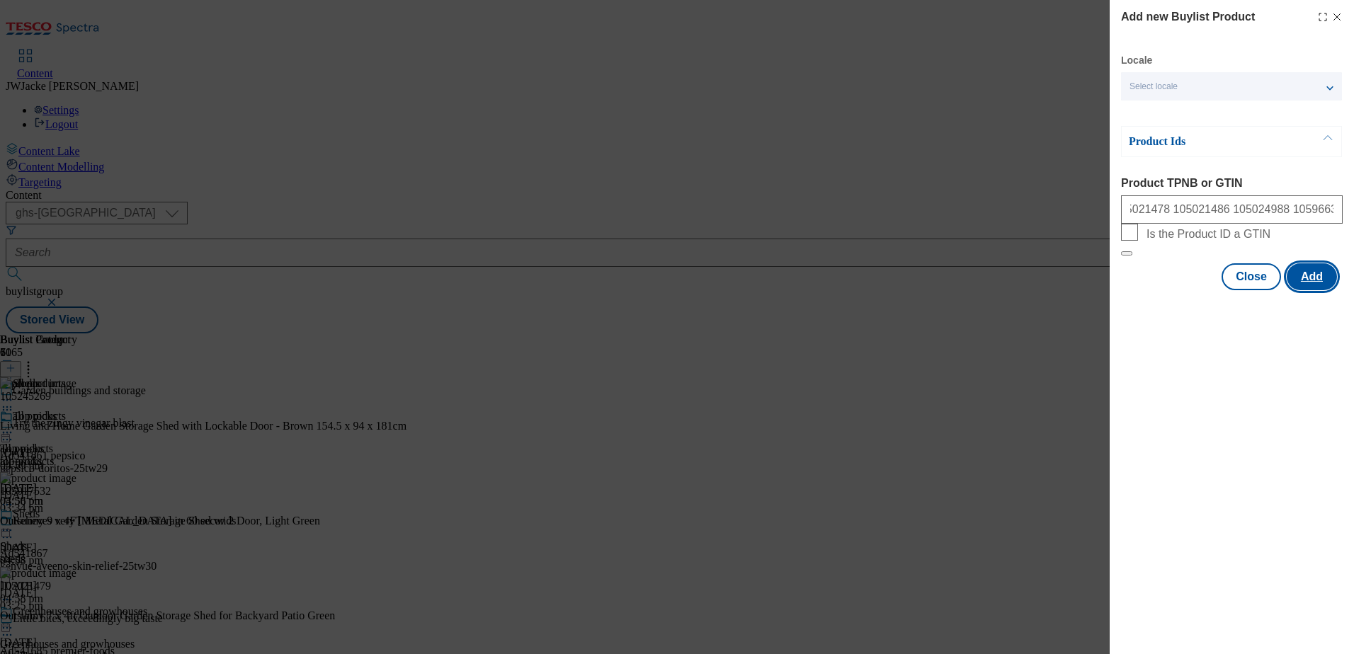
scroll to position [0, 0]
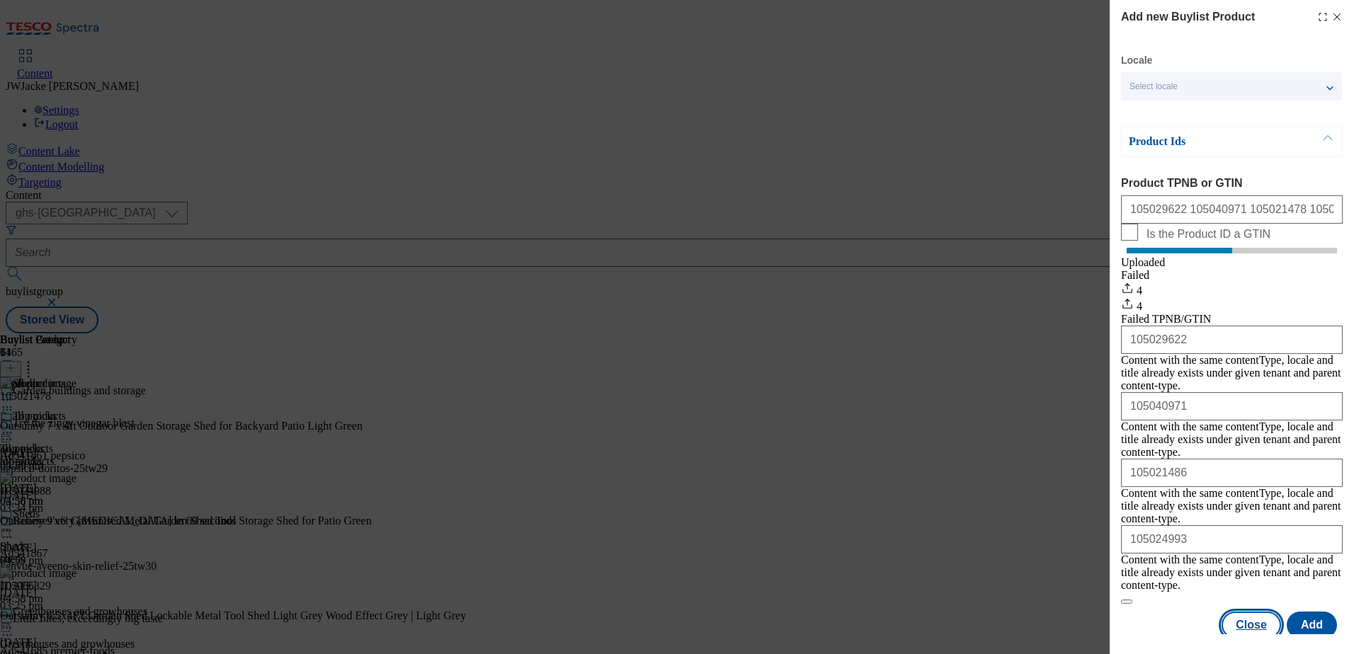
click at [1254, 612] on button "Close" at bounding box center [1251, 625] width 59 height 27
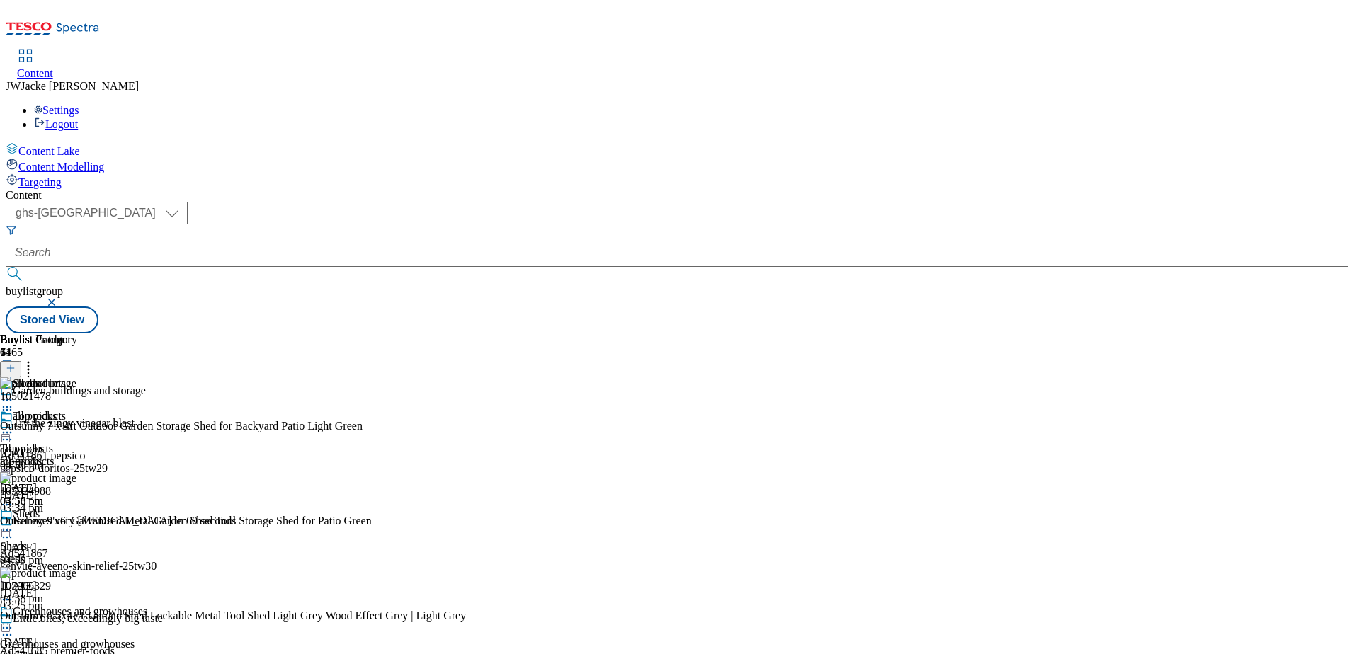
click at [14, 426] on icon at bounding box center [7, 433] width 14 height 14
click at [91, 539] on span "Un-preview" at bounding box center [67, 544] width 47 height 11
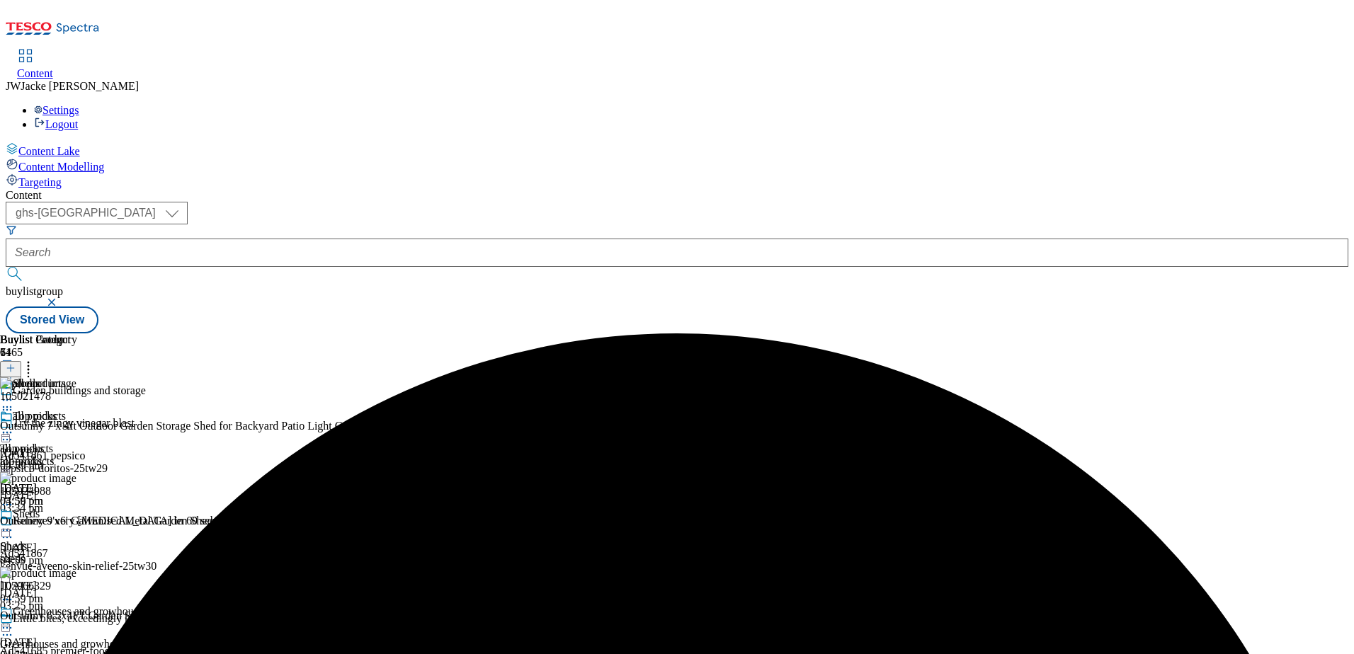
click at [14, 426] on icon at bounding box center [7, 433] width 14 height 14
click at [77, 523] on span "Preview" at bounding box center [60, 528] width 33 height 11
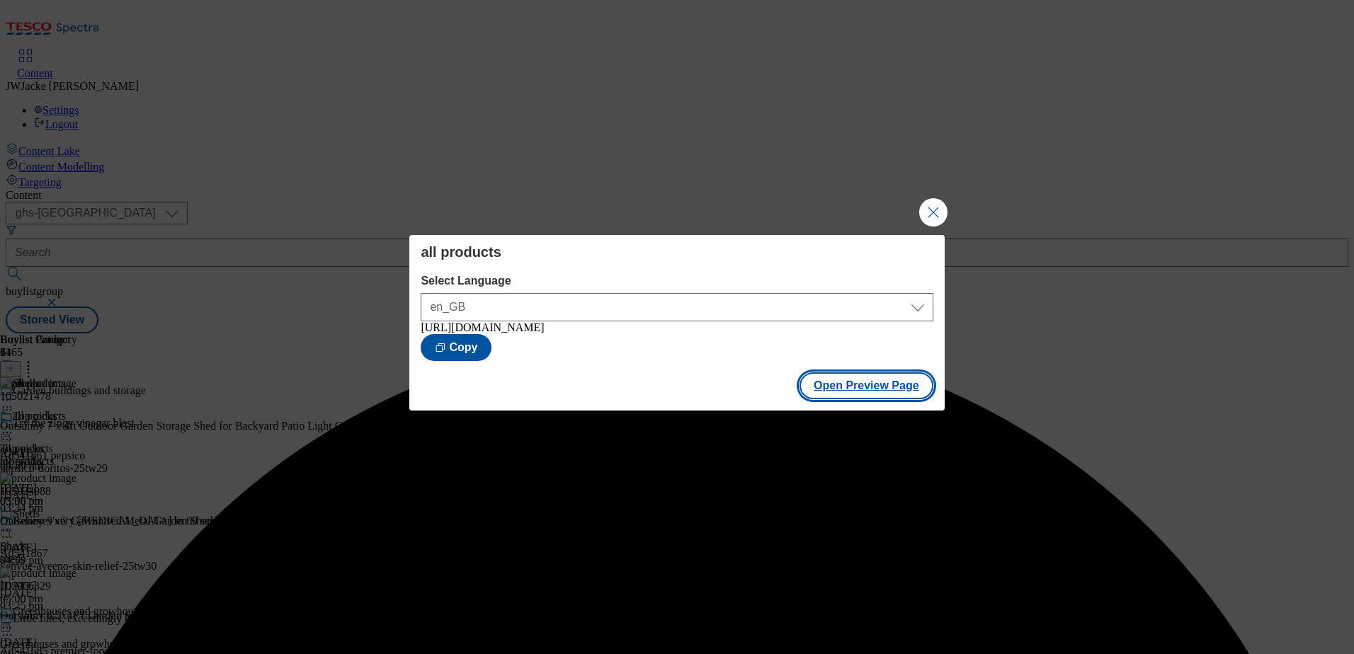
click at [869, 383] on button "Open Preview Page" at bounding box center [867, 386] width 134 height 27
click at [934, 206] on button "Close Modal" at bounding box center [933, 212] width 28 height 28
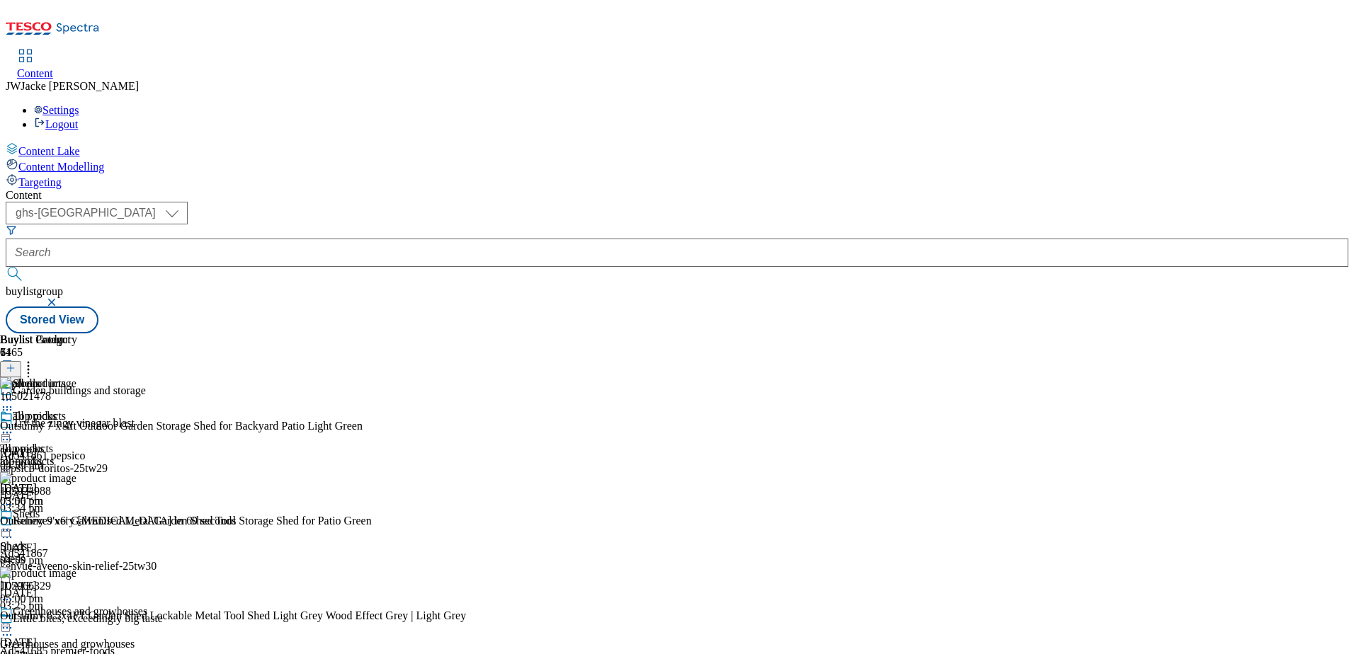
scroll to position [1275, 0]
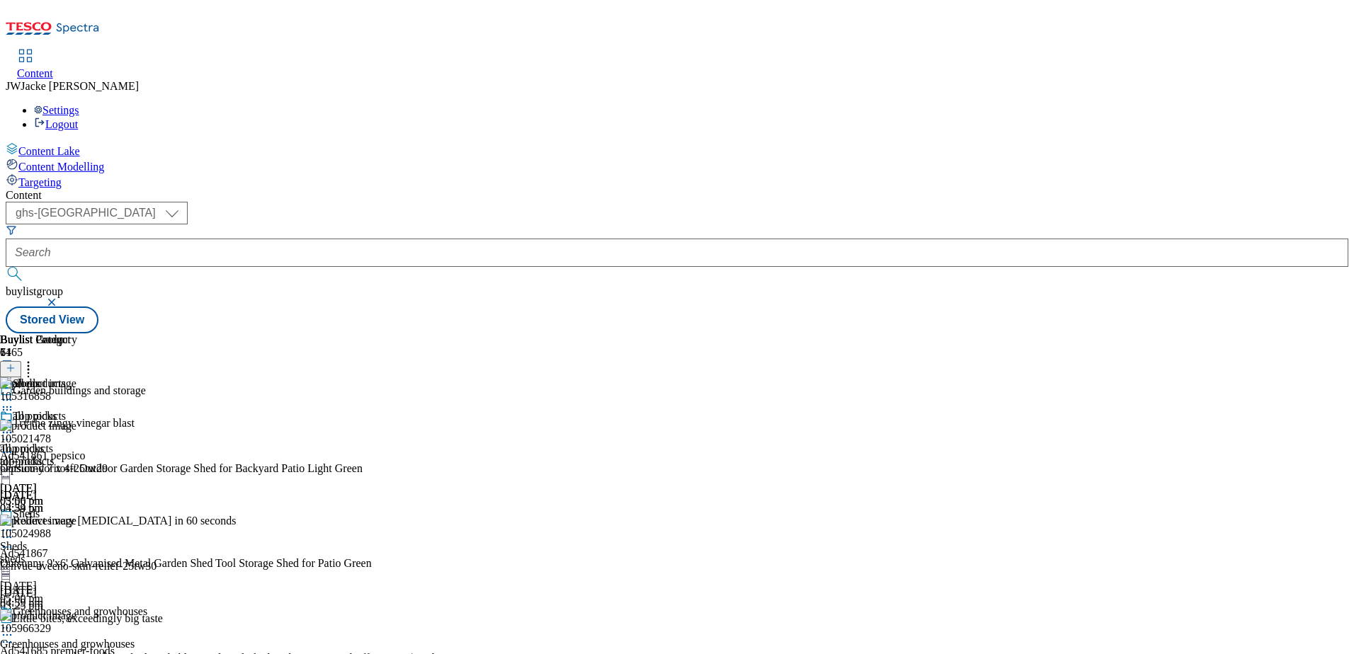
drag, startPoint x: 1087, startPoint y: 257, endPoint x: 897, endPoint y: 356, distance: 213.2
click at [77, 410] on div "all products all products all-products 5 Sept 2025 05:00 pm" at bounding box center [38, 459] width 77 height 98
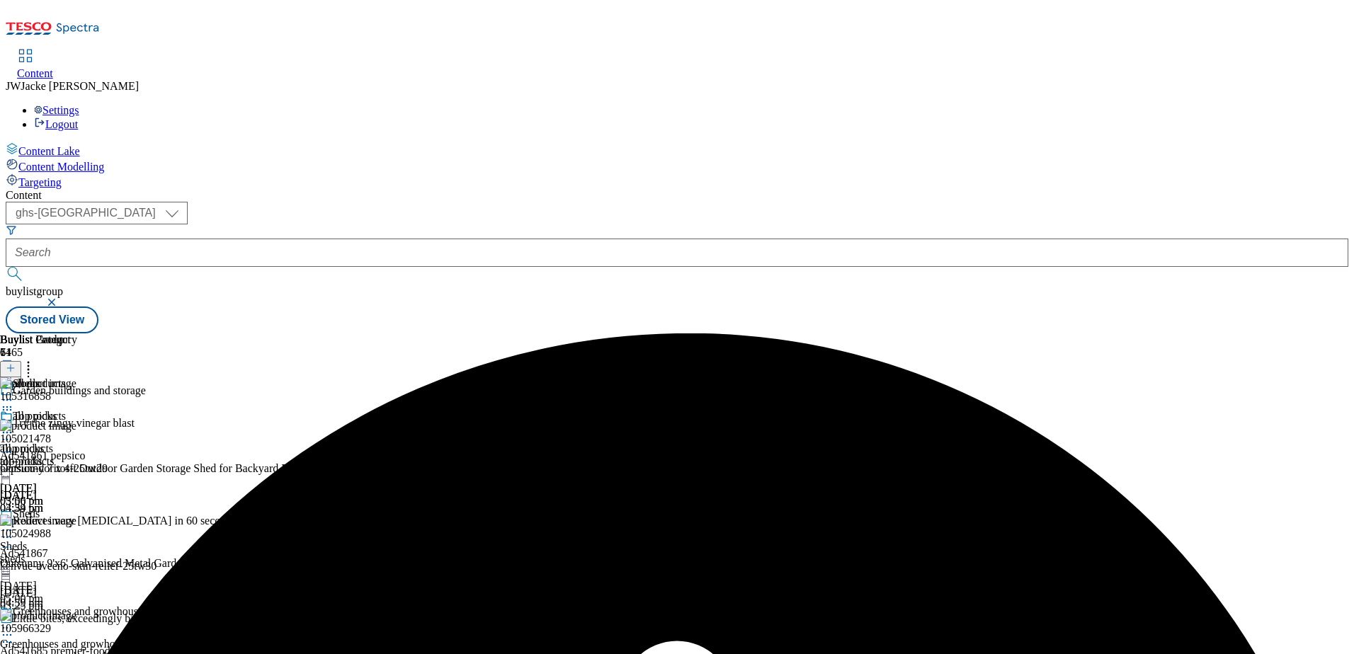
click at [14, 426] on icon at bounding box center [7, 433] width 14 height 14
click at [91, 539] on span "Un-preview" at bounding box center [67, 544] width 47 height 11
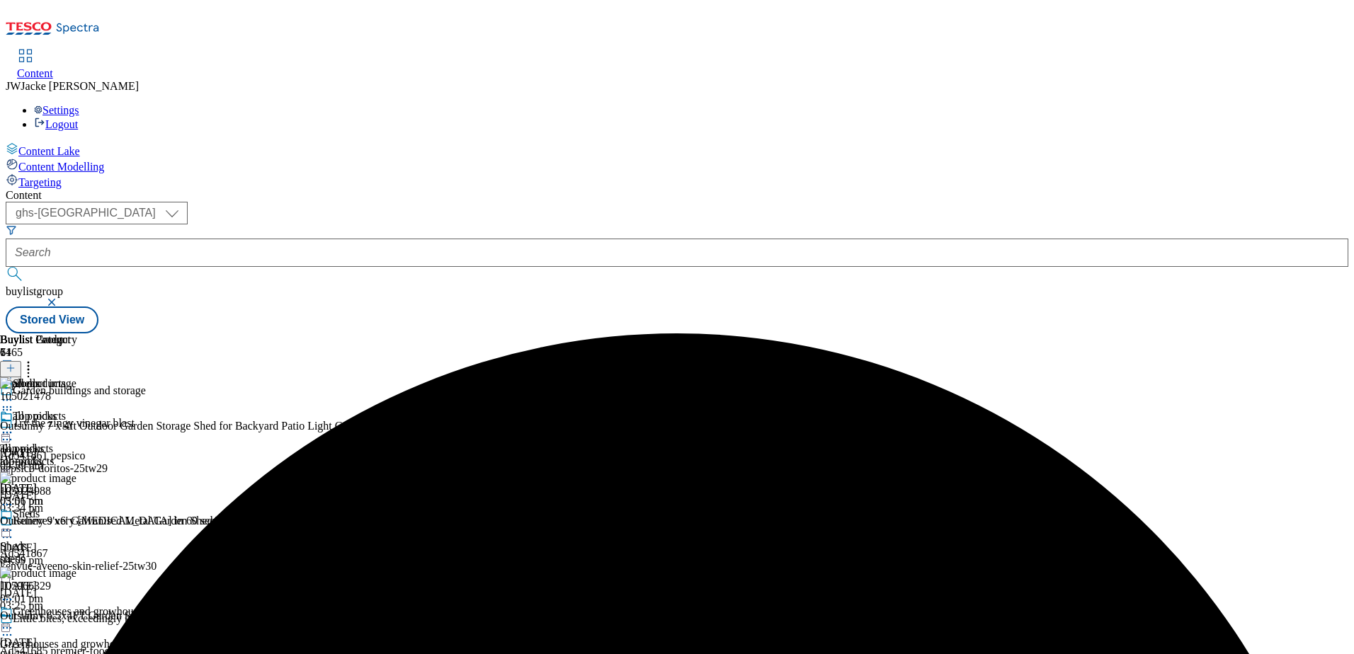
scroll to position [1275, 0]
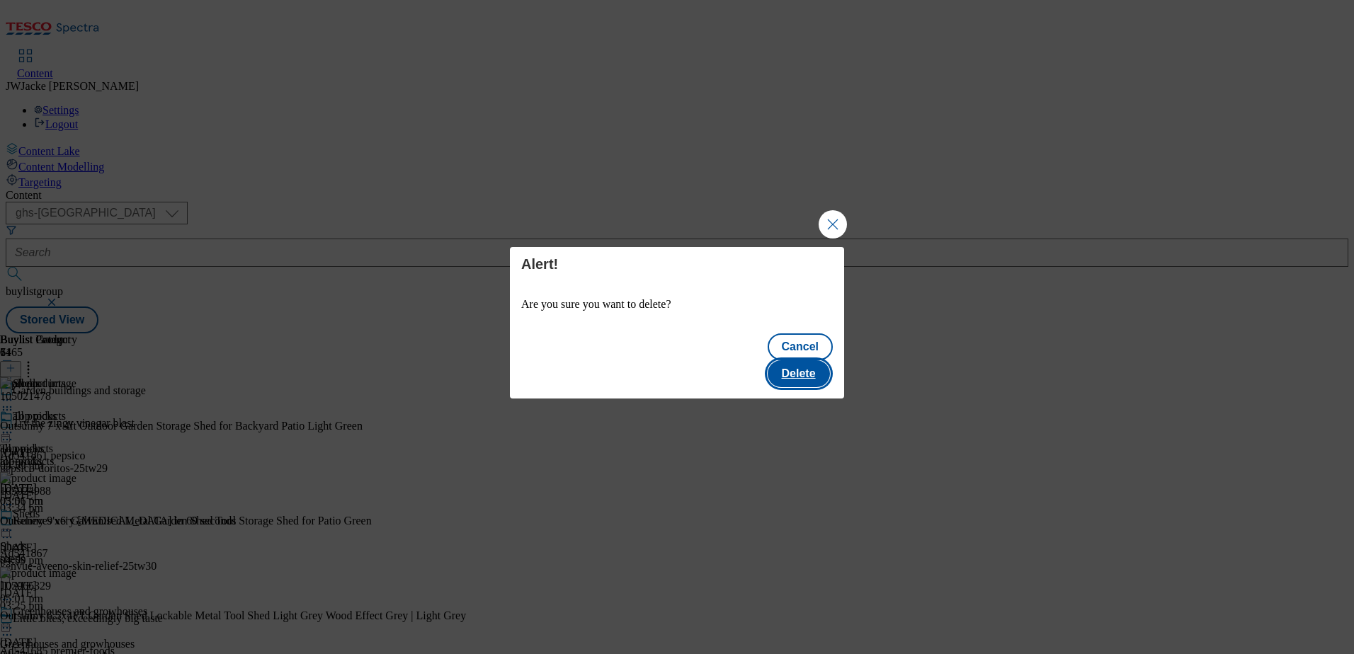
click at [805, 361] on button "Delete" at bounding box center [799, 374] width 62 height 27
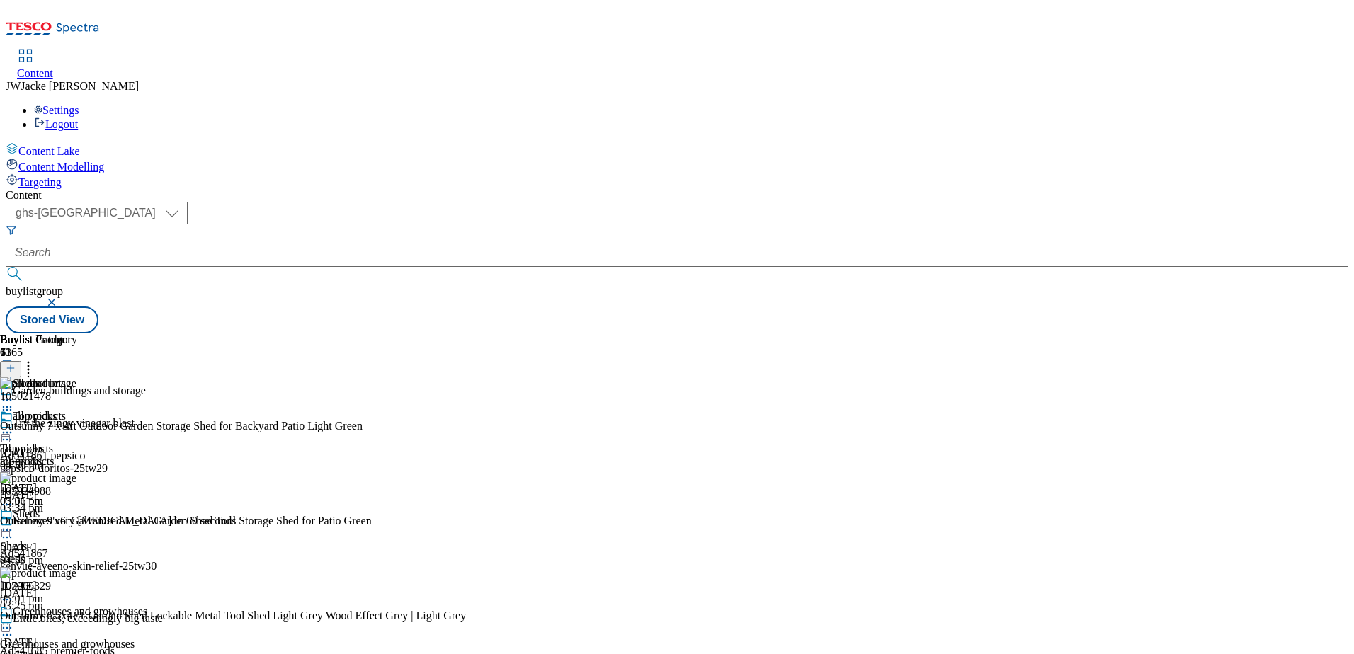
scroll to position [354, 0]
click at [35, 359] on icon at bounding box center [28, 366] width 14 height 14
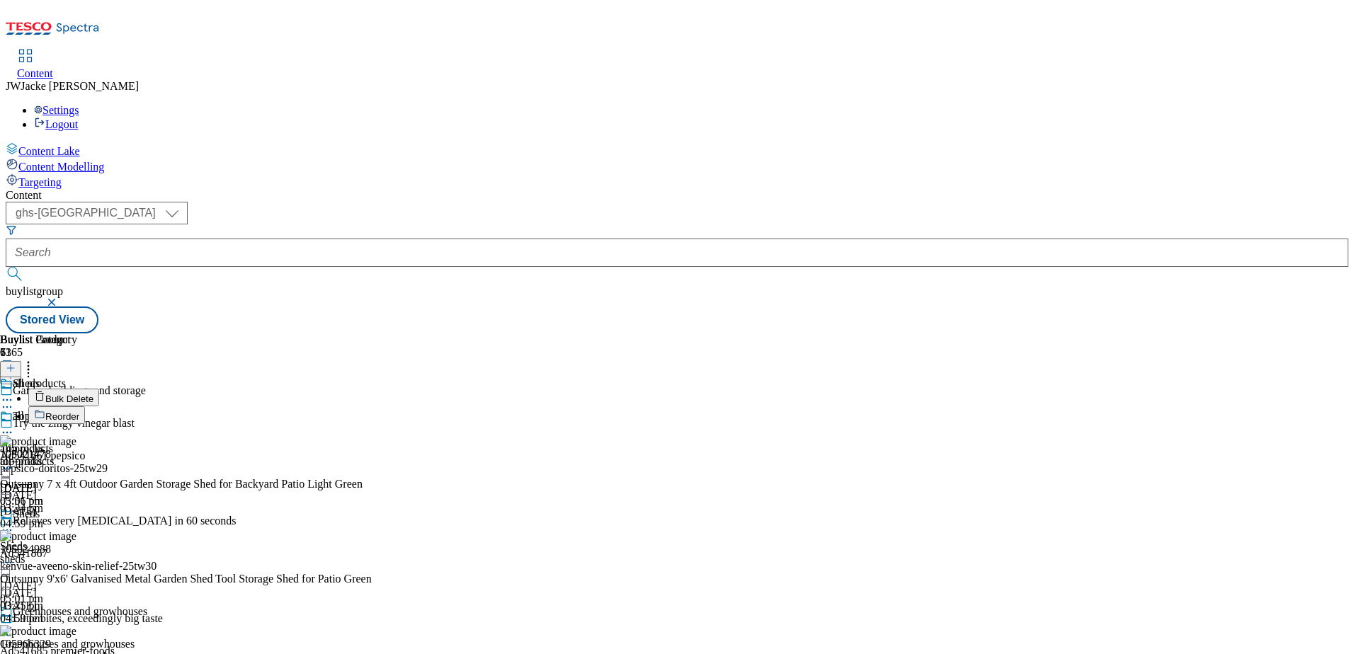
click at [85, 407] on button "Reorder" at bounding box center [56, 416] width 57 height 18
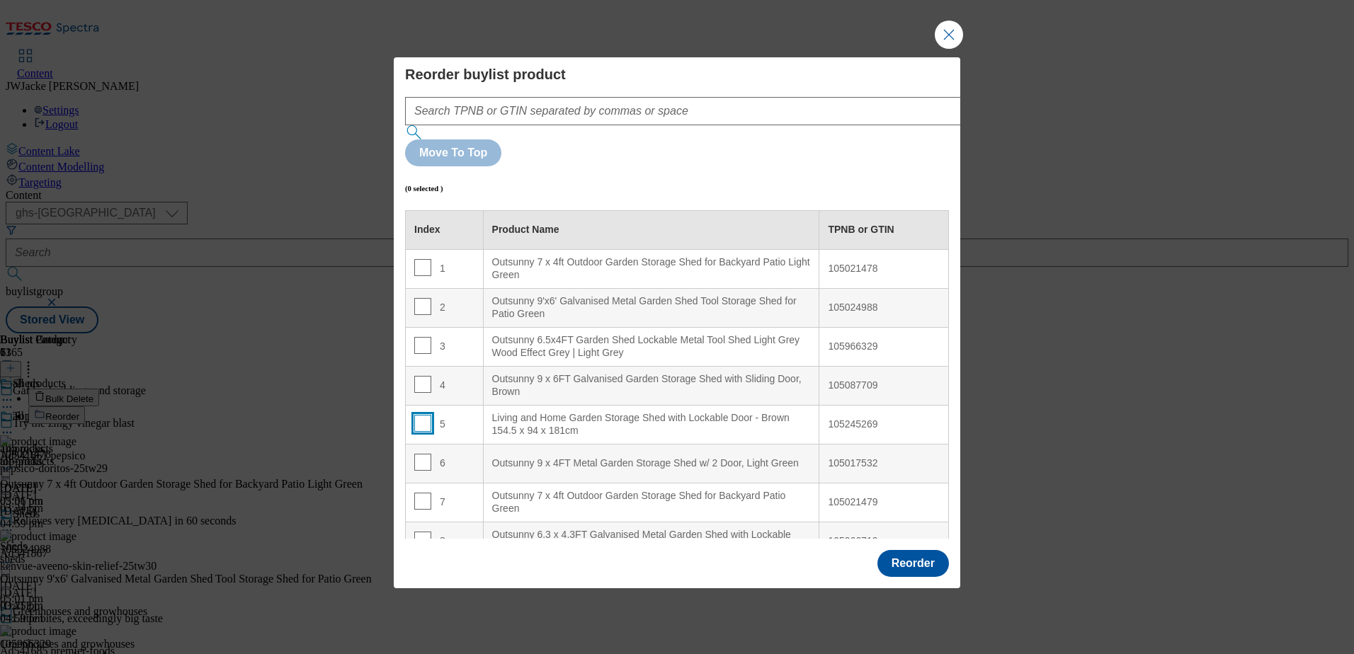
click at [424, 415] on input "Modal" at bounding box center [422, 423] width 17 height 17
checkbox input "true"
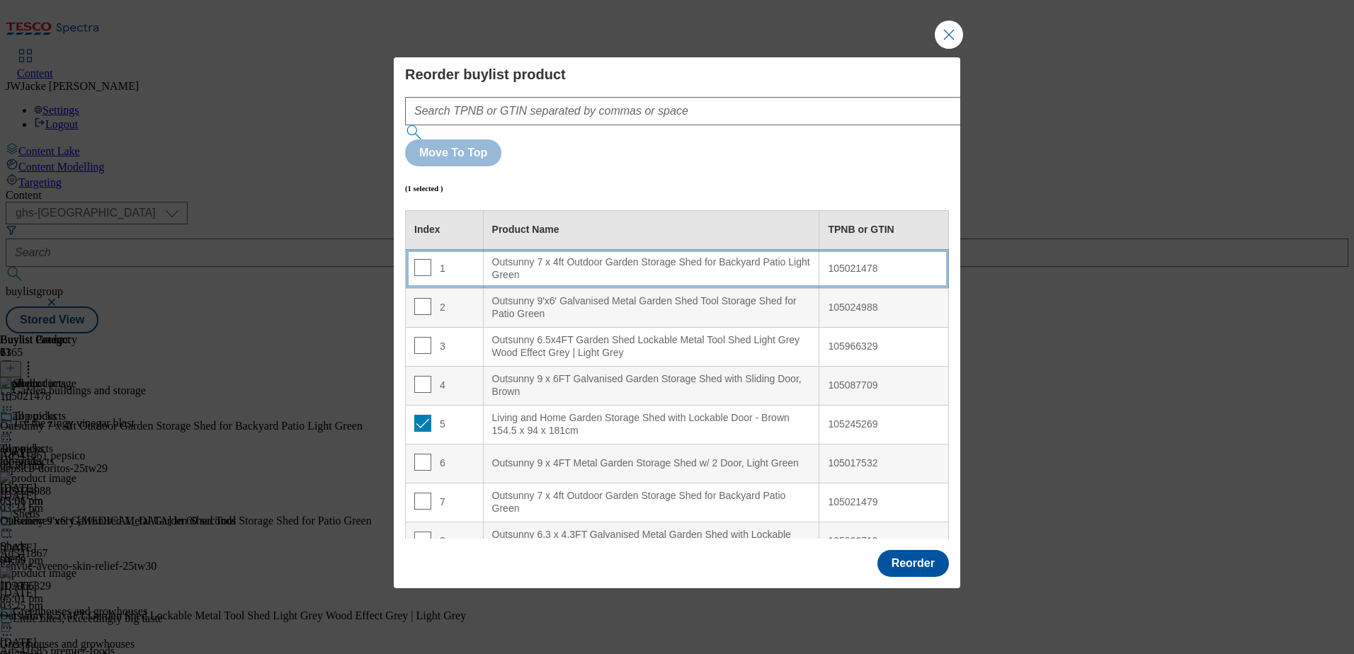
click at [548, 256] on div "Outsunny 7 x 4ft Outdoor Garden Storage Shed for Backyard Patio Light Green" at bounding box center [651, 268] width 319 height 25
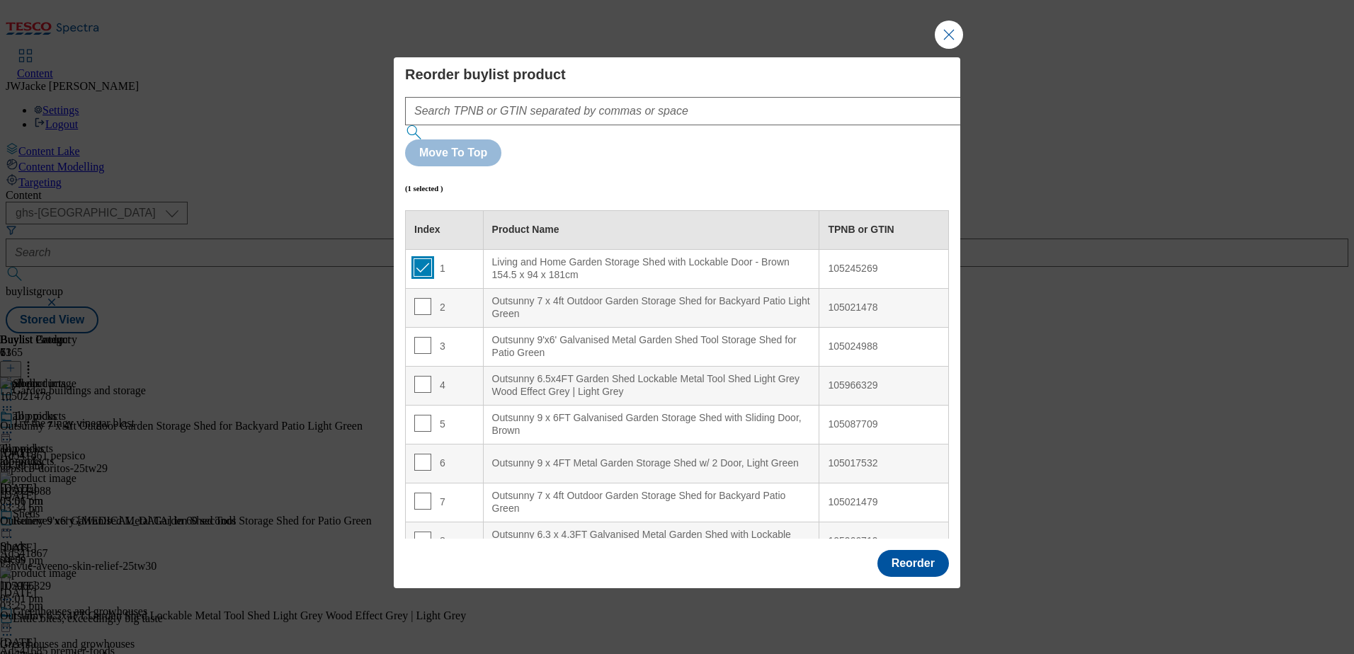
click at [423, 259] on input "Modal" at bounding box center [422, 267] width 17 height 17
checkbox input "false"
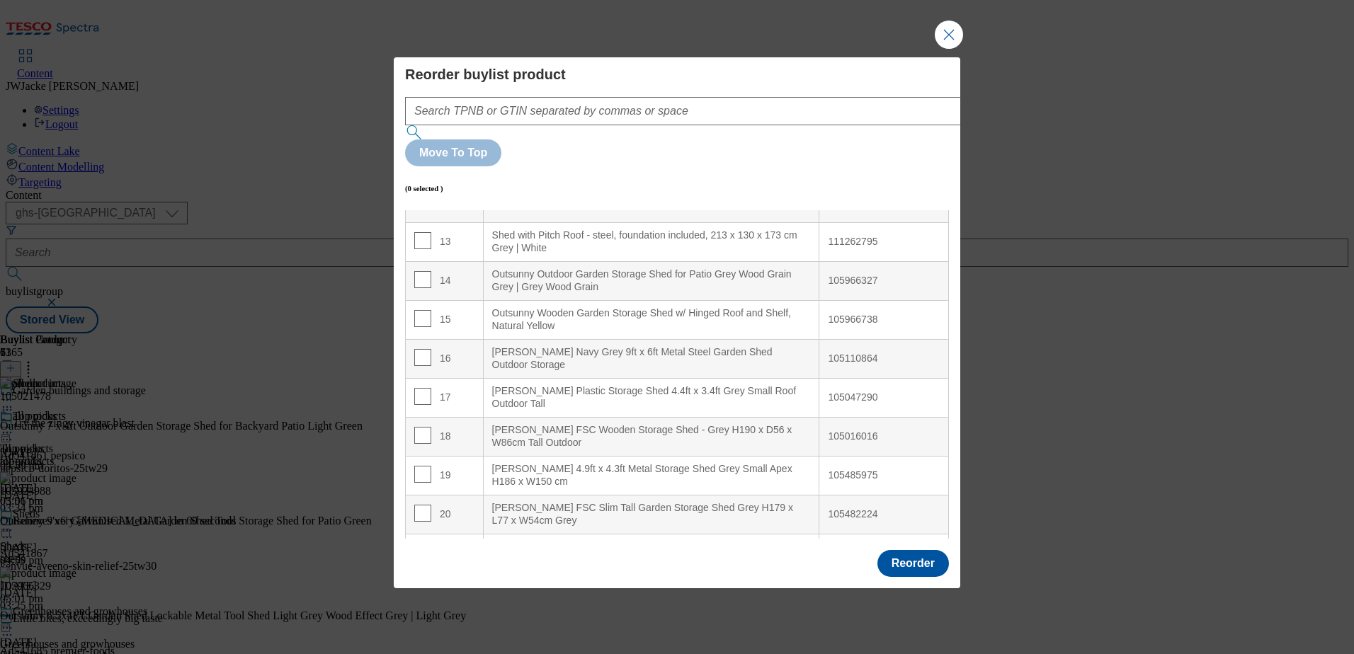
scroll to position [496, 0]
click at [422, 387] on input "Modal" at bounding box center [422, 395] width 17 height 17
checkbox input "true"
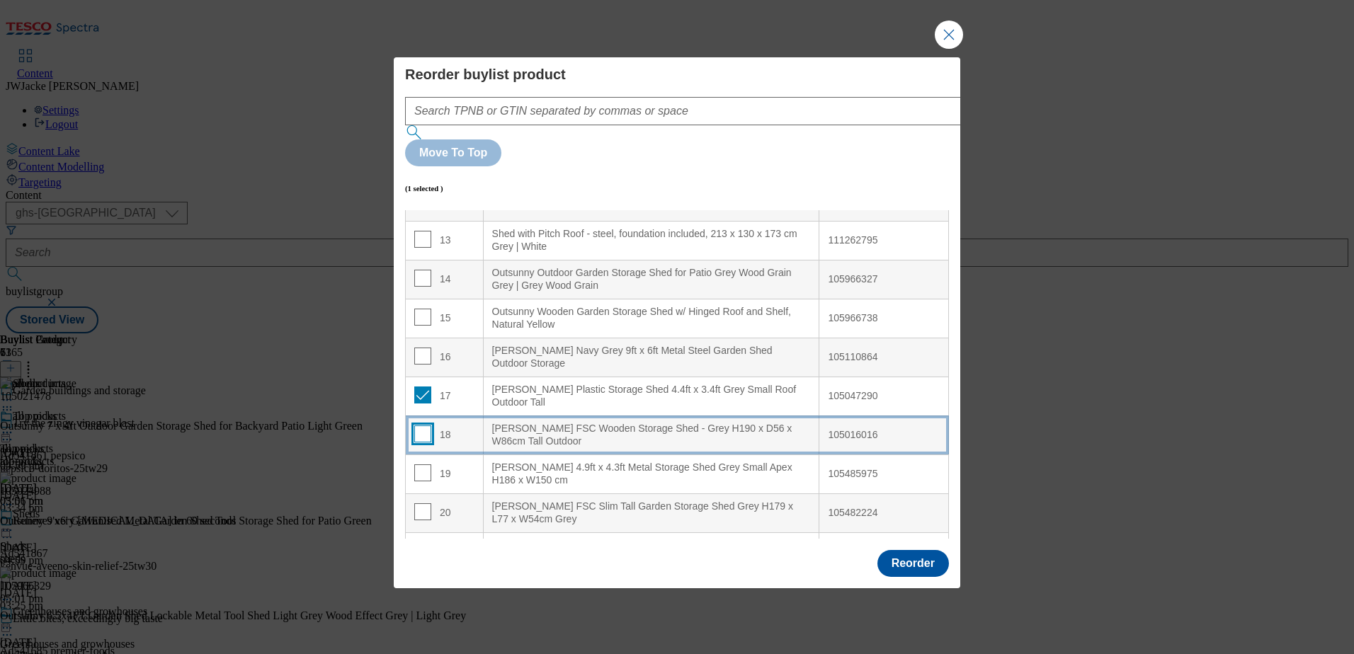
click at [419, 426] on input "Modal" at bounding box center [422, 434] width 17 height 17
checkbox input "true"
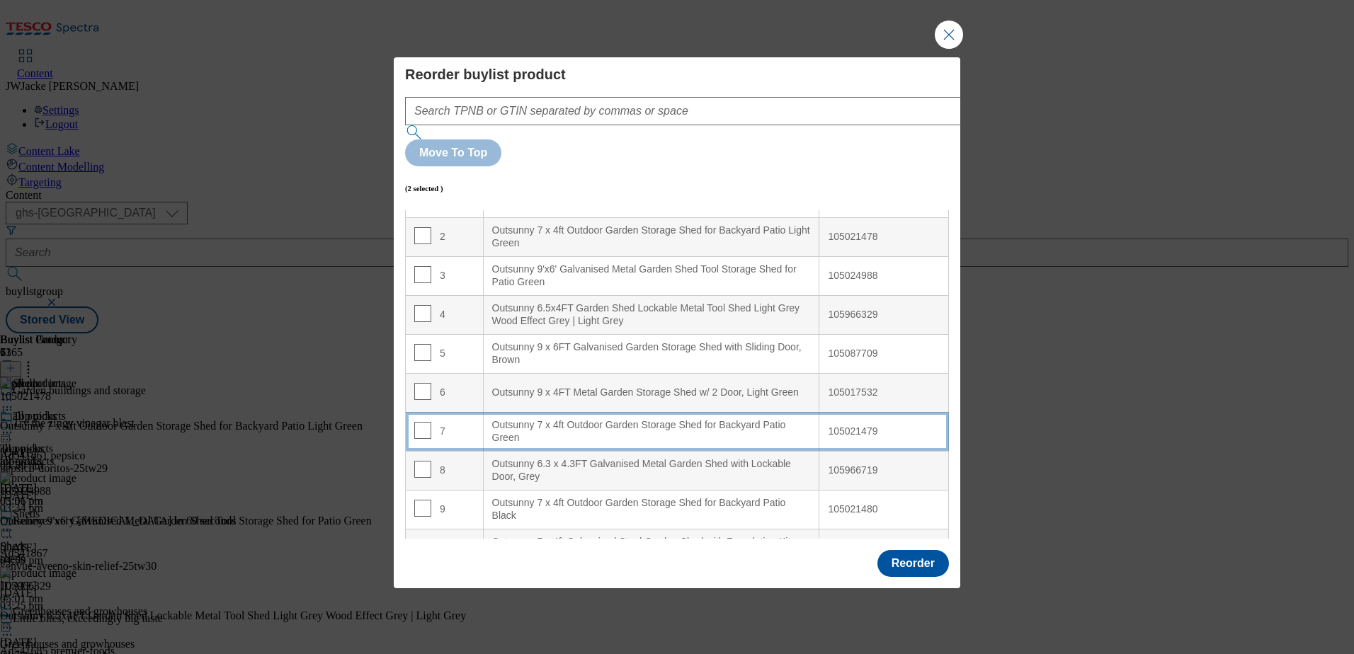
scroll to position [0, 0]
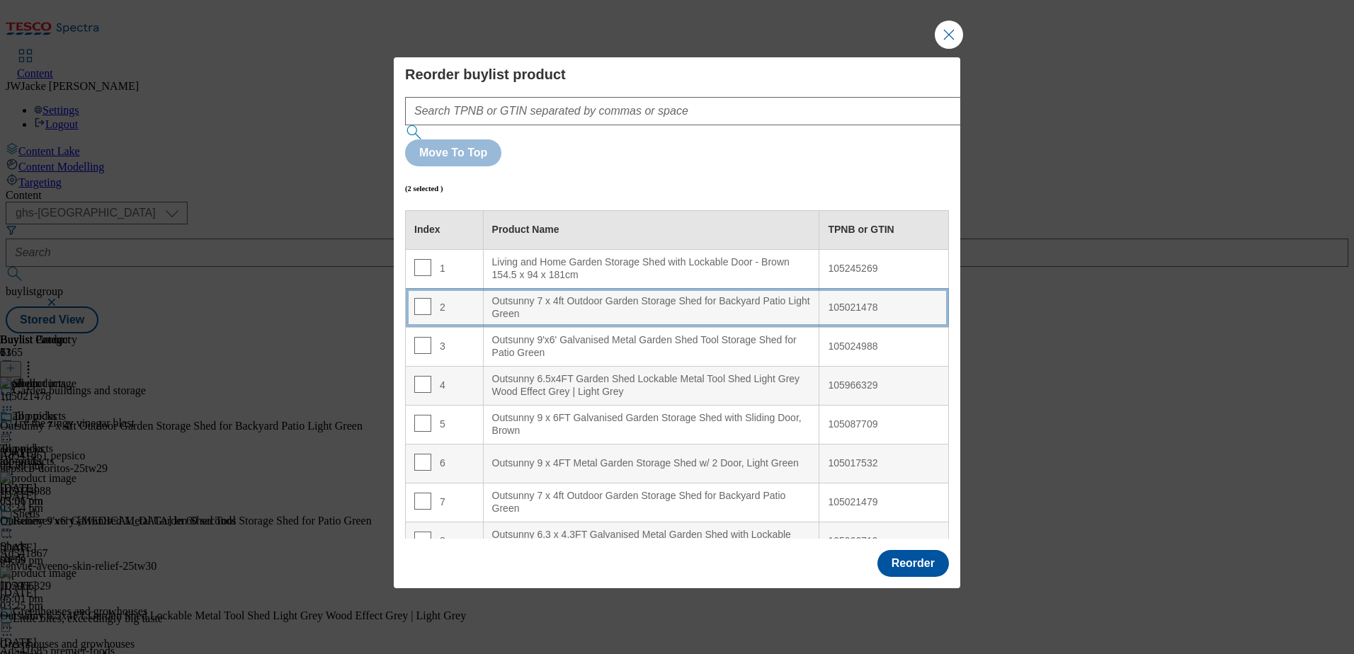
click at [600, 295] on div "Outsunny 7 x 4ft Outdoor Garden Storage Shed for Backyard Patio Light Green" at bounding box center [651, 307] width 319 height 25
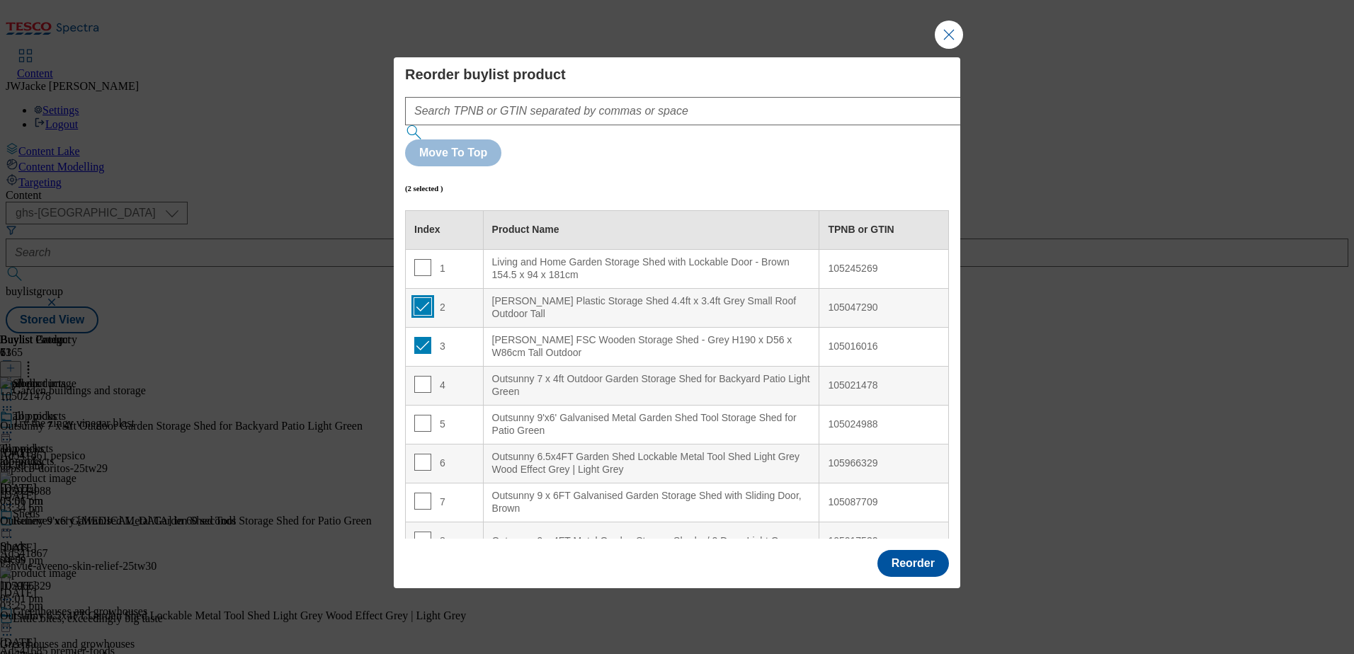
click at [424, 298] on input "Modal" at bounding box center [422, 306] width 17 height 17
checkbox input "false"
click at [419, 337] on input "Modal" at bounding box center [422, 345] width 17 height 17
checkbox input "false"
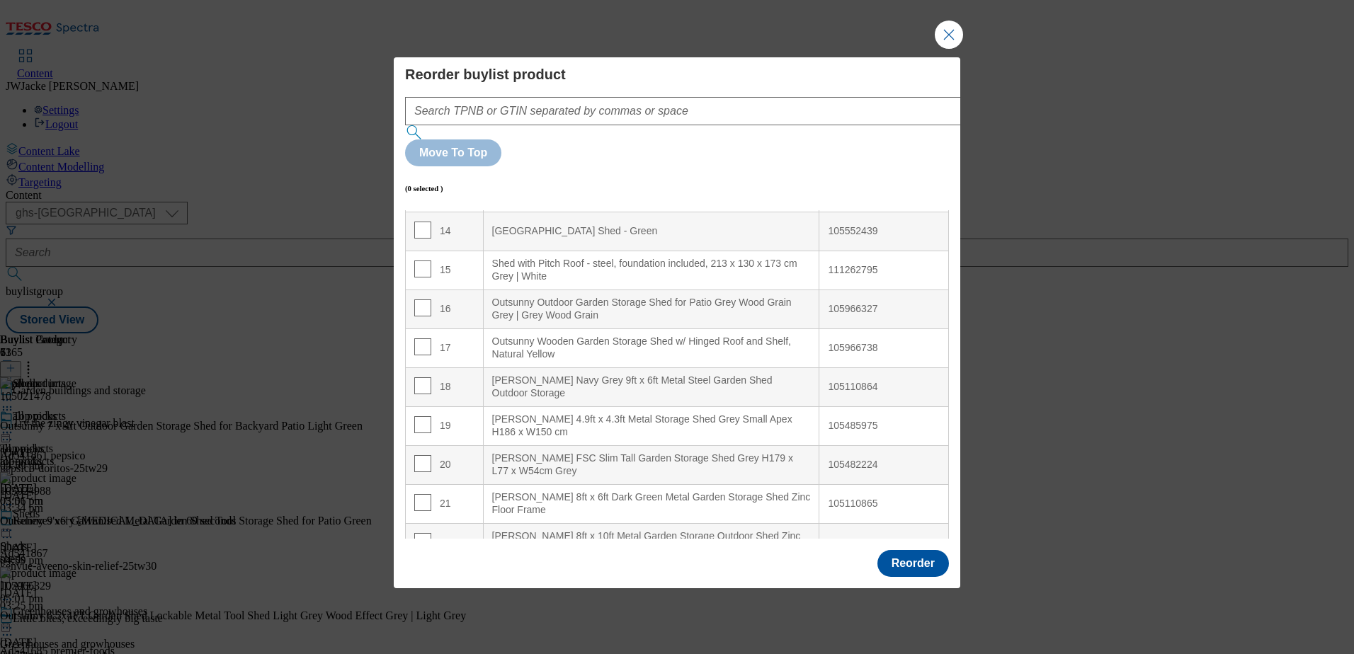
scroll to position [567, 0]
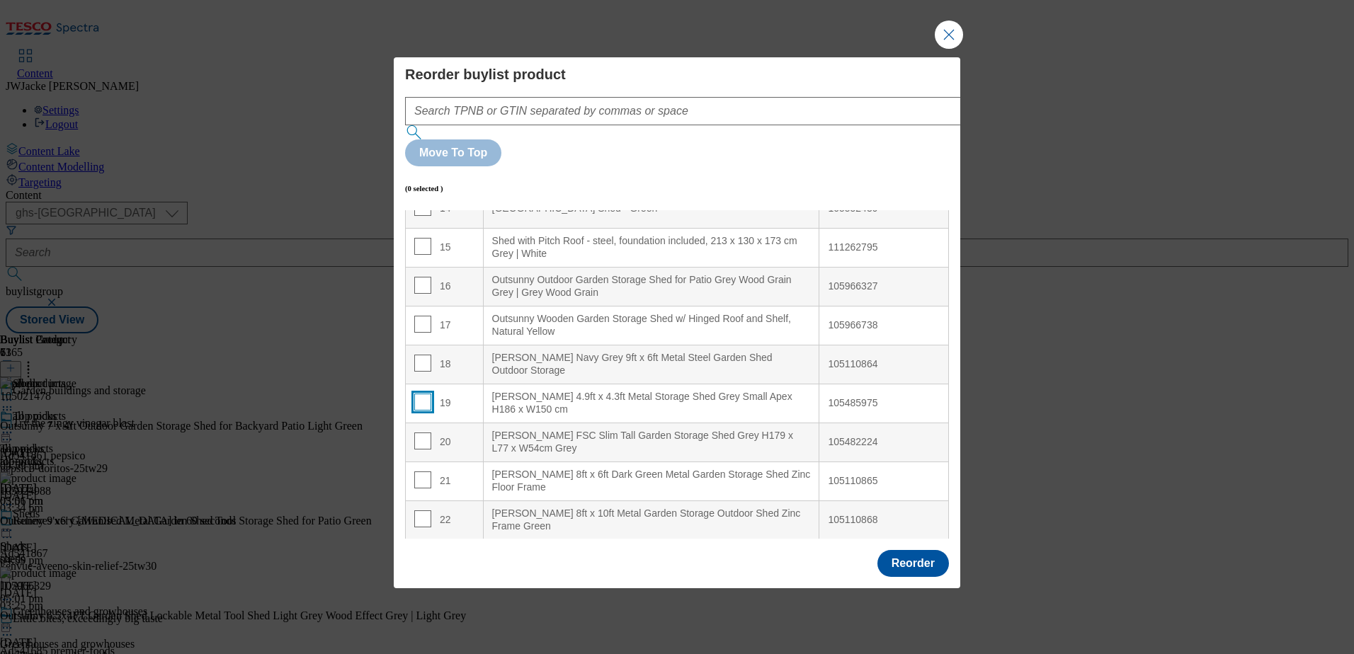
click at [420, 394] on input "Modal" at bounding box center [422, 402] width 17 height 17
checkbox input "true"
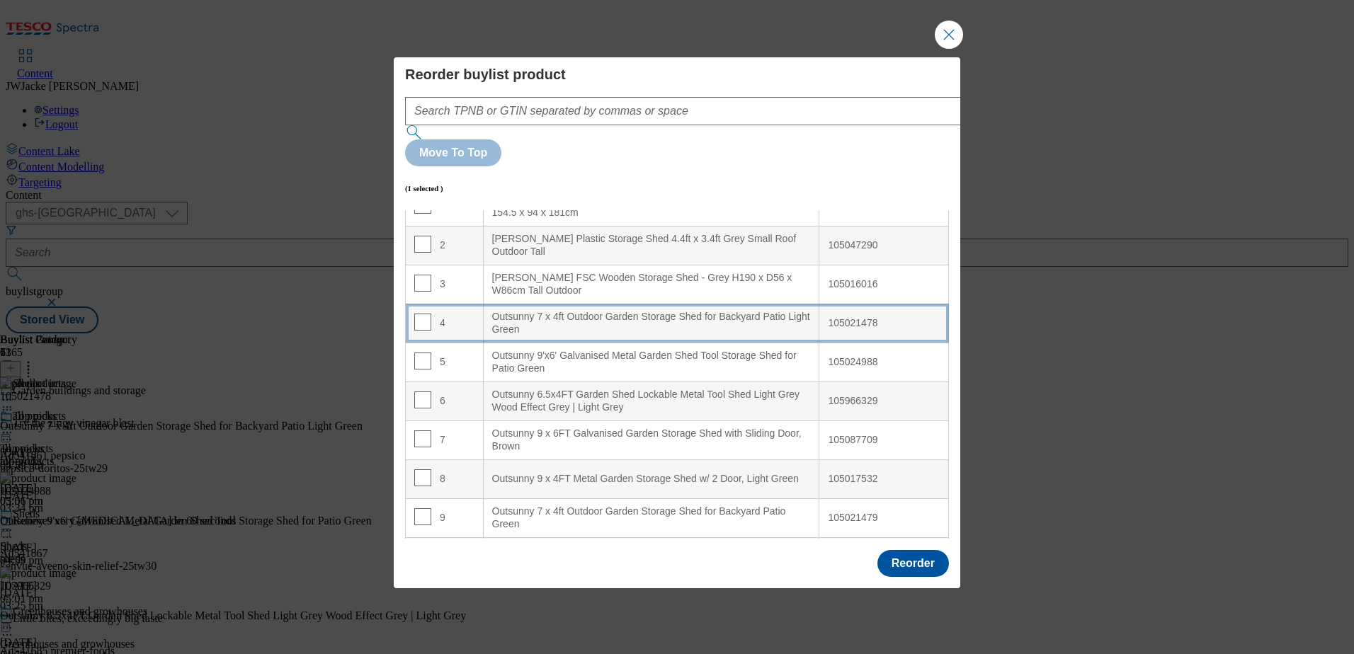
scroll to position [0, 0]
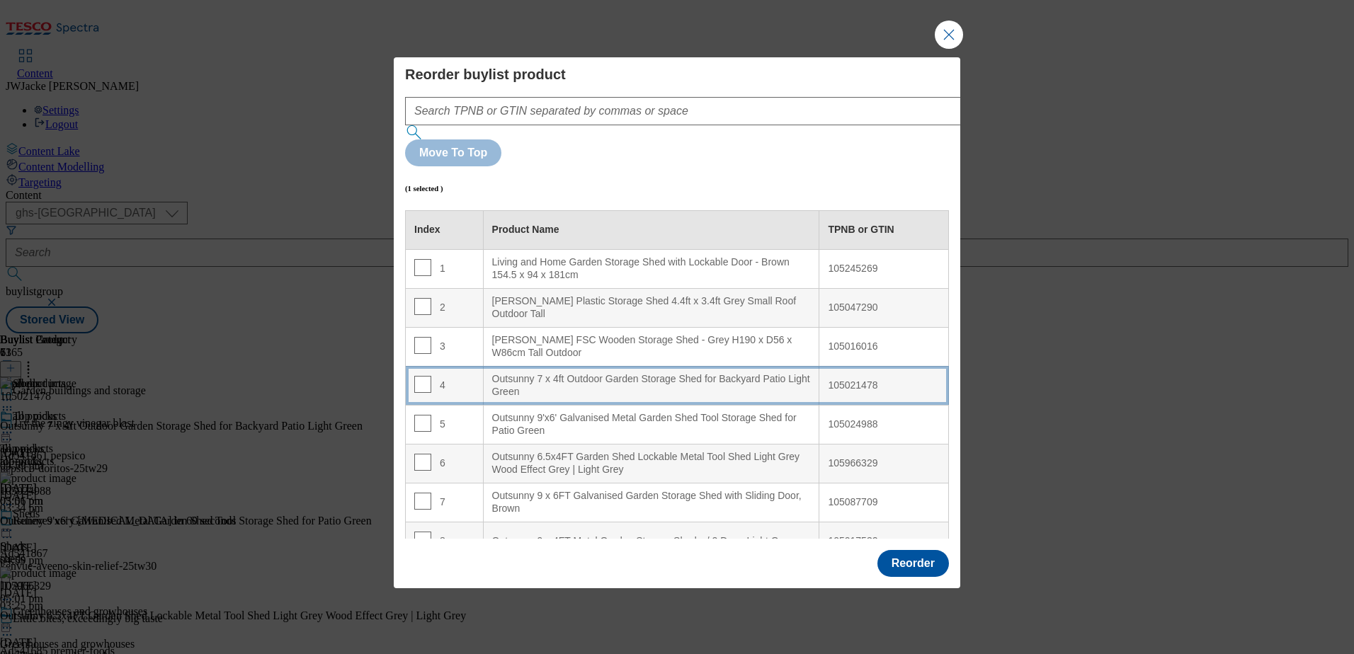
click at [565, 373] on div "Outsunny 7 x 4ft Outdoor Garden Storage Shed for Backyard Patio Light Green" at bounding box center [651, 385] width 319 height 25
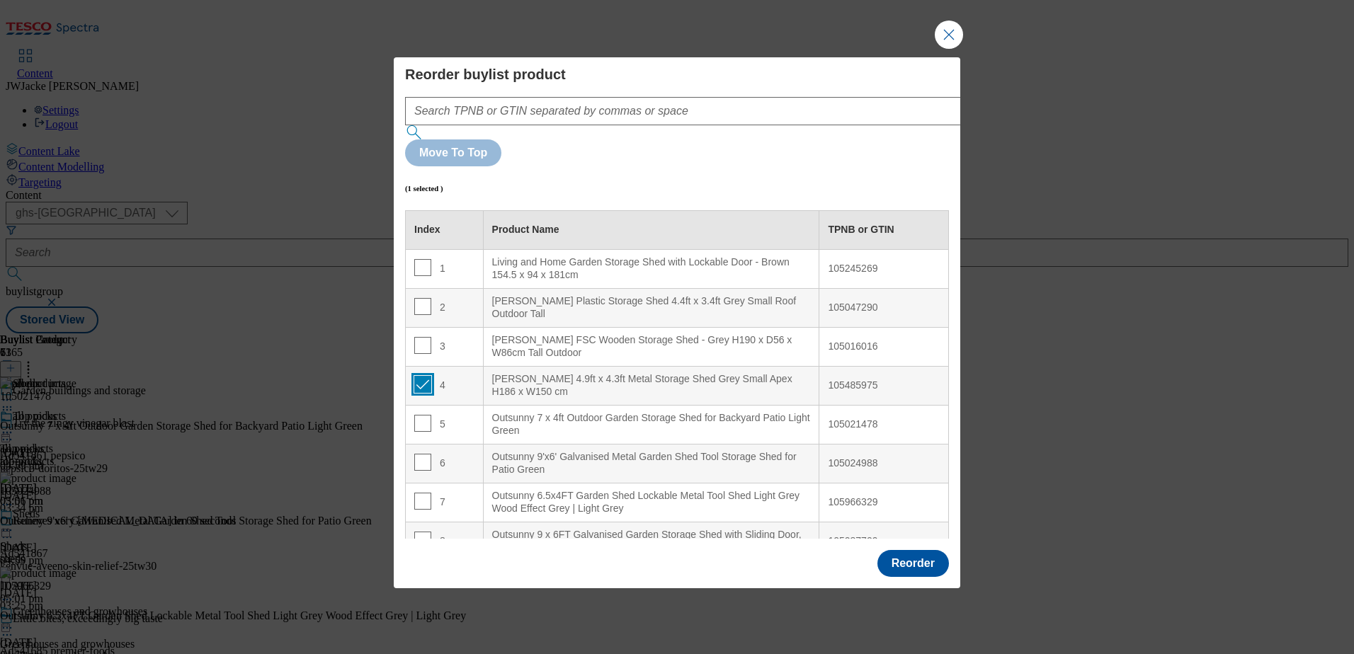
click at [424, 376] on input "Modal" at bounding box center [422, 384] width 17 height 17
checkbox input "false"
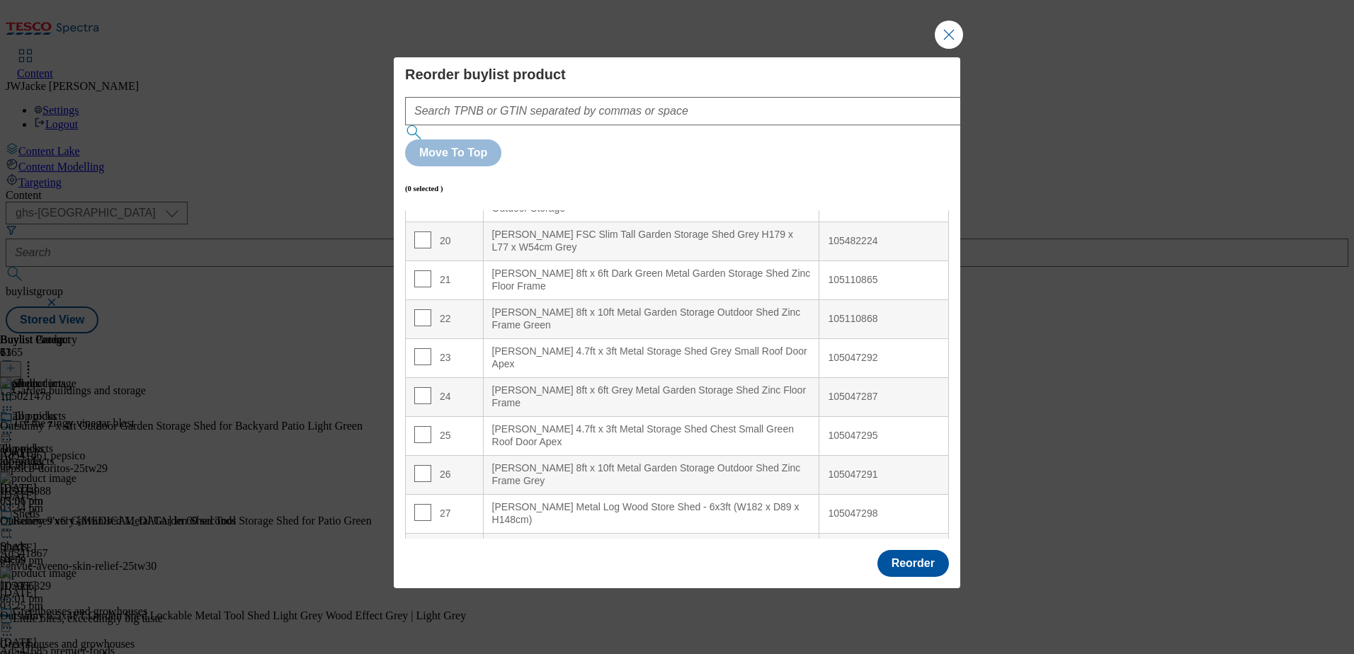
scroll to position [779, 0]
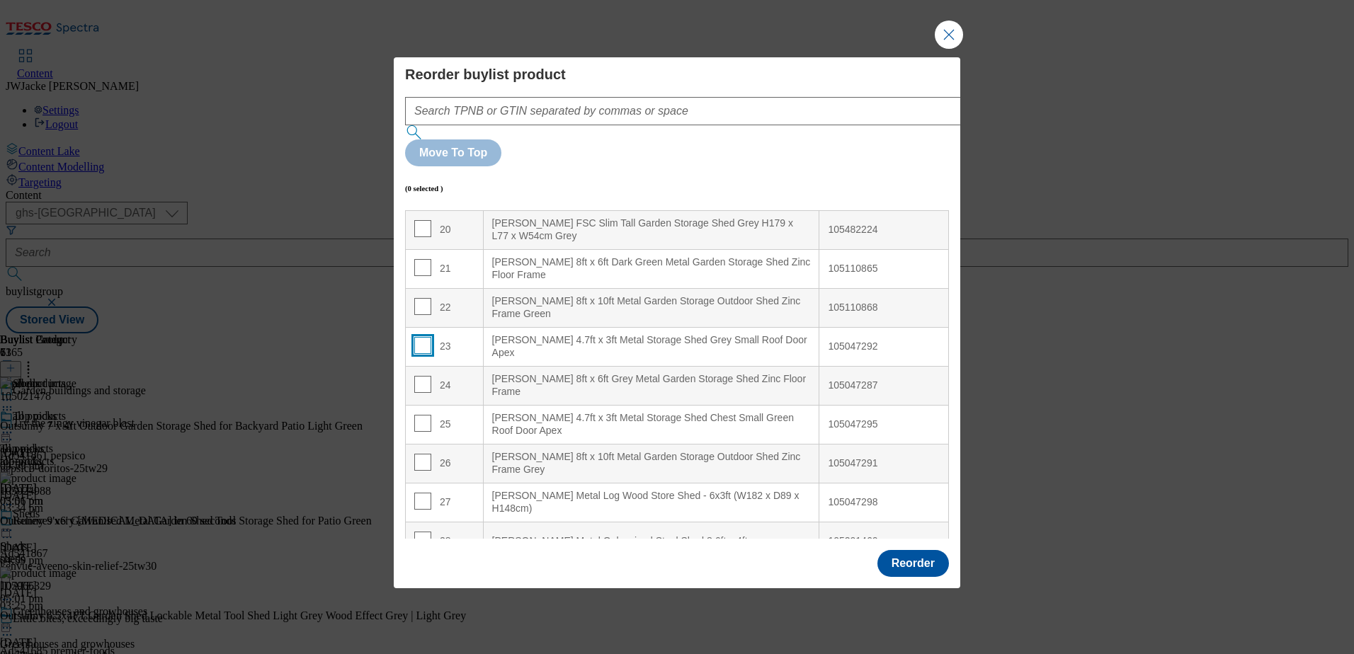
drag, startPoint x: 421, startPoint y: 310, endPoint x: 443, endPoint y: 315, distance: 22.5
click at [421, 337] on input "Modal" at bounding box center [422, 345] width 17 height 17
checkbox input "true"
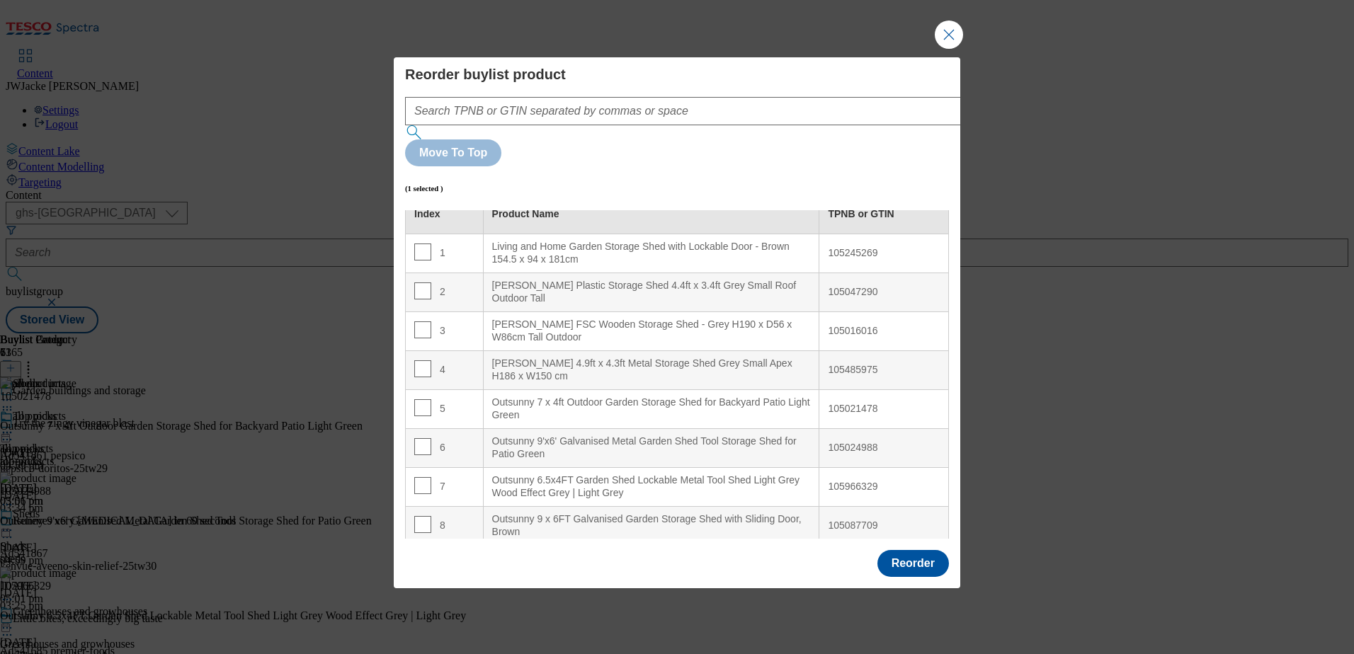
scroll to position [0, 0]
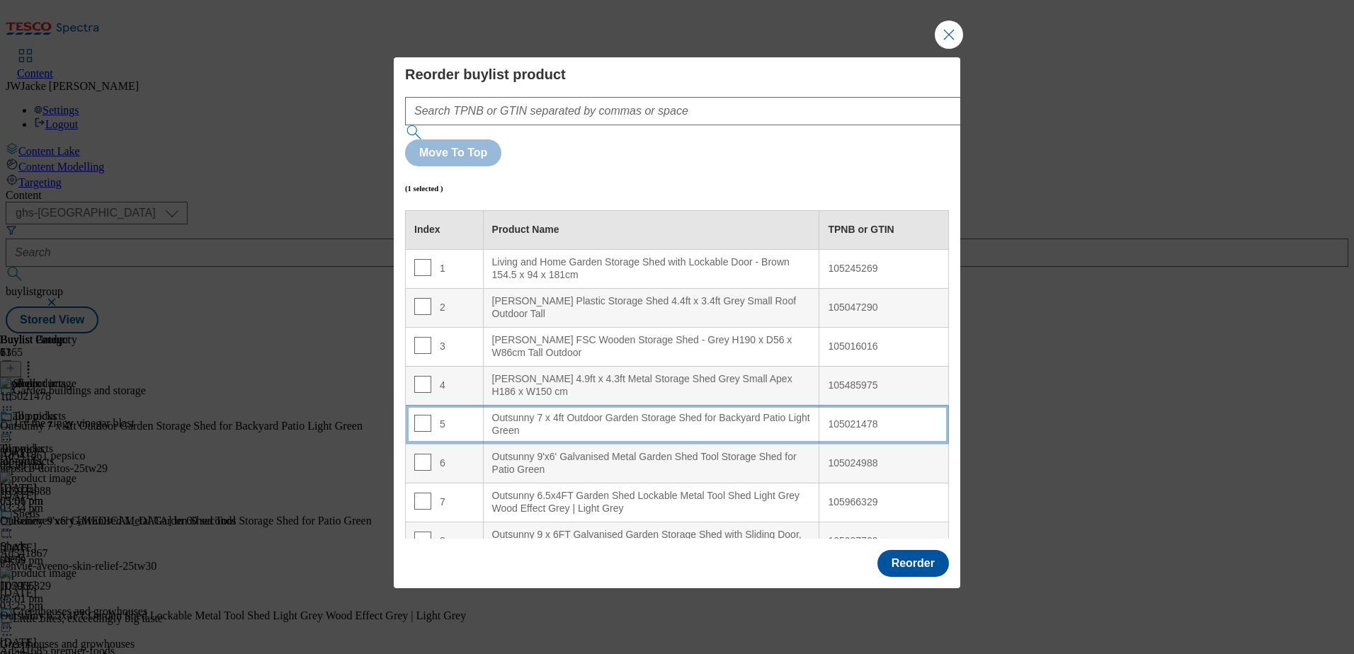
click at [564, 412] on div "Outsunny 7 x 4ft Outdoor Garden Storage Shed for Backyard Patio Light Green" at bounding box center [651, 424] width 319 height 25
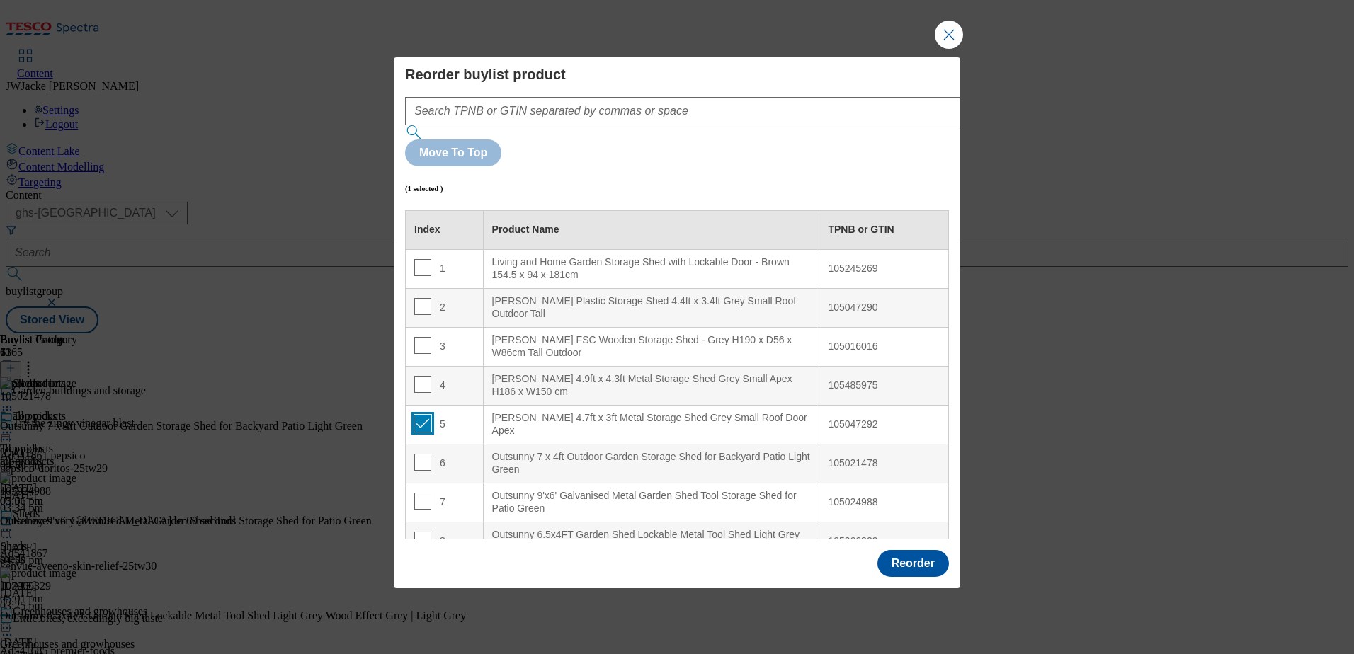
click at [423, 415] on input "Modal" at bounding box center [422, 423] width 17 height 17
checkbox input "false"
click at [919, 550] on button "Reorder" at bounding box center [914, 563] width 72 height 27
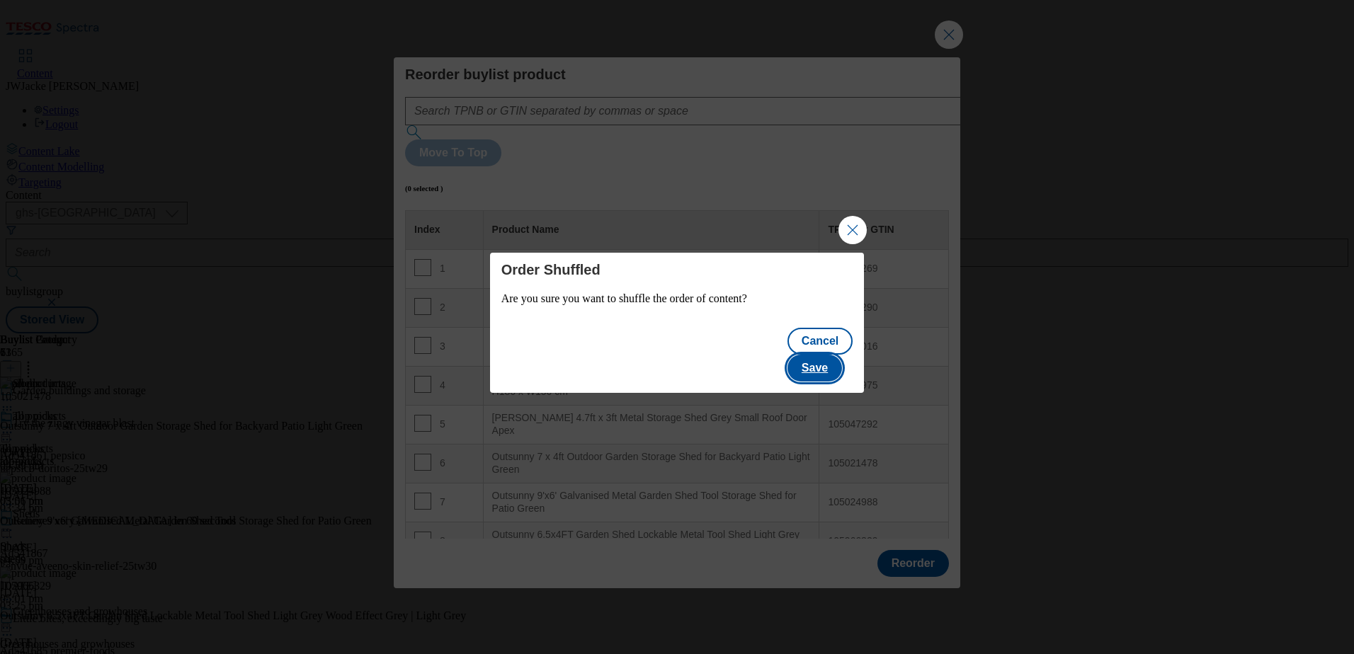
click at [842, 355] on button "Save" at bounding box center [815, 368] width 55 height 27
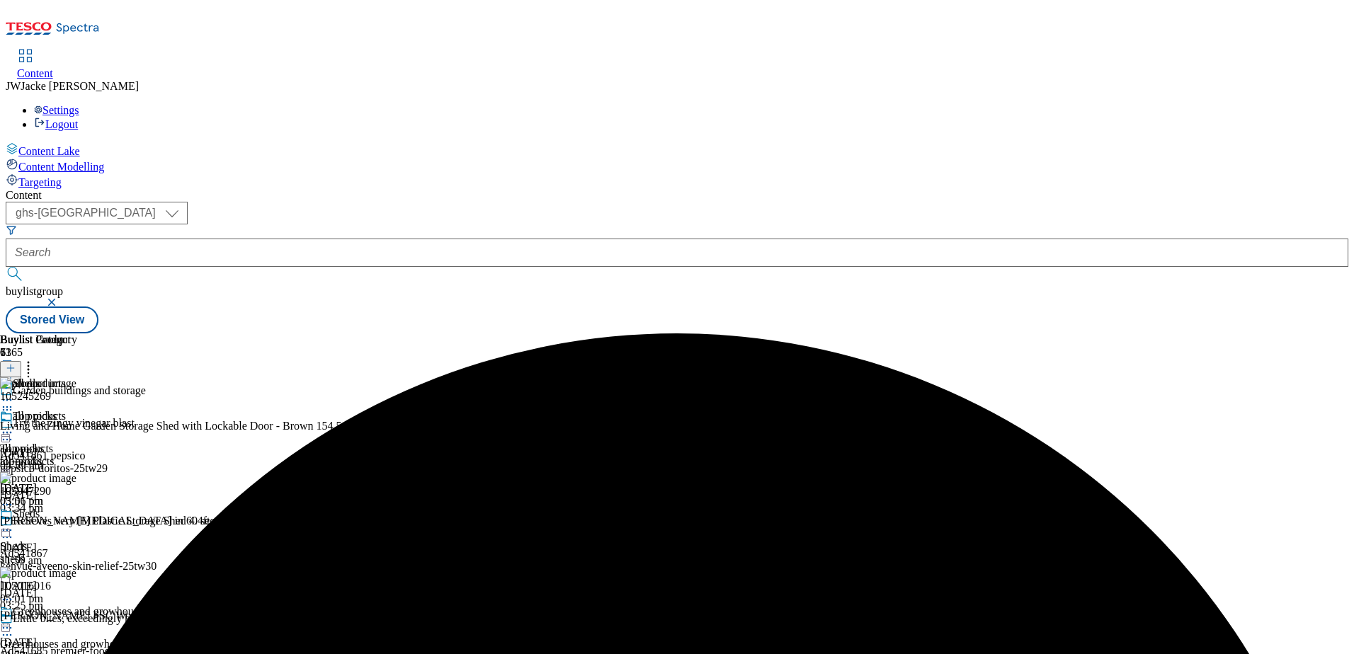
click at [14, 426] on icon at bounding box center [7, 433] width 14 height 14
click at [77, 523] on span "Preview" at bounding box center [60, 528] width 33 height 11
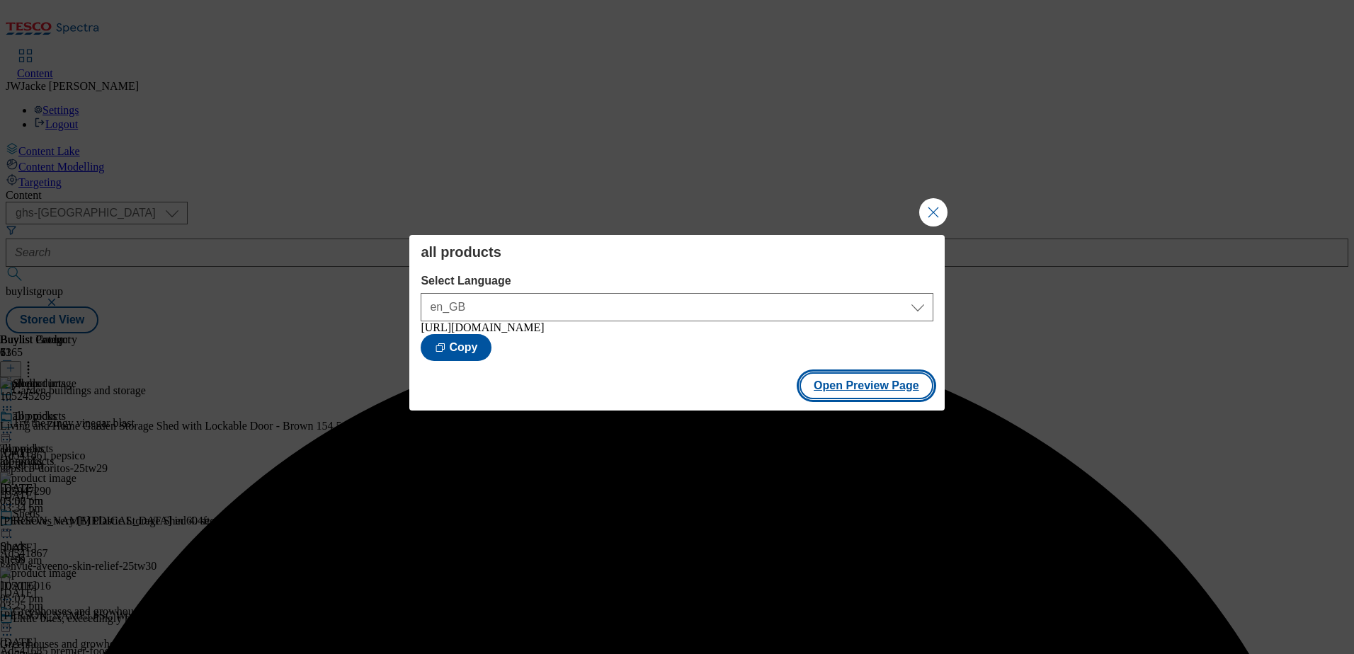
click at [901, 392] on button "Open Preview Page" at bounding box center [867, 386] width 134 height 27
click at [931, 205] on button "Close Modal" at bounding box center [933, 212] width 28 height 28
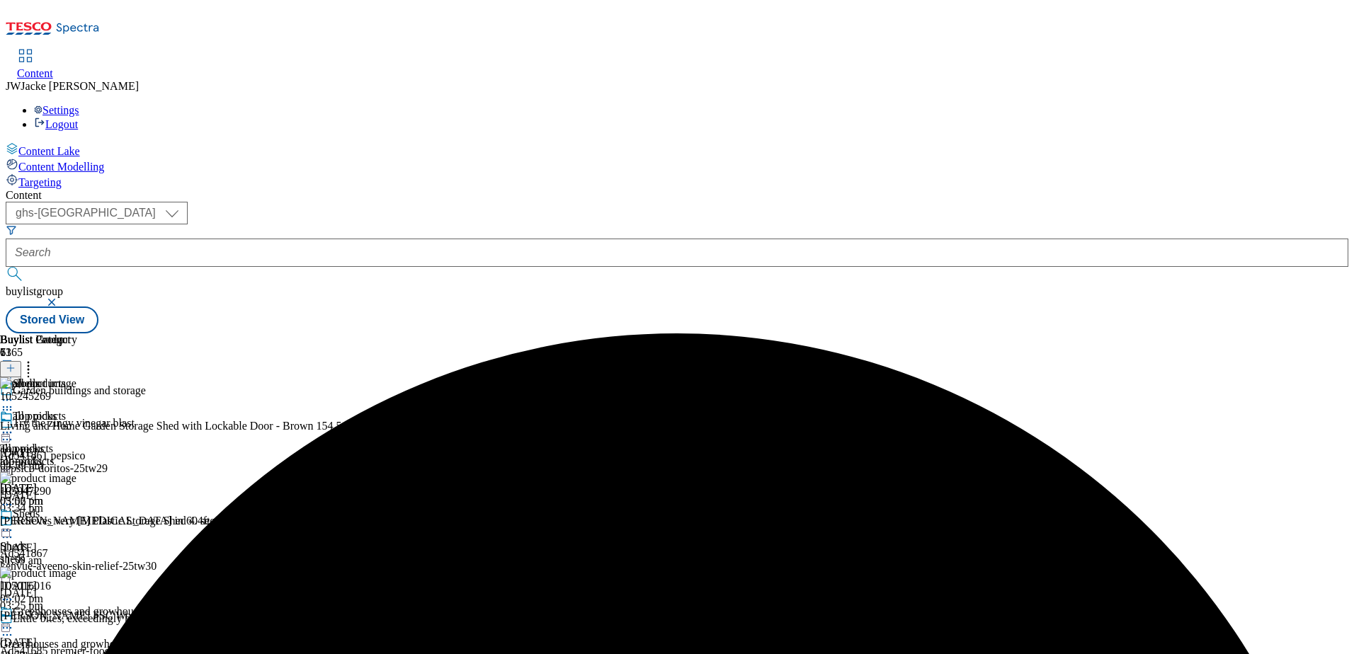
click at [77, 410] on div "all products all products all-products 5 Sept 2025 05:02 pm" at bounding box center [38, 459] width 77 height 98
click at [14, 426] on icon at bounding box center [7, 433] width 14 height 14
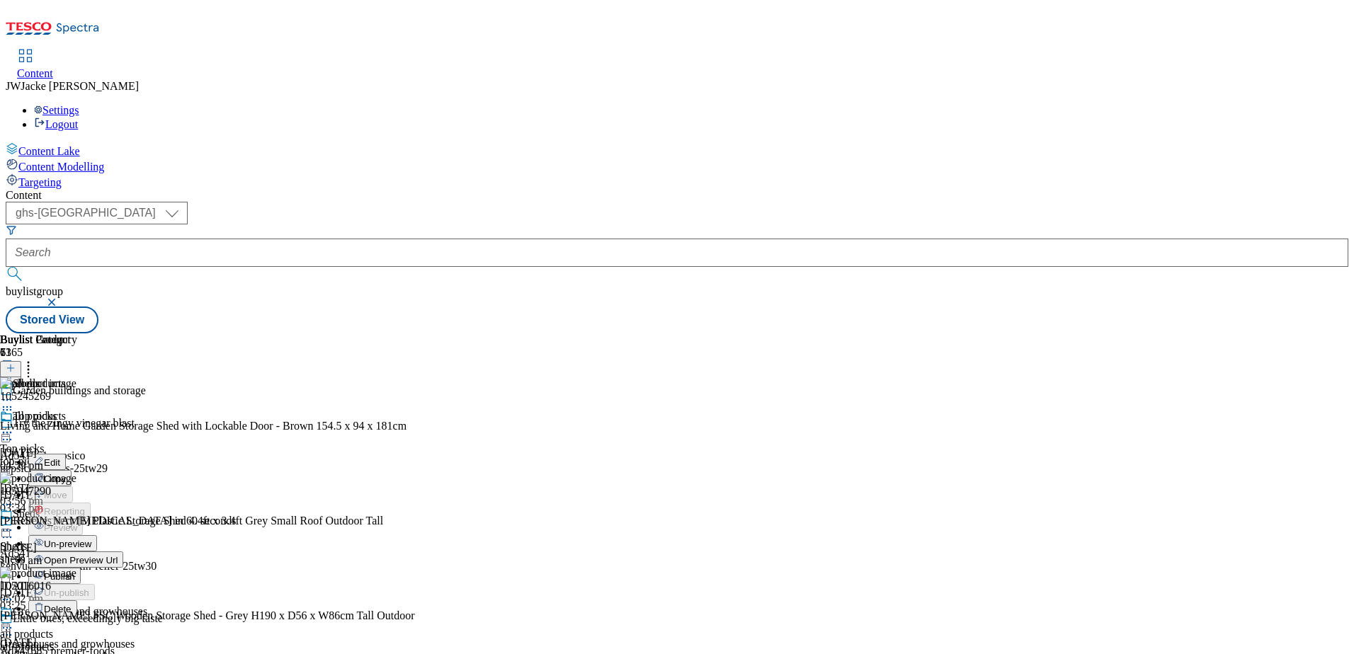
click at [75, 572] on span "Publish" at bounding box center [59, 577] width 31 height 11
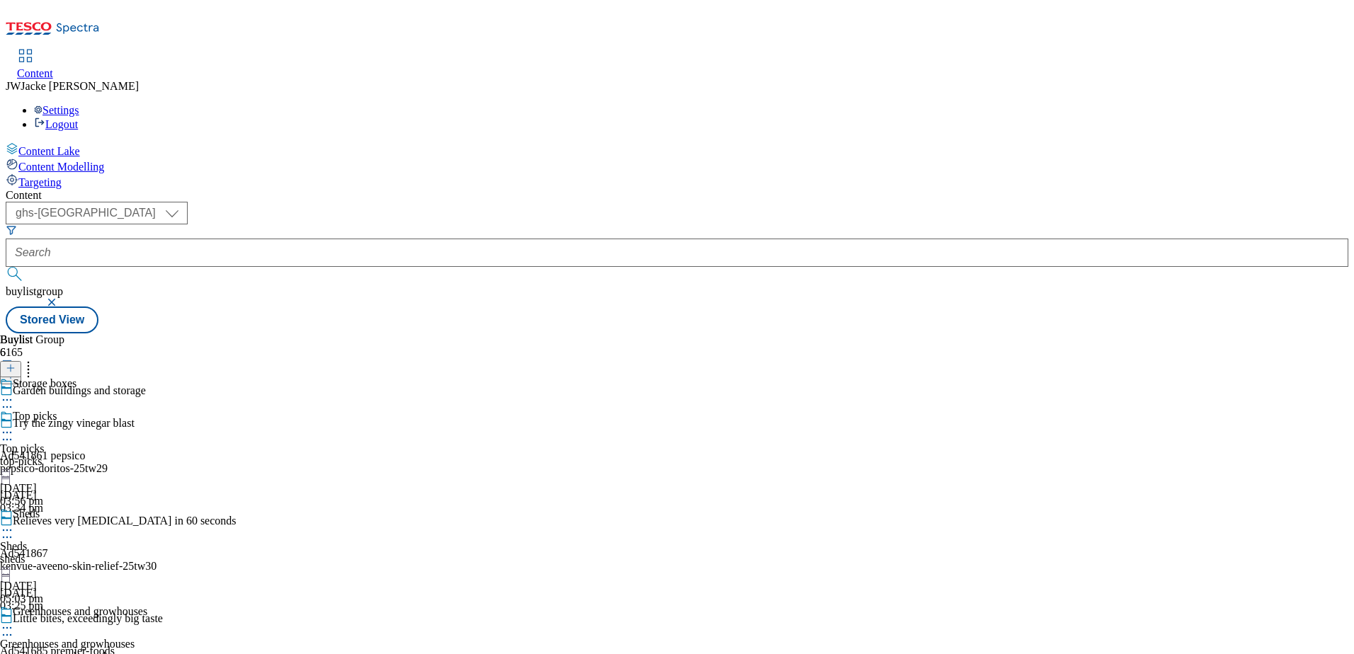
scroll to position [431, 0]
click at [14, 393] on icon at bounding box center [7, 400] width 14 height 14
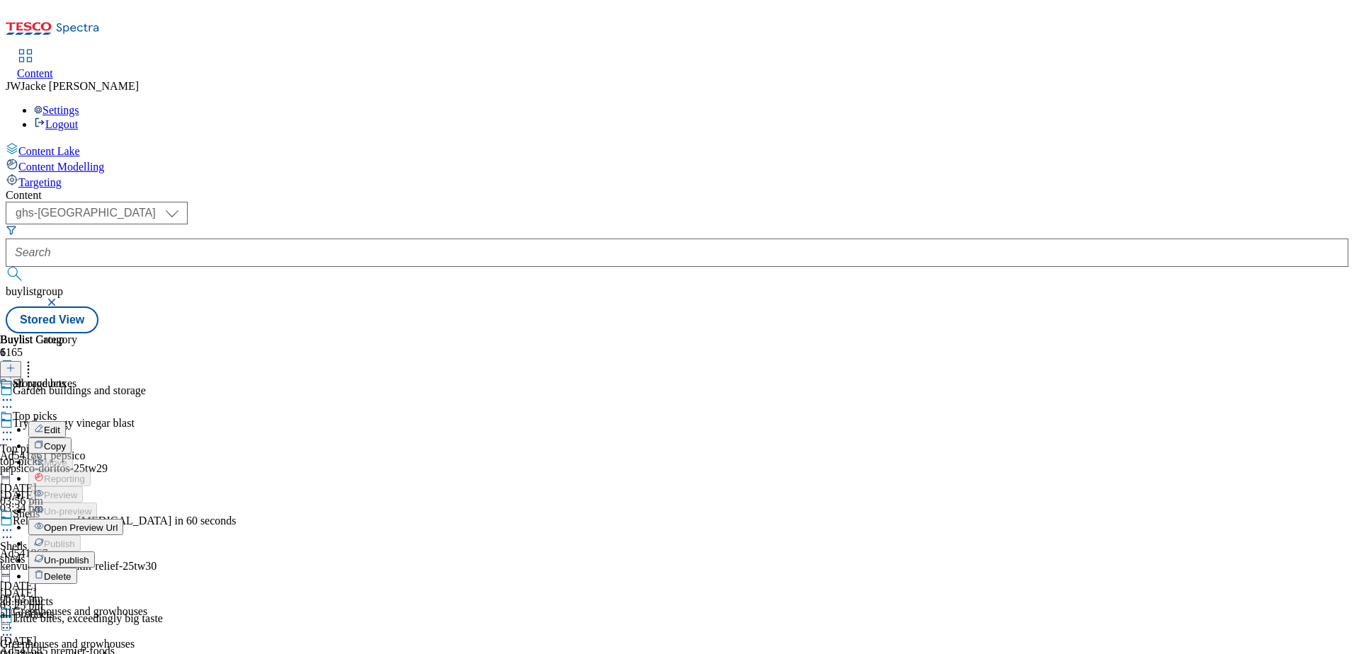
click at [89, 555] on span "Un-publish" at bounding box center [66, 560] width 45 height 11
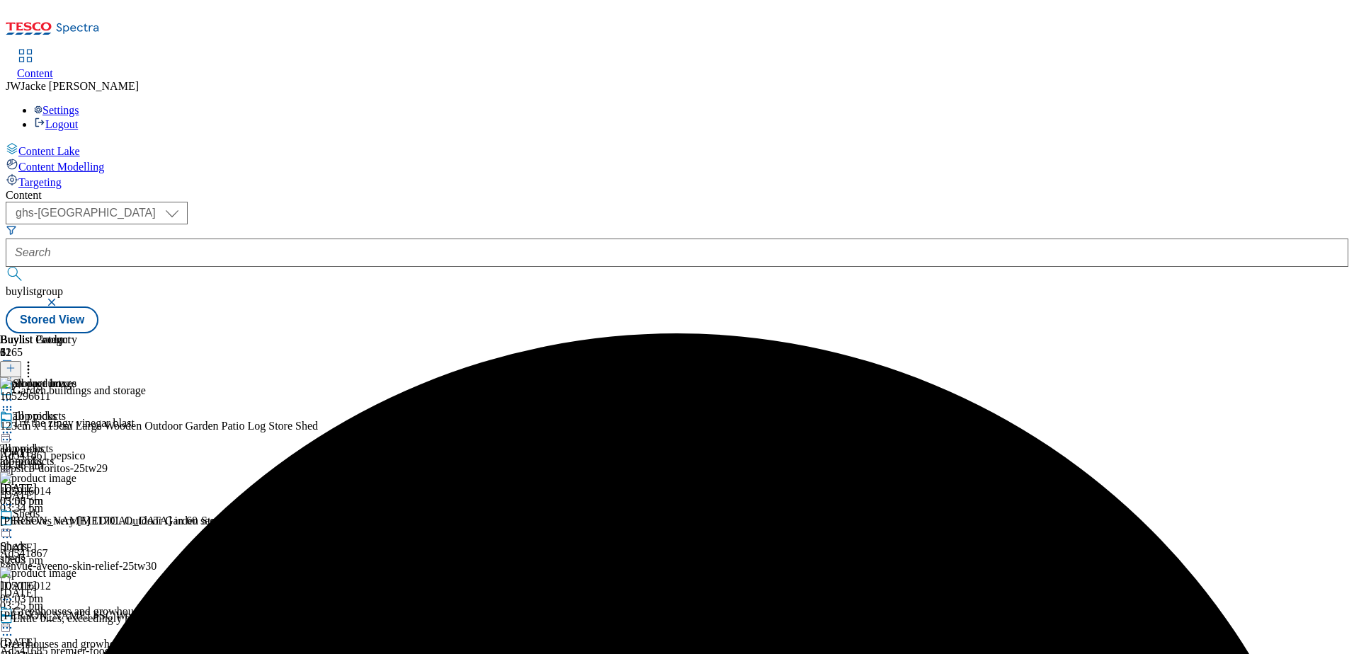
click at [11, 365] on line at bounding box center [11, 368] width 0 height 7
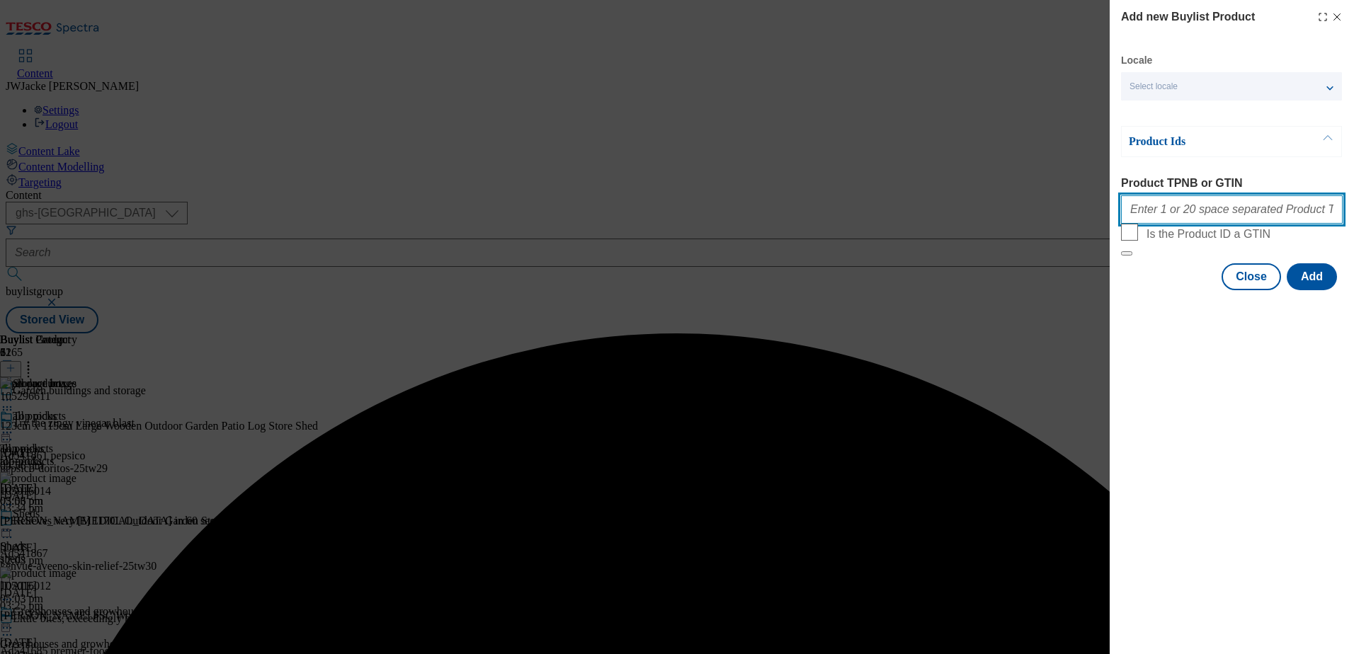
click at [1197, 212] on input "Product TPNB or GTIN" at bounding box center [1232, 209] width 222 height 28
paste input "105316858"
type input "105316858"
click at [1320, 290] on button "Add" at bounding box center [1312, 276] width 50 height 27
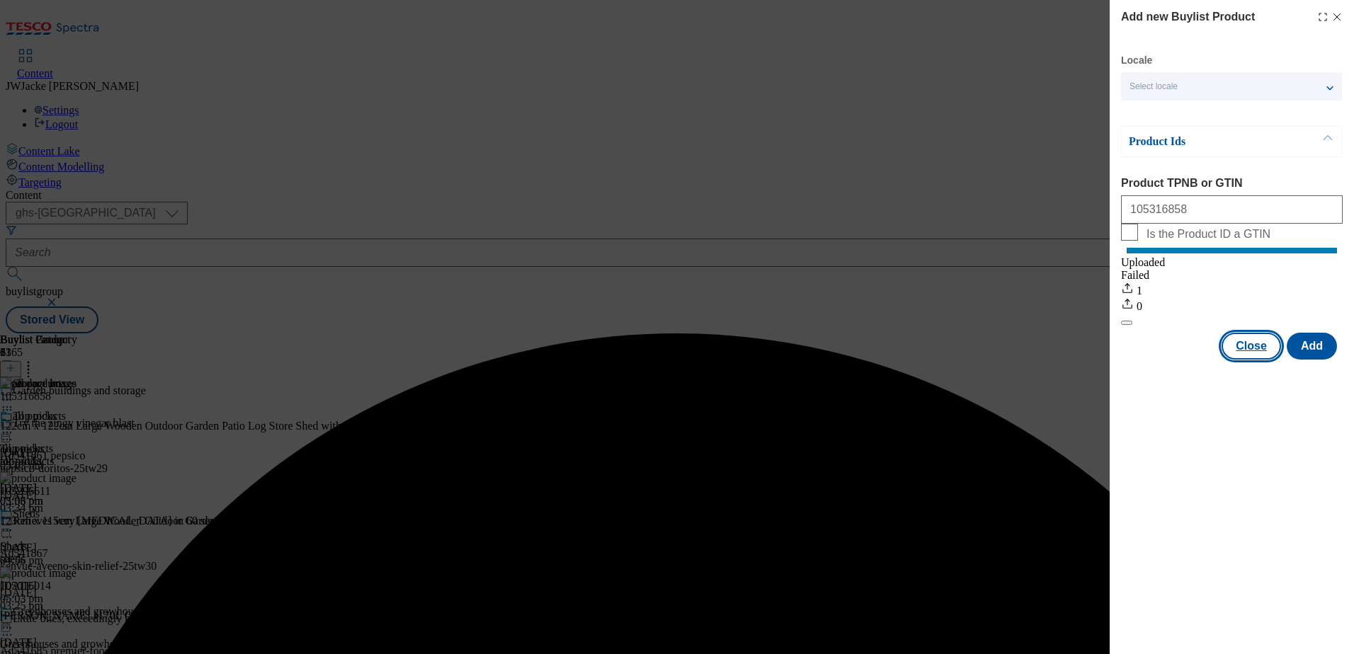
click at [1257, 359] on button "Close" at bounding box center [1251, 346] width 59 height 27
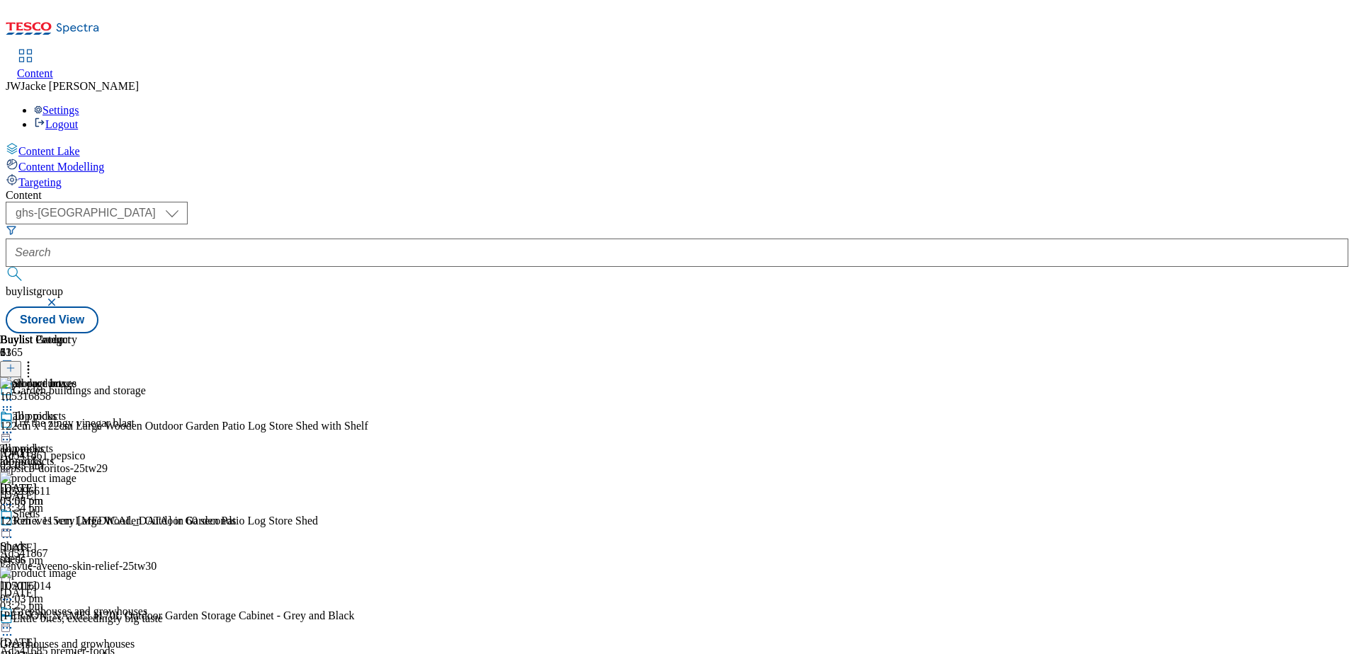
click at [14, 426] on icon at bounding box center [7, 433] width 14 height 14
click at [75, 572] on span "Publish" at bounding box center [59, 577] width 31 height 11
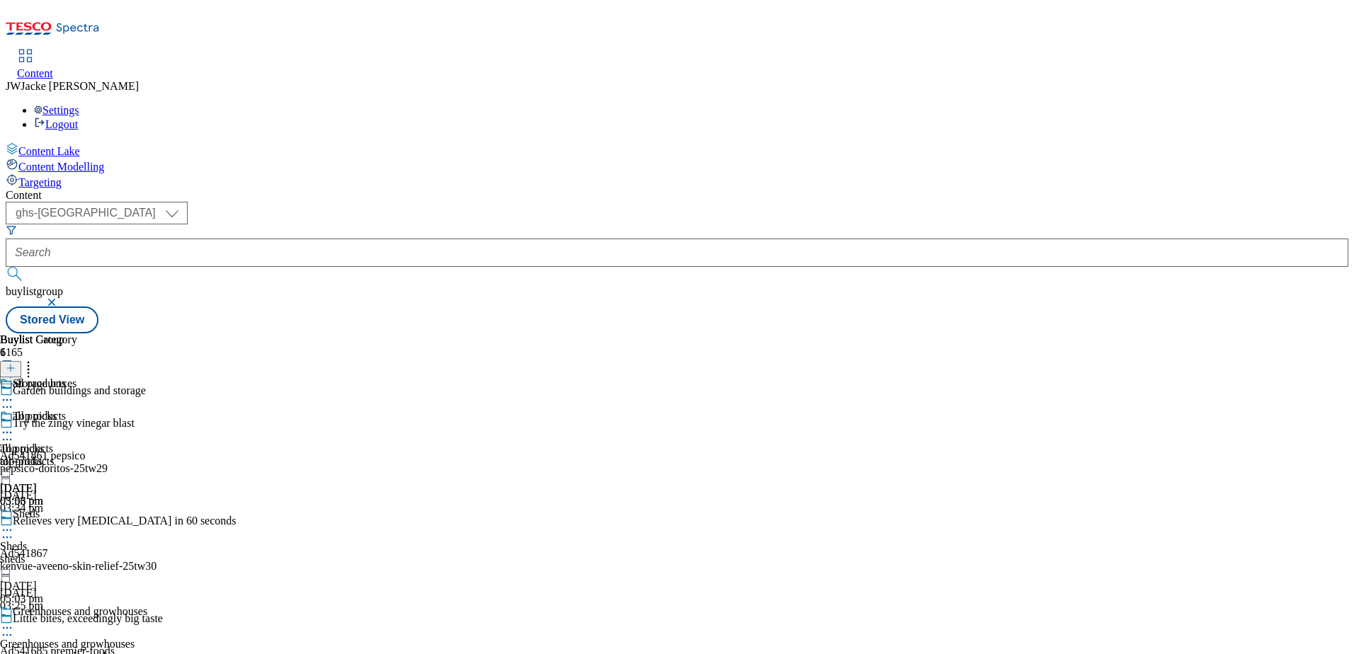
click at [14, 426] on icon at bounding box center [7, 433] width 14 height 14
click at [89, 588] on span "Un-publish" at bounding box center [66, 593] width 45 height 11
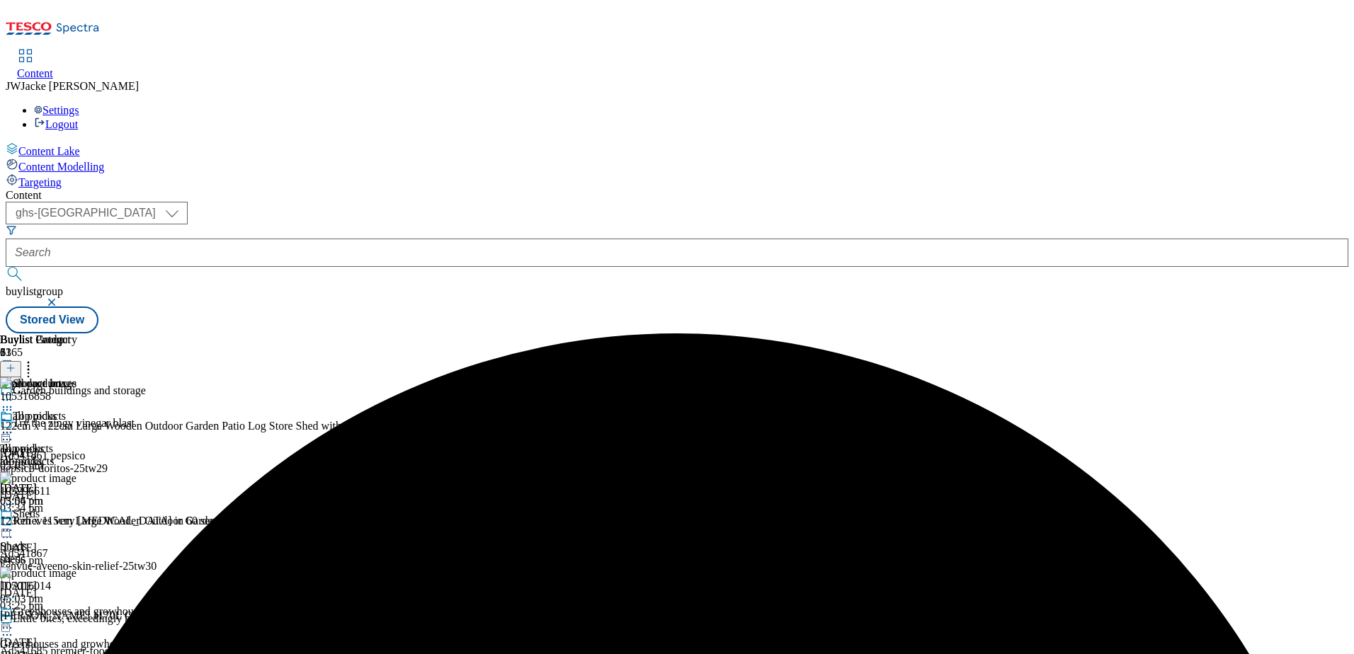
click at [16, 363] on icon at bounding box center [11, 368] width 10 height 10
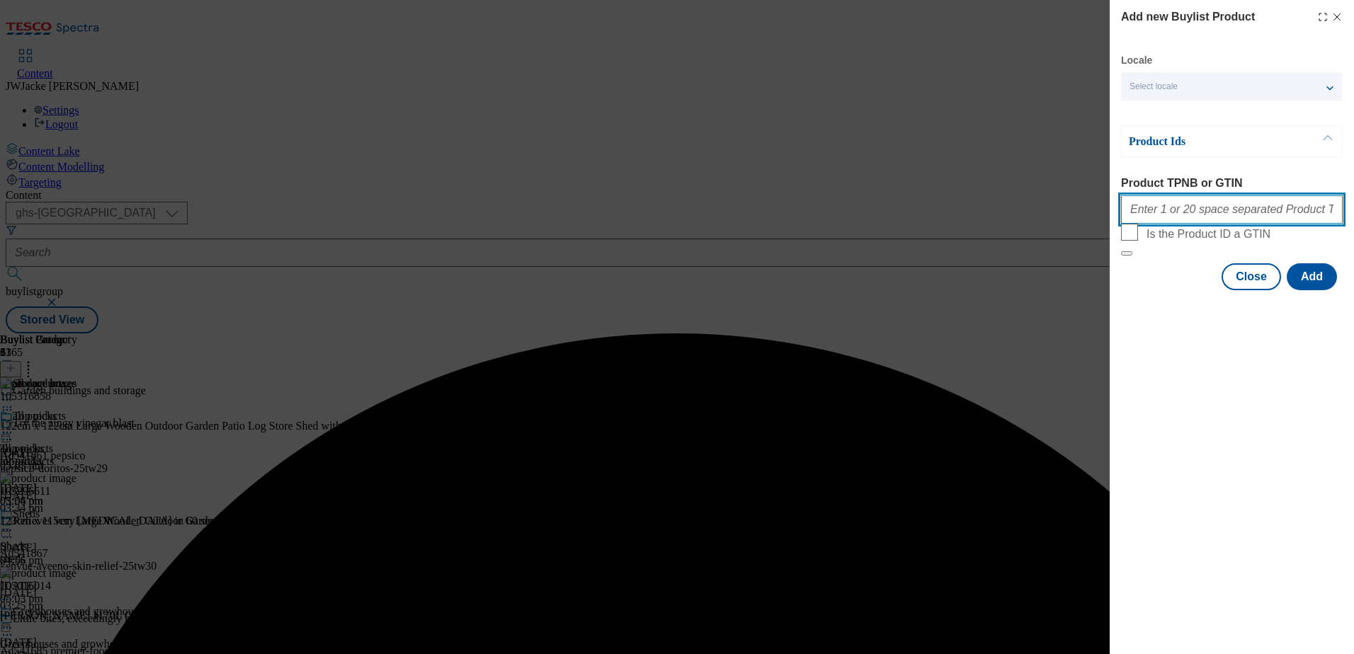
drag, startPoint x: 1185, startPoint y: 207, endPoint x: 1203, endPoint y: 221, distance: 23.2
click at [1185, 207] on input "Product TPNB or GTIN" at bounding box center [1232, 209] width 222 height 28
paste input "105017472"
type input "105017472"
click at [1313, 290] on button "Add" at bounding box center [1312, 276] width 50 height 27
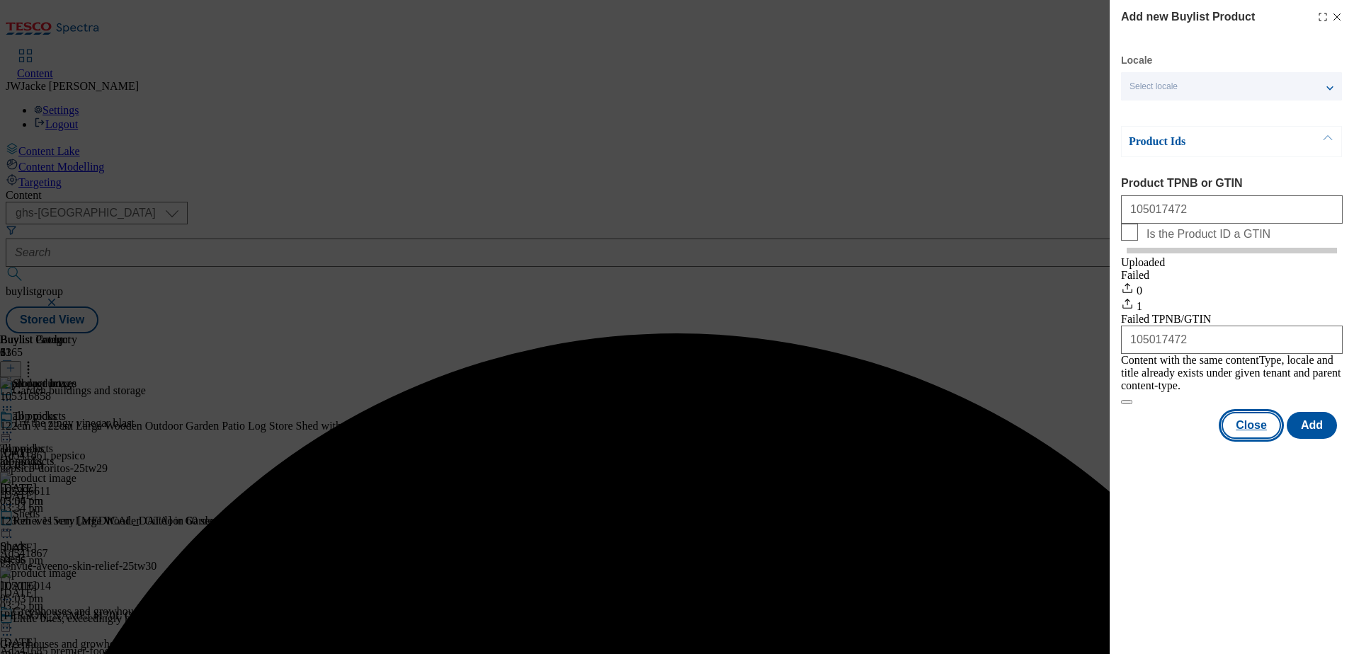
click at [1252, 438] on button "Close" at bounding box center [1251, 425] width 59 height 27
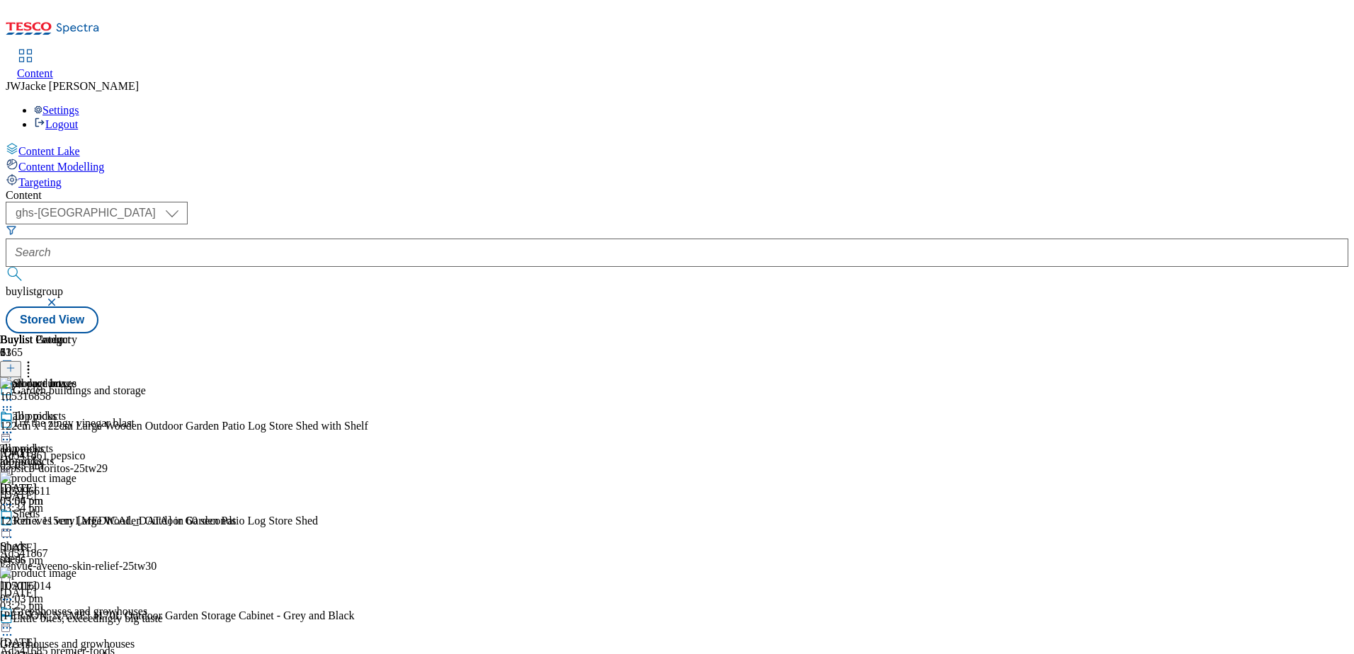
click at [416, 334] on header "Buylist Product 33" at bounding box center [208, 356] width 416 height 44
click at [35, 359] on icon at bounding box center [28, 366] width 14 height 14
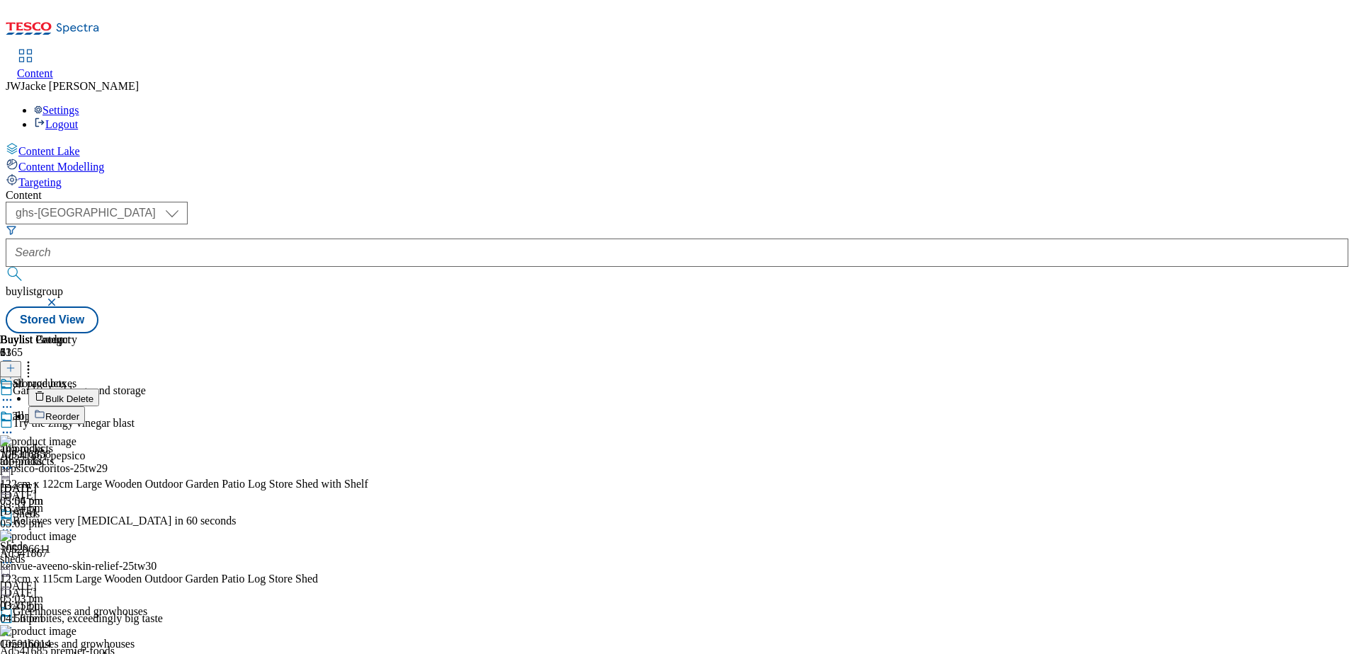
click at [79, 412] on span "Reorder" at bounding box center [62, 417] width 34 height 11
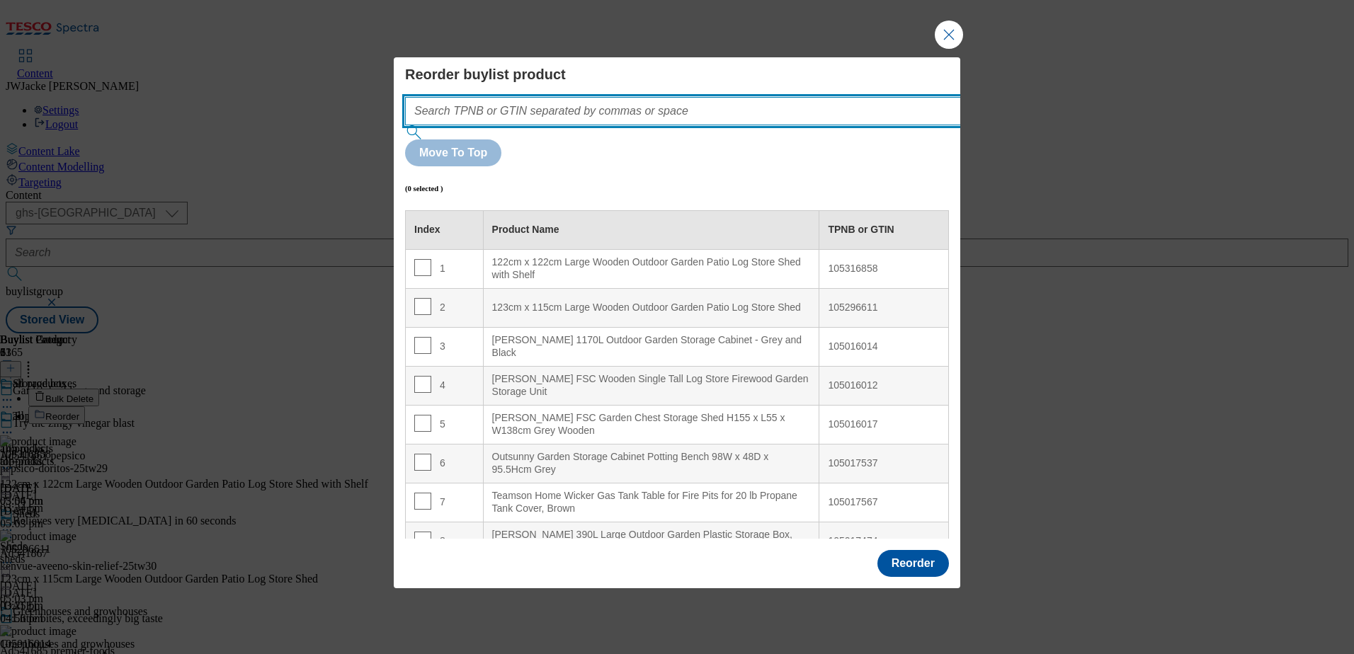
click at [635, 125] on input "Modal" at bounding box center [704, 111] width 599 height 28
paste input "105017472"
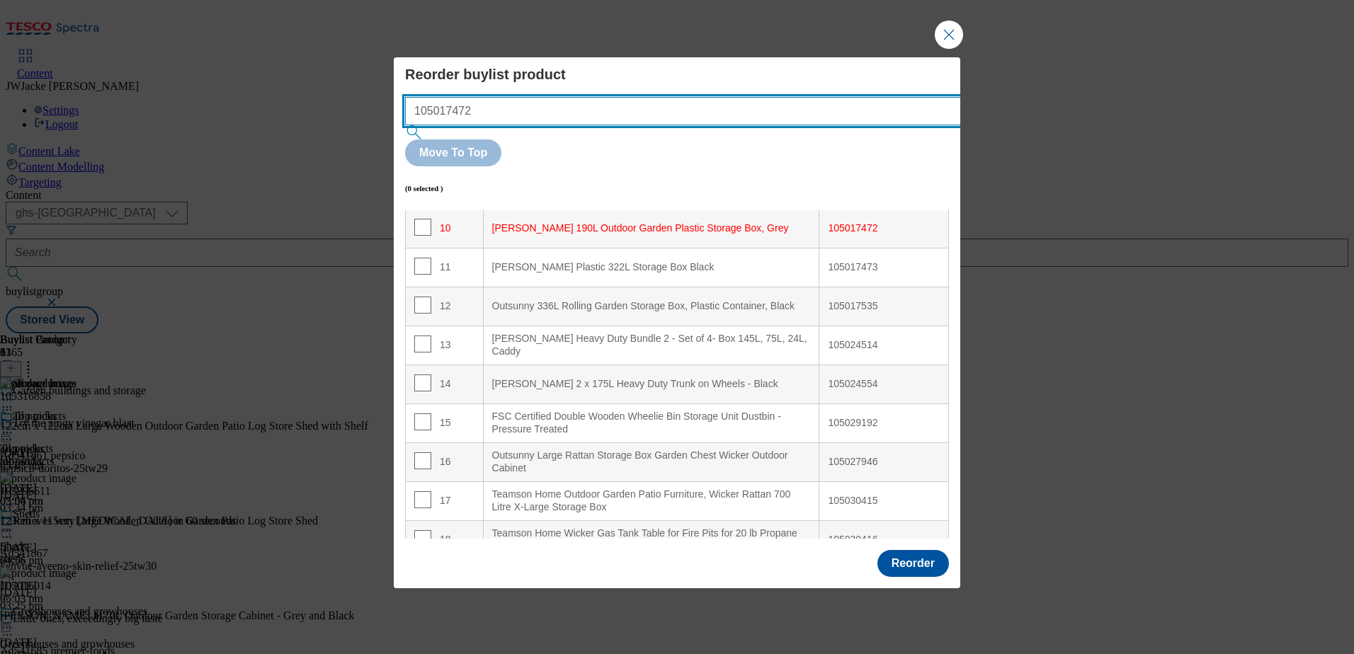
scroll to position [402, 0]
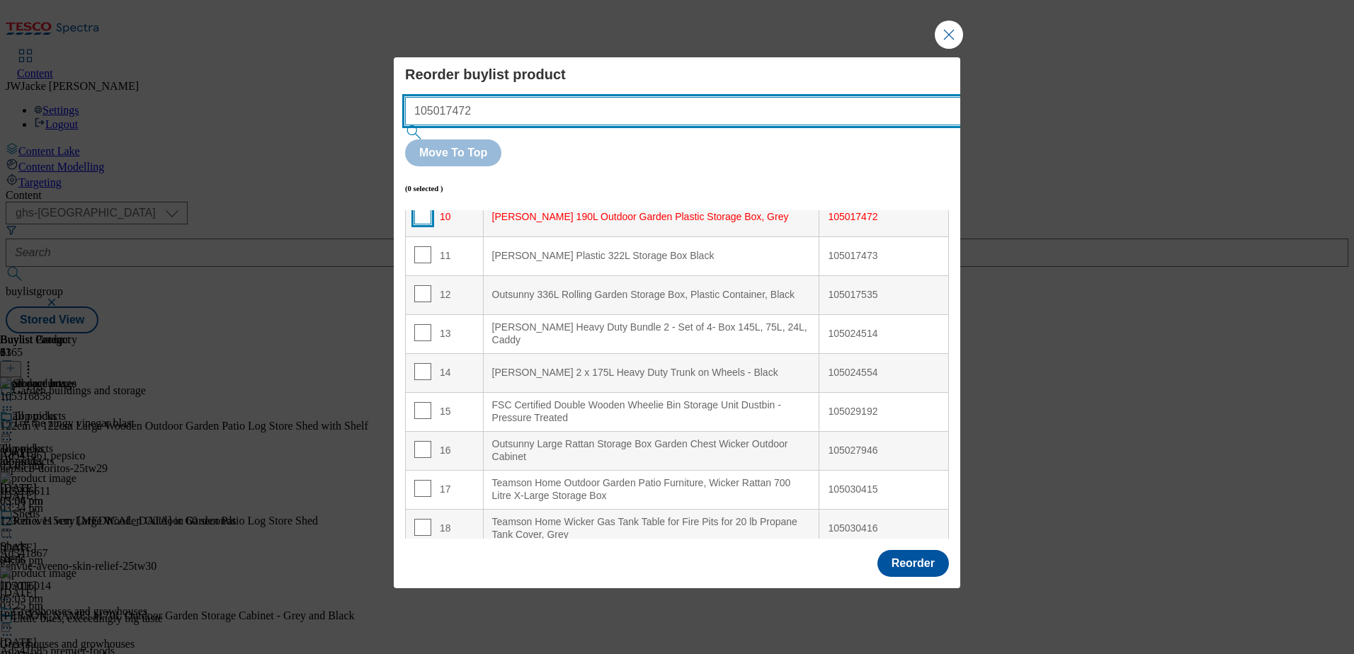
type input "105017472"
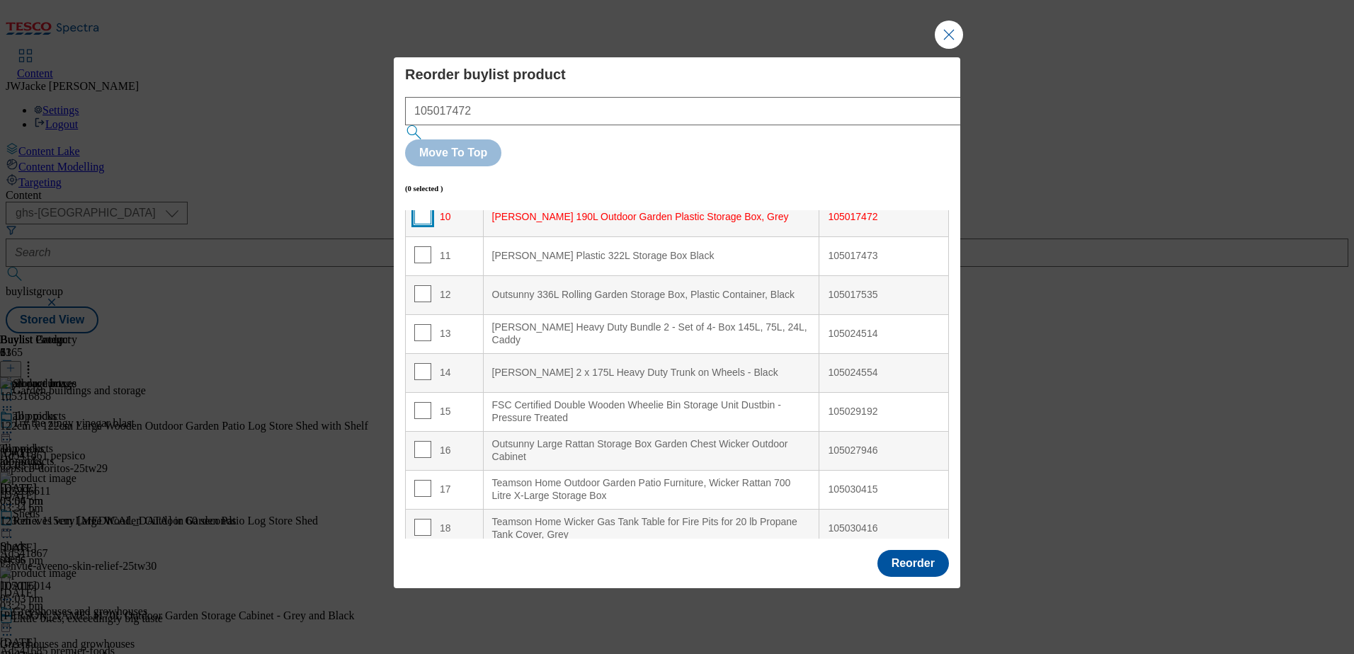
click at [424, 208] on input "Modal" at bounding box center [422, 216] width 17 height 17
checkbox input "true"
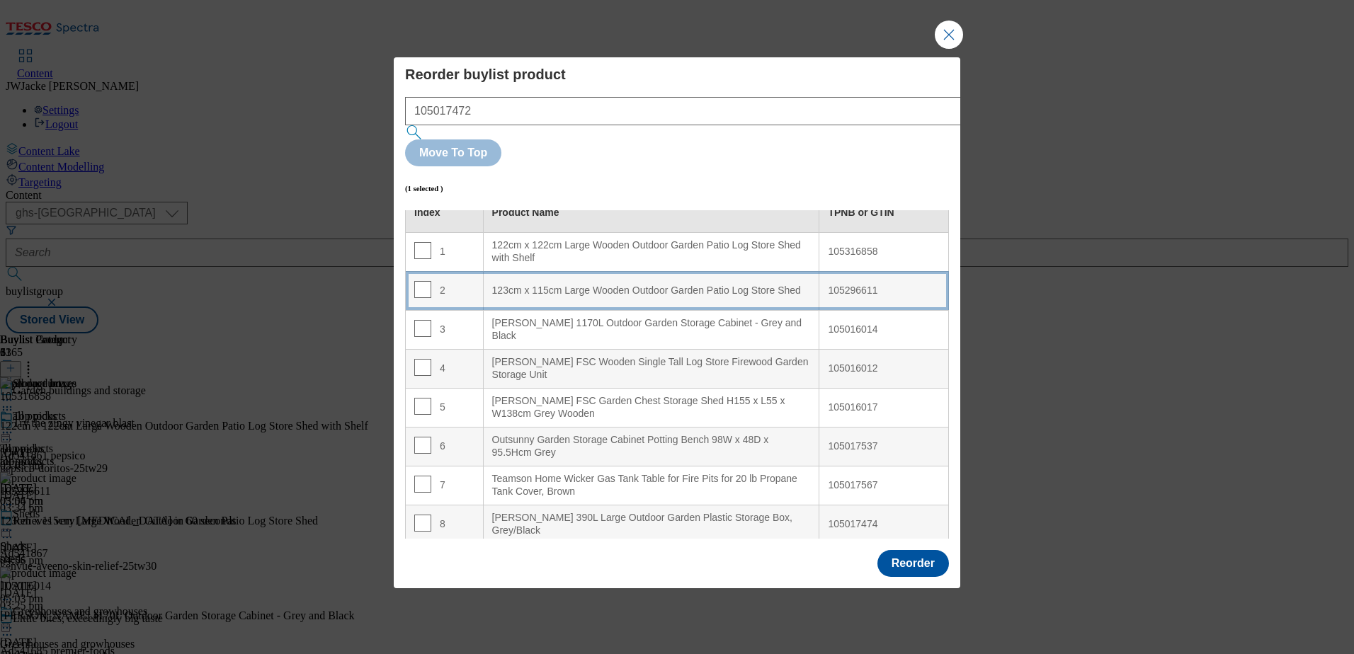
scroll to position [0, 0]
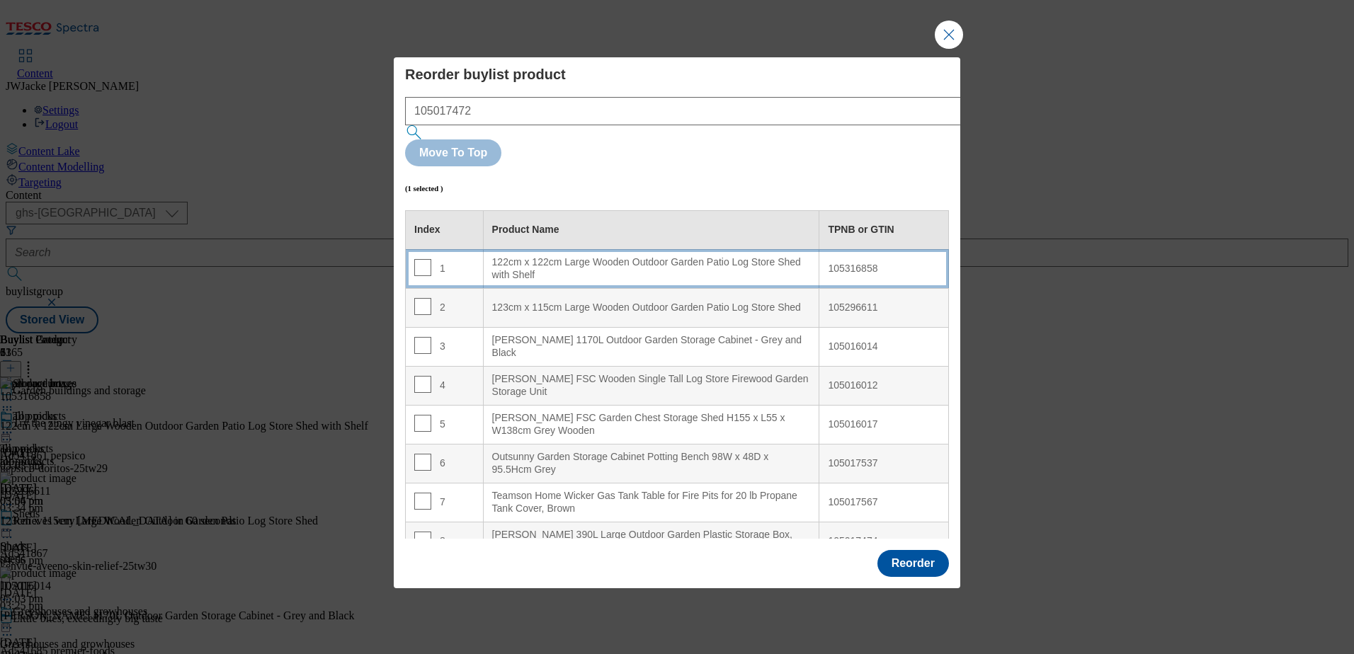
click at [501, 256] on div "122cm x 122cm Large Wooden Outdoor Garden Patio Log Store Shed with Shelf" at bounding box center [651, 268] width 319 height 25
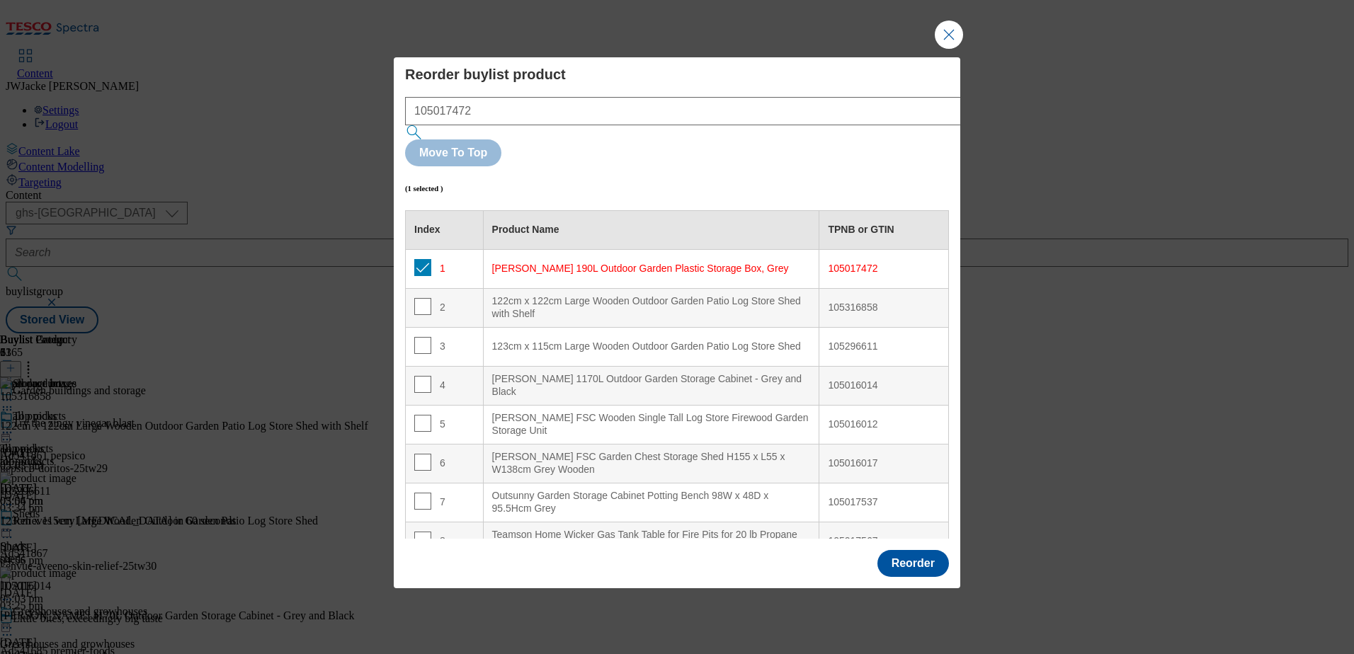
click at [423, 249] on td "1" at bounding box center [445, 268] width 78 height 39
click at [422, 259] on input "Modal" at bounding box center [422, 267] width 17 height 17
checkbox input "false"
click at [929, 550] on button "Reorder" at bounding box center [914, 563] width 72 height 27
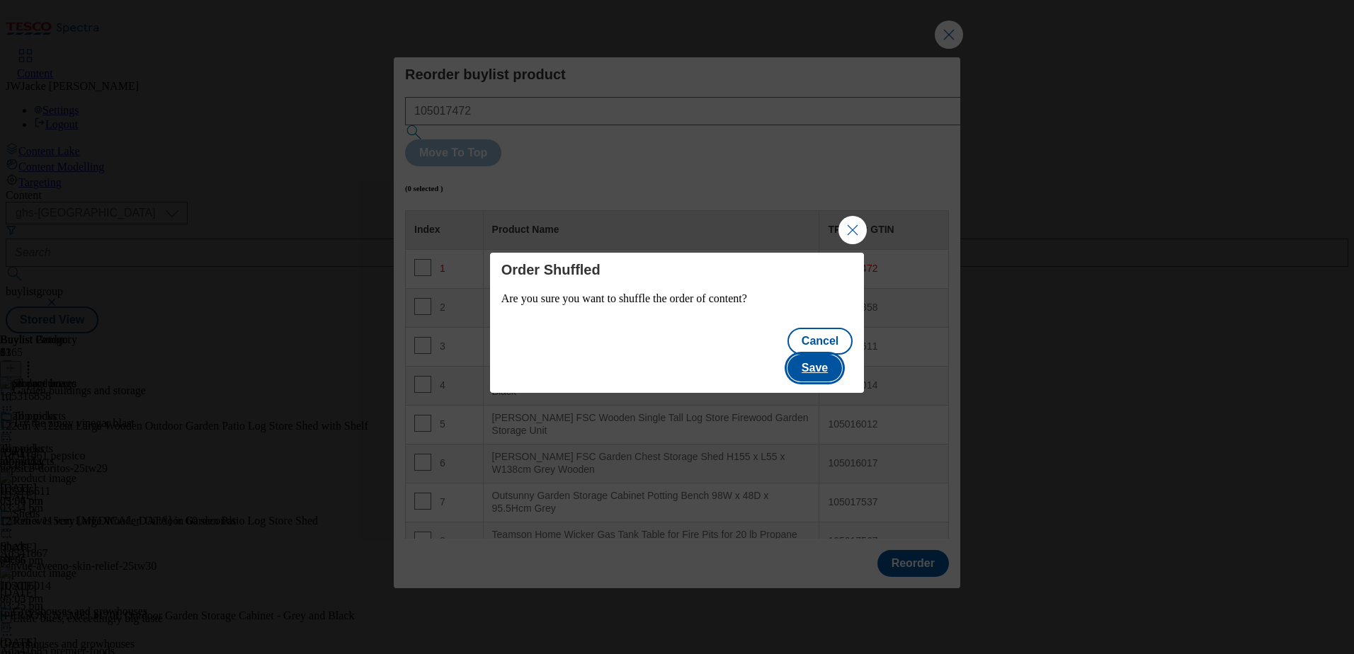
click at [828, 358] on button "Save" at bounding box center [815, 368] width 55 height 27
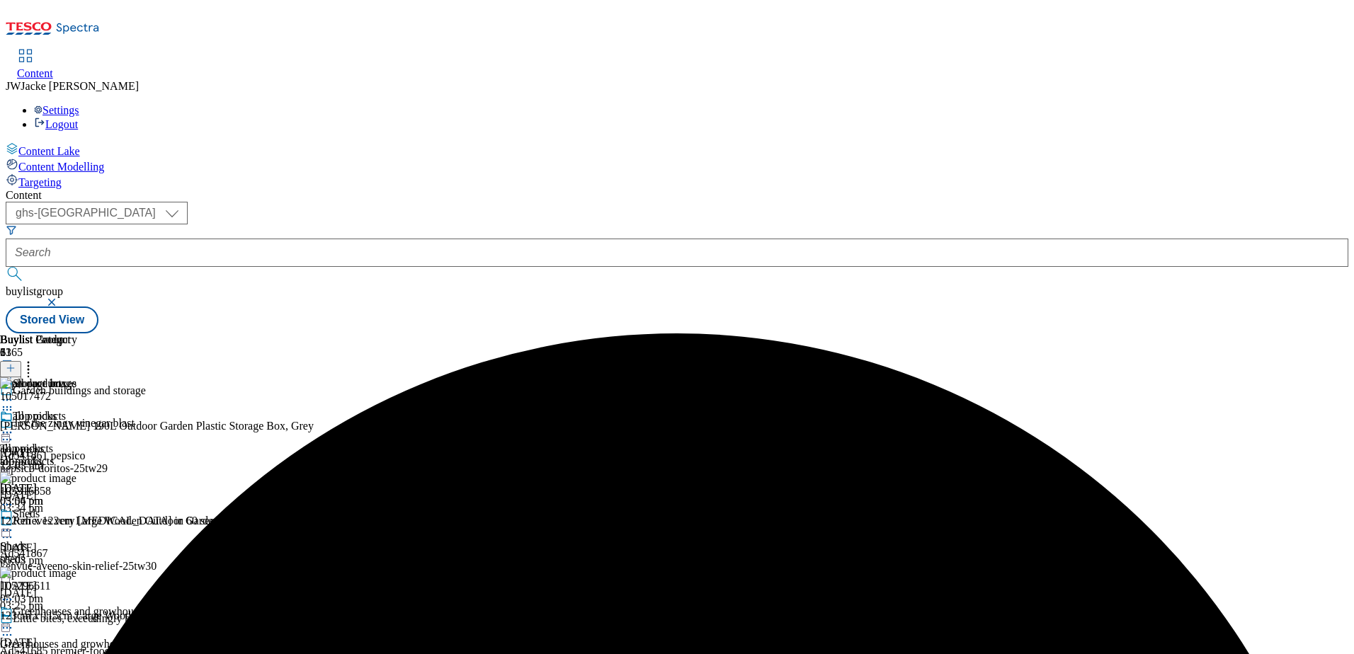
click at [16, 363] on icon at bounding box center [11, 368] width 10 height 10
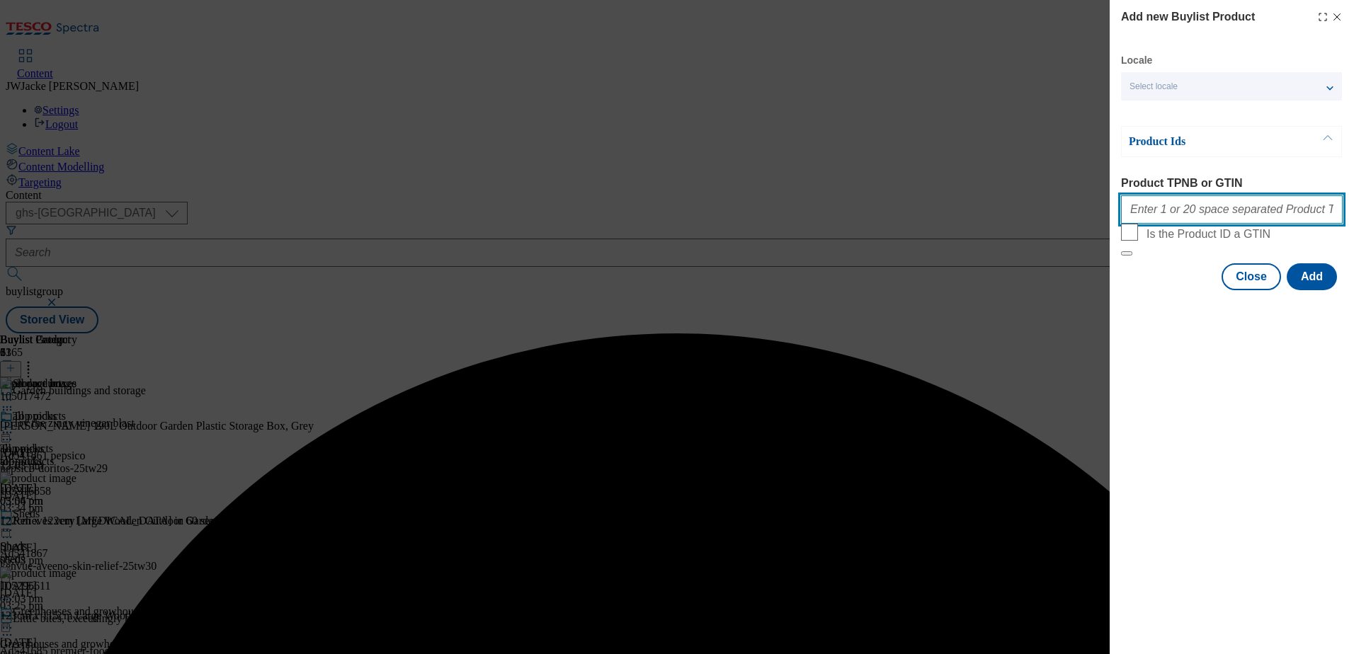
click at [1180, 223] on input "Product TPNB or GTIN" at bounding box center [1232, 209] width 222 height 28
paste input "105017474"
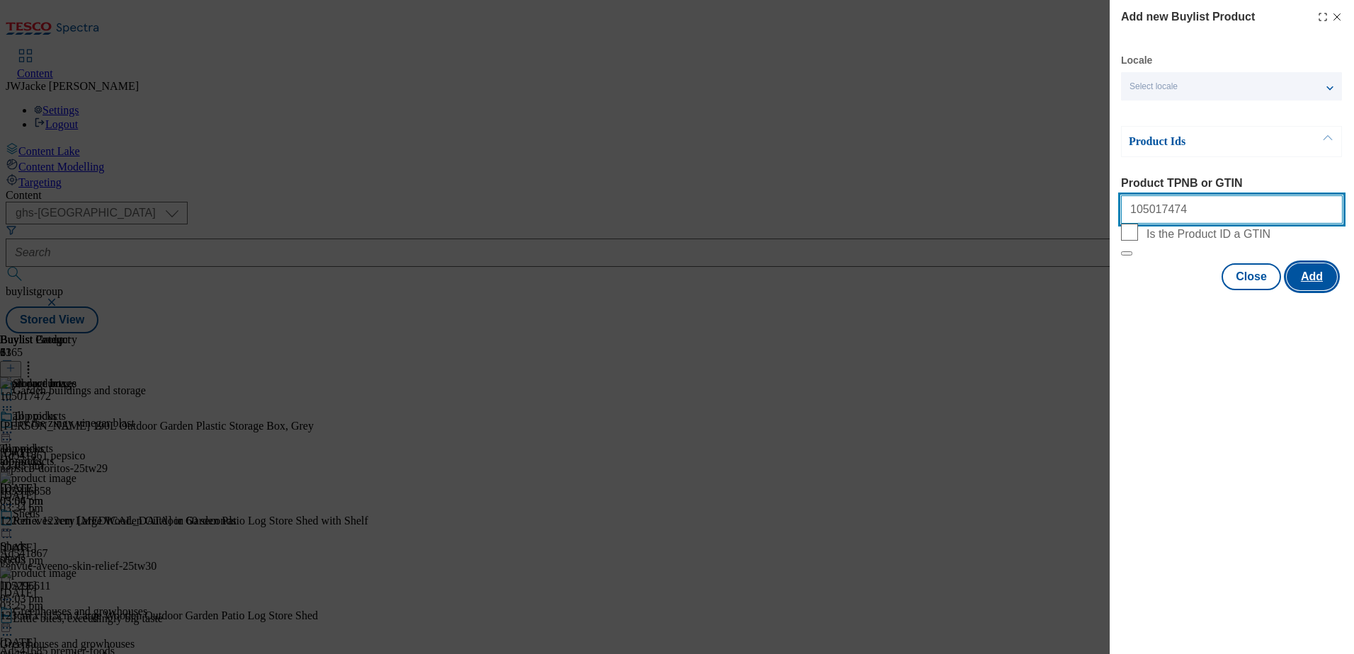
type input "105017474"
click at [1296, 290] on button "Add" at bounding box center [1312, 276] width 50 height 27
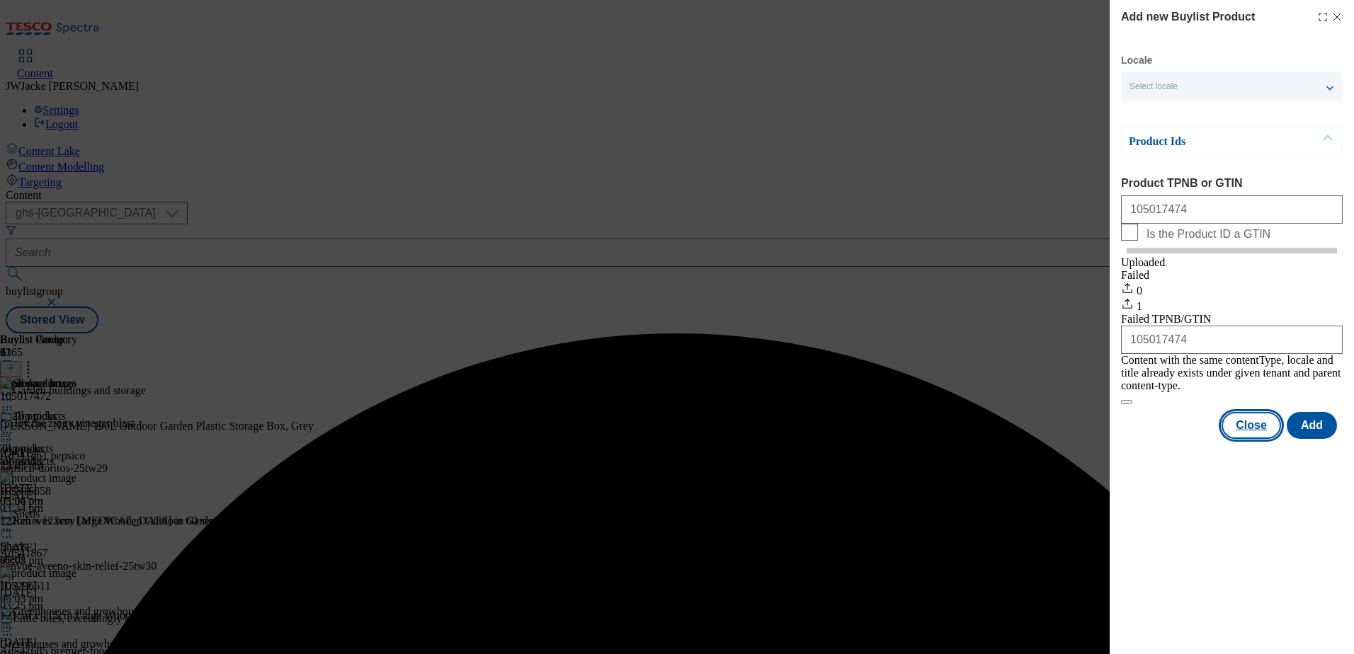
click at [1249, 436] on button "Close" at bounding box center [1251, 425] width 59 height 27
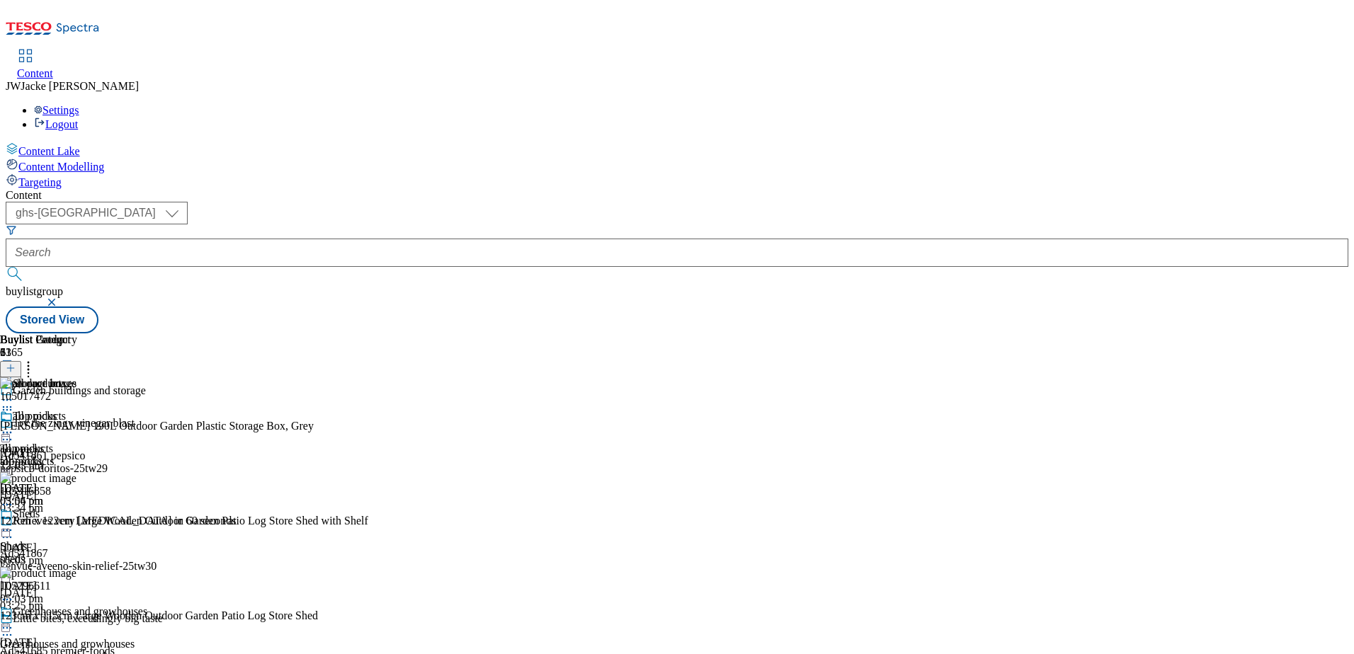
click at [35, 359] on icon at bounding box center [28, 366] width 14 height 14
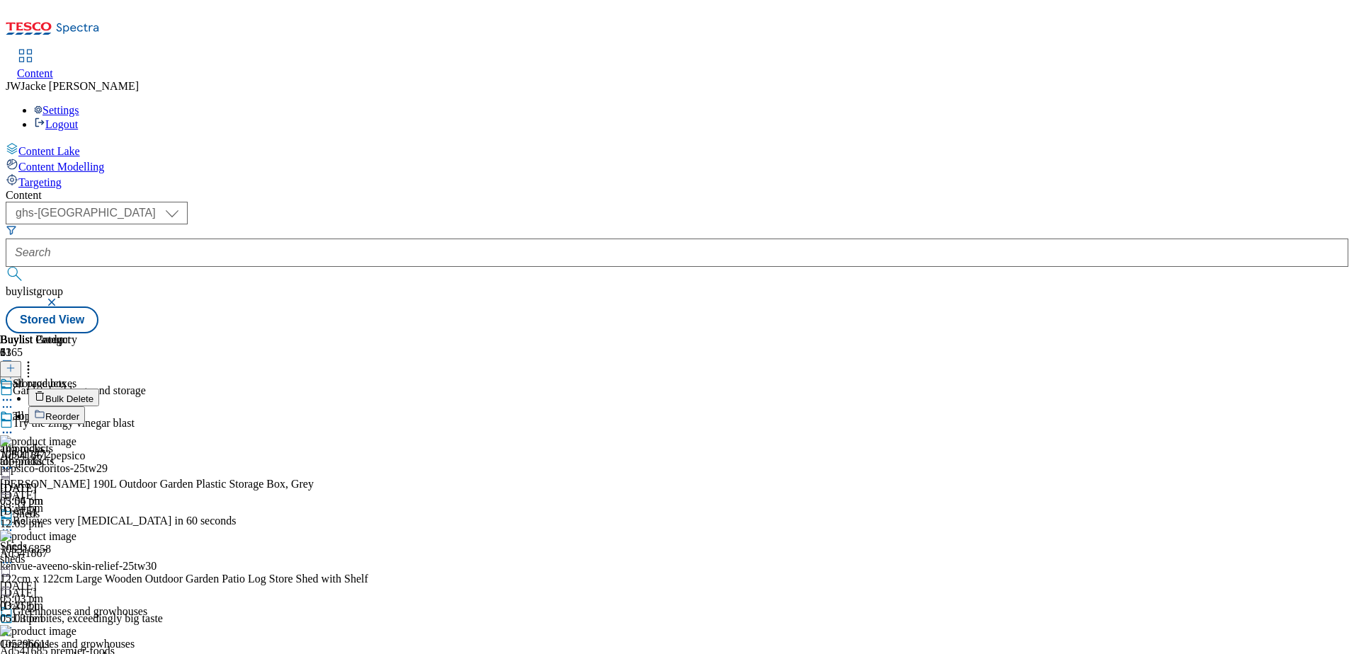
click at [79, 412] on span "Reorder" at bounding box center [62, 417] width 34 height 11
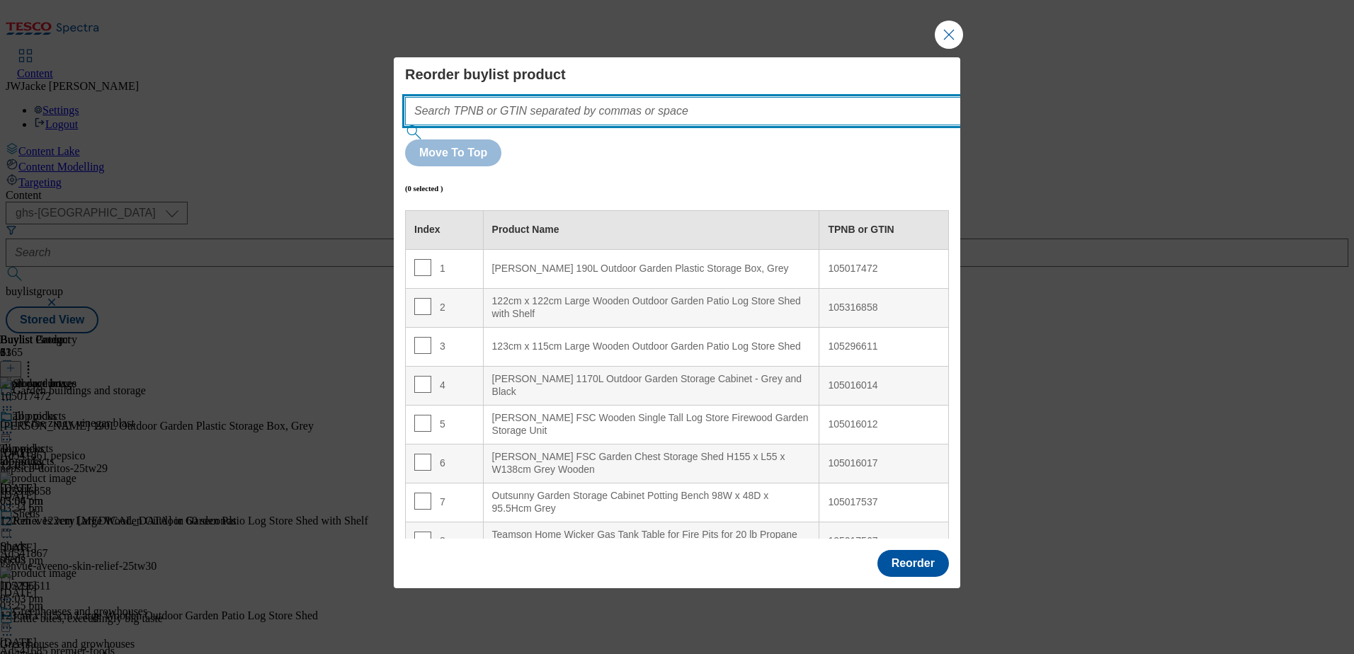
click at [590, 125] on input "Modal" at bounding box center [704, 111] width 599 height 28
paste input "105017474"
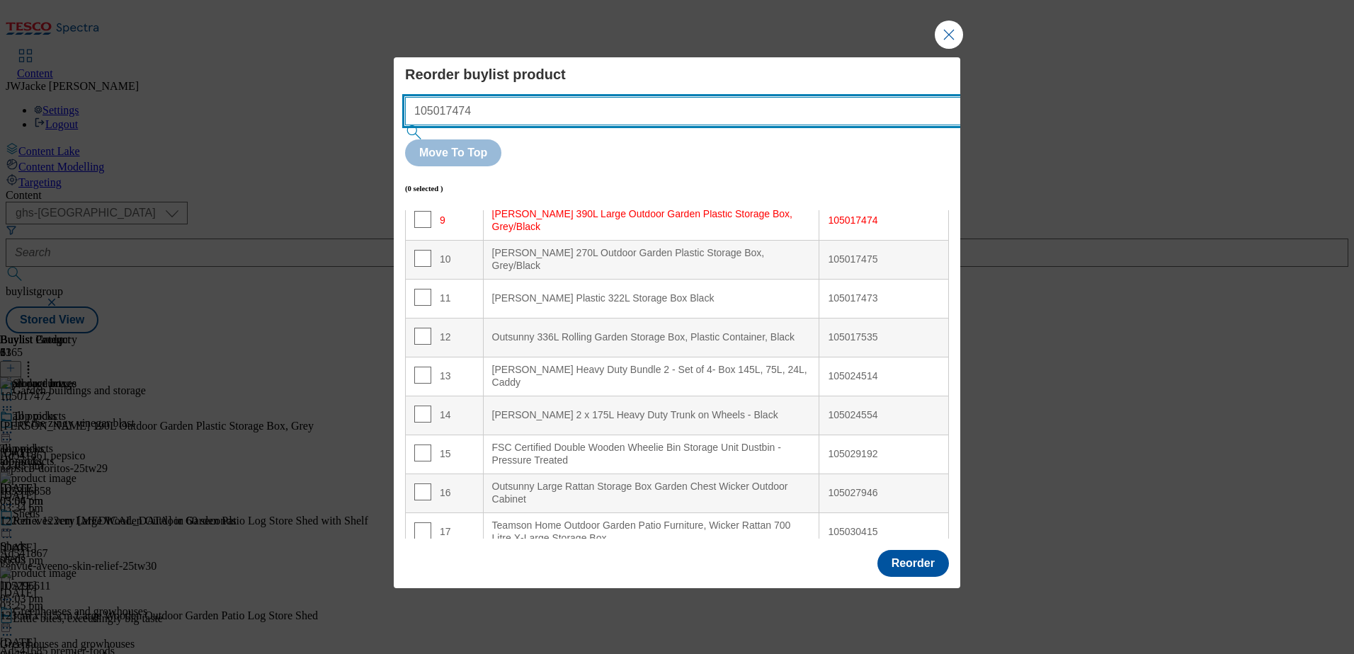
scroll to position [363, 0]
type input "105017474"
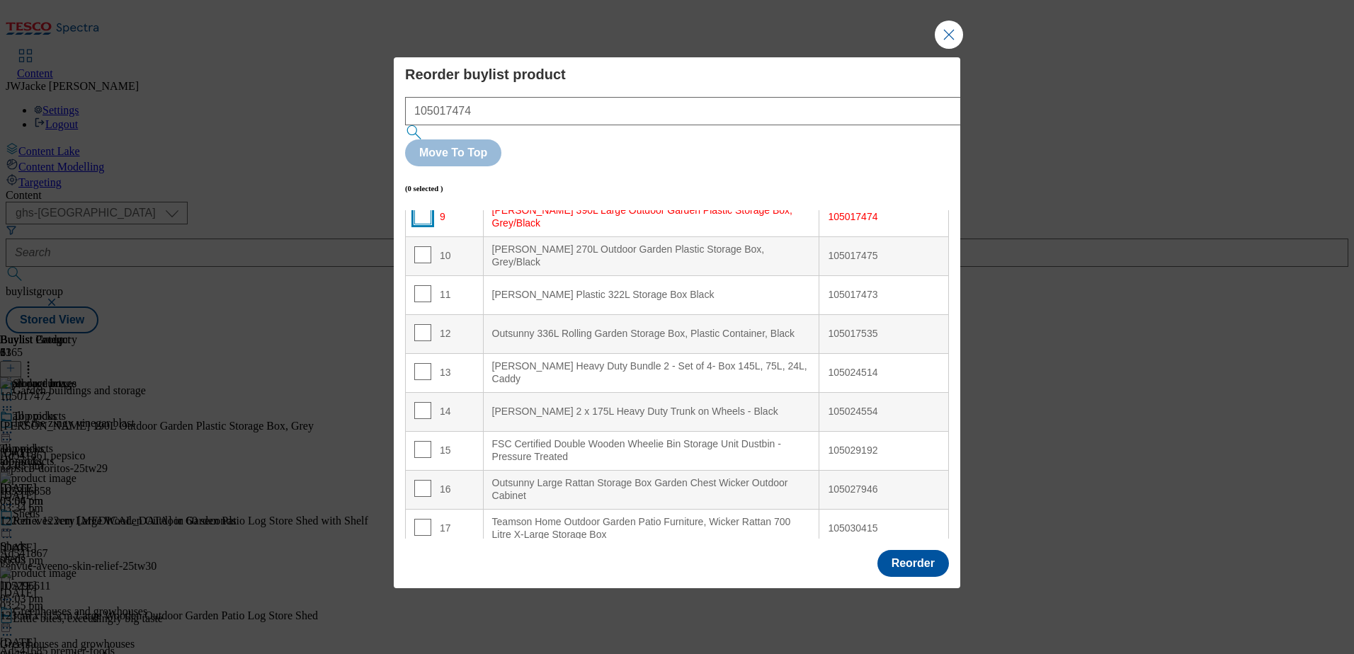
click at [420, 208] on input "Modal" at bounding box center [422, 216] width 17 height 17
checkbox input "true"
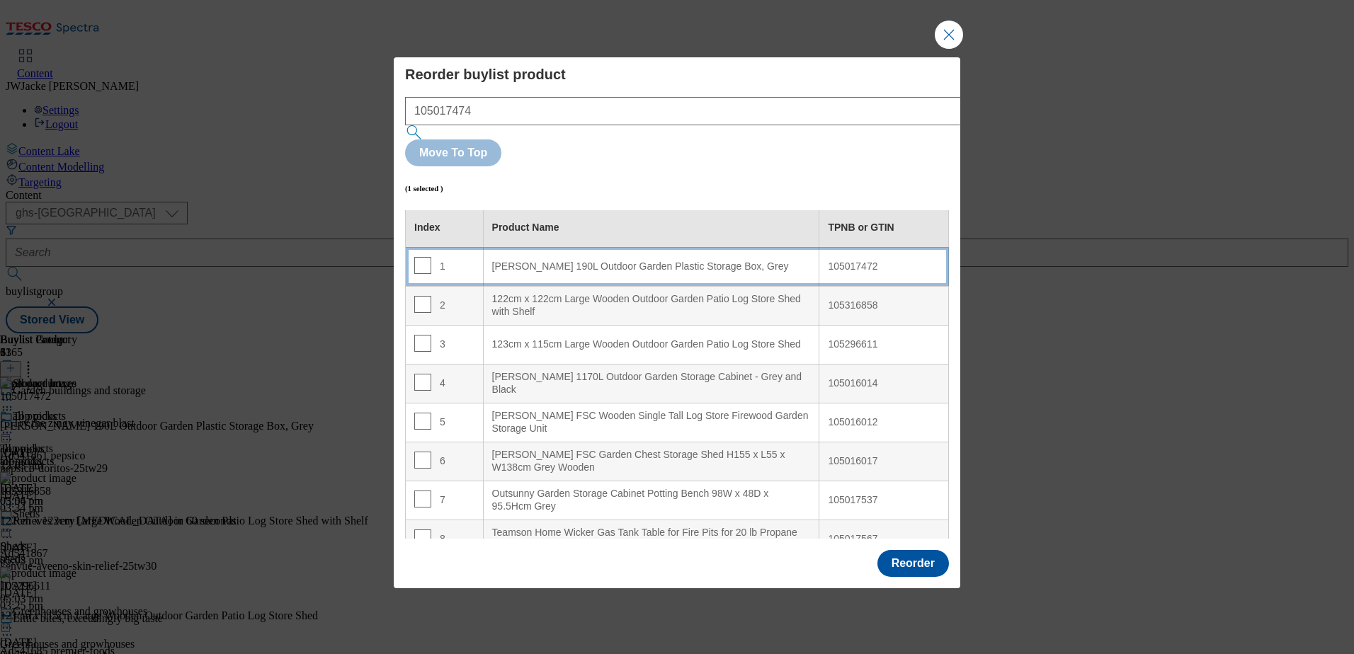
scroll to position [0, 0]
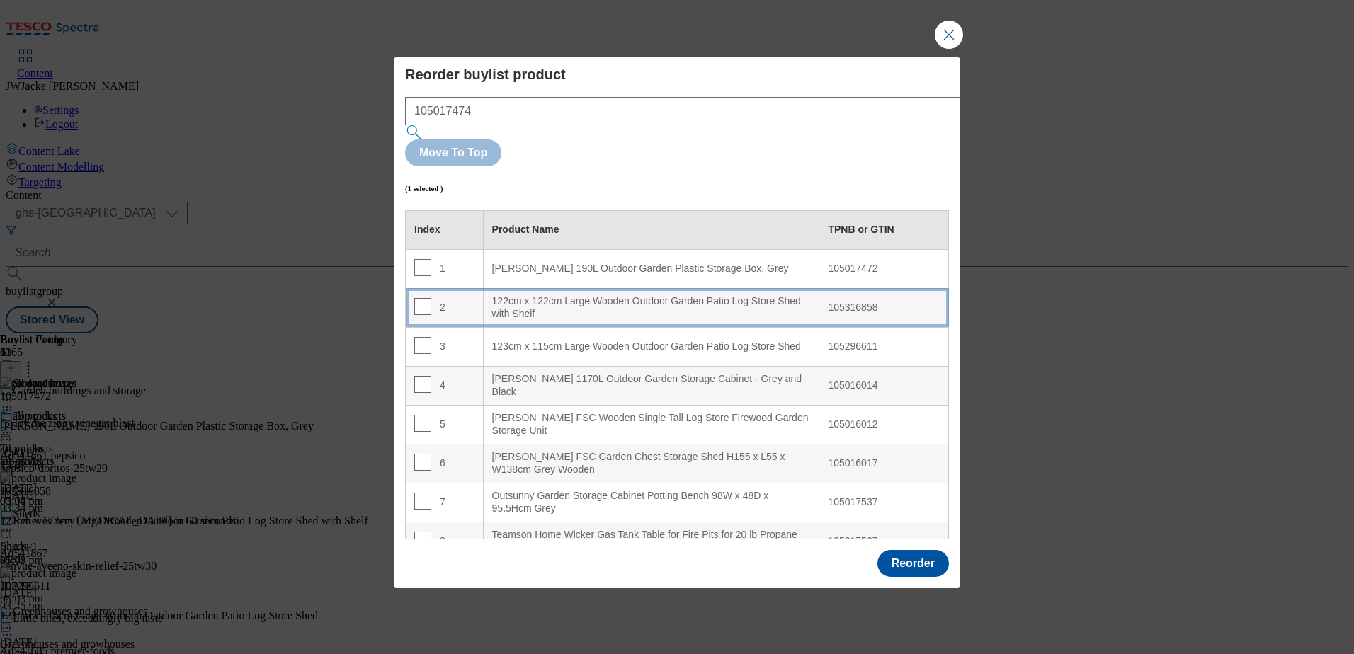
click at [529, 295] on div "122cm x 122cm Large Wooden Outdoor Garden Patio Log Store Shed with Shelf" at bounding box center [651, 307] width 319 height 25
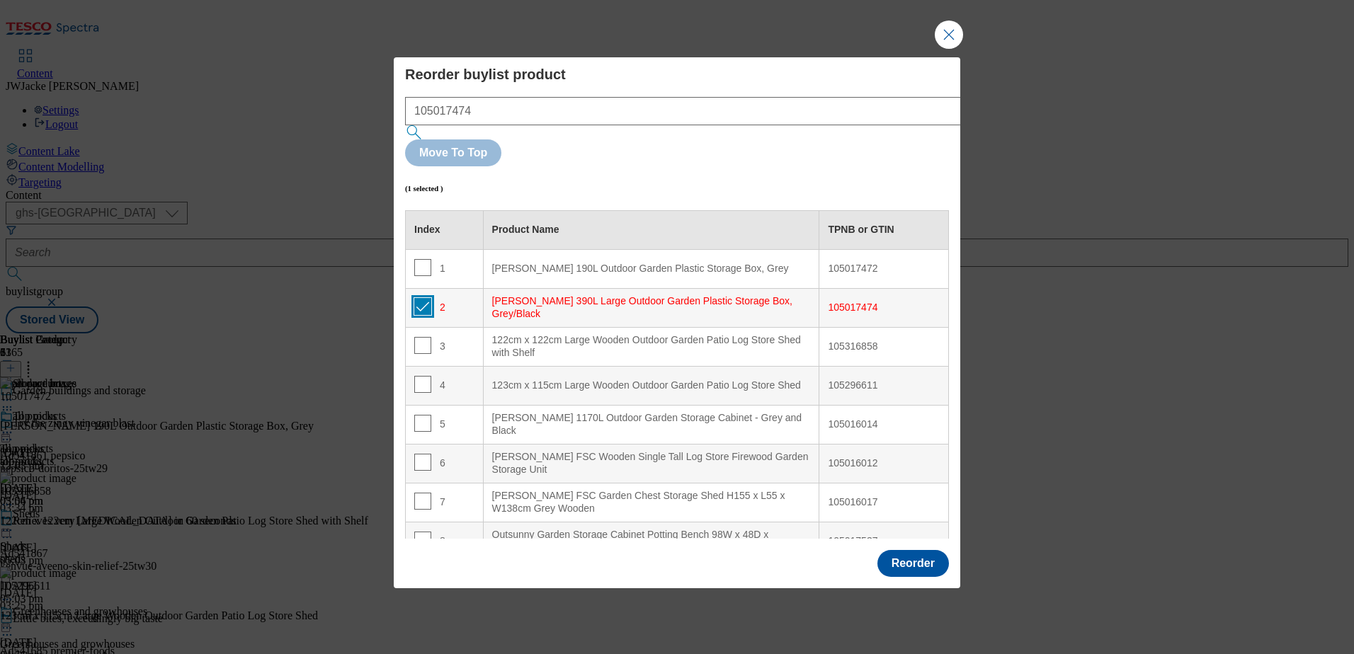
click at [420, 298] on input "Modal" at bounding box center [422, 306] width 17 height 17
checkbox input "false"
click at [915, 550] on button "Reorder" at bounding box center [914, 563] width 72 height 27
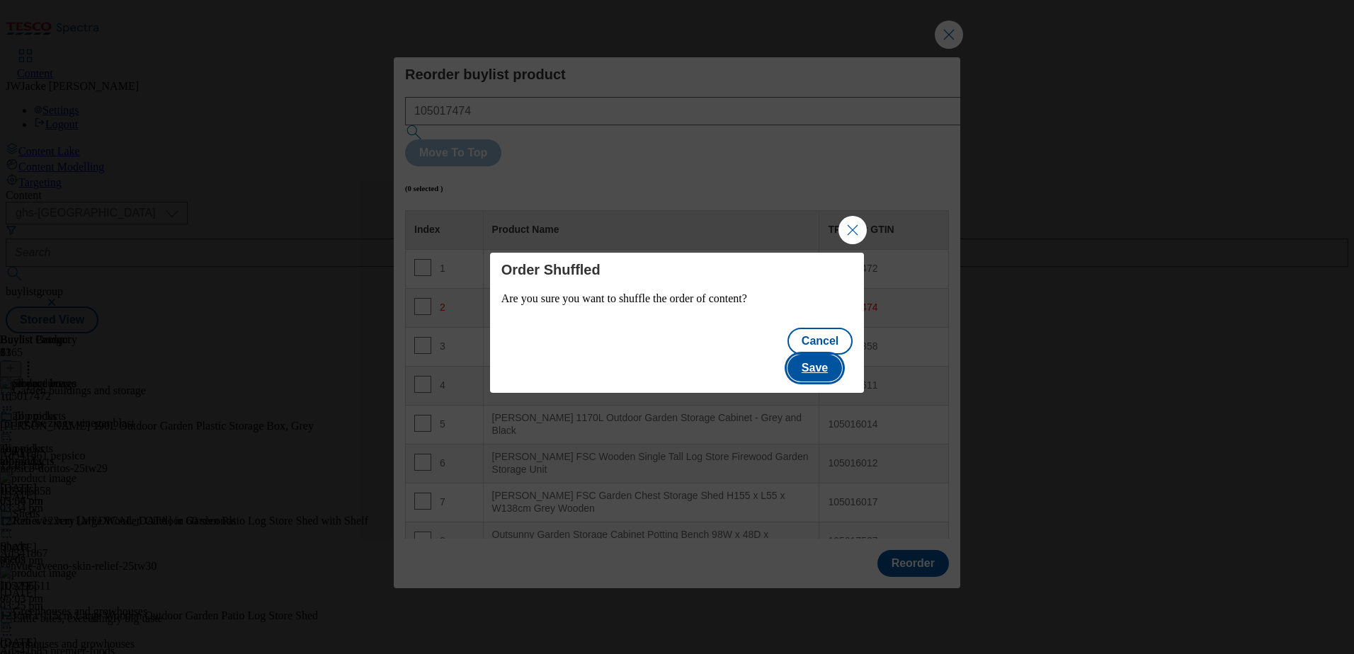
click at [834, 362] on button "Save" at bounding box center [815, 368] width 55 height 27
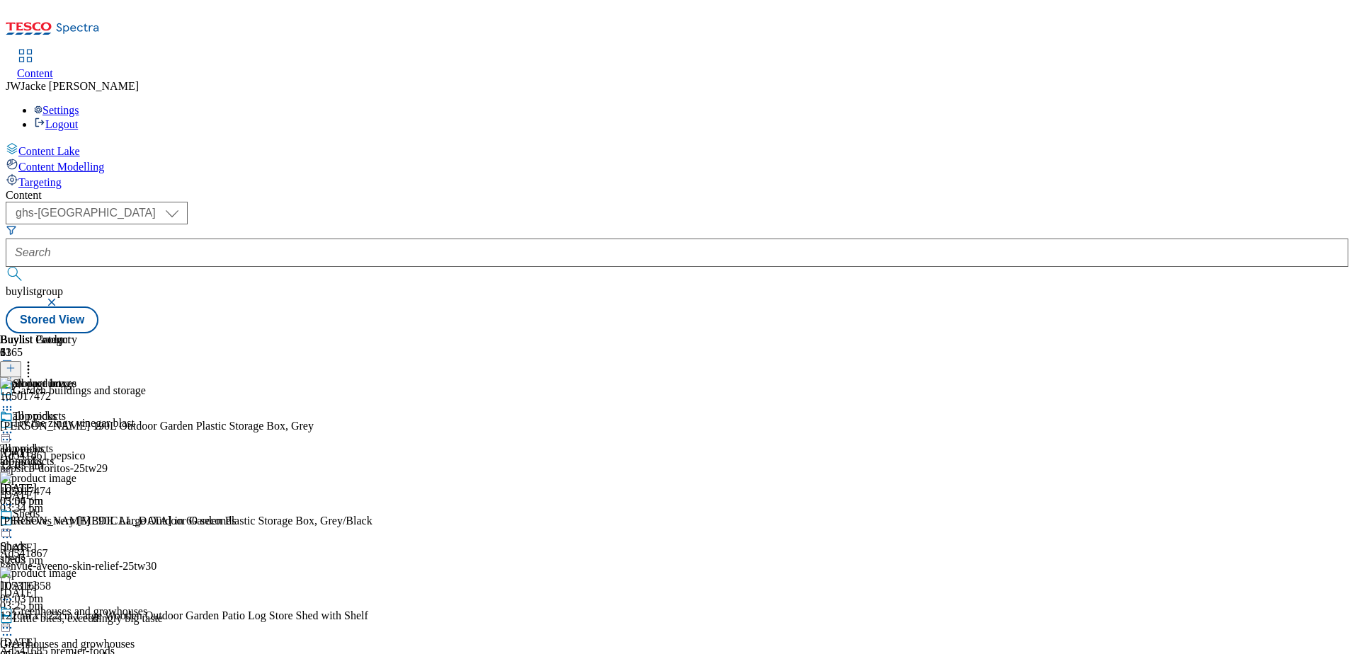
click at [21, 361] on button at bounding box center [10, 369] width 21 height 16
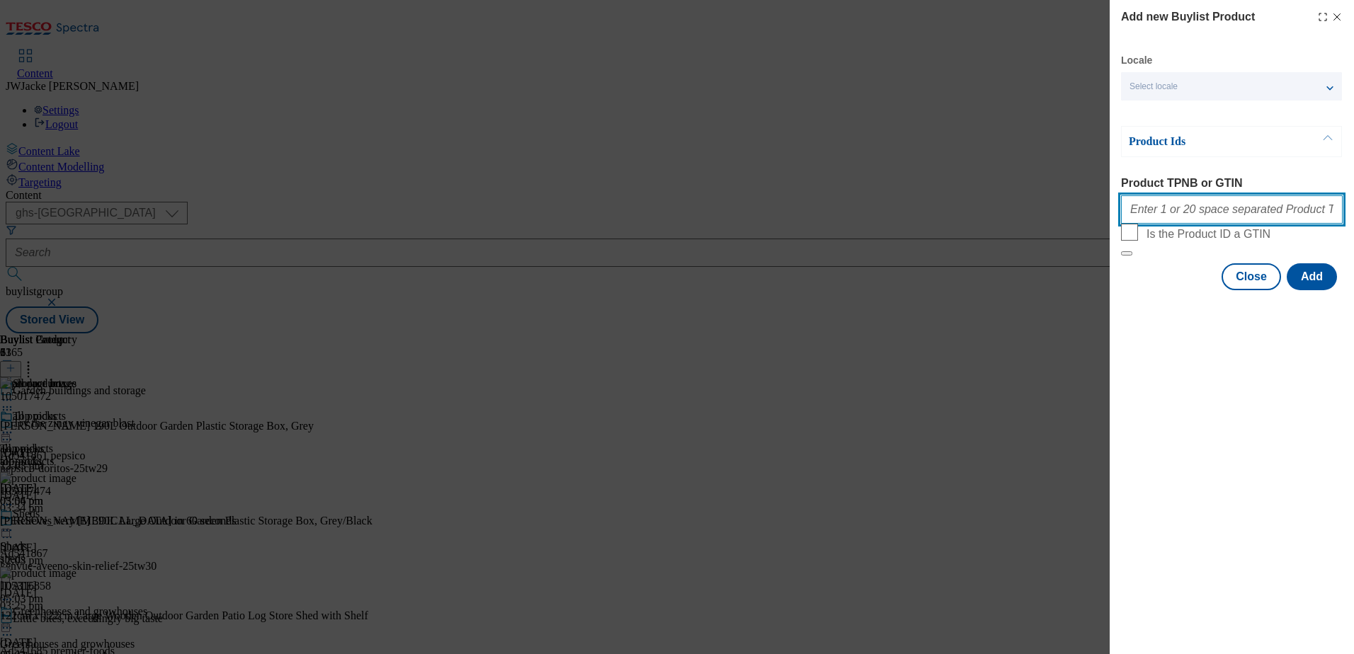
click at [1208, 208] on input "Product TPNB or GTIN" at bounding box center [1232, 209] width 222 height 28
paste input "105030803"
type input "105030803"
click at [1317, 290] on button "Add" at bounding box center [1312, 276] width 50 height 27
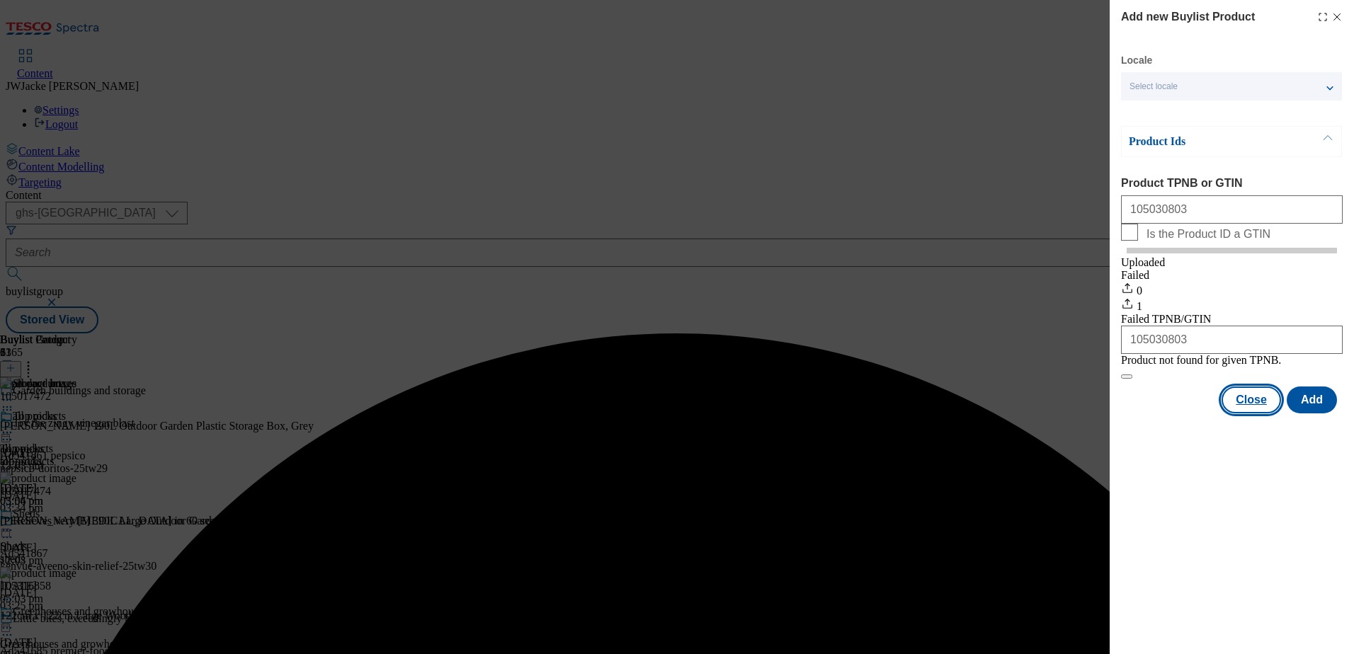
click at [1257, 414] on button "Close" at bounding box center [1251, 400] width 59 height 27
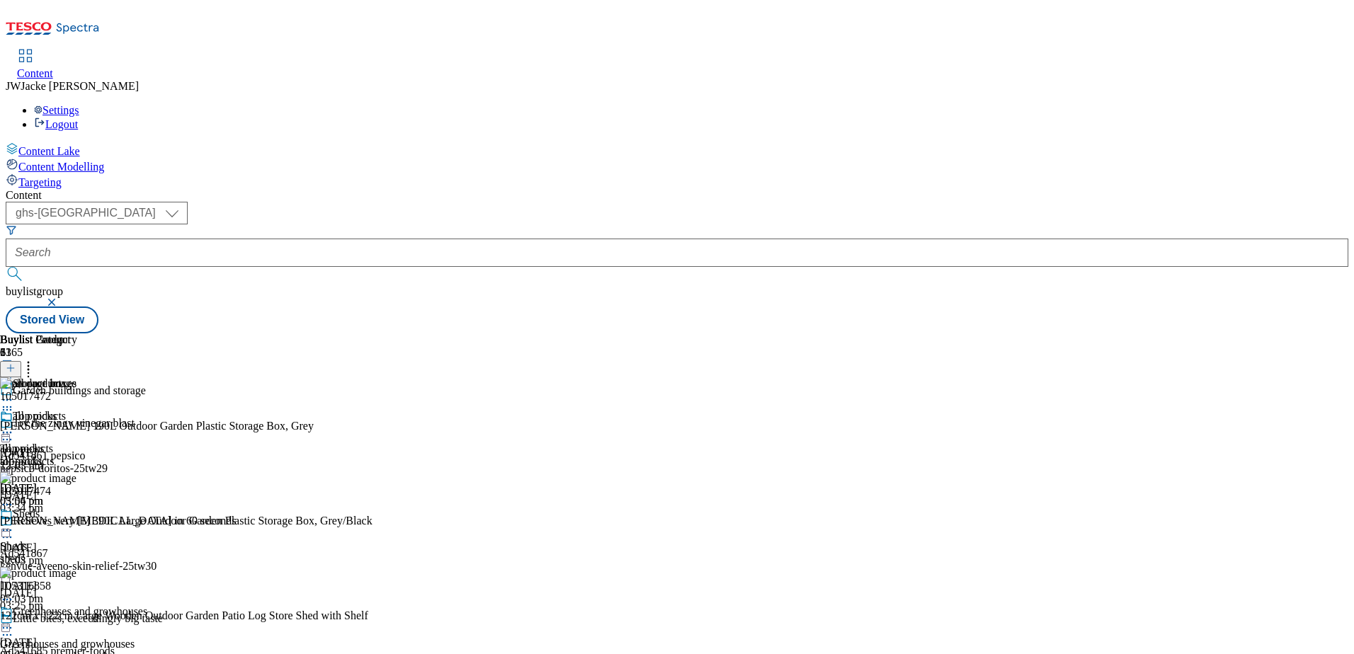
click at [16, 363] on icon at bounding box center [11, 368] width 10 height 10
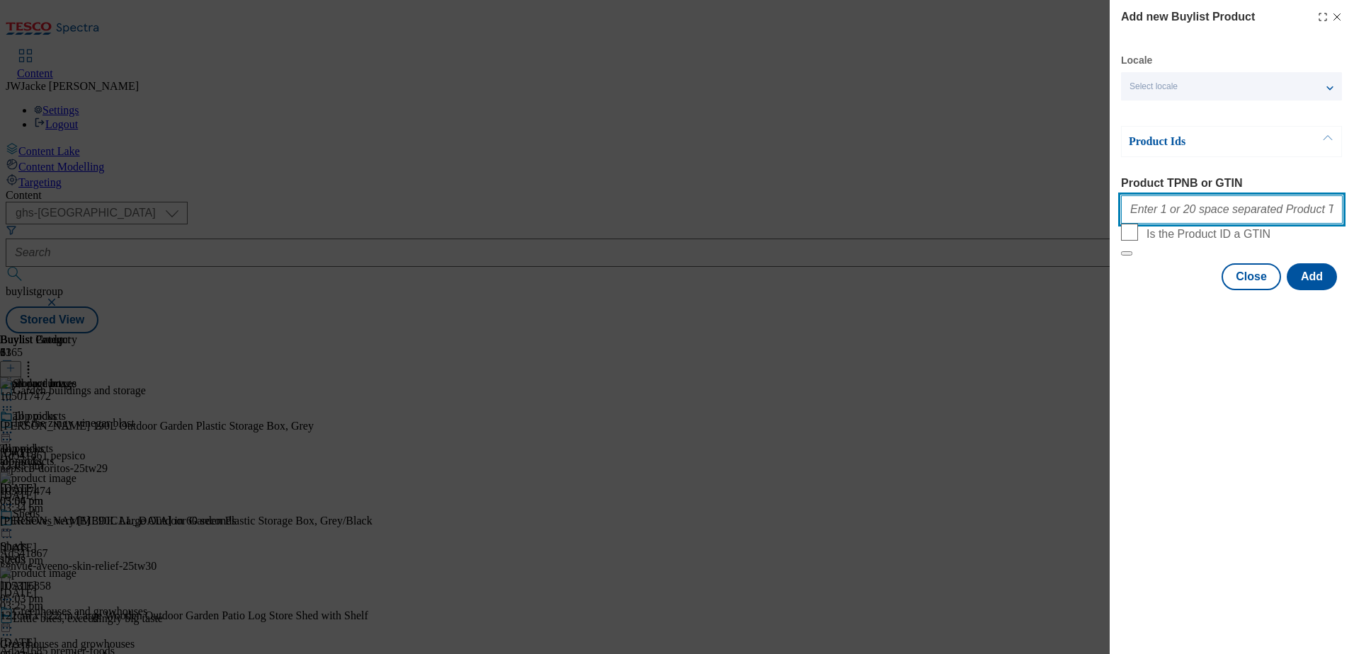
drag, startPoint x: 1174, startPoint y: 212, endPoint x: 1185, endPoint y: 222, distance: 15.1
click at [1174, 212] on input "Product TPNB or GTIN" at bounding box center [1232, 209] width 222 height 28
paste input "105420863"
type input "105420863"
click at [1302, 290] on button "Add" at bounding box center [1312, 276] width 50 height 27
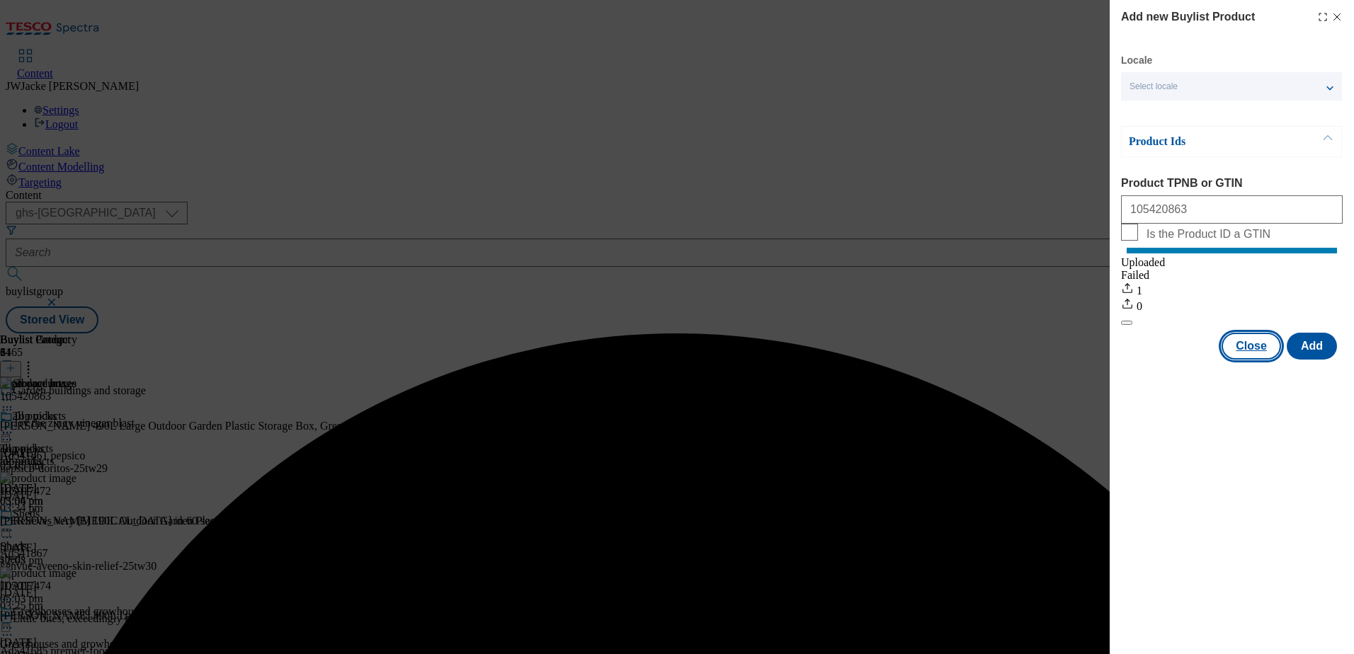
click at [1247, 360] on button "Close" at bounding box center [1251, 346] width 59 height 27
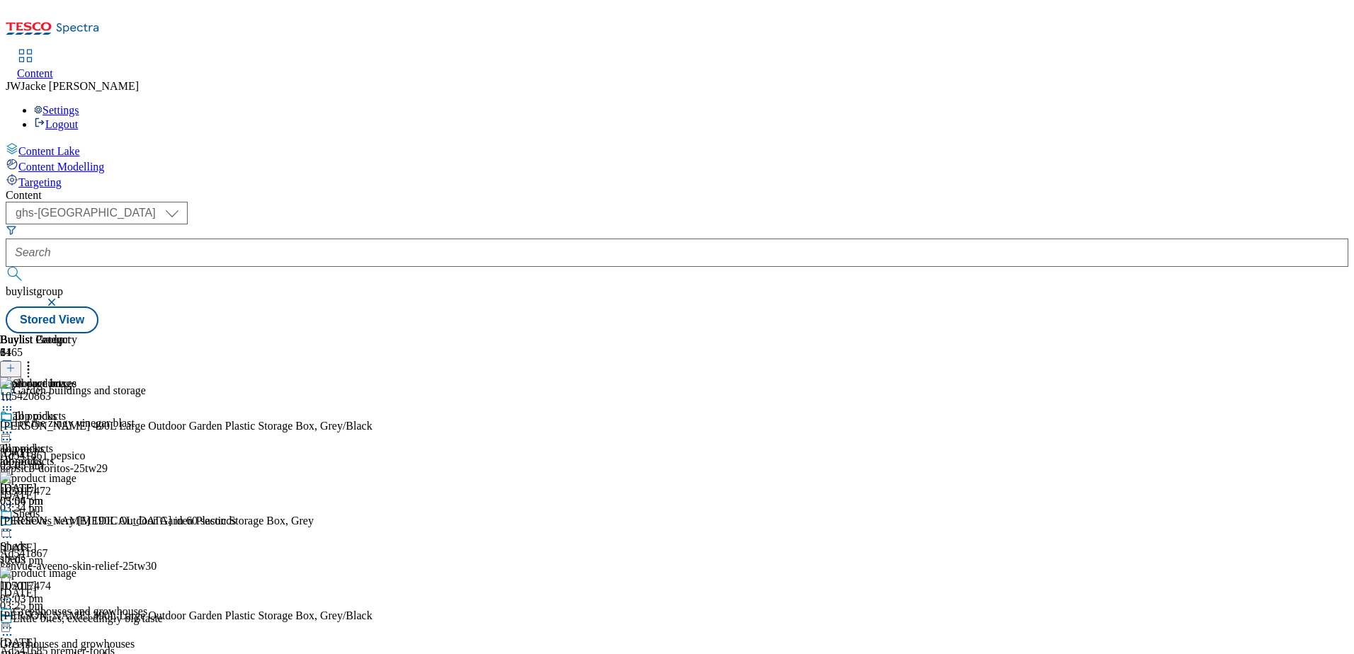
click at [16, 363] on icon at bounding box center [11, 368] width 10 height 10
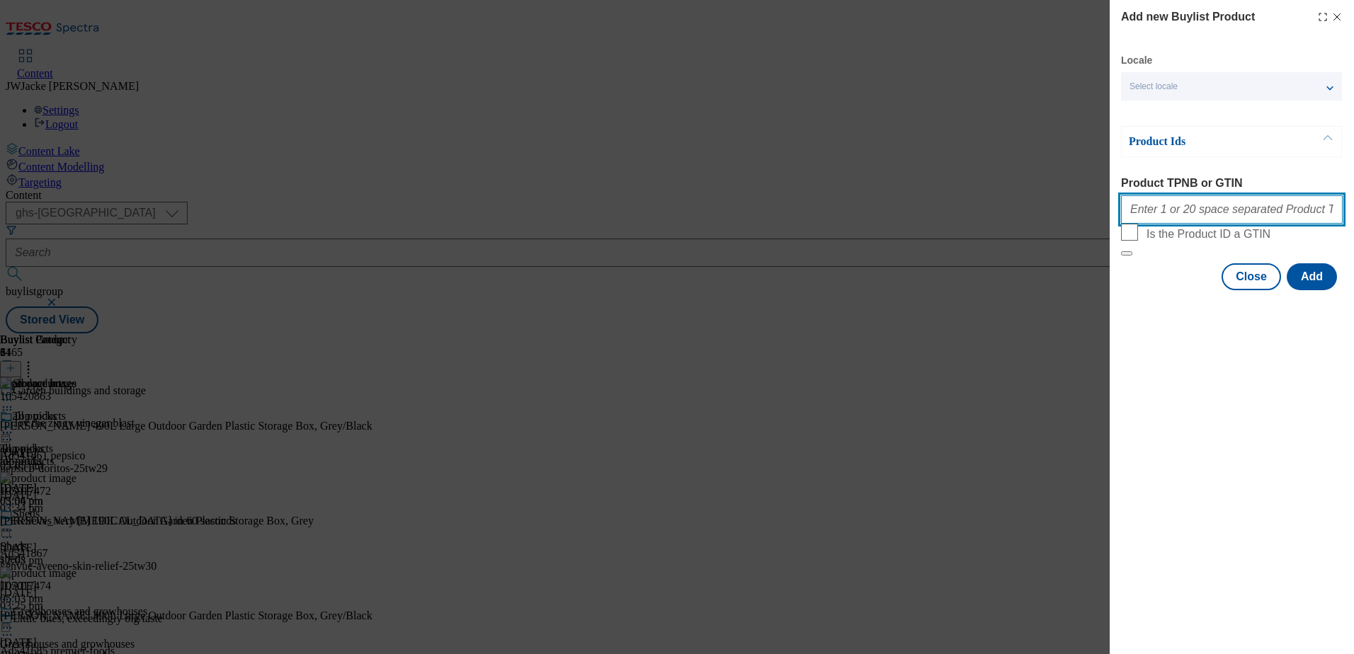
click at [1177, 215] on input "Product TPNB or GTIN" at bounding box center [1232, 209] width 222 height 28
paste input "106052109"
type input "106052109"
click at [1316, 290] on button "Add" at bounding box center [1312, 276] width 50 height 27
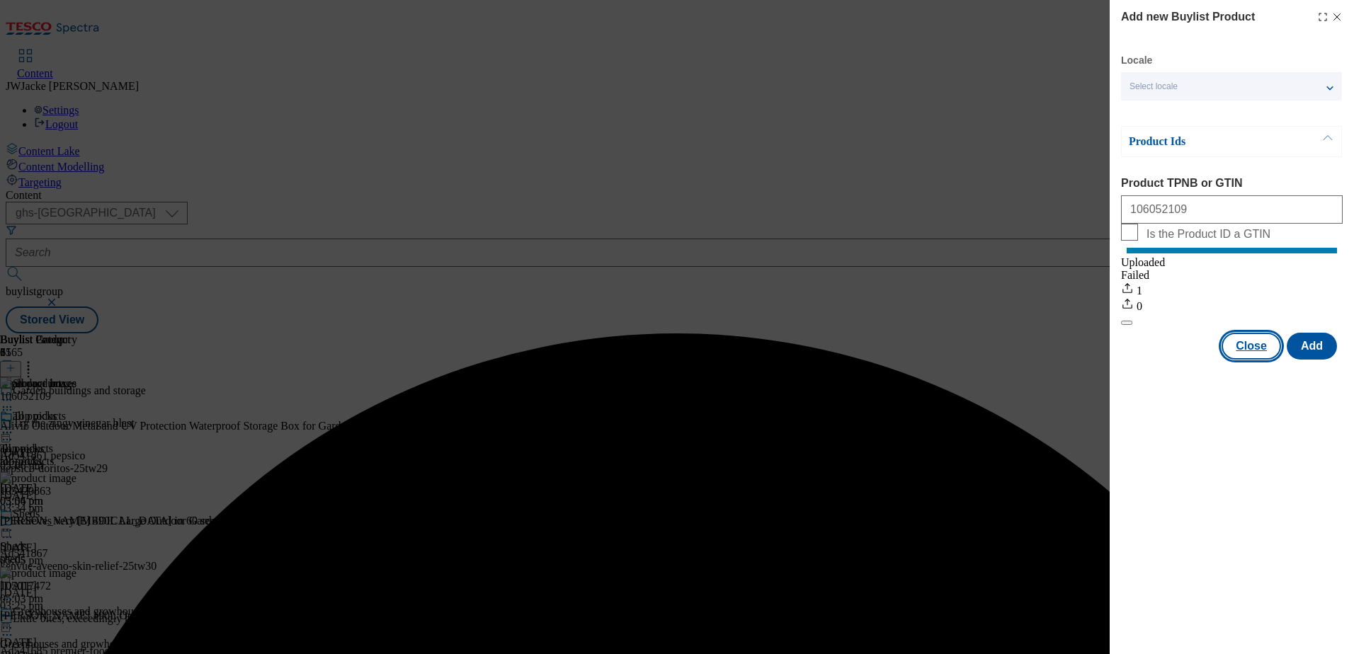
click at [1255, 360] on button "Close" at bounding box center [1251, 346] width 59 height 27
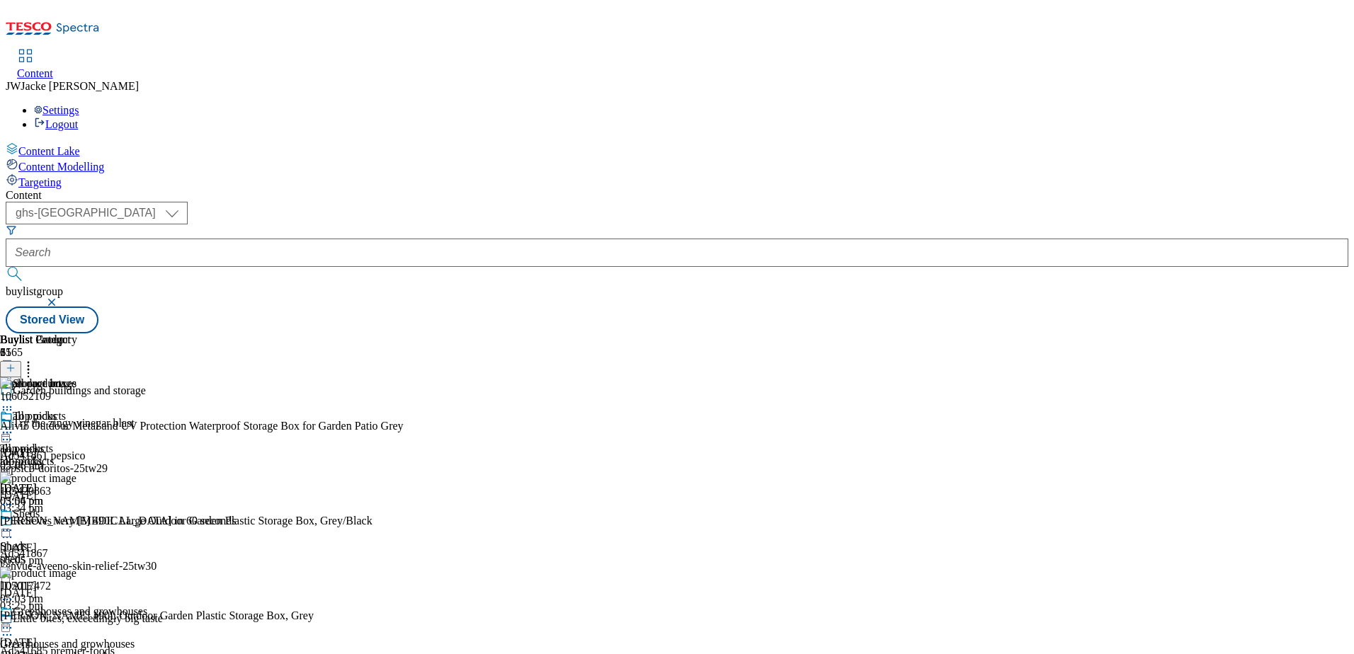
click at [416, 334] on header "Buylist Product 35" at bounding box center [208, 356] width 416 height 44
click at [11, 365] on line at bounding box center [11, 368] width 0 height 7
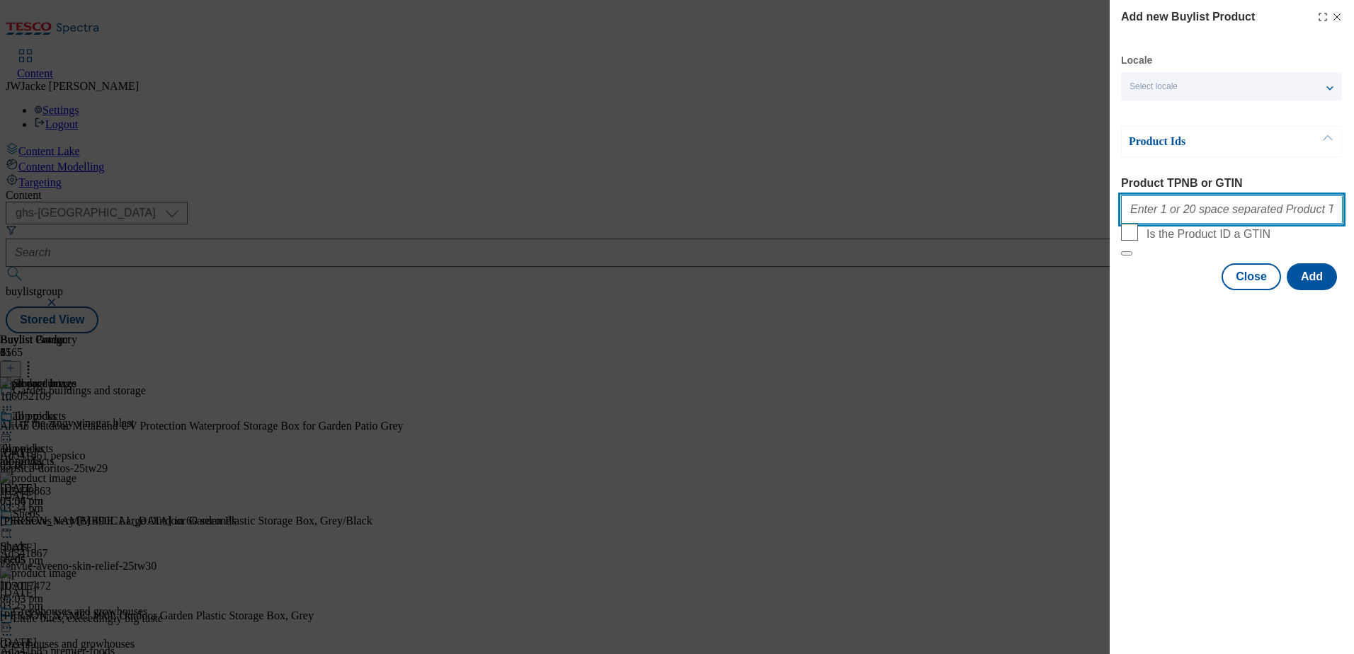
drag, startPoint x: 1205, startPoint y: 217, endPoint x: 1211, endPoint y: 221, distance: 7.7
click at [1205, 217] on input "Product TPNB or GTIN" at bounding box center [1232, 209] width 222 height 28
paste input "111262812"
type input "111262812"
click at [1313, 290] on button "Add" at bounding box center [1312, 276] width 50 height 27
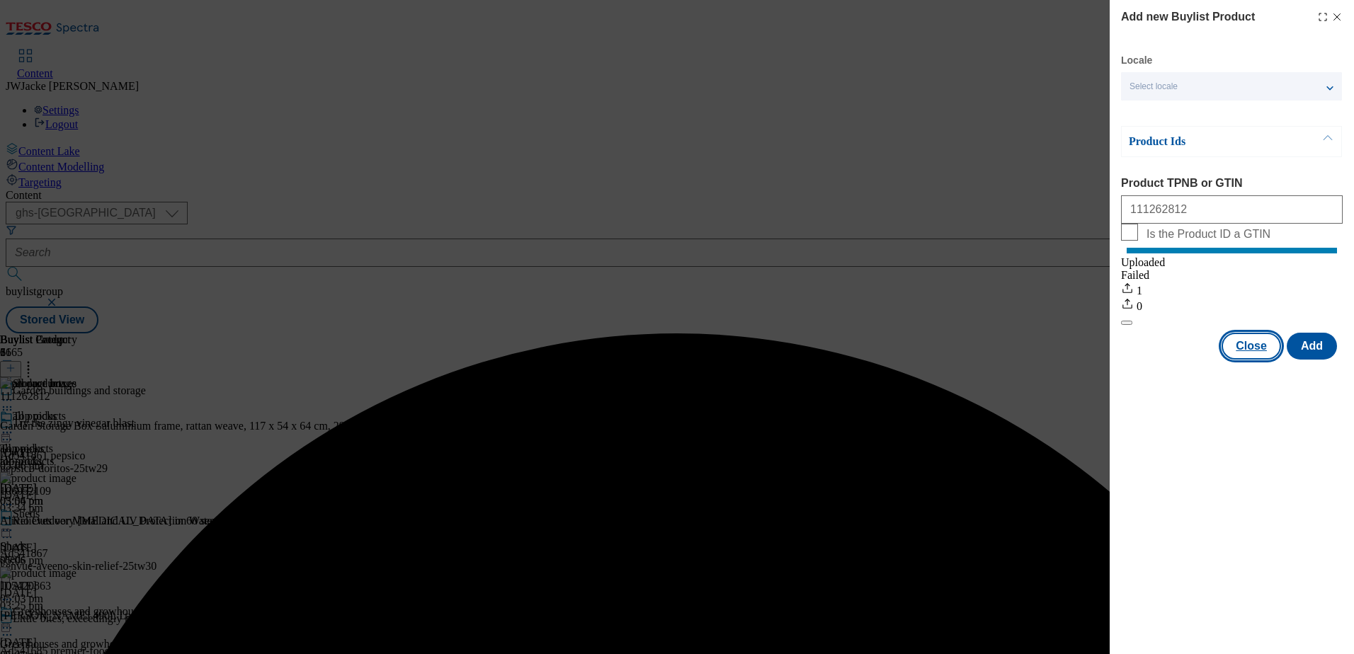
click at [1256, 360] on button "Close" at bounding box center [1251, 346] width 59 height 27
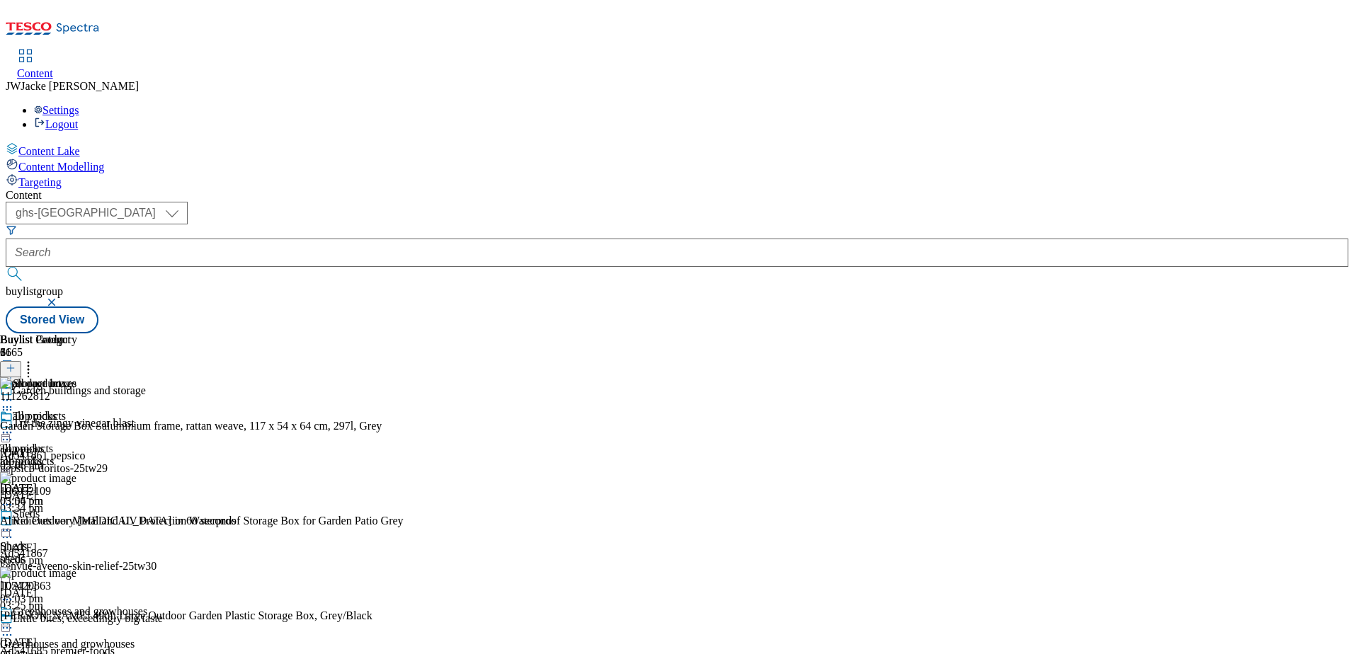
click at [16, 363] on icon at bounding box center [11, 368] width 10 height 10
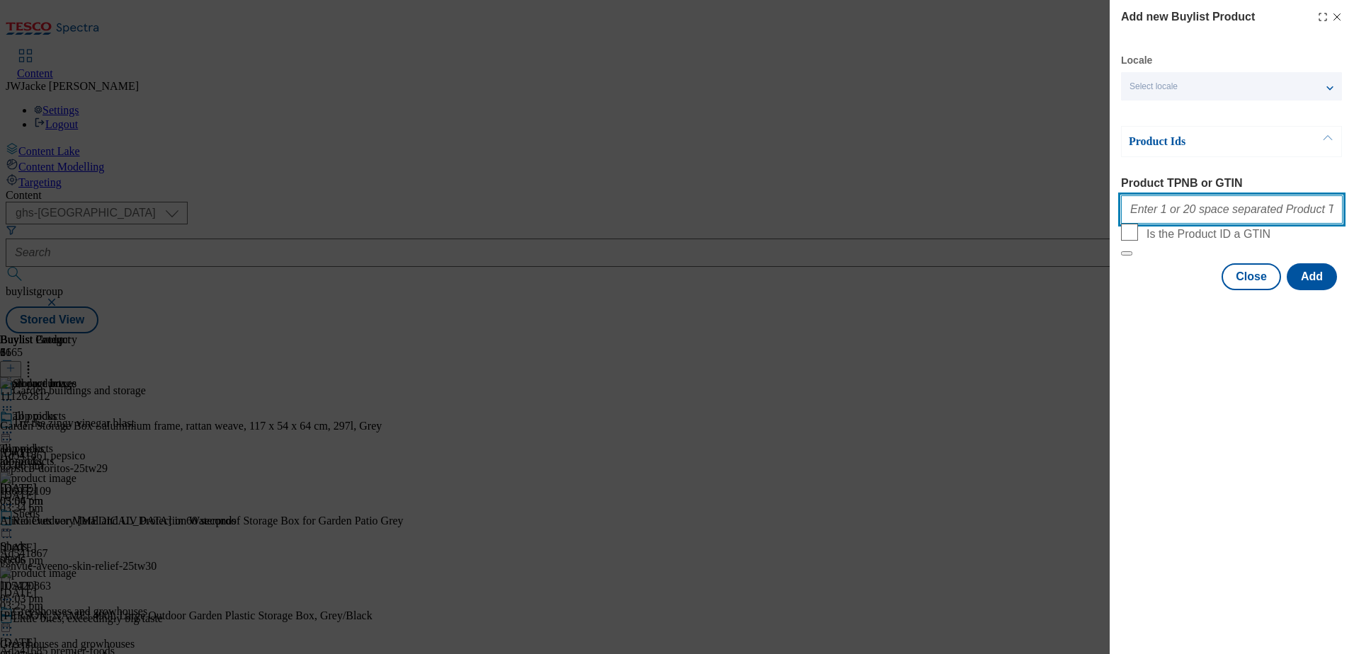
click at [1199, 217] on input "Product TPNB or GTIN" at bounding box center [1232, 209] width 222 height 28
paste input "105056024"
type input "105056024"
click at [1313, 290] on button "Add" at bounding box center [1312, 276] width 50 height 27
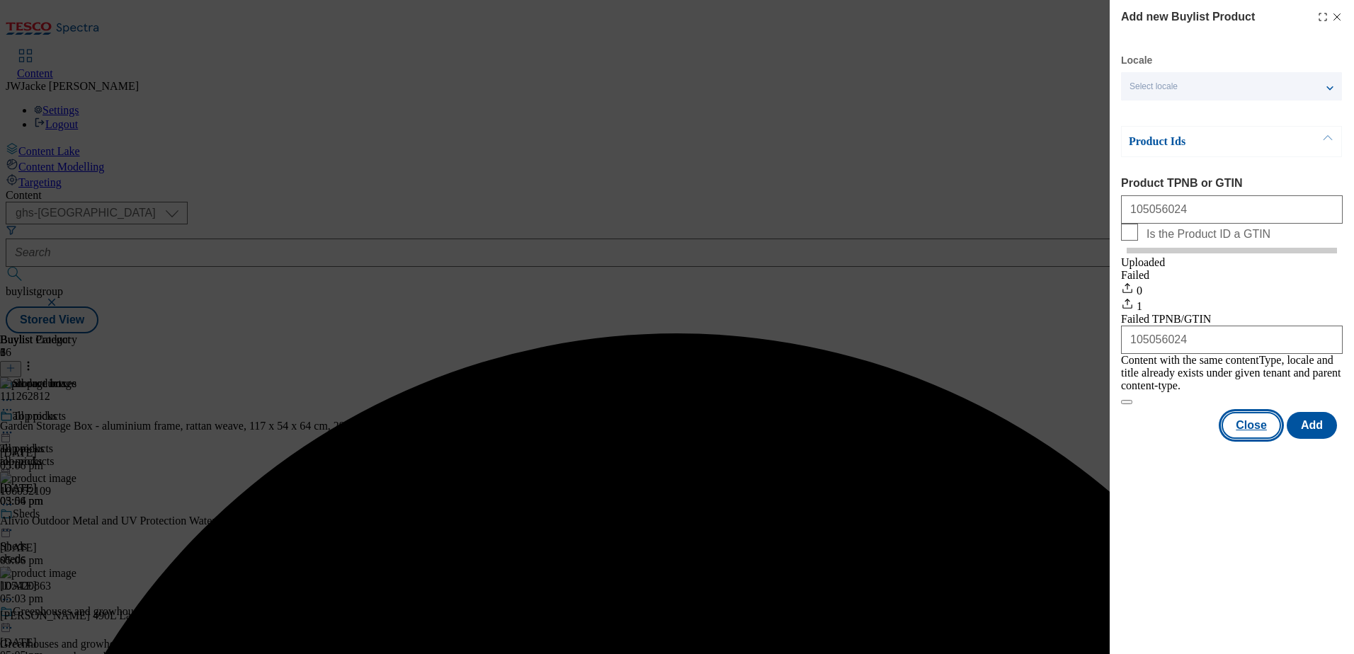
click at [1256, 430] on button "Close" at bounding box center [1251, 425] width 59 height 27
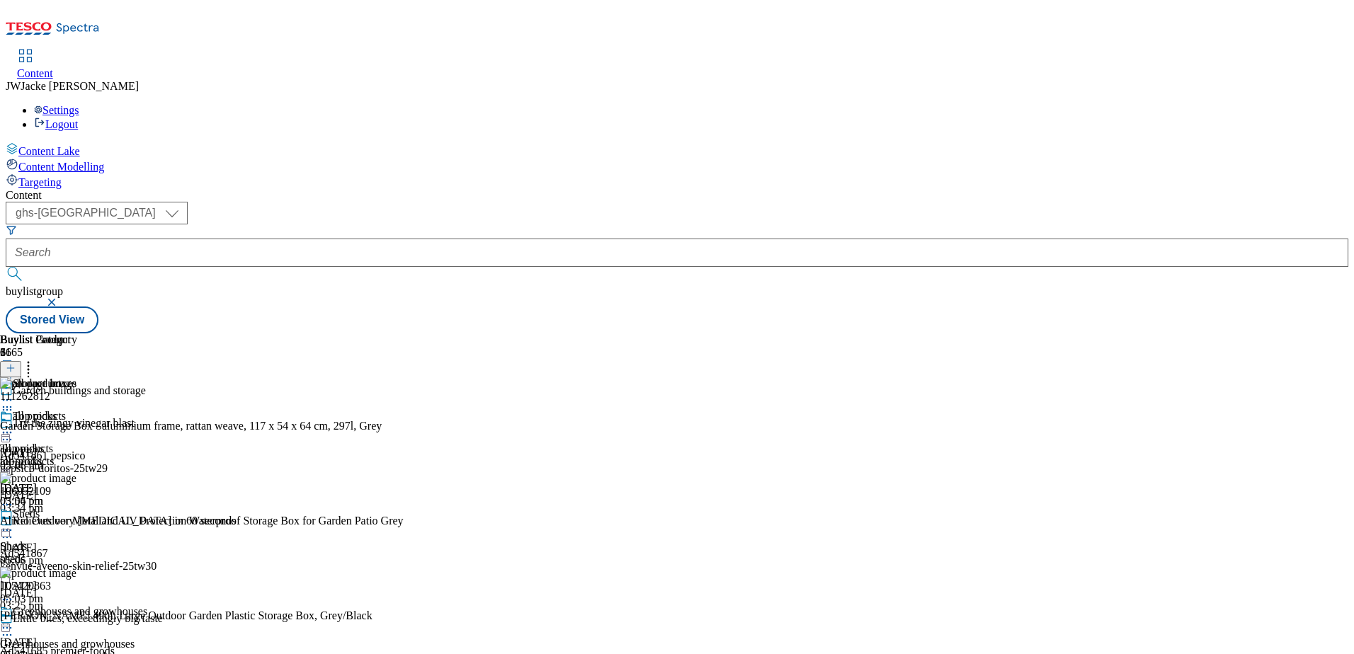
click at [16, 363] on icon at bounding box center [11, 368] width 10 height 10
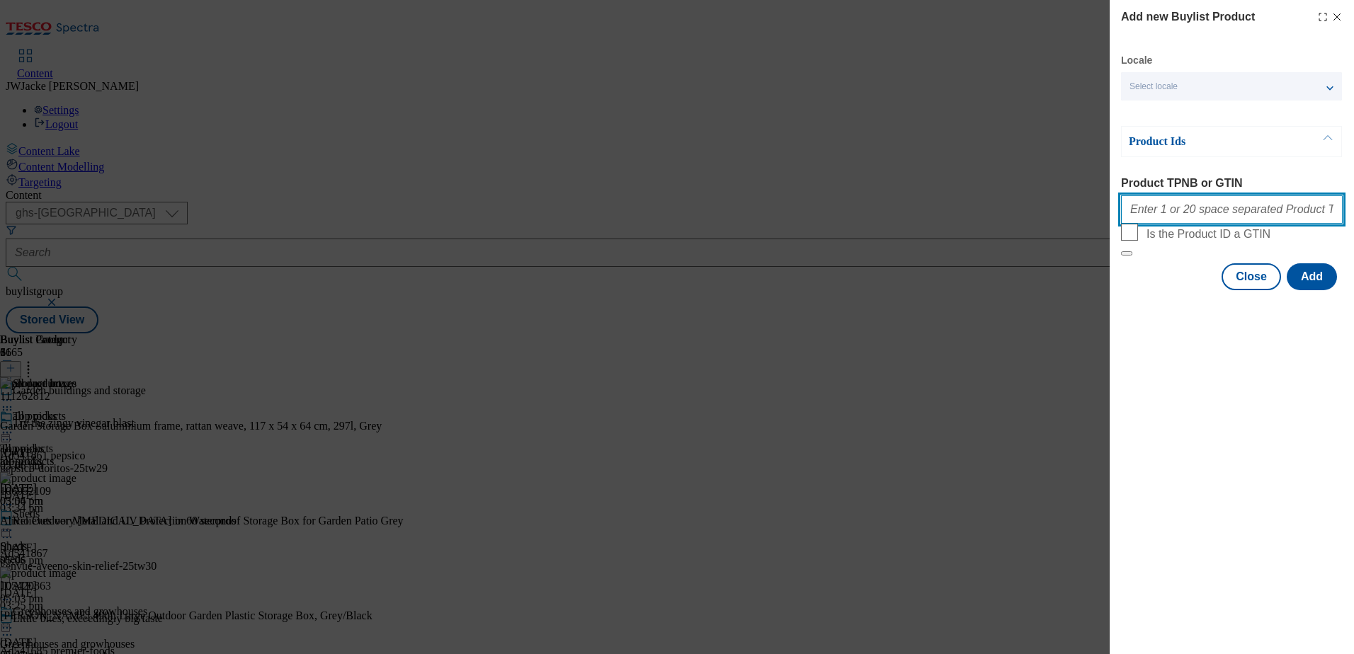
click at [1187, 210] on input "Product TPNB or GTIN" at bounding box center [1232, 209] width 222 height 28
paste input "105017475"
type input "105017475"
click at [1300, 290] on button "Add" at bounding box center [1312, 276] width 50 height 27
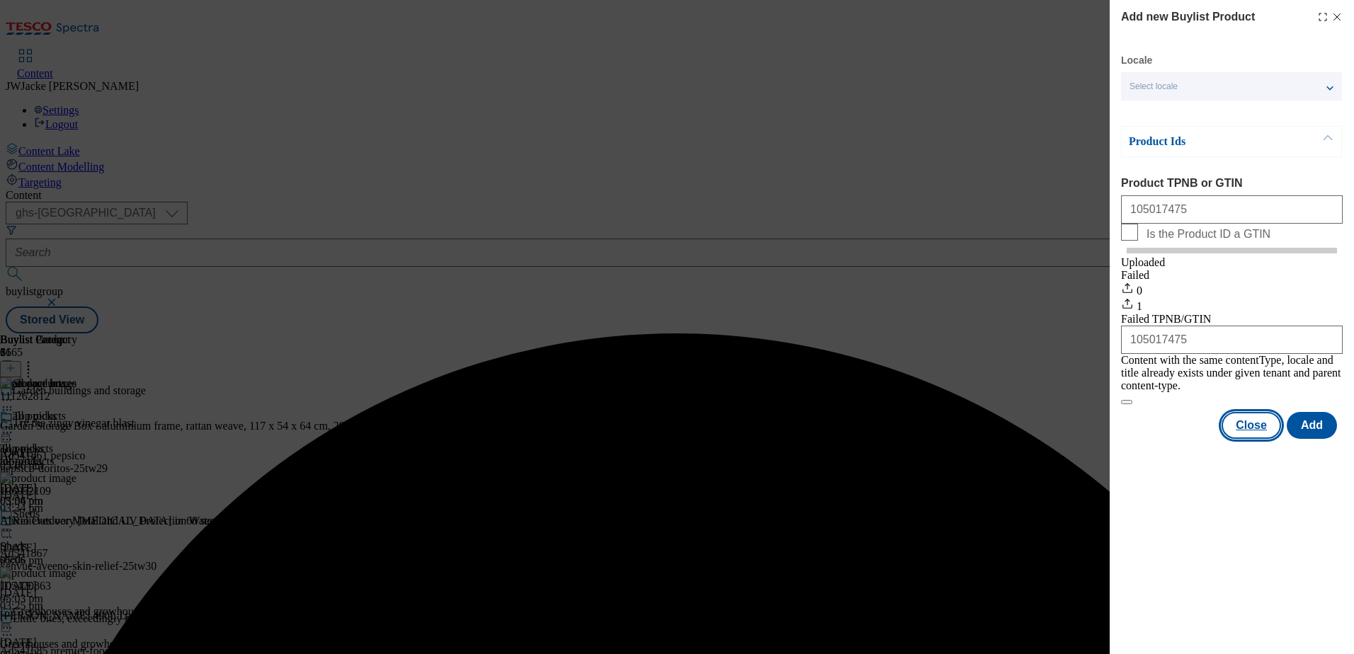
click at [1258, 428] on button "Close" at bounding box center [1251, 425] width 59 height 27
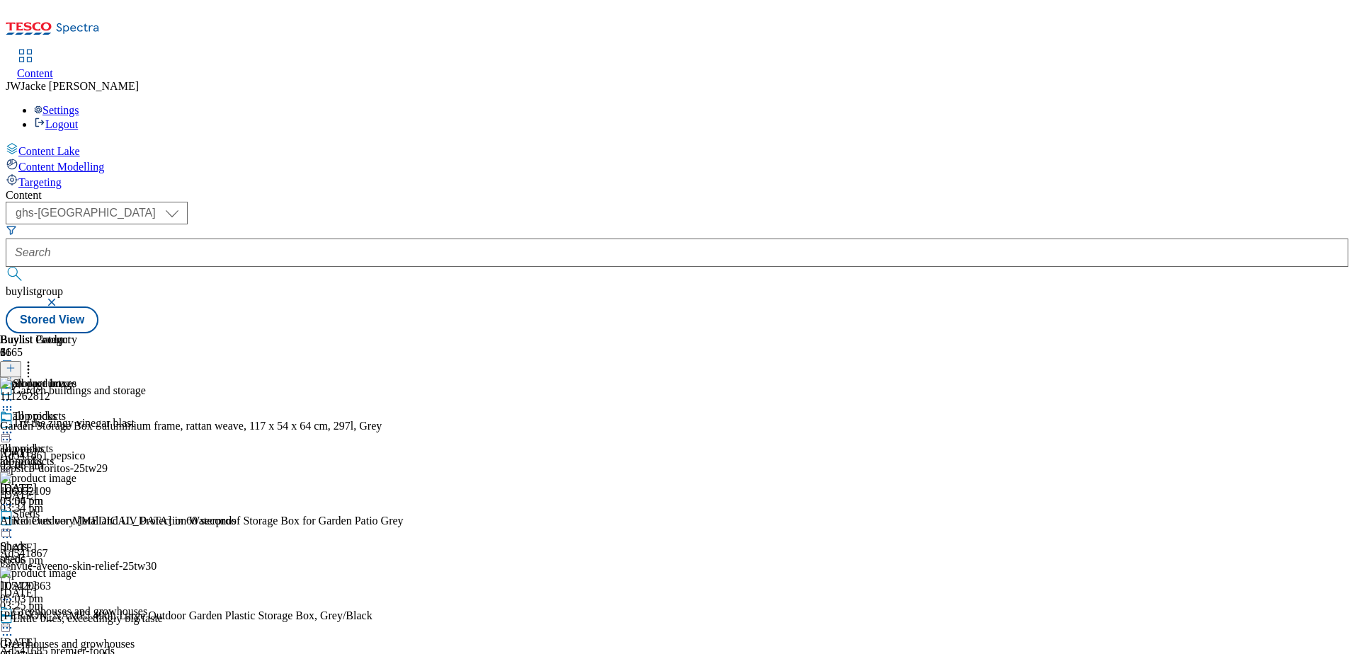
click at [16, 363] on icon at bounding box center [11, 368] width 10 height 10
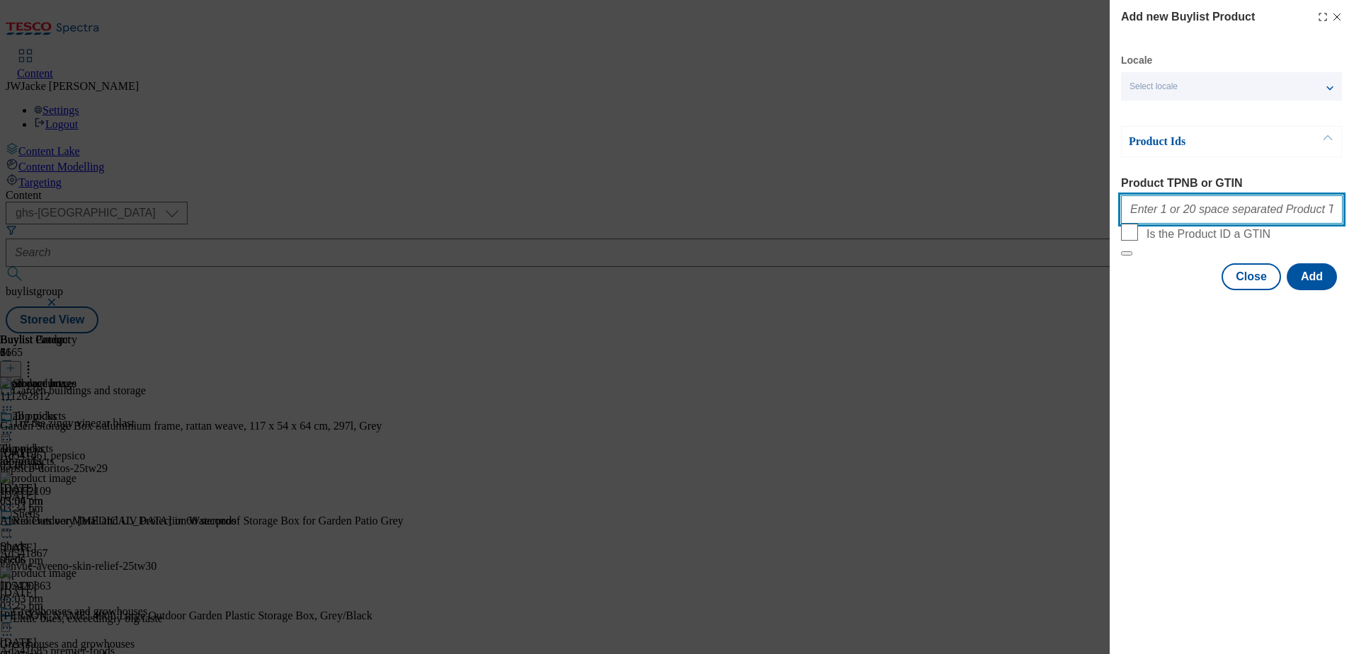
click at [1181, 208] on input "Product TPNB or GTIN" at bounding box center [1232, 209] width 222 height 28
paste input "105030803"
type input "105030803"
click at [1315, 290] on button "Add" at bounding box center [1312, 276] width 50 height 27
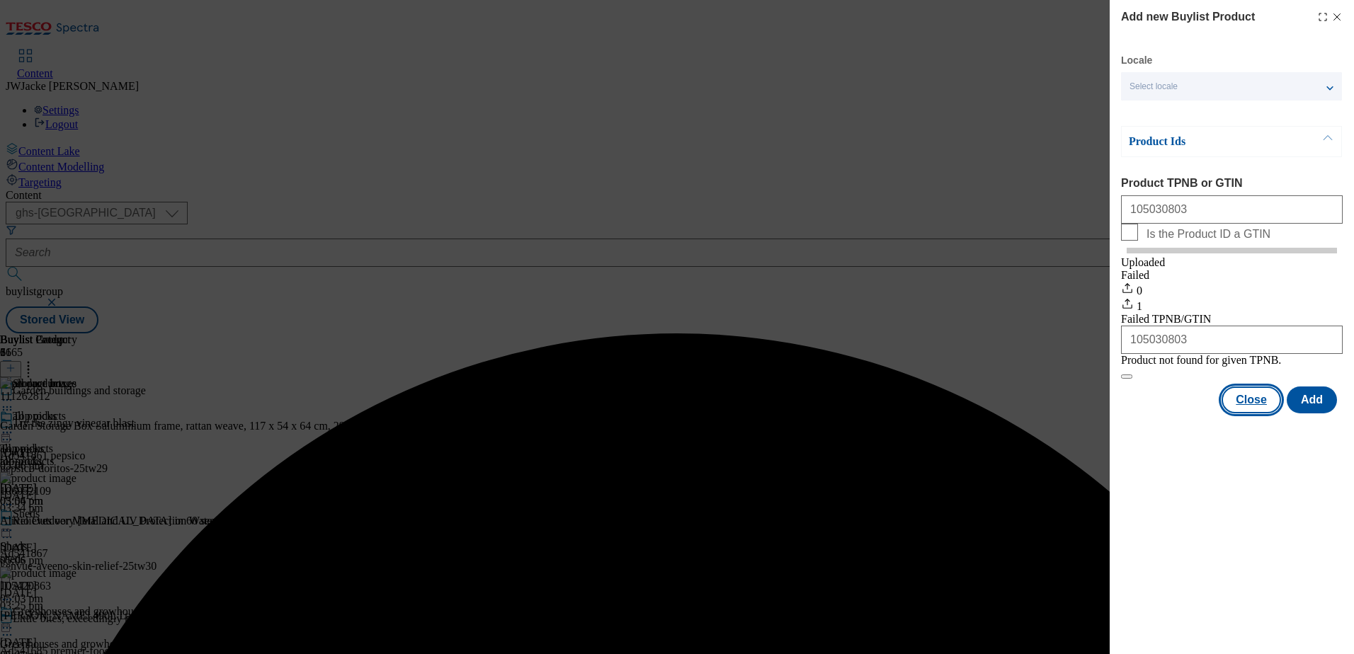
click at [1249, 414] on button "Close" at bounding box center [1251, 400] width 59 height 27
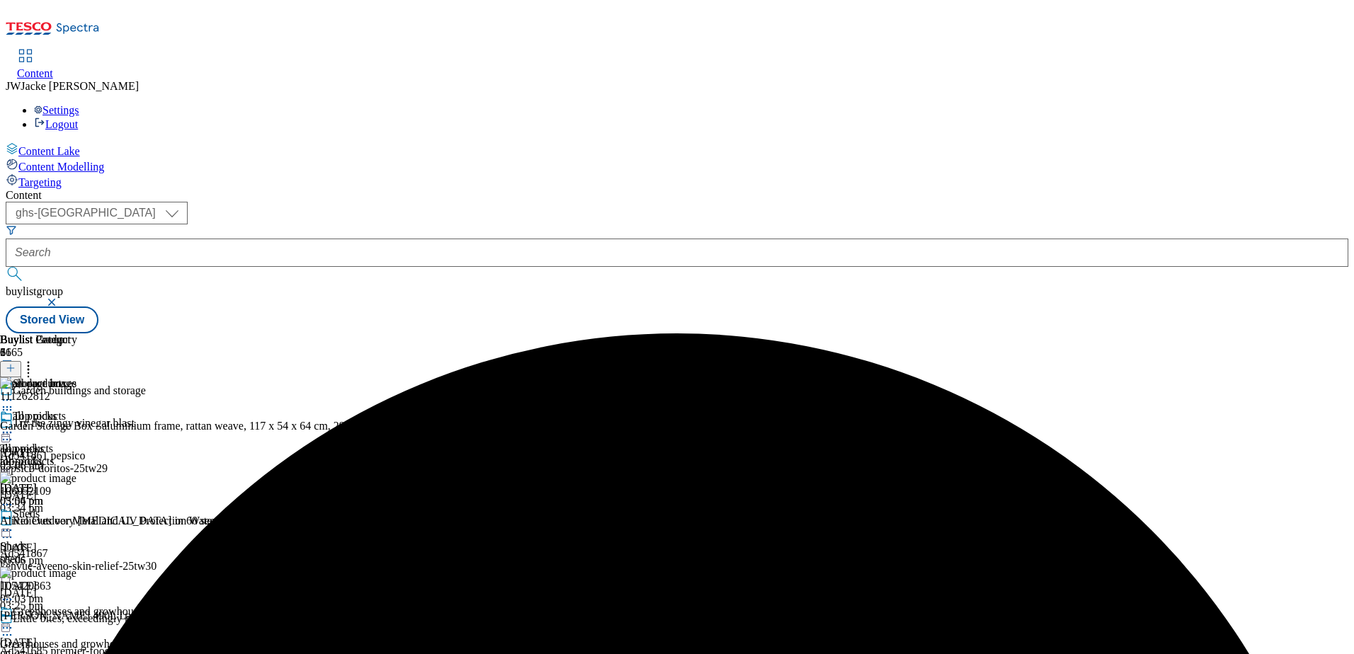
click at [16, 363] on icon at bounding box center [11, 368] width 10 height 10
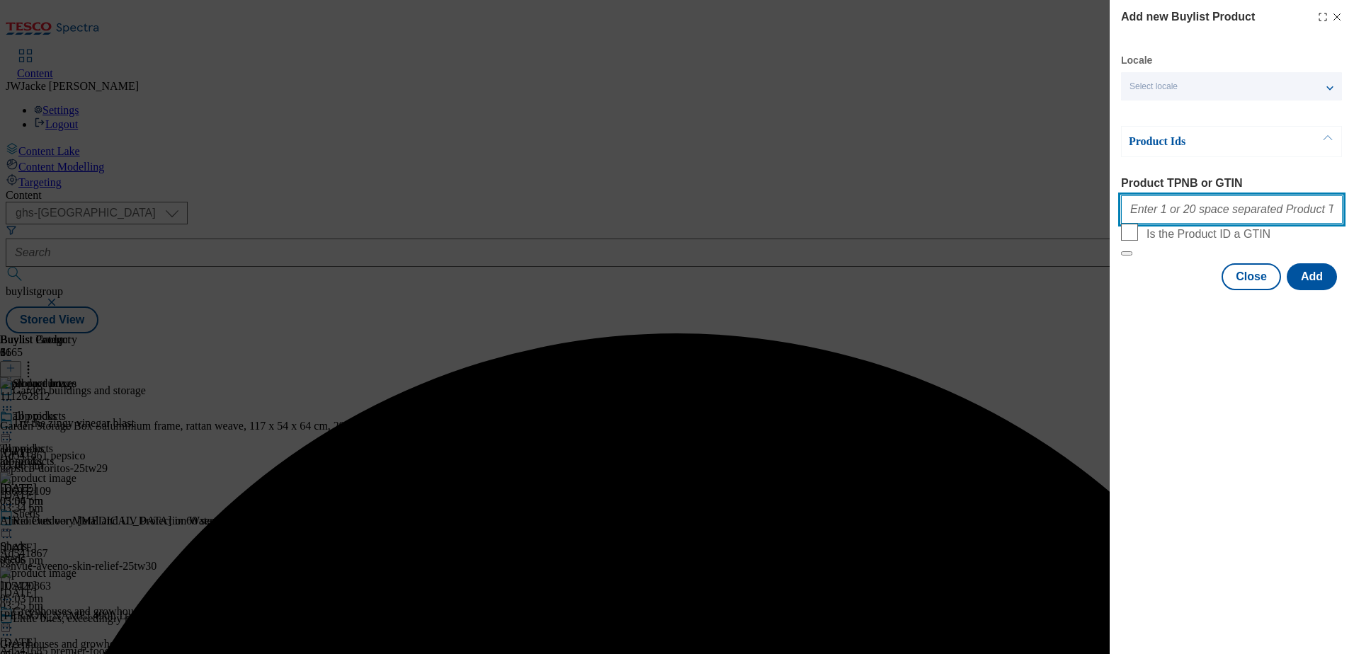
click at [1214, 219] on input "Product TPNB or GTIN" at bounding box center [1232, 209] width 222 height 28
paste input "105297250"
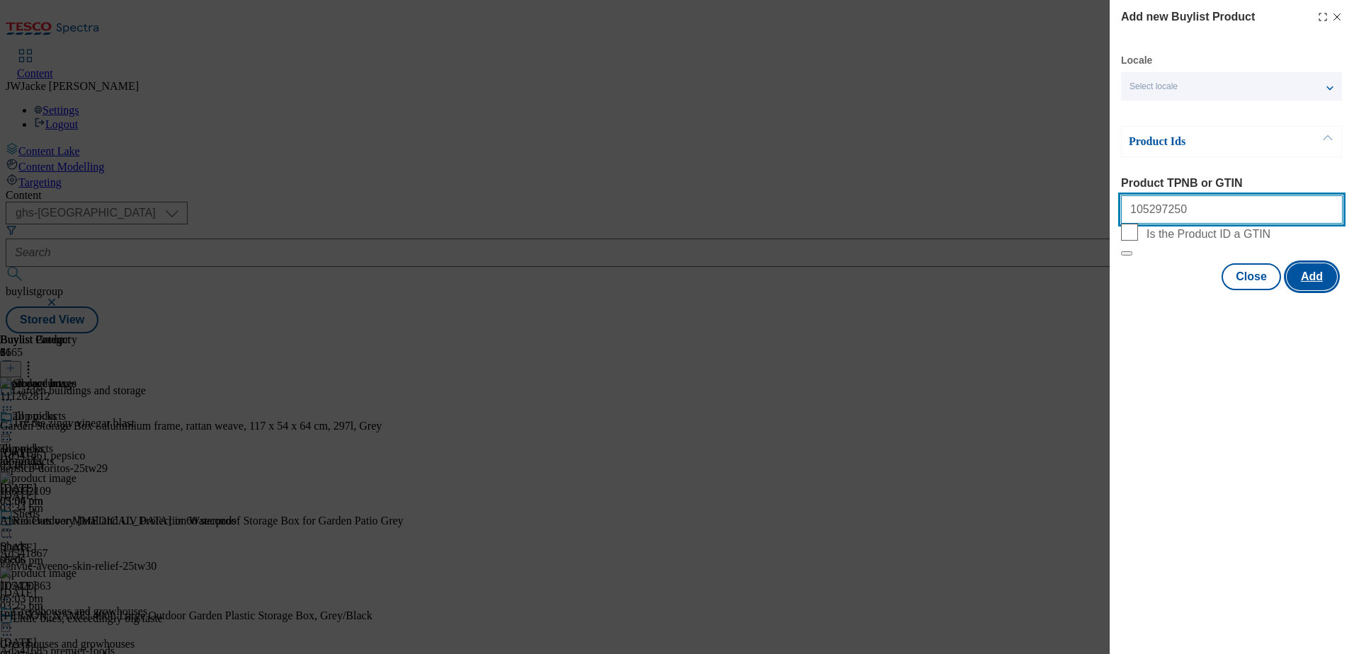
type input "105297250"
click at [1323, 290] on button "Add" at bounding box center [1312, 276] width 50 height 27
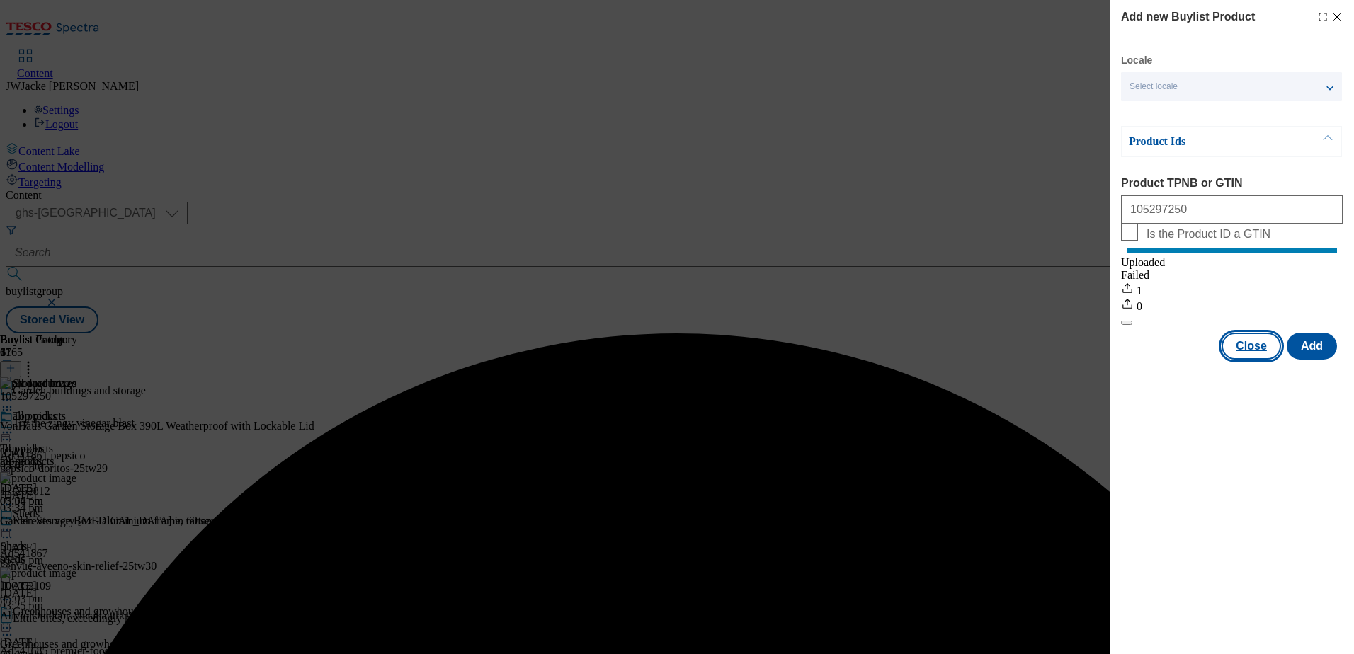
click at [1247, 360] on button "Close" at bounding box center [1251, 346] width 59 height 27
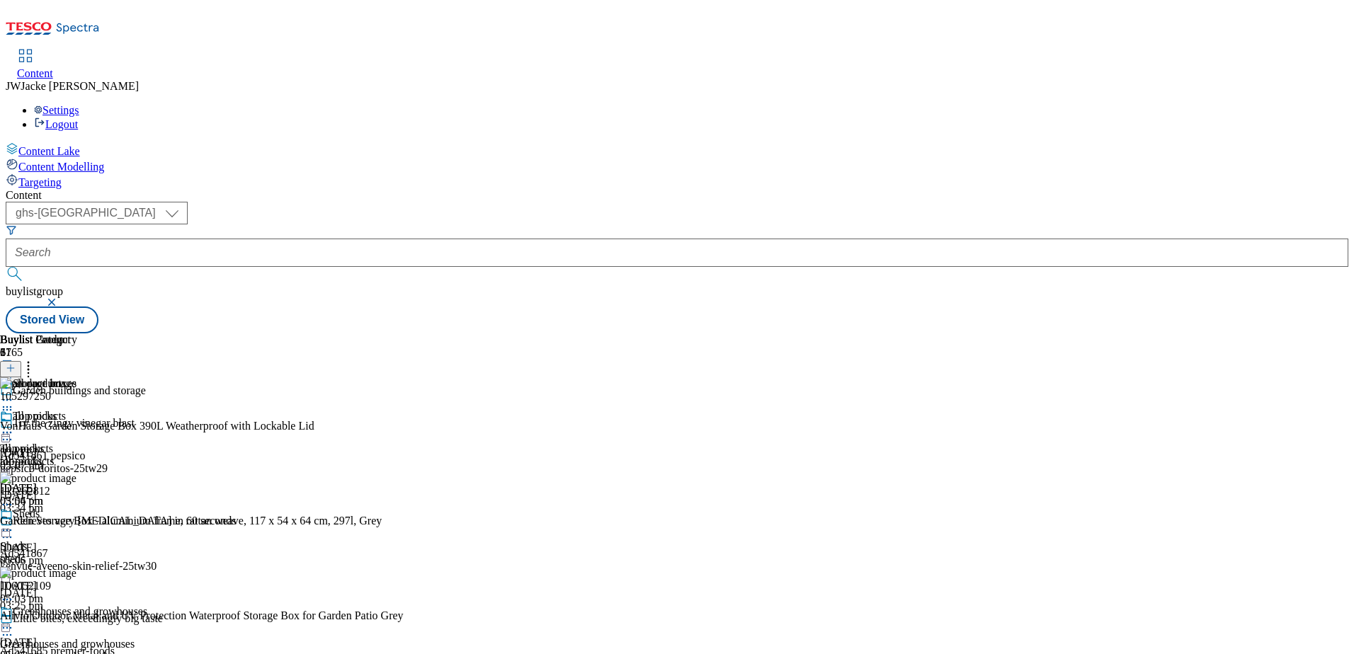
click at [14, 368] on line at bounding box center [10, 368] width 7 height 0
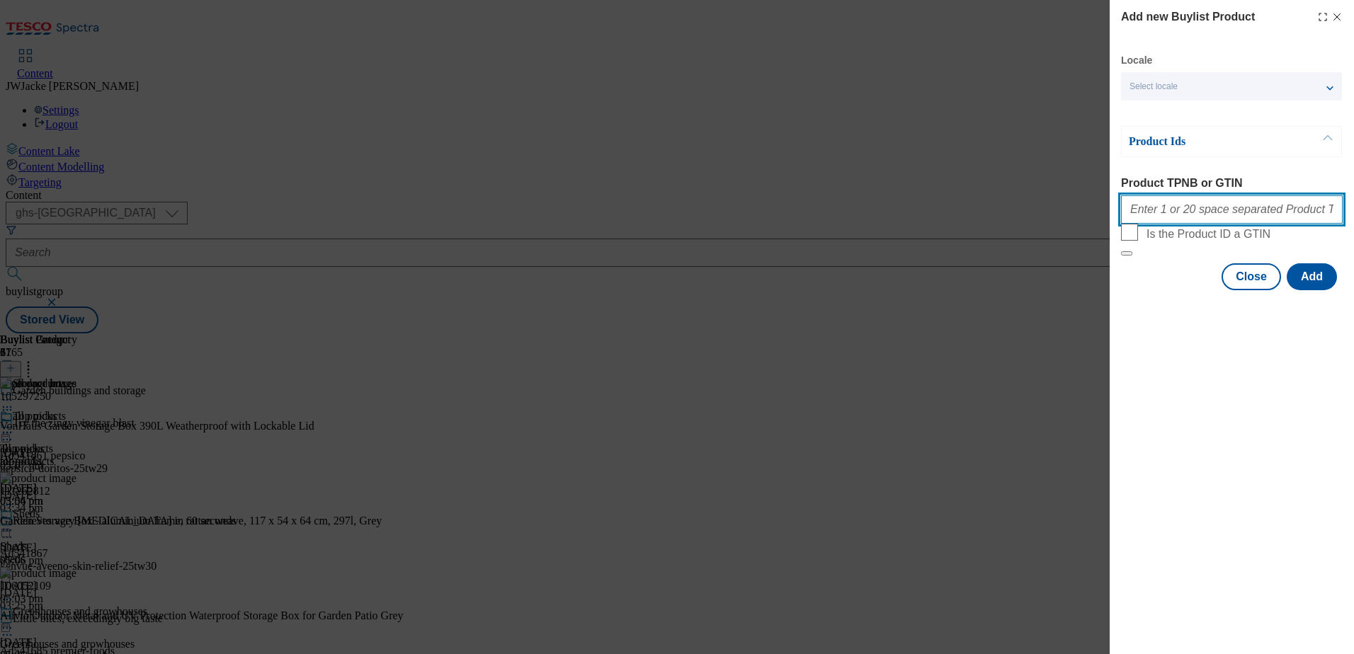
drag, startPoint x: 1163, startPoint y: 205, endPoint x: 1180, endPoint y: 212, distance: 18.4
click at [1163, 205] on input "Product TPNB or GTIN" at bounding box center [1232, 209] width 222 height 28
paste input "105021703"
type input "105021703"
click at [1308, 290] on button "Add" at bounding box center [1312, 276] width 50 height 27
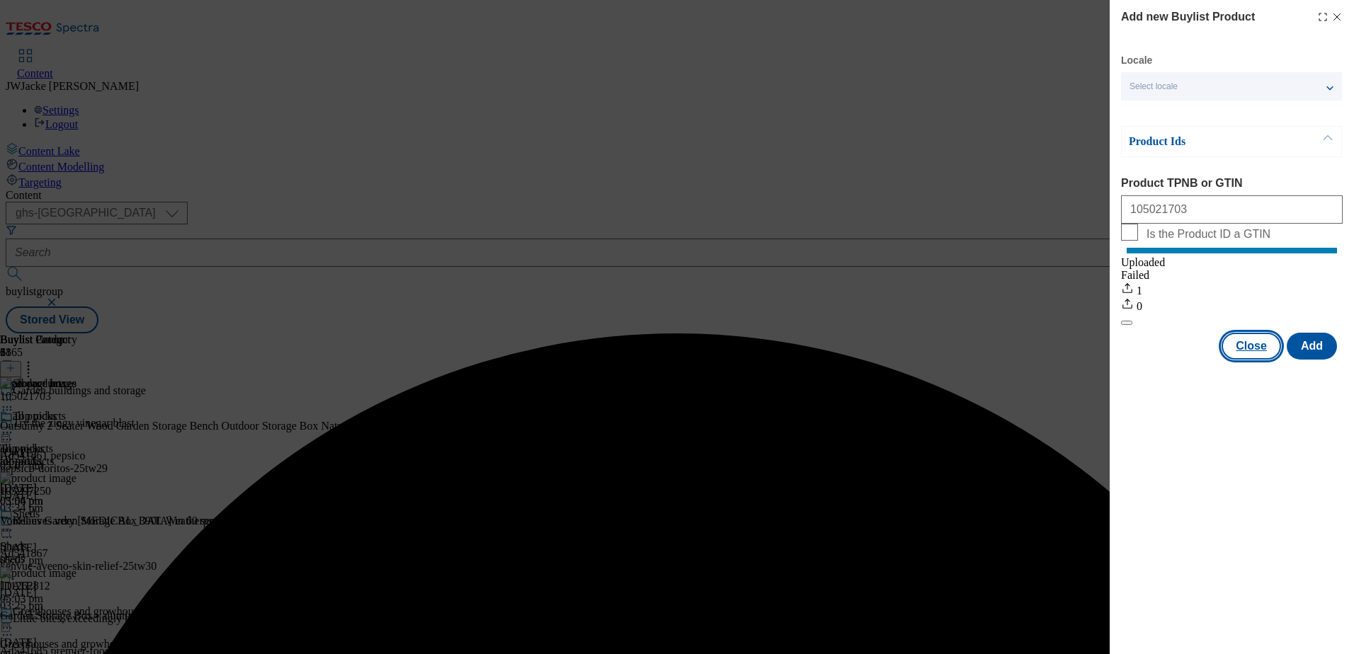
click at [1251, 356] on button "Close" at bounding box center [1251, 346] width 59 height 27
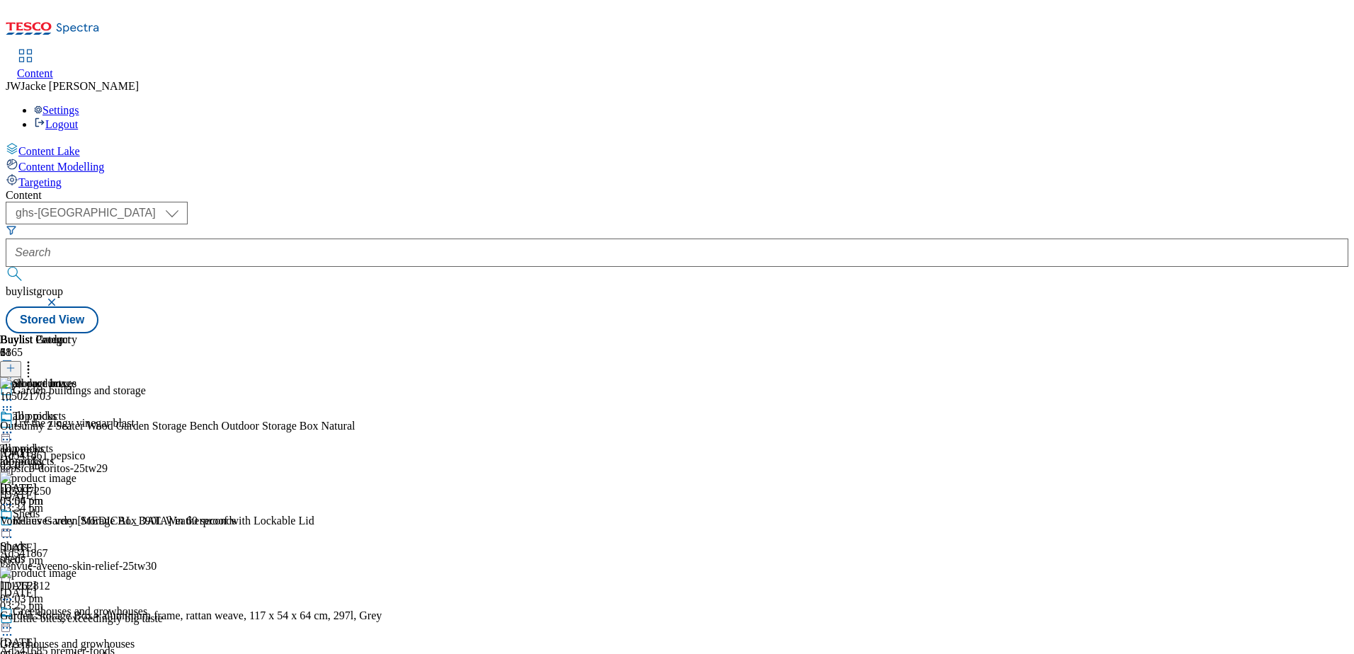
click at [14, 403] on icon at bounding box center [7, 410] width 14 height 14
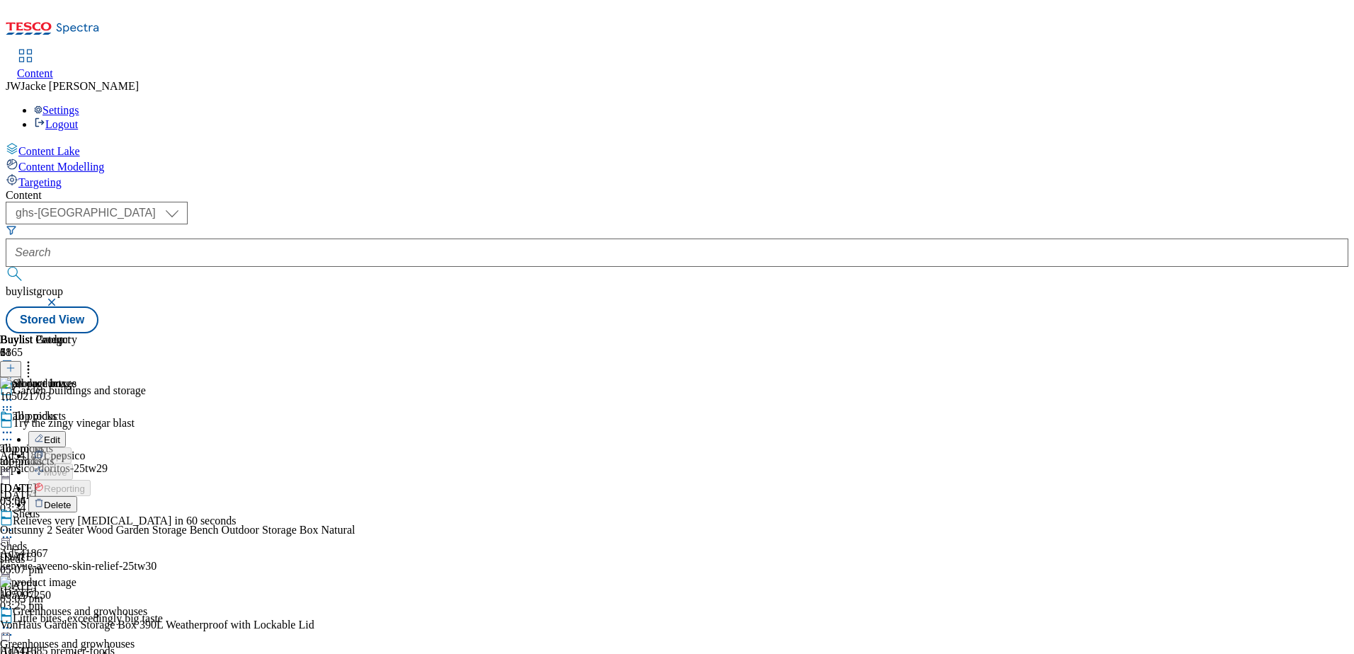
click at [72, 500] on span "Delete" at bounding box center [58, 505] width 28 height 11
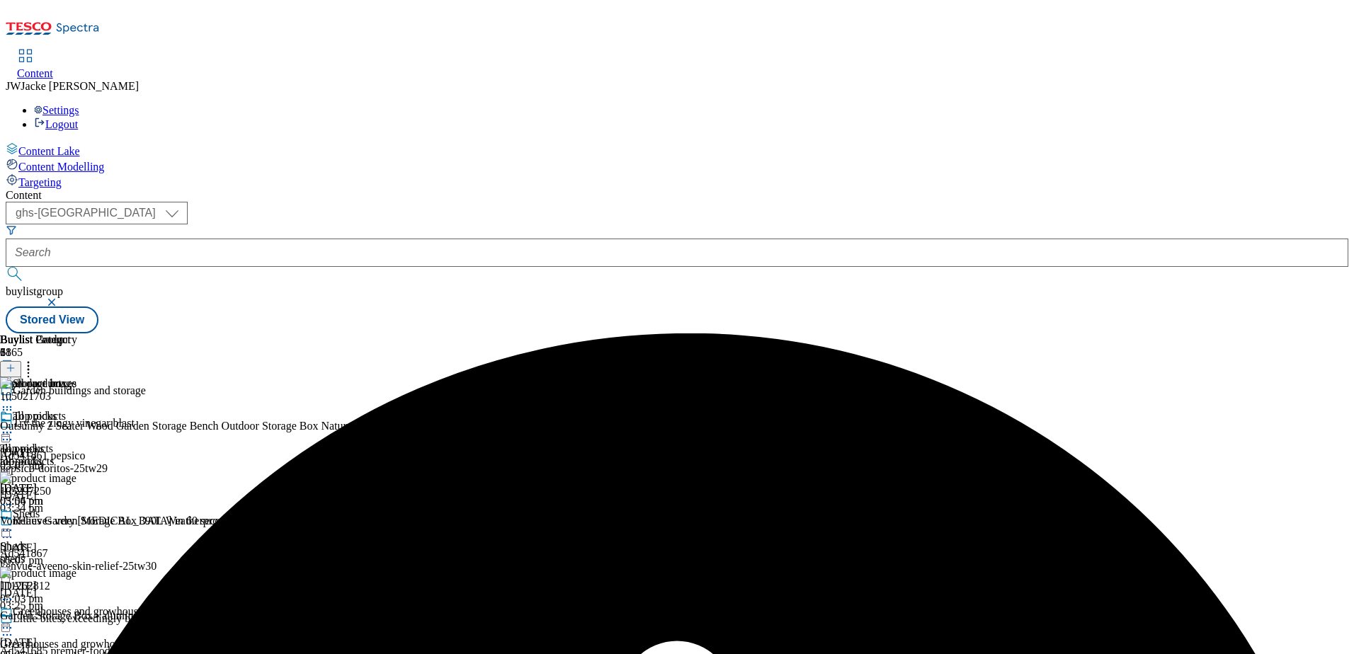
click at [77, 410] on div "all products all products all-products 5 Sept 2025 05:04 pm" at bounding box center [38, 459] width 77 height 98
click at [14, 426] on icon at bounding box center [7, 433] width 14 height 14
click at [91, 539] on span "Un-preview" at bounding box center [67, 544] width 47 height 11
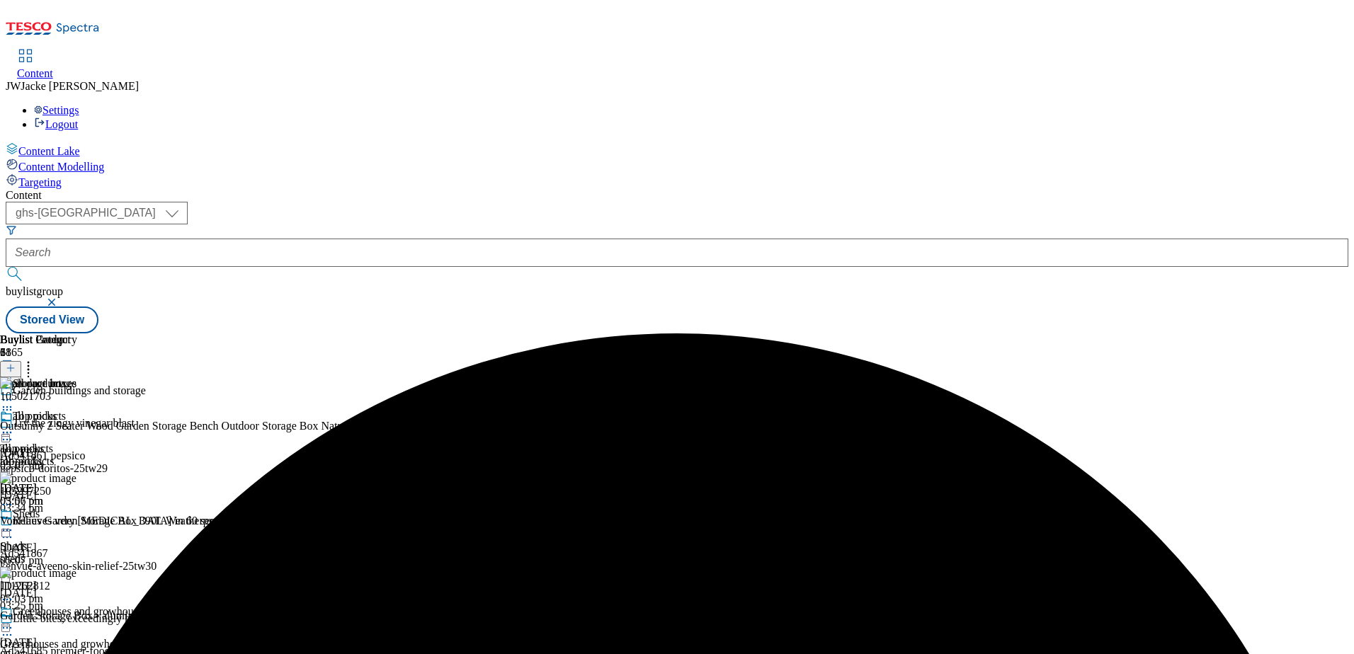
click at [14, 403] on icon at bounding box center [7, 410] width 14 height 14
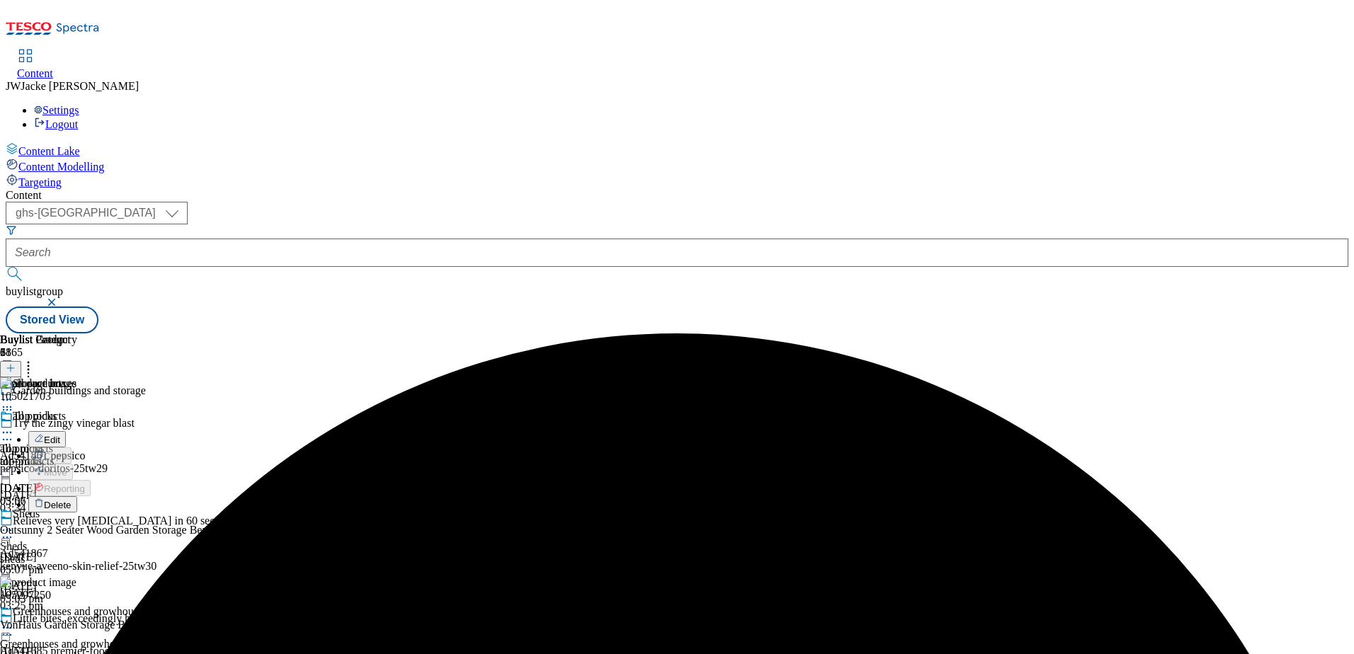
click at [72, 500] on span "Delete" at bounding box center [58, 505] width 28 height 11
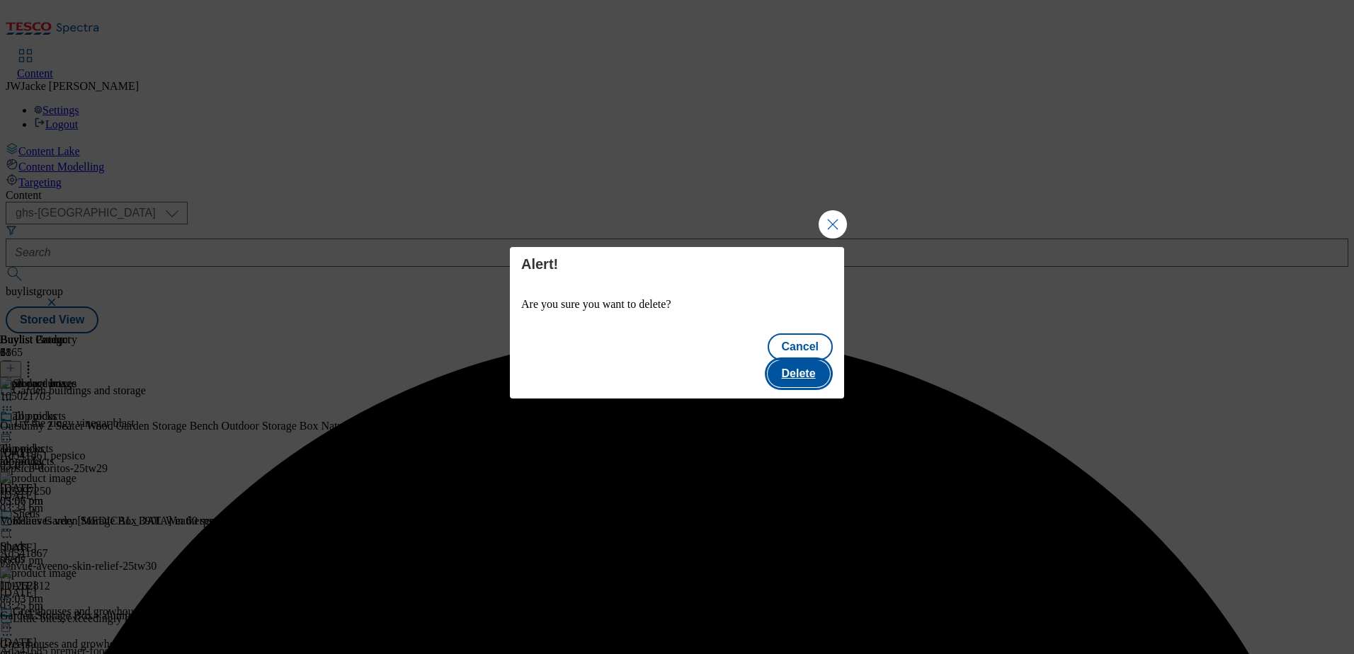
click at [798, 368] on button "Delete" at bounding box center [799, 374] width 62 height 27
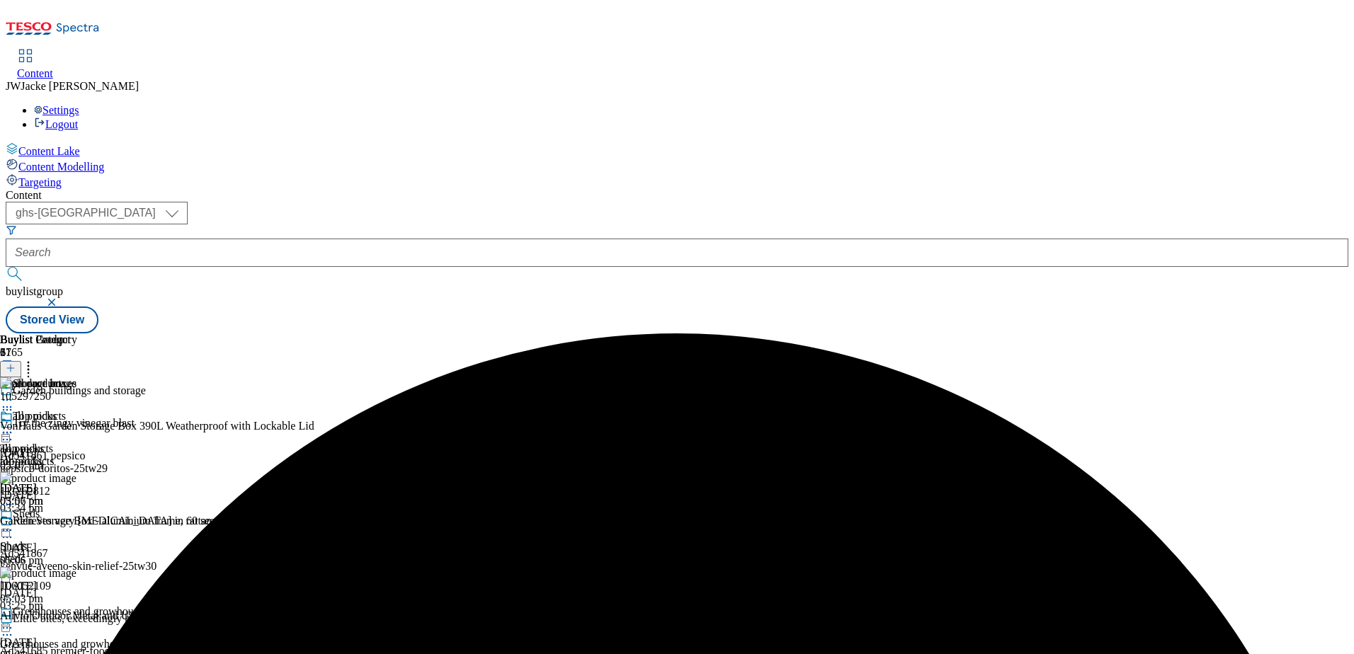
click at [35, 359] on icon at bounding box center [28, 366] width 14 height 14
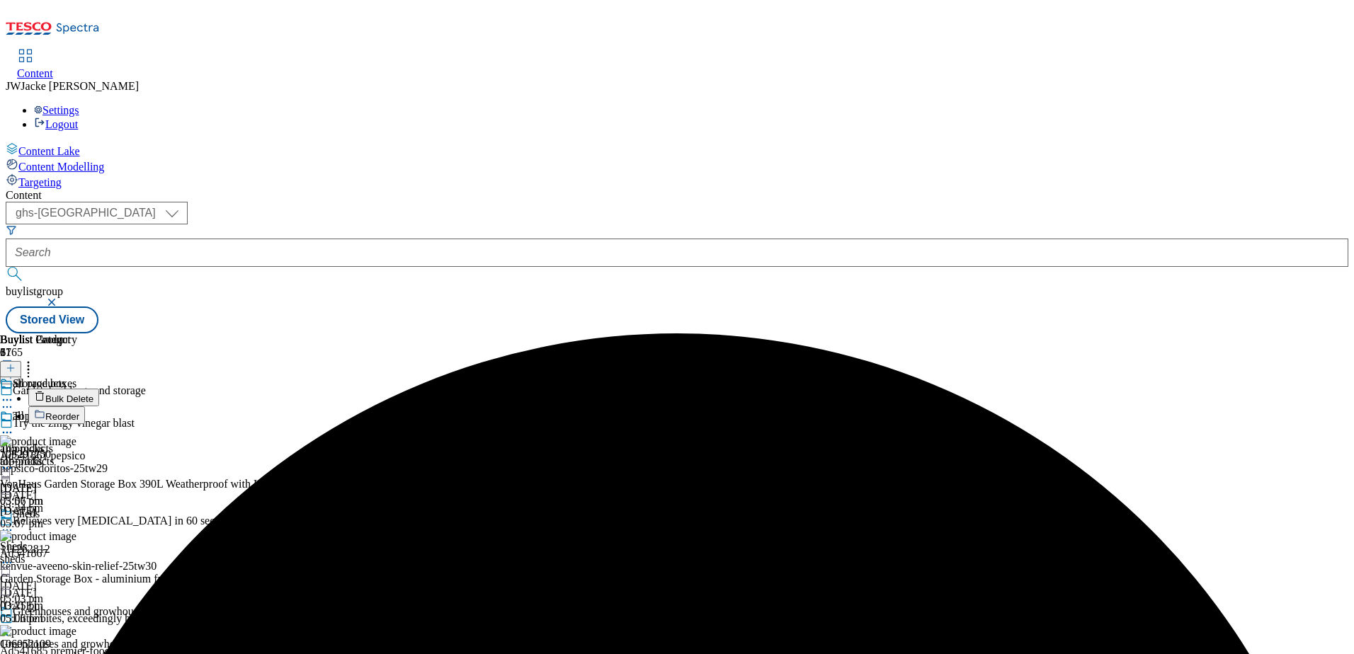
click at [79, 412] on span "Reorder" at bounding box center [62, 417] width 34 height 11
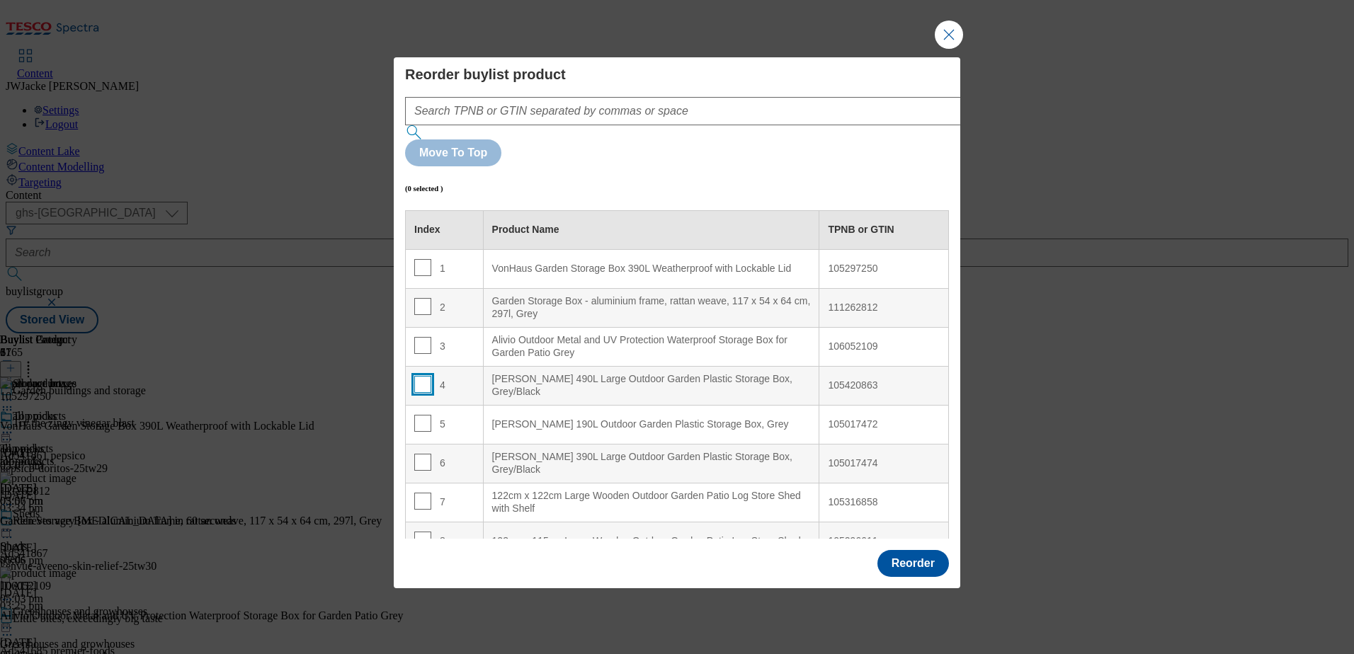
click at [416, 376] on input "Modal" at bounding box center [422, 384] width 17 height 17
checkbox input "true"
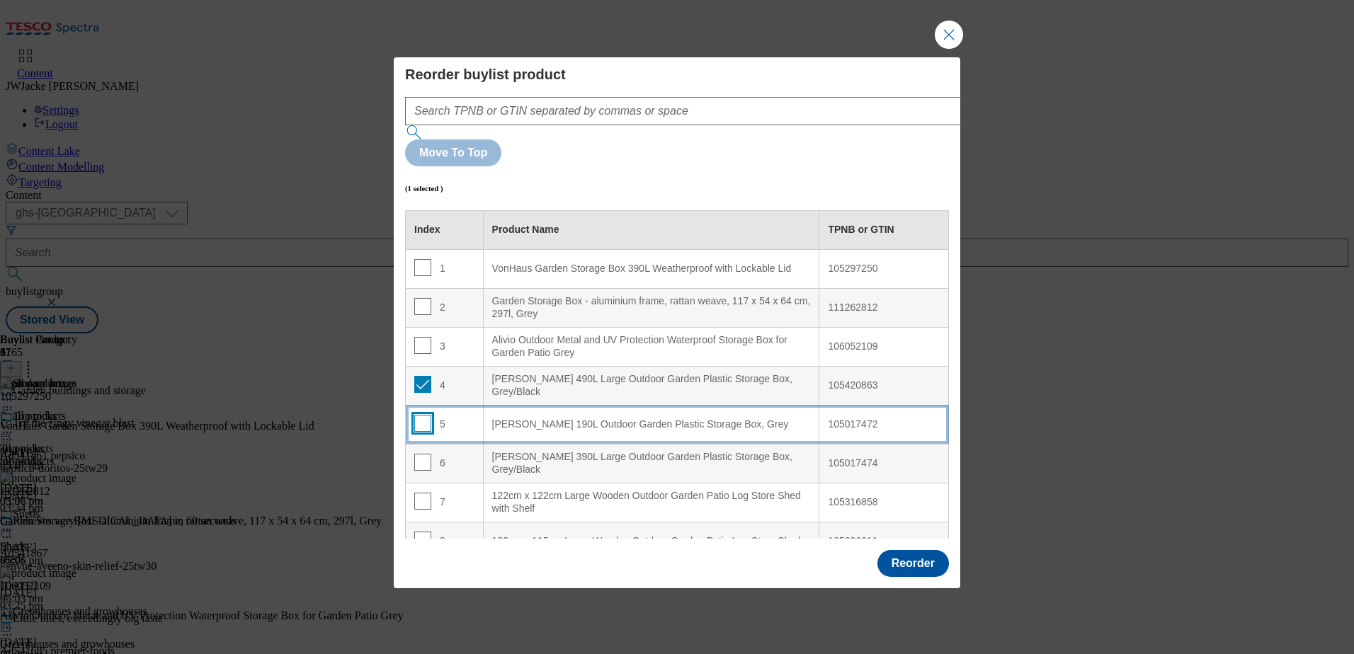
click at [421, 415] on input "Modal" at bounding box center [422, 423] width 17 height 17
checkbox input "true"
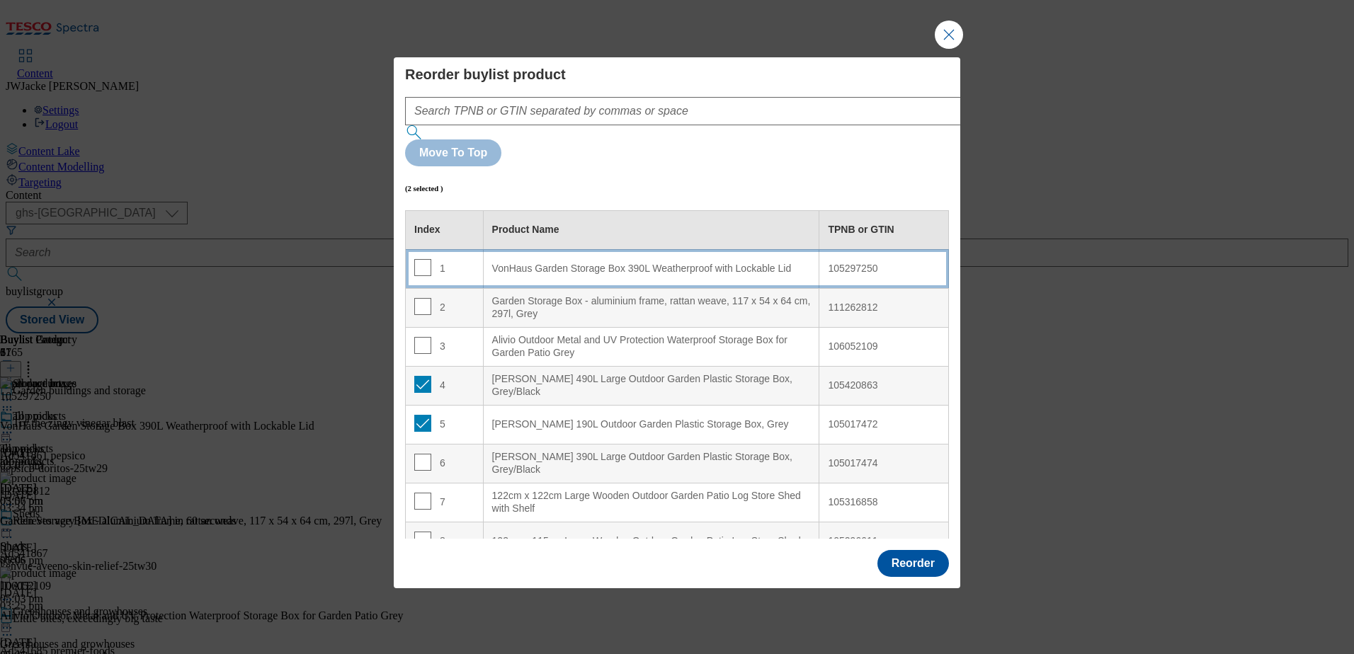
click at [536, 263] on div "VonHaus Garden Storage Box 390L Weatherproof with Lockable Lid" at bounding box center [651, 269] width 319 height 13
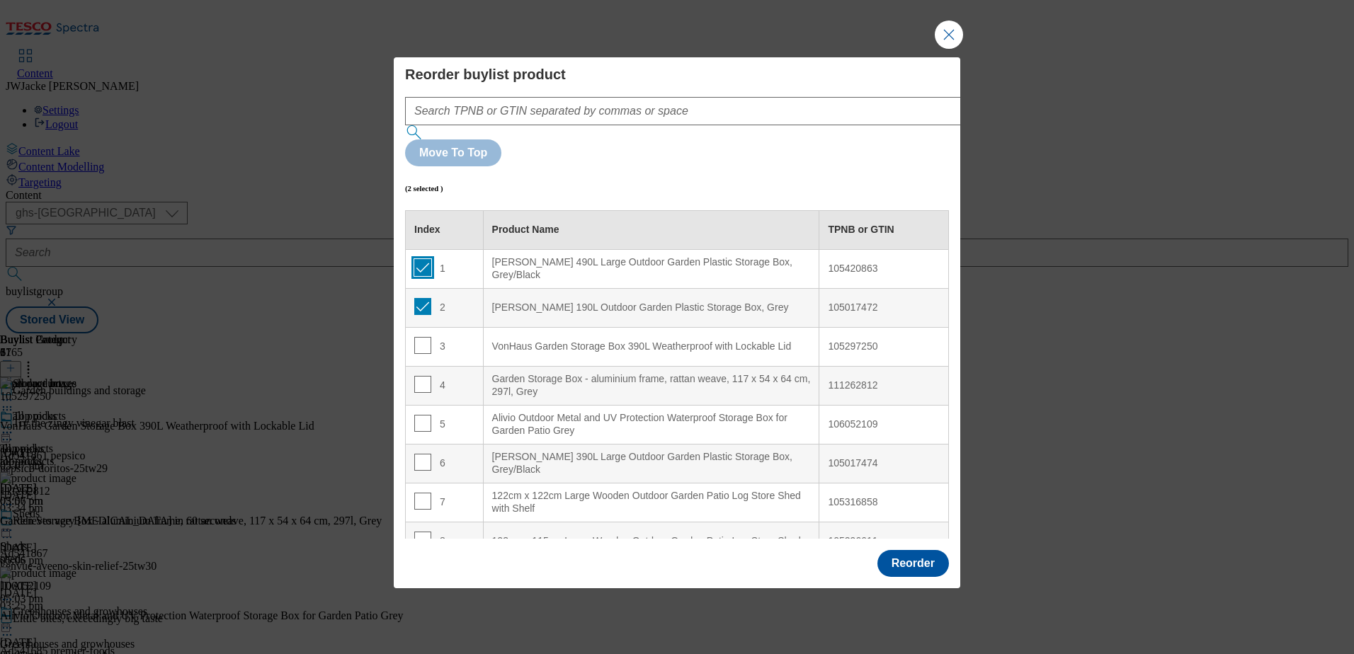
click at [417, 259] on input "Modal" at bounding box center [422, 267] width 17 height 17
checkbox input "false"
click at [419, 298] on input "Modal" at bounding box center [422, 306] width 17 height 17
checkbox input "false"
click at [428, 454] on input "Modal" at bounding box center [422, 462] width 17 height 17
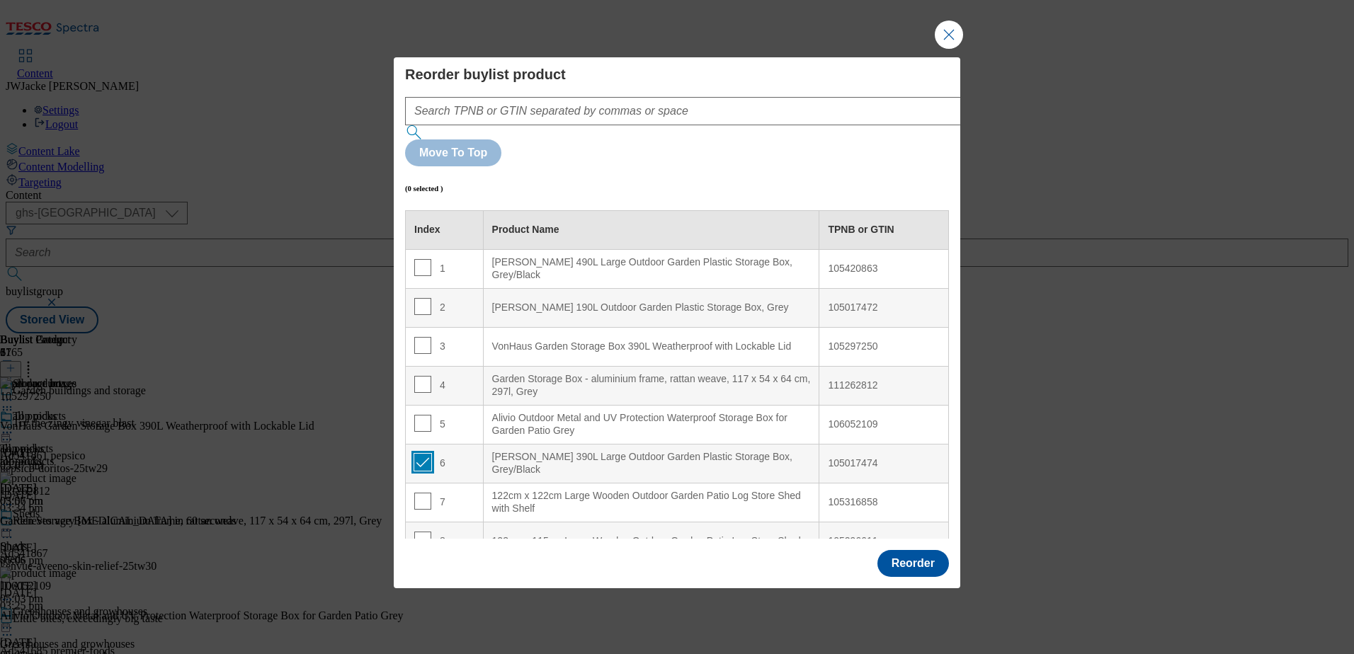
checkbox input "true"
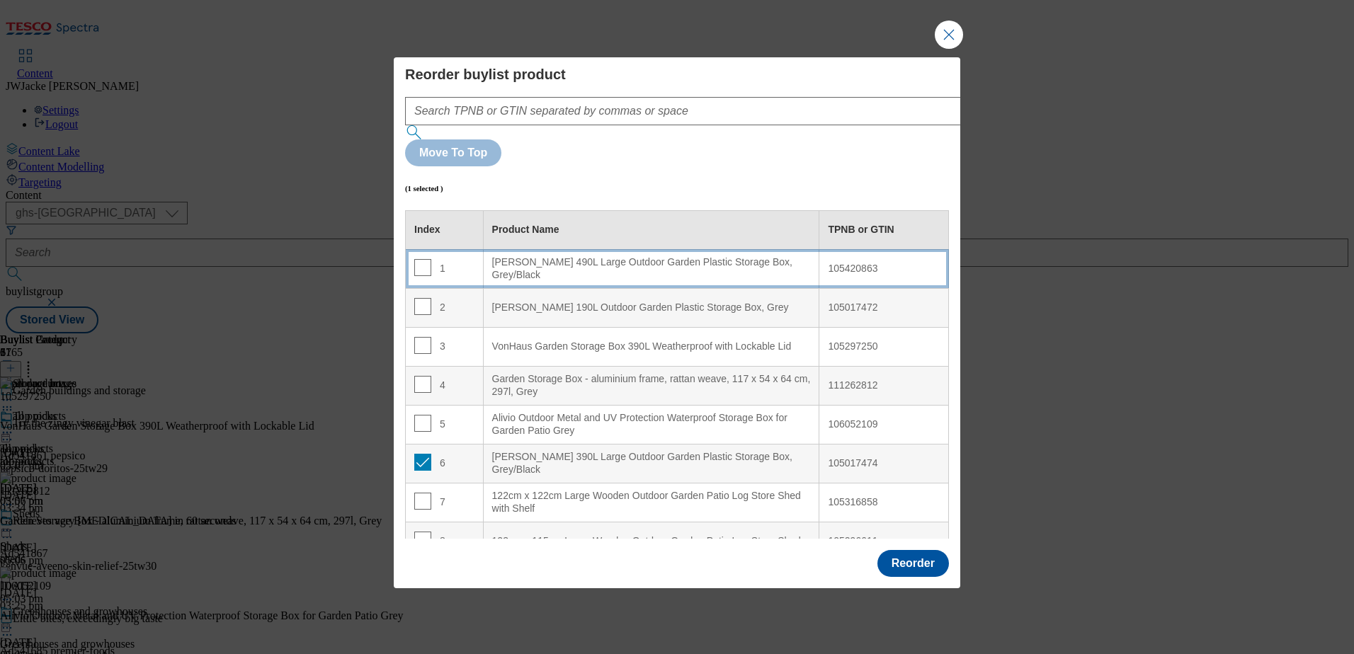
click at [530, 256] on div "Charles Bentley 490L Large Outdoor Garden Plastic Storage Box, Grey/Black" at bounding box center [651, 268] width 319 height 25
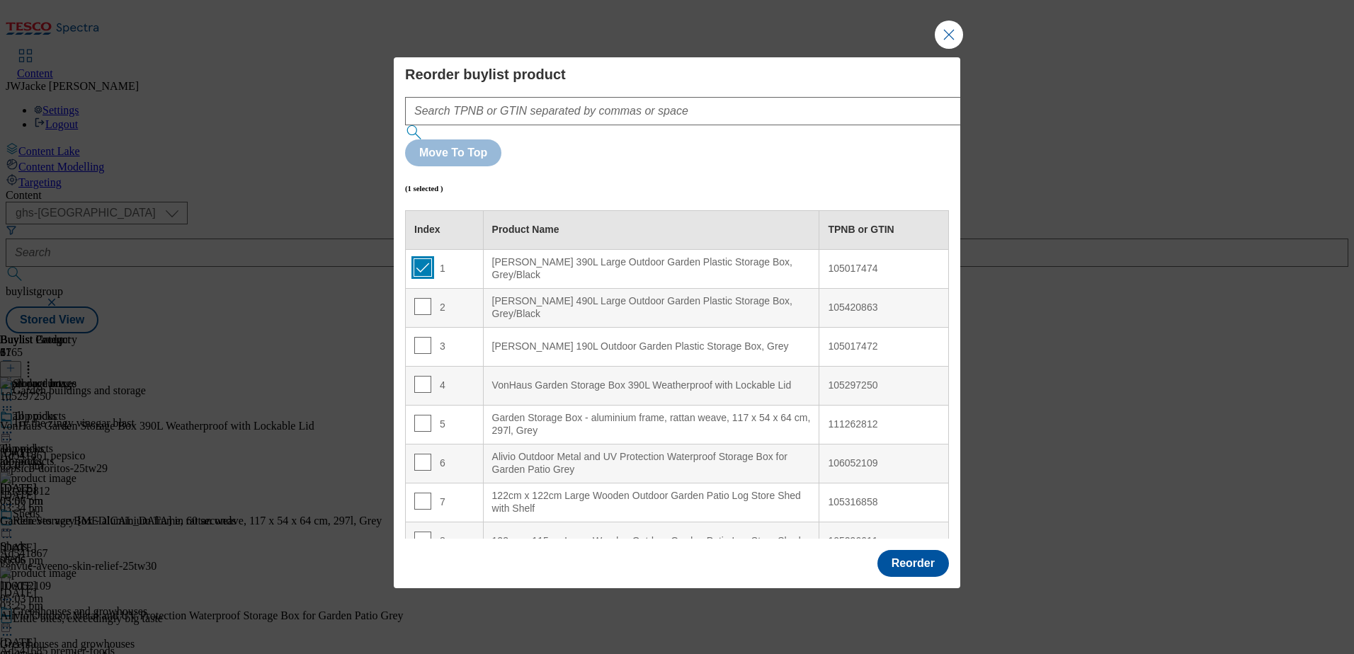
click at [419, 259] on input "Modal" at bounding box center [422, 267] width 17 height 17
checkbox input "false"
click at [424, 337] on input "Modal" at bounding box center [422, 345] width 17 height 17
checkbox input "true"
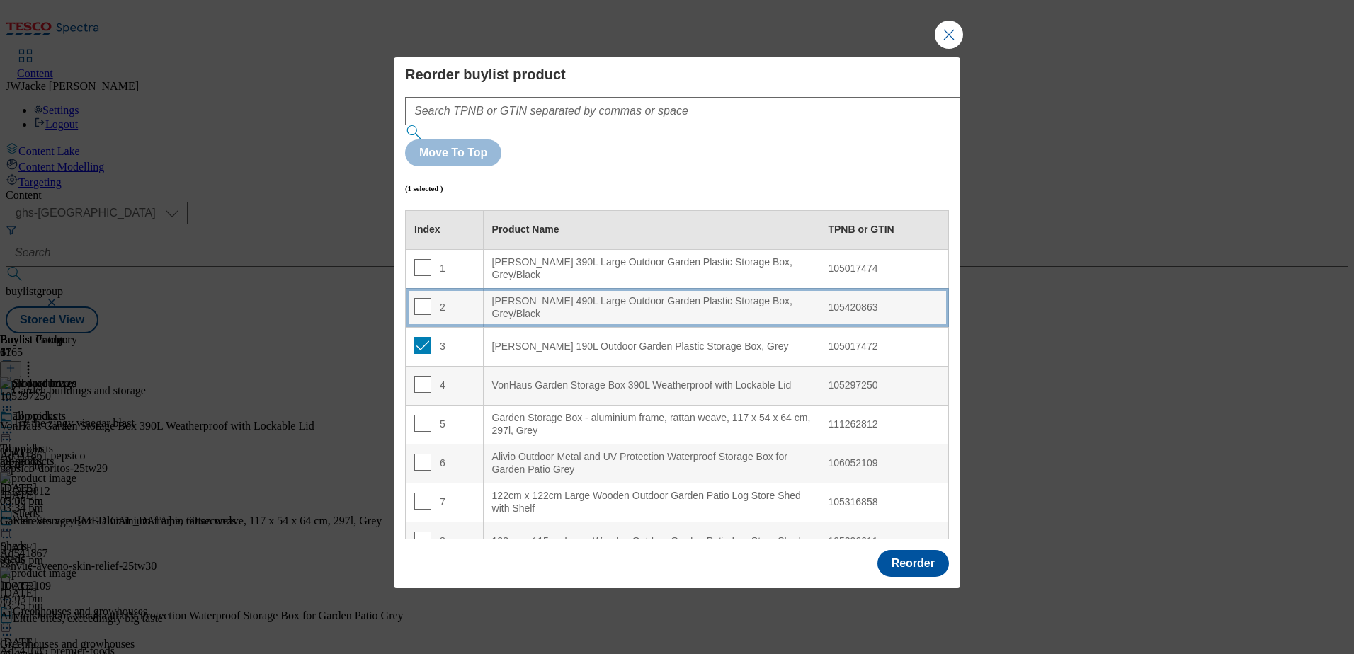
click at [533, 295] on div "Charles Bentley 490L Large Outdoor Garden Plastic Storage Box, Grey/Black" at bounding box center [651, 307] width 319 height 25
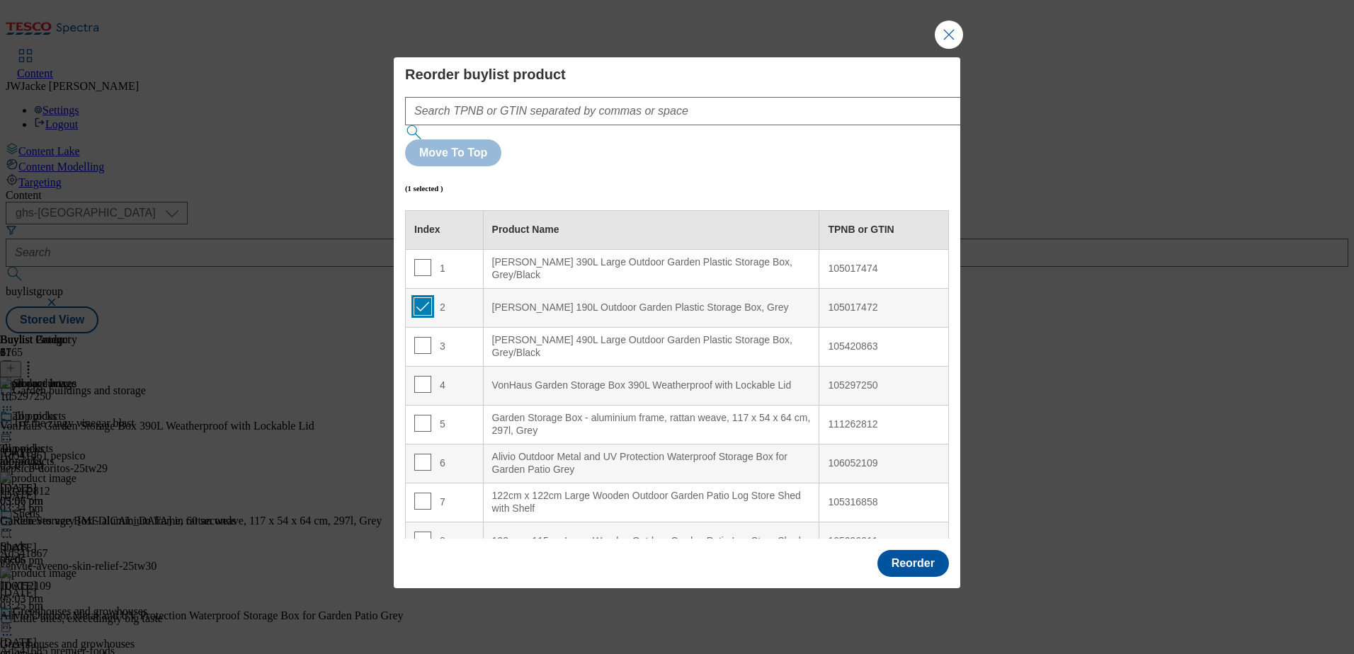
click at [425, 298] on input "Modal" at bounding box center [422, 306] width 17 height 17
checkbox input "false"
click at [922, 550] on button "Reorder" at bounding box center [914, 563] width 72 height 27
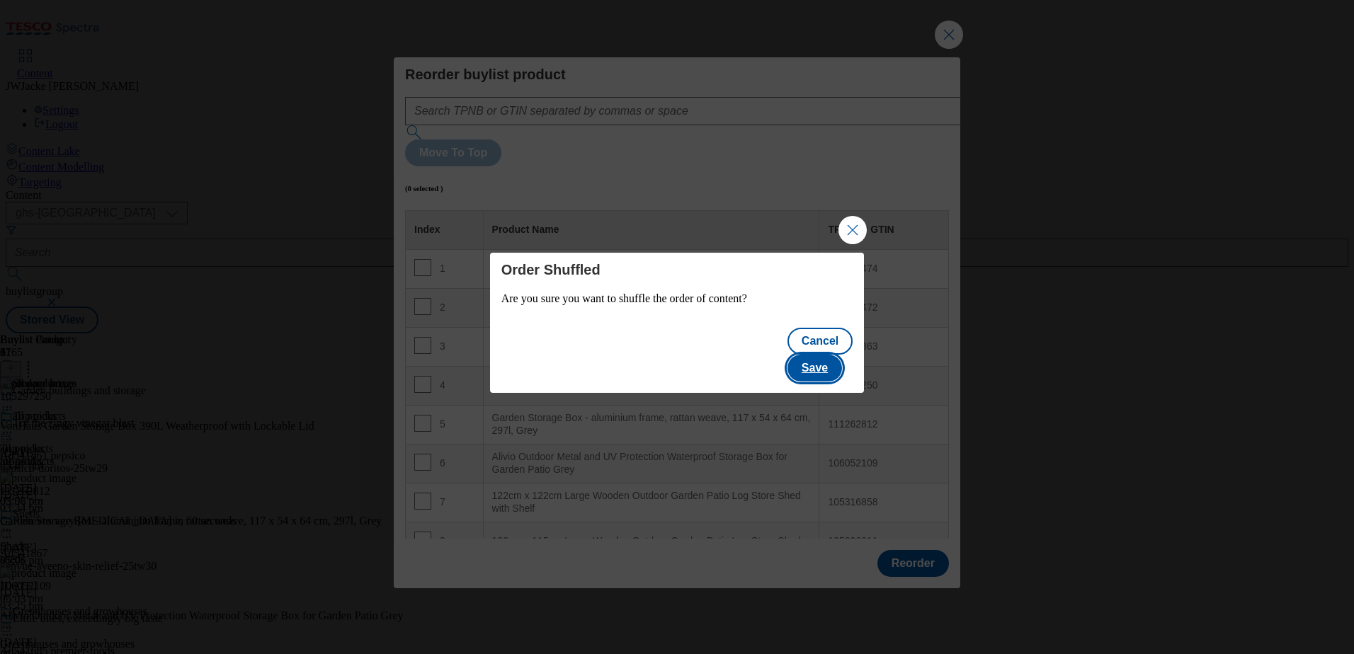
click at [832, 355] on button "Save" at bounding box center [815, 368] width 55 height 27
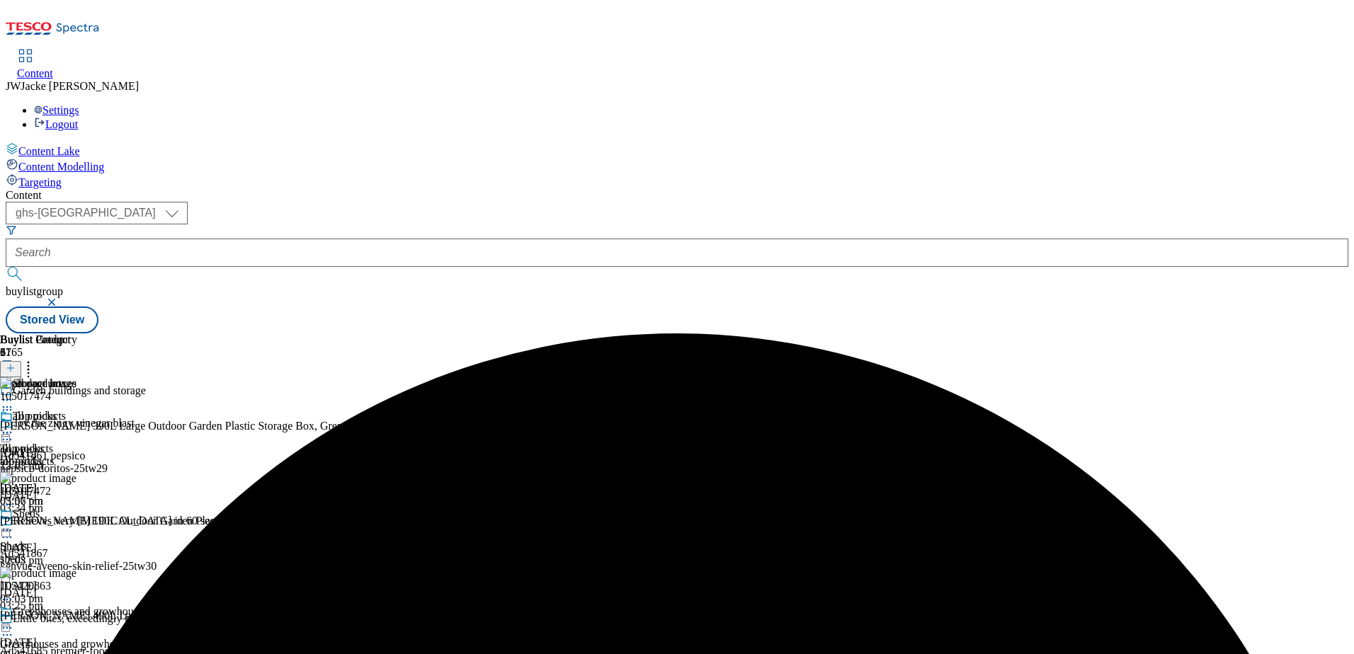
click at [14, 426] on icon at bounding box center [7, 433] width 14 height 14
click at [77, 523] on span "Preview" at bounding box center [60, 528] width 33 height 11
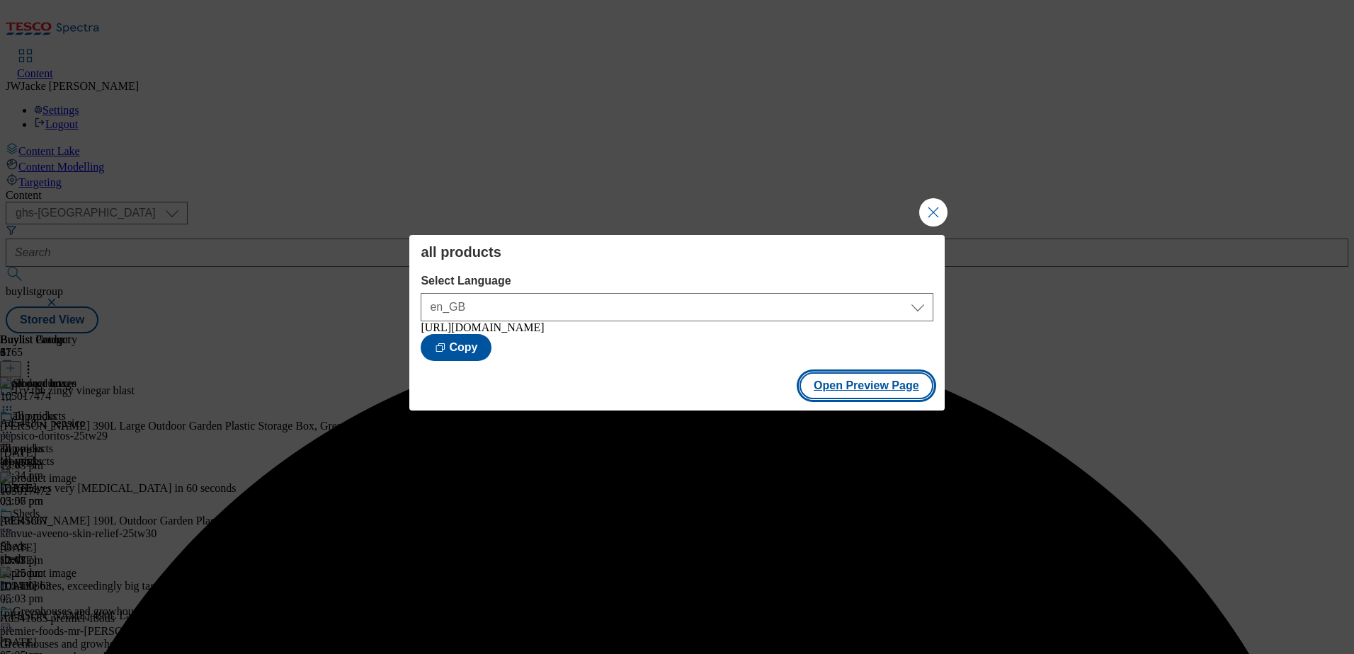
click at [861, 380] on button "Open Preview Page" at bounding box center [867, 386] width 134 height 27
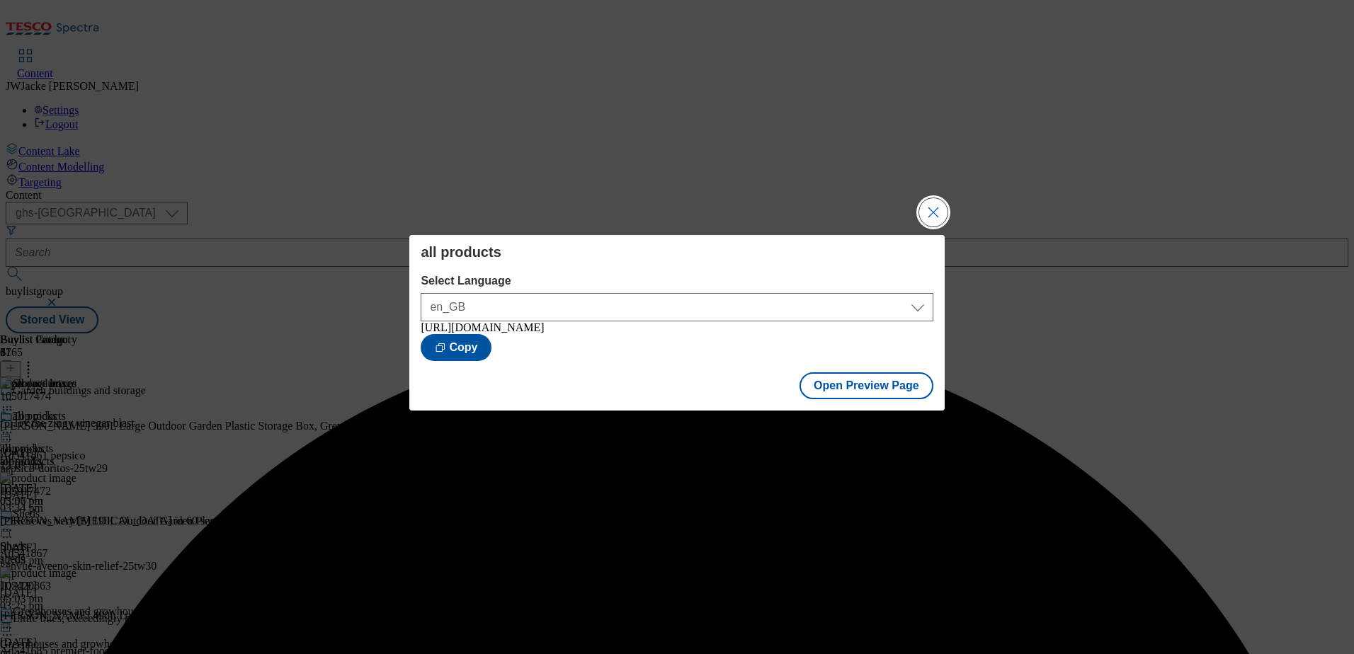
click at [928, 208] on button "Close Modal" at bounding box center [933, 212] width 28 height 28
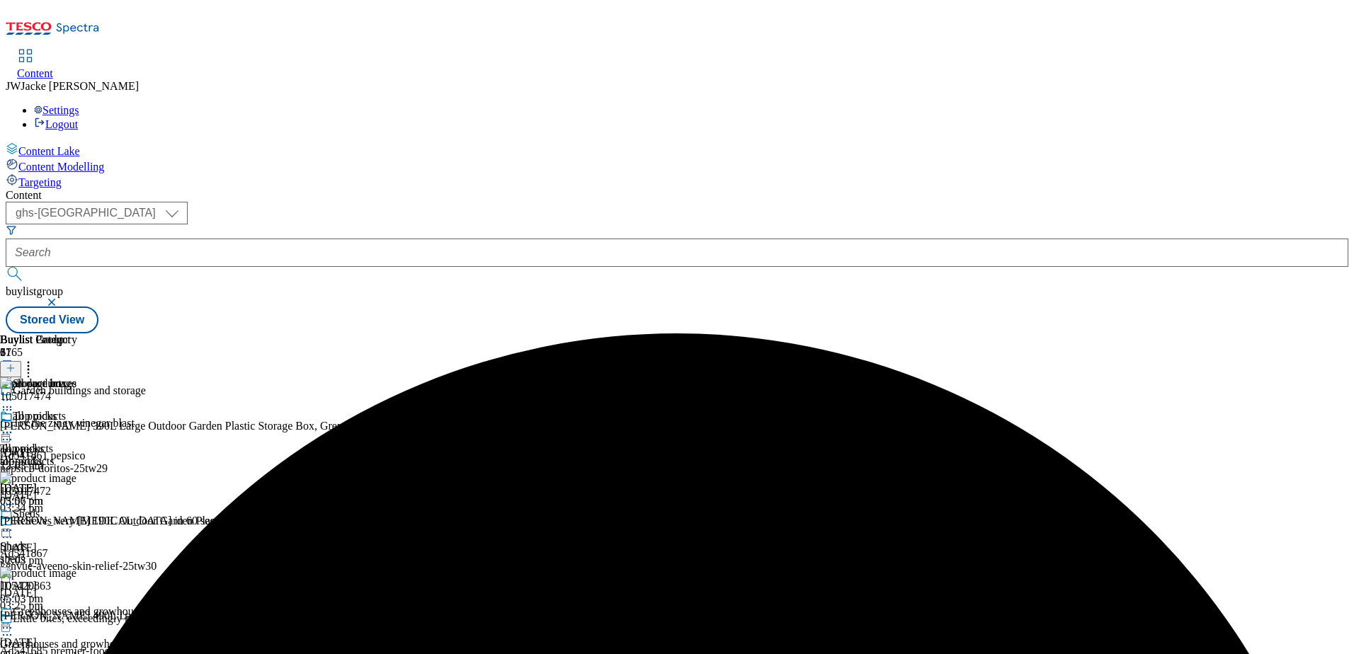
click at [77, 426] on div at bounding box center [38, 434] width 77 height 17
click at [75, 572] on span "Publish" at bounding box center [59, 577] width 31 height 11
